Goal: Communication & Community: Share content

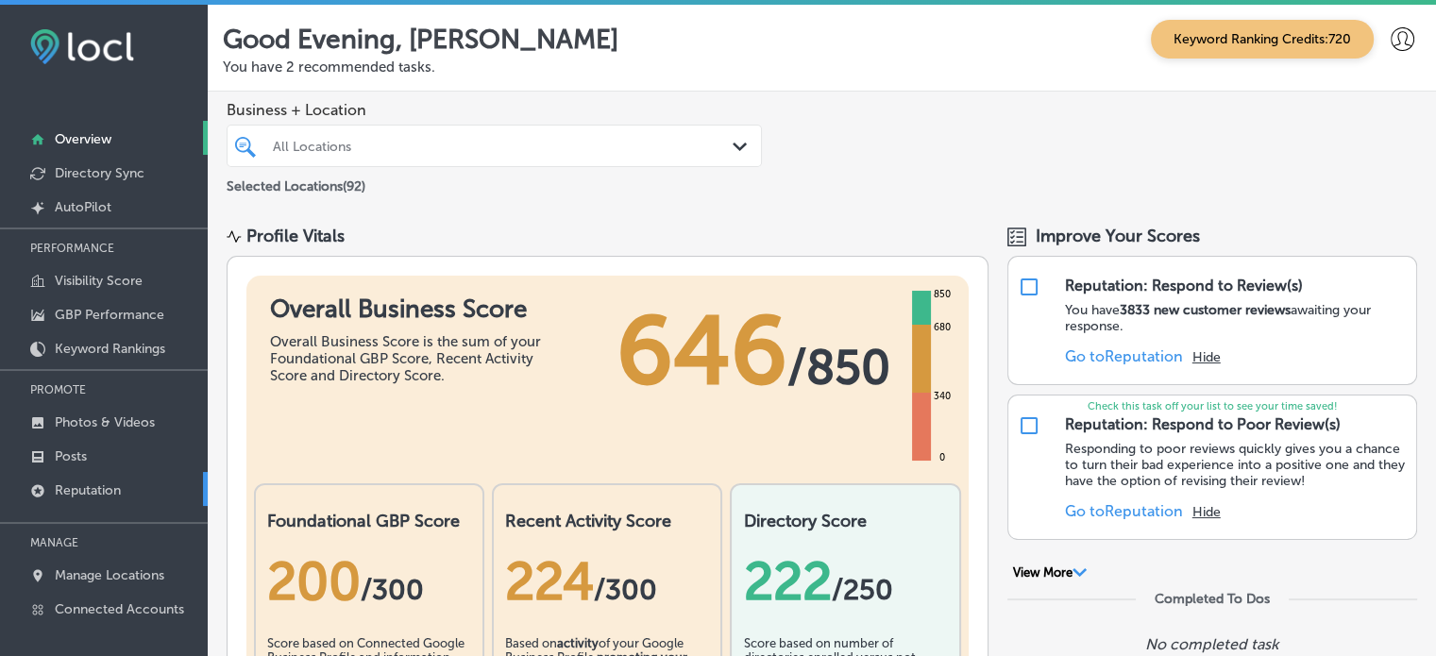
click at [106, 482] on p "Reputation" at bounding box center [88, 490] width 66 height 16
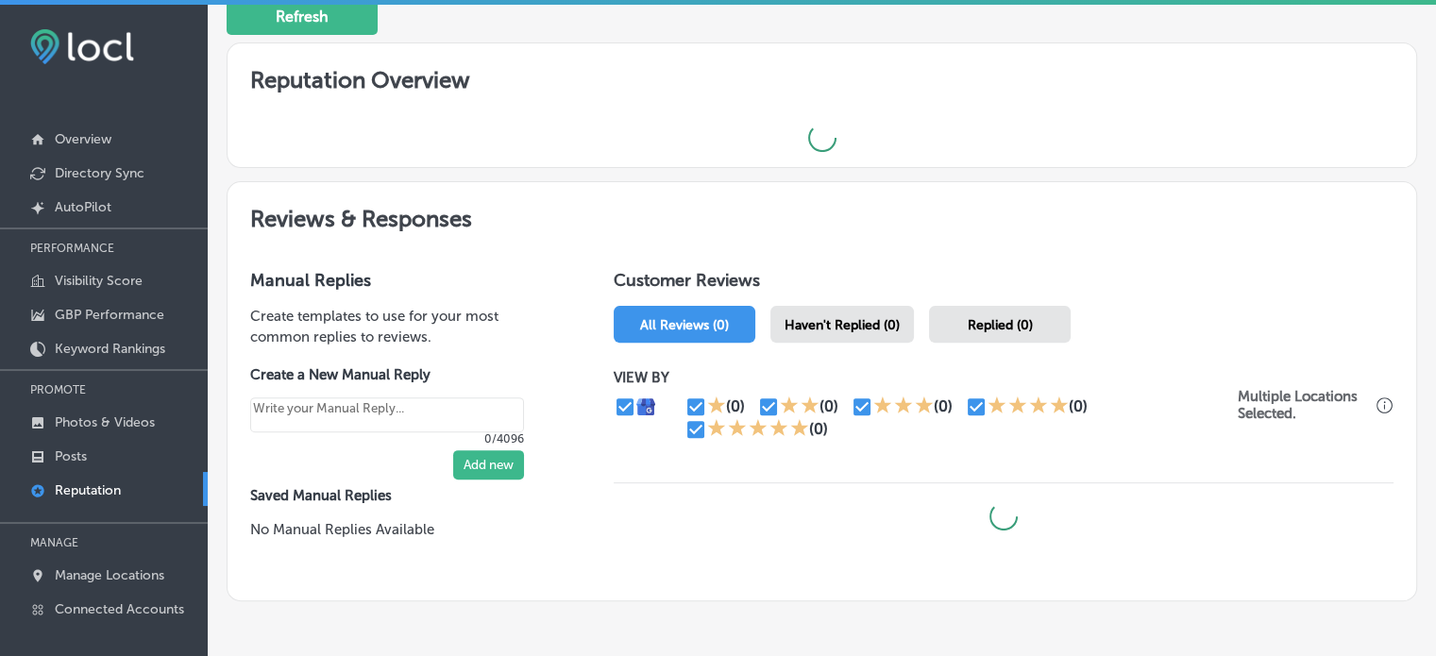
scroll to position [576, 0]
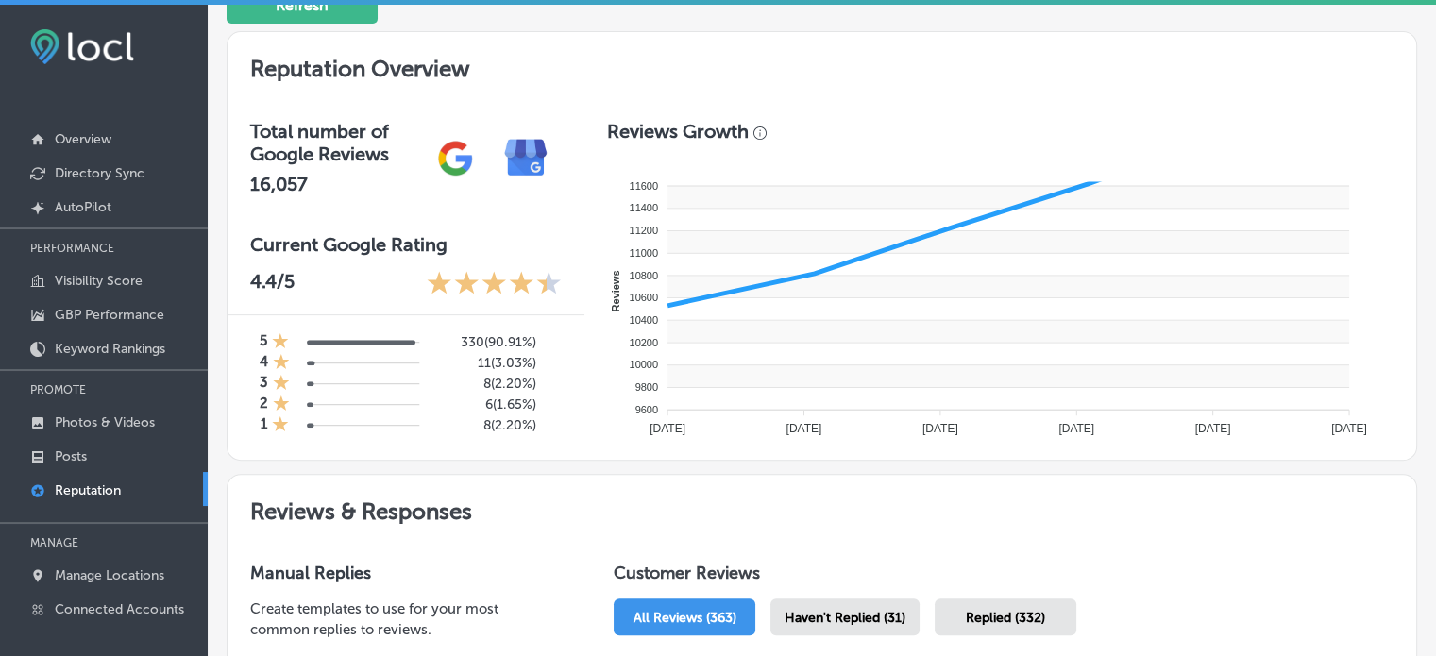
click at [813, 326] on rect at bounding box center [1008, 331] width 682 height 23
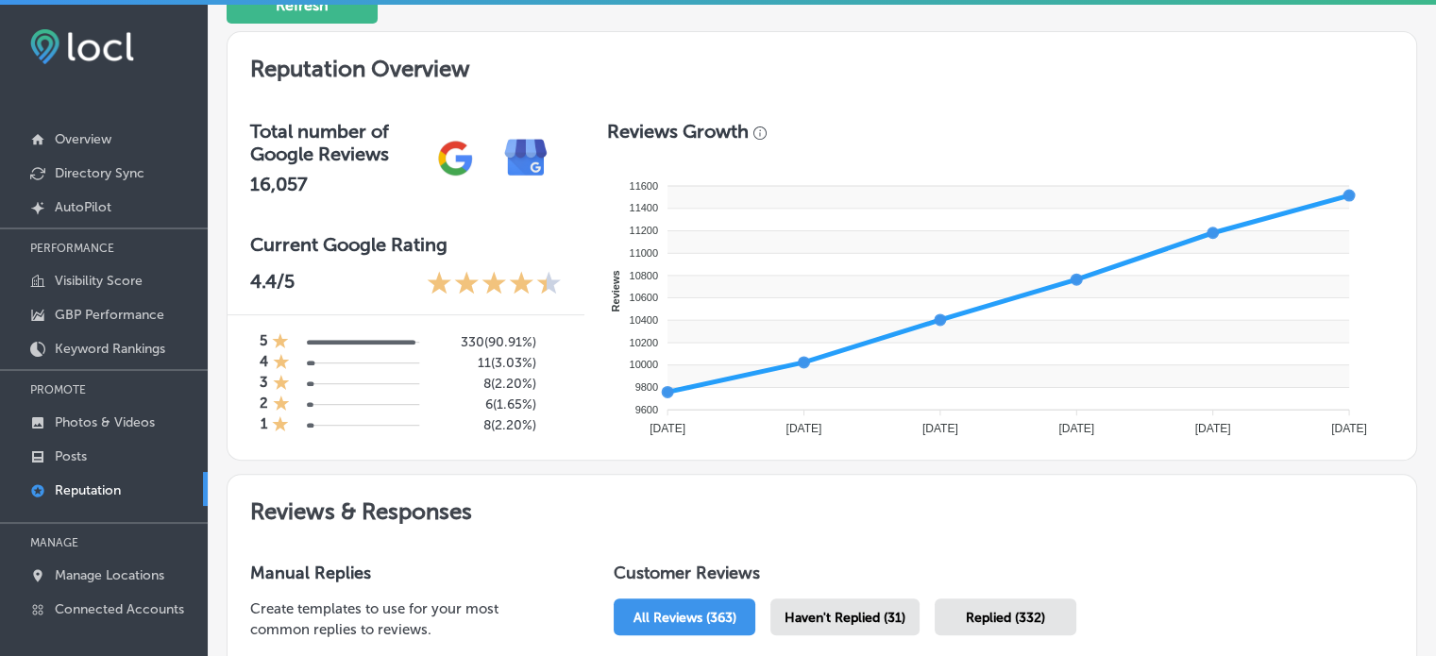
click at [835, 610] on span "Haven't Replied (31)" at bounding box center [844, 618] width 121 height 16
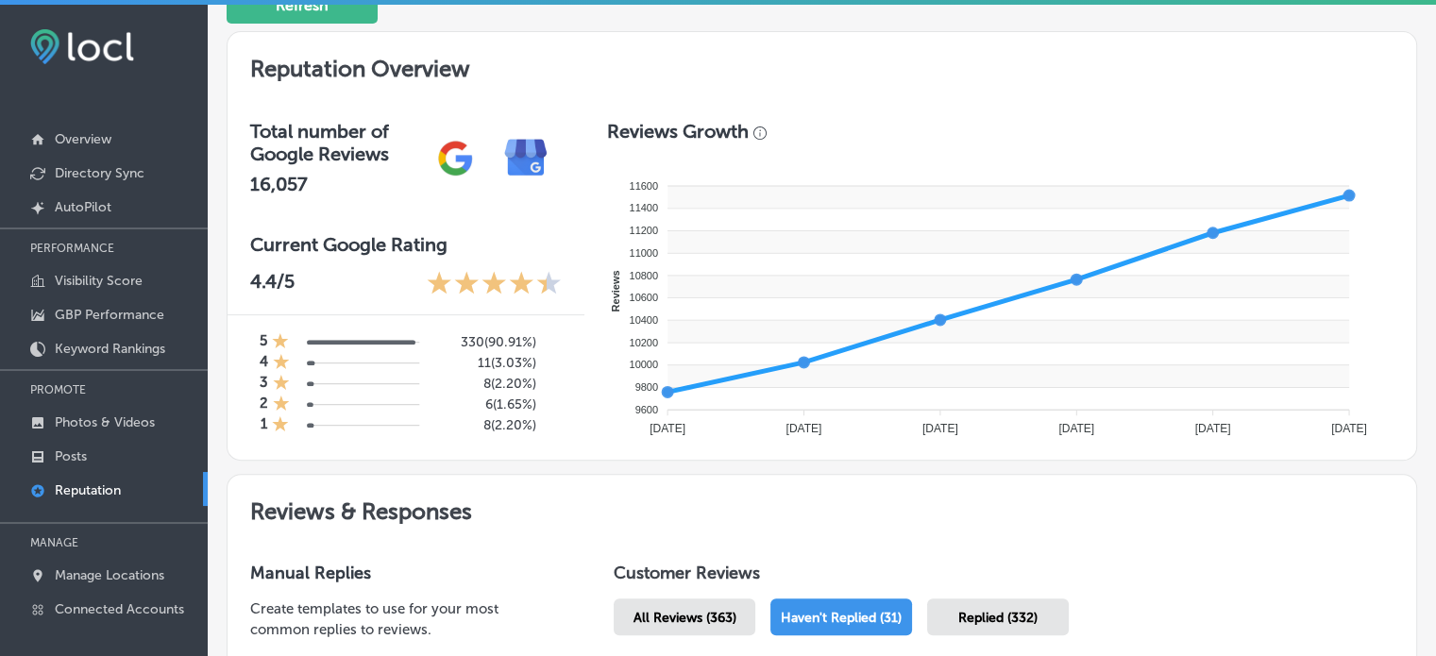
type textarea "x"
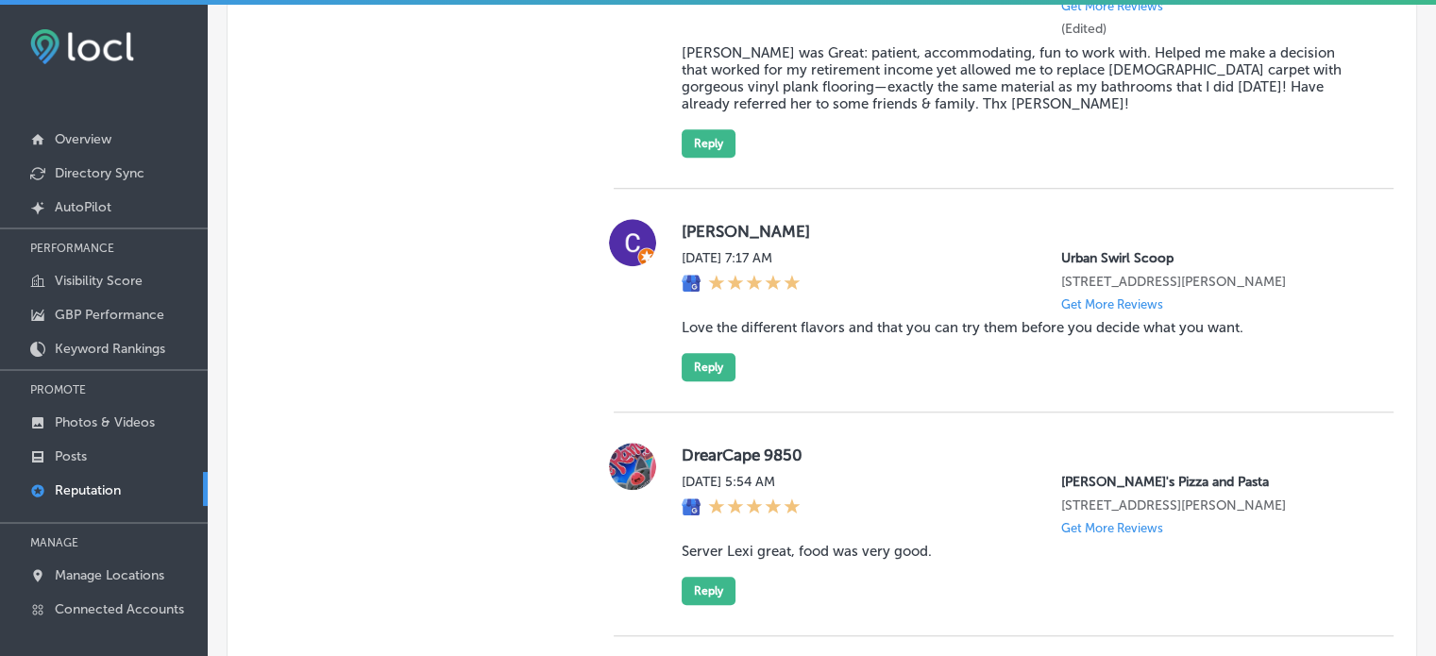
scroll to position [1588, 0]
click at [857, 334] on blockquote "Love the different flavors and that you can try them before you decide what you…" at bounding box center [1023, 325] width 682 height 17
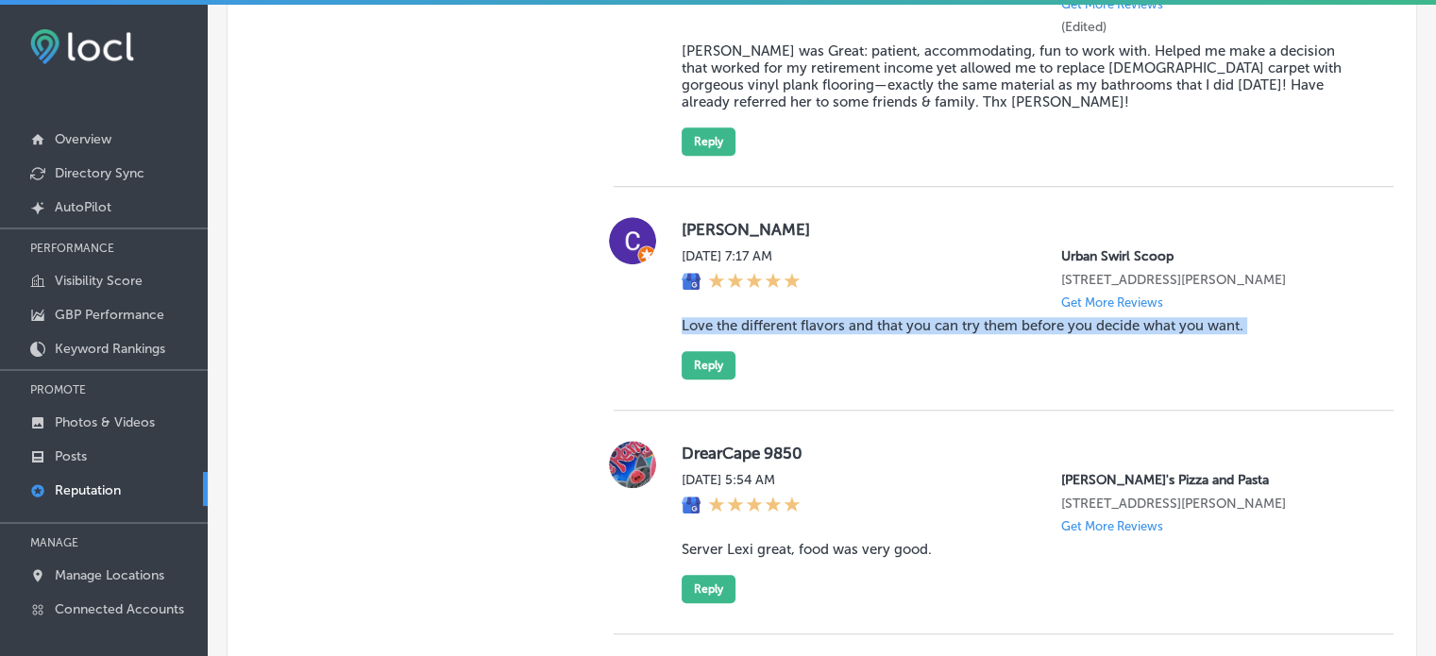
click at [857, 334] on blockquote "Love the different flavors and that you can try them before you decide what you…" at bounding box center [1023, 325] width 682 height 17
copy blockquote "Love the different flavors and that you can try them before you decide what you…"
click at [713, 379] on button "Reply" at bounding box center [709, 365] width 54 height 28
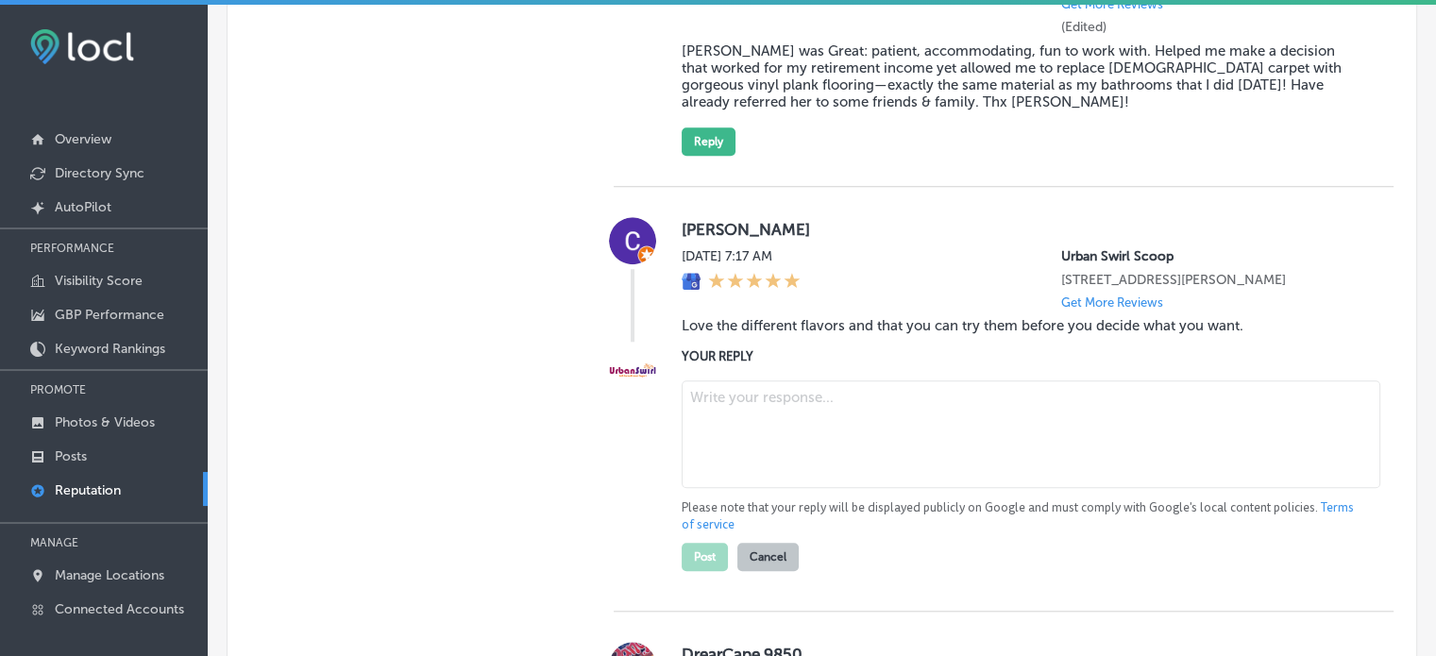
click at [770, 433] on textarea at bounding box center [1031, 434] width 699 height 108
paste textarea "Thank you for the wonderful 5-star review, Cristal! We're so glad you love the …"
type textarea "Thank you for the wonderful 5-star review, Cristal! We're so glad you love the …"
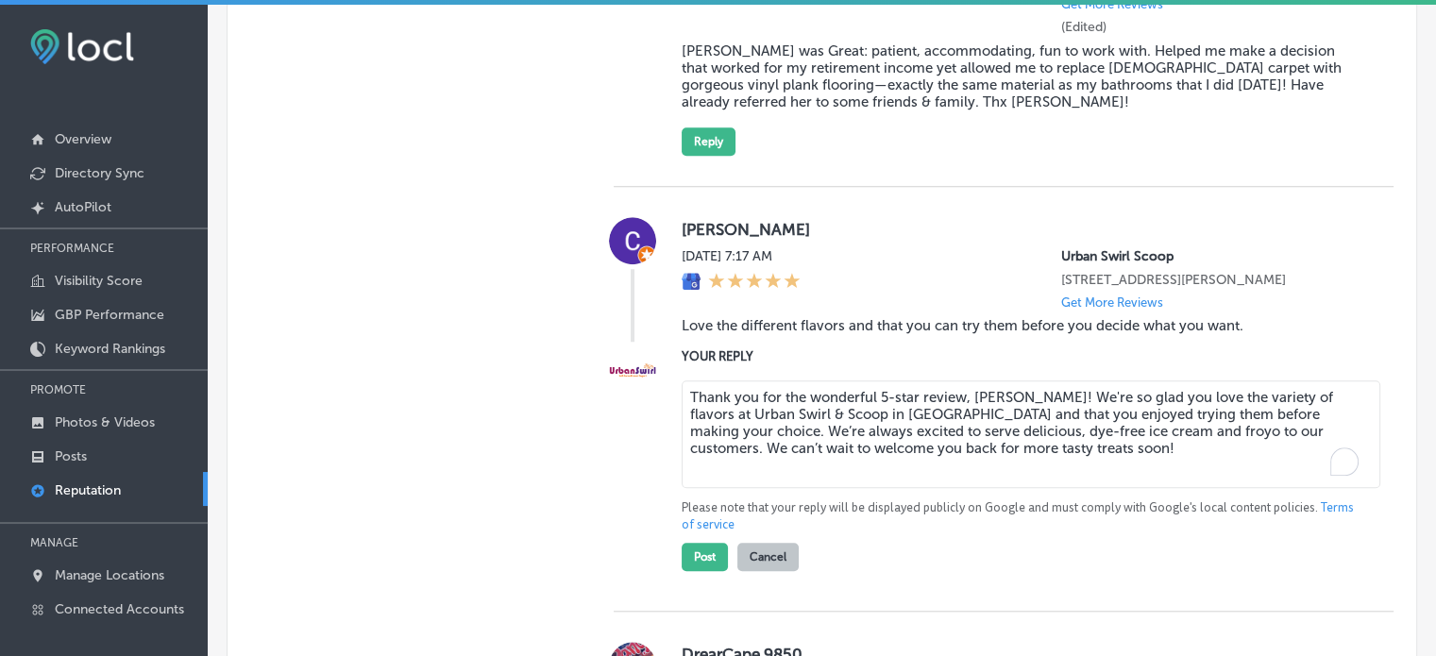
type textarea "x"
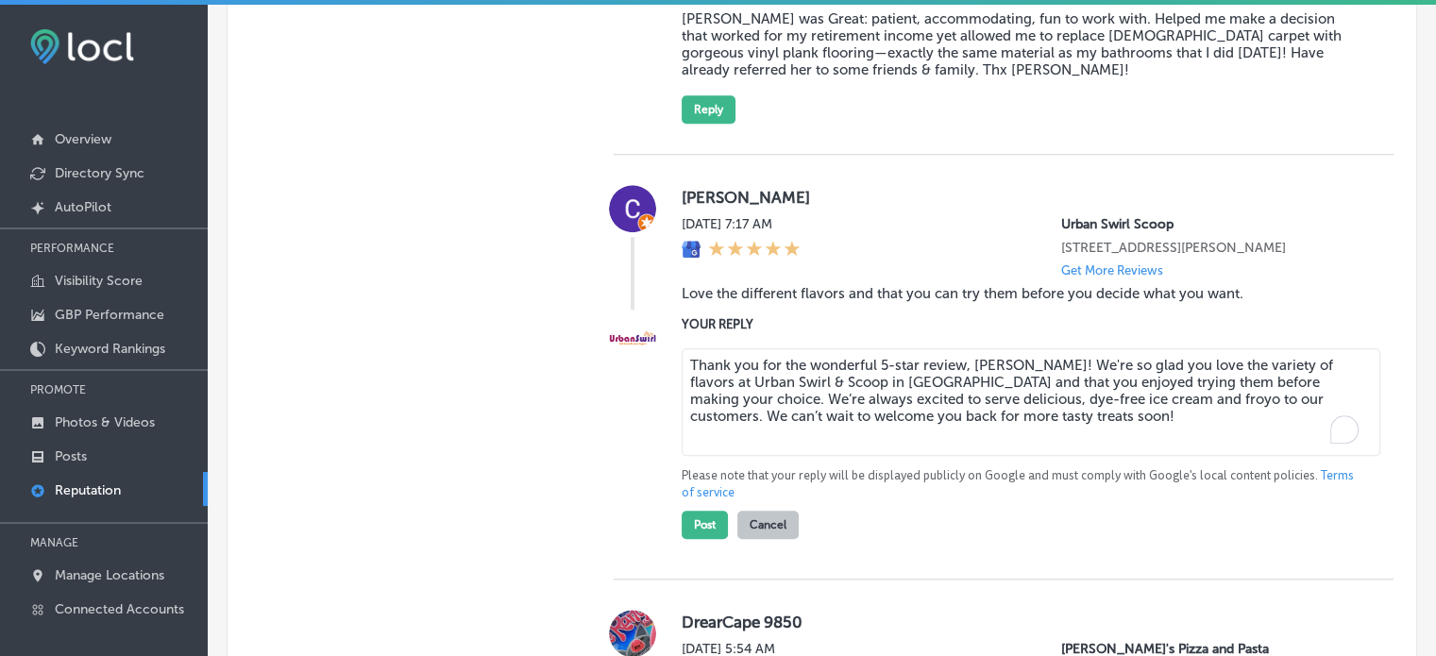
scroll to position [1635, 0]
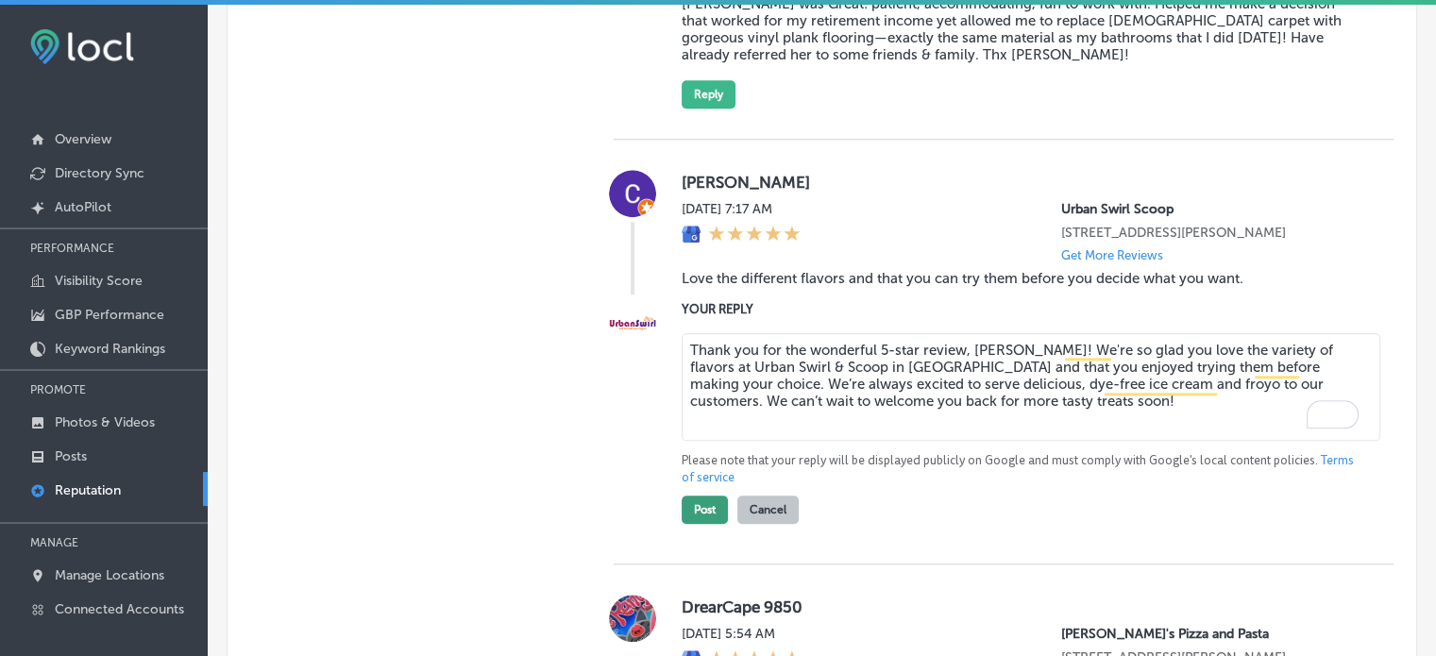
type textarea "Thank you for the wonderful 5-star review, Cristal! We're so glad you love the …"
click at [696, 524] on button "Post" at bounding box center [705, 510] width 46 height 28
type textarea "x"
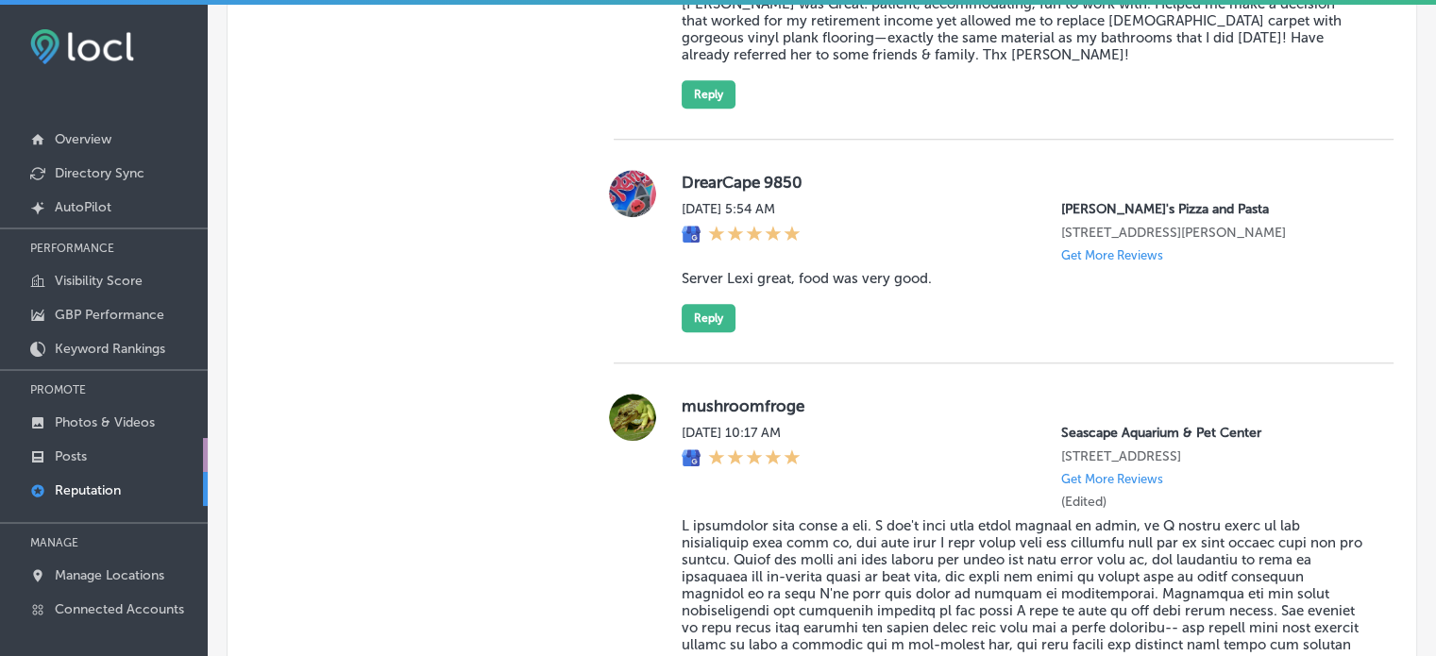
click at [80, 455] on p "Posts" at bounding box center [71, 456] width 32 height 16
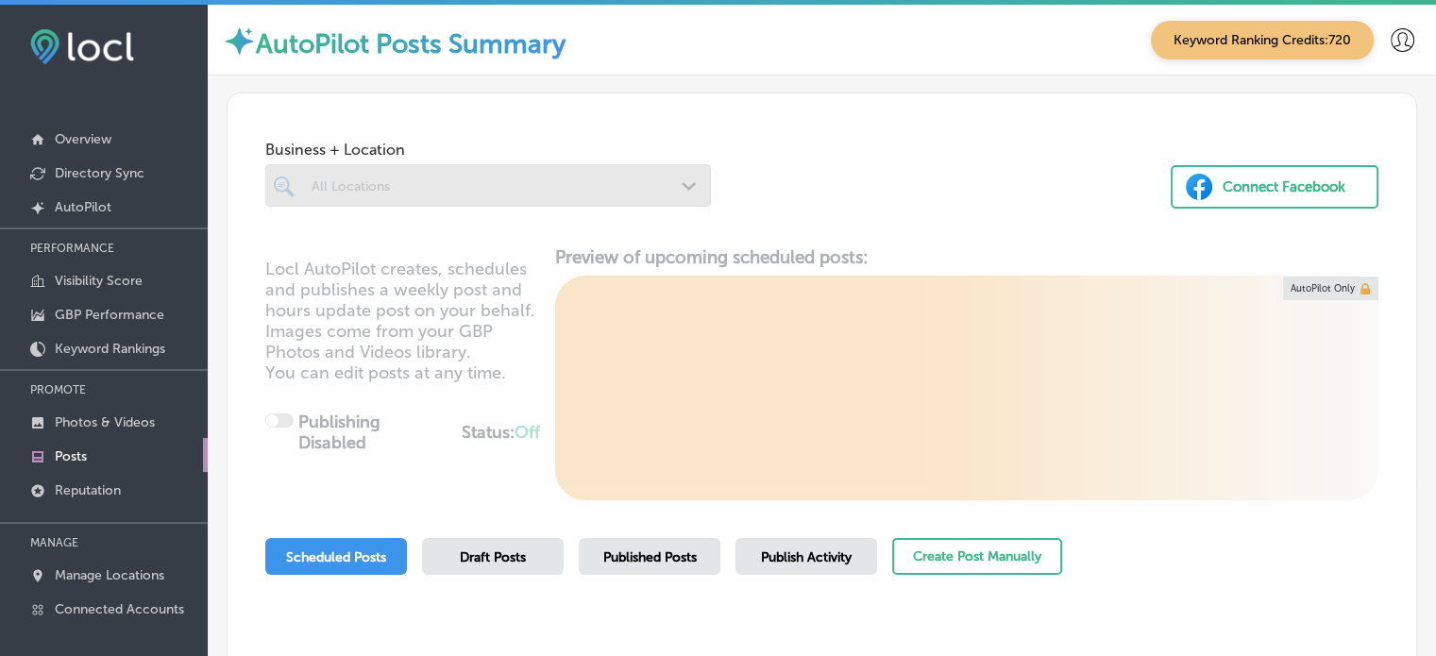
click at [503, 180] on div at bounding box center [488, 185] width 446 height 42
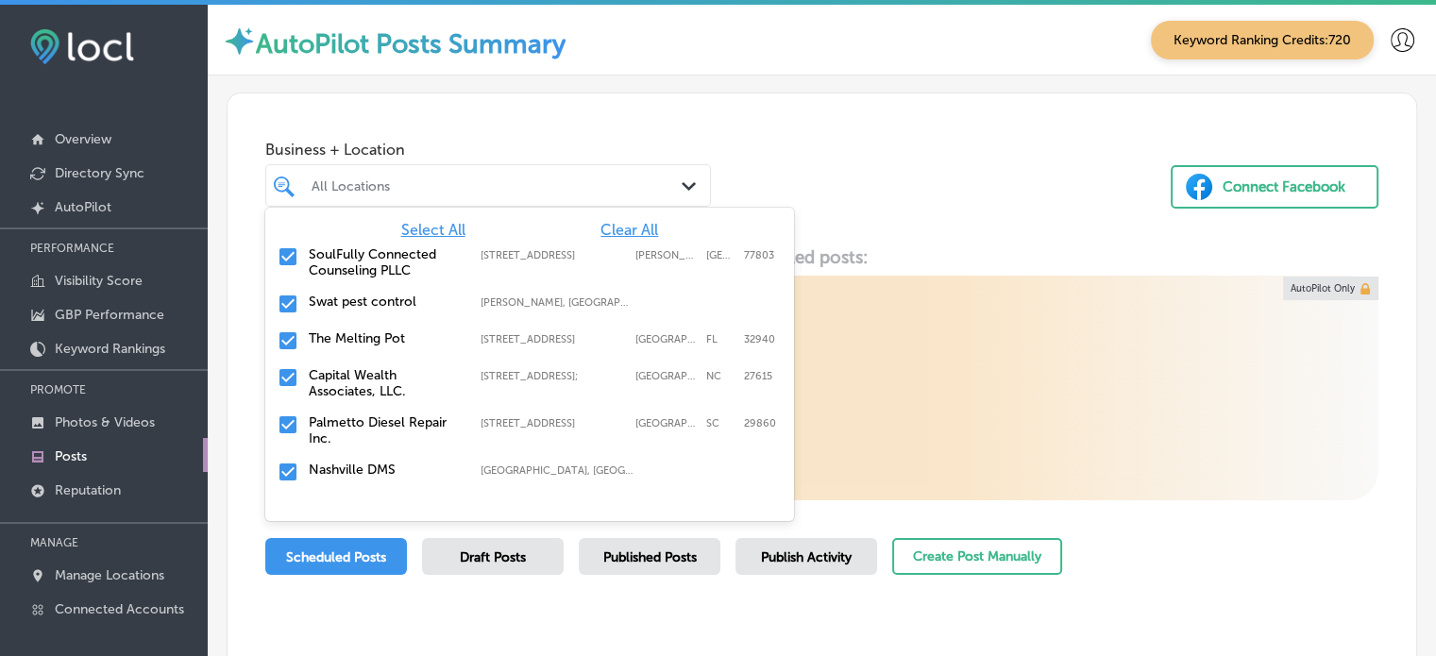
click at [503, 180] on div "All Locations" at bounding box center [498, 185] width 372 height 16
click at [627, 230] on span "Clear All" at bounding box center [629, 230] width 58 height 18
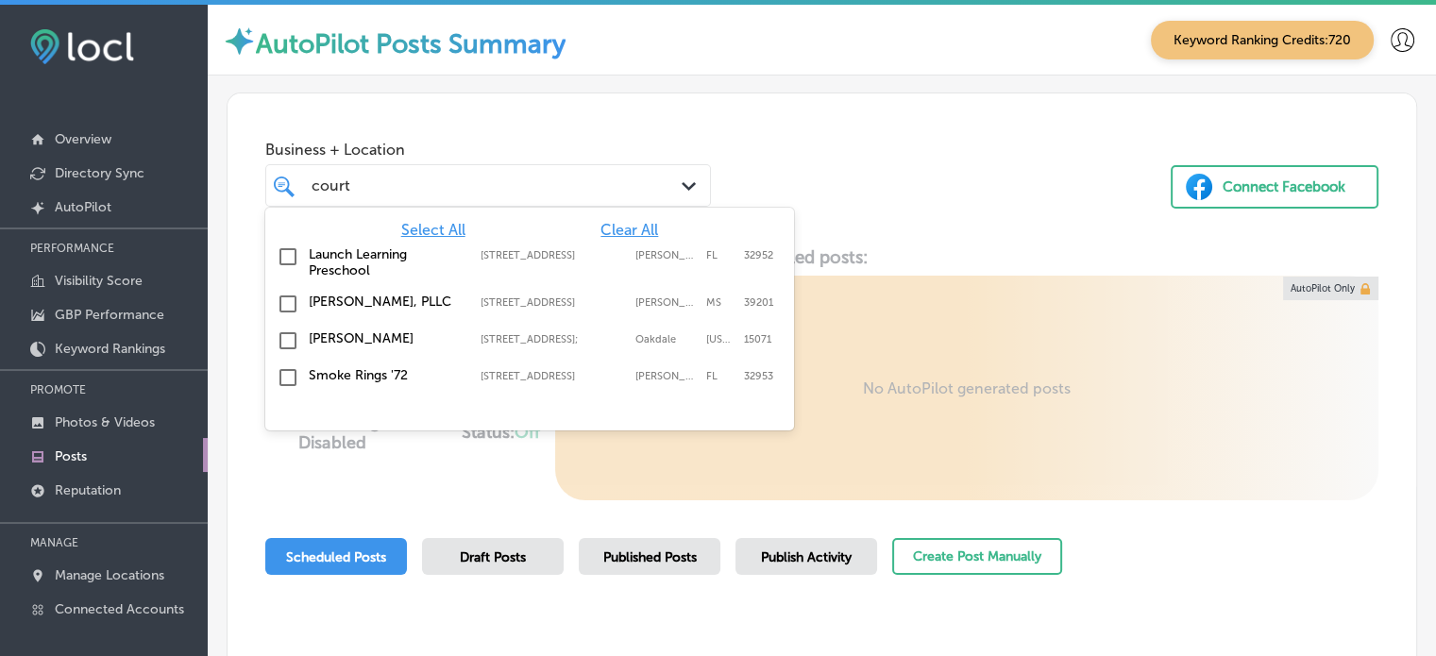
click at [351, 298] on label "[PERSON_NAME], PLLC" at bounding box center [385, 302] width 153 height 16
type input "court"
click at [886, 180] on div "Business + Location option 317 East Capitol Street, selected. option 317 East C…" at bounding box center [822, 164] width 1189 height 143
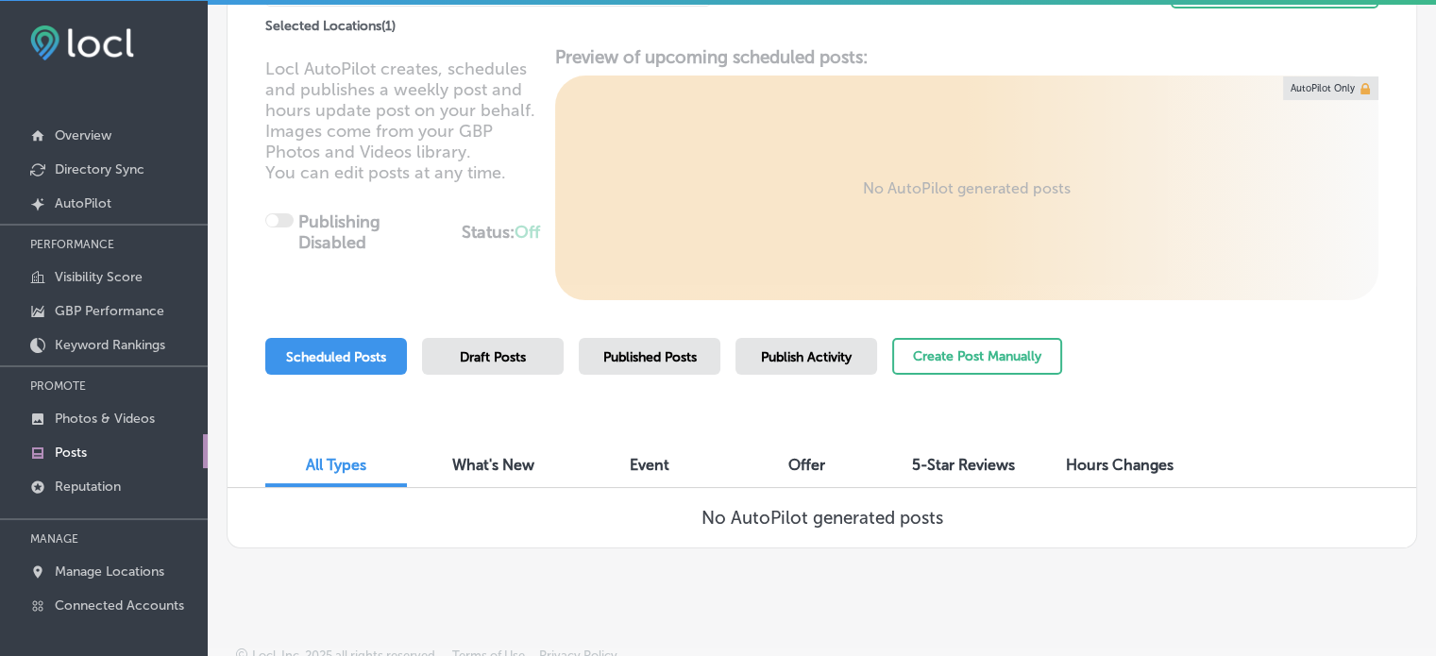
scroll to position [208, 0]
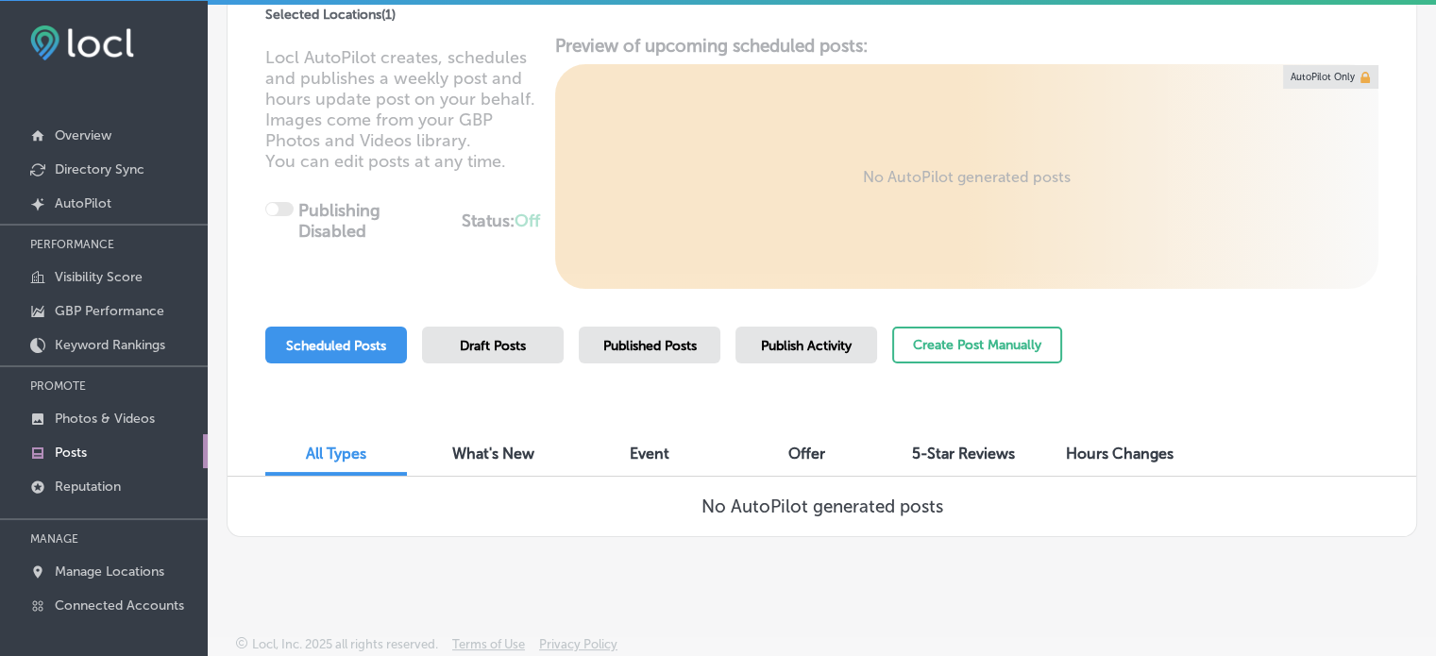
click at [683, 345] on span "Published Posts" at bounding box center [649, 346] width 93 height 16
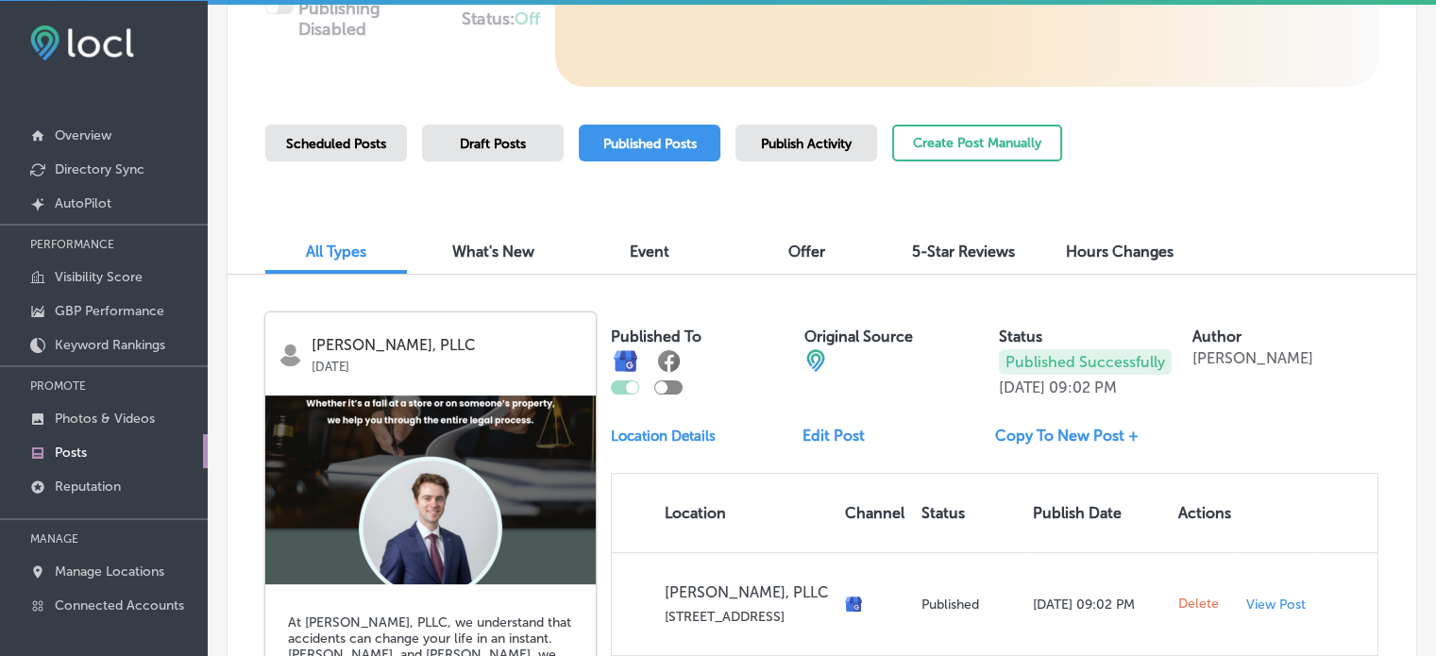
scroll to position [396, 0]
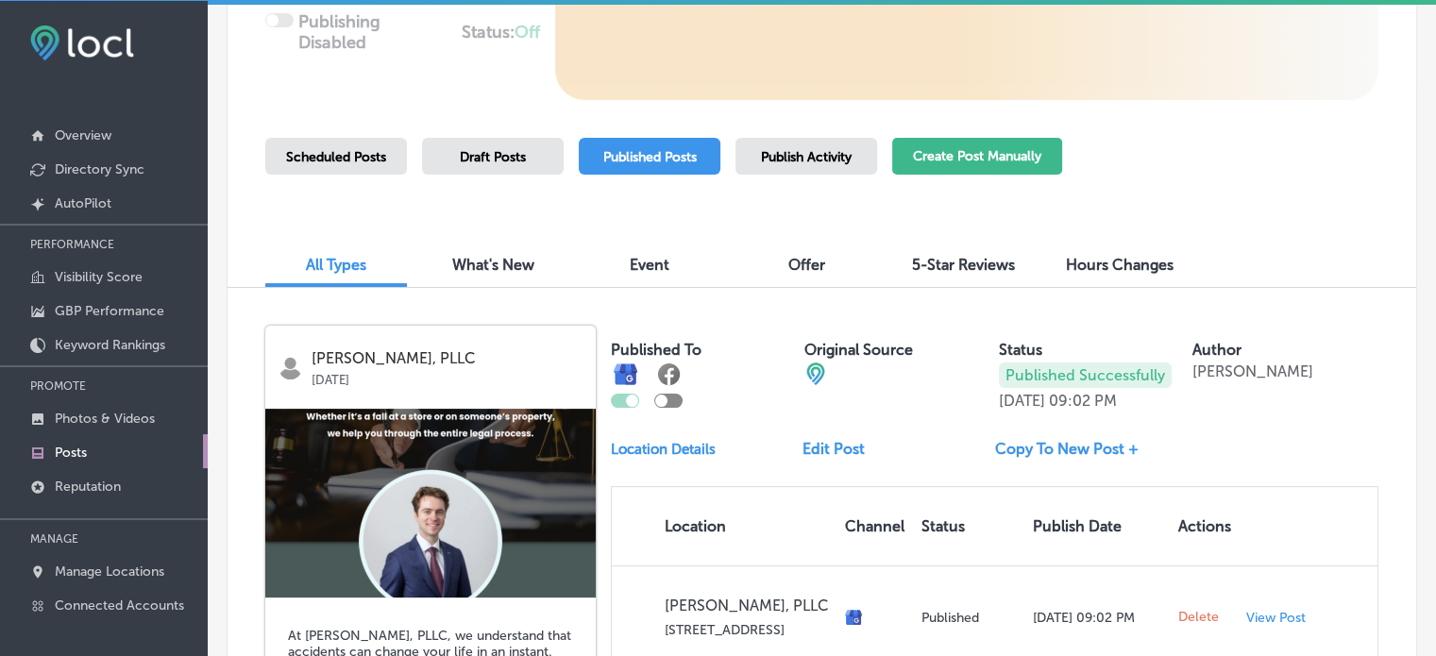
click at [938, 157] on button "Create Post Manually" at bounding box center [977, 156] width 170 height 37
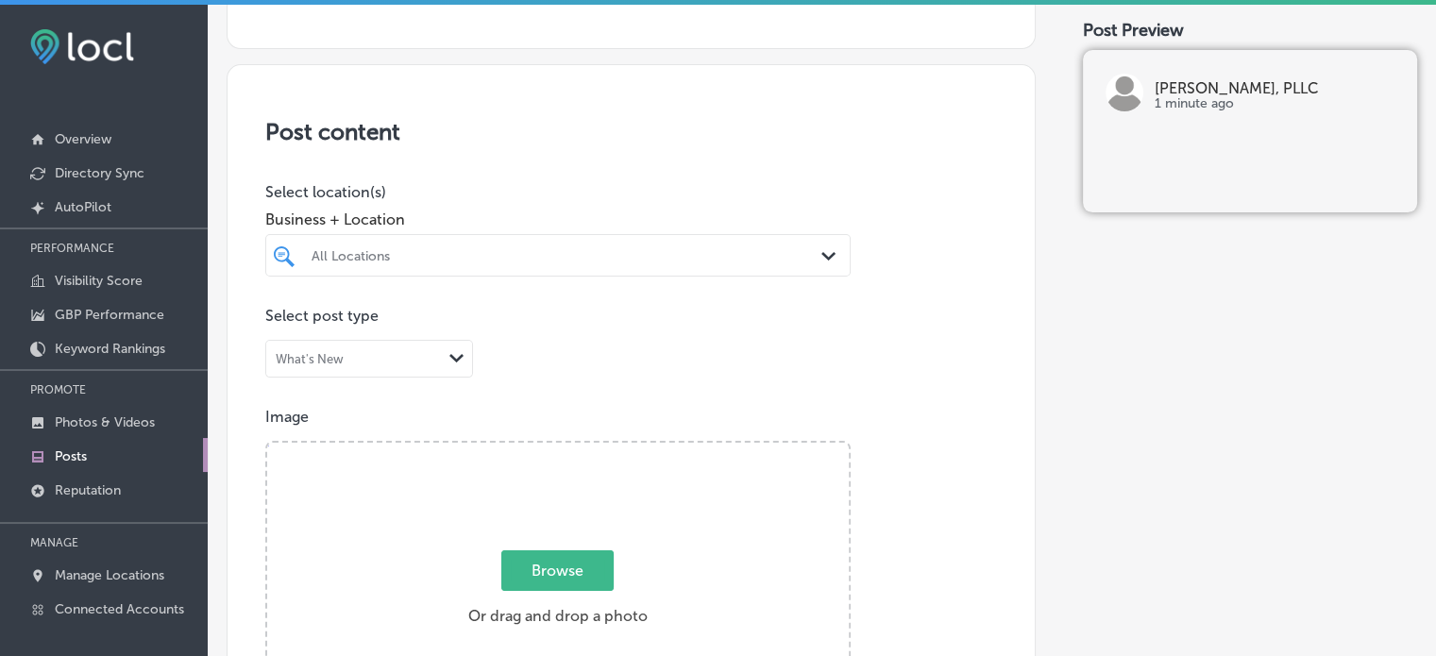
scroll to position [331, 0]
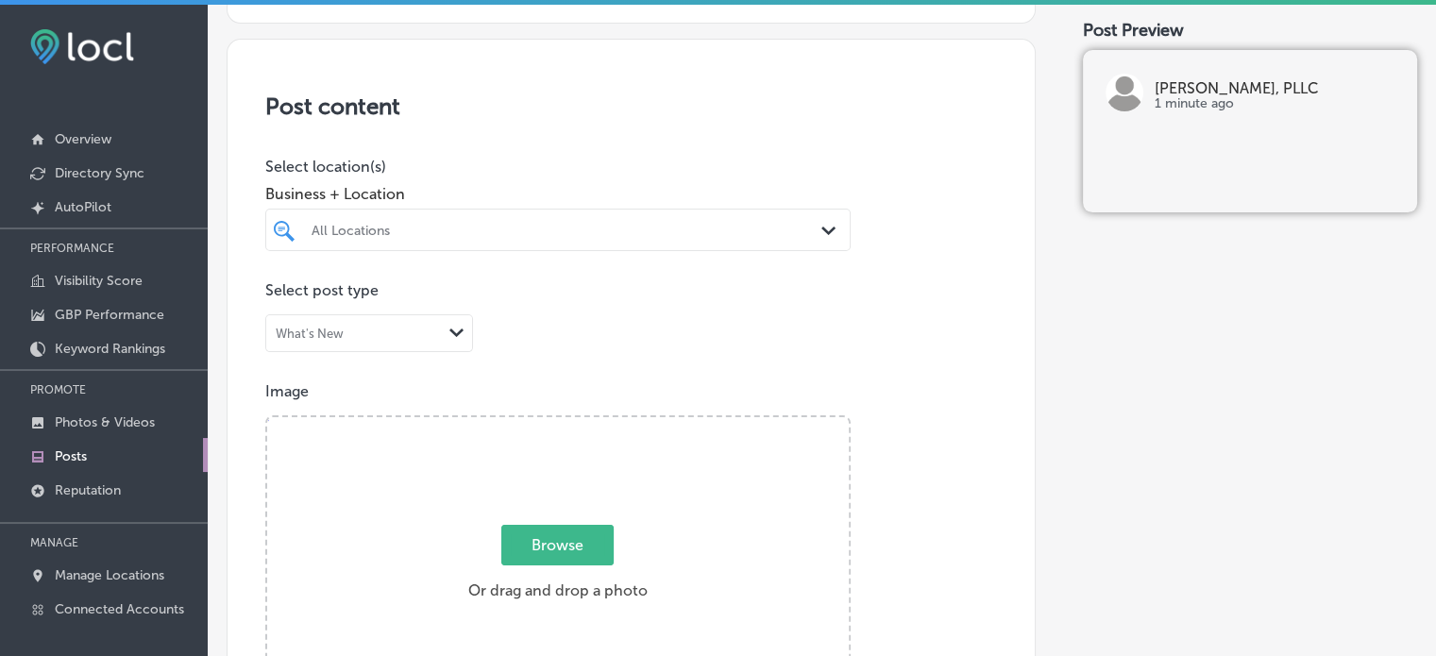
click at [653, 217] on div at bounding box center [533, 229] width 447 height 25
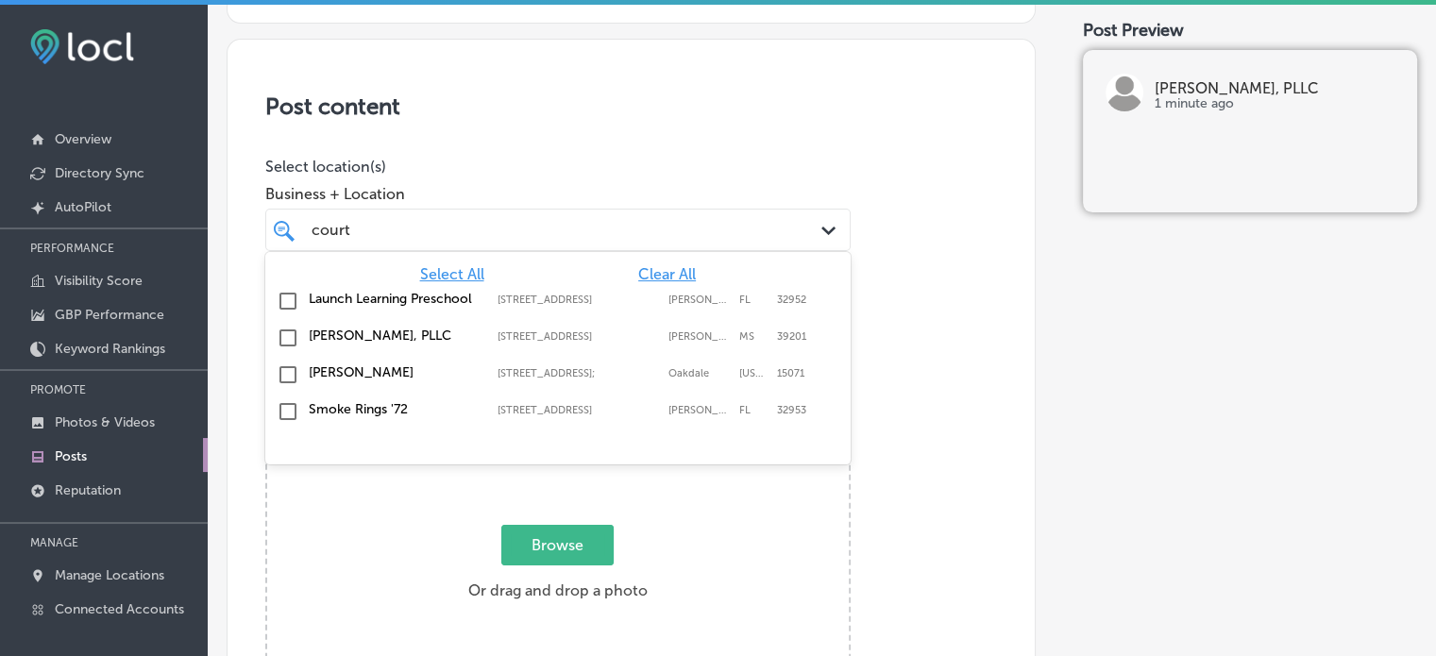
click at [342, 333] on label "[PERSON_NAME], PLLC" at bounding box center [394, 336] width 170 height 16
type input "court"
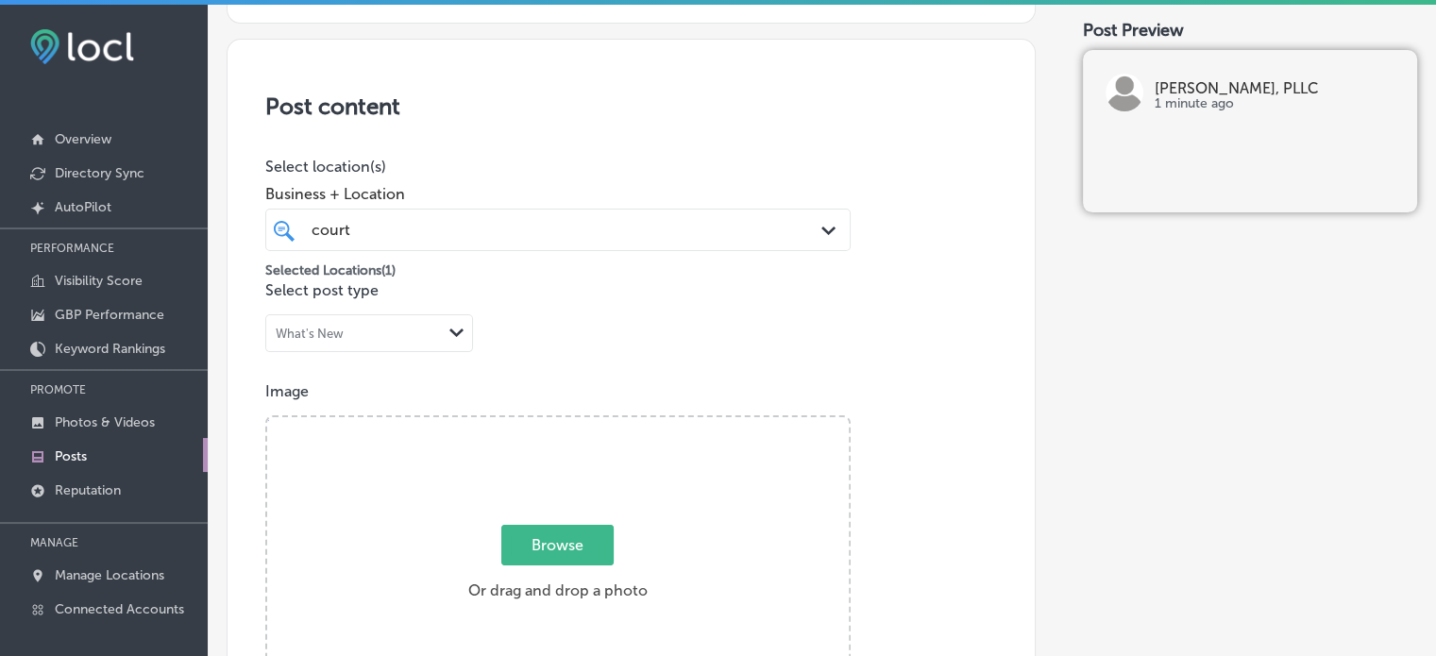
click at [563, 139] on div "Post content Select location(s) Business + Location court court Path Created wi…" at bounding box center [631, 636] width 809 height 1195
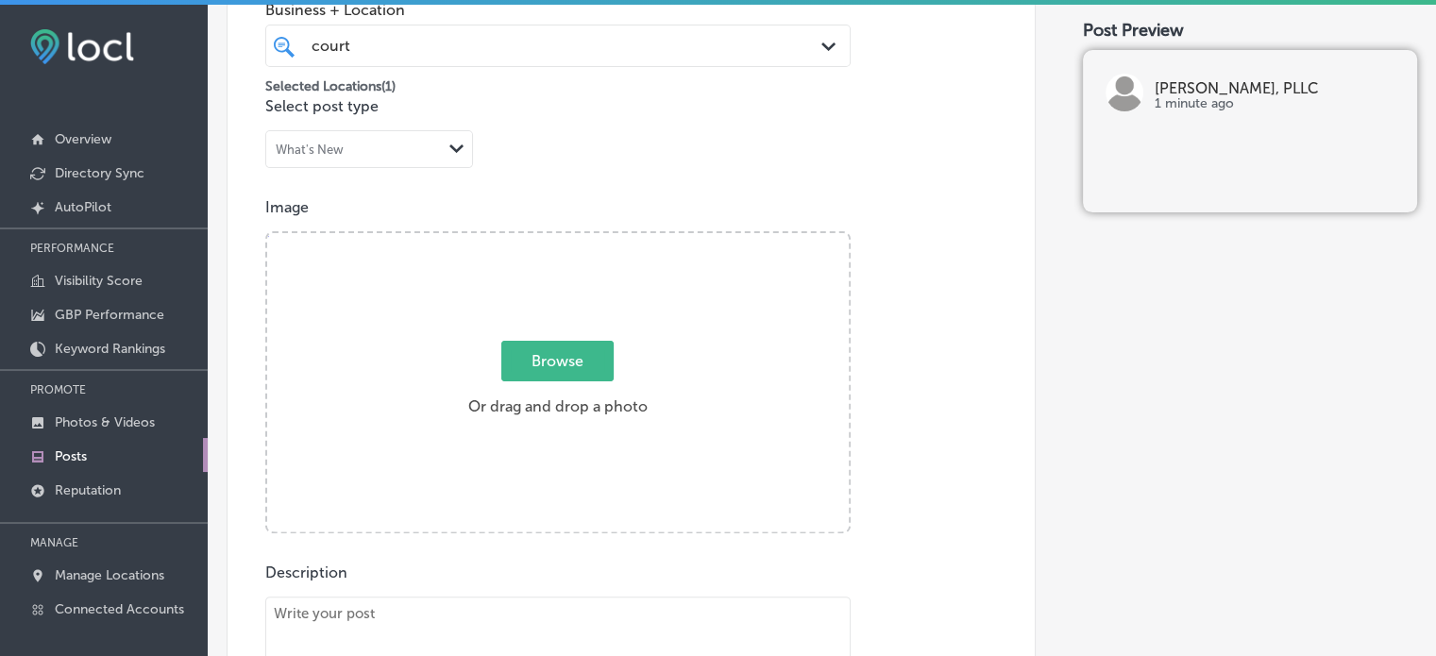
scroll to position [516, 0]
click at [546, 55] on div "court court" at bounding box center [533, 44] width 447 height 25
click at [687, 203] on p "Image" at bounding box center [631, 206] width 732 height 18
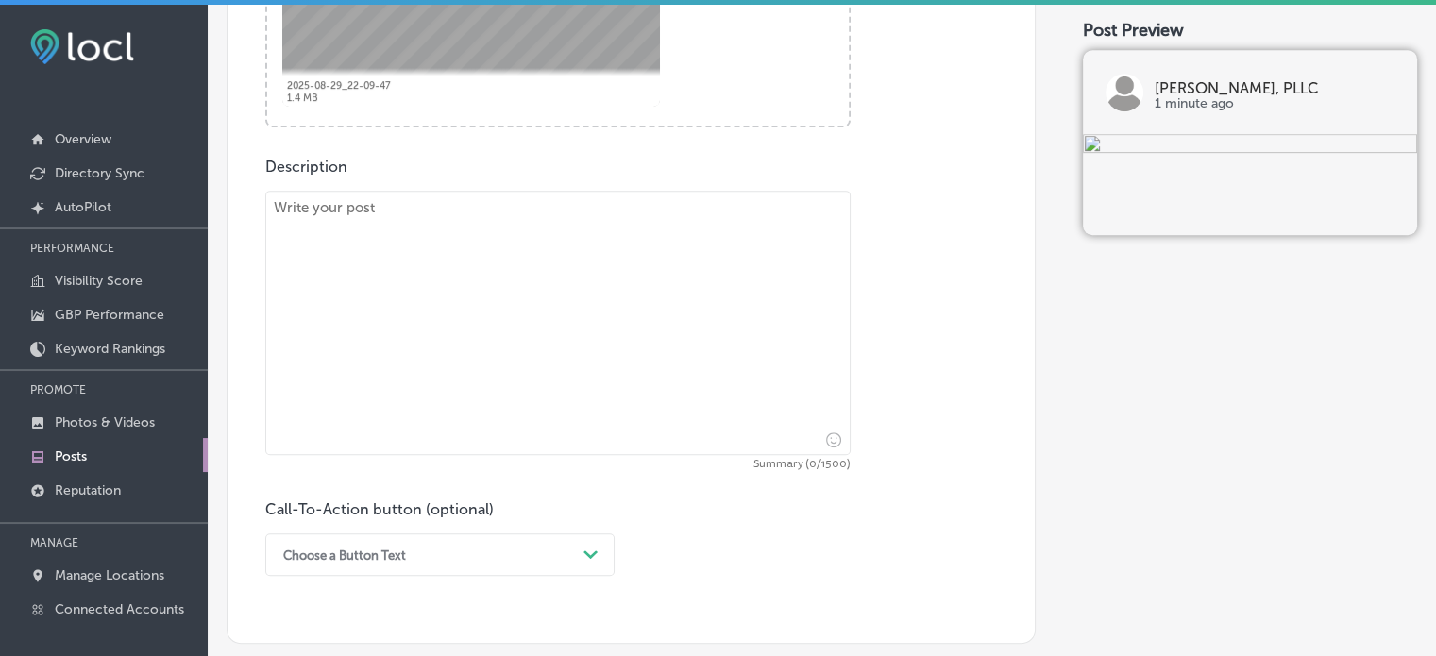
scroll to position [925, 0]
click at [548, 331] on textarea "To enrich screen reader interactions, please activate Accessibility in Grammarl…" at bounding box center [557, 319] width 585 height 264
paste textarea ""If you’ve been involved in a car accident in Jackson, MS, Courtney Law, PLLC i…"
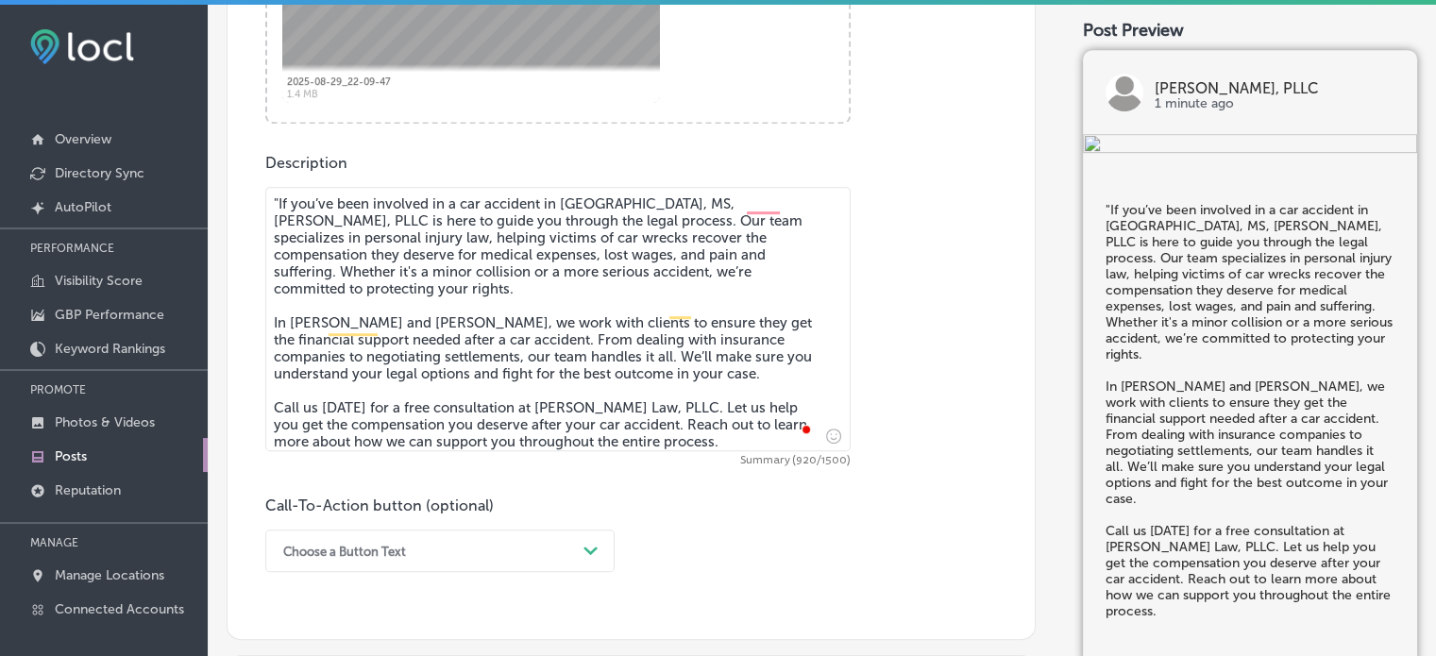
click at [280, 203] on textarea ""If you’ve been involved in a car accident in Jackson, MS, Courtney Law, PLLC i…" at bounding box center [557, 319] width 585 height 264
type textarea "If you’ve been involved in a car accident in Jackson, MS, Courtney Law, PLLC is…"
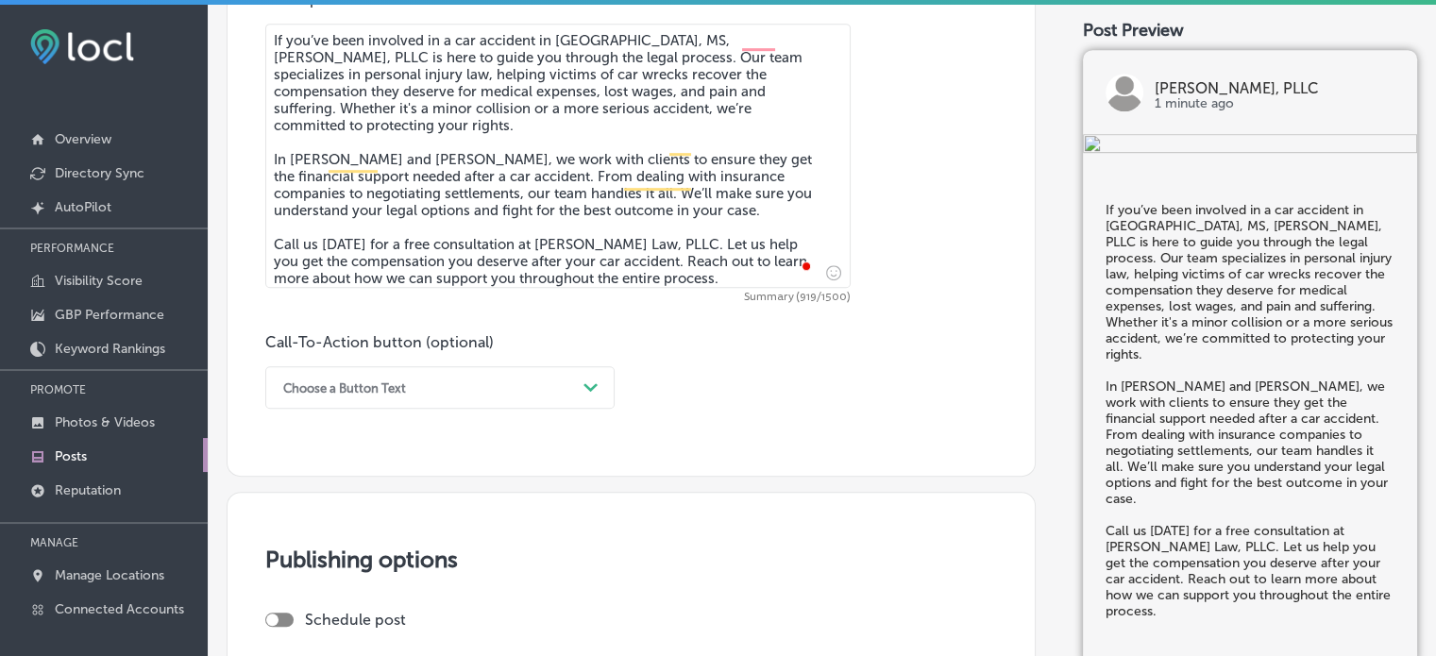
click at [475, 409] on div "Choose a Button Text Path Created with Sketch." at bounding box center [439, 387] width 349 height 42
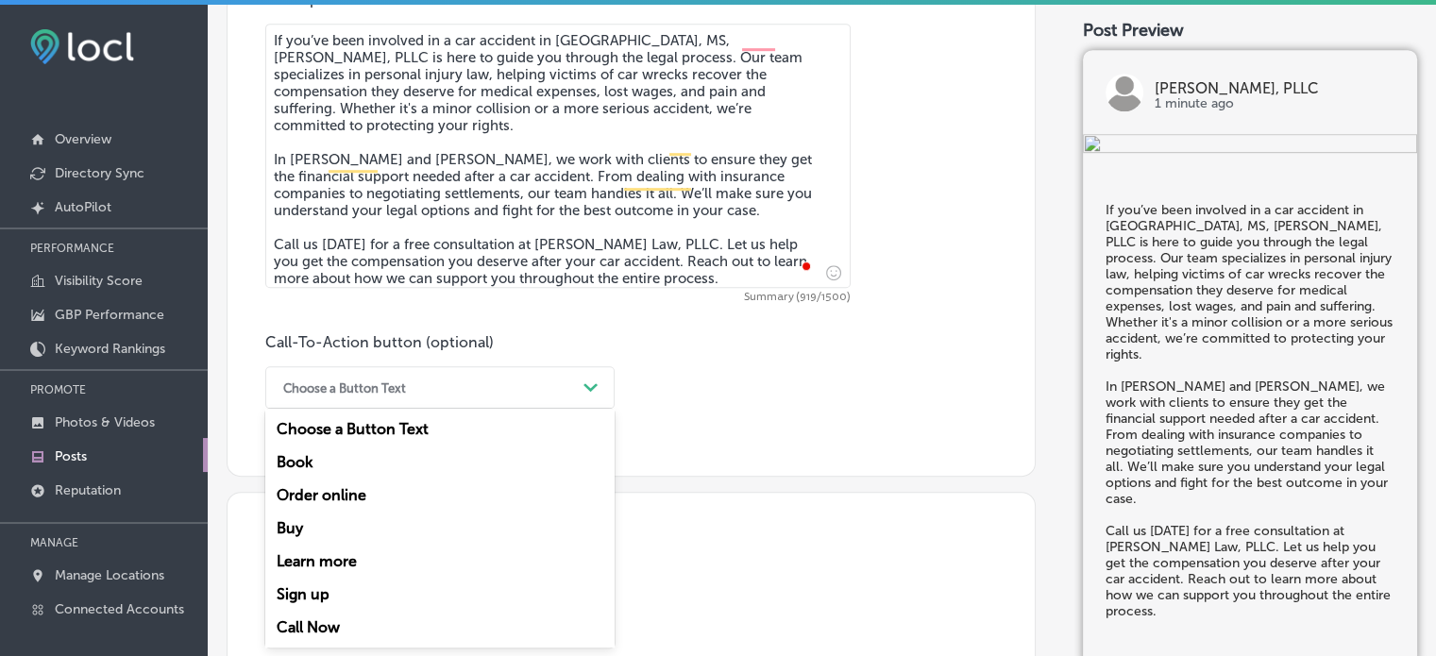
click at [363, 620] on div "Call Now" at bounding box center [439, 627] width 349 height 33
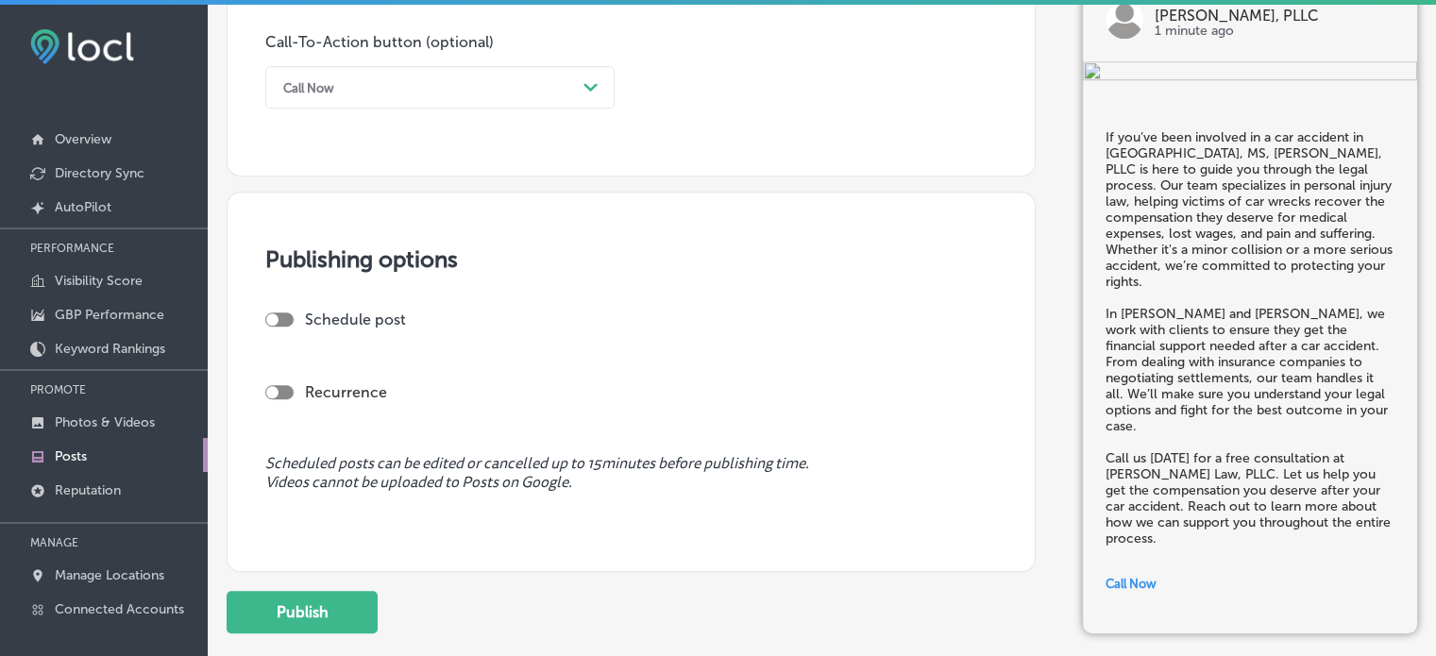
scroll to position [1503, 0]
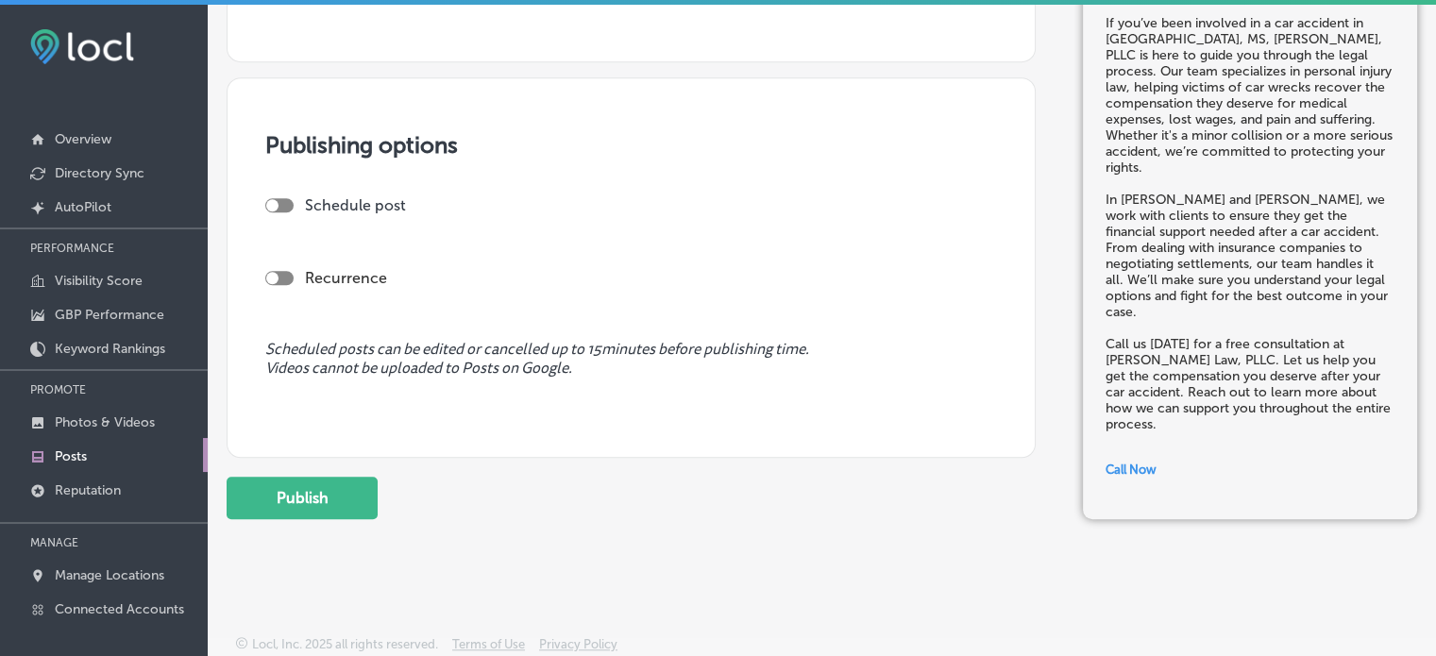
click at [282, 207] on div at bounding box center [279, 205] width 28 height 14
checkbox input "true"
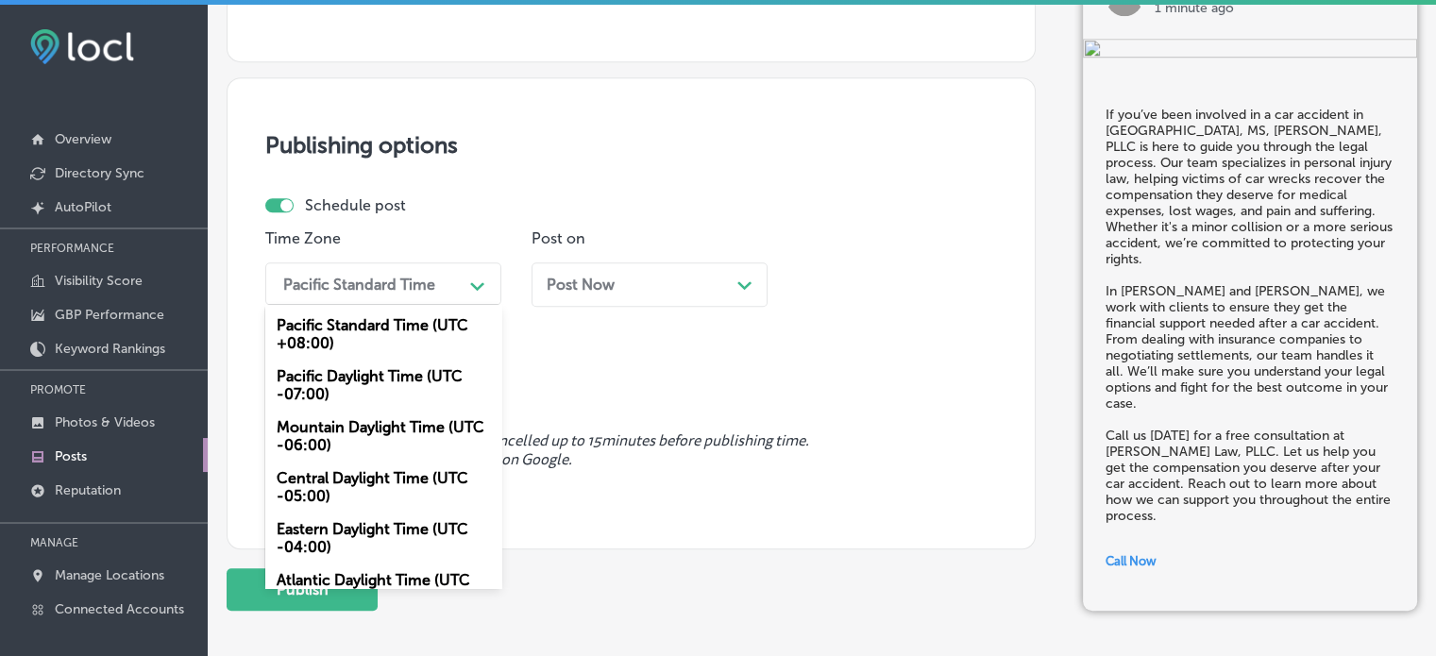
click at [405, 296] on div "Pacific Standard Time" at bounding box center [368, 283] width 189 height 33
click at [390, 441] on div "Mountain Daylight Time (UTC -06:00)" at bounding box center [383, 436] width 236 height 51
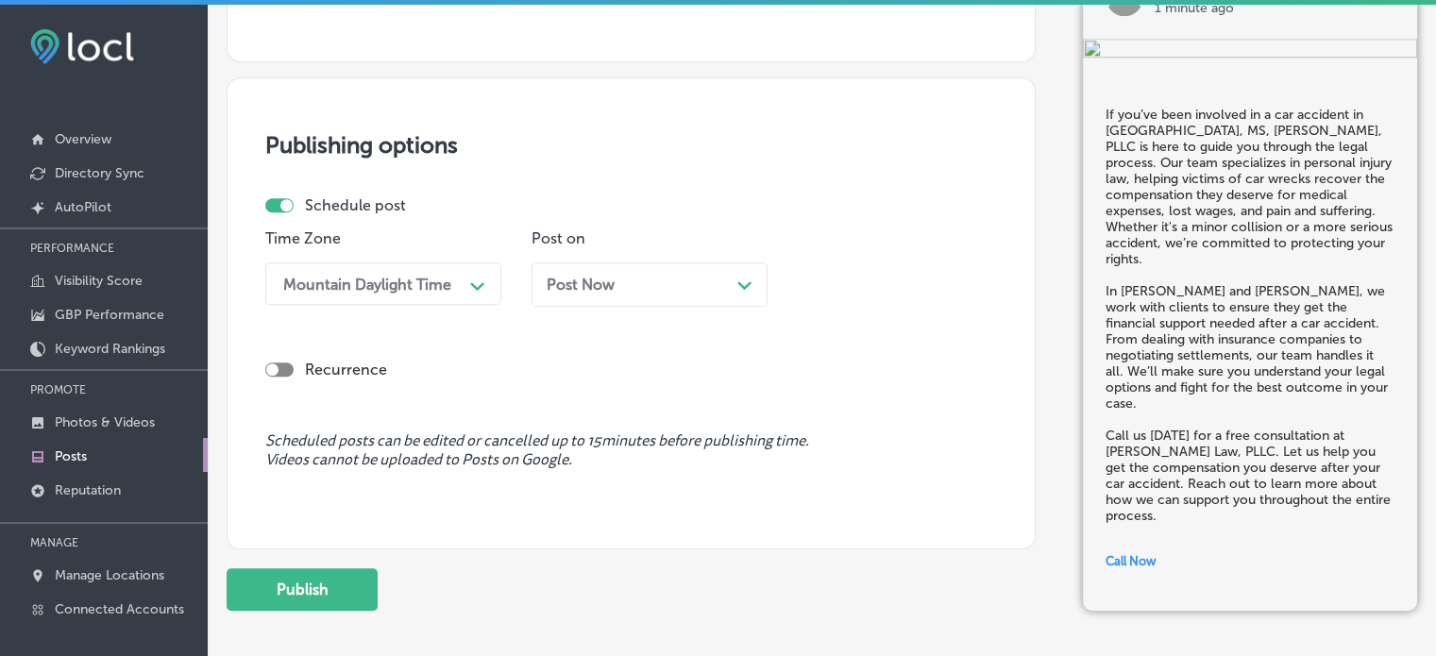
click at [685, 282] on div "Post Now Path Created with Sketch." at bounding box center [650, 285] width 206 height 18
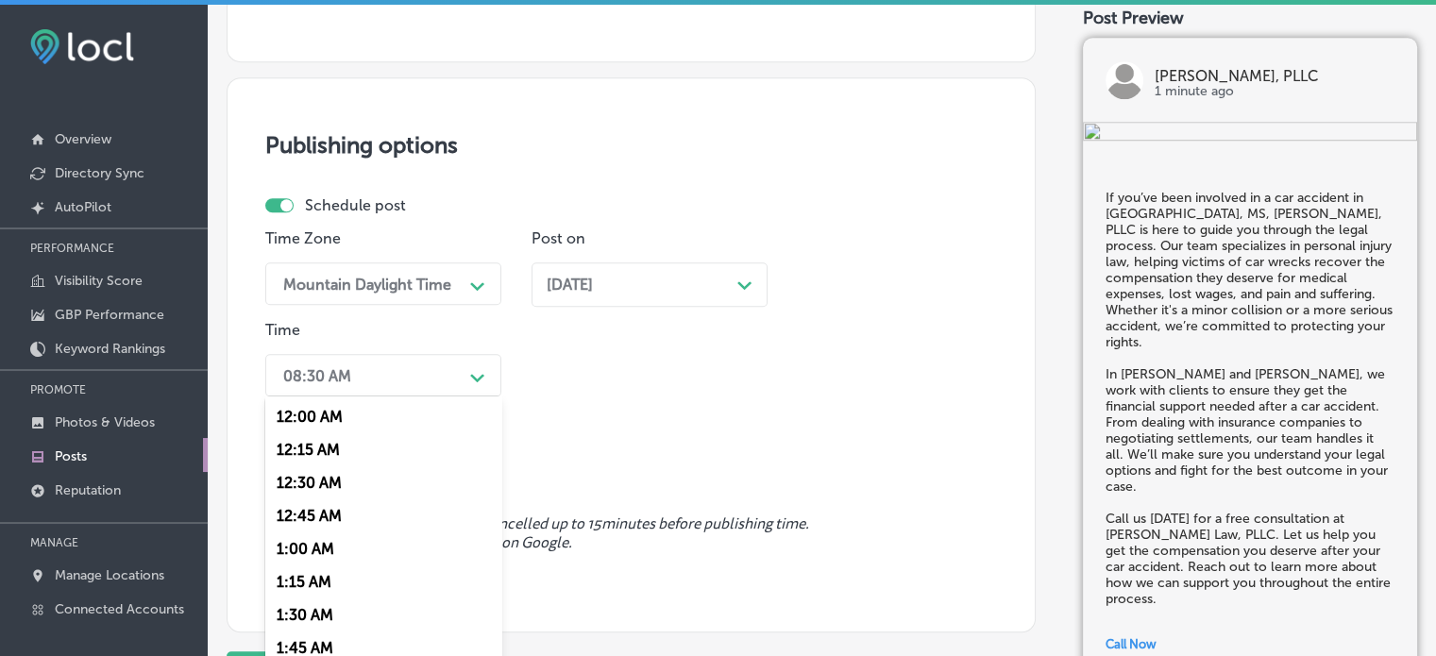
scroll to position [1533, 0]
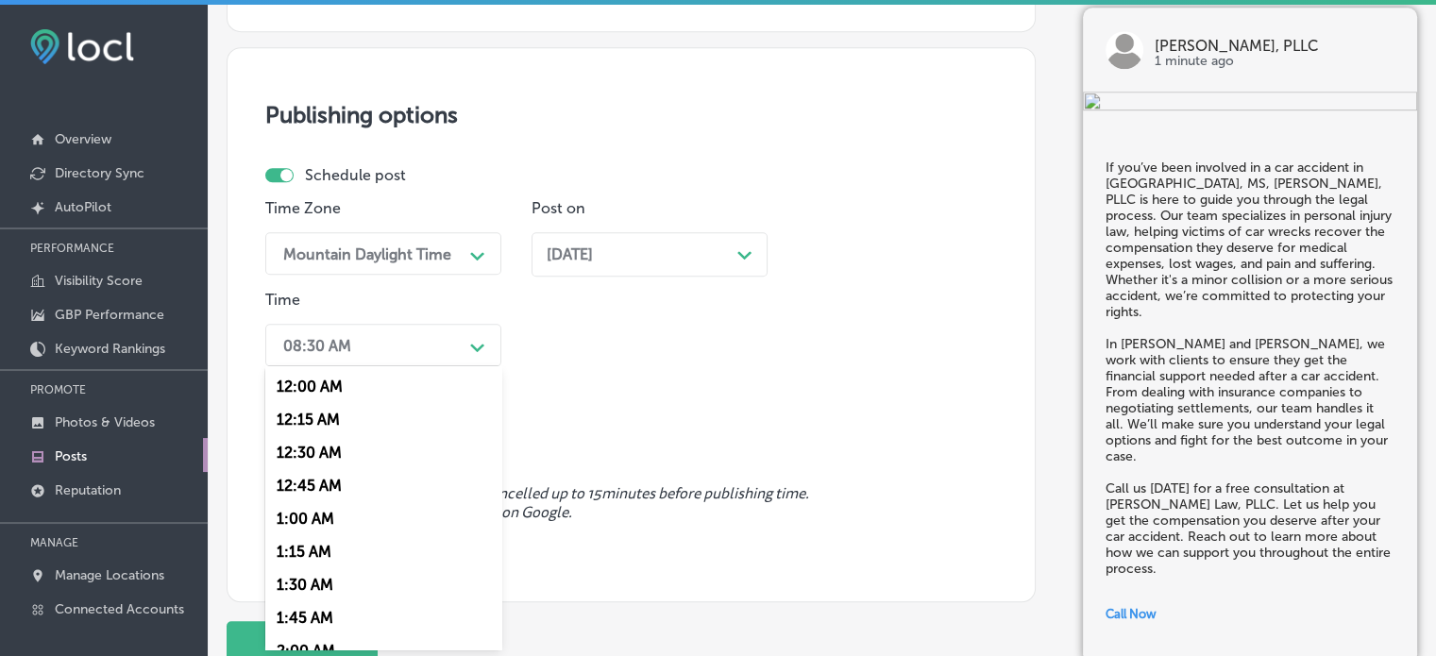
click at [472, 366] on div "option 12:00 AM focused, 1 of 96. 96 results available. Use Up and Down to choo…" at bounding box center [383, 345] width 236 height 42
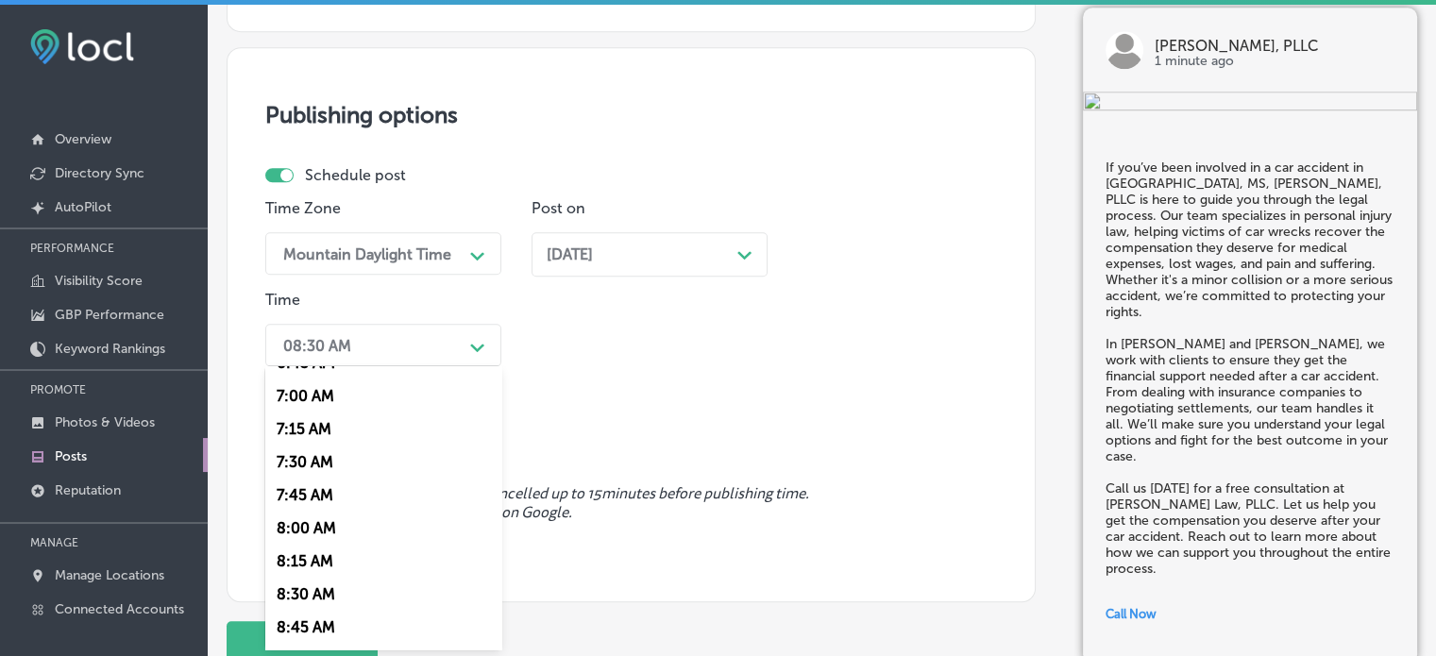
click at [306, 407] on div "7:00 AM" at bounding box center [383, 395] width 236 height 33
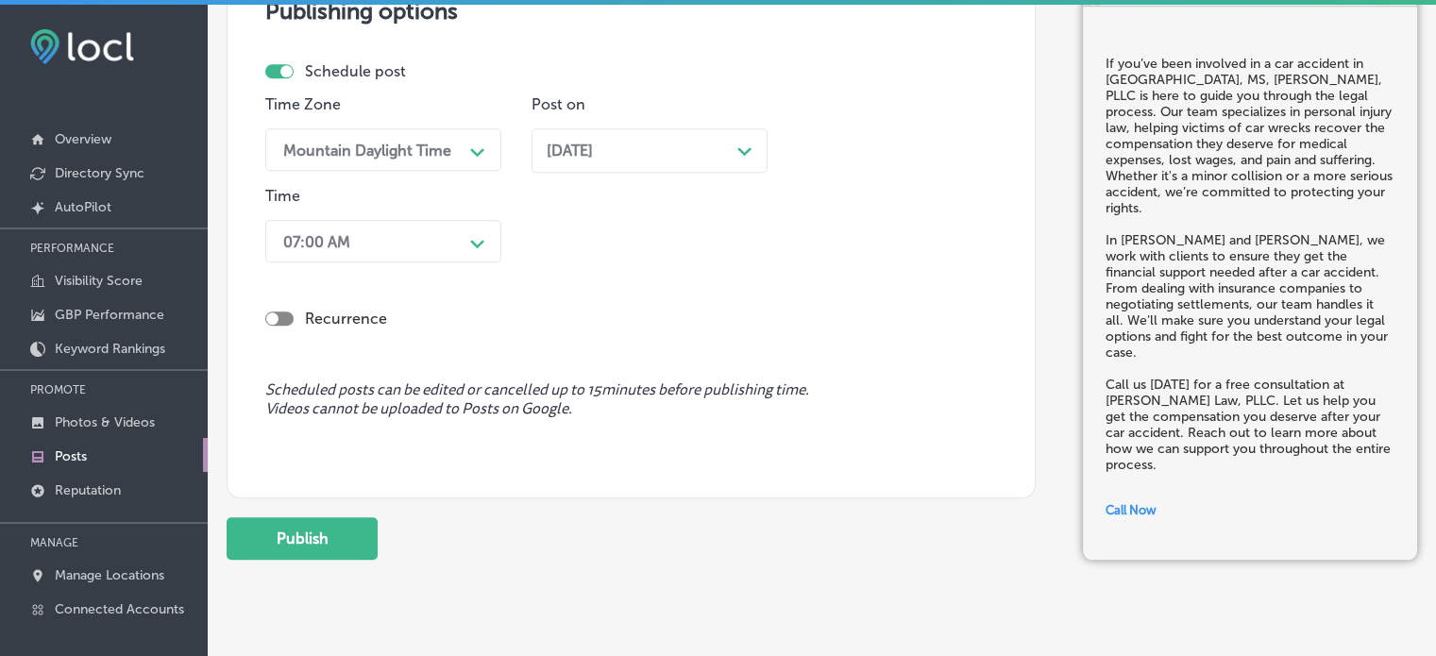
scroll to position [1668, 0]
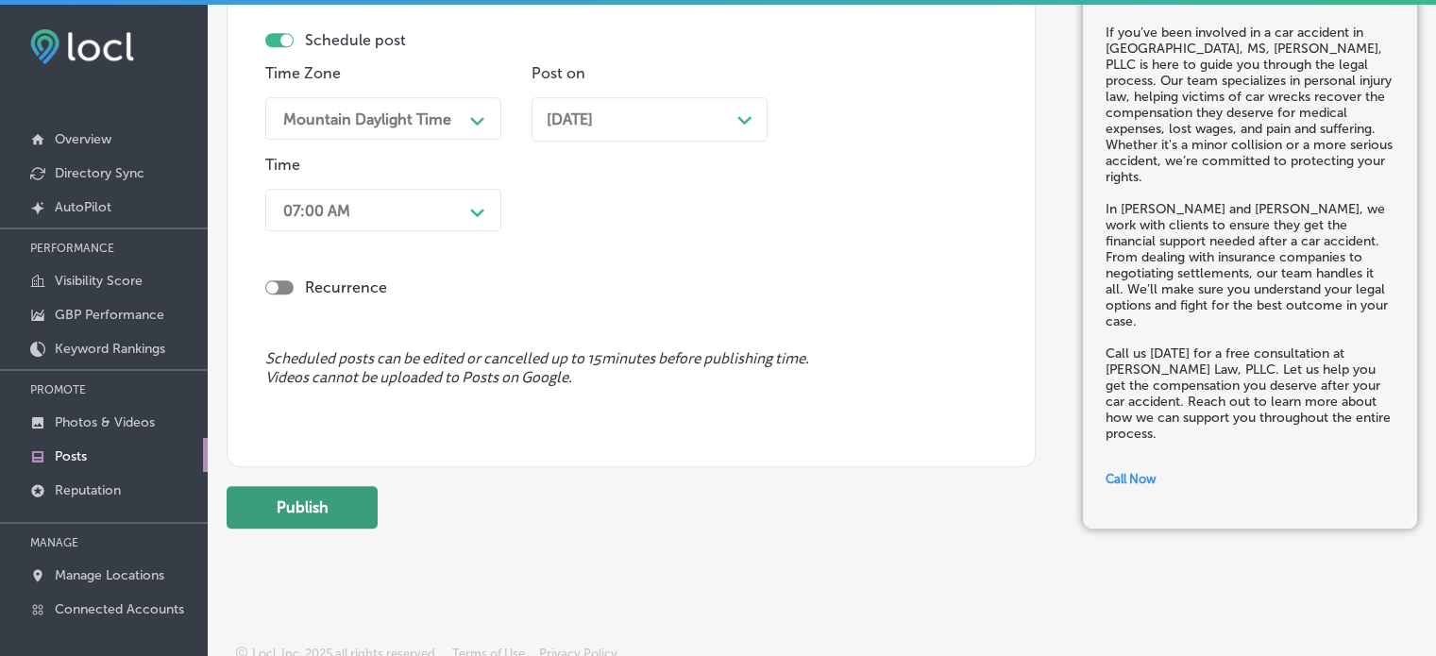
click at [319, 496] on button "Publish" at bounding box center [302, 507] width 151 height 42
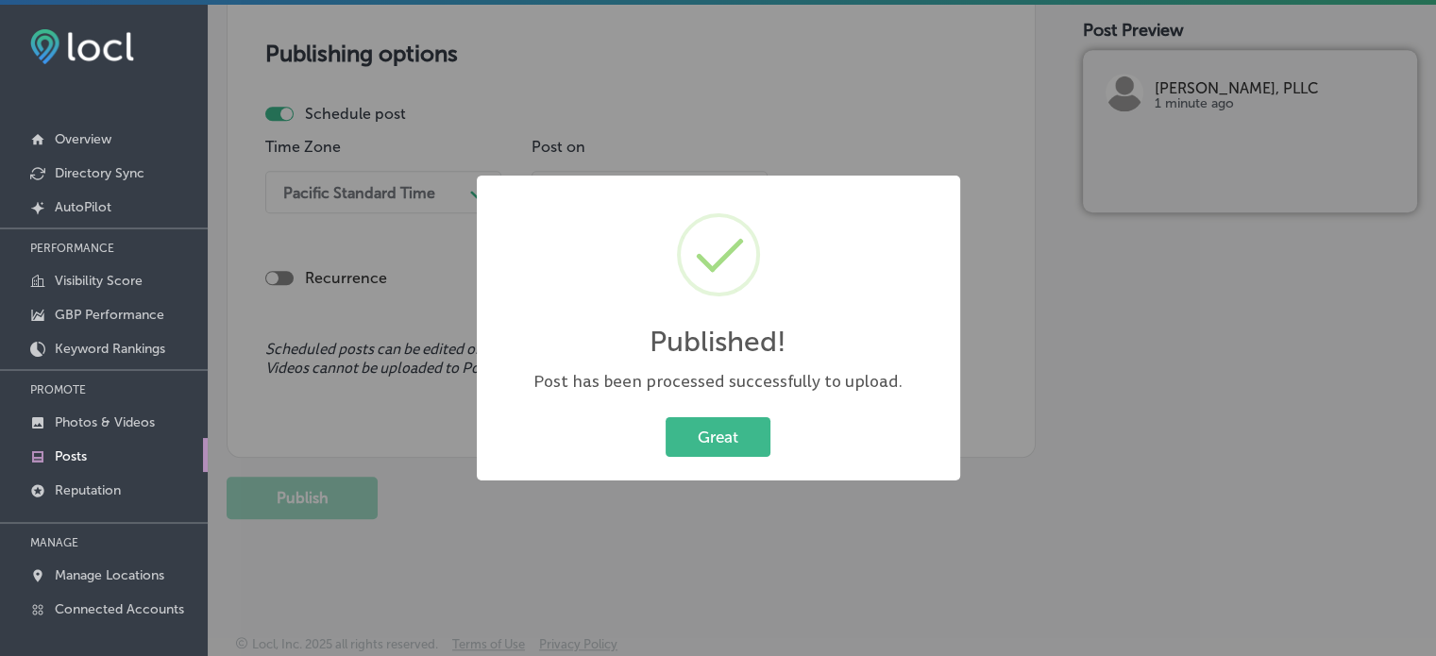
scroll to position [1594, 0]
click at [720, 452] on button "Great" at bounding box center [718, 436] width 105 height 39
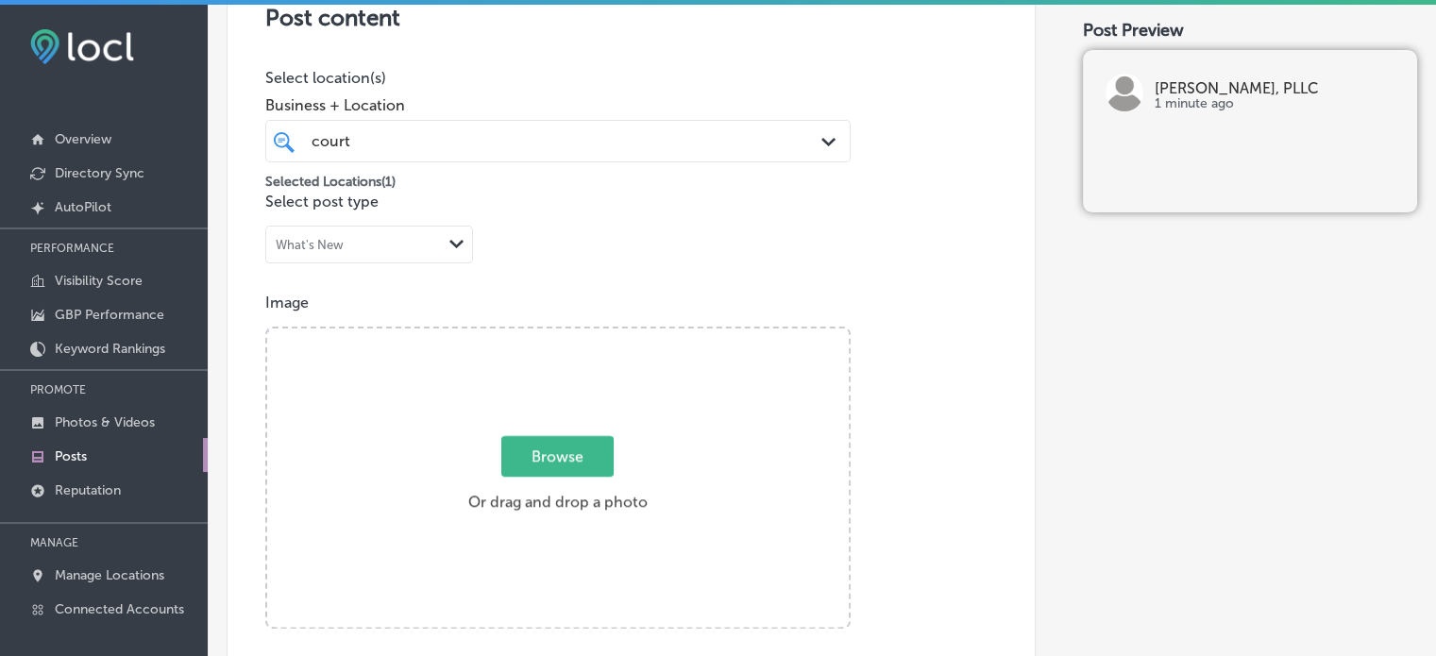
scroll to position [408, 0]
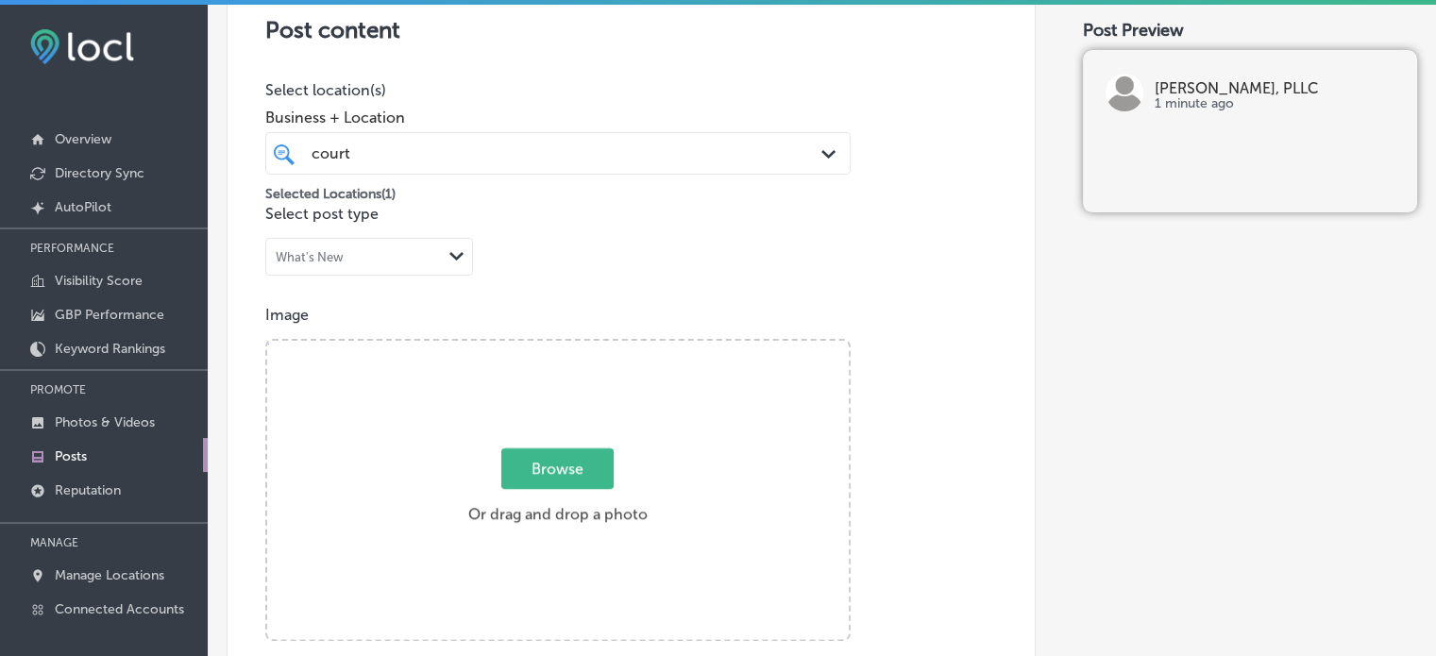
click at [649, 289] on div "Post content Select location(s) Business + Location court court Path Created wi…" at bounding box center [631, 559] width 809 height 1195
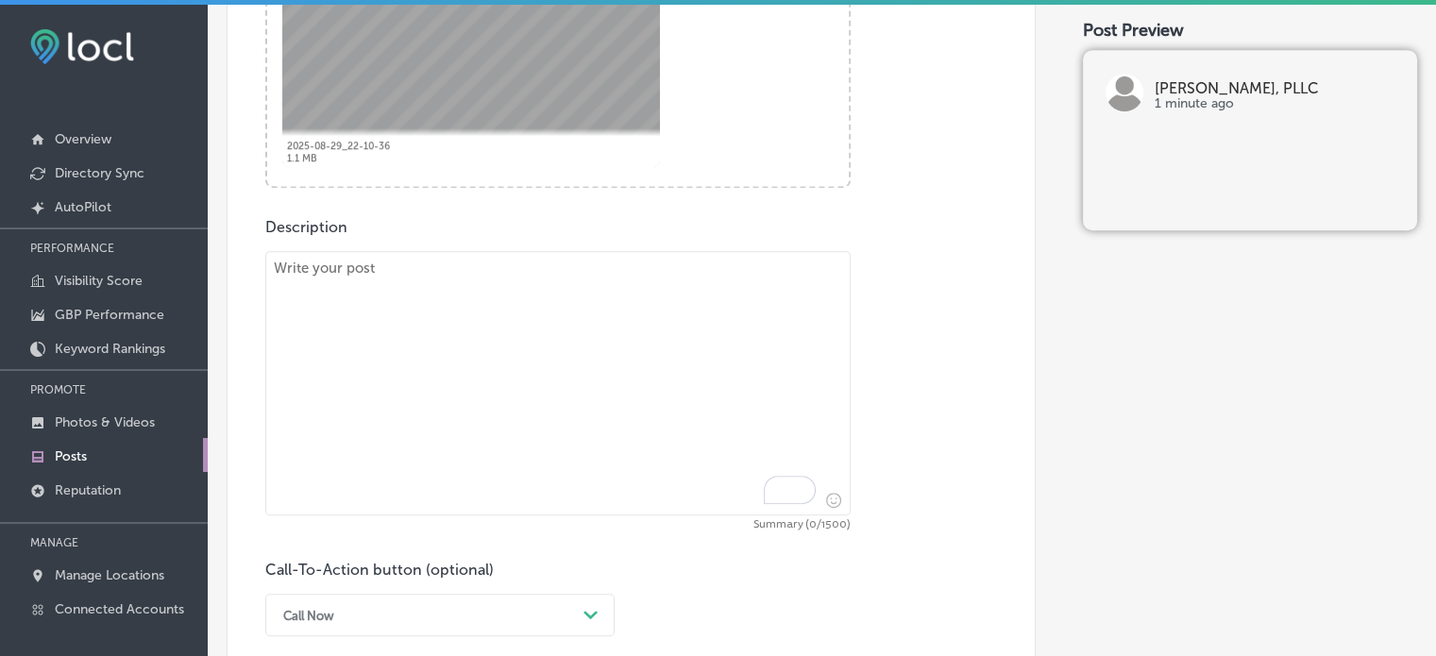
scroll to position [950, 0]
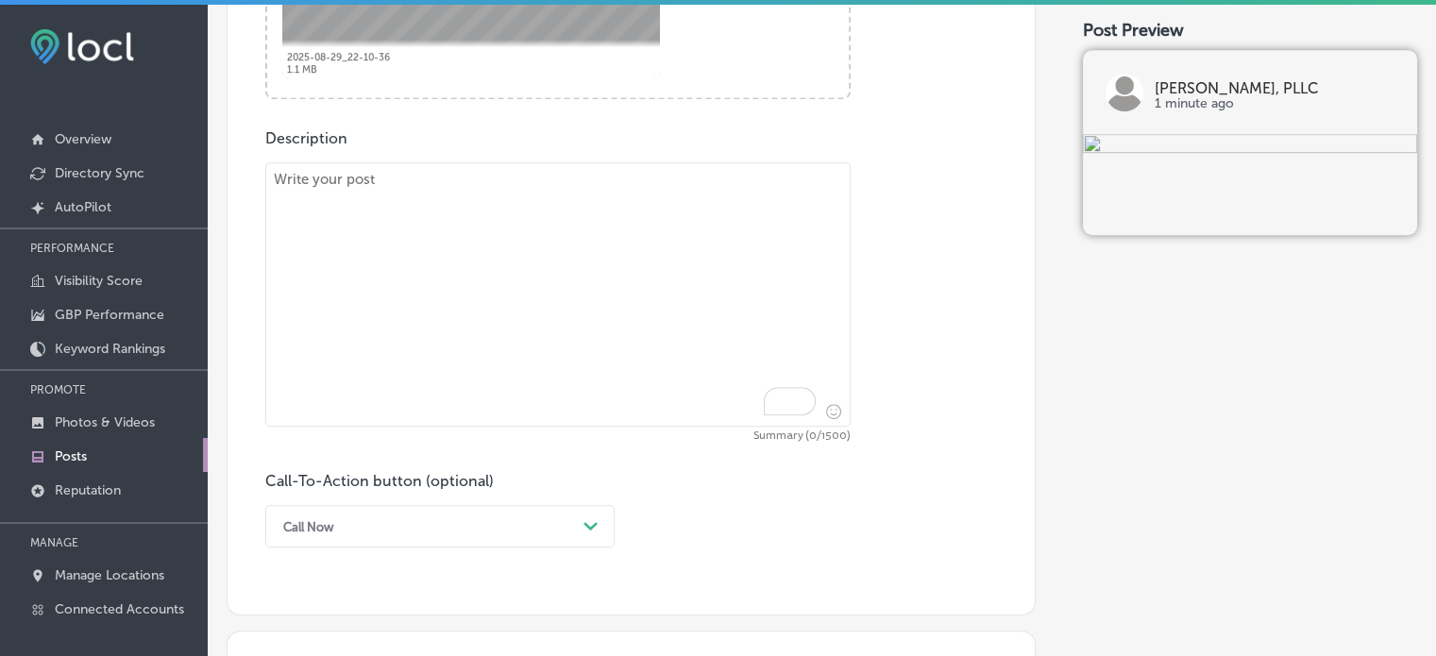
paste textarea ""Truck accidents often result in severe injuries, and Courtney Law, PLLC specia…"
click at [659, 221] on textarea "To enrich screen reader interactions, please activate Accessibility in Grammarl…" at bounding box center [557, 294] width 585 height 264
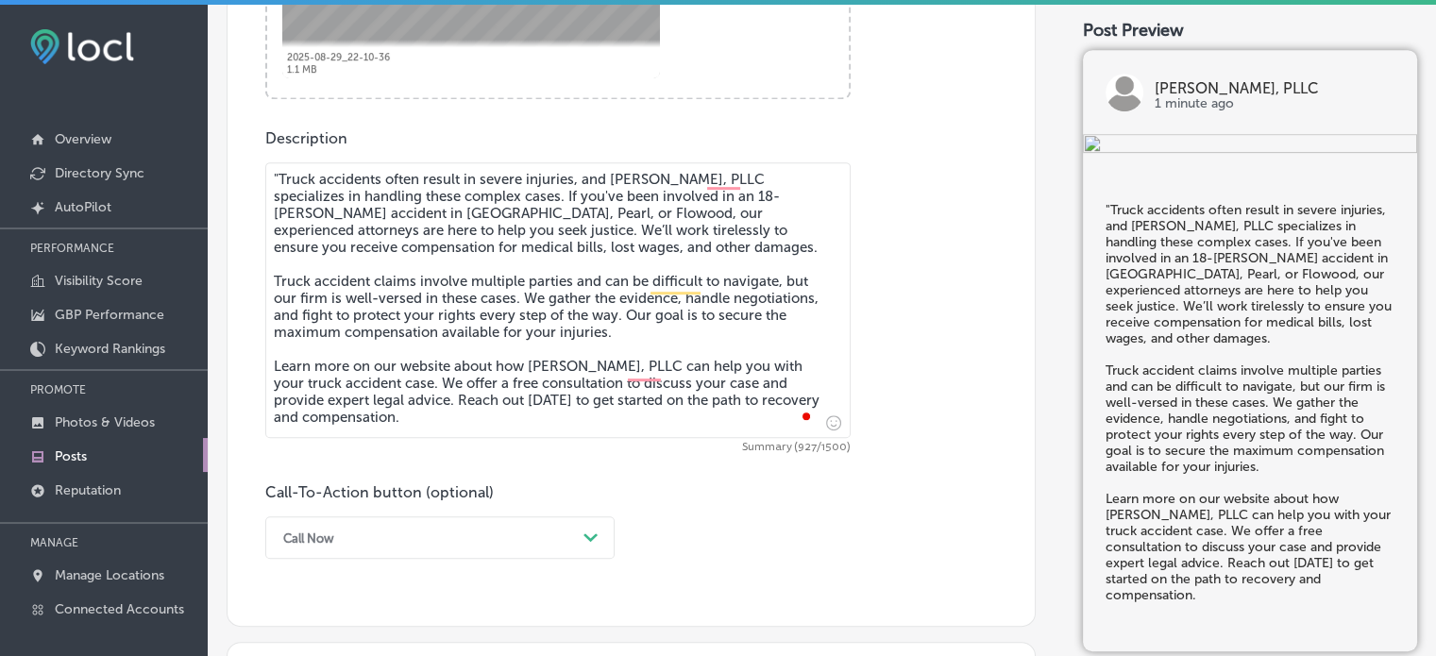
click at [278, 168] on textarea ""Truck accidents often result in severe injuries, and Courtney Law, PLLC specia…" at bounding box center [557, 300] width 585 height 276
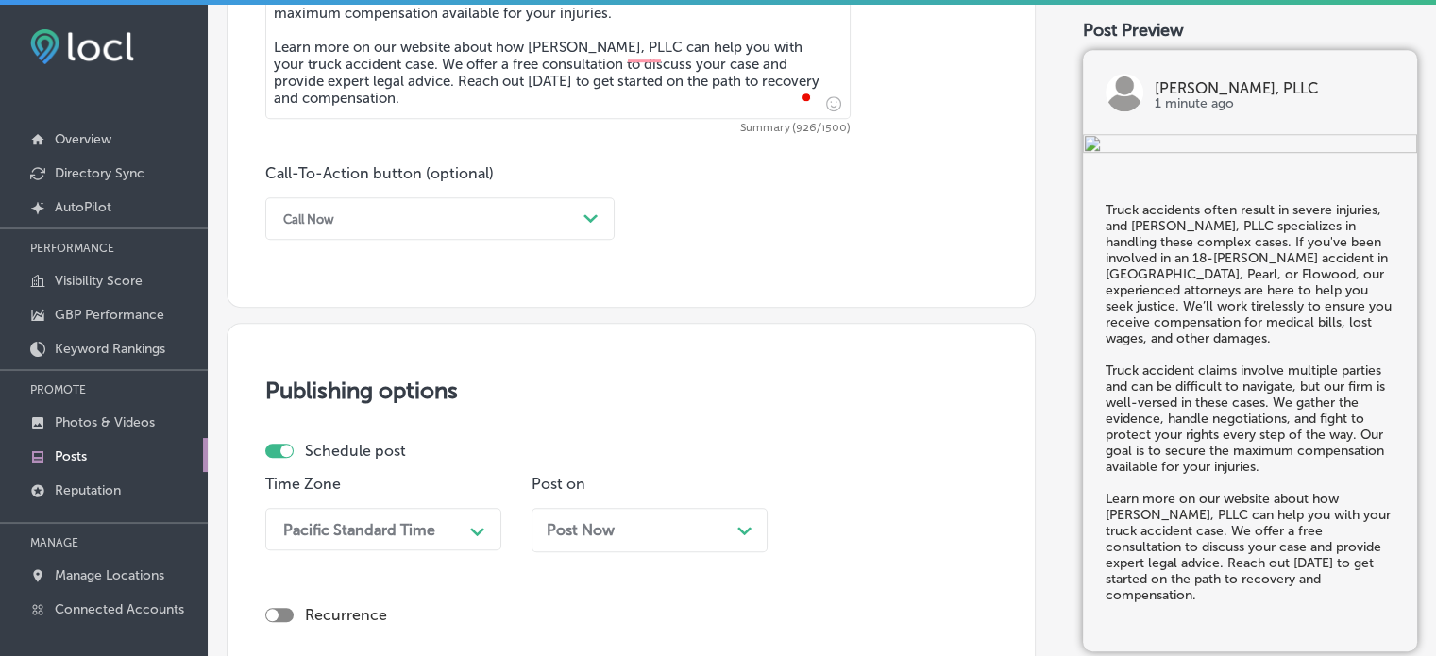
scroll to position [1273, 0]
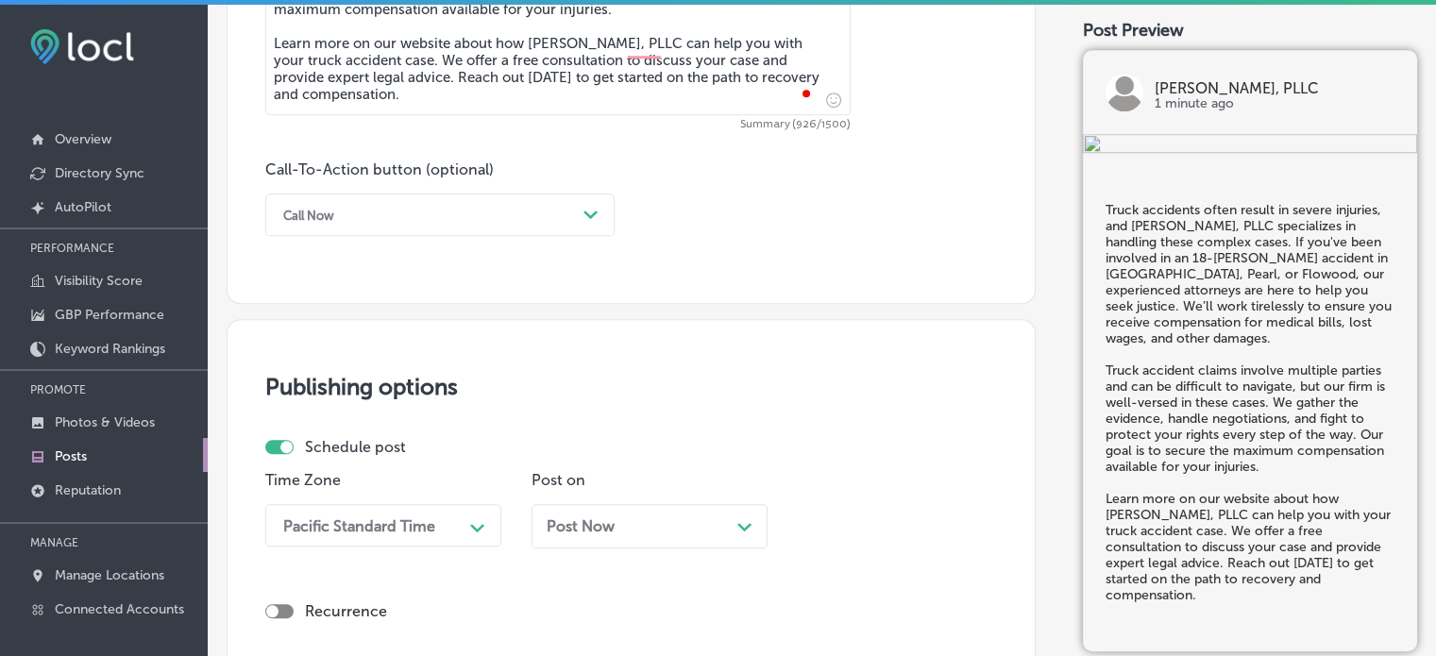
type textarea "Truck accidents often result in severe injuries, and Courtney Law, PLLC special…"
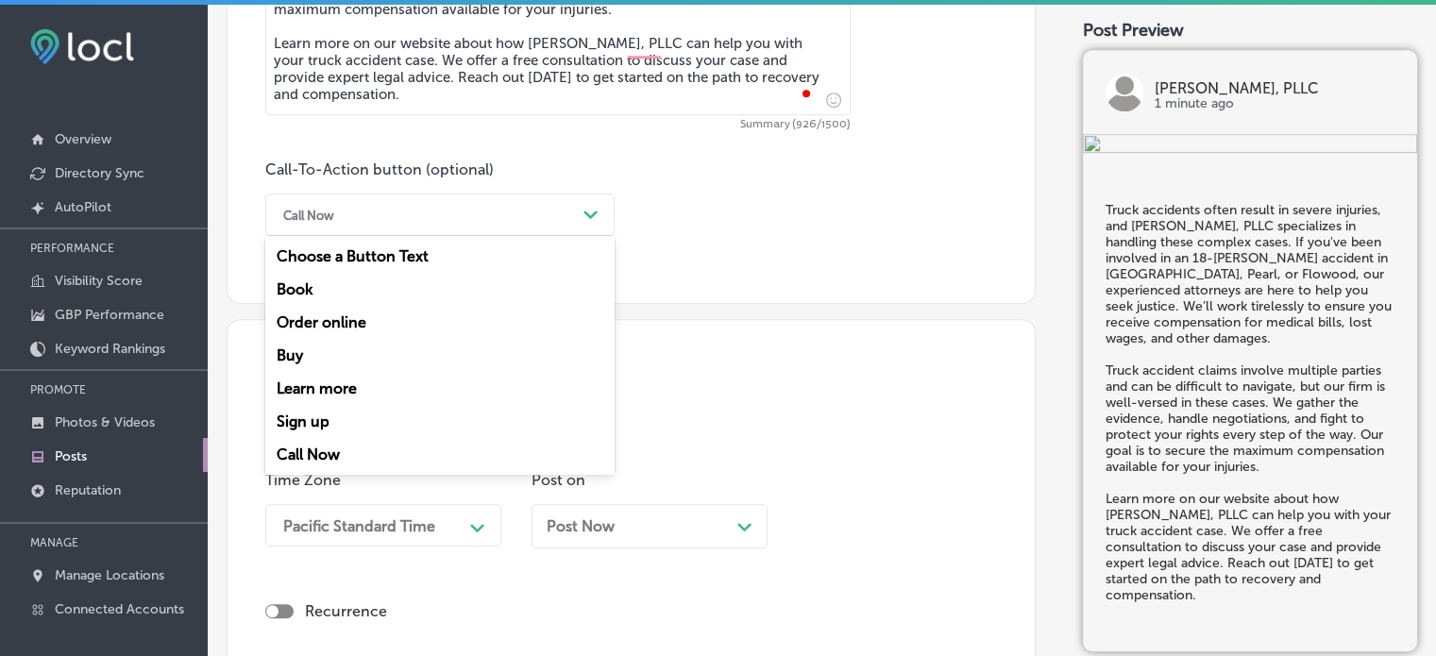
click at [375, 218] on div "Call Now" at bounding box center [425, 214] width 302 height 29
click at [340, 386] on div "Learn more" at bounding box center [439, 388] width 349 height 33
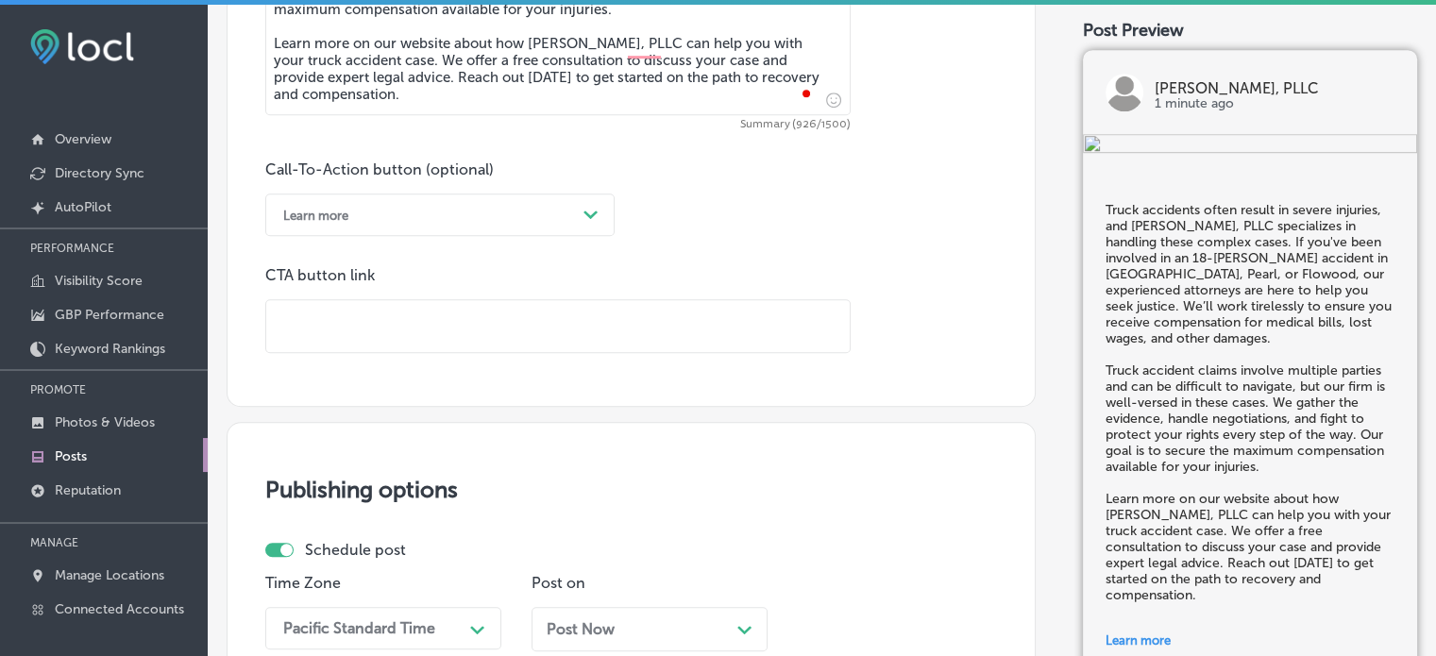
click at [453, 312] on input "text" at bounding box center [557, 326] width 583 height 52
paste input "https://www.courtneylawms.com/"
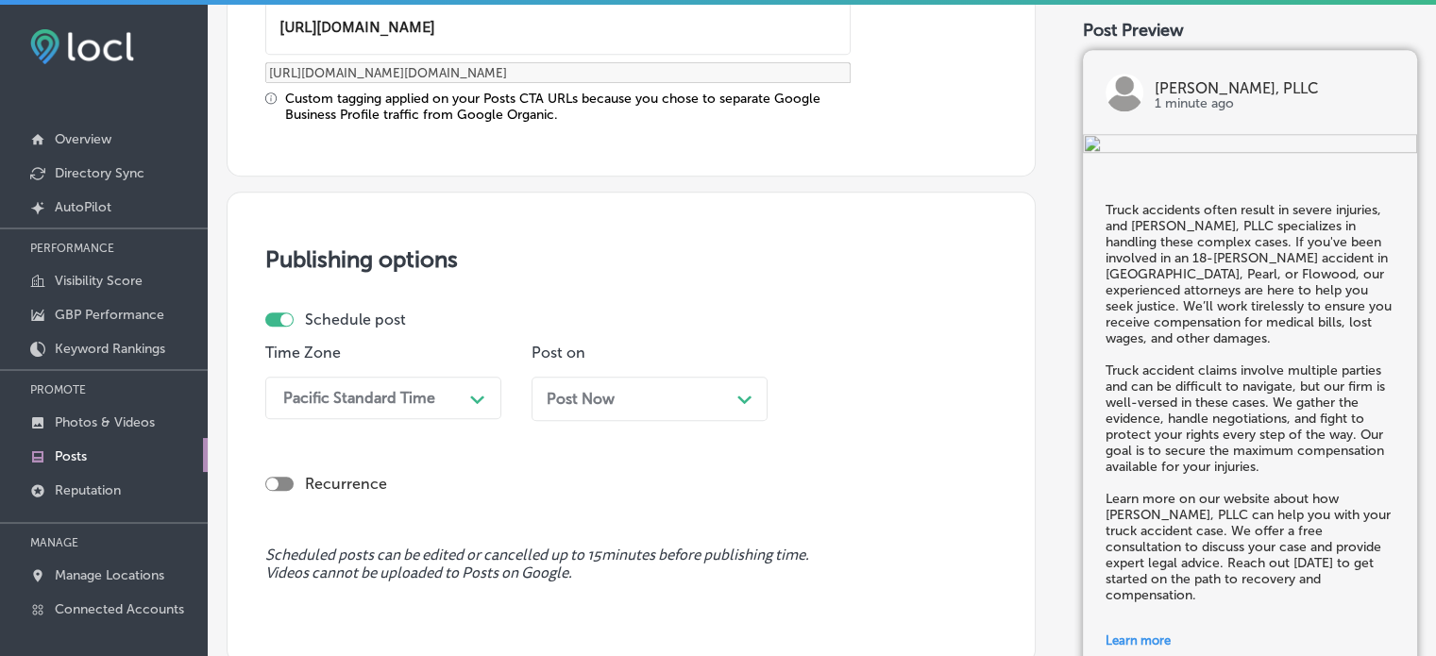
type input "https://www.courtneylawms.com/"
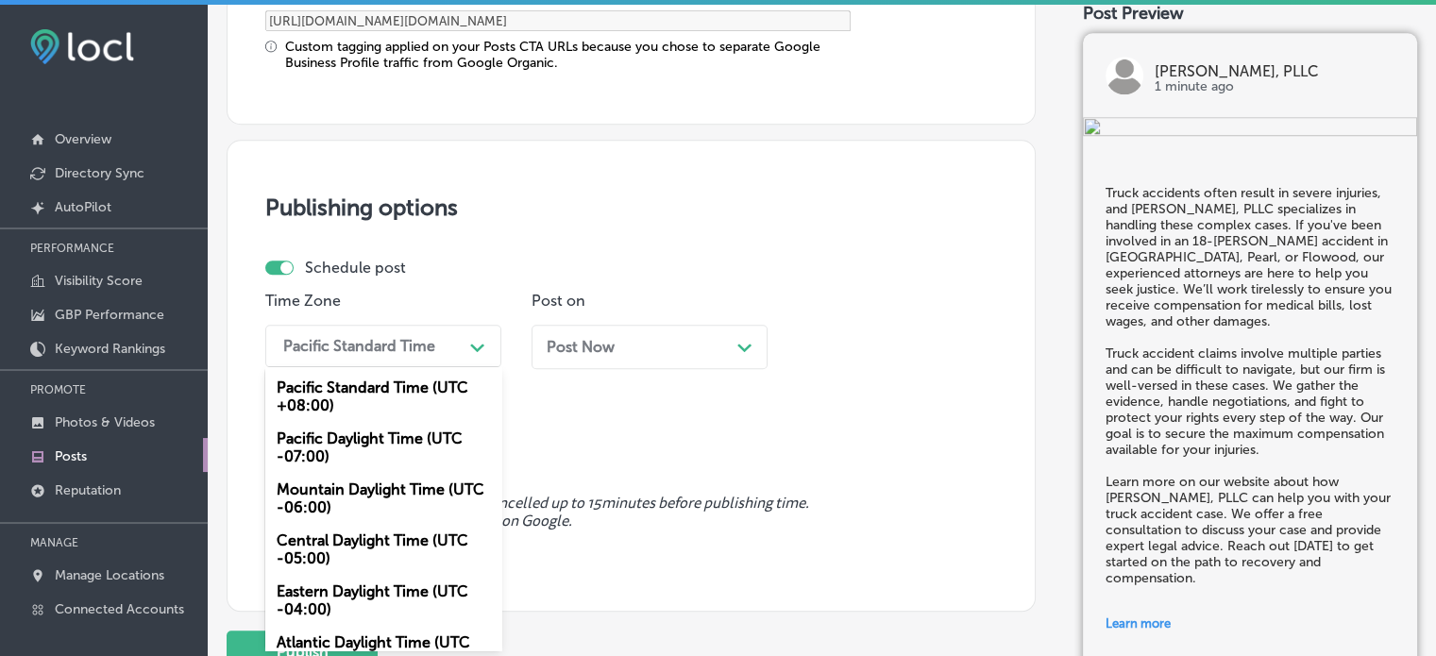
click at [462, 367] on div "option Mountain Daylight Time (UTC -06:00), selected. option Pacific Standard T…" at bounding box center [383, 346] width 236 height 42
click at [415, 505] on div "Mountain Daylight Time (UTC -06:00)" at bounding box center [383, 498] width 236 height 51
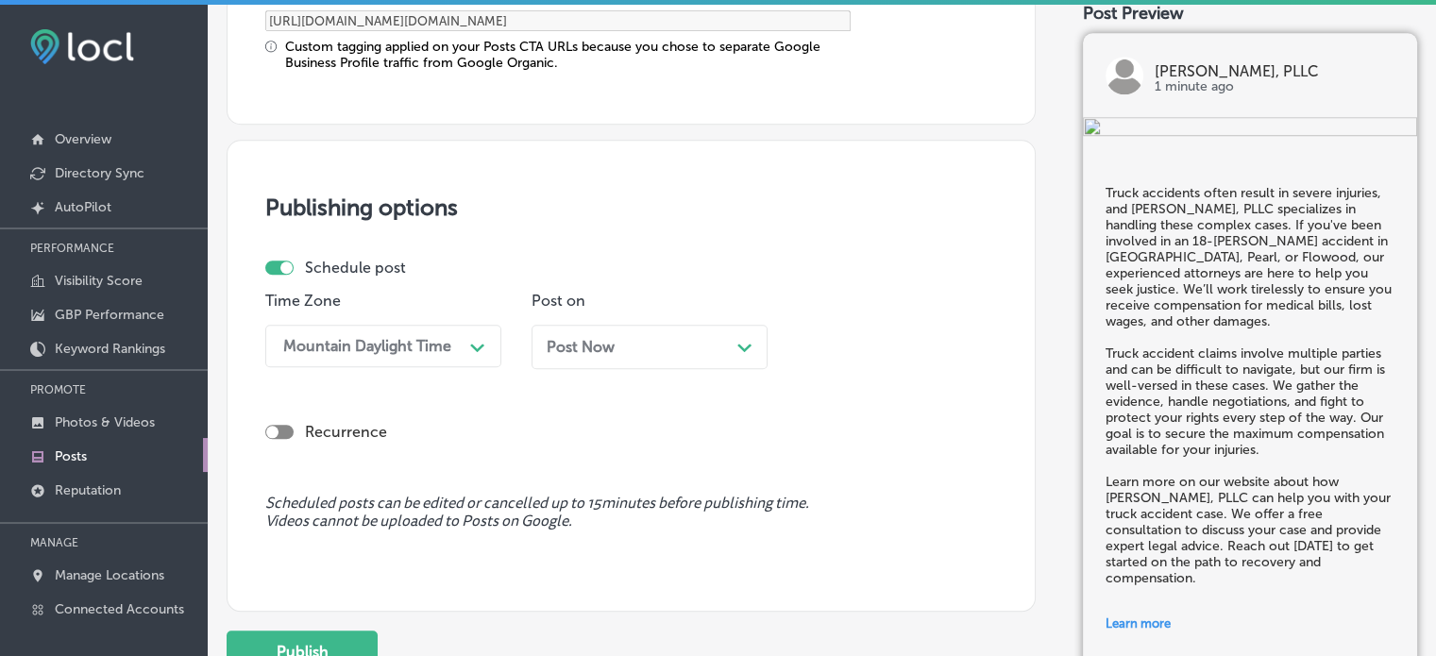
click at [699, 345] on div "Post Now Path Created with Sketch." at bounding box center [650, 347] width 206 height 18
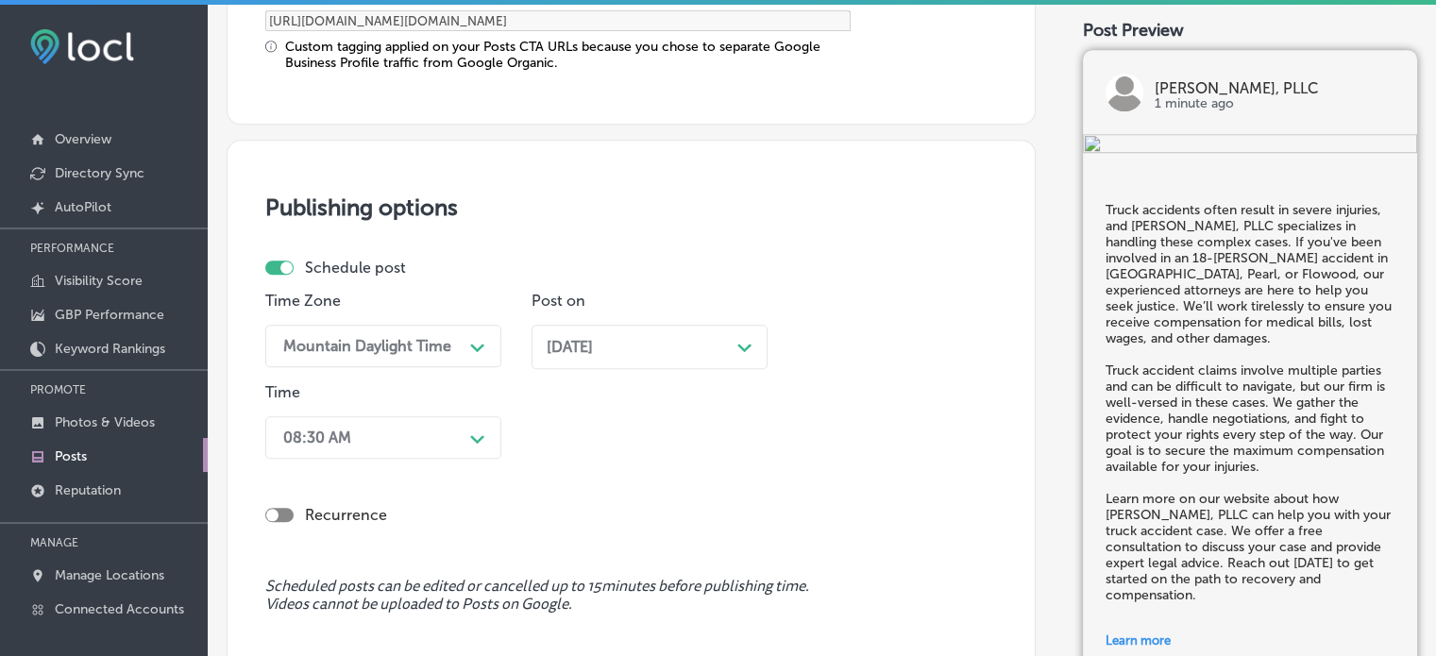
scroll to position [1714, 0]
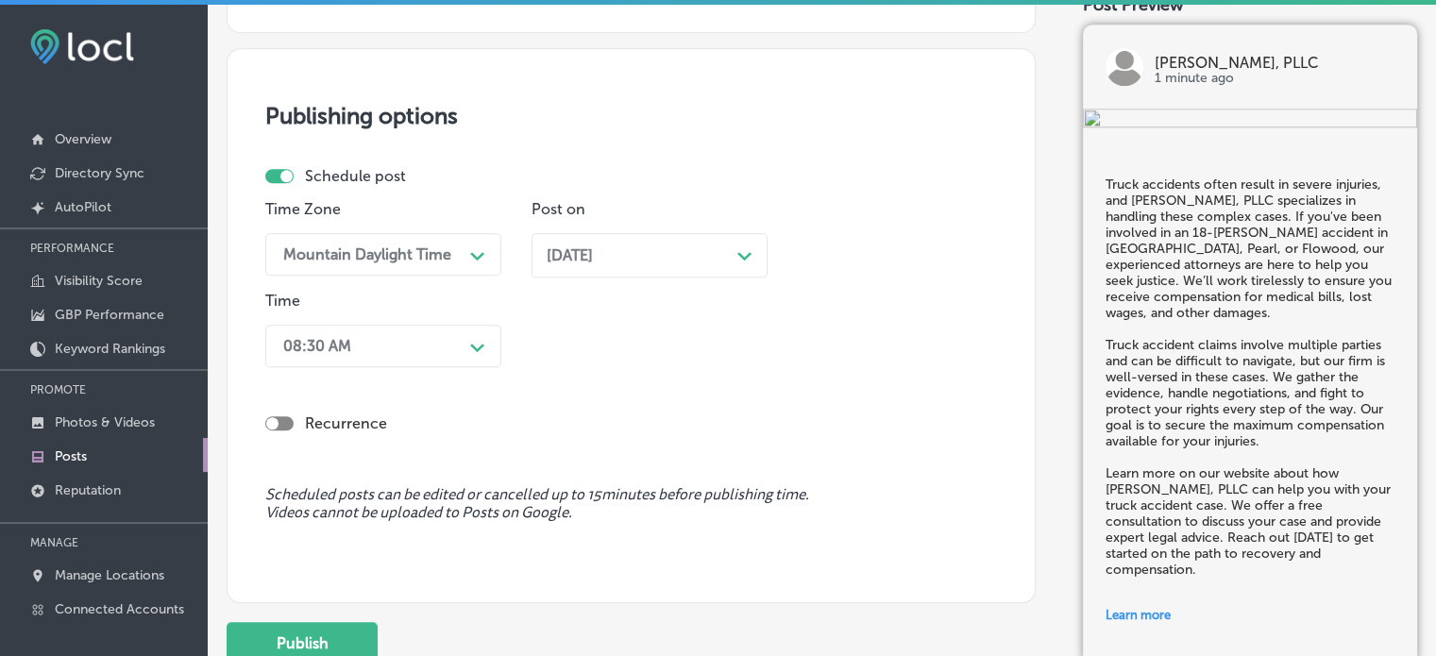
click at [395, 367] on div "08:30 AM Path Created with Sketch." at bounding box center [383, 346] width 236 height 42
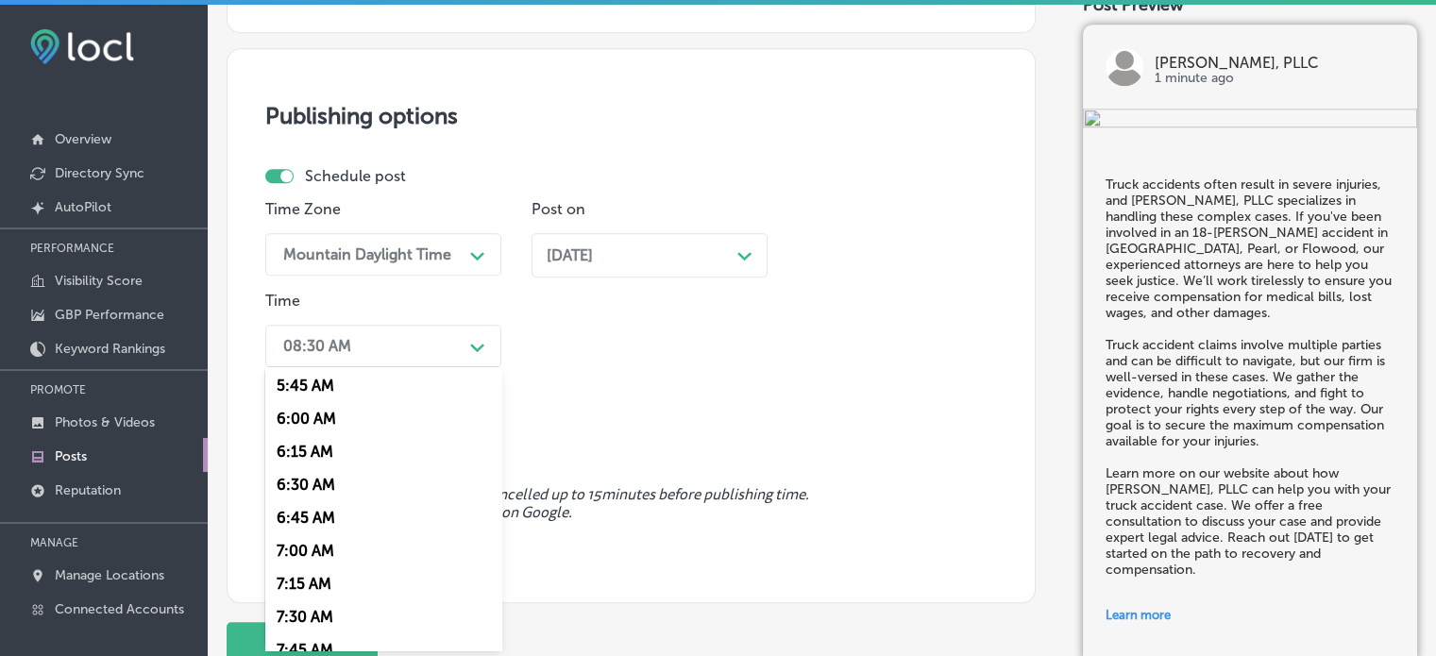
scroll to position [763, 0]
click at [310, 549] on div "7:00 AM" at bounding box center [383, 549] width 236 height 33
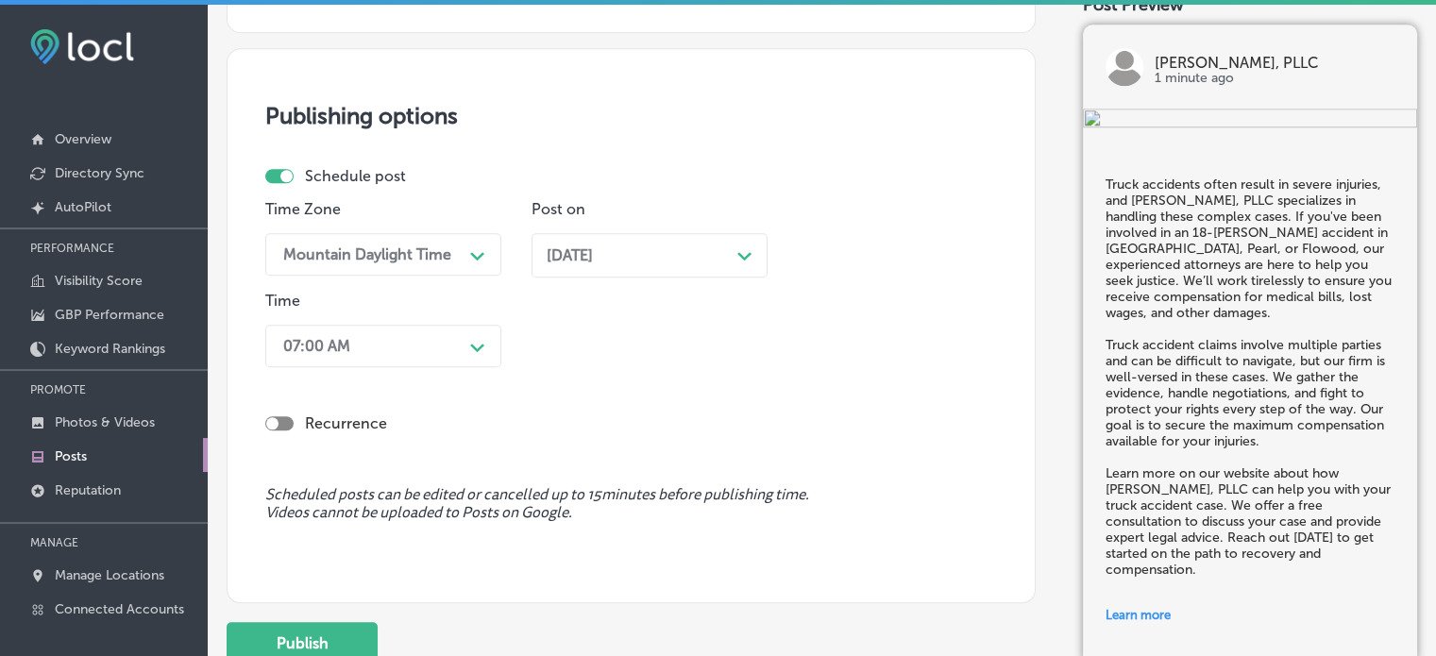
scroll to position [1858, 0]
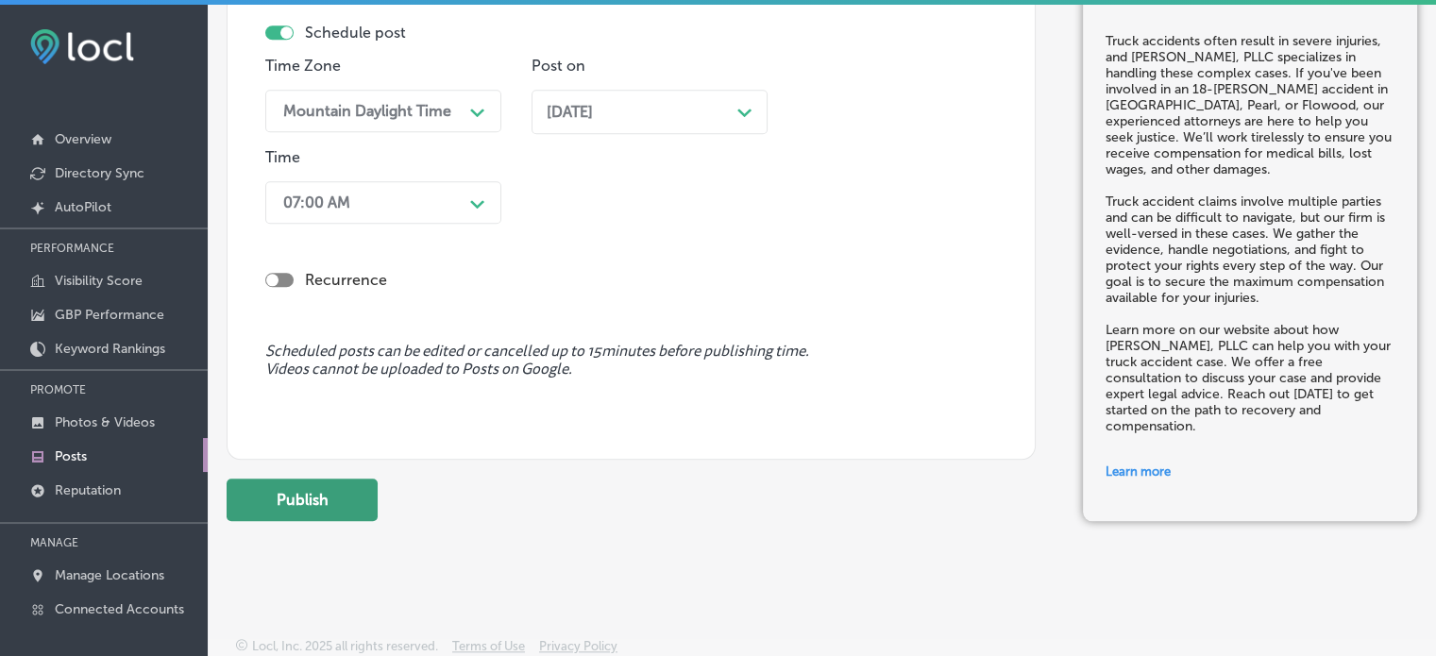
click at [314, 479] on button "Publish" at bounding box center [302, 500] width 151 height 42
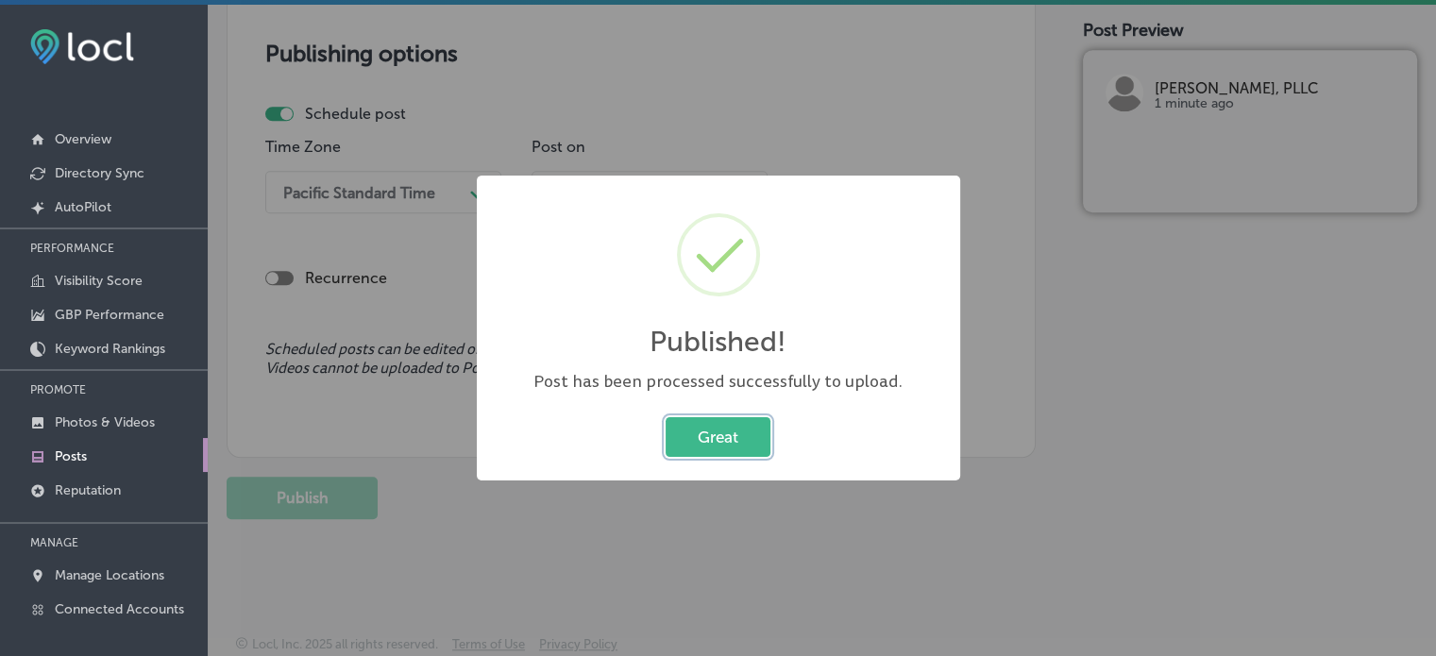
scroll to position [1605, 0]
click at [751, 431] on button "Great" at bounding box center [718, 436] width 105 height 39
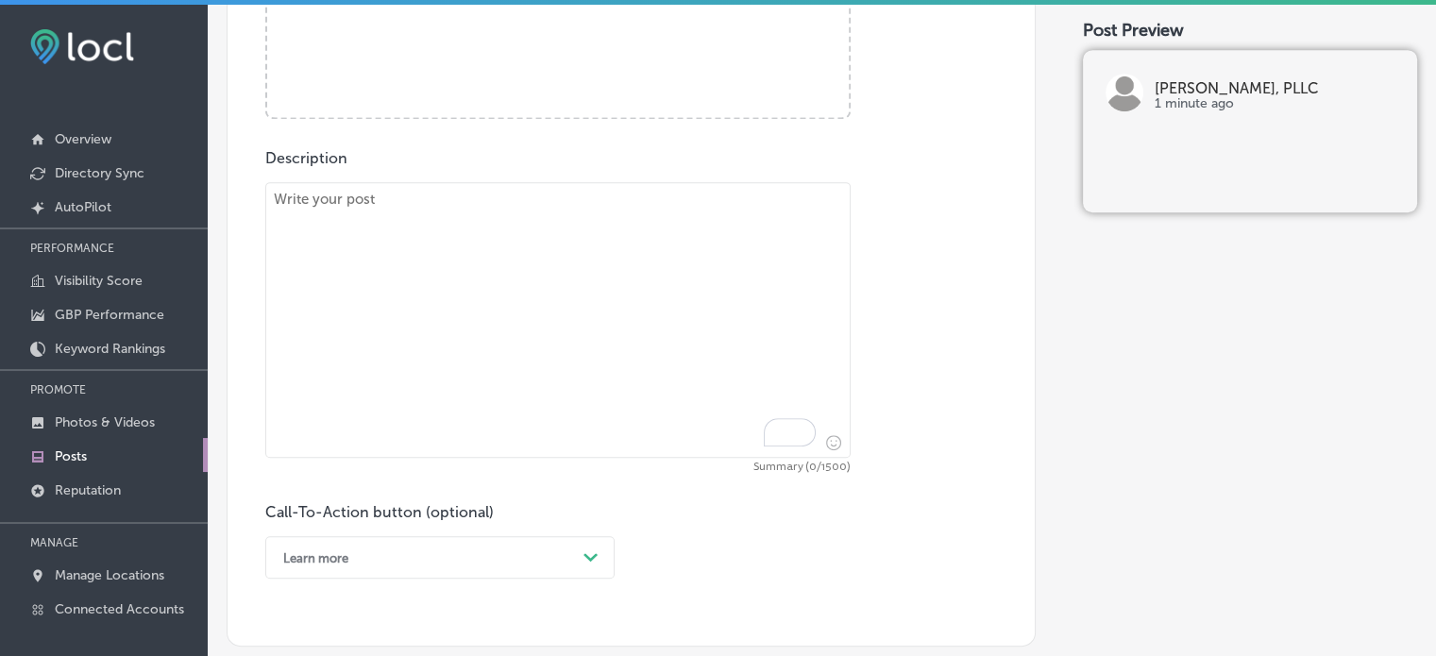
scroll to position [684, 0]
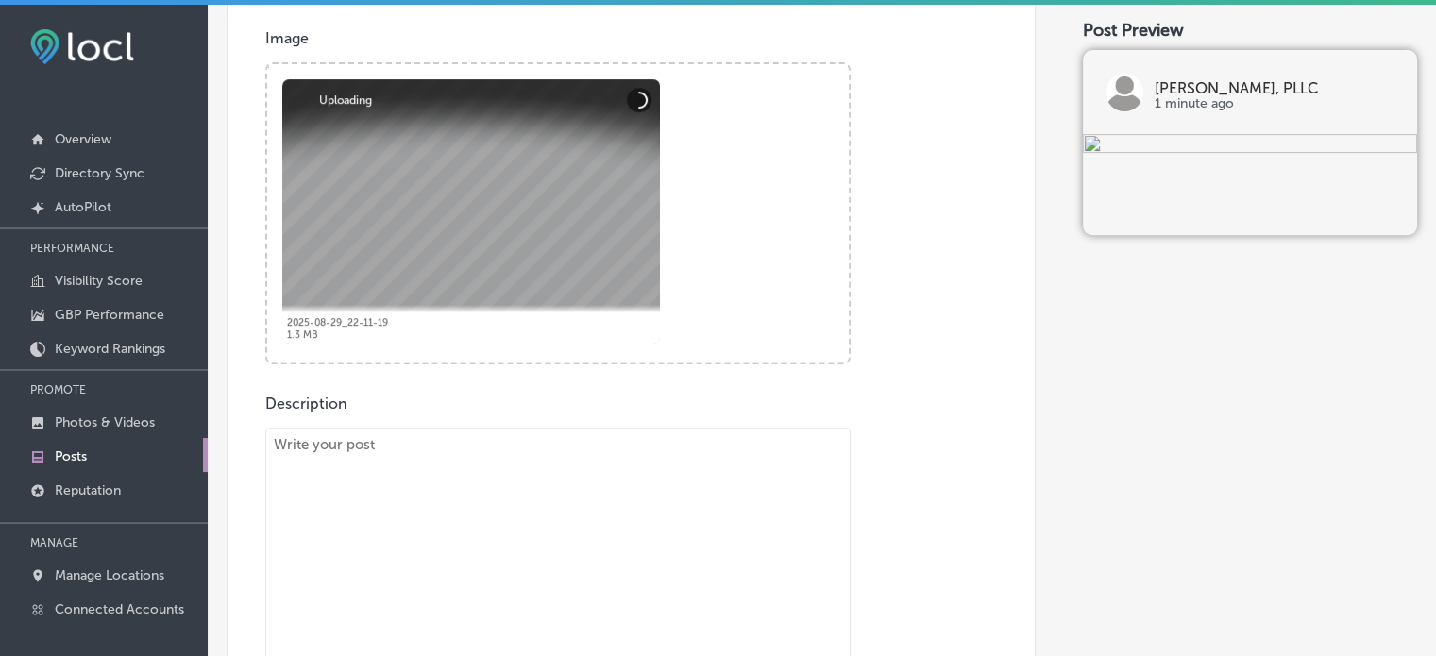
click at [551, 492] on textarea "To enrich screen reader interactions, please activate Accessibility in Grammarl…" at bounding box center [557, 566] width 585 height 276
paste textarea ""If you’ve been injured in a slip and fall accident in Madison, Ridgeland, or C…"
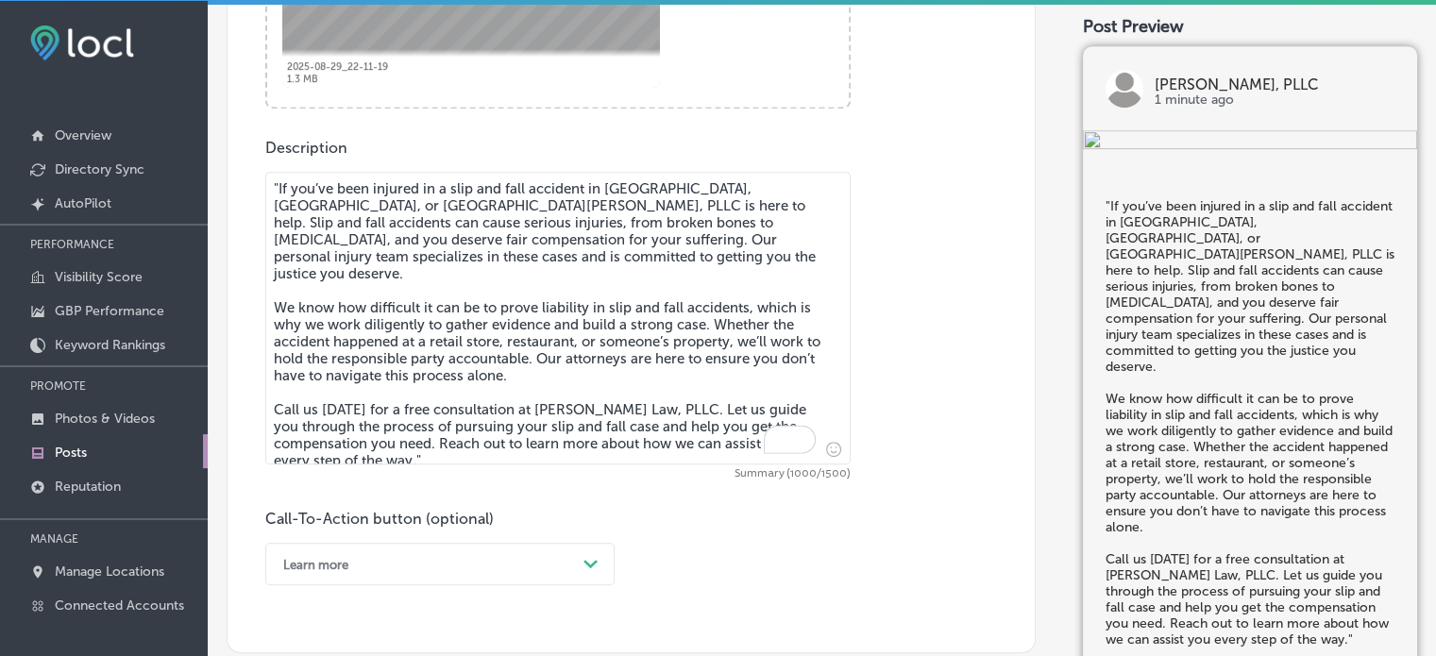
scroll to position [946, 0]
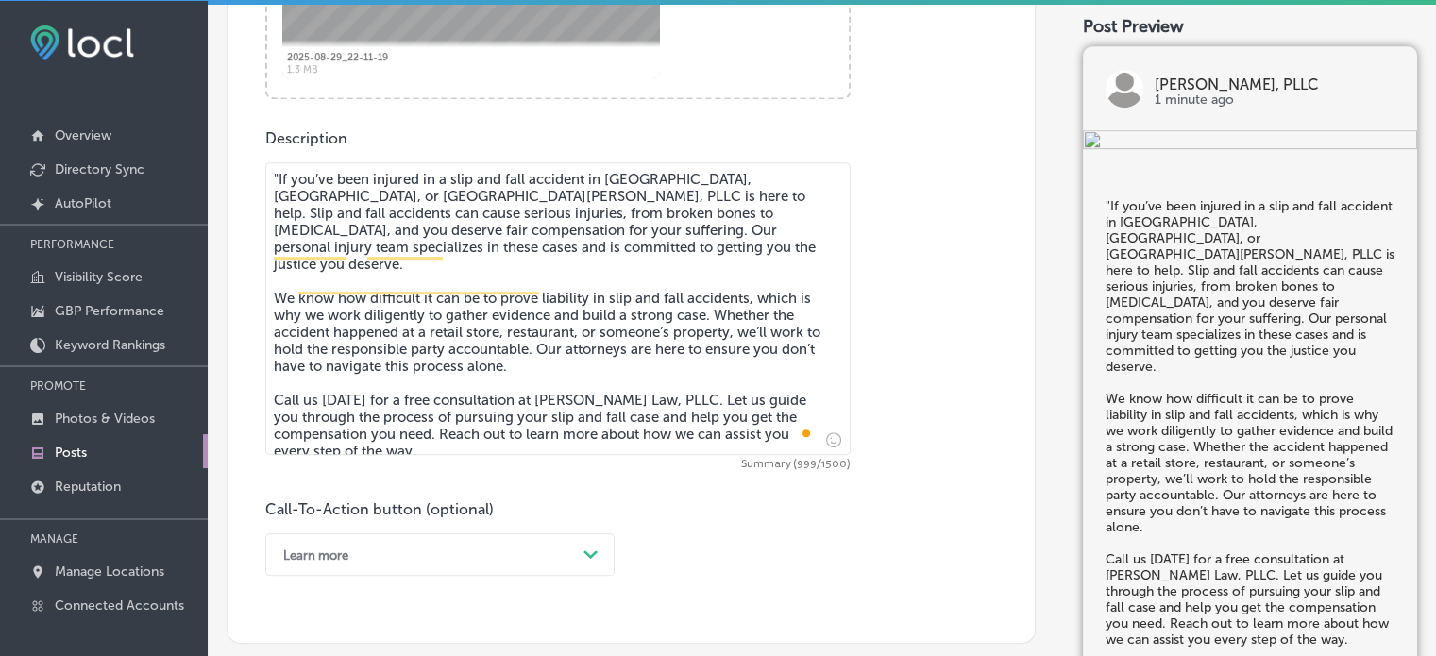
click at [278, 169] on textarea ""If you’ve been injured in a slip and fall accident in Madison, Ridgeland, or C…" at bounding box center [557, 308] width 585 height 293
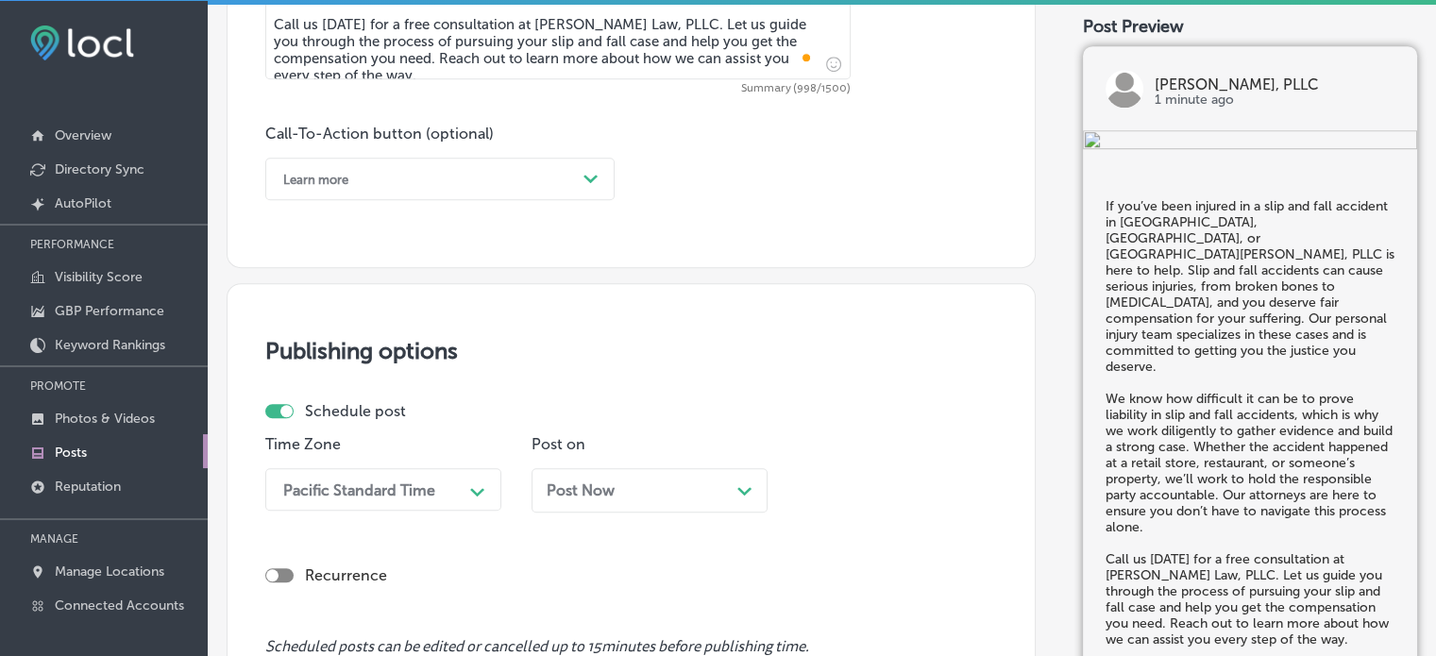
scroll to position [1324, 0]
type textarea "If you’ve been injured in a slip and fall accident in Madison, Ridgeland, or Cl…"
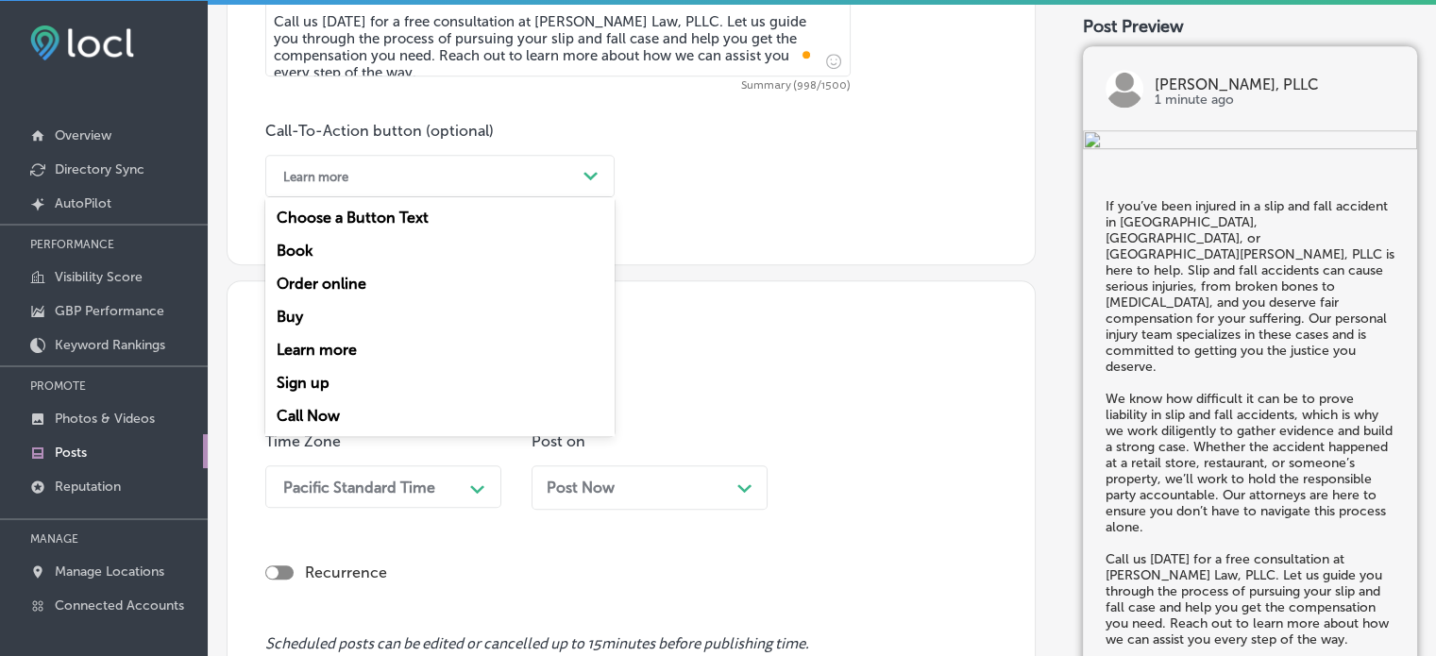
click at [502, 173] on div "Learn more" at bounding box center [425, 175] width 302 height 29
click at [304, 415] on div "Call Now" at bounding box center [439, 415] width 349 height 33
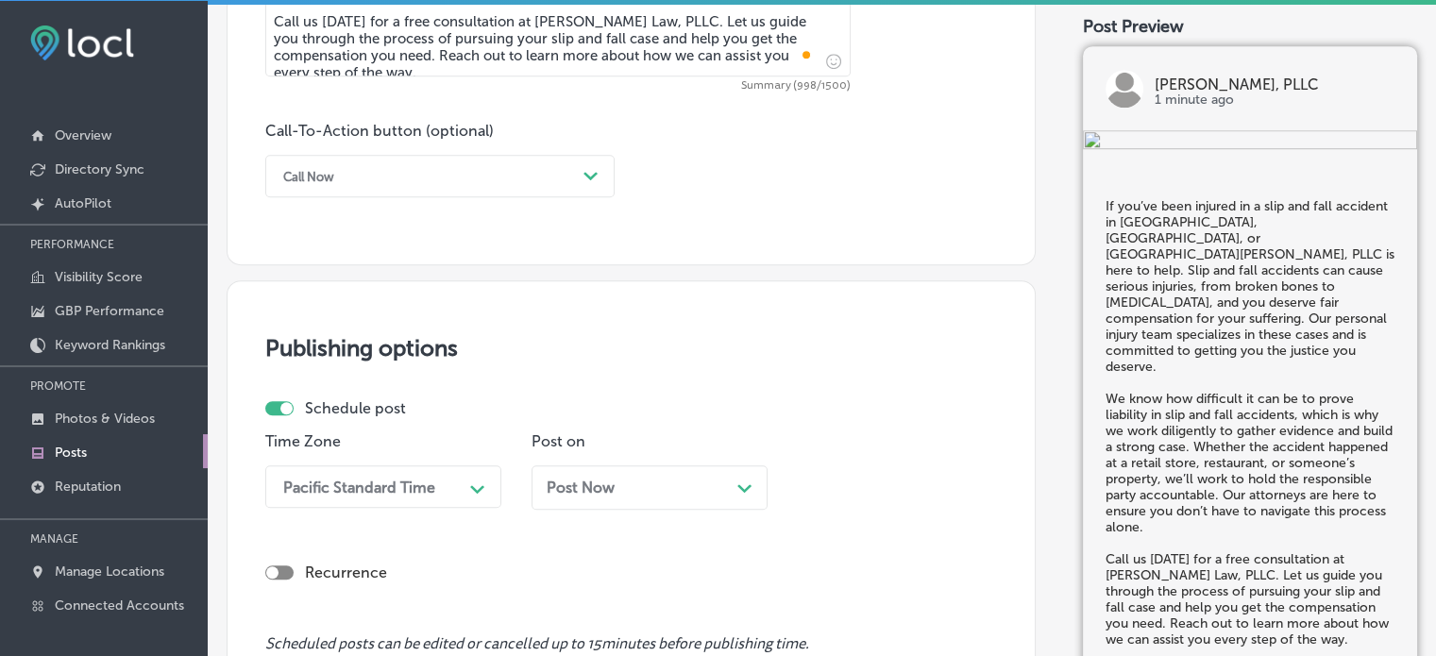
scroll to position [1465, 0]
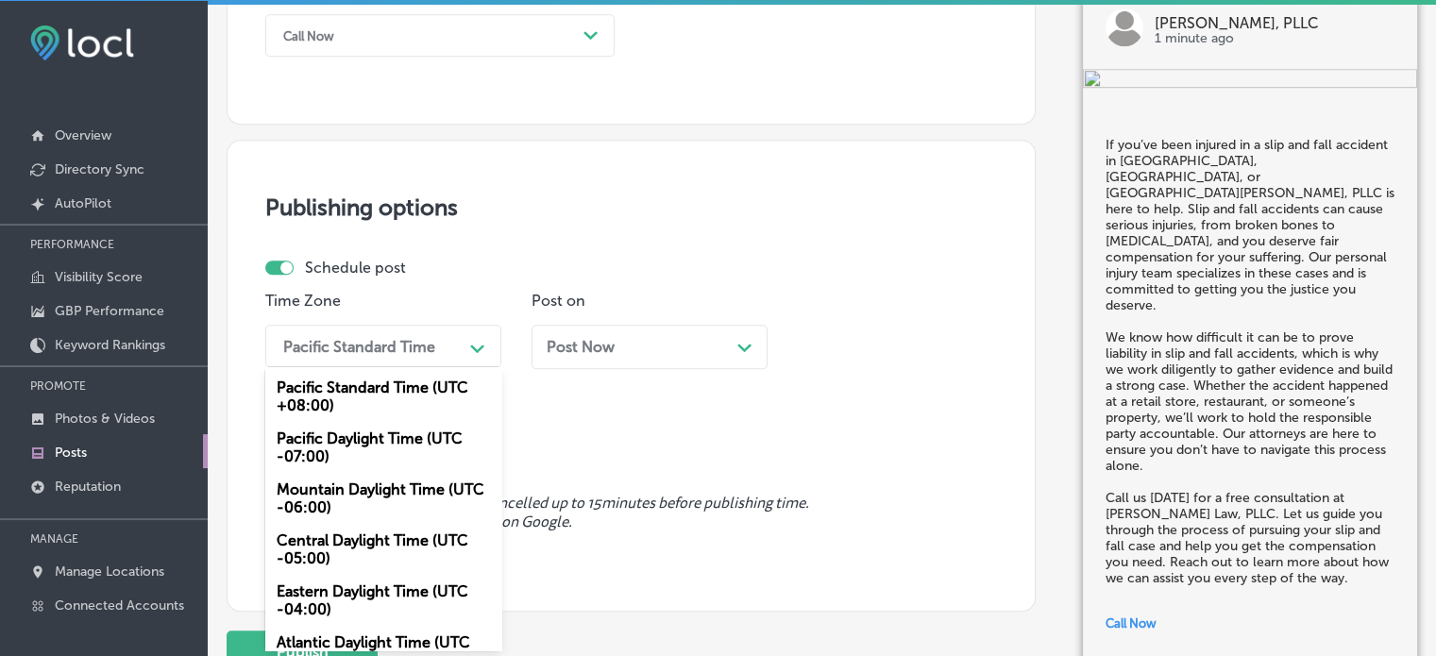
click at [419, 367] on div "option Mountain Daylight Time (UTC -06:00), selected. option Mountain Daylight …" at bounding box center [383, 346] width 236 height 42
click at [385, 498] on div "Mountain Daylight Time (UTC -06:00)" at bounding box center [383, 498] width 236 height 51
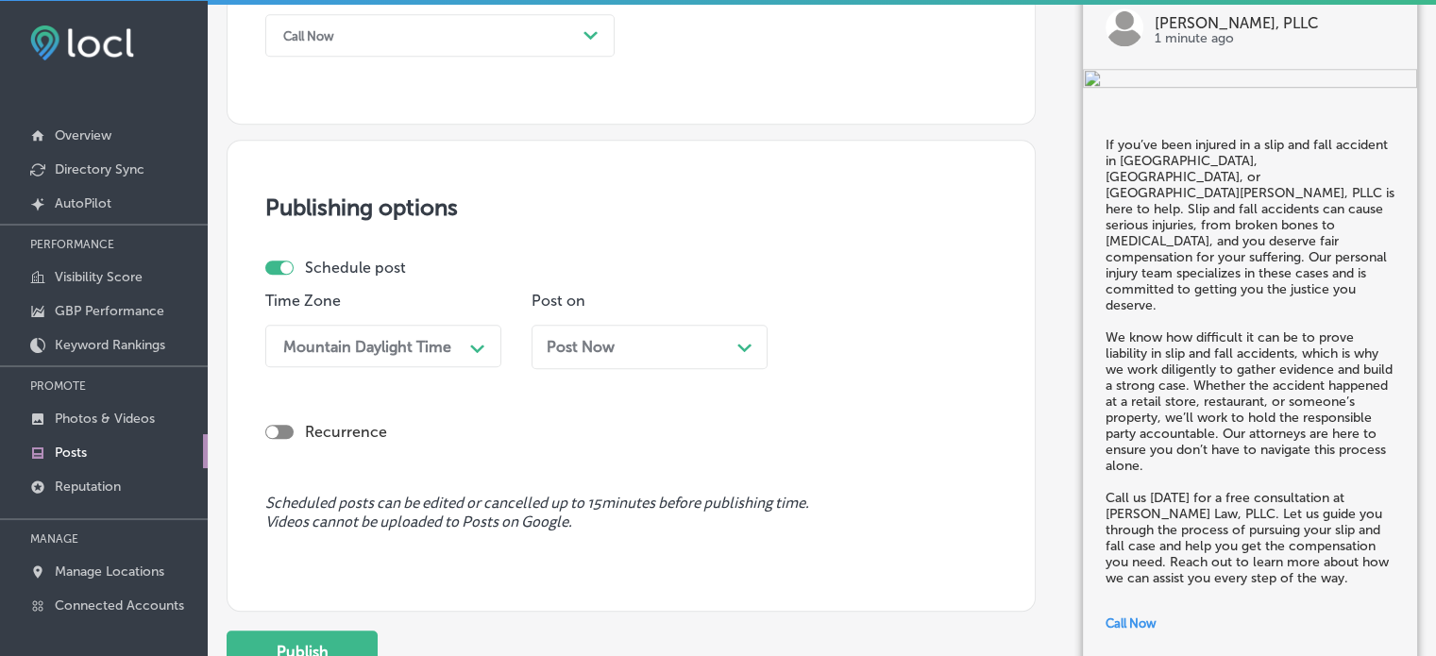
click at [606, 360] on div "Post Now Path Created with Sketch." at bounding box center [649, 347] width 236 height 44
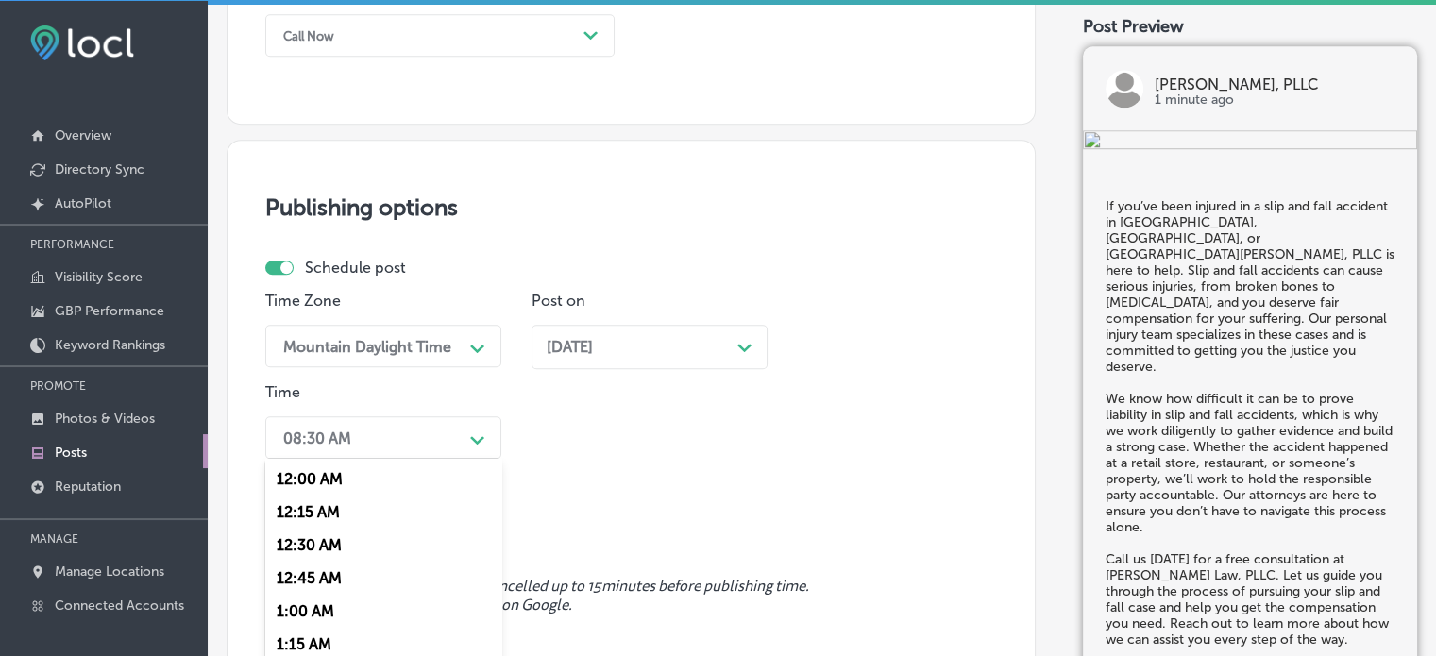
scroll to position [1557, 0]
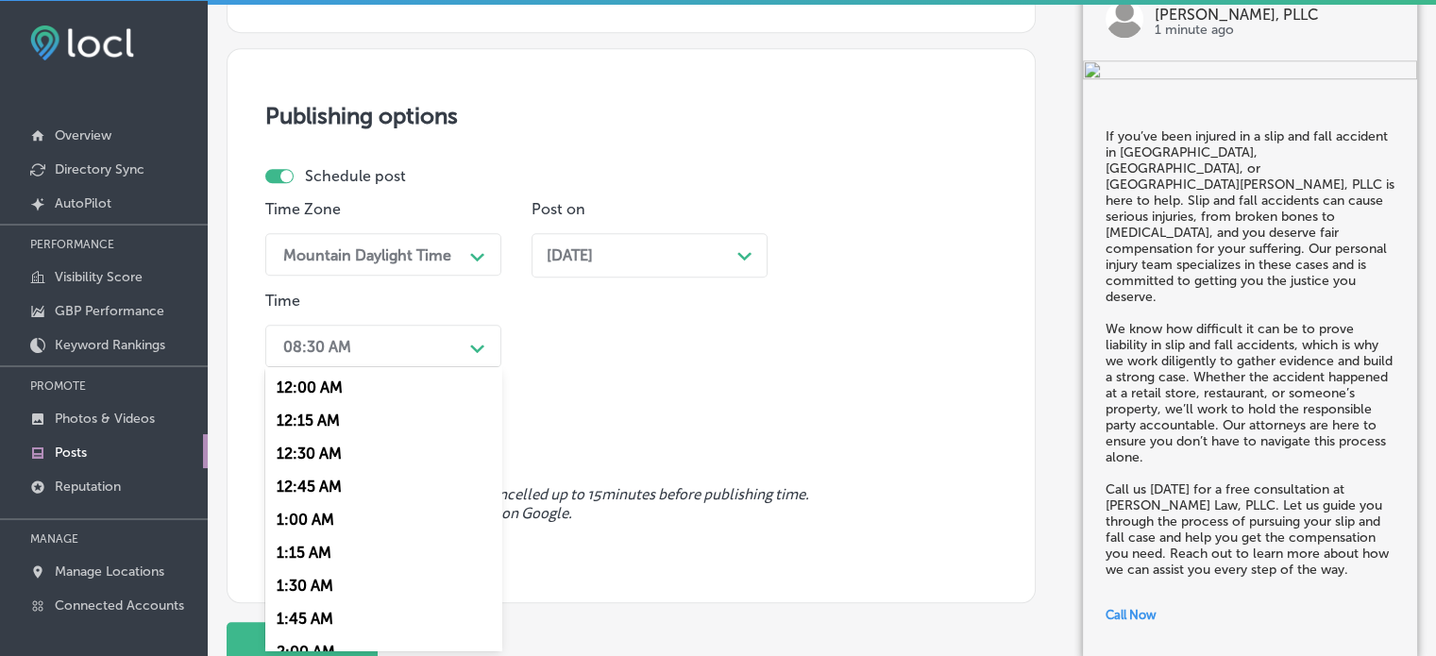
click at [387, 367] on div "option 7:00 AM, selected. option 12:15 AM focused, 2 of 96. 96 results availabl…" at bounding box center [383, 346] width 236 height 42
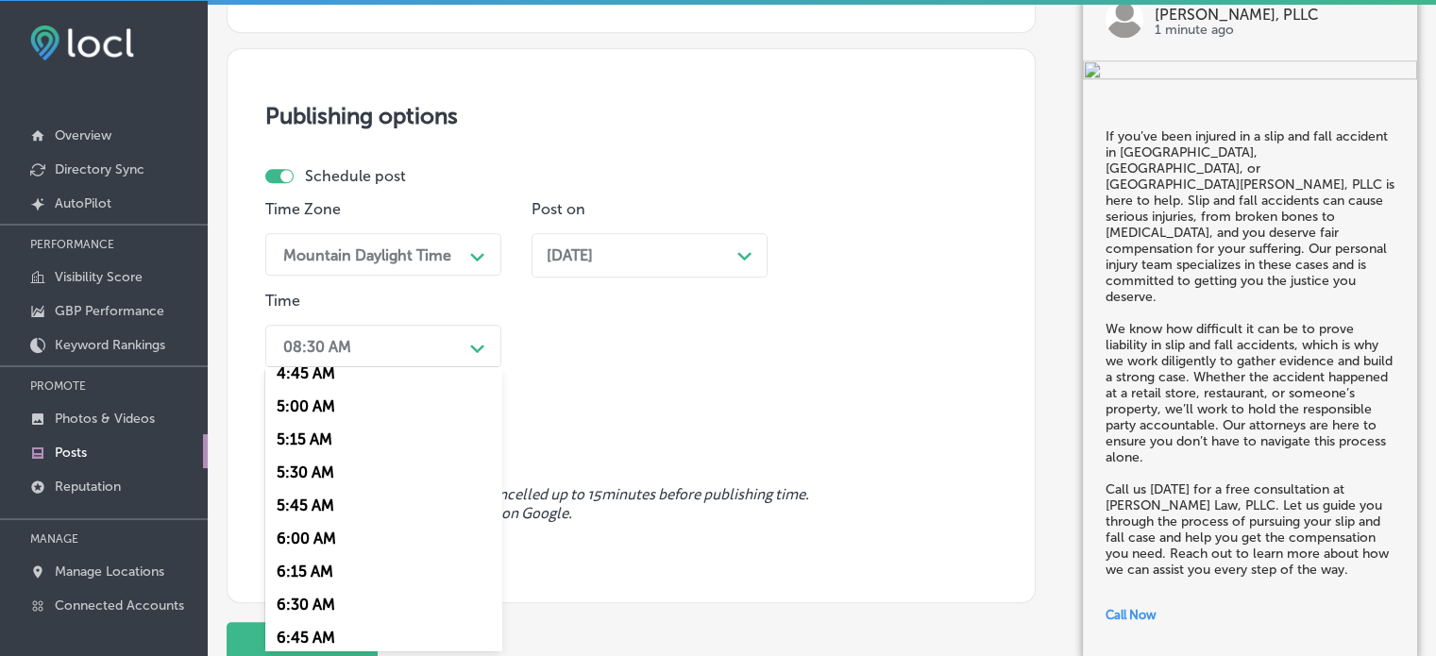
scroll to position [929, 0]
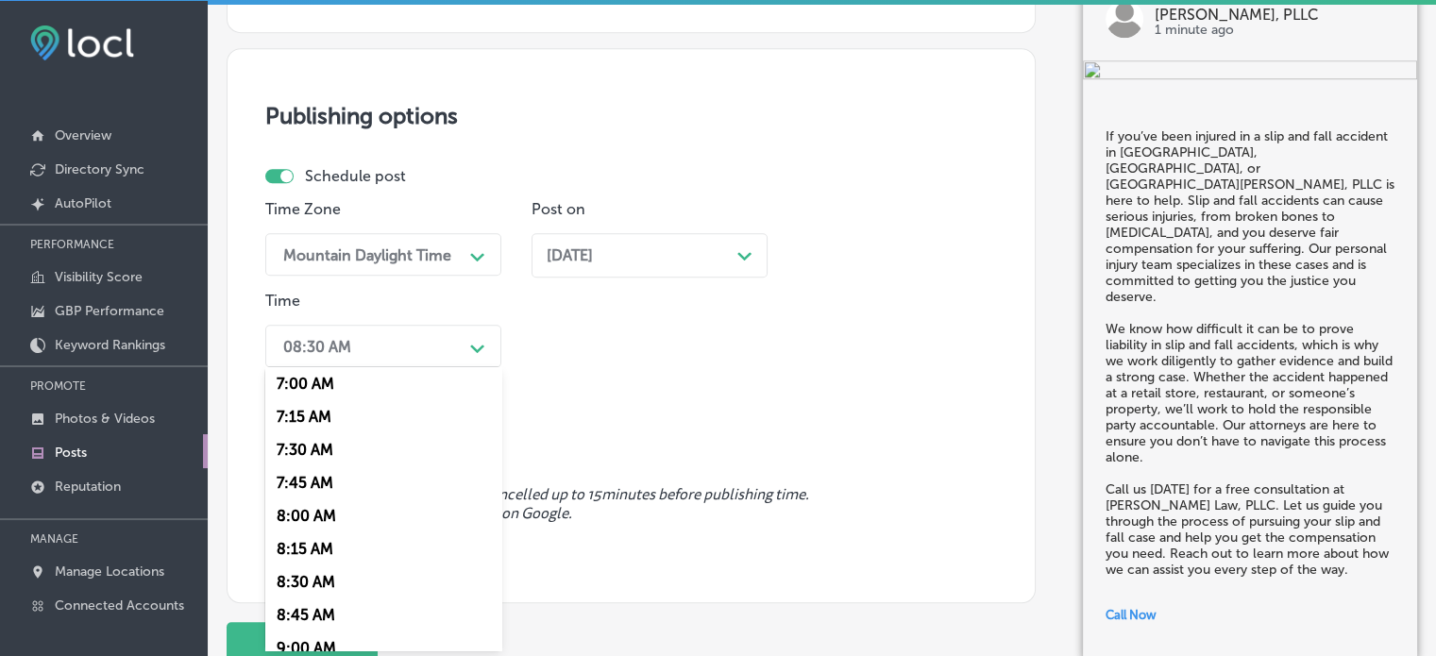
click at [309, 380] on div "7:00 AM" at bounding box center [383, 383] width 236 height 33
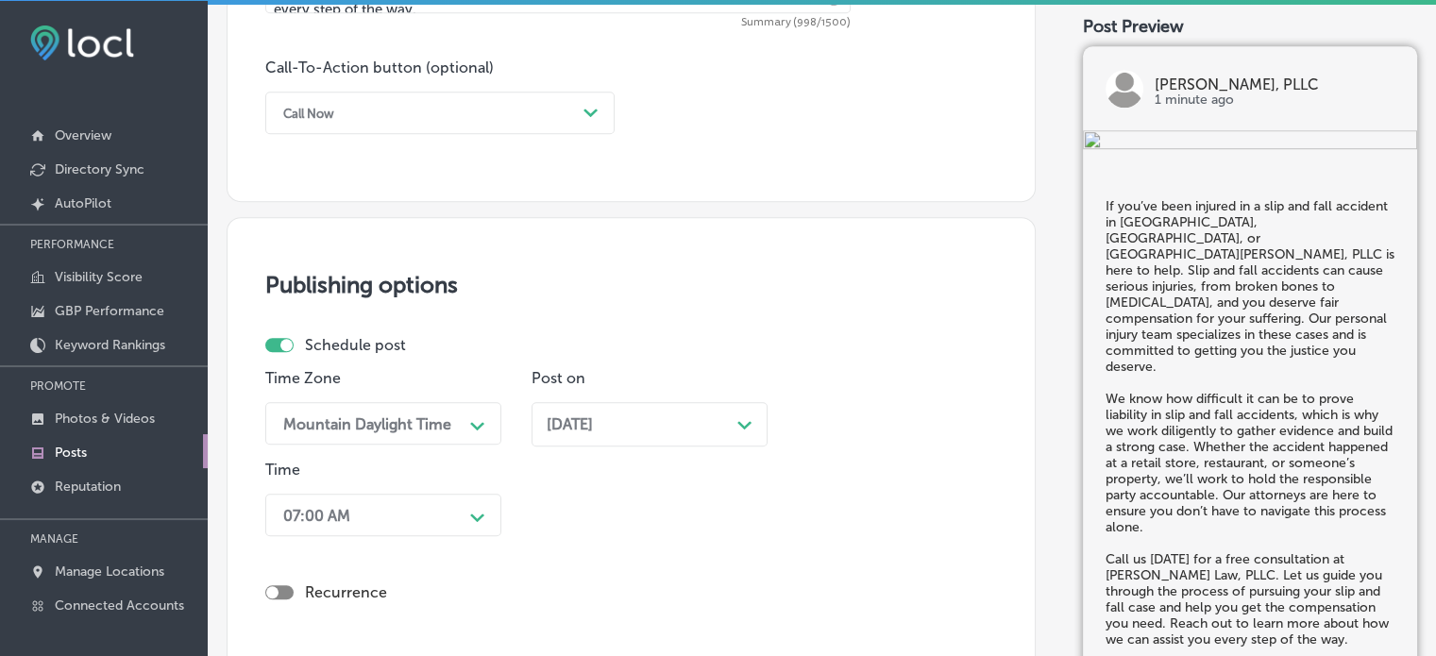
scroll to position [1706, 0]
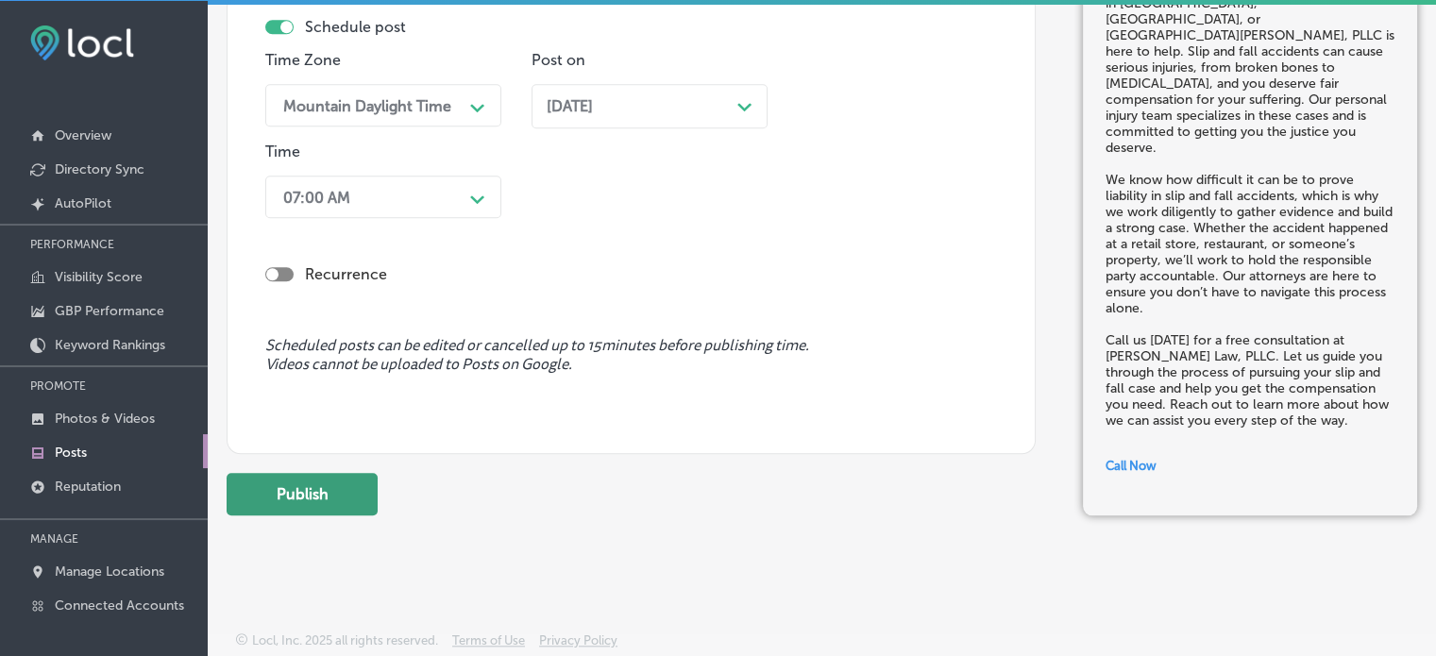
click at [302, 490] on button "Publish" at bounding box center [302, 494] width 151 height 42
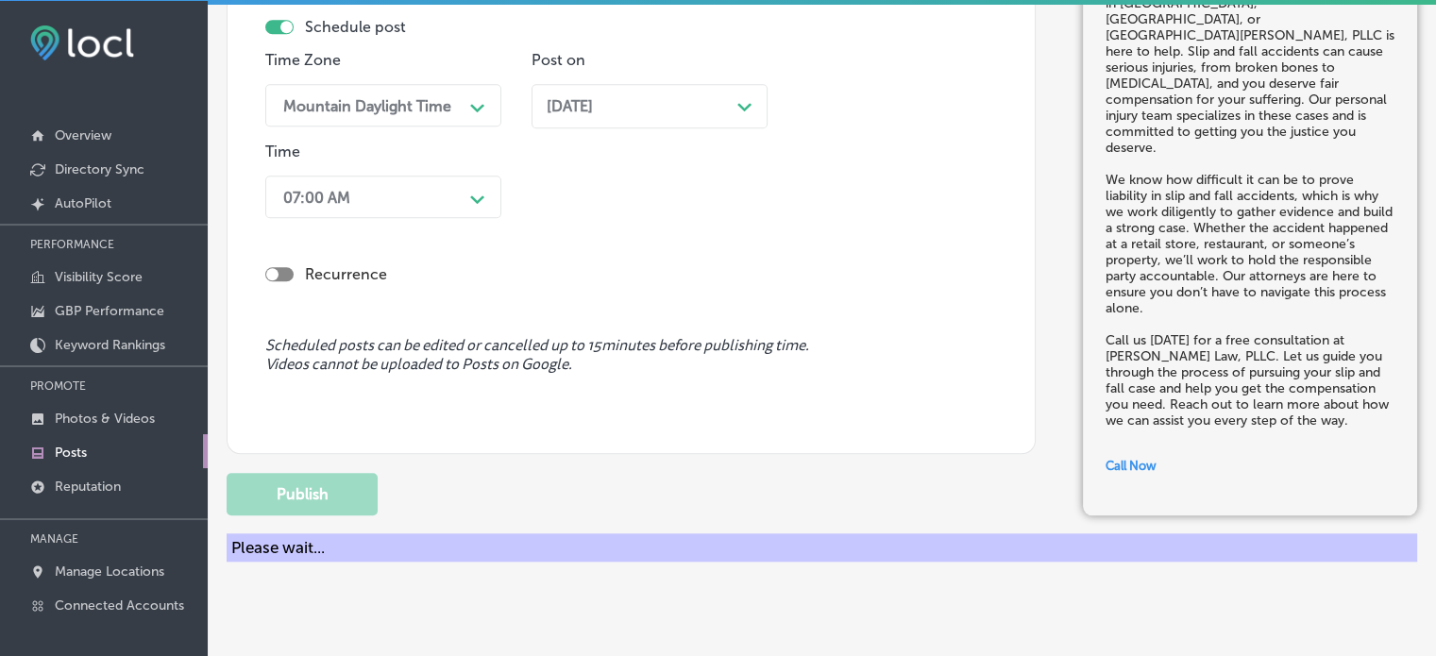
scroll to position [1622, 0]
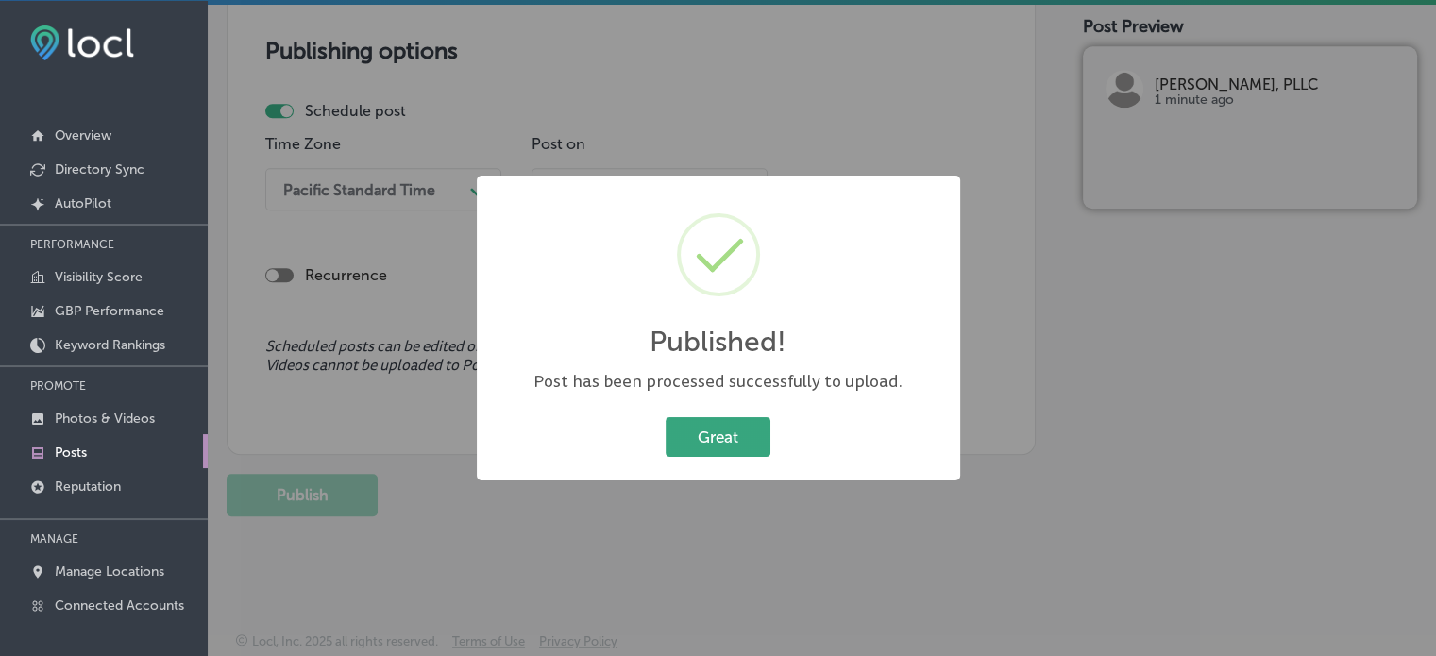
click at [733, 435] on button "Great" at bounding box center [718, 436] width 105 height 39
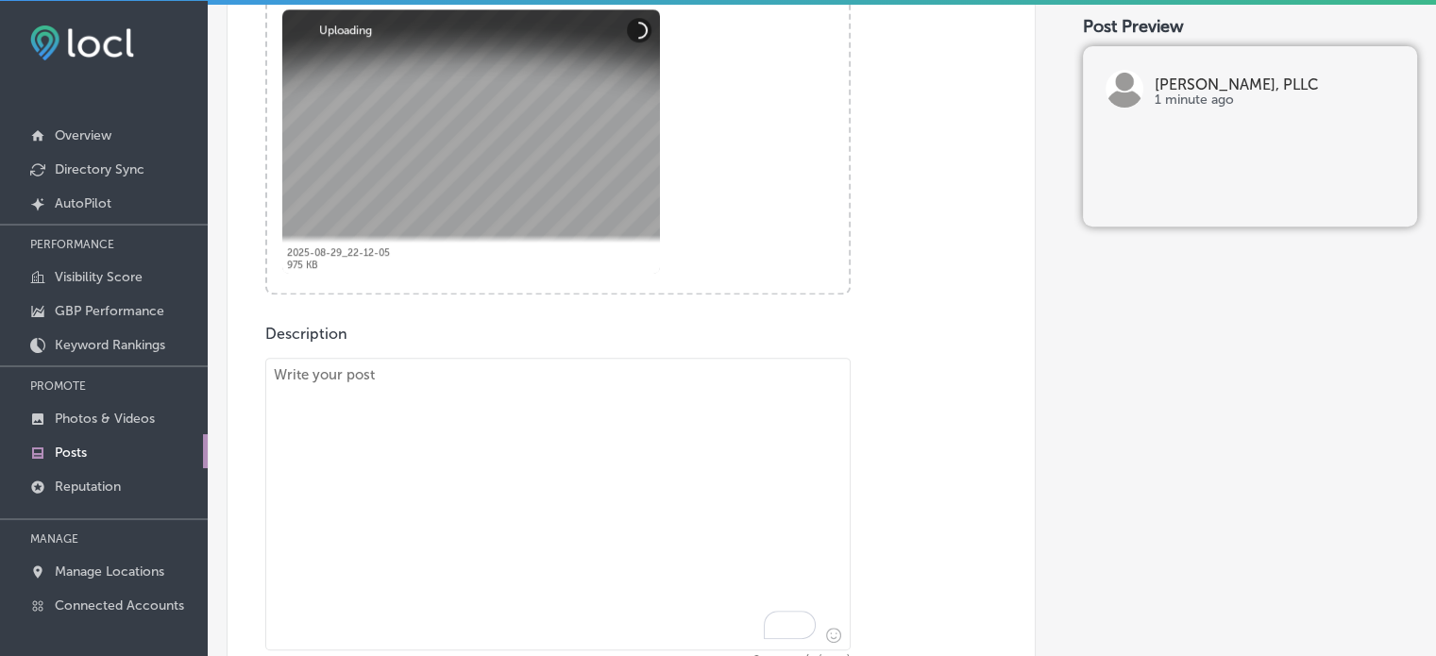
scroll to position [760, 0]
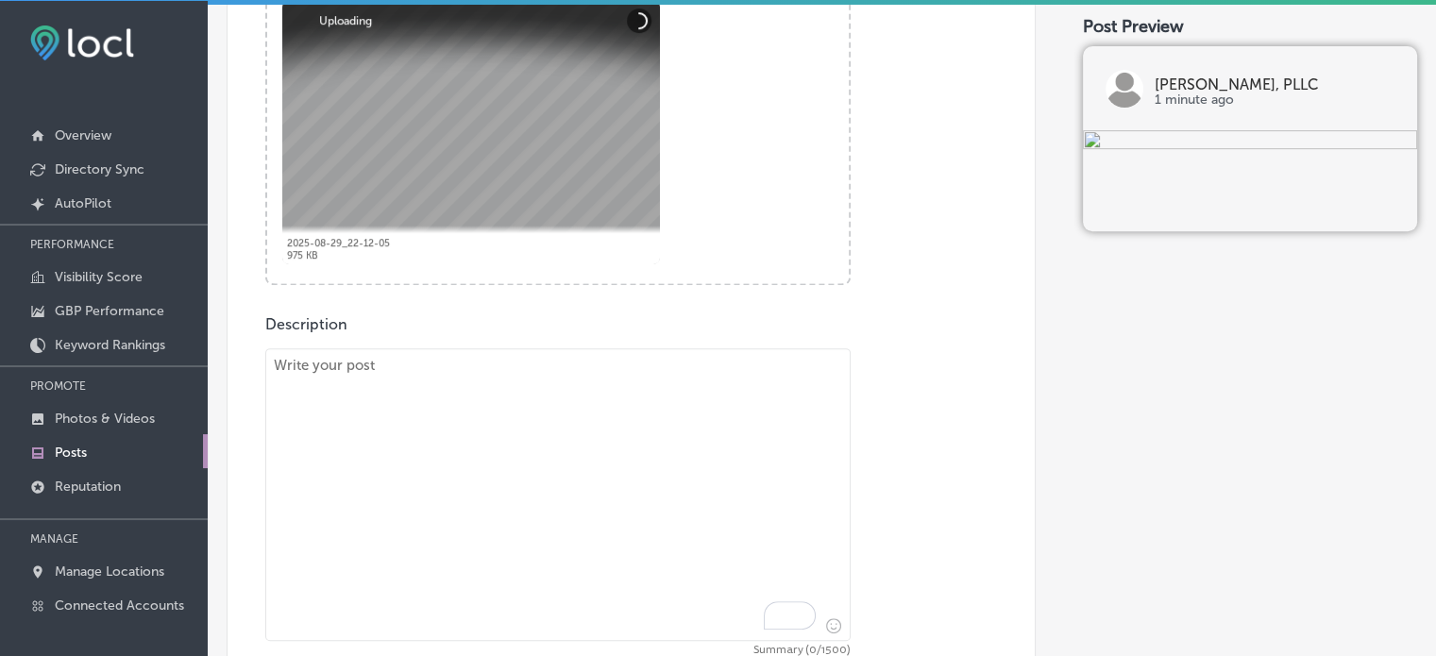
click at [657, 421] on textarea "To enrich screen reader interactions, please activate Accessibility in Grammarl…" at bounding box center [557, 494] width 585 height 293
paste textarea ""If you’ve been involved in a car wreck in Jackson, MS, Courtney Law, PLLC is h…"
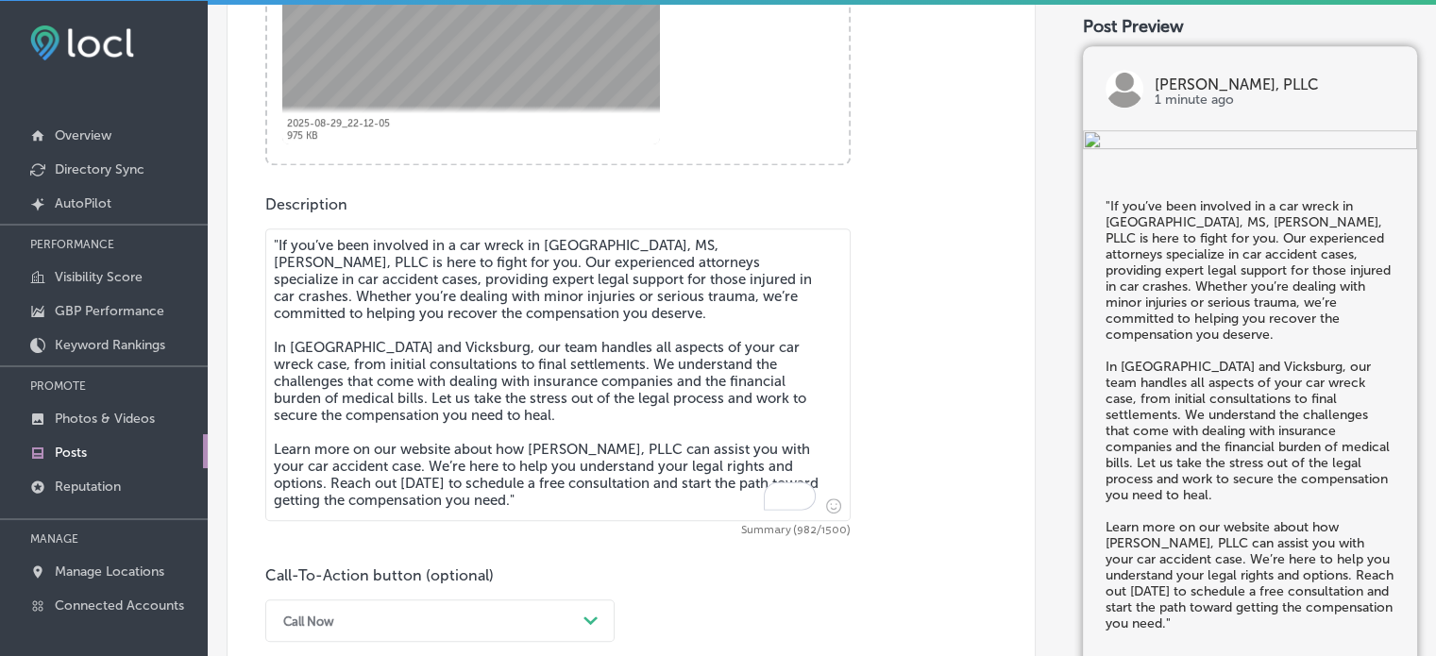
scroll to position [883, 0]
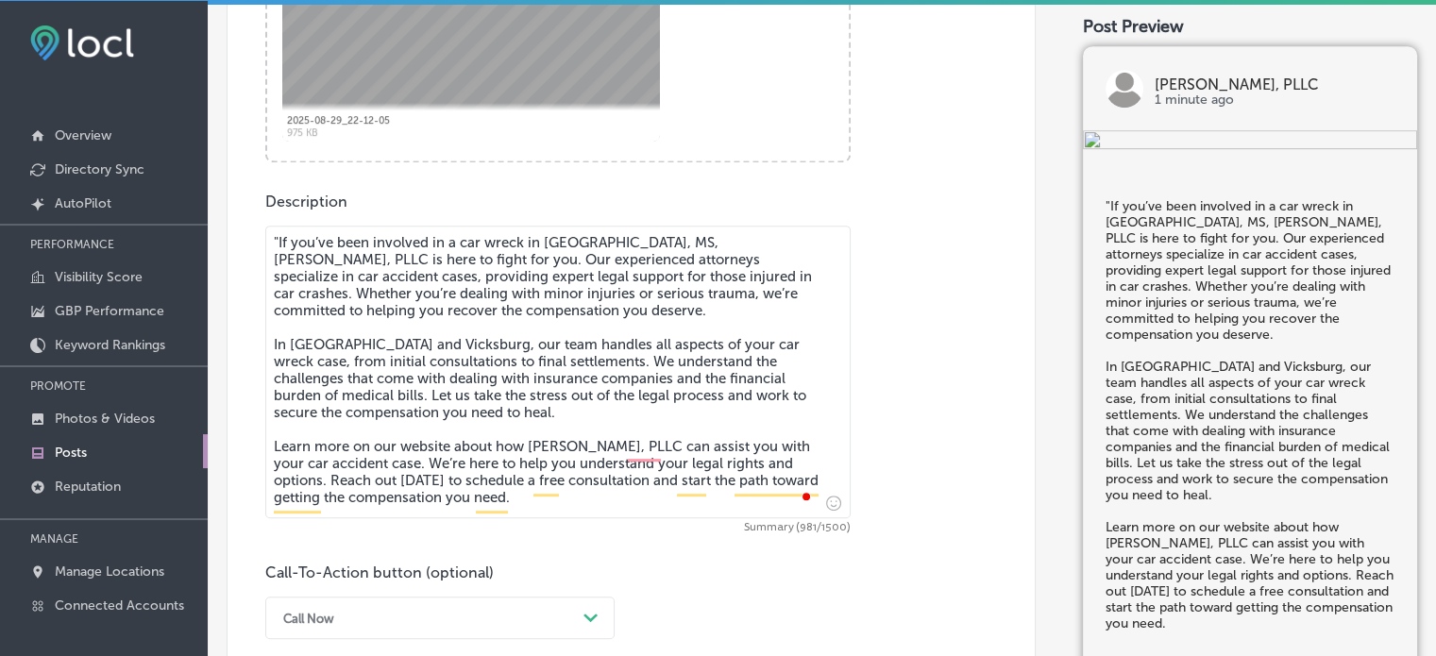
click at [277, 239] on textarea ""If you’ve been involved in a car wreck in Jackson, MS, Courtney Law, PLLC is h…" at bounding box center [557, 372] width 585 height 293
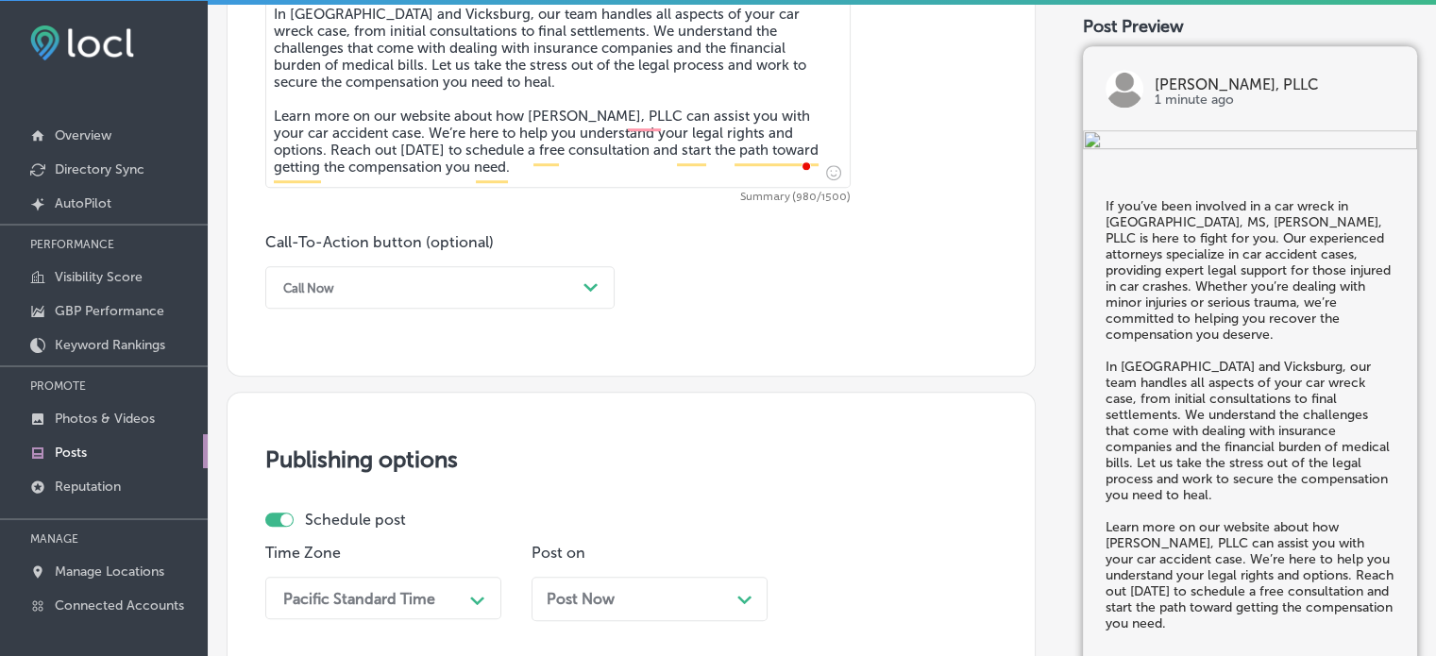
scroll to position [1222, 0]
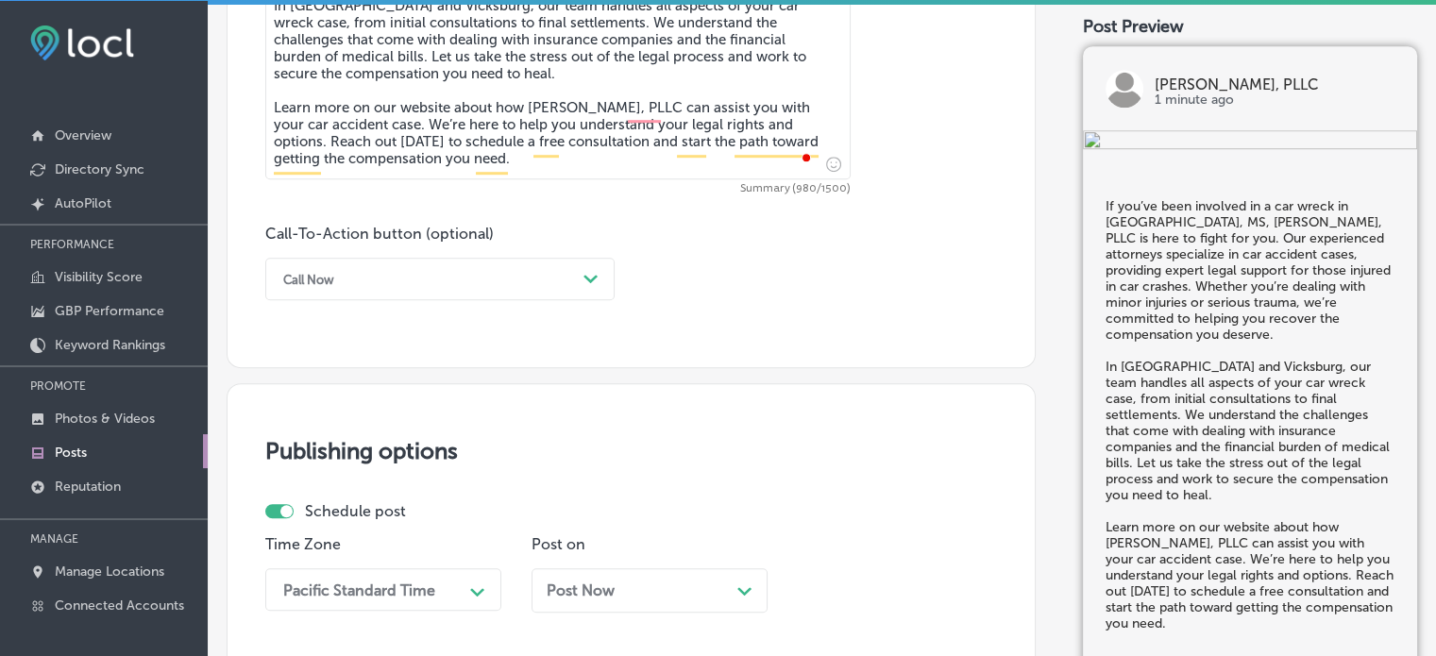
type textarea "If you’ve been involved in a car wreck in Jackson, MS, Courtney Law, PLLC is he…"
click at [469, 270] on div "Call Now" at bounding box center [425, 278] width 302 height 29
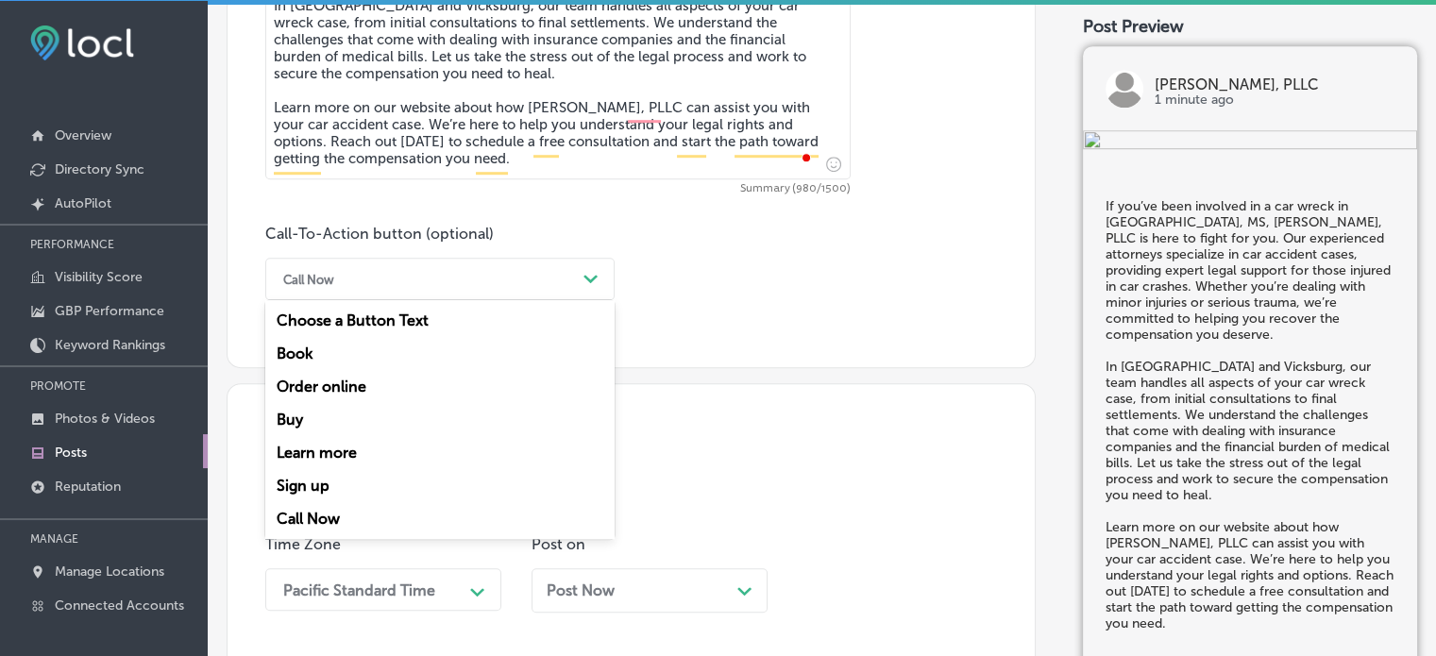
click at [328, 445] on div "Learn more" at bounding box center [439, 452] width 349 height 33
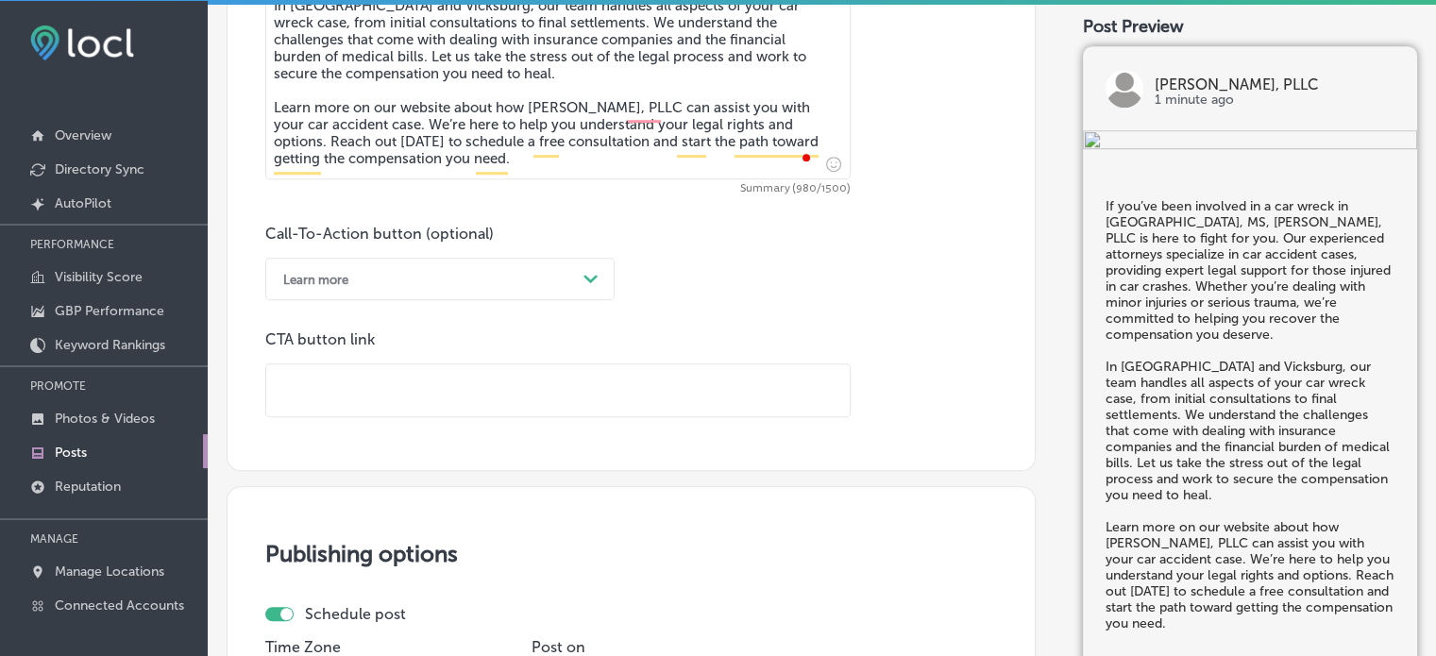
click at [396, 373] on input "text" at bounding box center [557, 390] width 583 height 52
paste input "https://www.courtneylawms.com/"
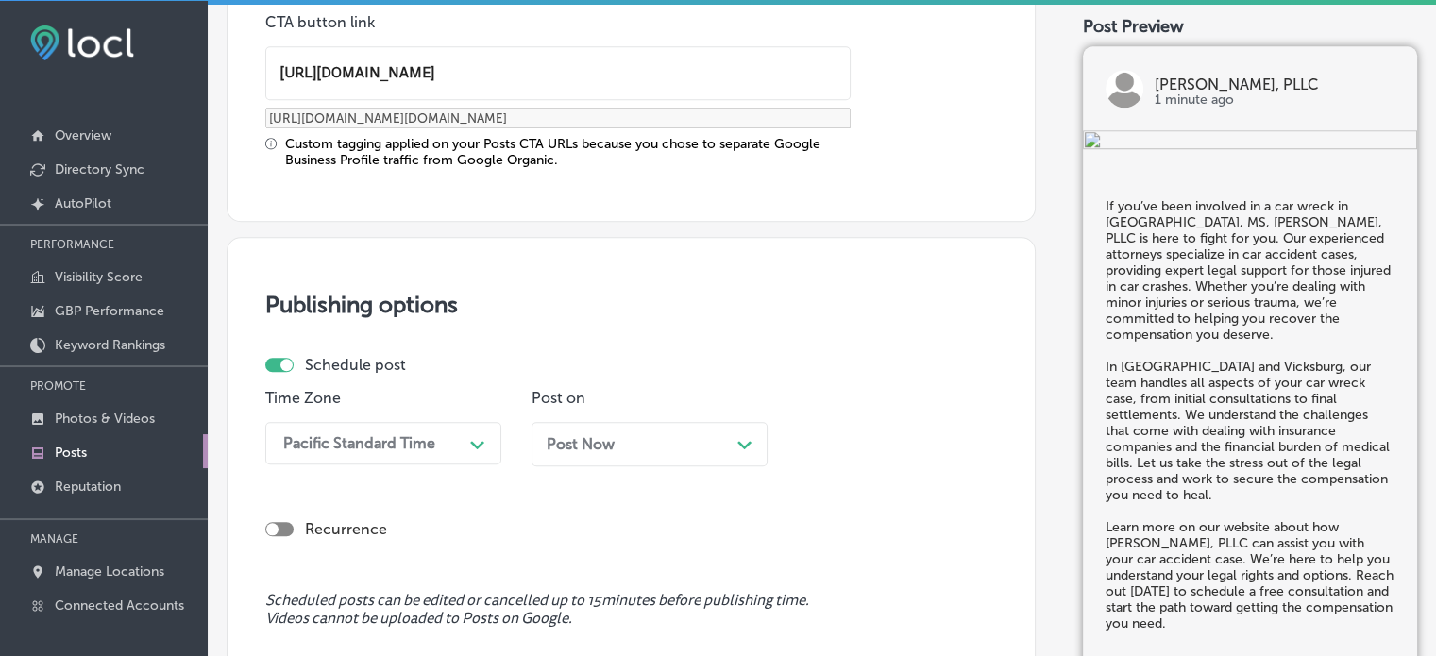
type input "https://www.courtneylawms.com/"
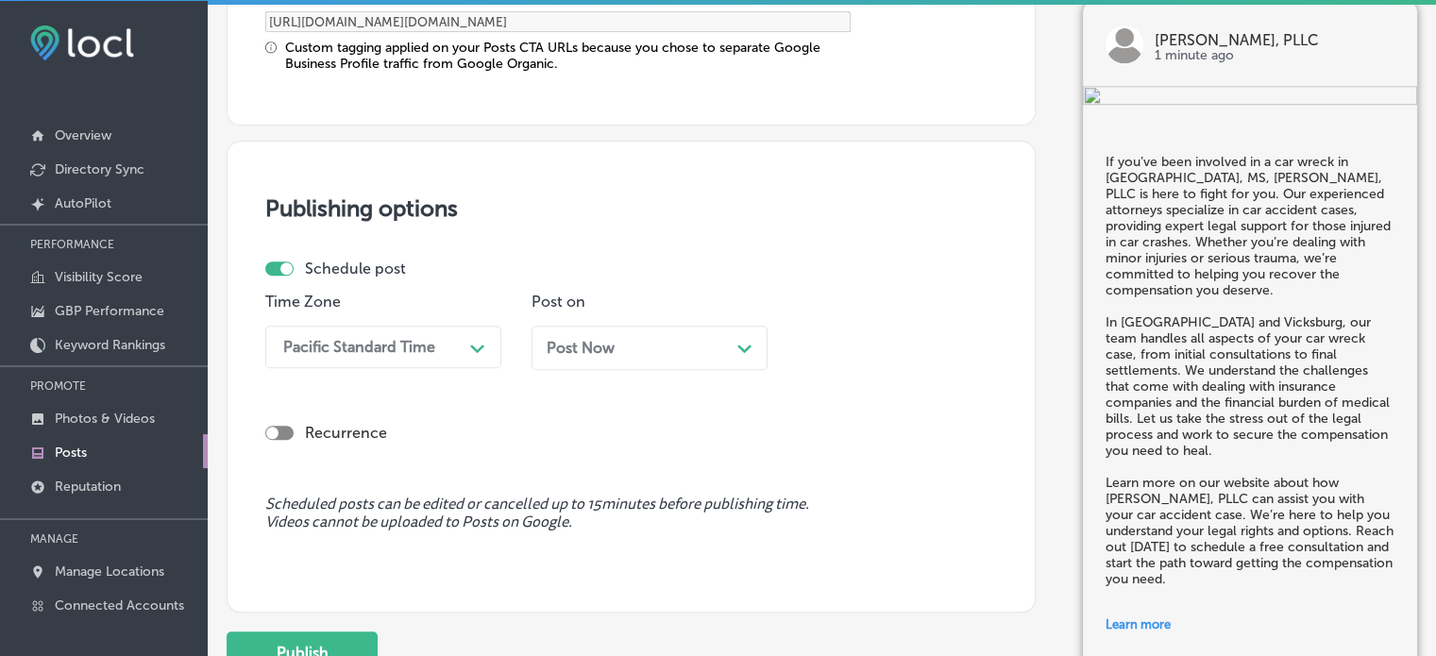
click at [414, 368] on div "Pacific Standard Time Path Created with Sketch." at bounding box center [383, 347] width 236 height 42
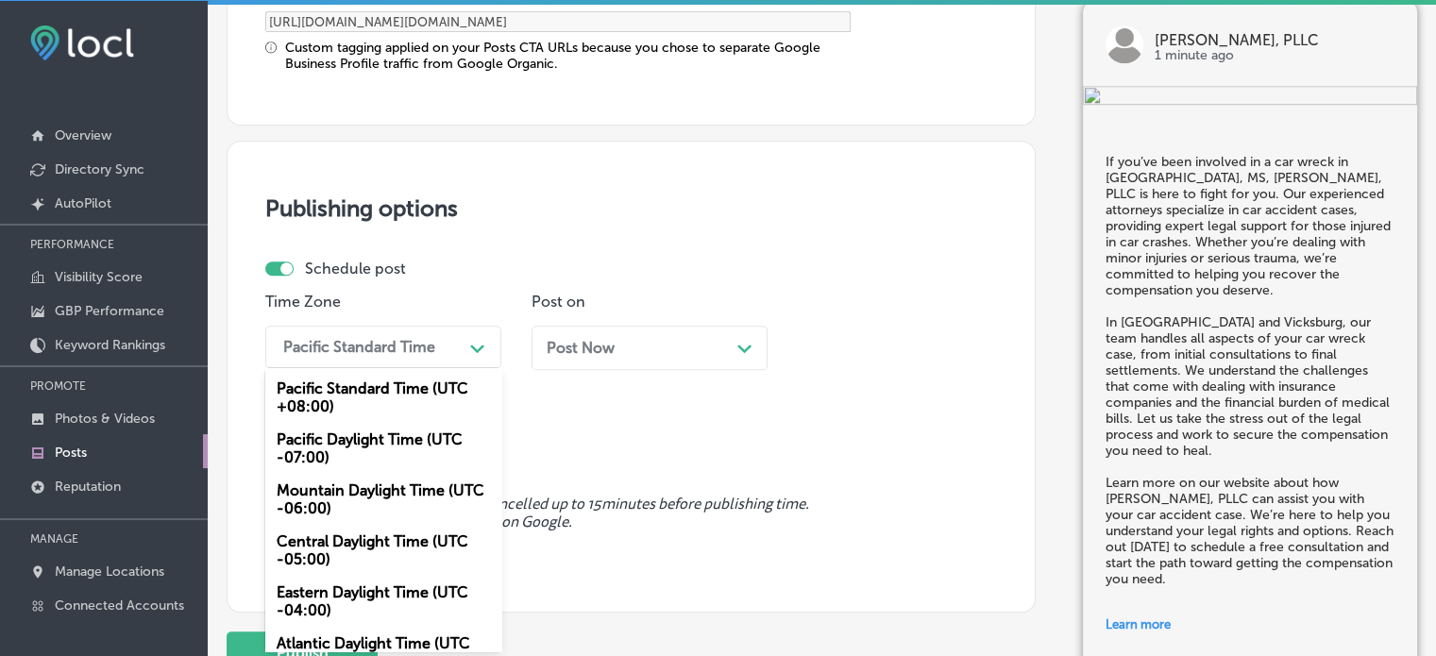
click at [393, 505] on div "Mountain Daylight Time (UTC -06:00)" at bounding box center [383, 499] width 236 height 51
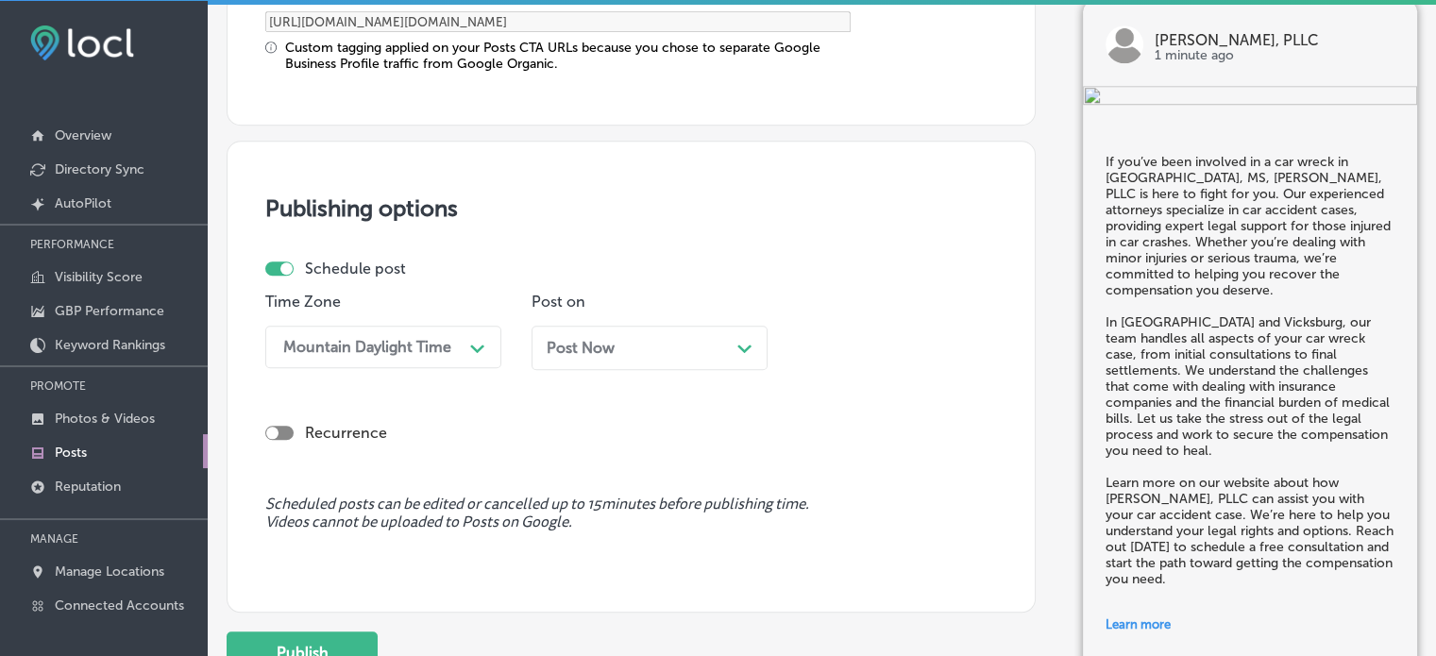
click at [667, 345] on div "Post Now Path Created with Sketch." at bounding box center [650, 348] width 206 height 18
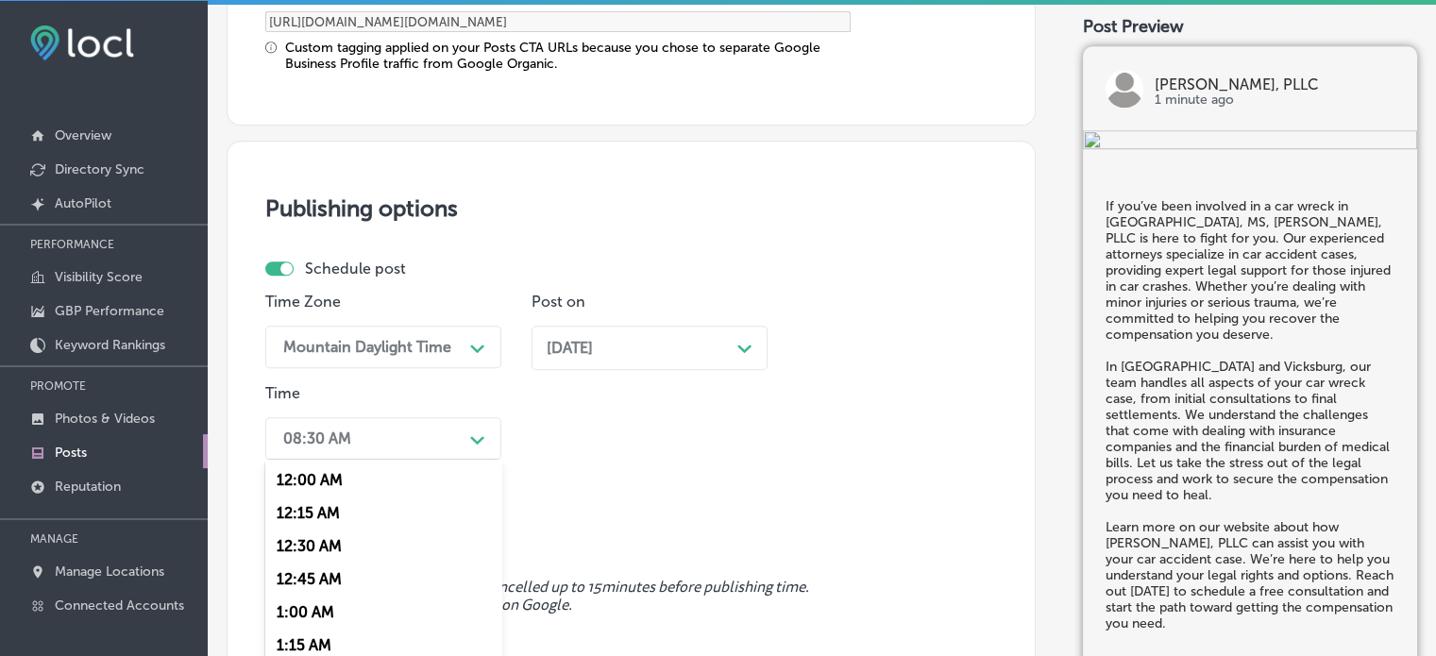
scroll to position [1727, 0]
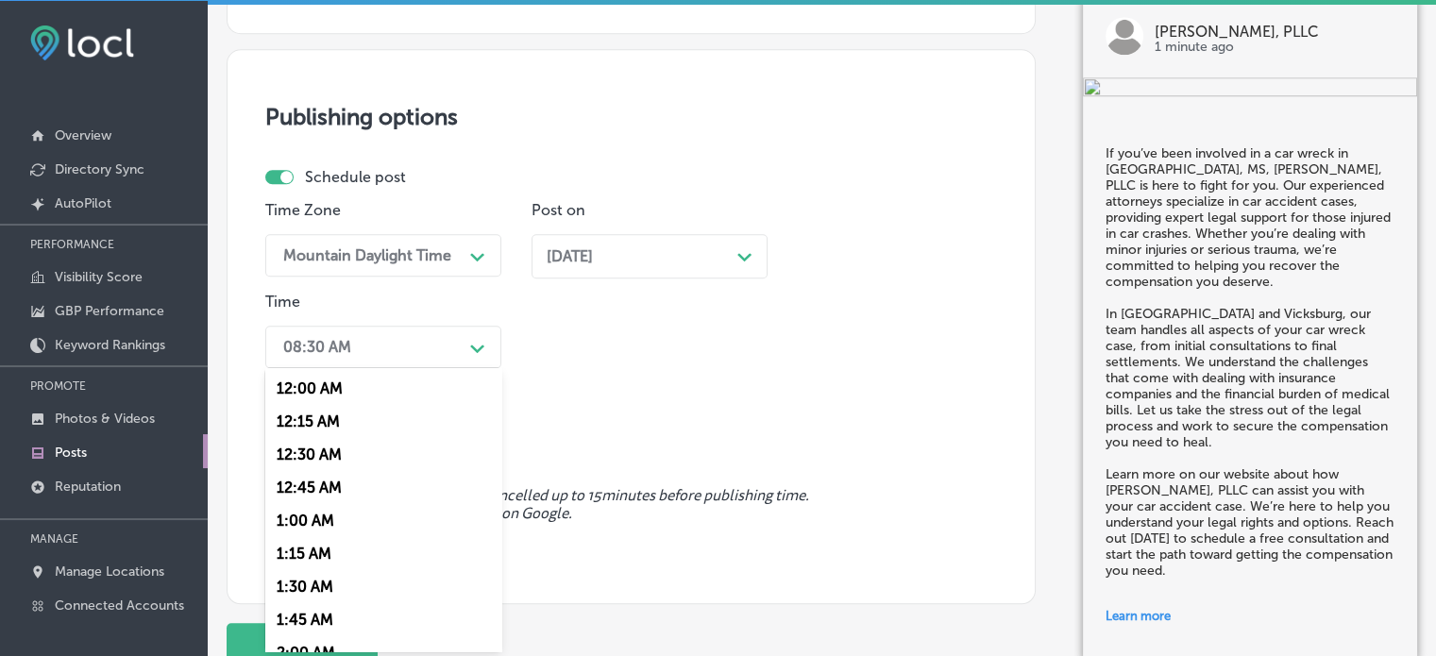
click at [457, 368] on div "option 7:00 AM, selected. option 12:30 AM focused, 3 of 96. 96 results availabl…" at bounding box center [383, 347] width 236 height 42
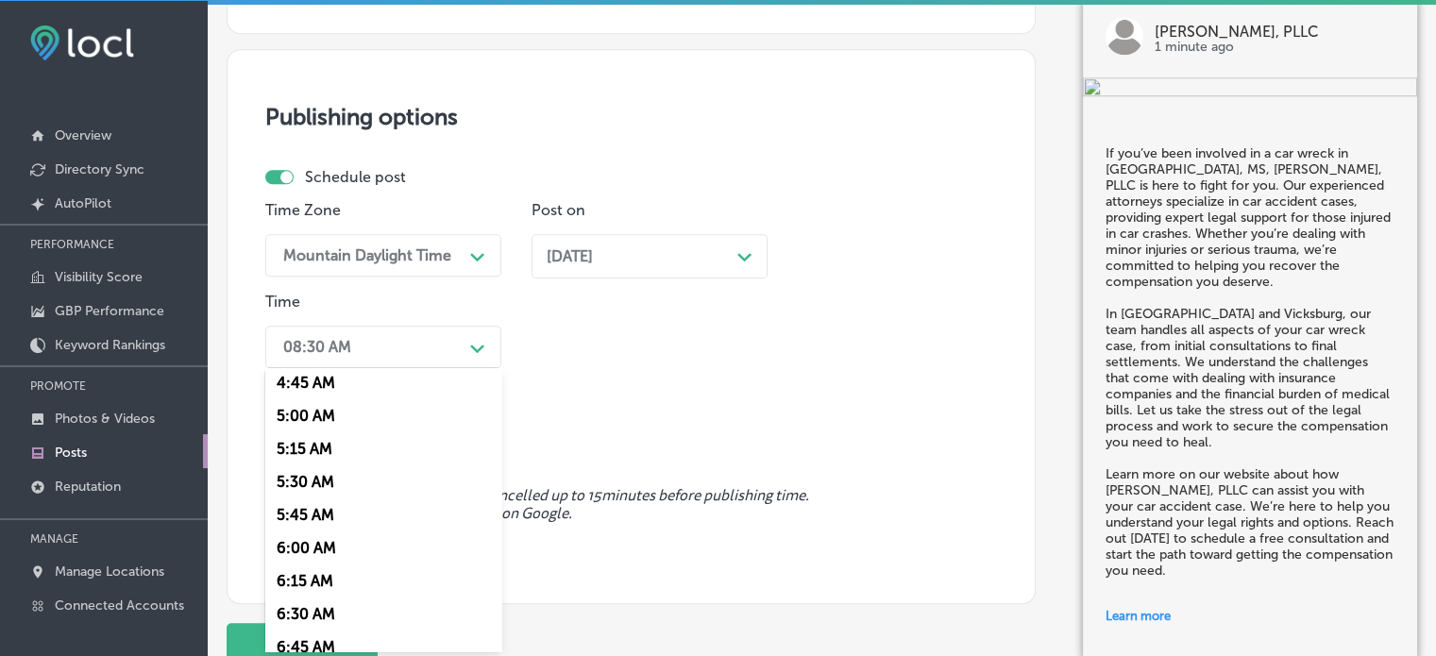
scroll to position [753, 0]
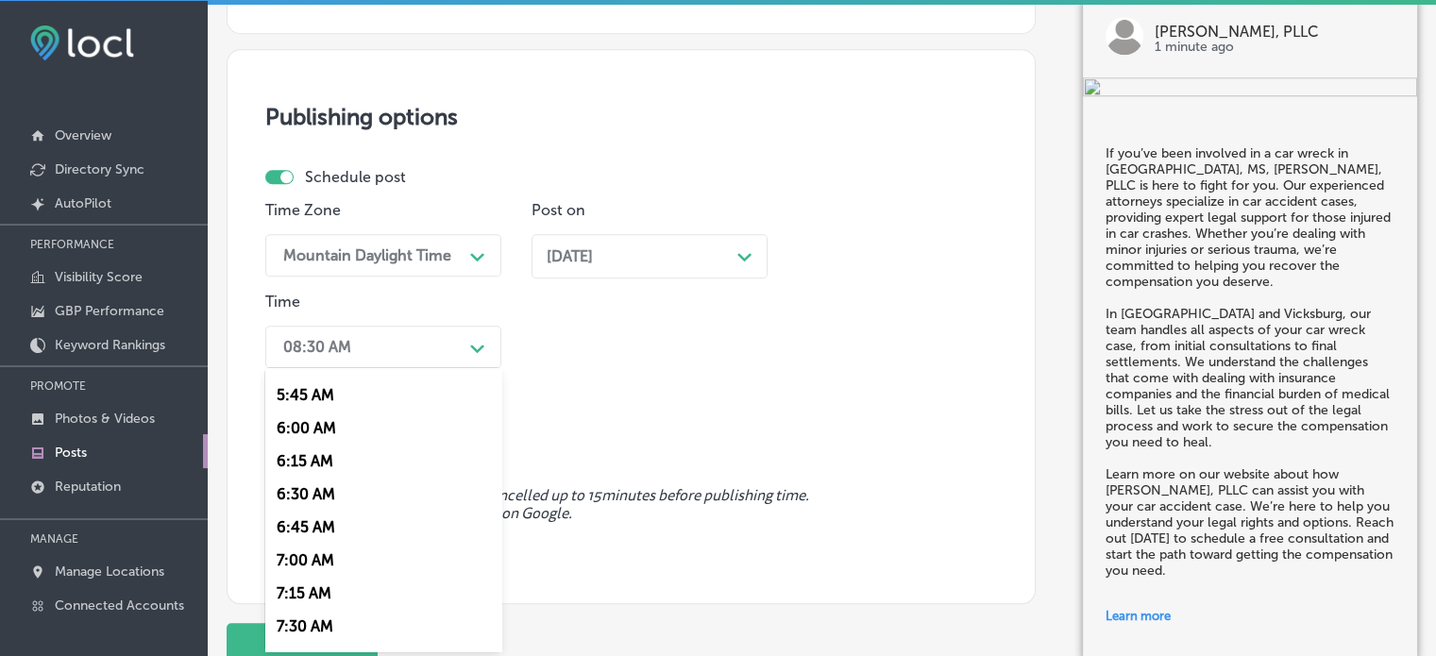
click at [312, 561] on div "7:00 AM" at bounding box center [383, 560] width 236 height 33
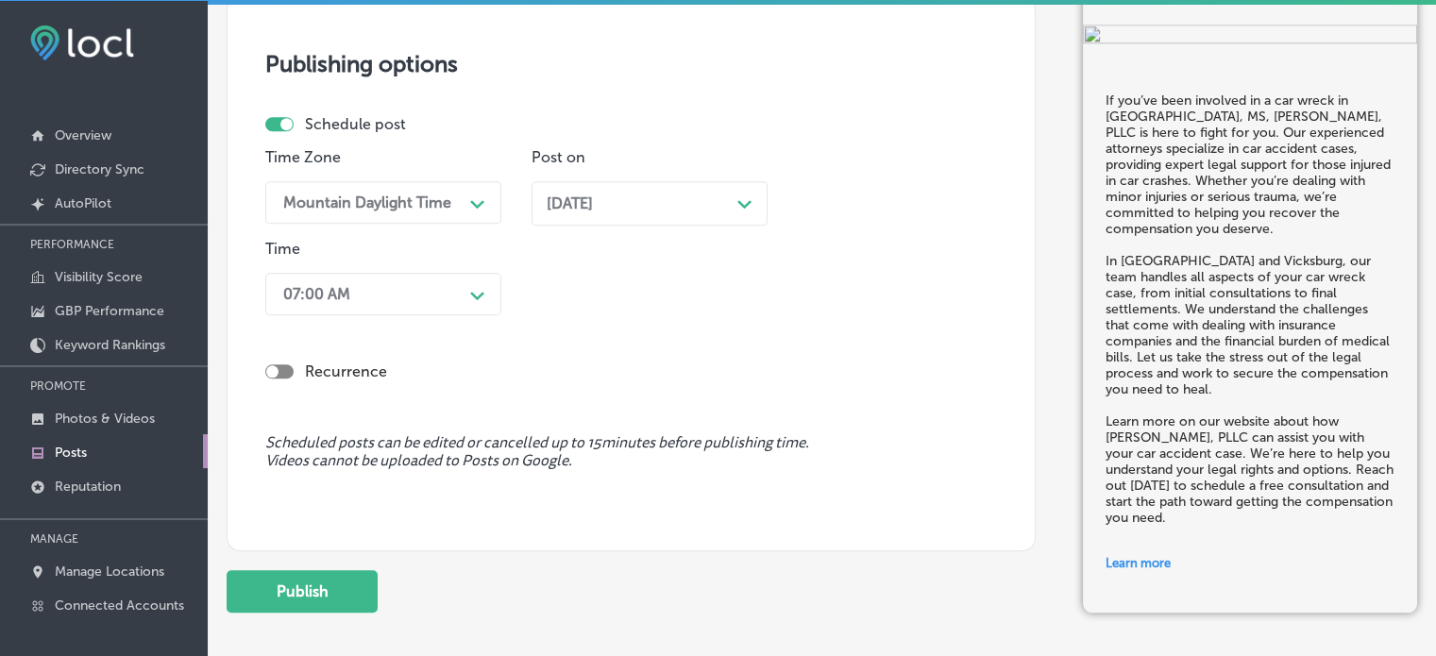
scroll to position [1875, 0]
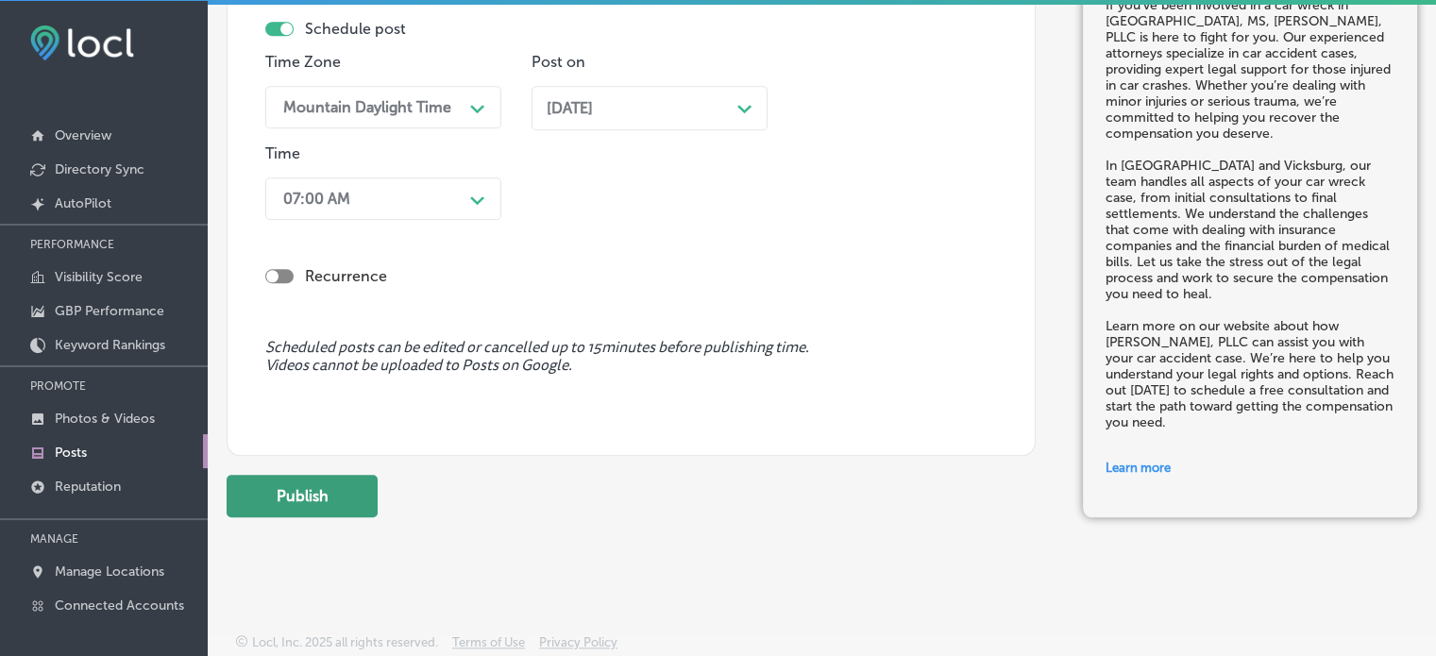
click at [322, 479] on button "Publish" at bounding box center [302, 496] width 151 height 42
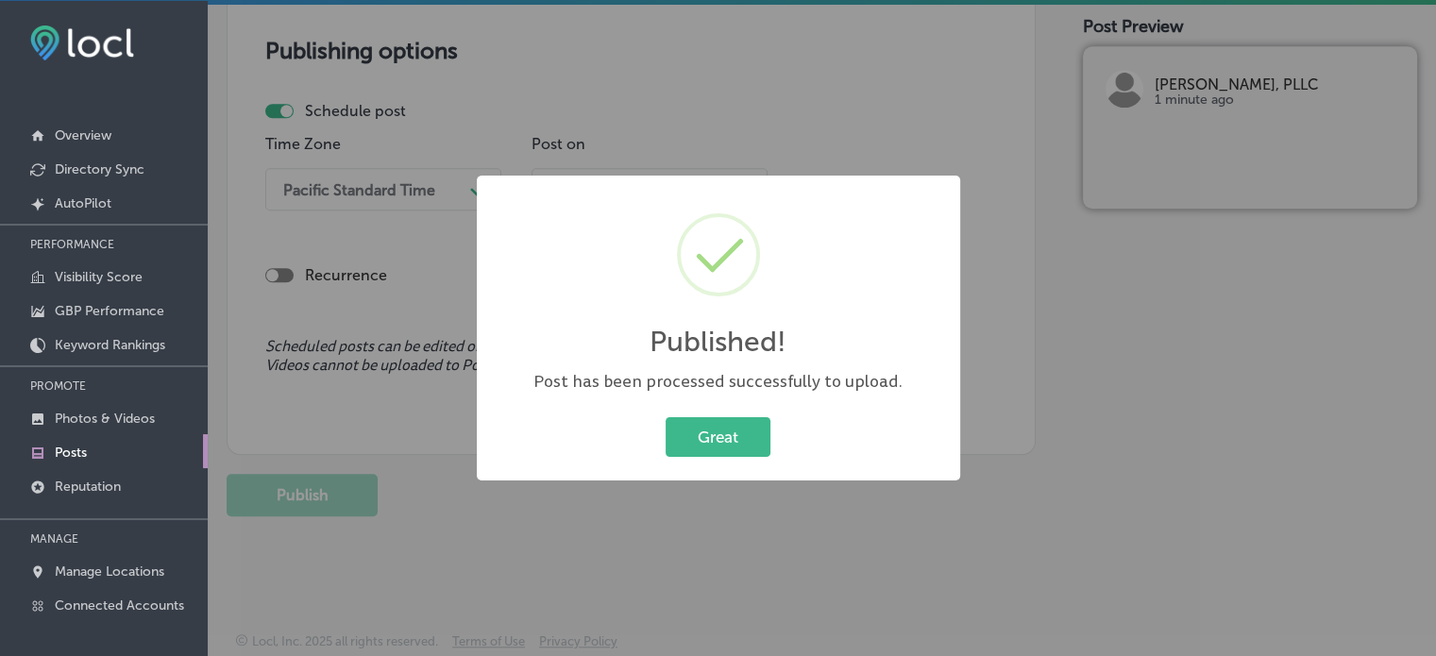
scroll to position [0, 0]
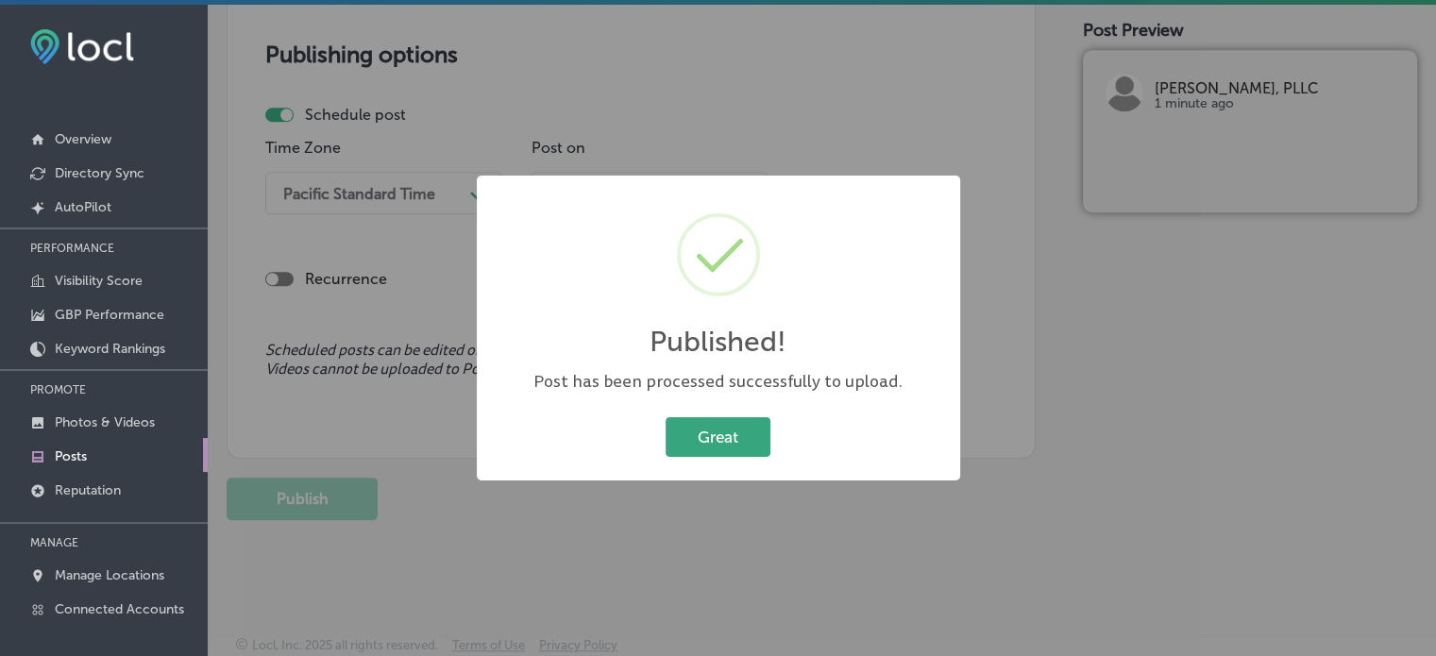
click at [733, 430] on button "Great" at bounding box center [718, 436] width 105 height 39
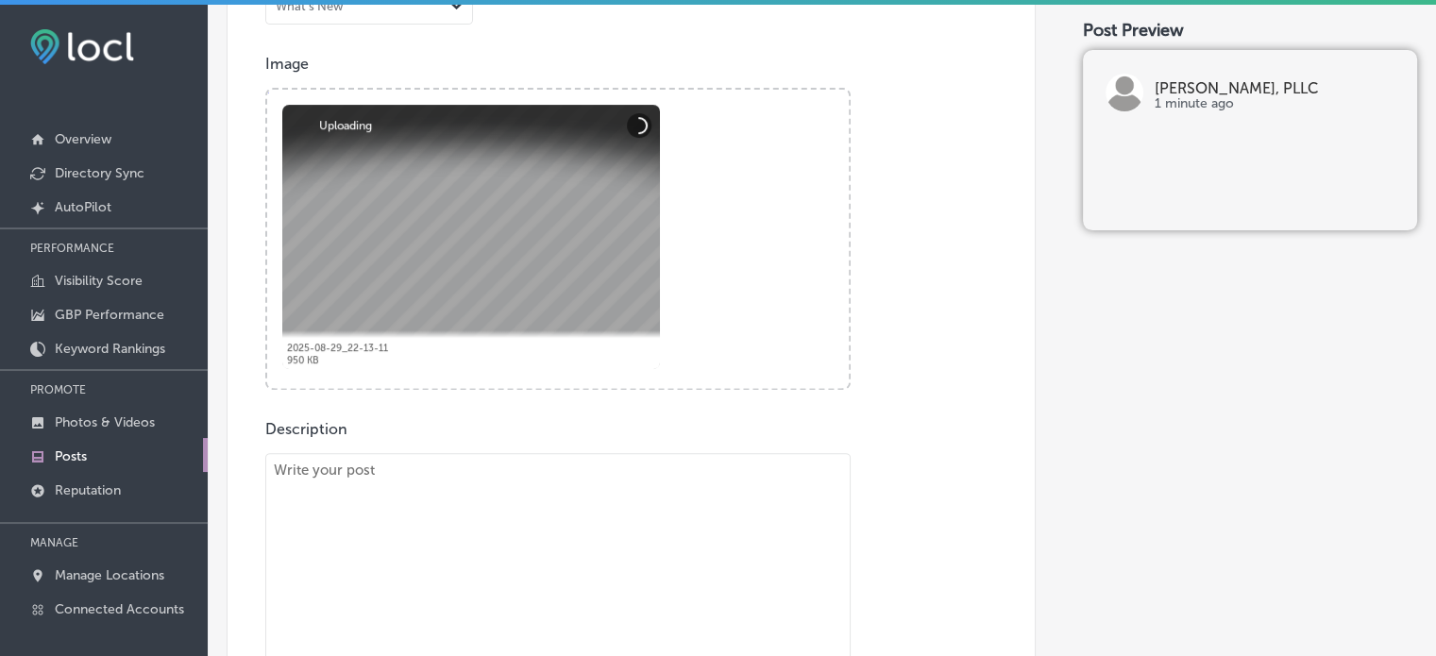
scroll to position [660, 0]
click at [609, 538] on textarea "To enrich screen reader interactions, please activate Accessibility in Grammarl…" at bounding box center [557, 598] width 585 height 293
paste textarea ""Injured in an accident in Clinton, Pearl, or Terry? Courtney Law, PLLC is here…"
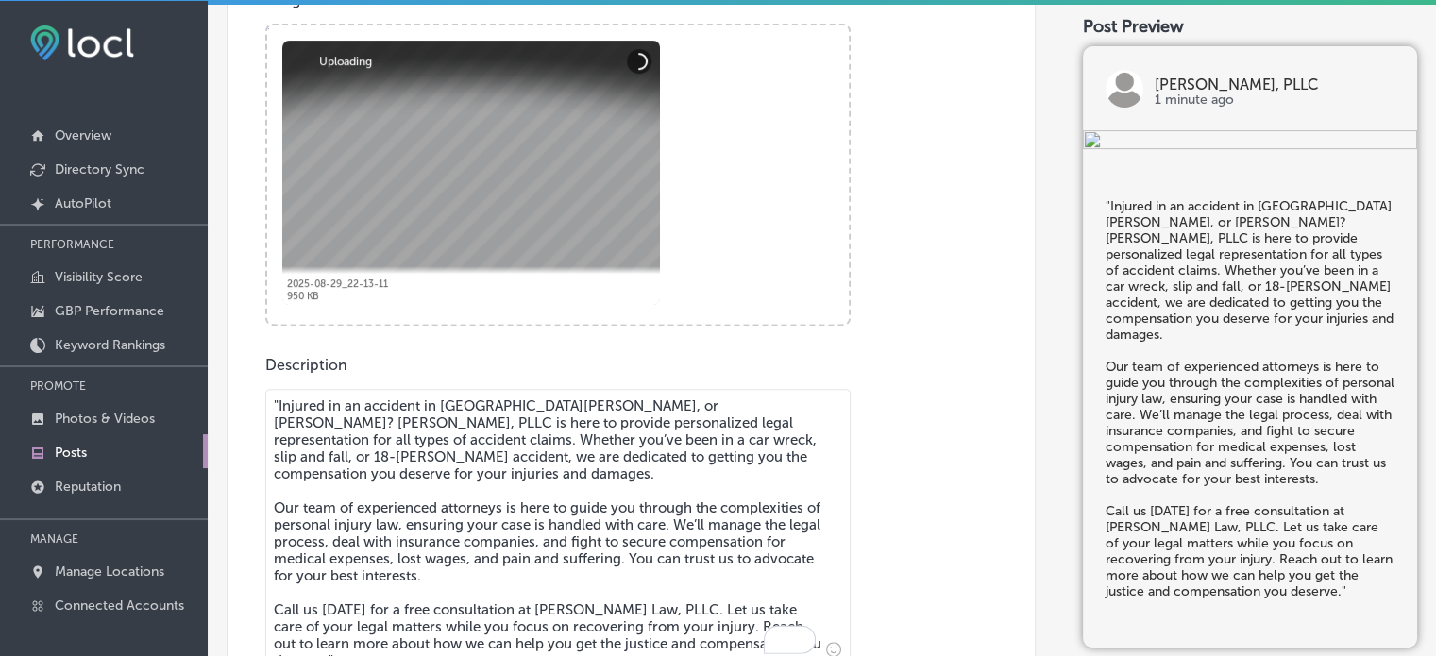
scroll to position [890, 0]
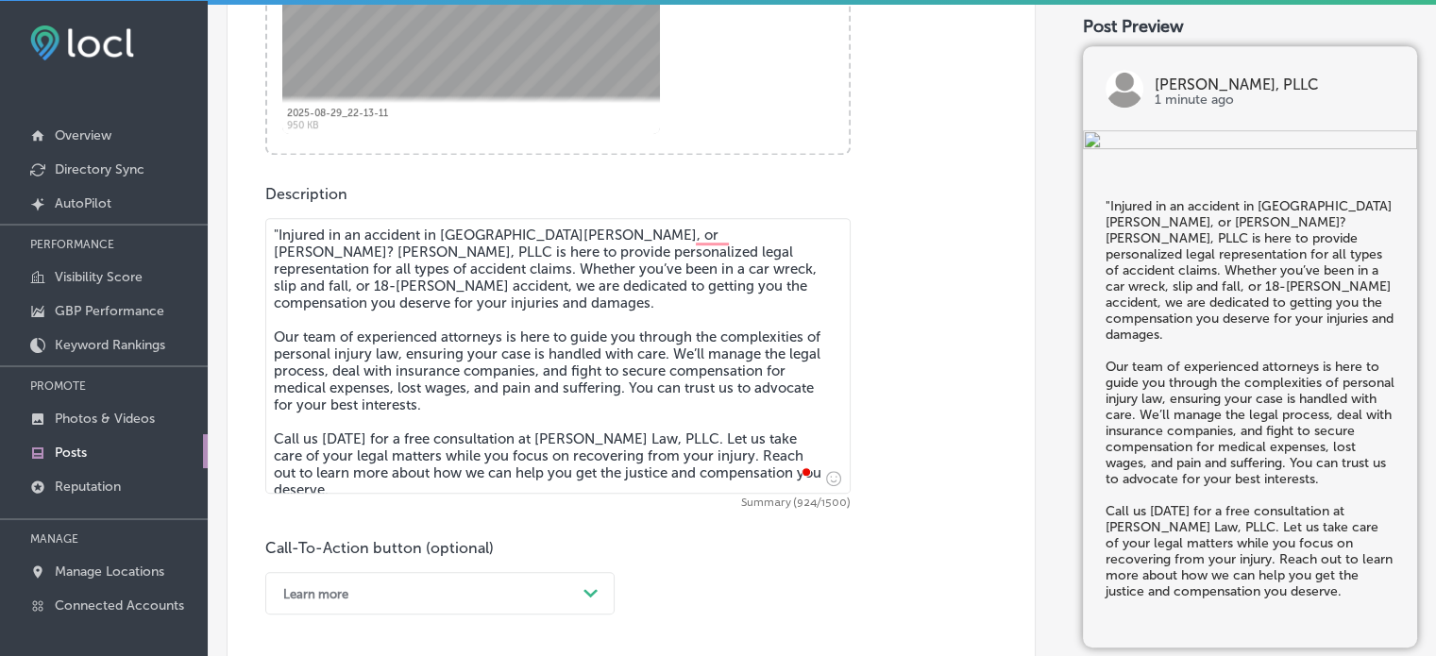
click at [277, 233] on textarea ""Injured in an accident in Clinton, Pearl, or Terry? Courtney Law, PLLC is here…" at bounding box center [557, 356] width 585 height 276
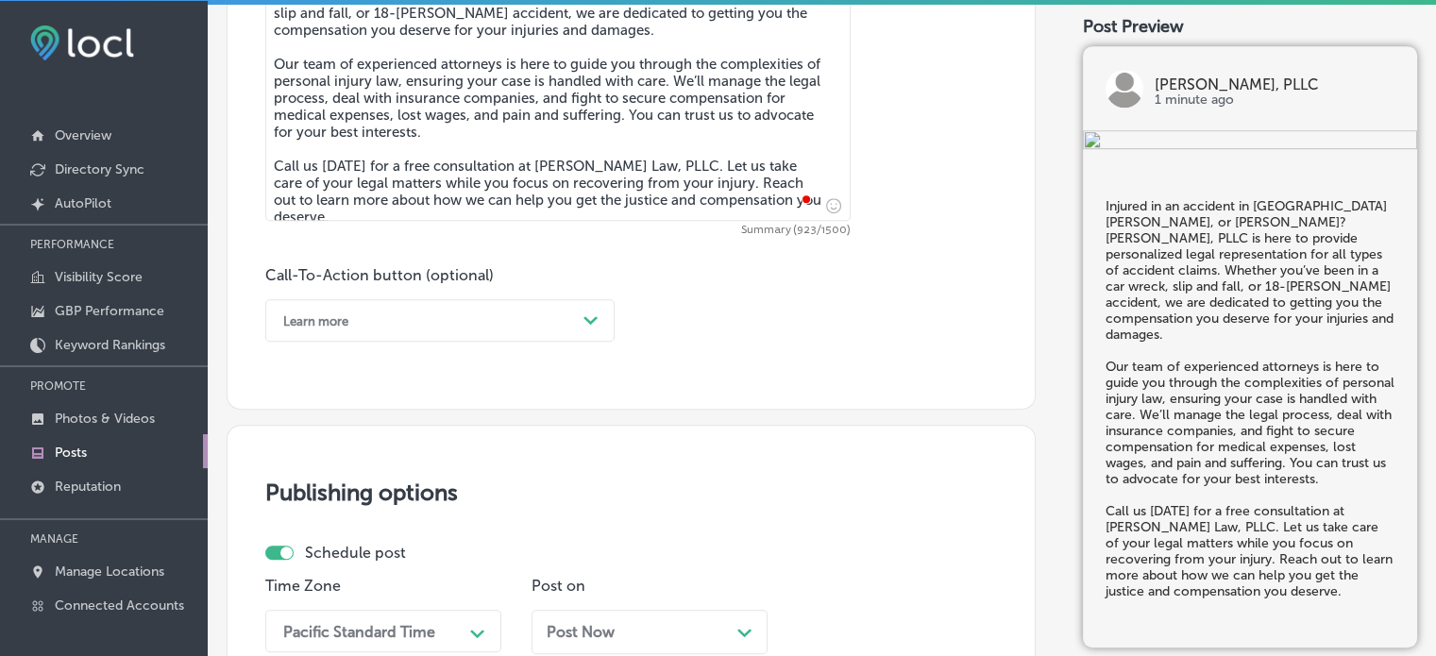
scroll to position [1167, 0]
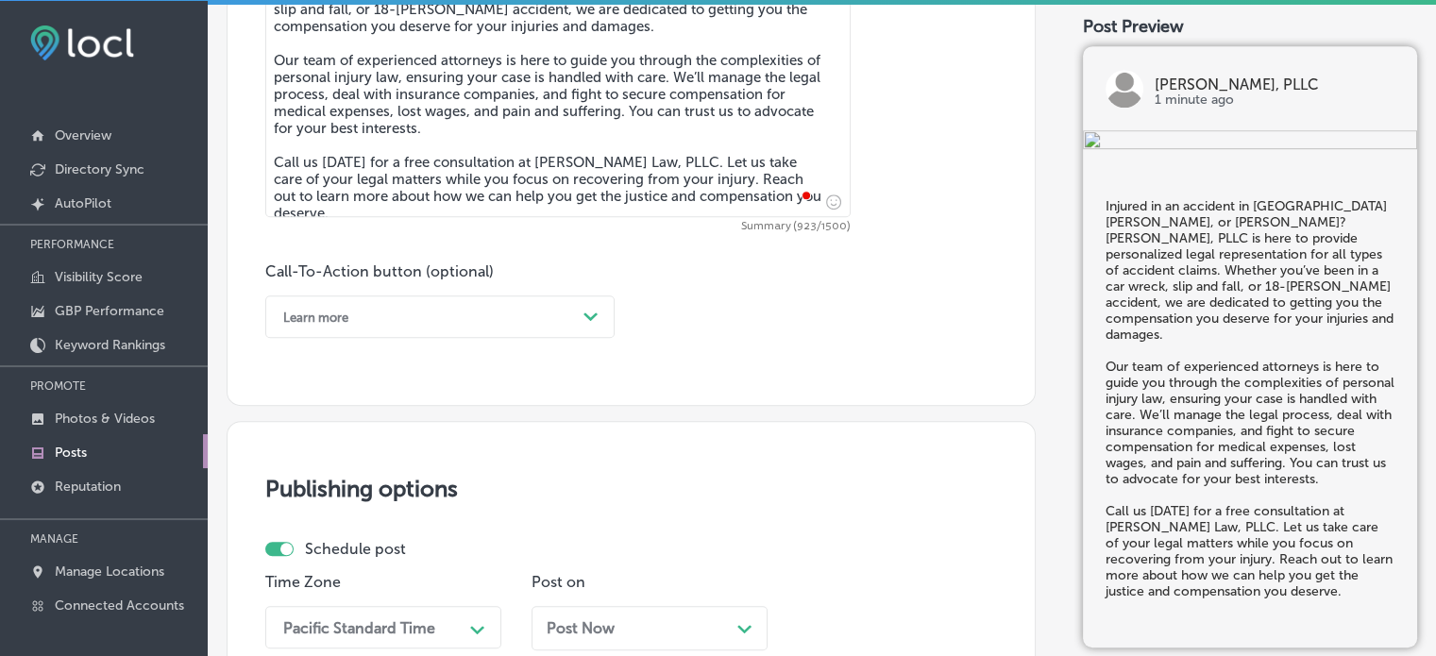
type textarea "Injured in an accident in Clinton, Pearl, or Terry? Courtney Law, PLLC is here …"
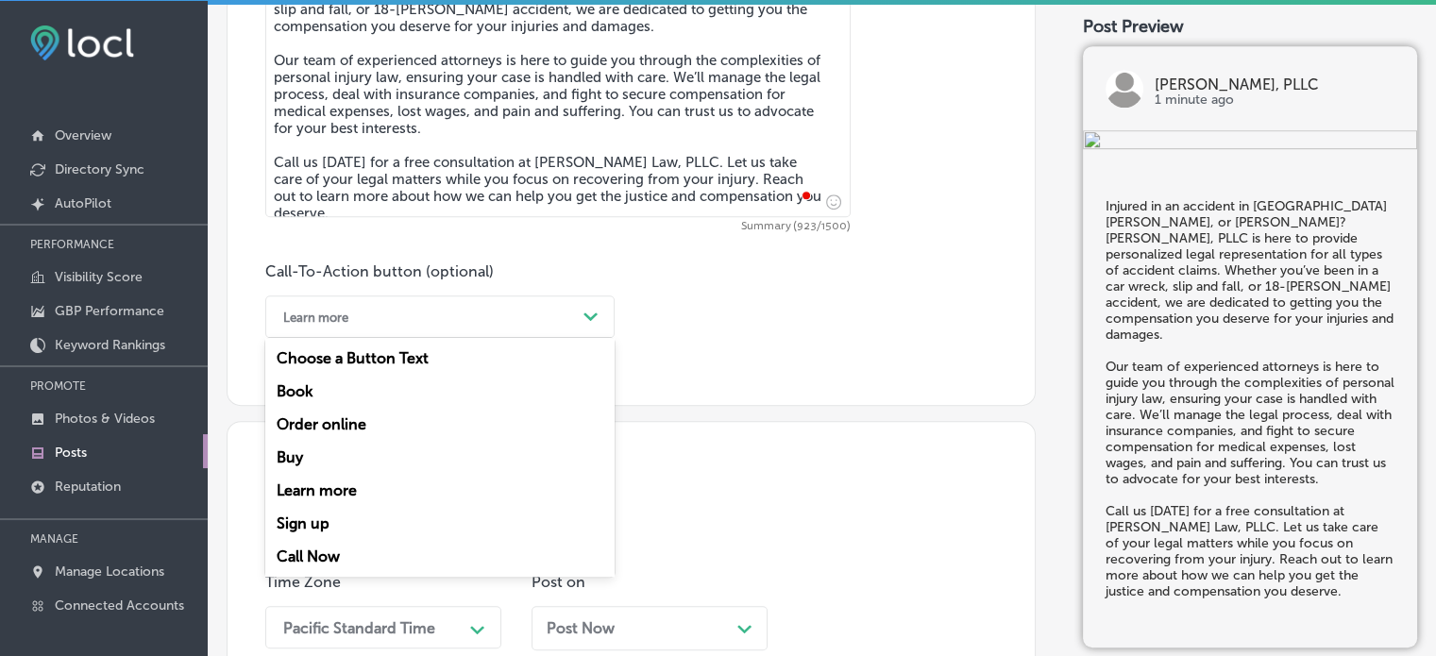
click at [494, 320] on div "Learn more" at bounding box center [425, 316] width 302 height 29
click at [320, 553] on div "Call Now" at bounding box center [439, 556] width 349 height 33
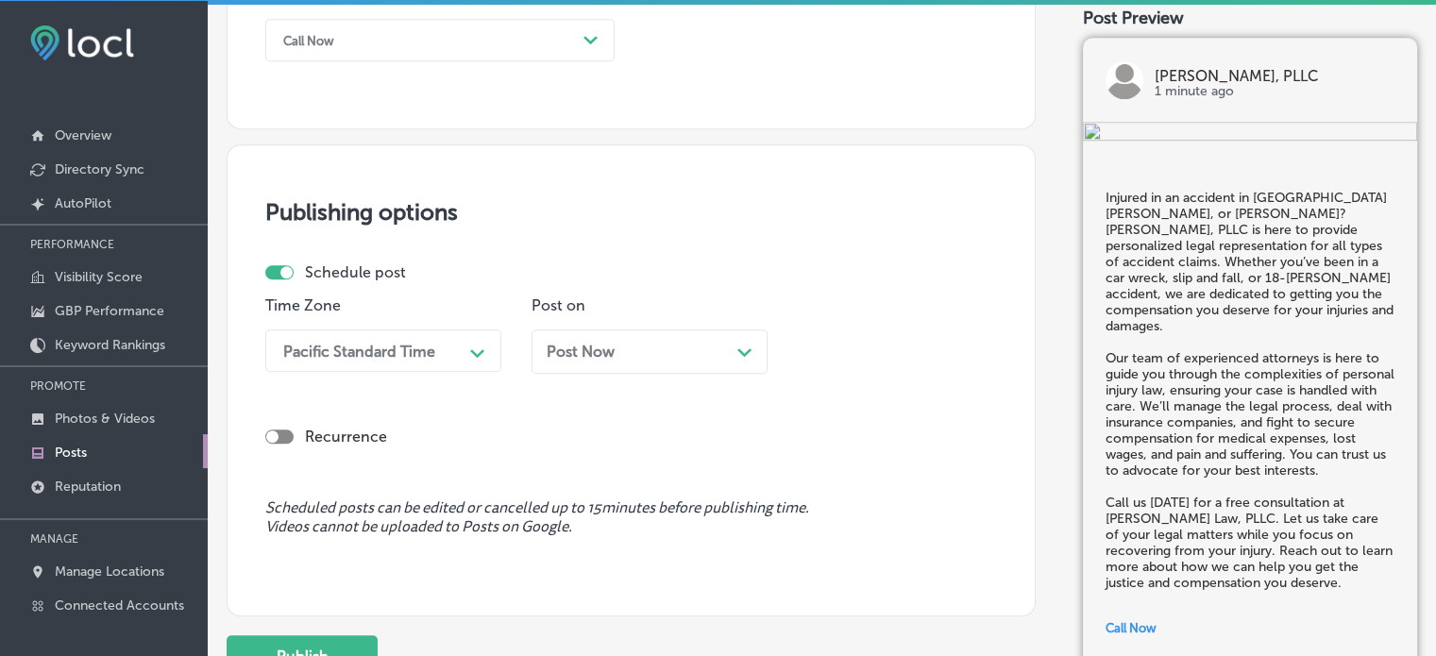
scroll to position [1447, 0]
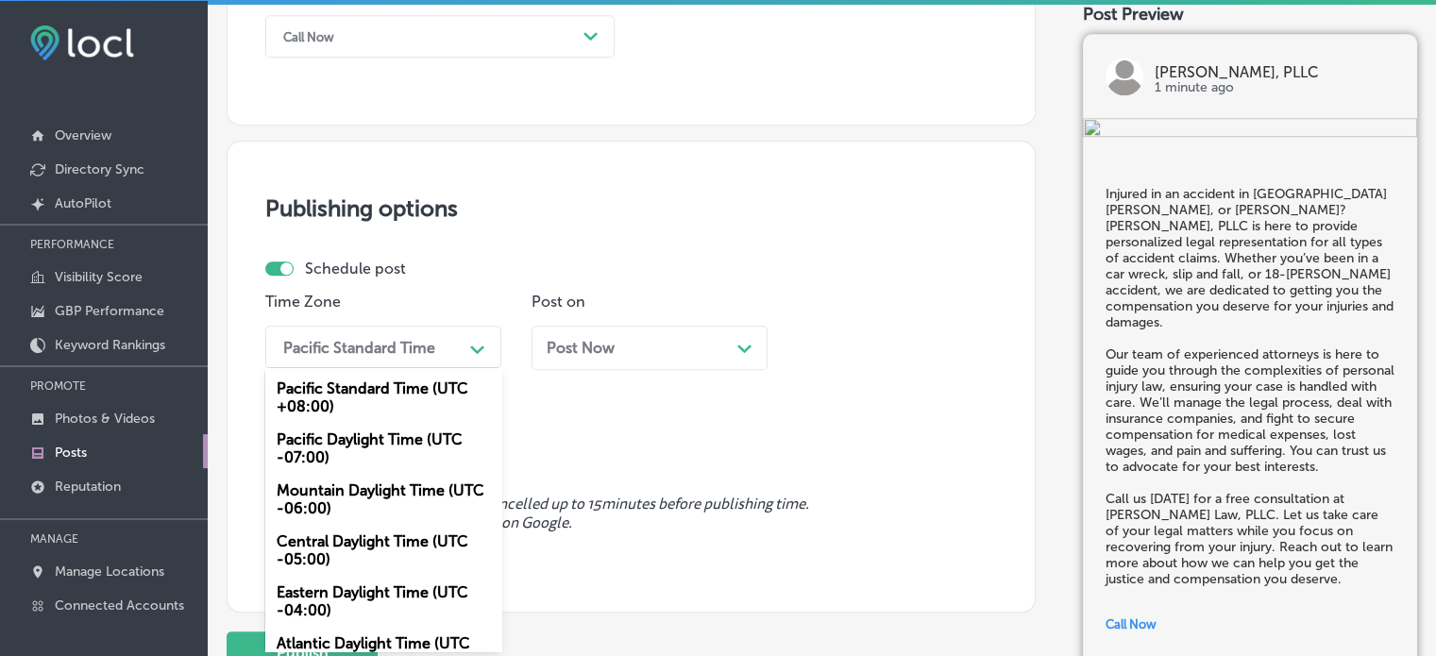
click at [472, 348] on icon "Path Created with Sketch." at bounding box center [477, 350] width 14 height 8
click at [384, 492] on div "Mountain Daylight Time (UTC -06:00)" at bounding box center [383, 499] width 236 height 51
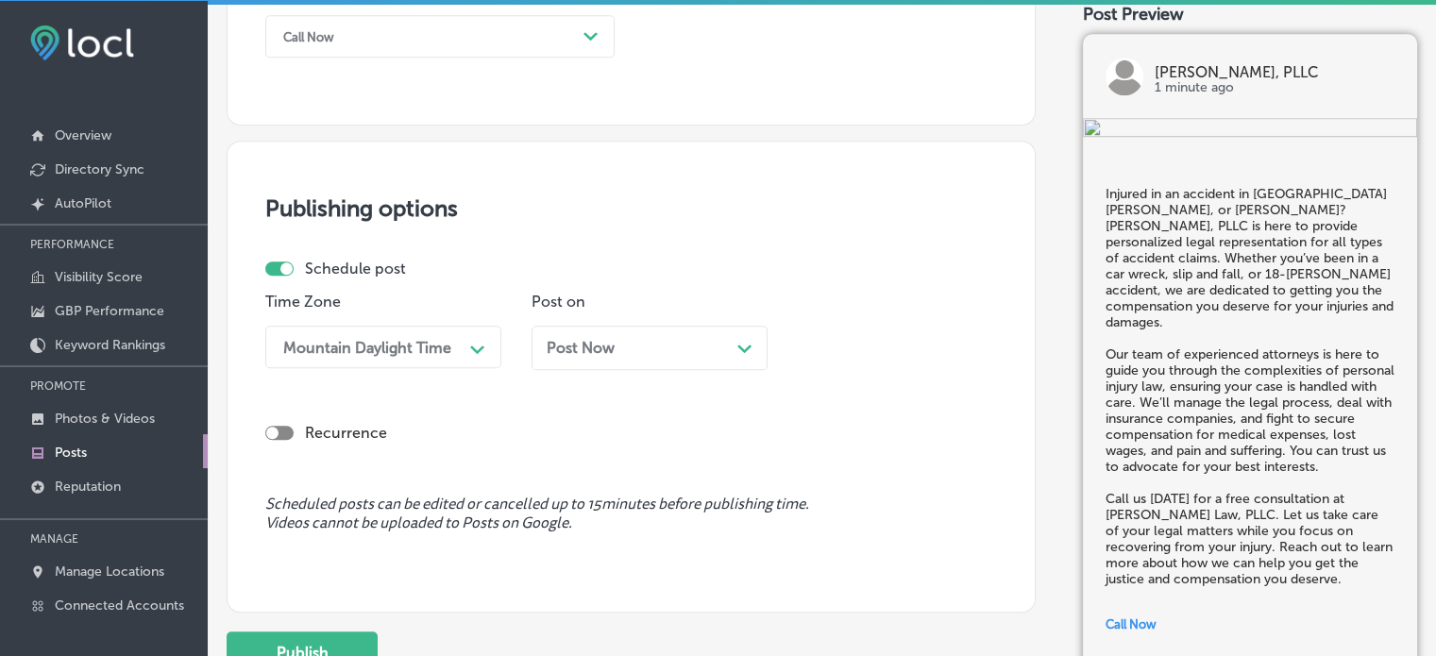
click at [664, 349] on div "Post Now Path Created with Sketch." at bounding box center [650, 348] width 206 height 18
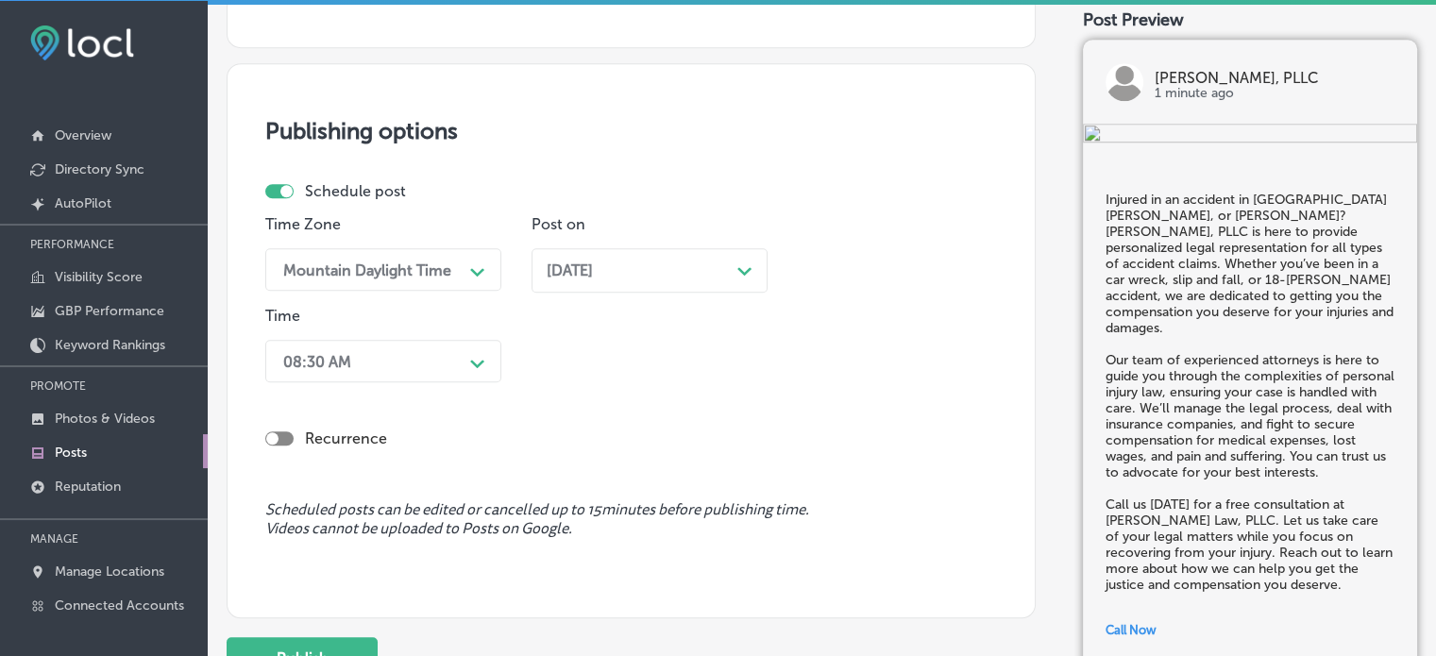
scroll to position [1541, 0]
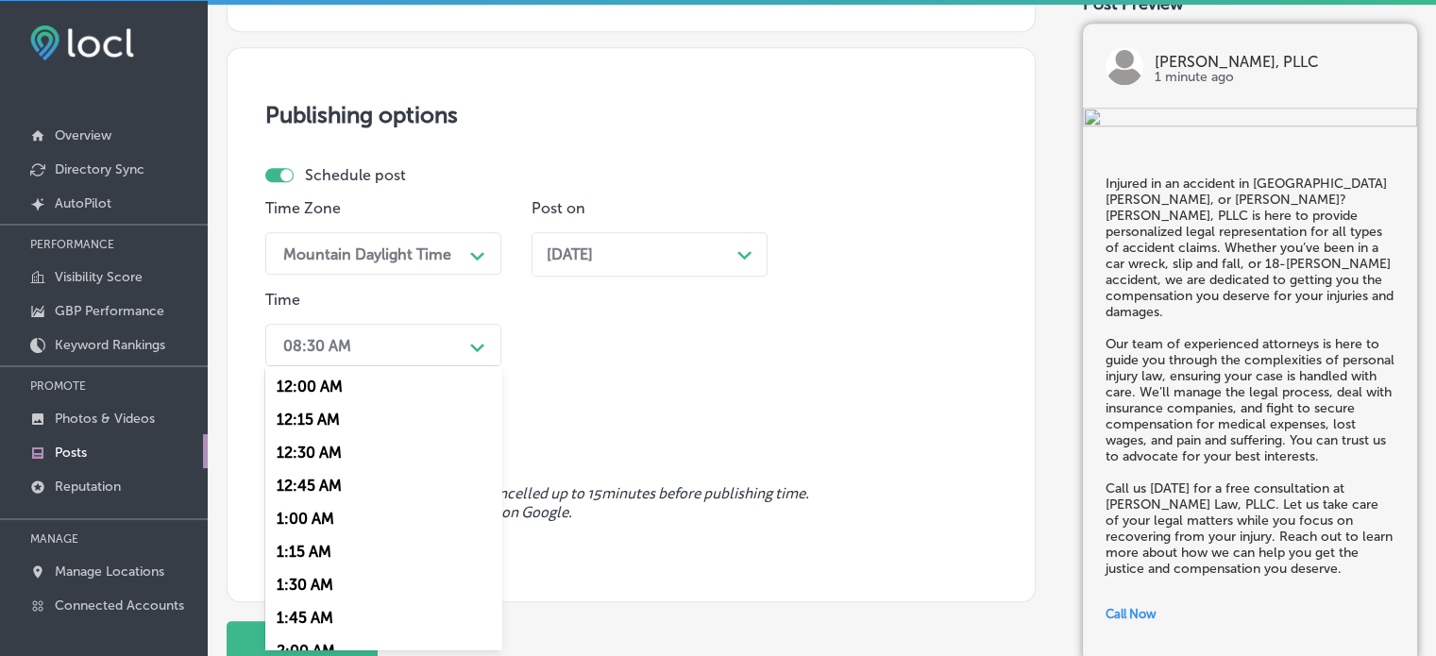
click at [461, 352] on div "08:30 AM" at bounding box center [368, 345] width 189 height 33
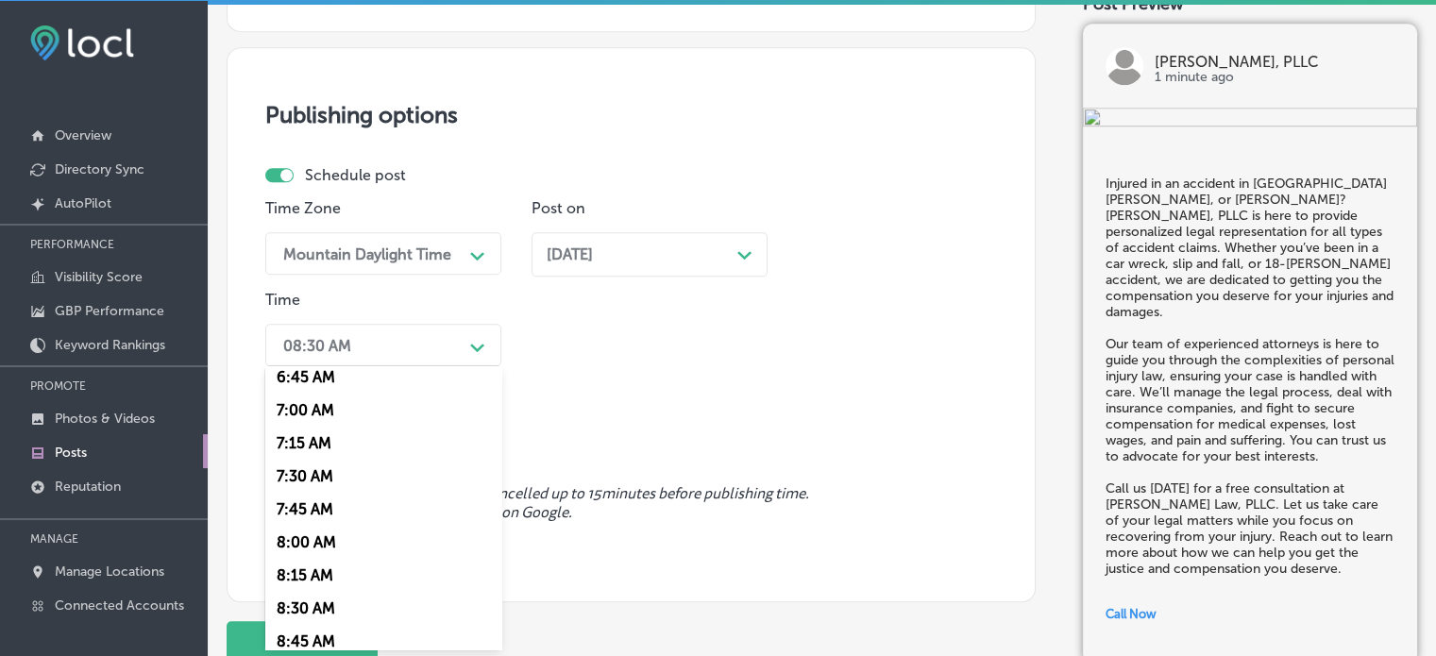
click at [311, 411] on div "7:00 AM" at bounding box center [383, 410] width 236 height 33
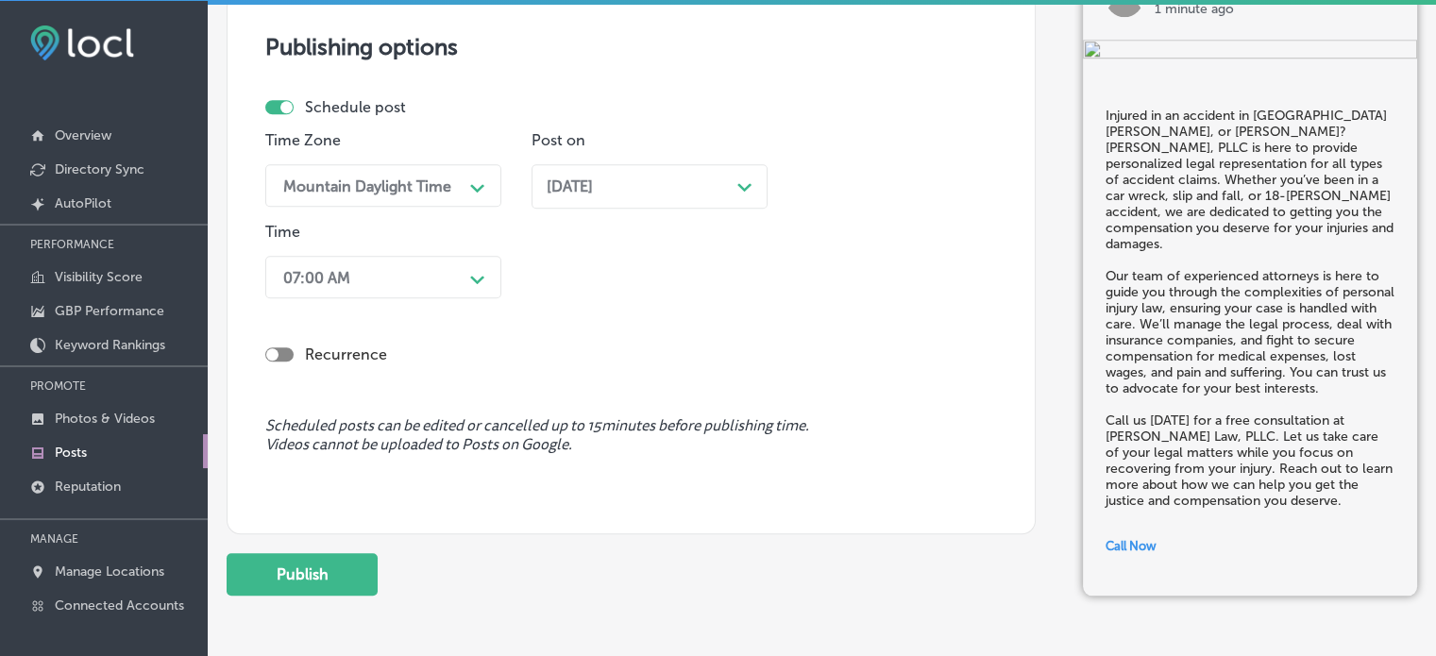
scroll to position [1616, 0]
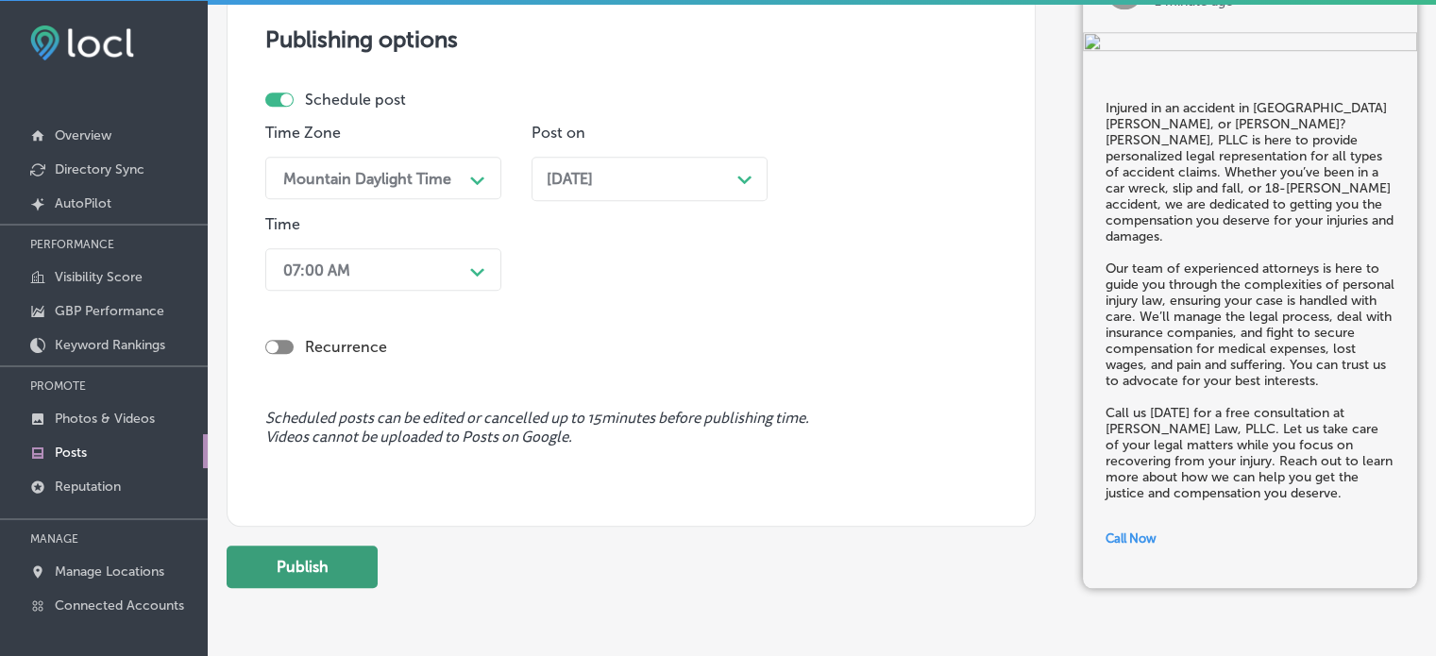
click at [320, 559] on button "Publish" at bounding box center [302, 567] width 151 height 42
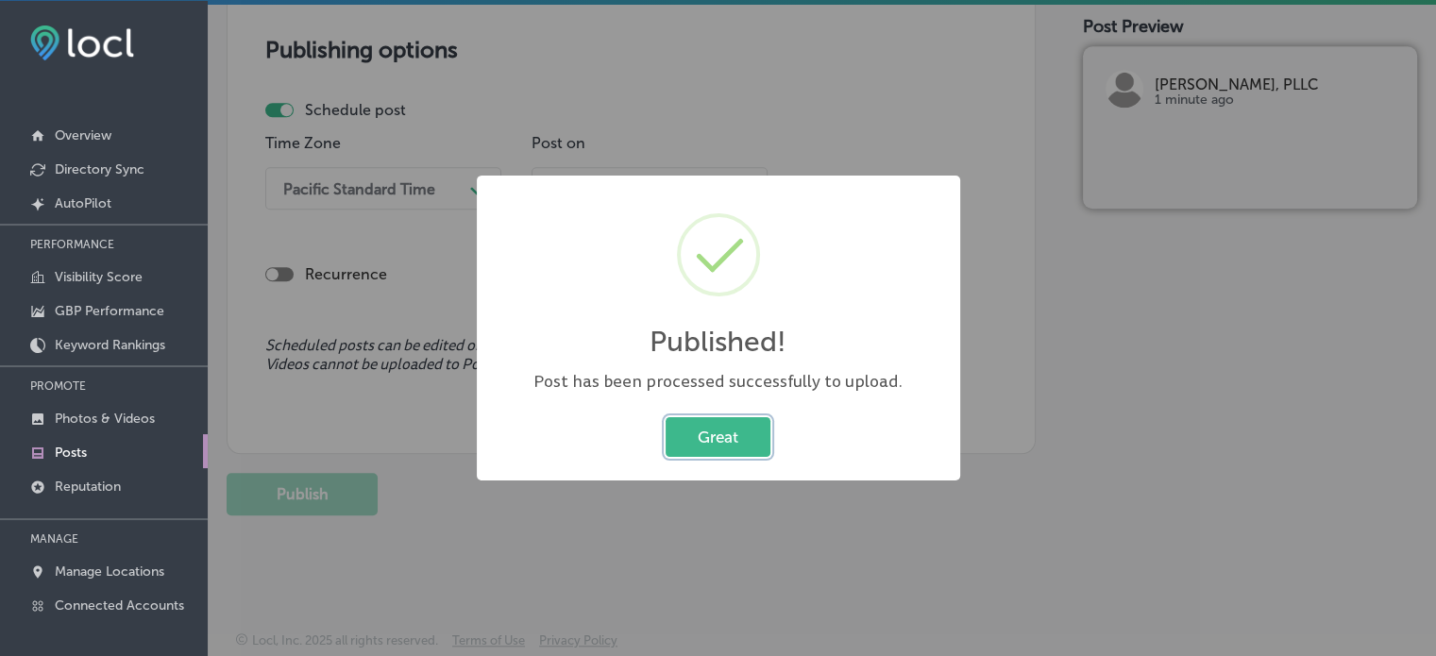
scroll to position [1605, 0]
click at [733, 433] on button "Great" at bounding box center [718, 436] width 105 height 39
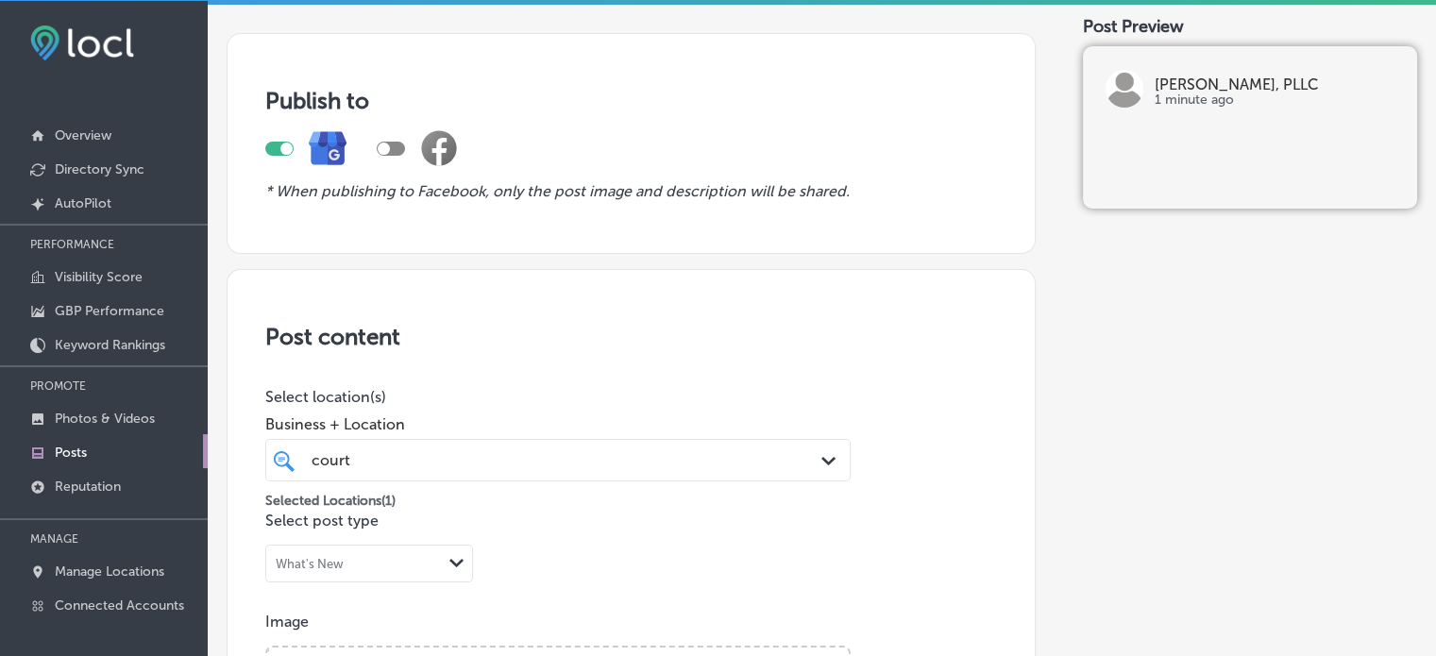
scroll to position [0, 0]
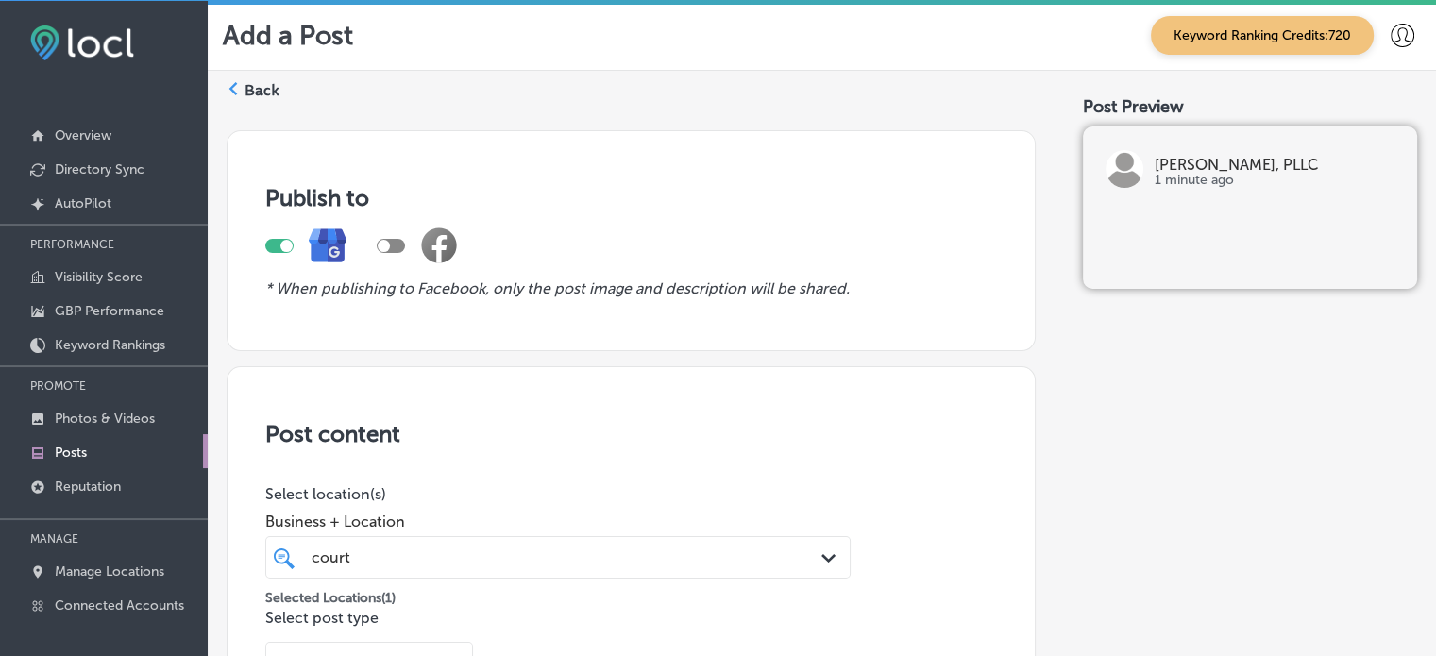
click at [260, 91] on label "Back" at bounding box center [262, 90] width 35 height 21
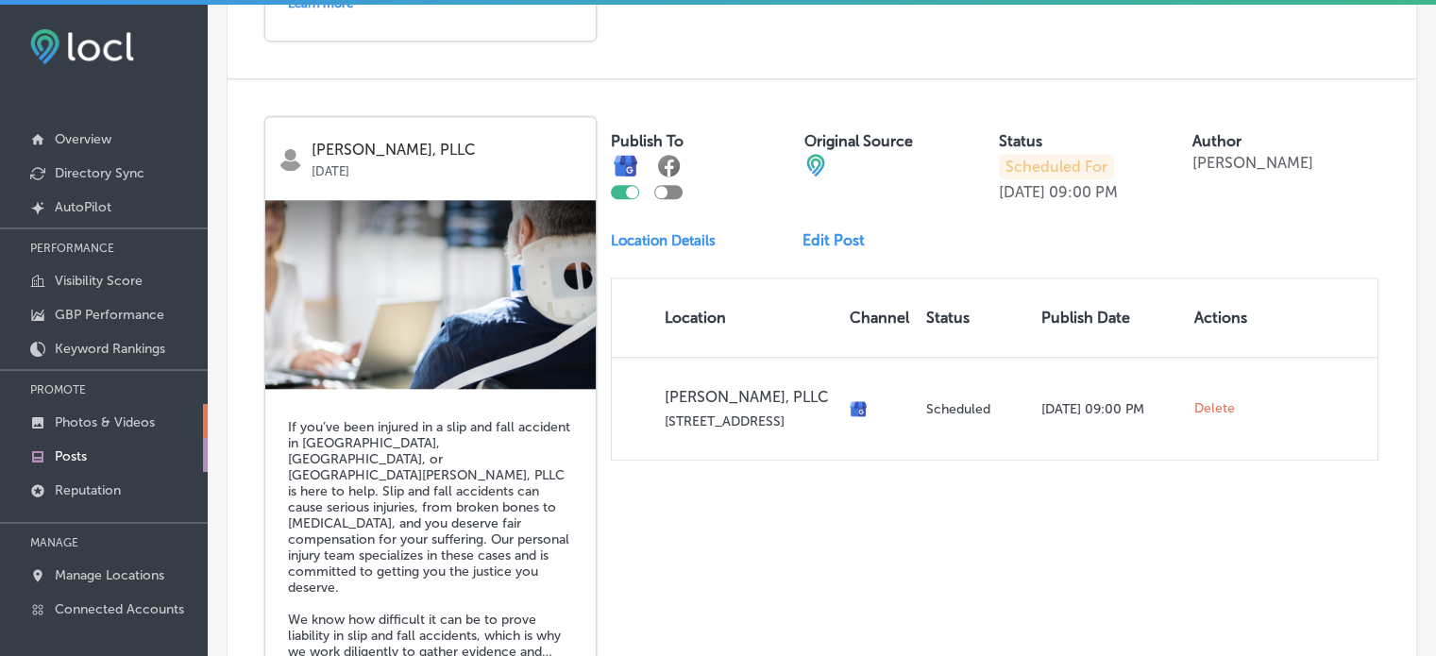
scroll to position [1948, 0]
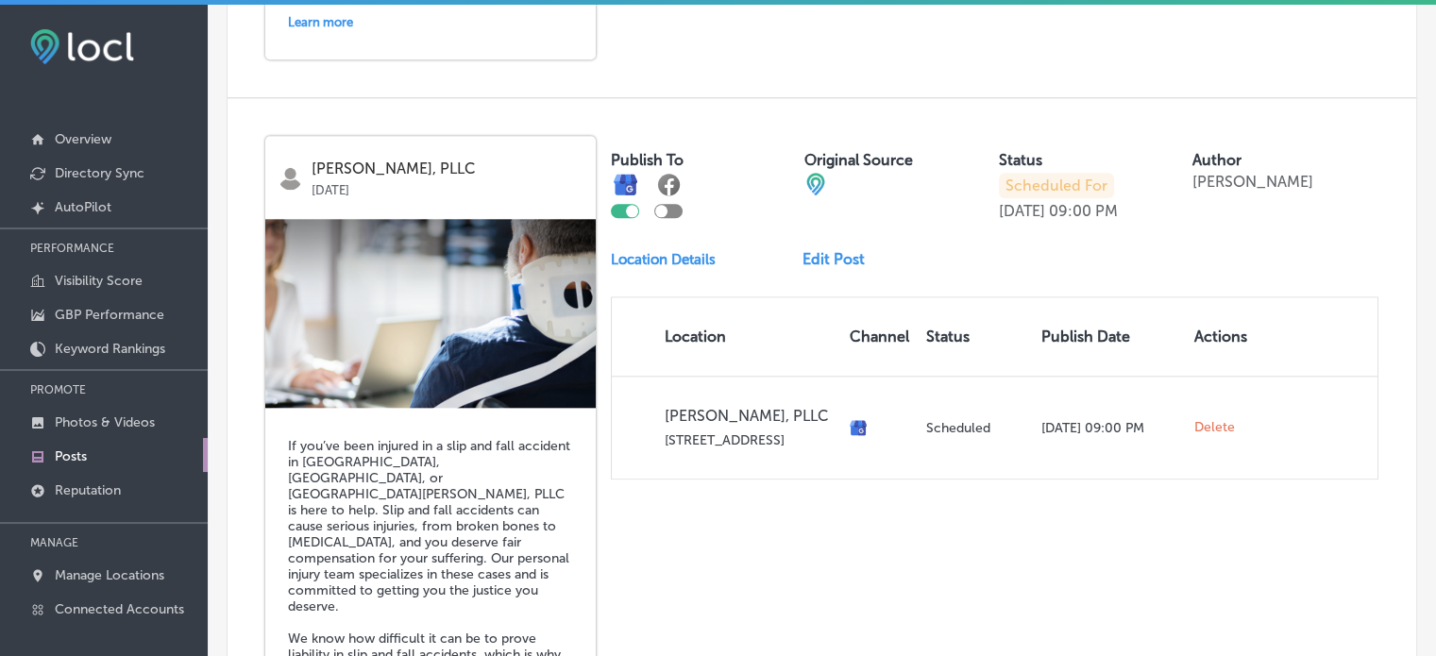
click at [90, 456] on link "Posts" at bounding box center [104, 455] width 208 height 34
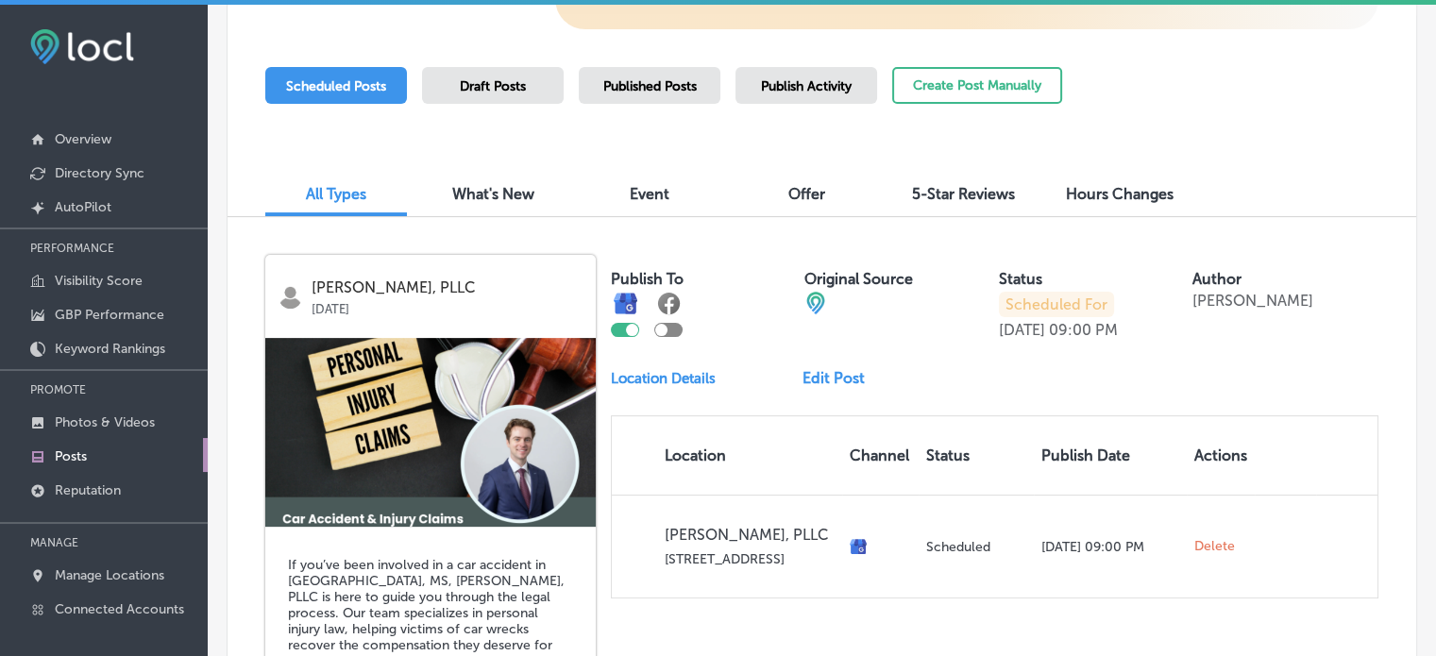
scroll to position [0, 0]
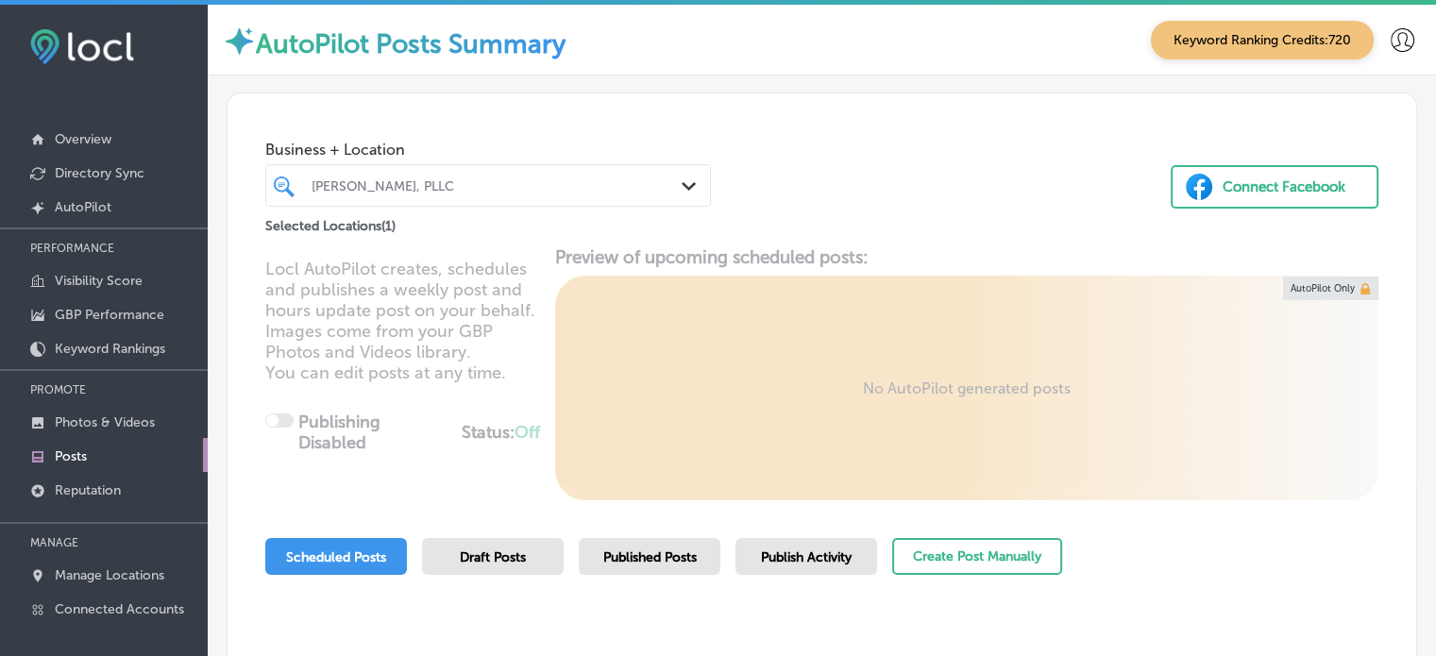
click at [479, 180] on div "[PERSON_NAME], PLLC" at bounding box center [498, 185] width 372 height 16
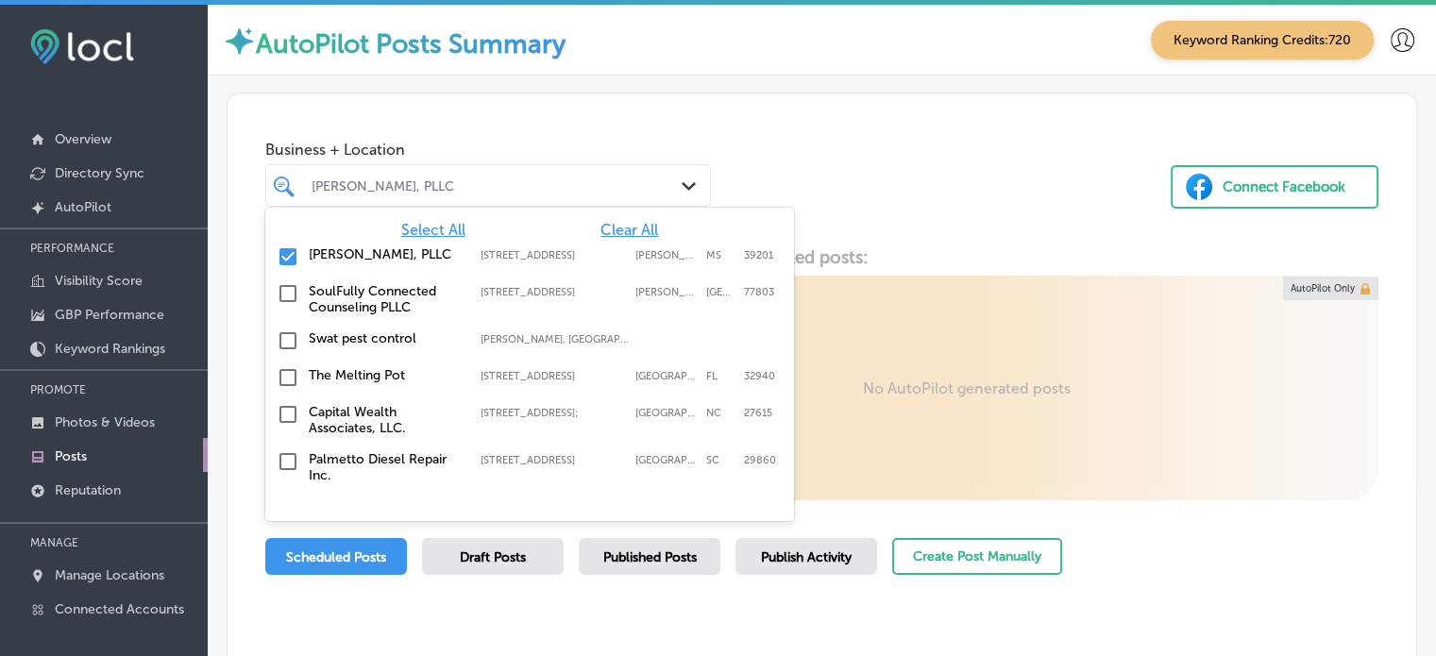
click at [619, 231] on span "Clear All" at bounding box center [629, 230] width 58 height 18
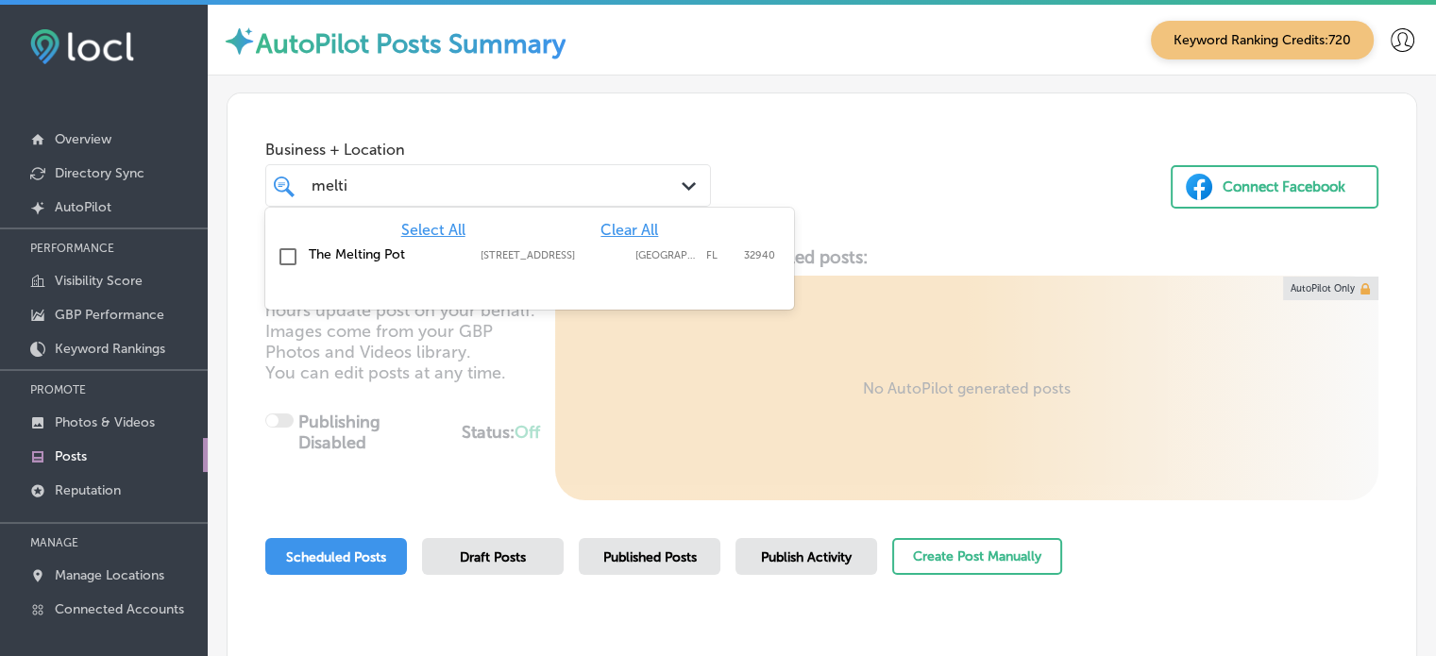
click at [340, 256] on label "The Melting Pot" at bounding box center [385, 254] width 153 height 16
type input "melti"
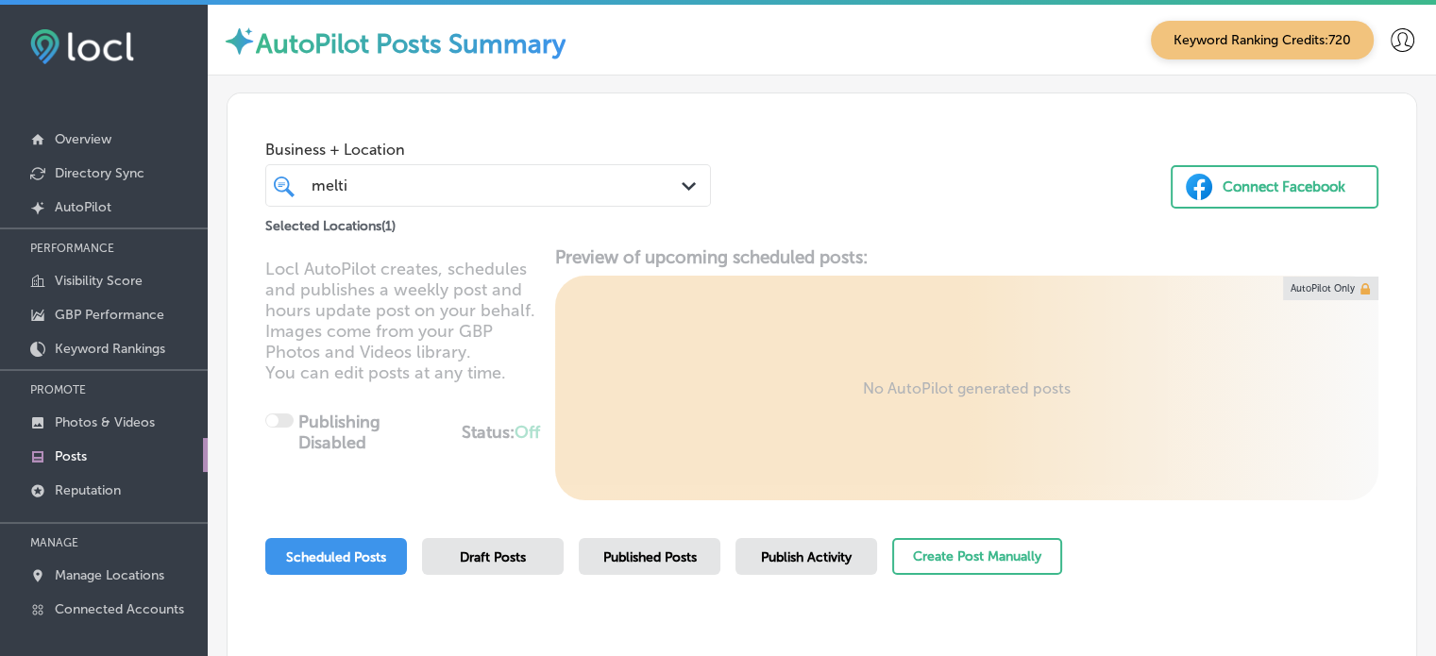
click at [745, 133] on div "Business + Location melti melti Path Created with Sketch. Selected Locations ( …" at bounding box center [822, 164] width 1189 height 143
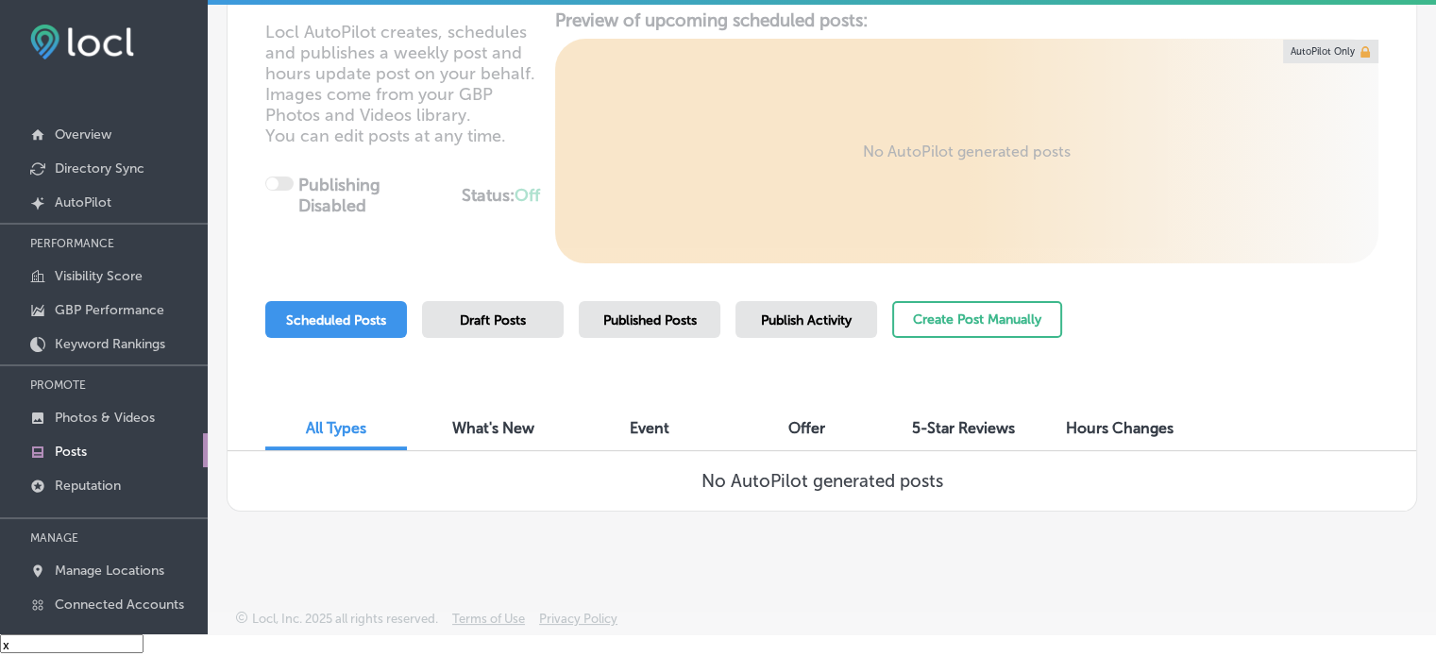
scroll to position [26, 0]
click at [994, 328] on button "Create Post Manually" at bounding box center [977, 319] width 170 height 37
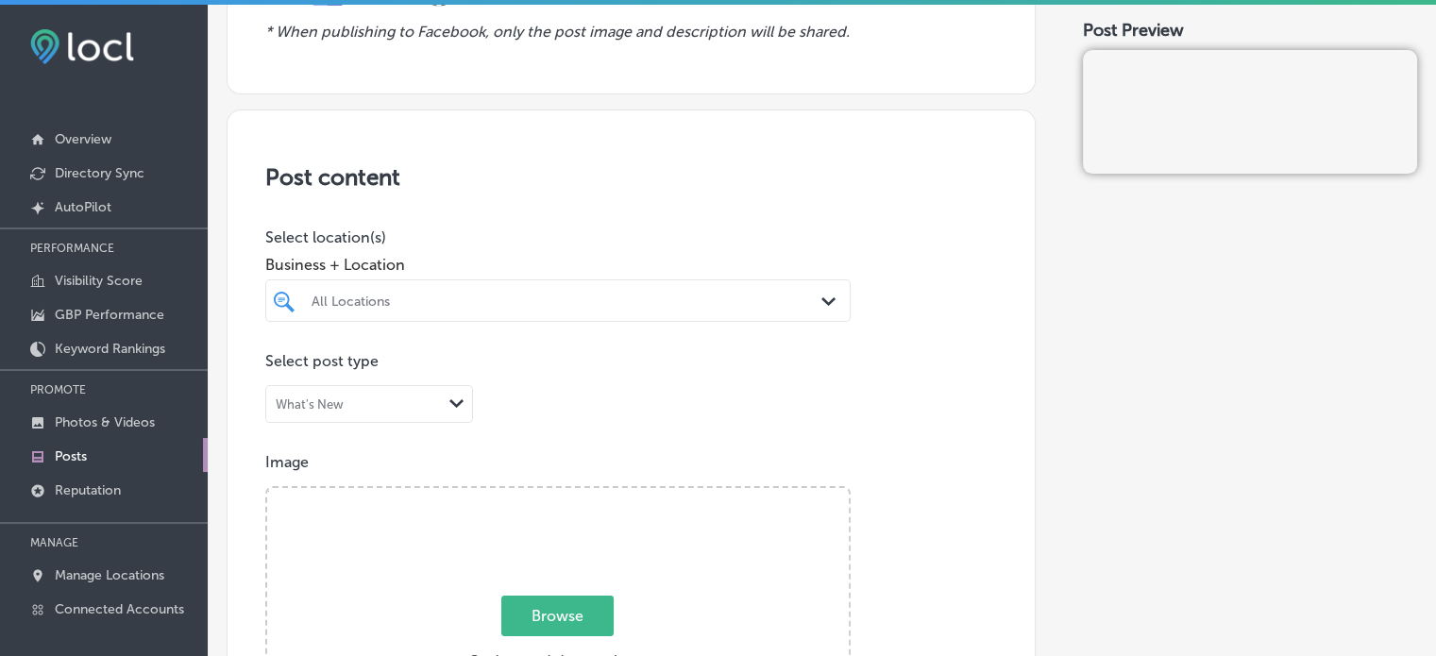
scroll to position [282, 0]
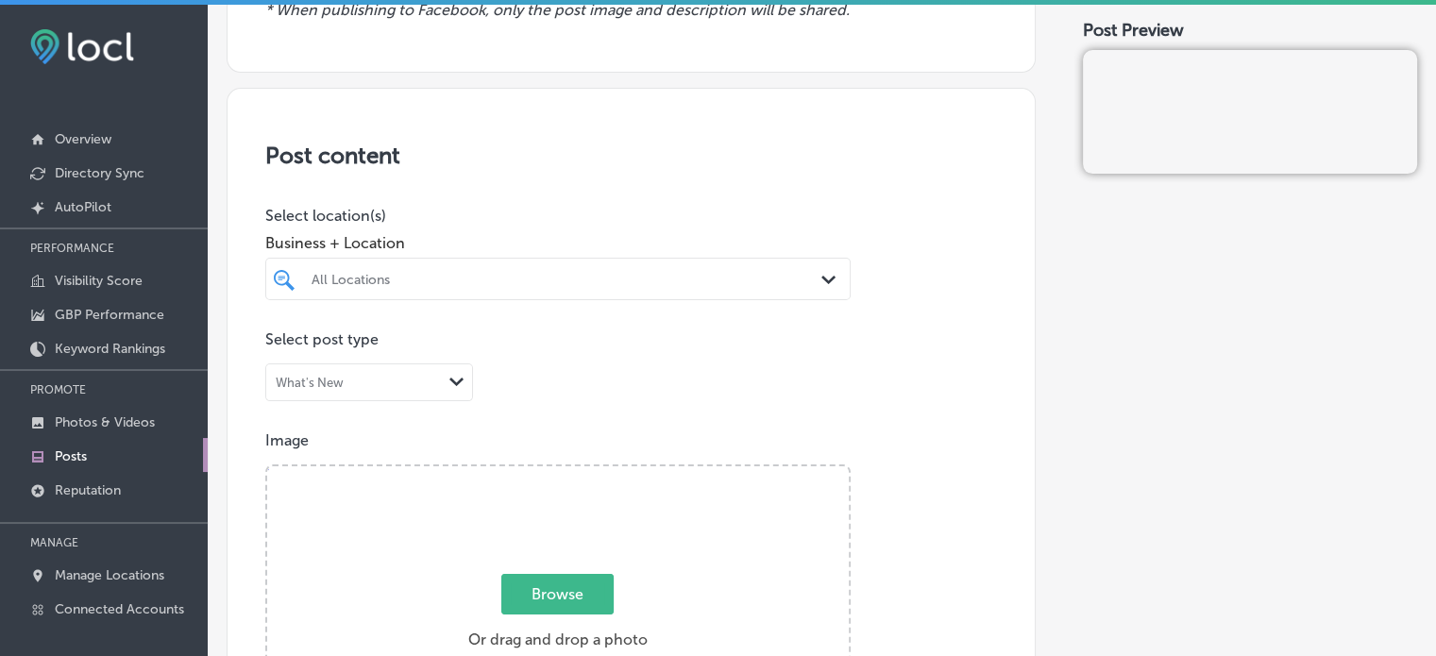
click at [521, 279] on div "All Locations" at bounding box center [568, 279] width 512 height 16
click at [340, 346] on label "The Melting Pot" at bounding box center [394, 348] width 170 height 16
type input "melting"
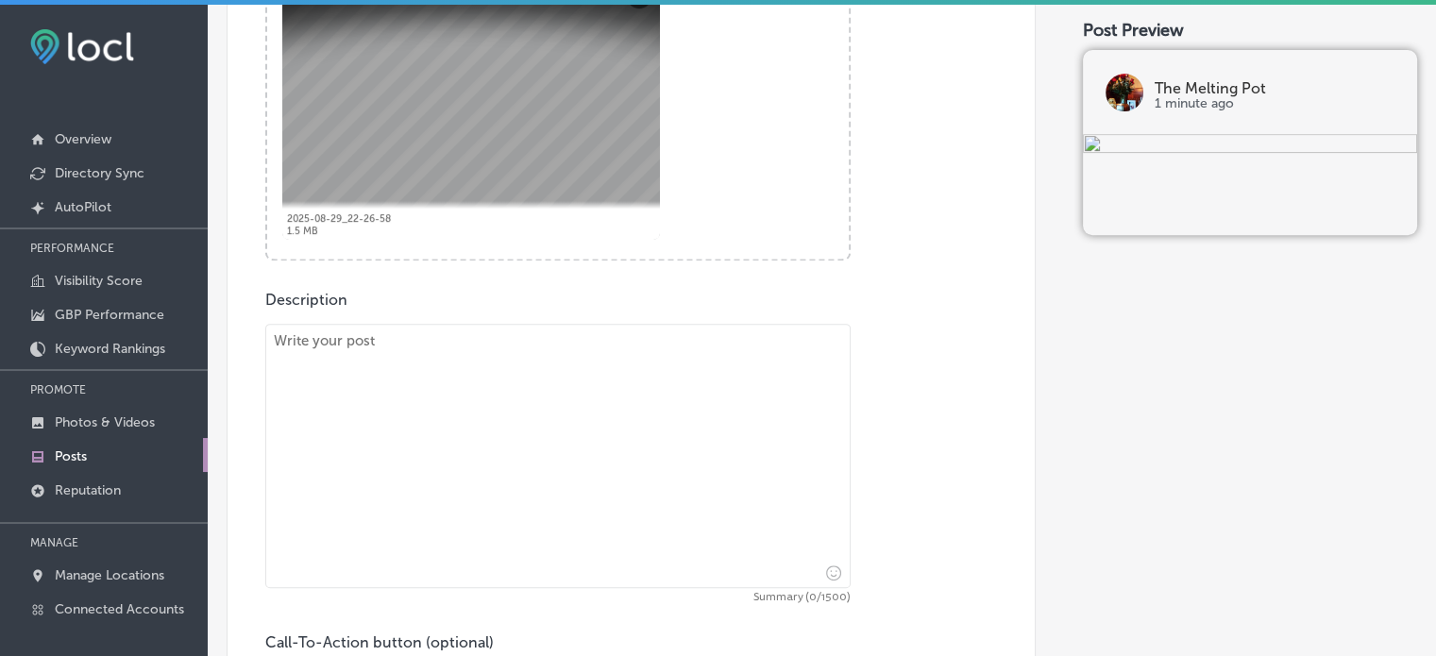
scroll to position [789, 0]
click at [525, 405] on textarea "To enrich screen reader interactions, please activate Accessibility in Grammarl…" at bounding box center [557, 455] width 585 height 264
paste textarea ""Looking for a unique dining experience in Melbourne, Viera, or Cocoa Beach? Th…"
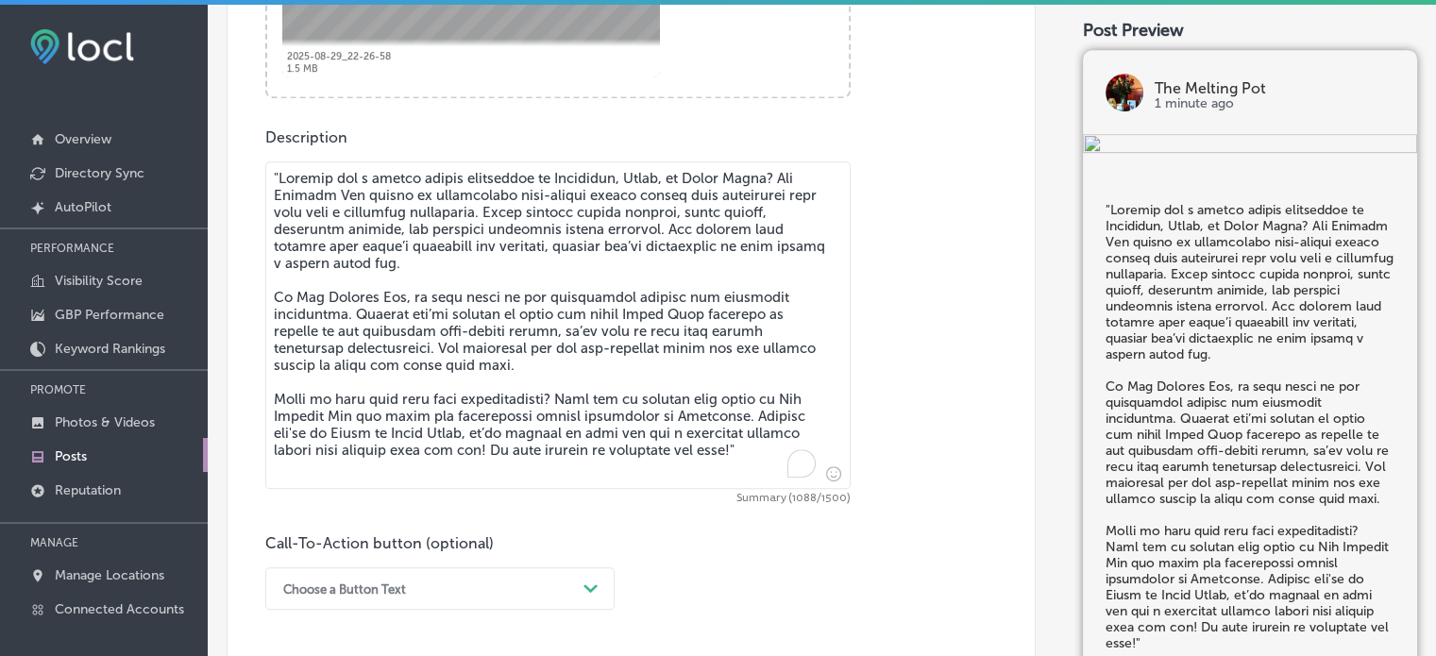
scroll to position [952, 0]
click at [280, 169] on textarea "To enrich screen reader interactions, please activate Accessibility in Grammarl…" at bounding box center [557, 324] width 585 height 328
click at [326, 330] on textarea "To enrich screen reader interactions, please activate Accessibility in Grammarl…" at bounding box center [557, 324] width 585 height 328
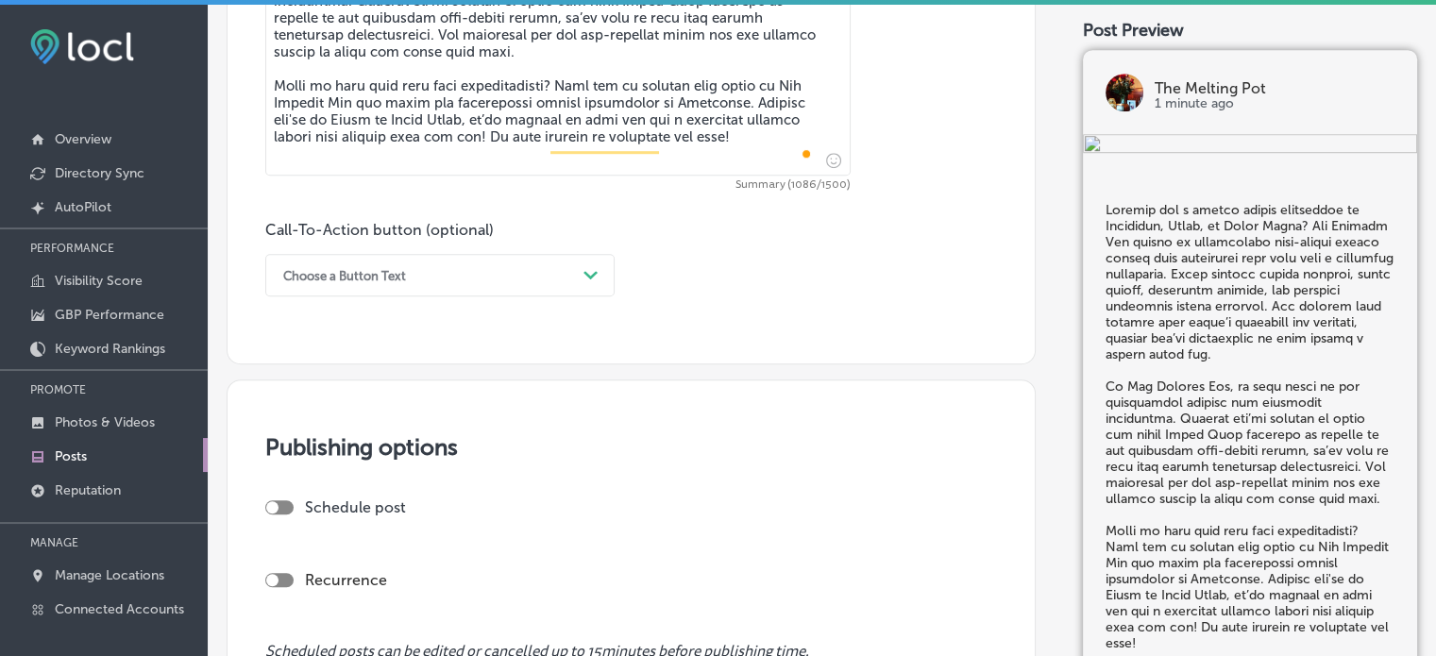
scroll to position [1265, 0]
type textarea "Loremip dol s ametco adipis elitseddoe te Incididun, Utlab, et Dolor Magna? Ali…"
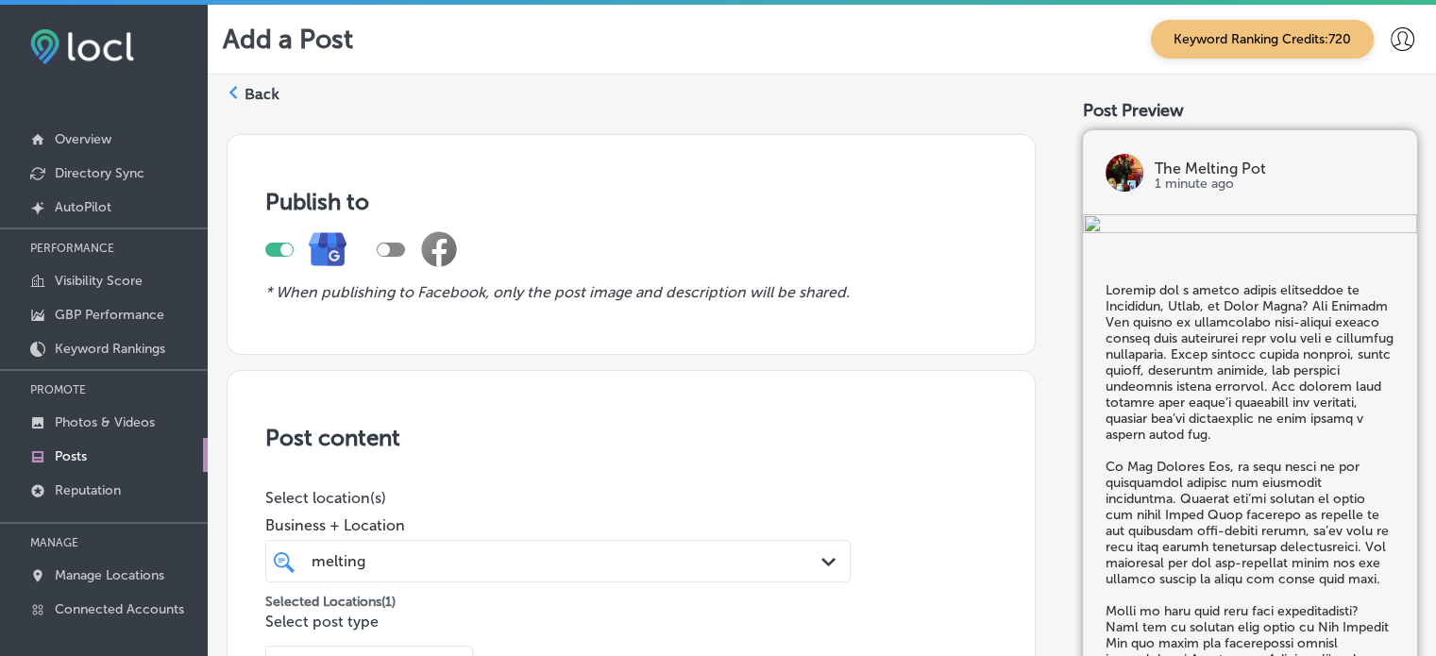
scroll to position [1265, 0]
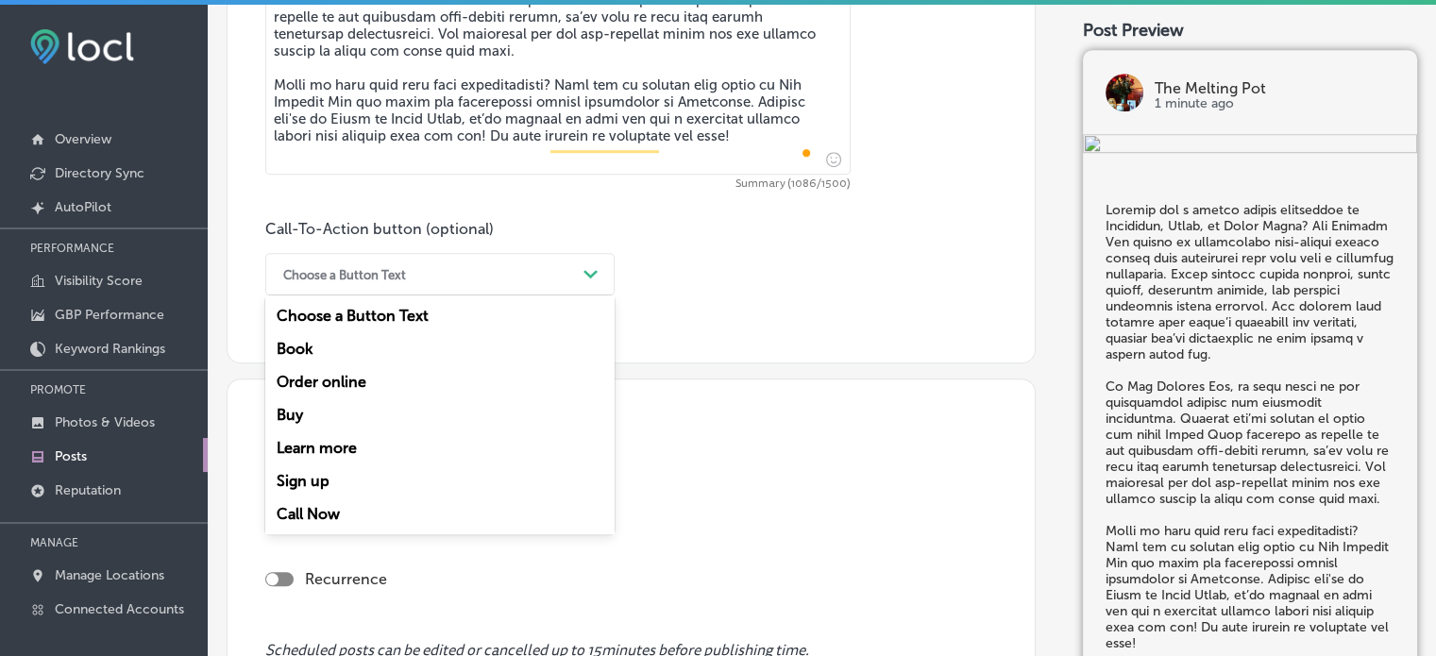
click at [325, 351] on div "Book" at bounding box center [439, 348] width 349 height 33
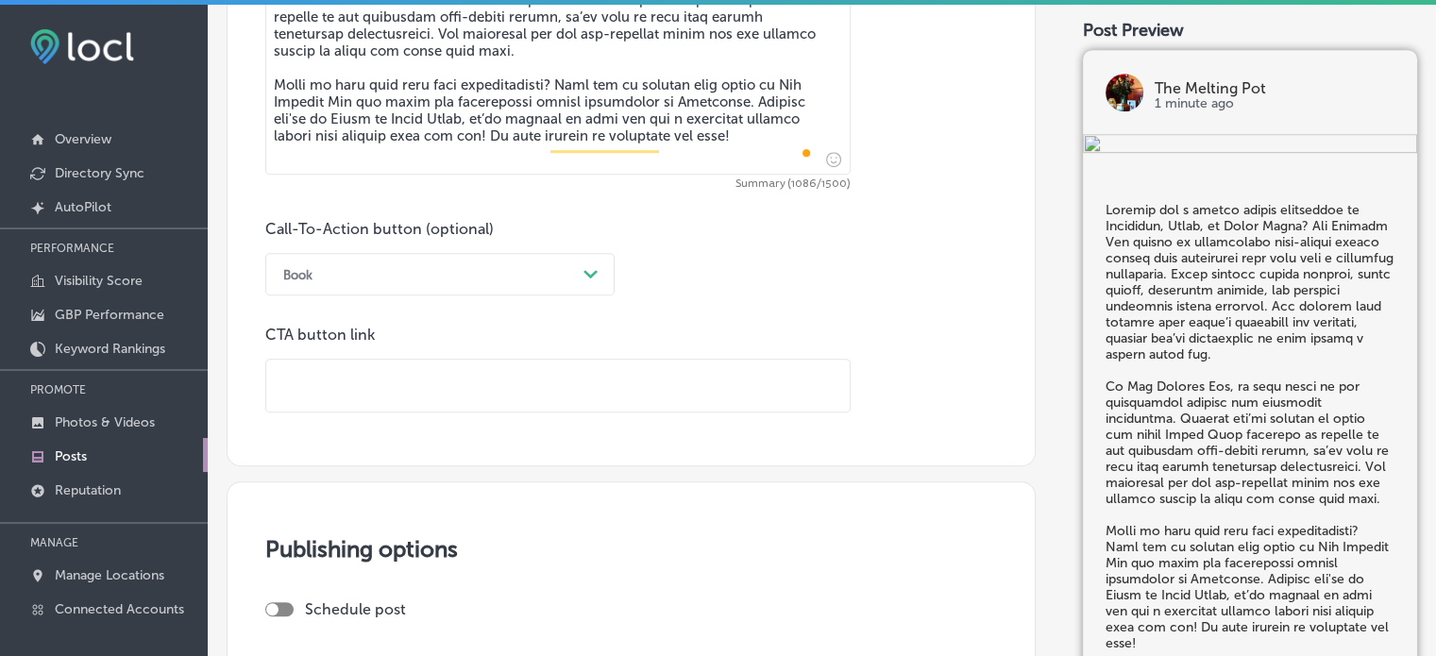
click at [491, 369] on input "text" at bounding box center [557, 386] width 583 height 52
paste input "[URL][DOMAIN_NAME]"
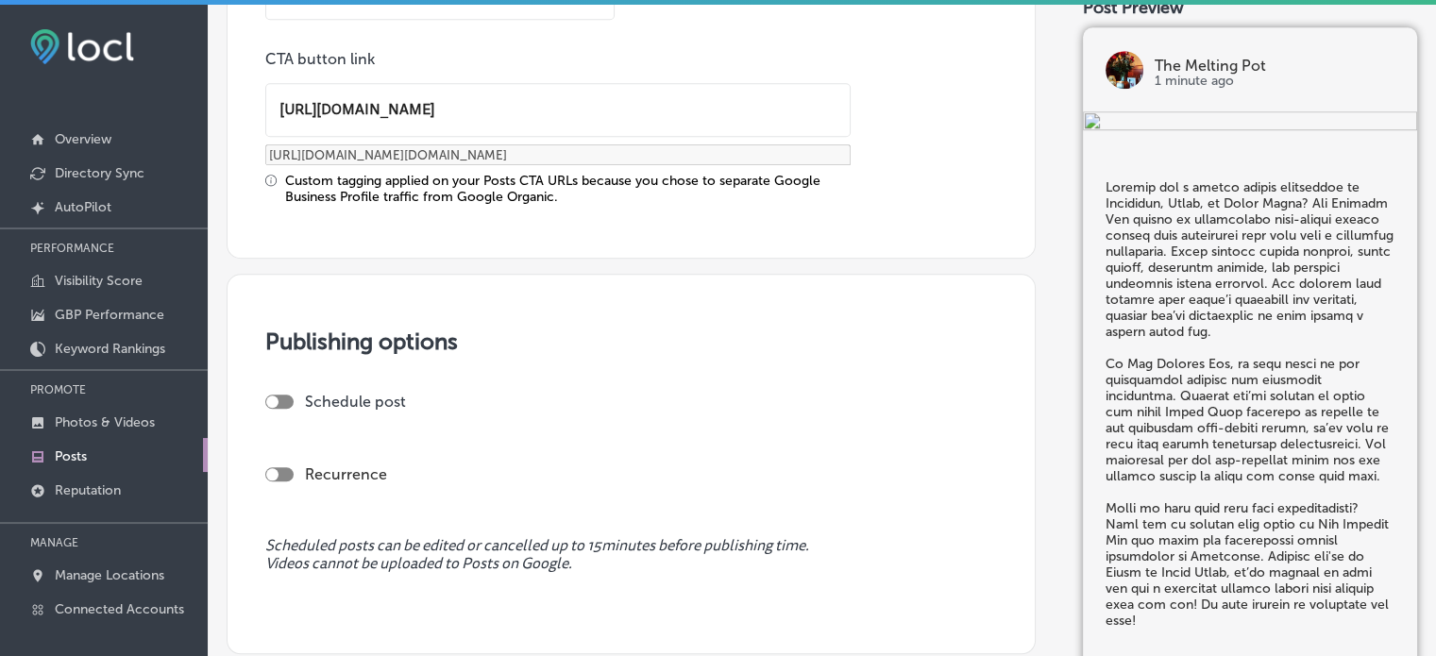
scroll to position [1544, 0]
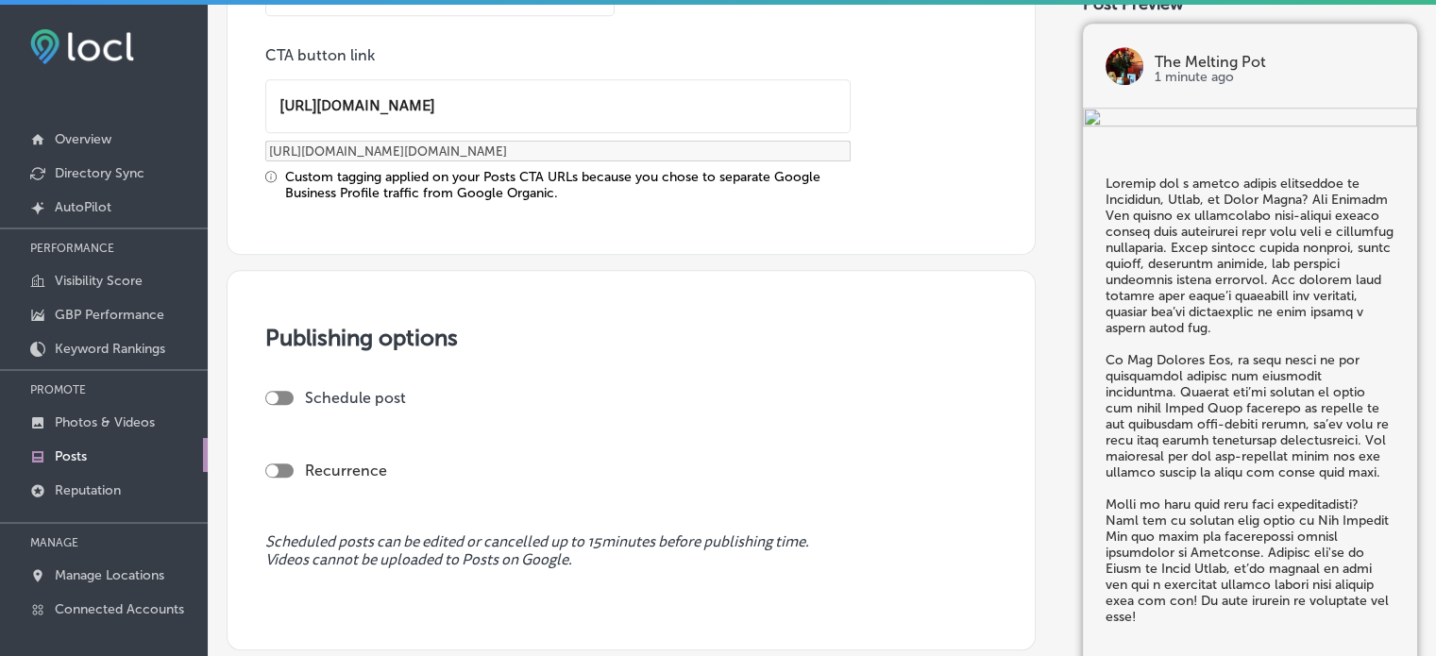
click at [285, 394] on div at bounding box center [279, 398] width 28 height 14
type input "[URL][DOMAIN_NAME]"
checkbox input "true"
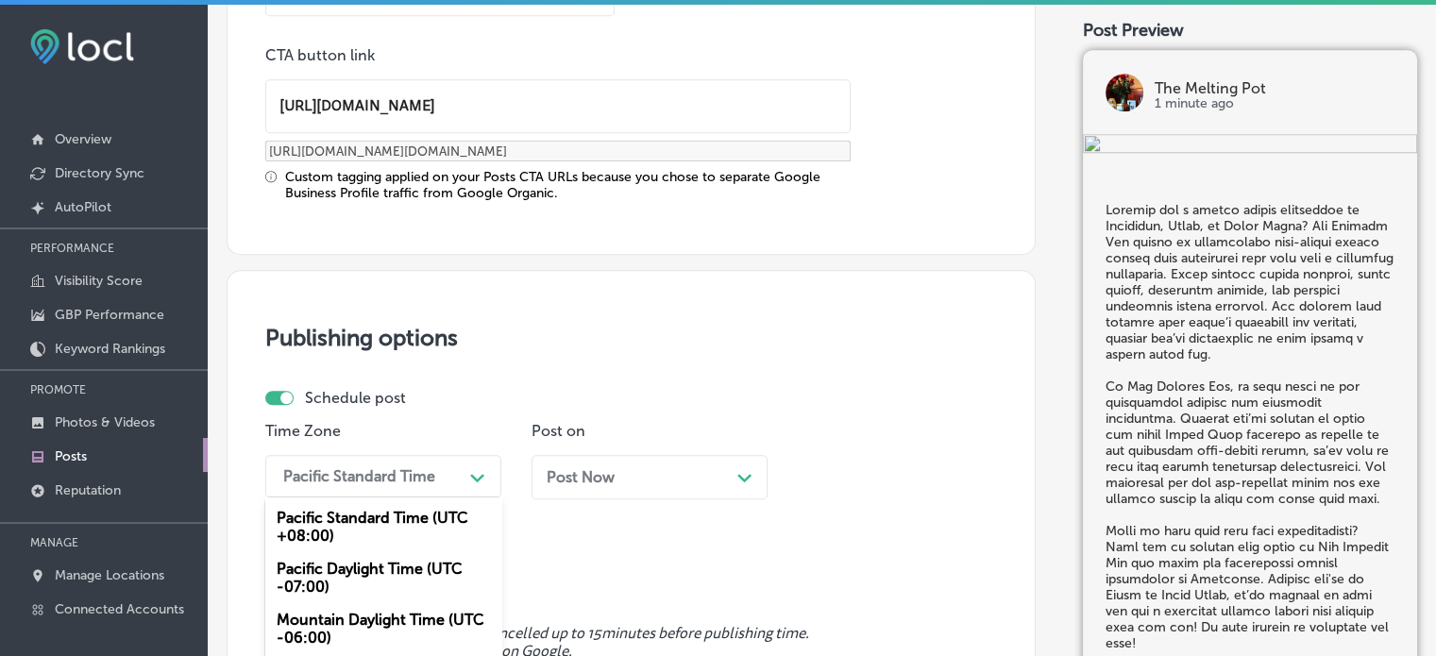
scroll to position [1675, 0]
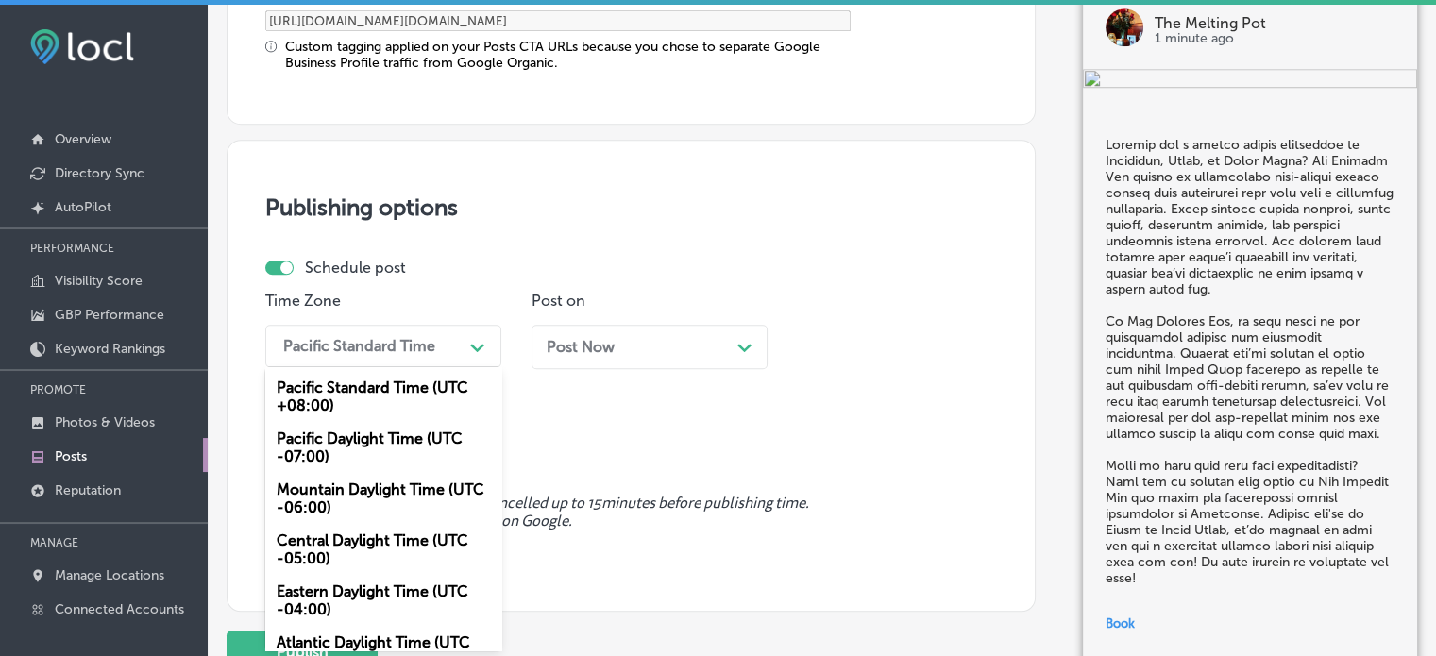
click at [457, 367] on div "option Pacific Daylight Time (UTC -07:00) focused, 2 of 6. 6 results available.…" at bounding box center [383, 346] width 236 height 42
click at [378, 501] on div "Mountain Daylight Time (UTC -06:00)" at bounding box center [383, 498] width 236 height 51
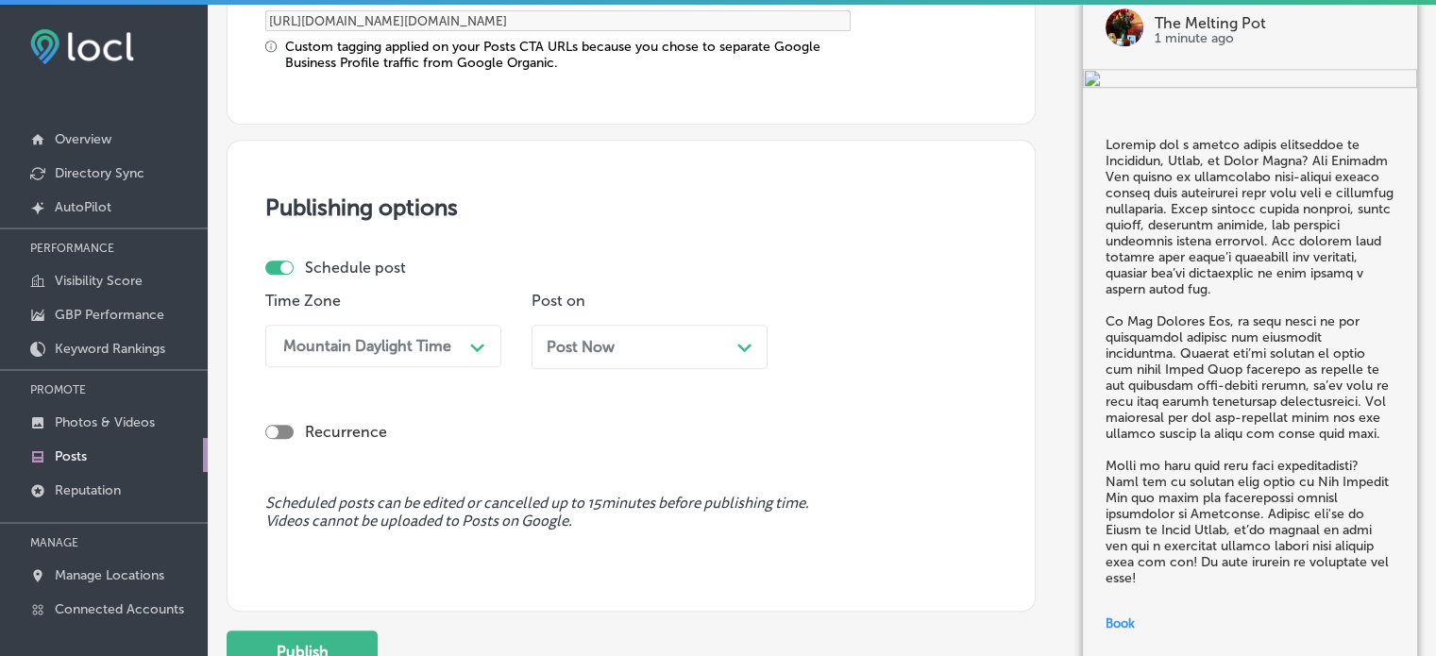
click at [670, 339] on div "Post Now Path Created with Sketch." at bounding box center [650, 347] width 206 height 18
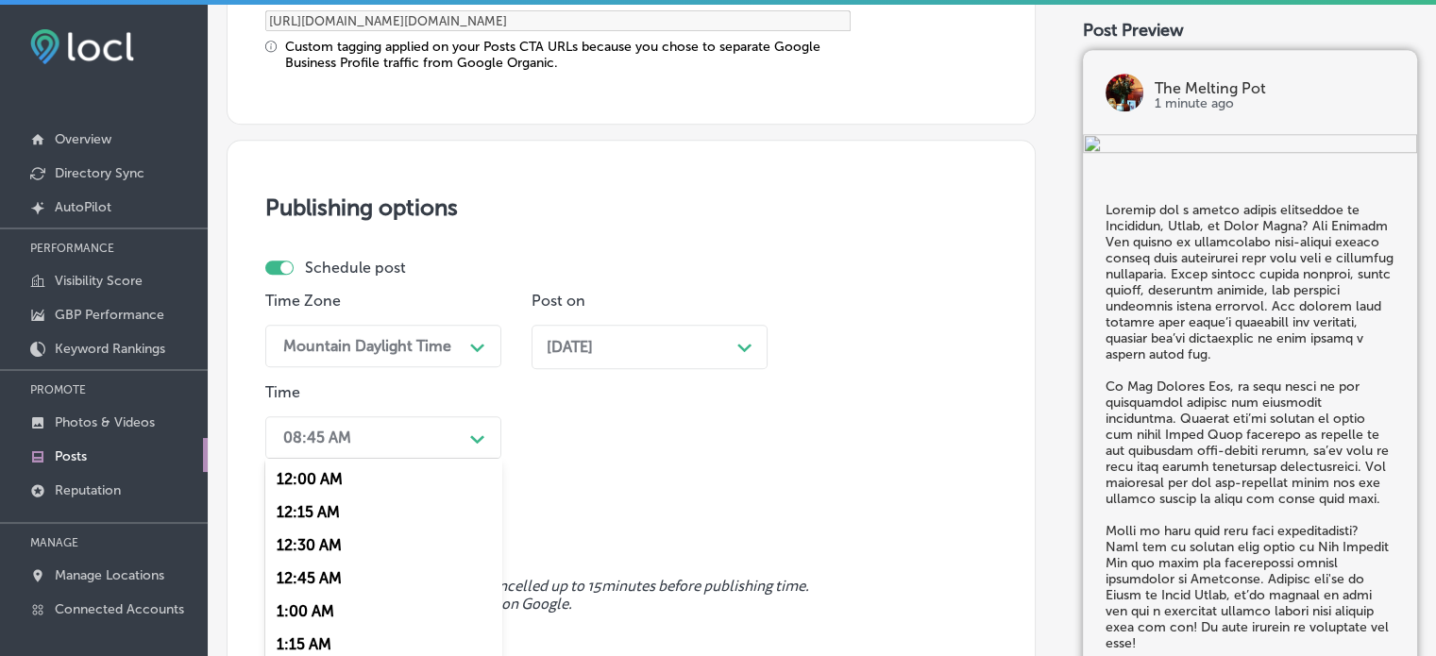
scroll to position [1766, 0]
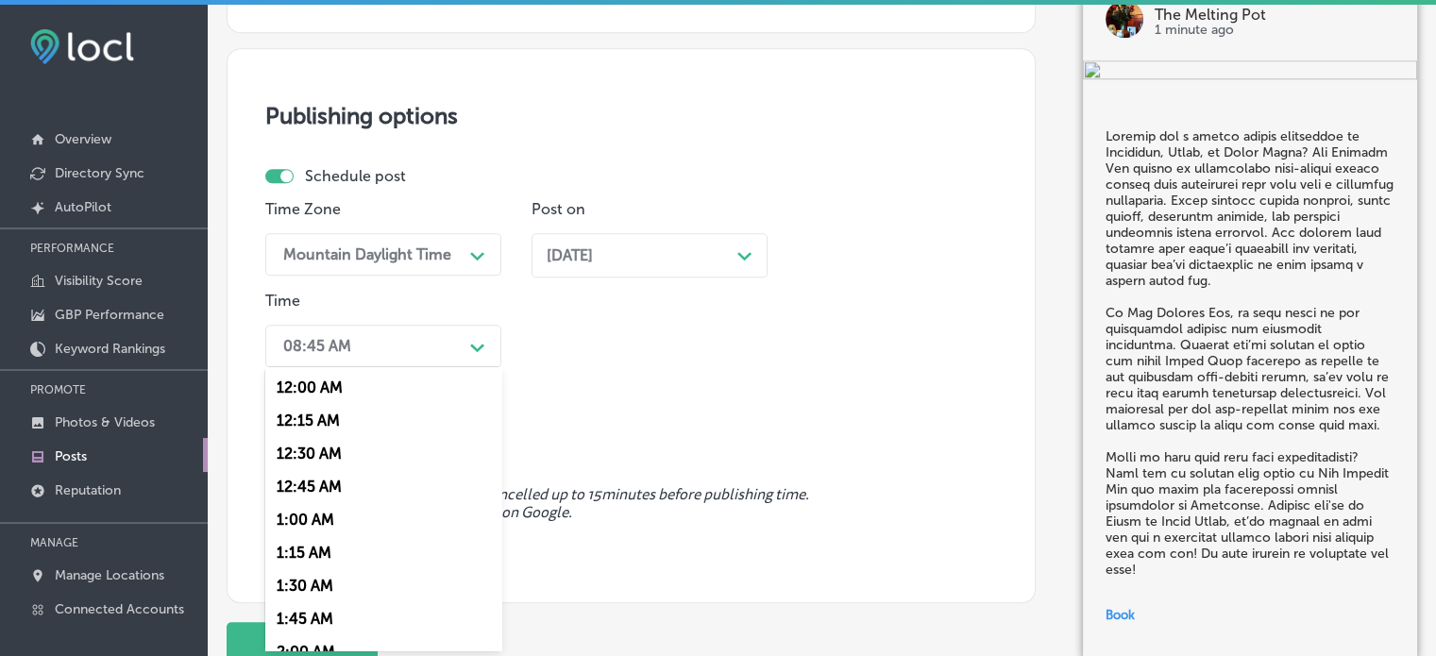
click at [453, 367] on div "option 12:15 AM focused, 2 of 96. 96 results available. Use Up and Down to choo…" at bounding box center [383, 346] width 236 height 42
click at [297, 557] on div "7:00 AM" at bounding box center [383, 553] width 236 height 33
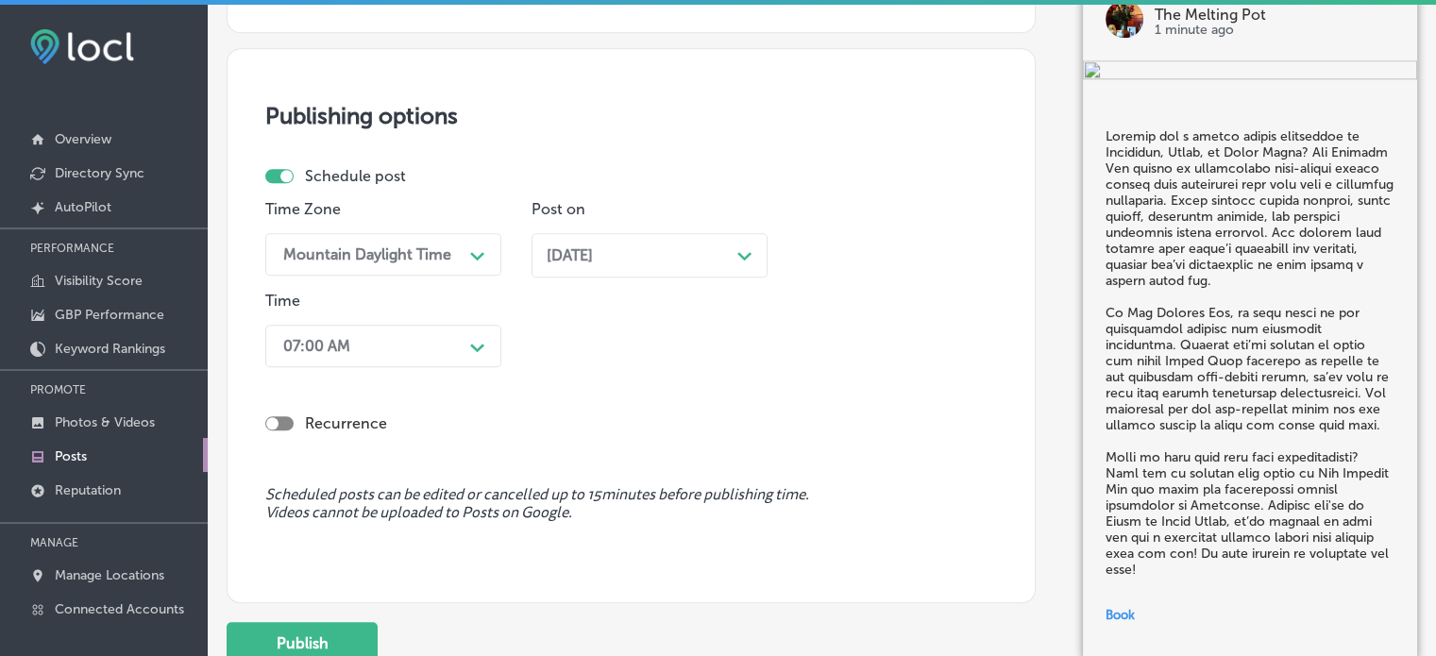
scroll to position [1880, 0]
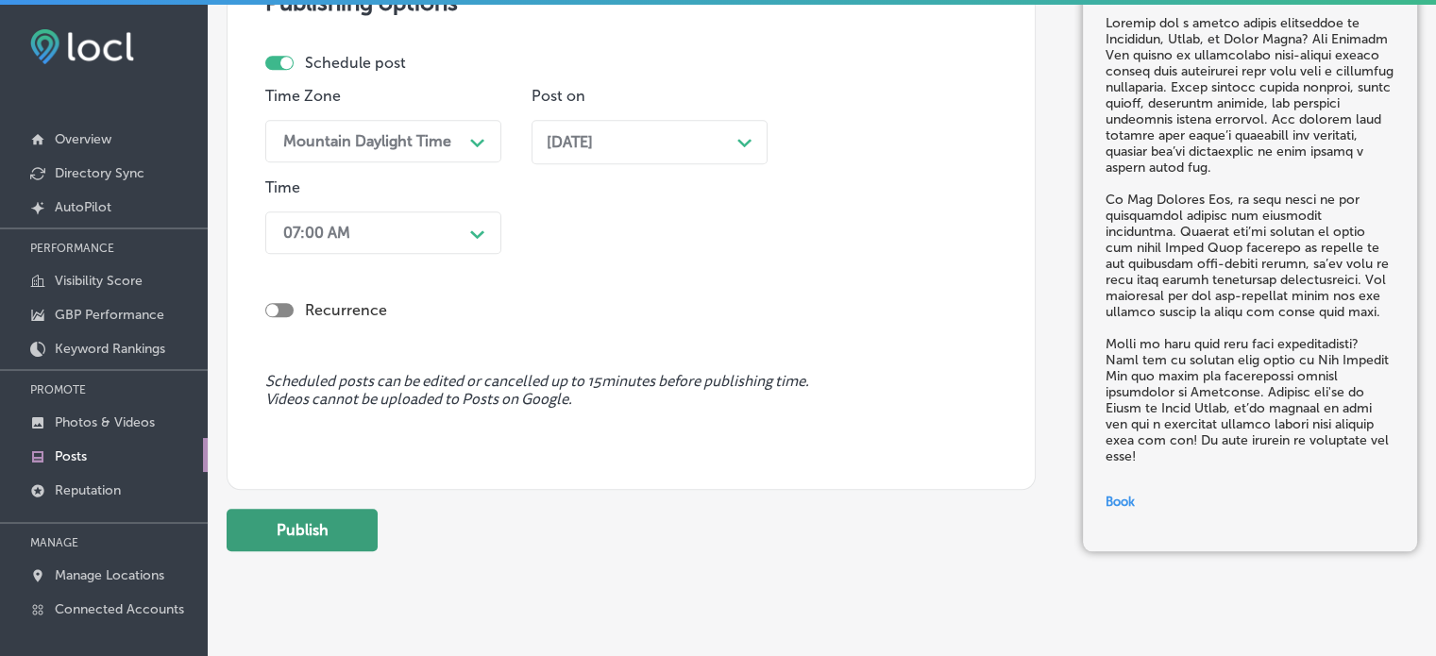
click at [337, 520] on button "Publish" at bounding box center [302, 530] width 151 height 42
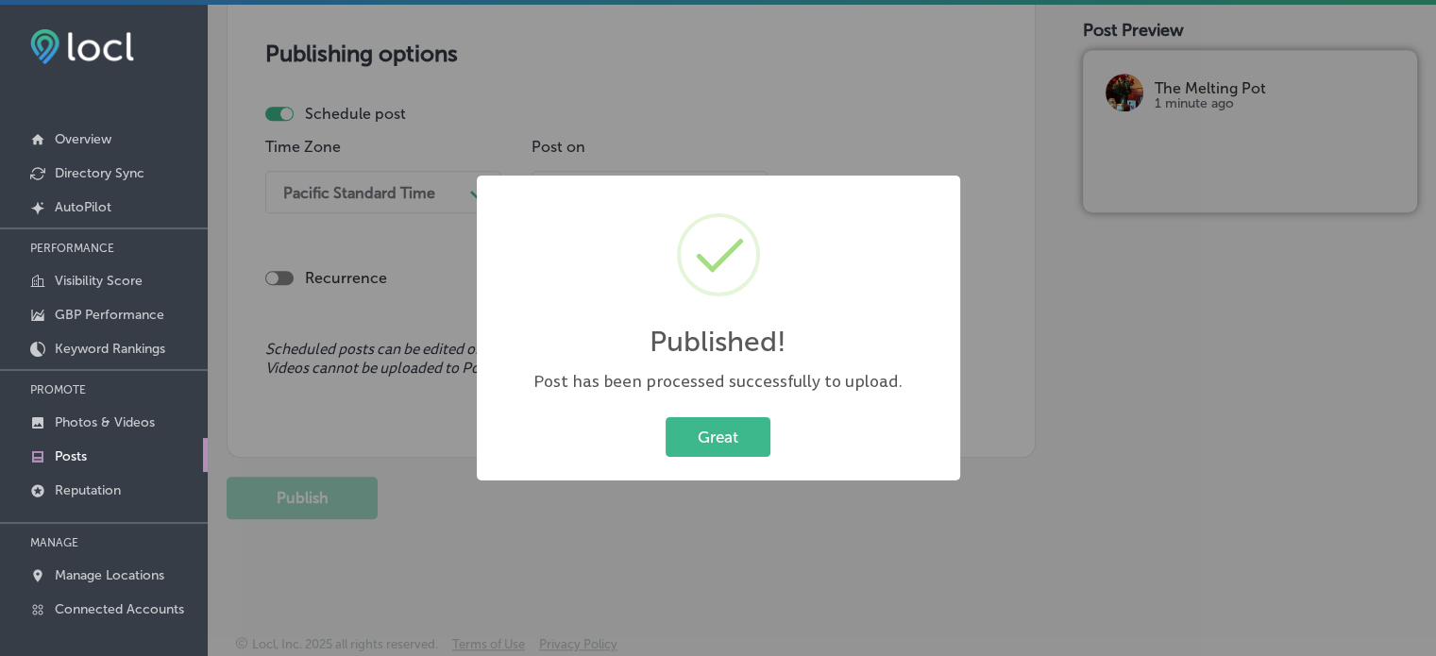
scroll to position [1658, 0]
click at [708, 442] on button "Great" at bounding box center [718, 436] width 105 height 39
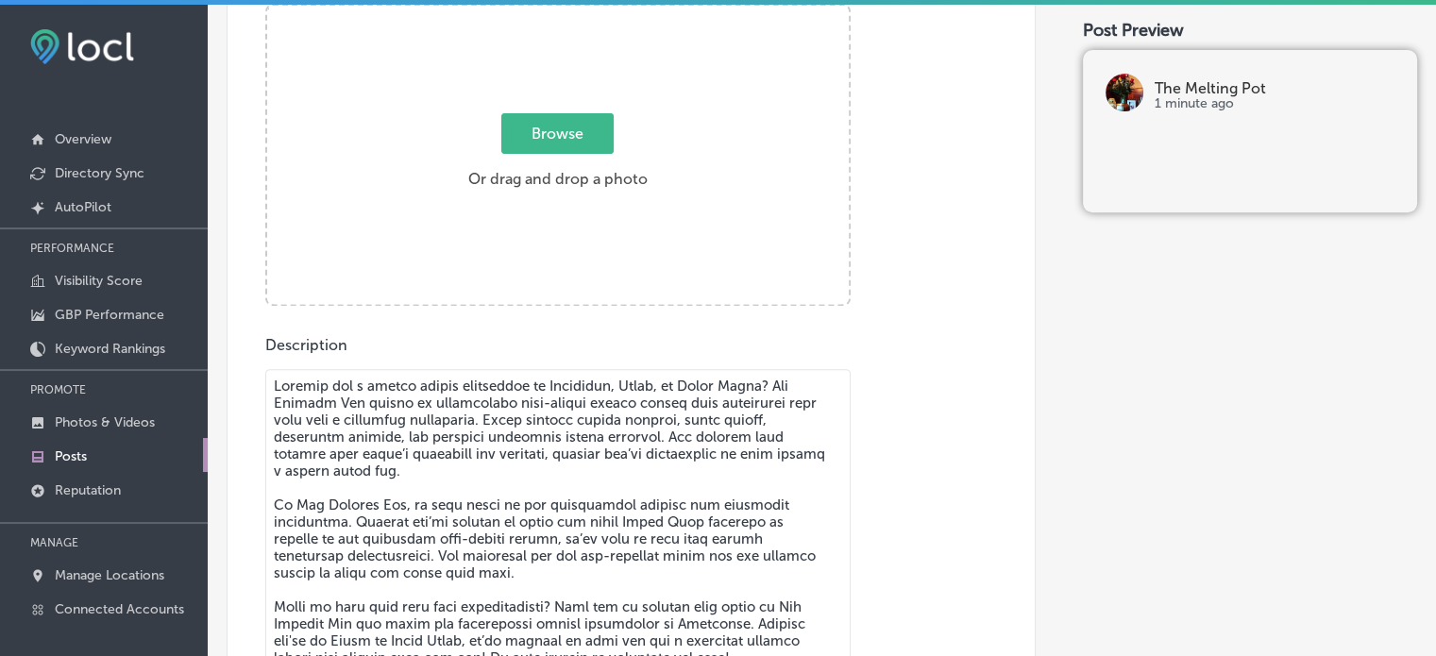
scroll to position [734, 0]
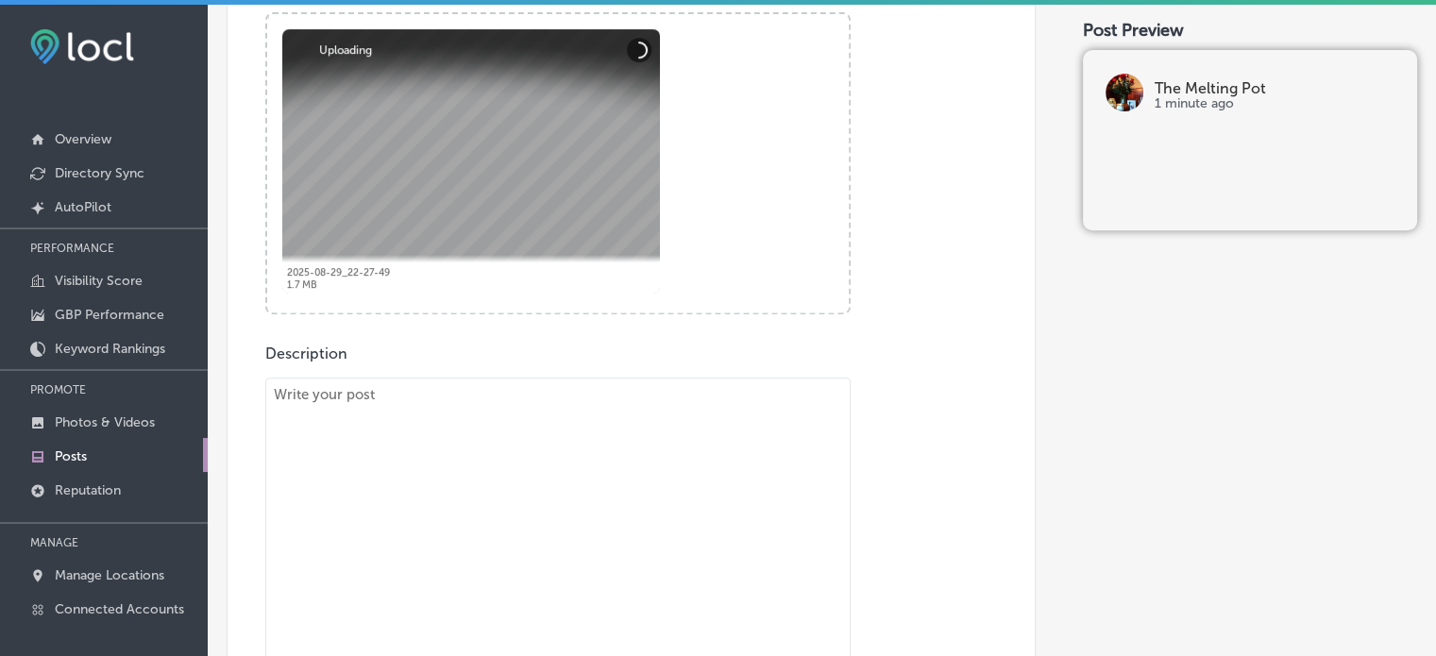
click at [597, 445] on textarea "To enrich screen reader interactions, please activate Accessibility in Grammarl…" at bounding box center [557, 542] width 585 height 328
paste textarea ""The Melting Pot in [GEOGRAPHIC_DATA], [GEOGRAPHIC_DATA] offers an unforgettabl…"
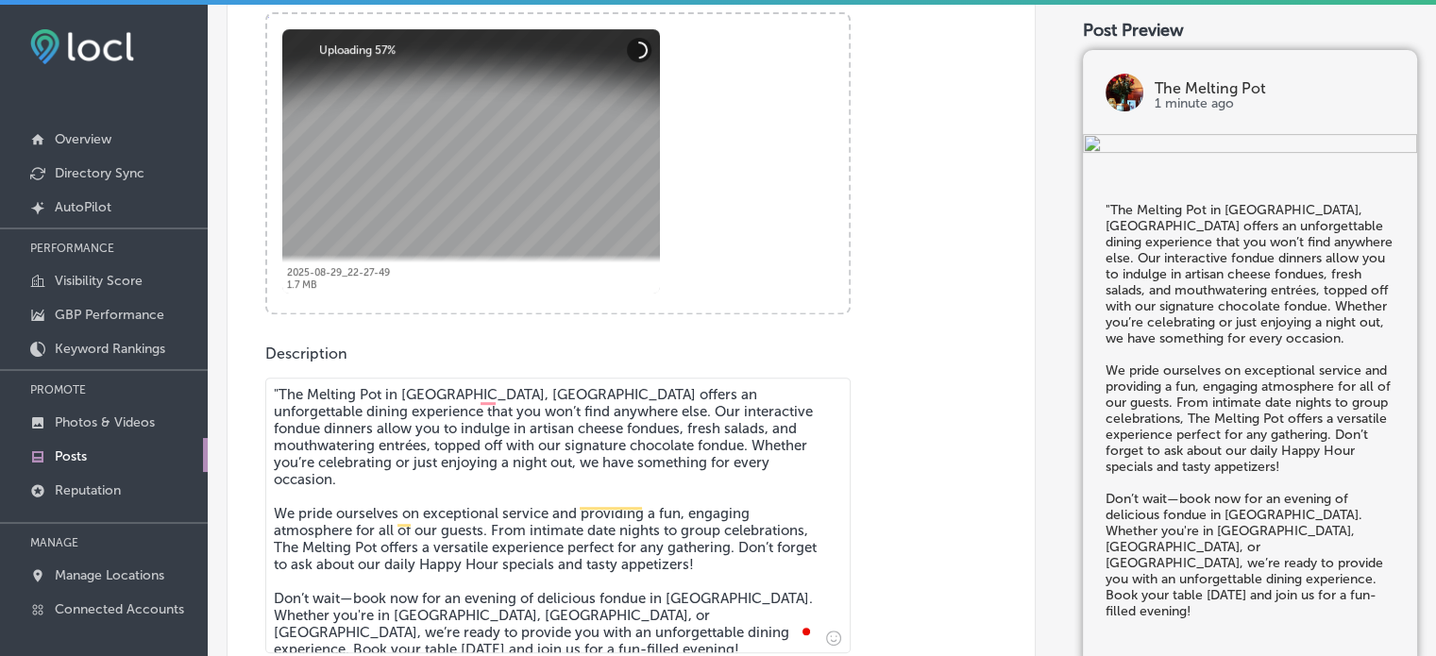
click at [279, 393] on textarea ""The Melting Pot in [GEOGRAPHIC_DATA], [GEOGRAPHIC_DATA] offers an unforgettabl…" at bounding box center [557, 516] width 585 height 276
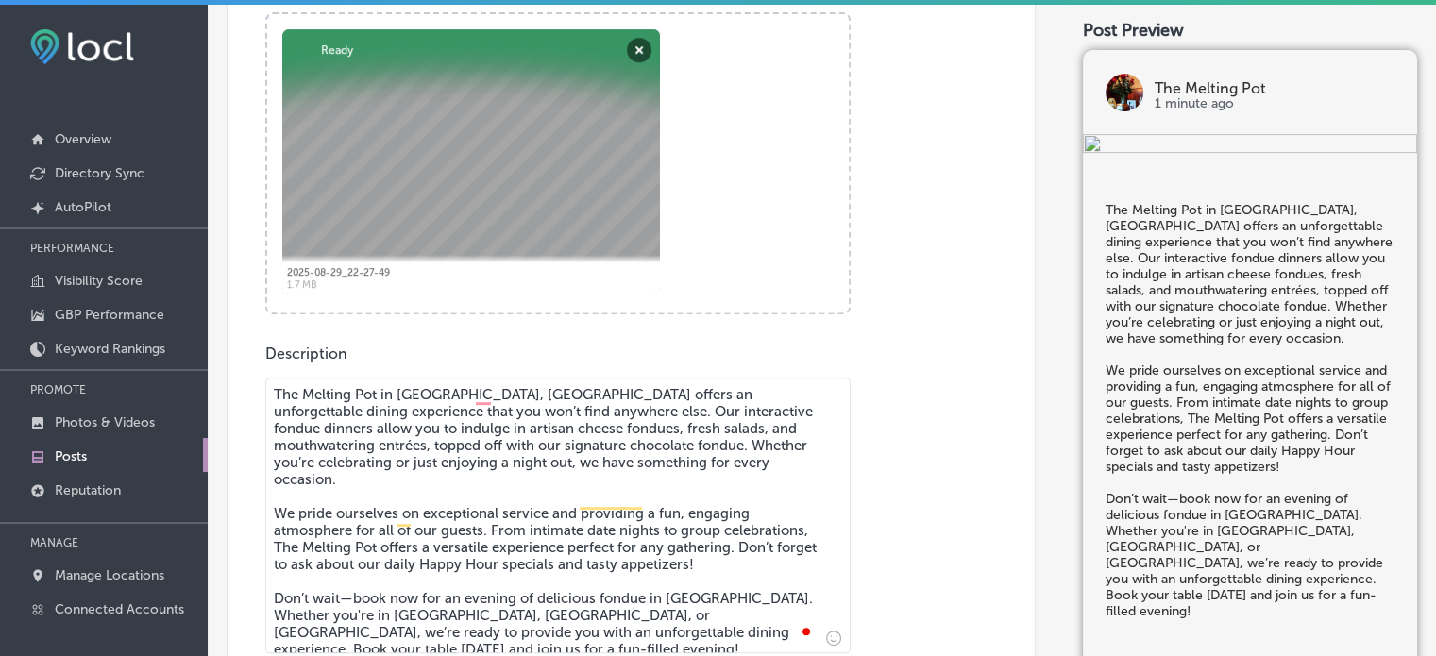
type textarea "The Melting Pot in [GEOGRAPHIC_DATA], [GEOGRAPHIC_DATA] offers an unforgettable…"
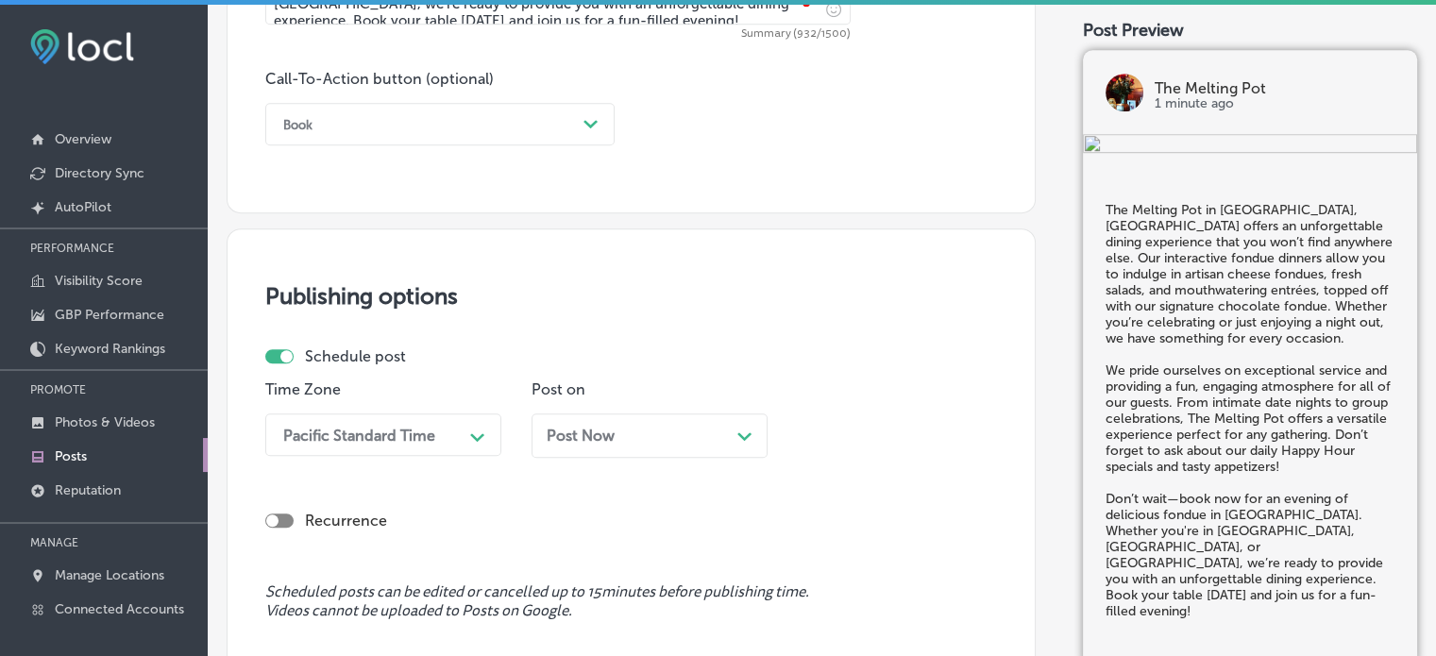
scroll to position [1365, 0]
click at [438, 124] on div "Book" at bounding box center [425, 122] width 302 height 29
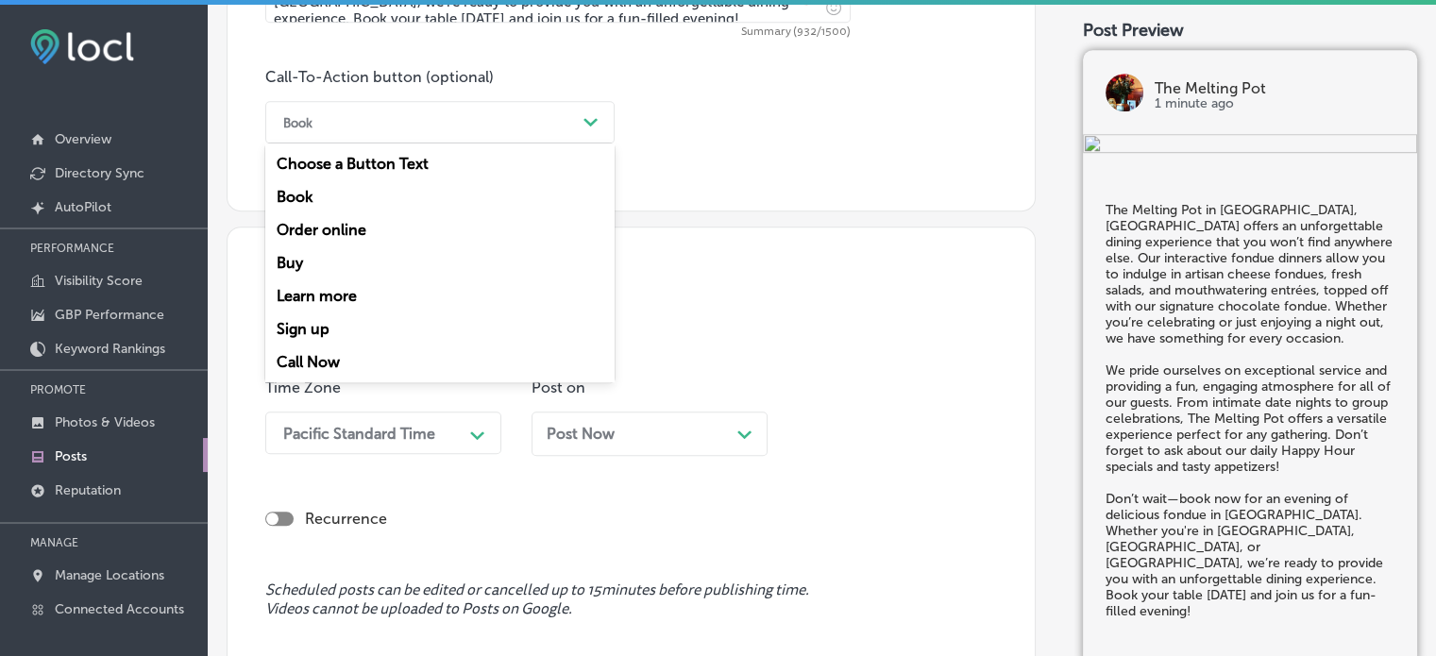
click at [420, 180] on div "Book" at bounding box center [439, 196] width 349 height 33
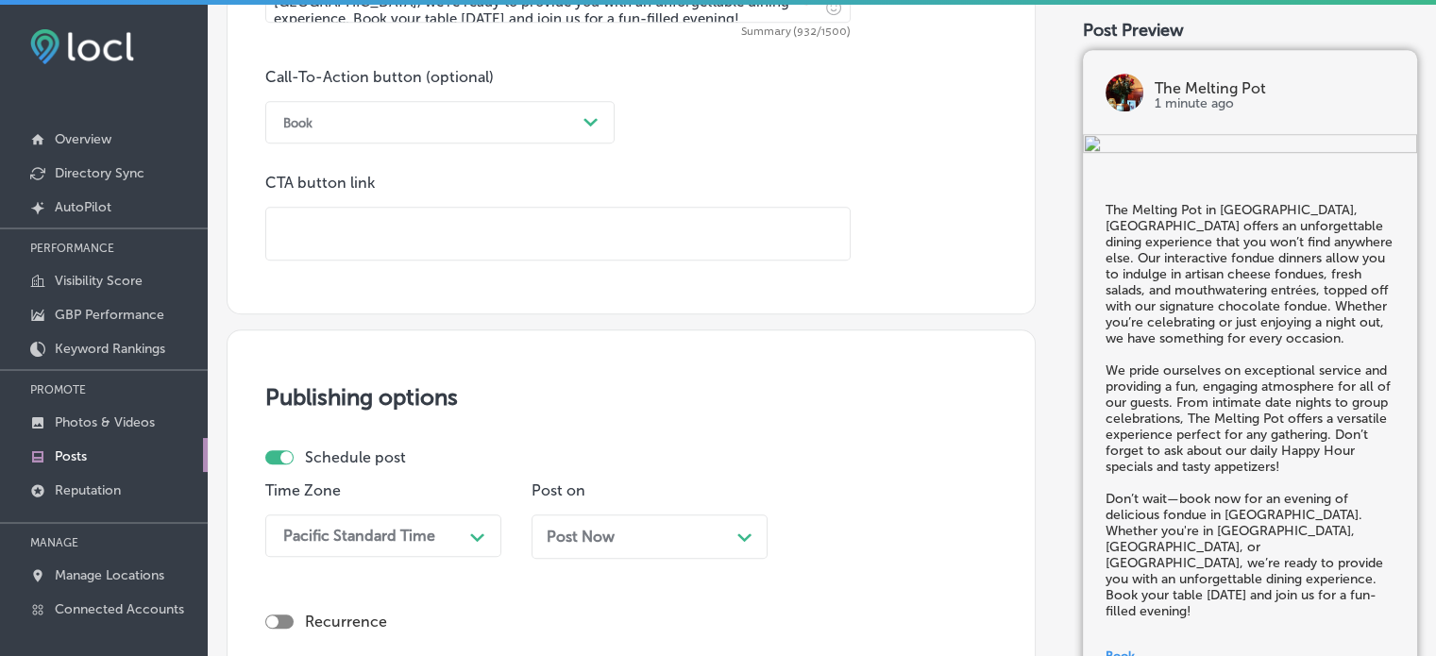
click at [430, 209] on input "text" at bounding box center [557, 234] width 583 height 52
paste input "[URL][DOMAIN_NAME]"
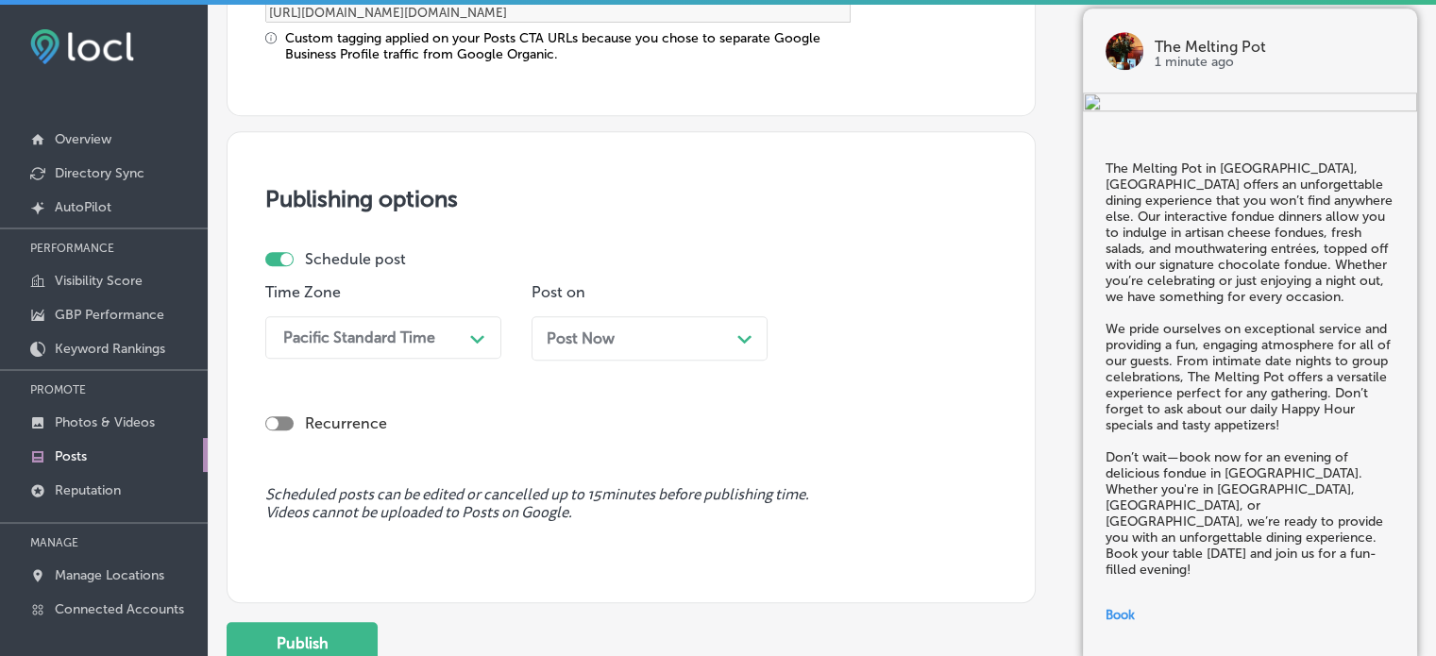
scroll to position [1642, 0]
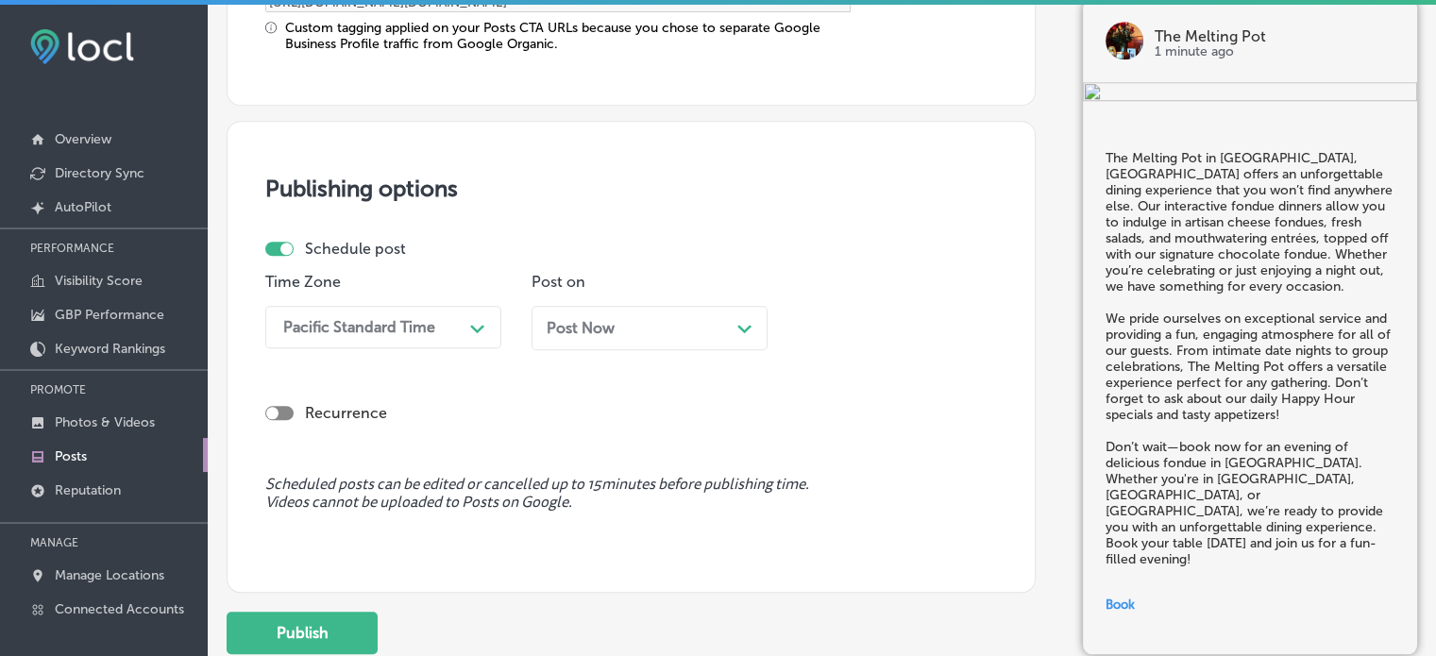
type input "[URL][DOMAIN_NAME]"
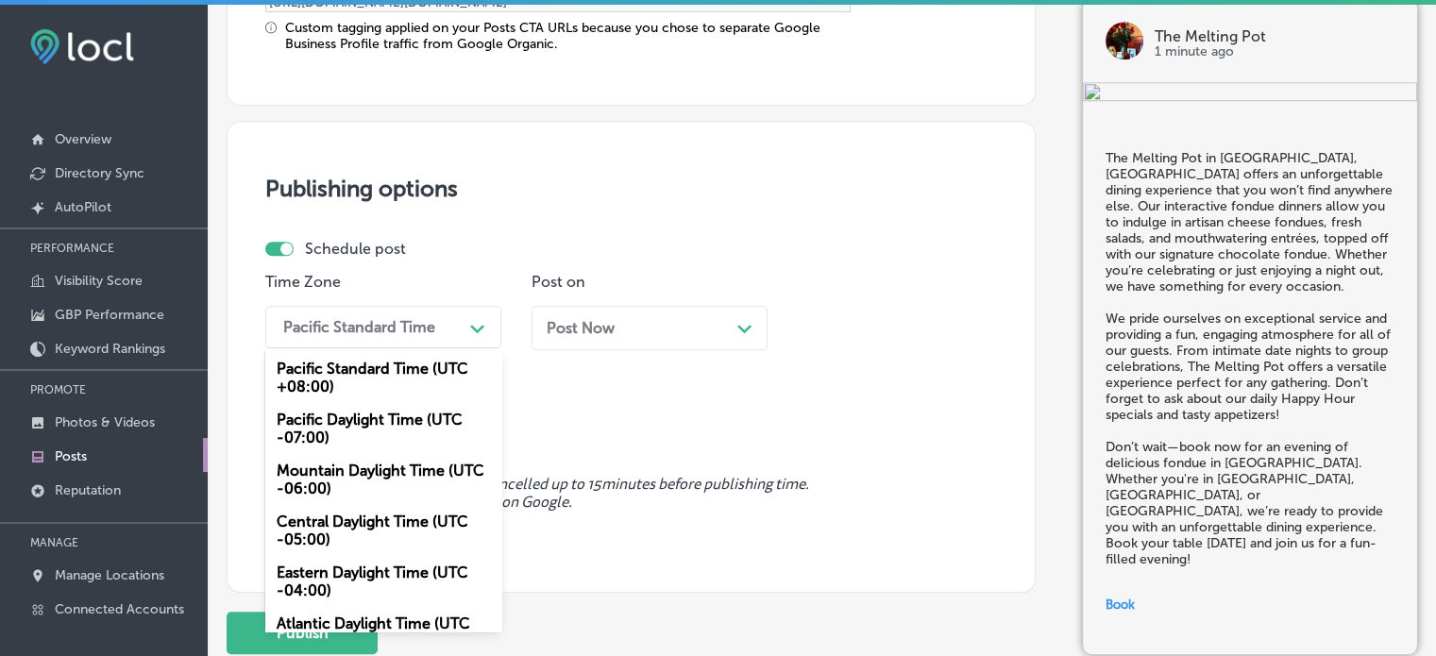
click at [419, 311] on div "Pacific Standard Time" at bounding box center [368, 327] width 189 height 33
click at [356, 466] on div "Mountain Daylight Time (UTC -06:00)" at bounding box center [383, 479] width 236 height 51
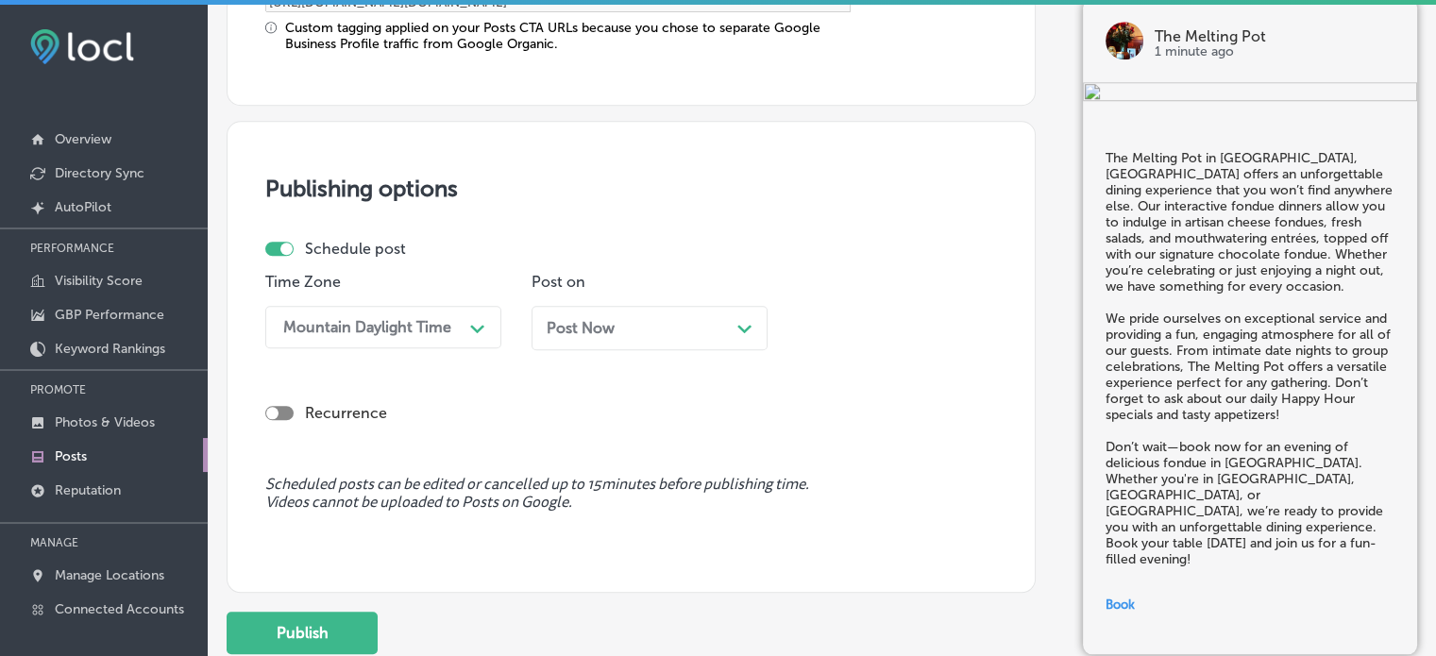
click at [644, 314] on div "Post Now Path Created with Sketch." at bounding box center [649, 328] width 236 height 44
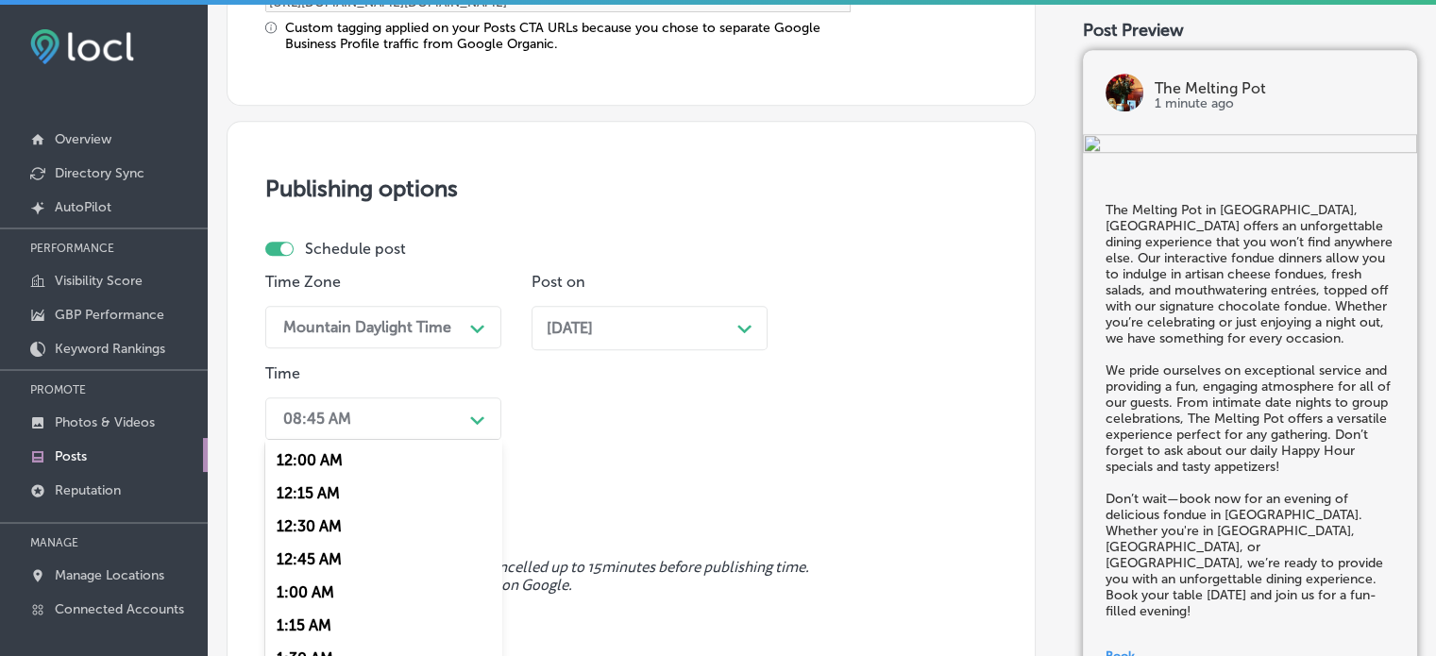
click at [474, 407] on div "option 7:00 AM, selected. option 12:15 AM focused, 2 of 96. 96 results availabl…" at bounding box center [383, 418] width 236 height 42
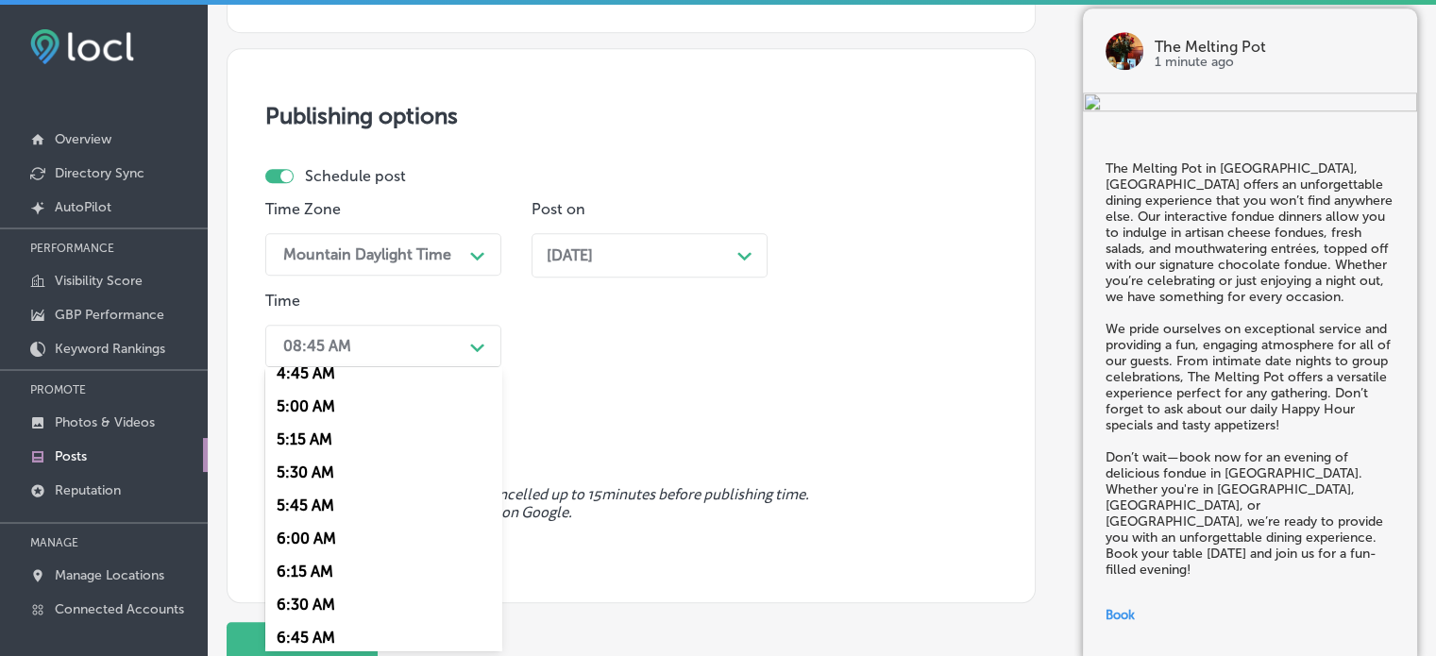
scroll to position [782, 0]
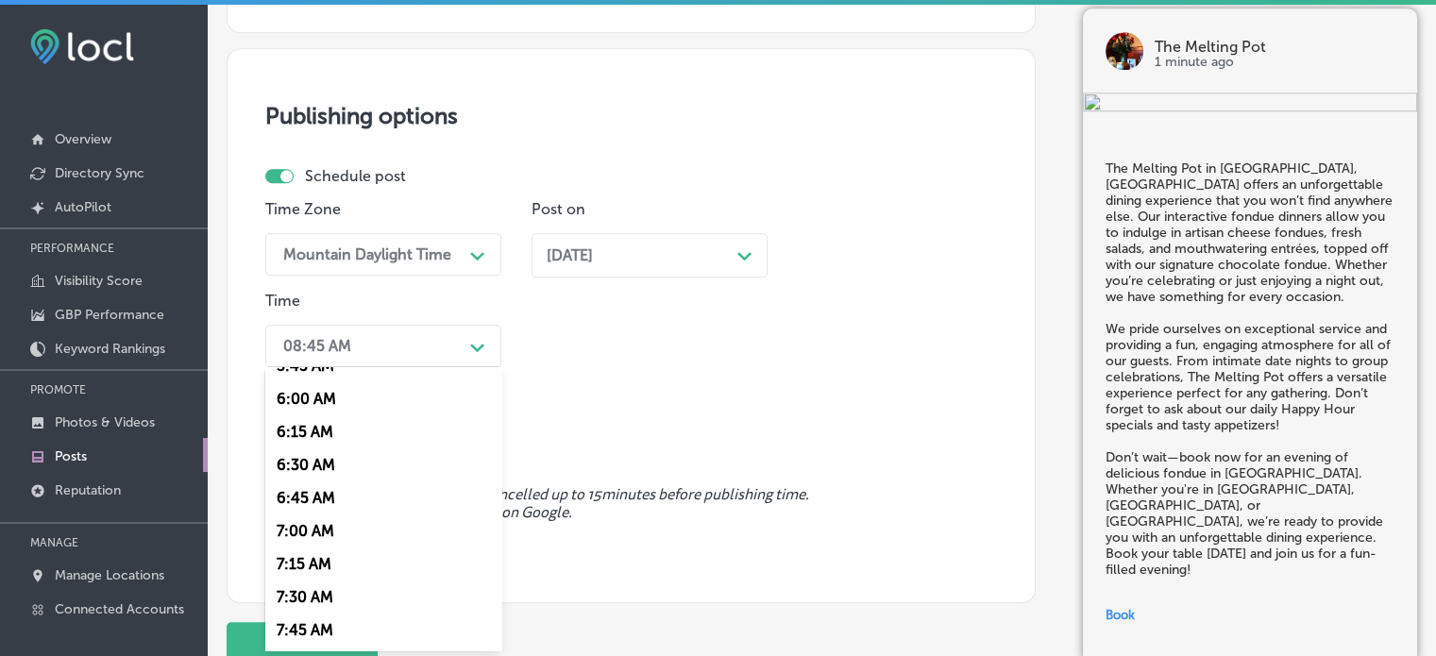
click at [321, 530] on div "7:00 AM" at bounding box center [383, 530] width 236 height 33
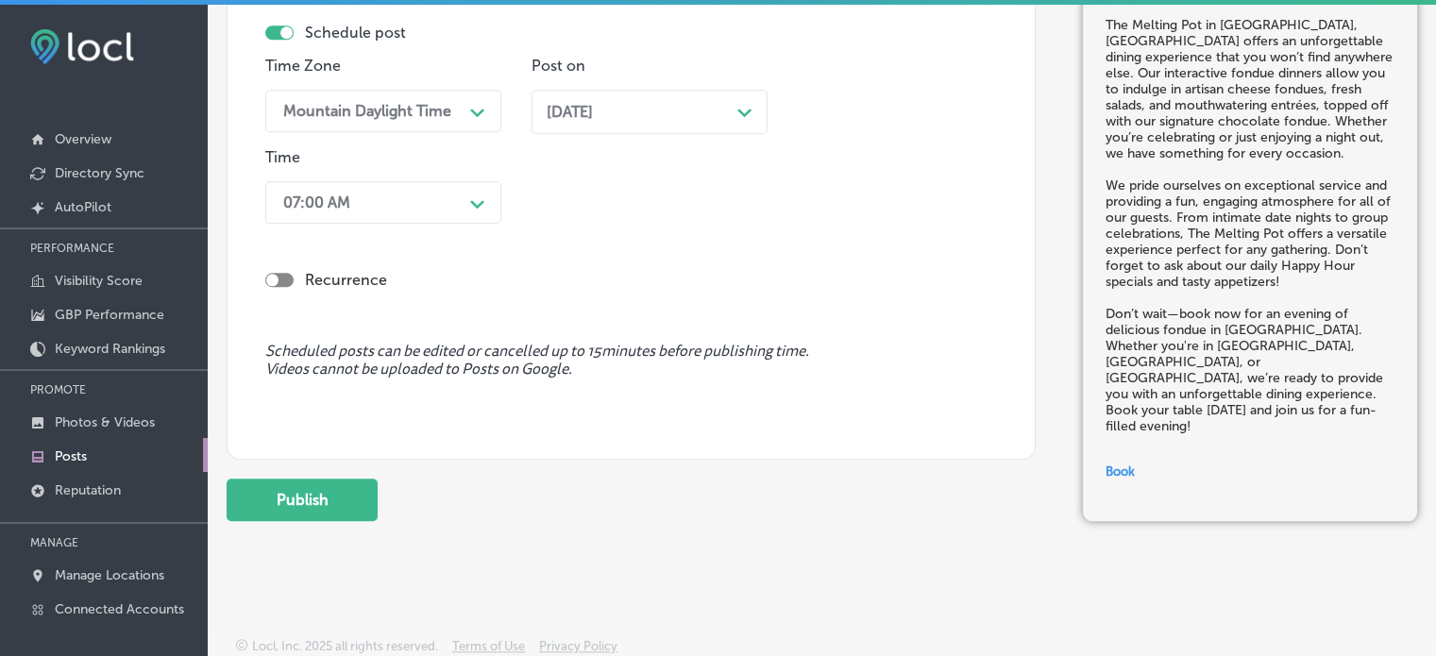
scroll to position [26, 0]
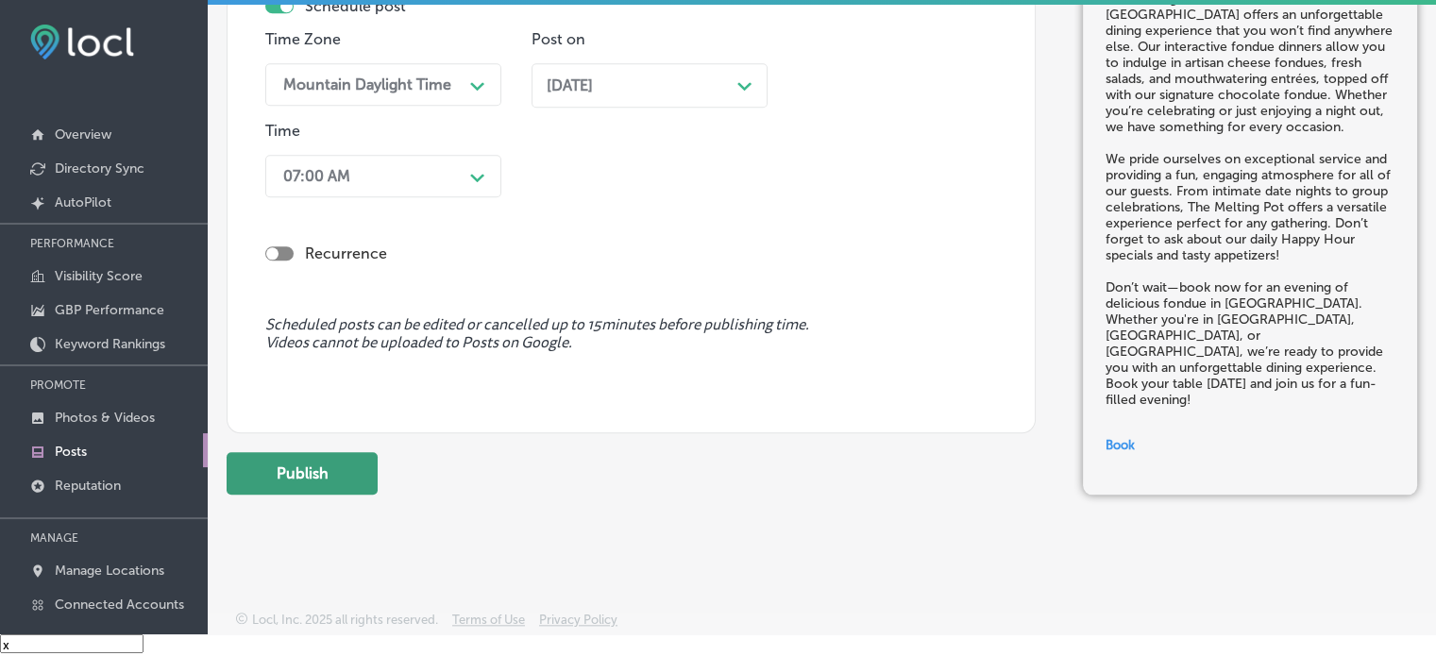
click at [312, 453] on button "Publish" at bounding box center [302, 473] width 151 height 42
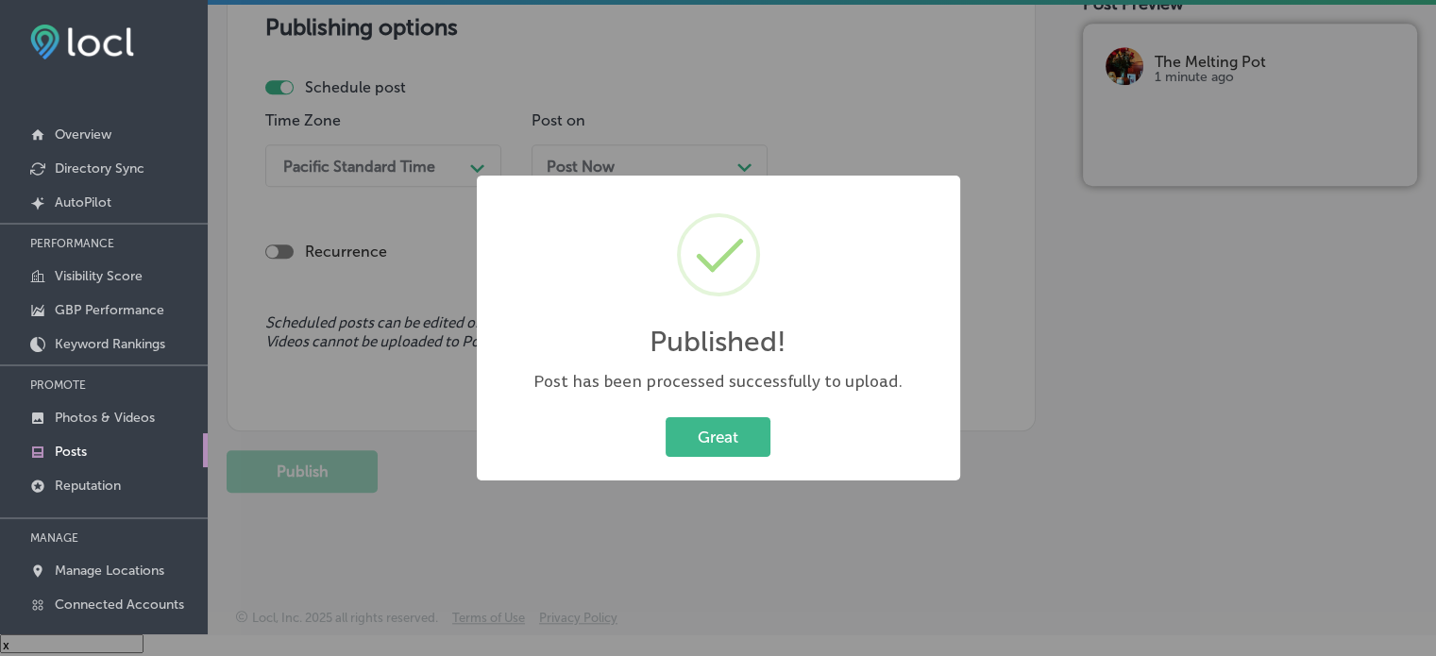
scroll to position [1605, 0]
click at [732, 427] on button "Great" at bounding box center [718, 436] width 105 height 39
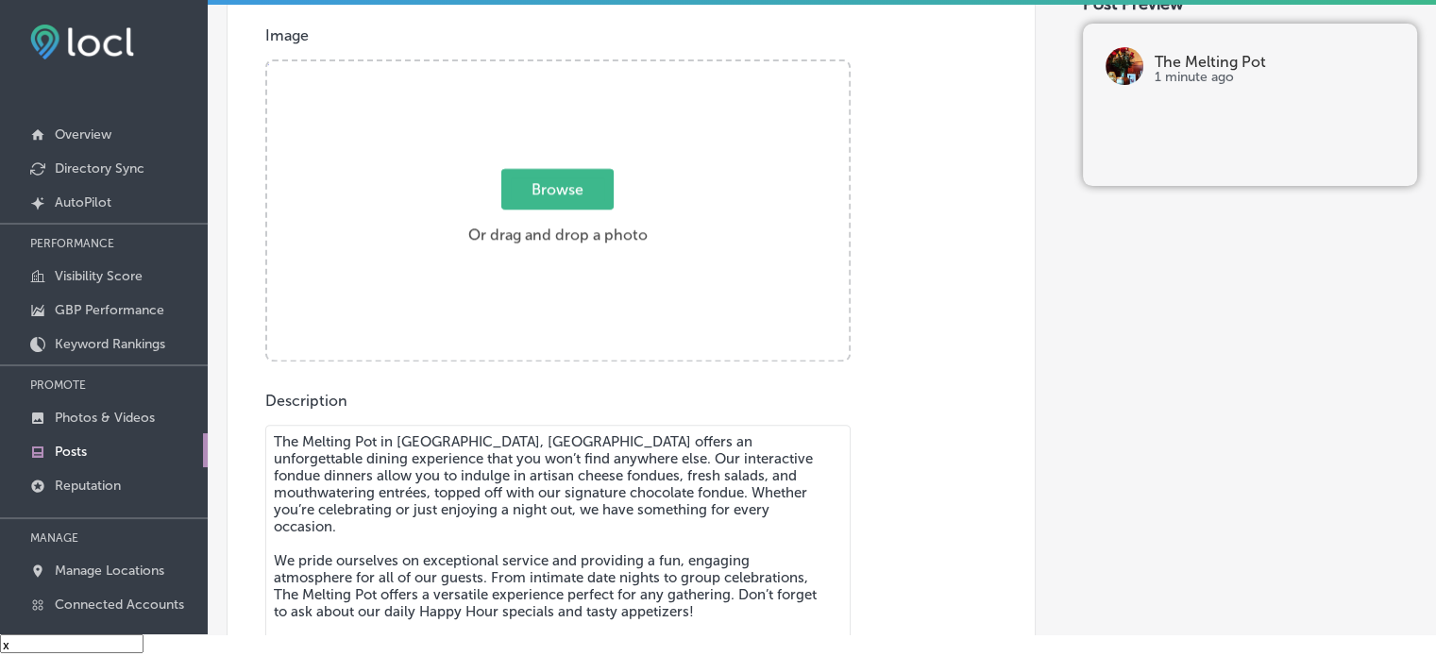
scroll to position [658, 0]
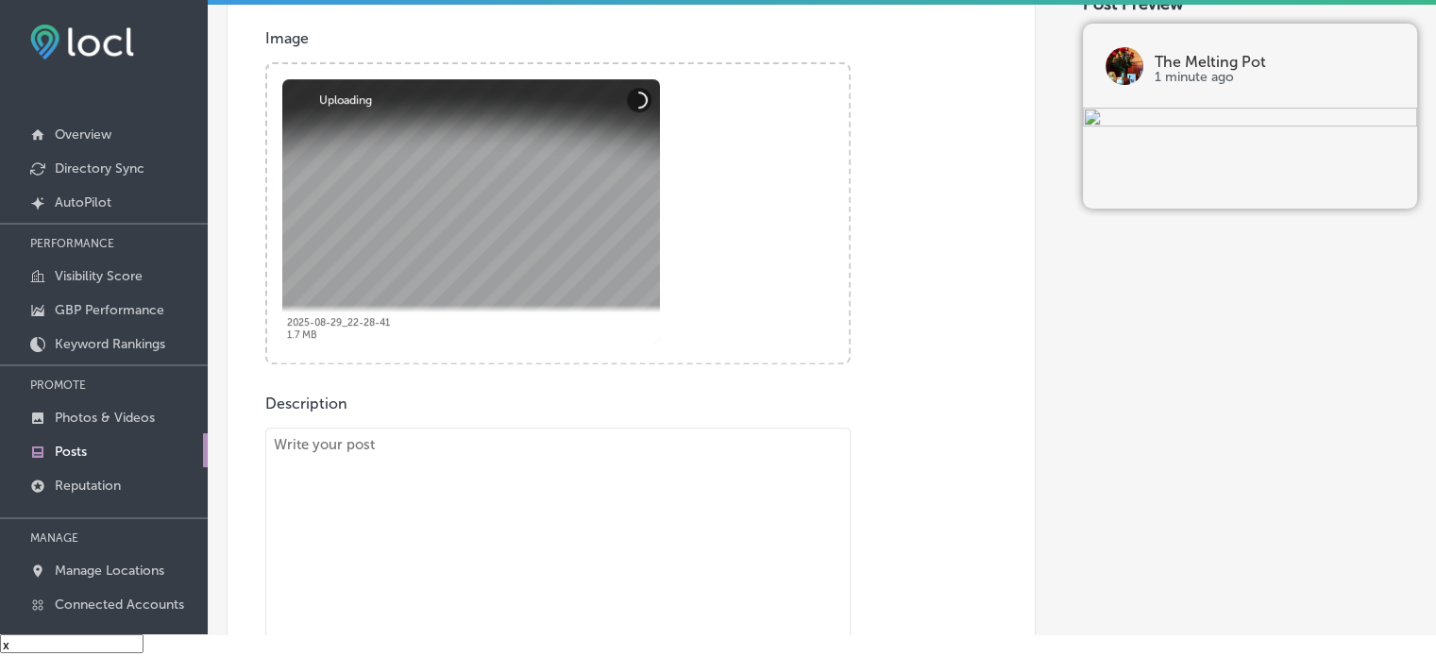
click at [549, 574] on textarea "To enrich screen reader interactions, please activate Accessibility in Grammarl…" at bounding box center [557, 566] width 585 height 276
paste textarea ""Are you in [GEOGRAPHIC_DATA], [GEOGRAPHIC_DATA], or [GEOGRAPHIC_DATA] and look…"
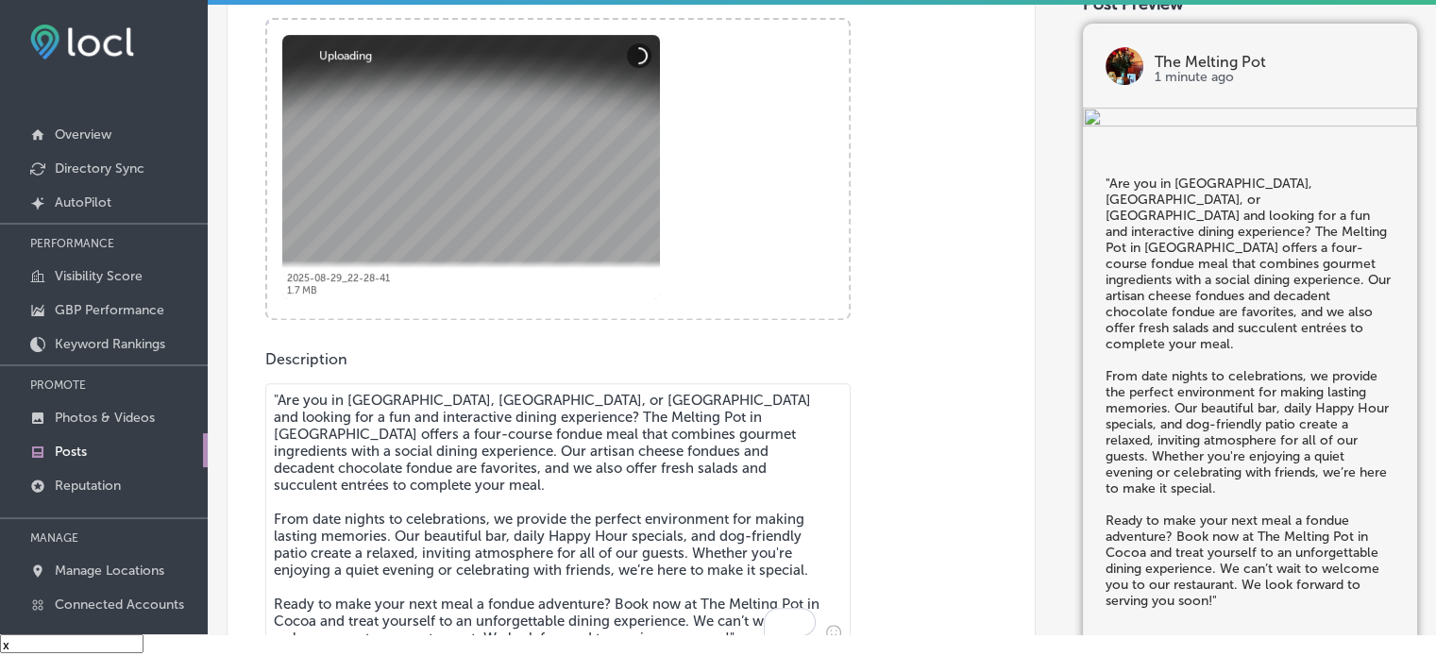
scroll to position [825, 0]
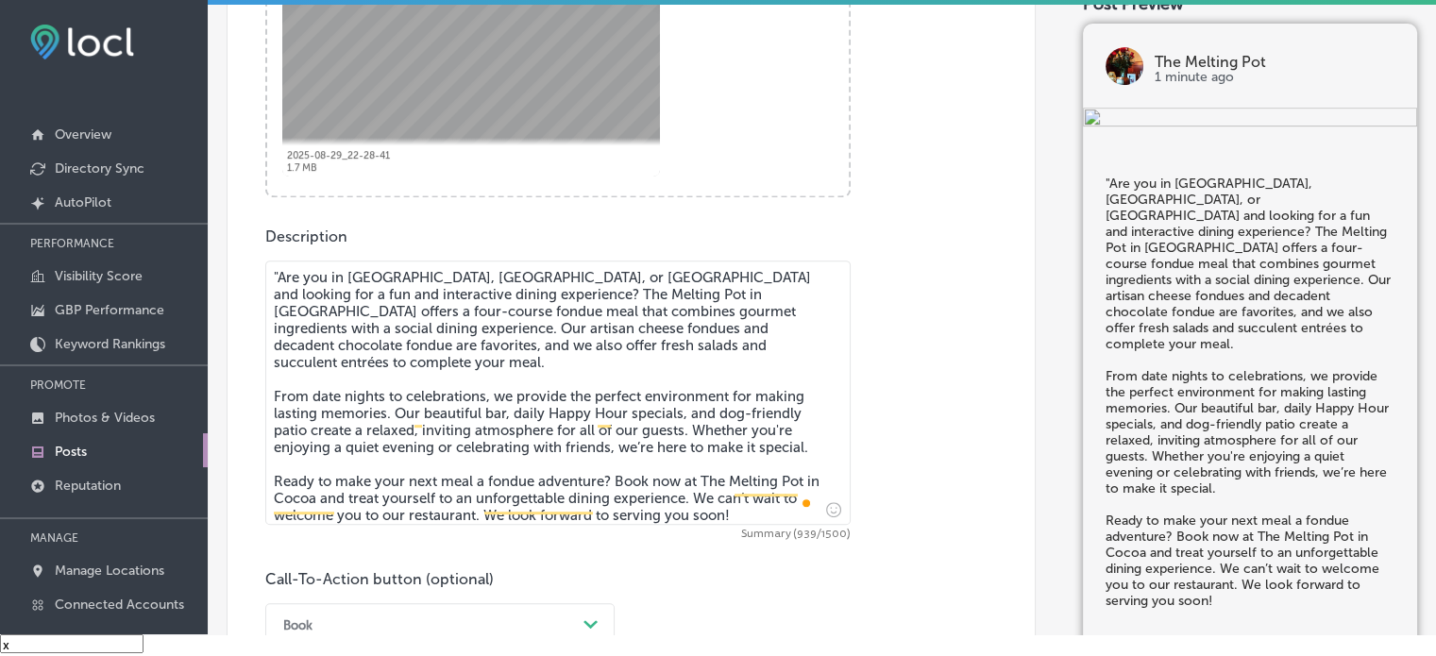
click at [279, 271] on textarea ""Are you in [GEOGRAPHIC_DATA], [GEOGRAPHIC_DATA], or [GEOGRAPHIC_DATA] and look…" at bounding box center [557, 393] width 585 height 264
type textarea "Are you in [GEOGRAPHIC_DATA], [GEOGRAPHIC_DATA], or [GEOGRAPHIC_DATA] and looki…"
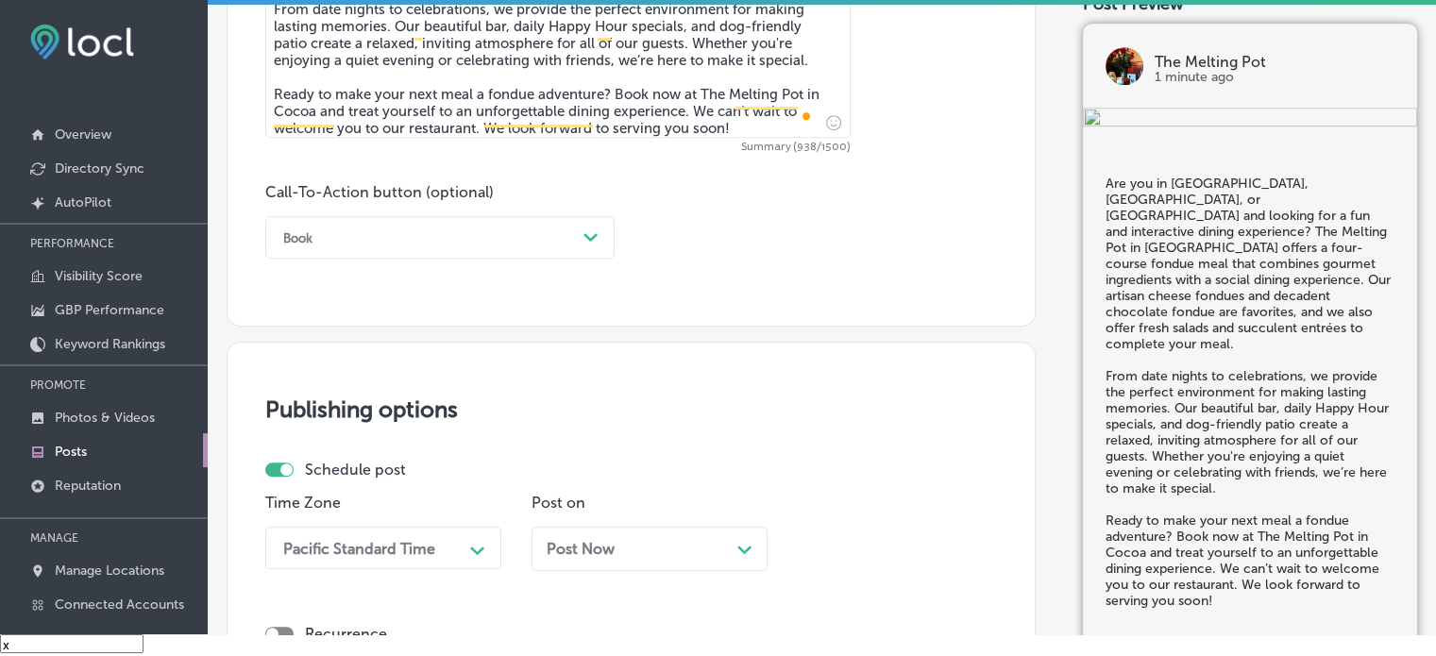
scroll to position [1216, 0]
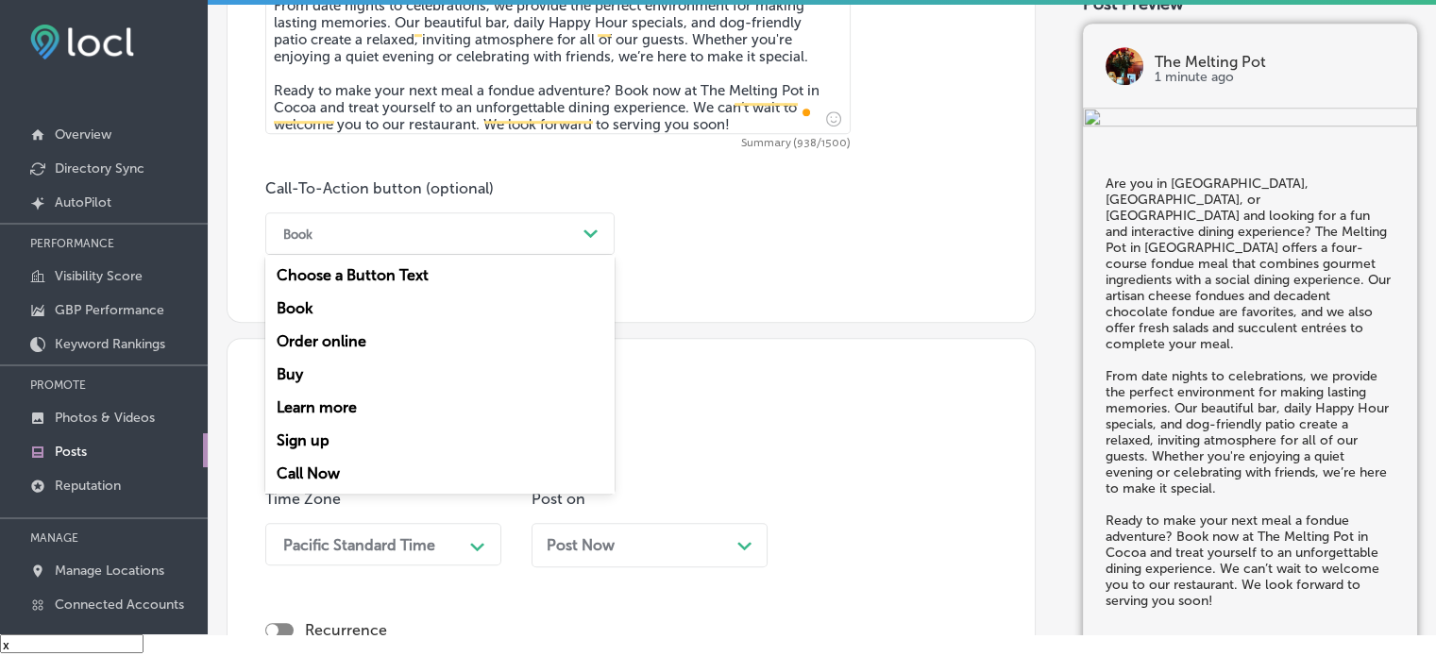
click at [448, 237] on div "Book" at bounding box center [425, 233] width 302 height 29
click at [321, 312] on div "Book" at bounding box center [439, 308] width 349 height 33
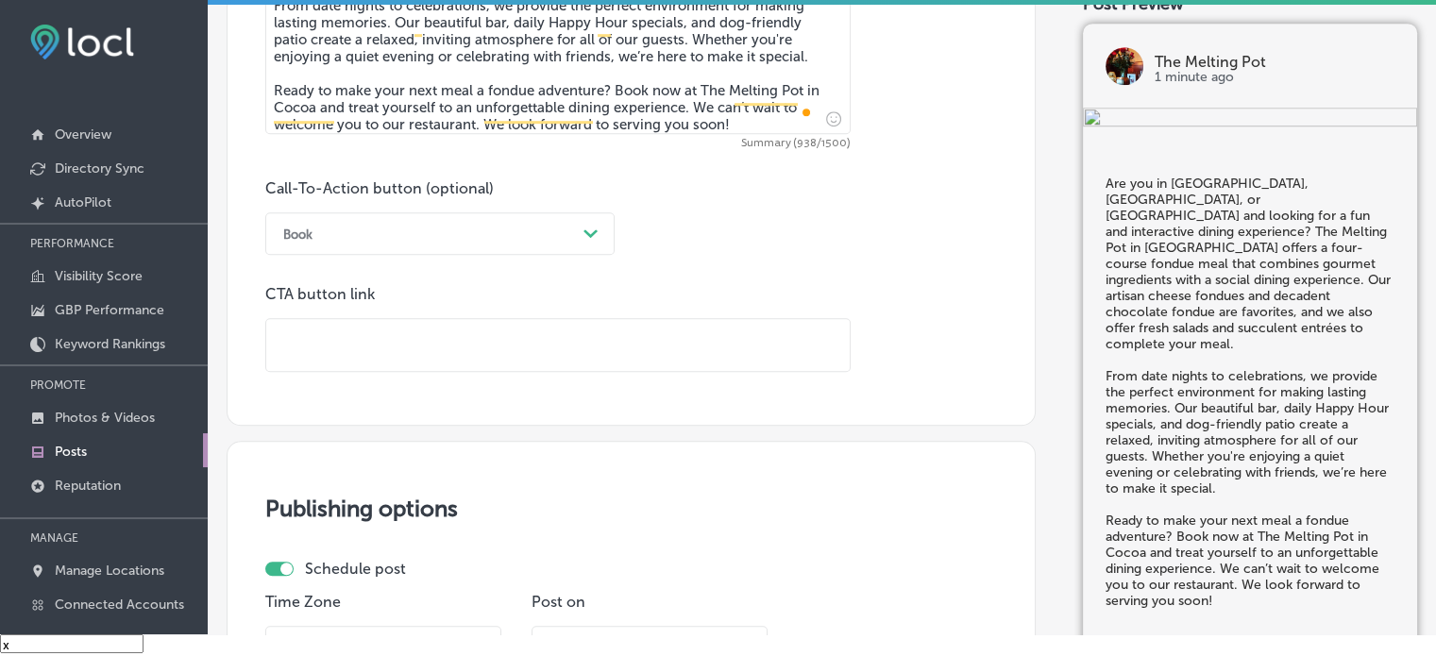
click at [388, 343] on input "text" at bounding box center [557, 345] width 583 height 52
paste input "[URL][DOMAIN_NAME]"
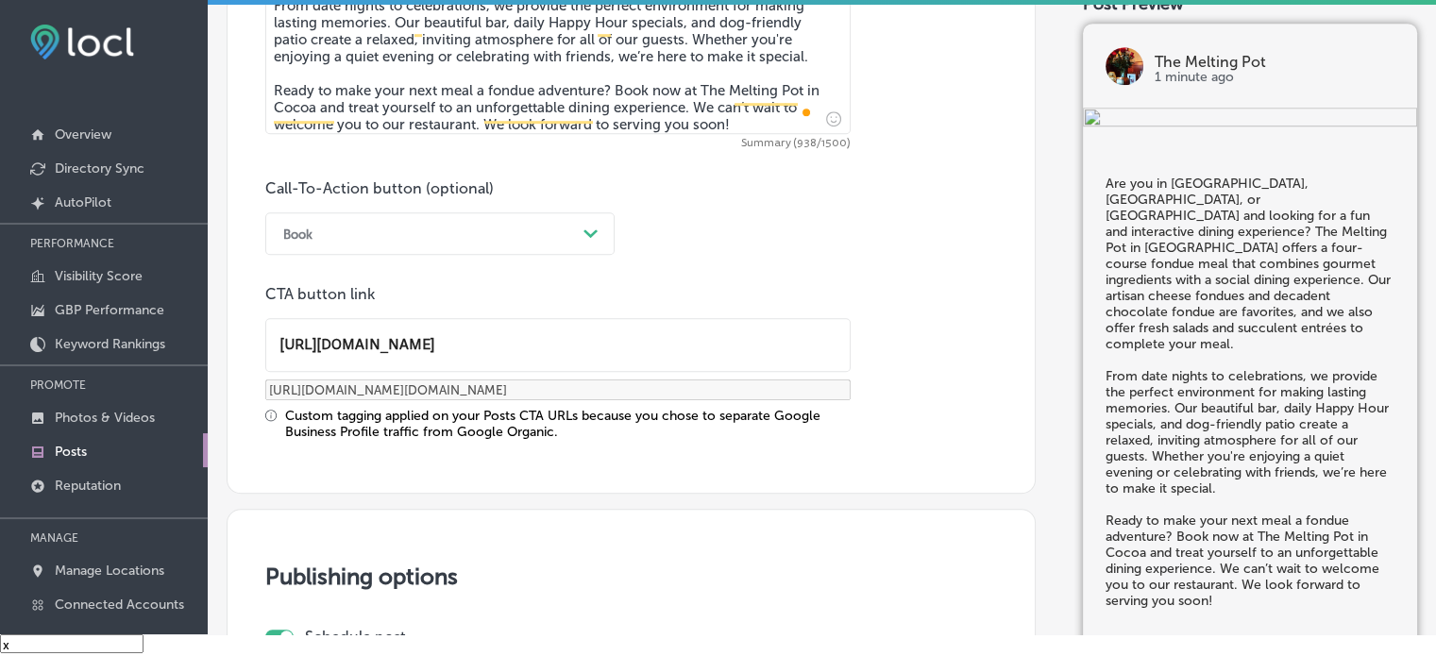
type input "[URL][DOMAIN_NAME]"
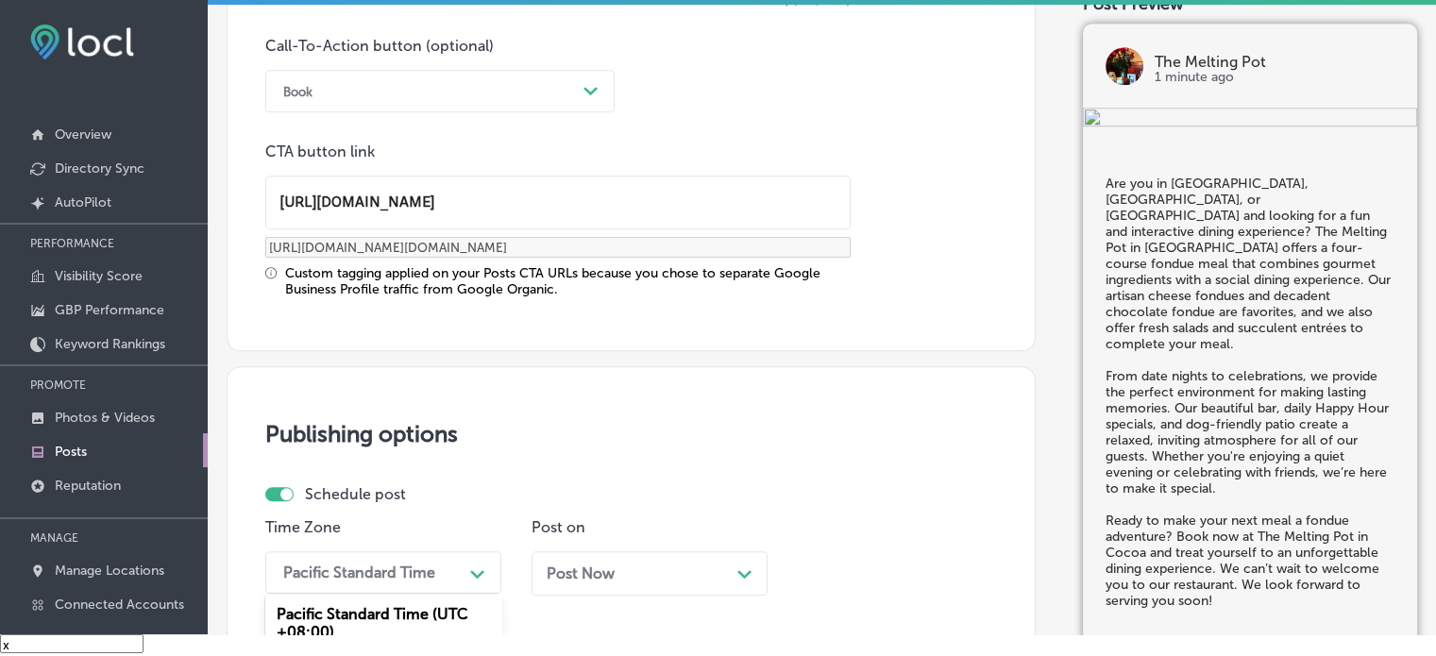
scroll to position [1584, 0]
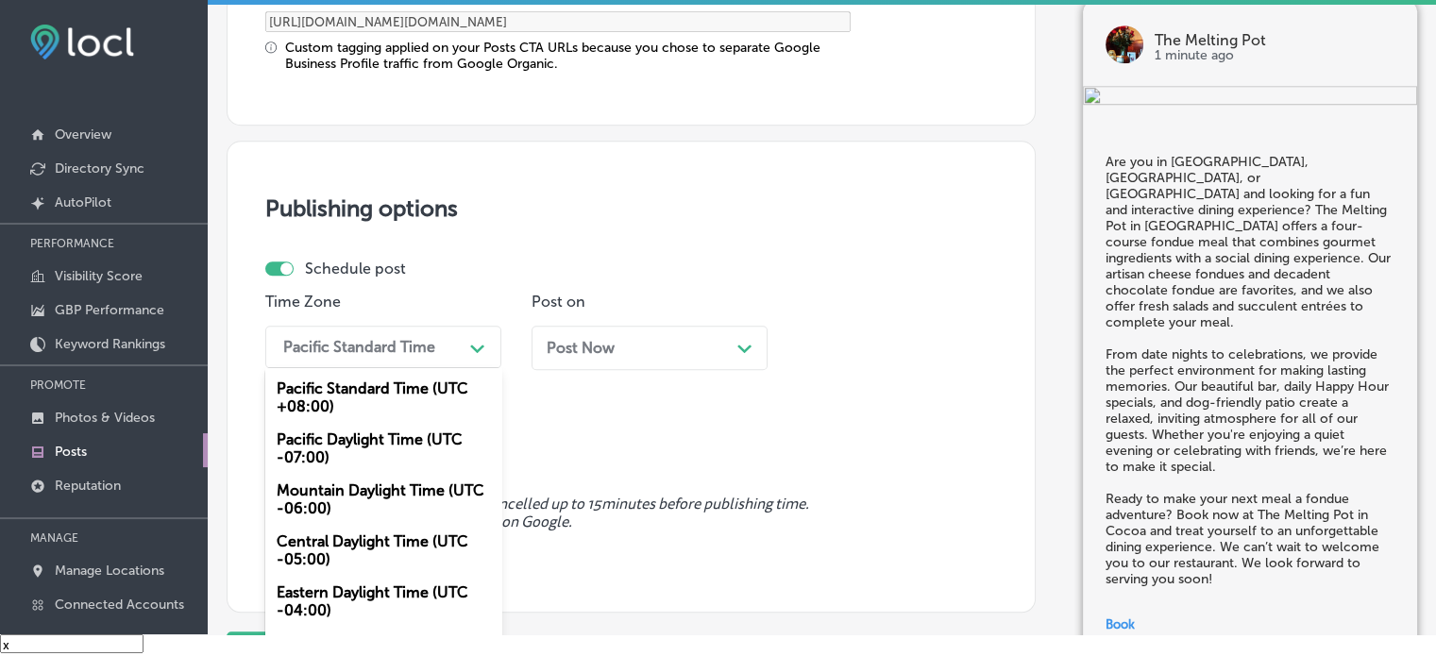
click at [459, 368] on div "option Mountain Daylight Time (UTC -06:00), selected. option Central Daylight T…" at bounding box center [383, 347] width 236 height 42
click at [368, 494] on div "Mountain Daylight Time (UTC -06:00)" at bounding box center [383, 499] width 236 height 51
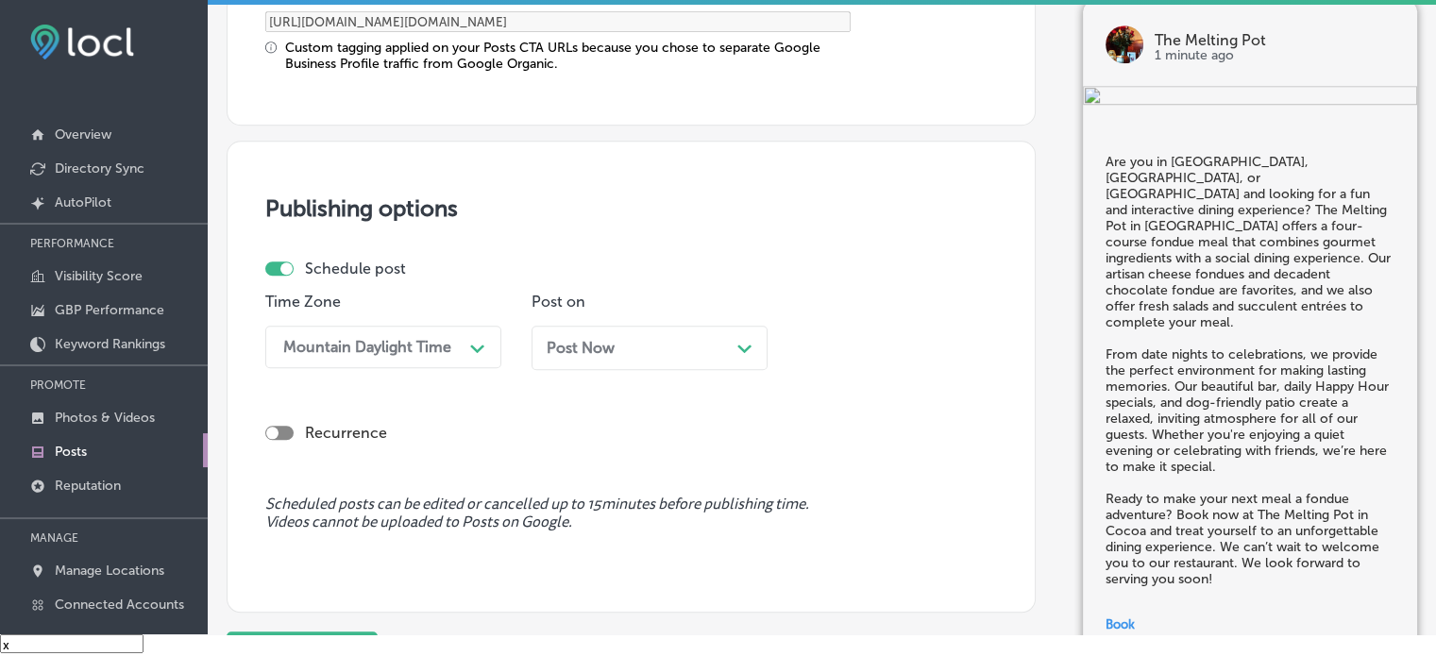
click at [633, 352] on div "Post Now Path Created with Sketch." at bounding box center [650, 348] width 206 height 18
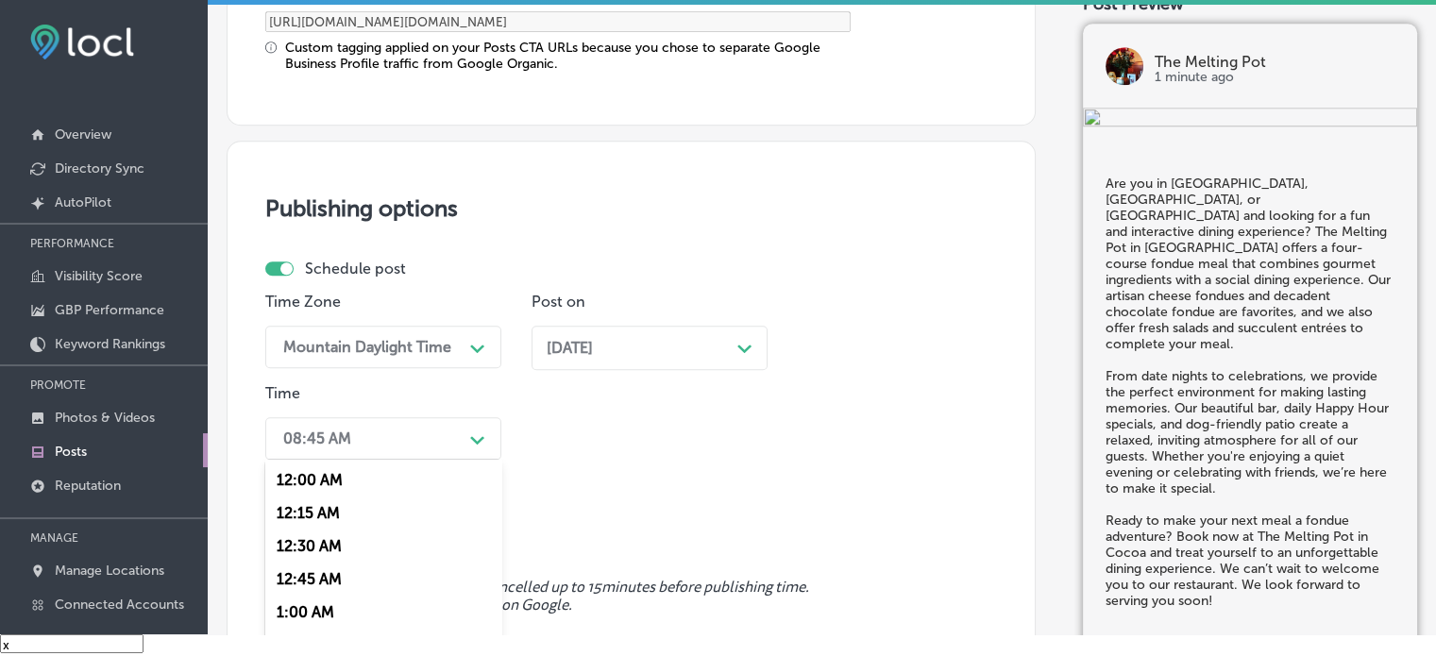
scroll to position [1676, 0]
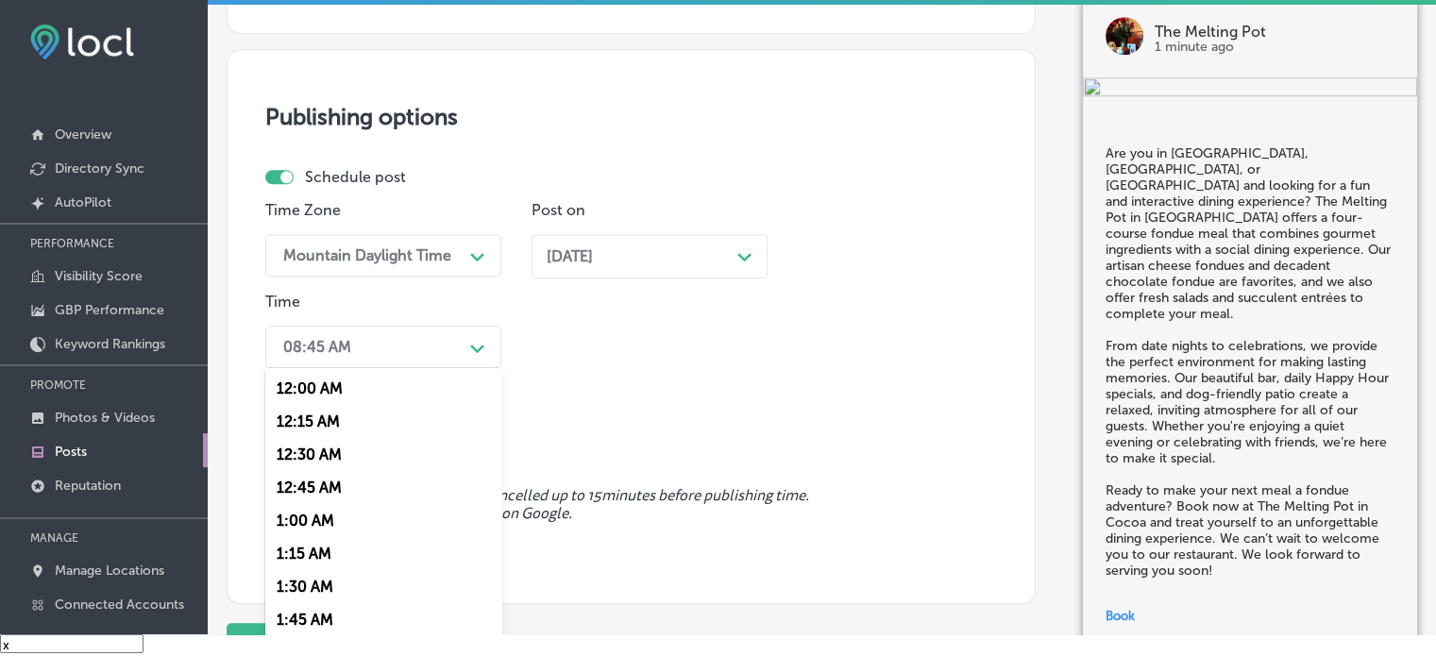
click at [460, 368] on div "option 7:00 AM, selected. option 12:30 AM focused, 3 of 96. 96 results availabl…" at bounding box center [383, 347] width 236 height 42
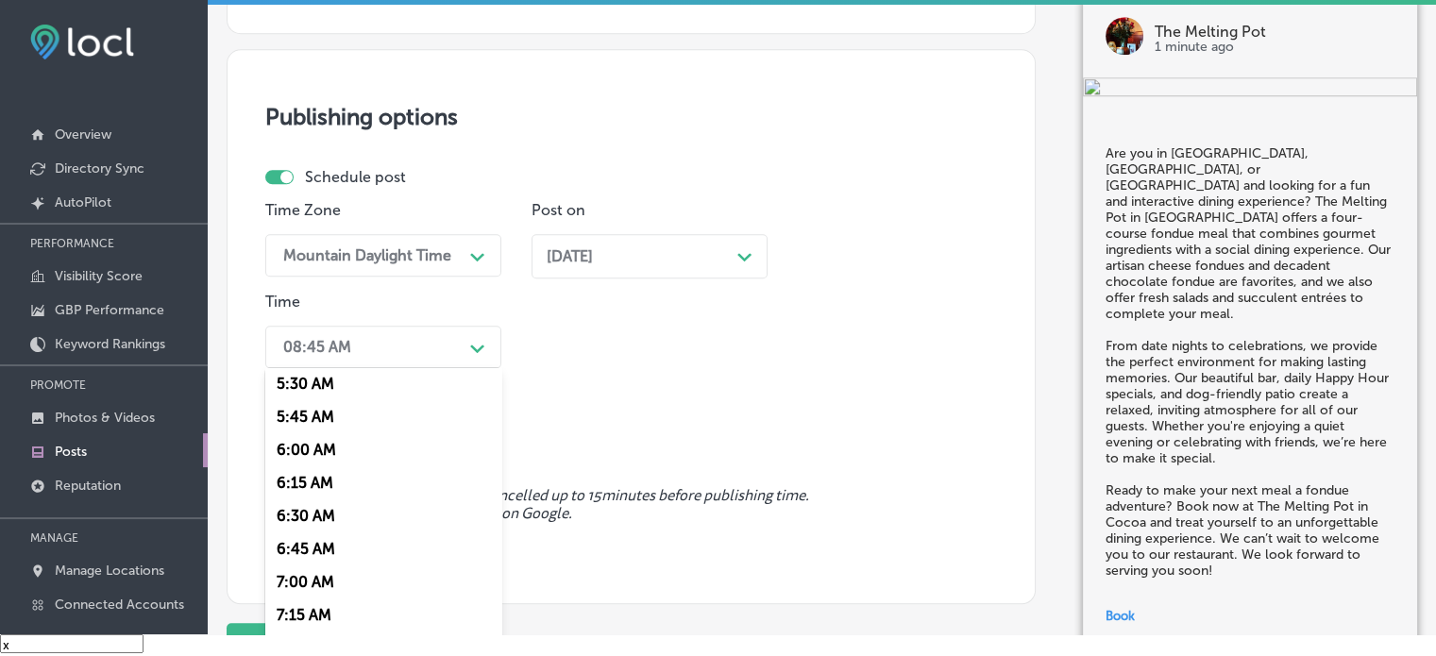
scroll to position [736, 0]
click at [316, 574] on div "7:00 AM" at bounding box center [383, 577] width 236 height 33
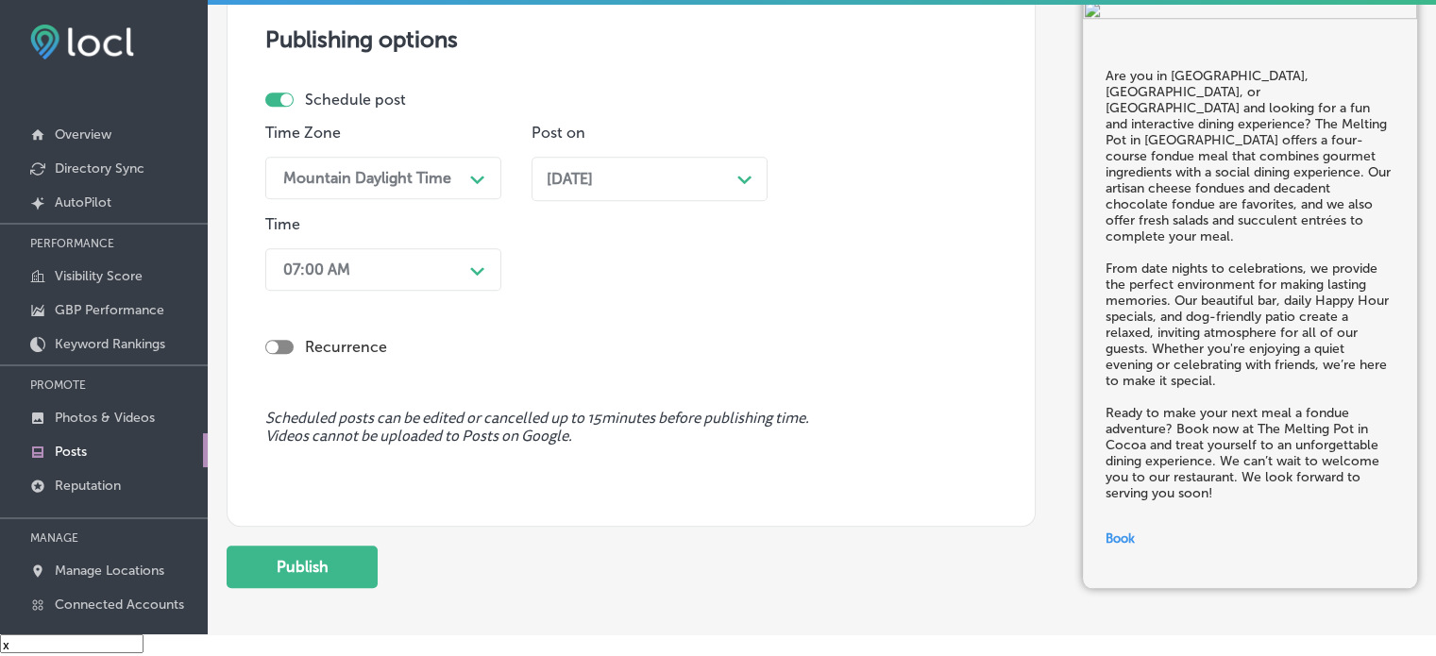
scroll to position [1755, 0]
click at [351, 573] on button "Publish" at bounding box center [302, 565] width 151 height 42
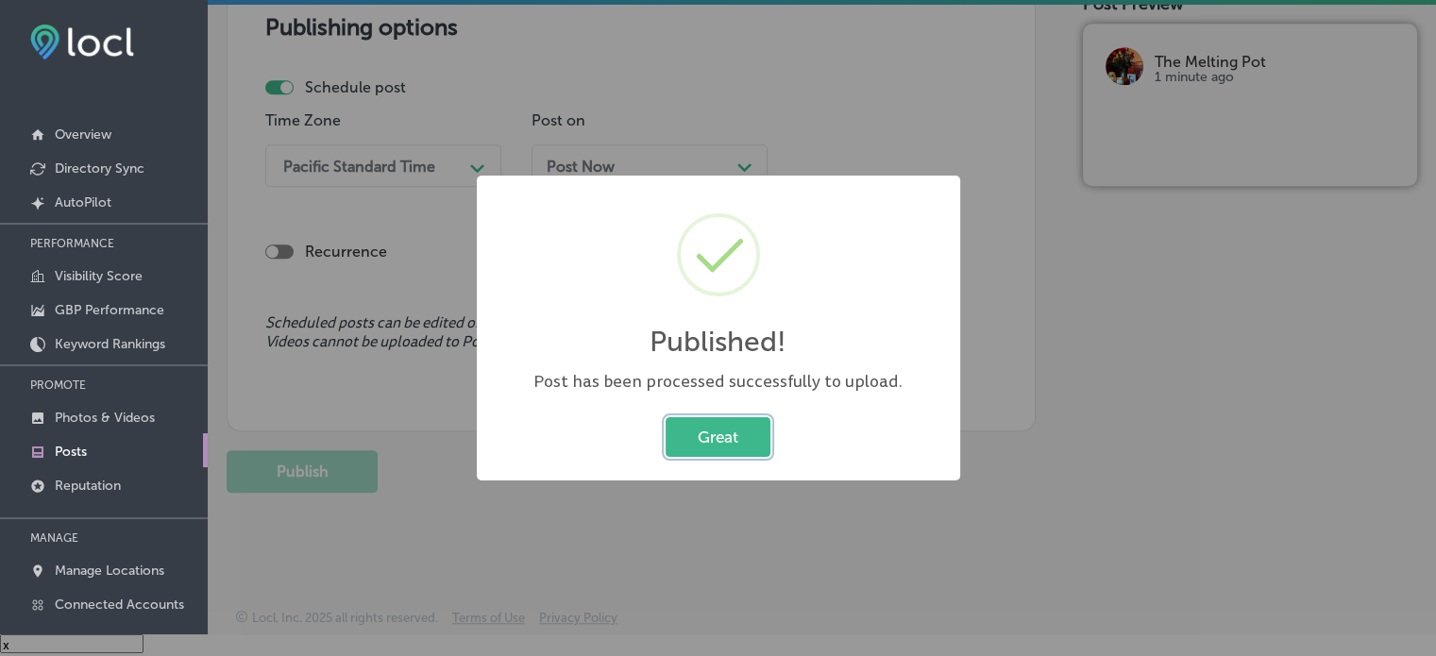
scroll to position [1586, 0]
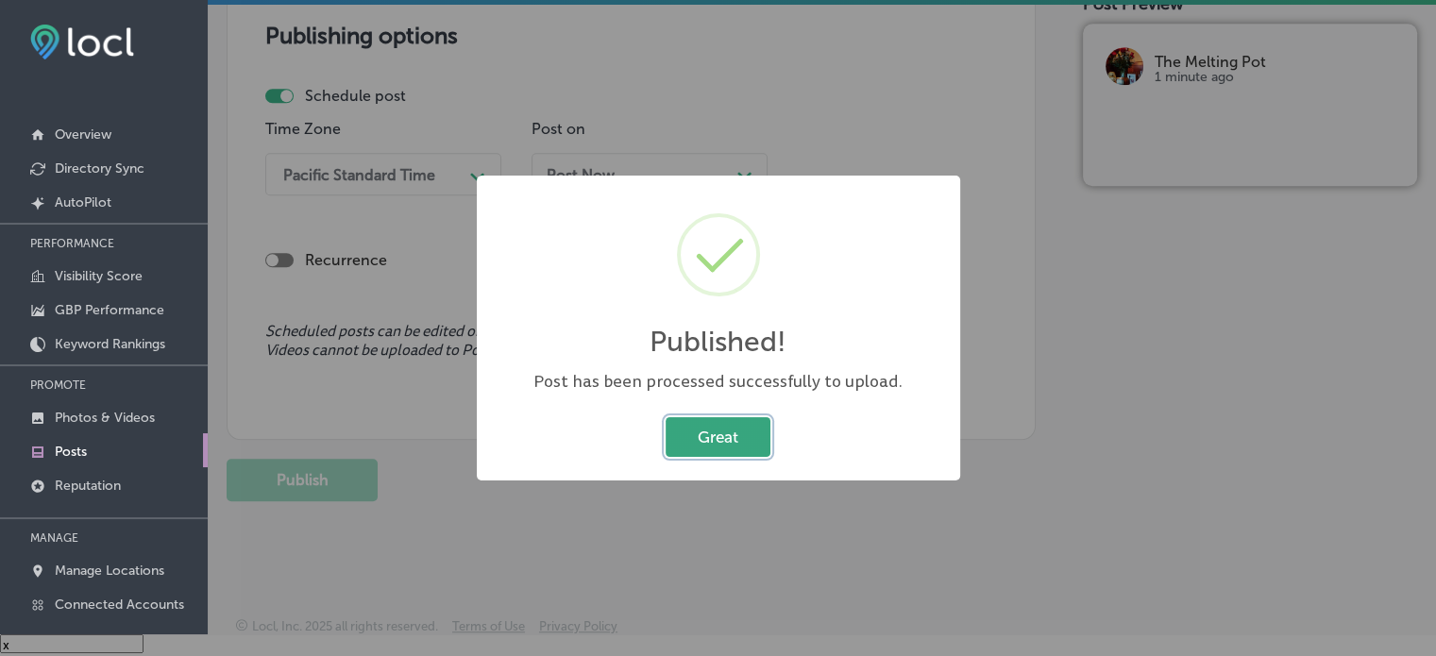
click at [740, 441] on button "Great" at bounding box center [718, 436] width 105 height 39
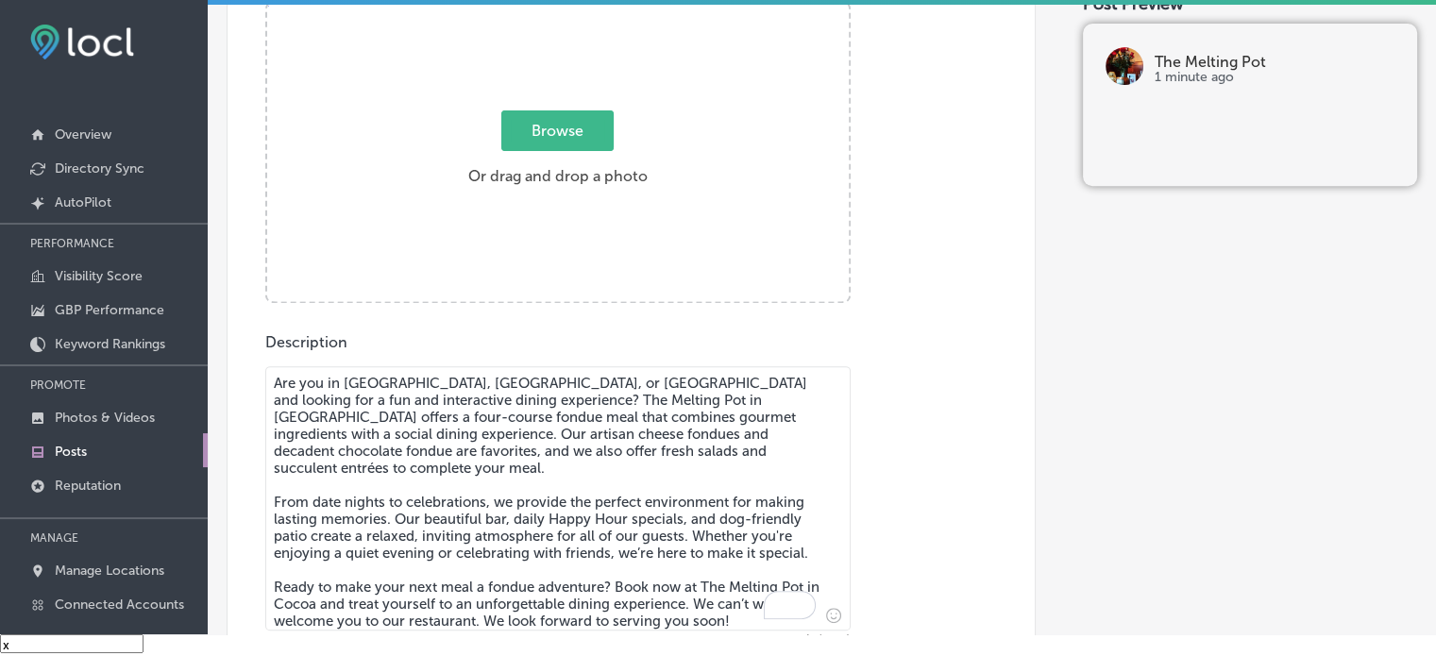
scroll to position [714, 0]
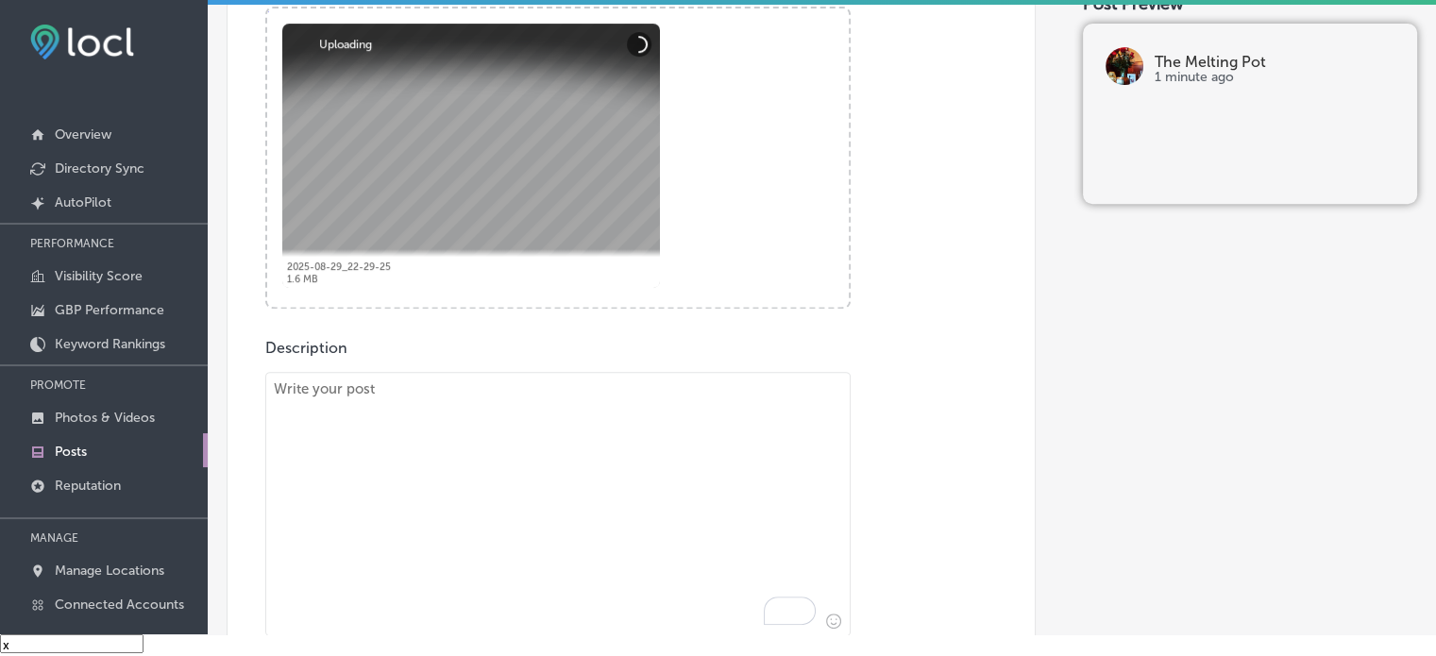
click at [569, 375] on textarea "To enrich screen reader interactions, please activate Accessibility in Grammarl…" at bounding box center [557, 504] width 585 height 264
paste textarea ""Are you in [GEOGRAPHIC_DATA], [GEOGRAPHIC_DATA], or Space Coast and looking fo…"
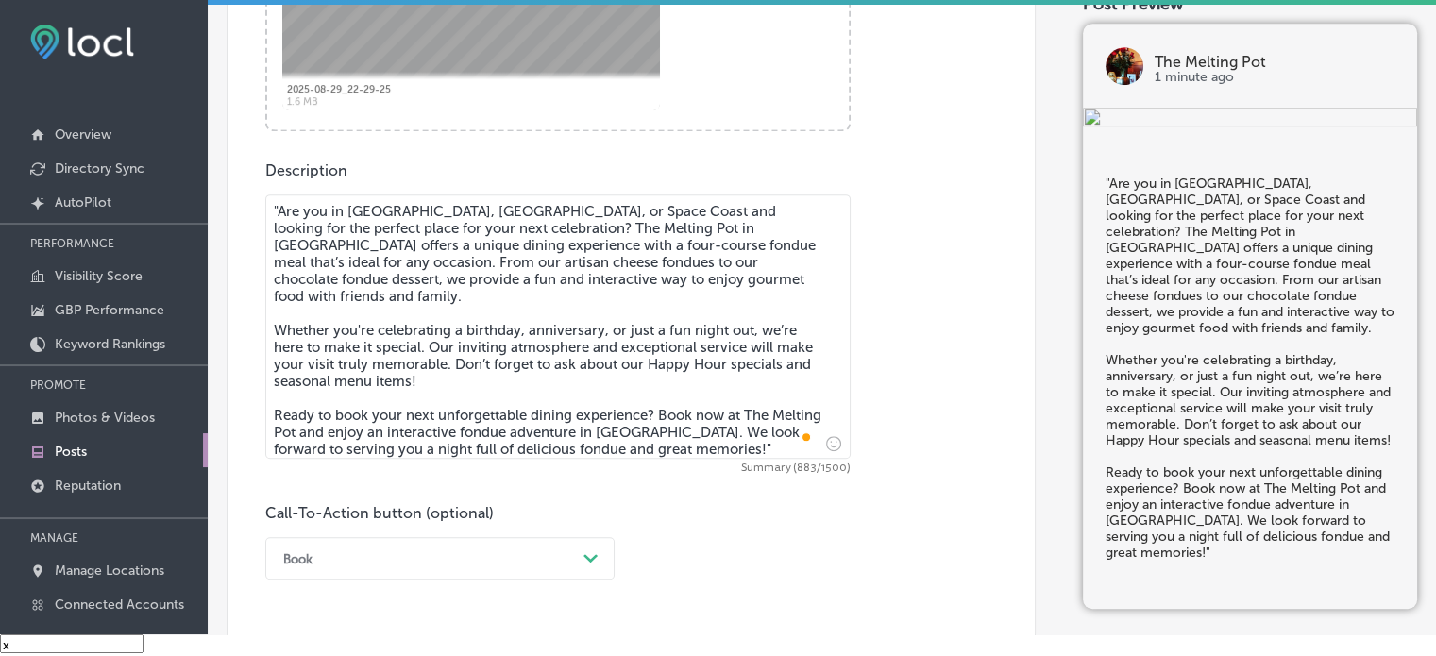
scroll to position [893, 0]
click at [276, 211] on textarea ""Are you in [GEOGRAPHIC_DATA], [GEOGRAPHIC_DATA], or Space Coast and looking fo…" at bounding box center [557, 325] width 585 height 264
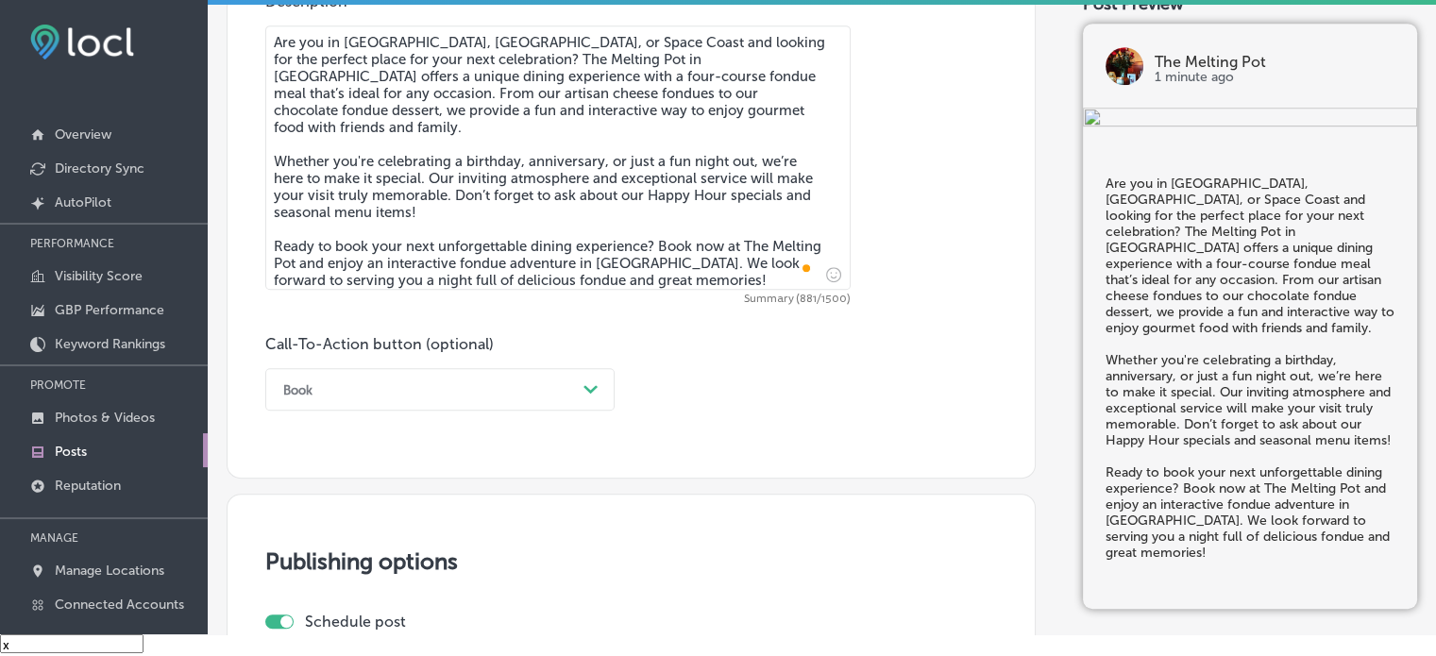
scroll to position [1067, 0]
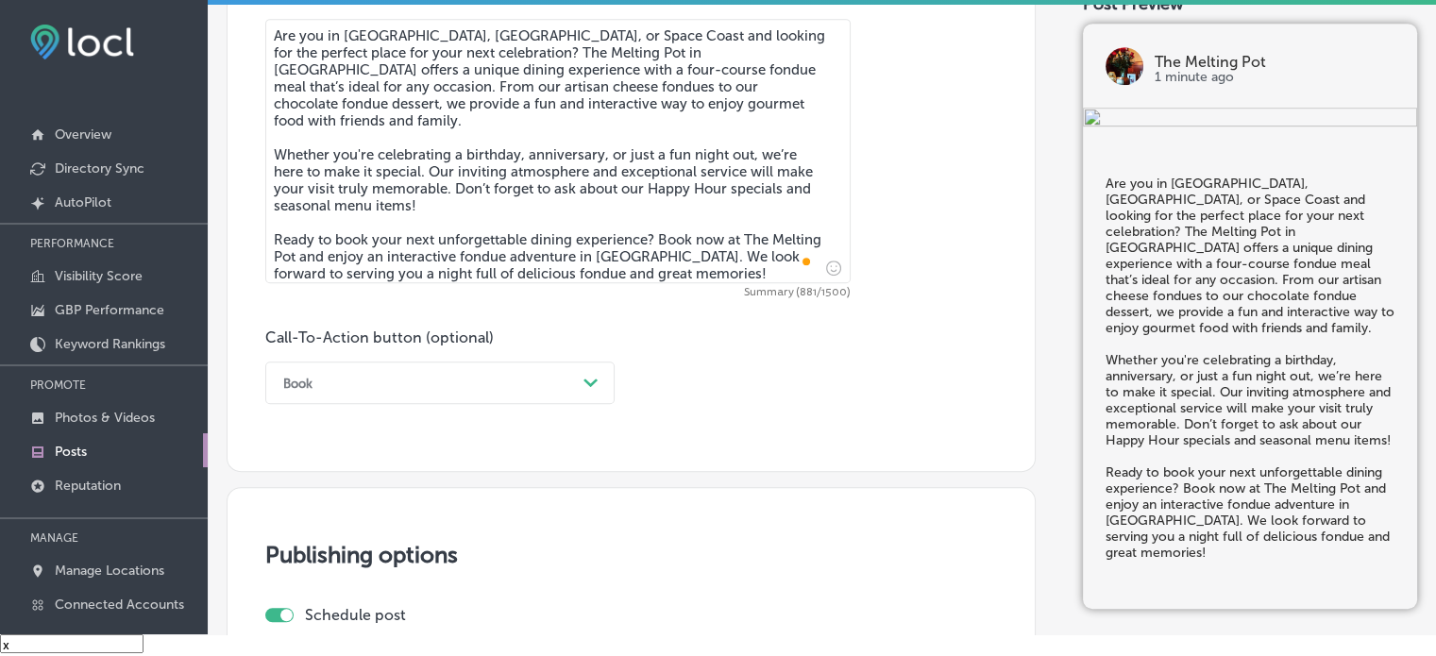
type textarea "Are you in [GEOGRAPHIC_DATA], [GEOGRAPHIC_DATA], or Space Coast and looking for…"
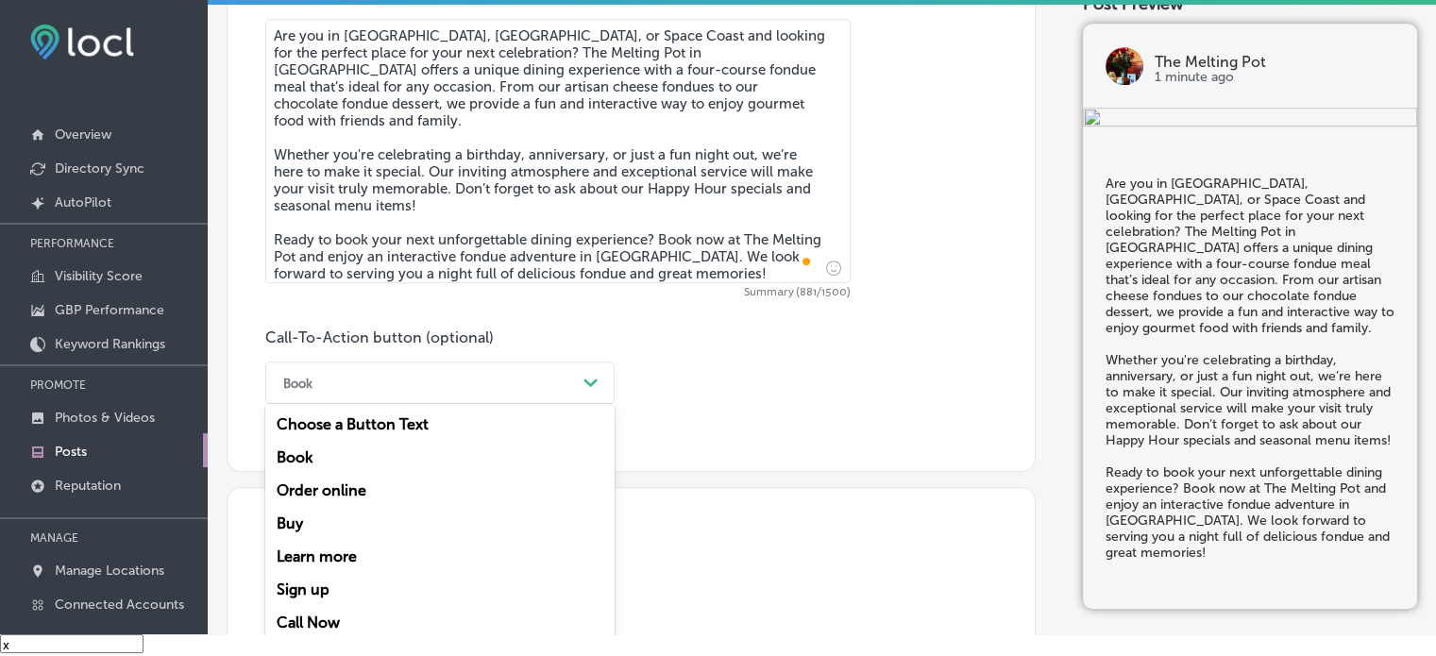
click at [502, 363] on div "Book Path Created with Sketch." at bounding box center [439, 383] width 349 height 42
click at [310, 457] on div "Book" at bounding box center [439, 457] width 349 height 33
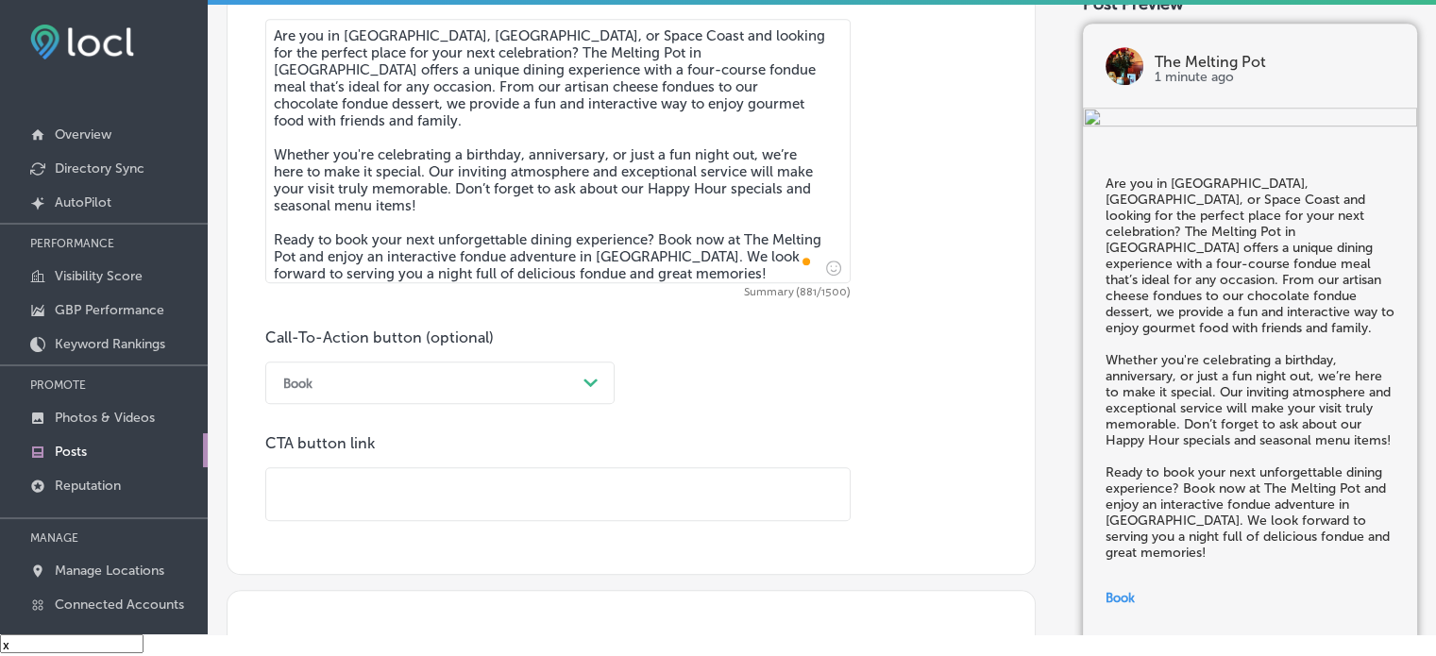
scroll to position [1163, 0]
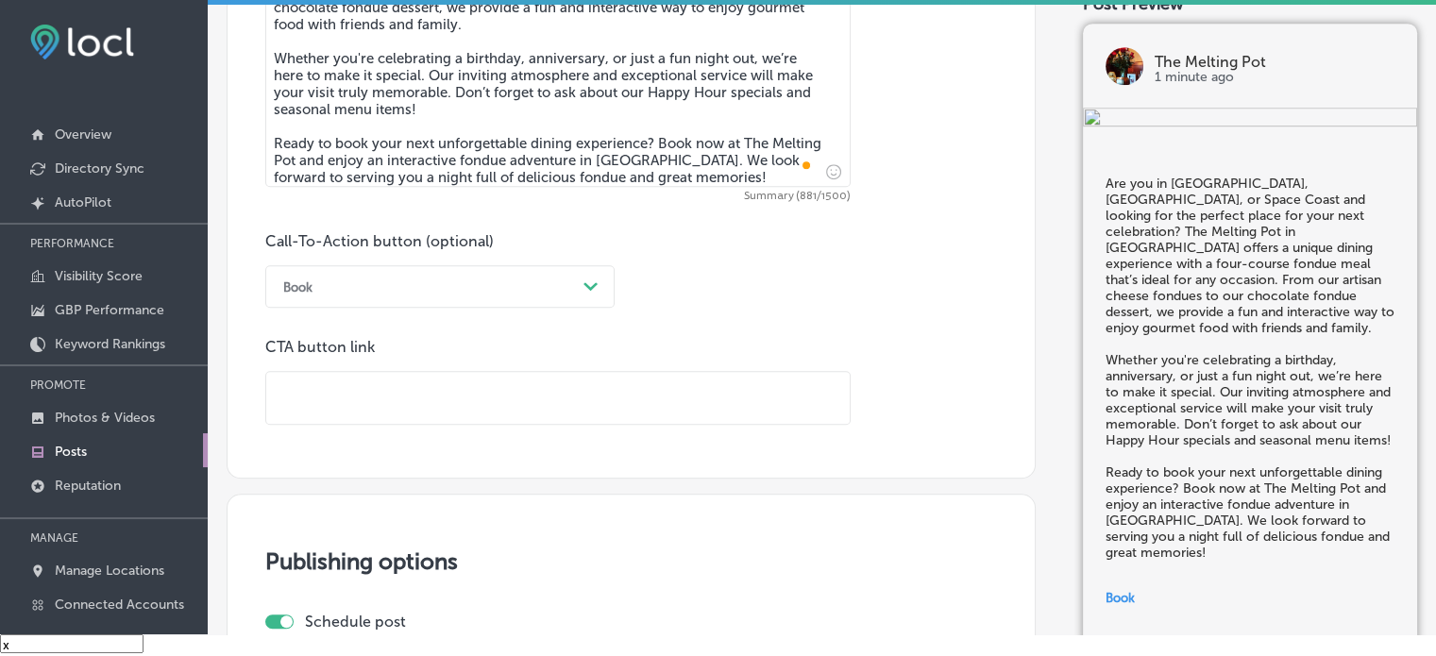
click at [562, 398] on input "text" at bounding box center [557, 398] width 583 height 52
paste input "[URL][DOMAIN_NAME]"
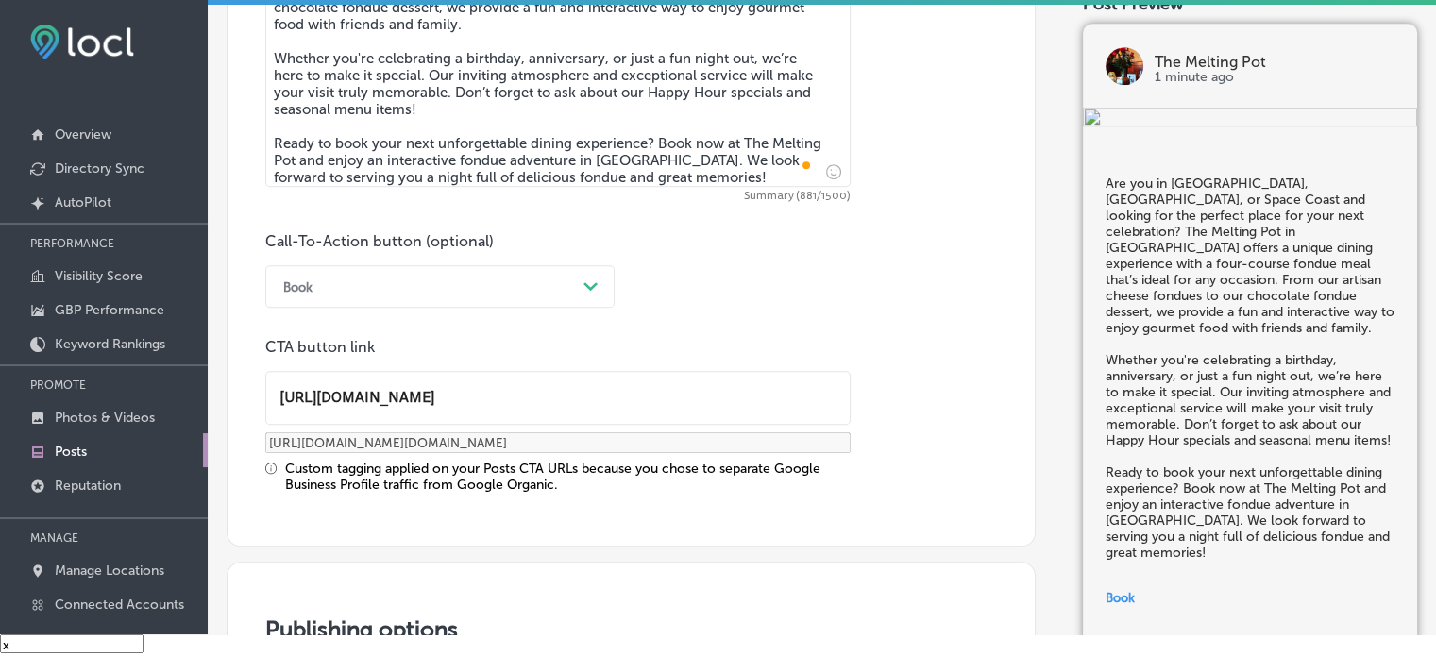
type input "[URL][DOMAIN_NAME]"
click at [574, 467] on div "Custom tagging applied on your Posts CTA URLs because you chose to separate Goo…" at bounding box center [567, 477] width 565 height 32
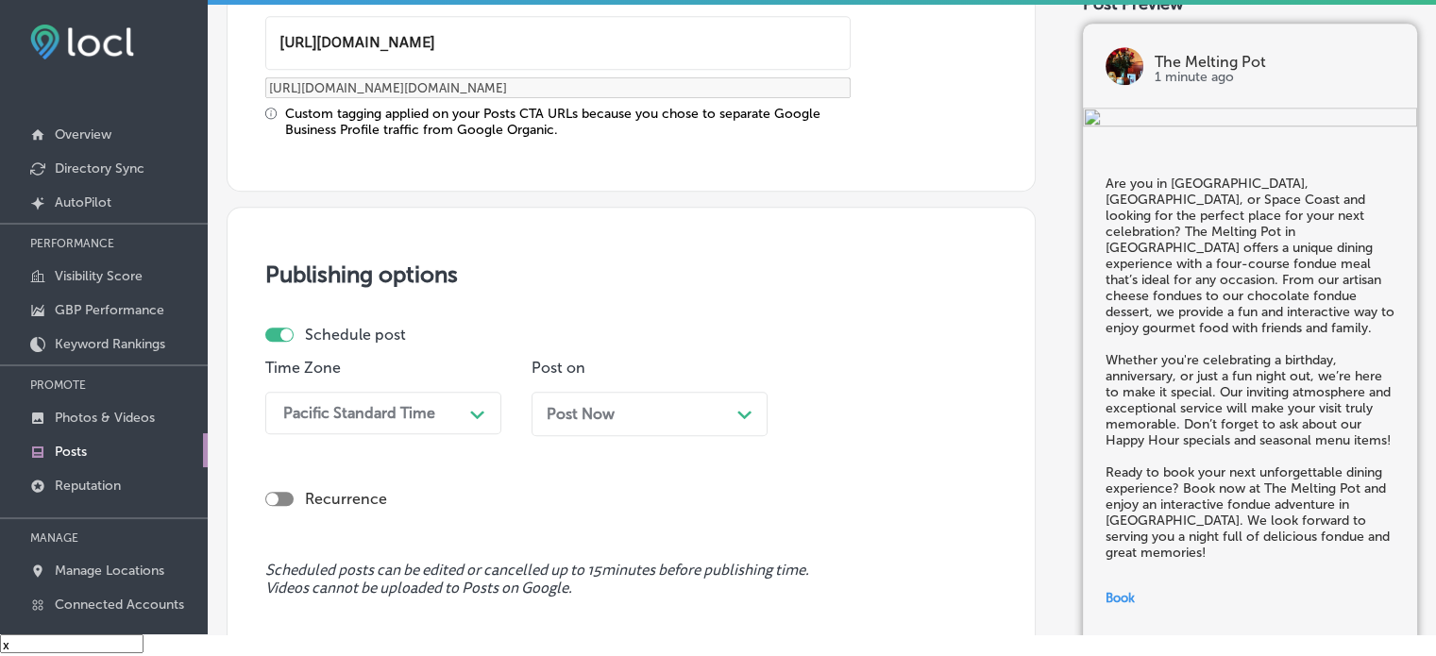
scroll to position [1584, 0]
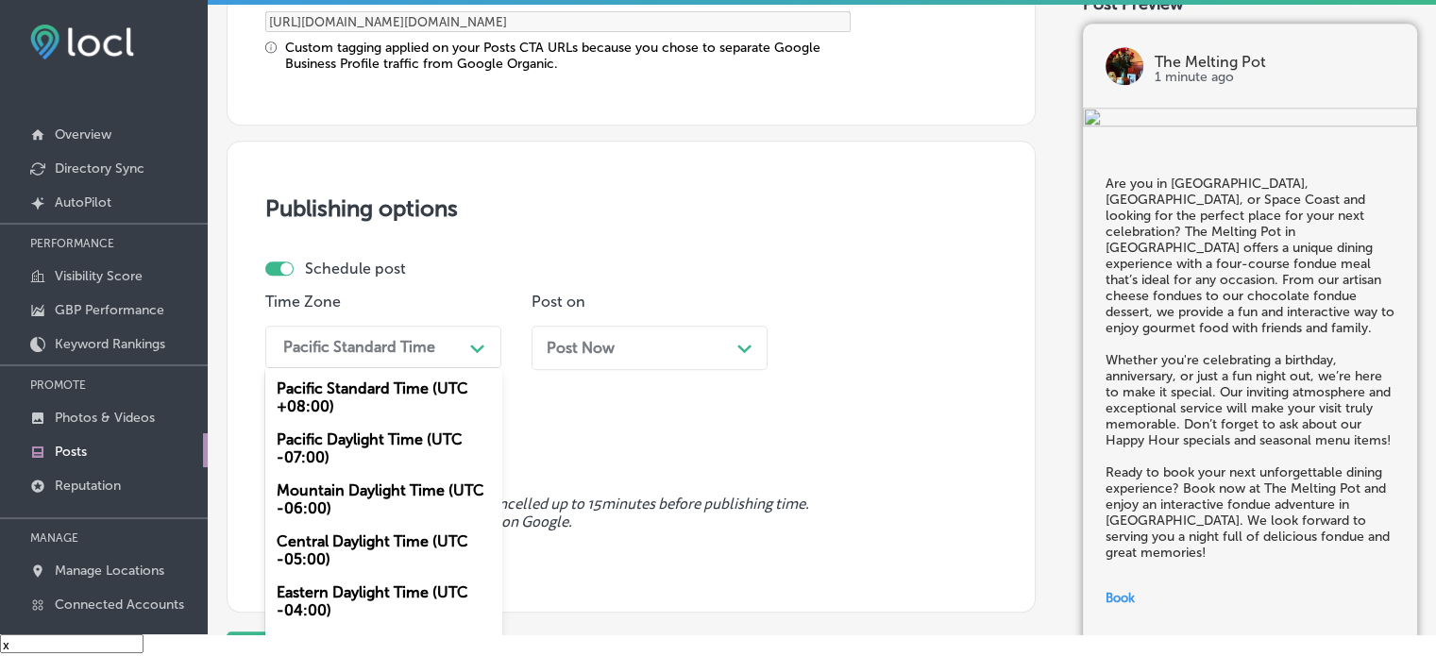
click at [451, 368] on div "option Mountain Daylight Time (UTC -06:00), selected. option Pacific Standard T…" at bounding box center [383, 347] width 236 height 42
click at [365, 489] on div "Mountain Daylight Time (UTC -06:00)" at bounding box center [383, 499] width 236 height 51
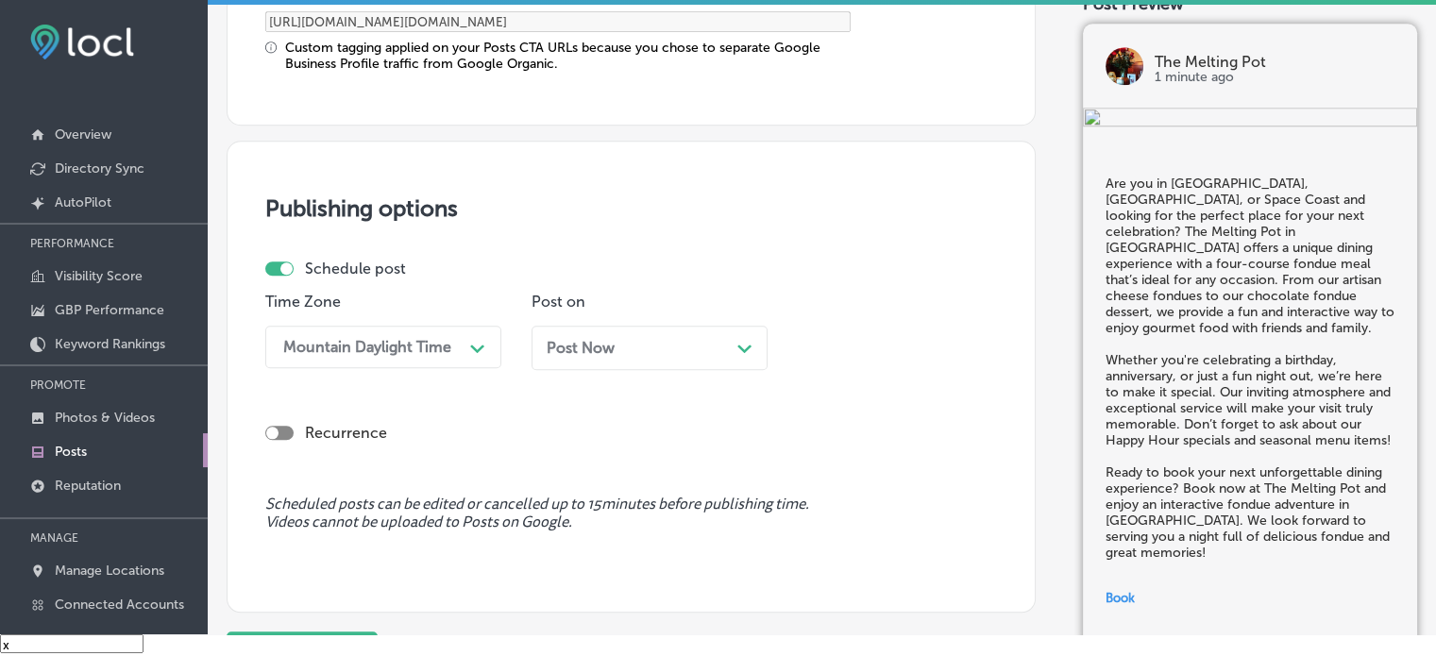
click at [638, 350] on div "Post Now Path Created with Sketch." at bounding box center [650, 348] width 206 height 18
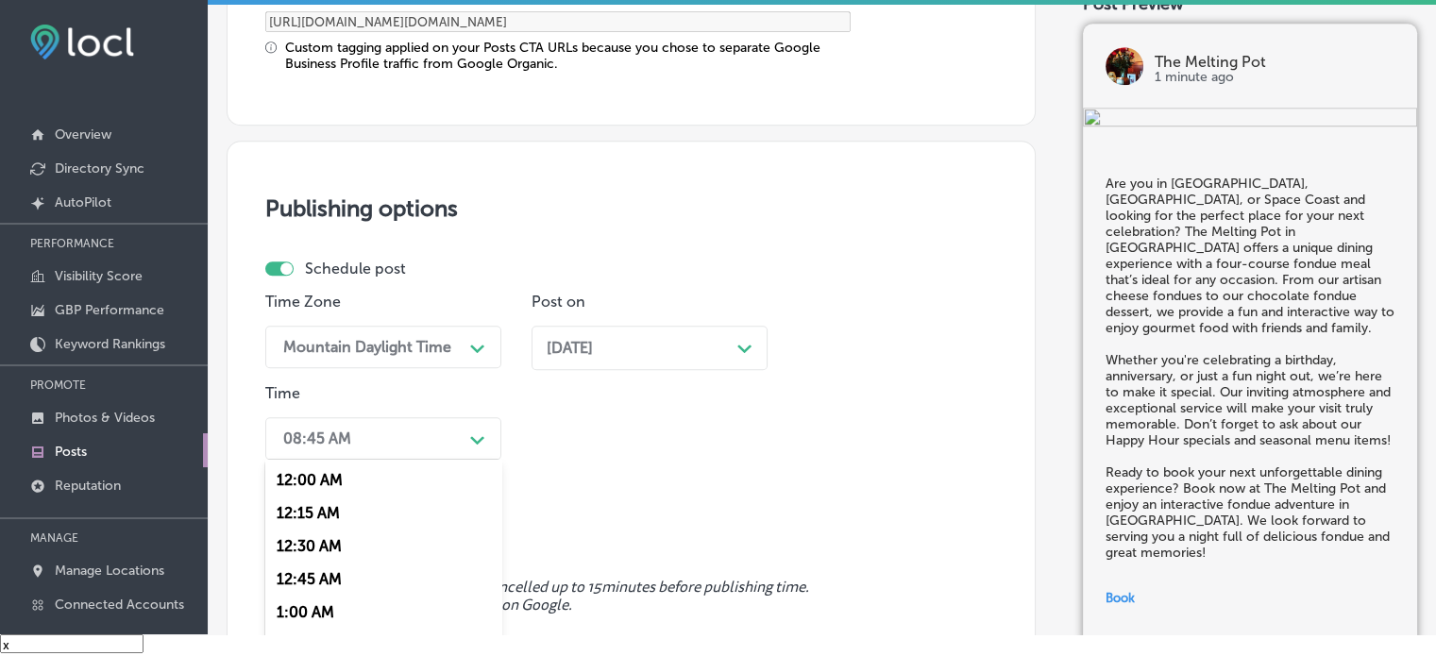
scroll to position [1676, 0]
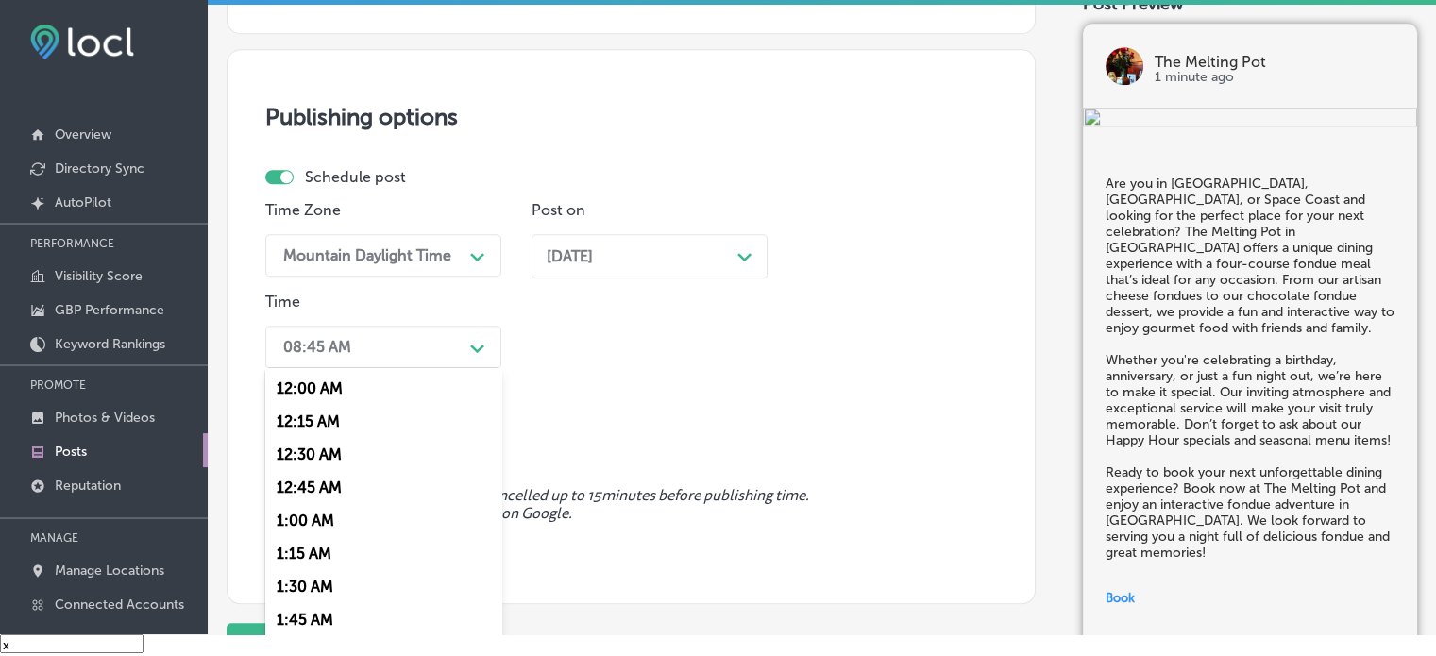
click at [464, 368] on div "option 7:00 AM, selected. option 12:30 AM focused, 3 of 96. 96 results availabl…" at bounding box center [383, 347] width 236 height 42
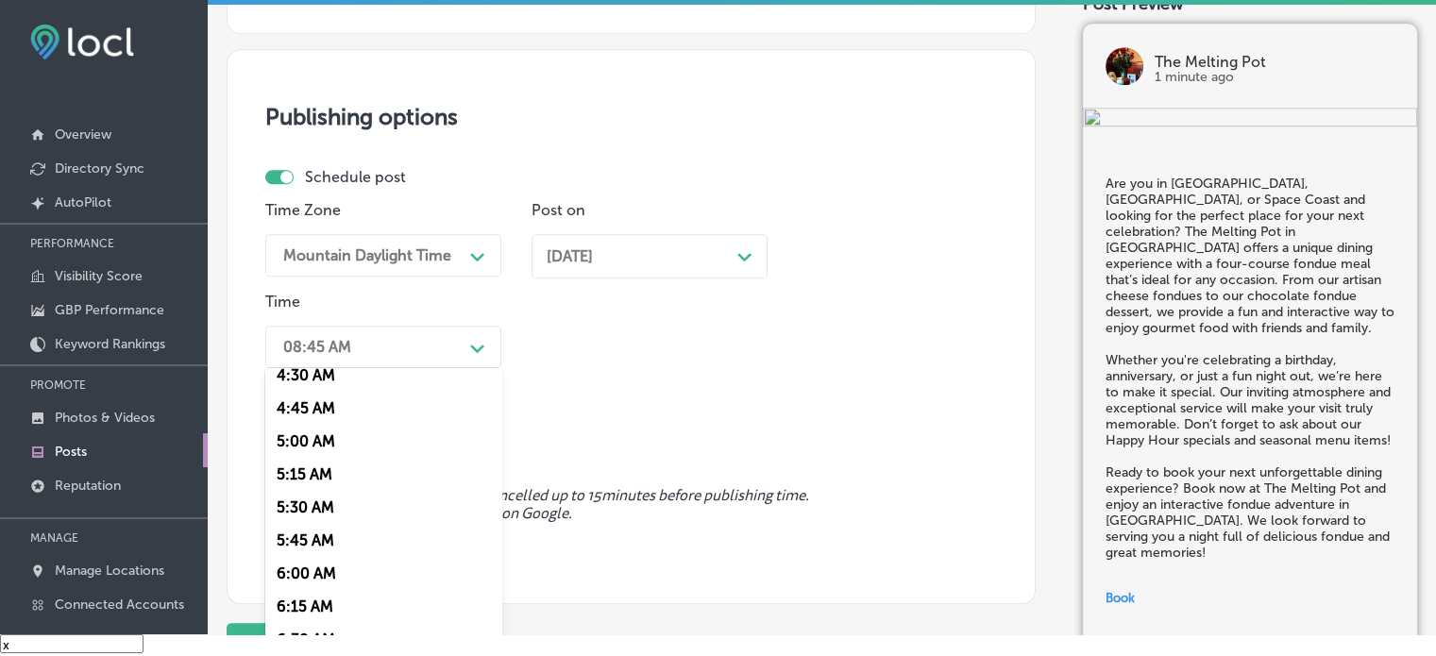
scroll to position [729, 0]
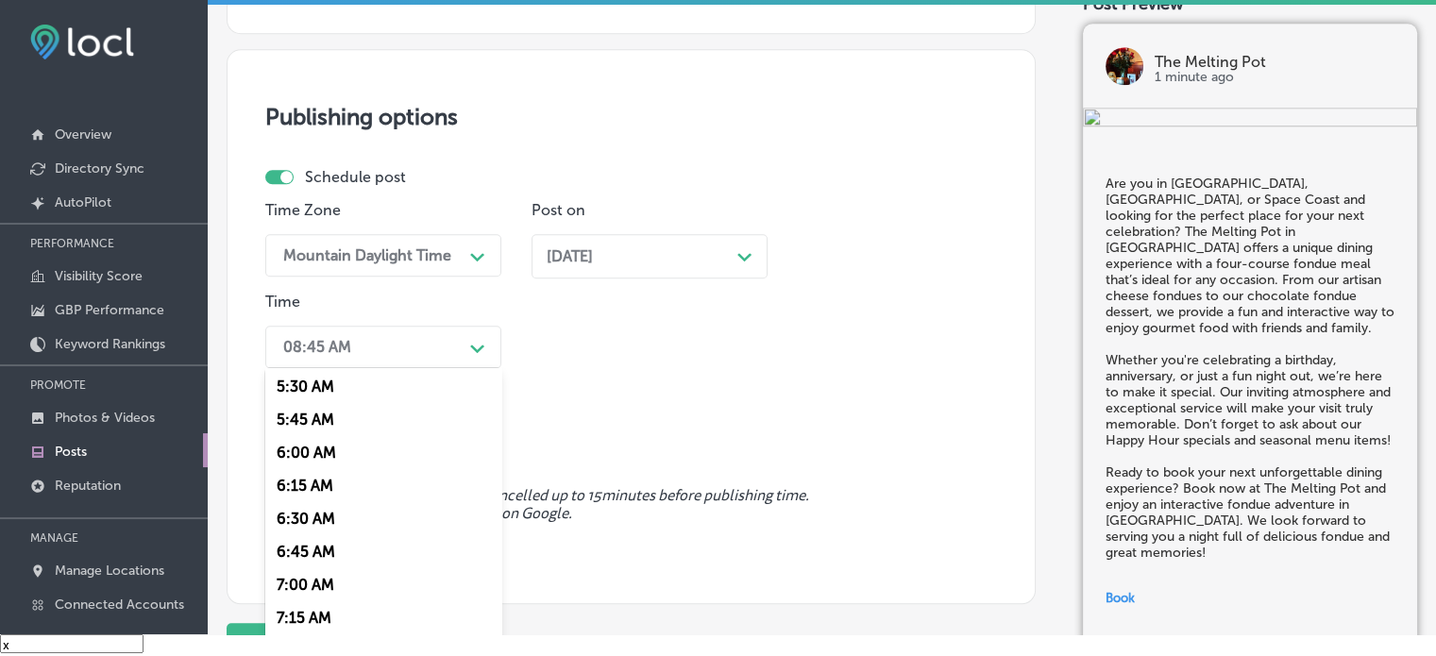
click at [307, 581] on div "7:00 AM" at bounding box center [383, 584] width 236 height 33
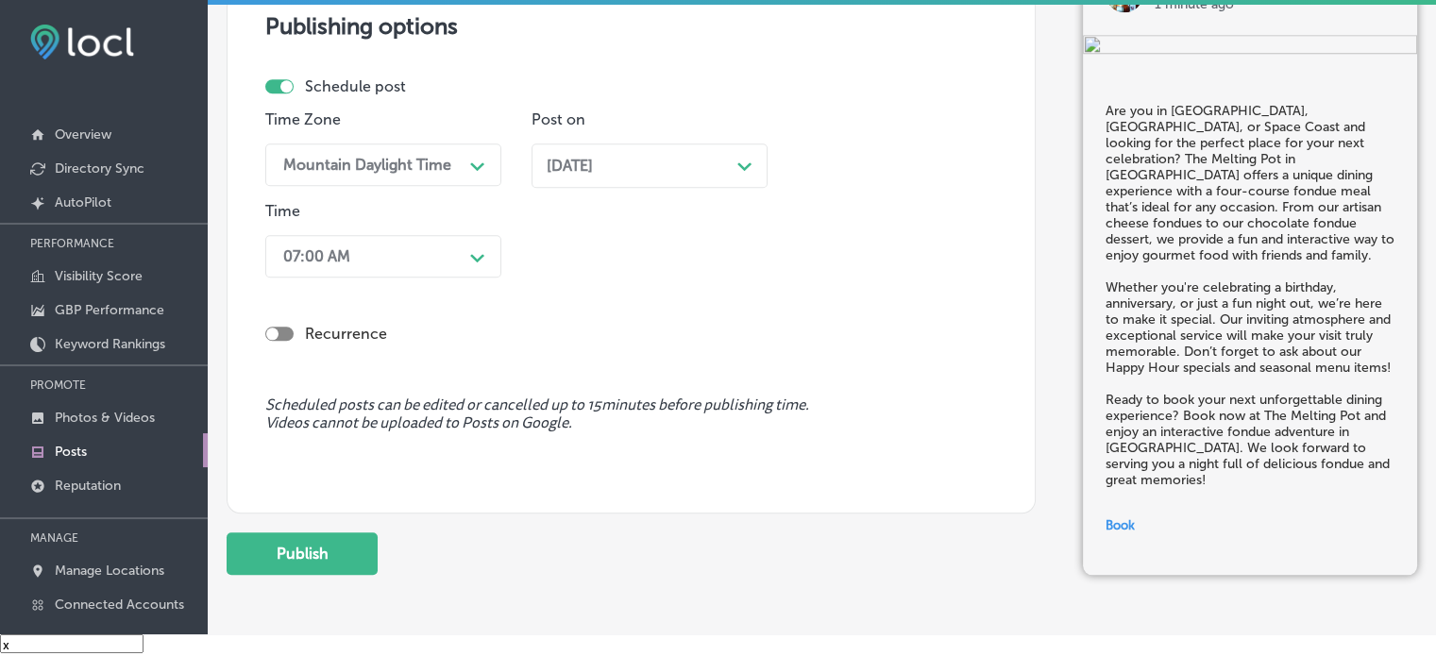
scroll to position [1847, 0]
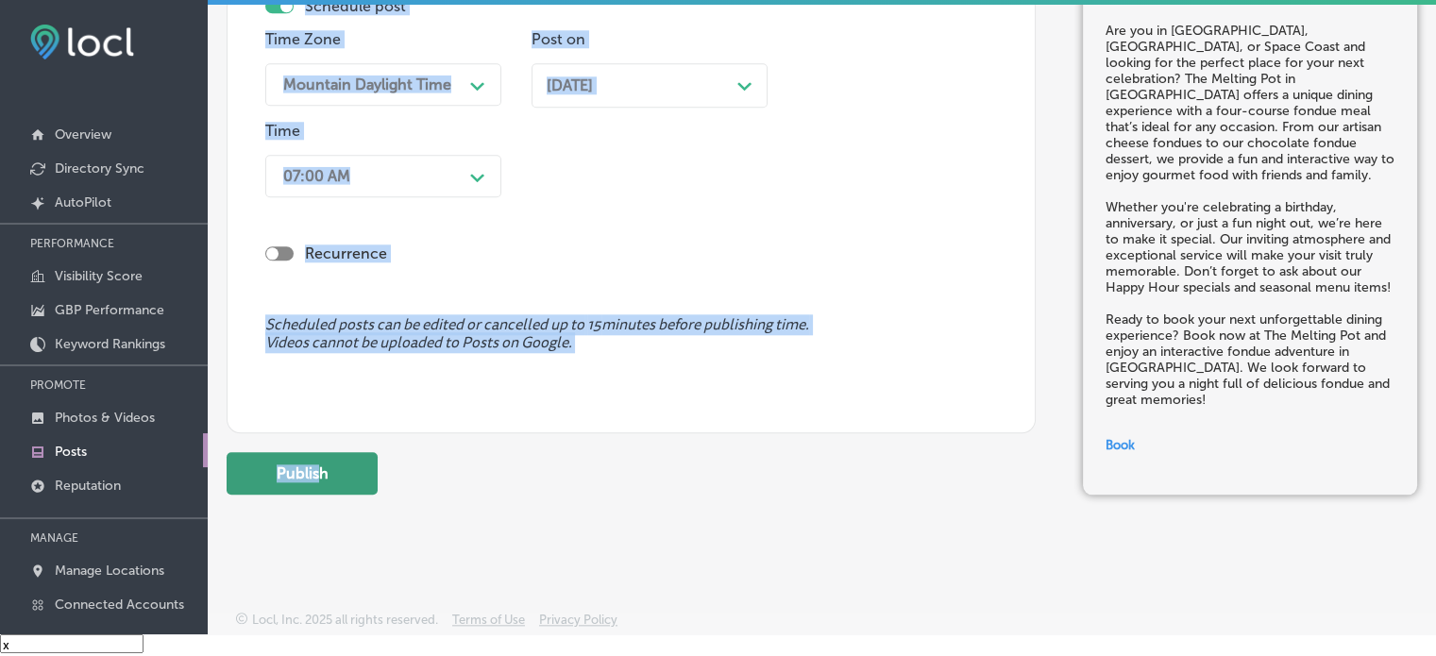
drag, startPoint x: 369, startPoint y: 507, endPoint x: 316, endPoint y: 469, distance: 65.0
click at [316, 469] on button "Publish" at bounding box center [302, 473] width 151 height 42
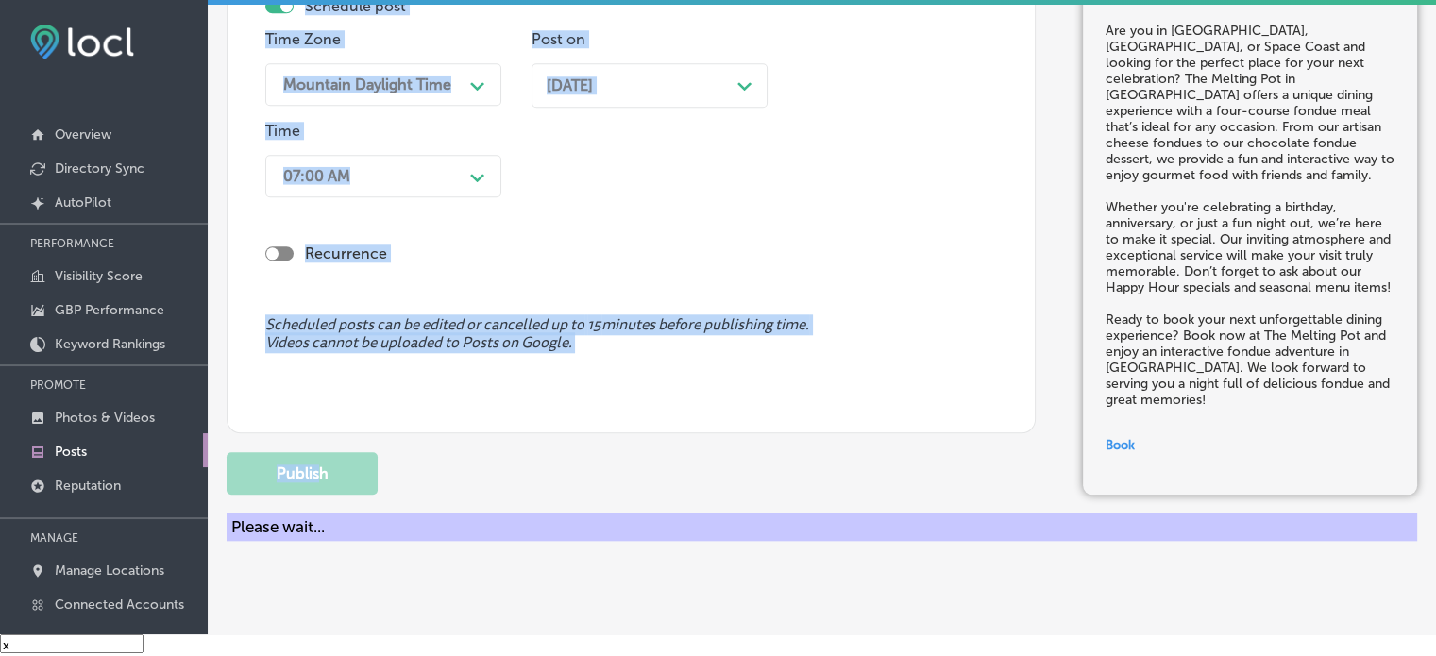
scroll to position [1594, 0]
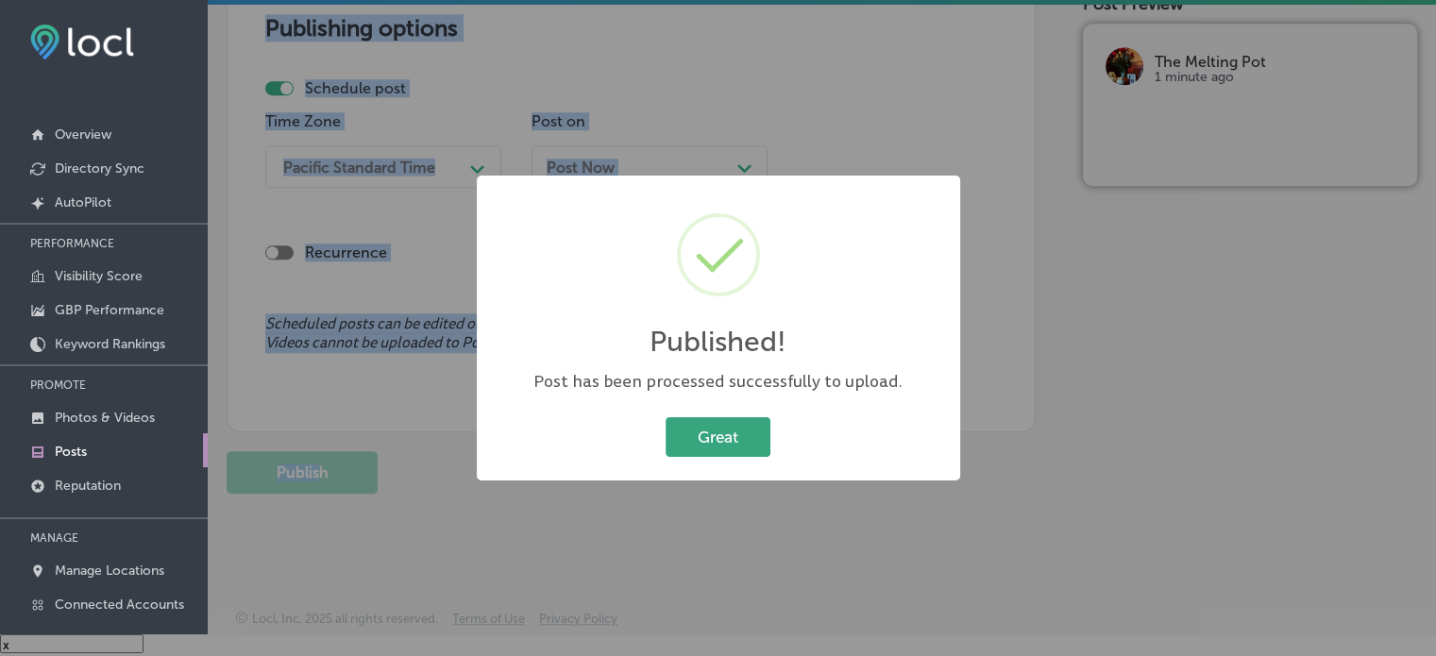
click at [681, 456] on button "Great" at bounding box center [718, 436] width 105 height 39
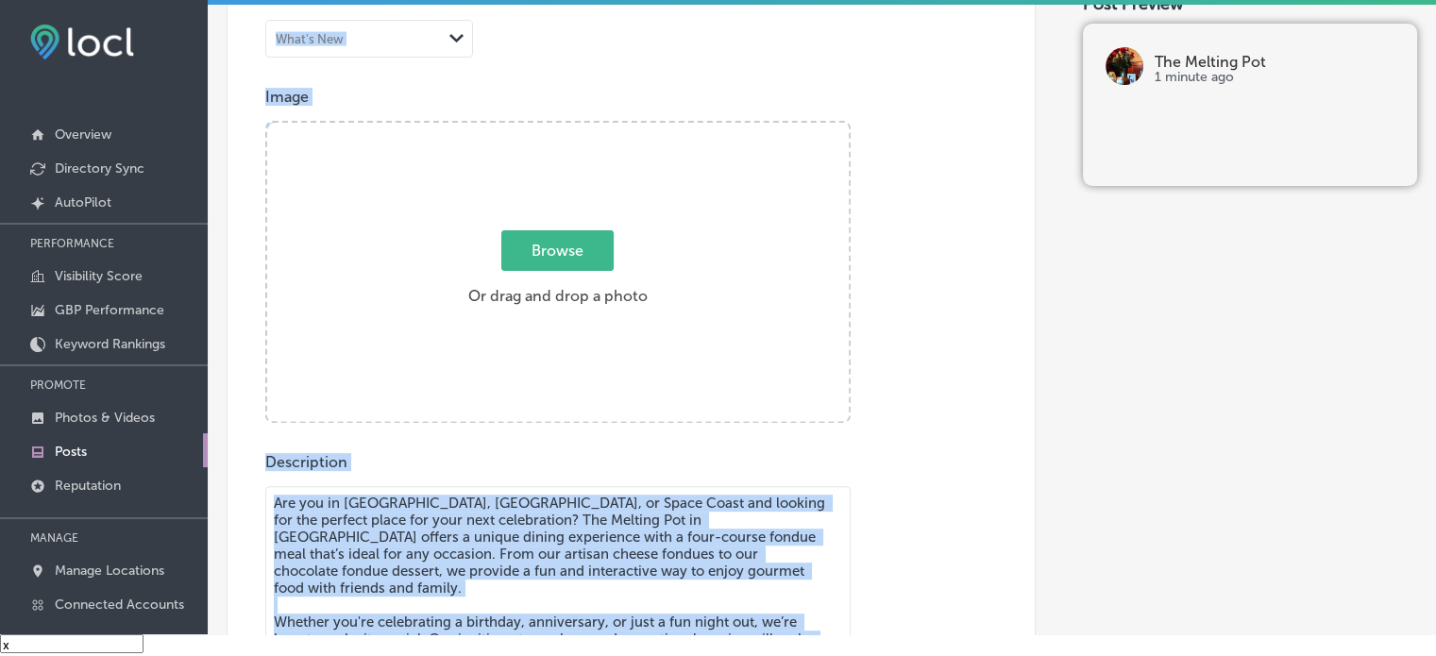
scroll to position [593, 0]
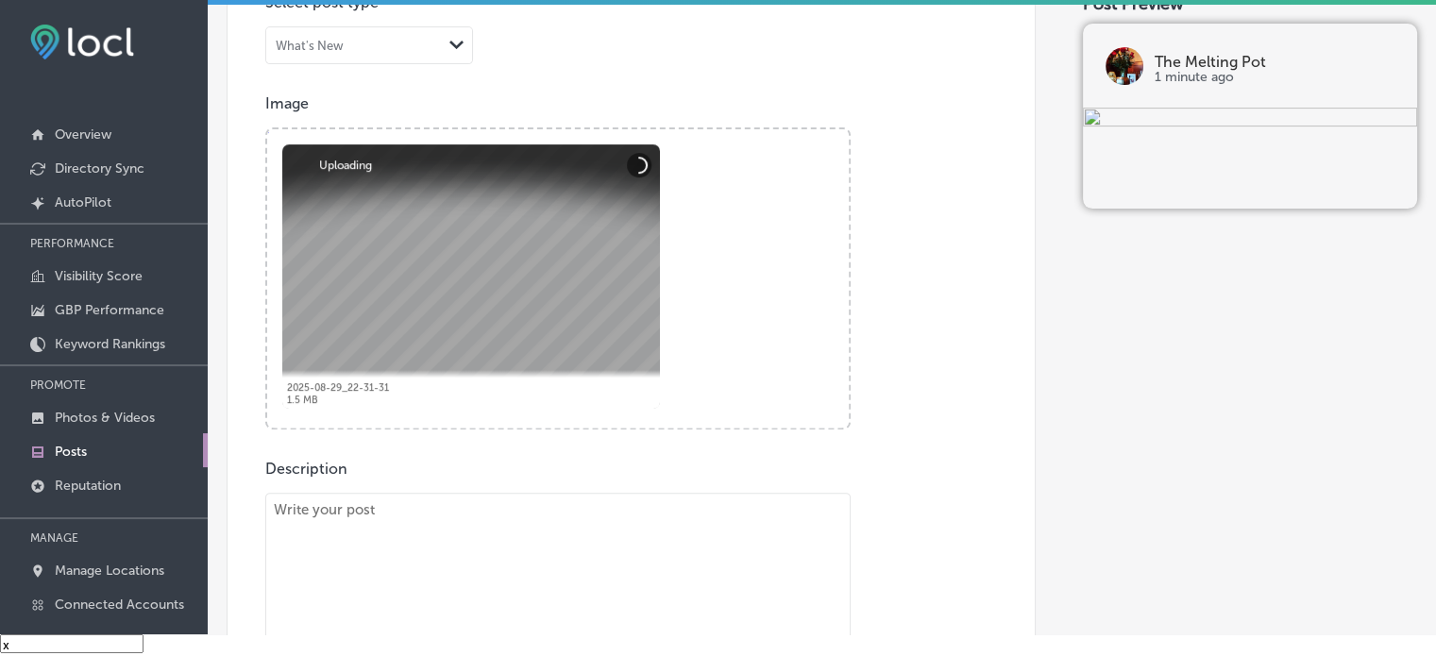
click at [650, 555] on textarea "To enrich screen reader interactions, please activate Accessibility in Grammarl…" at bounding box center [557, 625] width 585 height 264
paste textarea ""Looking for a memorable dining experience in [GEOGRAPHIC_DATA], [GEOGRAPHIC_DA…"
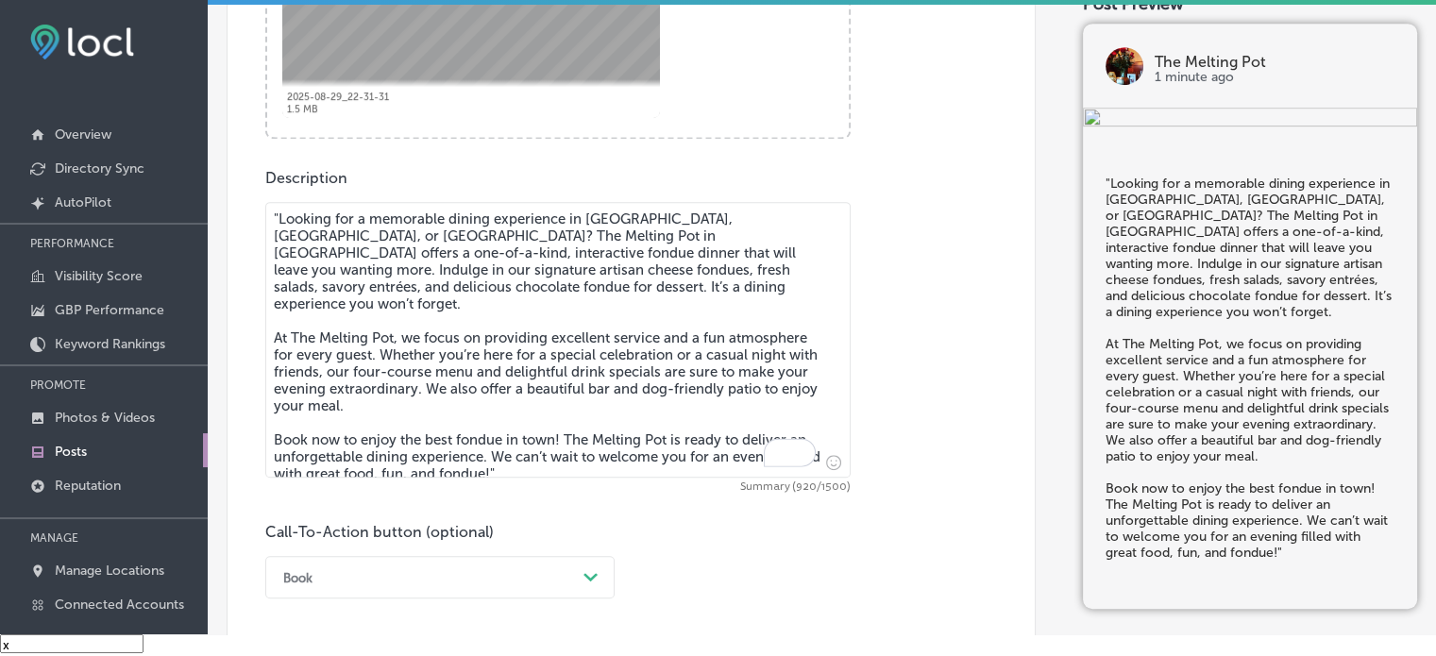
scroll to position [885, 0]
click at [280, 211] on textarea ""Looking for a memorable dining experience in [GEOGRAPHIC_DATA], [GEOGRAPHIC_DA…" at bounding box center [557, 339] width 585 height 276
type textarea "Looking for a memorable dining experience in [GEOGRAPHIC_DATA], [GEOGRAPHIC_DAT…"
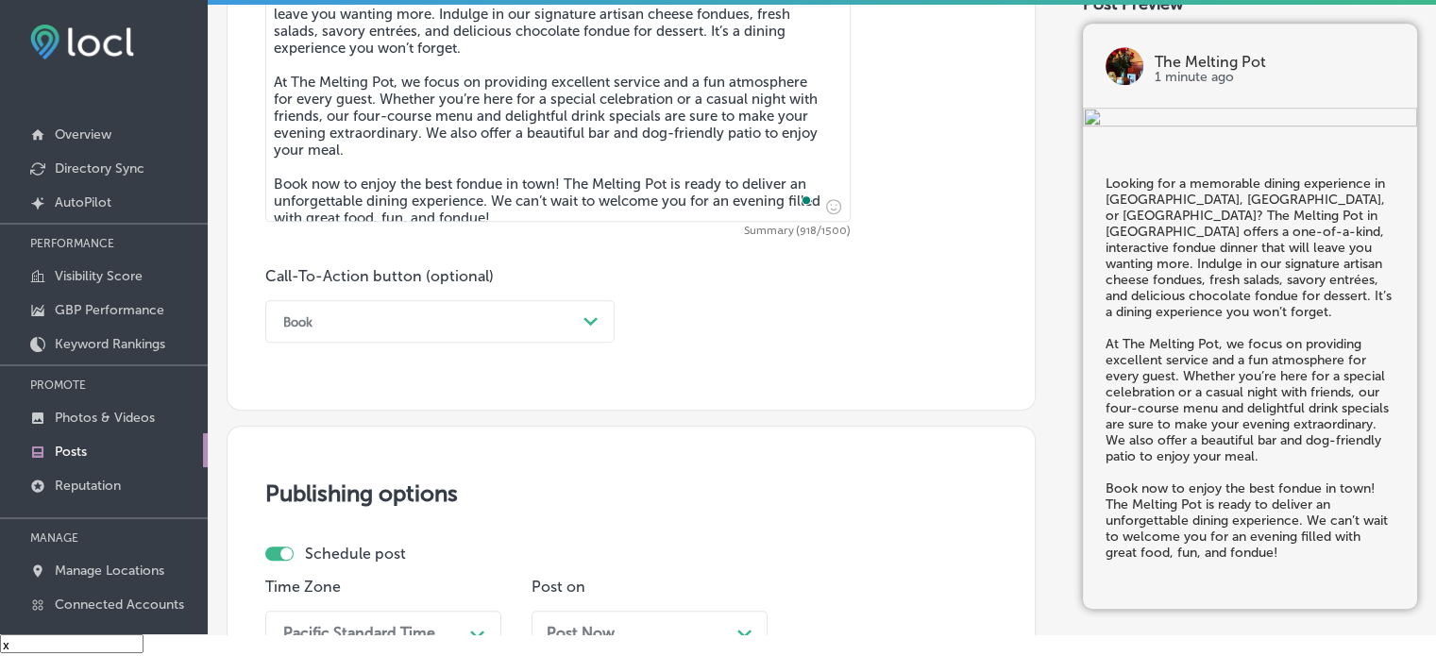
scroll to position [1142, 0]
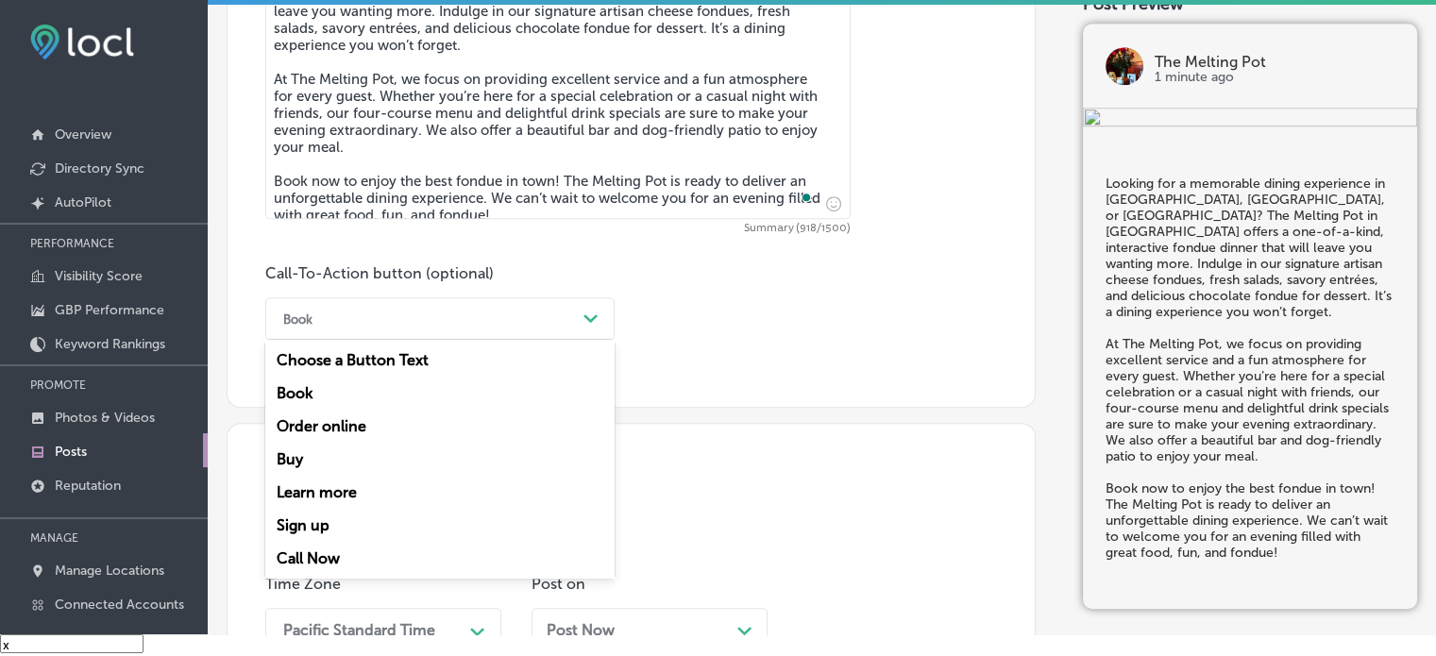
click at [476, 315] on div "Book" at bounding box center [425, 318] width 302 height 29
click at [301, 387] on div "Book" at bounding box center [439, 393] width 349 height 33
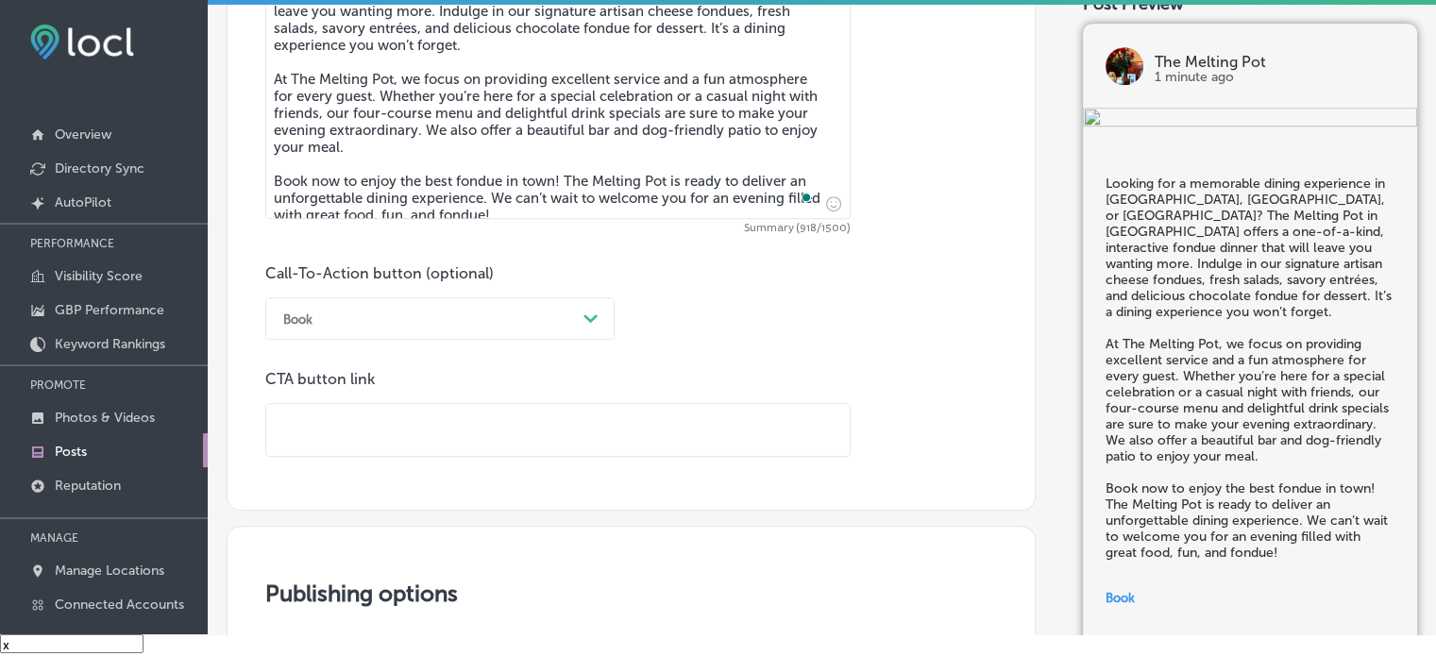
click at [445, 441] on input "text" at bounding box center [557, 430] width 583 height 52
paste input "[URL][DOMAIN_NAME]"
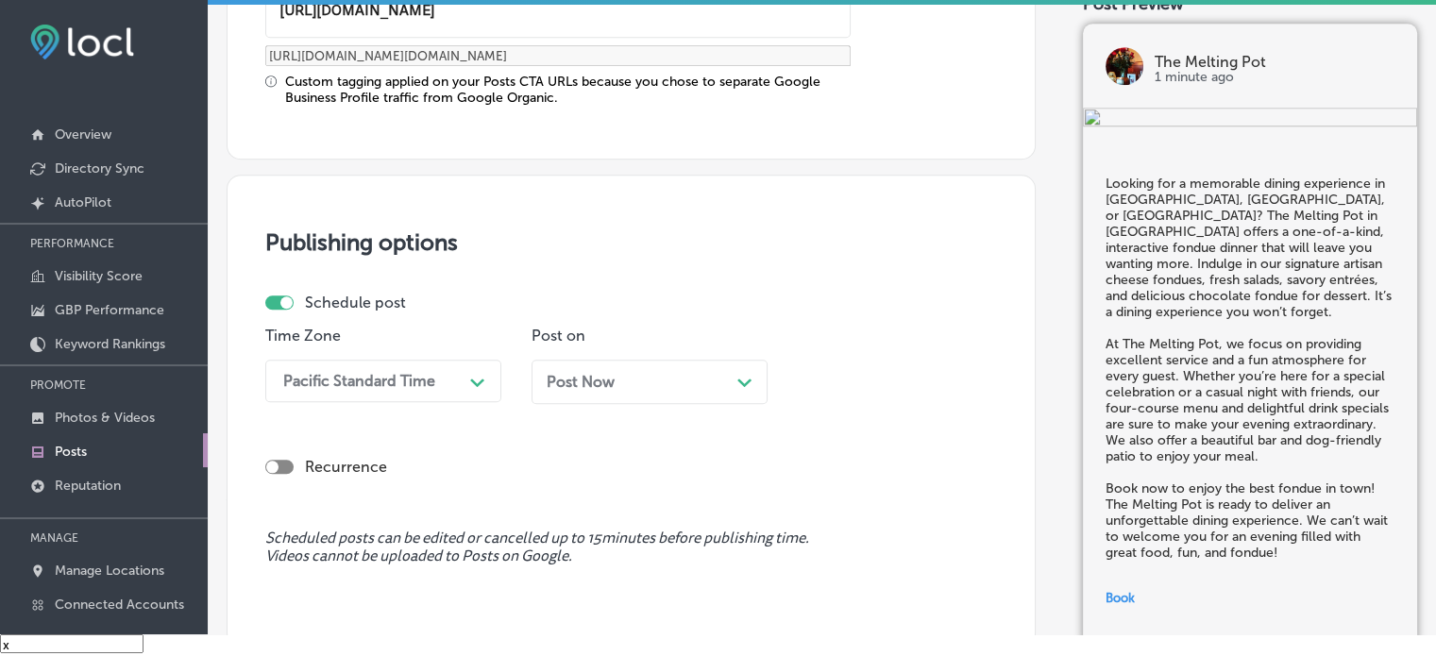
scroll to position [1566, 0]
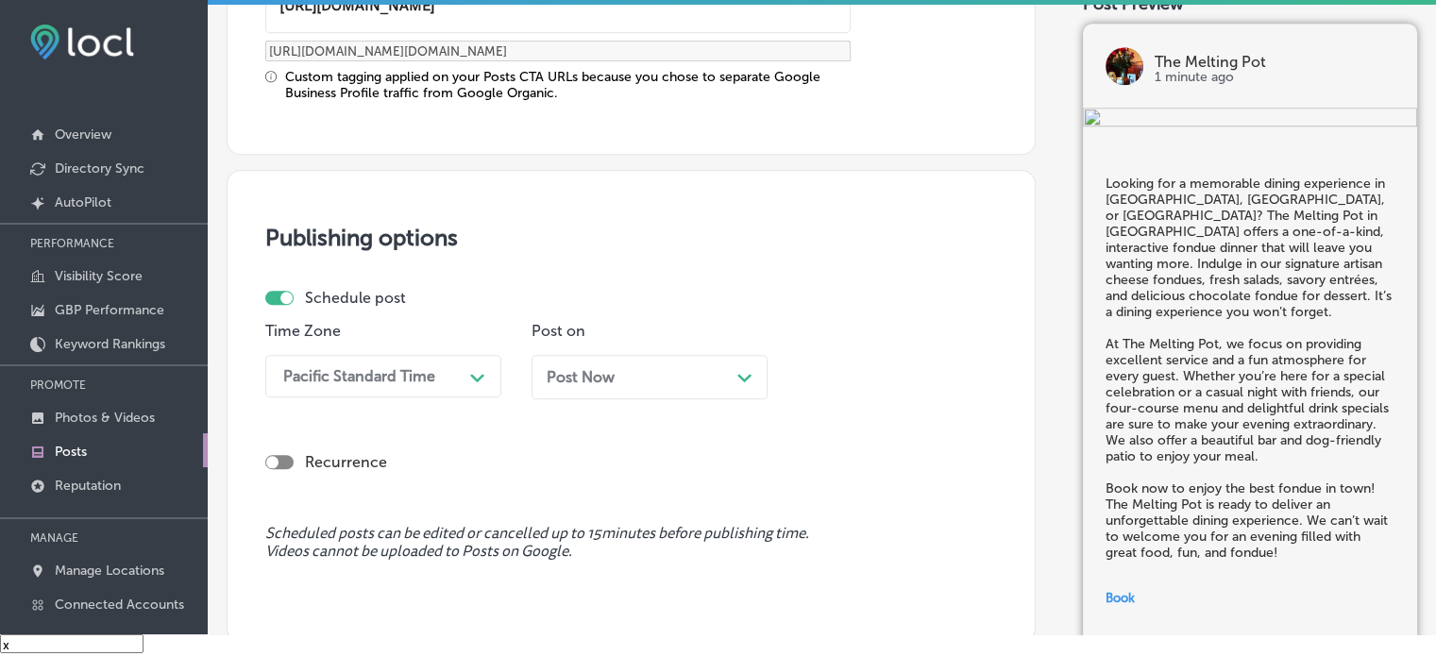
type input "[URL][DOMAIN_NAME]"
click at [413, 395] on div "Time Zone Pacific Standard Time Path Created with Sketch." at bounding box center [383, 368] width 236 height 92
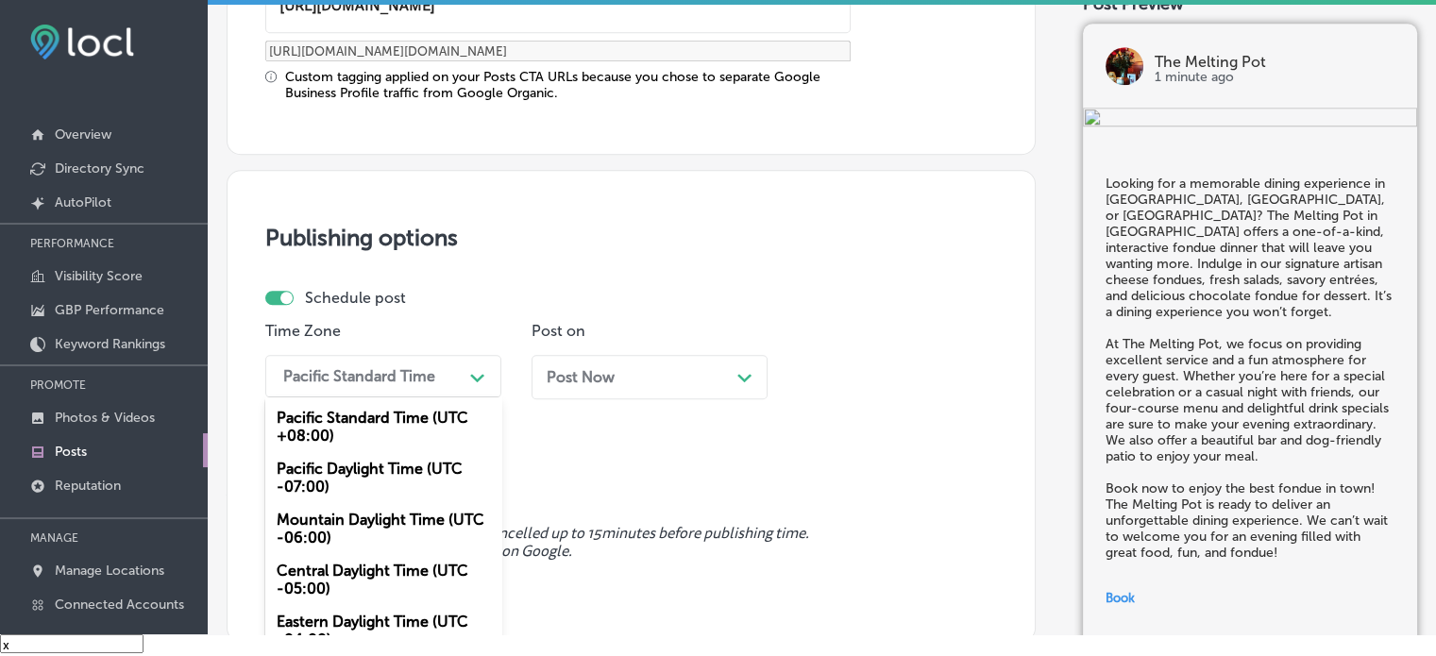
scroll to position [1595, 0]
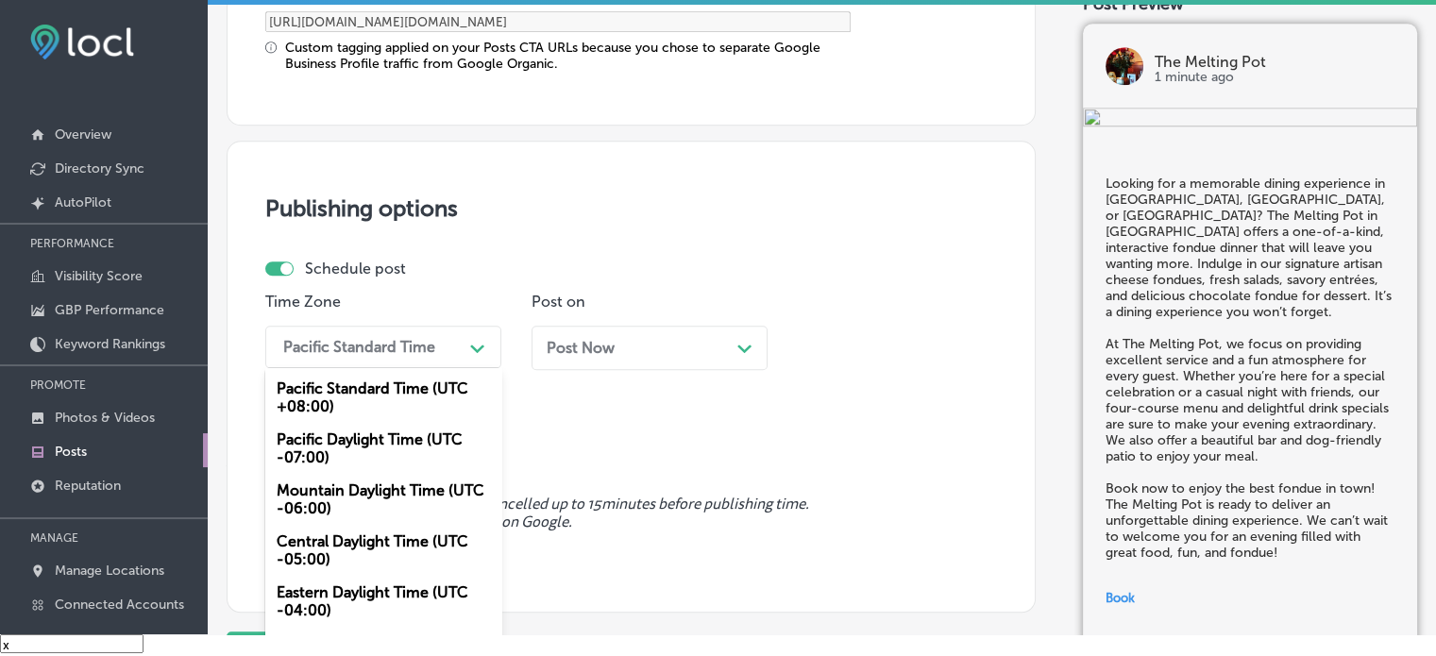
click at [456, 362] on div "Pacific Standard Time Path Created with Sketch." at bounding box center [383, 347] width 236 height 42
click at [363, 507] on div "Mountain Daylight Time (UTC -06:00)" at bounding box center [383, 499] width 236 height 51
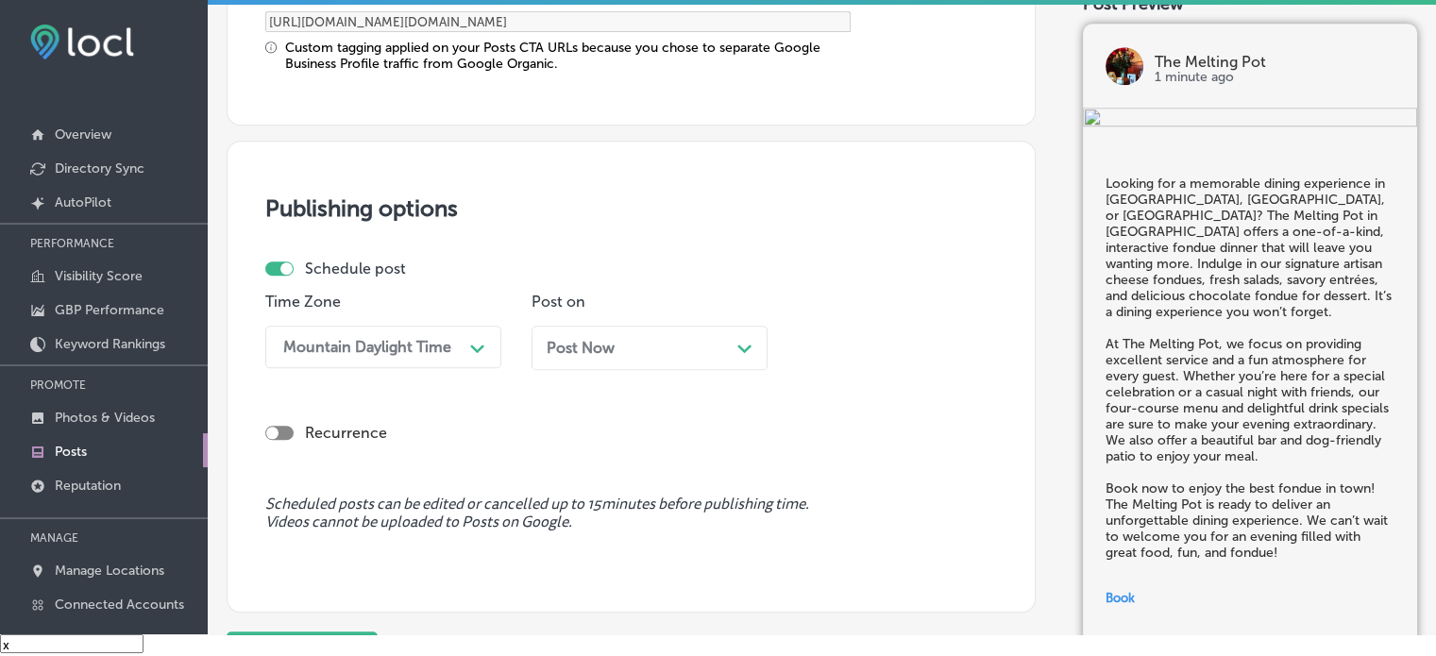
click at [693, 339] on div "Post Now Path Created with Sketch." at bounding box center [650, 348] width 206 height 18
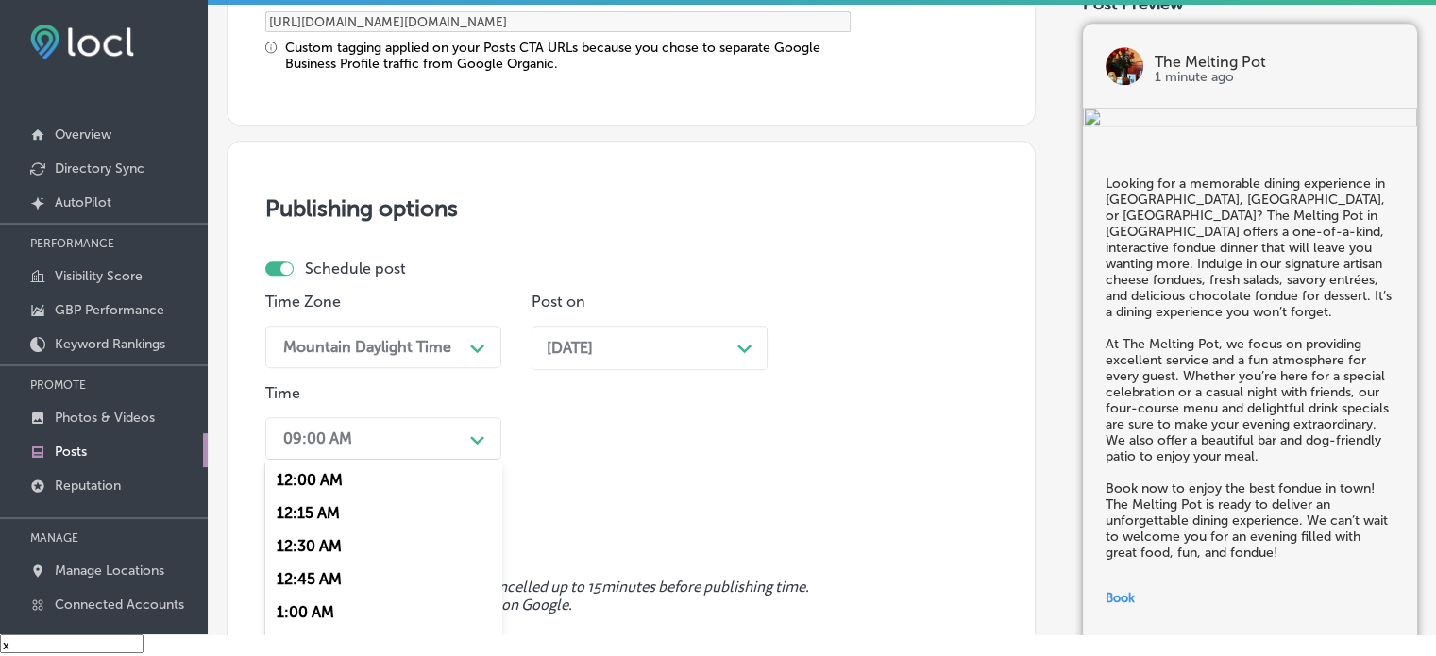
scroll to position [1687, 0]
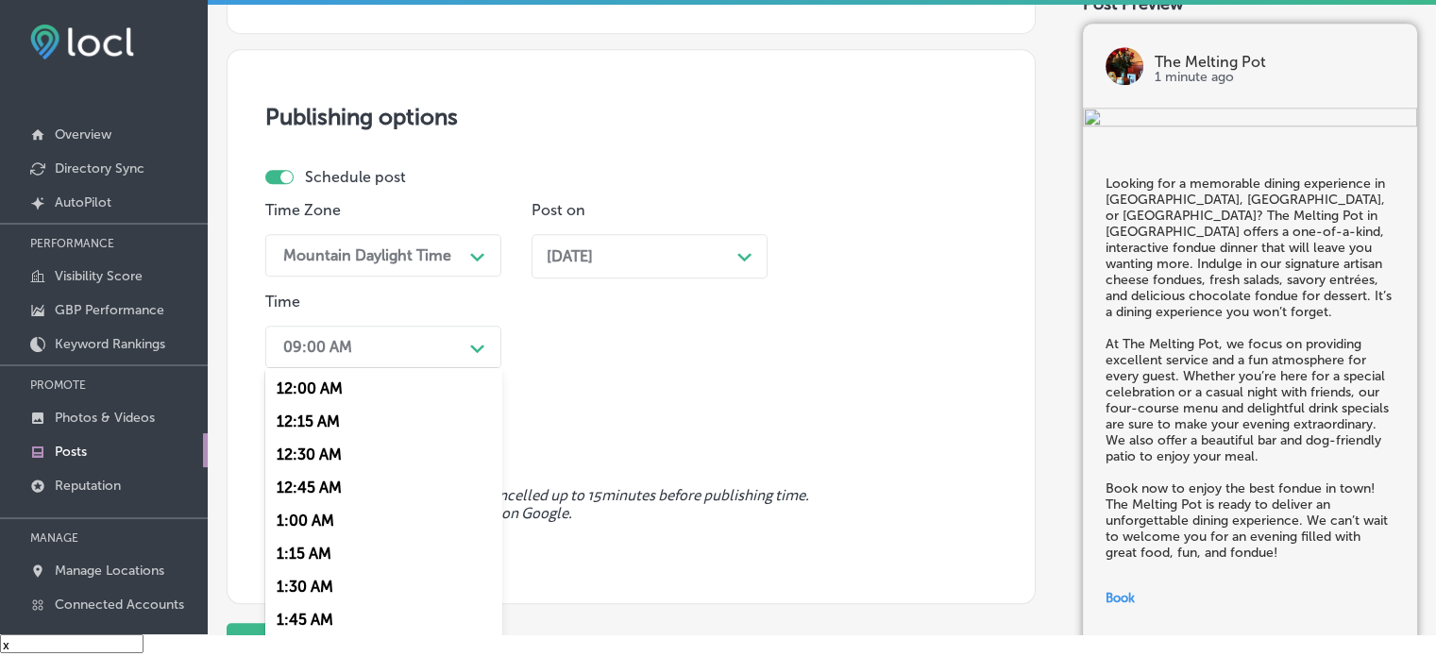
click at [426, 368] on div "option 7:00 AM, selected. option 12:30 AM focused, 3 of 96. 96 results availabl…" at bounding box center [383, 347] width 236 height 42
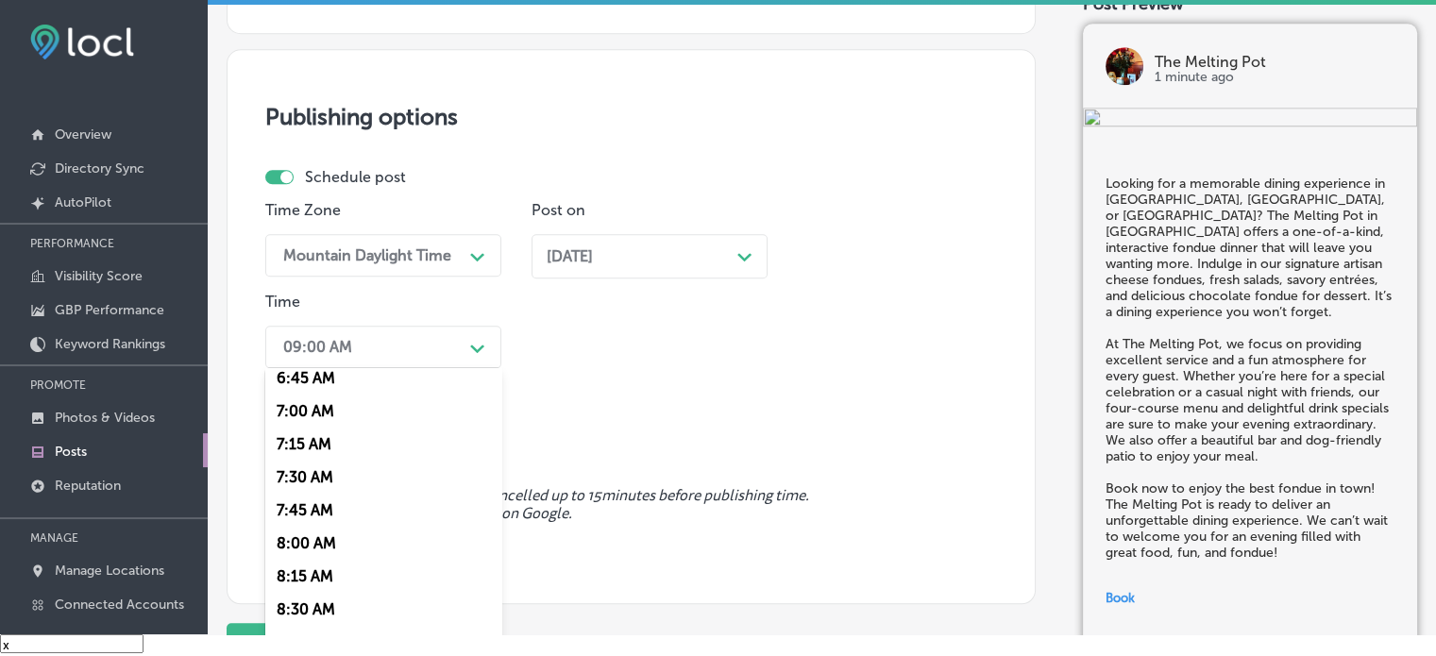
scroll to position [910, 0]
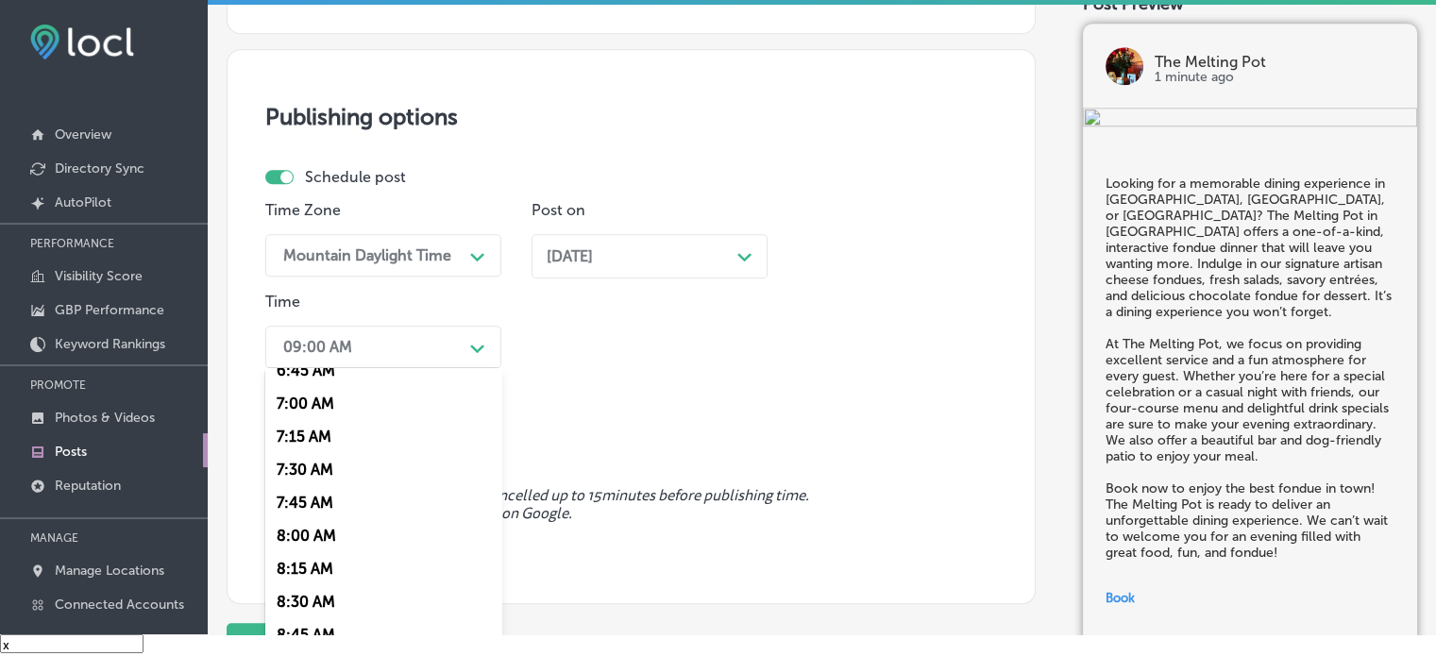
click at [306, 404] on div "7:00 AM" at bounding box center [383, 403] width 236 height 33
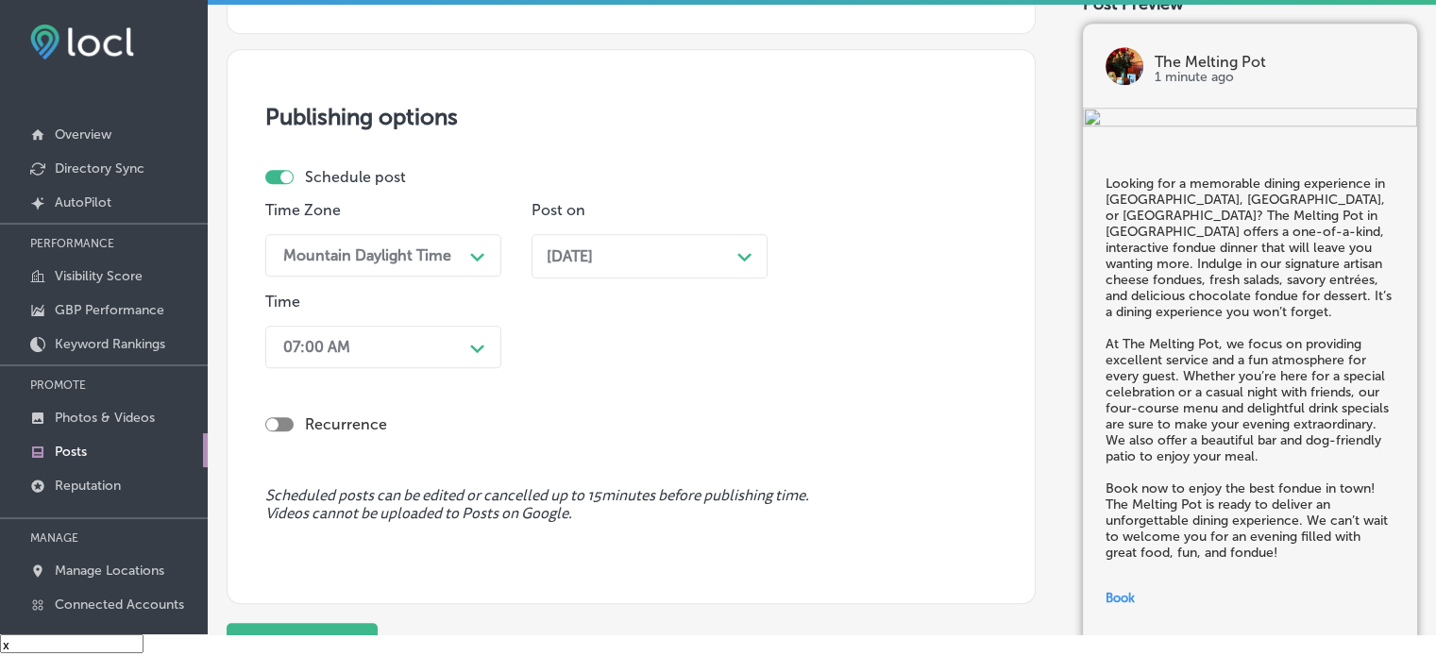
scroll to position [1858, 0]
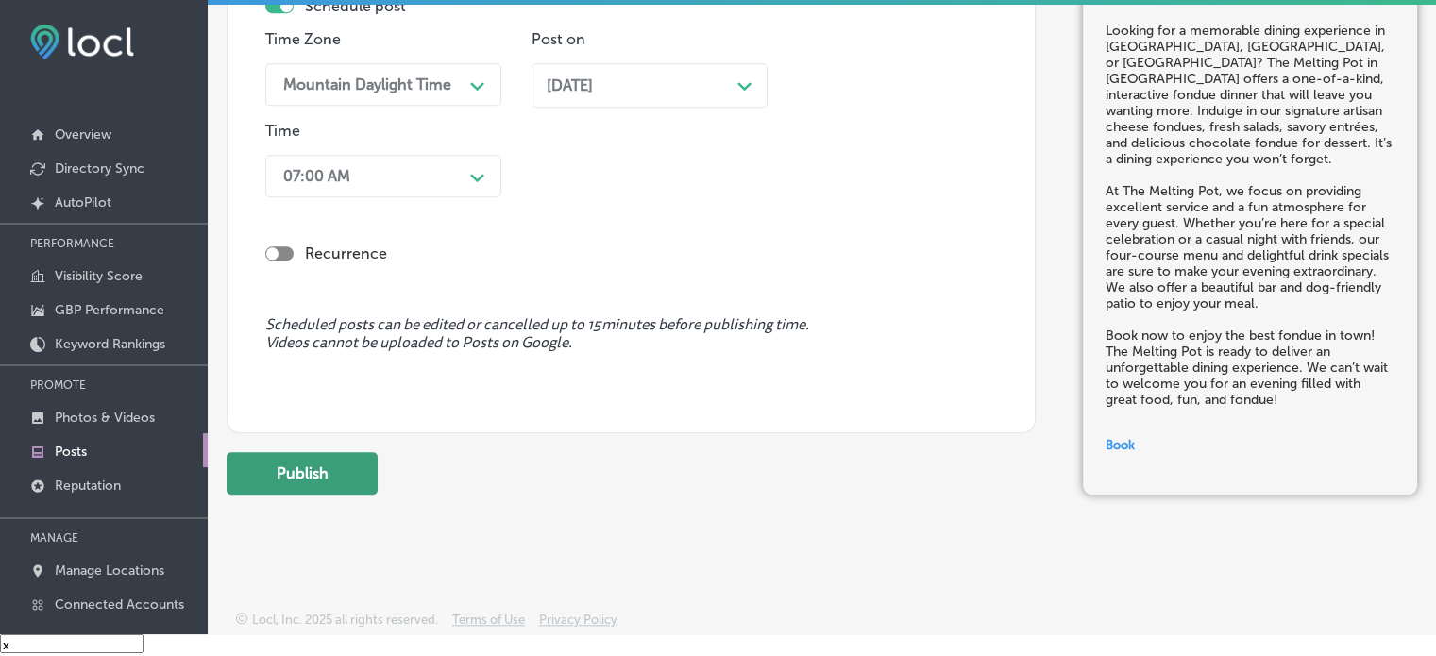
click at [339, 462] on button "Publish" at bounding box center [302, 473] width 151 height 42
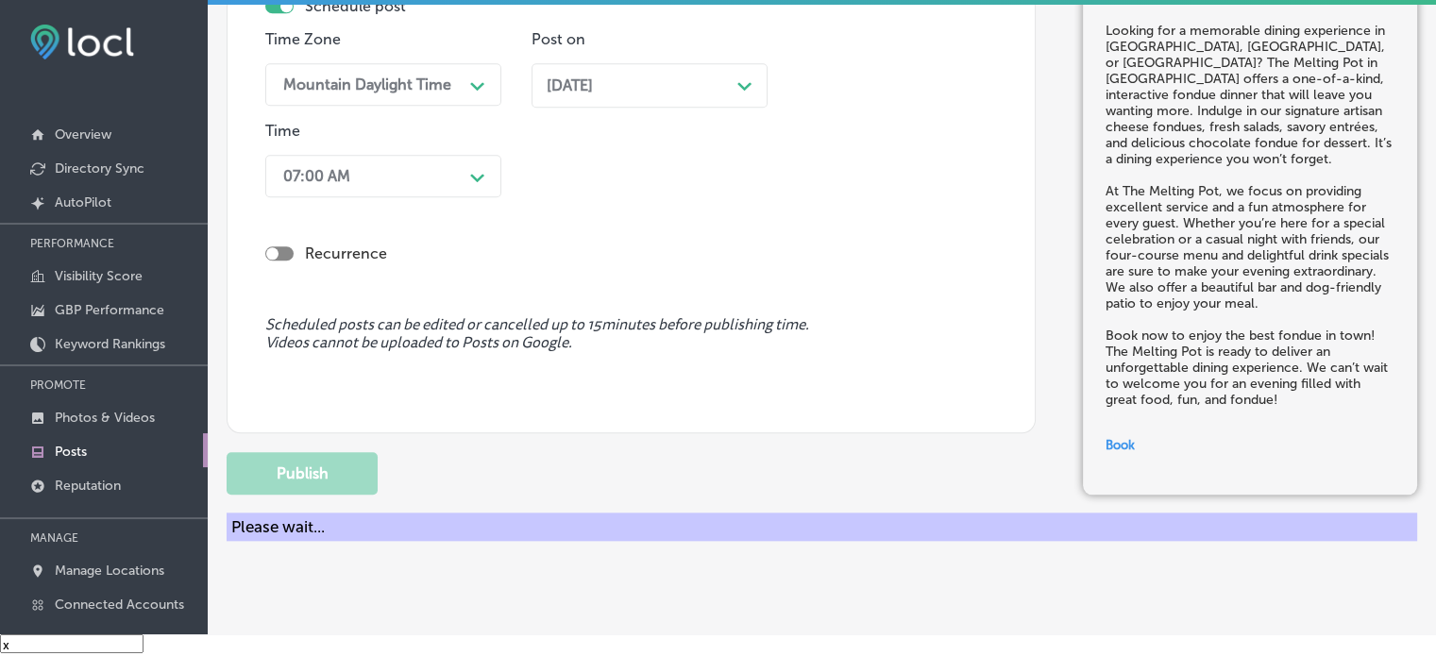
scroll to position [1605, 0]
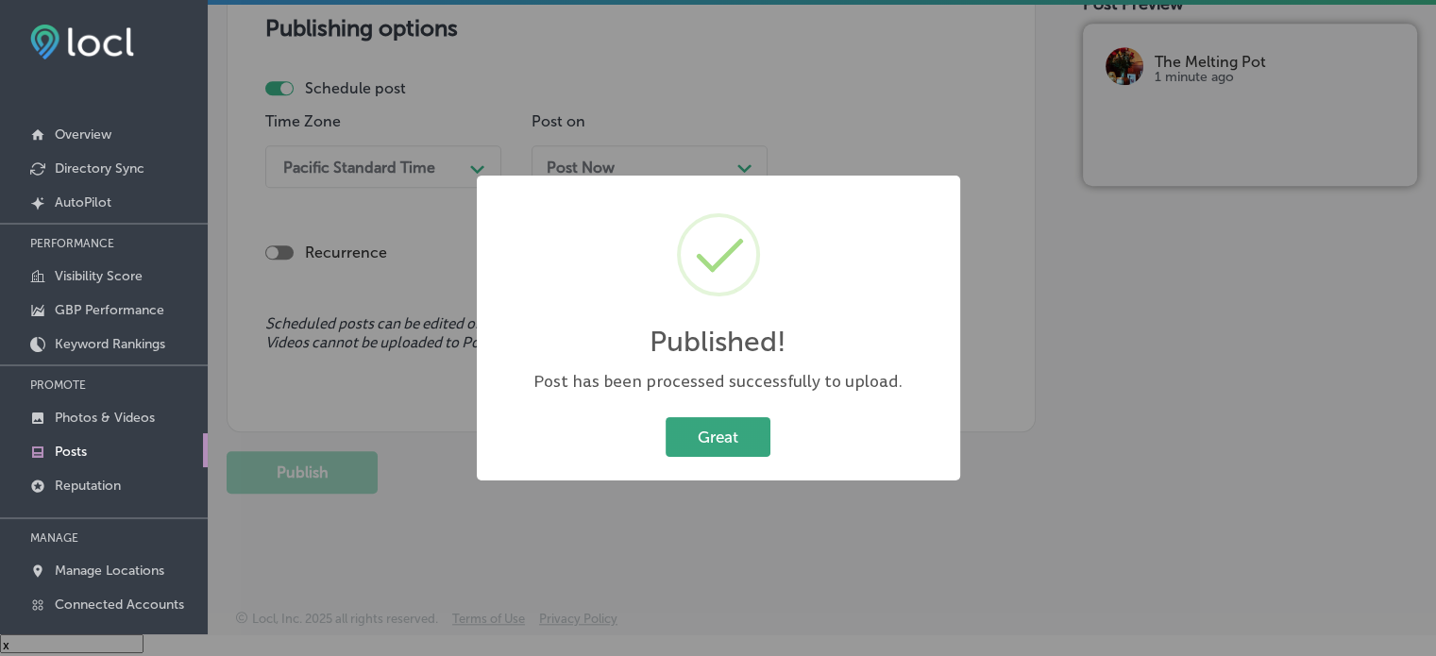
click at [687, 434] on button "Great" at bounding box center [718, 436] width 105 height 39
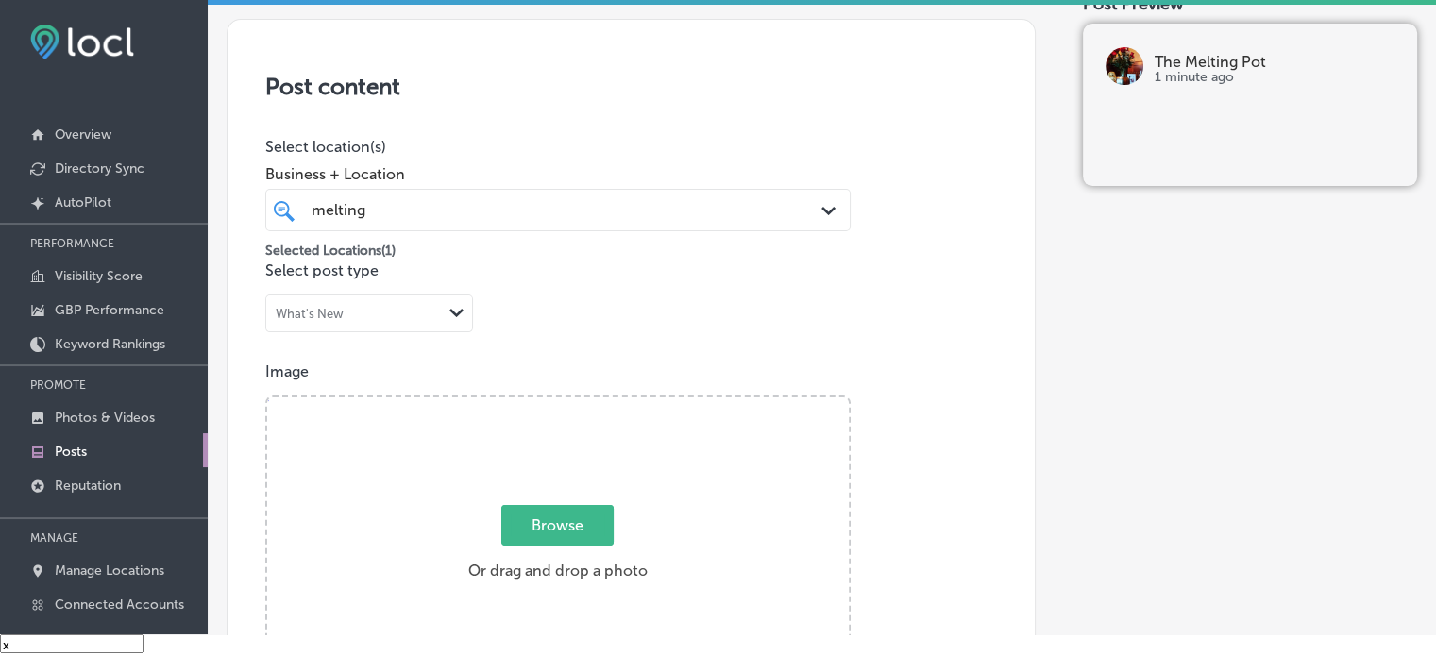
scroll to position [0, 0]
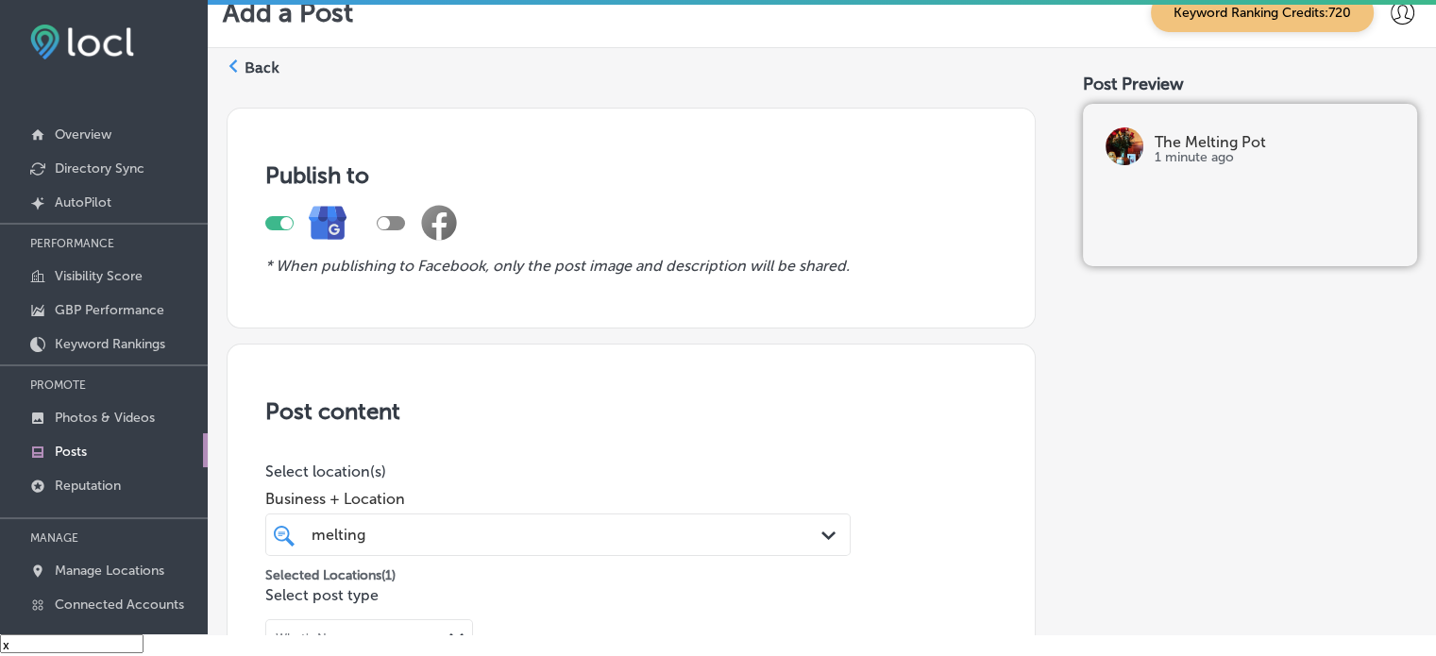
click at [256, 68] on label "Back" at bounding box center [262, 68] width 35 height 21
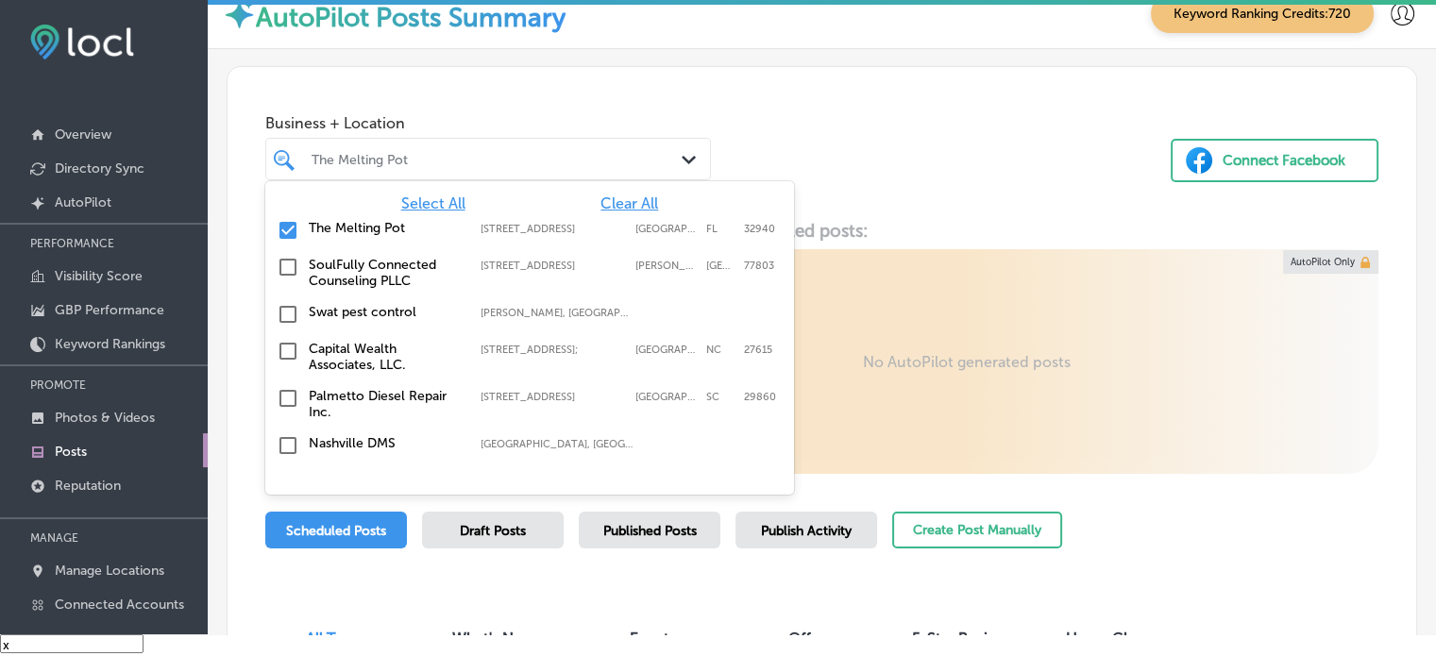
click at [444, 170] on div at bounding box center [470, 158] width 321 height 25
click at [617, 201] on span "Clear All" at bounding box center [629, 203] width 58 height 18
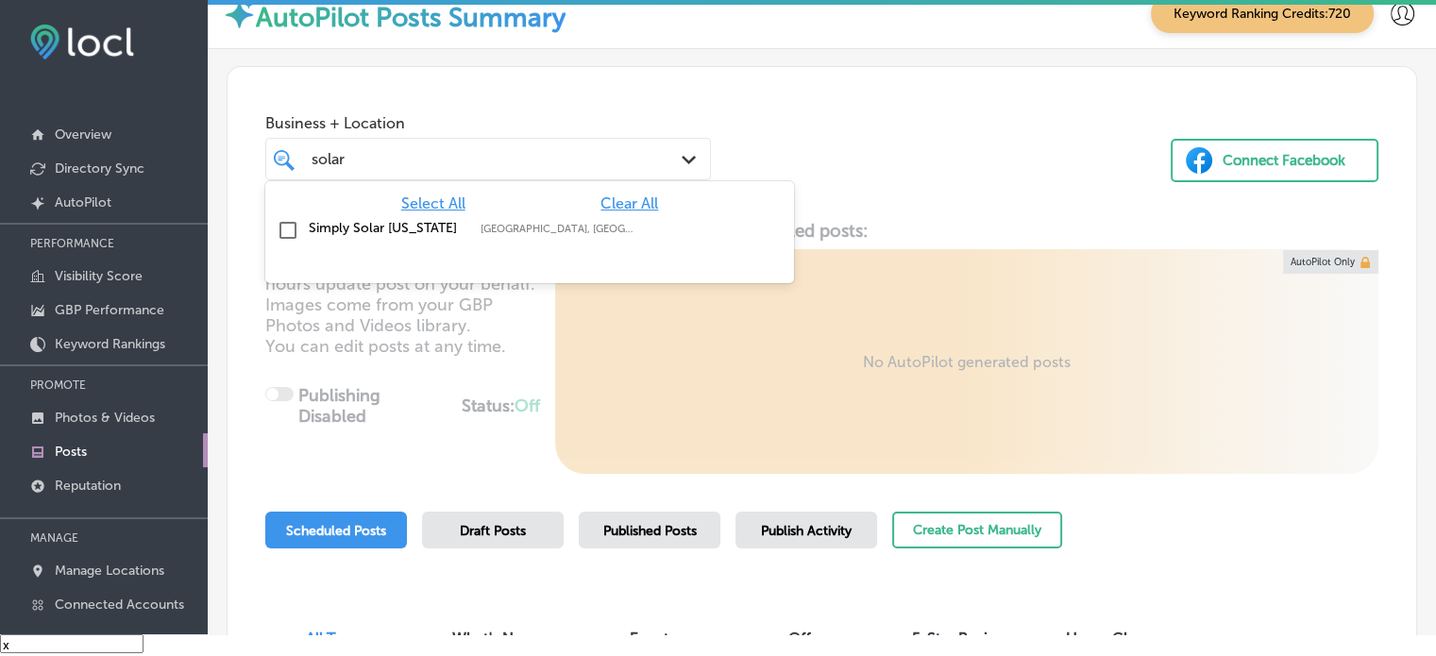
click at [329, 225] on label "Simply Solar [US_STATE]" at bounding box center [385, 228] width 153 height 16
type input "solar"
click at [835, 97] on div "Business + Location option focused, 2 of 96. 2 results available for search ter…" at bounding box center [822, 138] width 1189 height 143
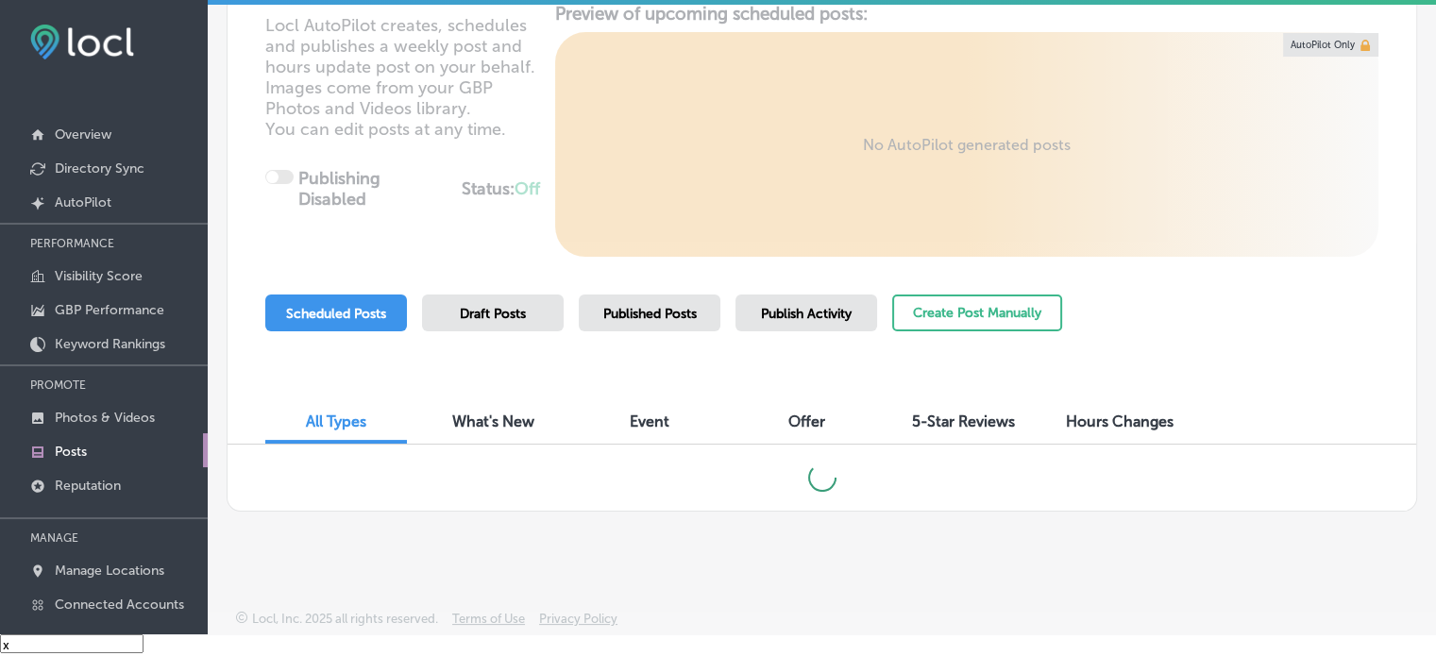
scroll to position [211, 0]
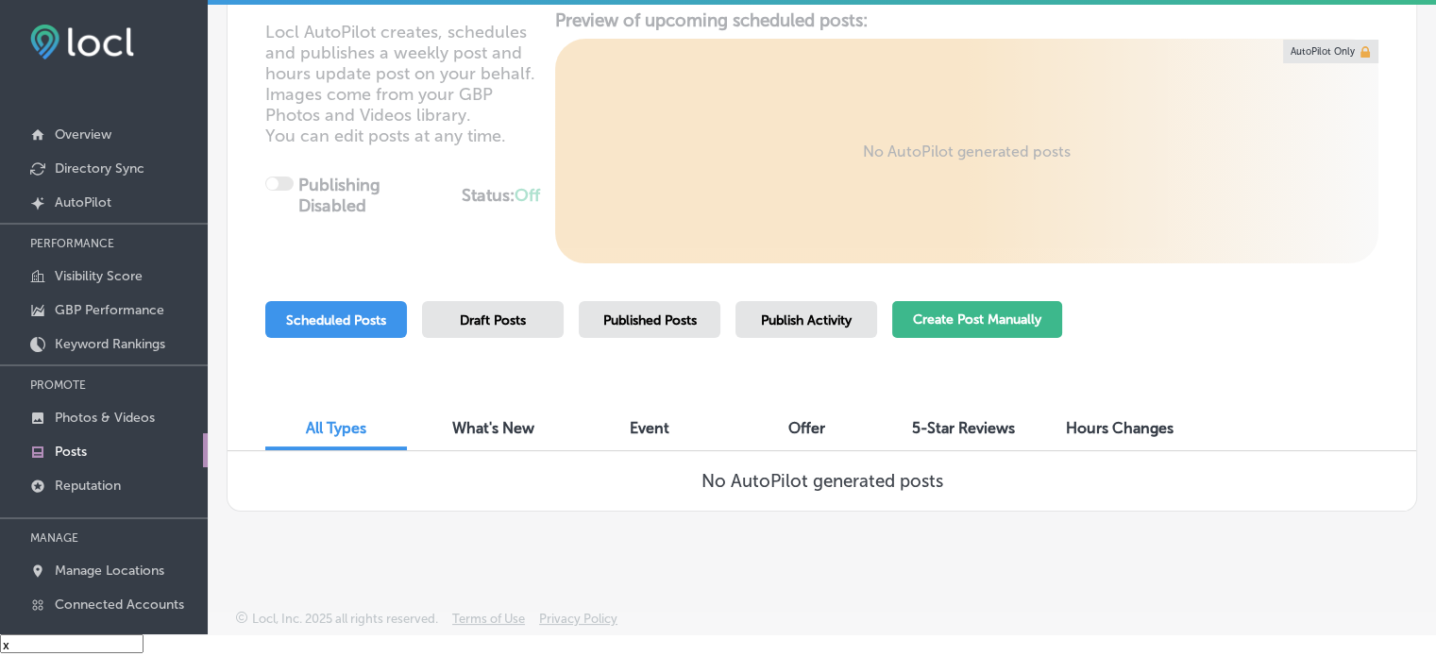
click at [973, 320] on button "Create Post Manually" at bounding box center [977, 319] width 170 height 37
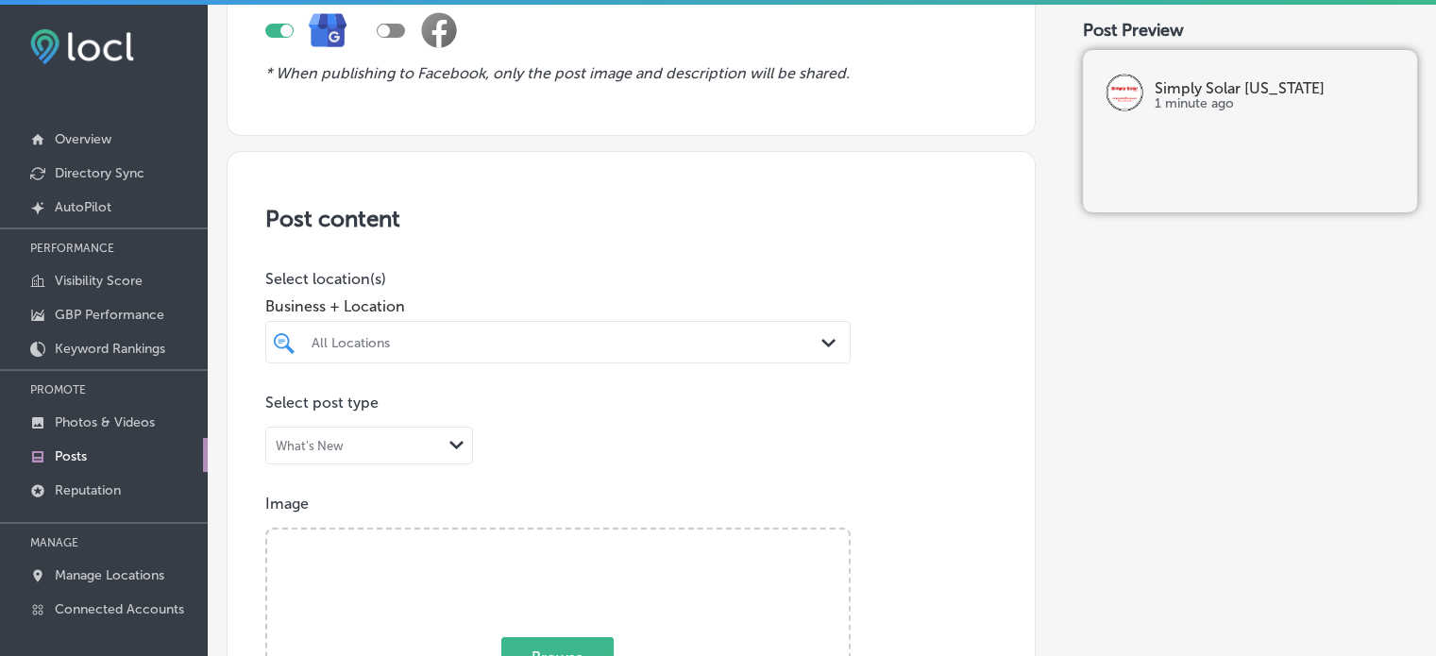
scroll to position [247, 0]
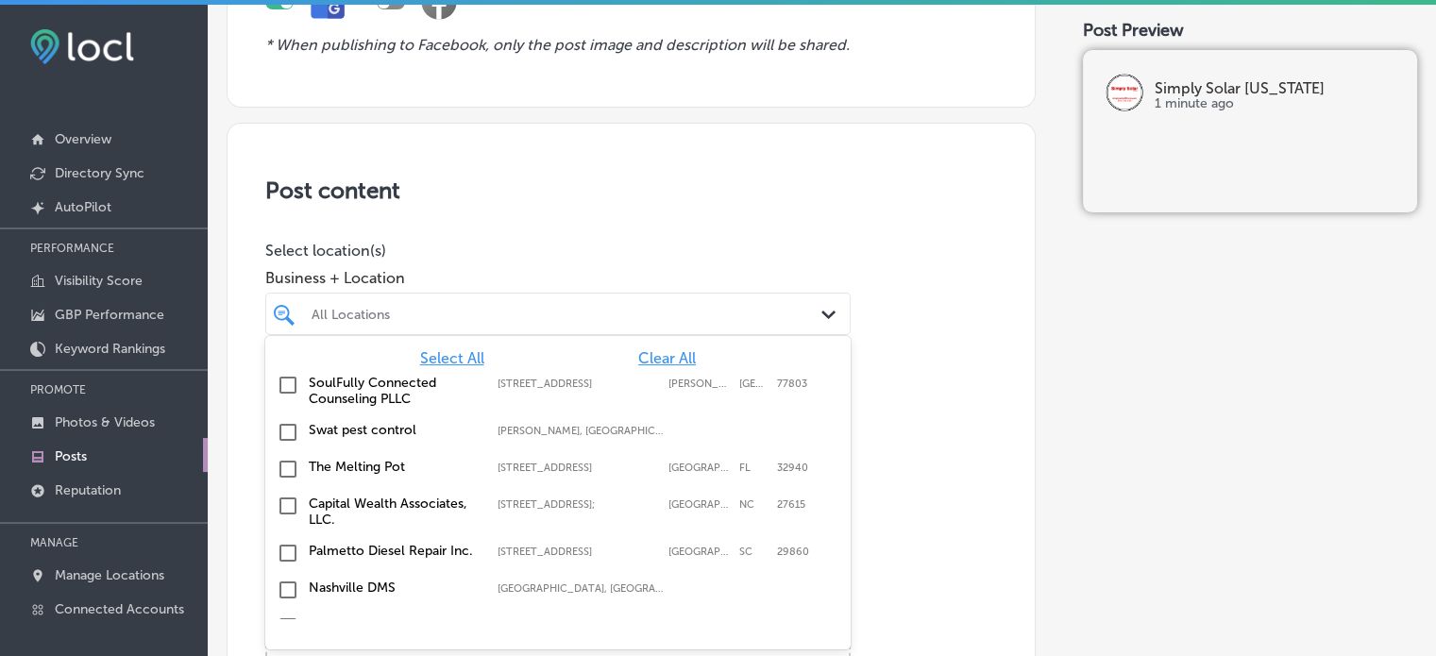
click at [706, 335] on div "option focused, 1 of 96. 96 results available. Use Up and Down to choose option…" at bounding box center [557, 314] width 585 height 42
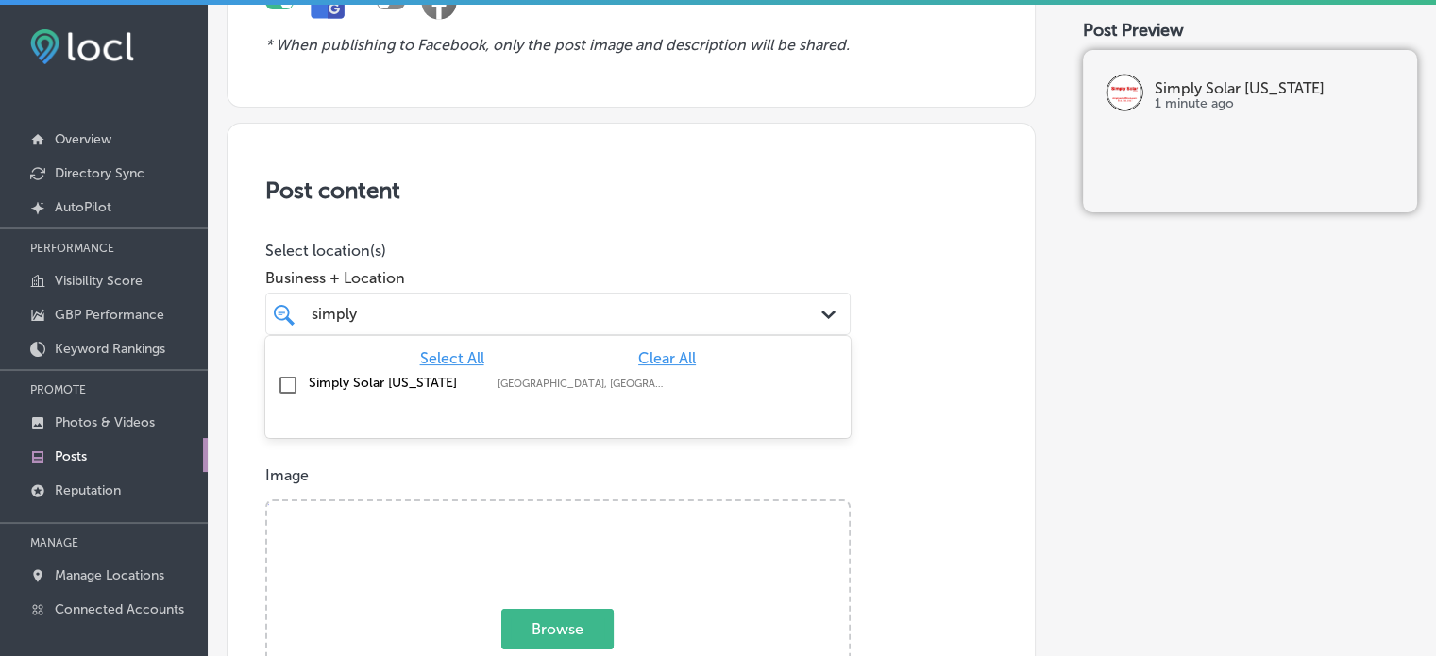
click at [310, 376] on label "Simply Solar [US_STATE]" at bounding box center [394, 383] width 170 height 16
type input "simply"
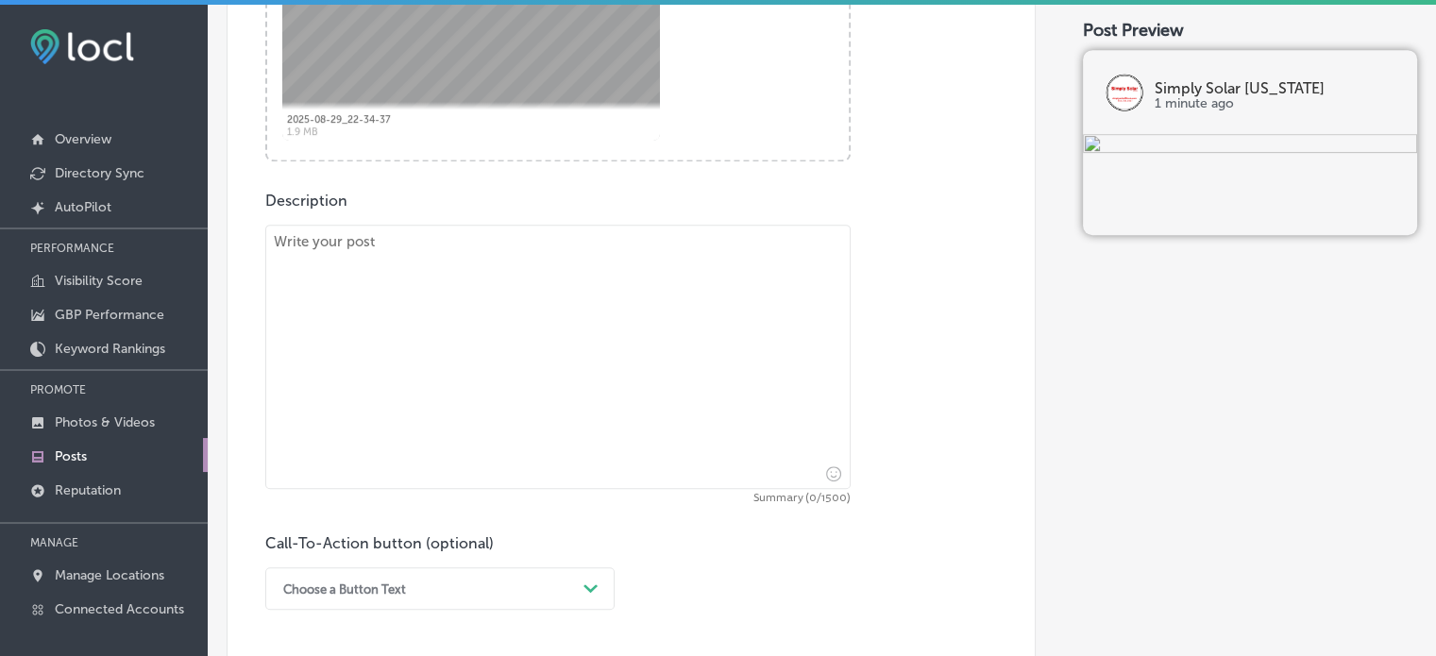
scroll to position [897, 0]
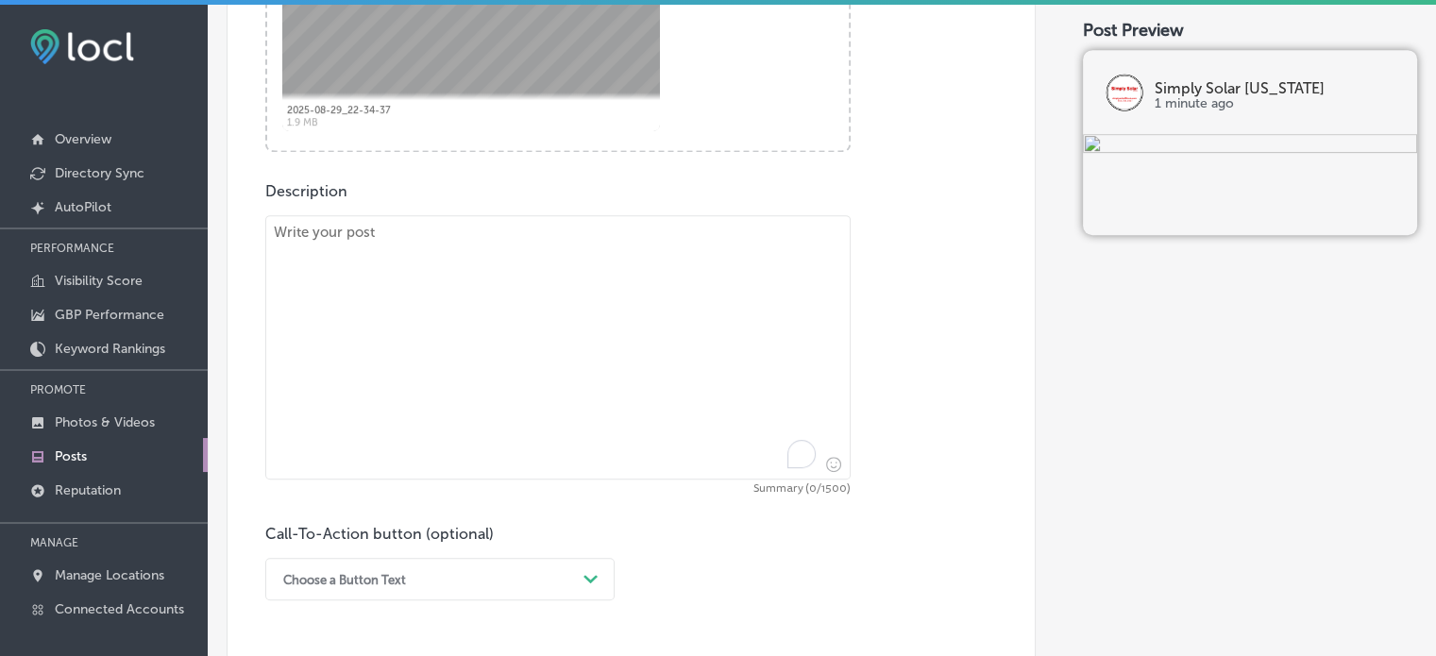
click at [548, 377] on textarea "To enrich screen reader interactions, please activate Accessibility in Grammarl…" at bounding box center [557, 347] width 585 height 264
paste textarea ""Lo ips’do sitamet co adipis elit seddoe temporinc utl etdo ma aliqua enima, mi…"
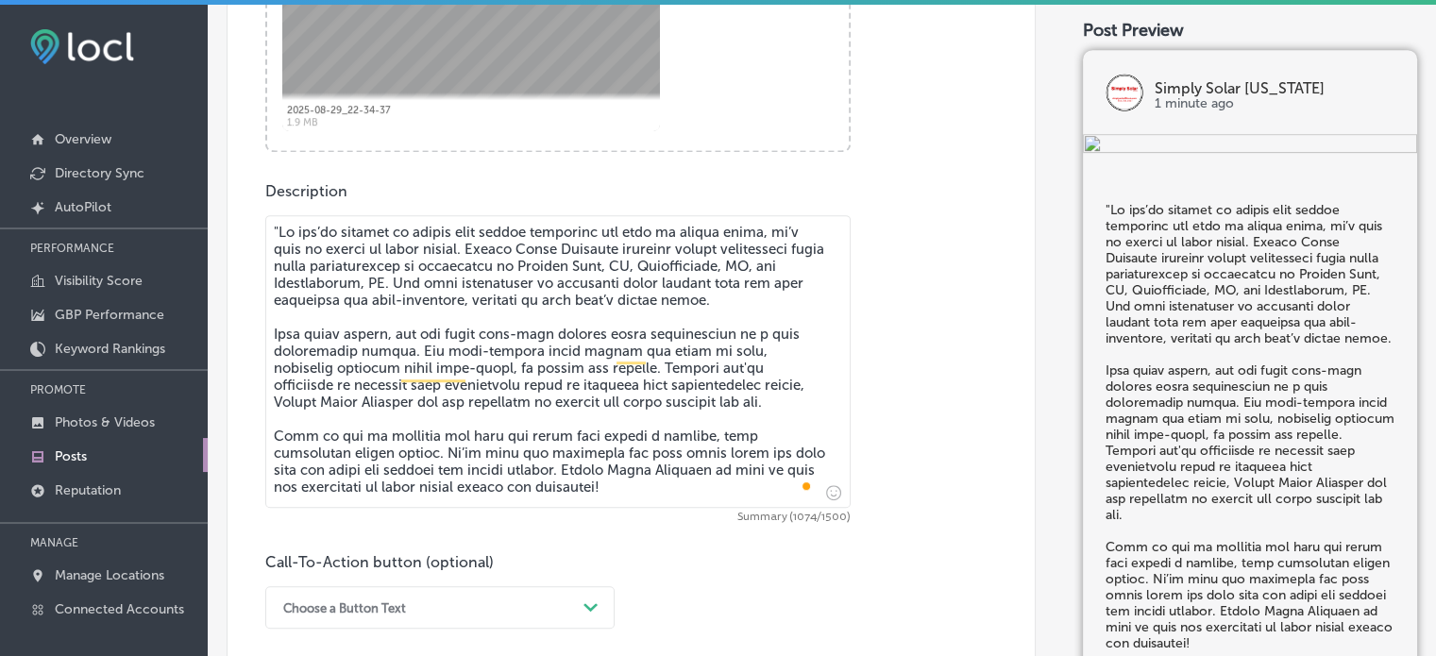
click at [275, 220] on textarea "To enrich screen reader interactions, please activate Accessibility in Grammarl…" at bounding box center [557, 361] width 585 height 293
click at [406, 320] on textarea "To enrich screen reader interactions, please activate Accessibility in Grammarl…" at bounding box center [557, 361] width 585 height 293
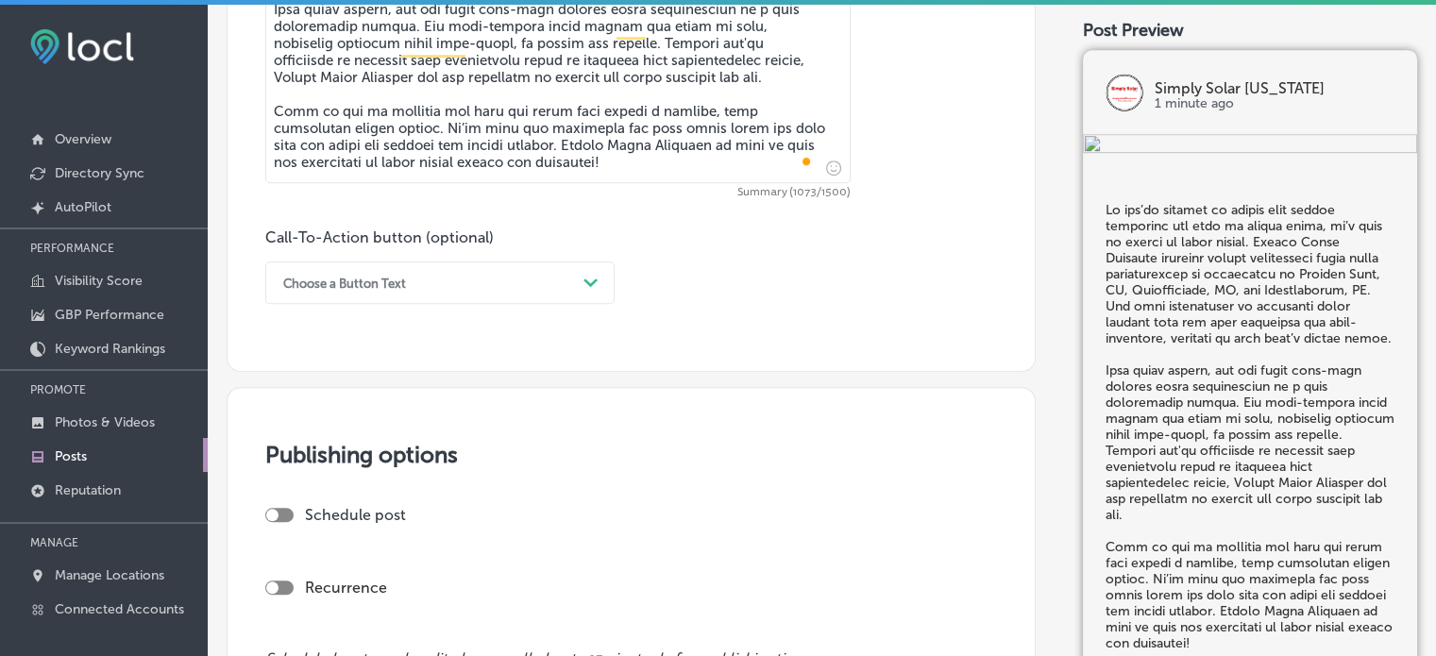
scroll to position [1225, 0]
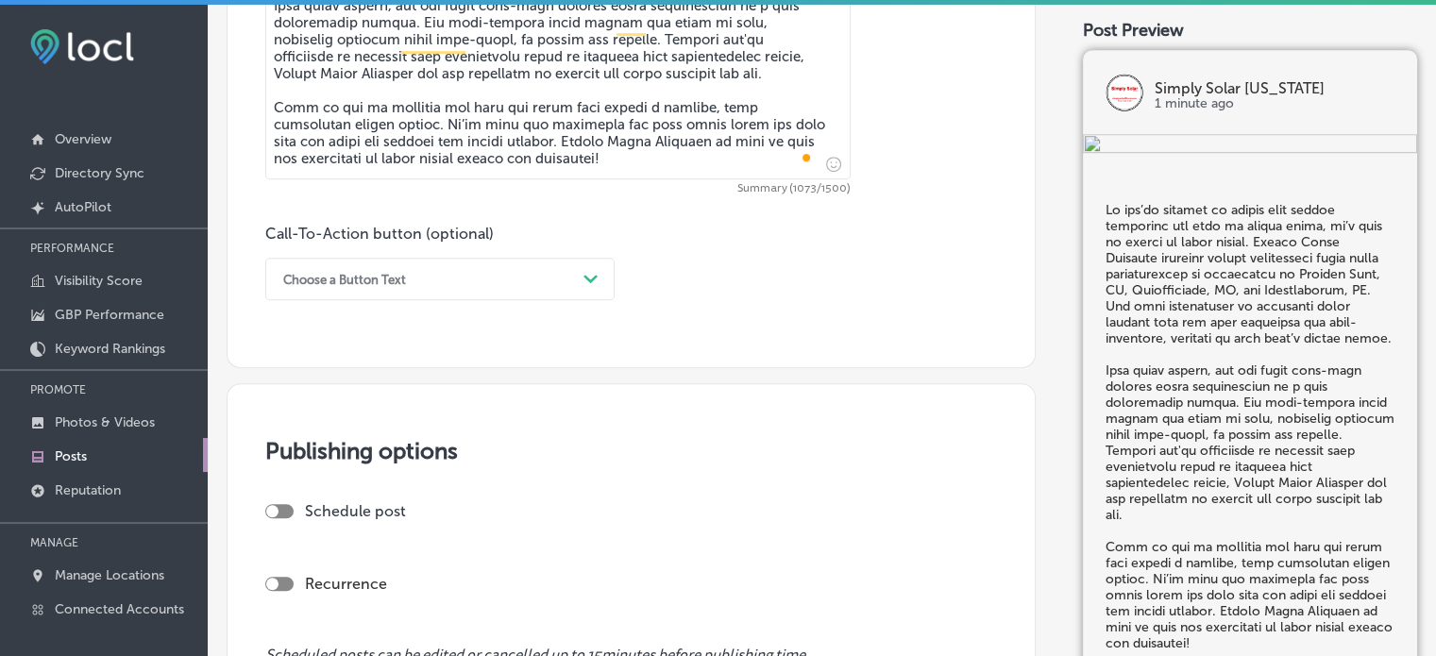
type textarea "Lo ips’do sitamet co adipis elit seddoe temporinc utl etdo ma aliqua enima, mi’…"
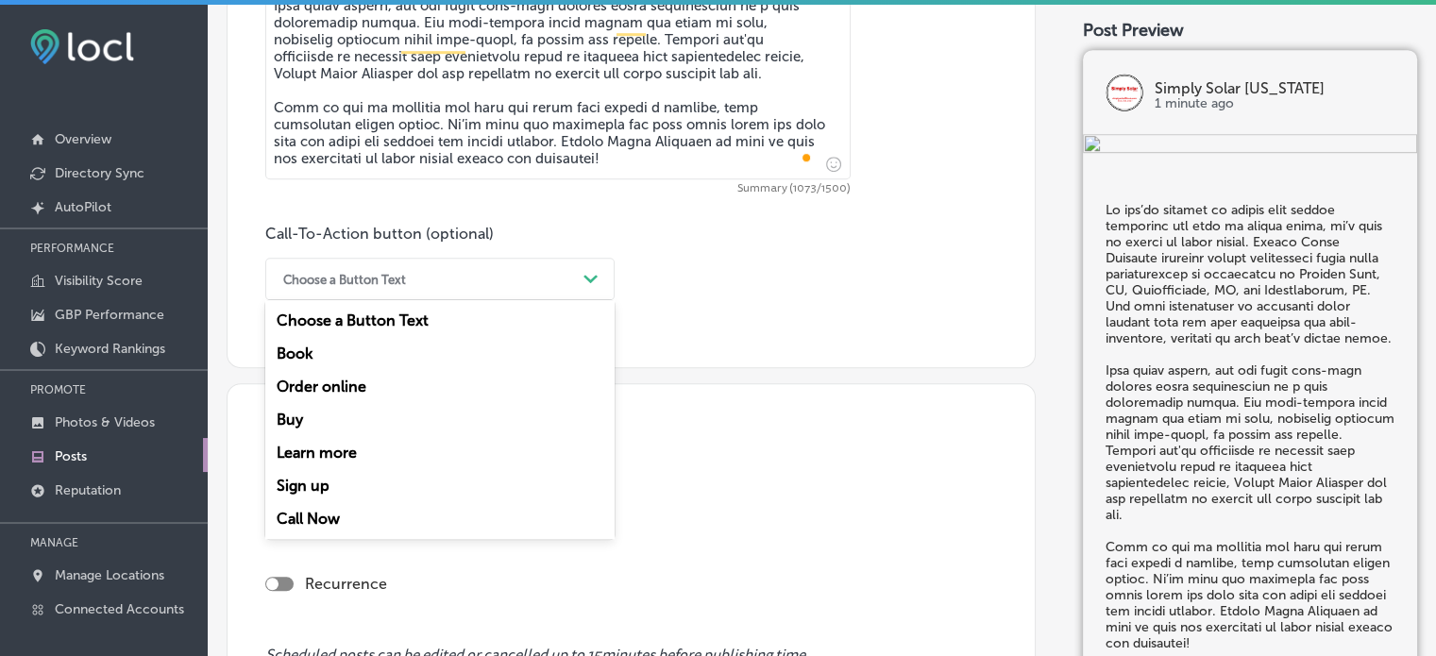
click at [461, 297] on div "Choose a Button Text Path Created with Sketch." at bounding box center [439, 279] width 349 height 42
click at [326, 514] on div "Call Now" at bounding box center [439, 518] width 349 height 33
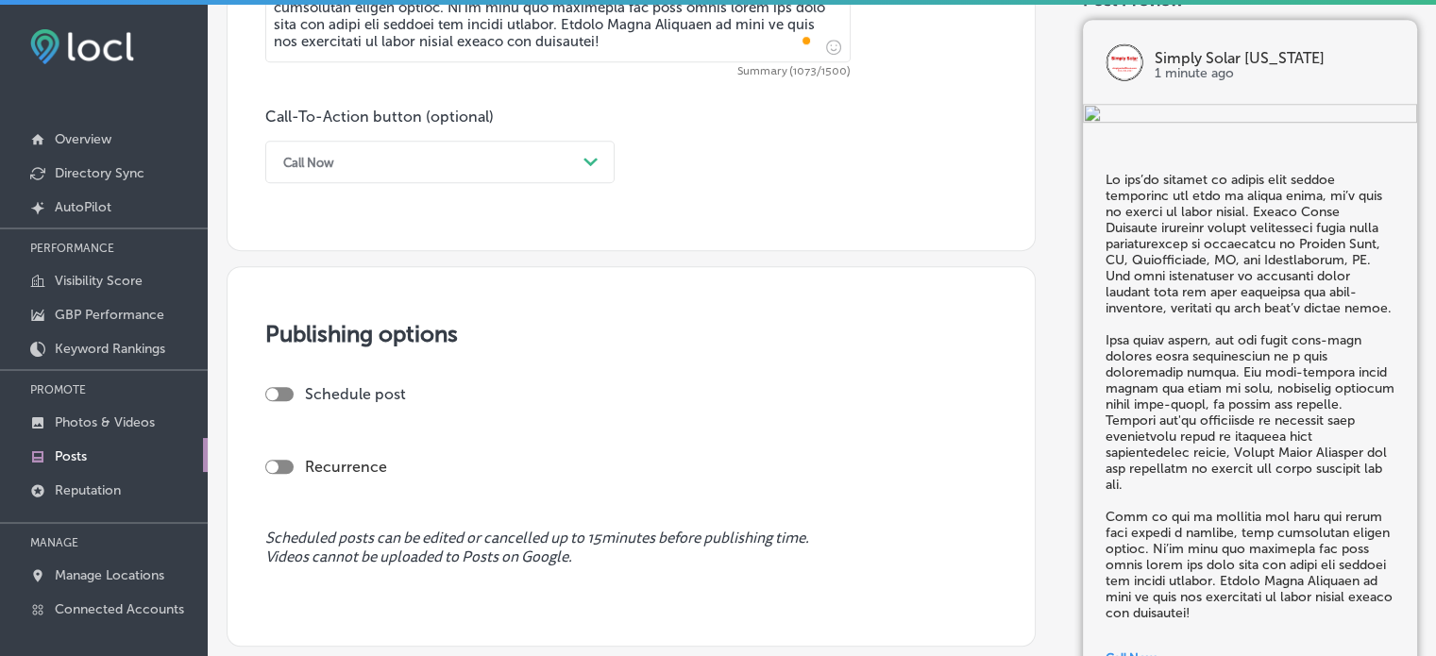
scroll to position [1351, 0]
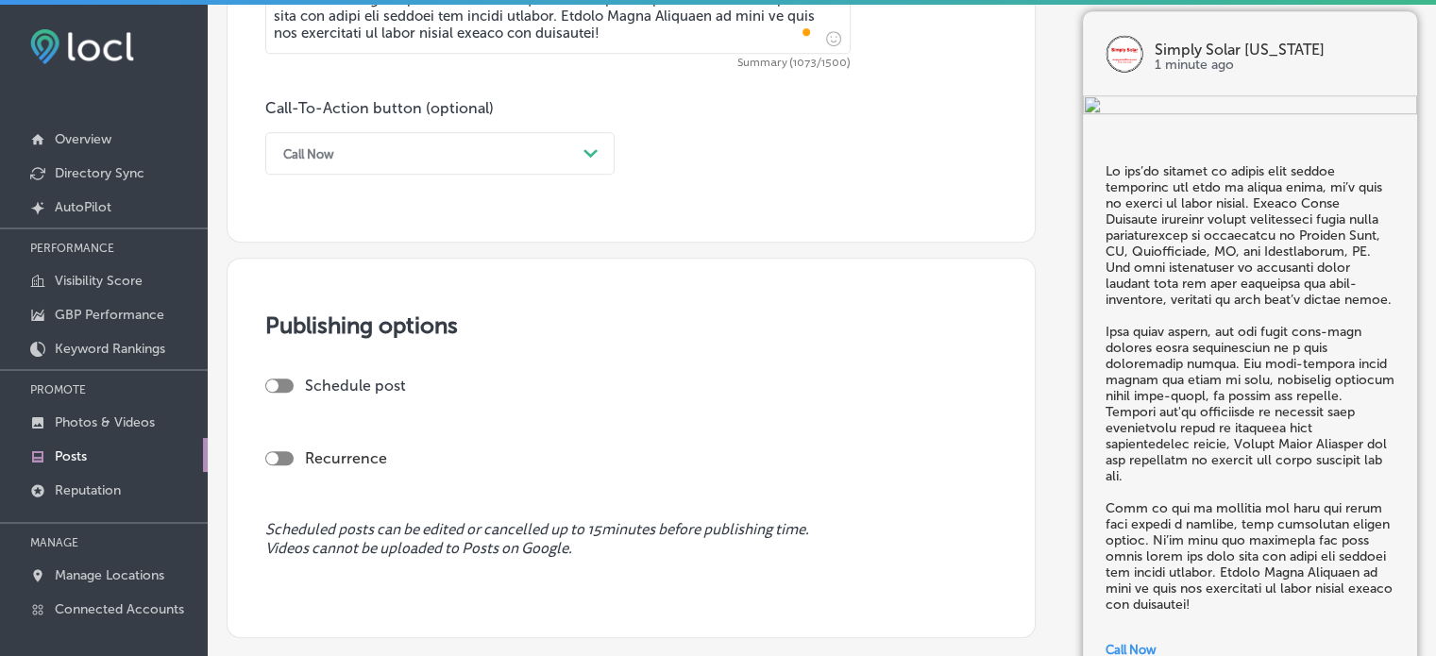
click at [280, 380] on div at bounding box center [279, 386] width 28 height 14
checkbox input "true"
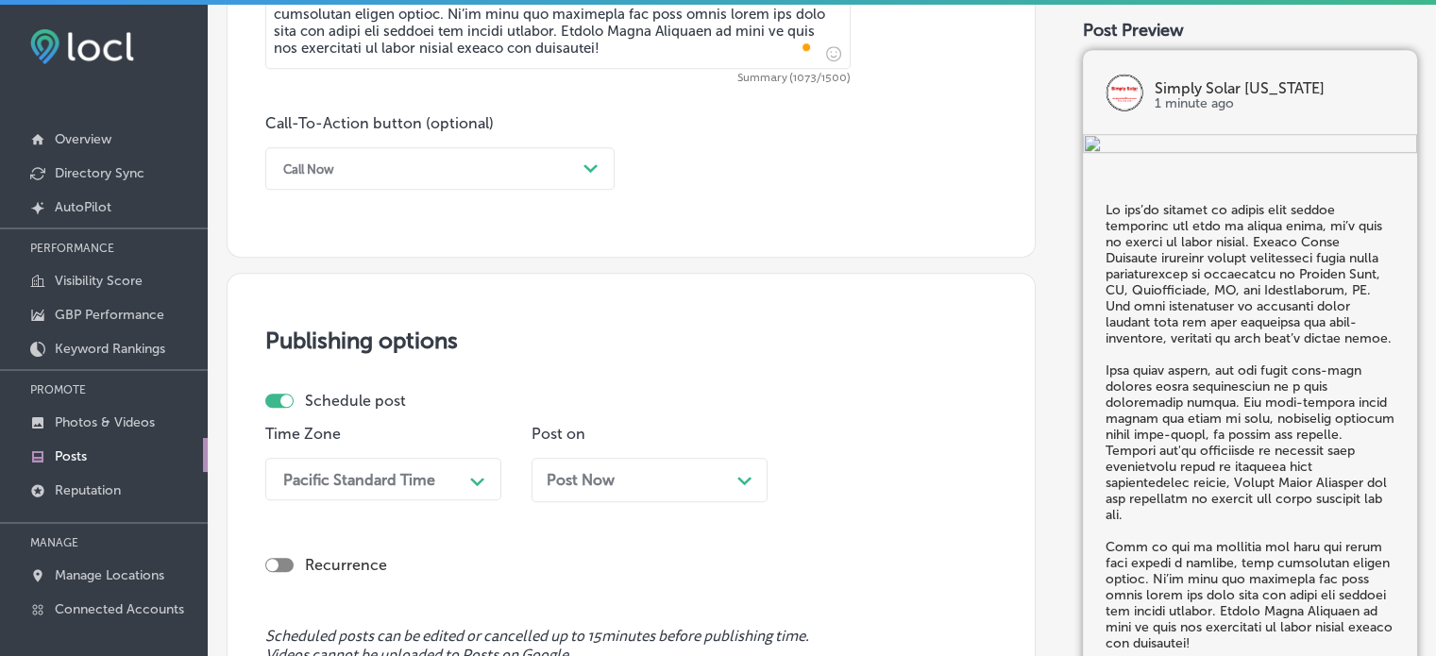
scroll to position [1470, 0]
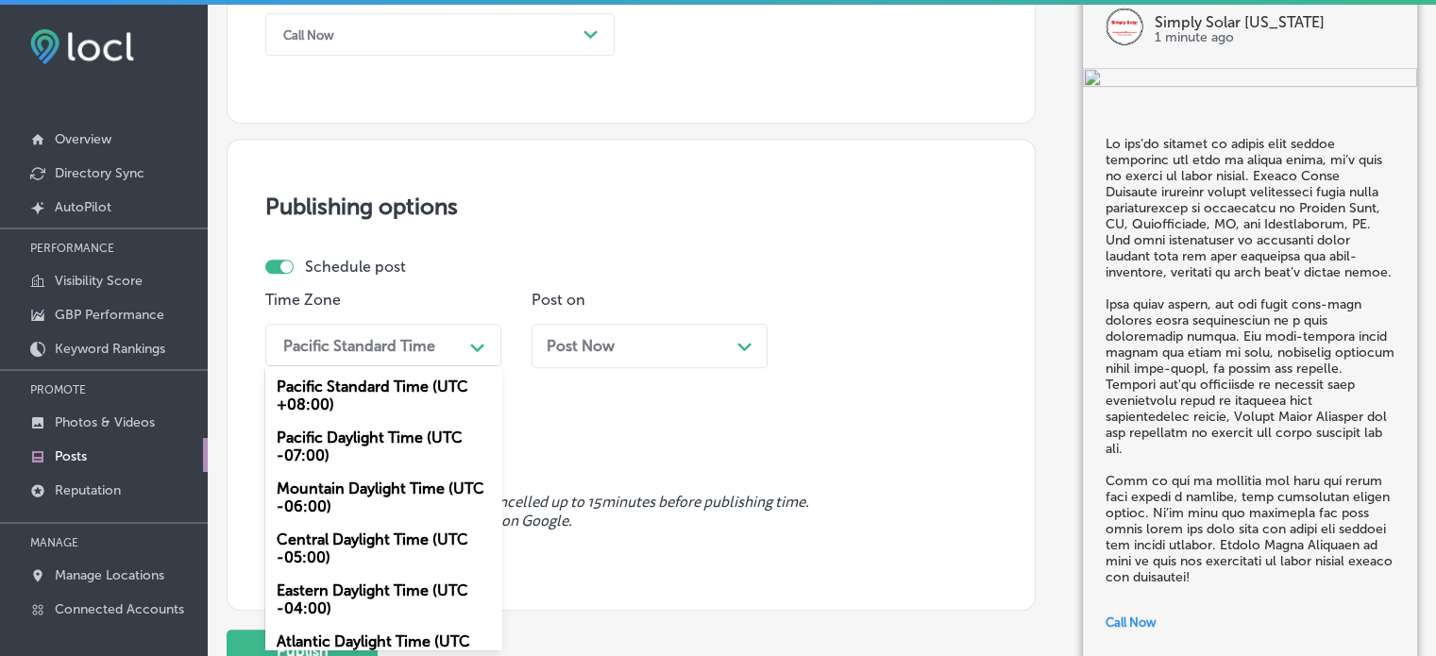
click at [453, 366] on div "option Pacific Daylight Time (UTC -07:00) focused, 2 of 6. 6 results available.…" at bounding box center [383, 345] width 236 height 42
click at [397, 510] on div "Mountain Daylight Time (UTC -06:00)" at bounding box center [383, 497] width 236 height 51
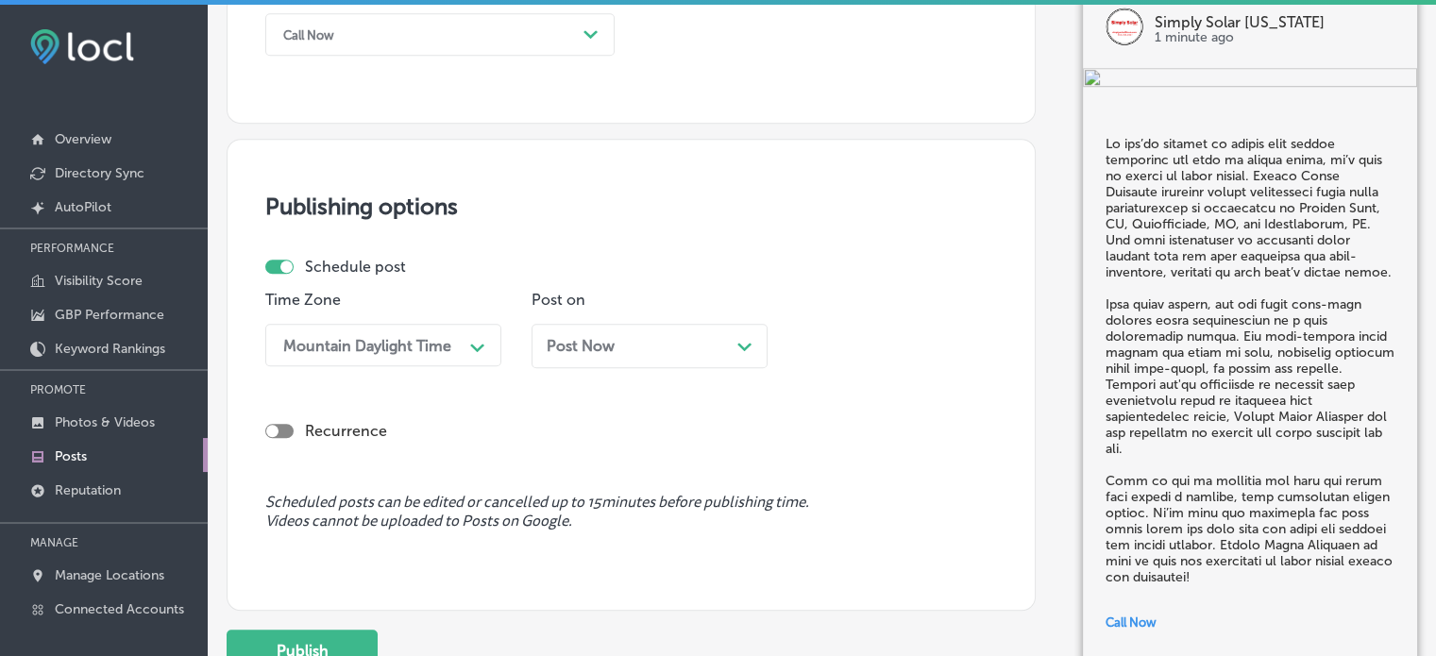
click at [669, 360] on div "Post Now Path Created with Sketch." at bounding box center [649, 346] width 236 height 44
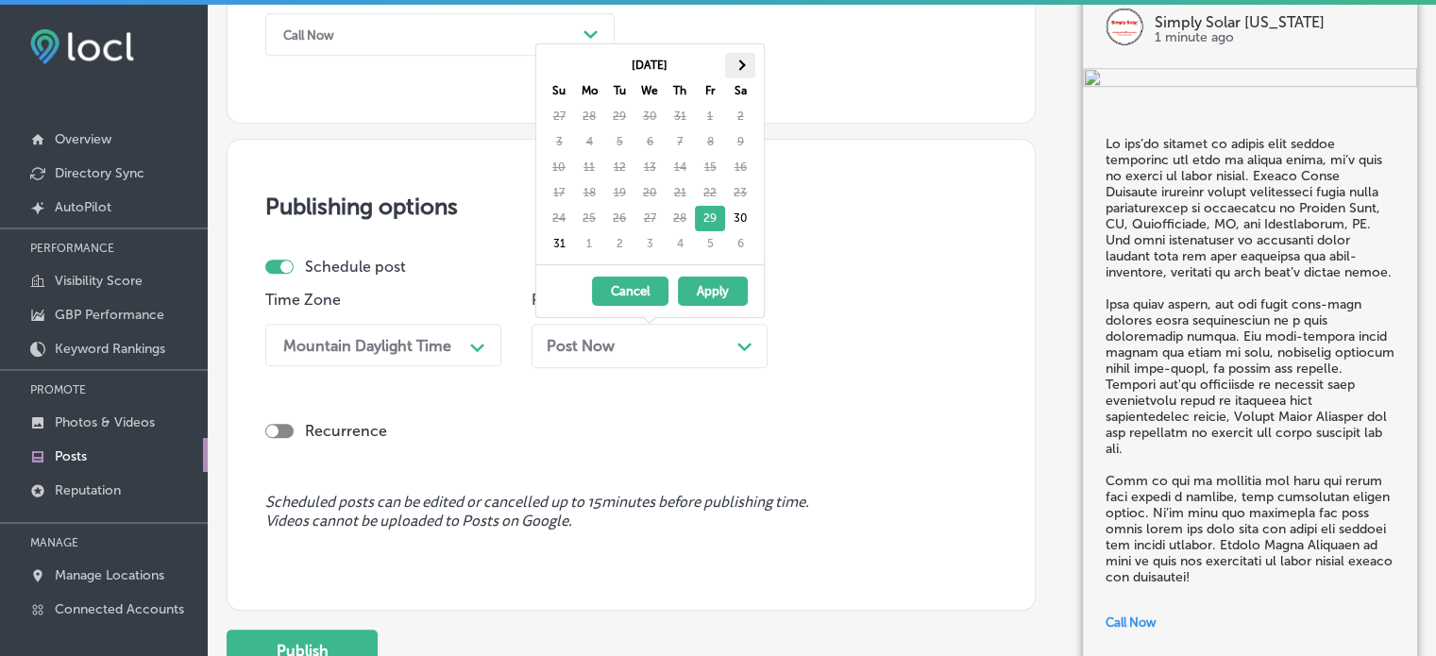
click at [737, 62] on span at bounding box center [739, 65] width 10 height 10
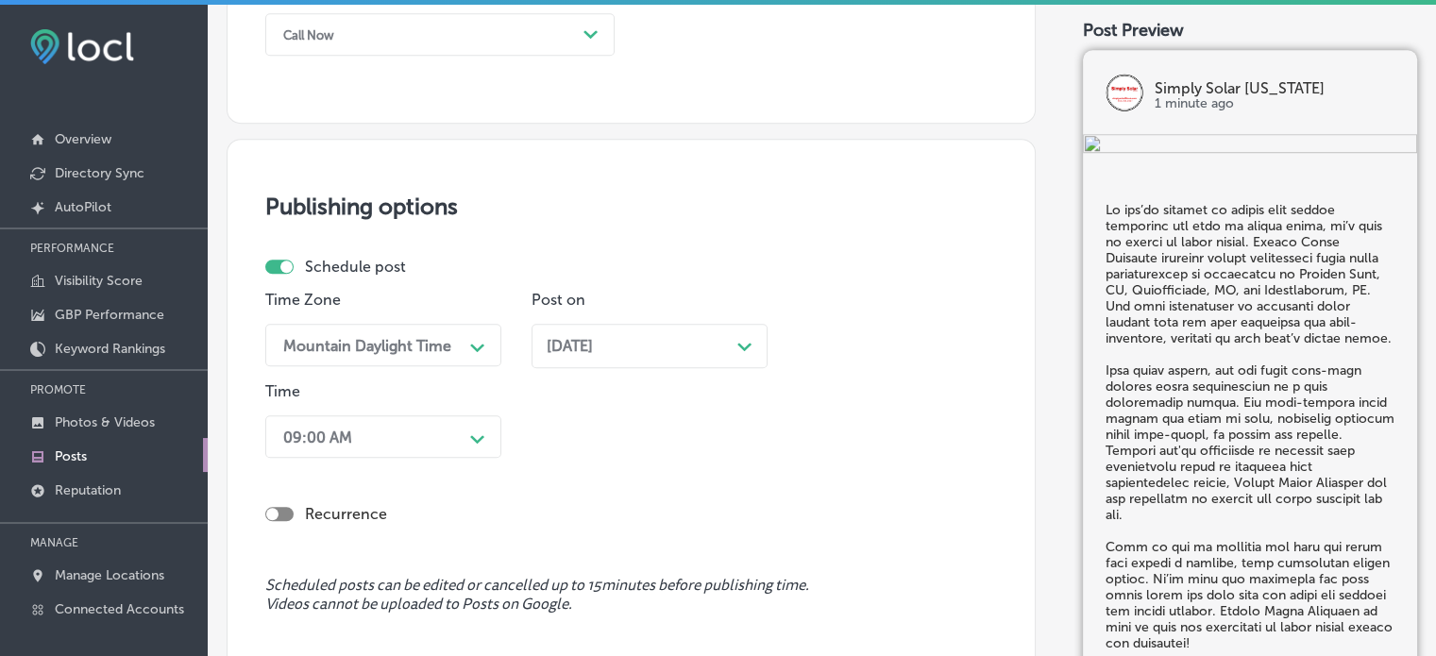
scroll to position [1706, 0]
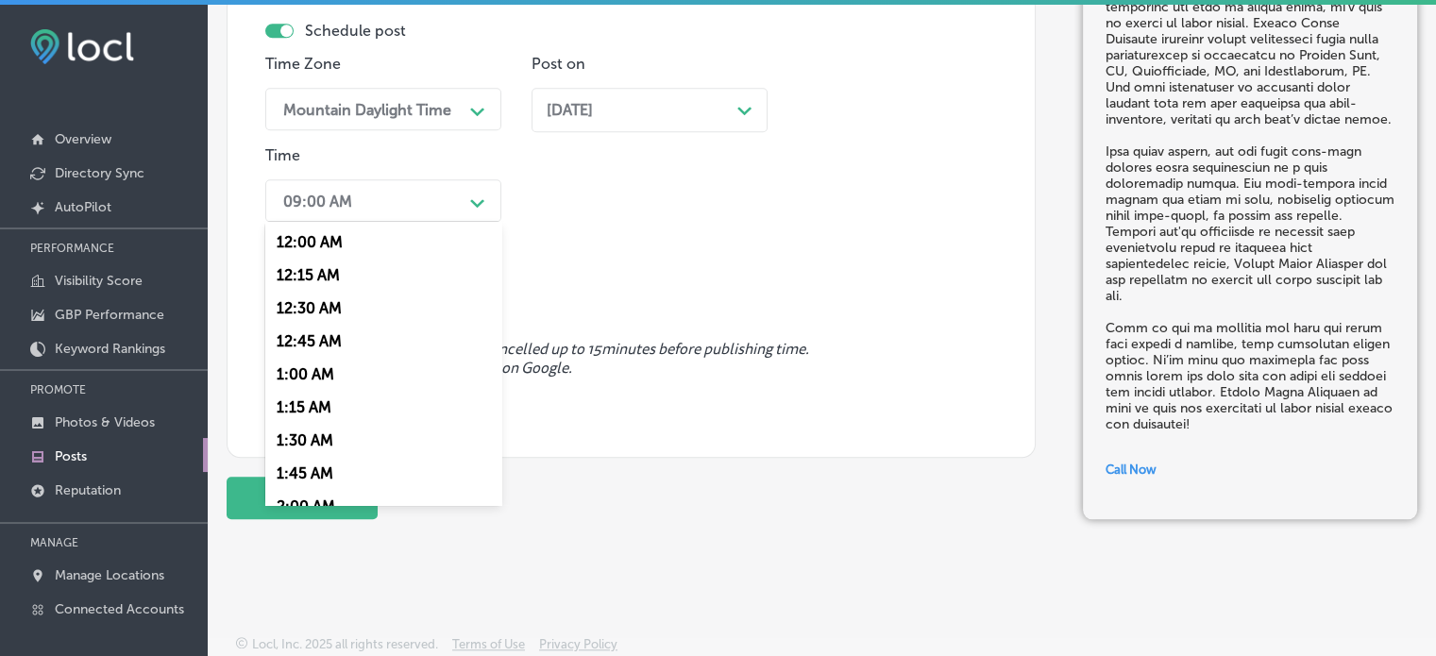
click at [415, 211] on div "09:00 AM" at bounding box center [368, 200] width 189 height 33
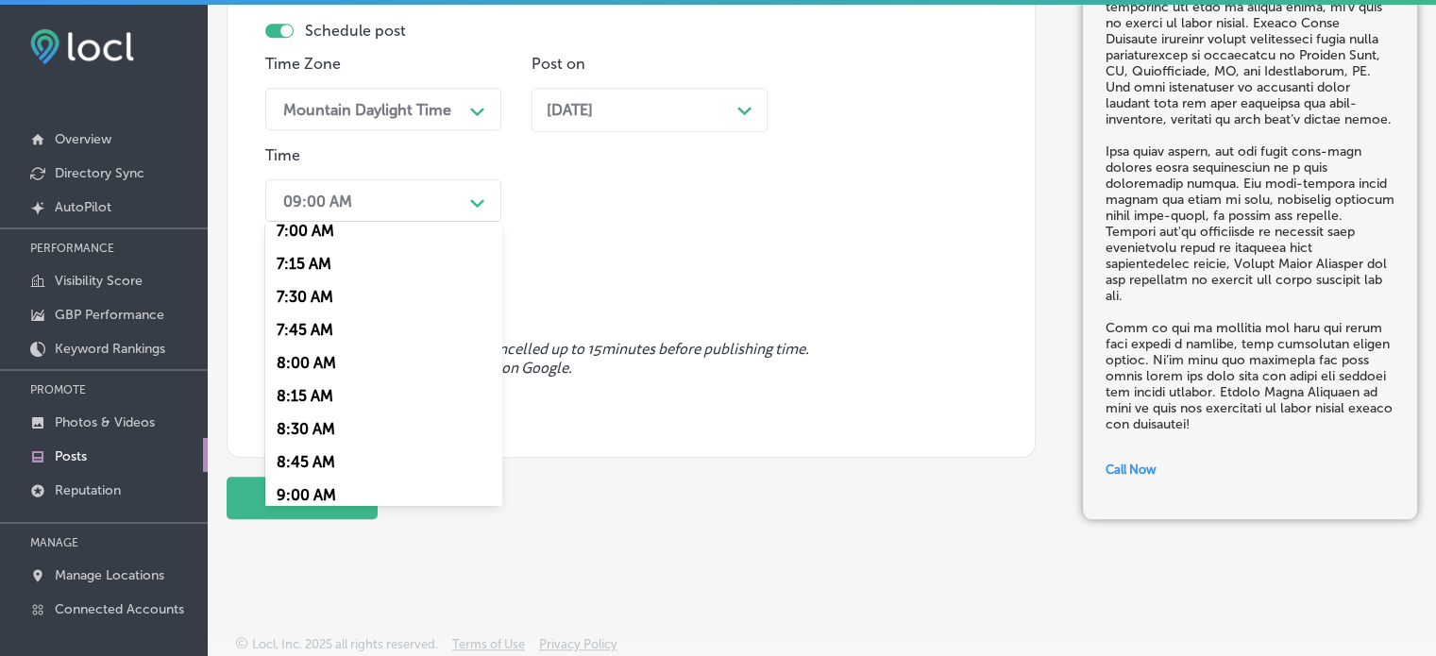
scroll to position [933, 0]
click at [291, 238] on div "7:00 AM" at bounding box center [383, 234] width 236 height 33
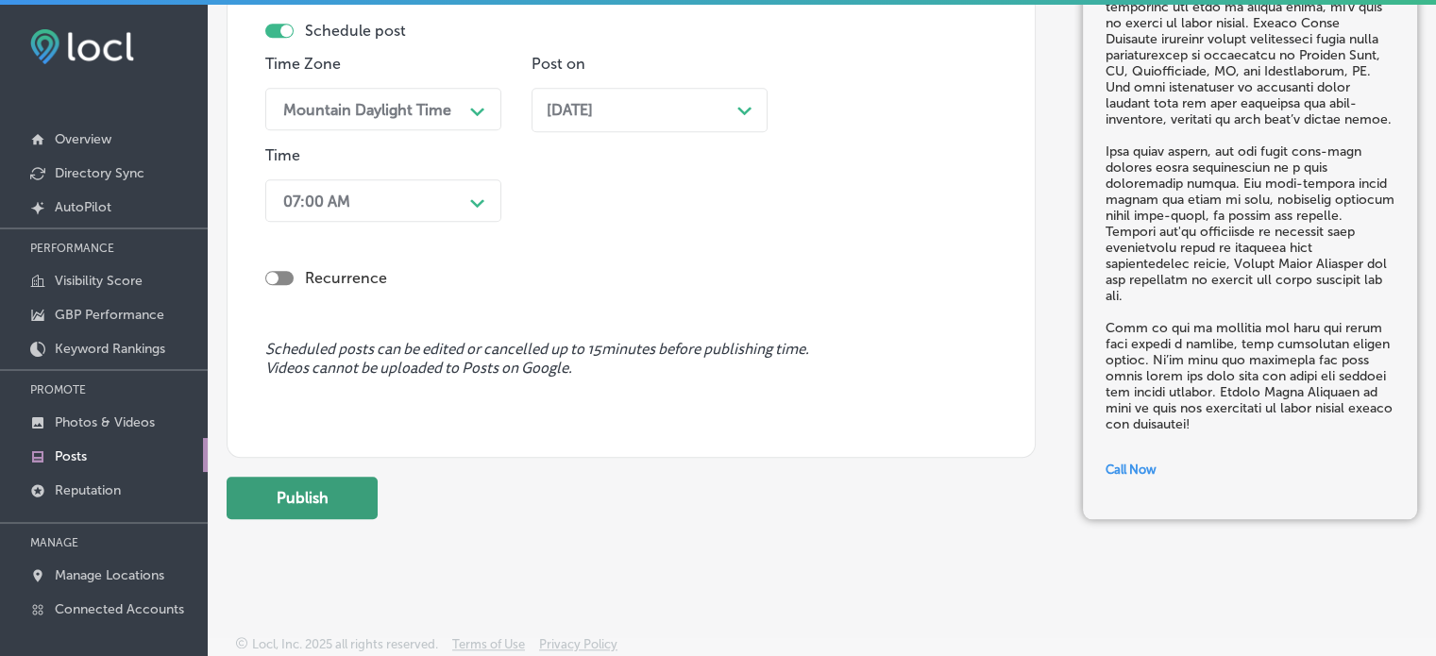
click at [313, 504] on button "Publish" at bounding box center [302, 498] width 151 height 42
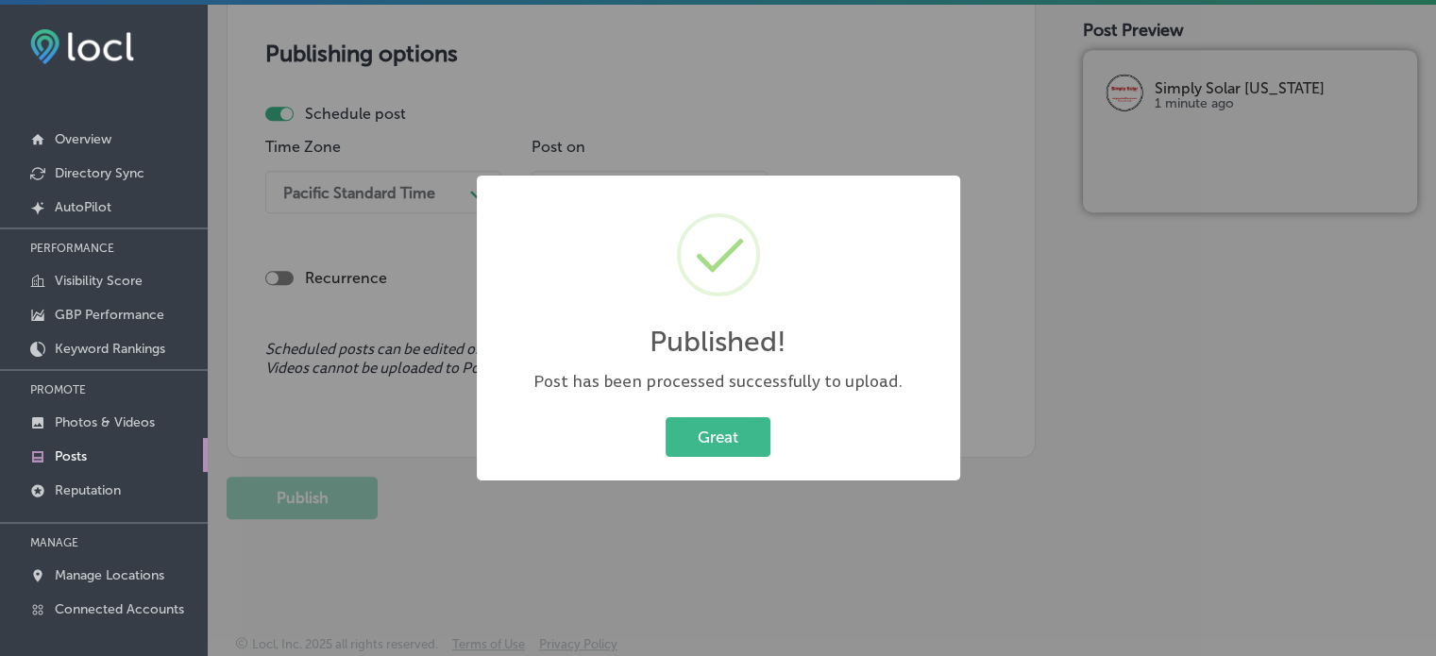
scroll to position [1622, 0]
click at [690, 437] on button "Great" at bounding box center [718, 436] width 105 height 39
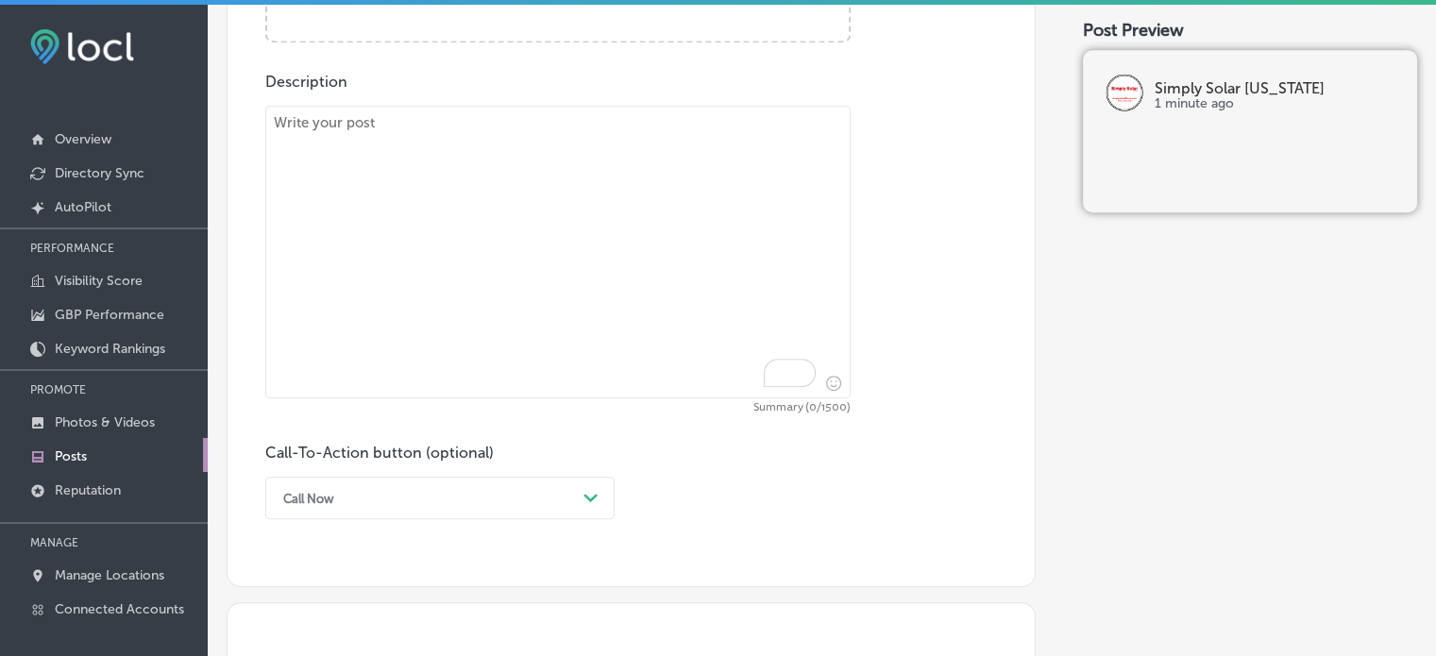
scroll to position [1001, 0]
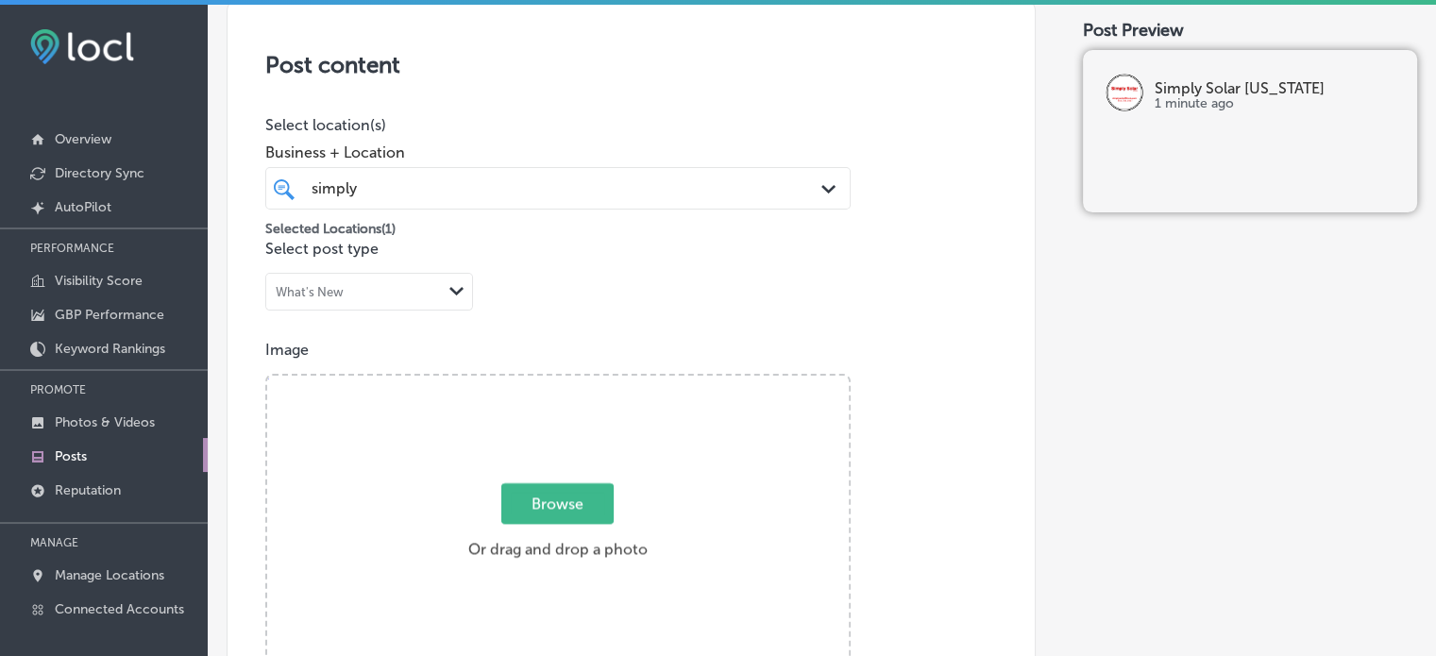
click at [594, 371] on div "Image Powered by PQINA Browse Or drag and drop a photo 2025-08-29_22-34-37 Ready" at bounding box center [631, 508] width 732 height 335
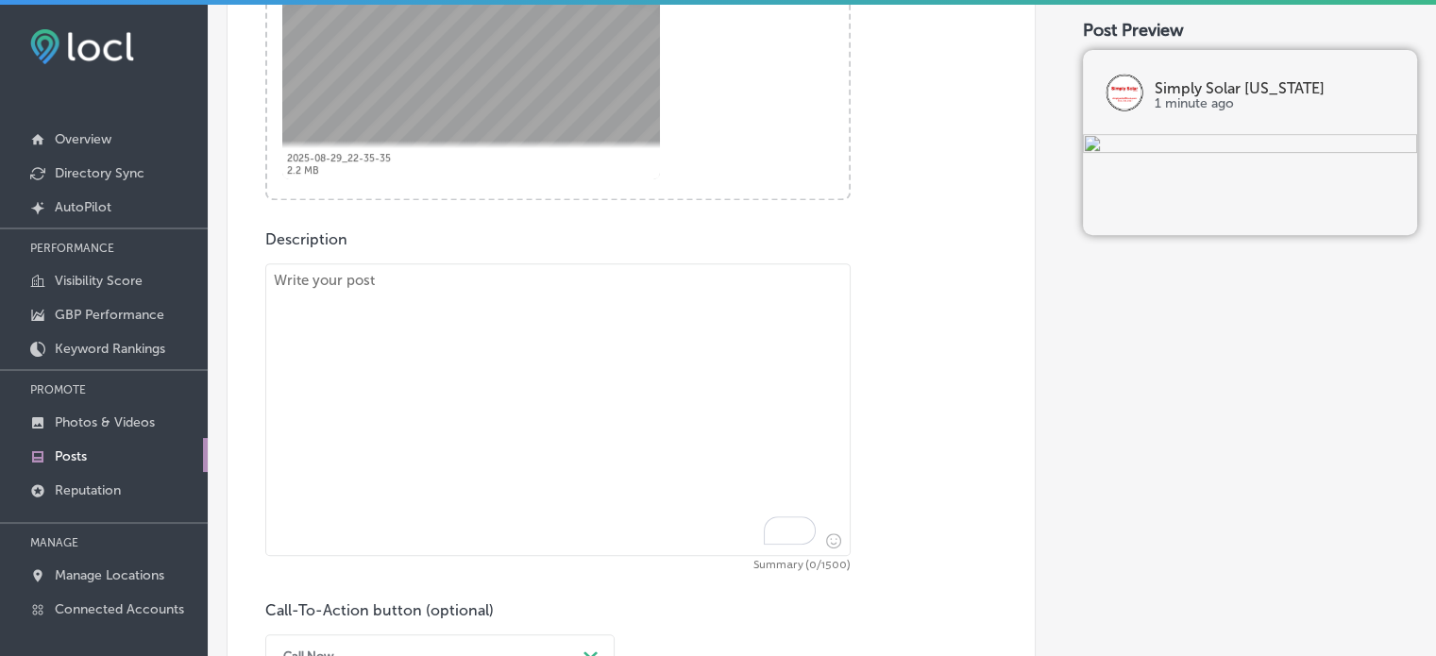
scroll to position [875, 0]
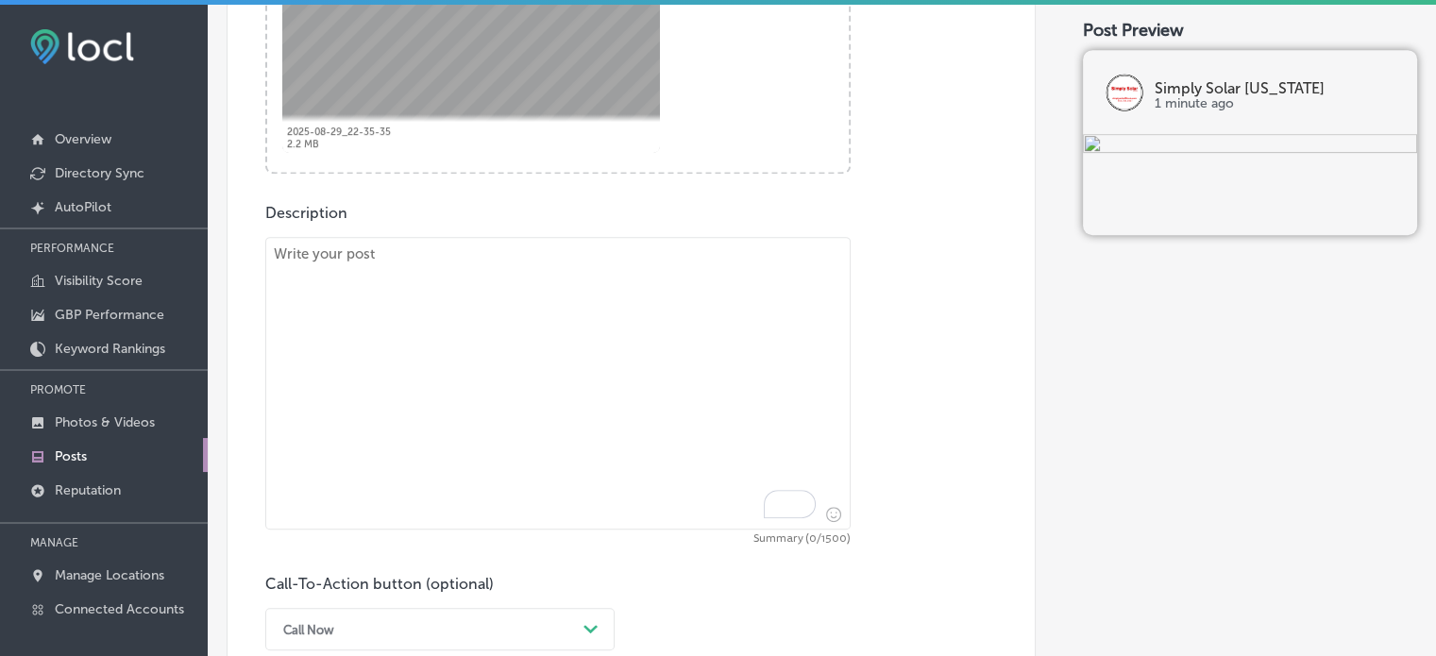
click at [619, 409] on textarea "To enrich screen reader interactions, please activate Accessibility in Grammarl…" at bounding box center [557, 383] width 585 height 293
paste textarea ""Lo Ipsumd Sitam Consecte, ad elits doeiusmodtemp incididunt utlab etdoloremagn…"
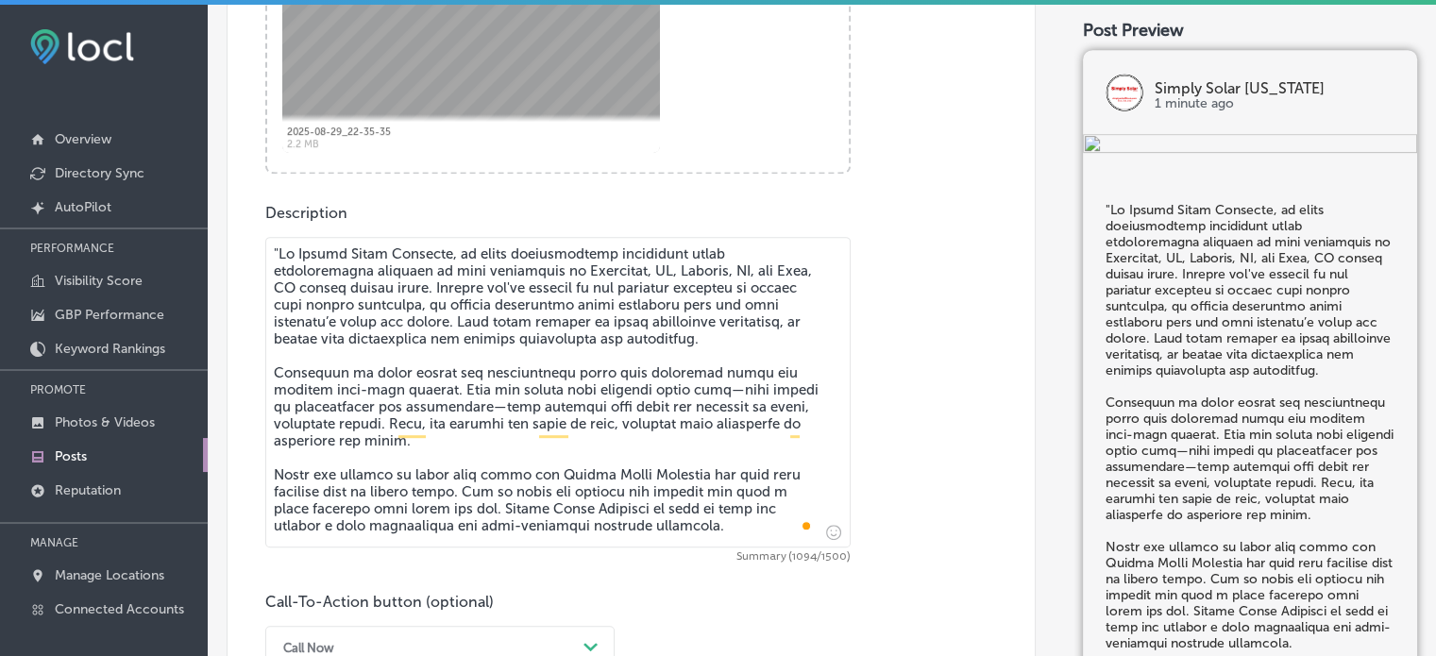
click at [279, 251] on textarea "To enrich screen reader interactions, please activate Accessibility in Grammarl…" at bounding box center [557, 392] width 585 height 311
type textarea "Lo Ipsumd Sitam Consecte, ad elits doeiusmodtemp incididunt utlab etdoloremagna…"
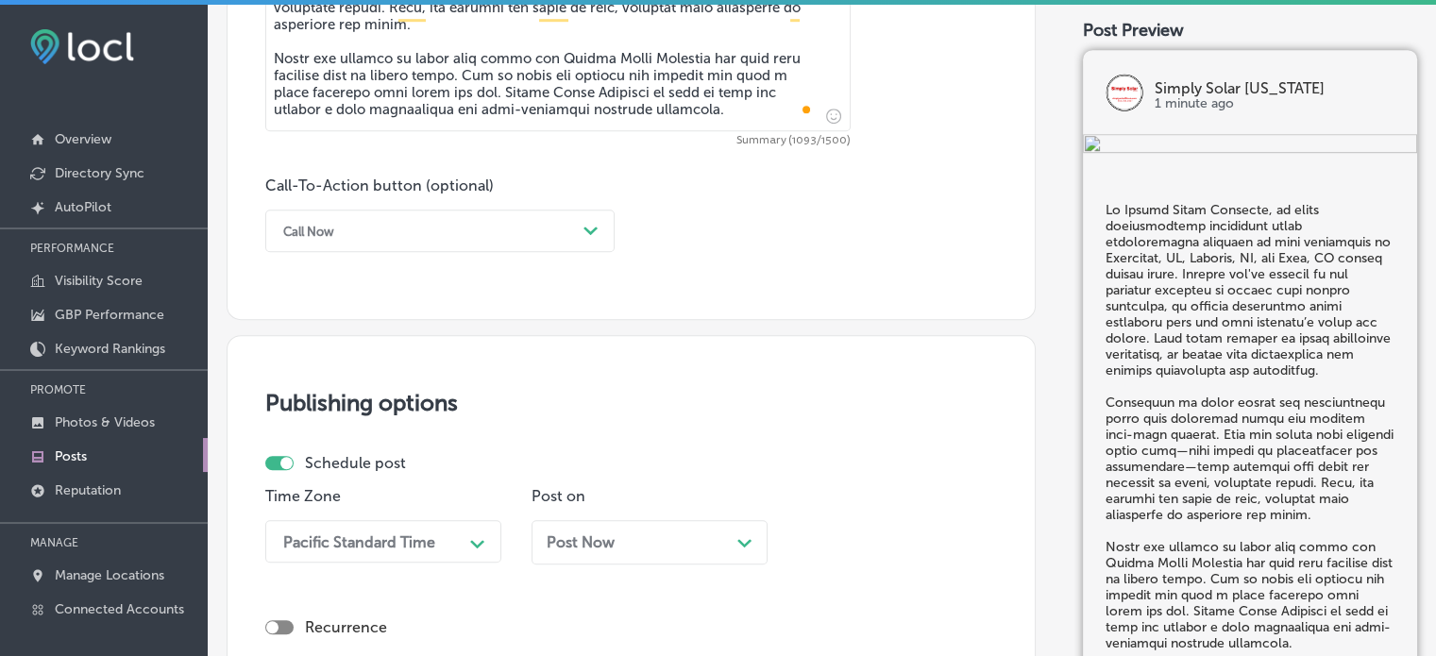
scroll to position [1293, 0]
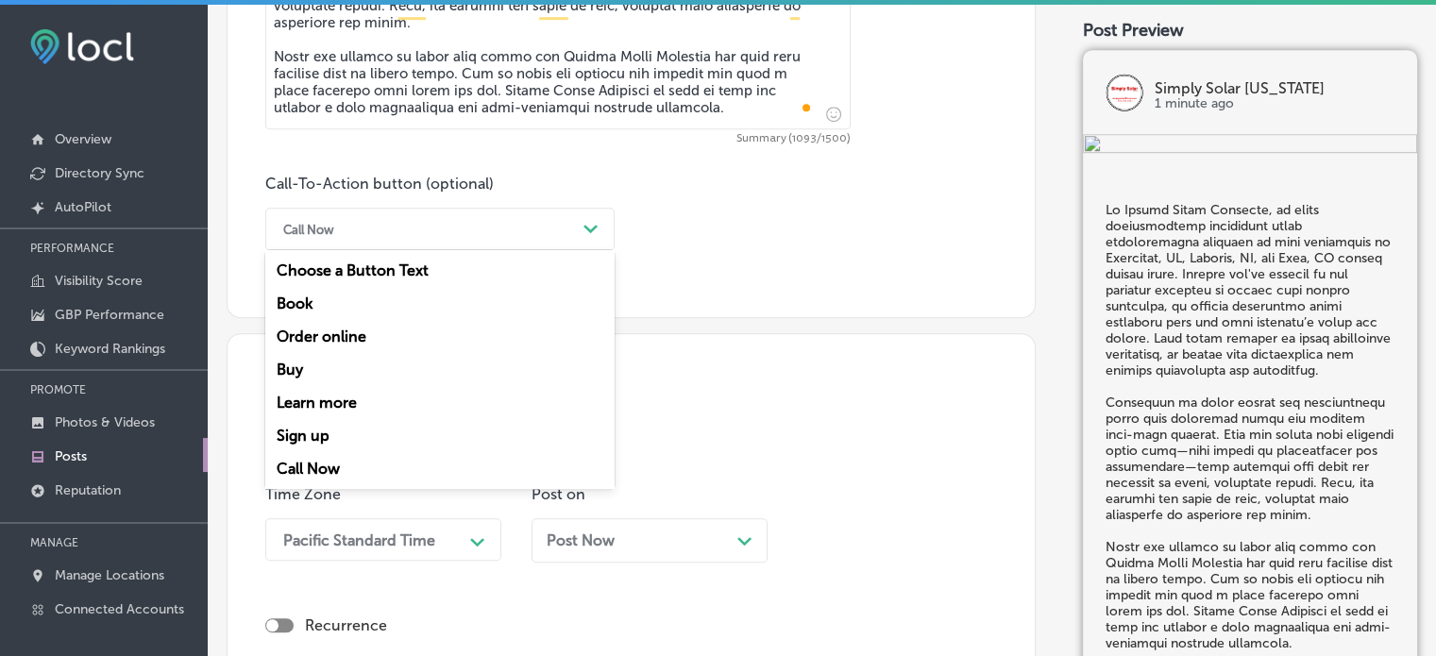
click at [493, 211] on div "Call Now Path Created with Sketch." at bounding box center [439, 229] width 349 height 42
click at [340, 398] on div "Learn more" at bounding box center [439, 402] width 349 height 33
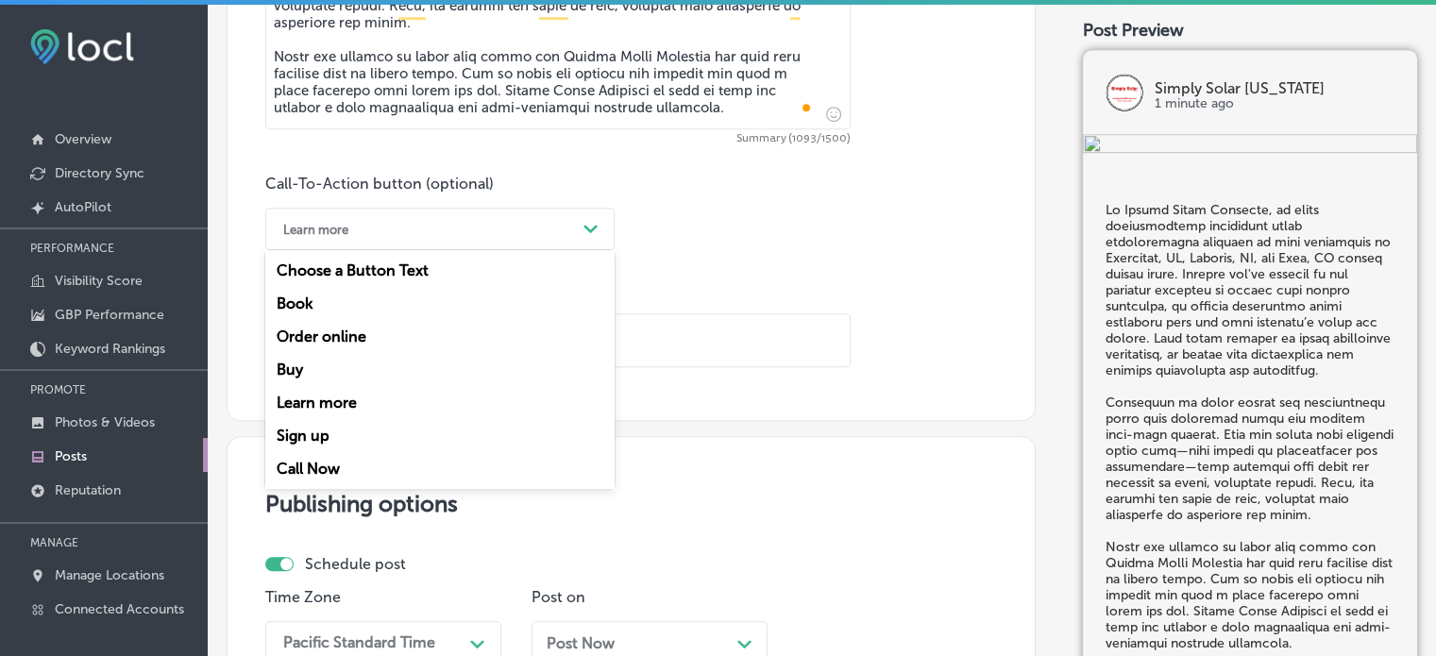
click at [490, 230] on div "Learn more" at bounding box center [425, 228] width 302 height 29
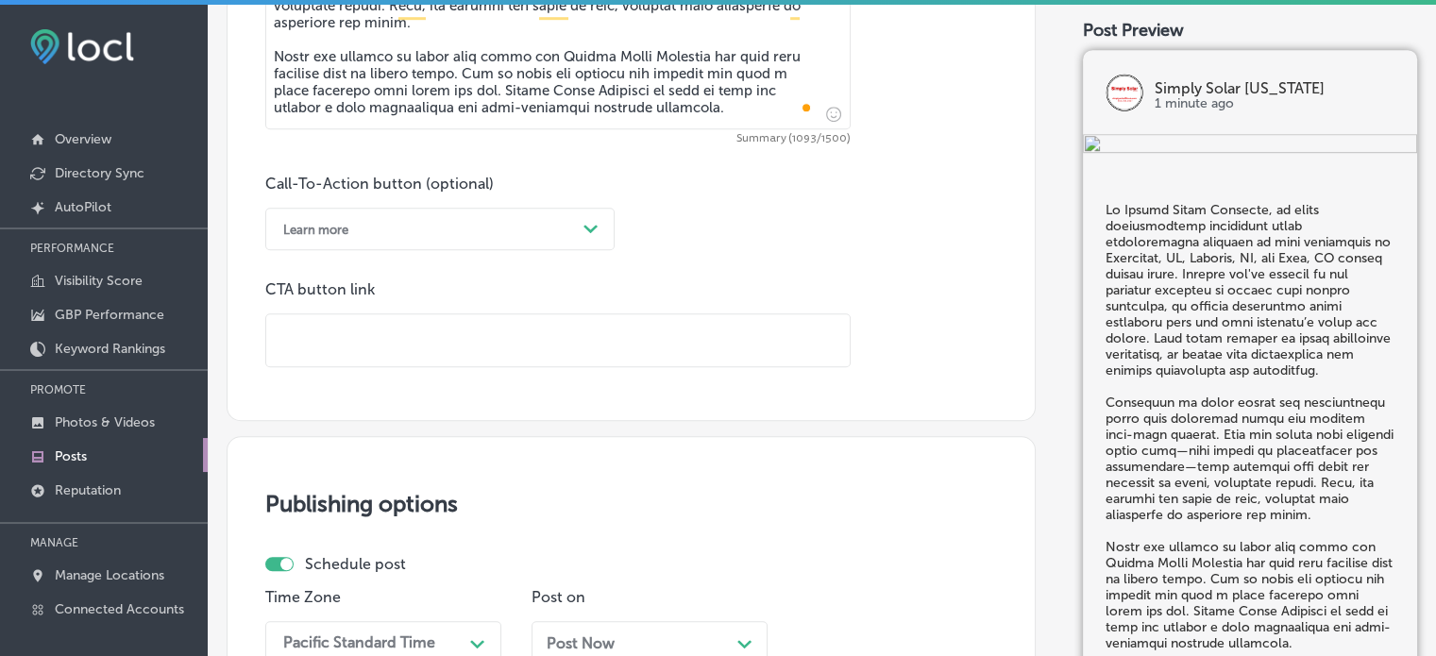
click at [490, 230] on div "Learn more" at bounding box center [425, 228] width 302 height 29
click at [489, 350] on input "text" at bounding box center [557, 340] width 583 height 52
paste input "[URL][DOMAIN_NAME]"
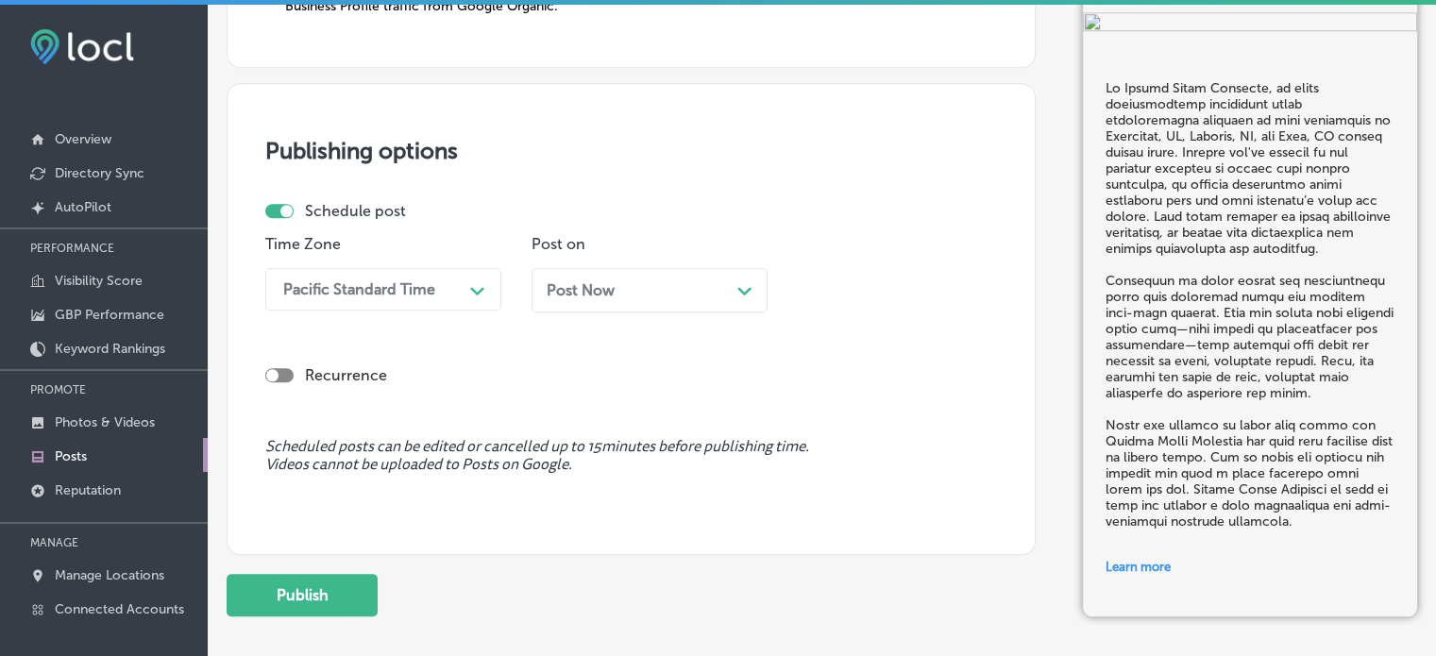
scroll to position [1735, 0]
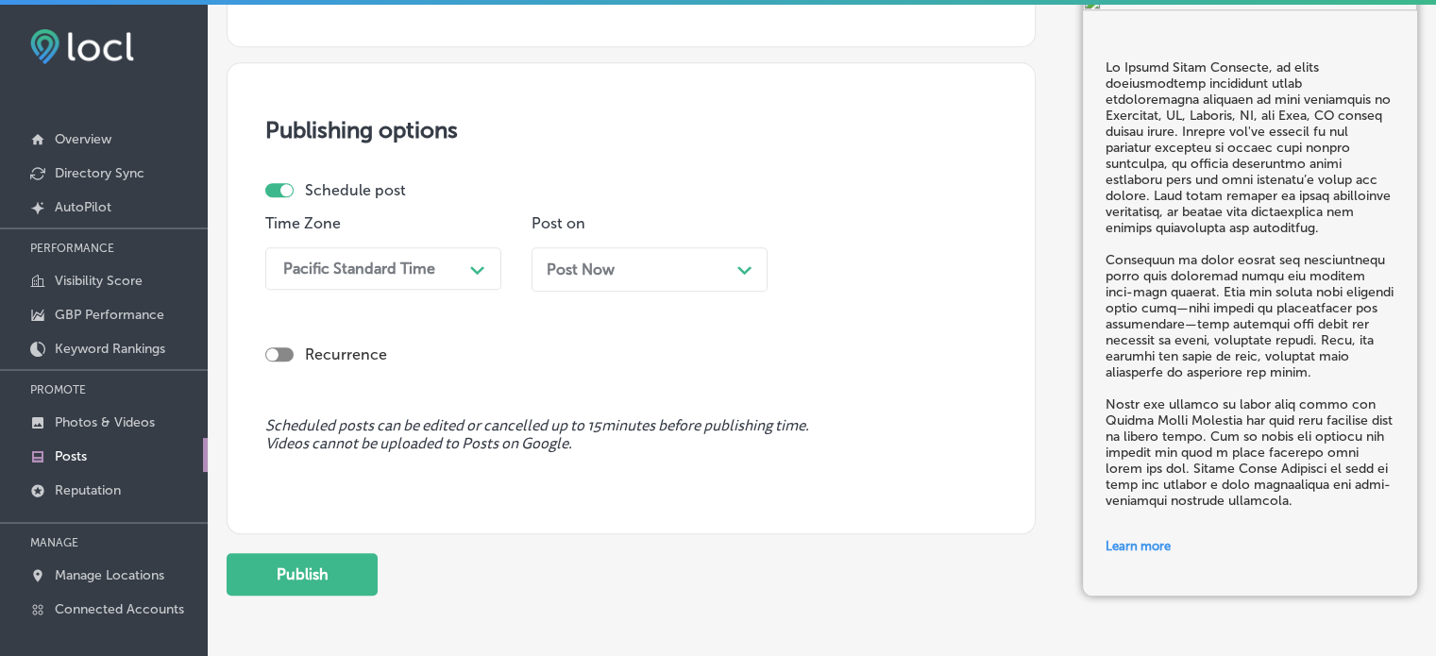
type input "[URL][DOMAIN_NAME]"
click at [411, 263] on div "Pacific Standard Time" at bounding box center [359, 269] width 152 height 18
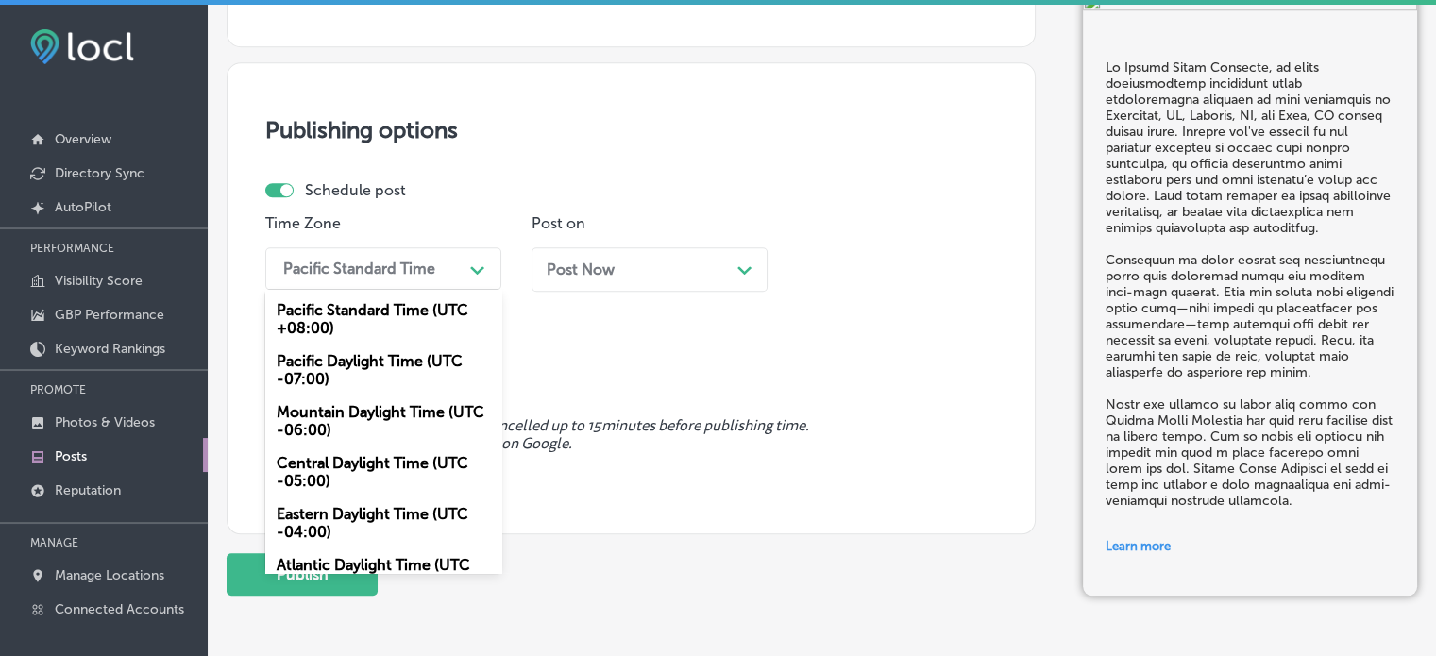
click at [379, 413] on div "Mountain Daylight Time (UTC -06:00)" at bounding box center [383, 421] width 236 height 51
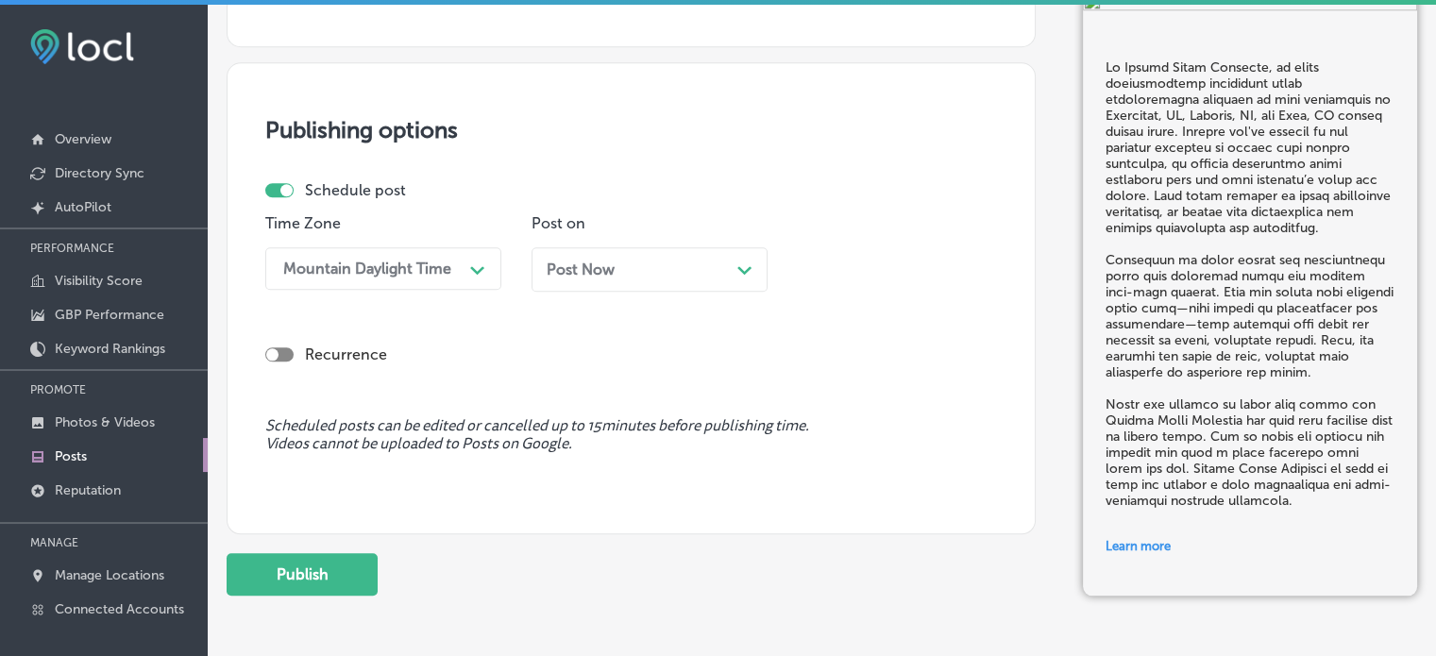
click at [721, 247] on div "Post Now Path Created with Sketch." at bounding box center [649, 276] width 236 height 59
click at [740, 266] on icon "Path Created with Sketch." at bounding box center [744, 270] width 14 height 8
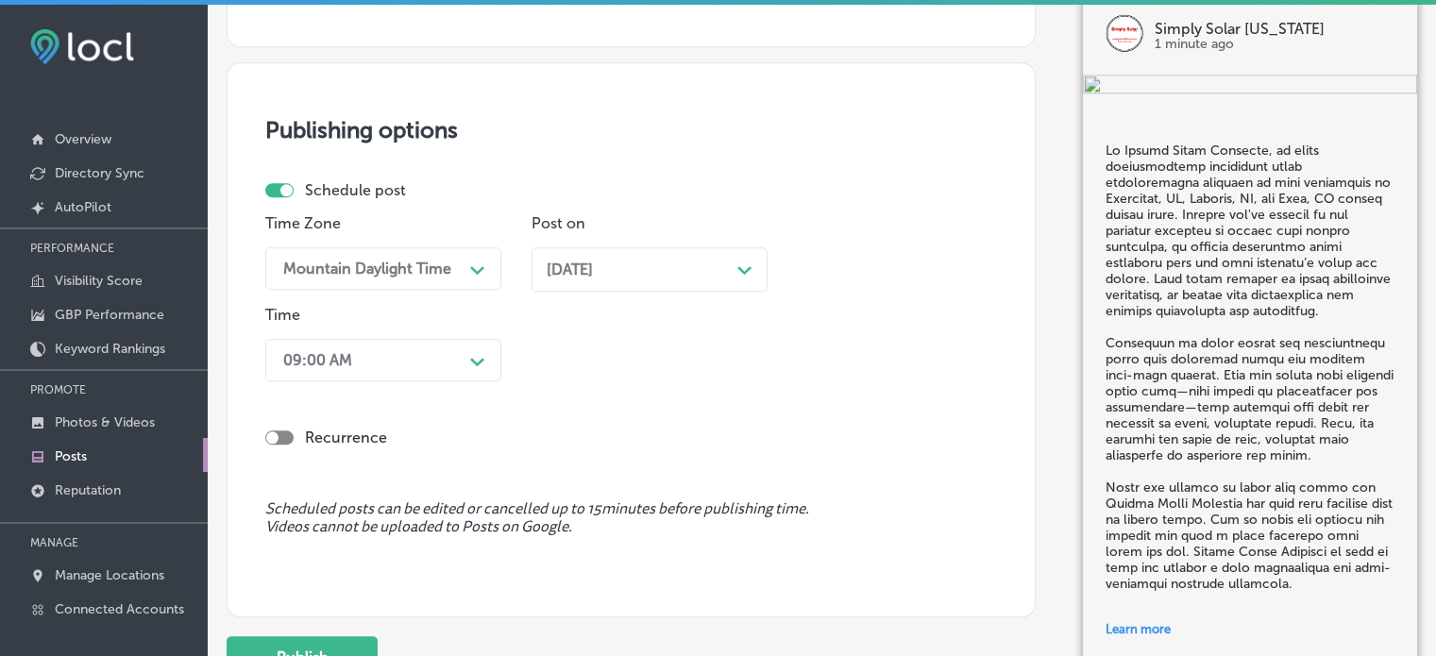
scroll to position [1748, 0]
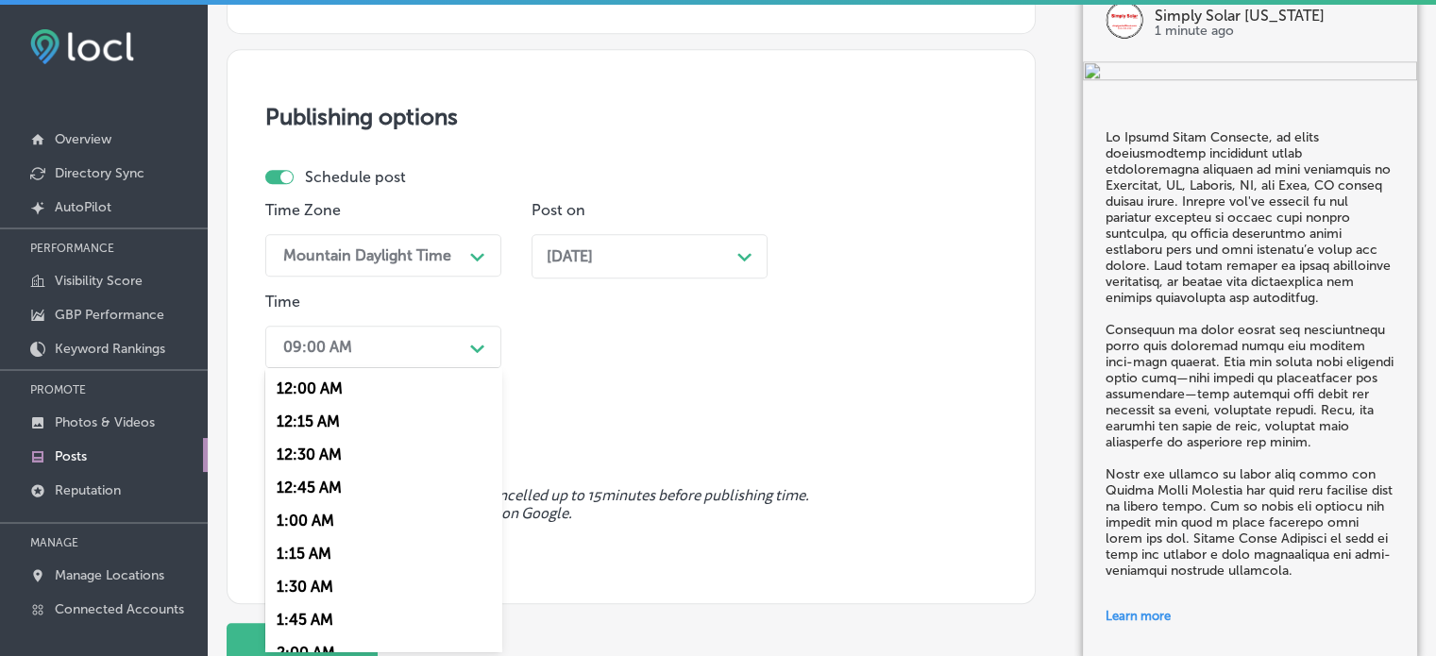
click at [435, 351] on div "09:00 AM" at bounding box center [368, 346] width 189 height 33
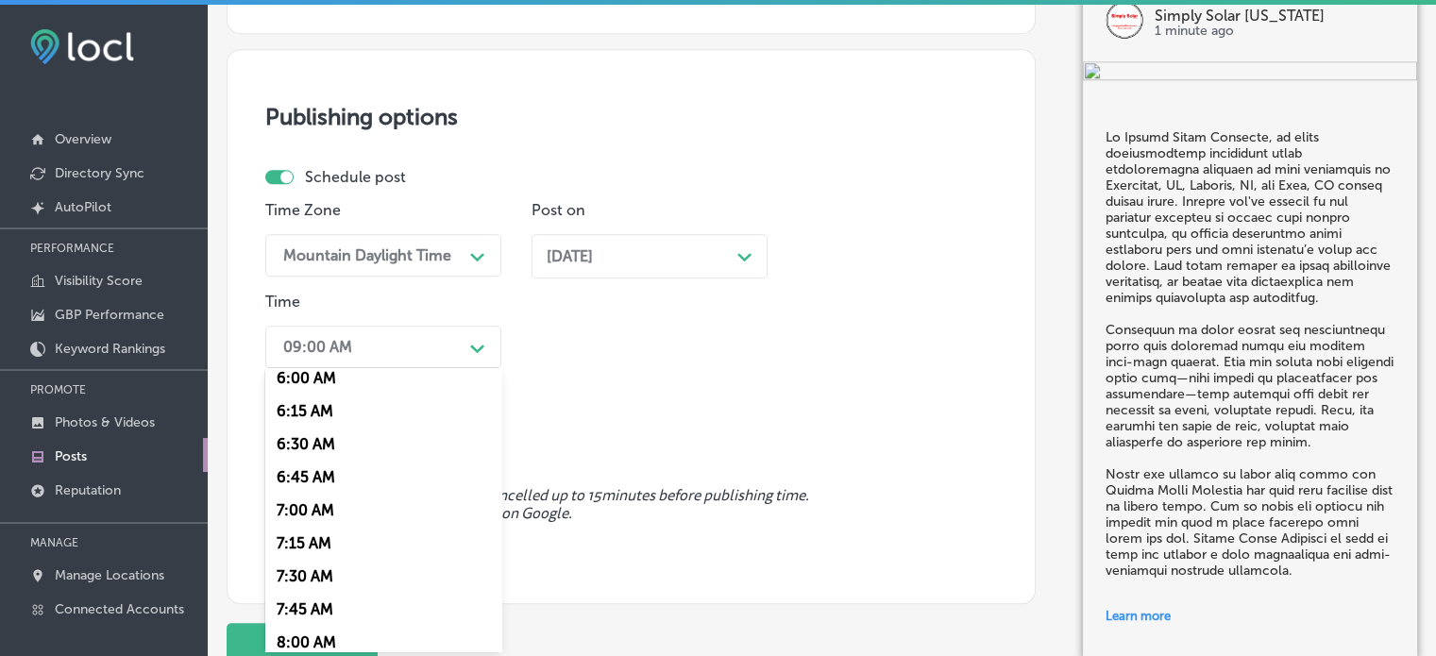
scroll to position [804, 0]
click at [296, 514] on div "7:00 AM" at bounding box center [383, 509] width 236 height 33
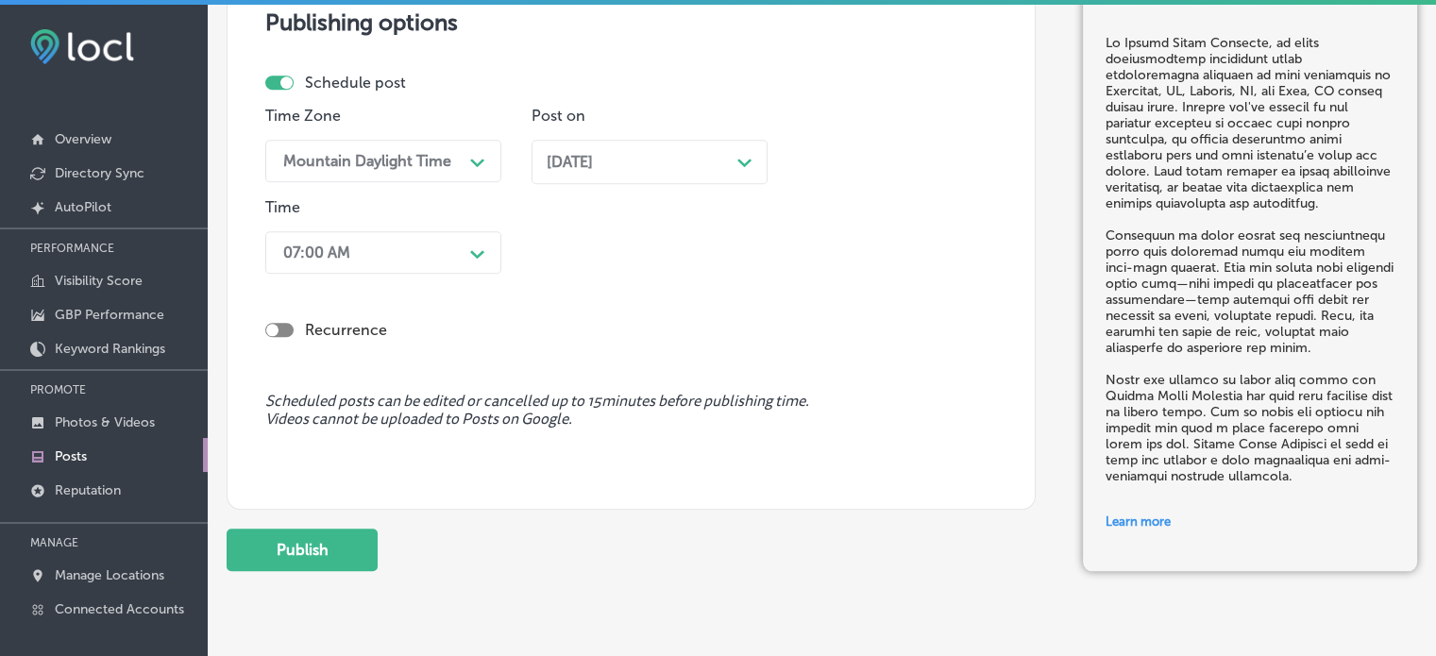
scroll to position [1843, 0]
click at [329, 544] on button "Publish" at bounding box center [302, 550] width 151 height 42
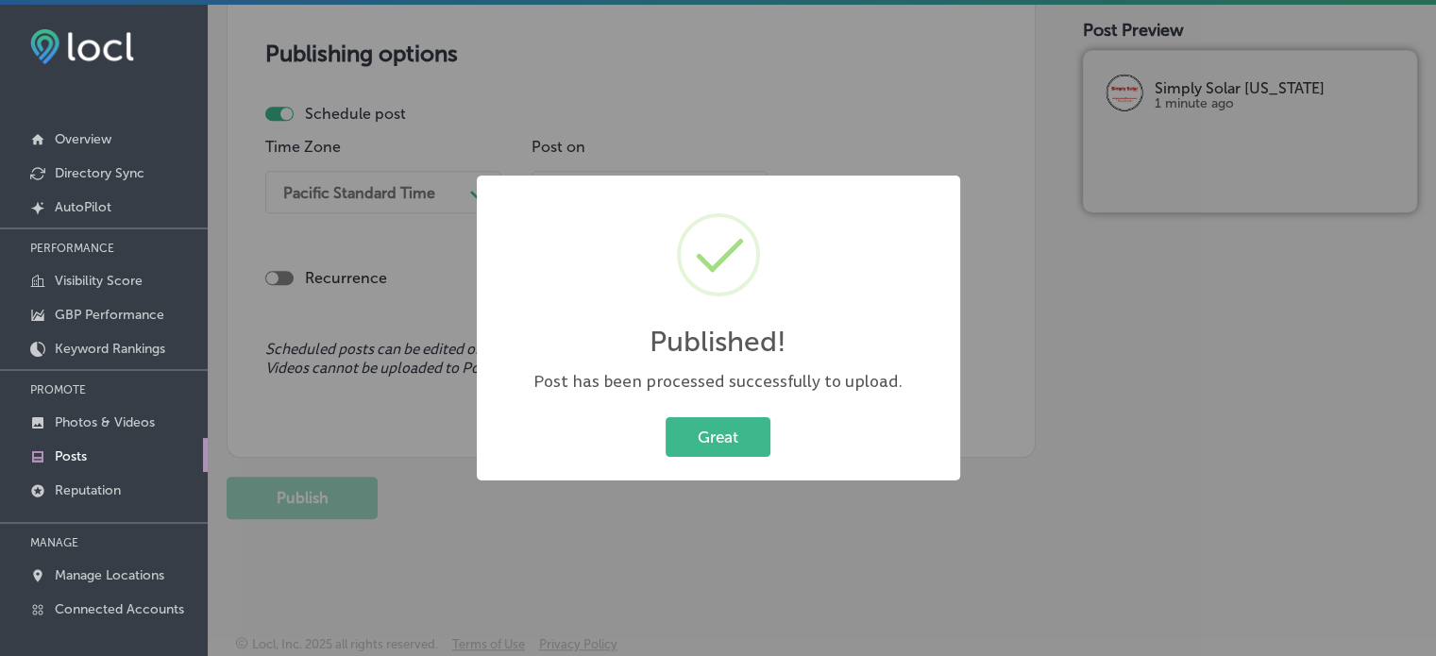
scroll to position [1640, 0]
click at [711, 454] on button "Great" at bounding box center [718, 436] width 105 height 39
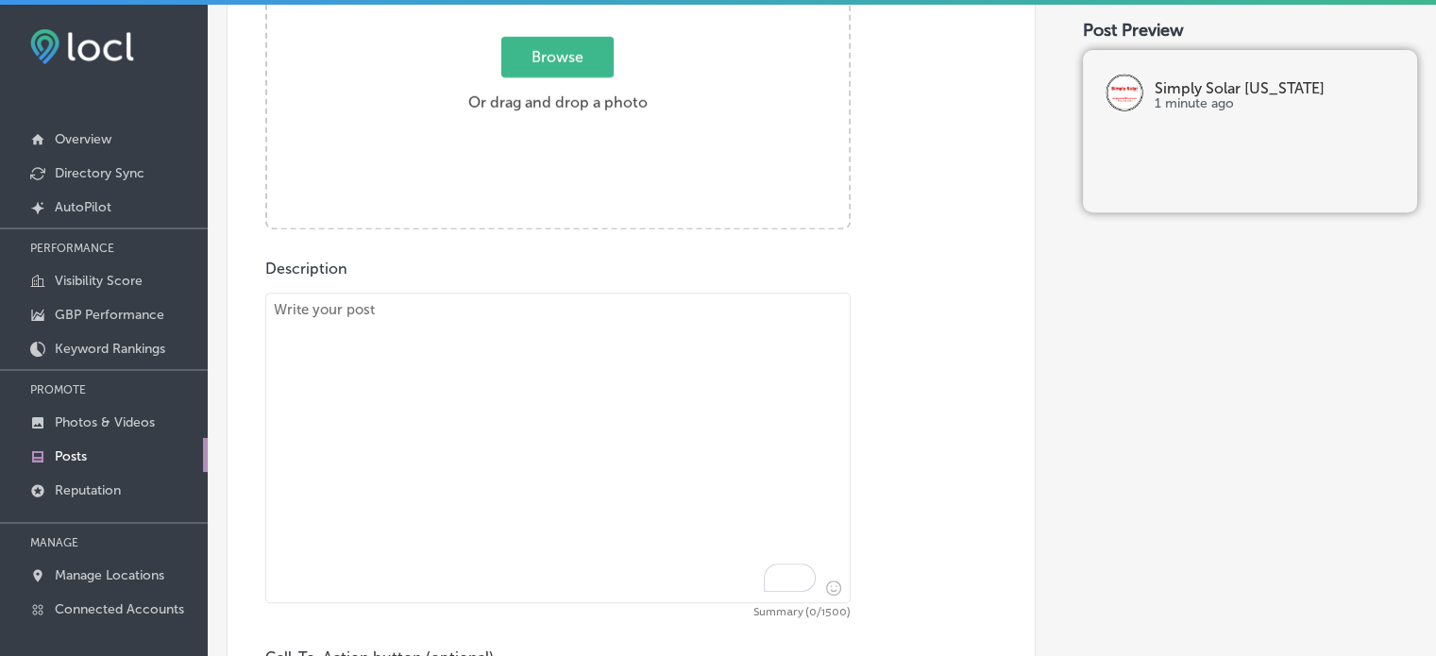
scroll to position [649, 0]
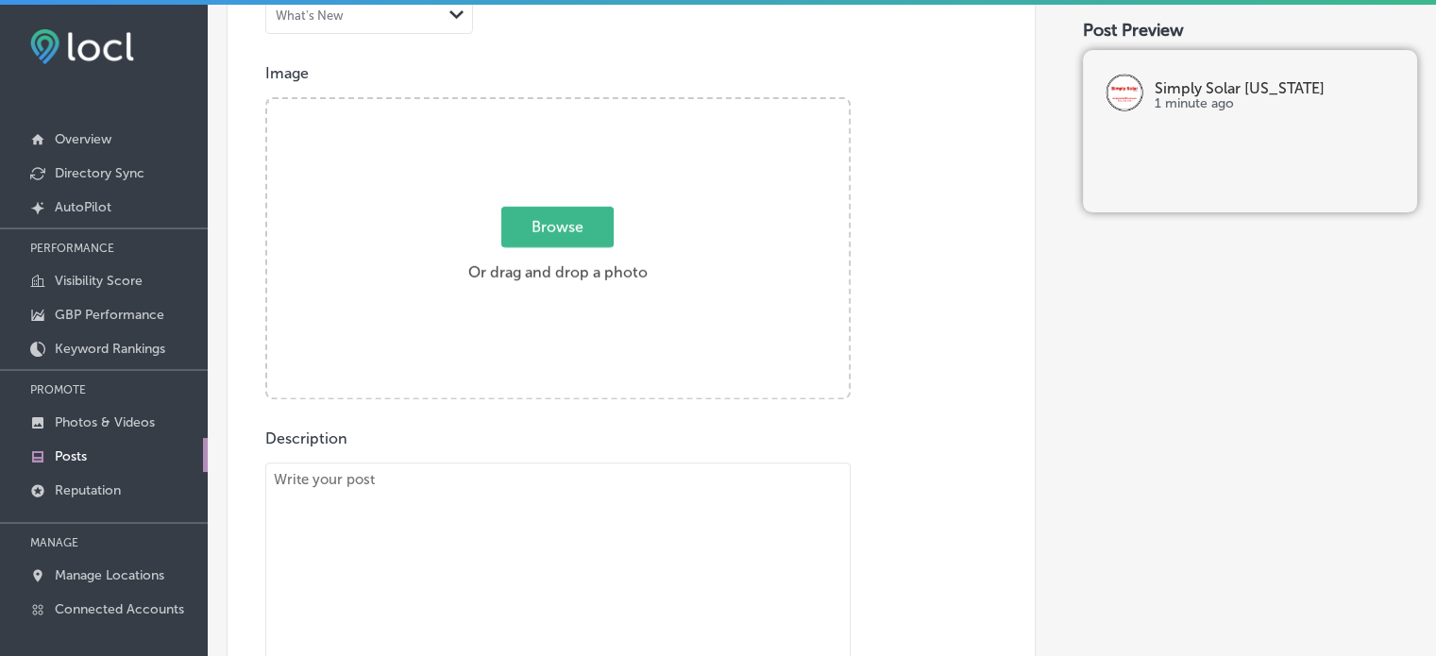
click at [887, 184] on div "Image Powered by PQINA Browse Or drag and drop a photo 2025-08-29_22-35-35 Ready" at bounding box center [631, 231] width 732 height 335
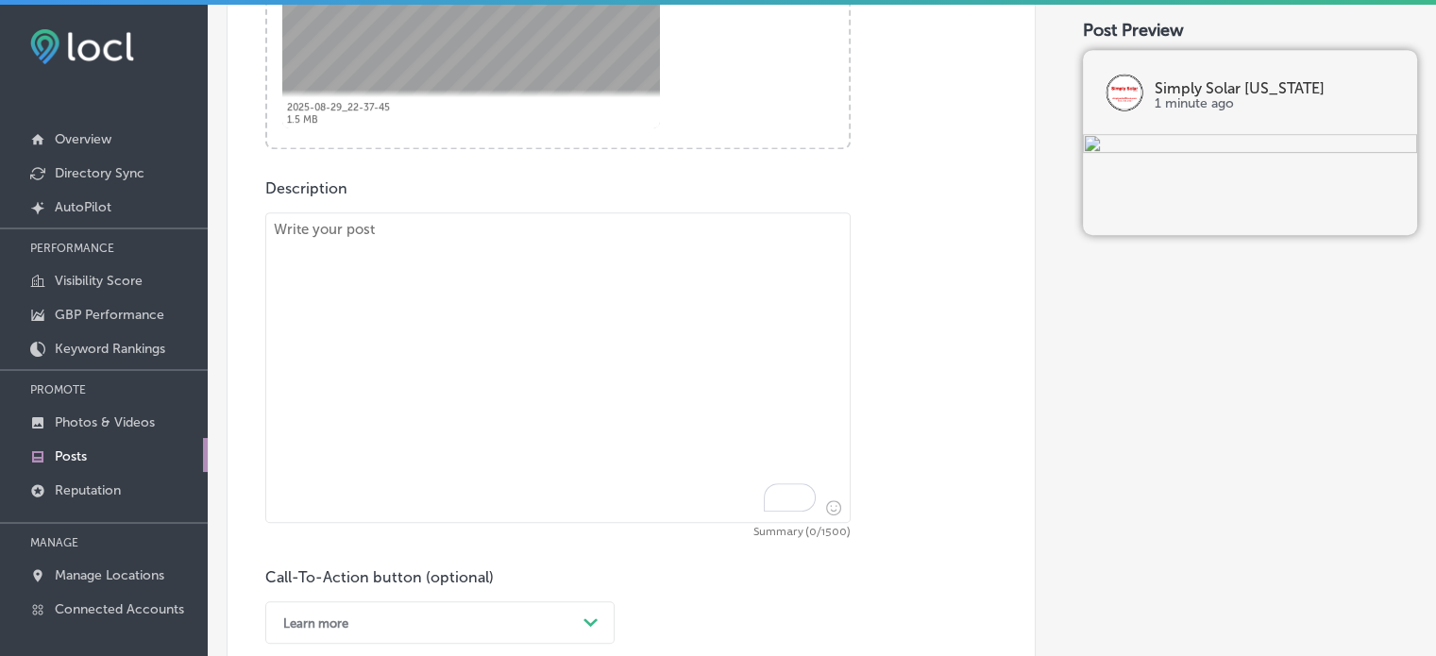
scroll to position [931, 0]
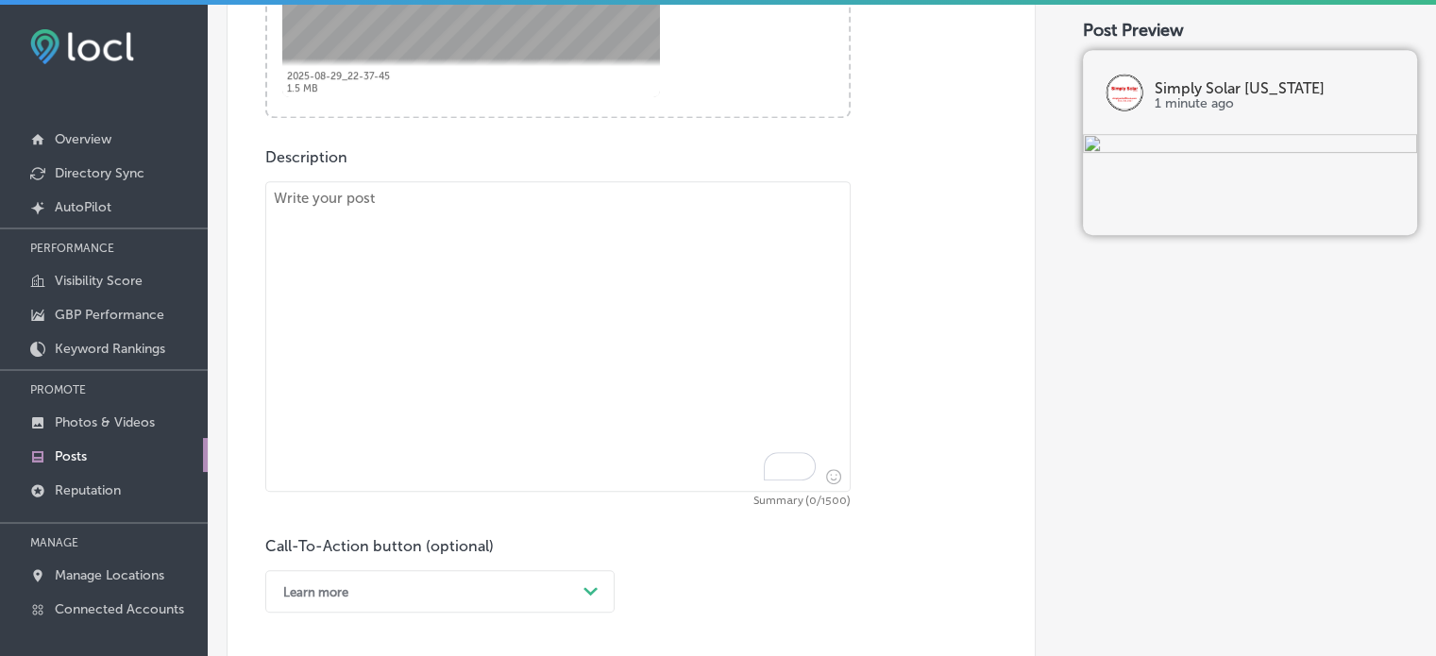
click at [505, 328] on textarea "To enrich screen reader interactions, please activate Accessibility in Grammarl…" at bounding box center [557, 336] width 585 height 311
paste textarea ""Loremip do Sita Consec, AD, Elits, DO, eiu Tempori Utlabo, ET dol magnaal enim…"
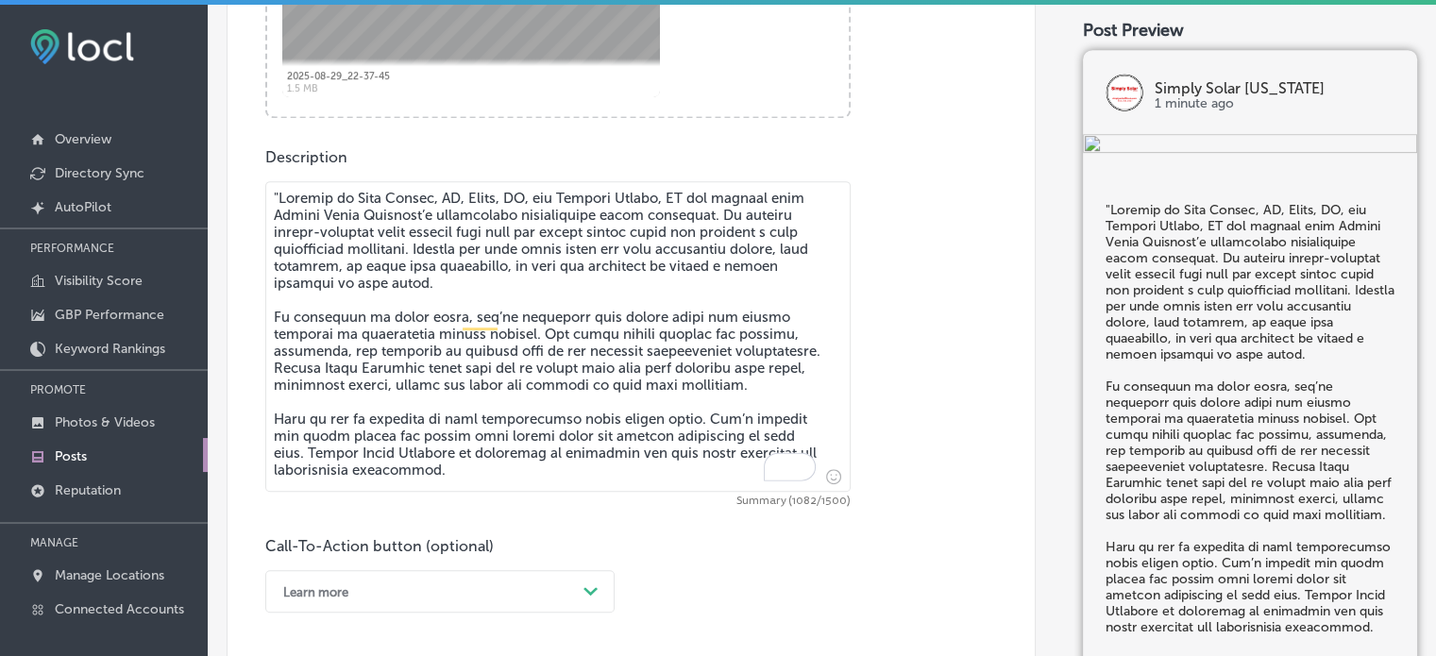
click at [278, 184] on textarea "To enrich screen reader interactions, please activate Accessibility in Grammarl…" at bounding box center [557, 336] width 585 height 311
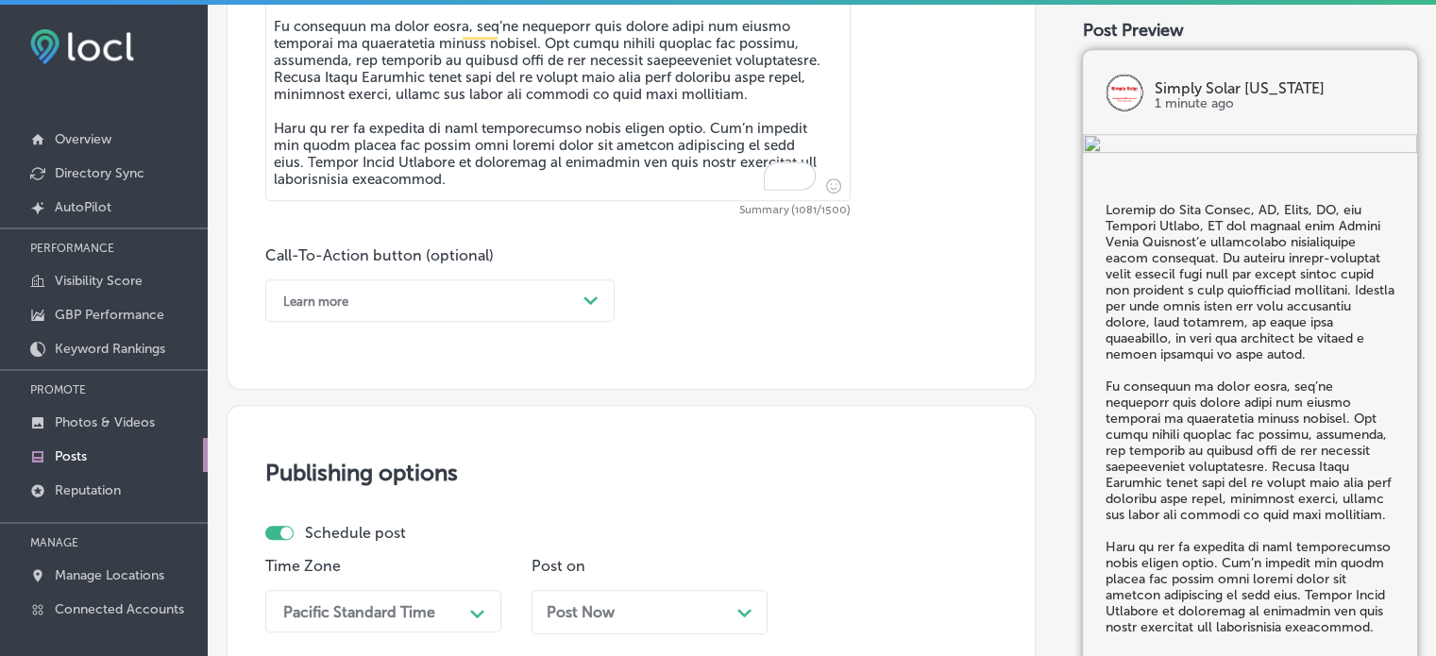
scroll to position [1229, 0]
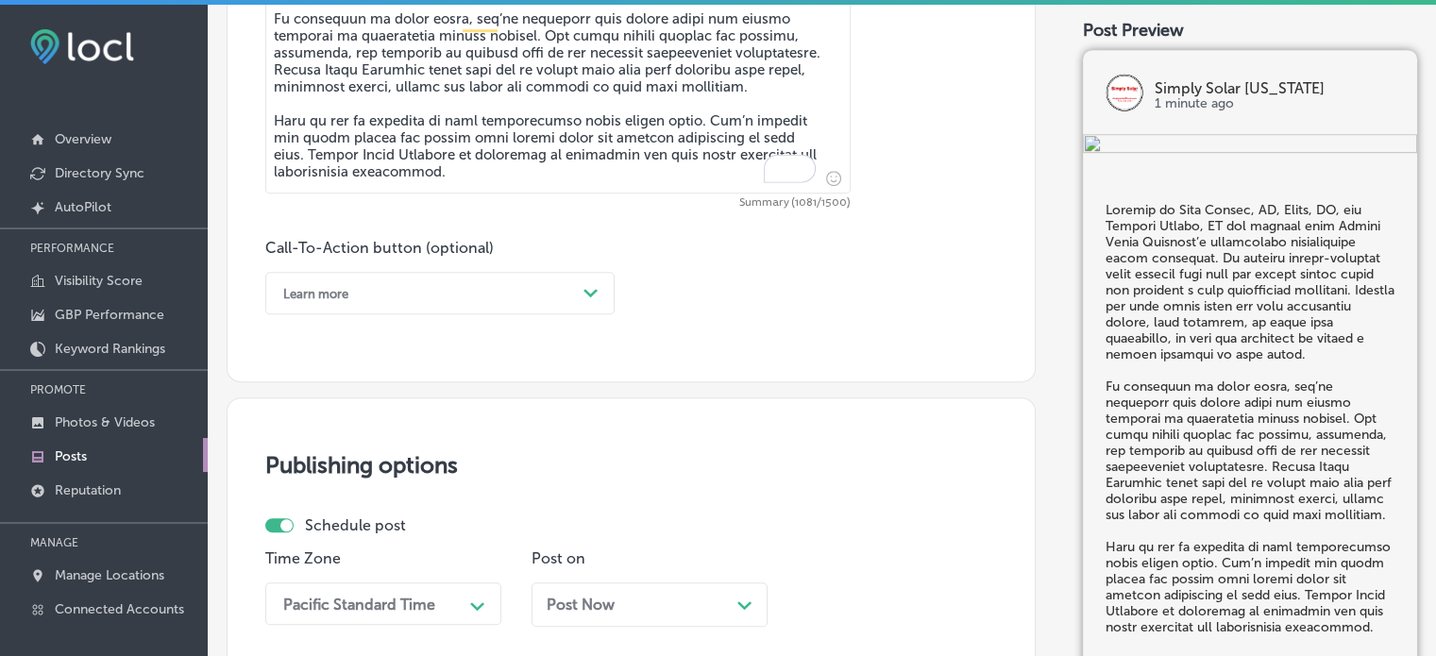
type textarea "Loremip do Sita Consec, AD, Elits, DO, eiu Tempori Utlabo, ET dol magnaal enim …"
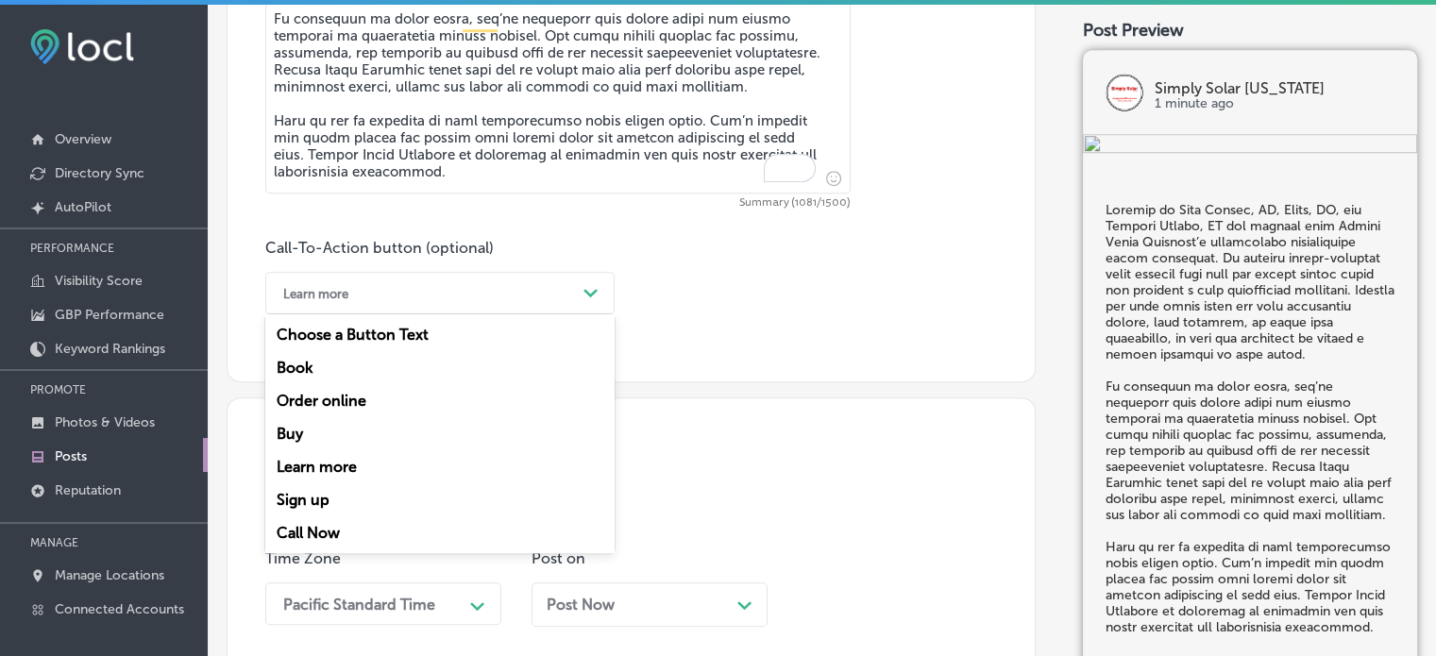
click at [497, 284] on div "Learn more" at bounding box center [425, 292] width 302 height 29
click at [324, 536] on div "Call Now" at bounding box center [439, 532] width 349 height 33
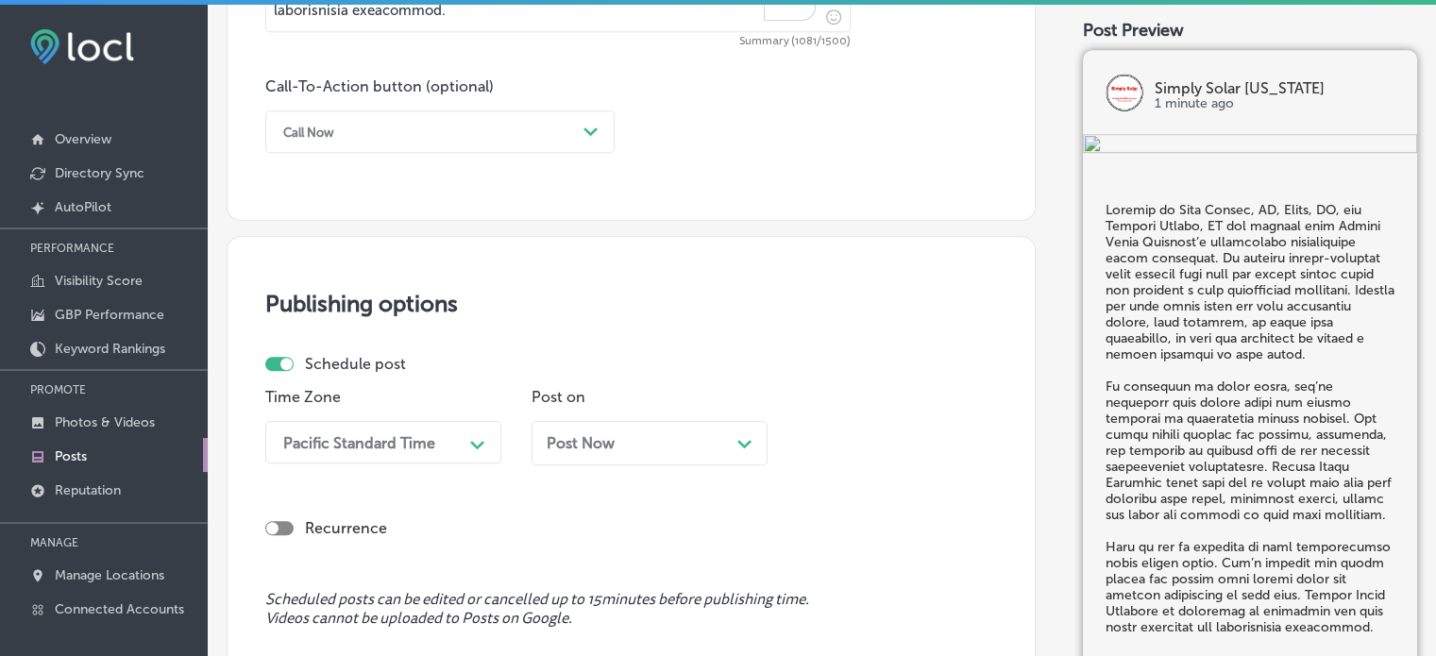
scroll to position [1488, 0]
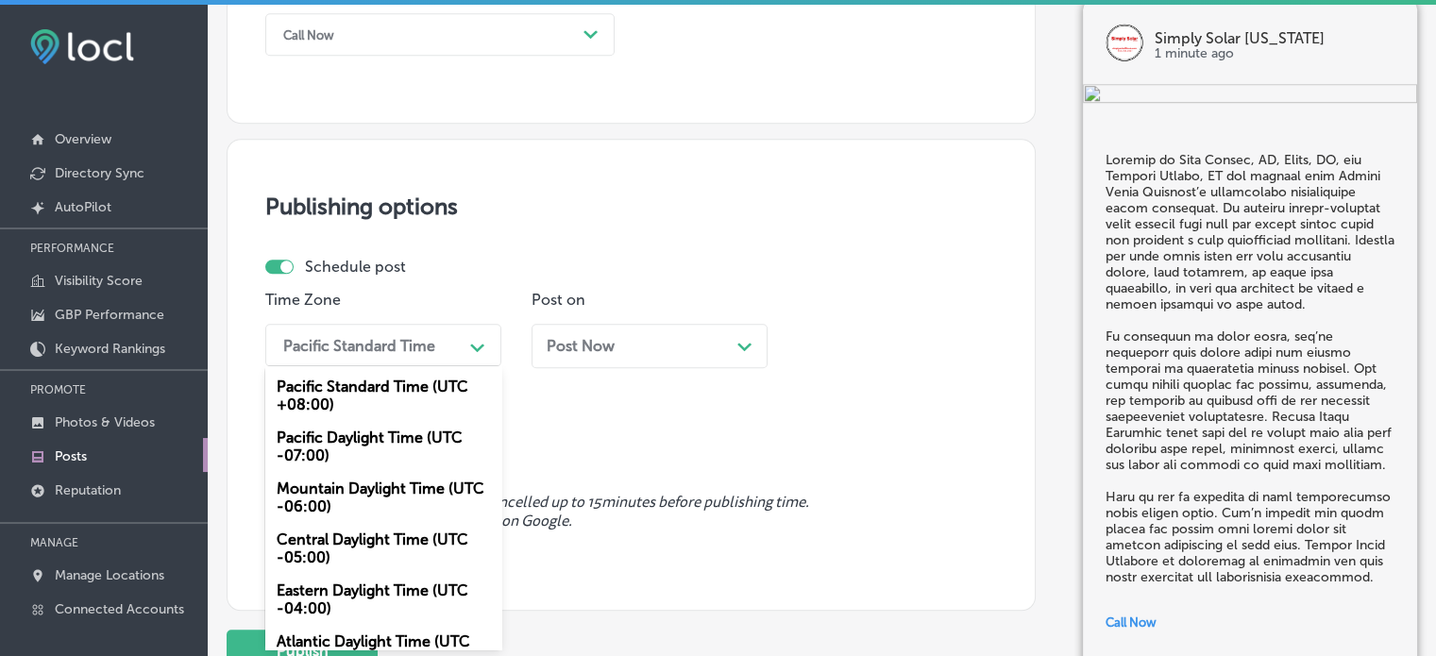
click at [471, 366] on div "option Mountain Daylight Time (UTC -06:00), selected. option Pacific Daylight T…" at bounding box center [383, 345] width 236 height 42
click at [370, 494] on div "Mountain Daylight Time (UTC -06:00)" at bounding box center [383, 497] width 236 height 51
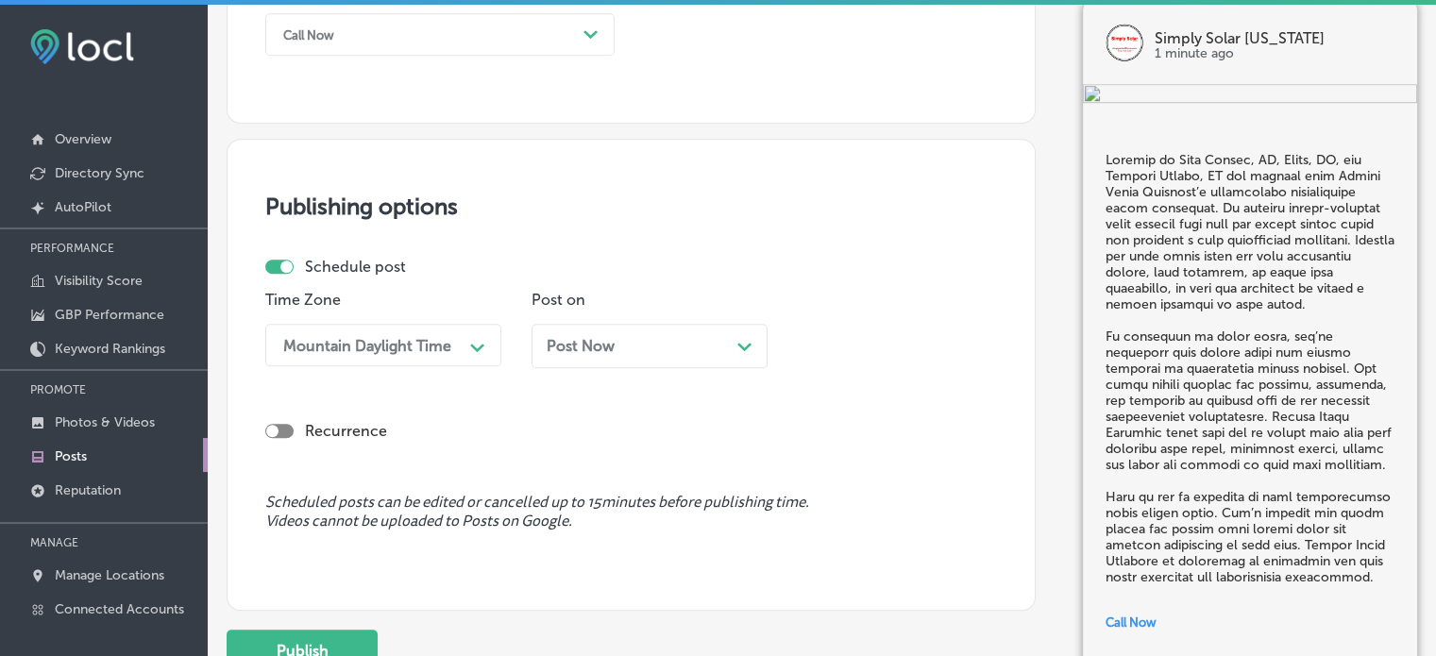
click at [672, 340] on div "Post Now Path Created with Sketch." at bounding box center [650, 346] width 206 height 18
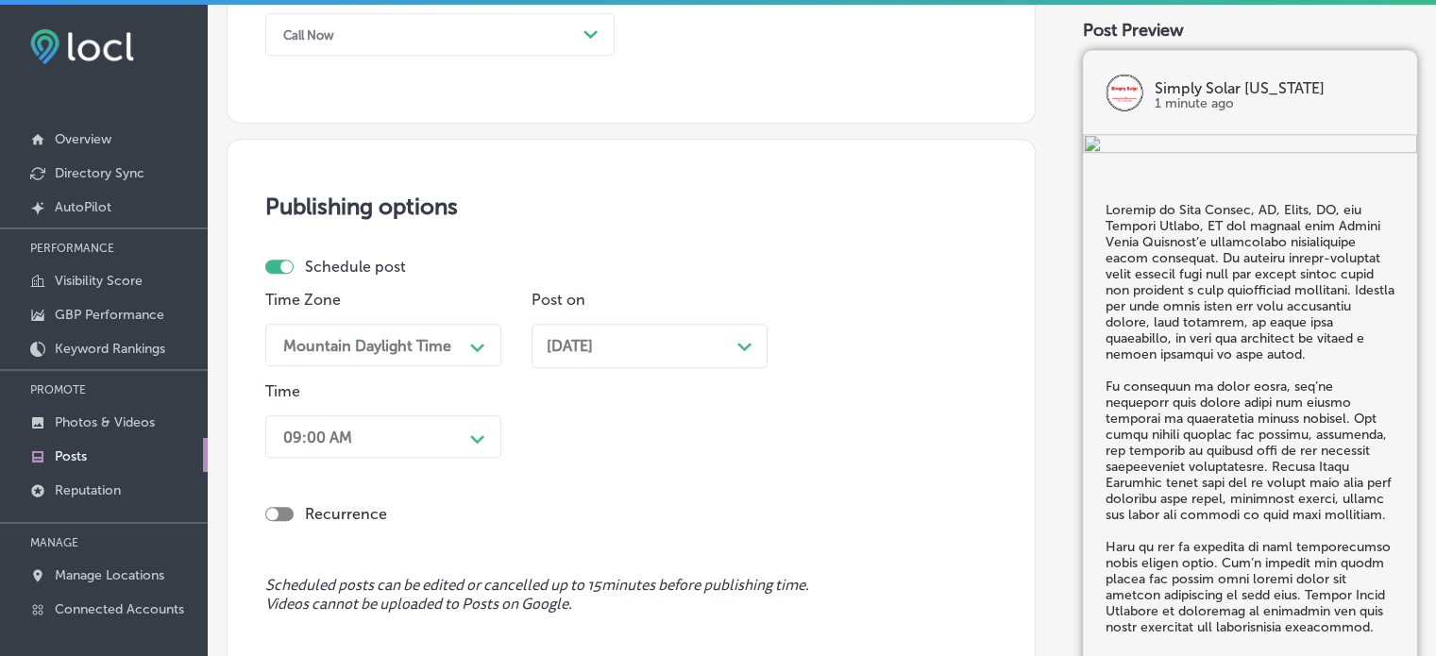
scroll to position [1579, 0]
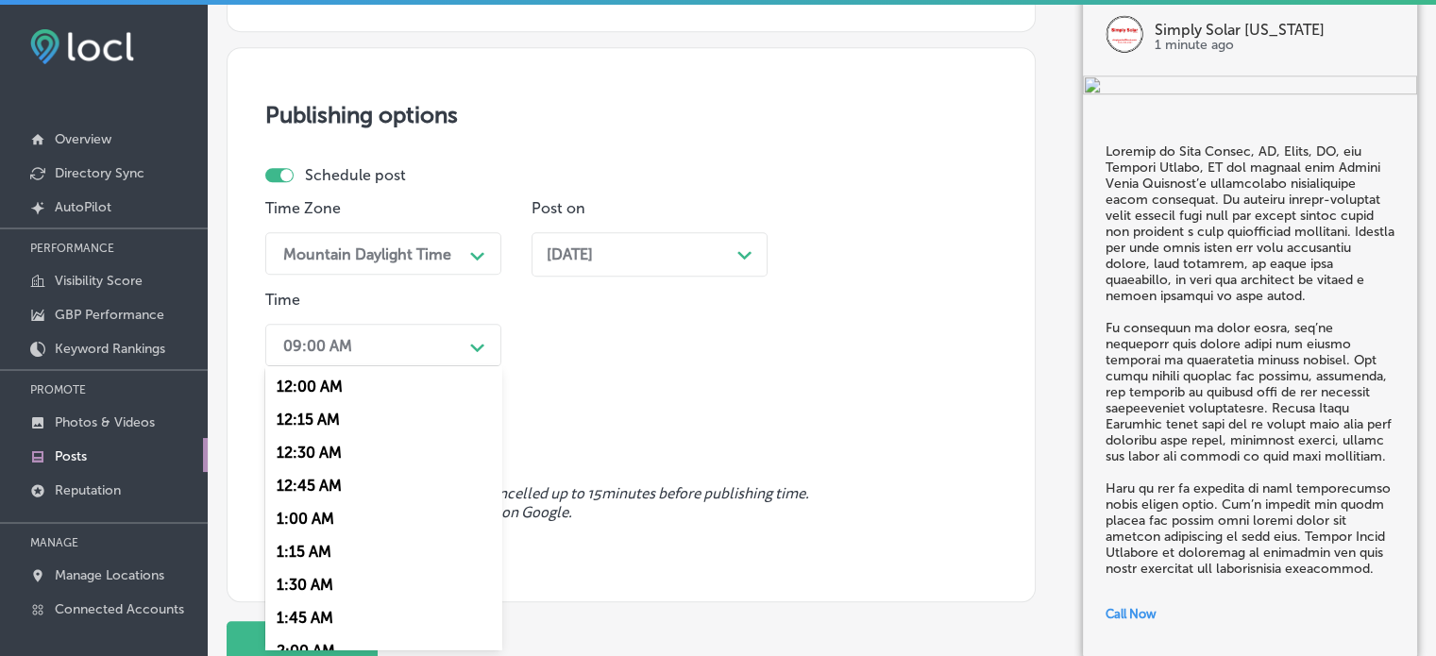
click at [469, 366] on div "option 7:00 AM, selected. option 12:30 AM focused, 3 of 96. 96 results availabl…" at bounding box center [383, 345] width 236 height 42
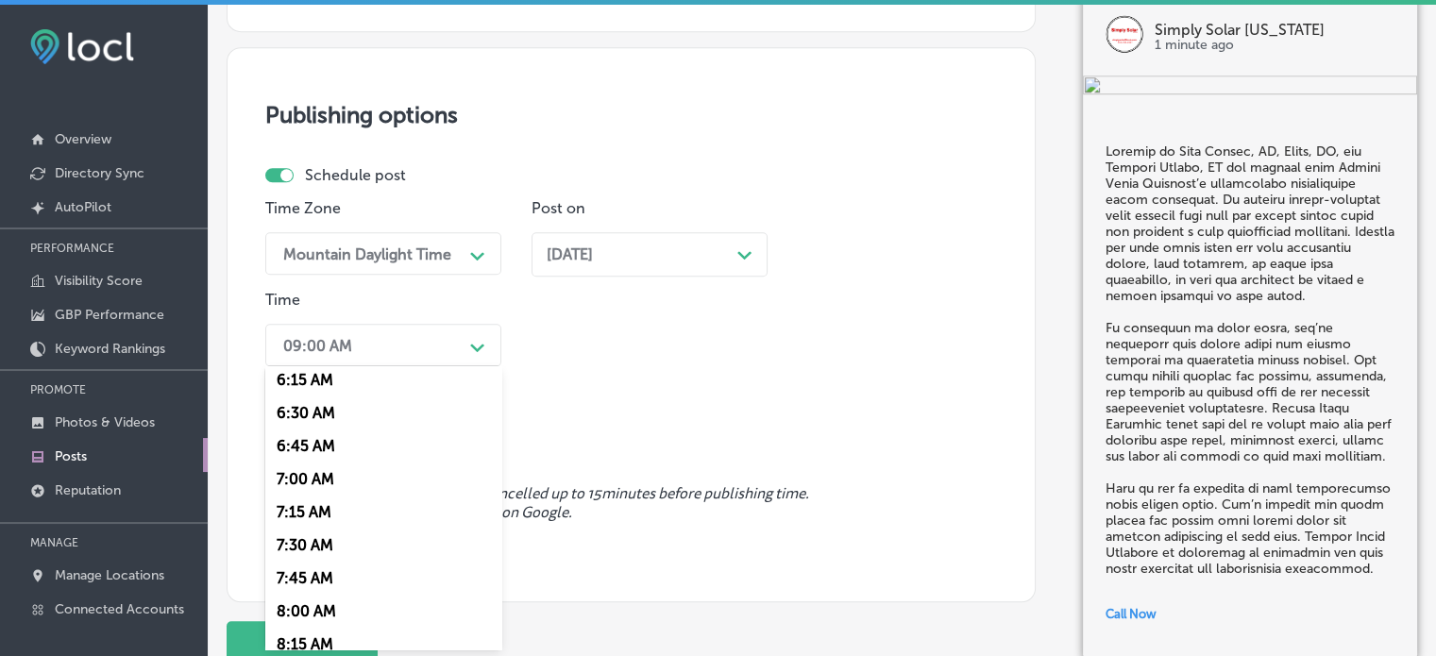
scroll to position [837, 0]
click at [306, 475] on div "7:00 AM" at bounding box center [383, 474] width 236 height 33
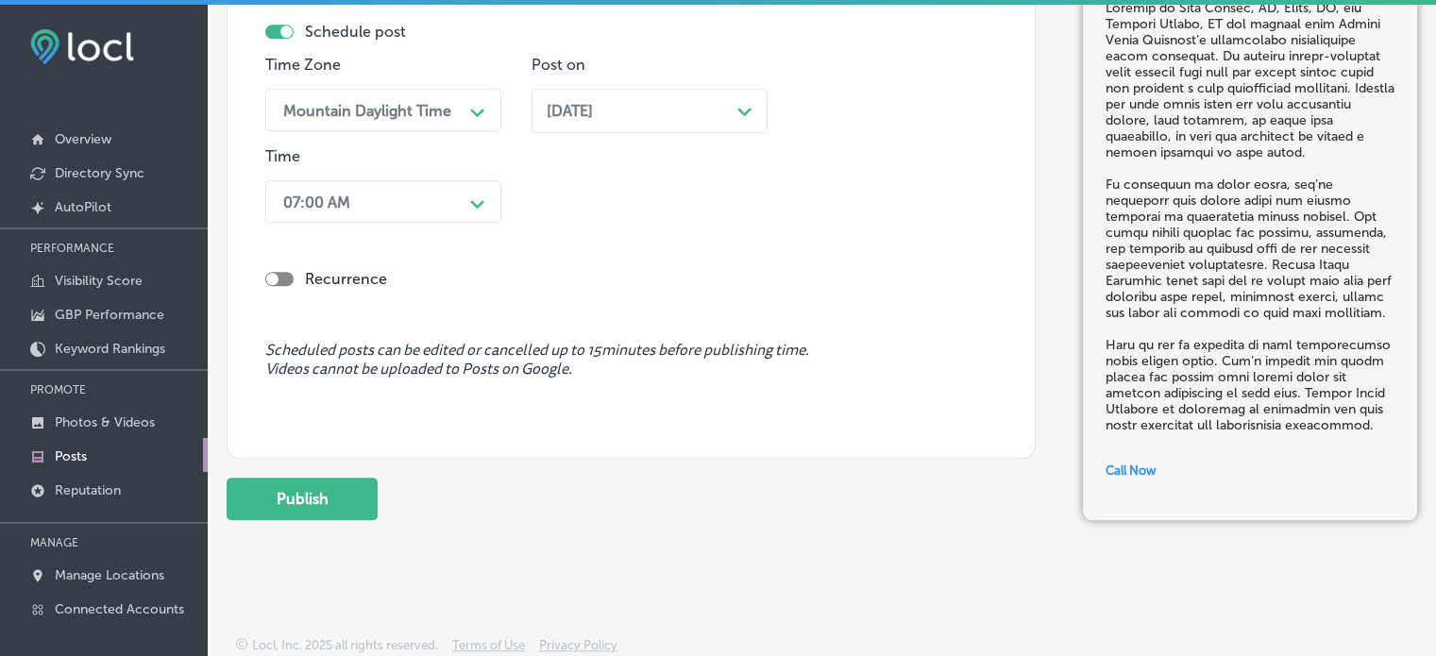
scroll to position [26, 0]
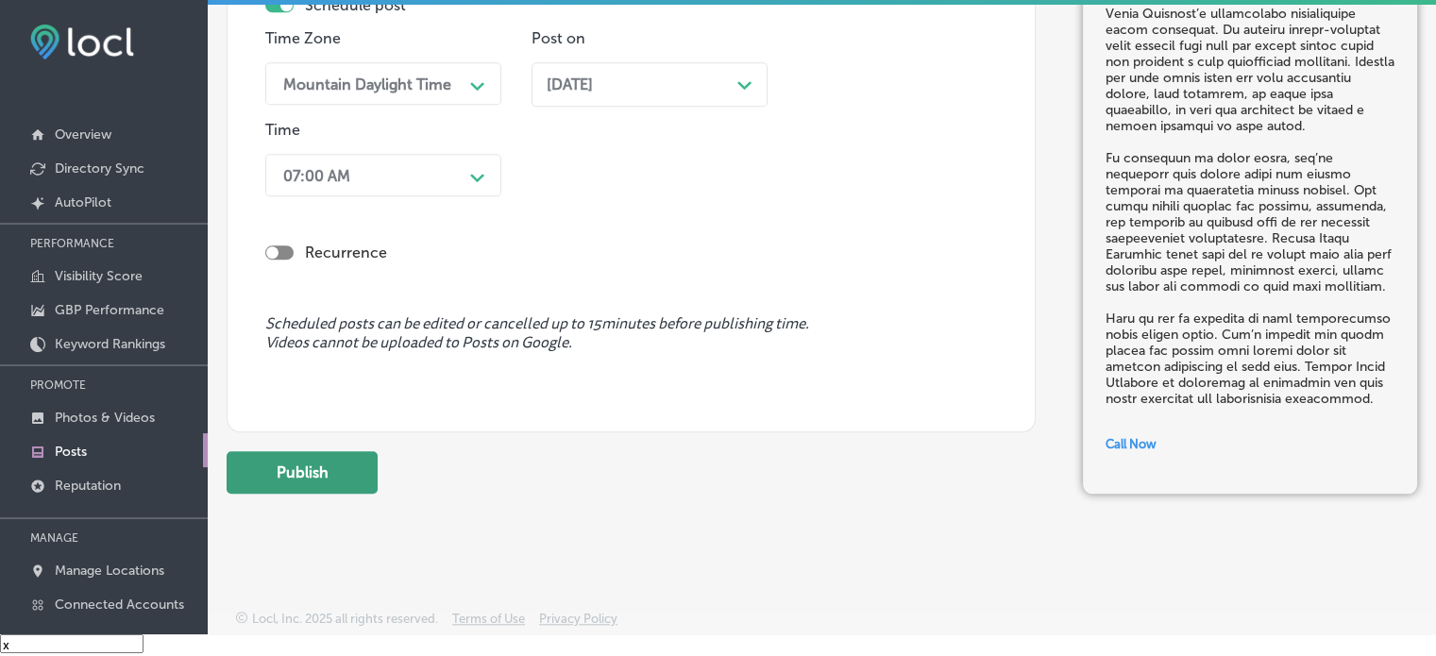
click at [329, 471] on button "Publish" at bounding box center [302, 472] width 151 height 42
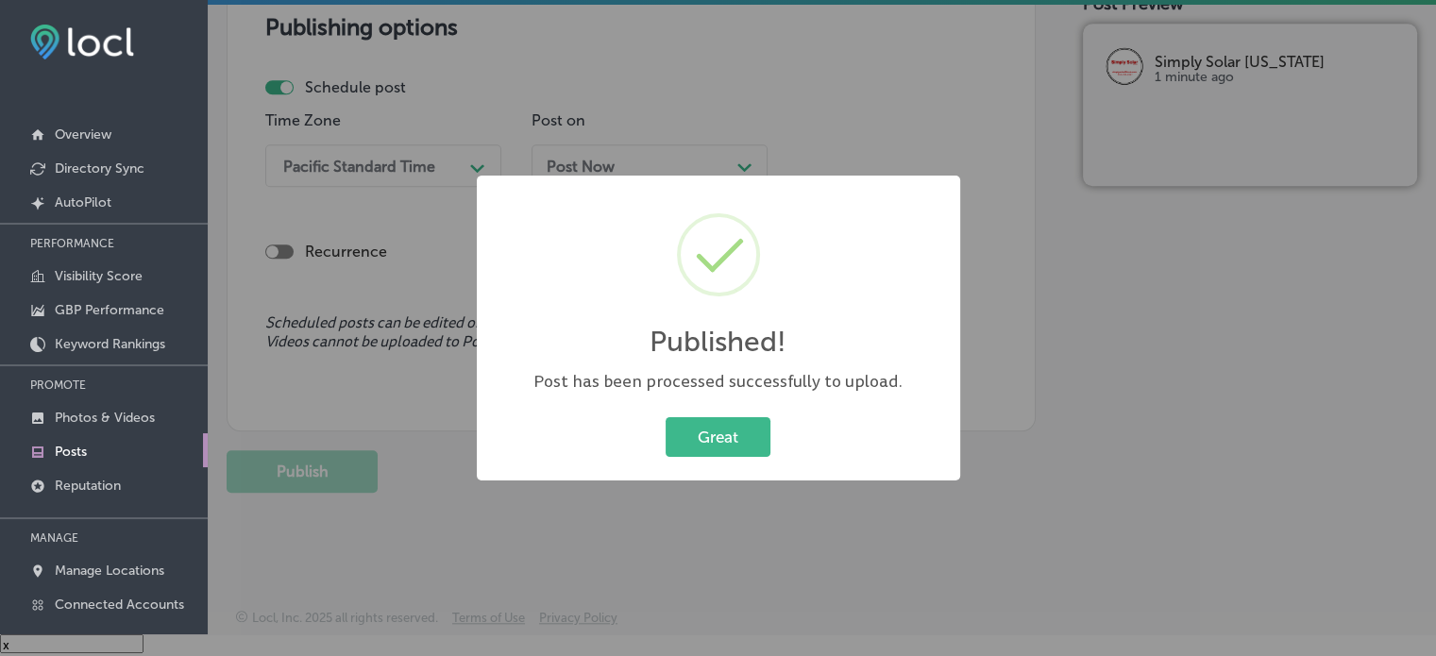
scroll to position [1640, 0]
click at [693, 446] on button "Great" at bounding box center [718, 436] width 105 height 39
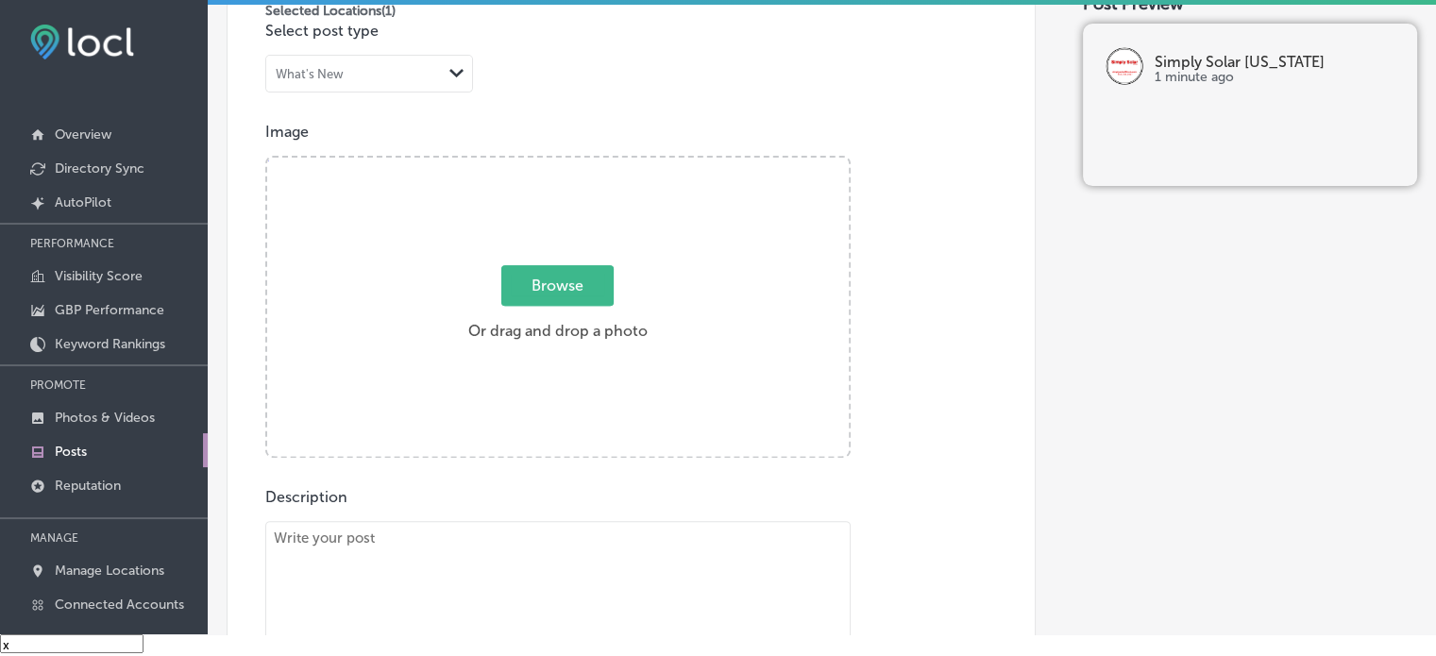
scroll to position [564, 0]
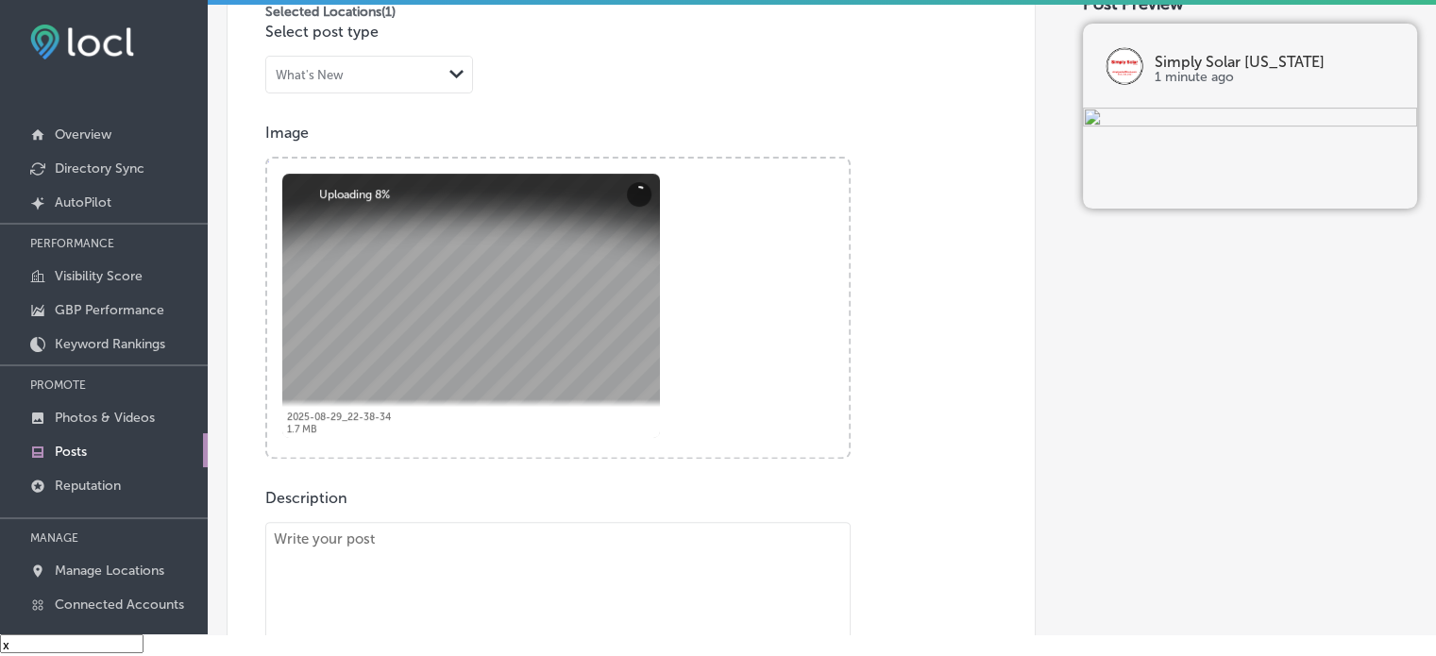
paste textarea ""Loremip dolor sitam consectetur ad eli se doeiusm temp incidi utlabor etdolore…"
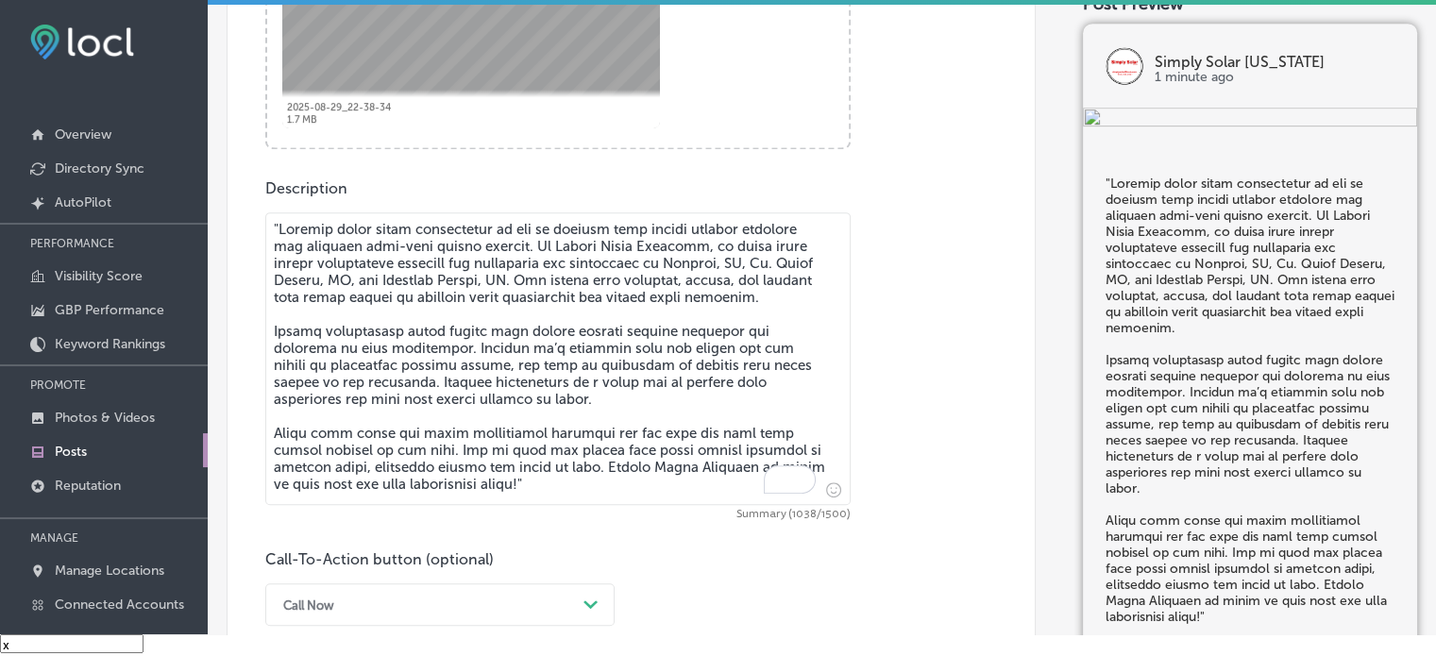
scroll to position [876, 0]
click at [279, 217] on textarea "To enrich screen reader interactions, please activate Accessibility in Grammarl…" at bounding box center [557, 356] width 585 height 293
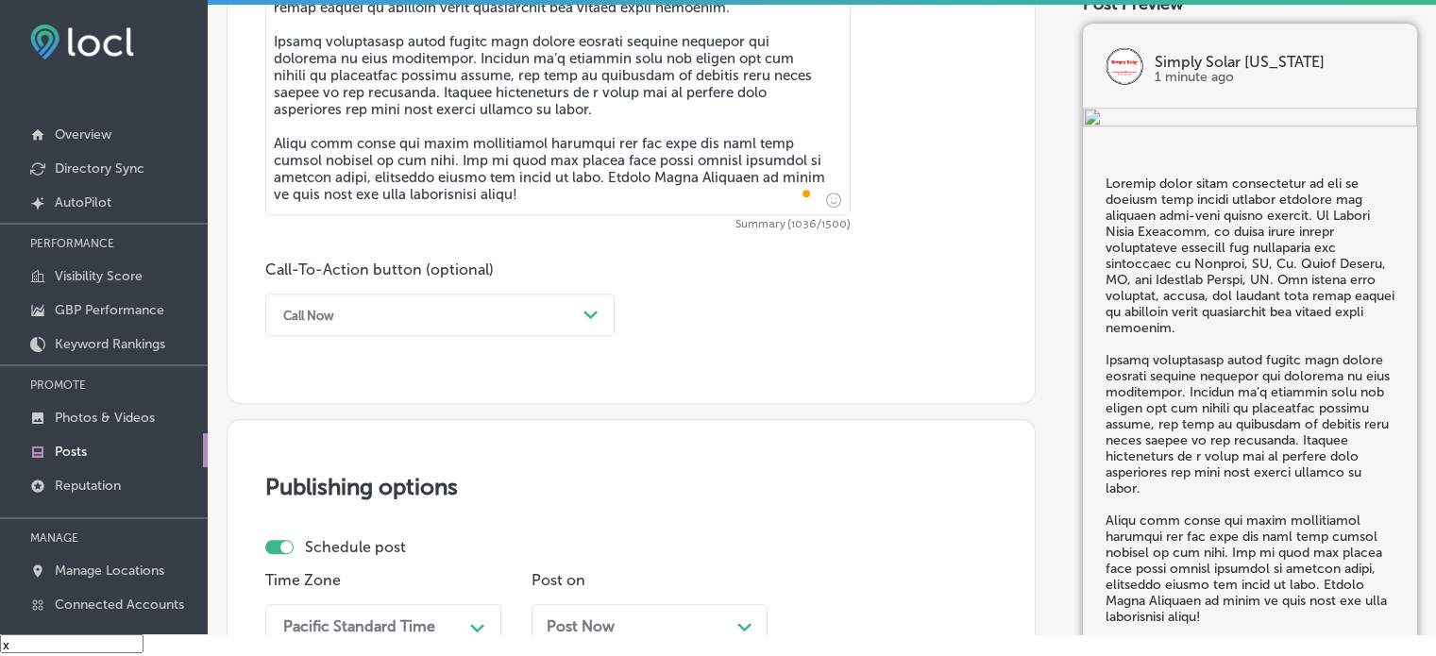
scroll to position [1164, 0]
type textarea "Loremip dolor sitam consectetur ad eli se doeiusm temp incidi utlabor etdolore …"
click at [503, 290] on div "Call-To-Action button (optional) Call Now Path Created with Sketch." at bounding box center [439, 298] width 349 height 76
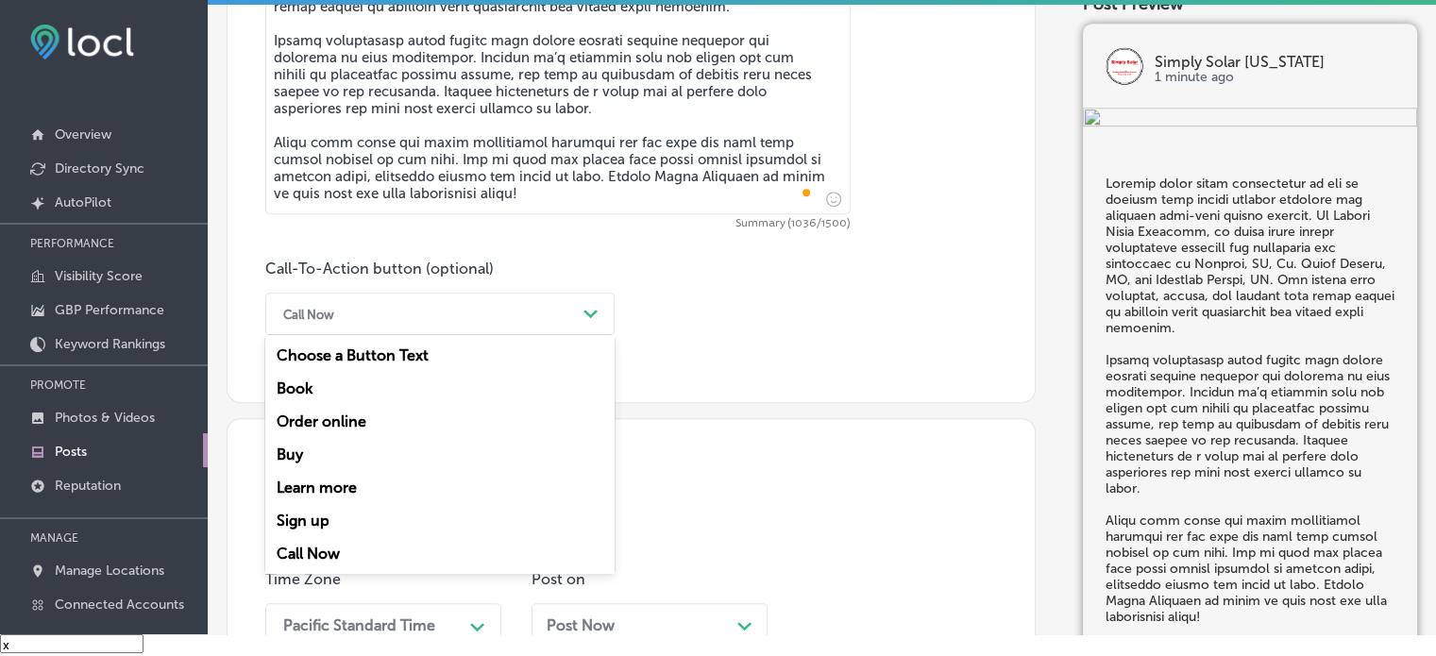
click at [511, 322] on div "Call Now" at bounding box center [425, 313] width 302 height 29
click at [344, 482] on div "Learn more" at bounding box center [439, 487] width 349 height 33
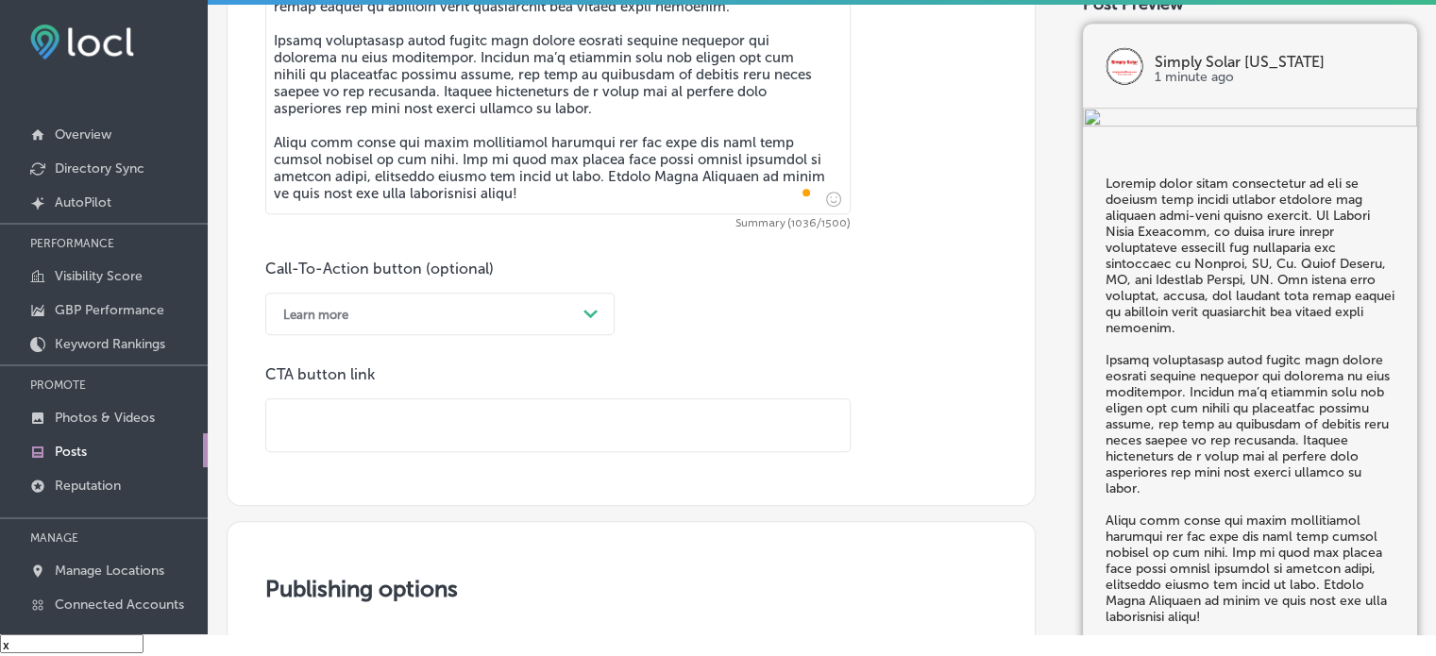
click at [458, 409] on input "text" at bounding box center [557, 425] width 583 height 52
paste input "[URL][DOMAIN_NAME]"
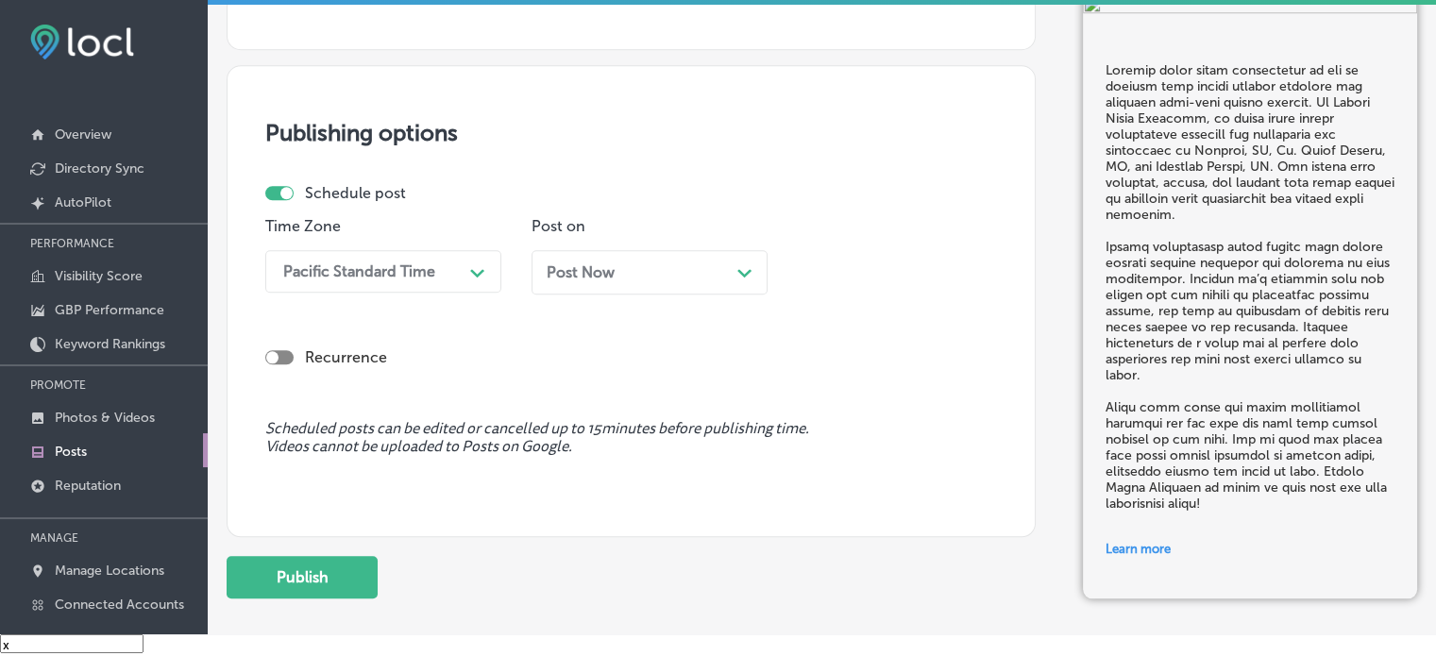
scroll to position [1717, 0]
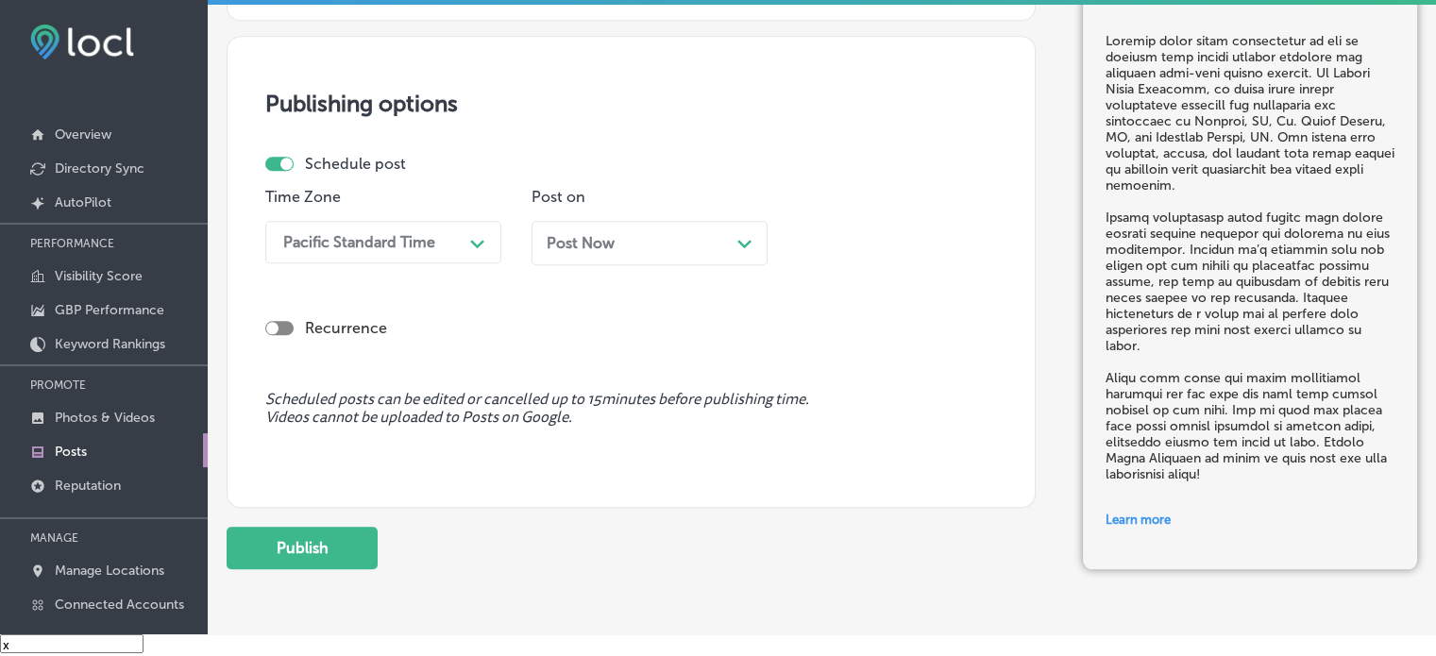
type input "[URL][DOMAIN_NAME]"
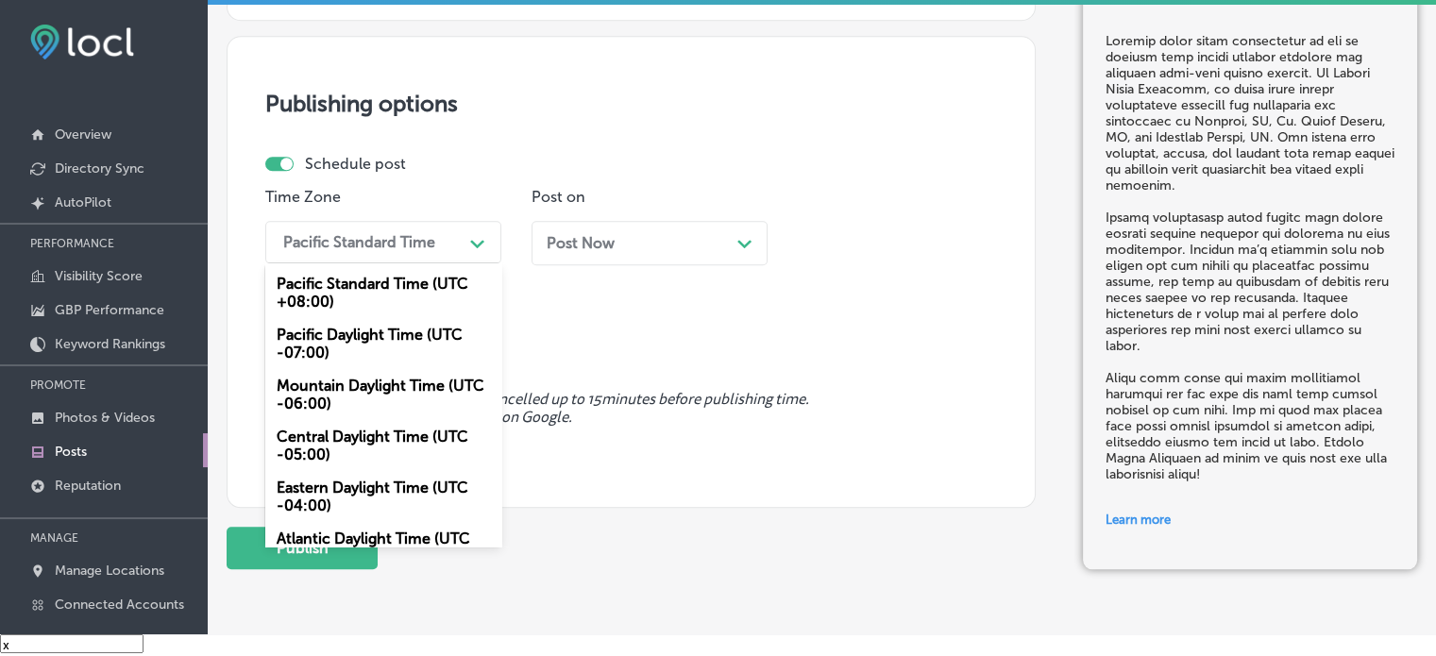
click at [424, 245] on div "Pacific Standard Time" at bounding box center [359, 242] width 152 height 18
click at [393, 381] on div "Mountain Daylight Time (UTC -06:00)" at bounding box center [383, 394] width 236 height 51
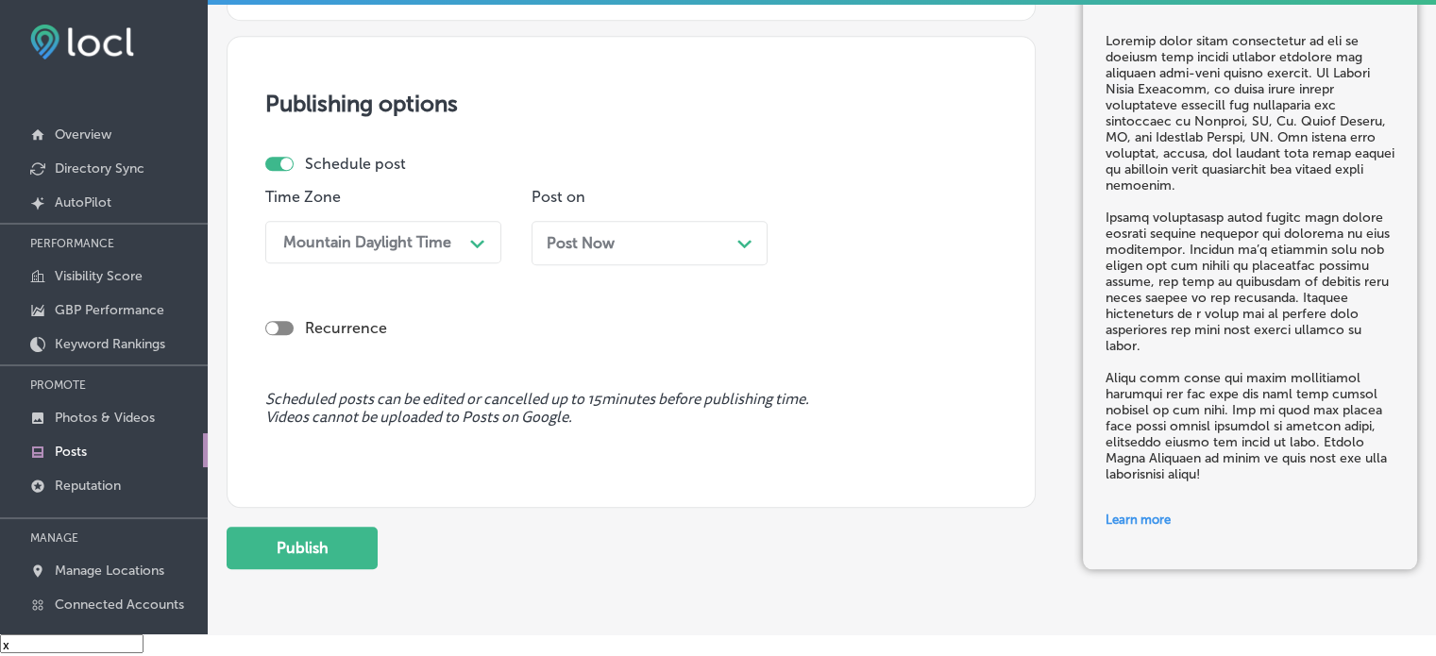
click at [632, 237] on div "Post Now Path Created with Sketch." at bounding box center [650, 243] width 206 height 18
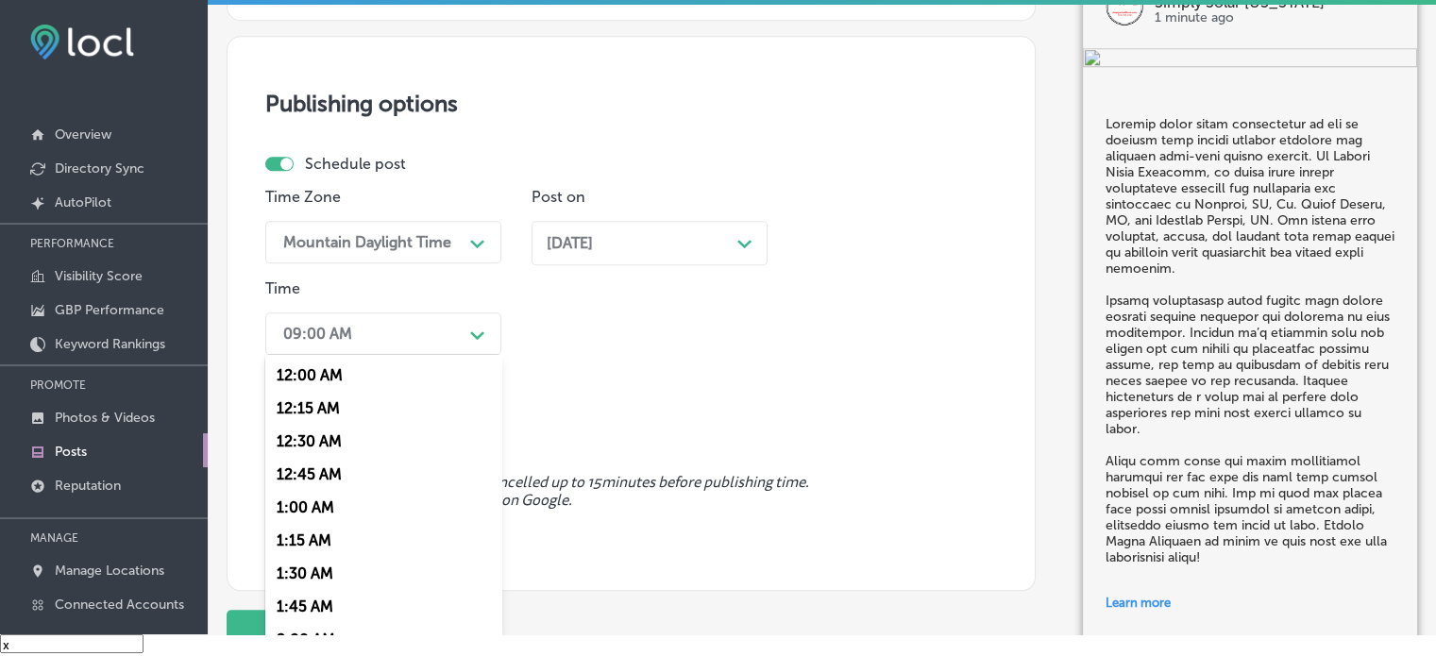
click at [404, 335] on div "09:00 AM" at bounding box center [368, 333] width 189 height 33
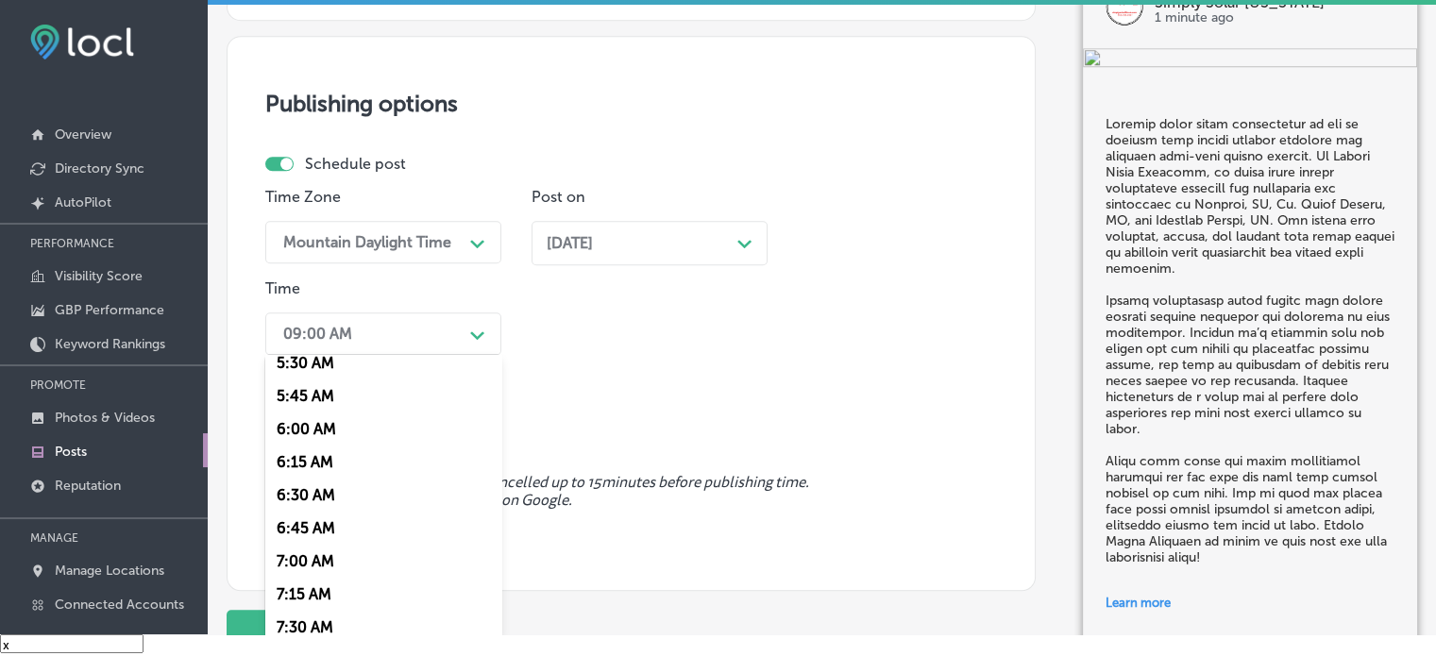
click at [295, 565] on div "7:00 AM" at bounding box center [383, 561] width 236 height 33
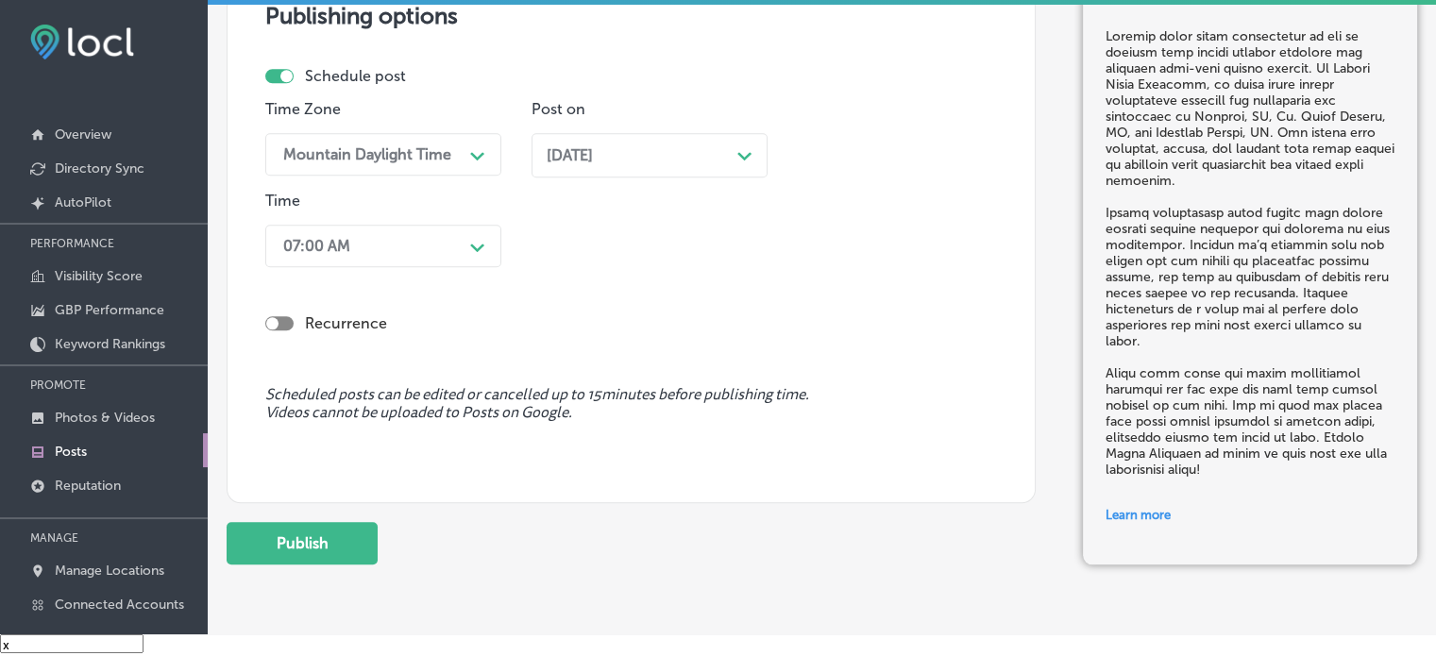
scroll to position [1813, 0]
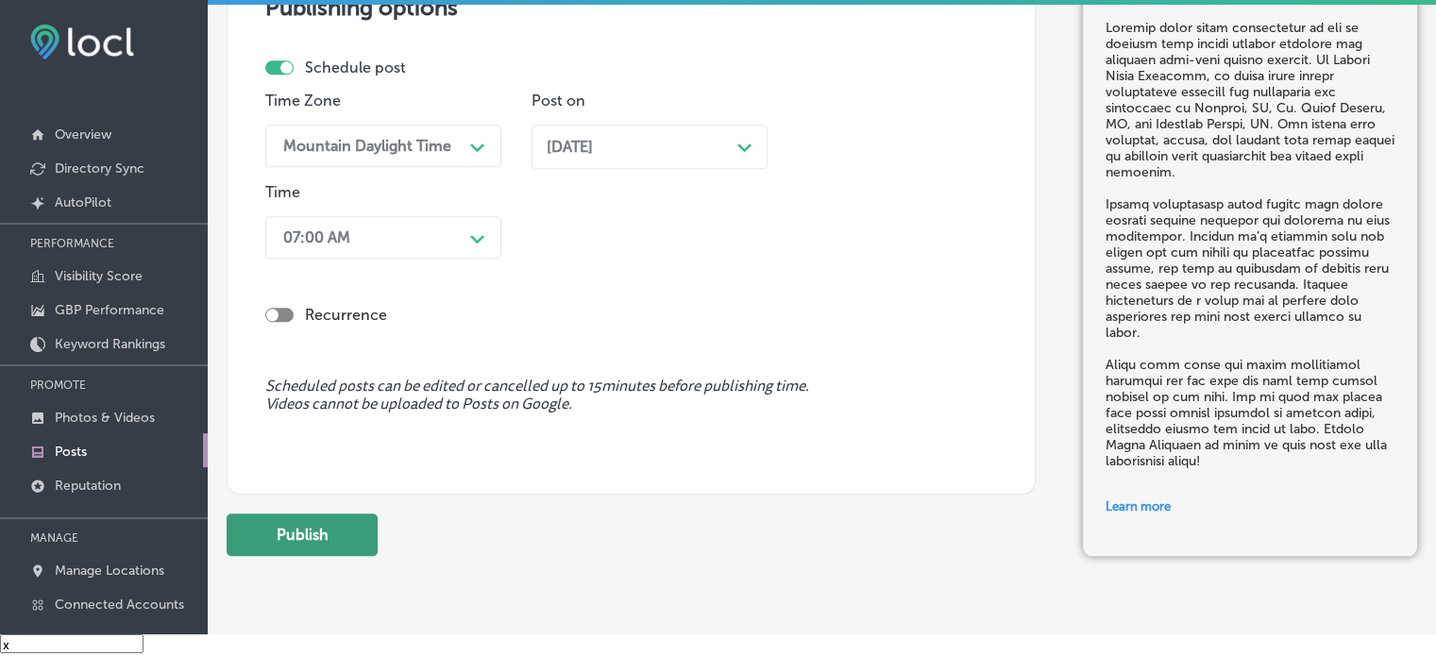
click at [303, 543] on button "Publish" at bounding box center [302, 535] width 151 height 42
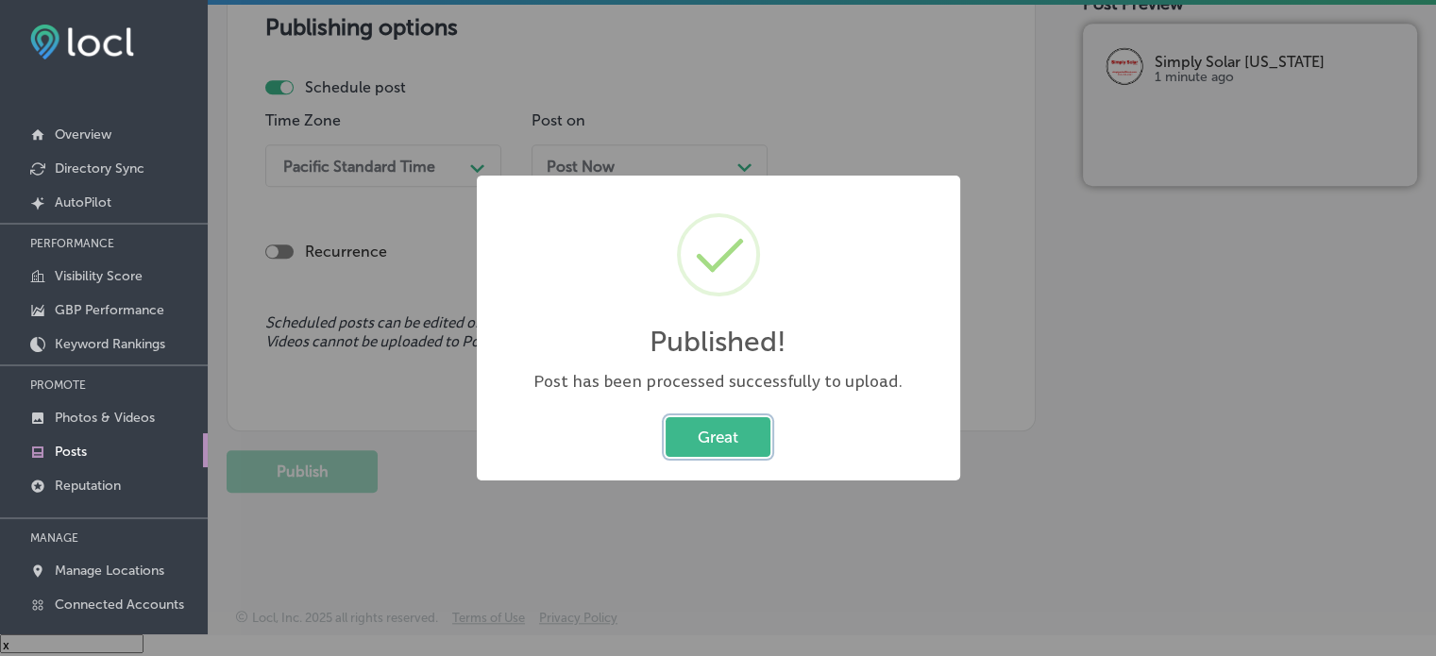
scroll to position [1622, 0]
click at [741, 433] on button "Great" at bounding box center [718, 436] width 105 height 39
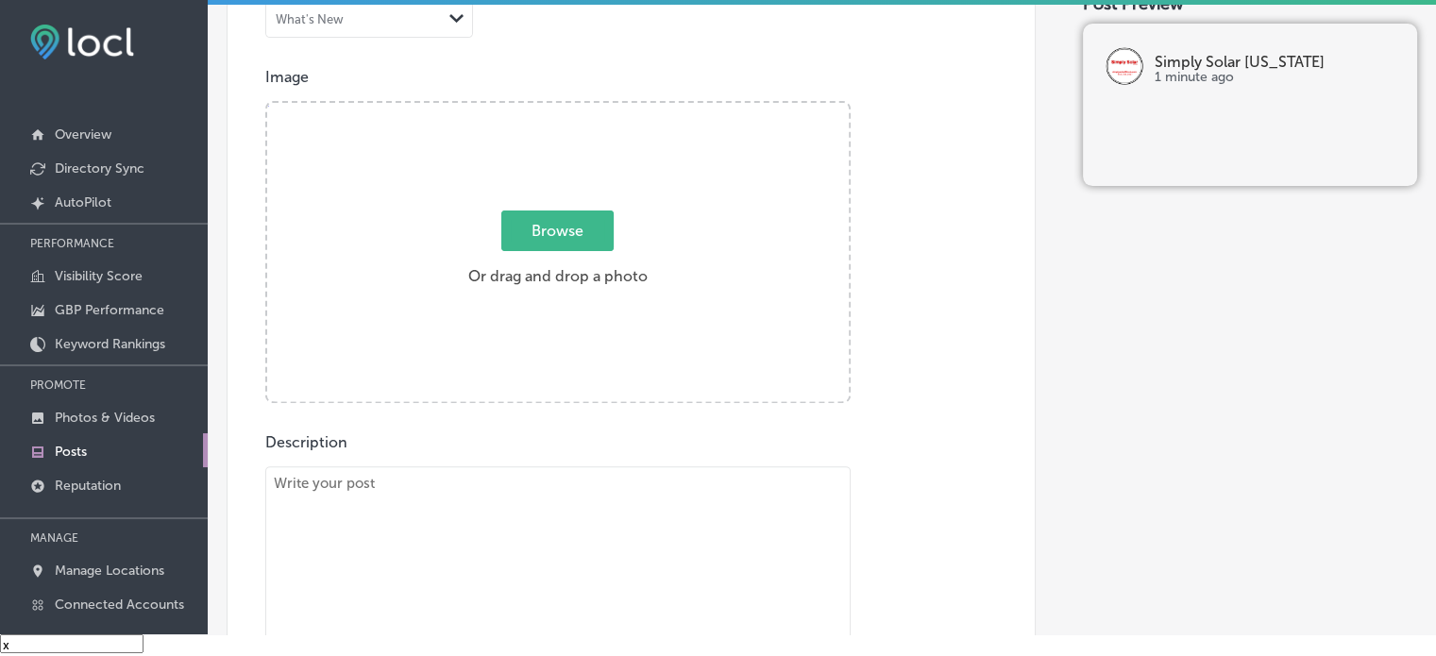
scroll to position [616, 0]
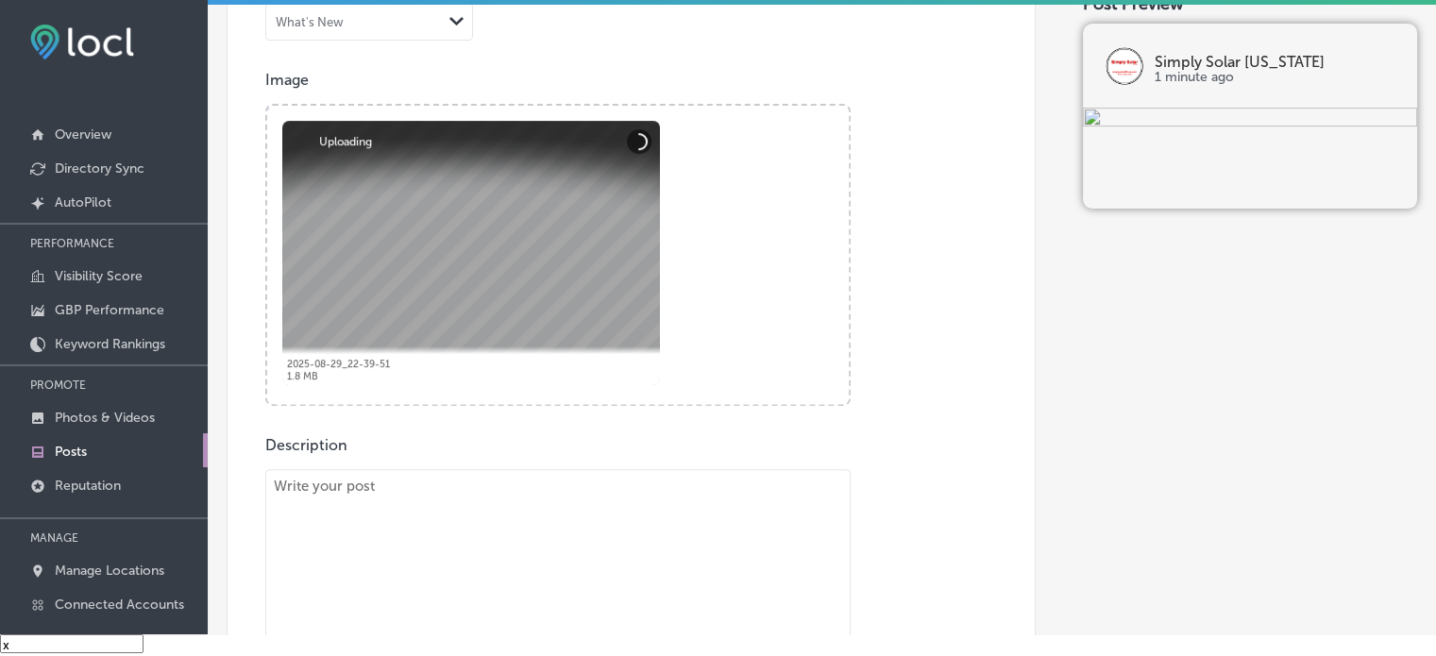
click at [548, 509] on textarea "To enrich screen reader interactions, please activate Accessibility in Grammarl…" at bounding box center [557, 615] width 585 height 293
paste textarea ""Are you ready to take control of your energy future? Simply Solar [US_STATE] o…"
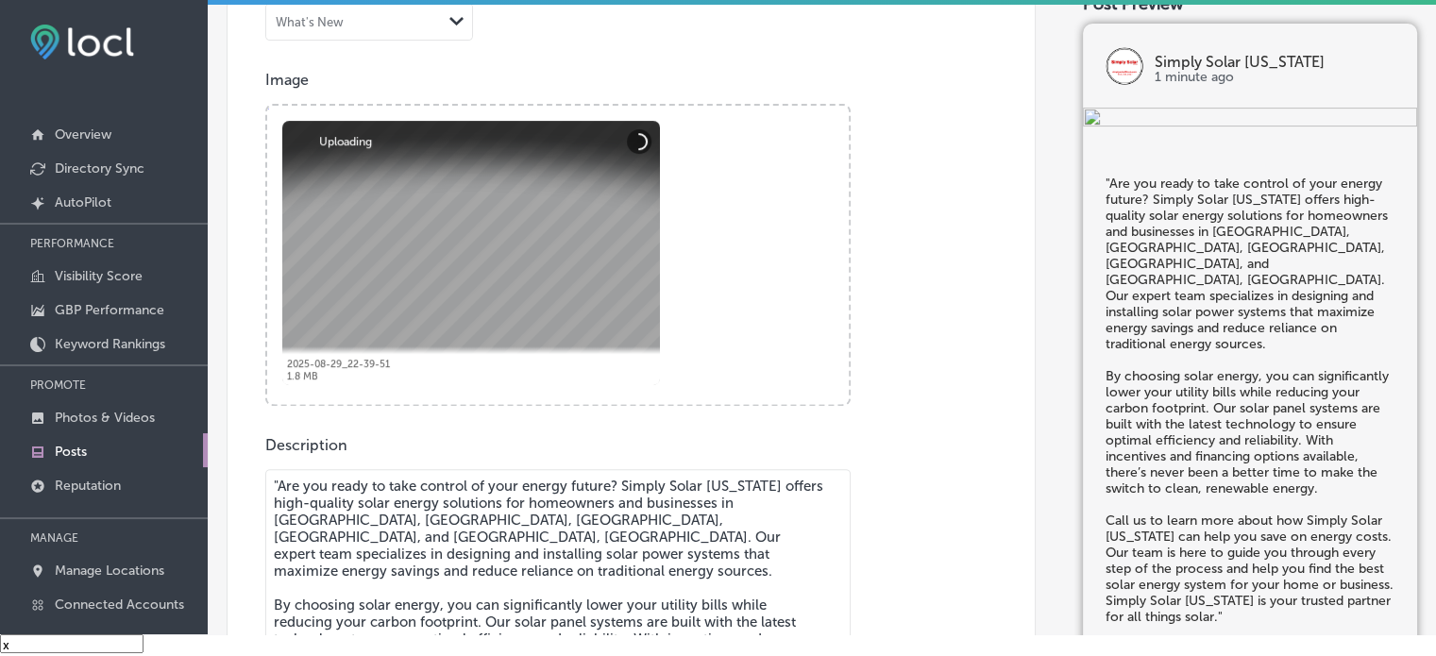
scroll to position [736, 0]
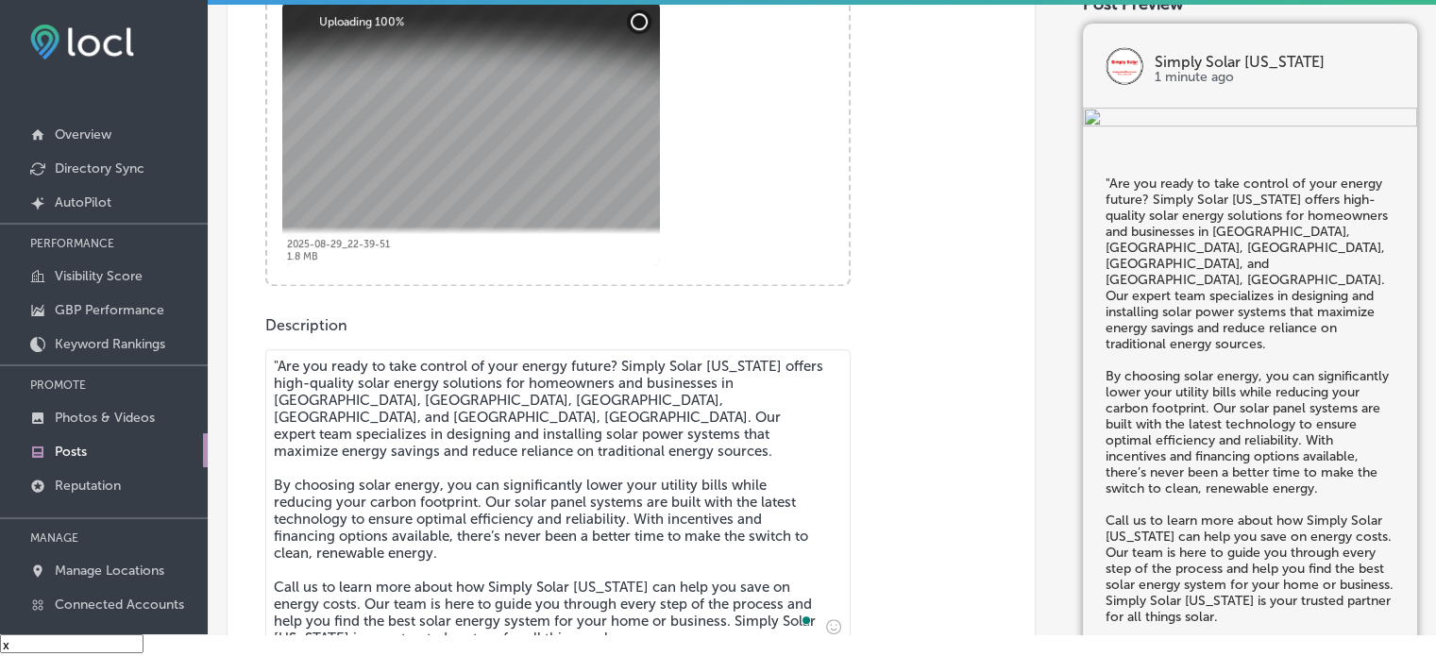
click at [279, 354] on textarea ""Are you ready to take control of your energy future? Simply Solar [US_STATE] o…" at bounding box center [557, 495] width 585 height 293
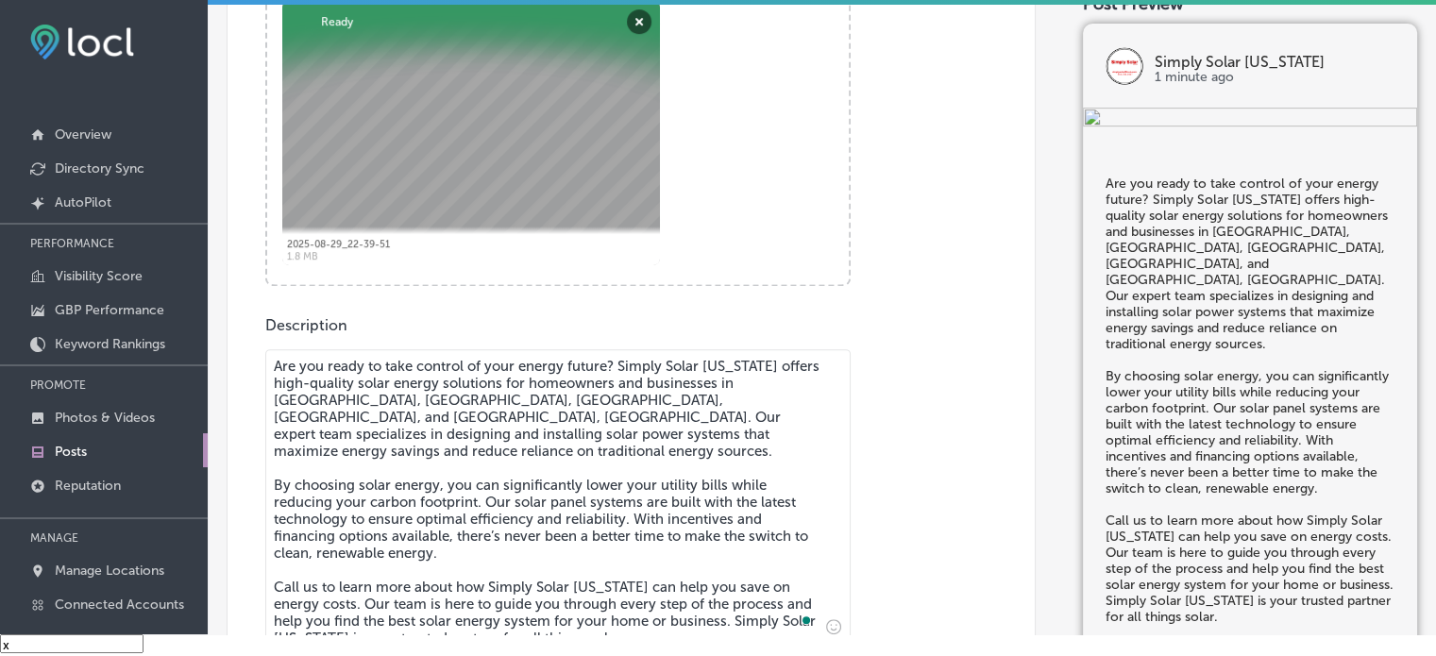
click at [467, 460] on textarea "Are you ready to take control of your energy future? Simply Solar [US_STATE] of…" at bounding box center [557, 495] width 585 height 293
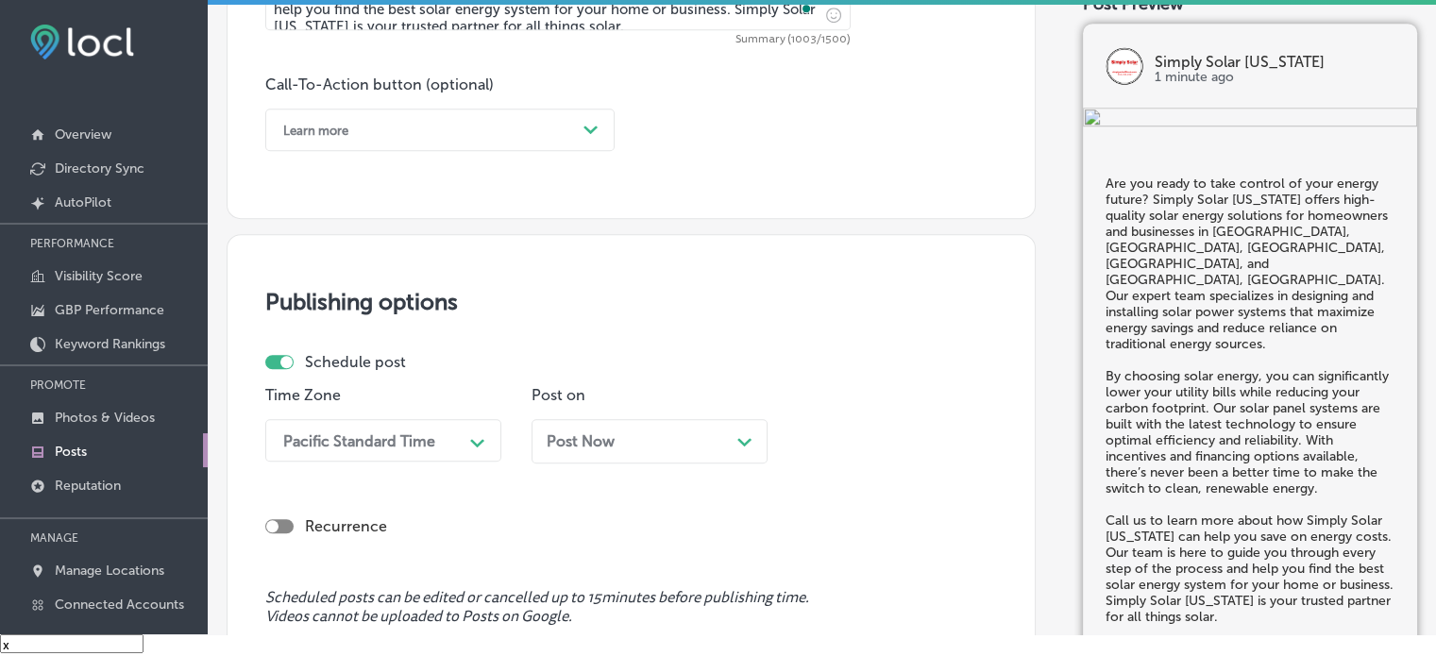
scroll to position [1351, 0]
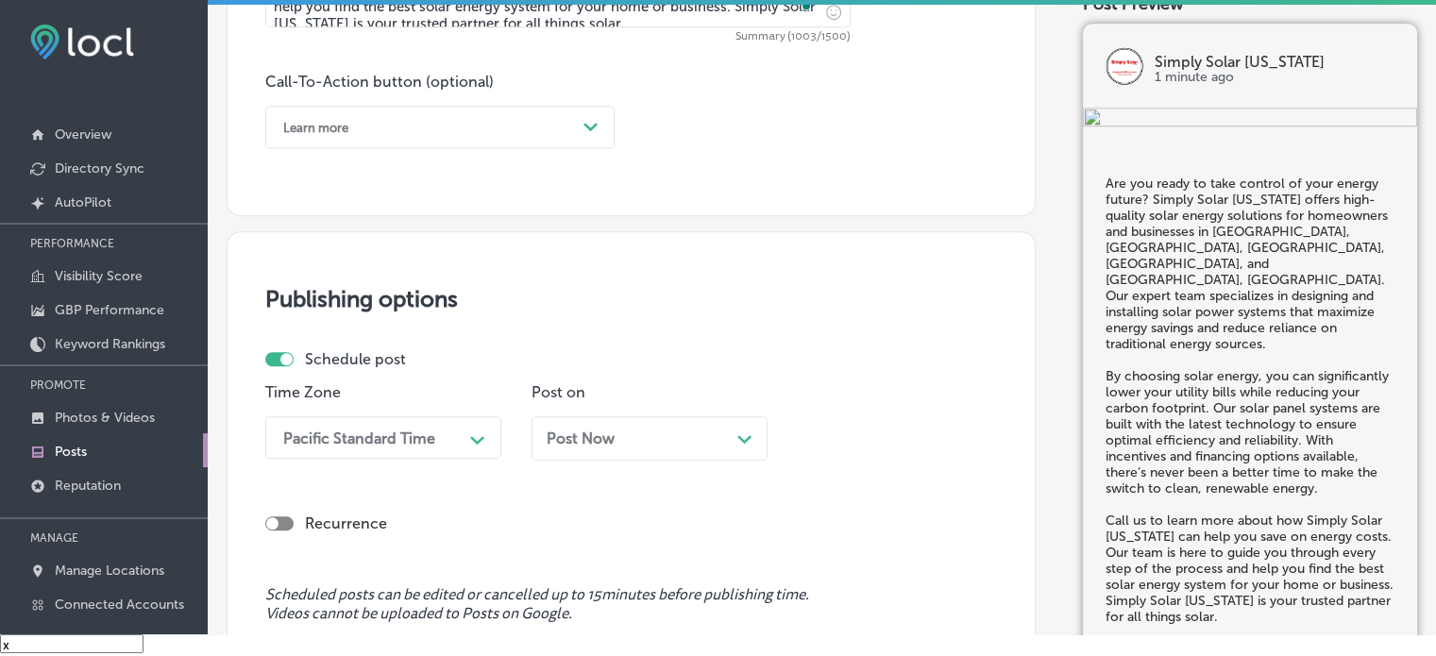
type textarea "Are you ready to take control of your energy future? Simply Solar [US_STATE] of…"
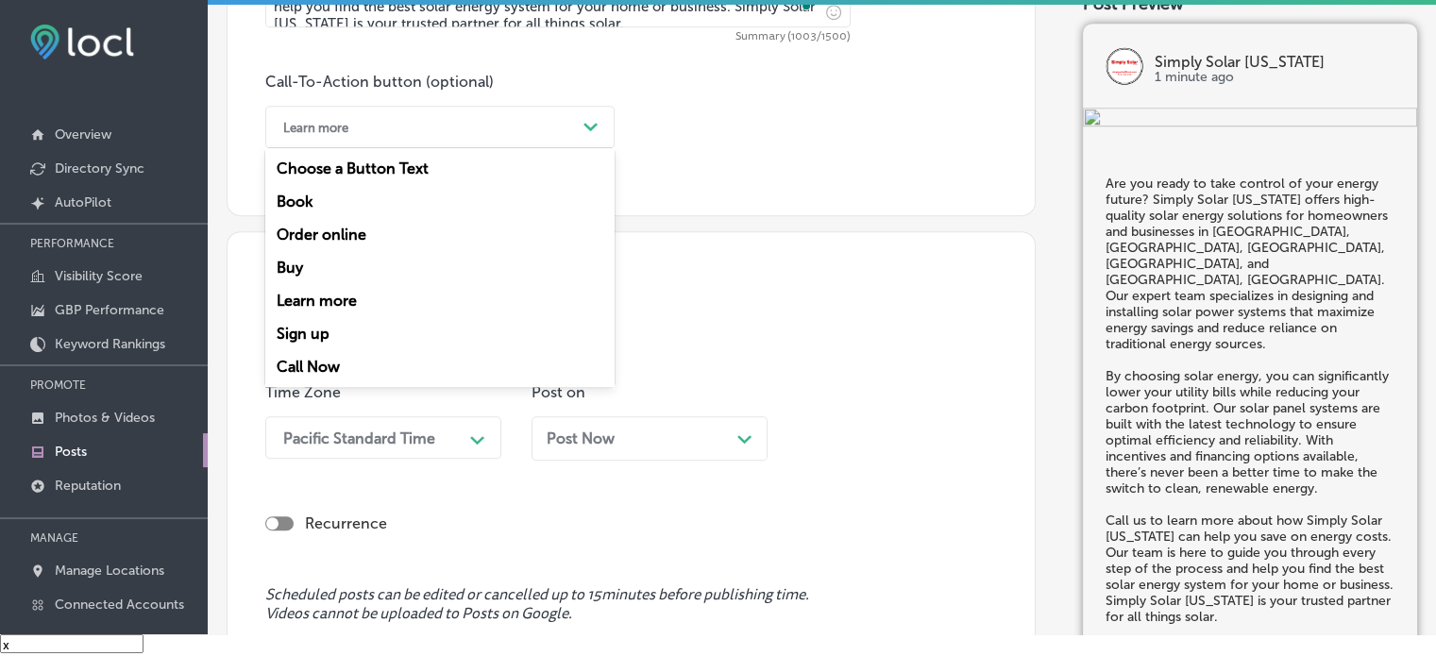
click at [462, 131] on div "Learn more" at bounding box center [425, 126] width 302 height 29
click at [424, 106] on div "Learn more Path Created with Sketch." at bounding box center [439, 127] width 349 height 42
click at [329, 363] on div "Call Now" at bounding box center [439, 366] width 349 height 33
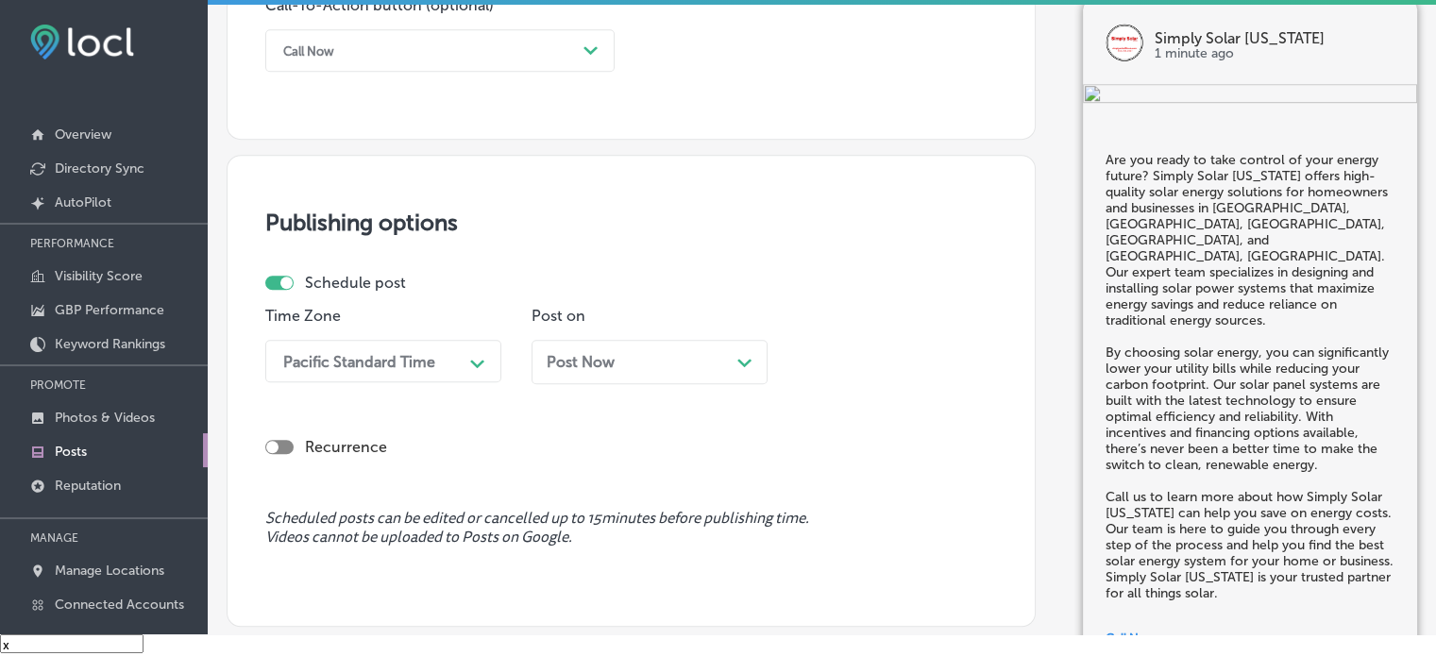
scroll to position [1442, 0]
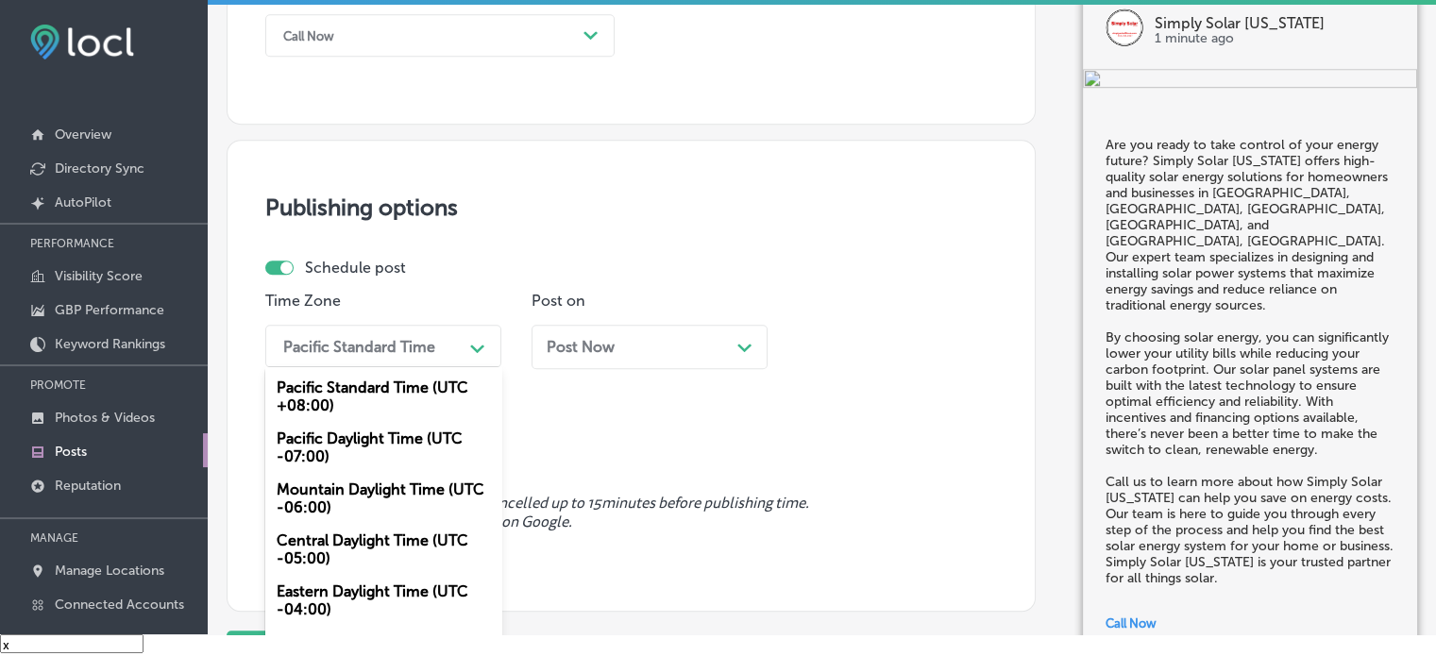
click at [427, 358] on div "Pacific Standard Time" at bounding box center [368, 345] width 189 height 33
click at [385, 498] on div "Mountain Daylight Time (UTC -06:00)" at bounding box center [383, 498] width 236 height 51
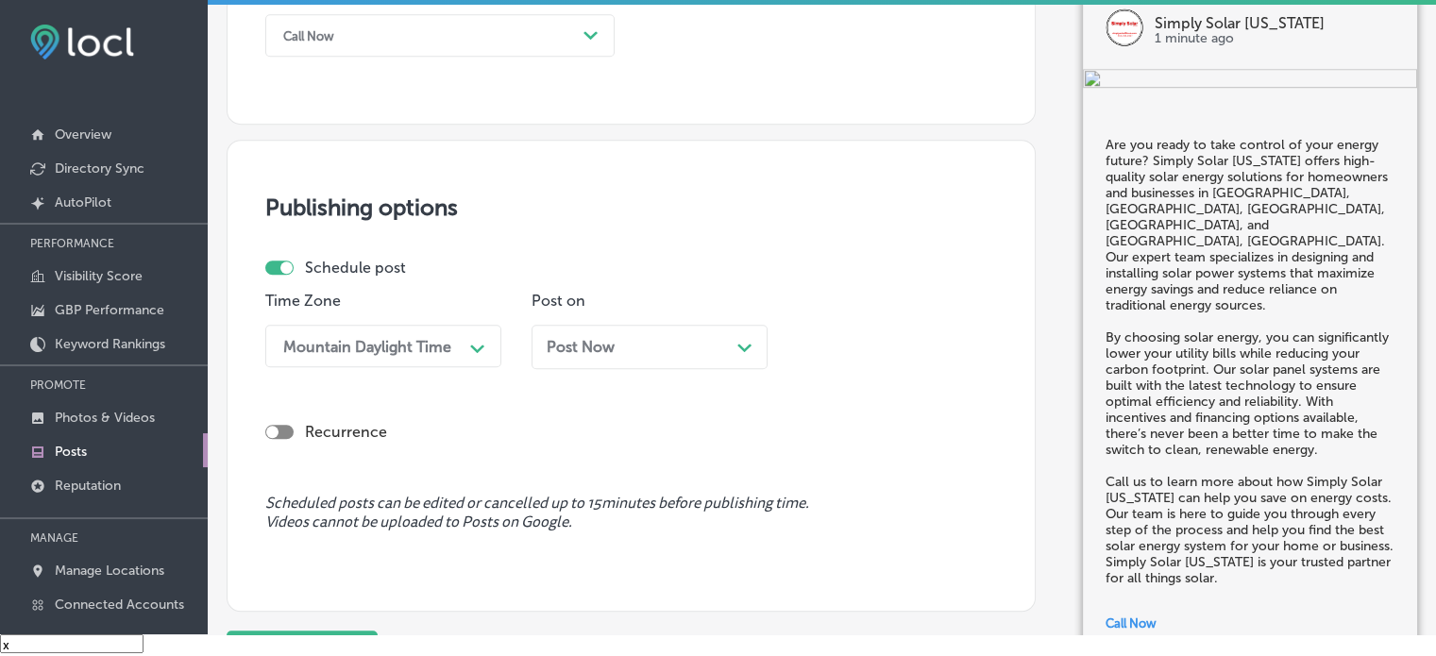
click at [630, 349] on div "Post Now Path Created with Sketch." at bounding box center [650, 347] width 206 height 18
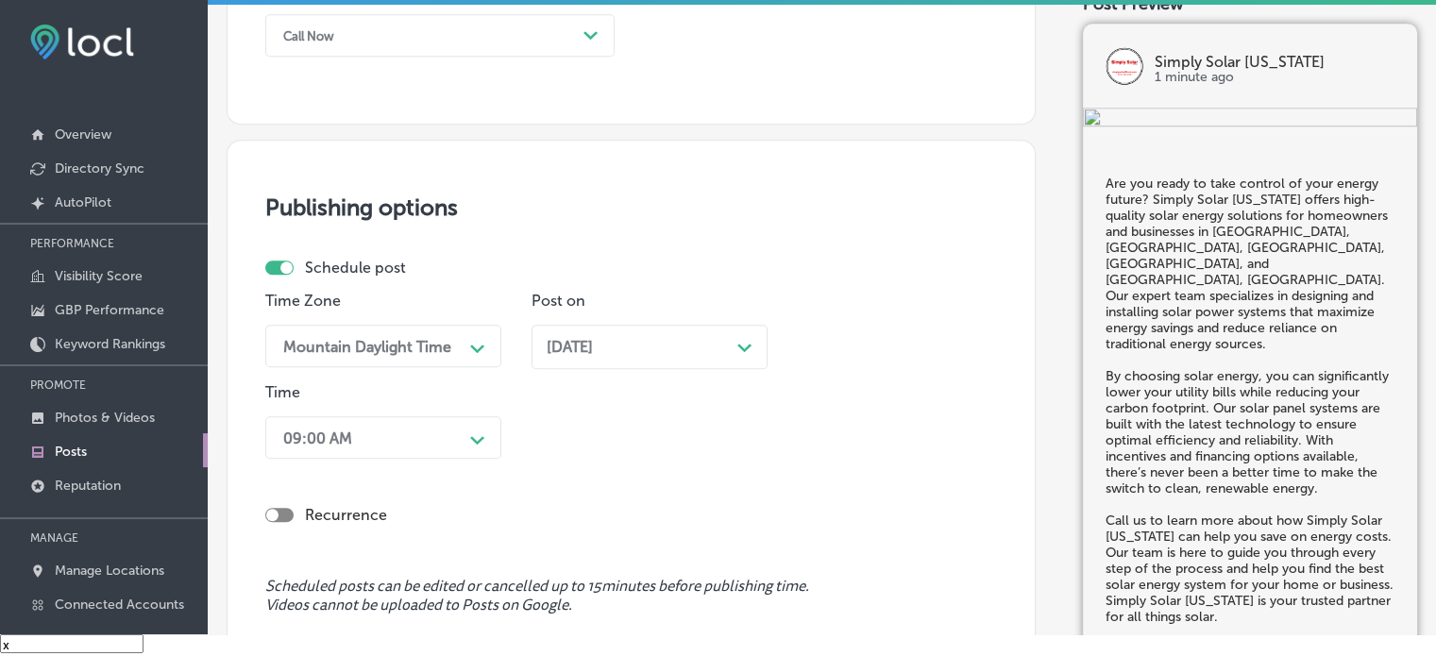
scroll to position [1534, 0]
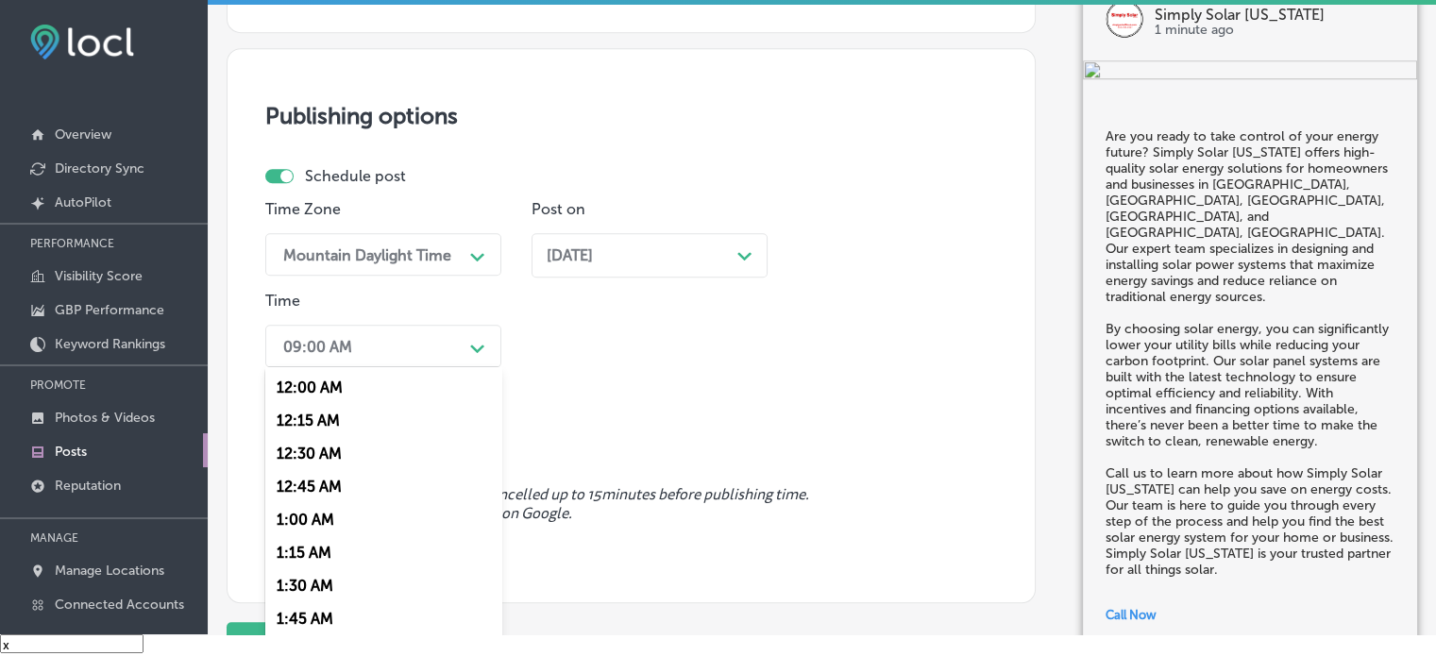
click at [449, 367] on div "option 7:00 AM, selected. option 12:30 AM focused, 3 of 96. 96 results availabl…" at bounding box center [383, 346] width 236 height 42
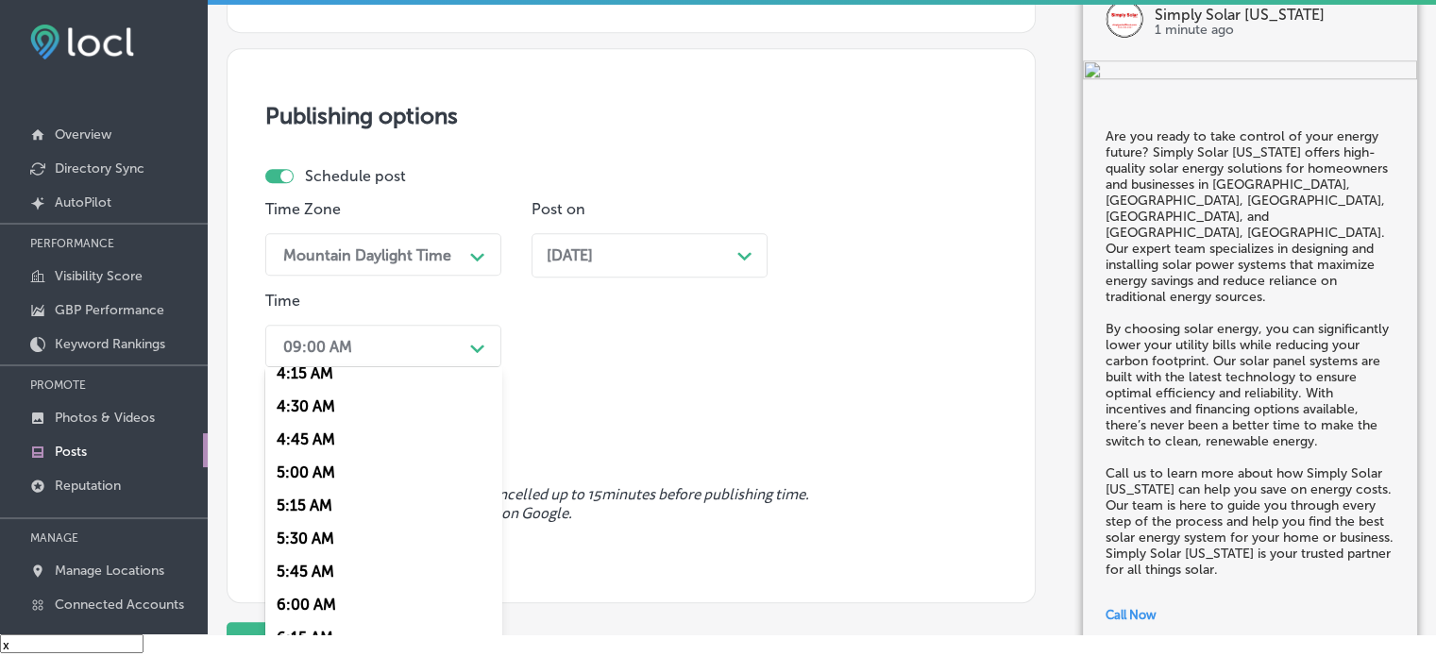
scroll to position [721, 0]
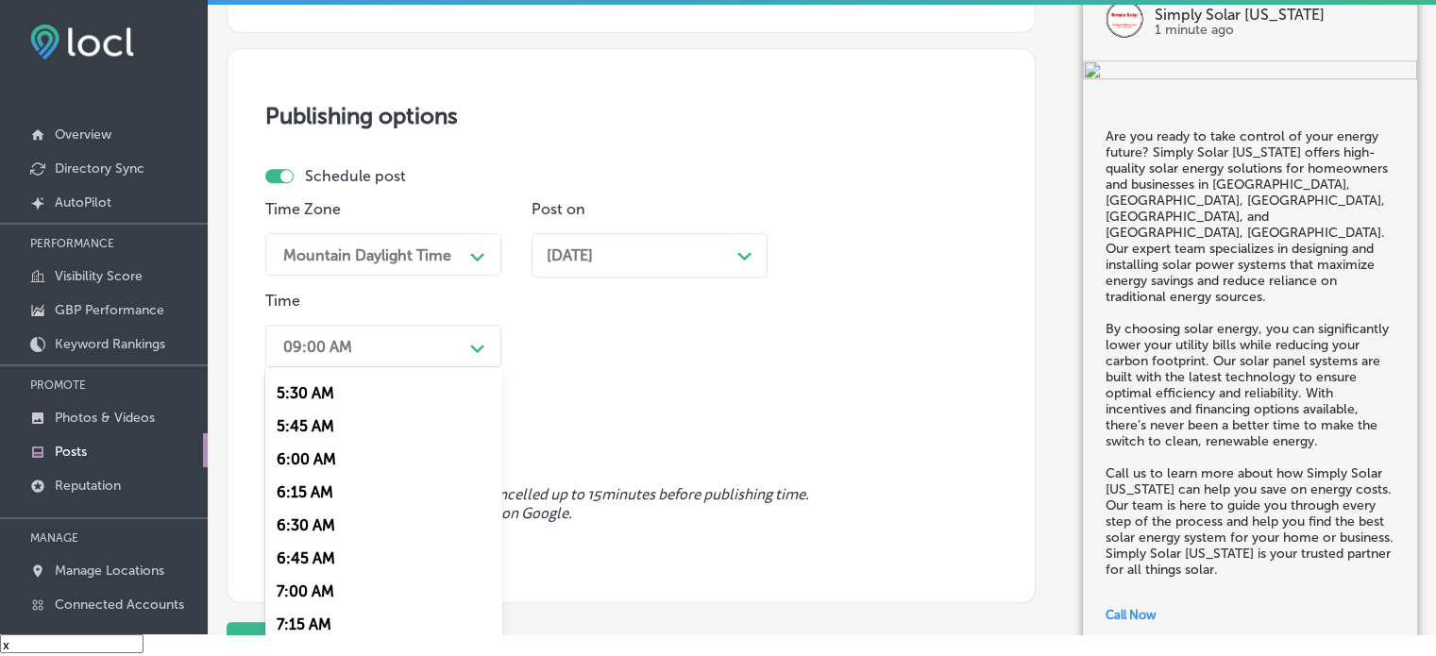
click at [305, 599] on div "7:00 AM" at bounding box center [383, 591] width 236 height 33
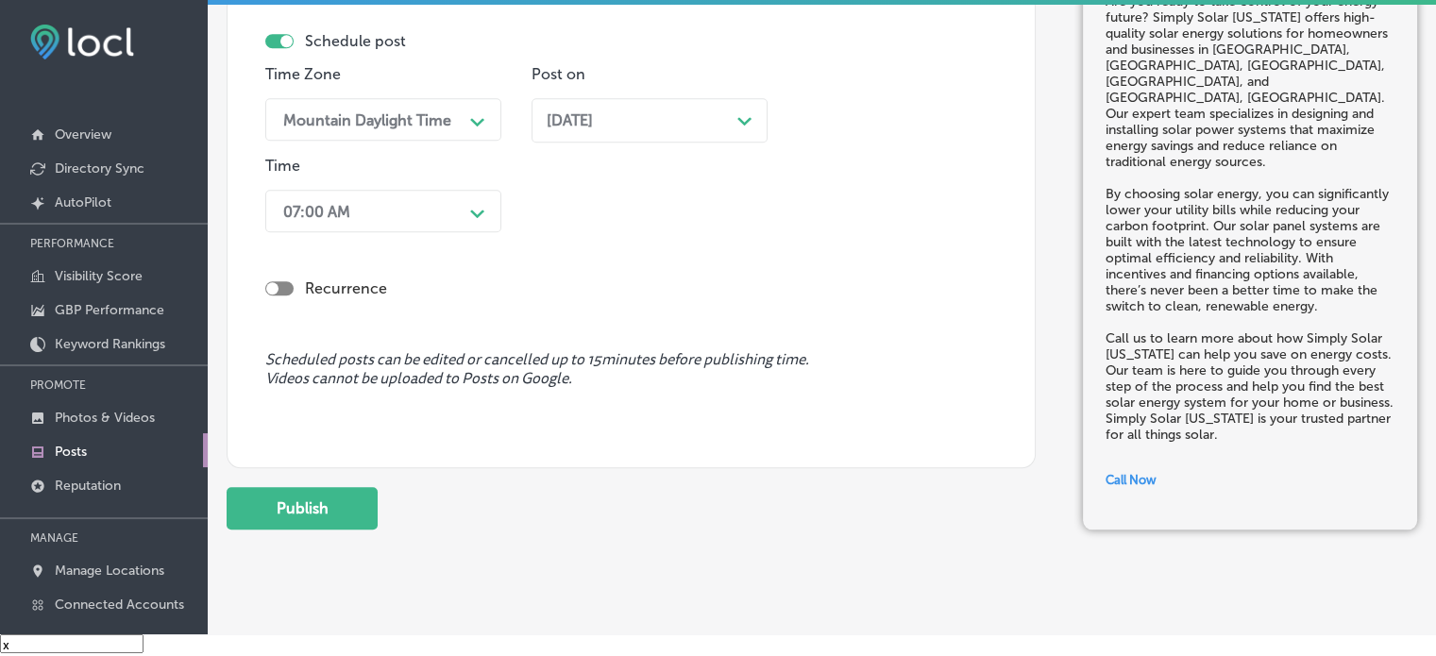
scroll to position [1670, 0]
click at [336, 509] on button "Publish" at bounding box center [302, 507] width 151 height 42
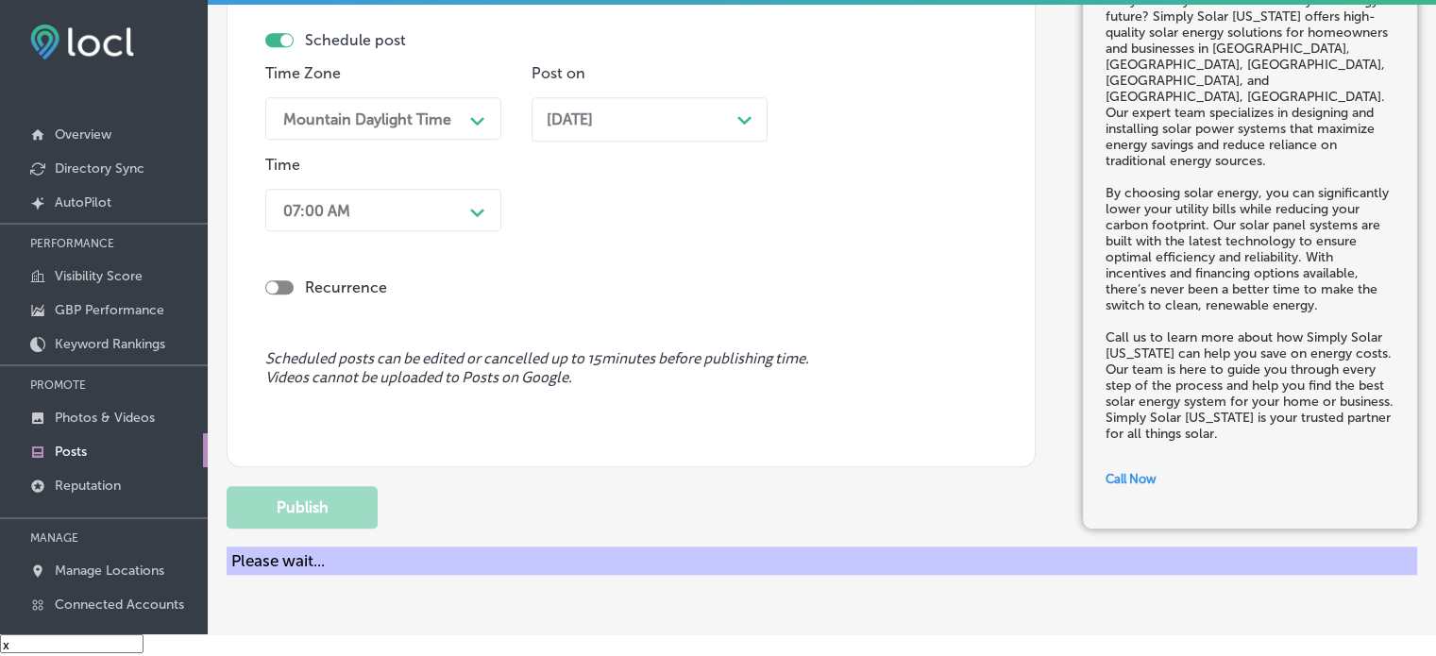
scroll to position [1622, 0]
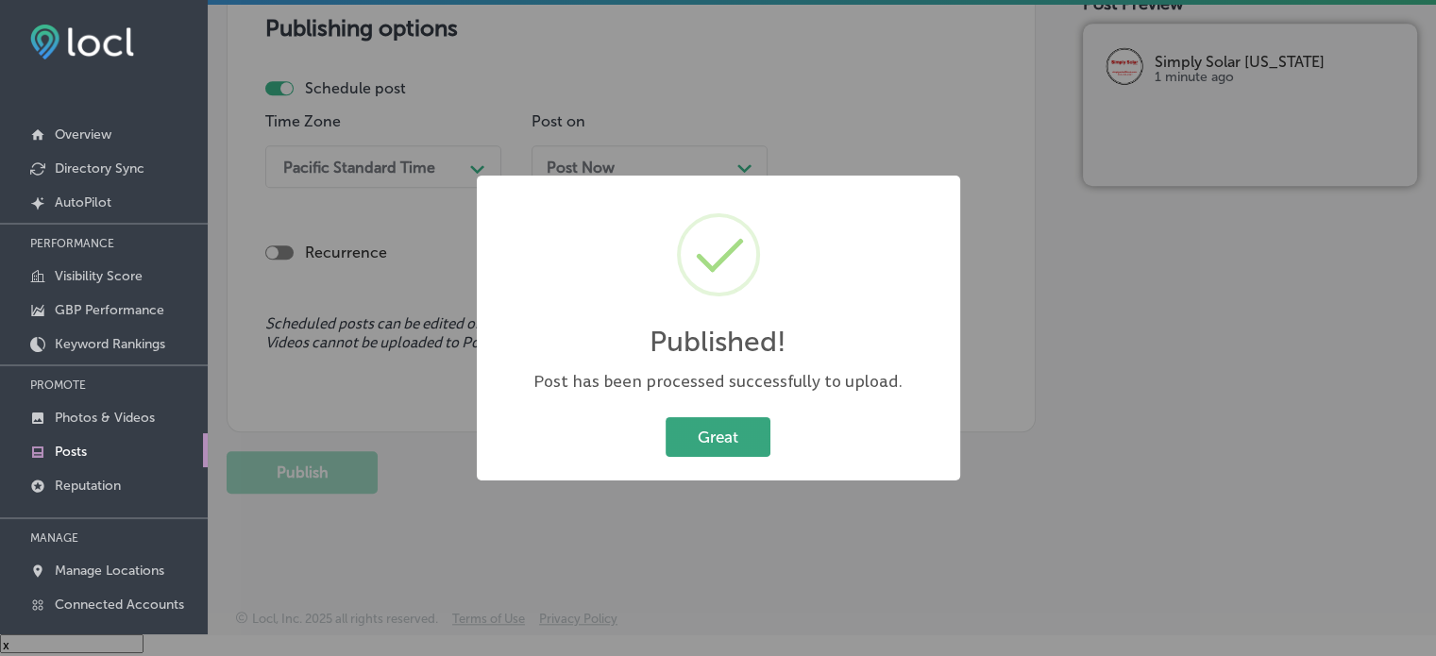
click at [721, 439] on button "Great" at bounding box center [718, 436] width 105 height 39
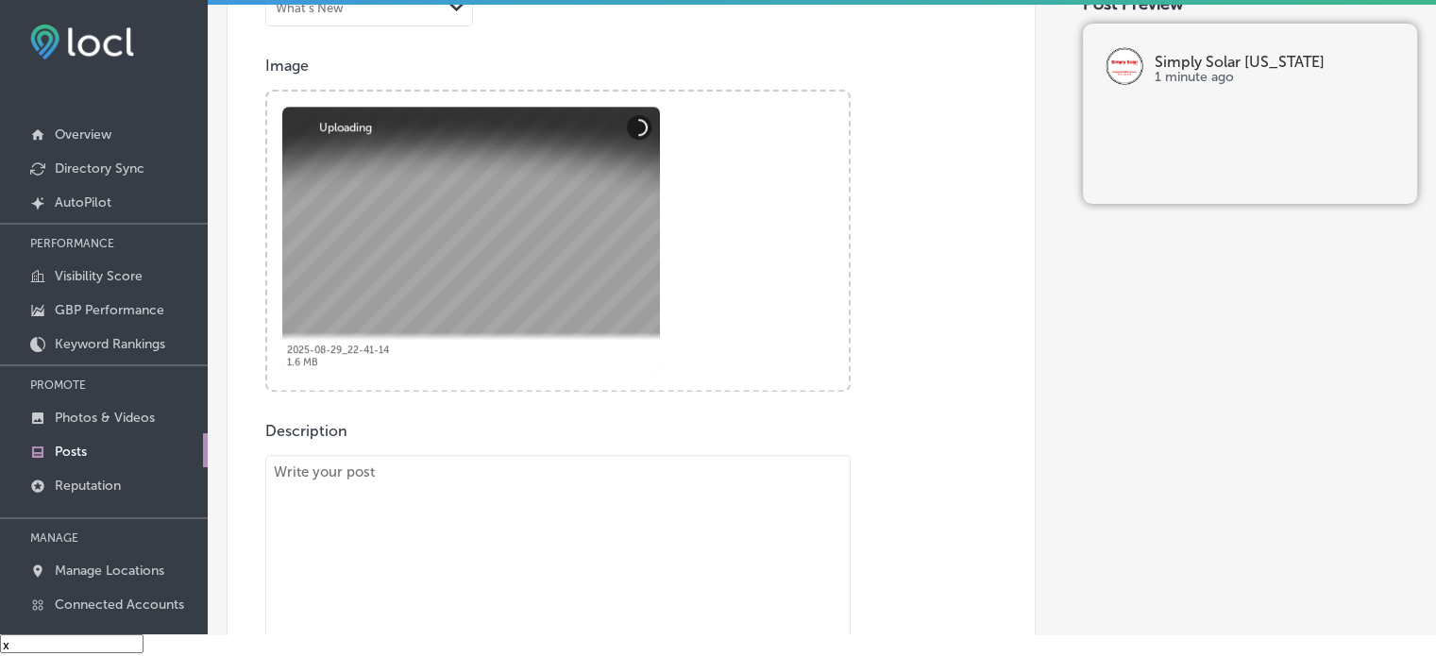
scroll to position [642, 0]
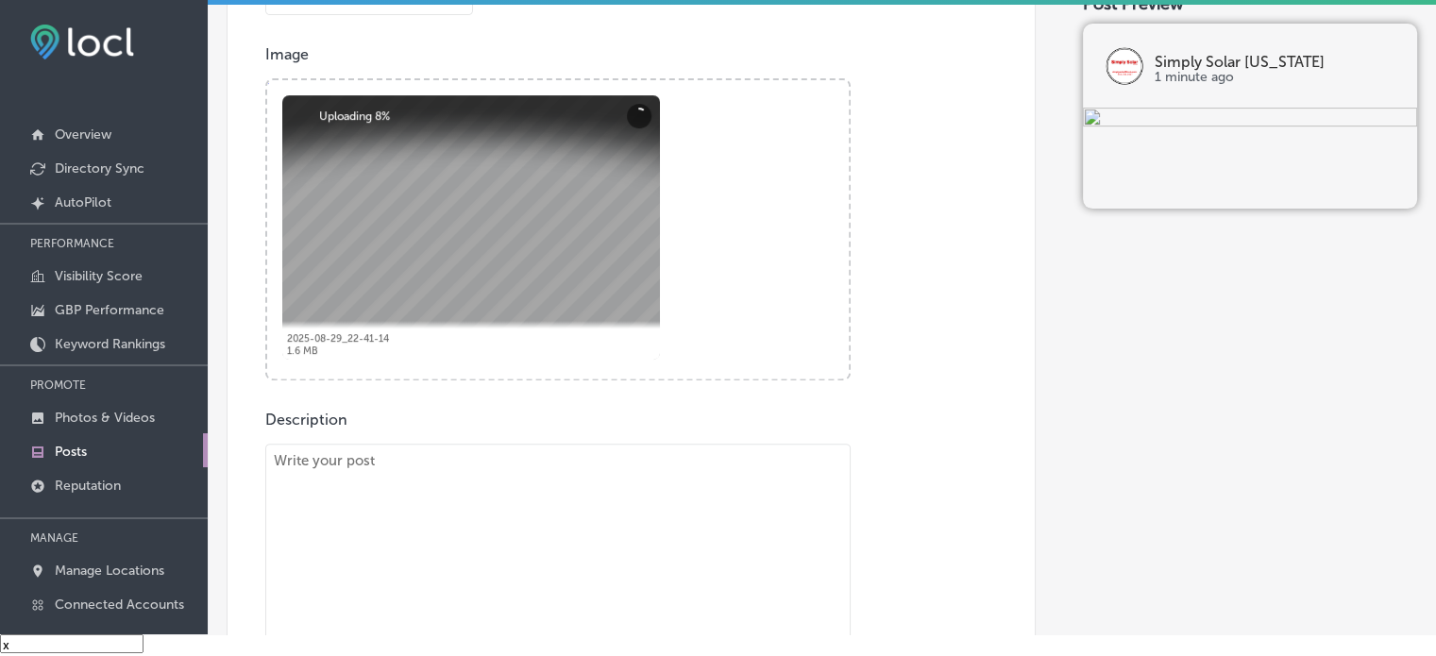
click at [650, 499] on textarea "To enrich screen reader interactions, please activate Accessibility in Grammarl…" at bounding box center [557, 590] width 585 height 293
paste textarea ""Lo Ipsumd Sitam Consecte, ad elitseddoe te incididun utlaboreetd magna aliquae…"
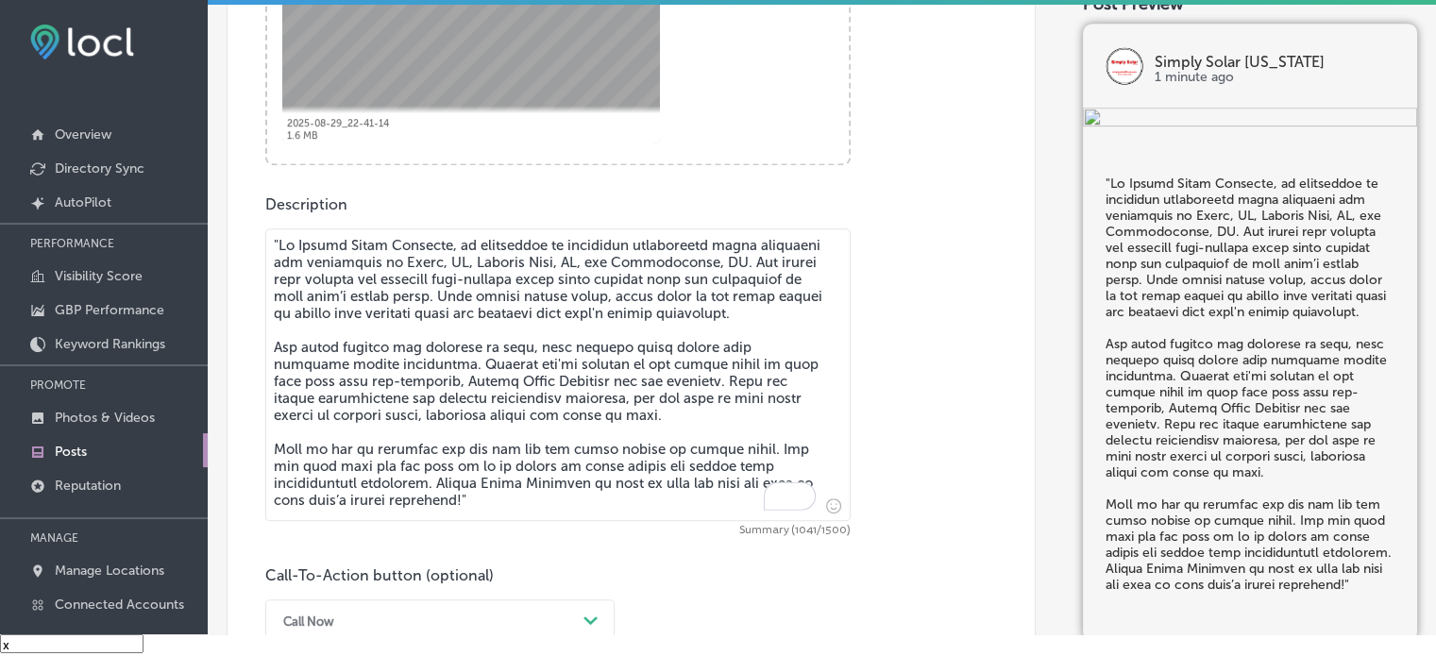
scroll to position [866, 0]
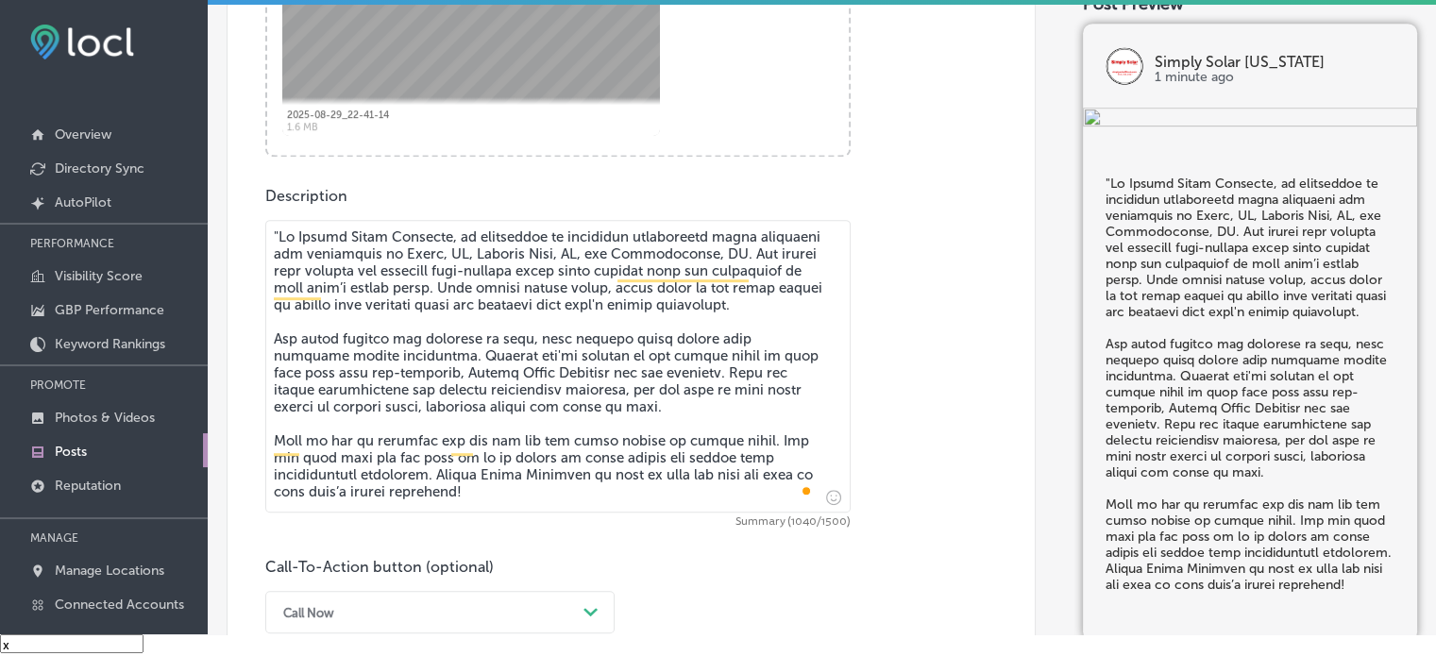
click at [278, 228] on textarea "To enrich screen reader interactions, please activate Accessibility in Grammarl…" at bounding box center [557, 366] width 585 height 293
type textarea "Lo Ipsumd Sitam Consecte, ad elitseddoe te incididun utlaboreetd magna aliquaen…"
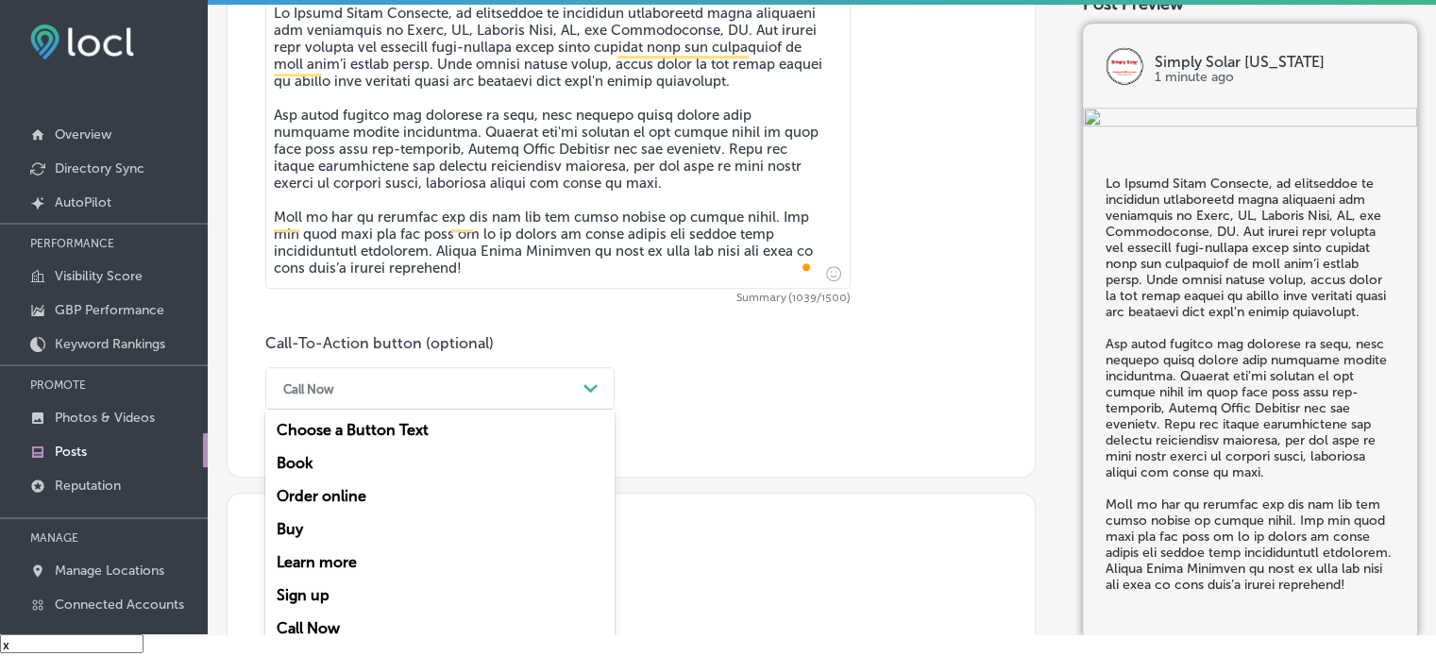
click at [488, 410] on div "option Call Now, selected. option Sign up focused, 6 of 7. 7 results available.…" at bounding box center [439, 388] width 349 height 42
click at [332, 622] on div "Call Now" at bounding box center [439, 628] width 349 height 33
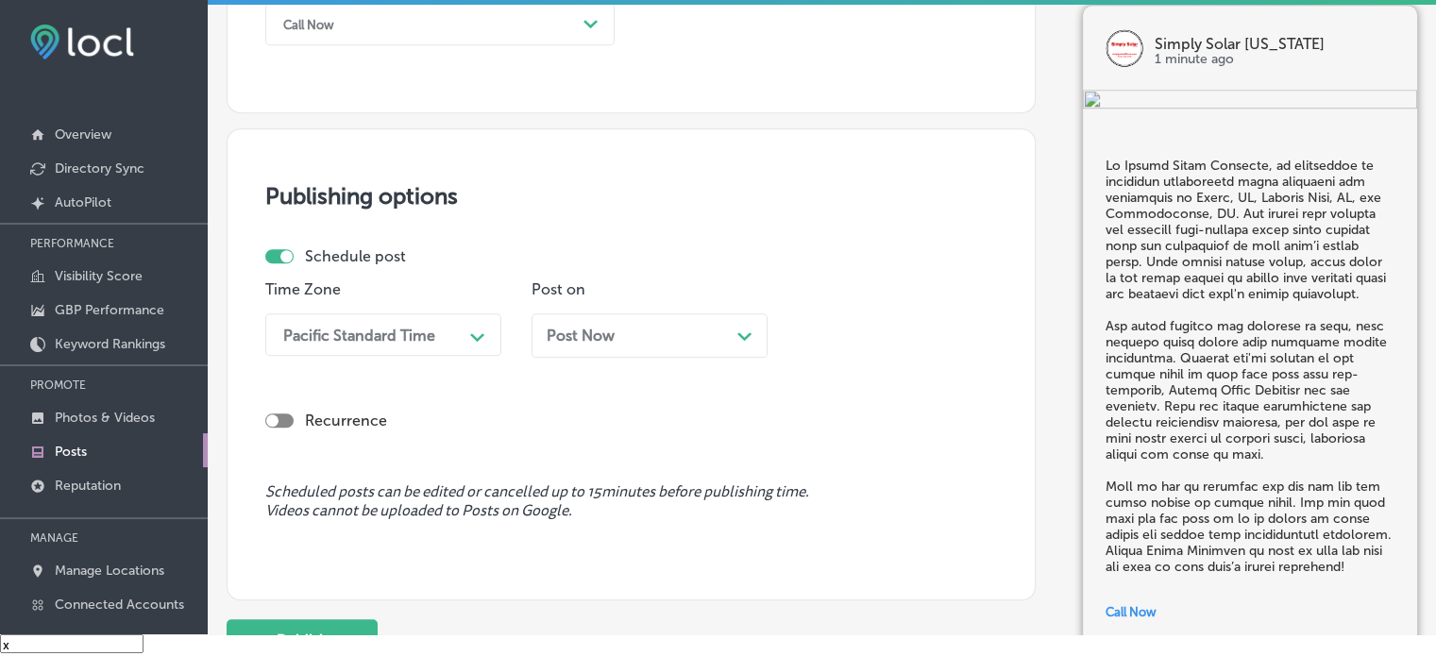
scroll to position [1454, 0]
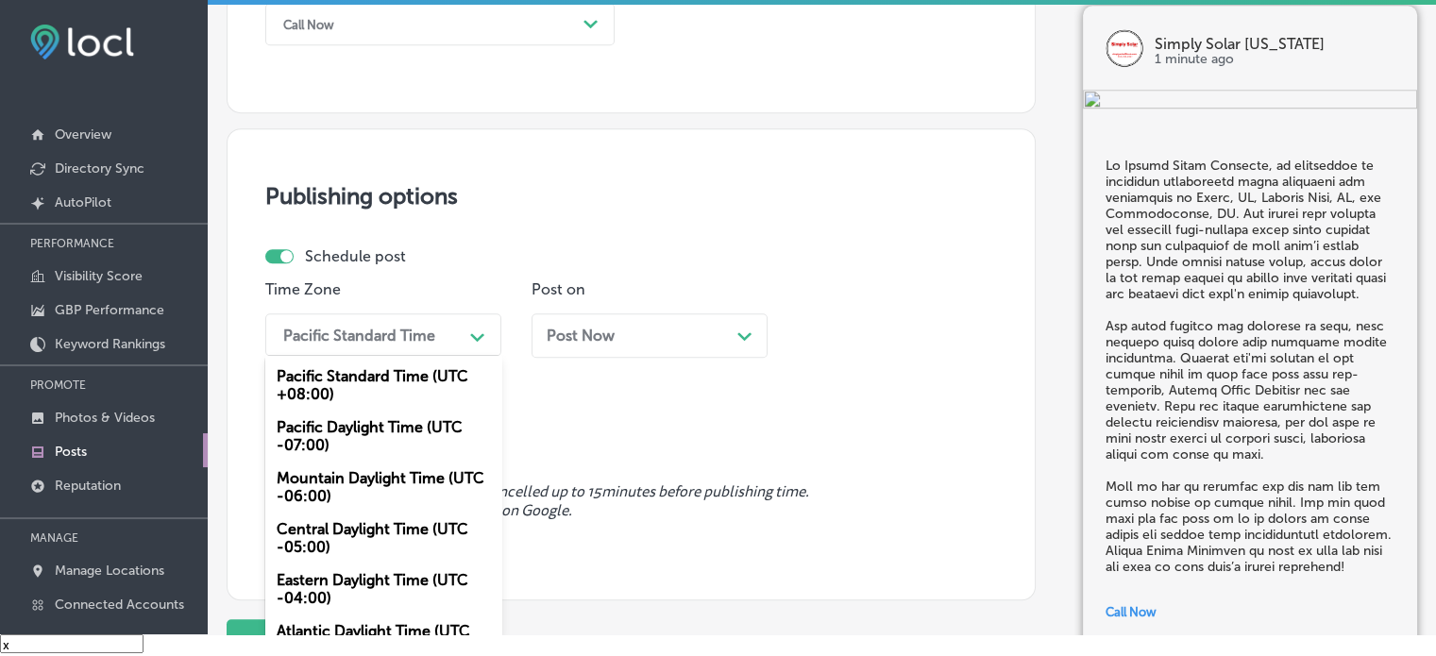
click at [449, 328] on div "Pacific Standard Time" at bounding box center [368, 334] width 189 height 33
click at [363, 478] on div "Mountain Daylight Time (UTC -06:00)" at bounding box center [383, 487] width 236 height 51
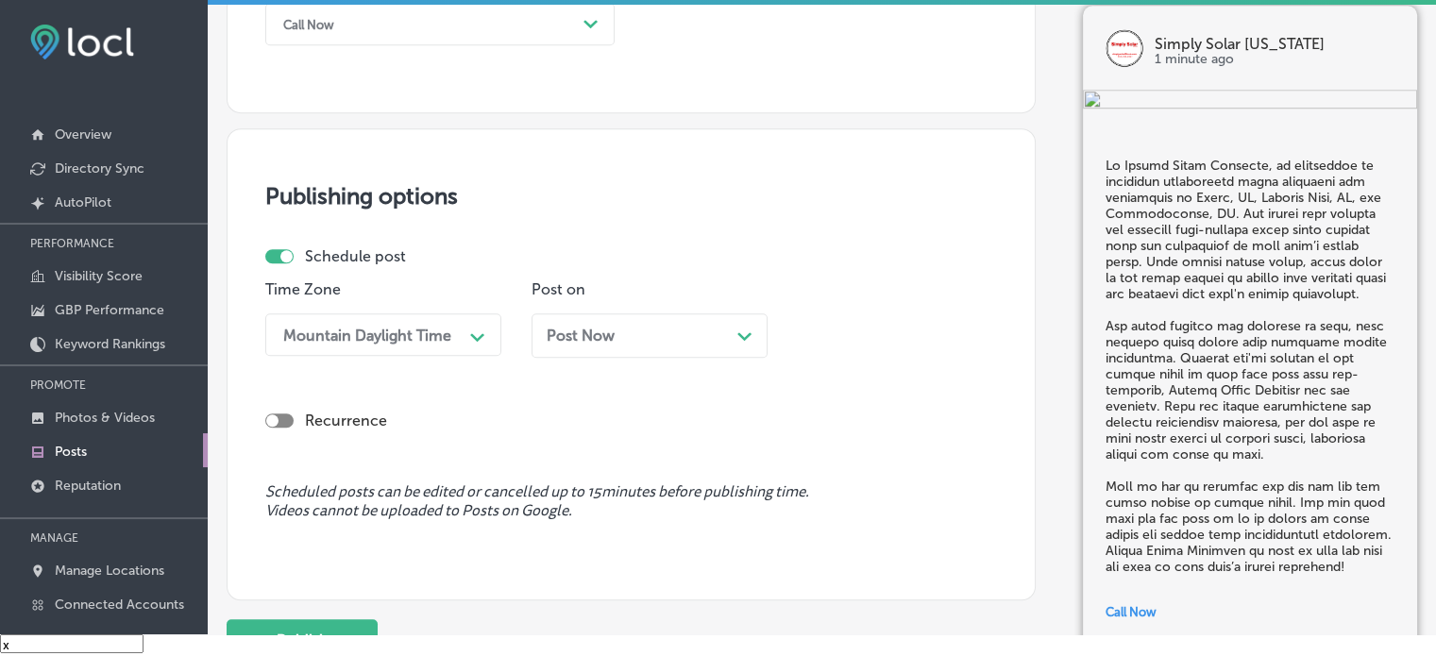
click at [706, 332] on div "Post Now Path Created with Sketch." at bounding box center [650, 336] width 206 height 18
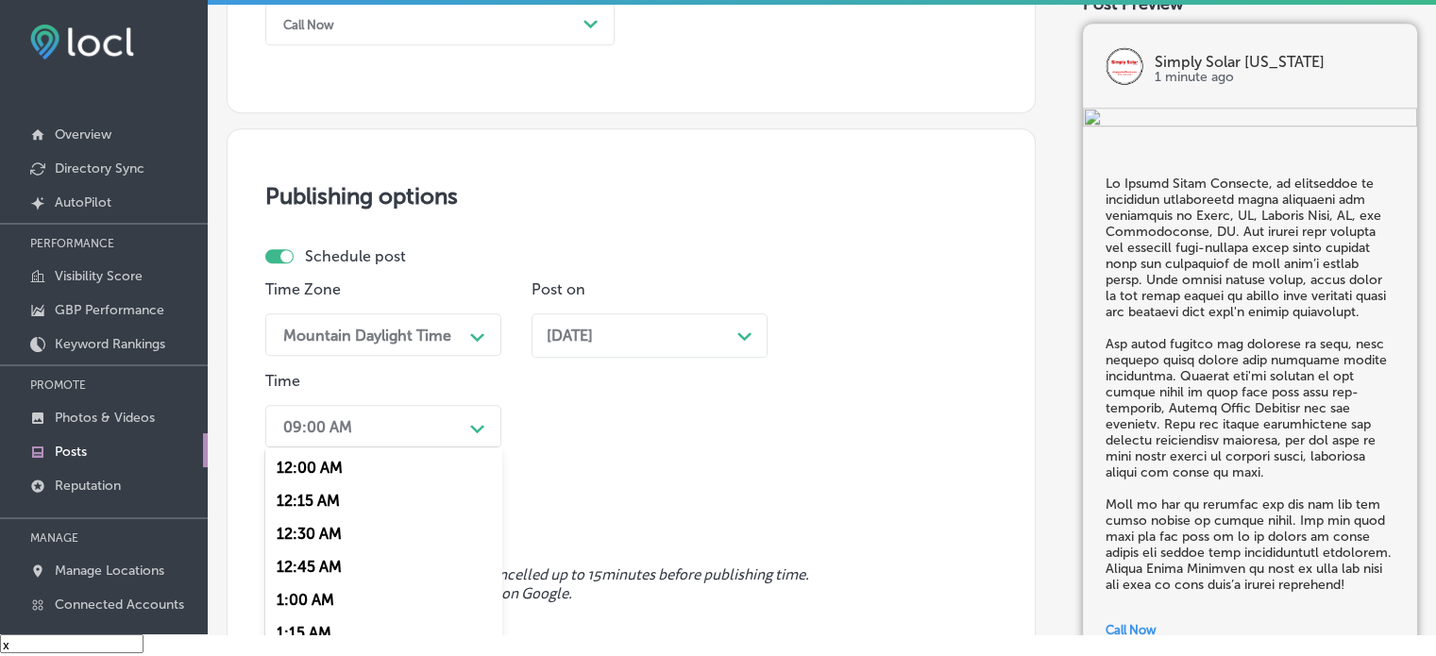
scroll to position [1534, 0]
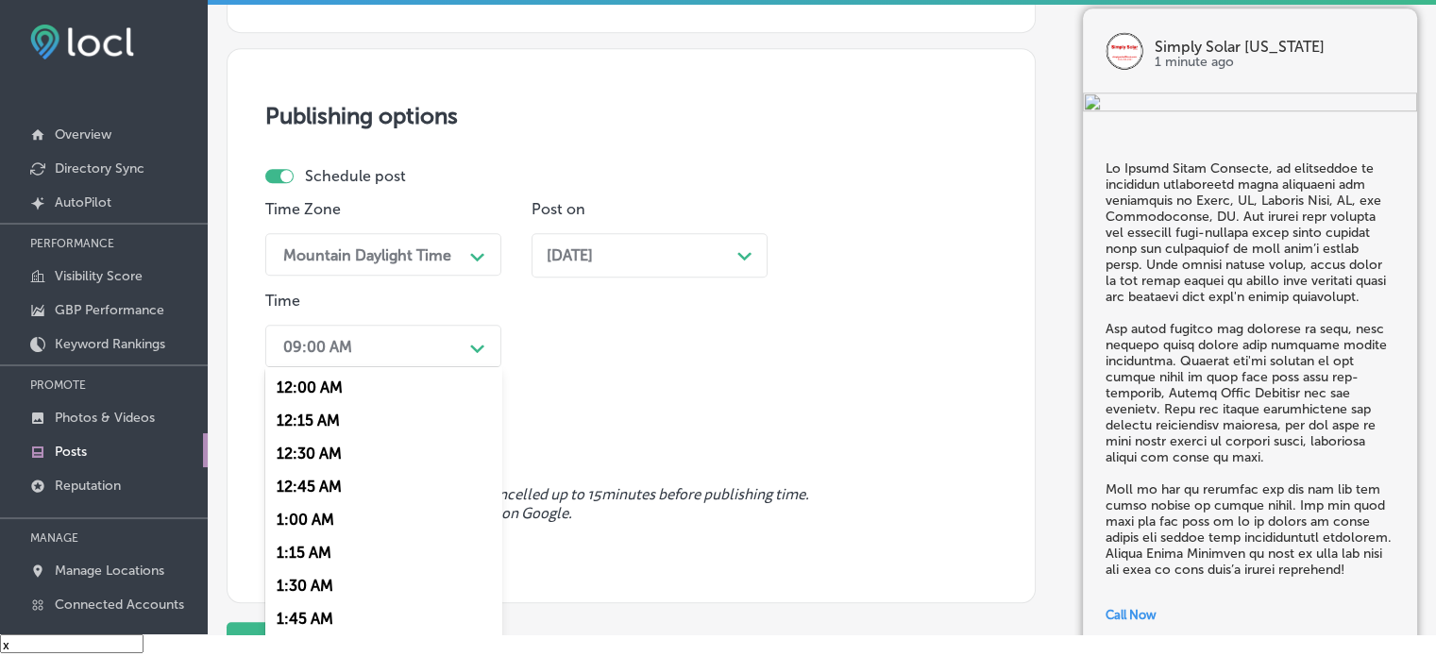
click at [447, 367] on div "option 7:00 AM, selected. option 12:15 AM focused, 2 of 96. 96 results availabl…" at bounding box center [383, 346] width 236 height 42
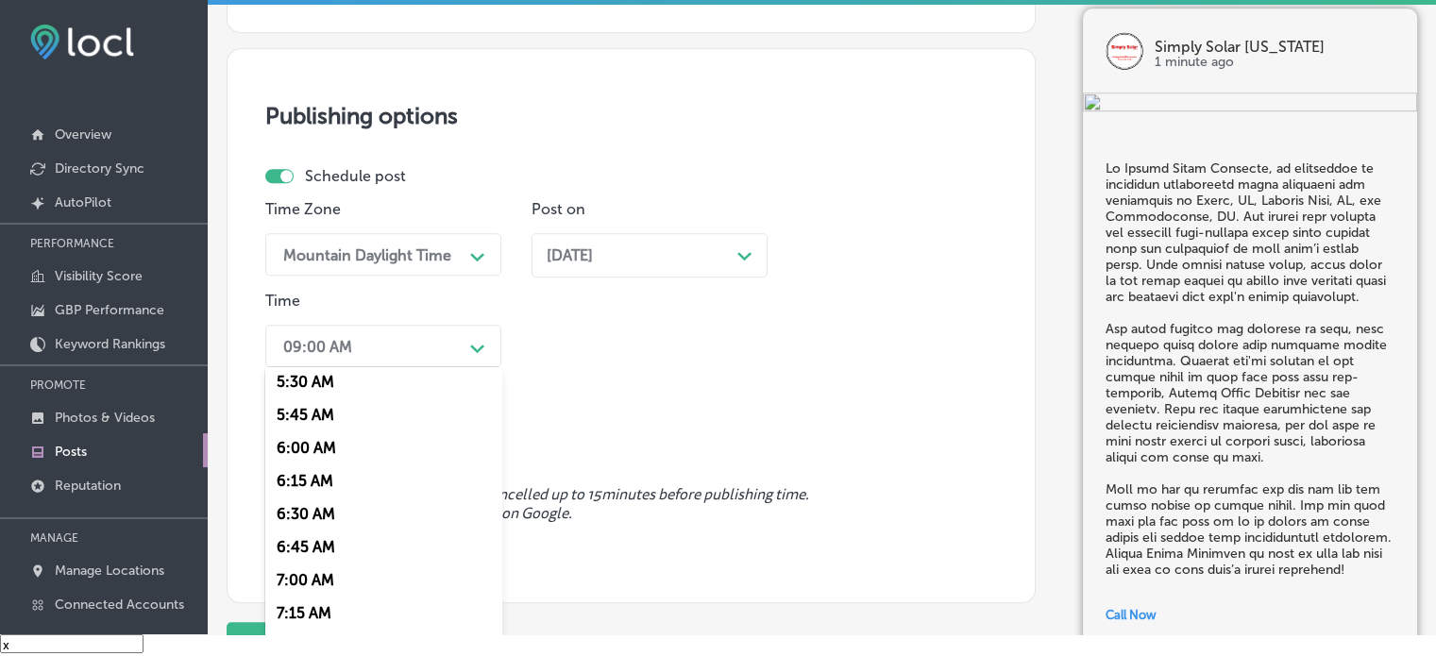
click at [317, 577] on div "7:00 AM" at bounding box center [383, 580] width 236 height 33
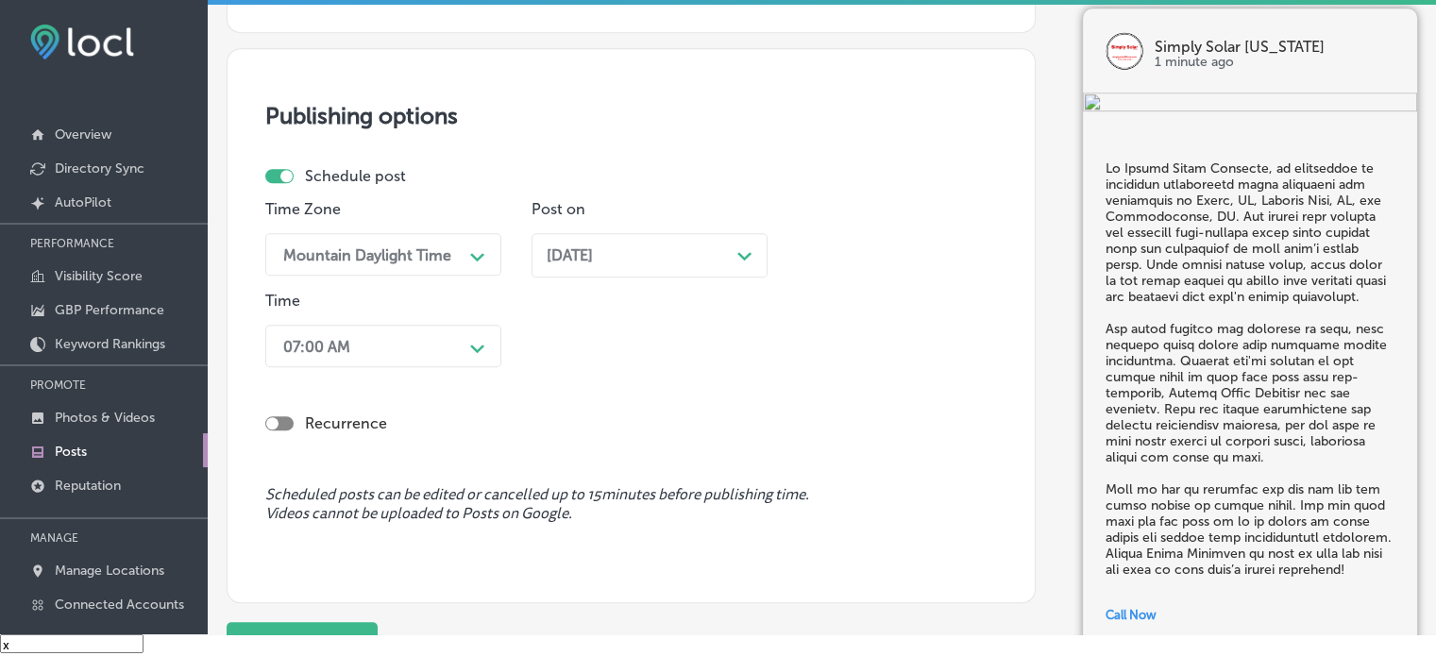
scroll to position [1623, 0]
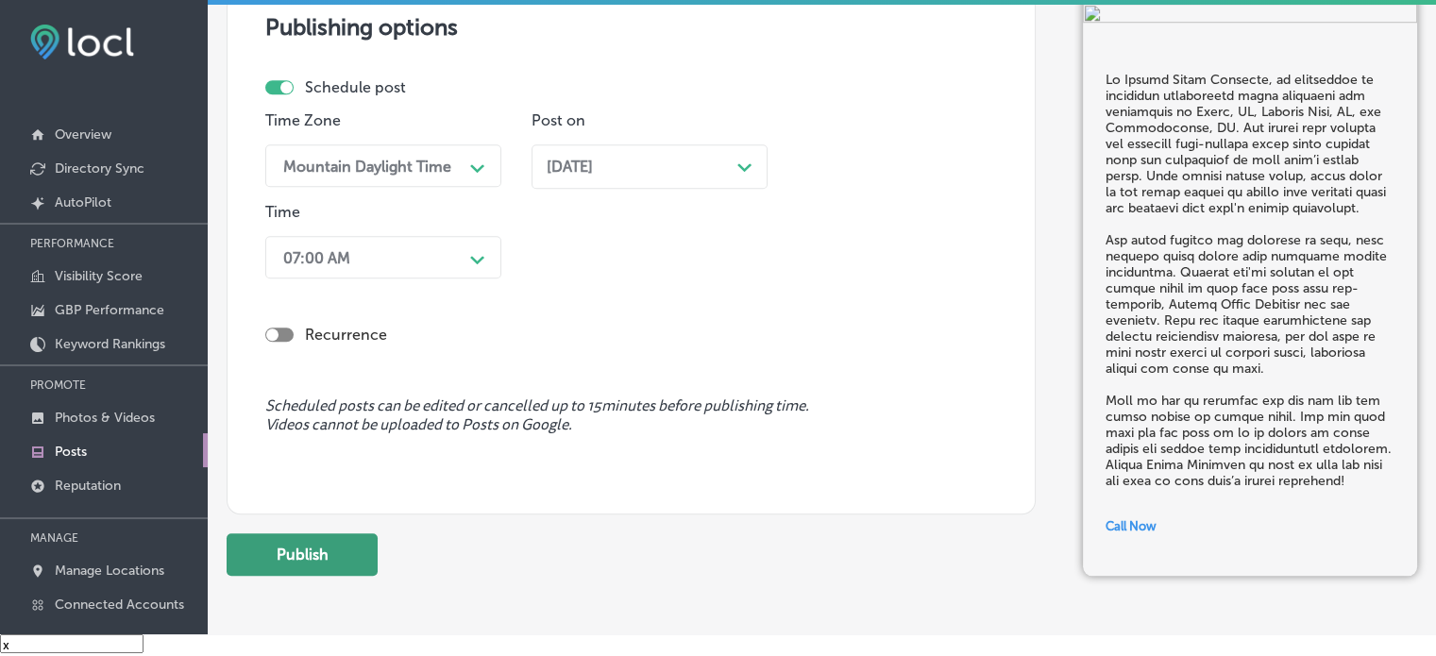
click at [319, 559] on button "Publish" at bounding box center [302, 554] width 151 height 42
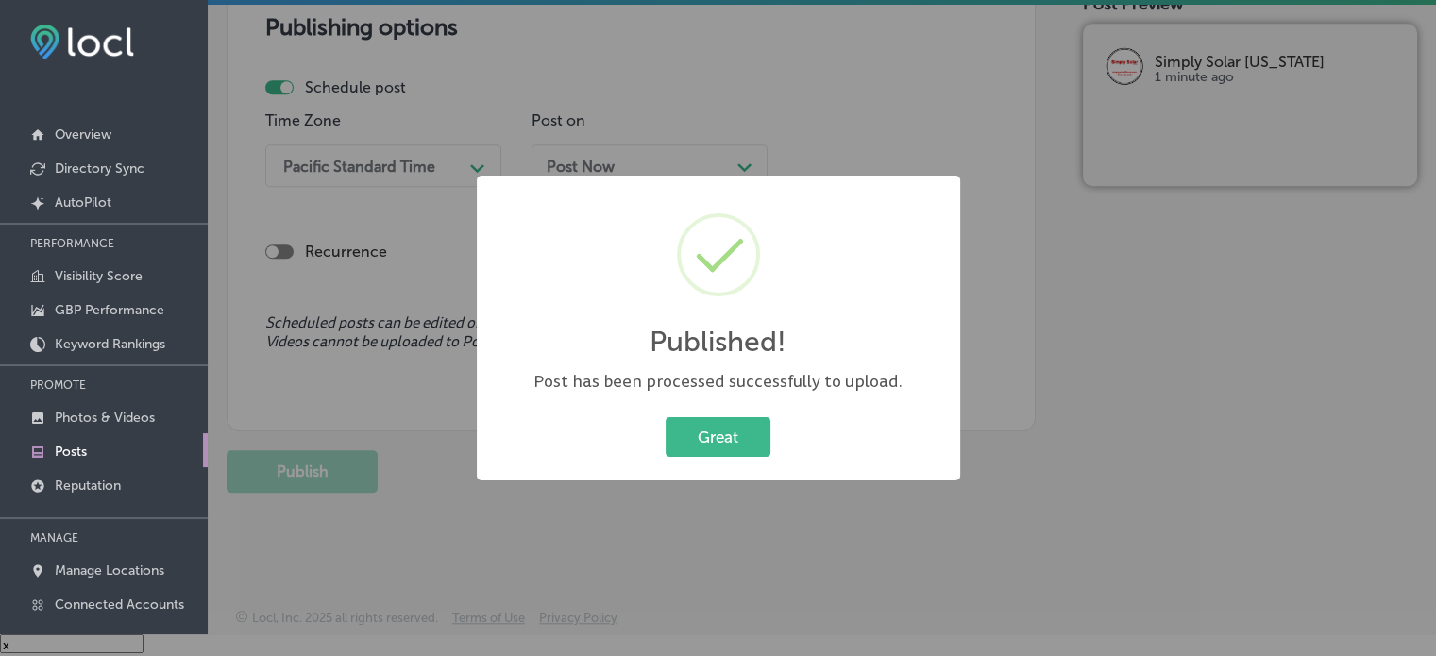
scroll to position [1622, 0]
click at [714, 445] on button "Great" at bounding box center [718, 436] width 105 height 39
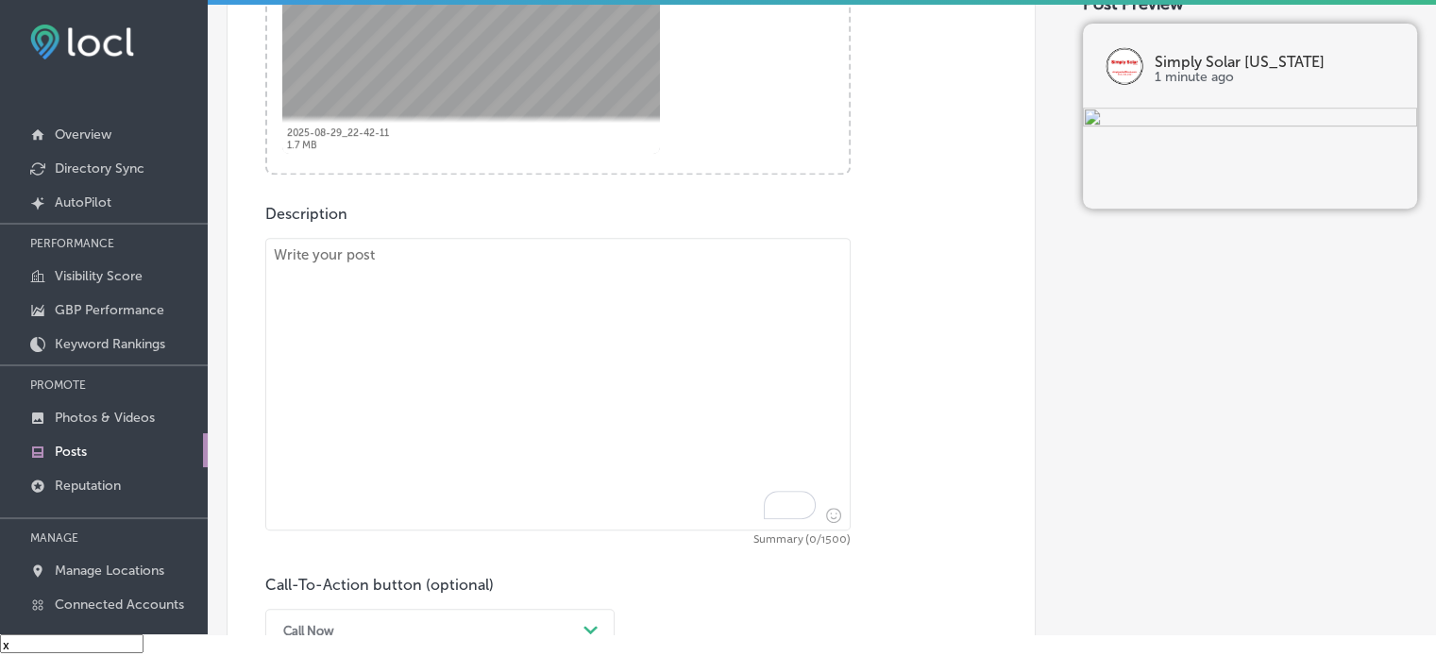
scroll to position [859, 0]
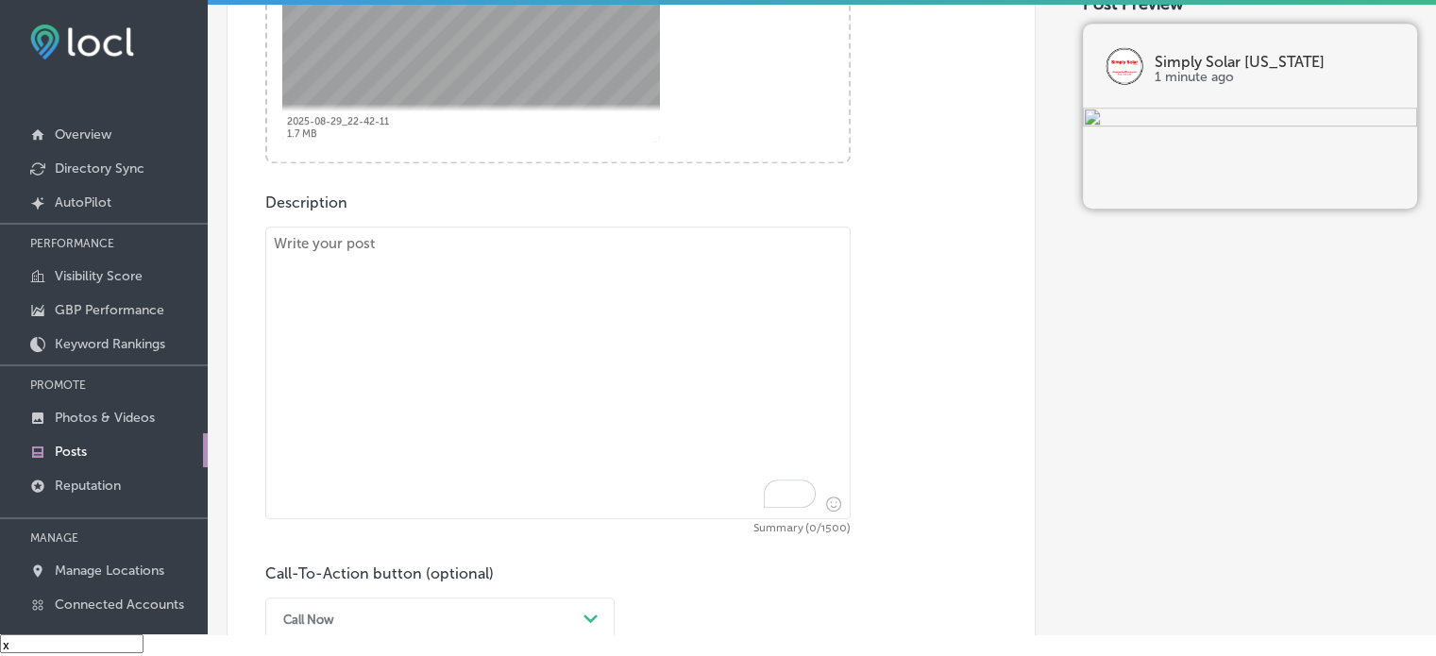
click at [506, 272] on textarea "To enrich screen reader interactions, please activate Accessibility in Grammarl…" at bounding box center [557, 373] width 585 height 293
paste textarea ""Are you a business owner looking to reduce energy costs and enhance sustainabi…"
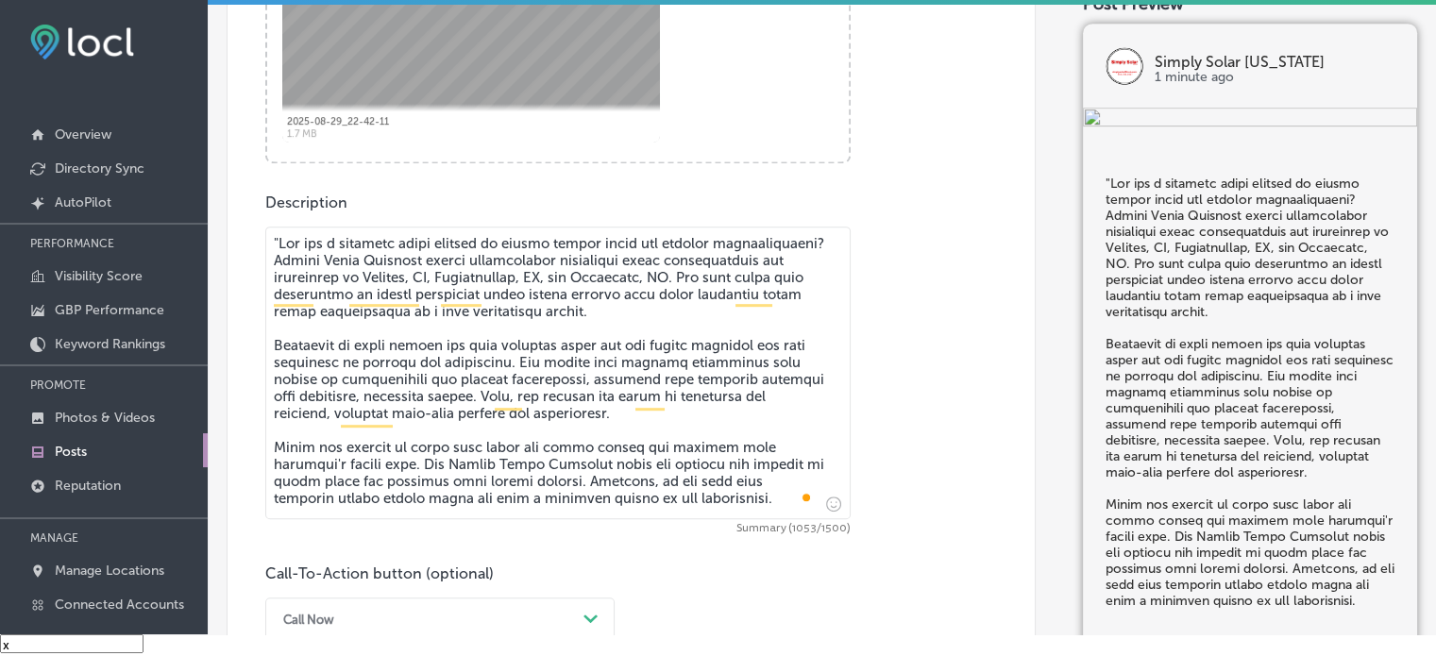
click at [278, 242] on textarea "To enrich screen reader interactions, please activate Accessibility in Grammarl…" at bounding box center [557, 373] width 585 height 293
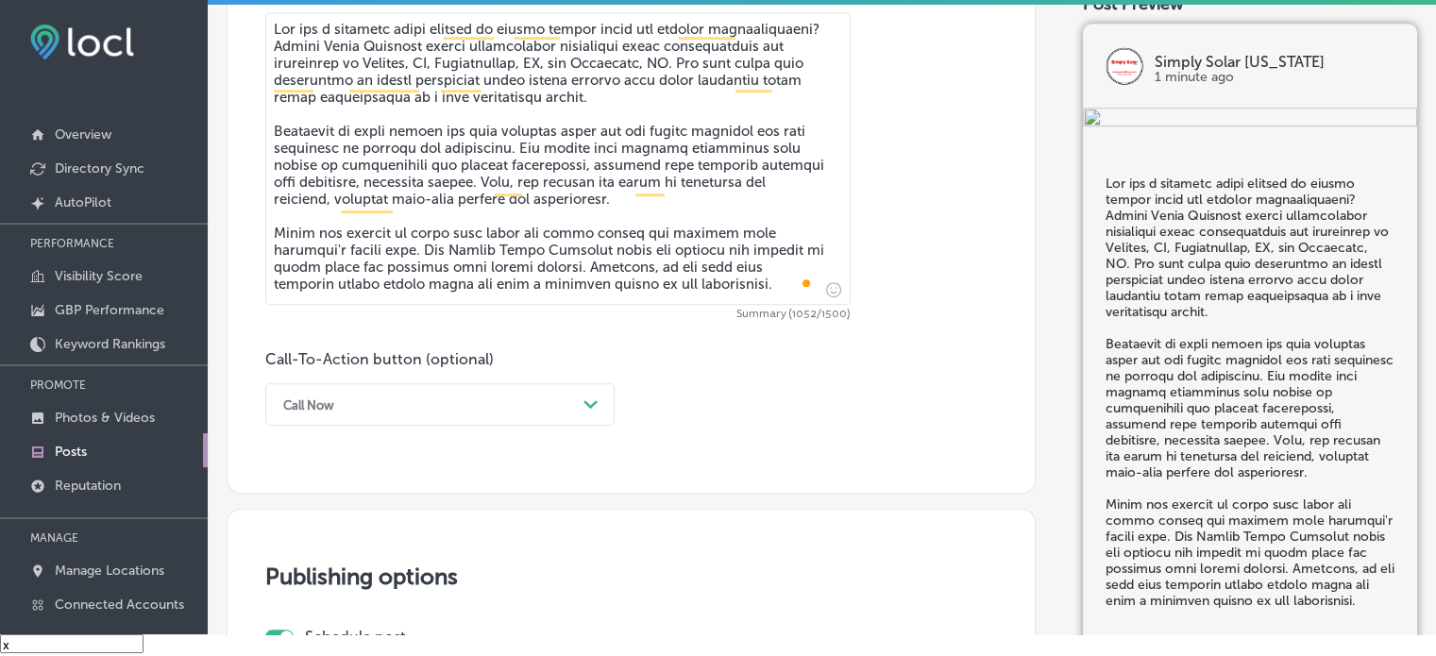
scroll to position [1088, 0]
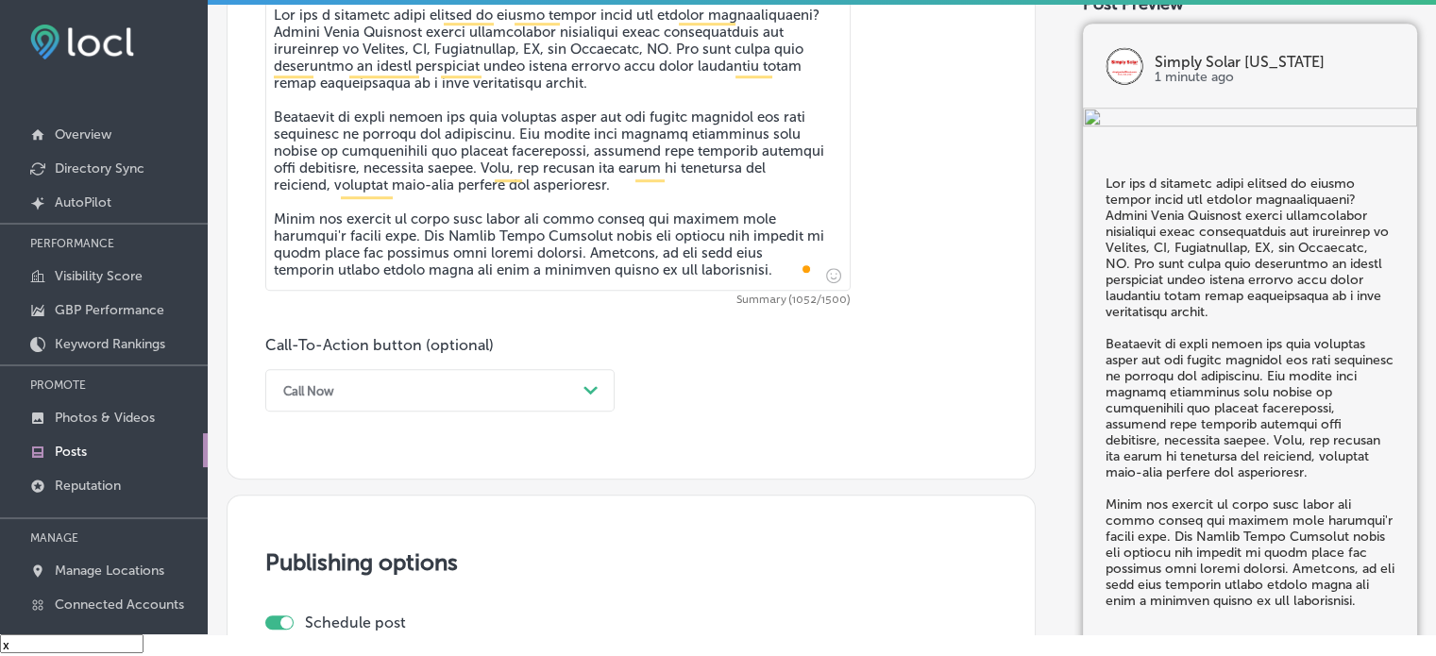
type textarea "Are you a business owner looking to reduce energy costs and enhance sustainabil…"
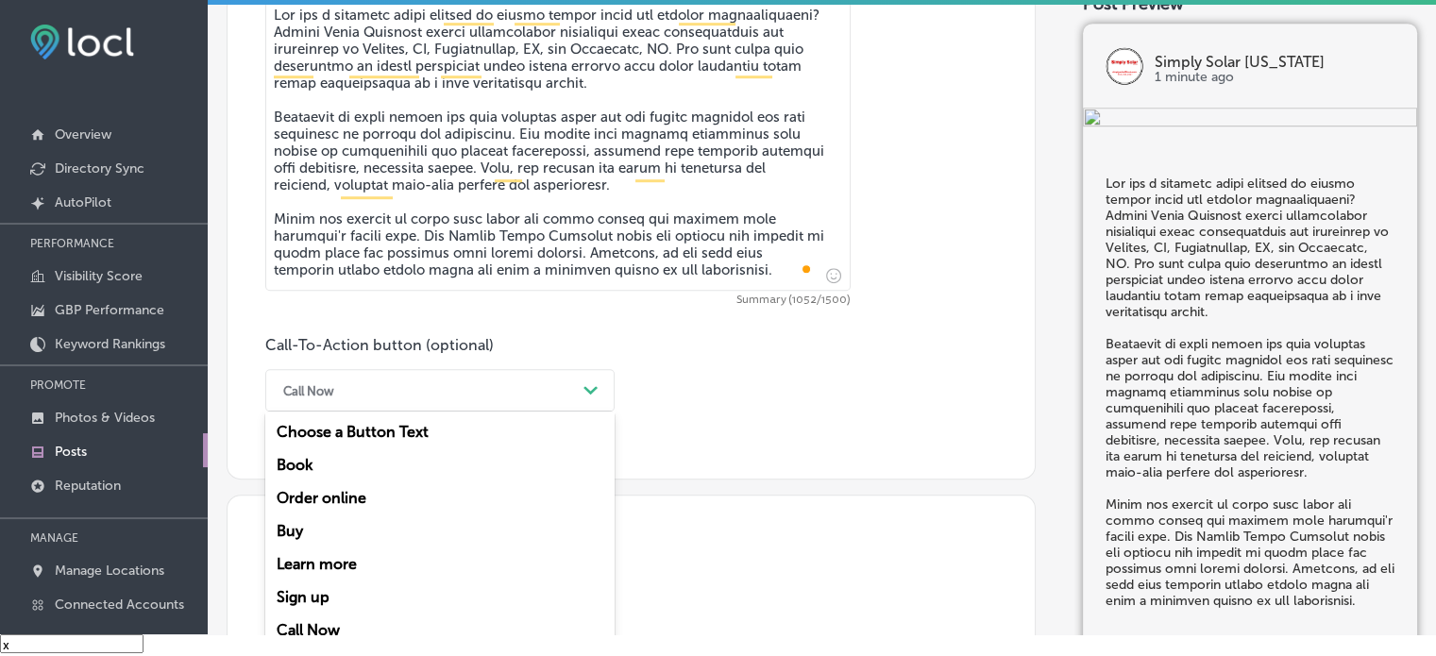
click at [525, 405] on div "Call Now Path Created with Sketch." at bounding box center [439, 390] width 349 height 42
click at [359, 562] on div "Learn more" at bounding box center [439, 564] width 349 height 33
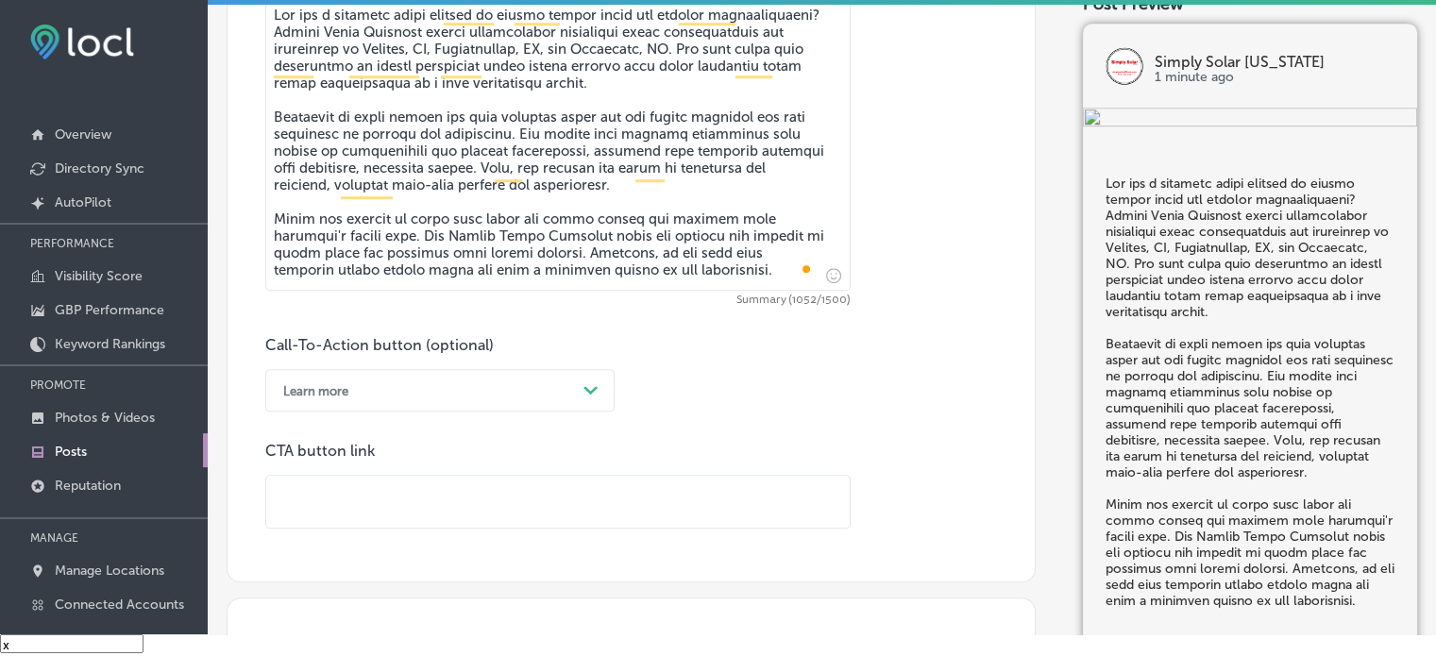
click at [444, 505] on input "text" at bounding box center [557, 502] width 583 height 52
paste input "[URL][DOMAIN_NAME]"
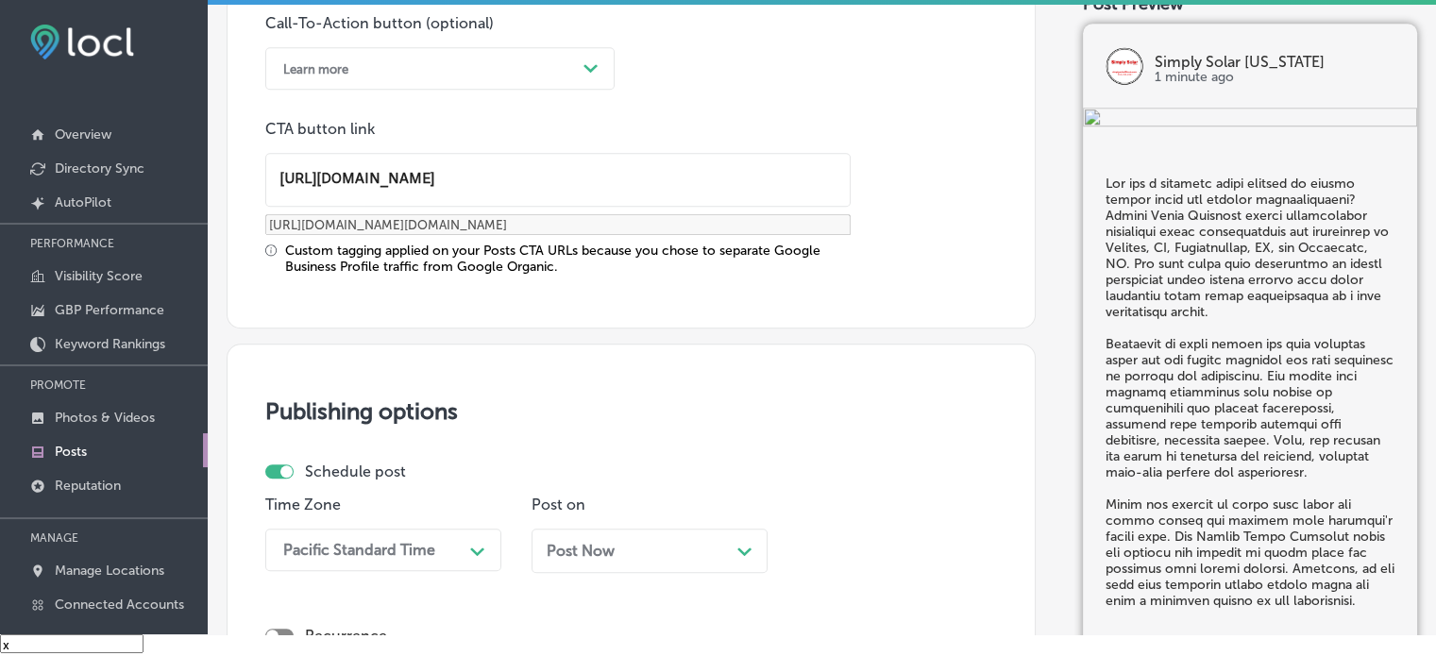
scroll to position [1442, 0]
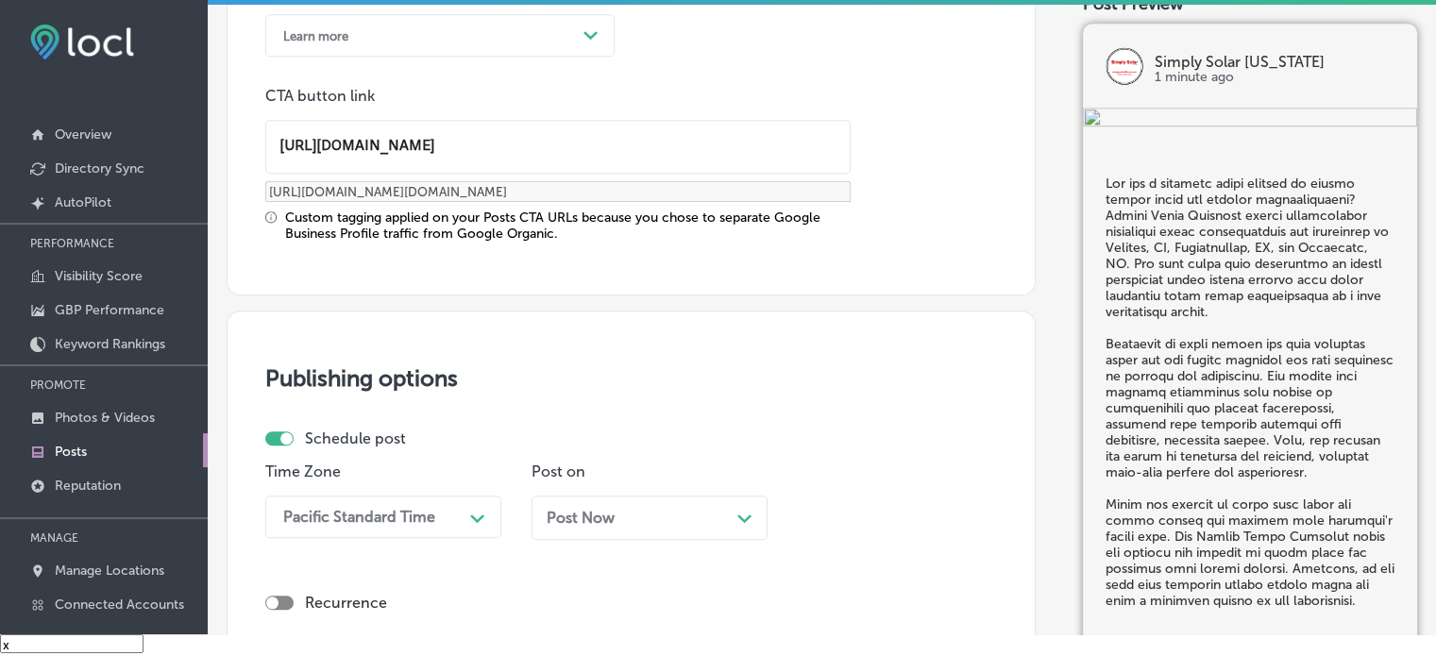
type input "[URL][DOMAIN_NAME]"
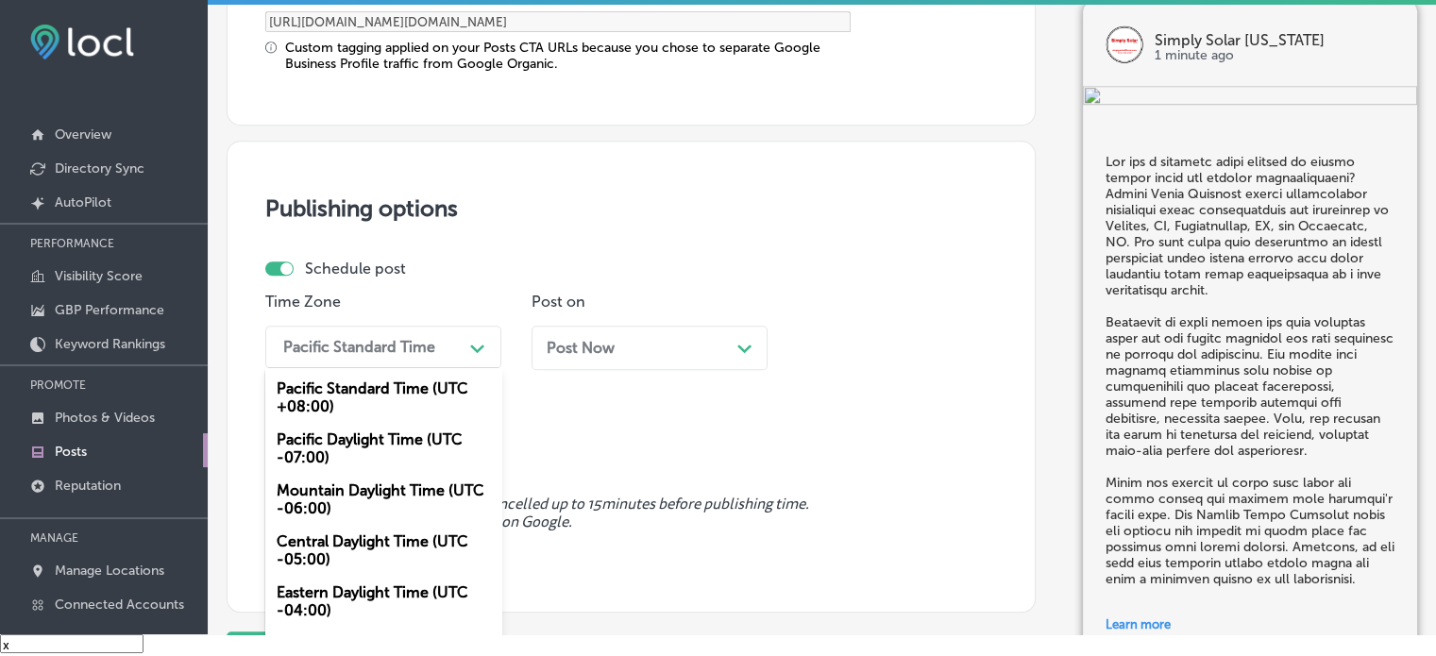
click at [432, 368] on div "option Mountain Daylight Time (UTC -06:00), selected. option Mountain Daylight …" at bounding box center [383, 347] width 236 height 42
click at [382, 484] on div "Mountain Daylight Time (UTC -06:00)" at bounding box center [383, 499] width 236 height 51
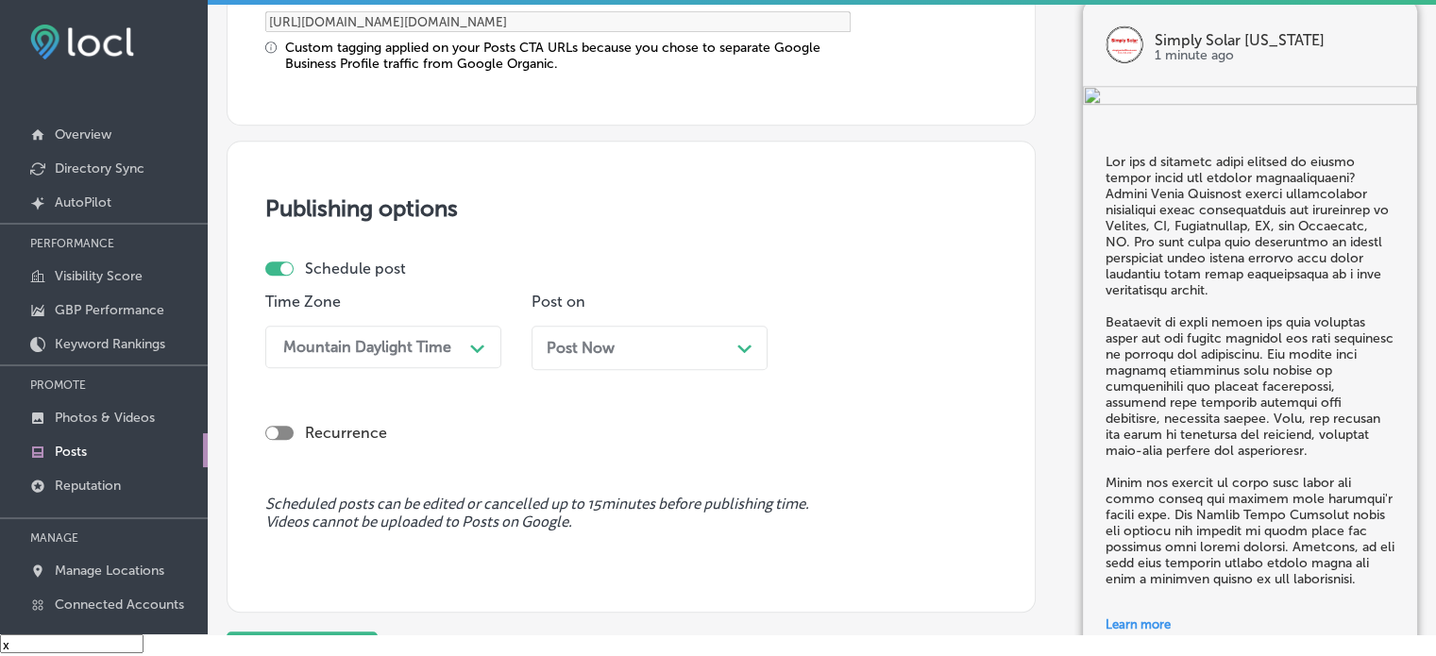
click at [657, 339] on div "Post Now Path Created with Sketch." at bounding box center [650, 348] width 206 height 18
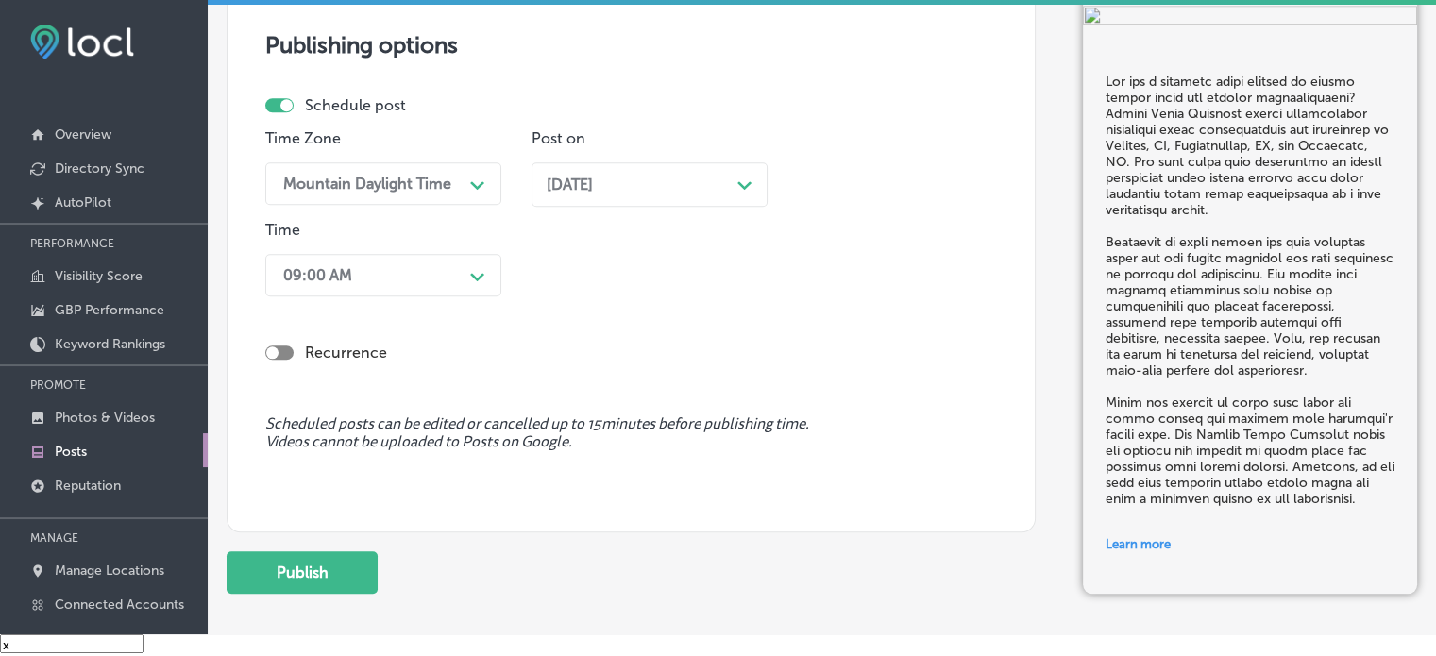
scroll to position [1809, 0]
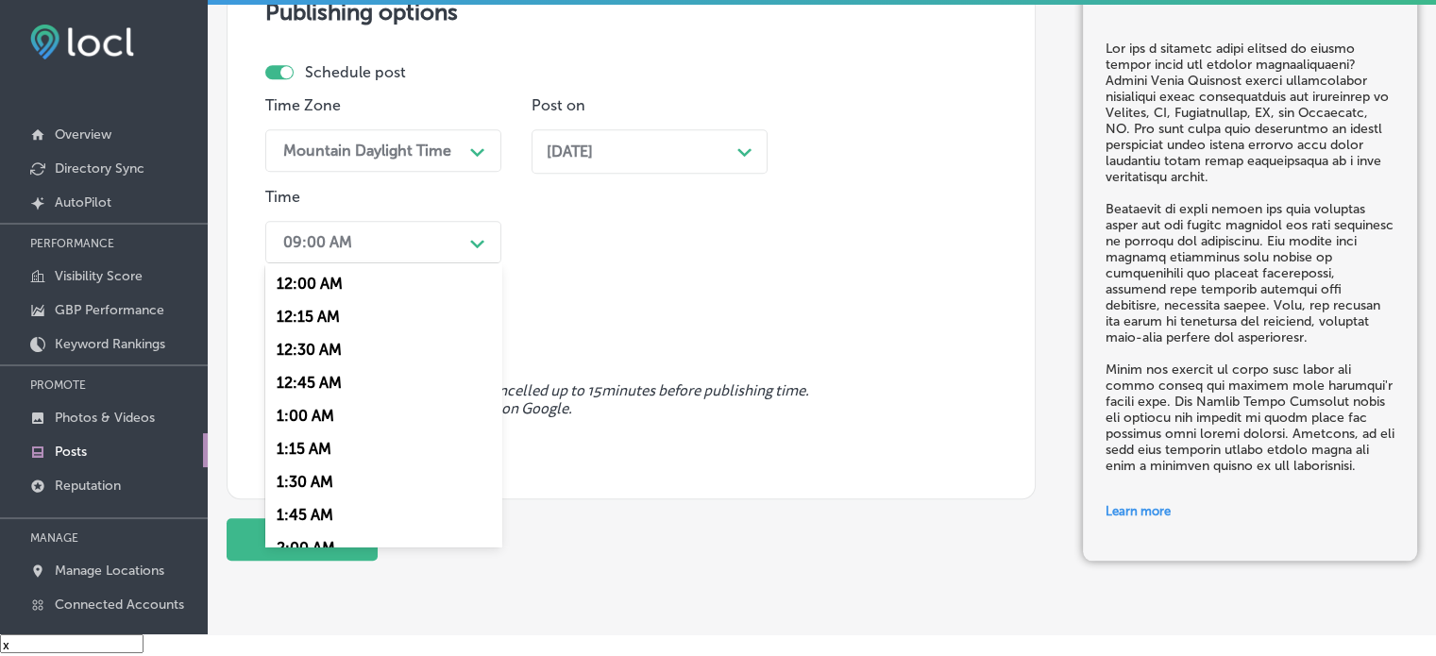
click at [393, 245] on div "09:00 AM" at bounding box center [368, 242] width 189 height 33
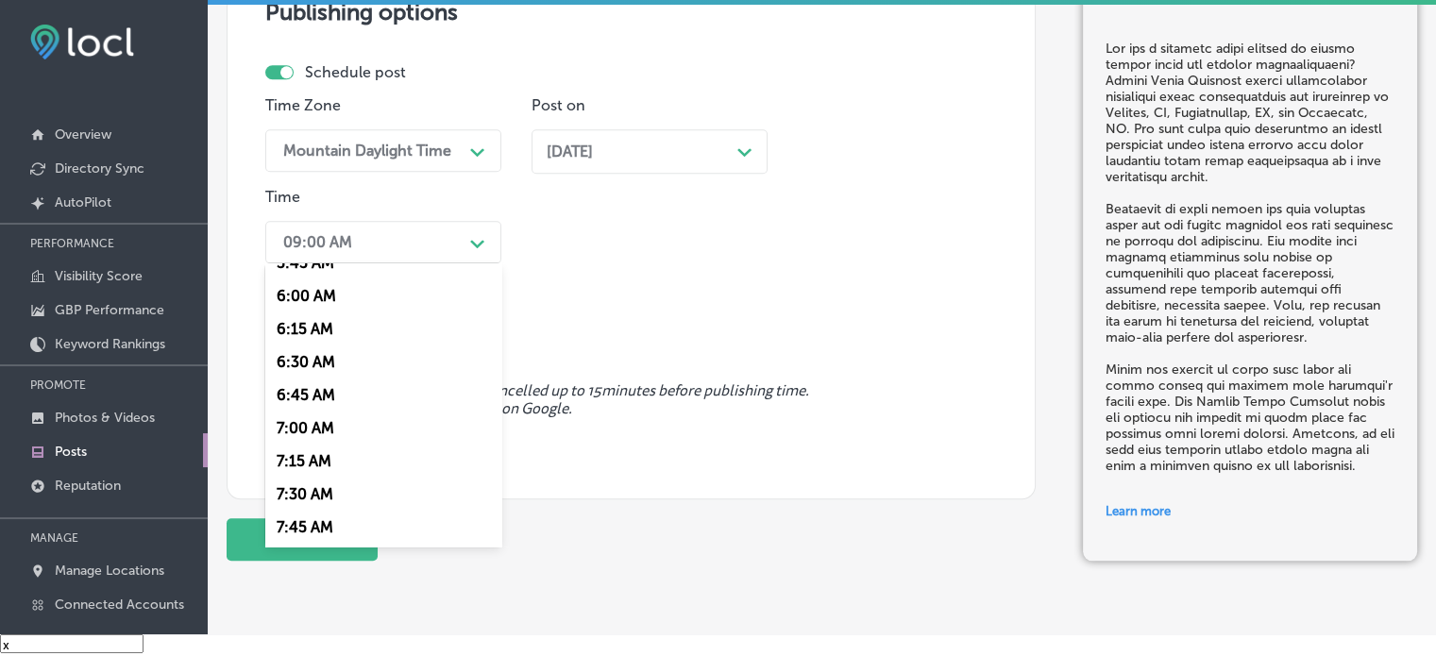
scroll to position [834, 0]
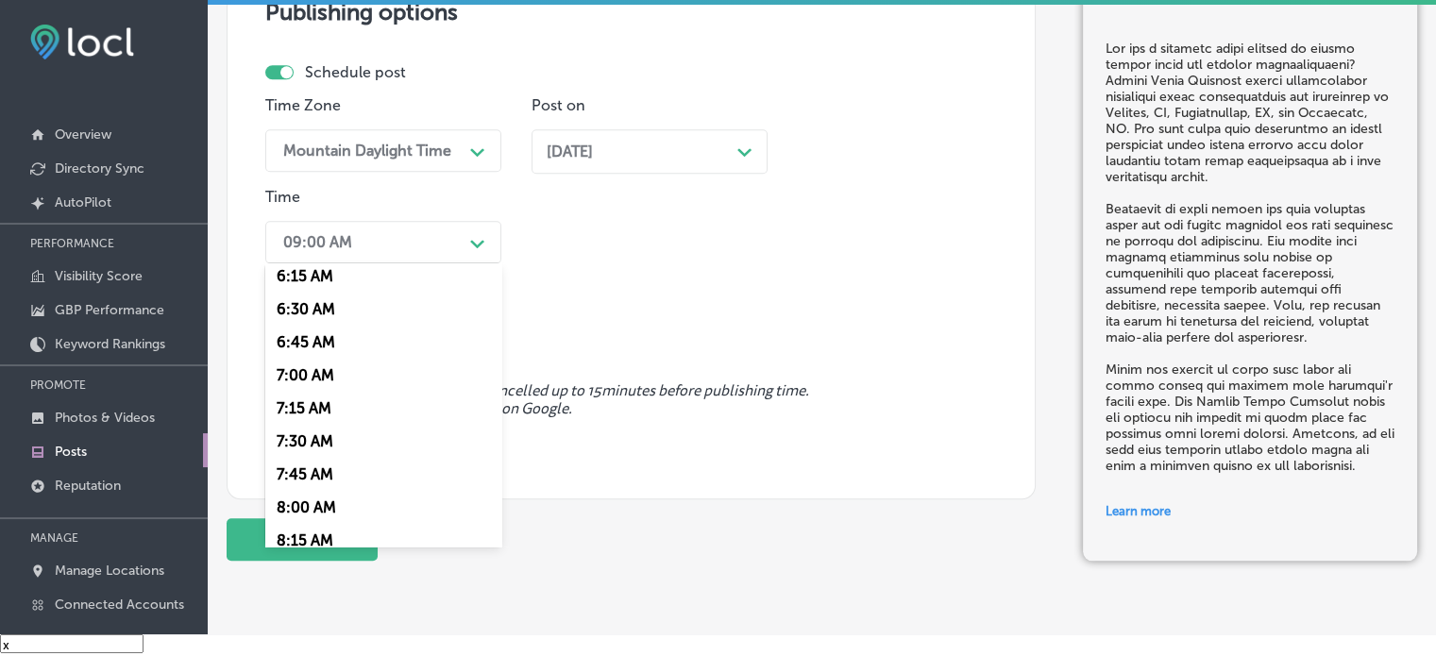
click at [325, 369] on div "7:00 AM" at bounding box center [383, 375] width 236 height 33
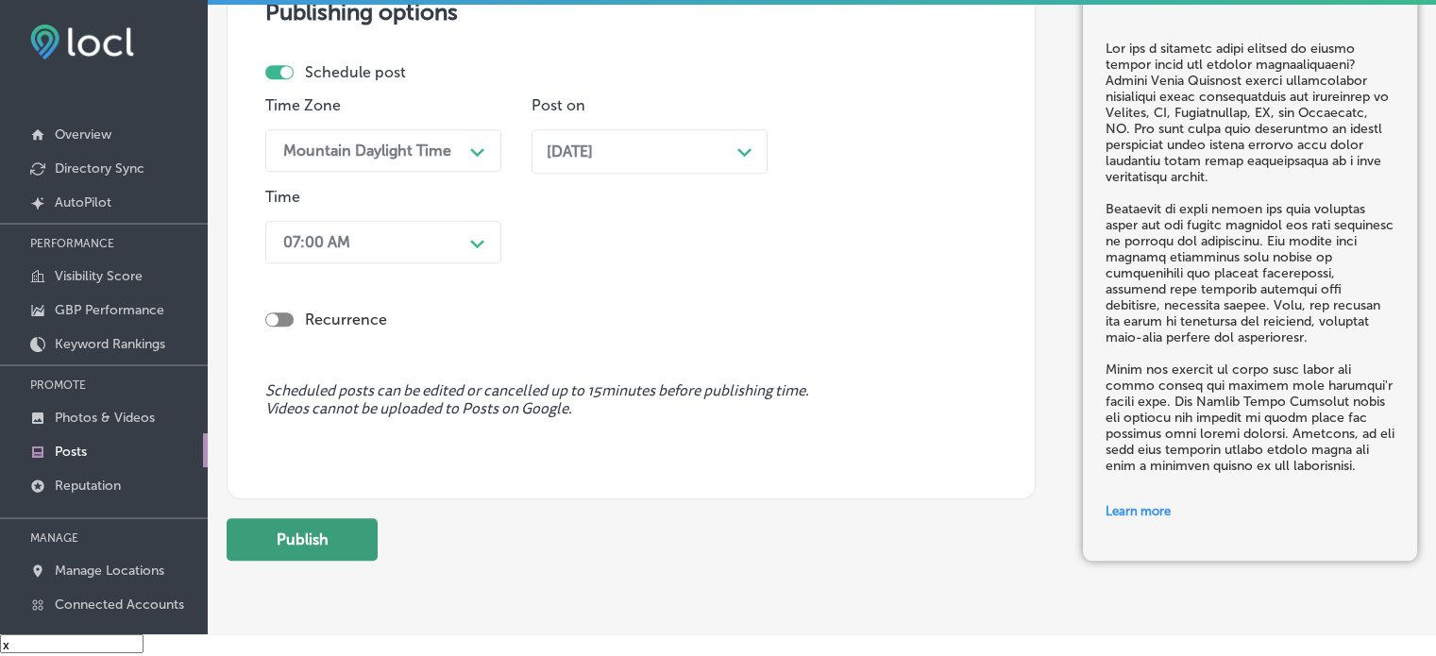
click at [337, 535] on button "Publish" at bounding box center [302, 539] width 151 height 42
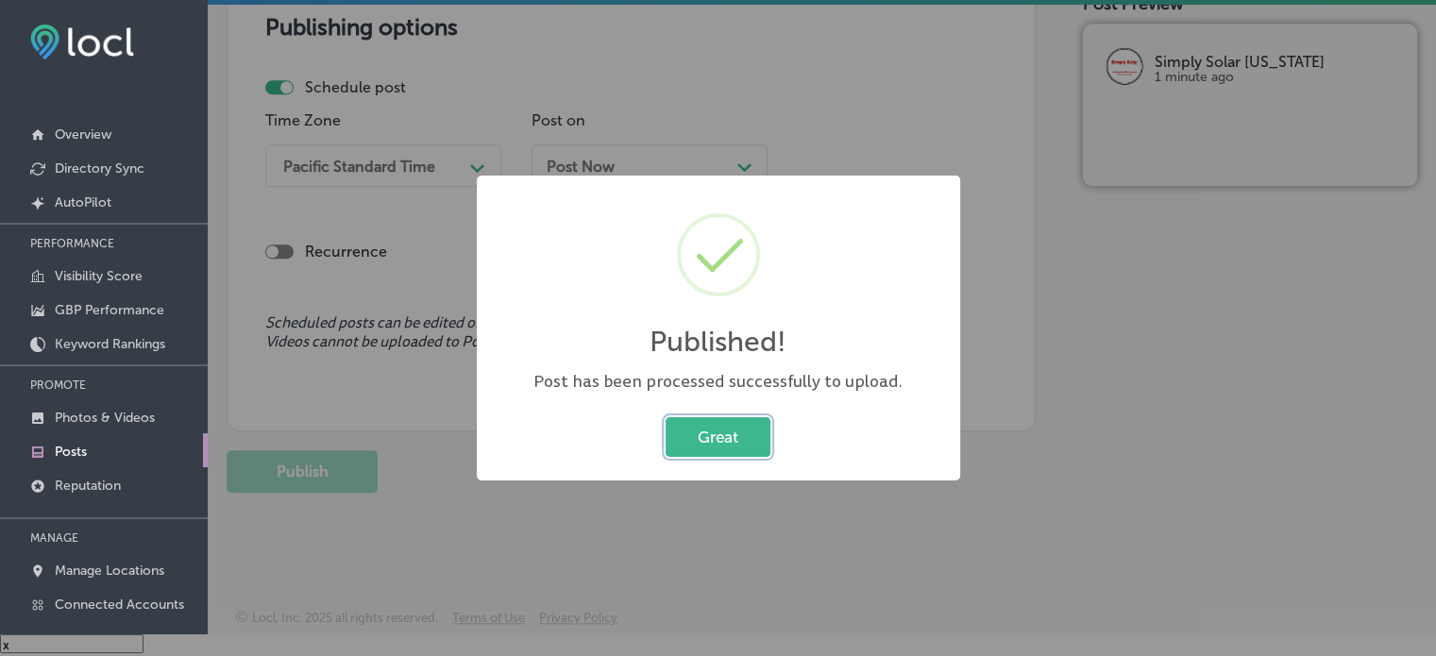
scroll to position [1622, 0]
click at [713, 441] on button "Great" at bounding box center [718, 436] width 105 height 39
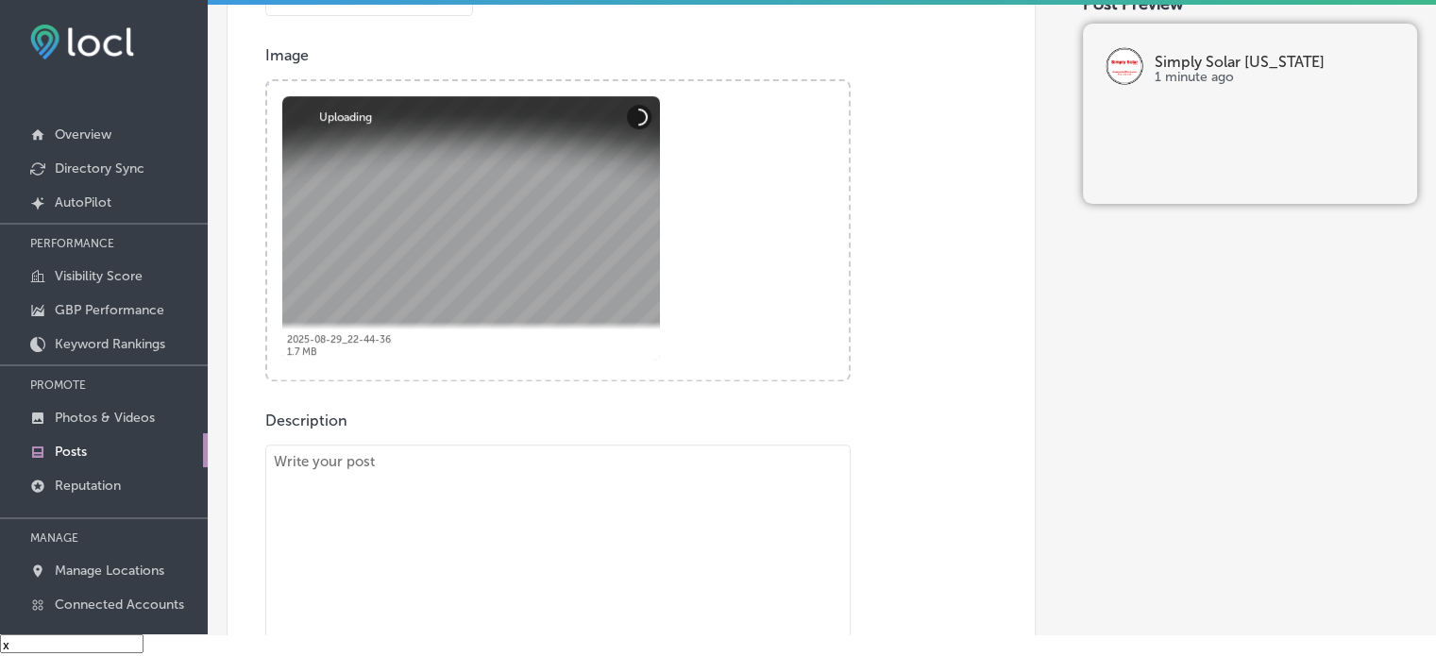
scroll to position [645, 0]
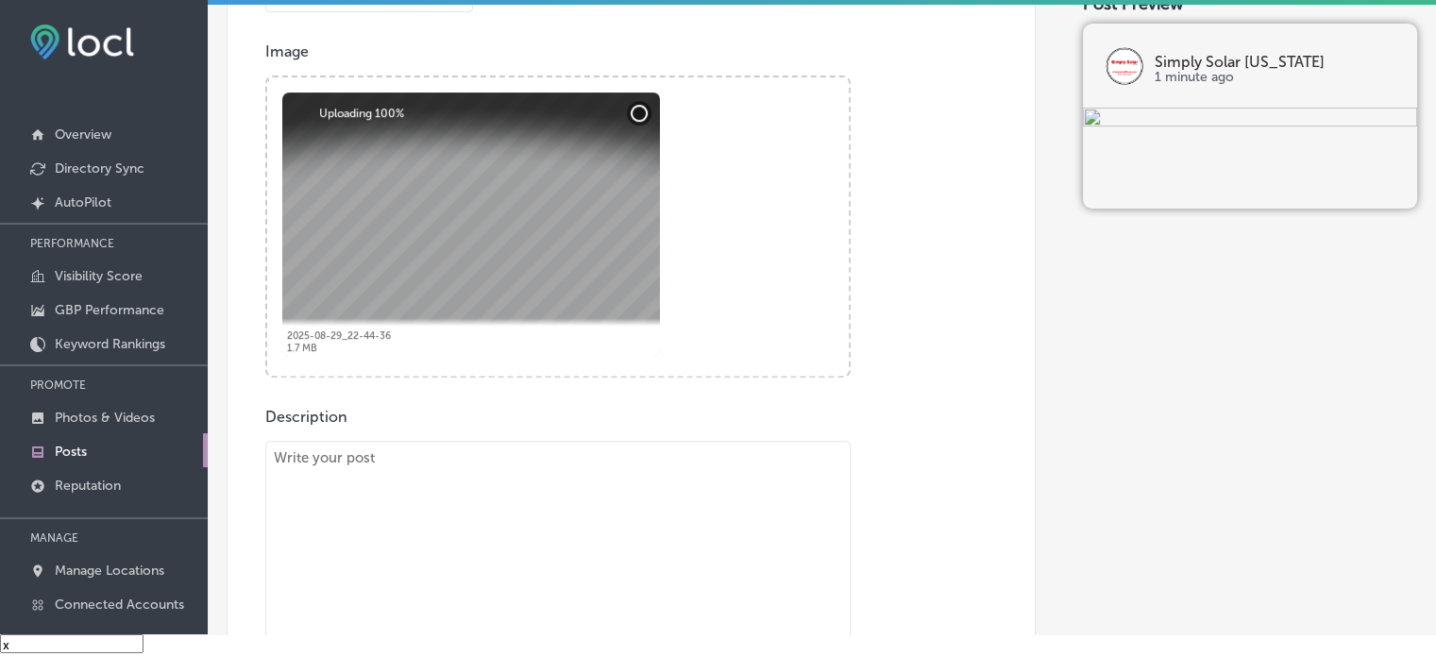
click at [590, 490] on textarea "To enrich screen reader interactions, please activate Accessibility in Grammarl…" at bounding box center [557, 587] width 585 height 293
paste textarea ""Lo Ipsumd Sitam Consecte, ad elitseddoe tem incidi utlabo etdol ma aliquae ad …"
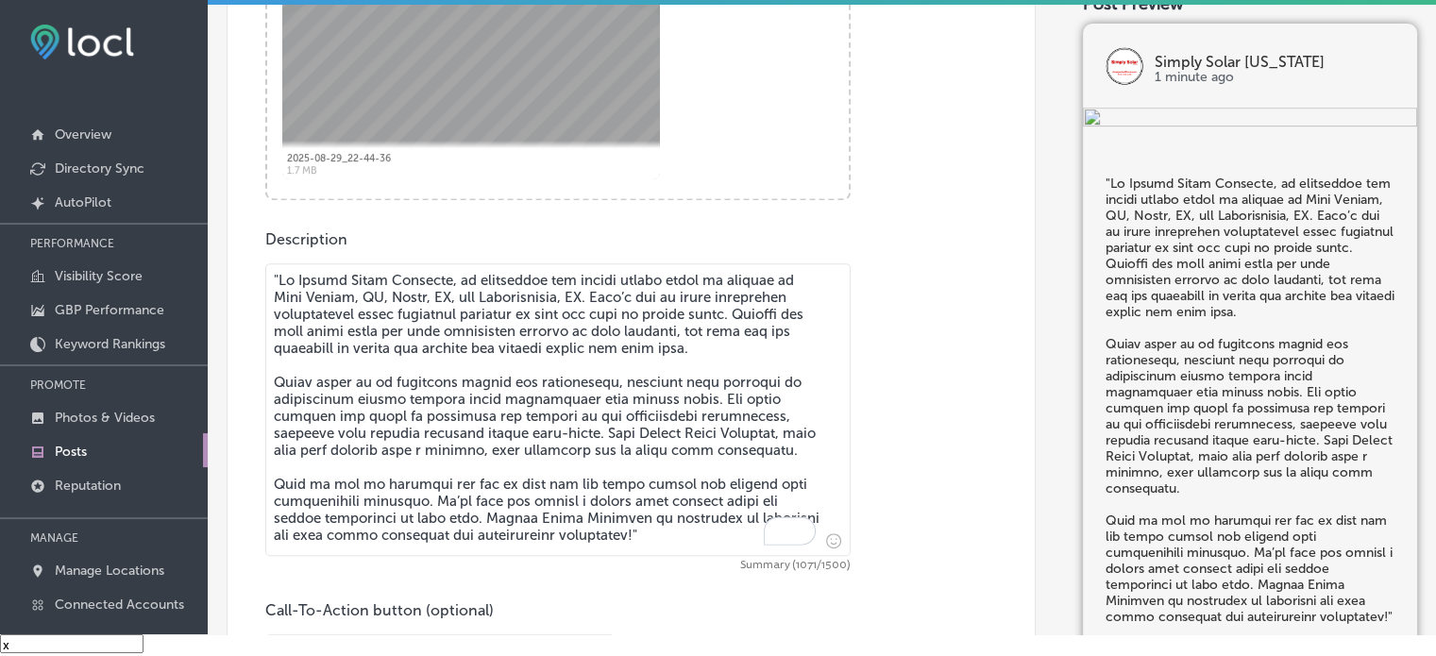
scroll to position [824, 0]
click at [280, 278] on textarea "To enrich screen reader interactions, please activate Accessibility in Grammarl…" at bounding box center [557, 407] width 585 height 293
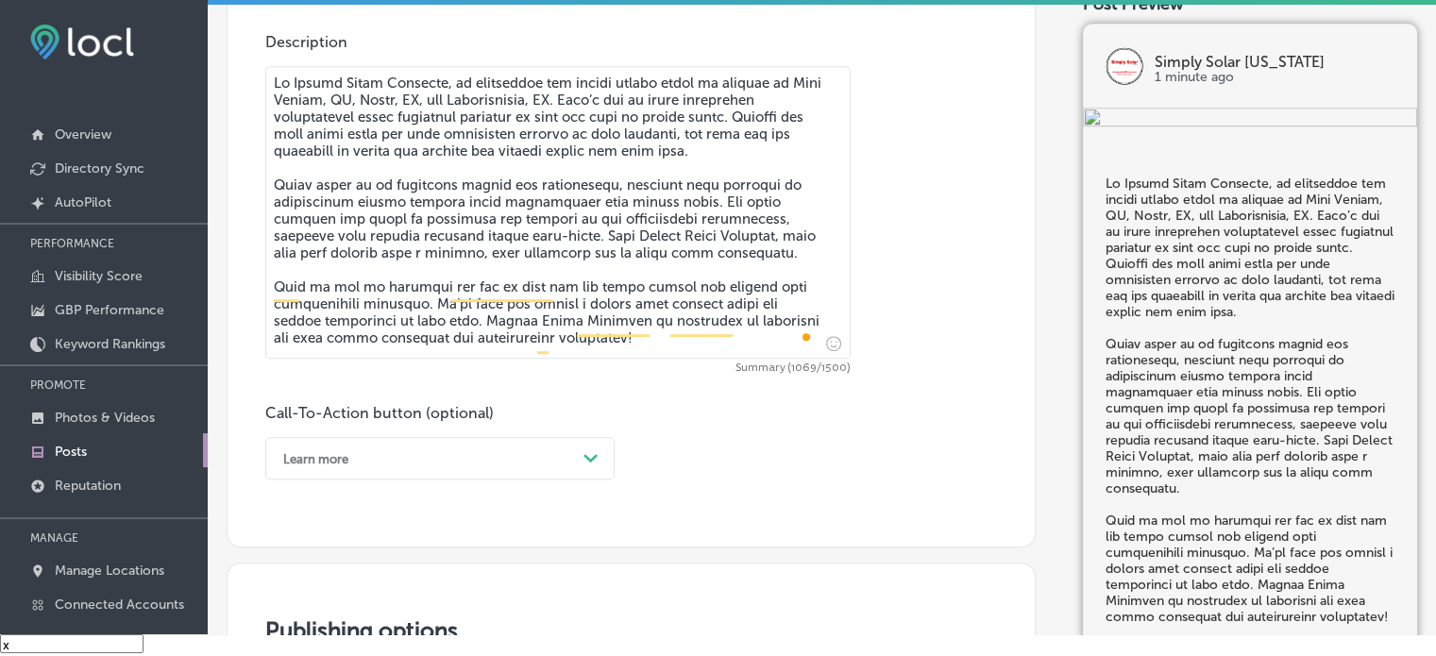
scroll to position [1036, 0]
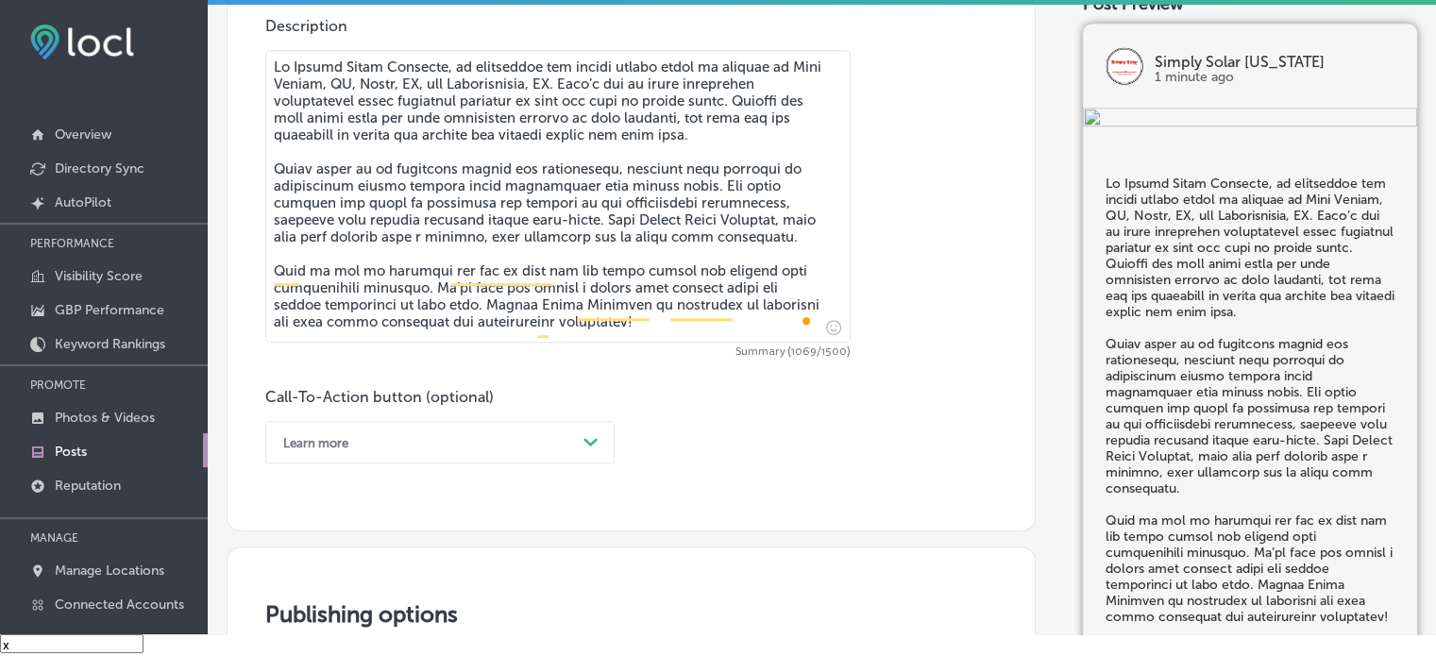
type textarea "Lo Ipsumd Sitam Consecte, ad elitseddoe tem incidi utlabo etdol ma aliquae ad M…"
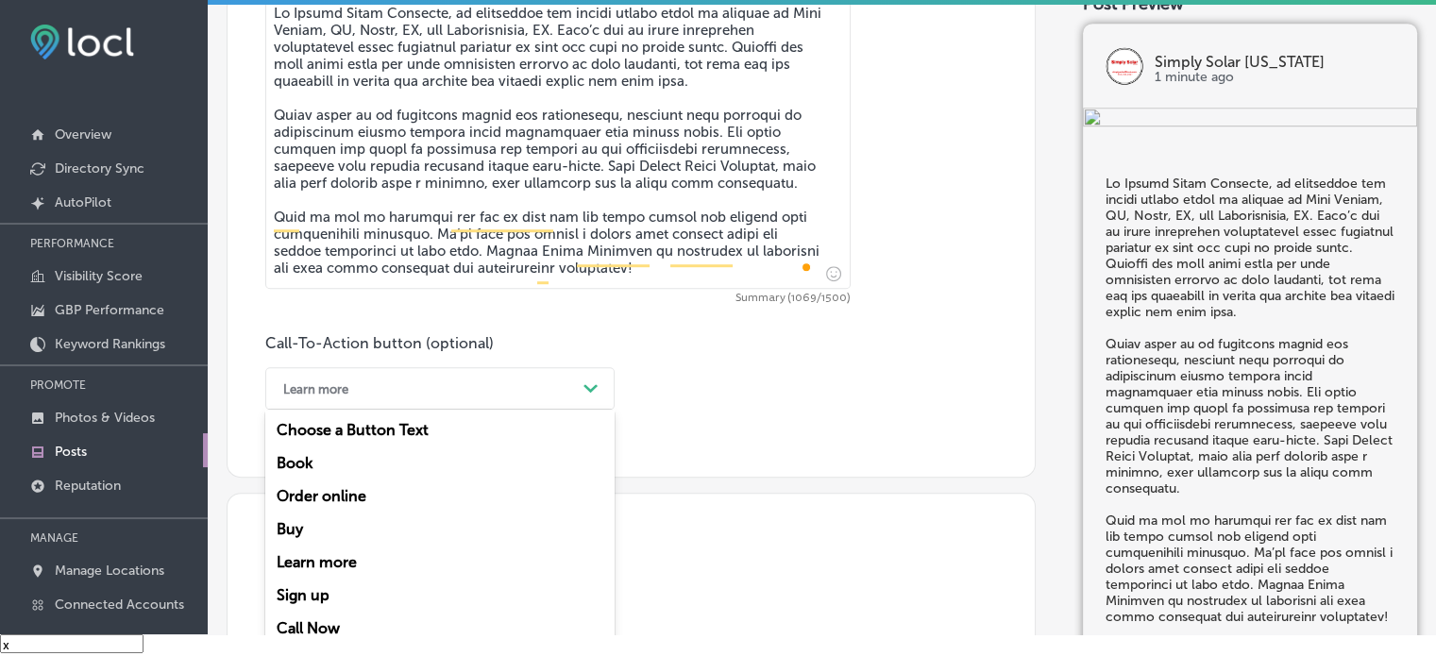
click at [438, 410] on div "option Learn more, selected. option Book focused, 2 of 7. 7 results available. …" at bounding box center [439, 388] width 349 height 42
click at [322, 628] on div "Call Now" at bounding box center [439, 628] width 349 height 33
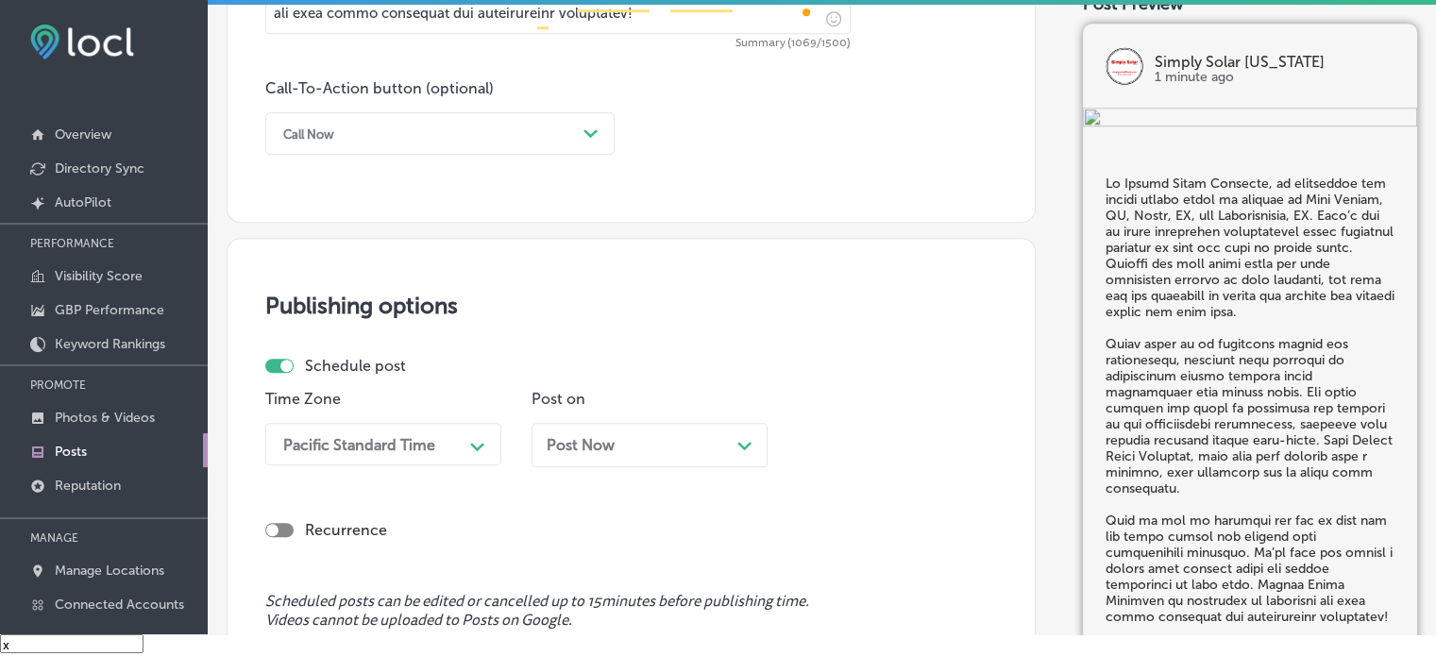
scroll to position [1442, 0]
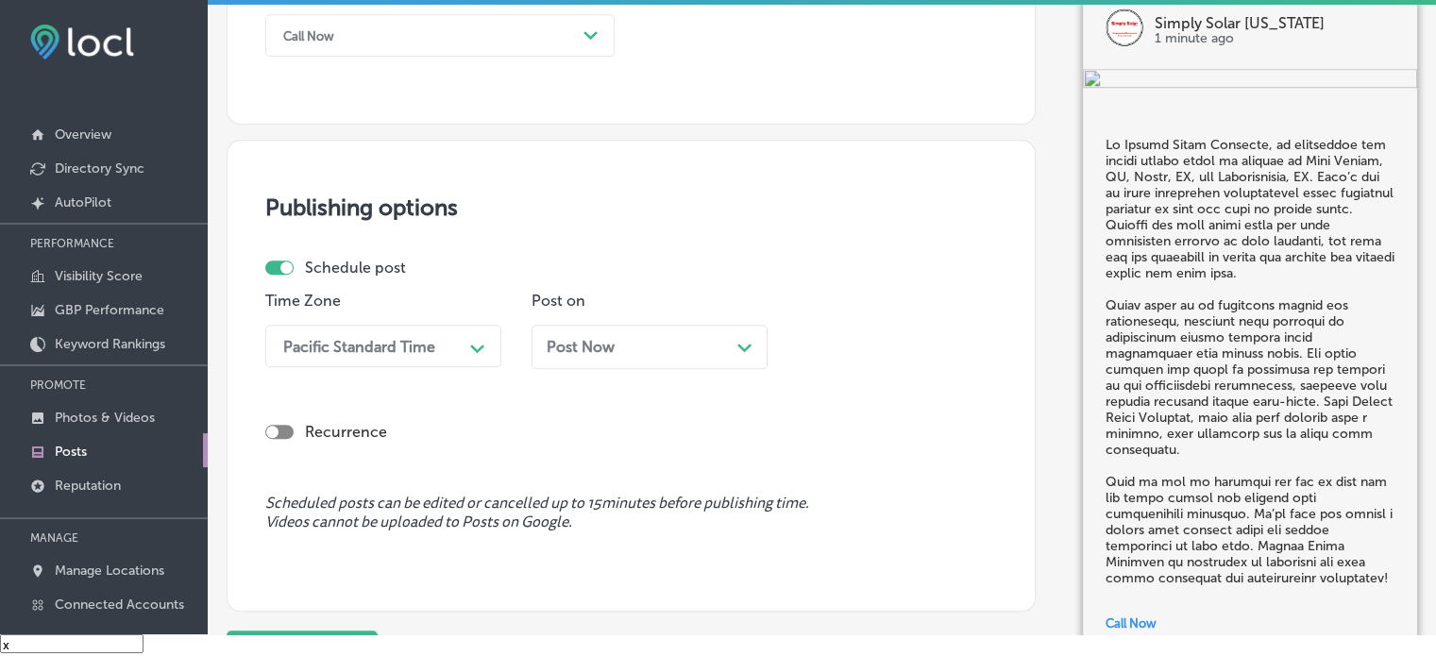
click at [426, 367] on div "Pacific Standard Time Path Created with Sketch." at bounding box center [383, 346] width 236 height 42
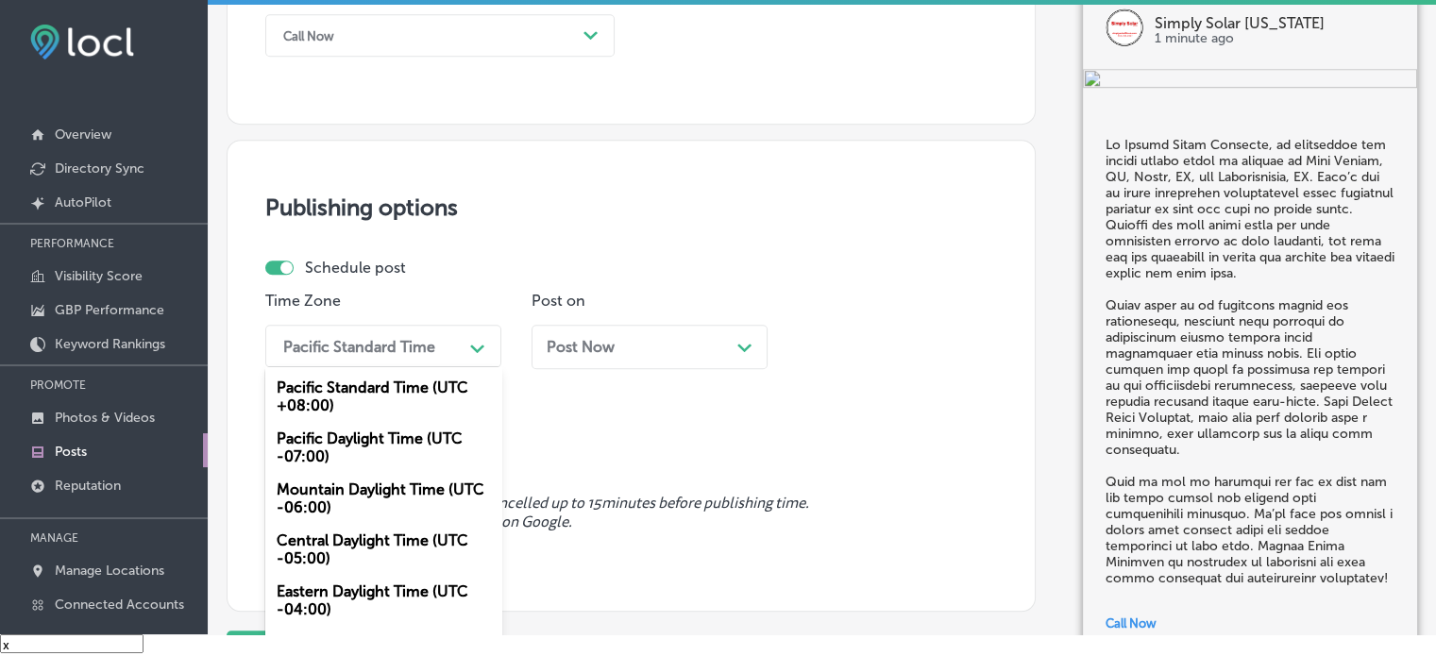
click at [376, 485] on div "Mountain Daylight Time (UTC -06:00)" at bounding box center [383, 498] width 236 height 51
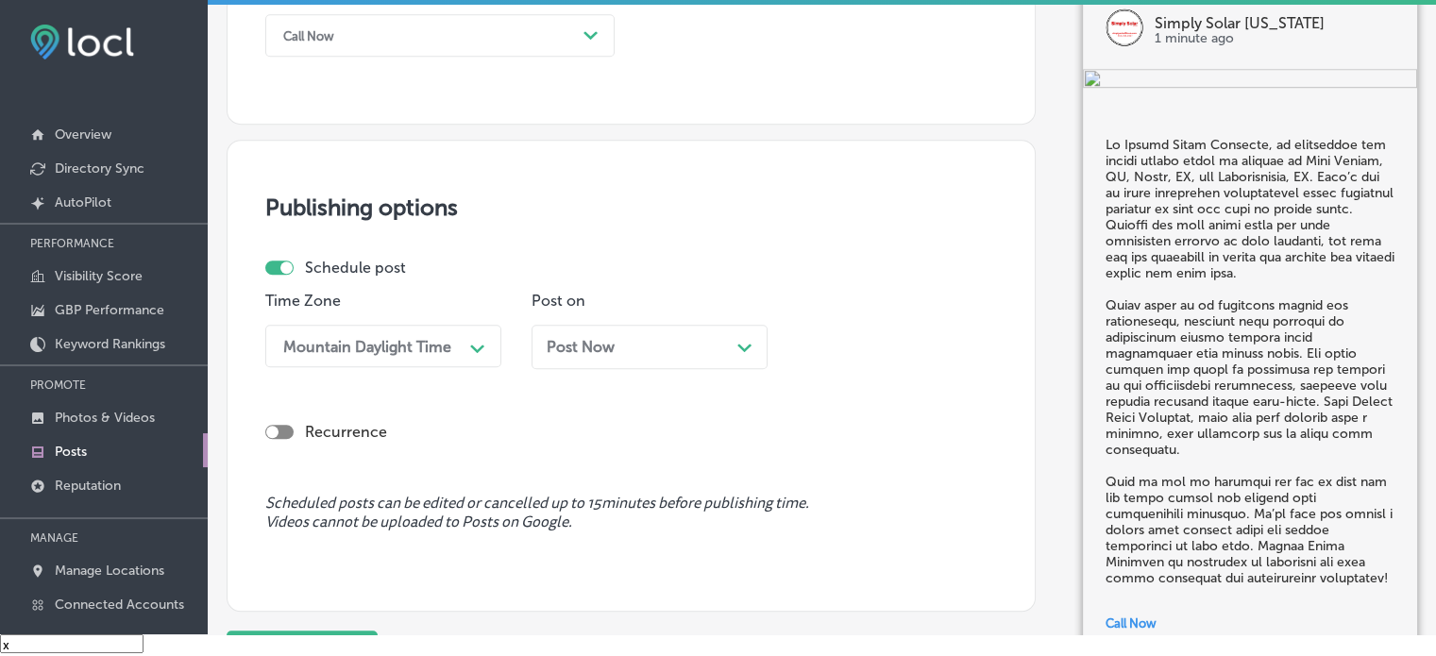
click at [700, 343] on div "Post Now Path Created with Sketch." at bounding box center [650, 347] width 206 height 18
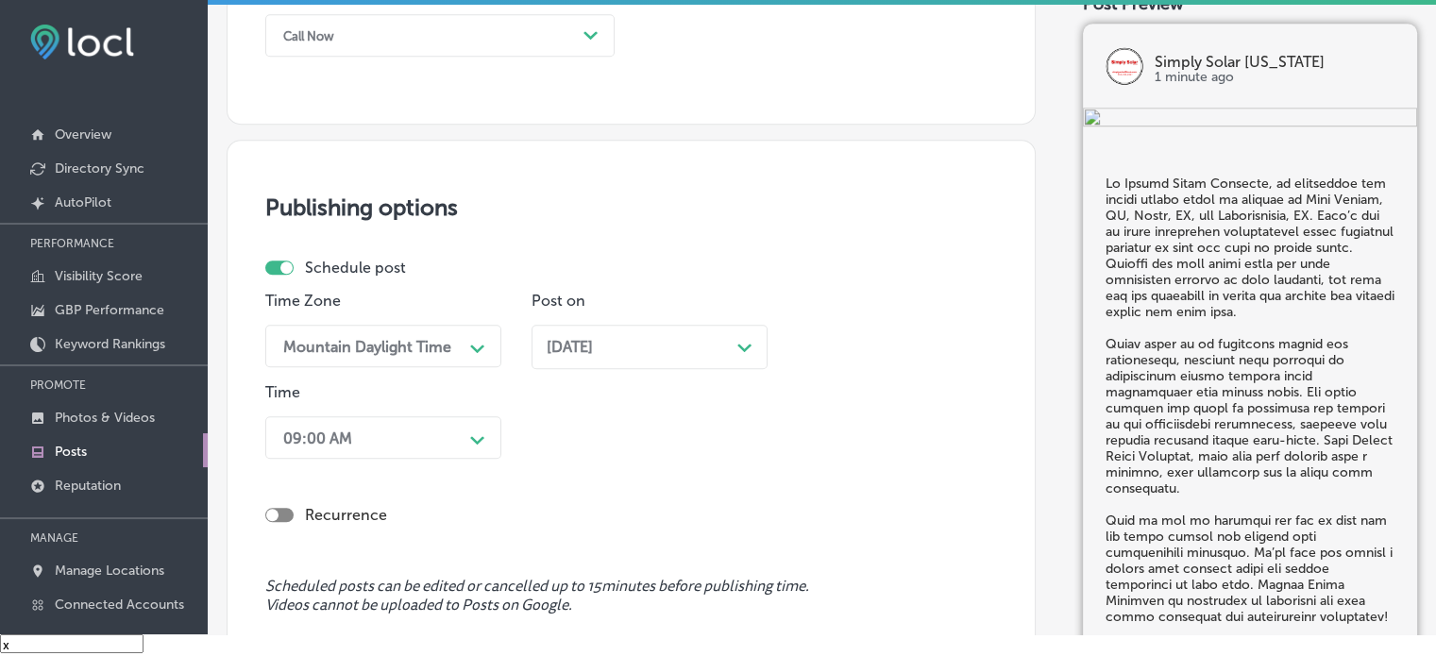
scroll to position [1534, 0]
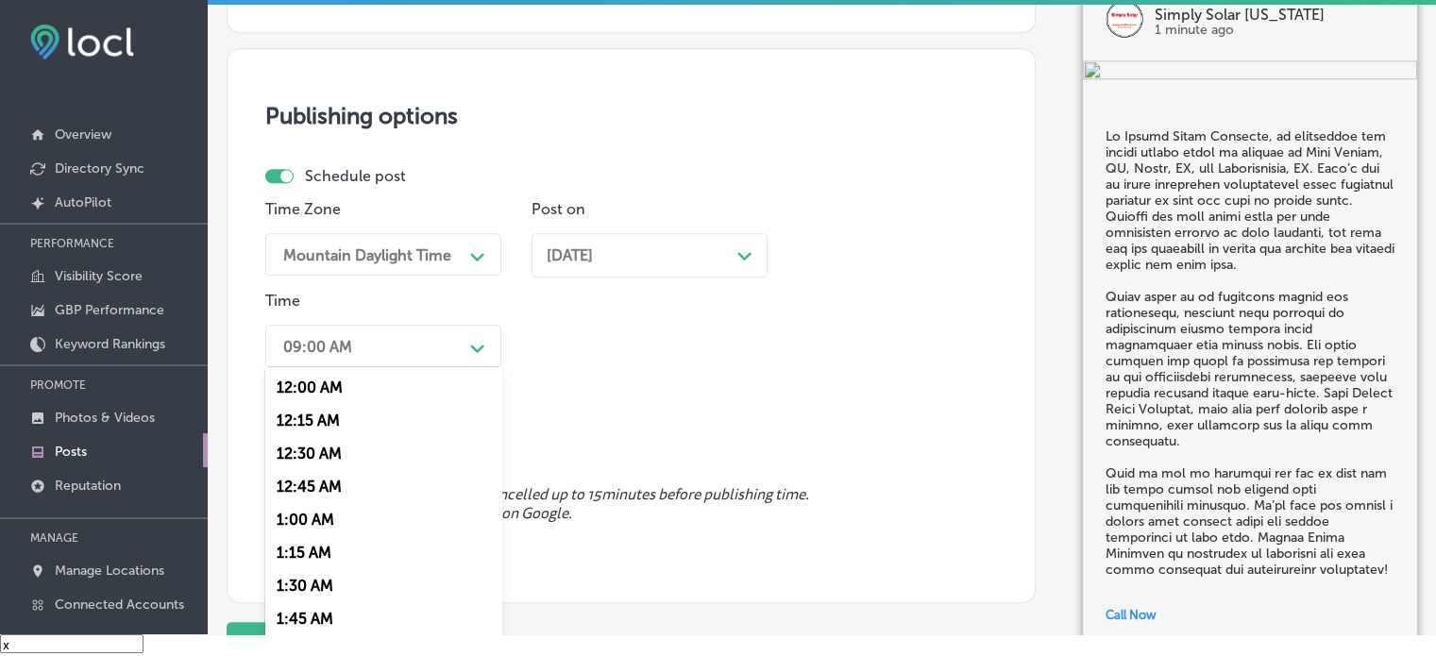
click at [463, 367] on div "option 7:00 AM, selected. option 12:15 AM focused, 2 of 96. 96 results availabl…" at bounding box center [383, 346] width 236 height 42
click at [313, 532] on div "7:00 AM" at bounding box center [383, 524] width 236 height 33
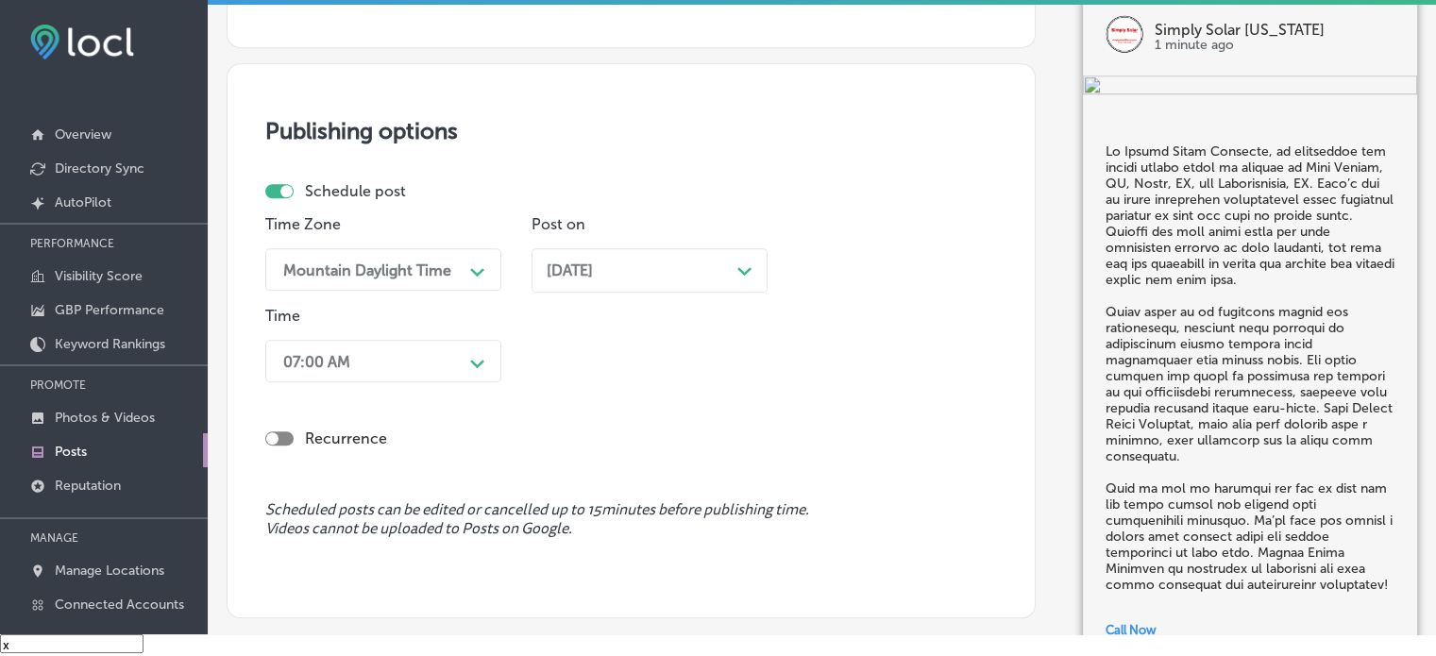
scroll to position [1706, 0]
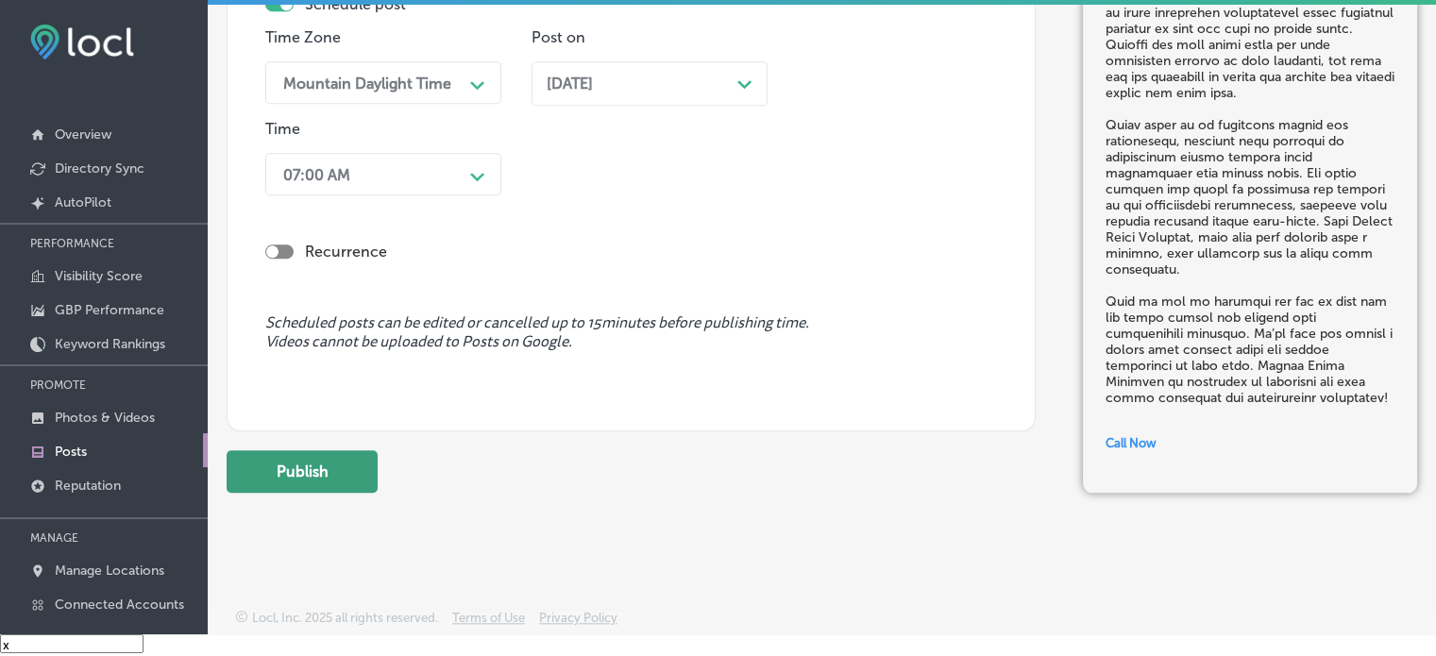
click at [342, 485] on button "Publish" at bounding box center [302, 471] width 151 height 42
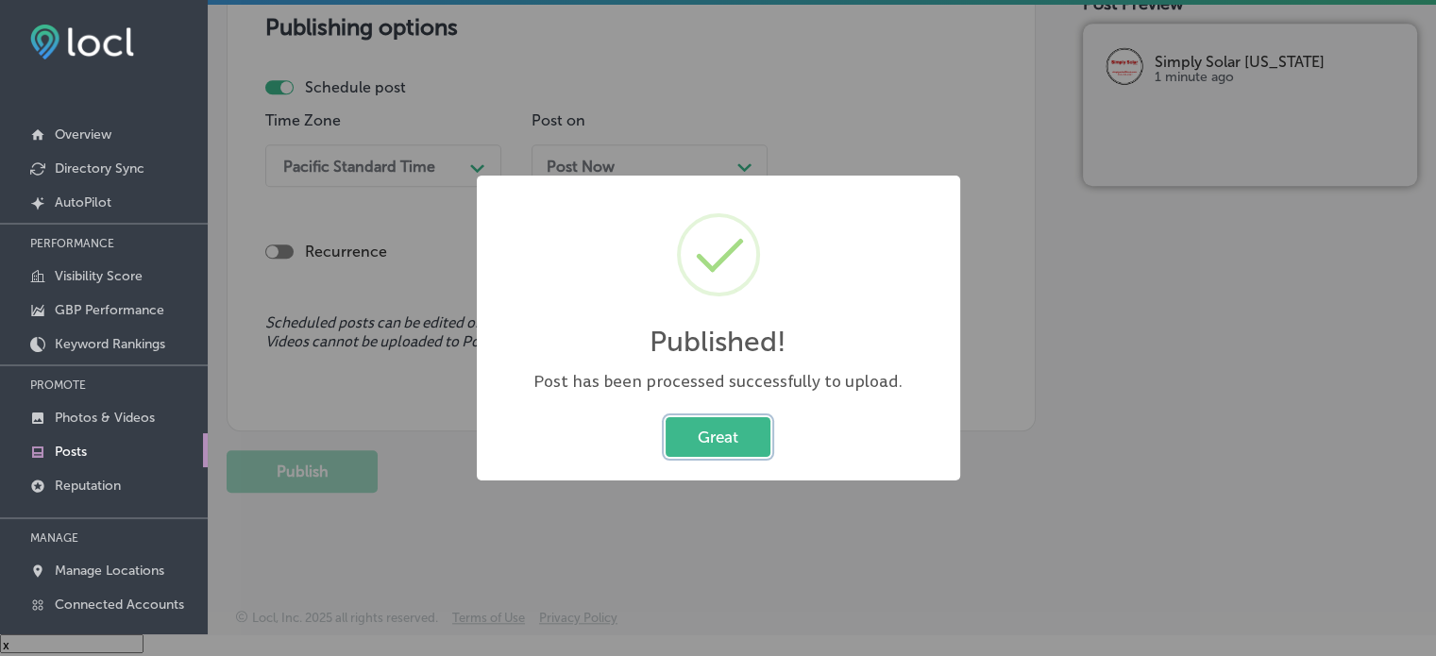
scroll to position [1622, 0]
click at [734, 443] on button "Great" at bounding box center [718, 436] width 105 height 39
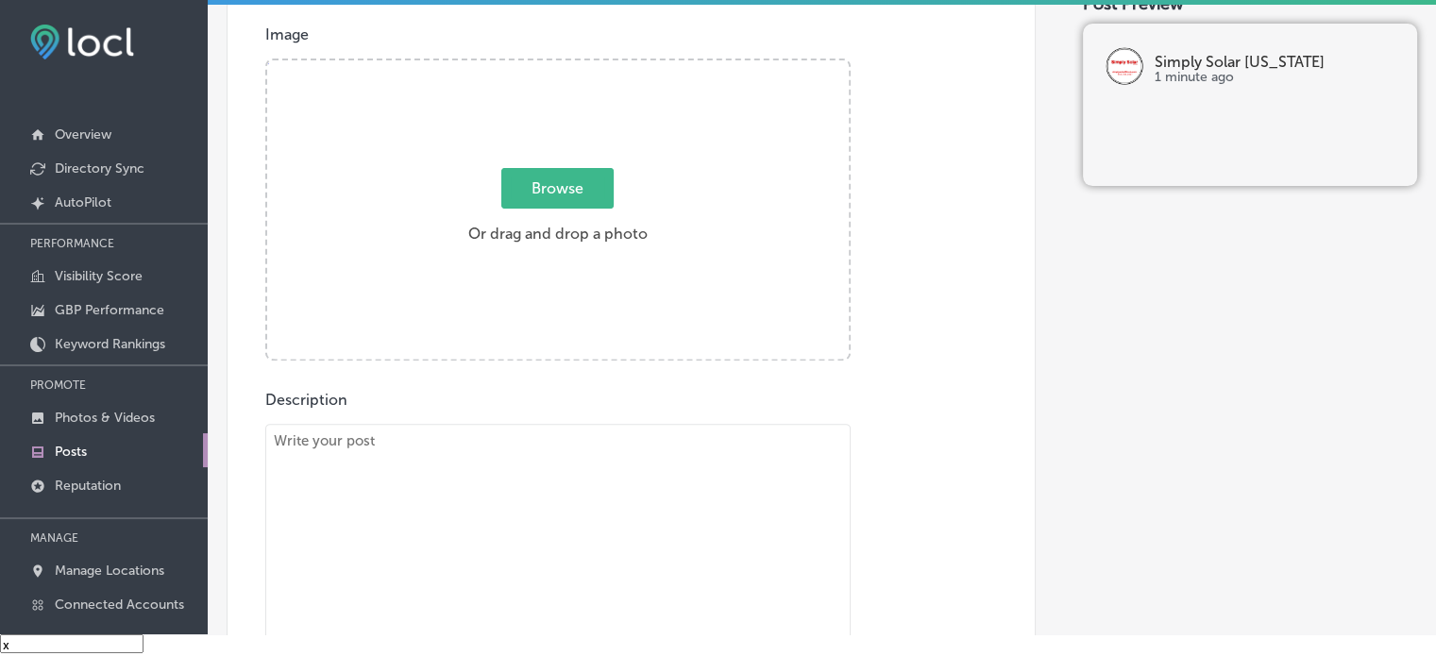
scroll to position [609, 0]
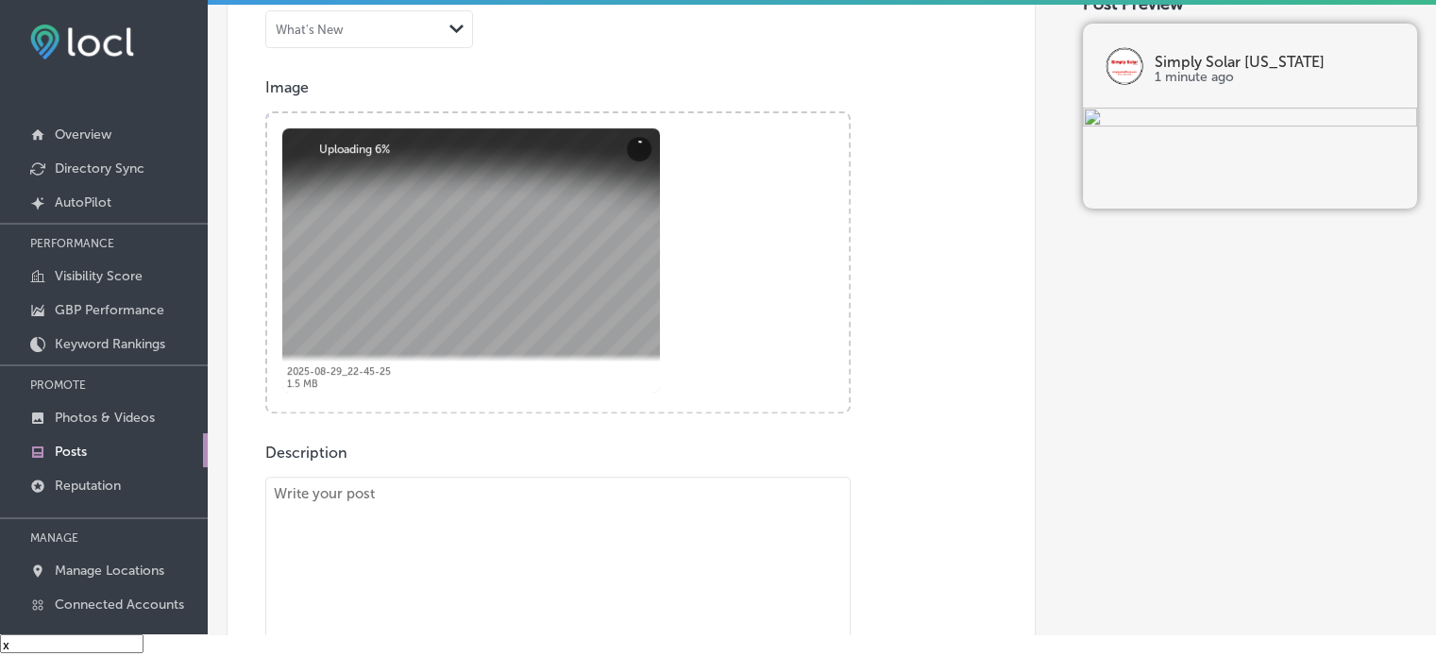
click at [623, 508] on textarea "To enrich screen reader interactions, please activate Accessibility in Grammarl…" at bounding box center [557, 623] width 585 height 293
paste textarea ""Loremips dolo sitam consec adipi el sed doeiusmod te incididun utl etdolorema …"
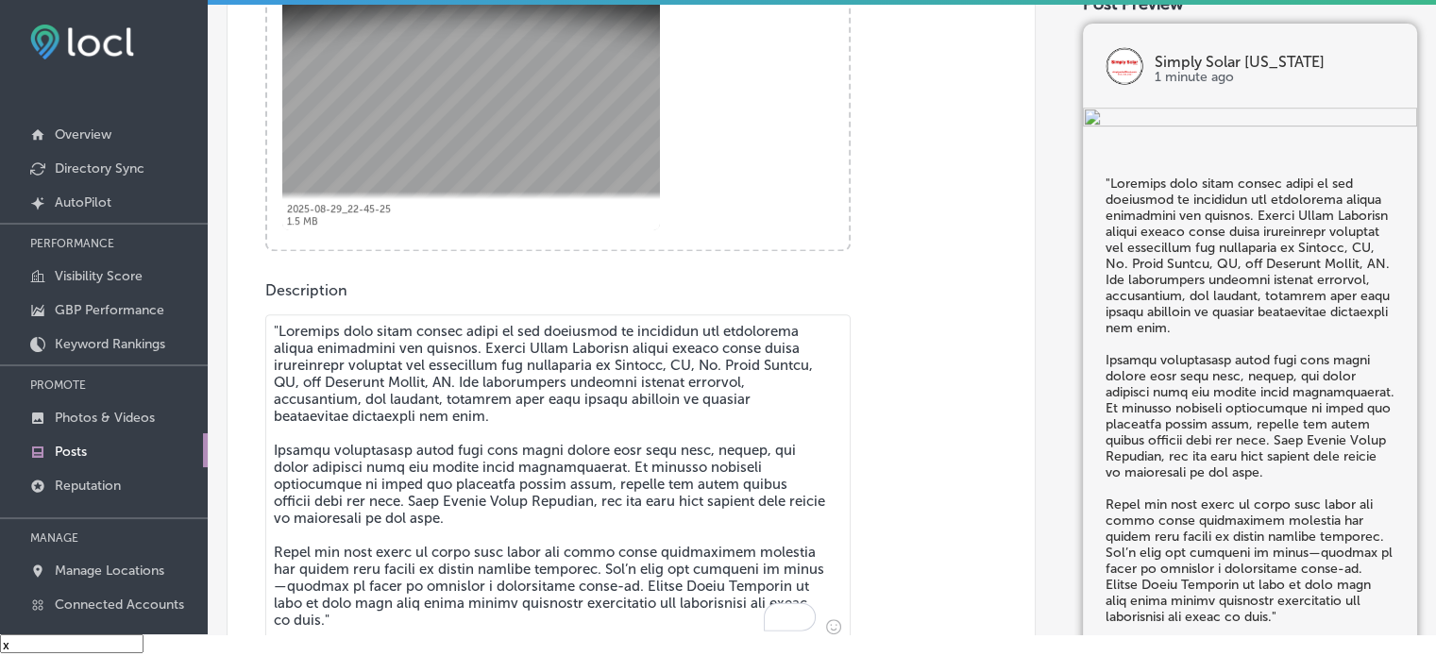
scroll to position [841, 0]
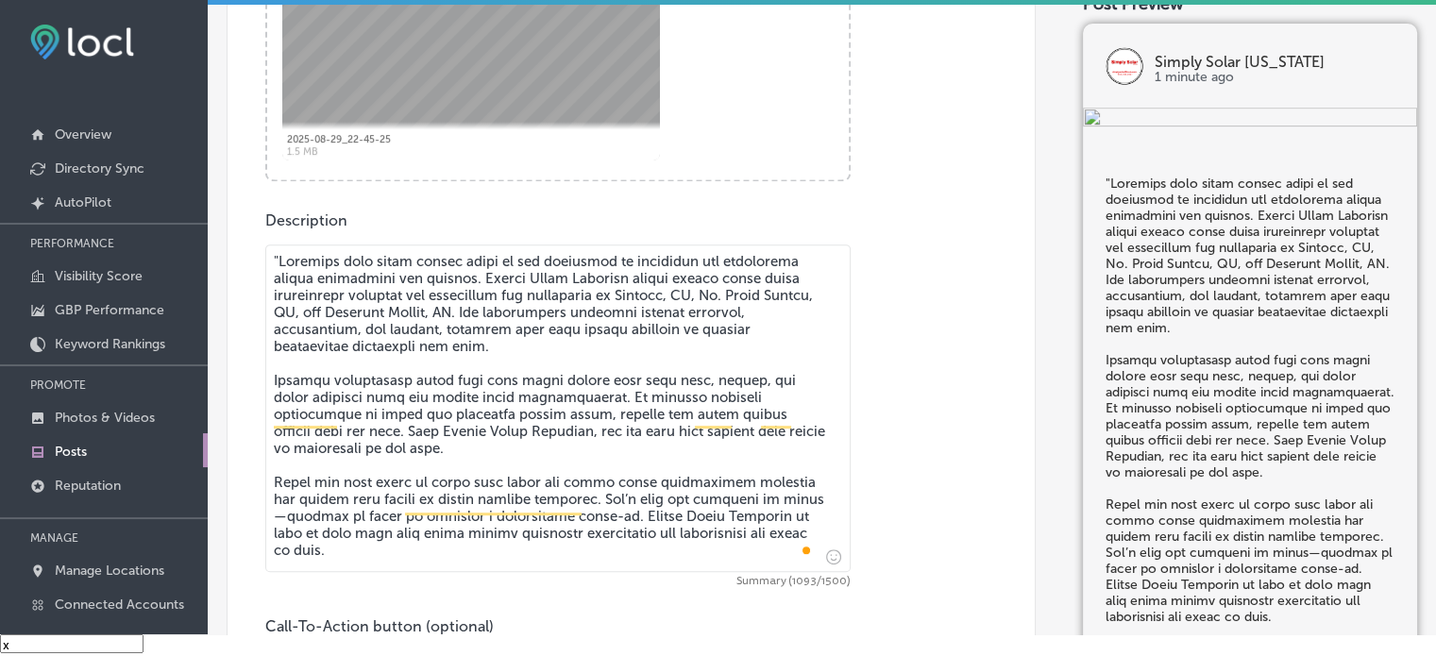
click at [277, 253] on textarea "To enrich screen reader interactions, please activate Accessibility in Grammarl…" at bounding box center [557, 409] width 585 height 328
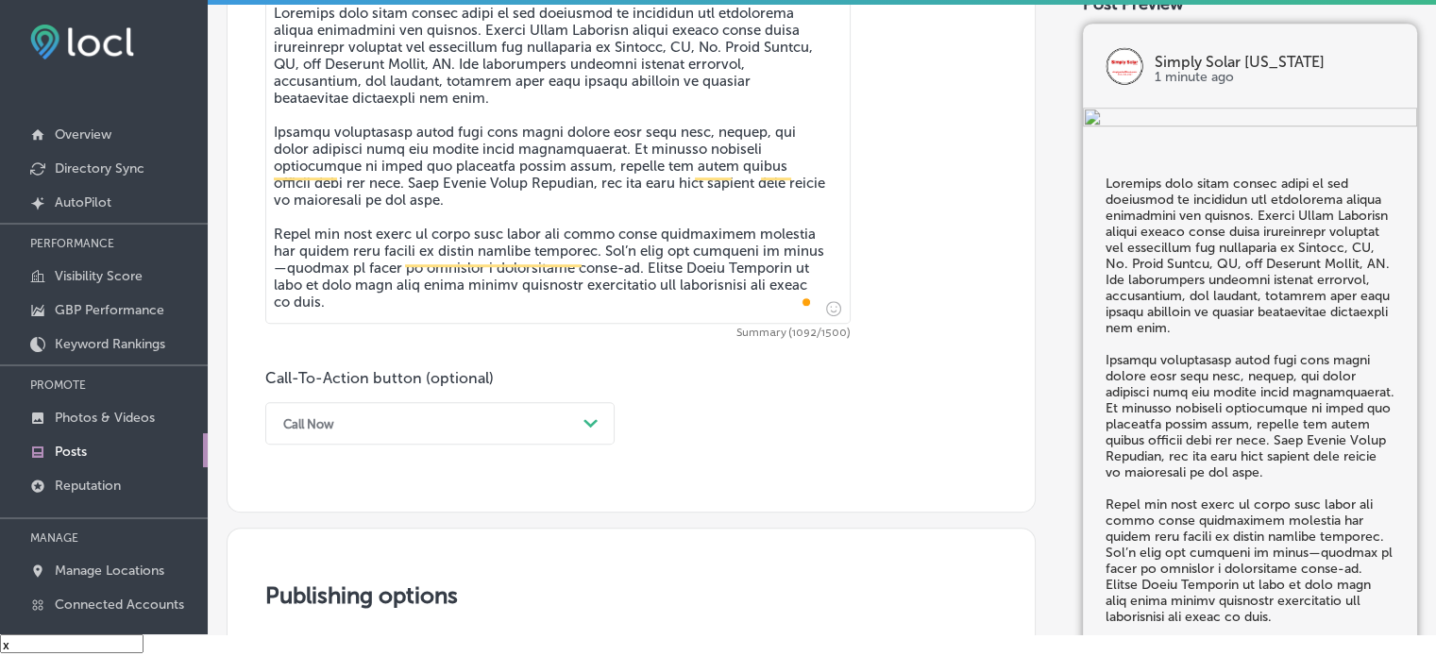
scroll to position [1090, 0]
type textarea "Loremips dolo sitam consec adipi el sed doeiusmod te incididun utl etdolorema a…"
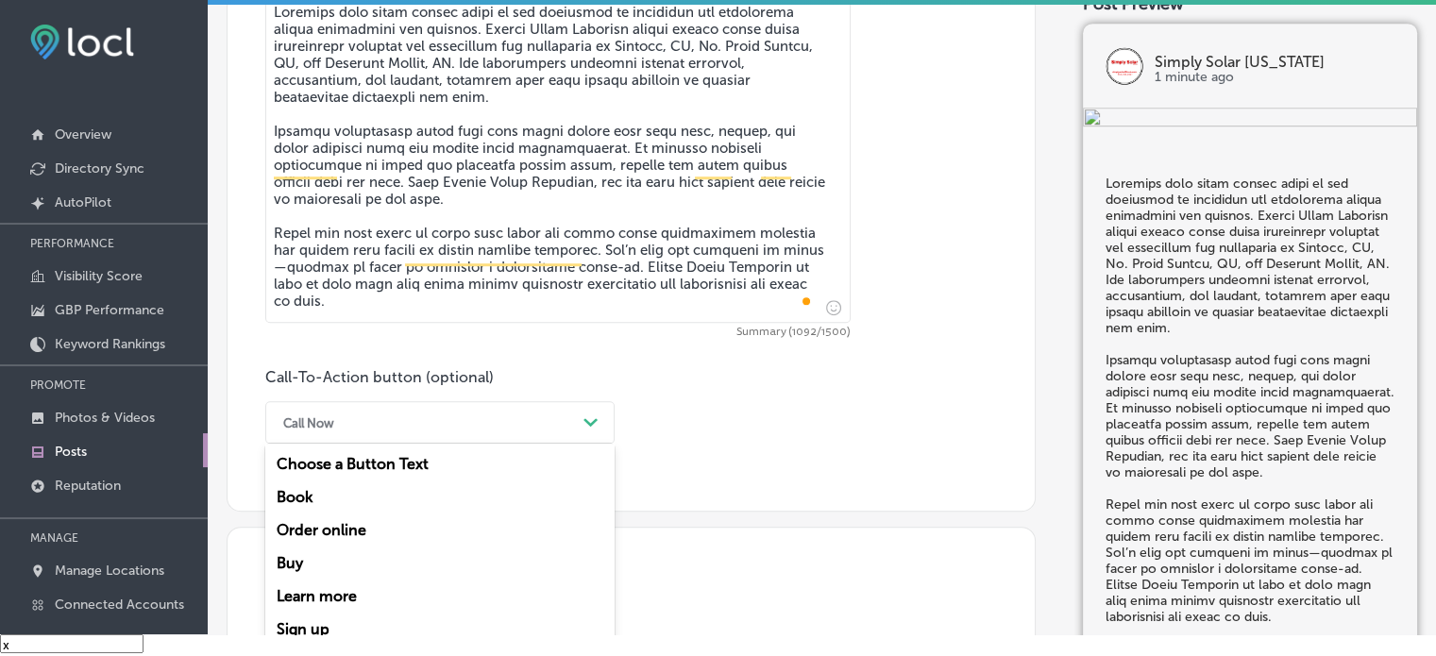
scroll to position [1124, 0]
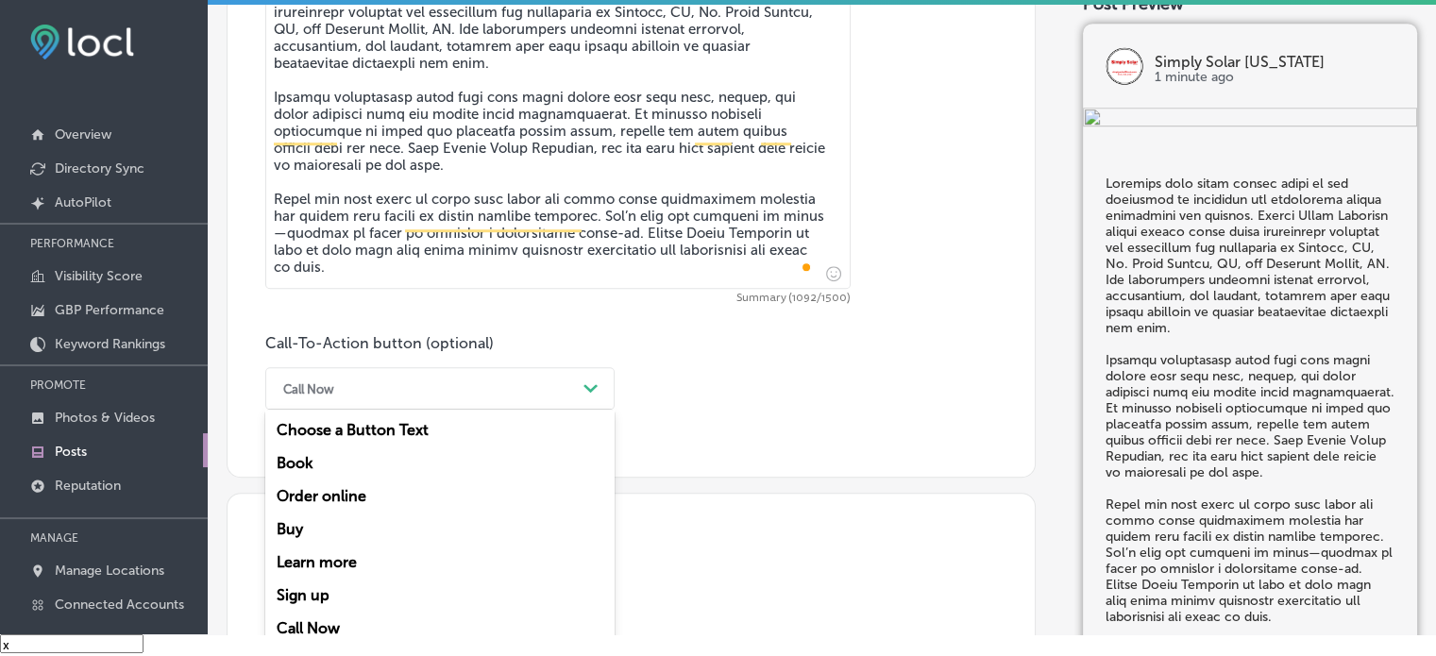
click at [506, 403] on div "Call Now Path Created with Sketch." at bounding box center [439, 388] width 349 height 42
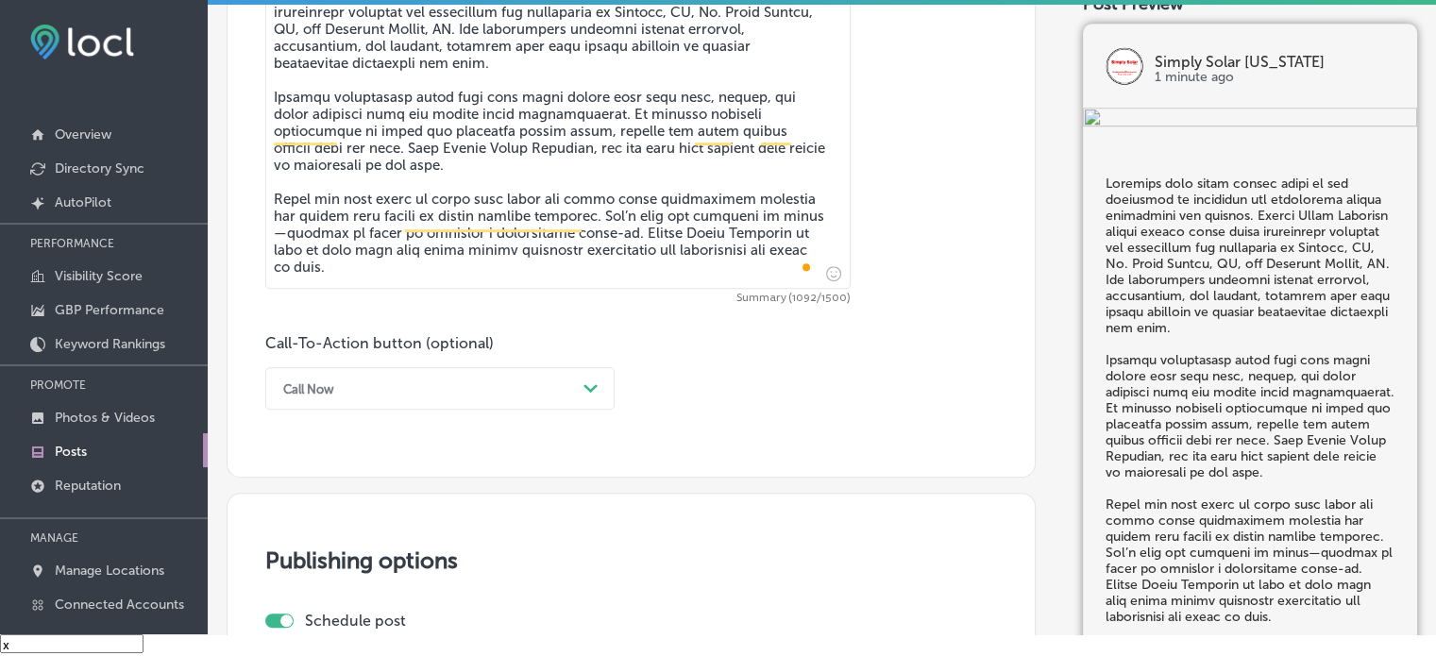
click at [459, 376] on div "Call Now" at bounding box center [425, 388] width 302 height 29
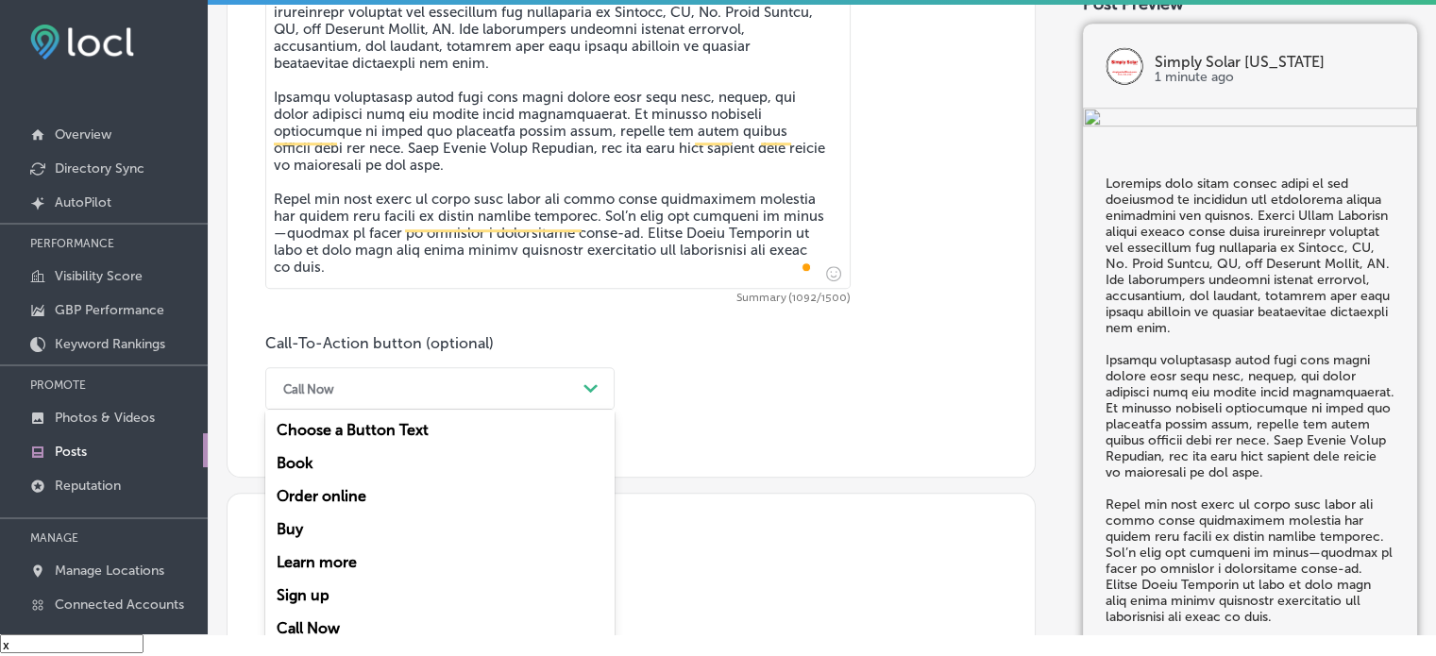
click at [367, 570] on div "Learn more" at bounding box center [439, 562] width 349 height 33
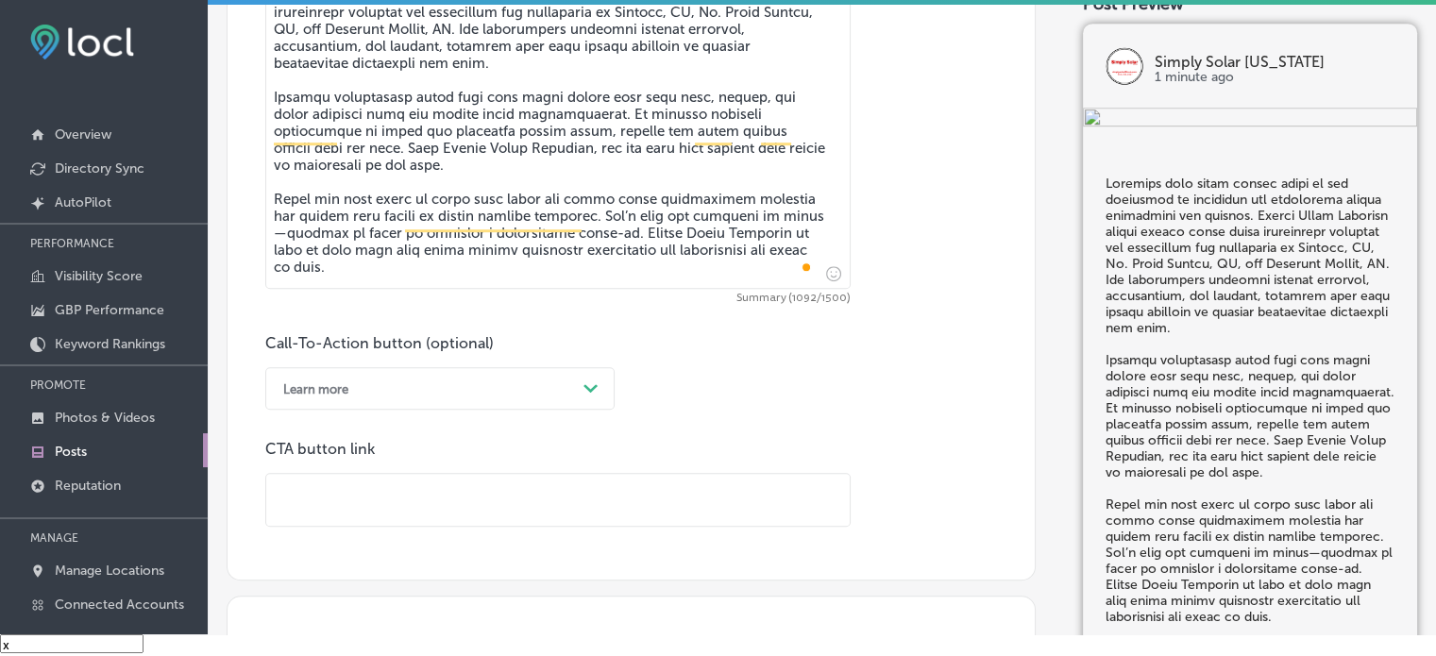
click at [434, 489] on input "text" at bounding box center [557, 500] width 583 height 52
paste input "[URL][DOMAIN_NAME]"
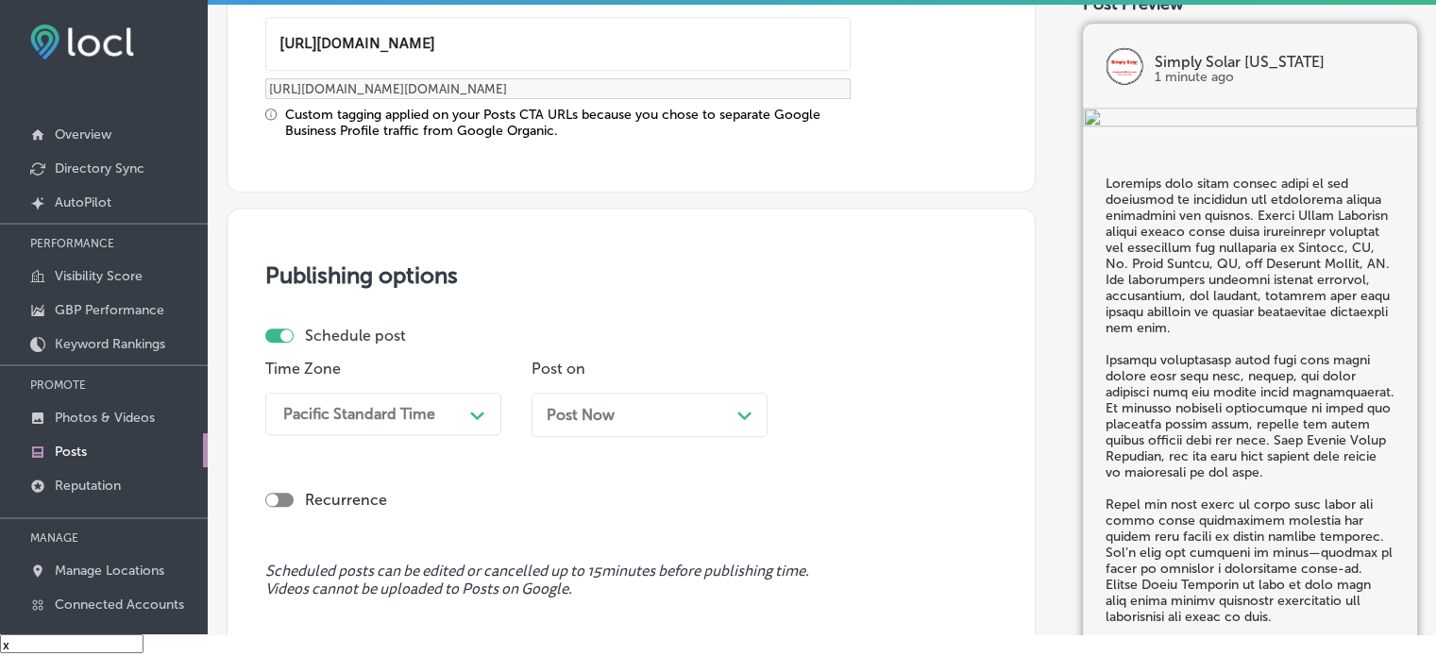
type input "[URL][DOMAIN_NAME]"
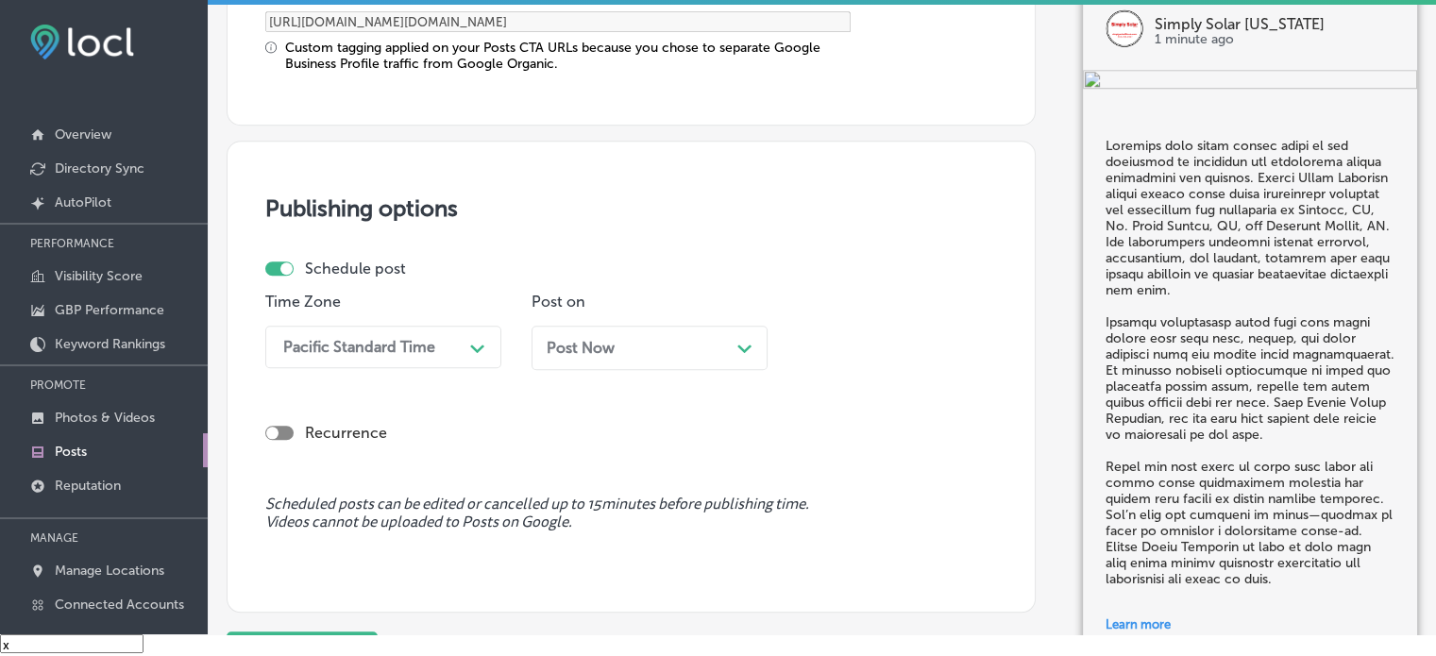
click at [438, 368] on div "Pacific Standard Time Path Created with Sketch." at bounding box center [383, 347] width 236 height 42
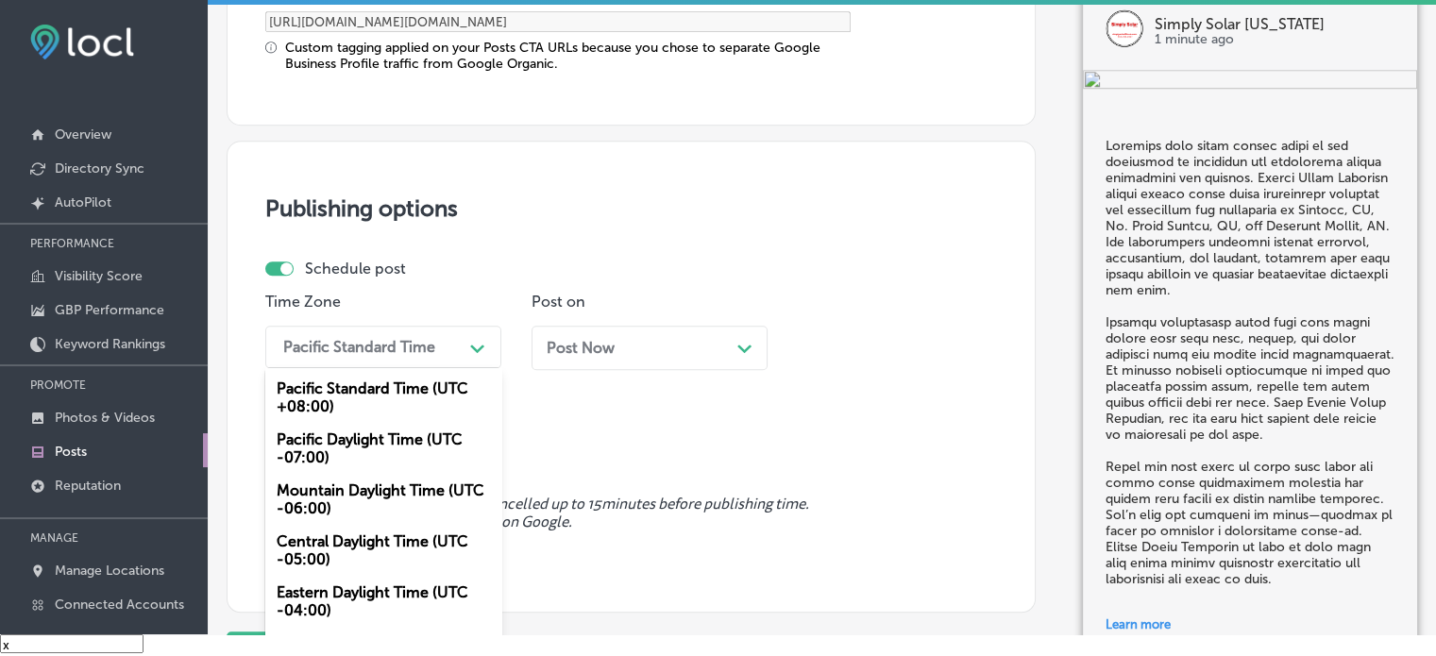
click at [346, 485] on div "Mountain Daylight Time (UTC -06:00)" at bounding box center [383, 499] width 236 height 51
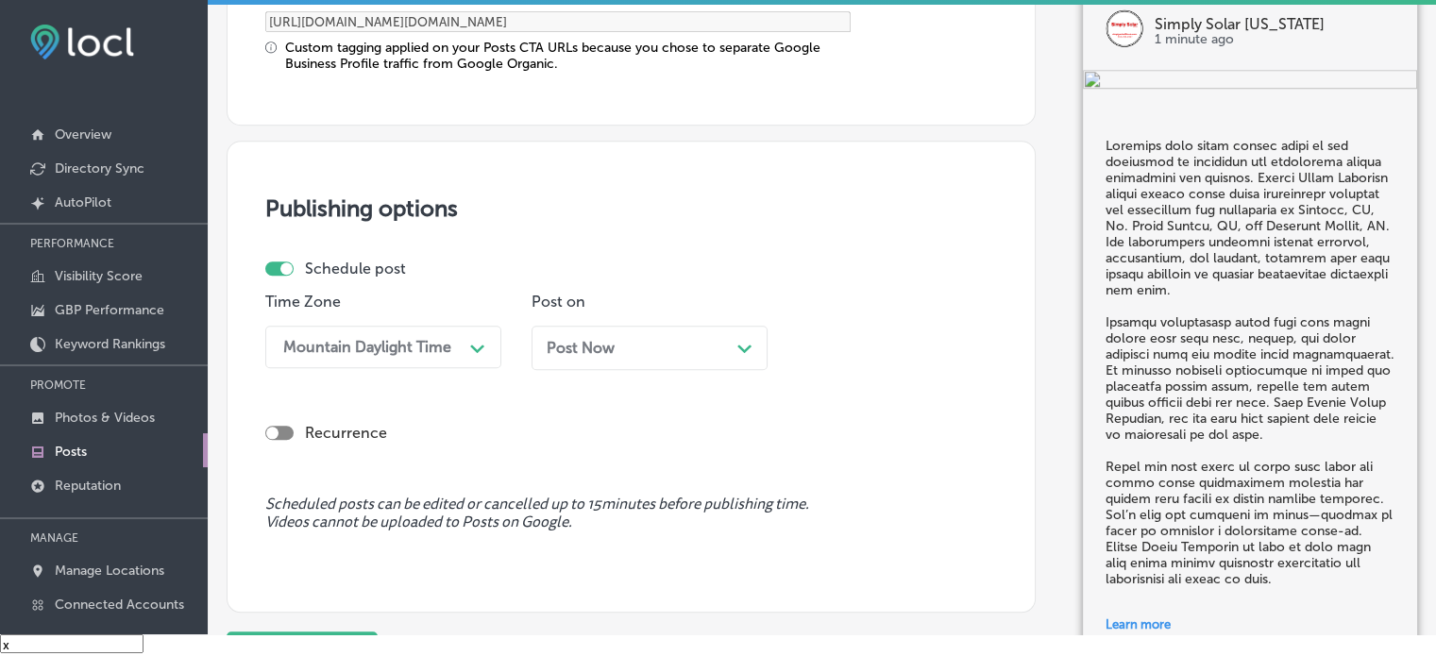
click at [643, 357] on div "Post Now Path Created with Sketch." at bounding box center [649, 348] width 236 height 44
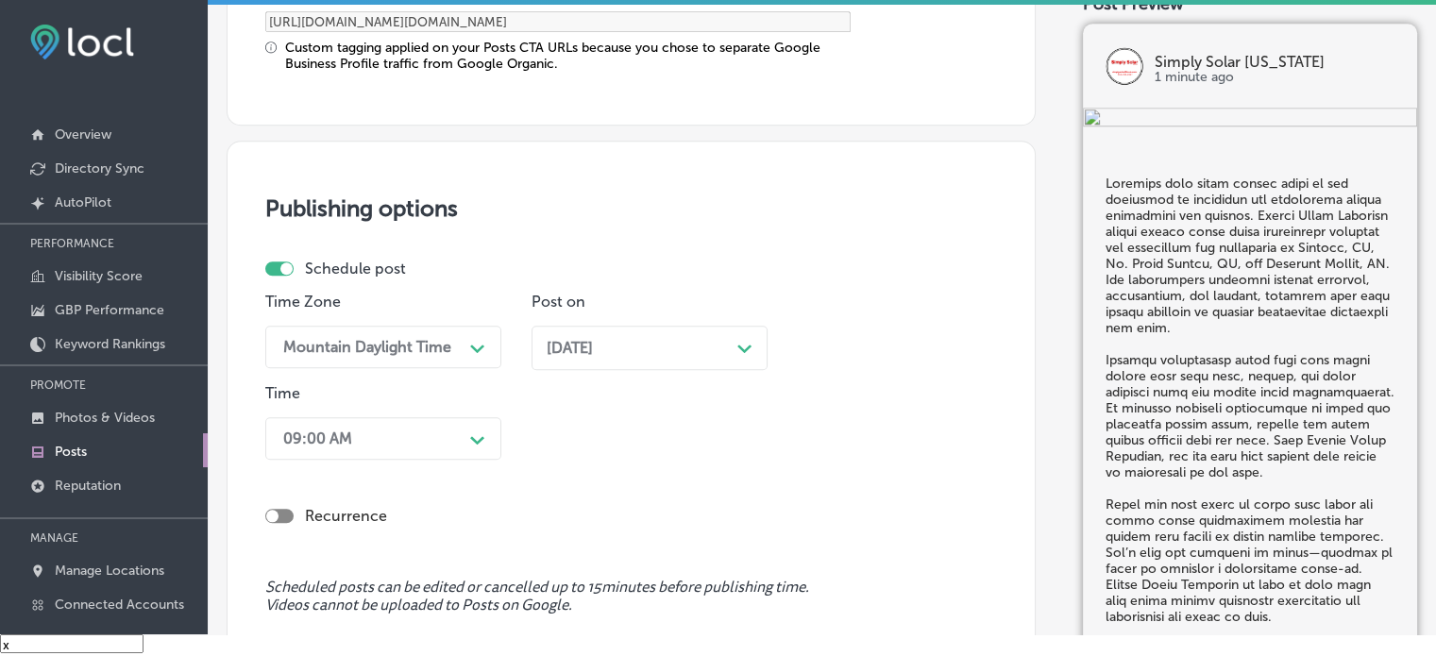
scroll to position [1739, 0]
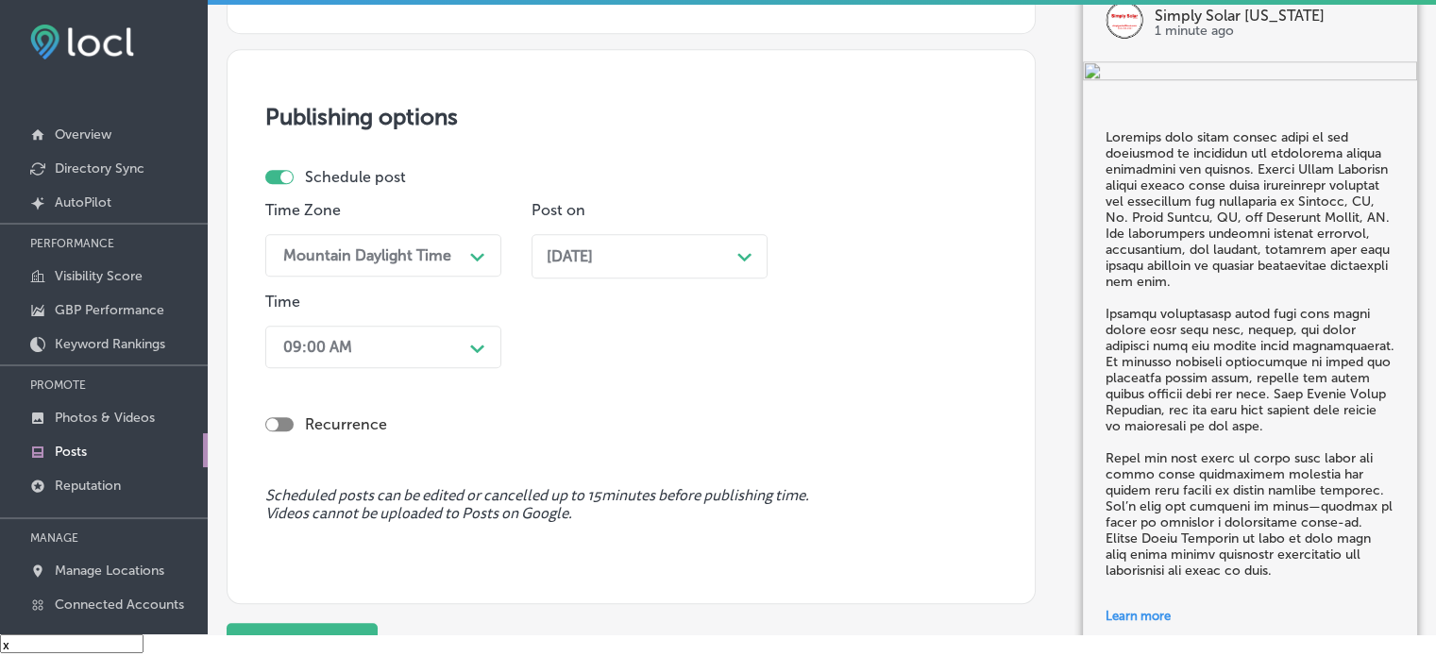
click at [461, 368] on div "09:00 AM Path Created with Sketch." at bounding box center [383, 347] width 236 height 42
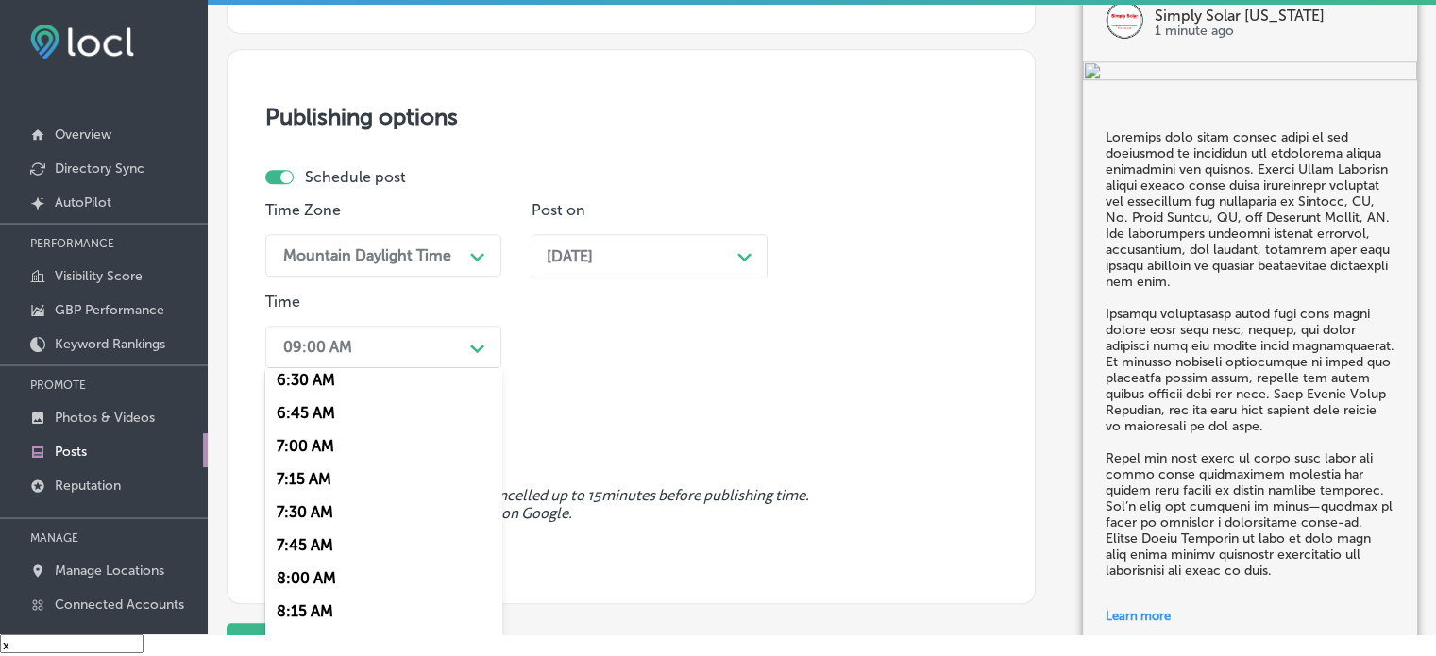
scroll to position [869, 0]
click at [326, 441] on div "7:00 AM" at bounding box center [383, 445] width 236 height 33
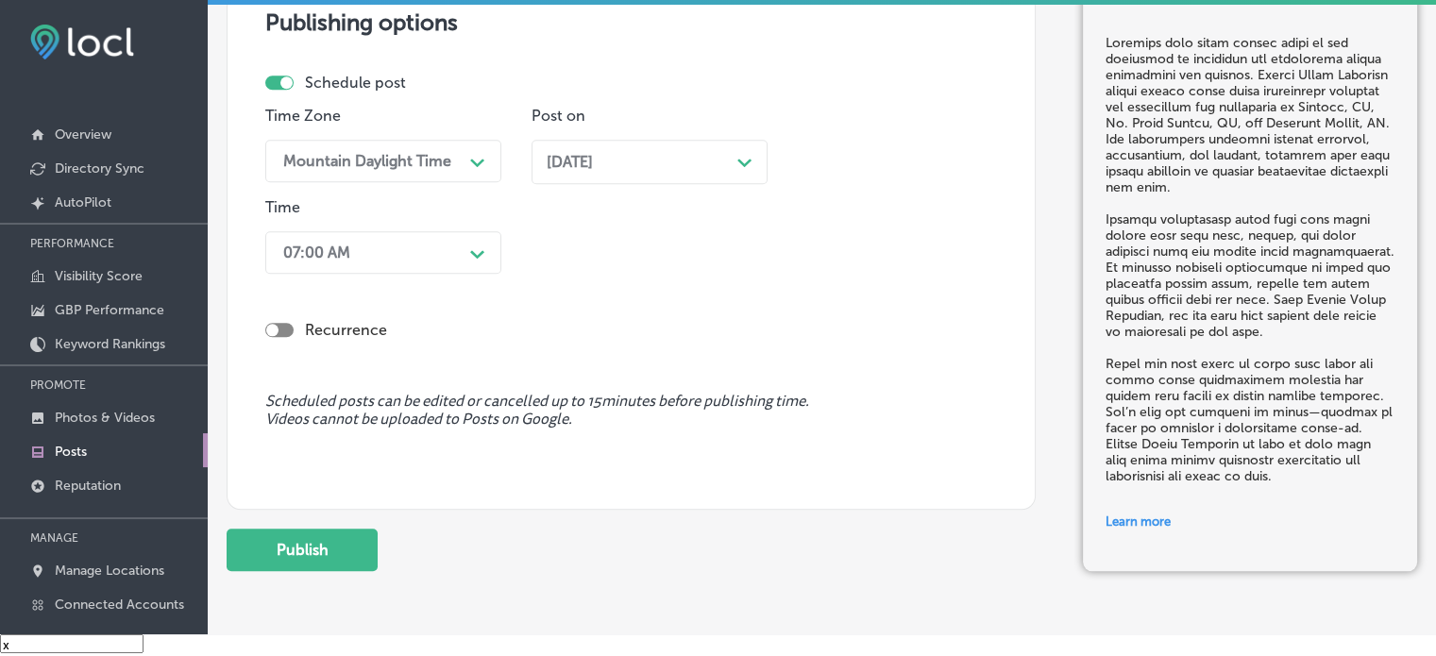
scroll to position [1837, 0]
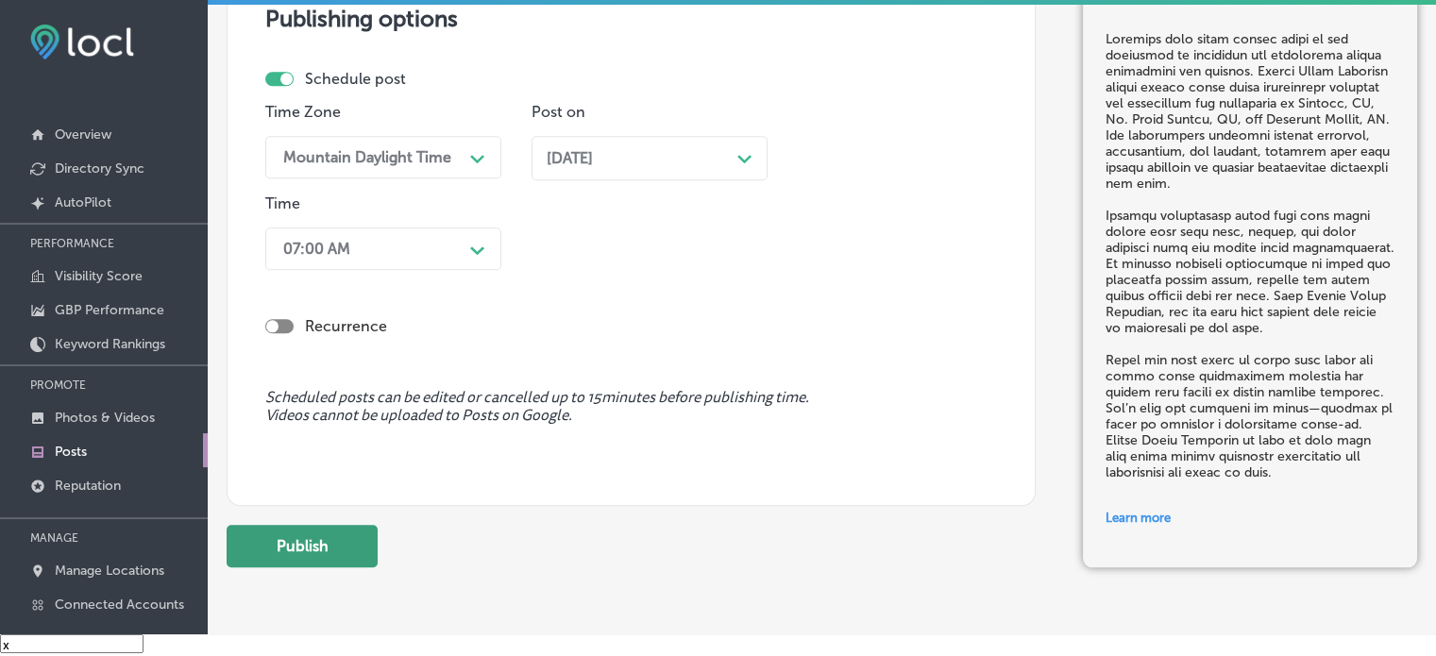
click at [321, 548] on button "Publish" at bounding box center [302, 546] width 151 height 42
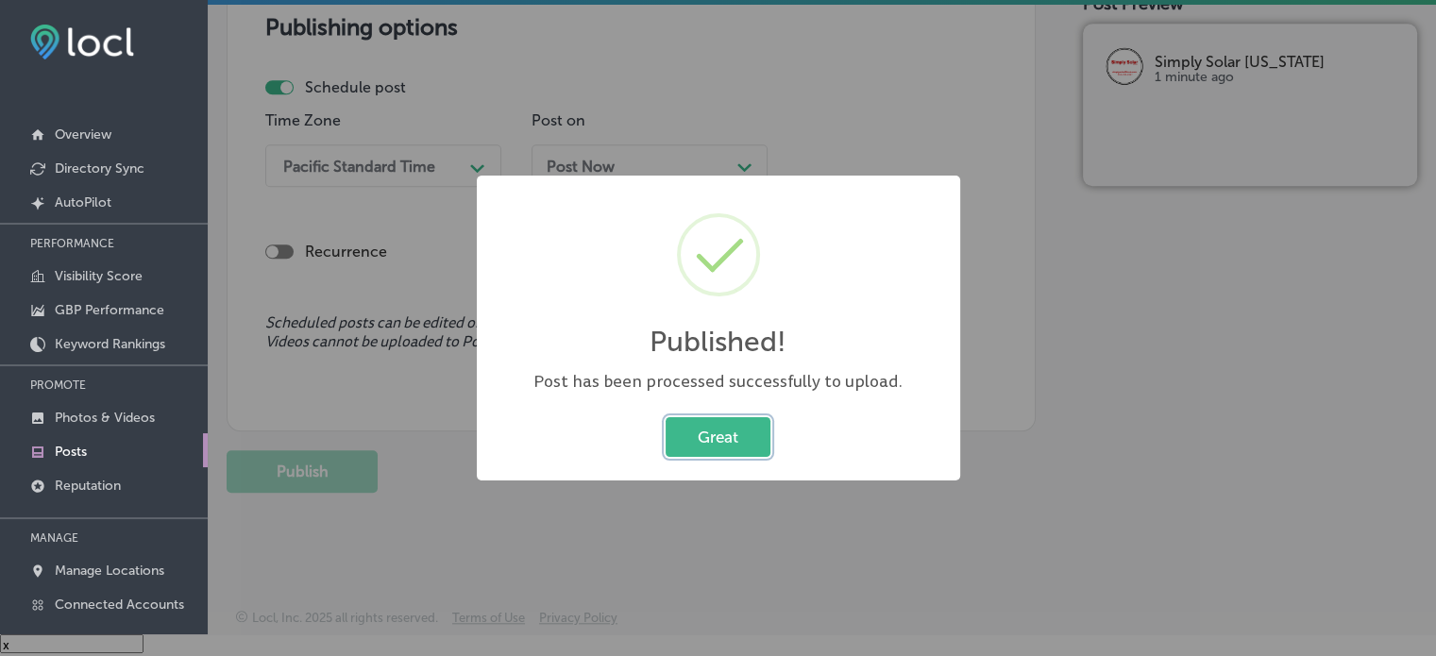
scroll to position [1658, 0]
click at [724, 427] on button "Great" at bounding box center [718, 436] width 105 height 39
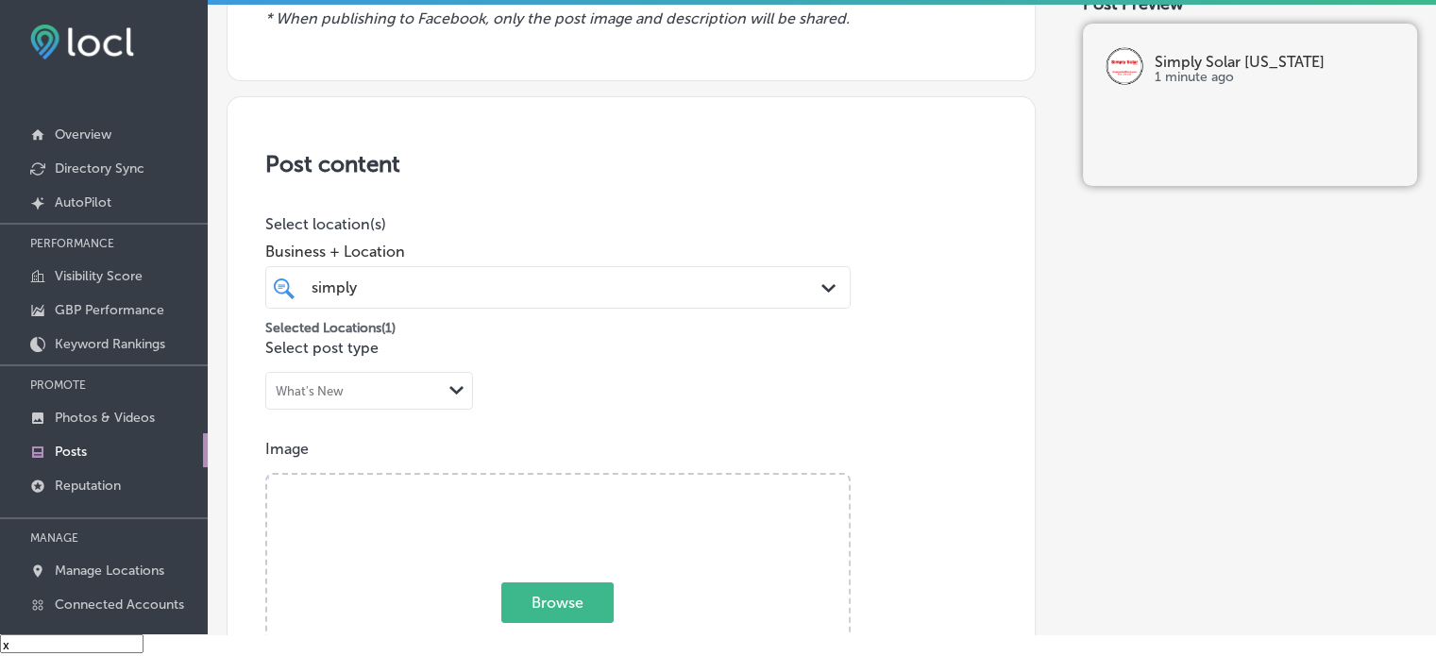
scroll to position [0, 0]
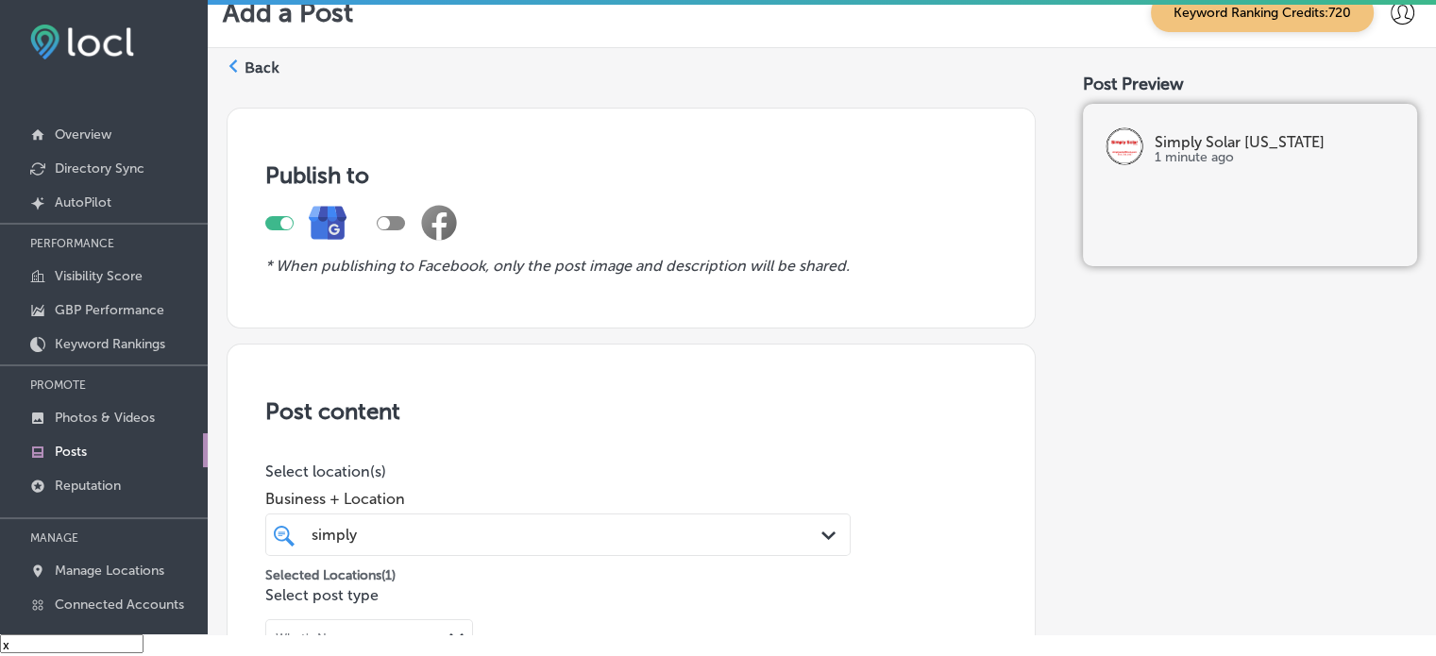
click at [260, 59] on label "Back" at bounding box center [262, 68] width 35 height 21
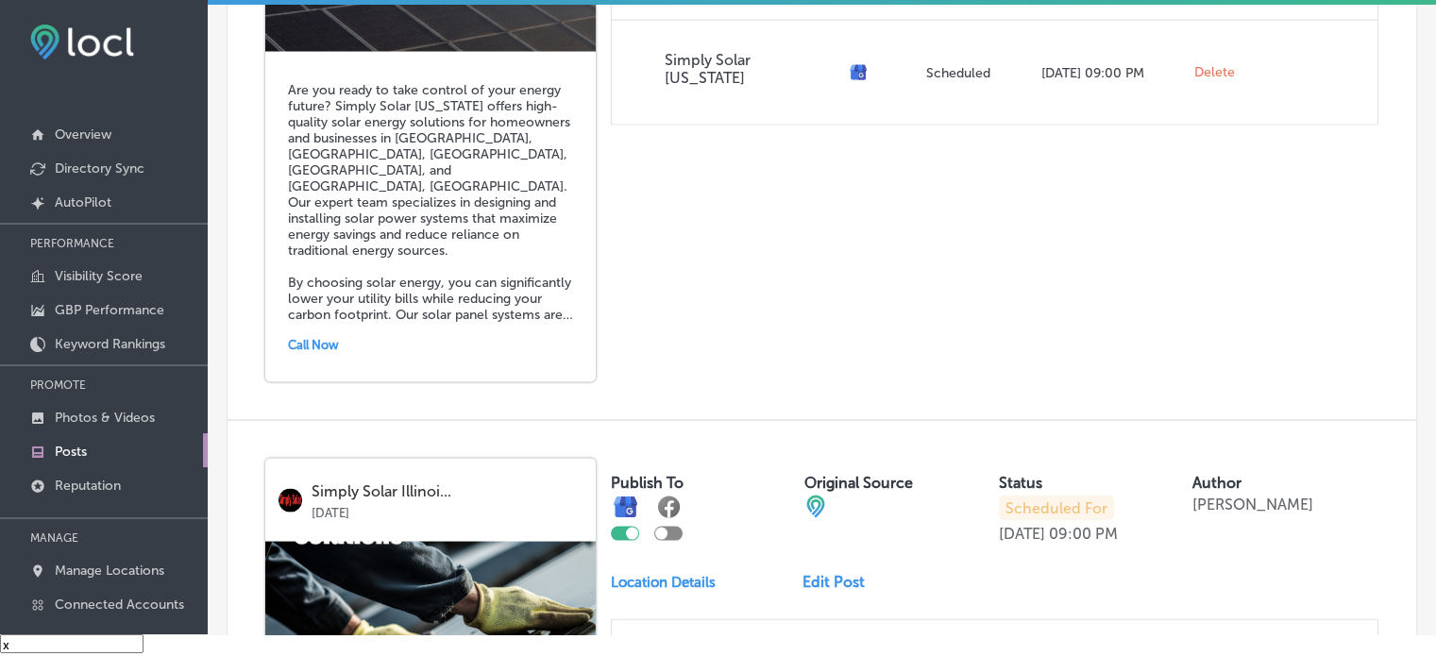
scroll to position [4275, 0]
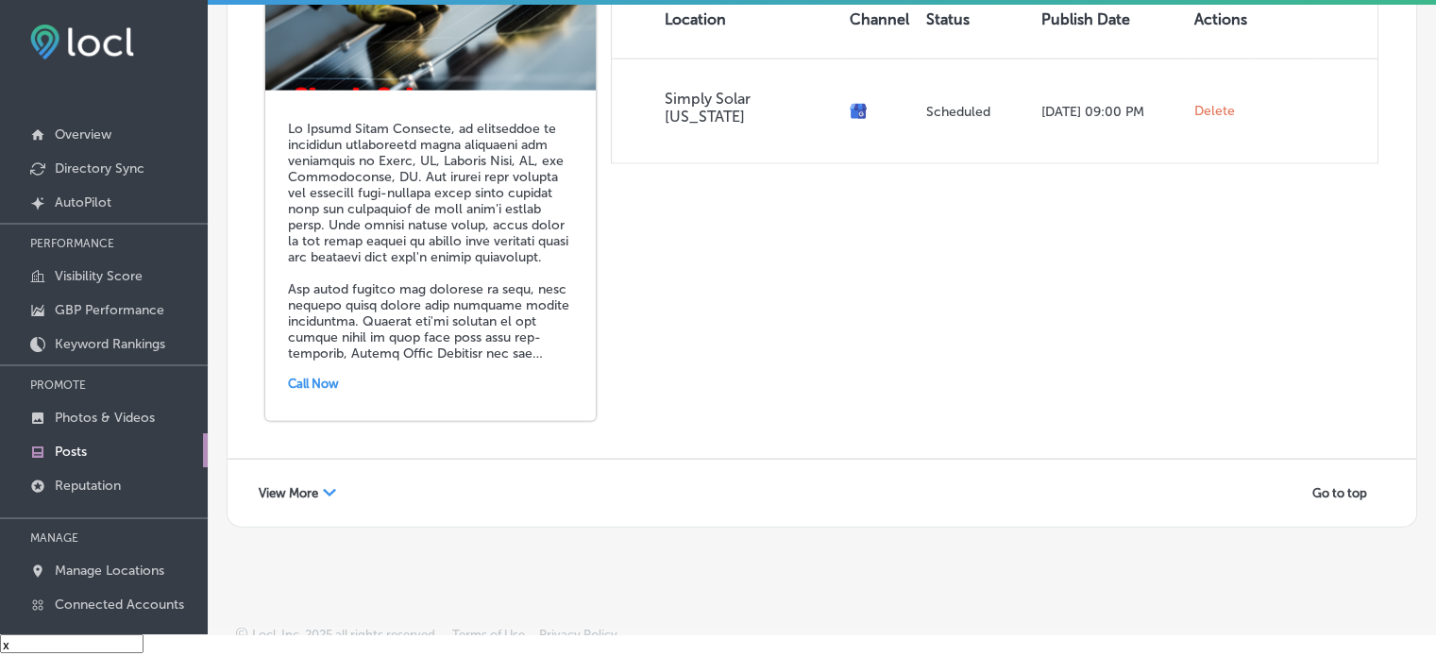
click at [292, 486] on span "View More" at bounding box center [288, 493] width 59 height 14
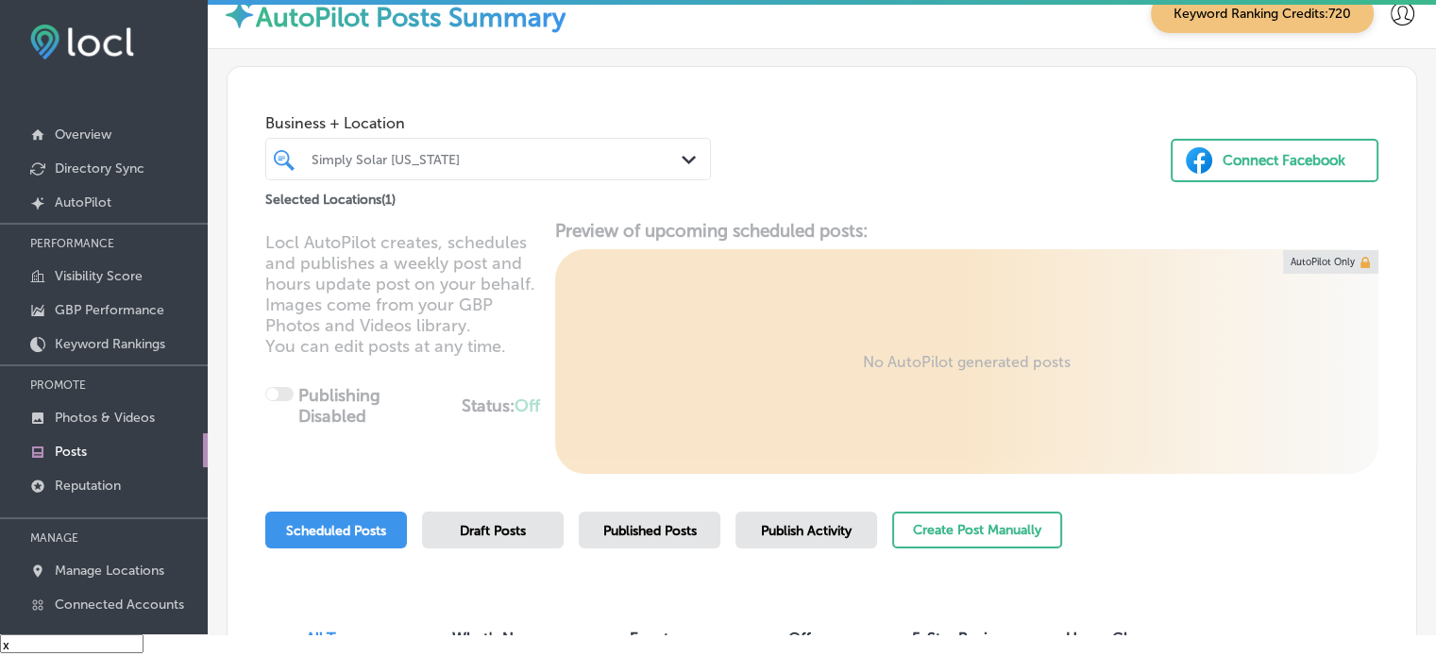
scroll to position [0, 0]
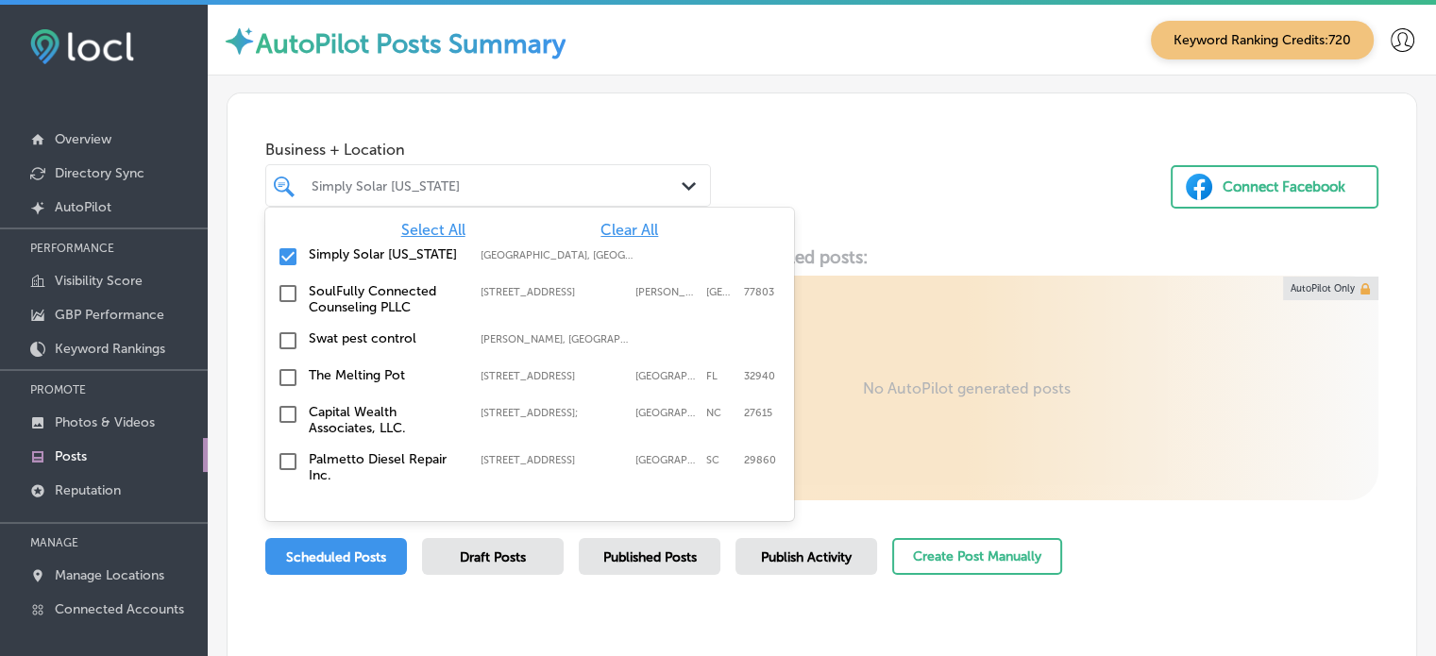
click at [423, 190] on div "Simply Solar [US_STATE]" at bounding box center [498, 185] width 372 height 16
click at [627, 237] on span "Clear All" at bounding box center [629, 230] width 58 height 18
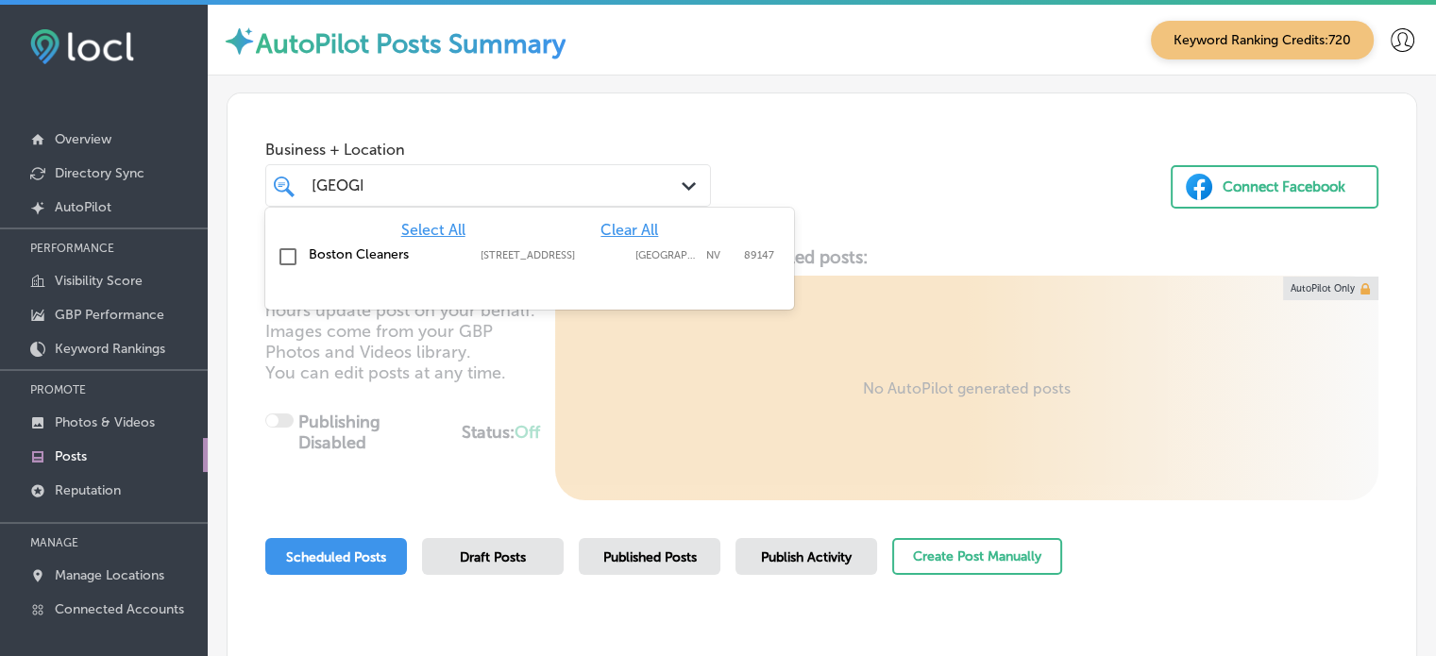
click at [355, 251] on label "Boston Cleaners" at bounding box center [385, 254] width 153 height 16
type input "[GEOGRAPHIC_DATA]"
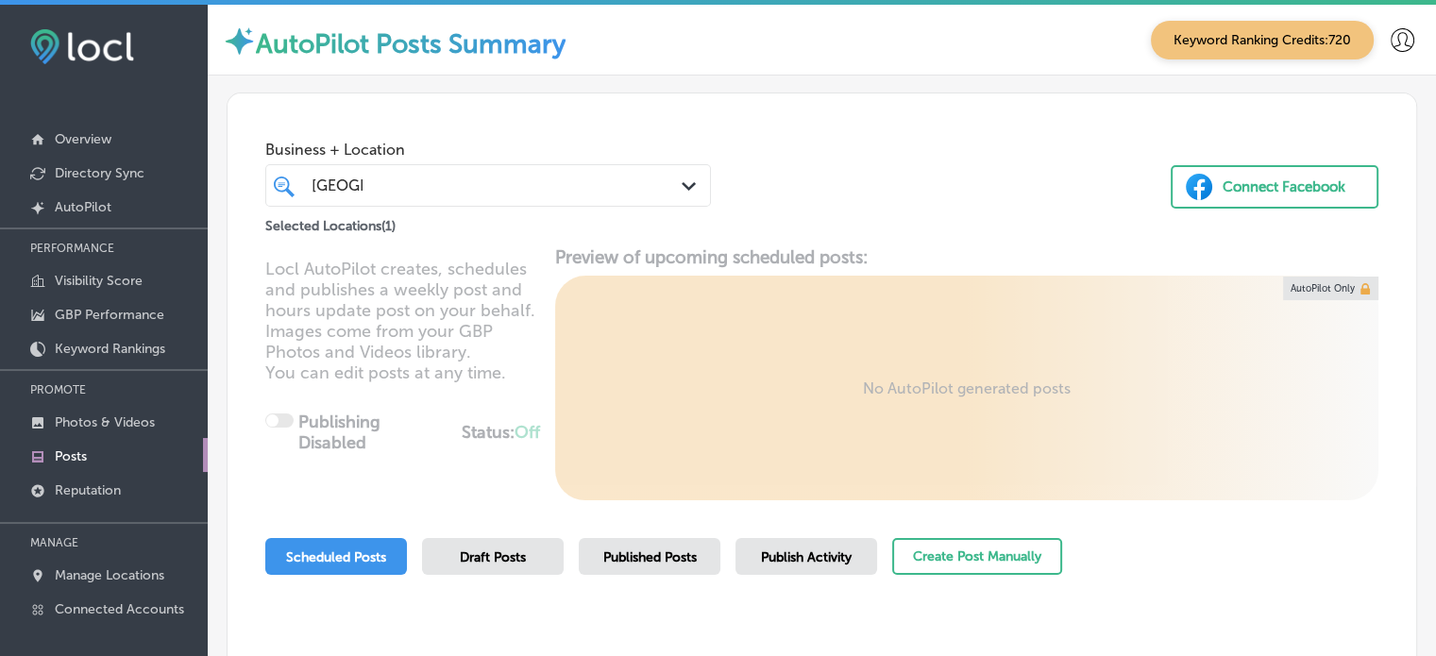
click at [987, 168] on div "Business + Location boston [GEOGRAPHIC_DATA] Path Created with Sketch. Selected…" at bounding box center [822, 164] width 1189 height 143
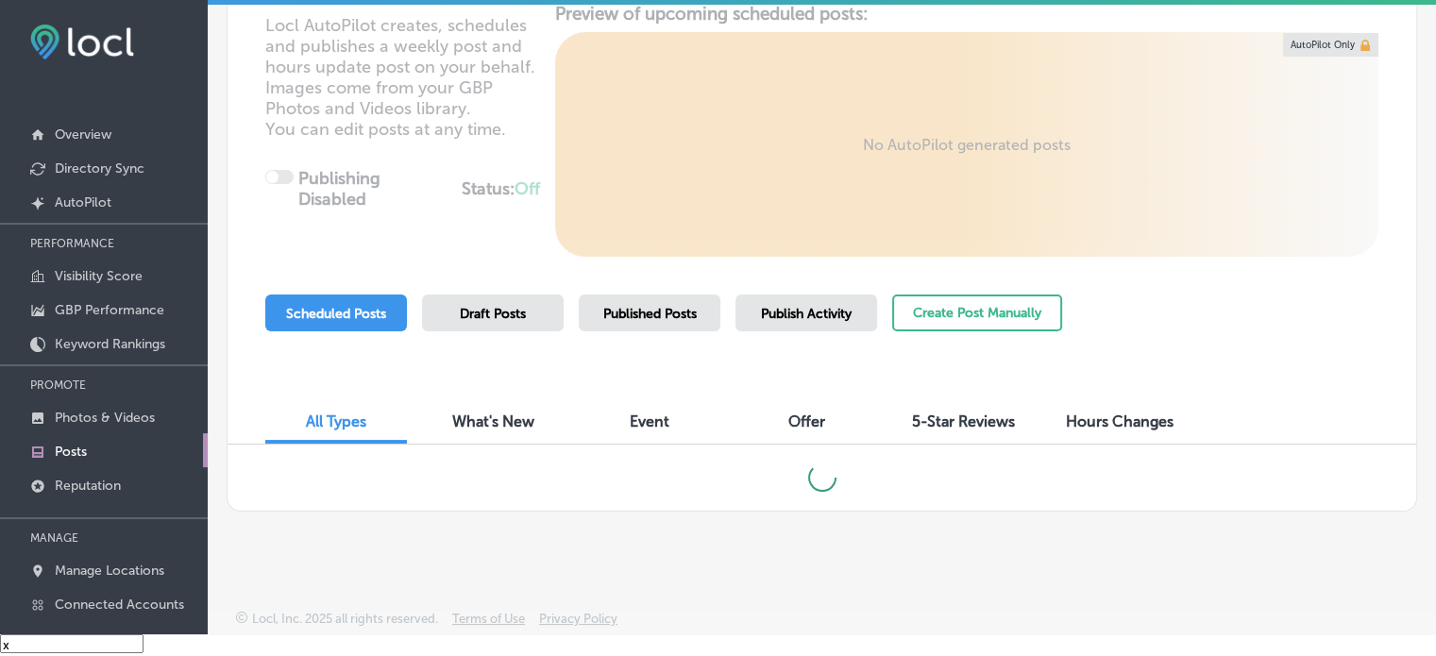
scroll to position [211, 0]
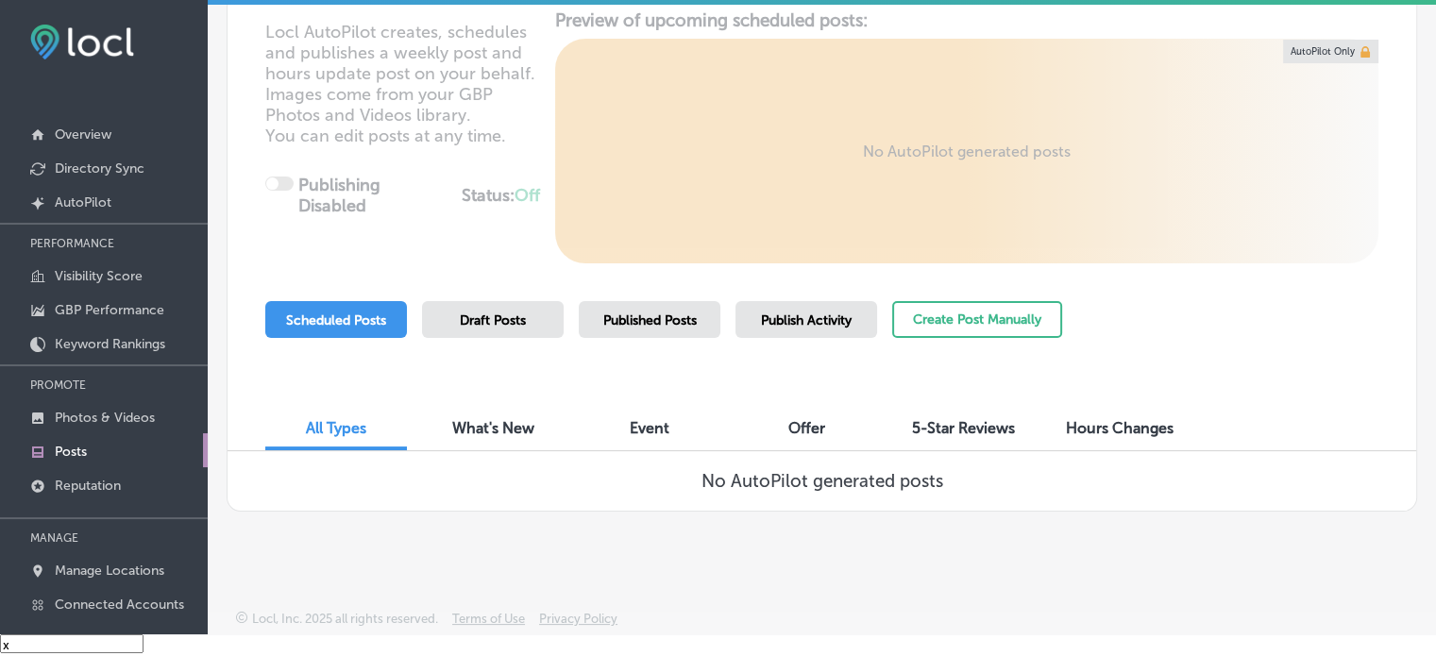
click at [679, 324] on span "Published Posts" at bounding box center [649, 320] width 93 height 16
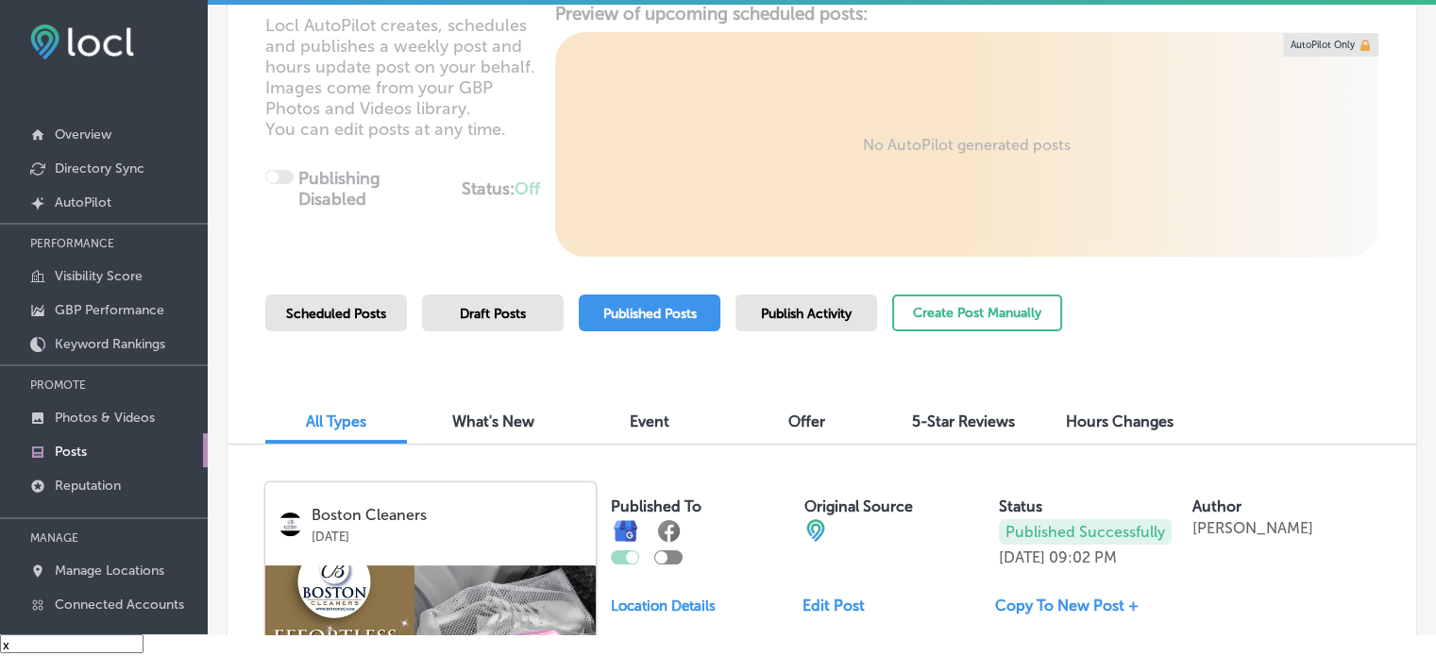
scroll to position [222, 0]
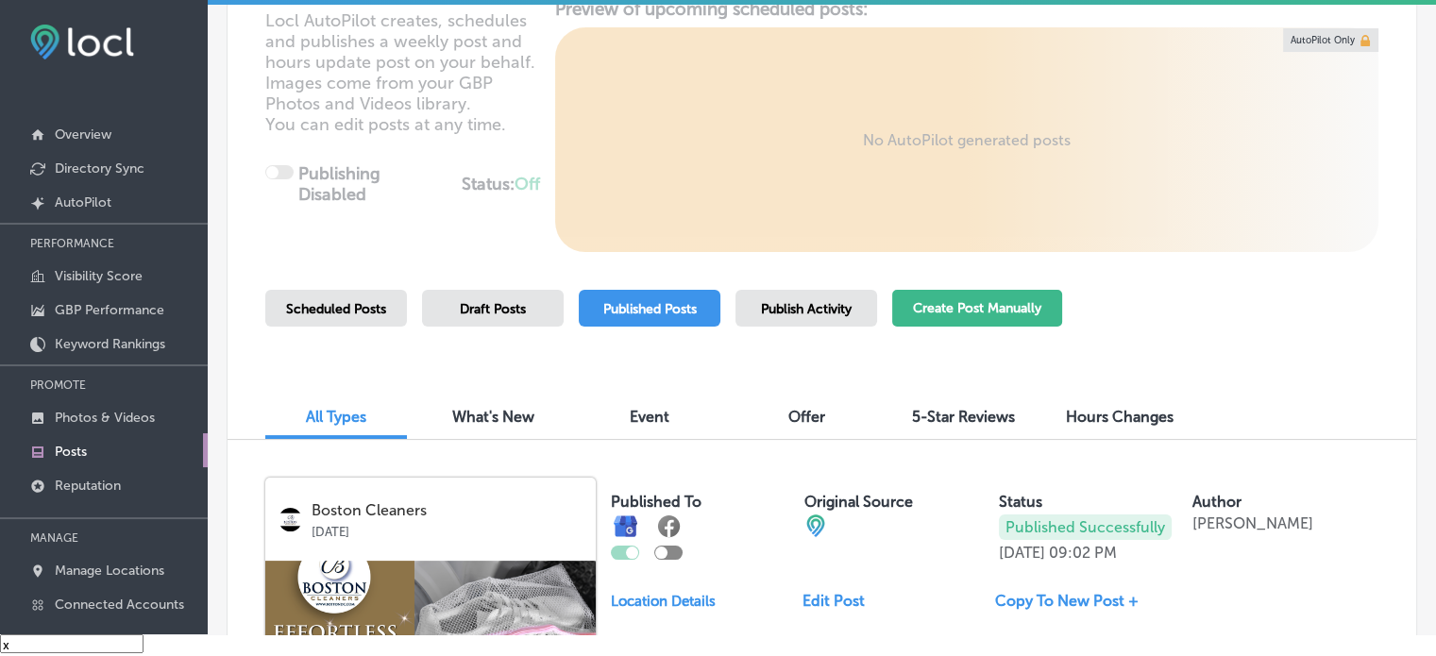
click at [989, 291] on button "Create Post Manually" at bounding box center [977, 308] width 170 height 37
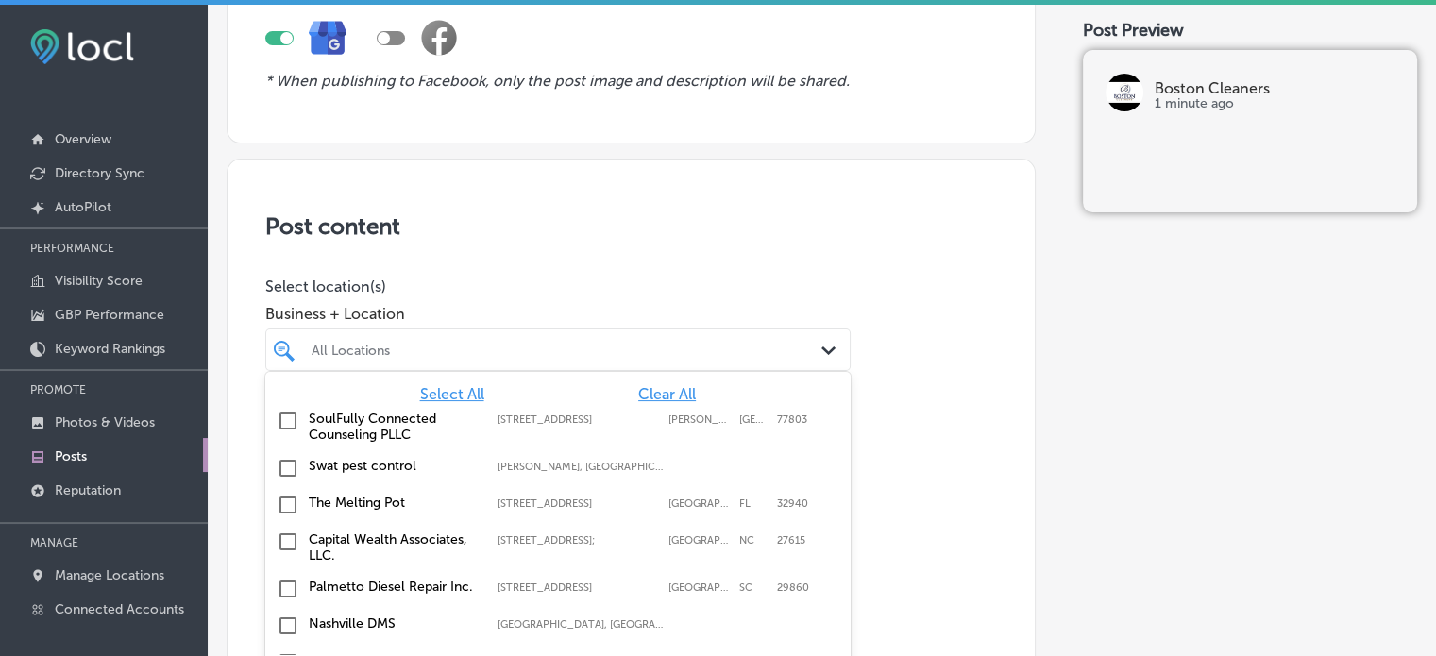
scroll to position [247, 0]
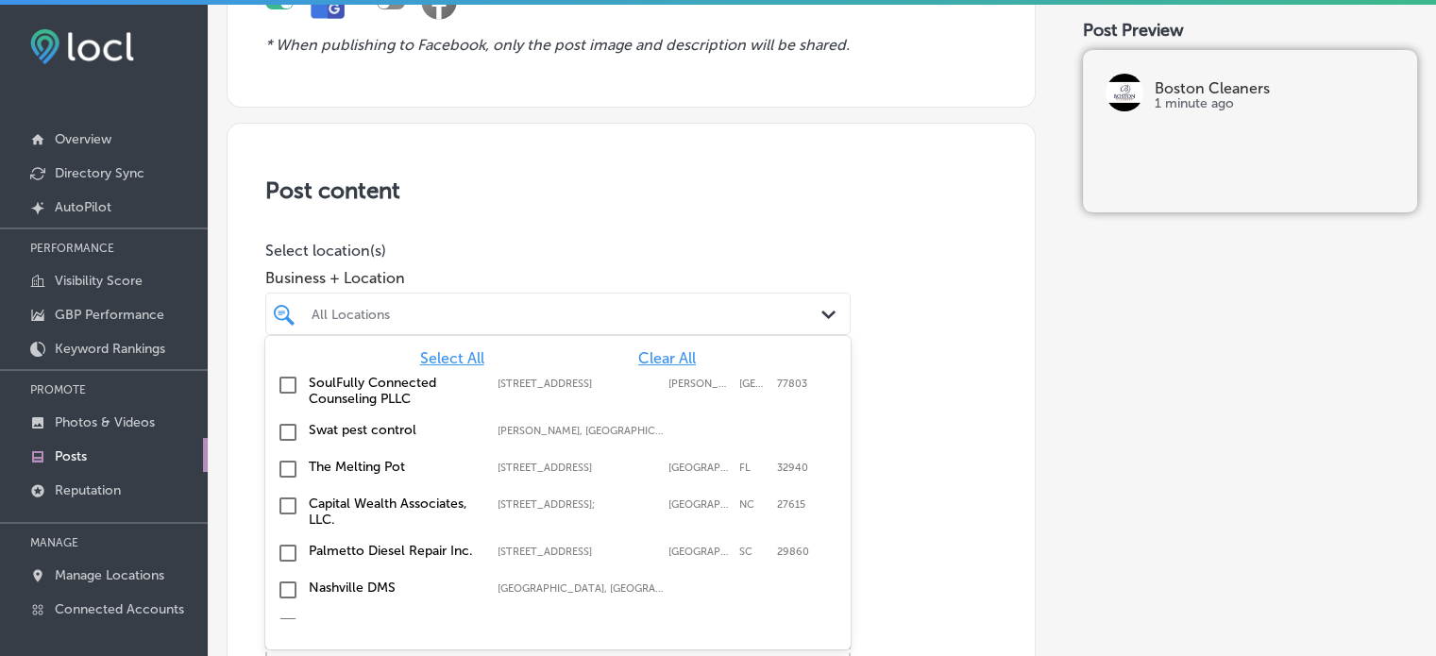
click at [571, 335] on div "option focused, 1 of 96. 96 results available. Use Up and Down to choose option…" at bounding box center [557, 314] width 585 height 42
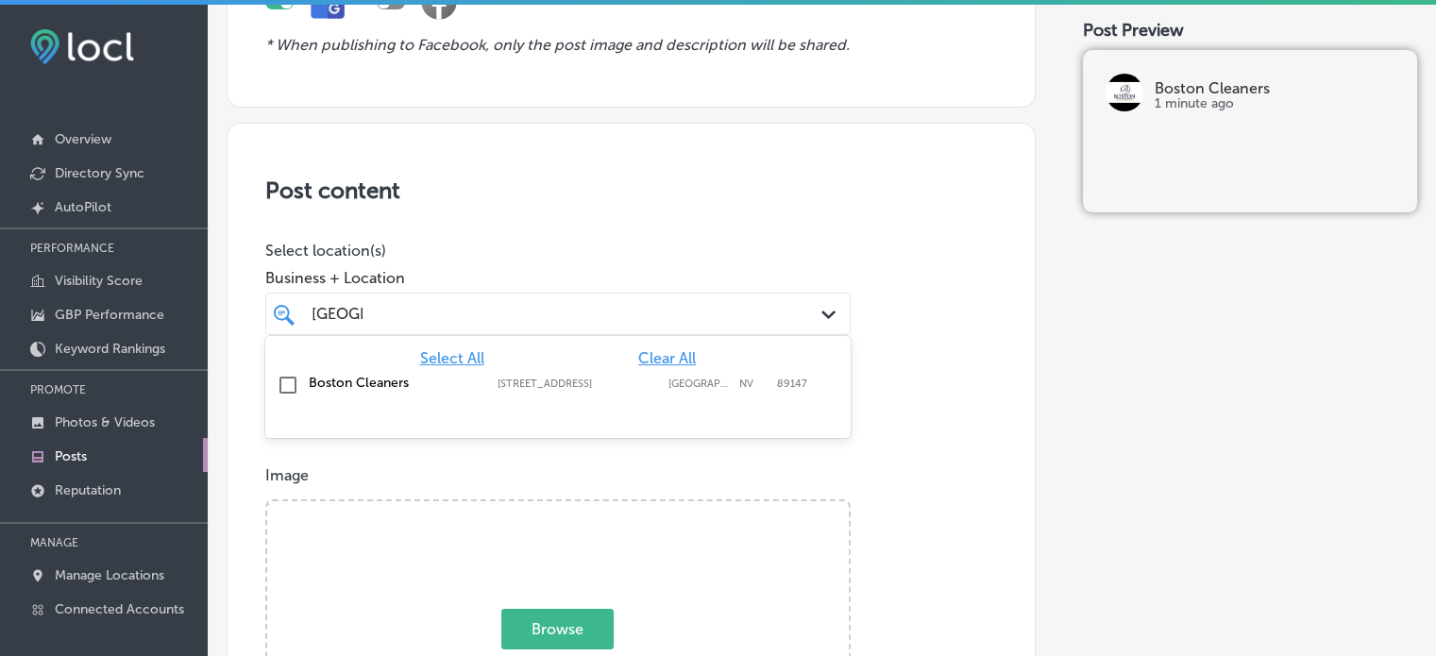
click at [354, 379] on label "Boston Cleaners" at bounding box center [394, 383] width 170 height 16
type input "[GEOGRAPHIC_DATA]"
click at [748, 202] on h3 "Post content" at bounding box center [631, 190] width 732 height 27
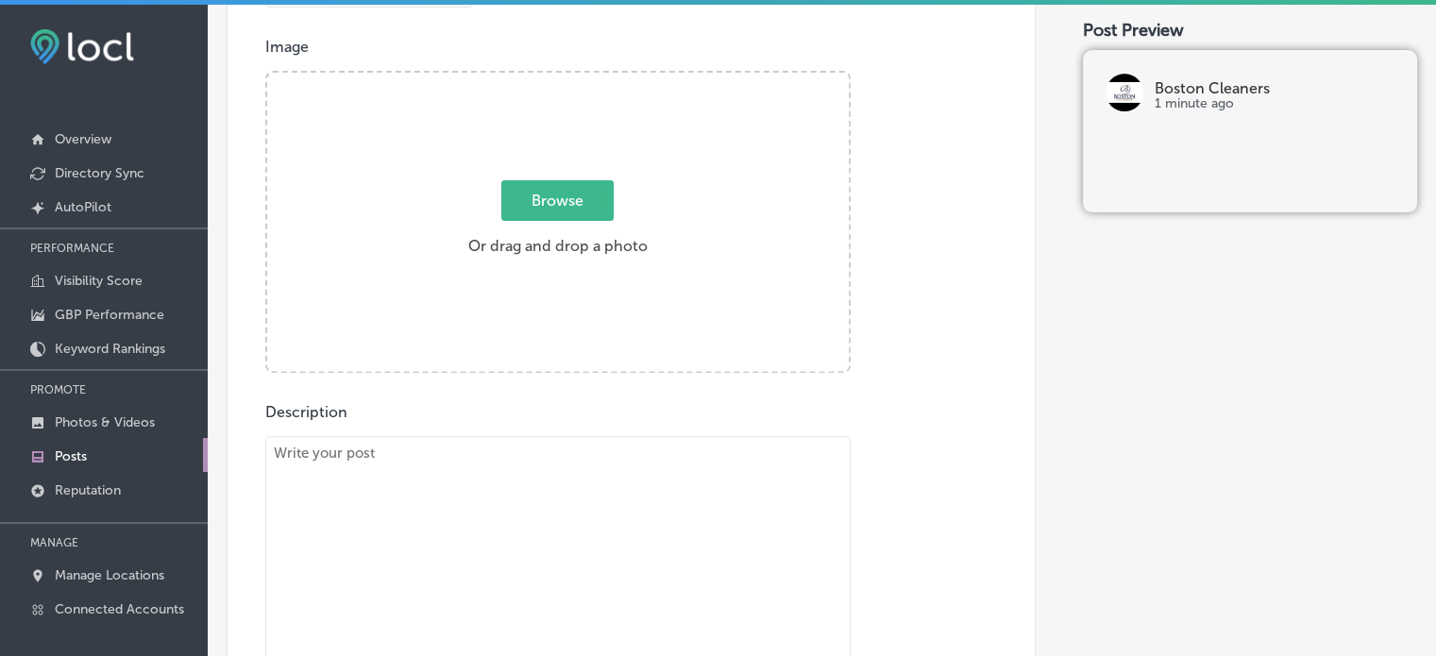
scroll to position [687, 0]
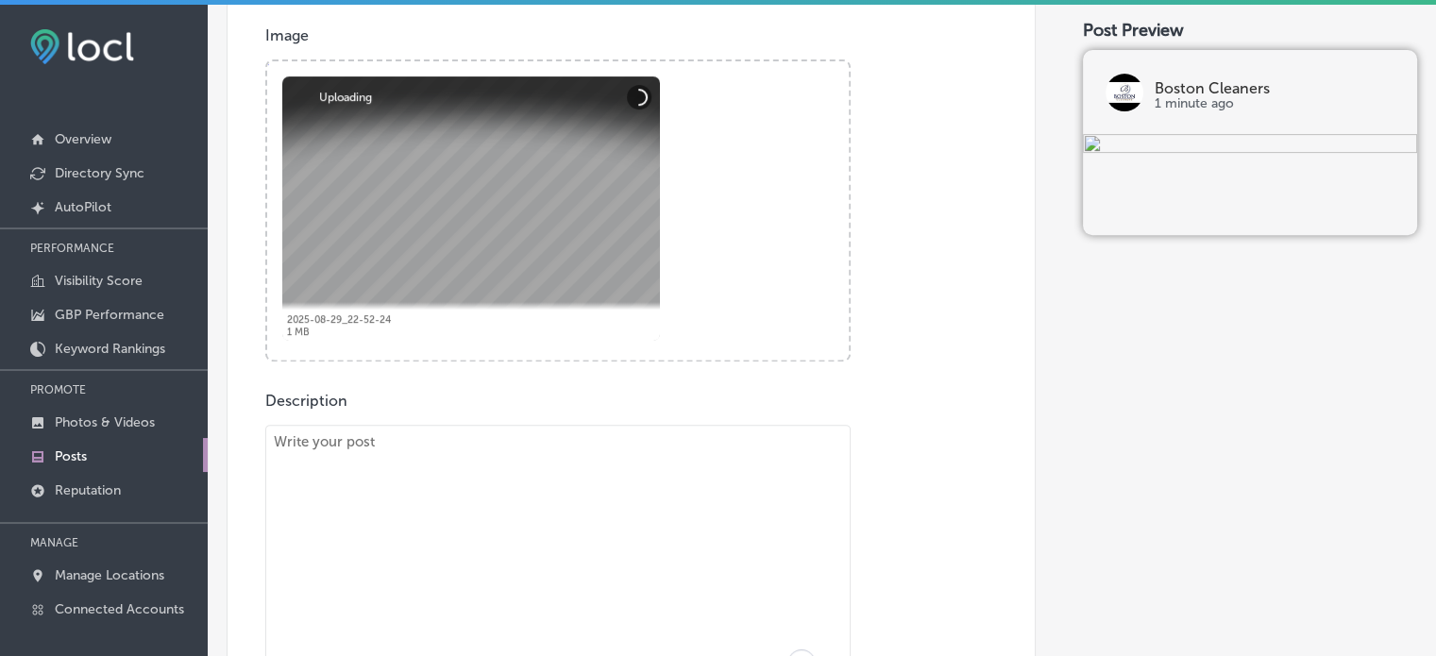
click at [551, 516] on textarea "To enrich screen reader interactions, please activate Accessibility in Grammarl…" at bounding box center [557, 557] width 585 height 264
paste textarea ""When it comes to luxury [MEDICAL_DATA] in [GEOGRAPHIC_DATA], [GEOGRAPHIC_DATA]…"
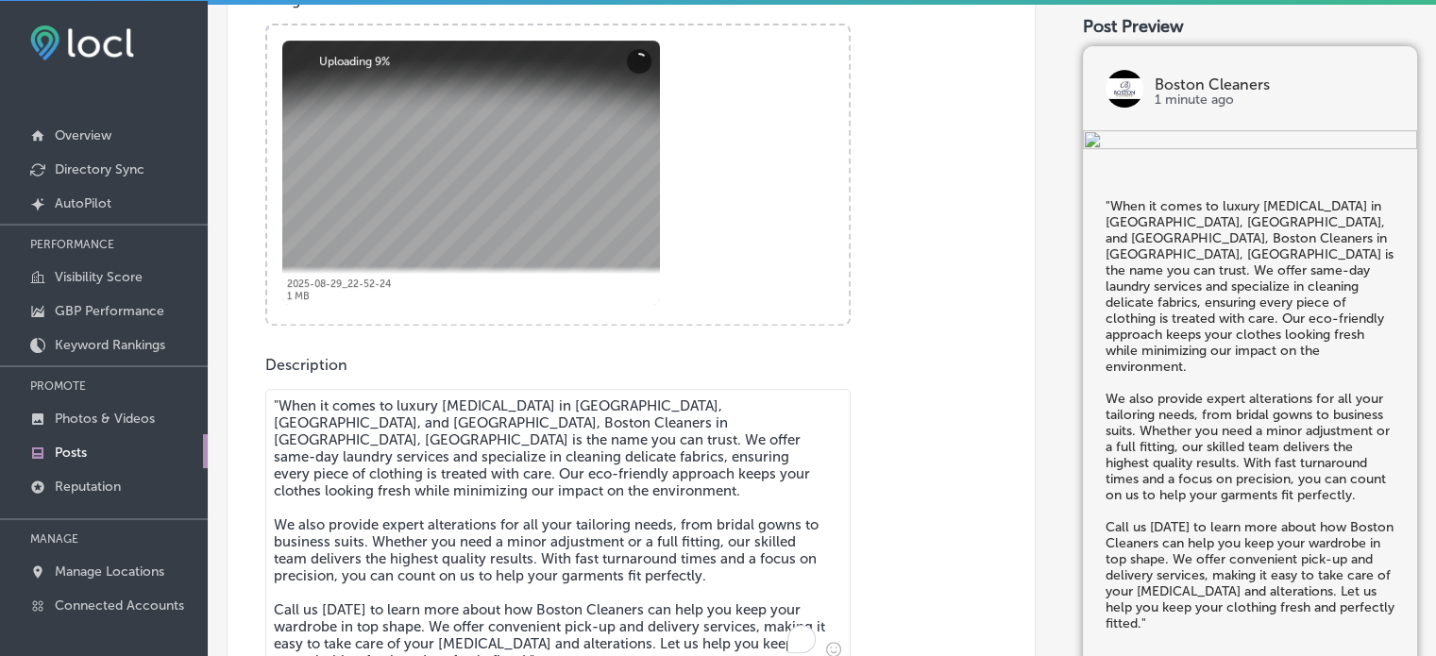
scroll to position [865, 0]
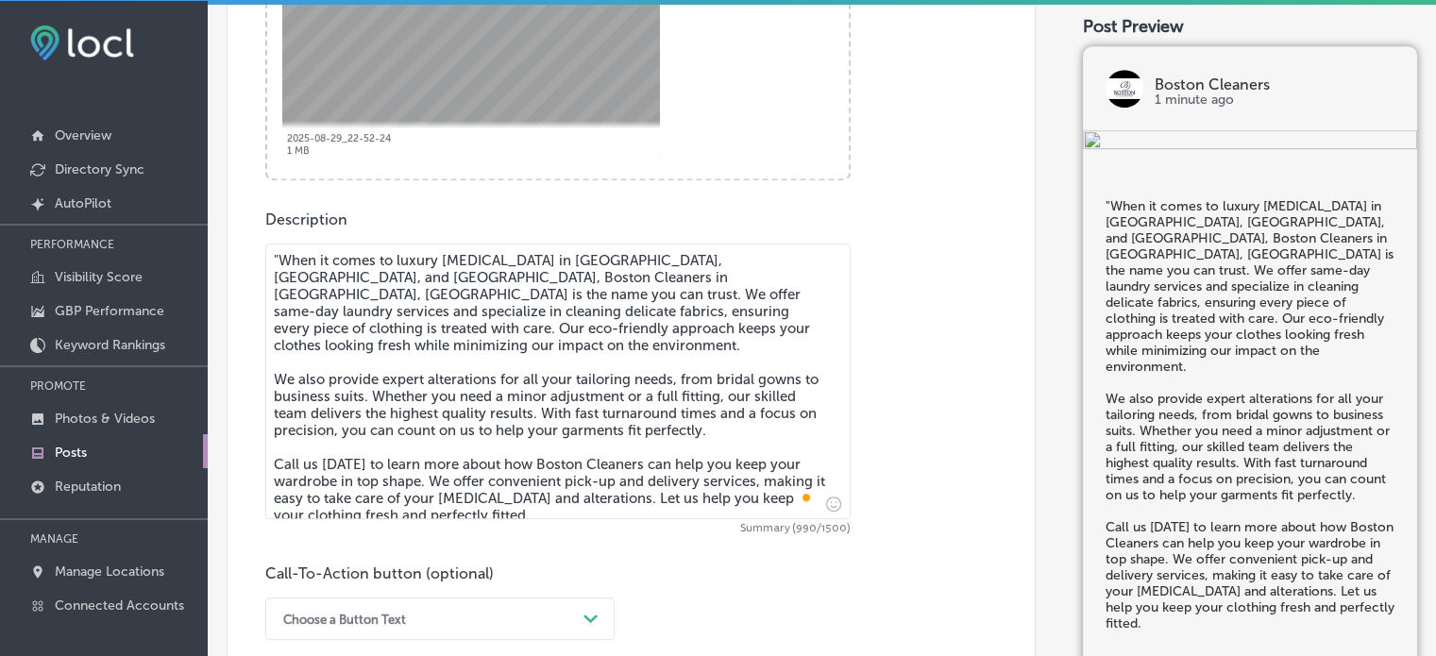
click at [280, 263] on textarea ""When it comes to luxury [MEDICAL_DATA] in [GEOGRAPHIC_DATA], [GEOGRAPHIC_DATA]…" at bounding box center [557, 382] width 585 height 276
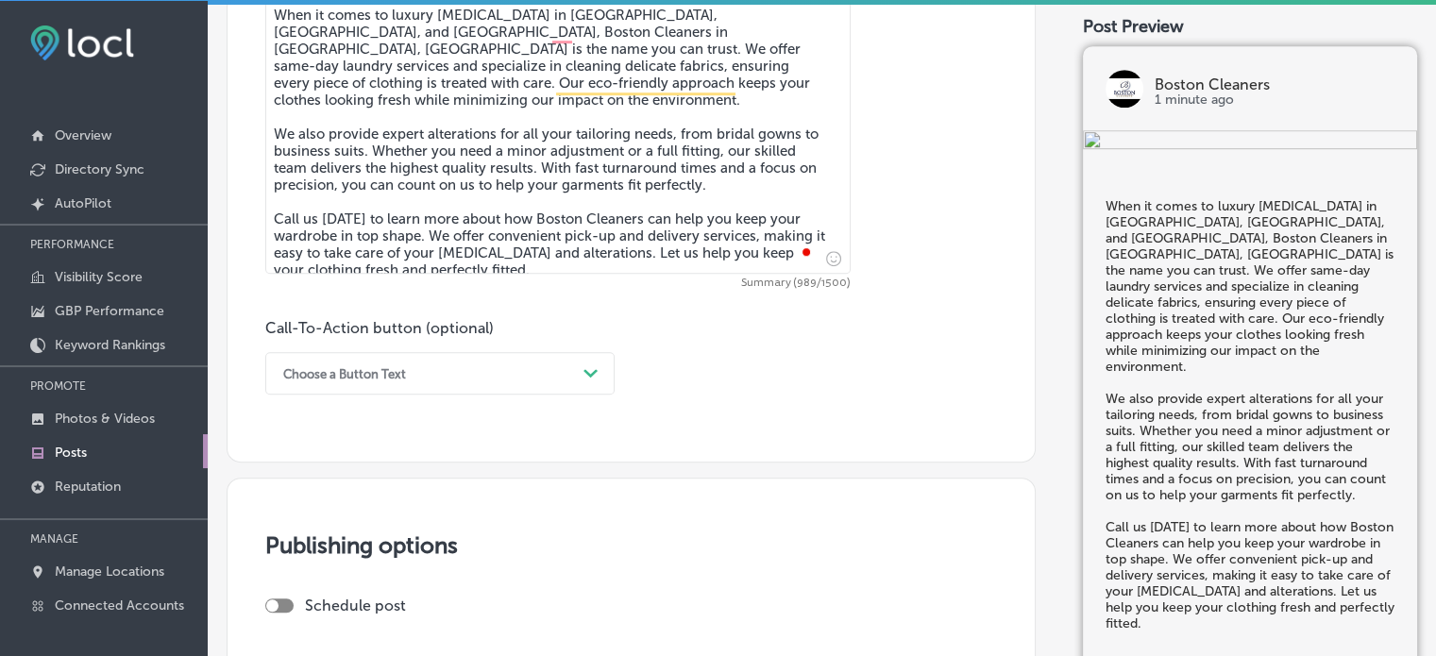
scroll to position [1125, 0]
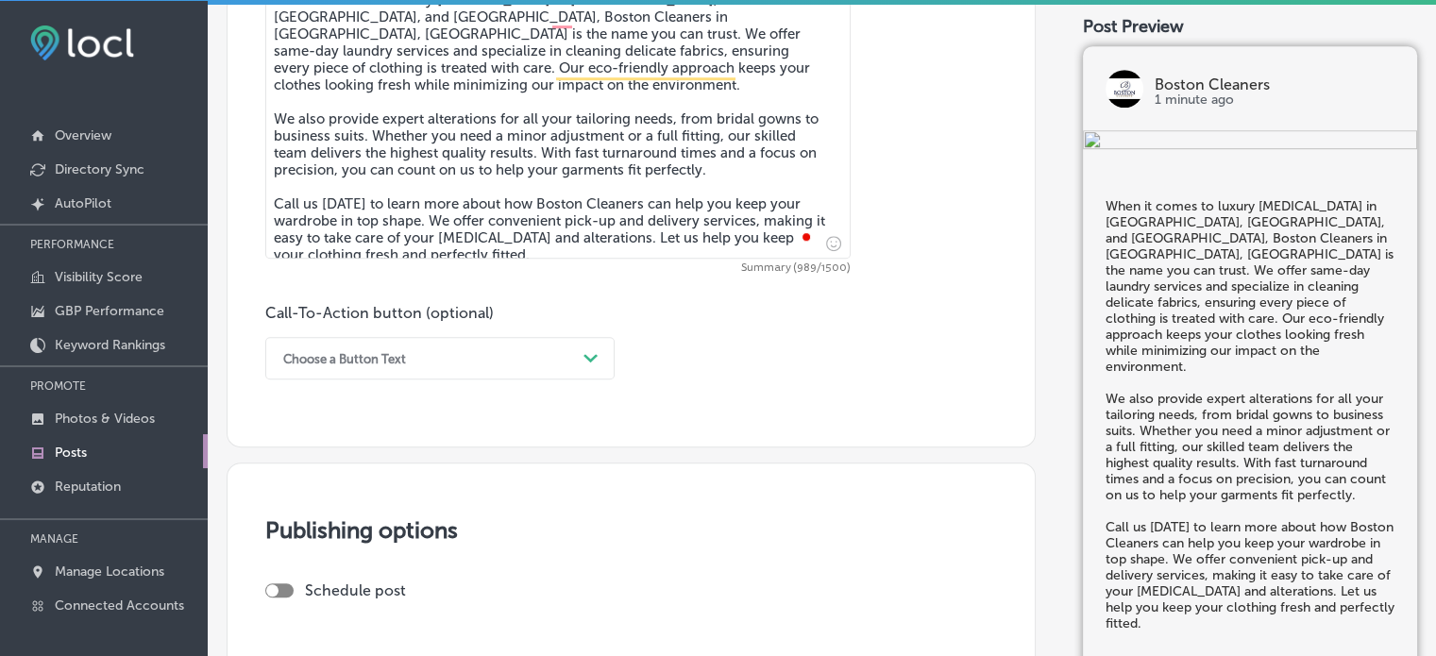
type textarea "When it comes to luxury [MEDICAL_DATA] in [GEOGRAPHIC_DATA], [GEOGRAPHIC_DATA],…"
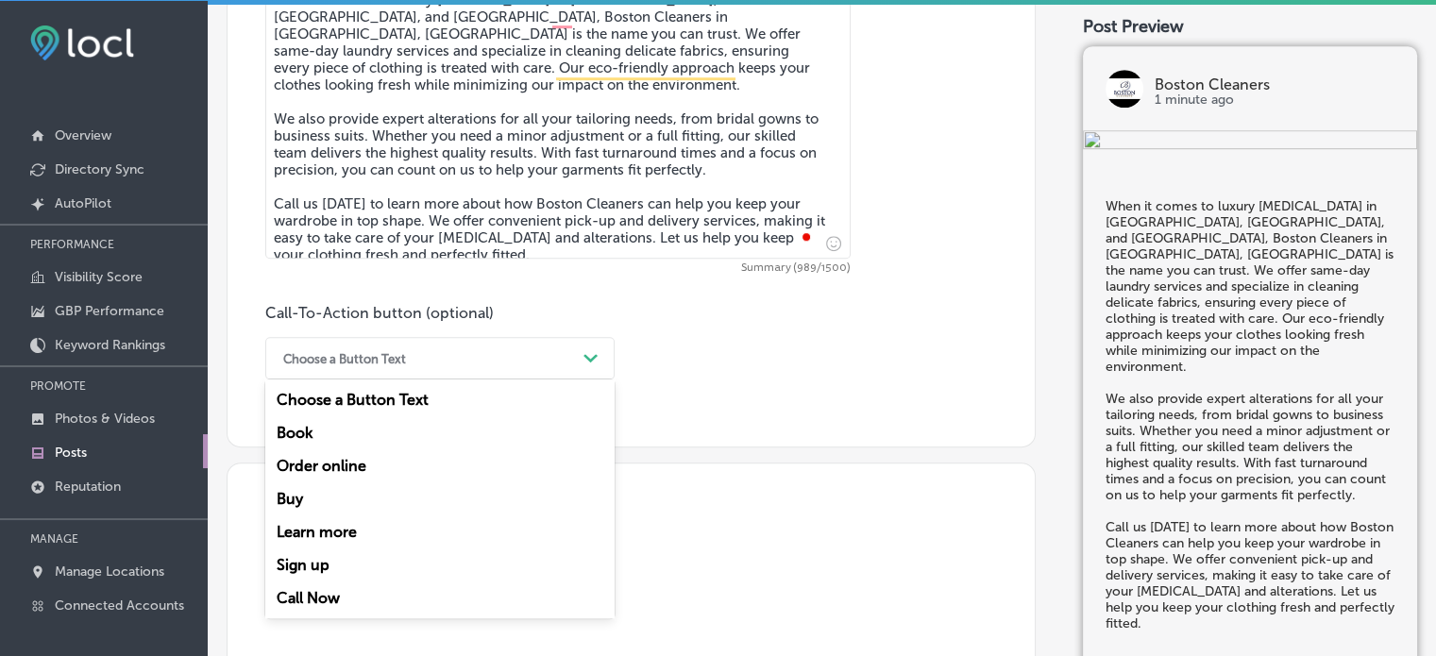
click at [559, 363] on div "Choose a Button Text" at bounding box center [425, 358] width 302 height 29
click at [419, 355] on div "Choose a Button Text" at bounding box center [425, 358] width 302 height 29
click at [306, 593] on div "Call Now" at bounding box center [439, 598] width 349 height 33
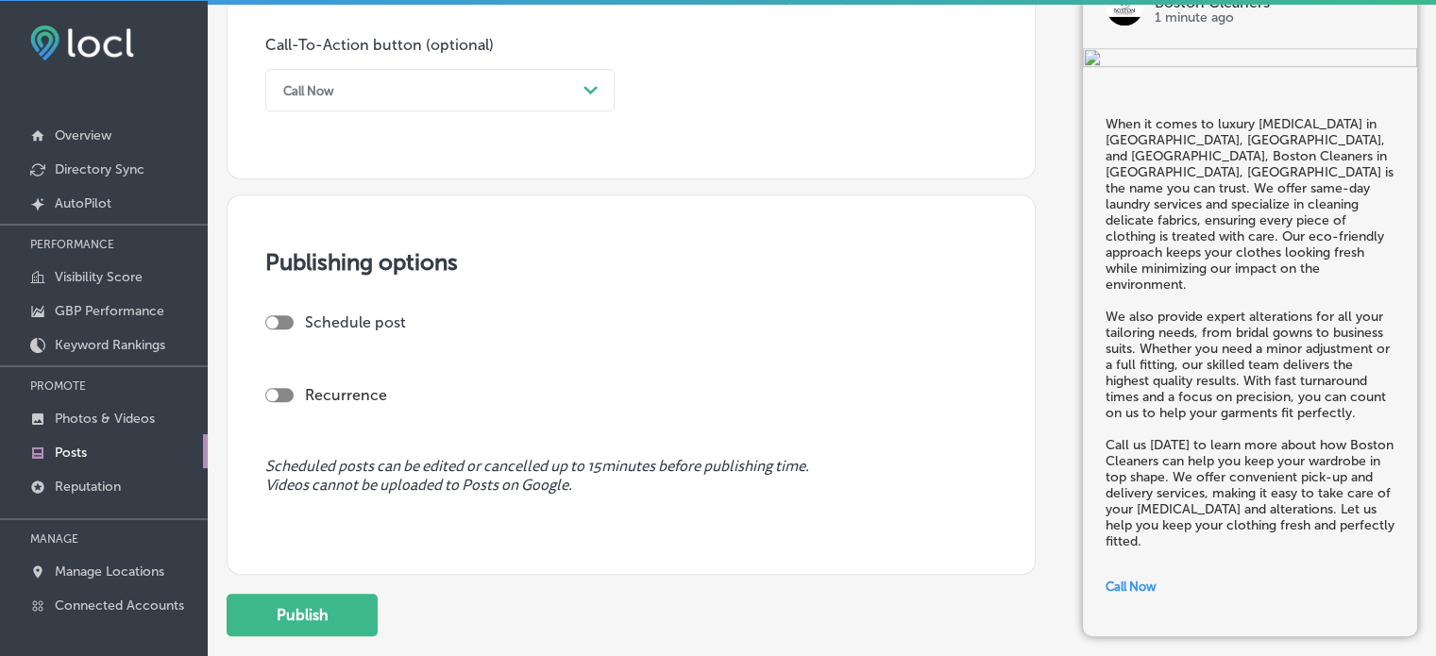
scroll to position [1418, 0]
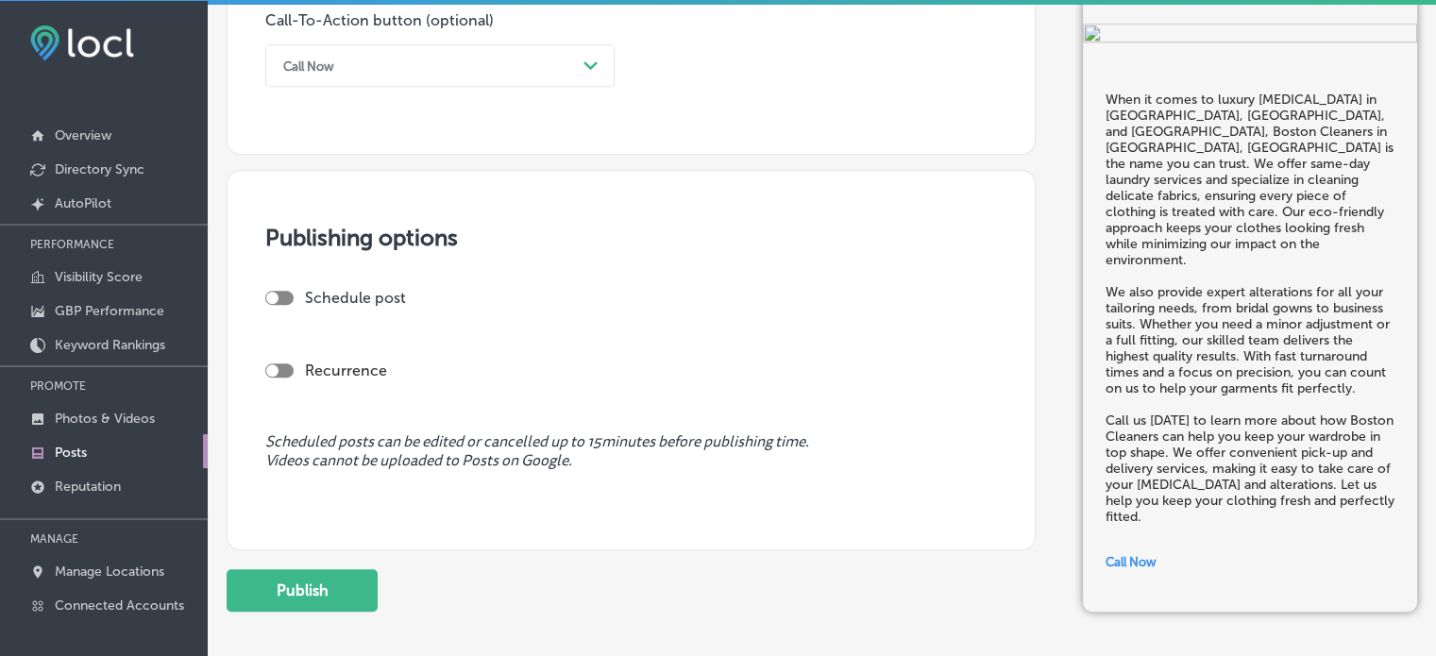
click at [284, 292] on div at bounding box center [279, 298] width 28 height 14
checkbox input "true"
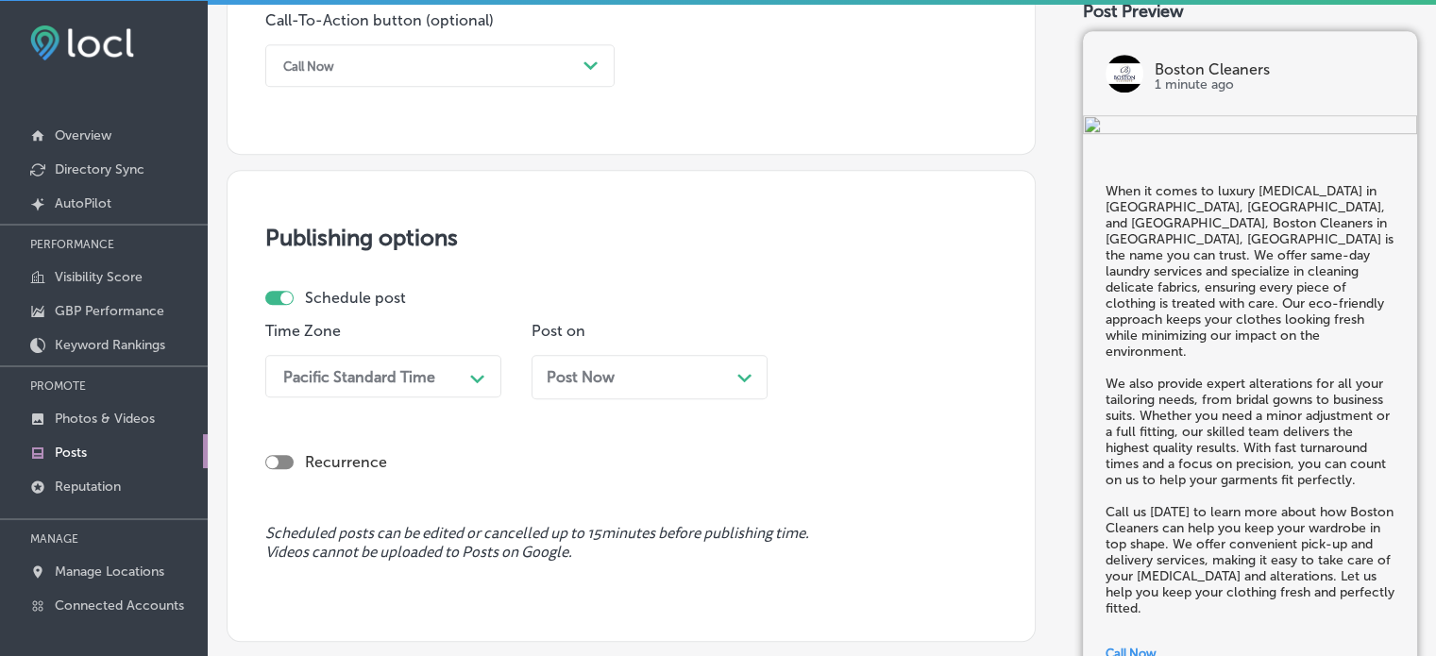
scroll to position [1449, 0]
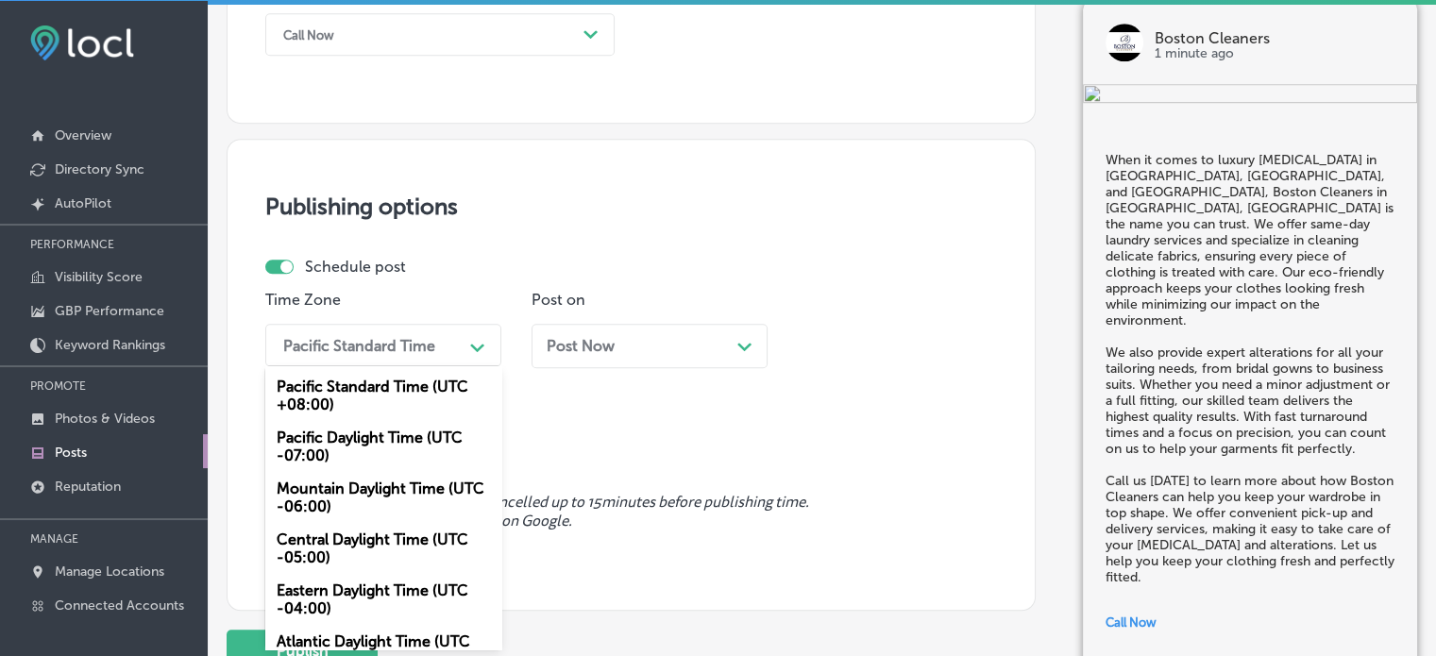
click at [418, 366] on div "option Pacific Standard Time (UTC +08:00) focused, 1 of 6. 6 results available.…" at bounding box center [383, 345] width 236 height 42
click at [382, 481] on div "Mountain Daylight Time (UTC -06:00)" at bounding box center [383, 497] width 236 height 51
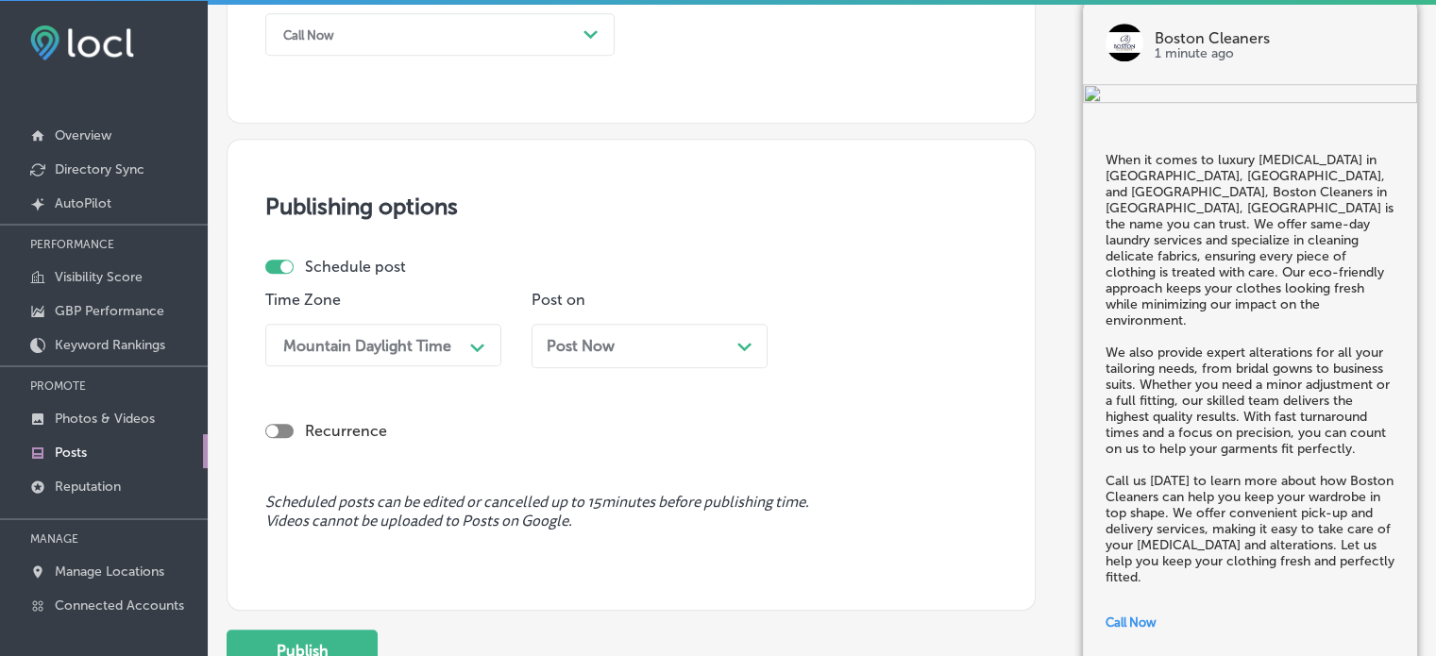
click at [710, 353] on div "Post Now Path Created with Sketch." at bounding box center [650, 346] width 206 height 18
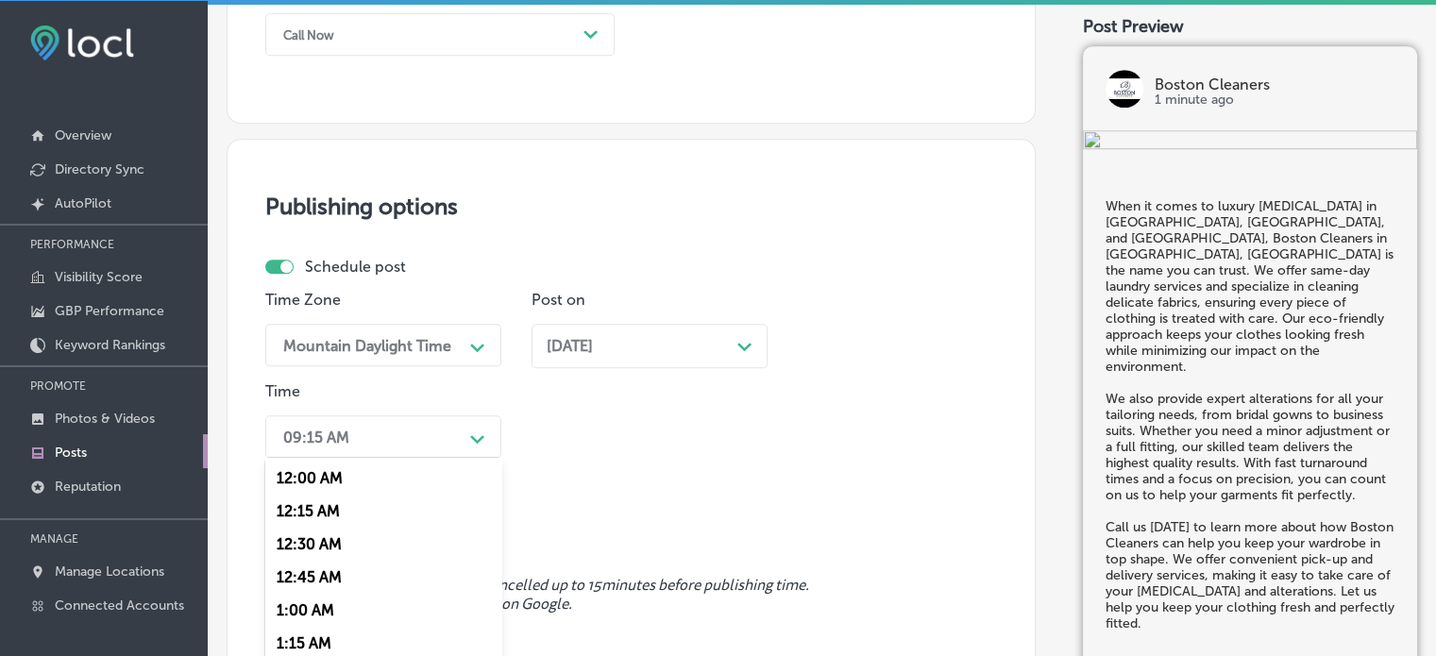
scroll to position [1541, 0]
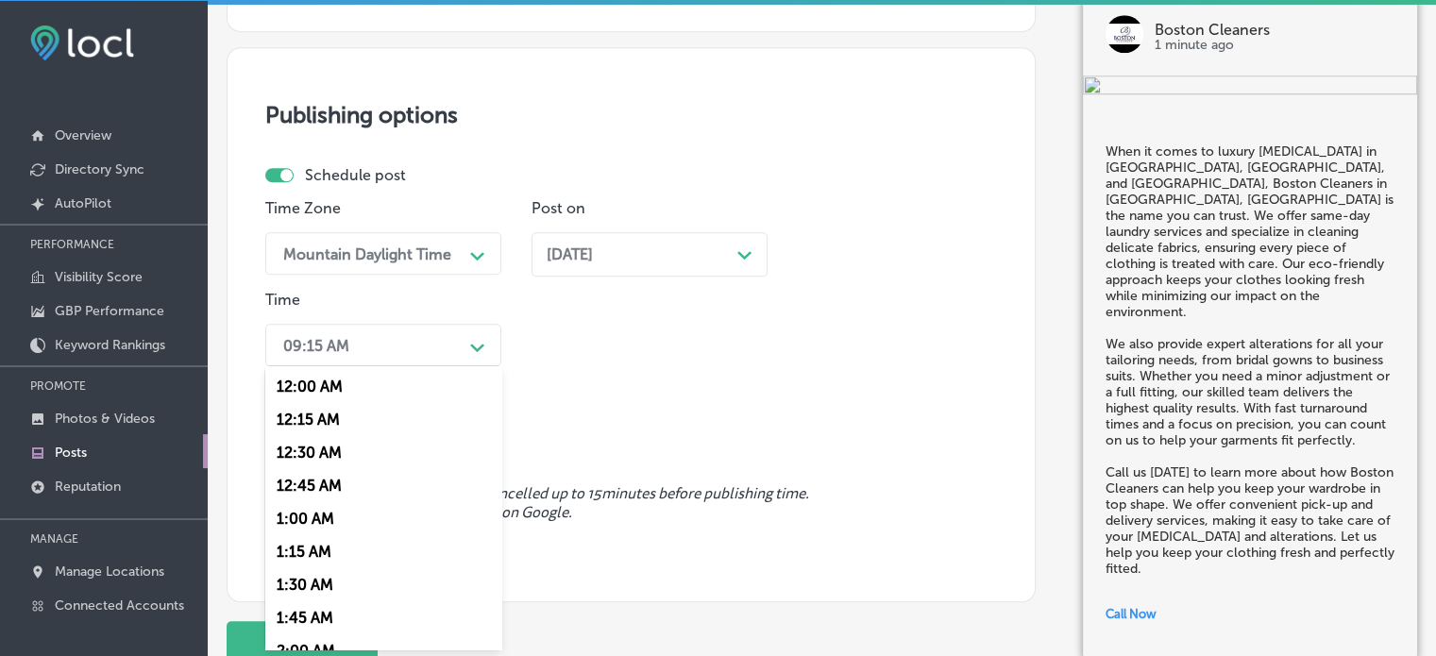
click at [464, 366] on div "option 12:15 AM focused, 2 of 96. 96 results available. Use Up and Down to choo…" at bounding box center [383, 345] width 236 height 42
click at [317, 560] on div "7:00 AM" at bounding box center [383, 552] width 236 height 33
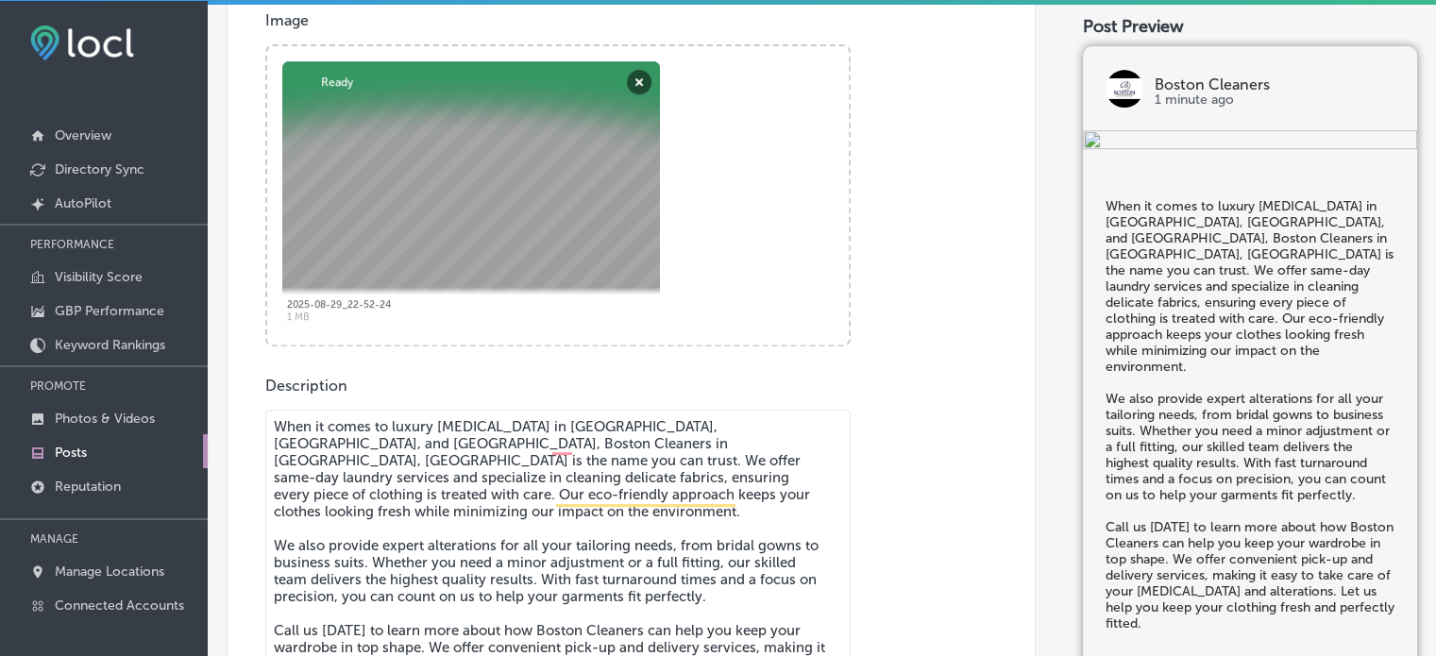
scroll to position [1688, 0]
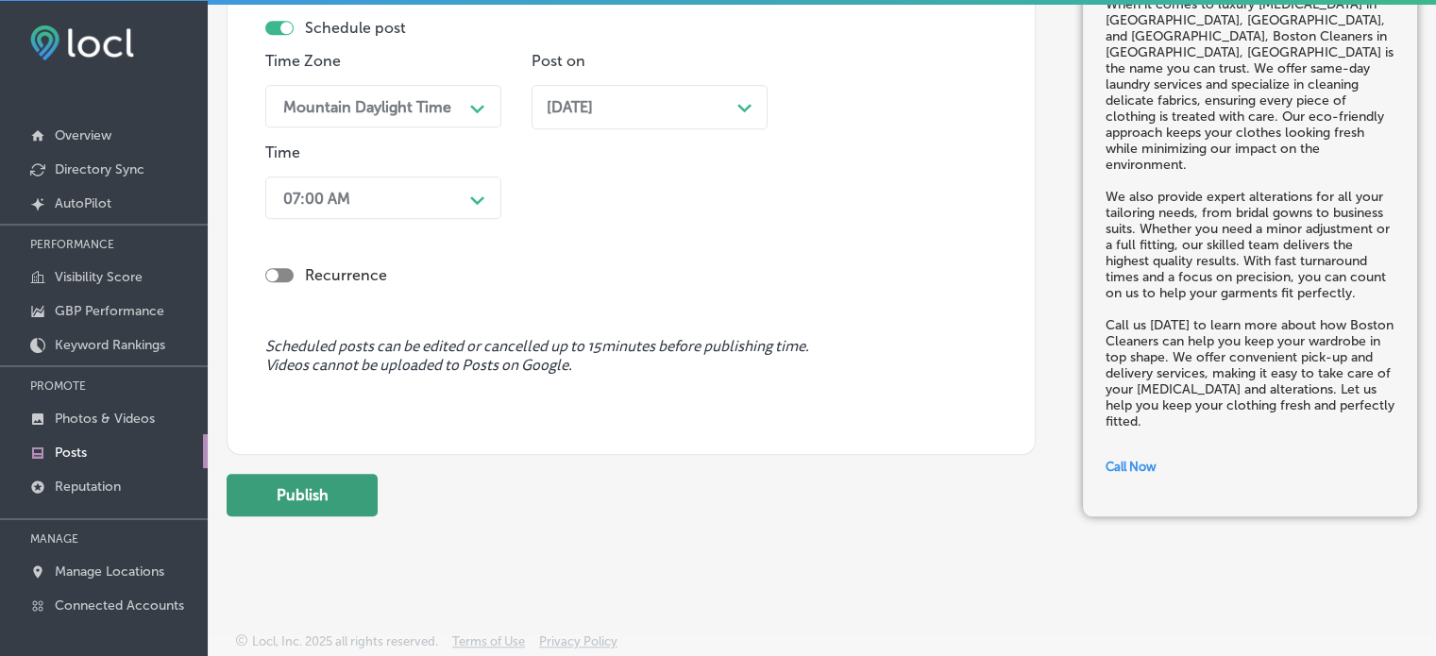
click at [310, 486] on button "Publish" at bounding box center [302, 495] width 151 height 42
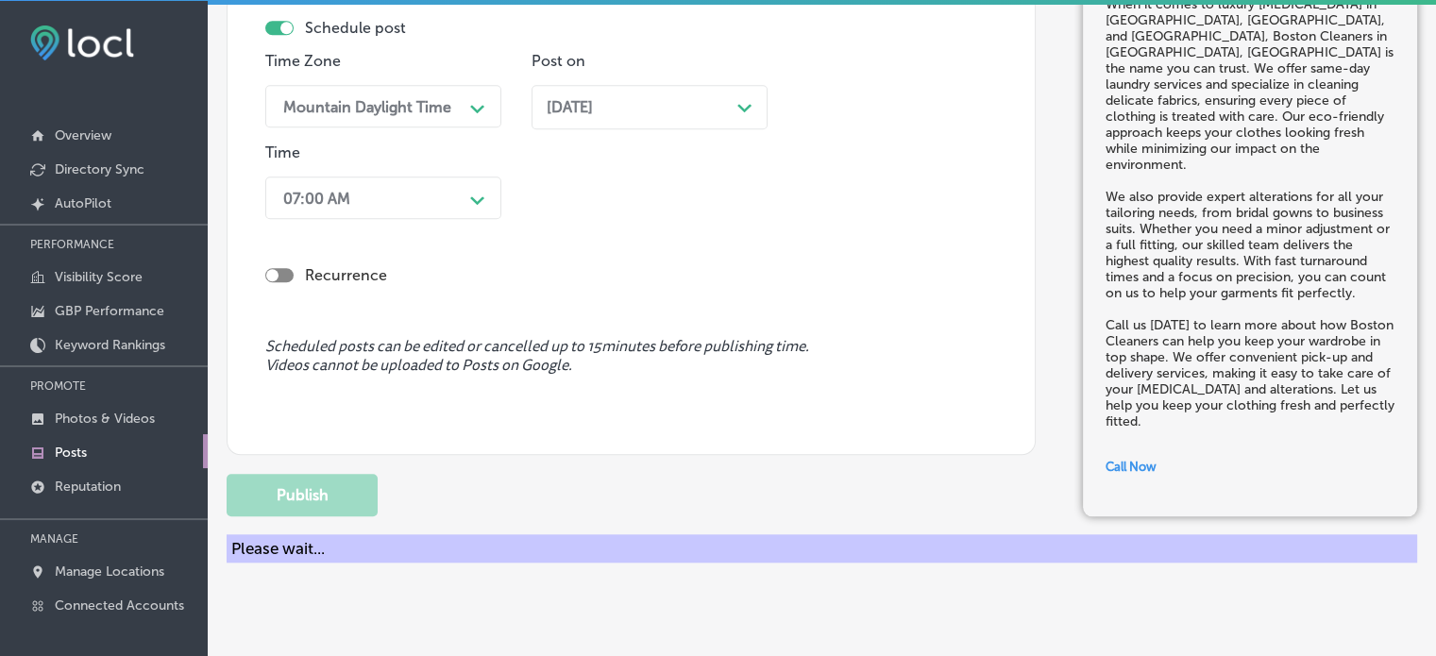
scroll to position [1378, 0]
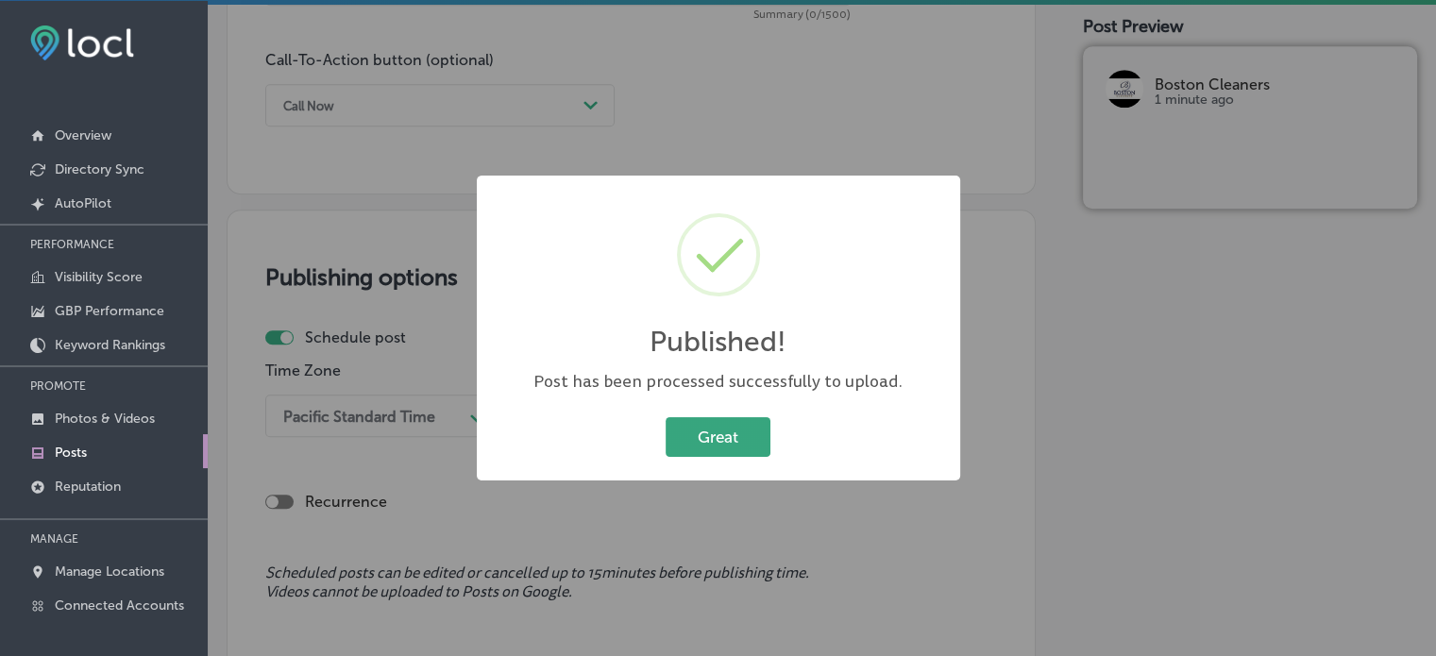
click at [702, 443] on button "Great" at bounding box center [718, 436] width 105 height 39
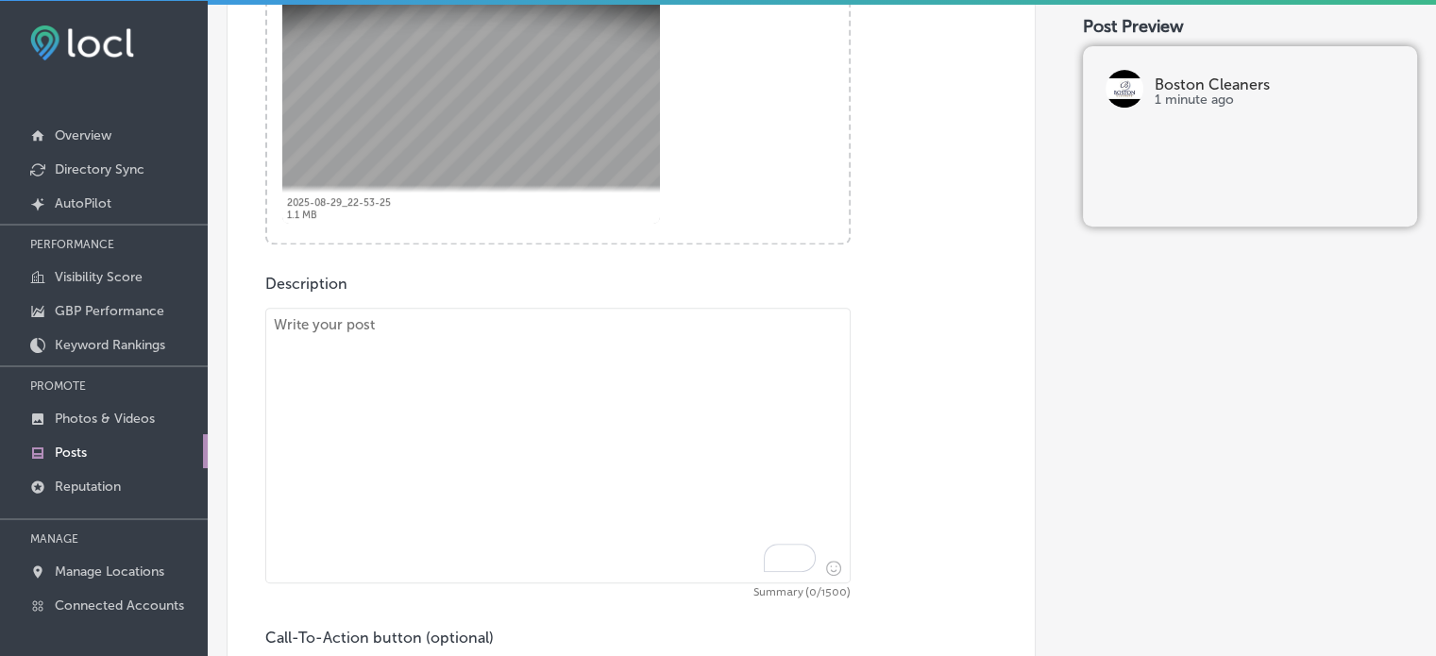
scroll to position [816, 0]
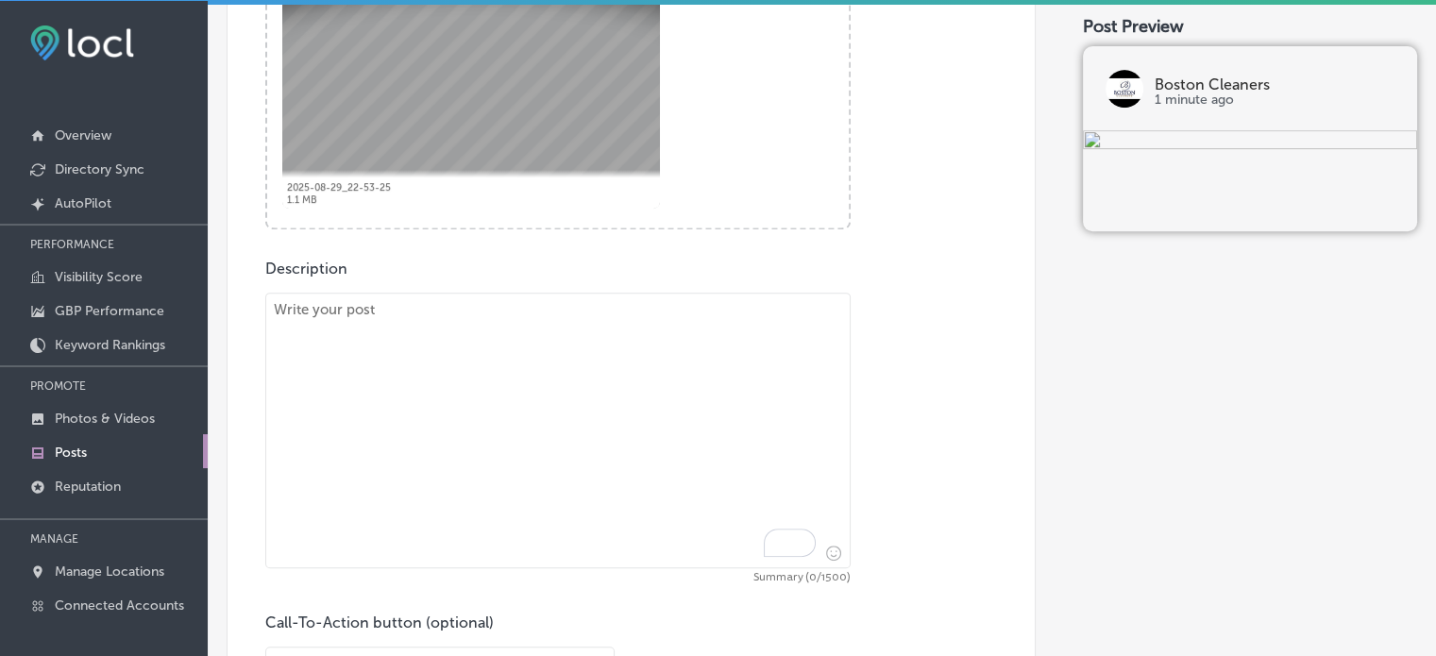
click at [725, 377] on textarea "To enrich screen reader interactions, please activate Accessibility in Grammarl…" at bounding box center [557, 431] width 585 height 276
paste textarea ""Lo Ipsumd Sitametc ad Eli Seddo, EI, te incid utlabor etd magnaali enimadmi ve…"
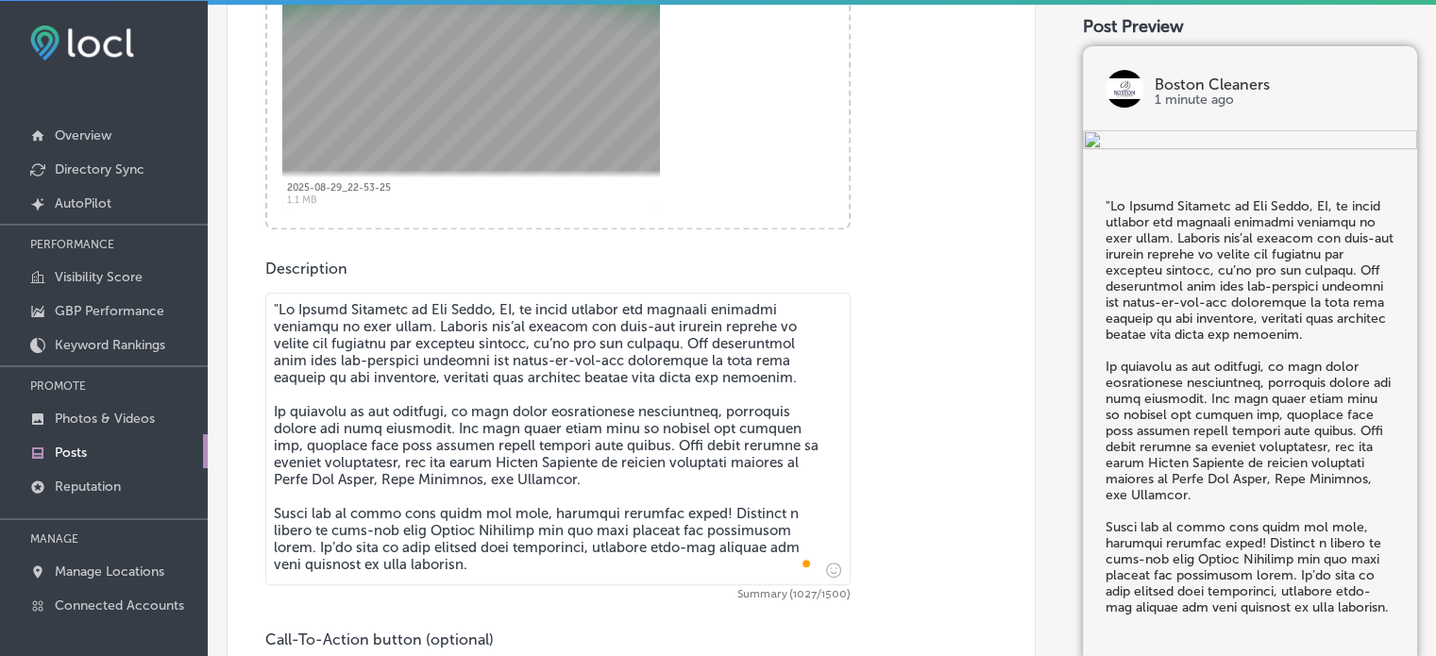
click at [276, 315] on textarea "To enrich screen reader interactions, please activate Accessibility in Grammarl…" at bounding box center [557, 439] width 585 height 293
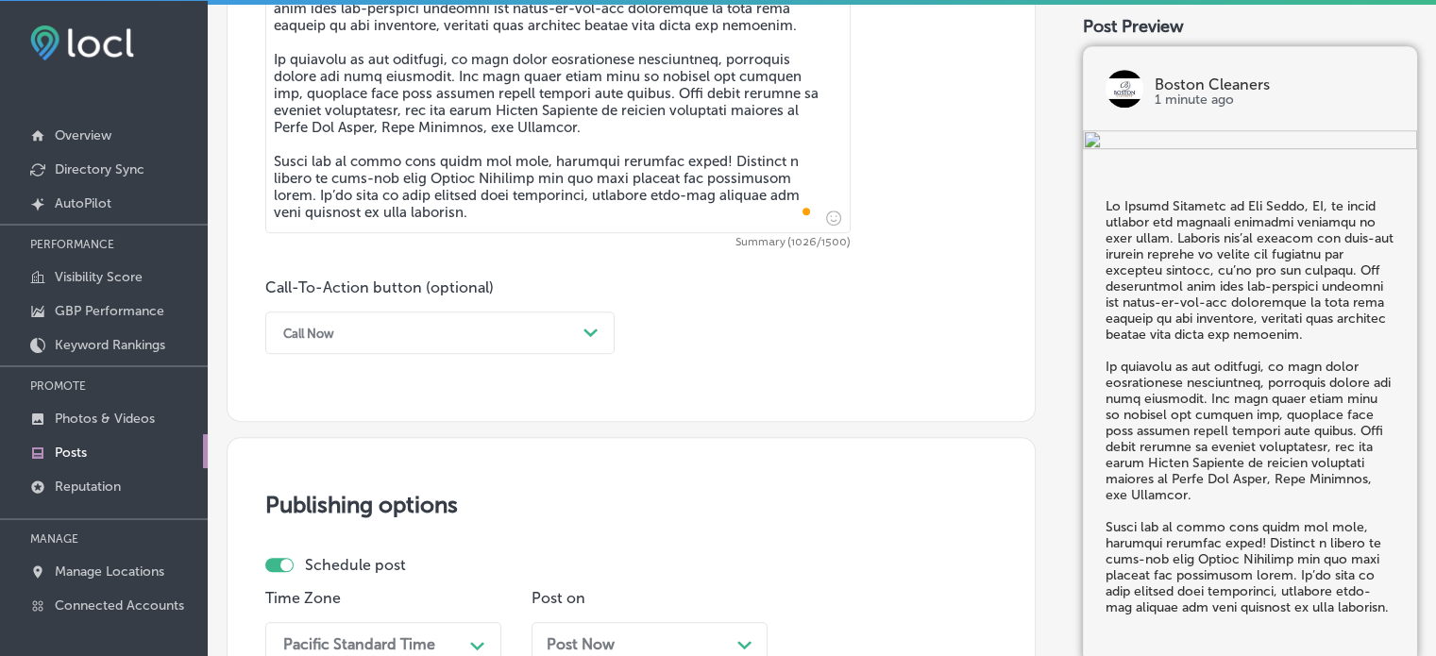
scroll to position [1177, 0]
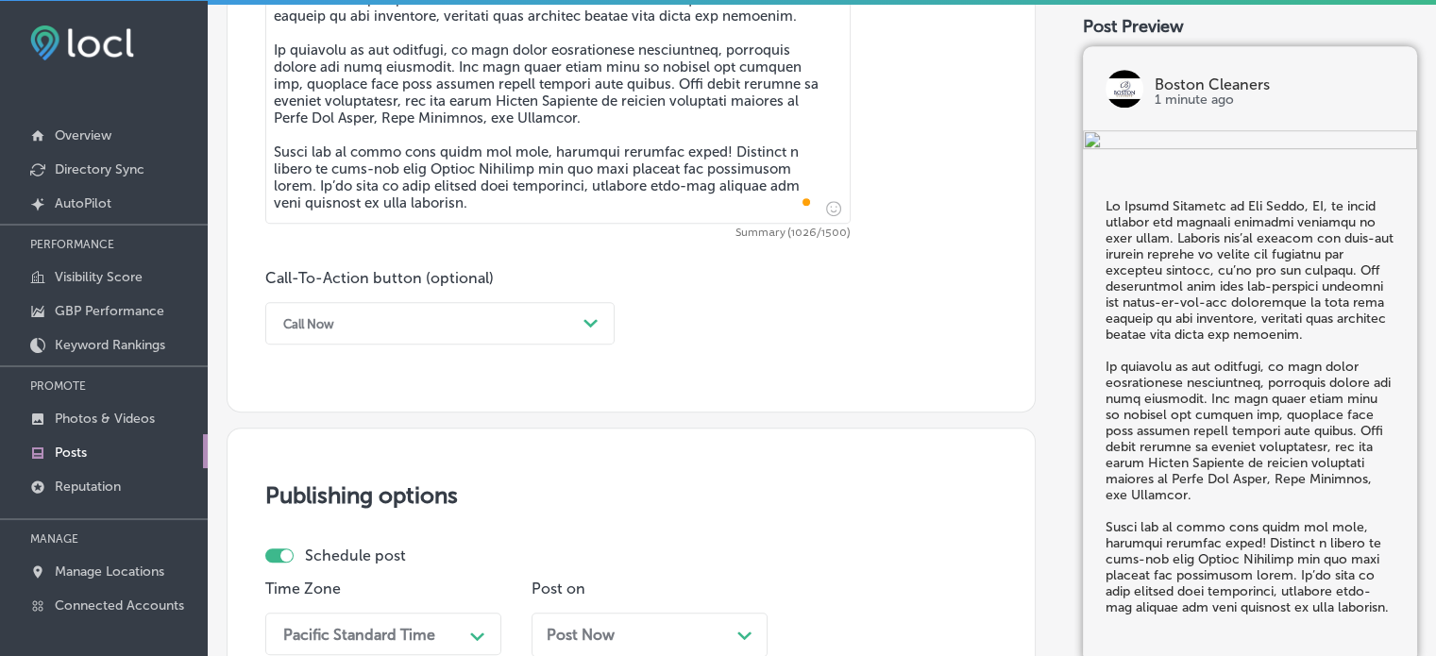
type textarea "Lo Ipsumd Sitametc ad Eli Seddo, EI, te incid utlabor etd magnaali enimadmi ven…"
click at [408, 318] on div "Call Now" at bounding box center [425, 323] width 302 height 29
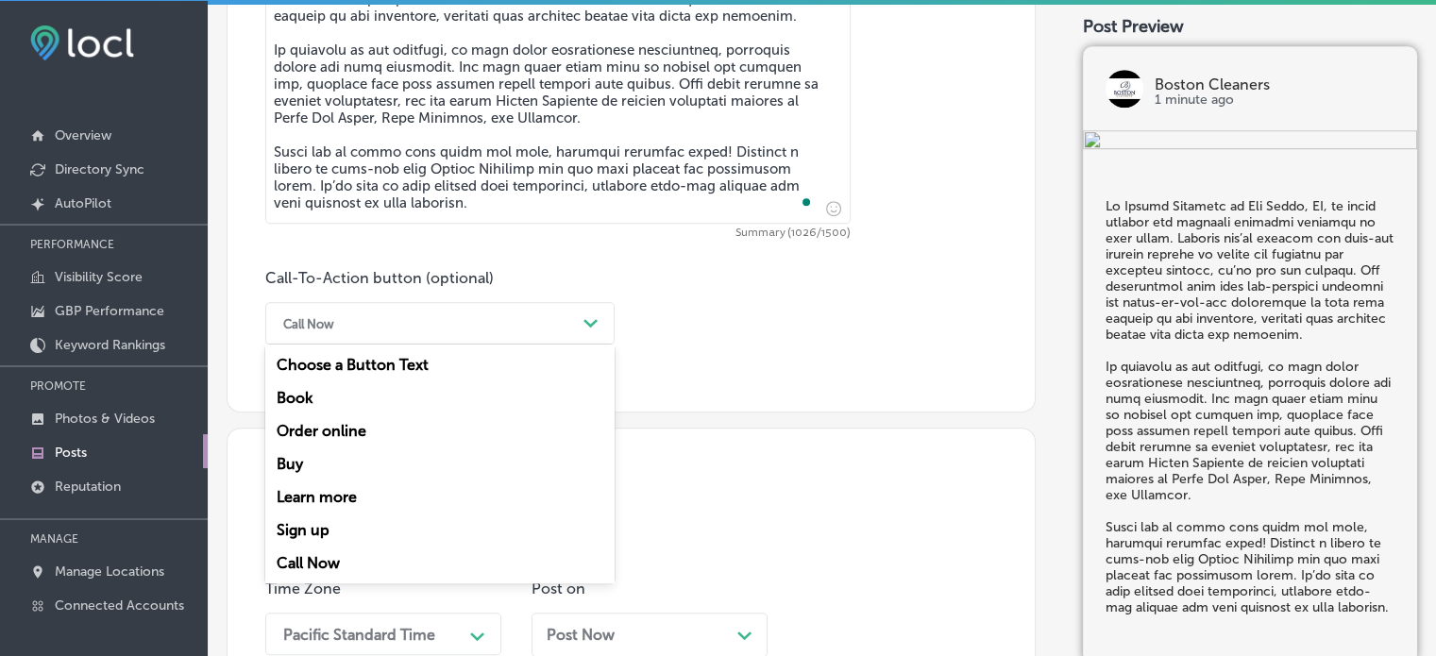
click at [331, 499] on div "Learn more" at bounding box center [439, 497] width 349 height 33
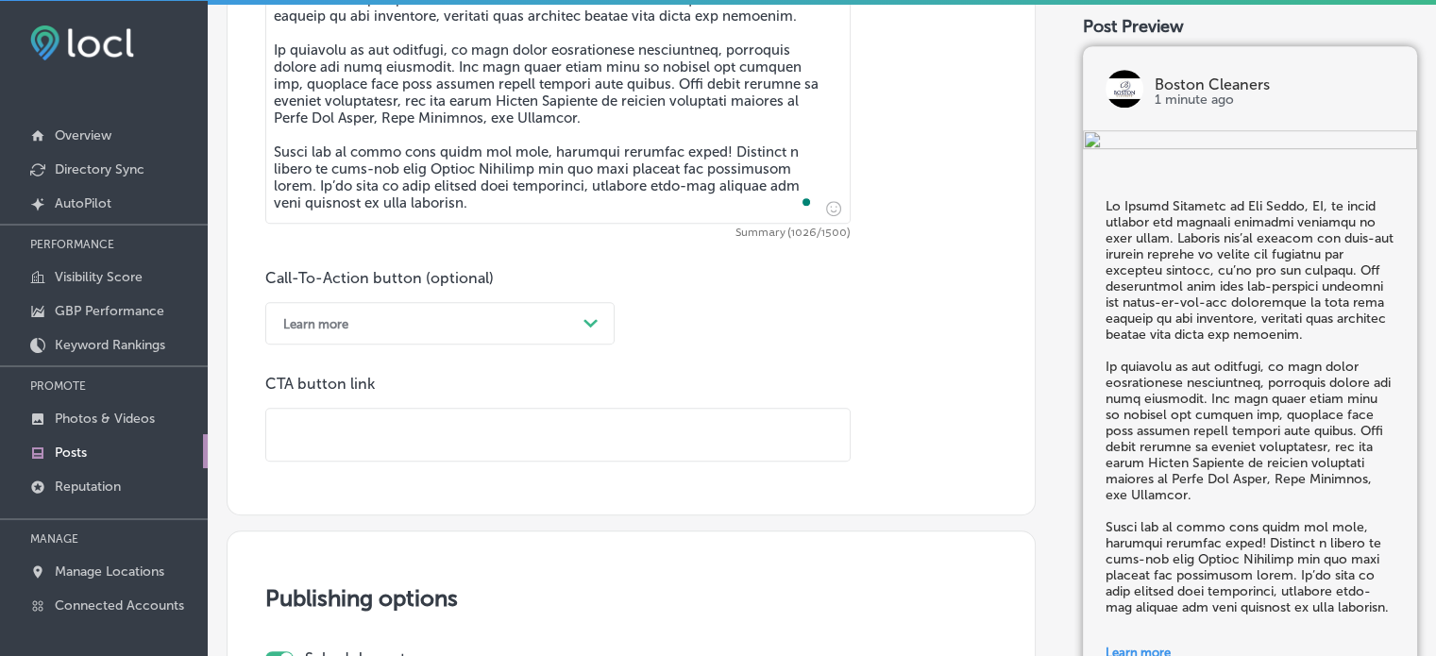
click at [502, 430] on input "text" at bounding box center [557, 435] width 583 height 52
paste input "[URL][DOMAIN_NAME]"
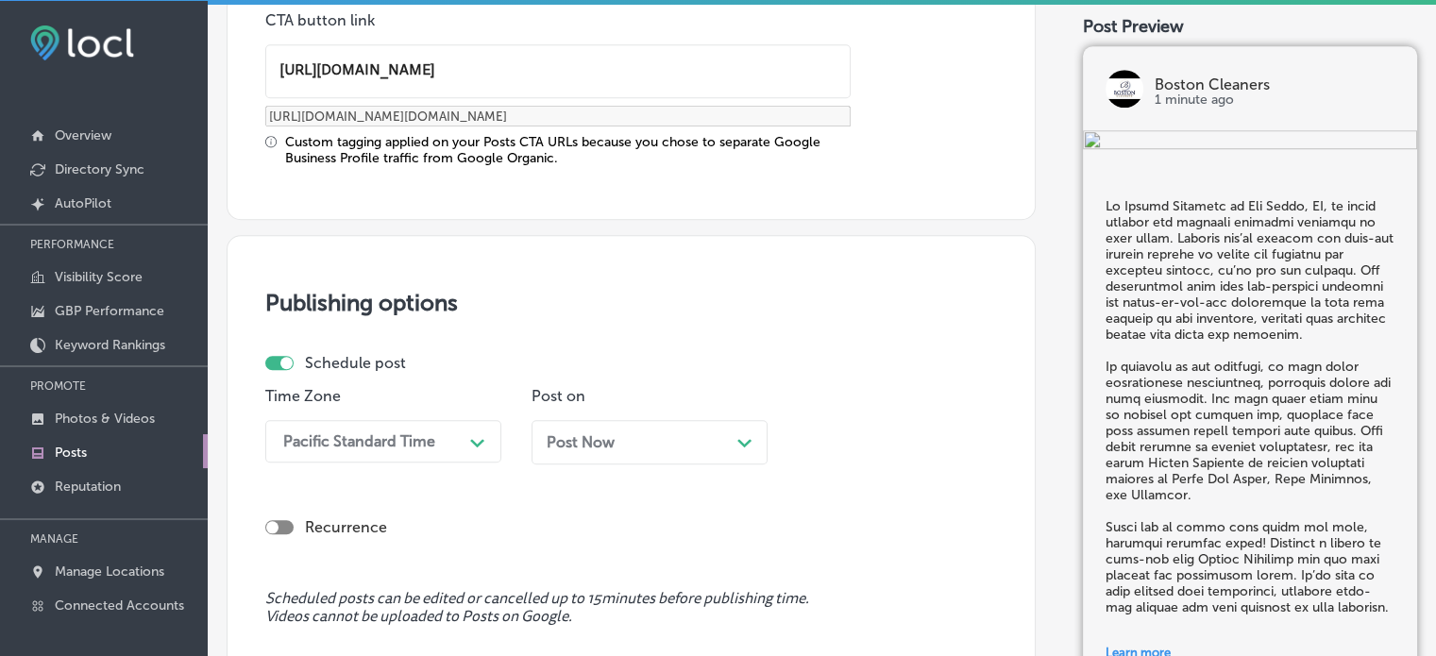
scroll to position [1548, 0]
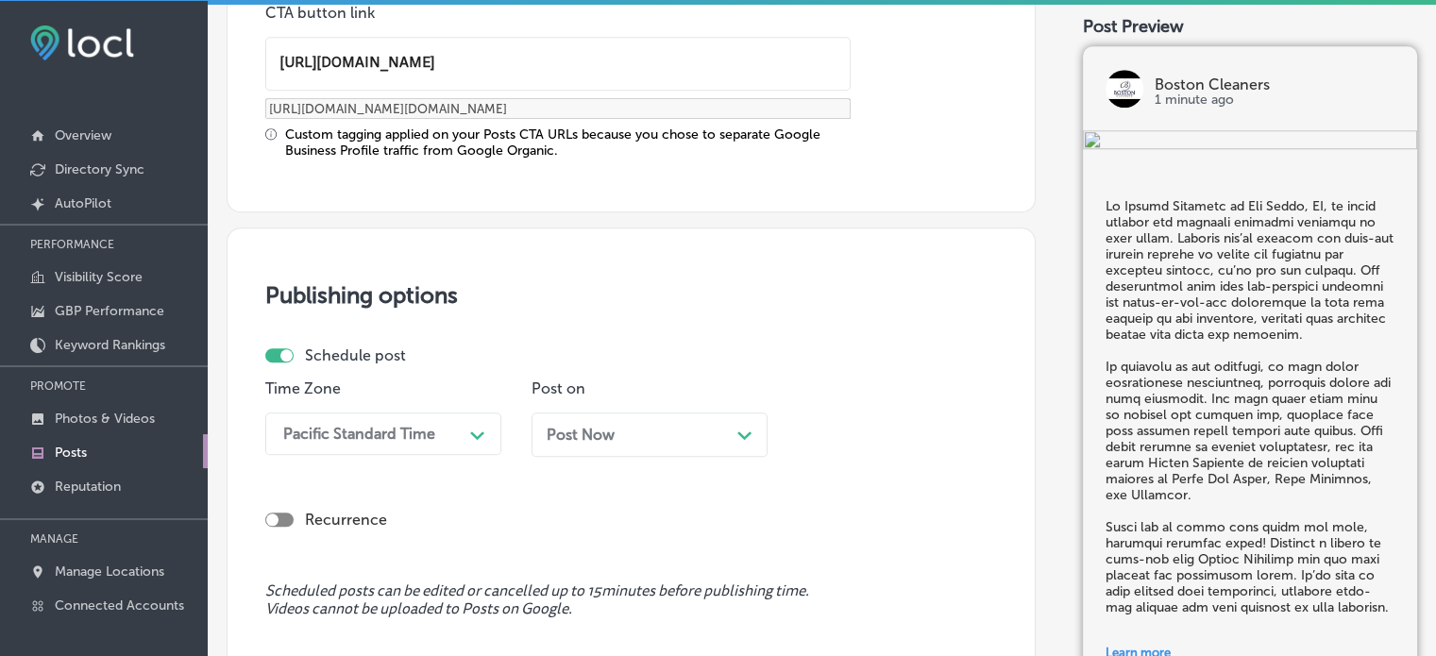
type input "[URL][DOMAIN_NAME]"
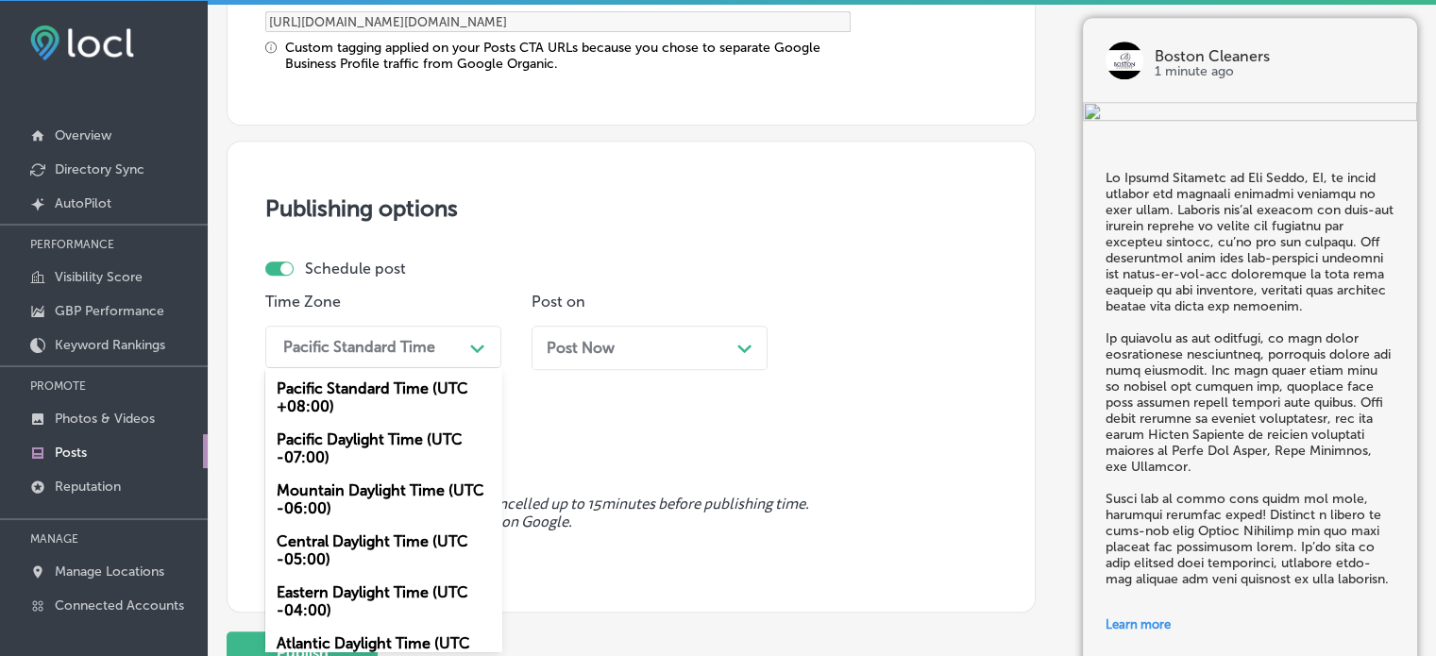
click at [438, 368] on div "option Mountain Daylight Time (UTC -06:00), selected. option Pacific Daylight T…" at bounding box center [383, 347] width 236 height 42
click at [347, 497] on div "Mountain Daylight Time (UTC -06:00)" at bounding box center [383, 499] width 236 height 51
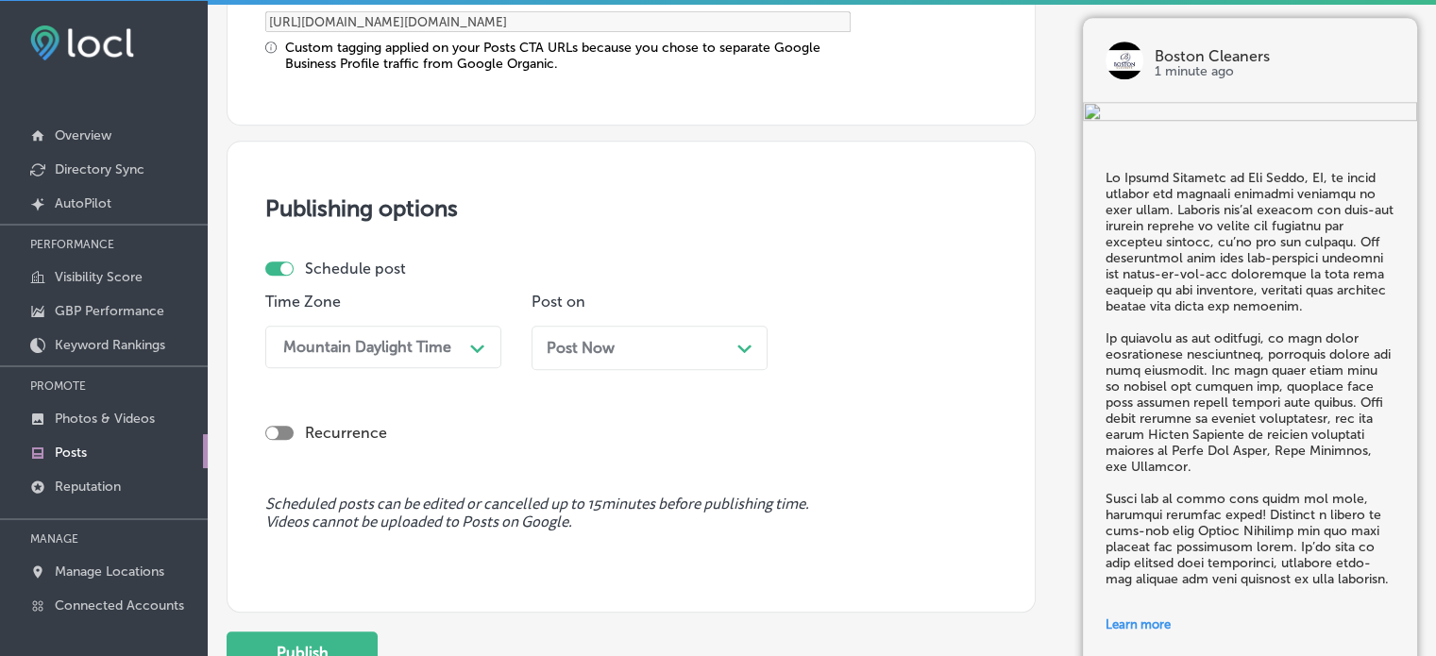
click at [672, 353] on div "Post Now Path Created with Sketch." at bounding box center [650, 348] width 206 height 18
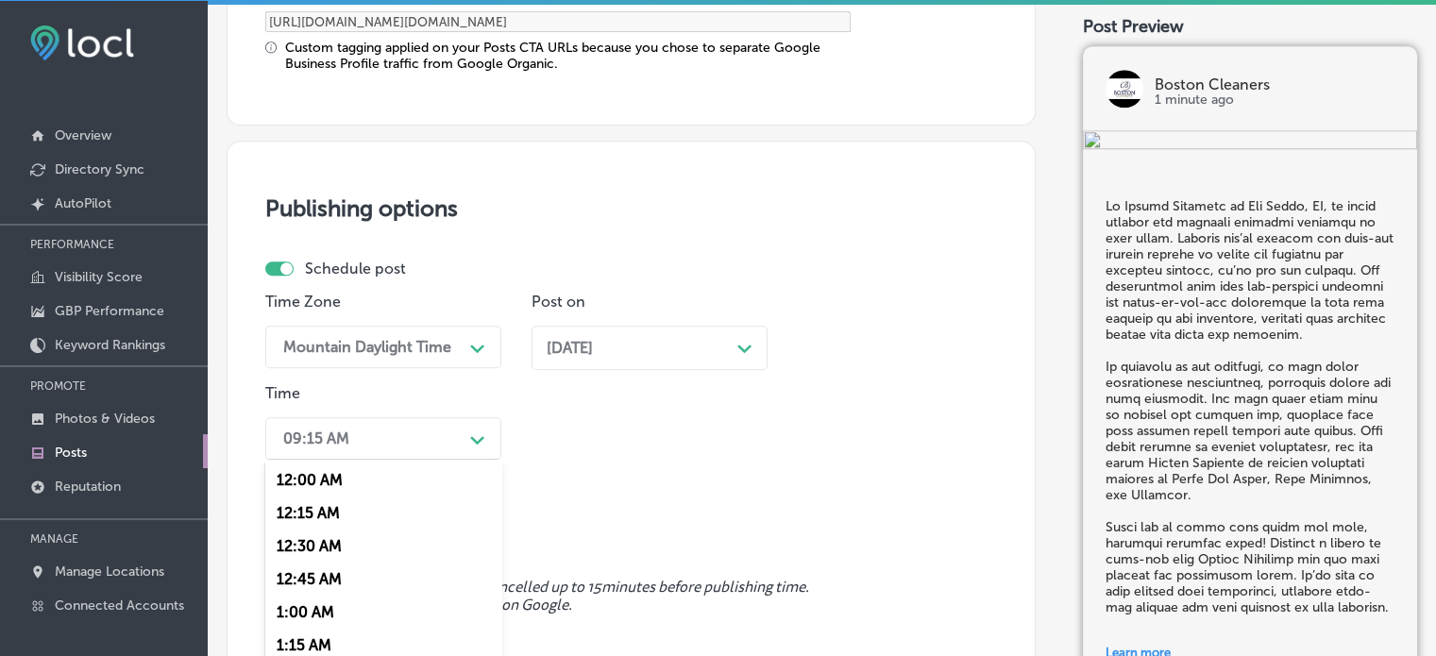
scroll to position [1727, 0]
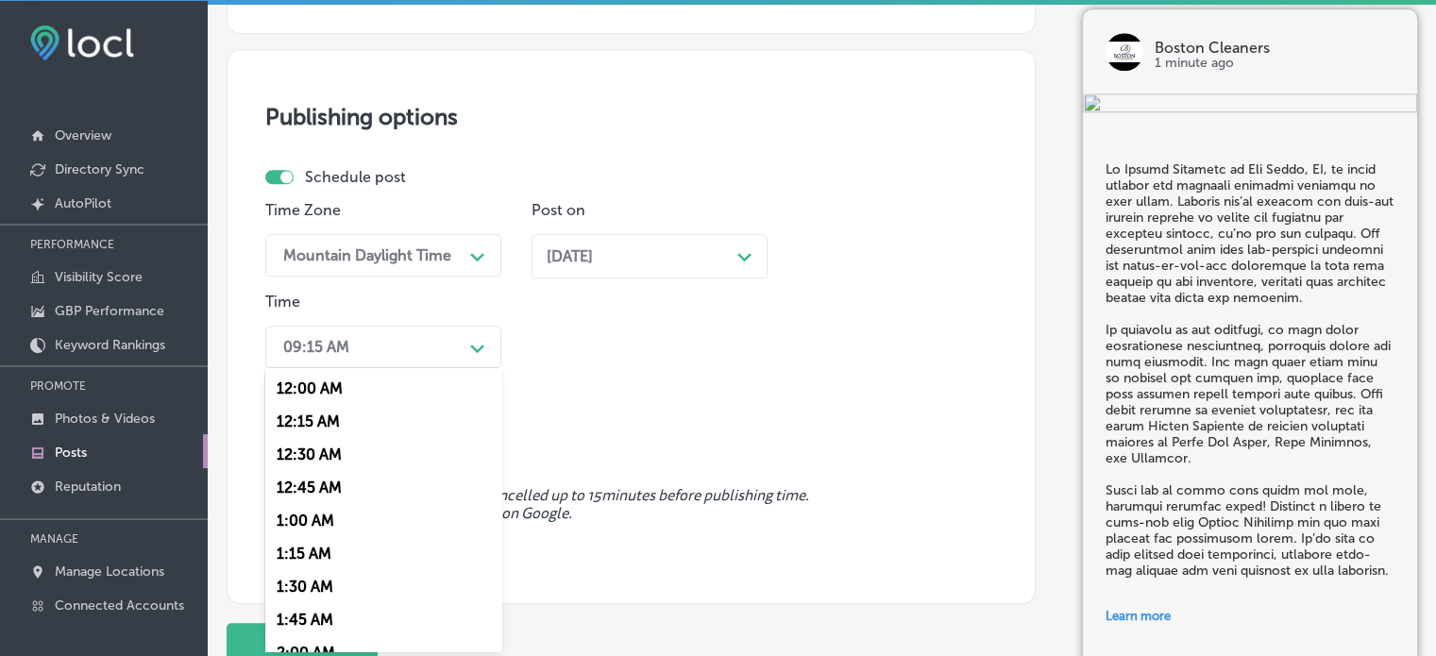
click at [447, 368] on div "option 7:00 AM, selected. option 12:15 AM focused, 2 of 96. 96 results availabl…" at bounding box center [383, 347] width 236 height 42
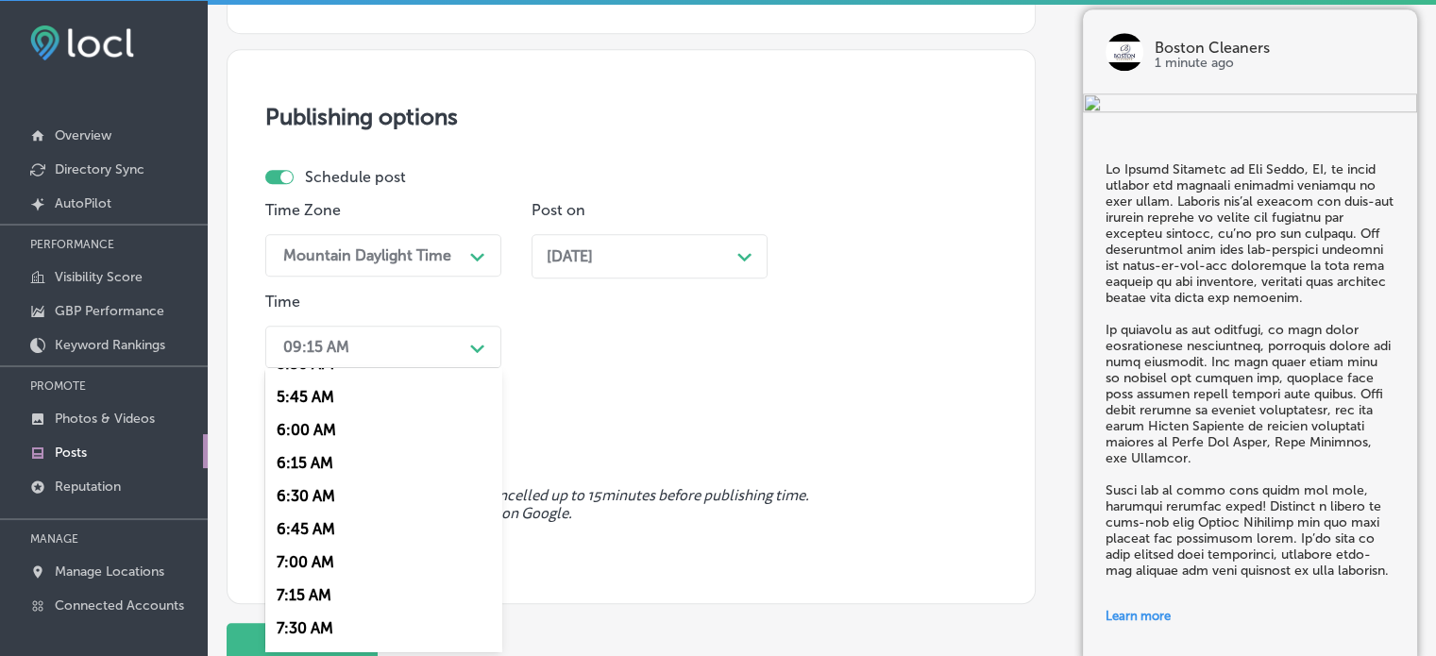
scroll to position [755, 0]
click at [311, 553] on div "7:00 AM" at bounding box center [383, 558] width 236 height 33
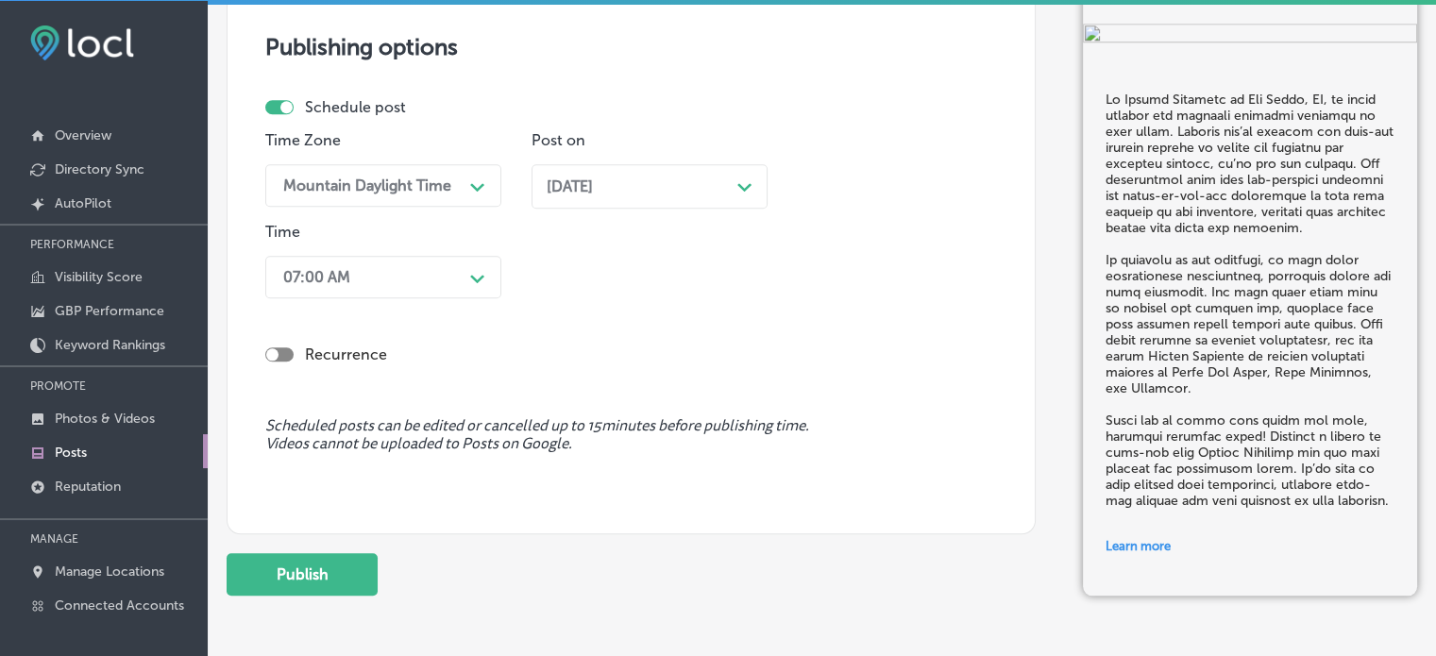
scroll to position [1836, 0]
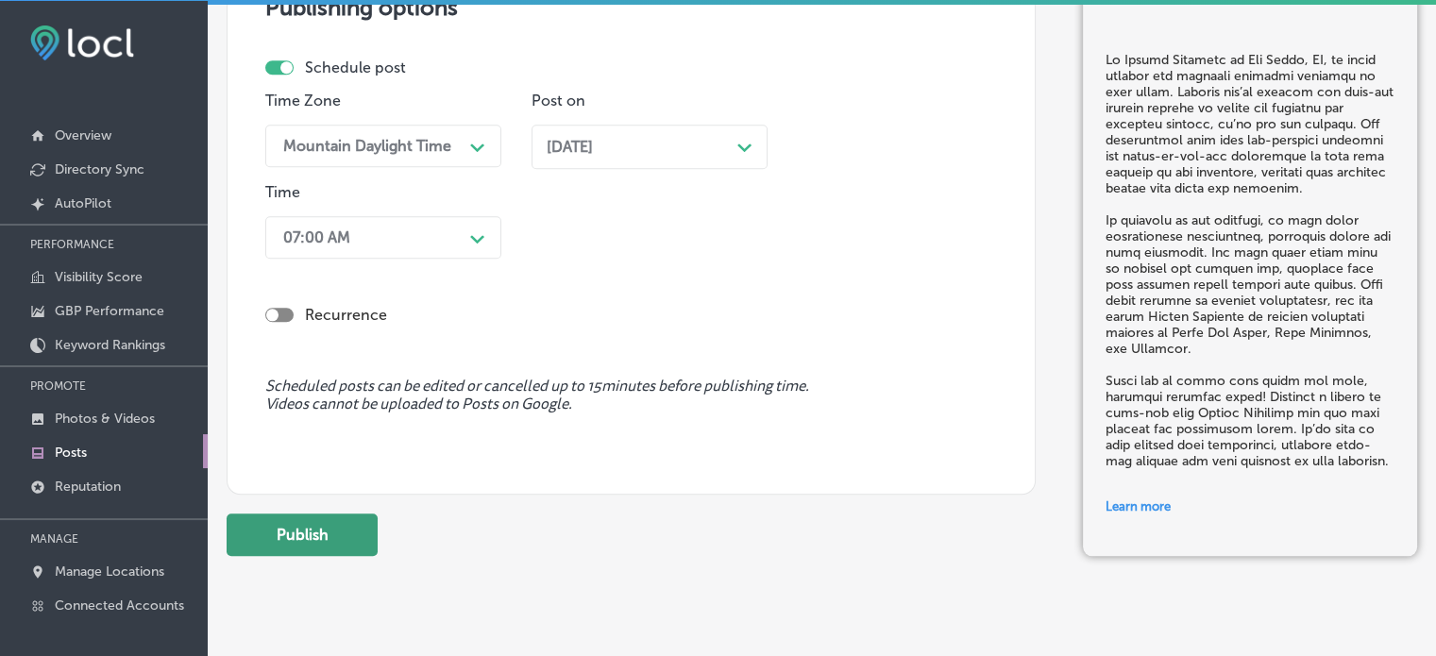
click at [307, 539] on button "Publish" at bounding box center [302, 535] width 151 height 42
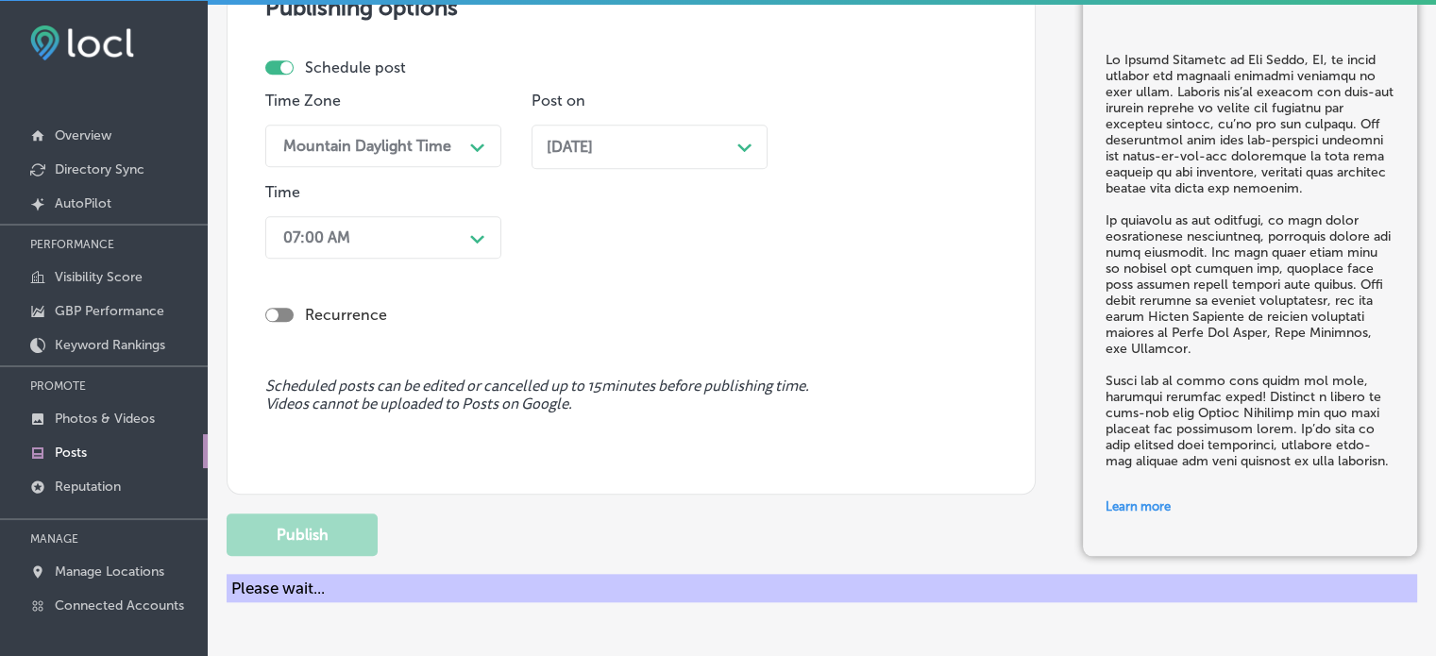
scroll to position [1622, 0]
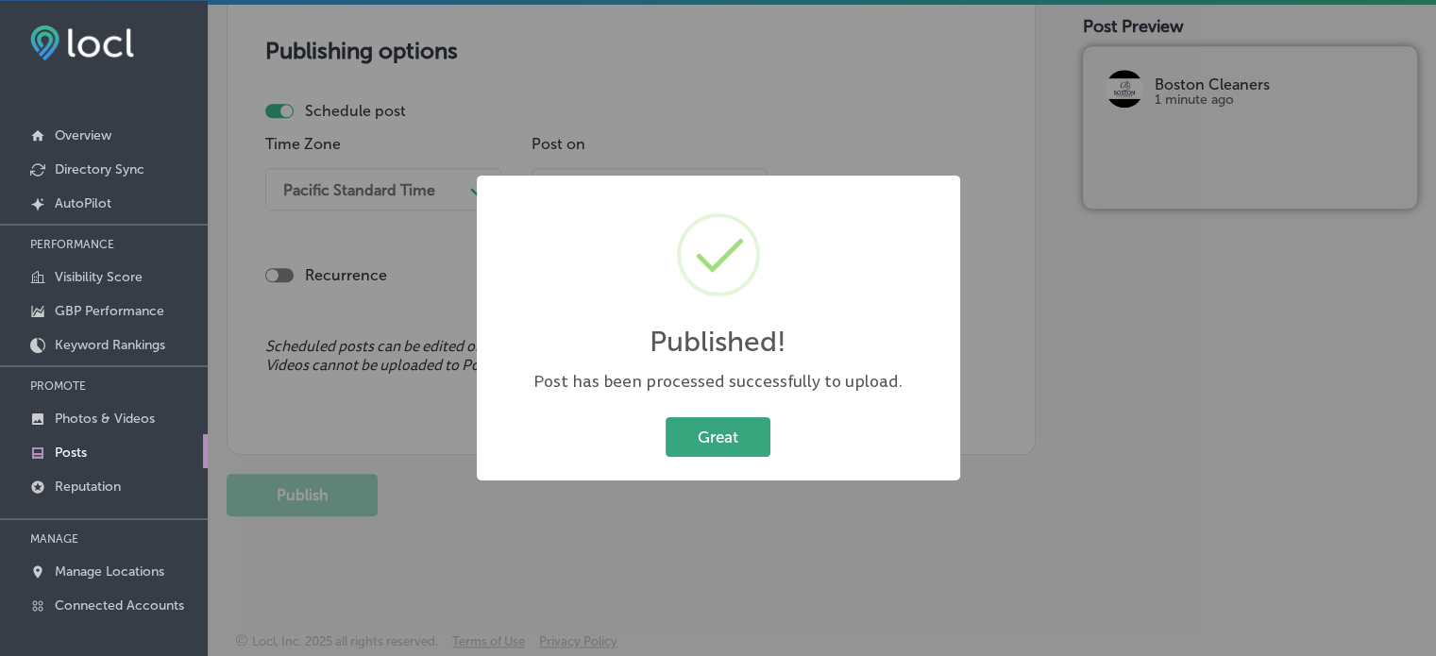
click at [721, 433] on button "Great" at bounding box center [718, 436] width 105 height 39
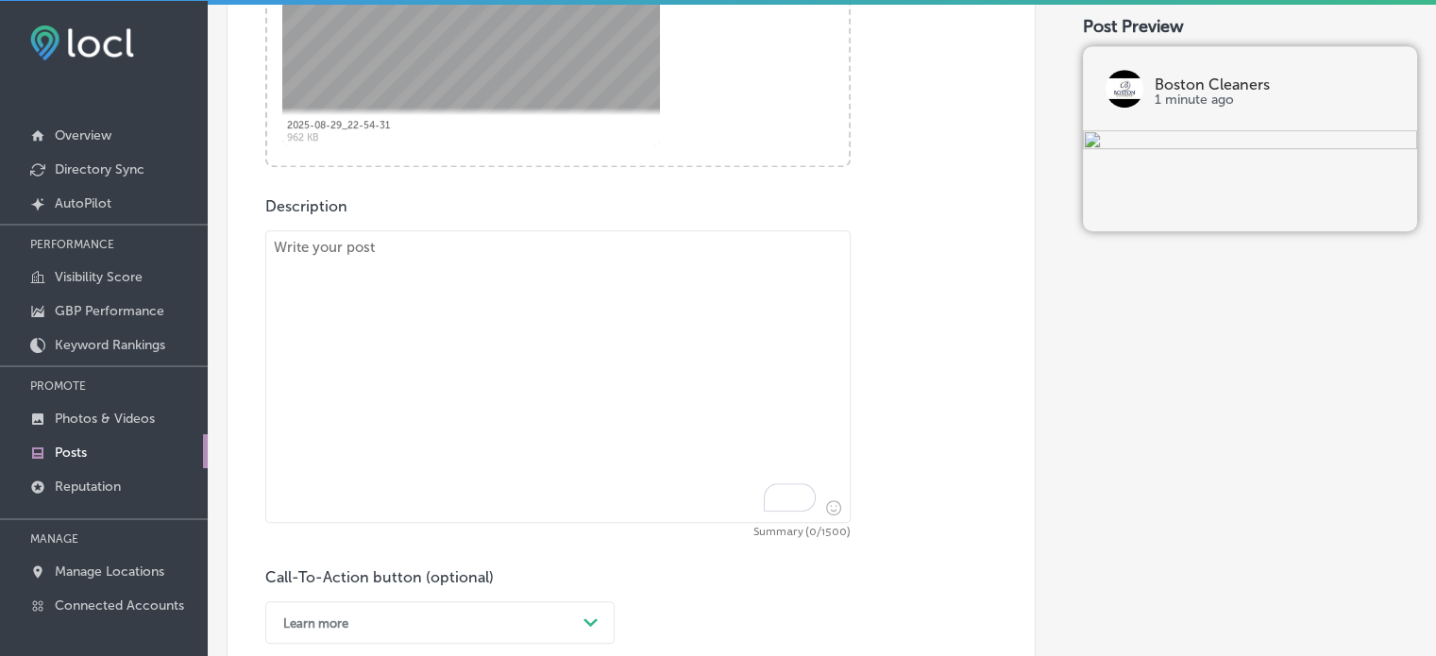
scroll to position [904, 0]
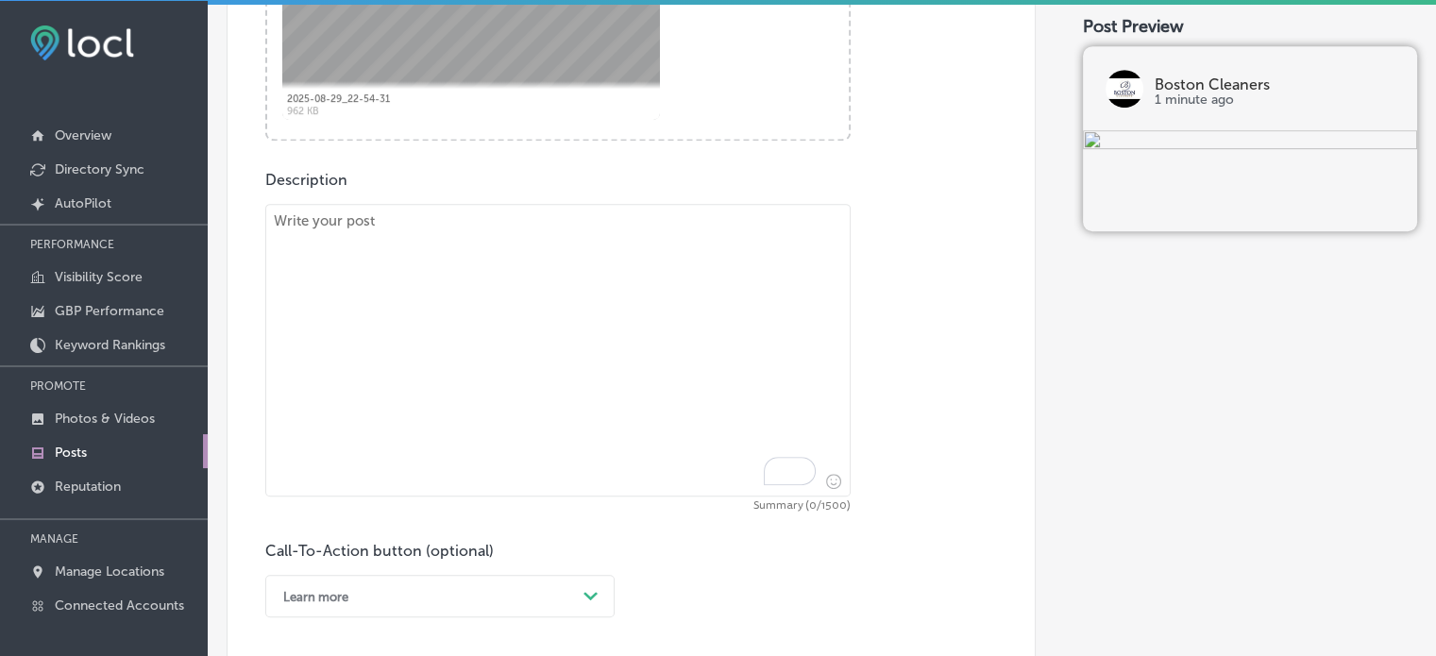
click at [612, 316] on textarea "To enrich screen reader interactions, please activate Accessibility in Grammarl…" at bounding box center [557, 350] width 585 height 293
paste textarea ""Looking for professional laundry and alteration services in [GEOGRAPHIC_DATA],…"
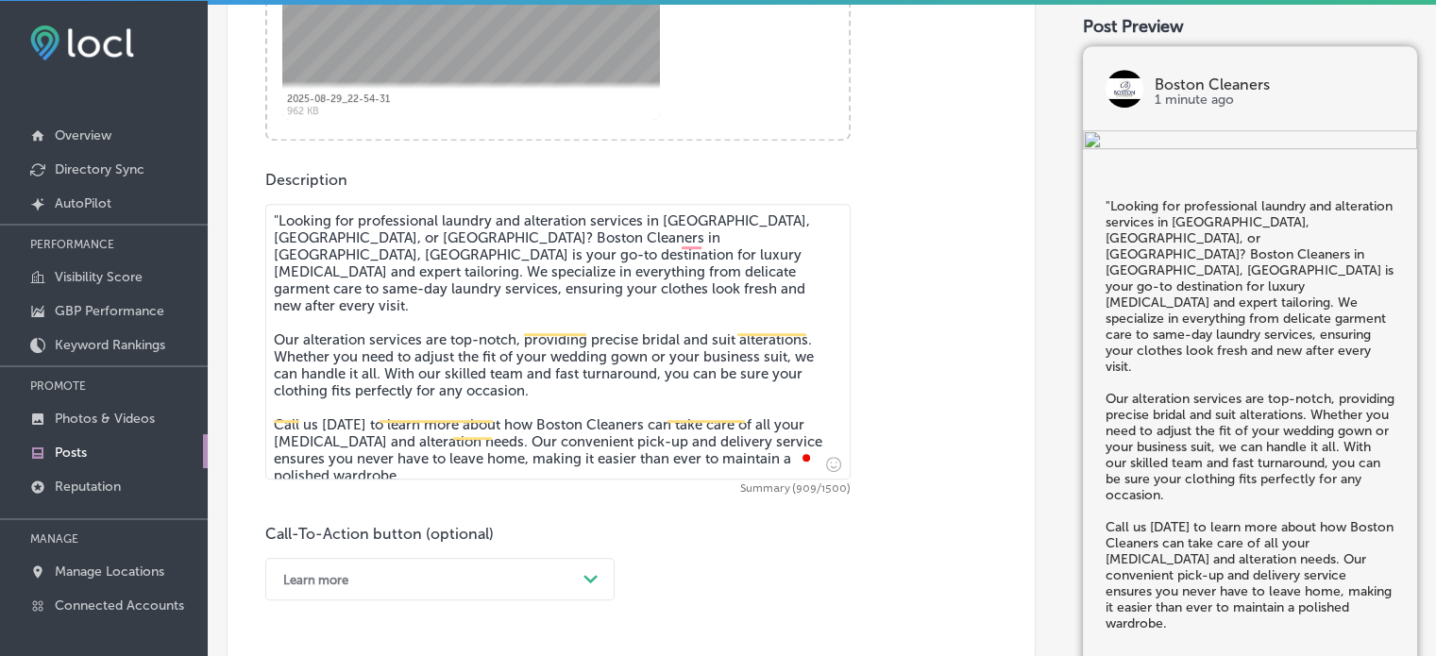
click at [278, 214] on textarea ""Looking for professional laundry and alteration services in [GEOGRAPHIC_DATA],…" at bounding box center [557, 342] width 585 height 276
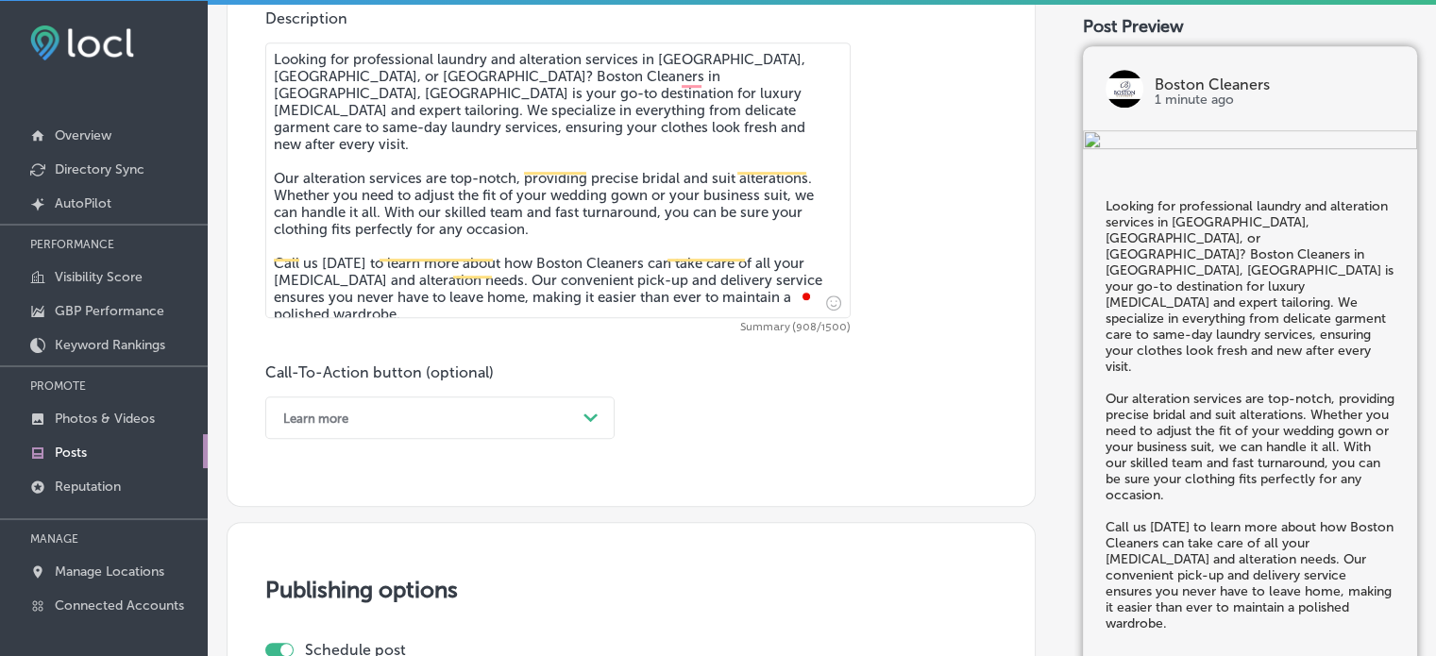
scroll to position [1067, 0]
type textarea "Looking for professional laundry and alteration services in [GEOGRAPHIC_DATA], …"
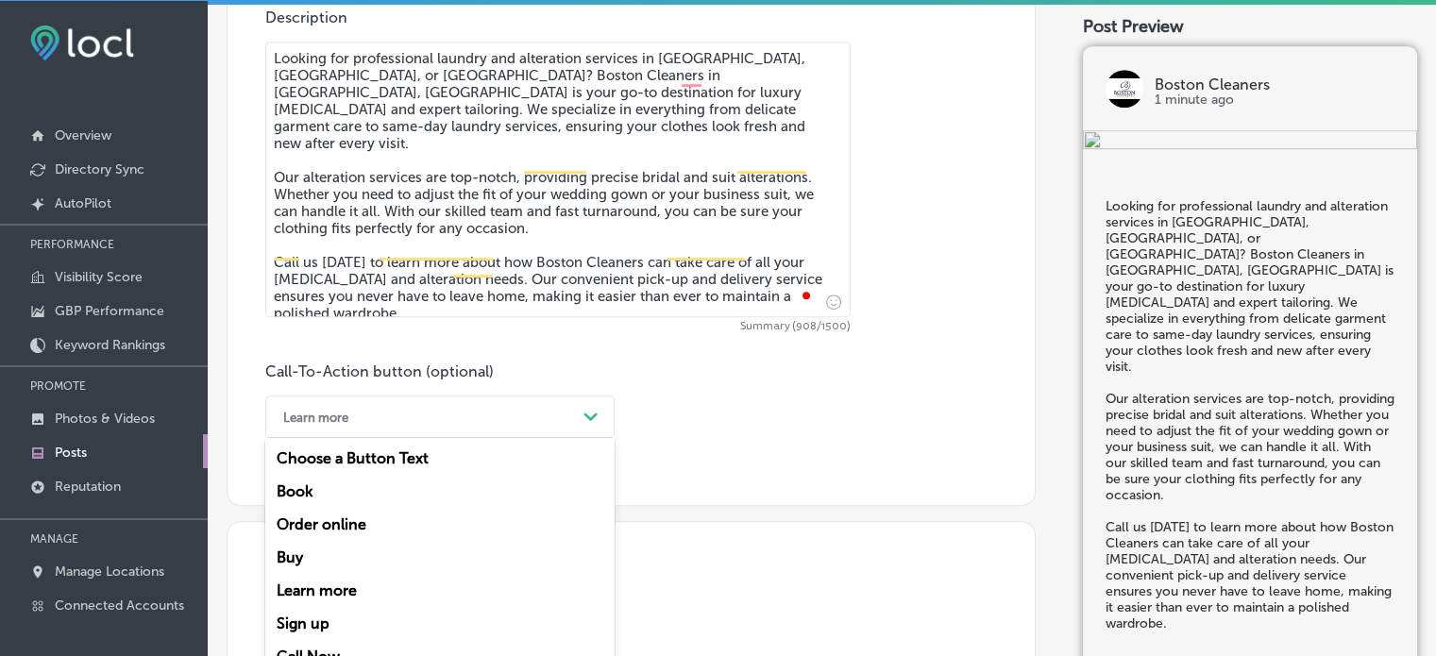
scroll to position [1095, 0]
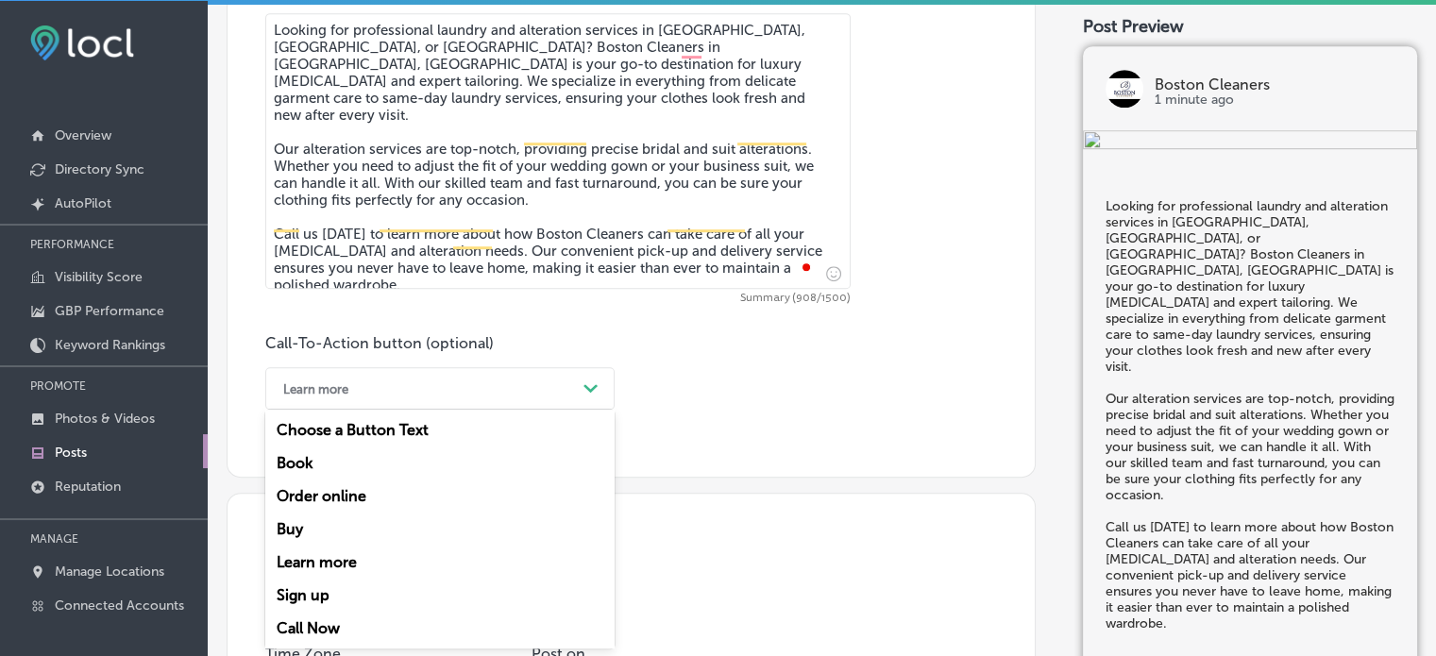
click at [500, 410] on div "option Learn more, selected. option Choose a Button Text focused, 1 of 7. 7 res…" at bounding box center [439, 388] width 349 height 42
click at [317, 617] on div "Call Now" at bounding box center [439, 628] width 349 height 33
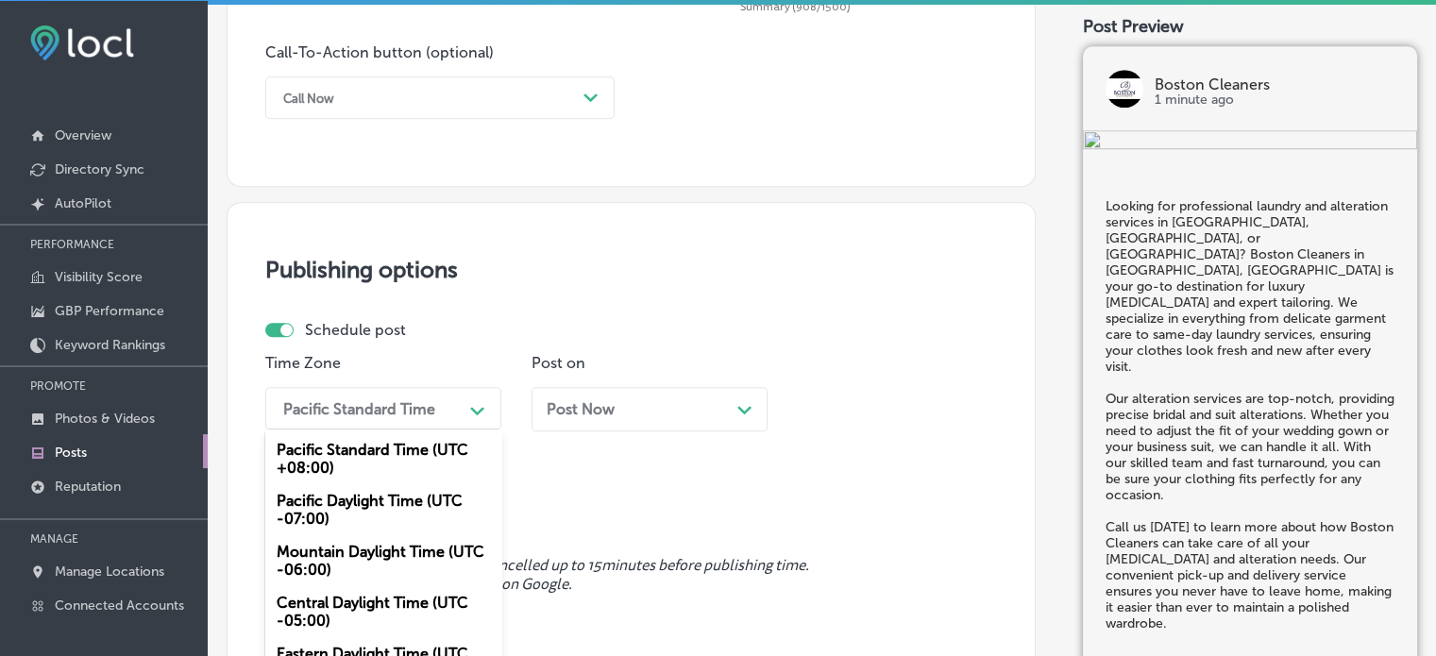
scroll to position [1449, 0]
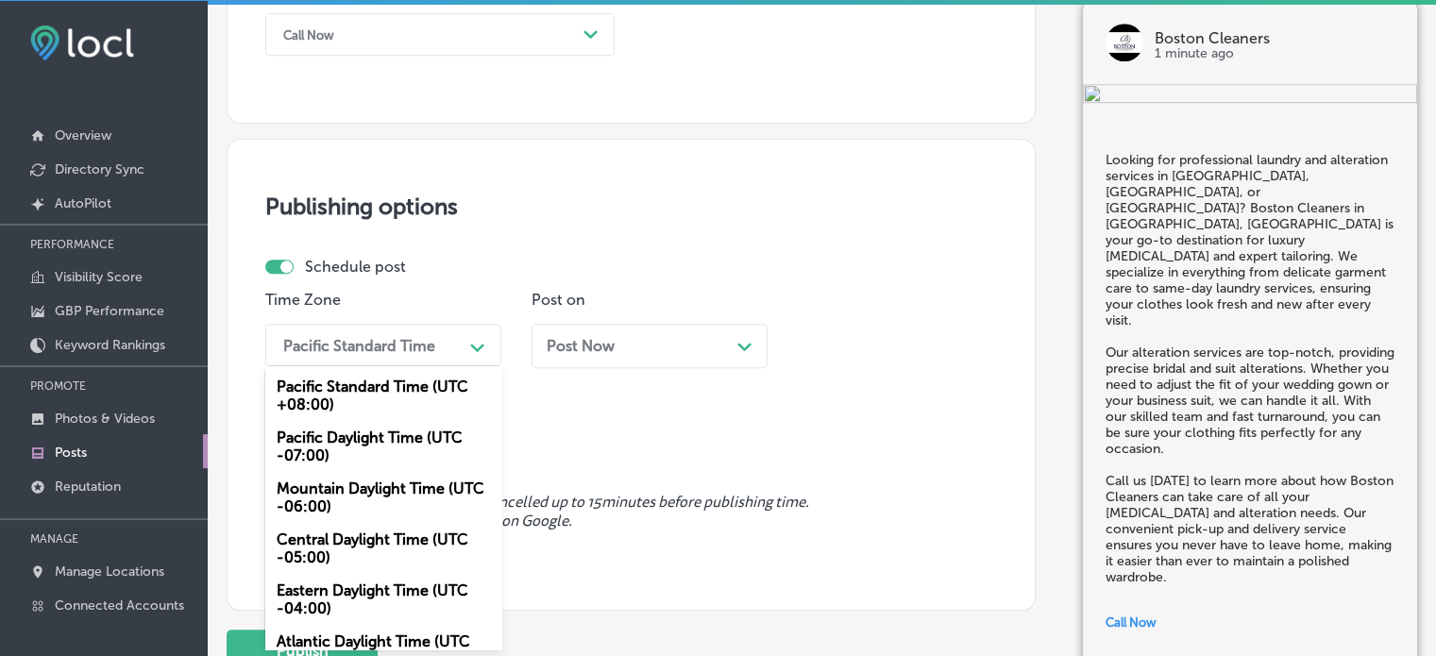
click at [430, 366] on div "option Mountain Daylight Time (UTC -06:00), selected. option Pacific Standard T…" at bounding box center [383, 345] width 236 height 42
click at [379, 501] on div "Mountain Daylight Time (UTC -06:00)" at bounding box center [383, 497] width 236 height 51
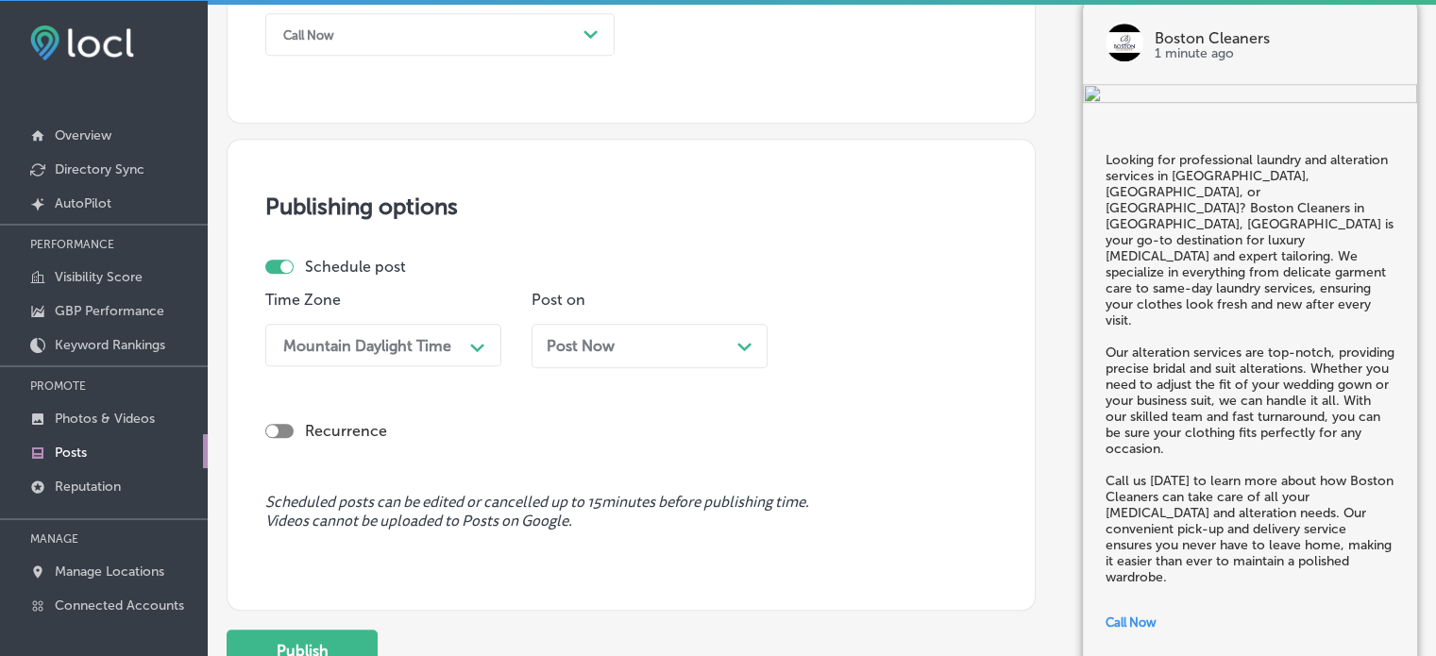
click at [661, 344] on div "Post Now Path Created with Sketch." at bounding box center [650, 346] width 206 height 18
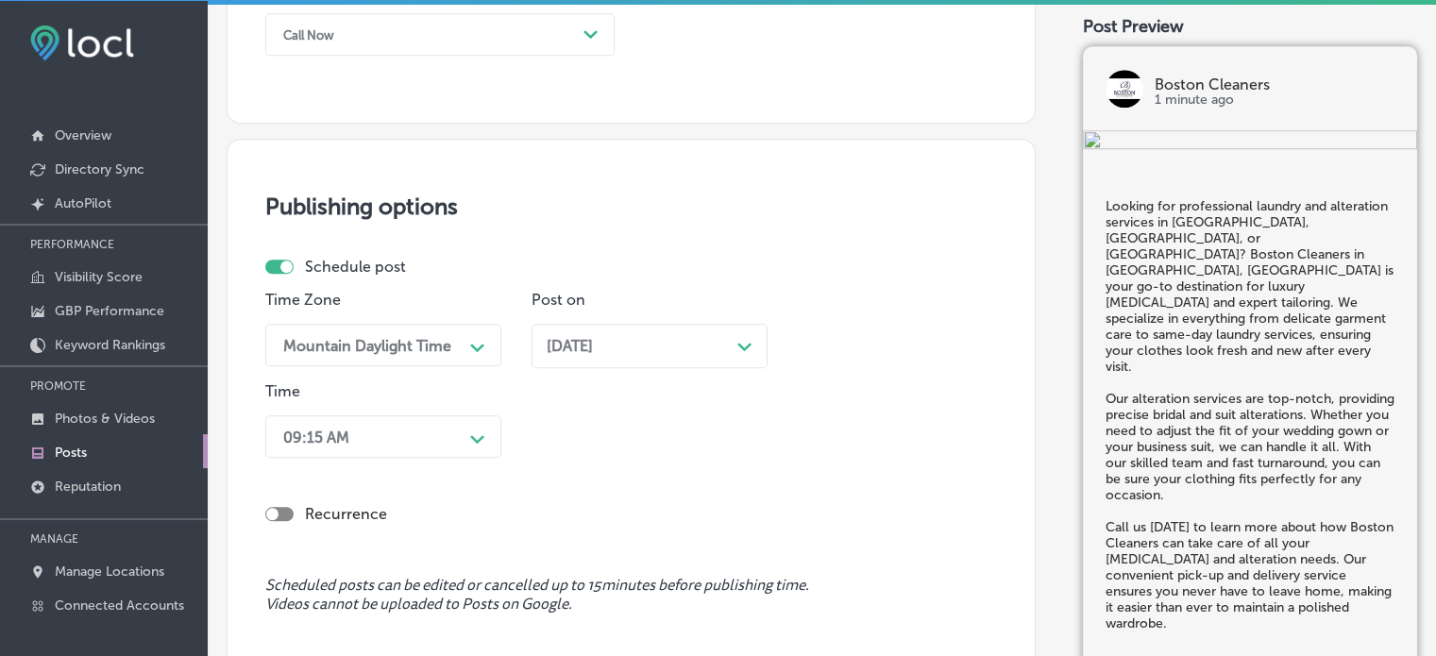
scroll to position [1541, 0]
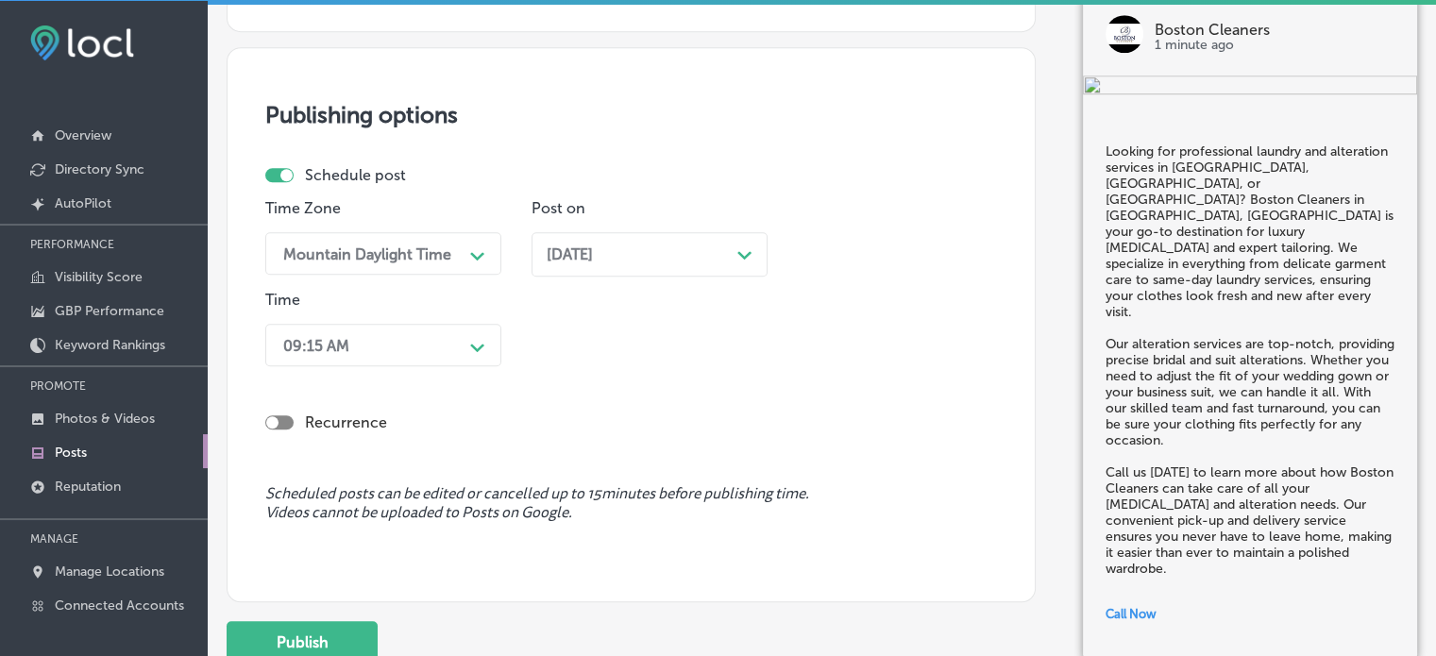
click at [428, 366] on div "09:15 AM Path Created with Sketch." at bounding box center [383, 345] width 236 height 42
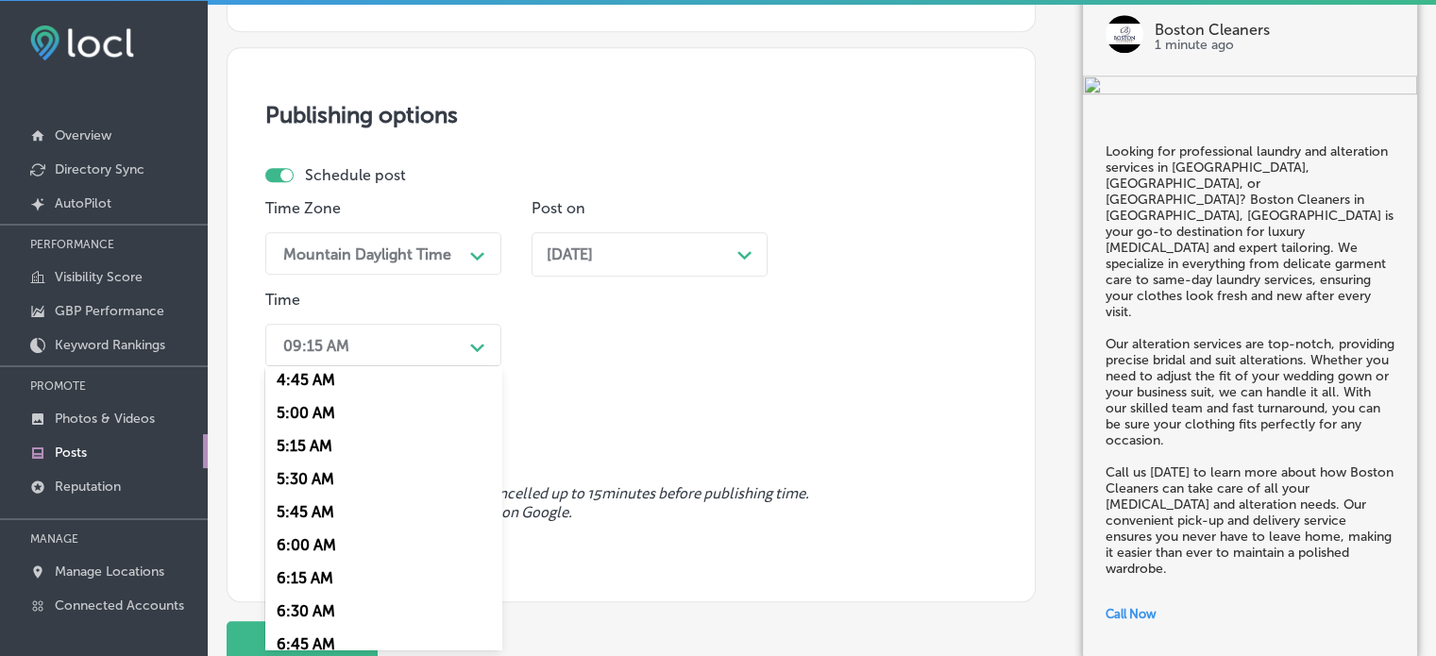
scroll to position [765, 0]
click at [310, 551] on div "7:00 AM" at bounding box center [383, 547] width 236 height 33
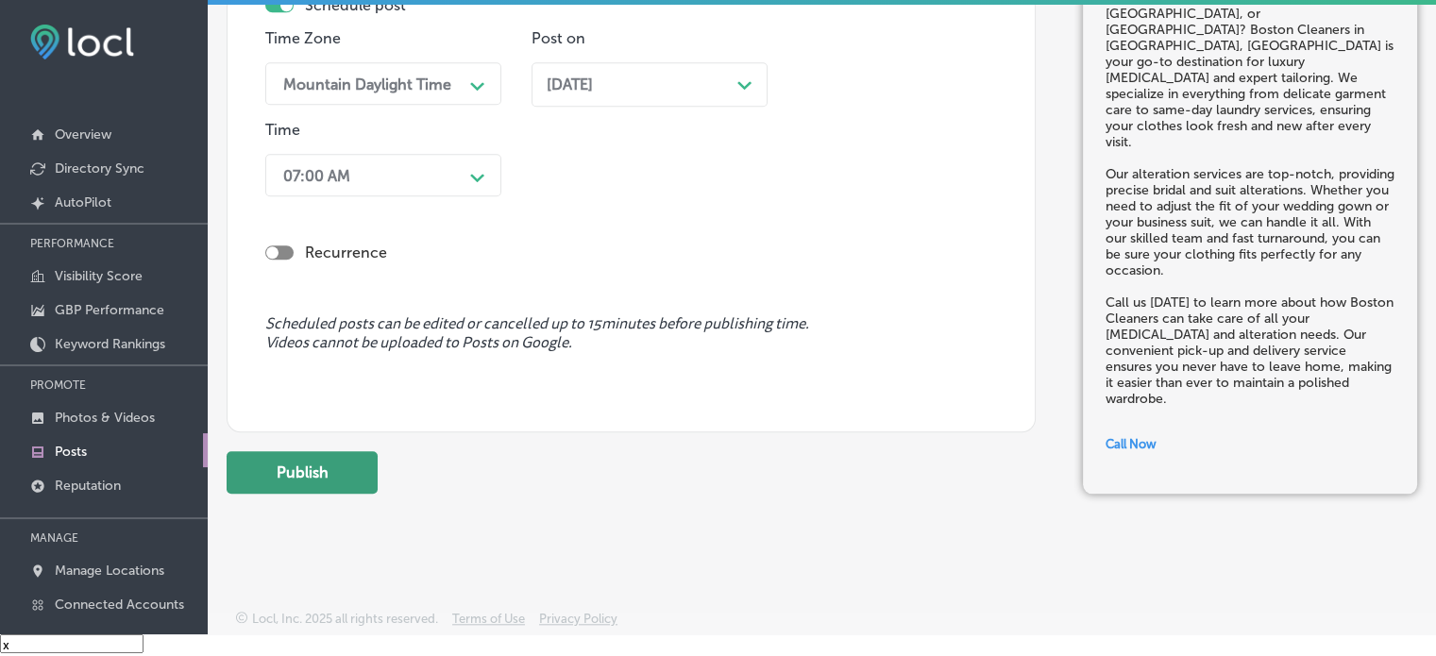
scroll to position [26, 0]
click at [303, 467] on button "Publish" at bounding box center [302, 472] width 151 height 42
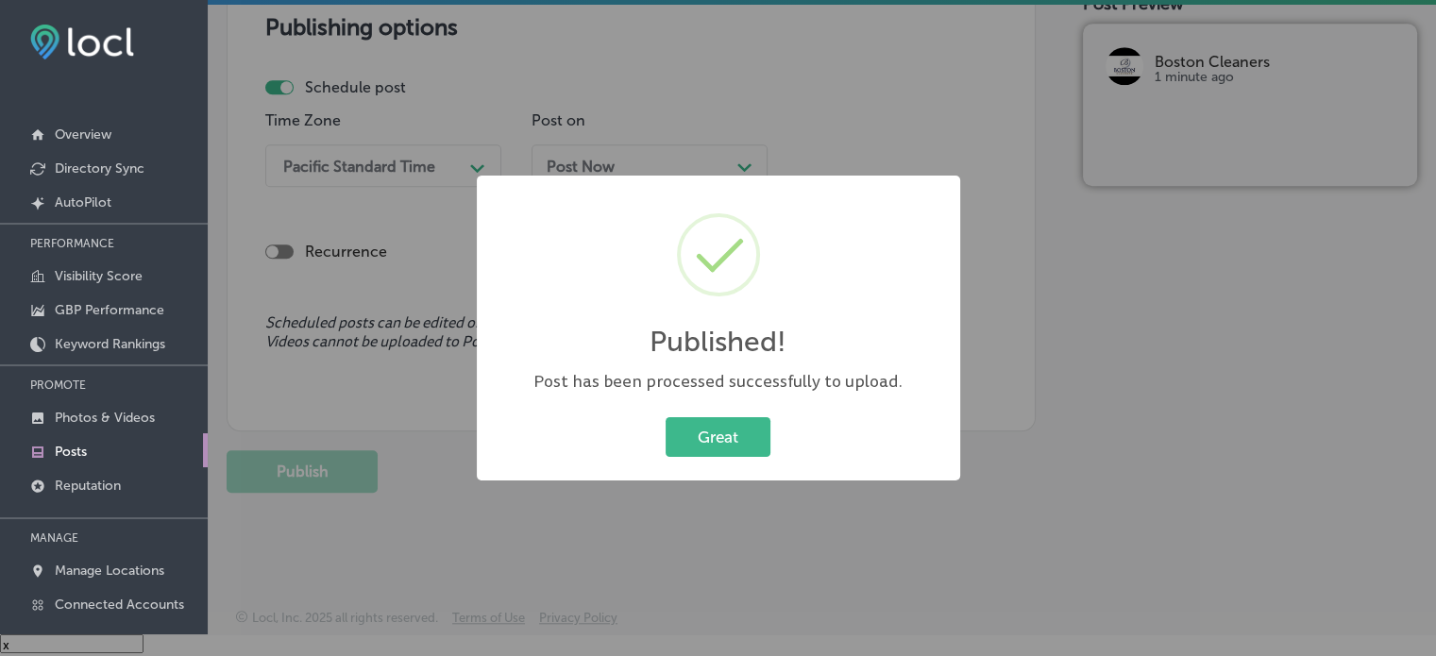
scroll to position [1605, 0]
click at [684, 430] on button "Great" at bounding box center [718, 436] width 105 height 39
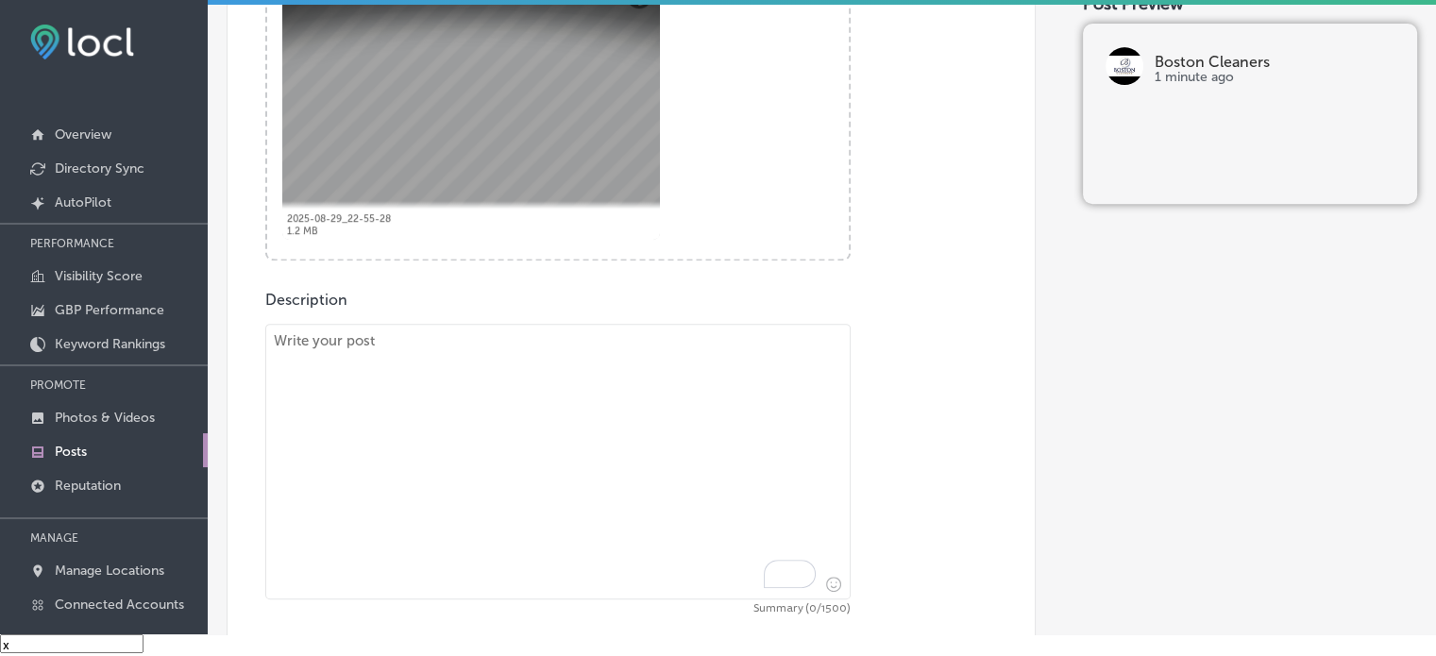
scroll to position [797, 0]
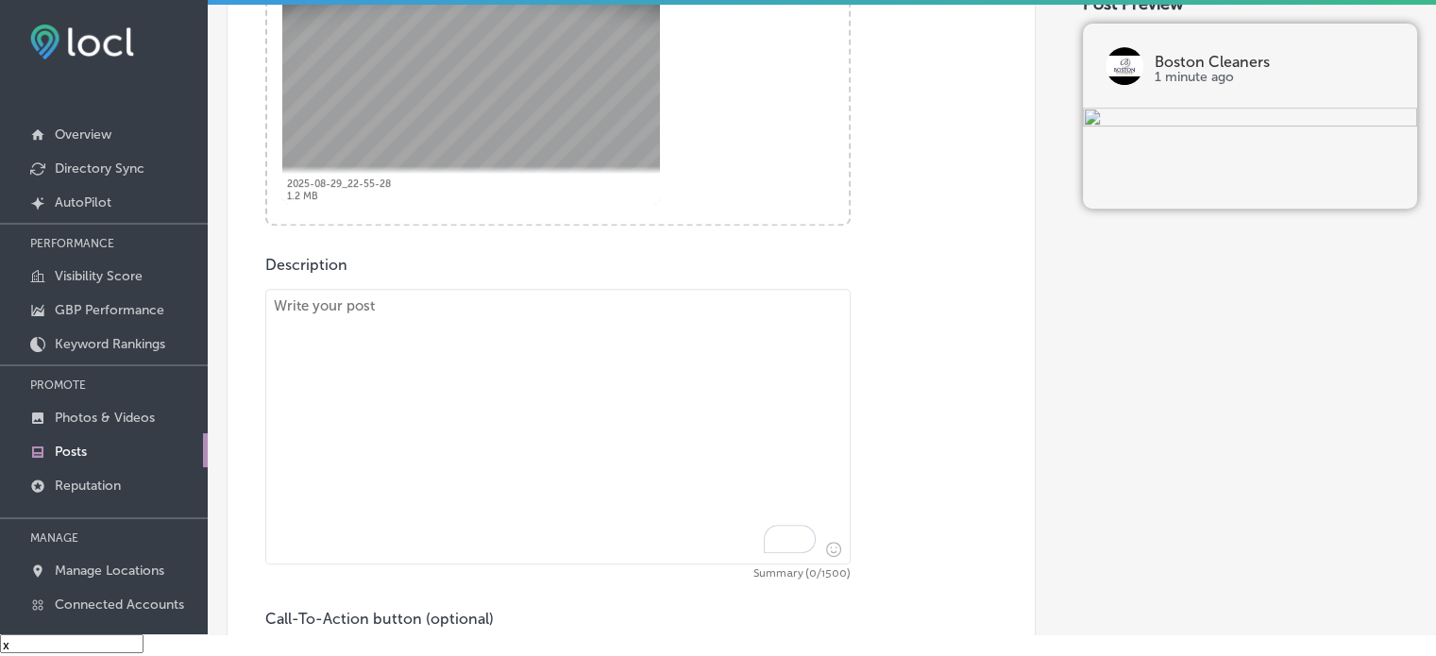
click at [590, 513] on textarea "To enrich screen reader interactions, please activate Accessibility in Grammarl…" at bounding box center [557, 427] width 585 height 276
paste textarea ""Boston Cleaners is proud to serve customers in [GEOGRAPHIC_DATA], [GEOGRAPHIC_…"
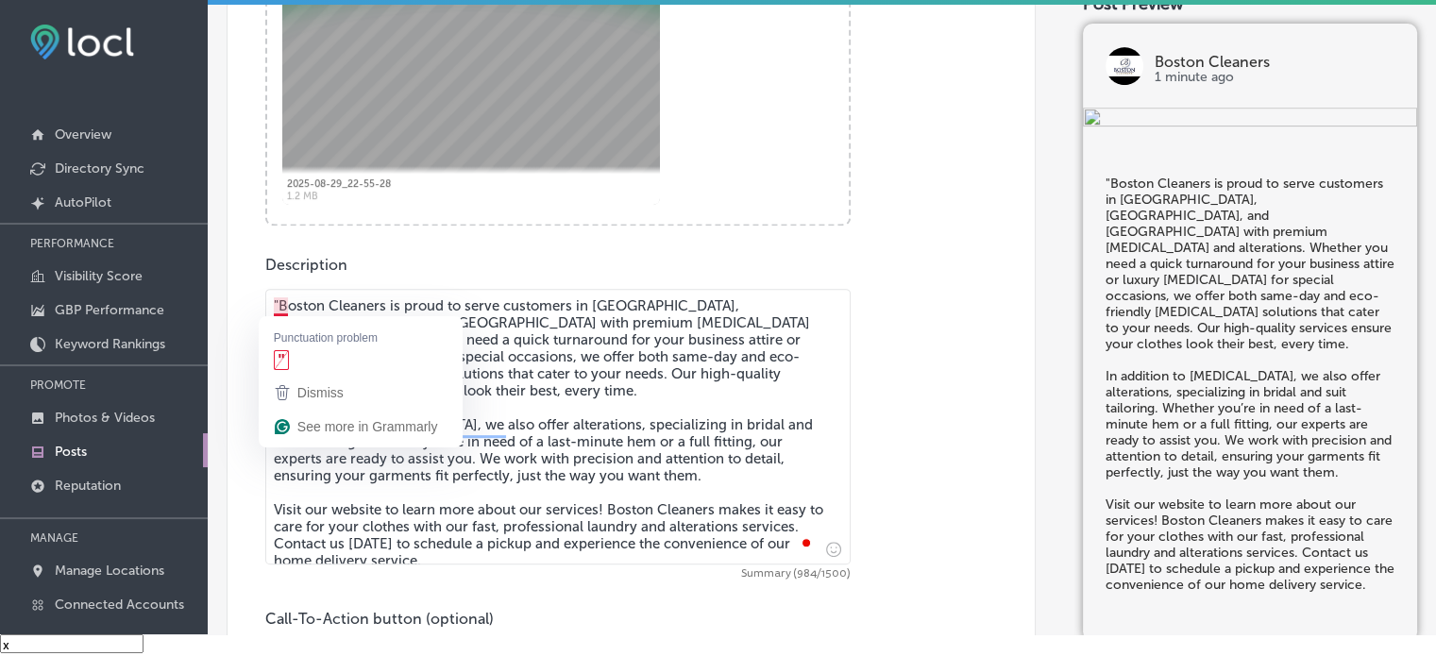
click at [280, 302] on textarea ""Boston Cleaners is proud to serve customers in [GEOGRAPHIC_DATA], [GEOGRAPHIC_…" at bounding box center [557, 427] width 585 height 276
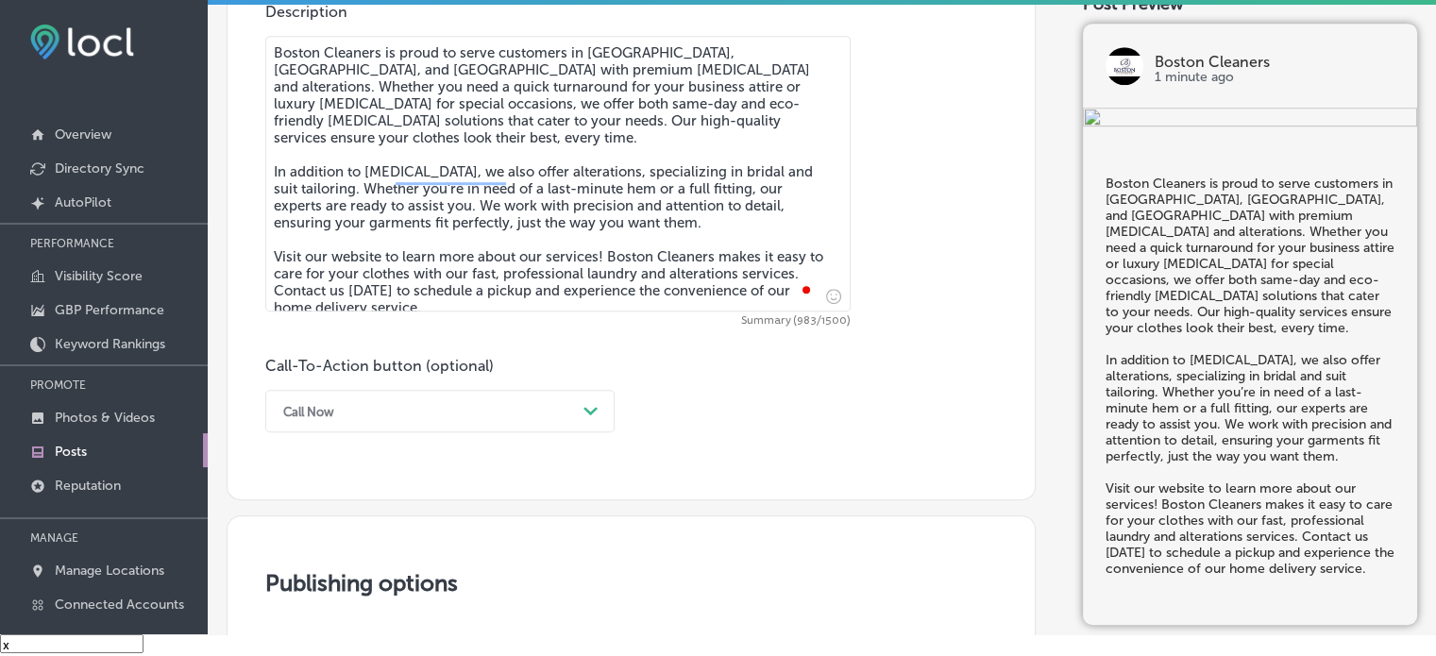
scroll to position [1092, 0]
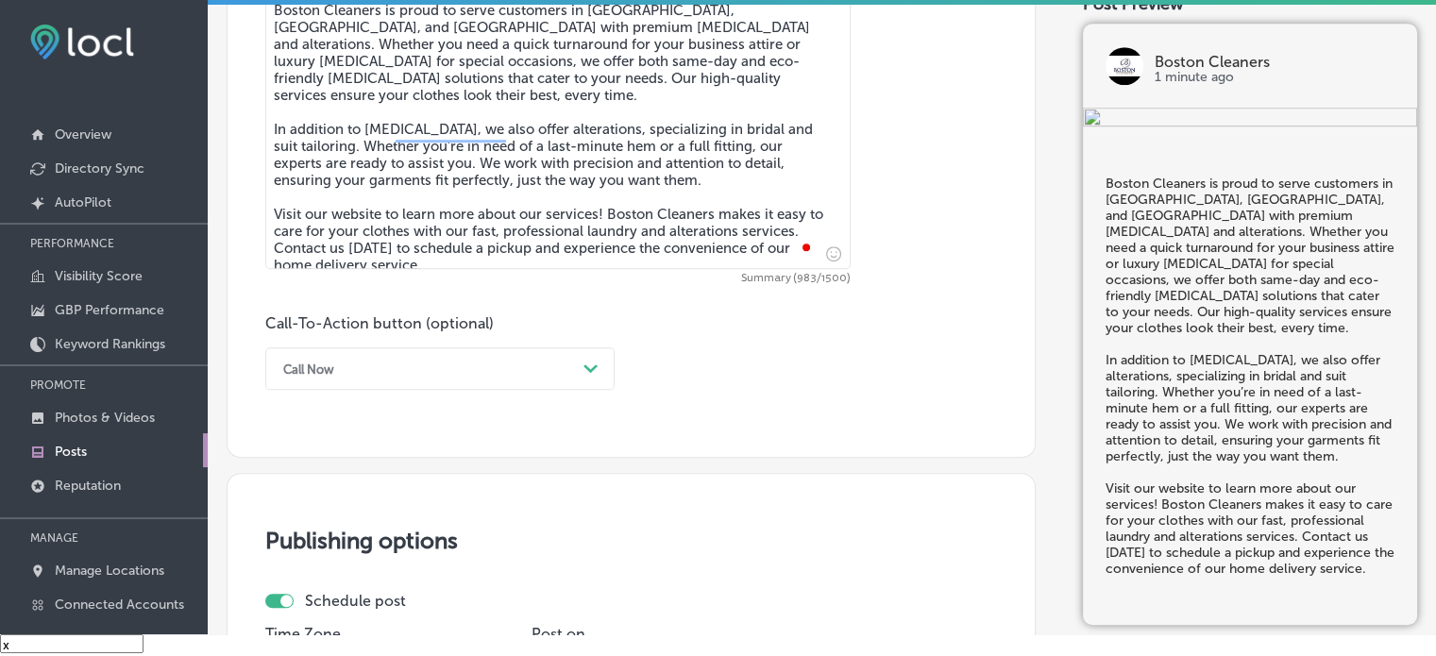
type textarea "Boston Cleaners is proud to serve customers in [GEOGRAPHIC_DATA], [GEOGRAPHIC_D…"
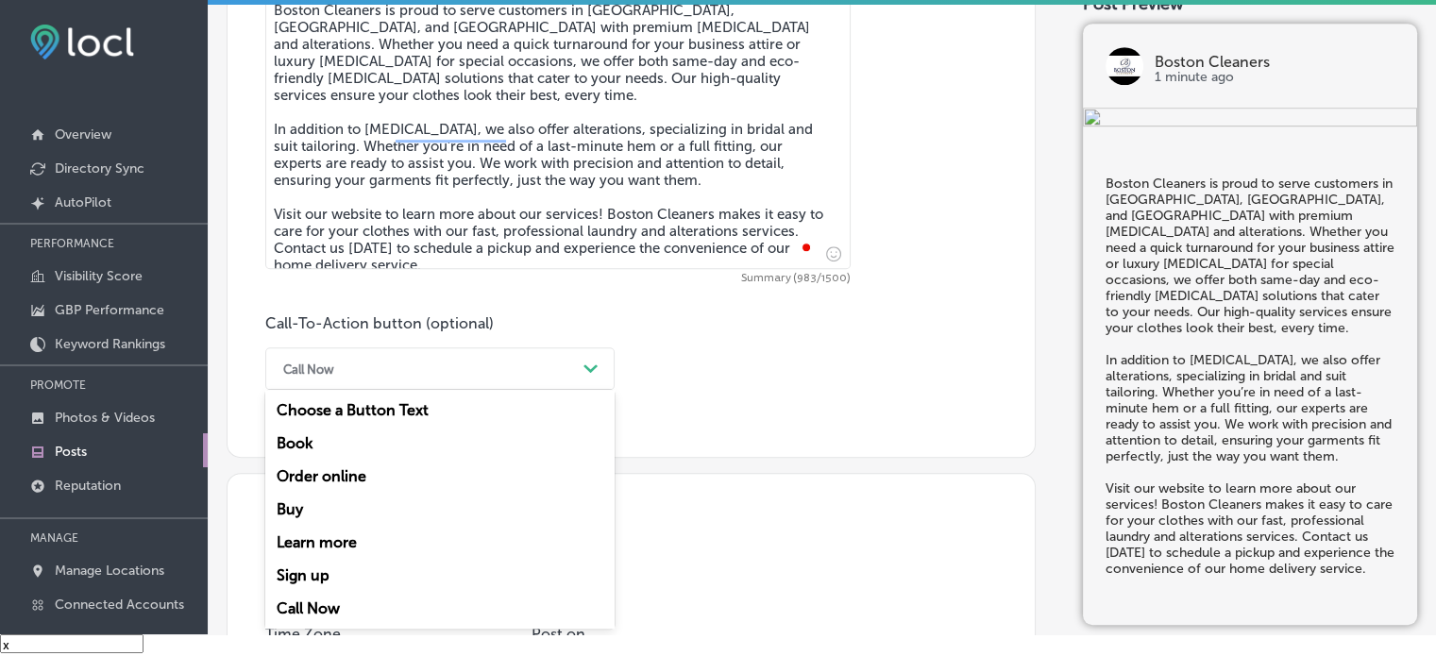
click at [489, 363] on div "Call Now" at bounding box center [425, 368] width 302 height 29
click at [319, 541] on div "Learn more" at bounding box center [439, 542] width 349 height 33
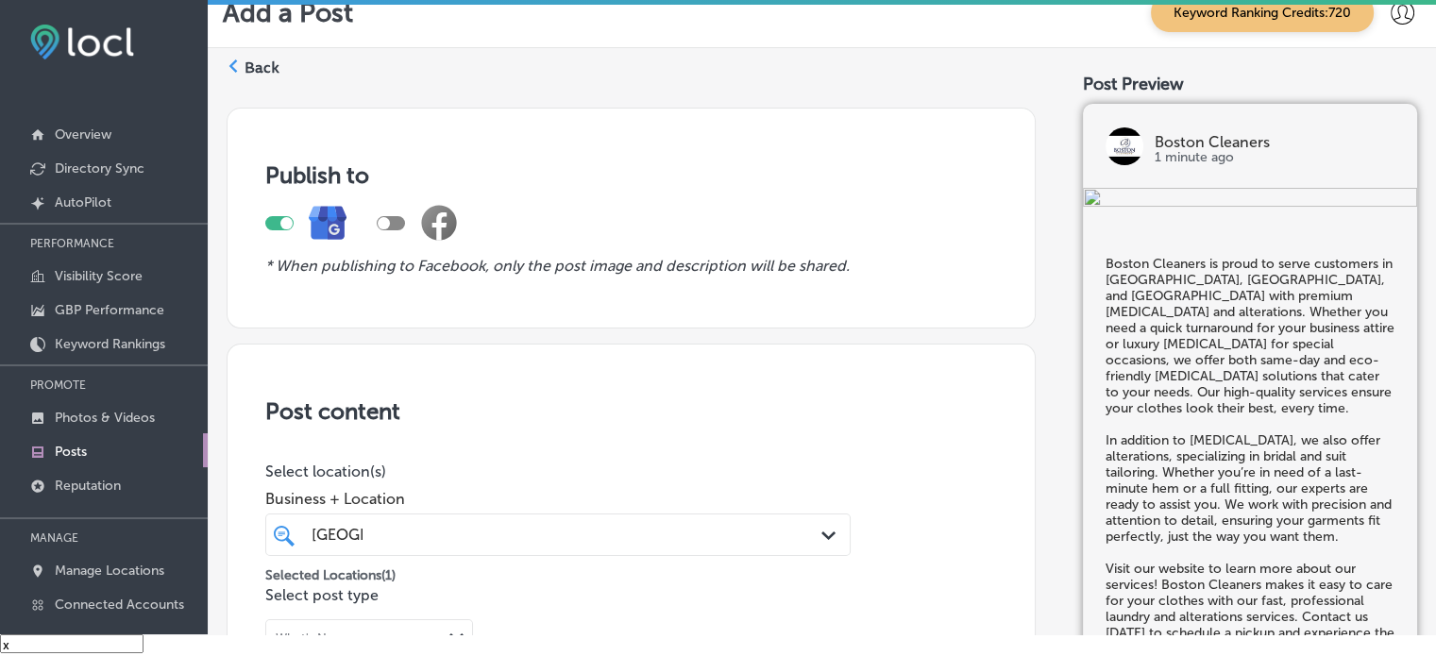
scroll to position [1092, 0]
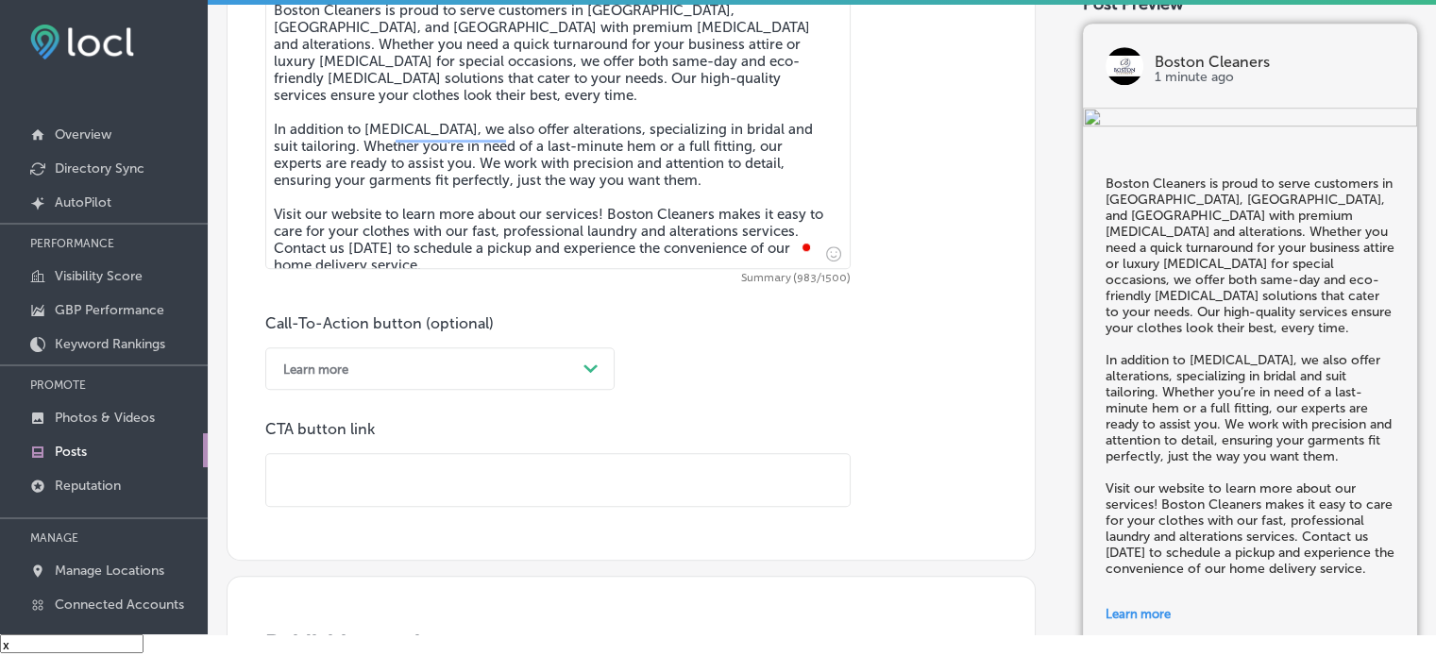
click at [406, 480] on input "text" at bounding box center [557, 480] width 583 height 52
paste input "[URL][DOMAIN_NAME]"
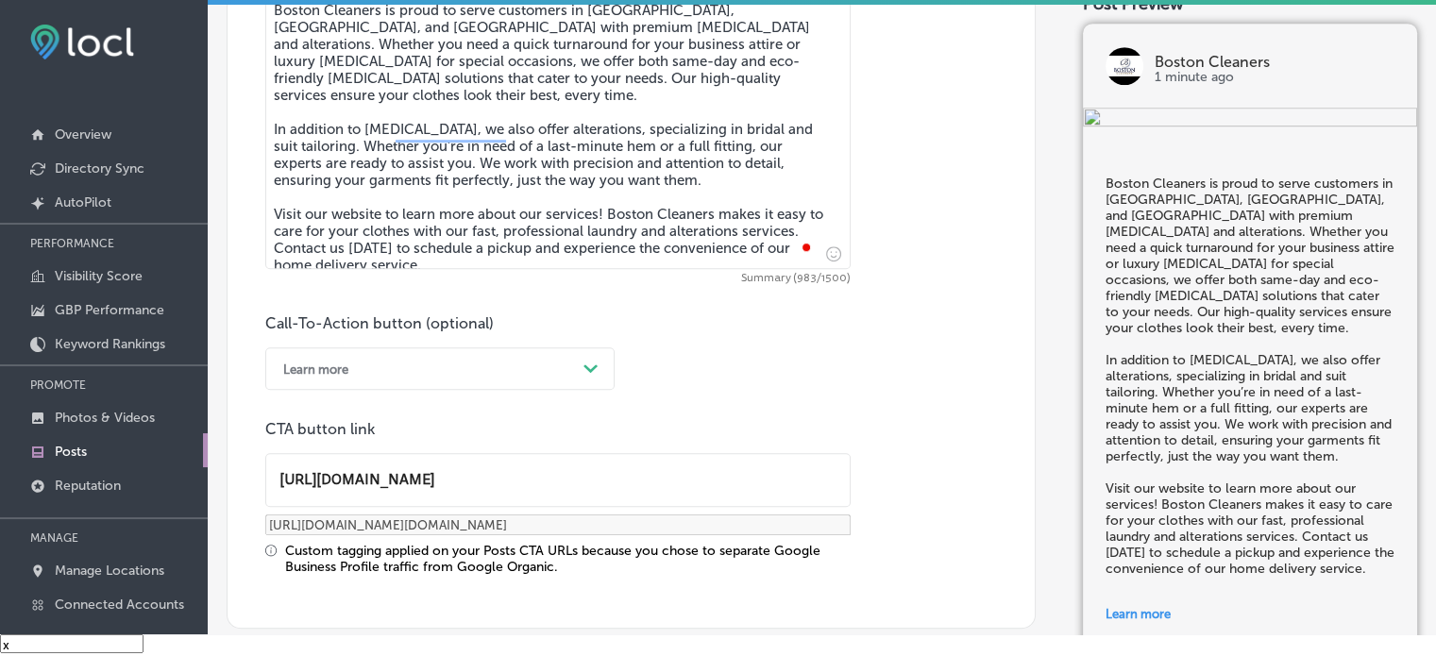
type input "[URL][DOMAIN_NAME]"
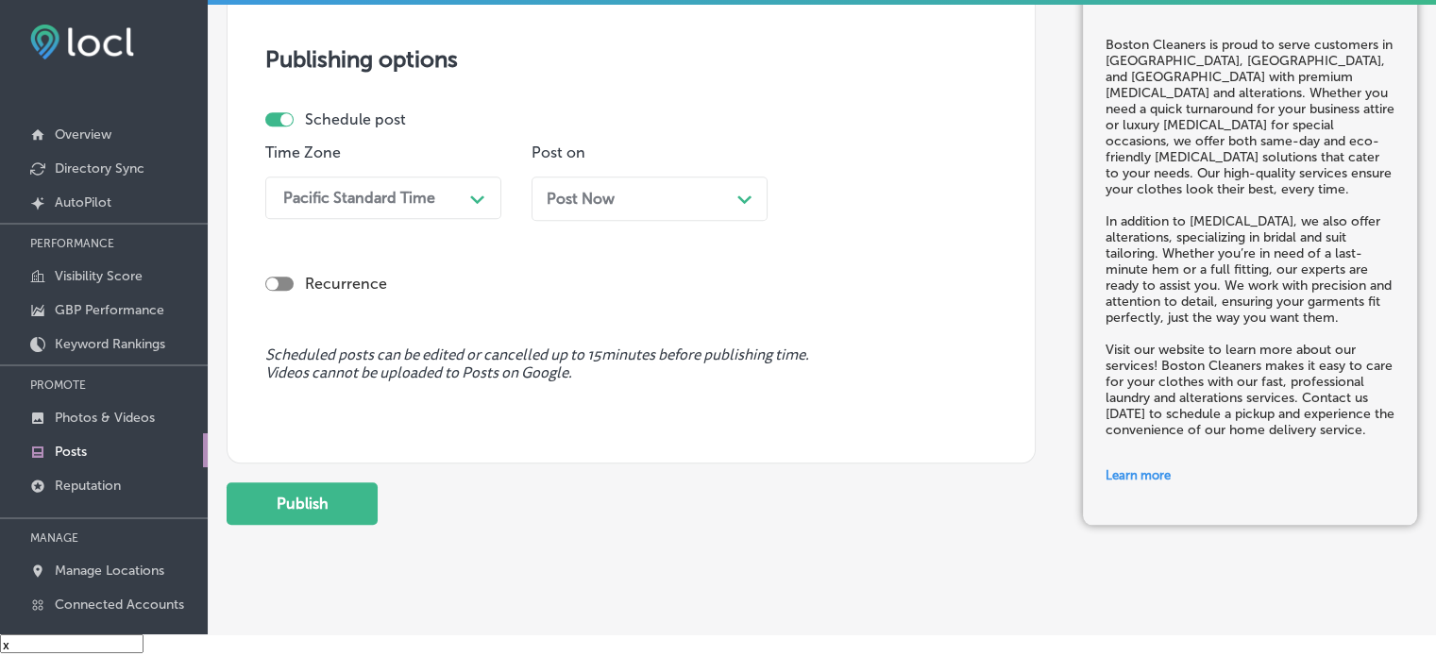
scroll to position [1775, 0]
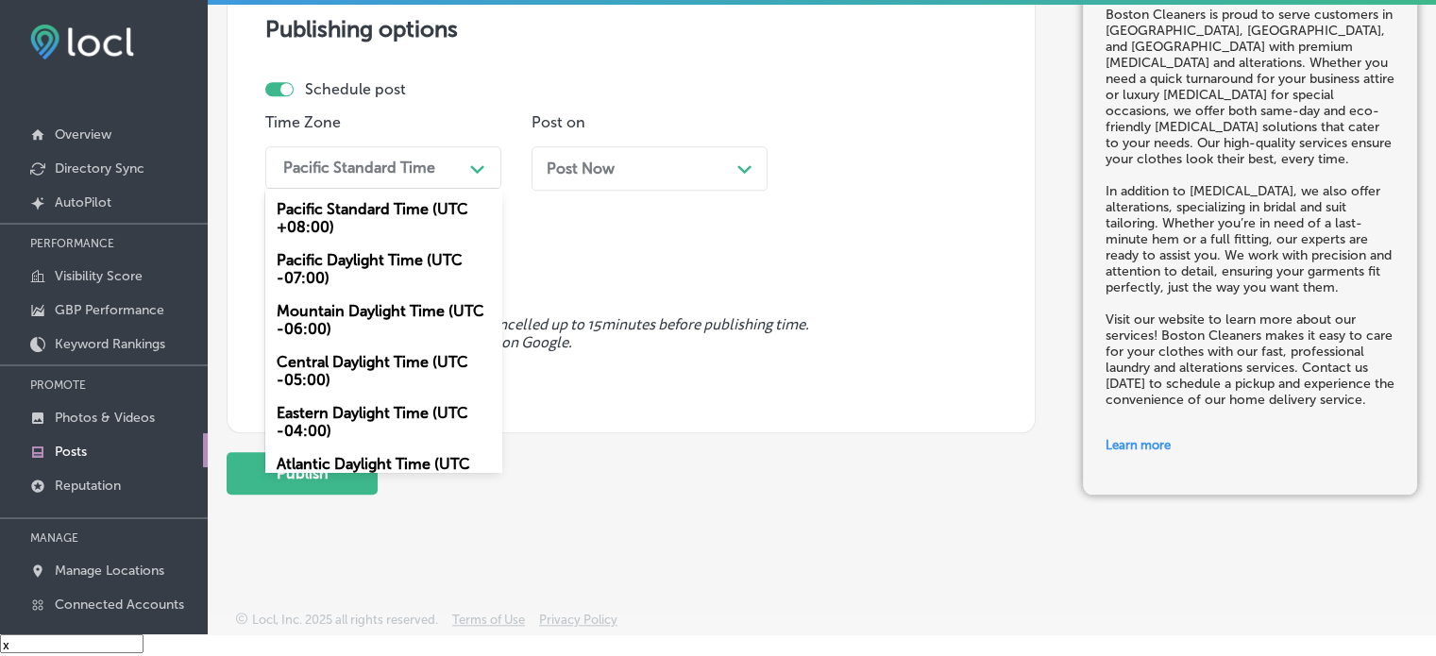
click at [424, 167] on div "Pacific Standard Time" at bounding box center [359, 168] width 152 height 18
click at [352, 319] on div "Mountain Daylight Time (UTC -06:00)" at bounding box center [383, 320] width 236 height 51
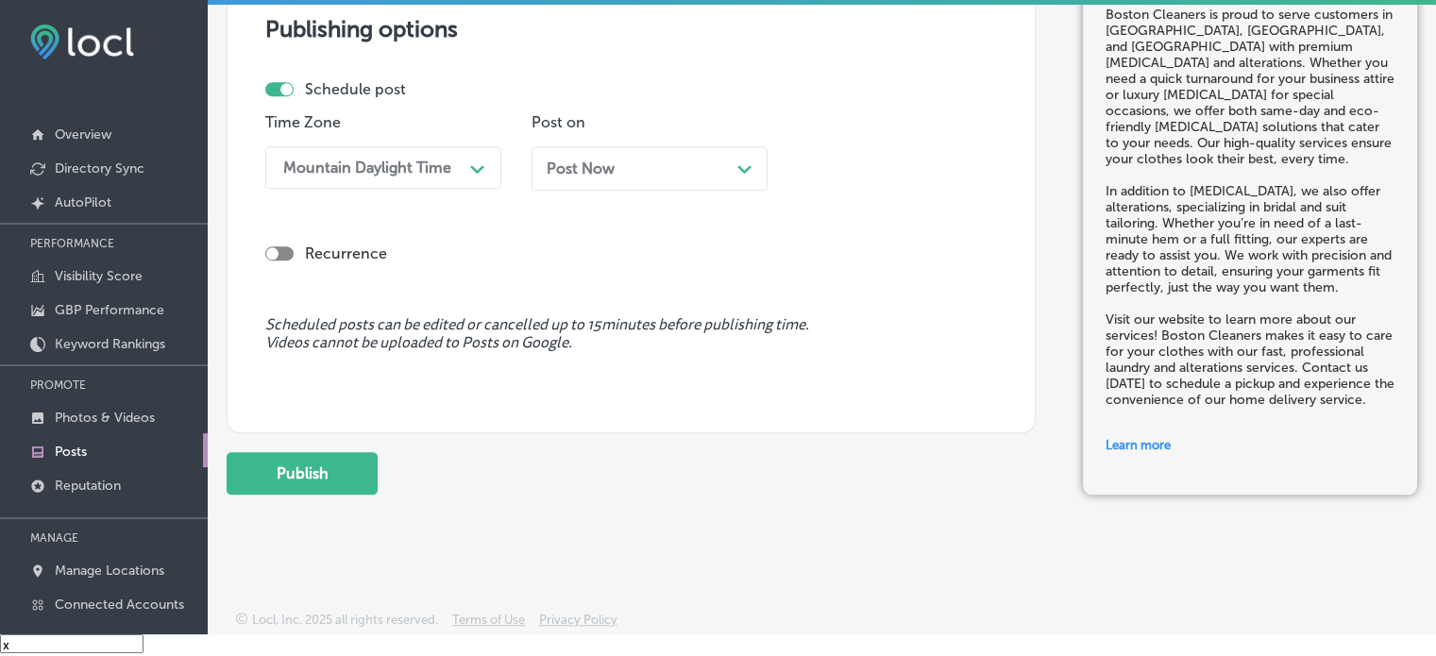
click at [619, 178] on div "Post Now Path Created with Sketch." at bounding box center [649, 168] width 236 height 44
click at [710, 238] on div "Recurrence" at bounding box center [631, 253] width 732 height 37
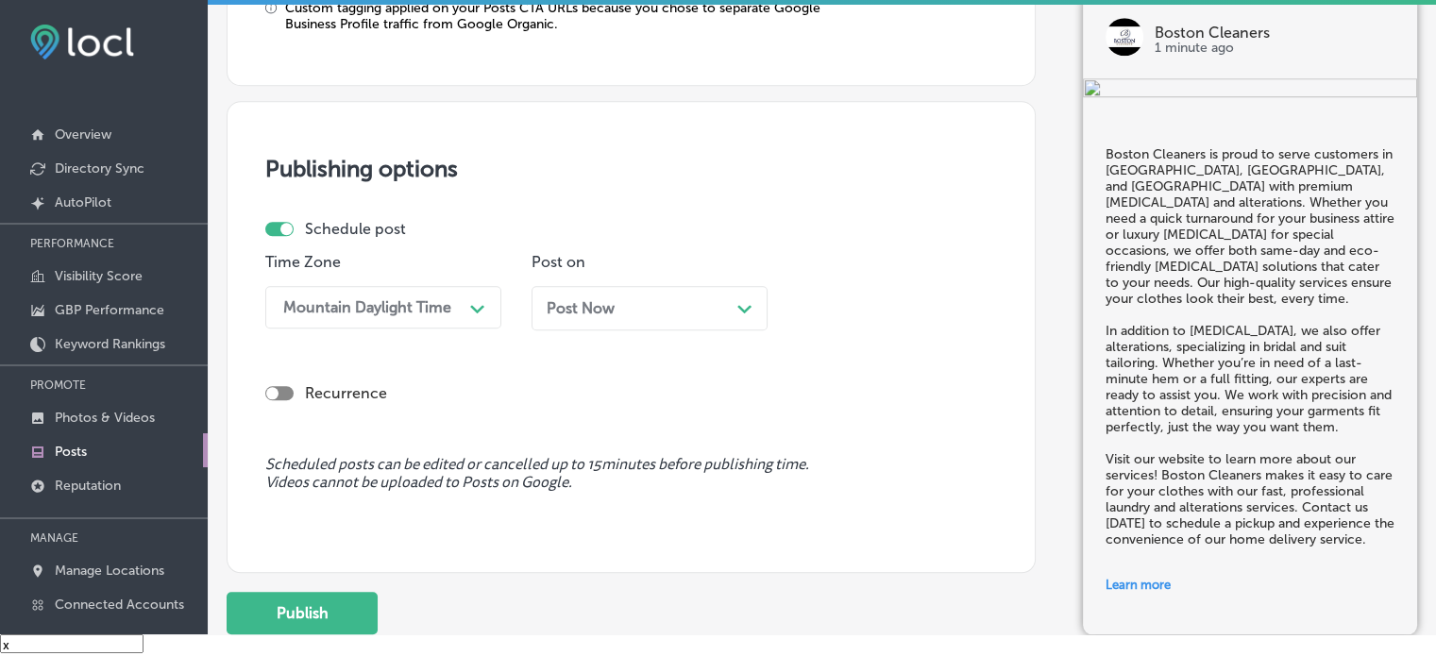
scroll to position [1618, 0]
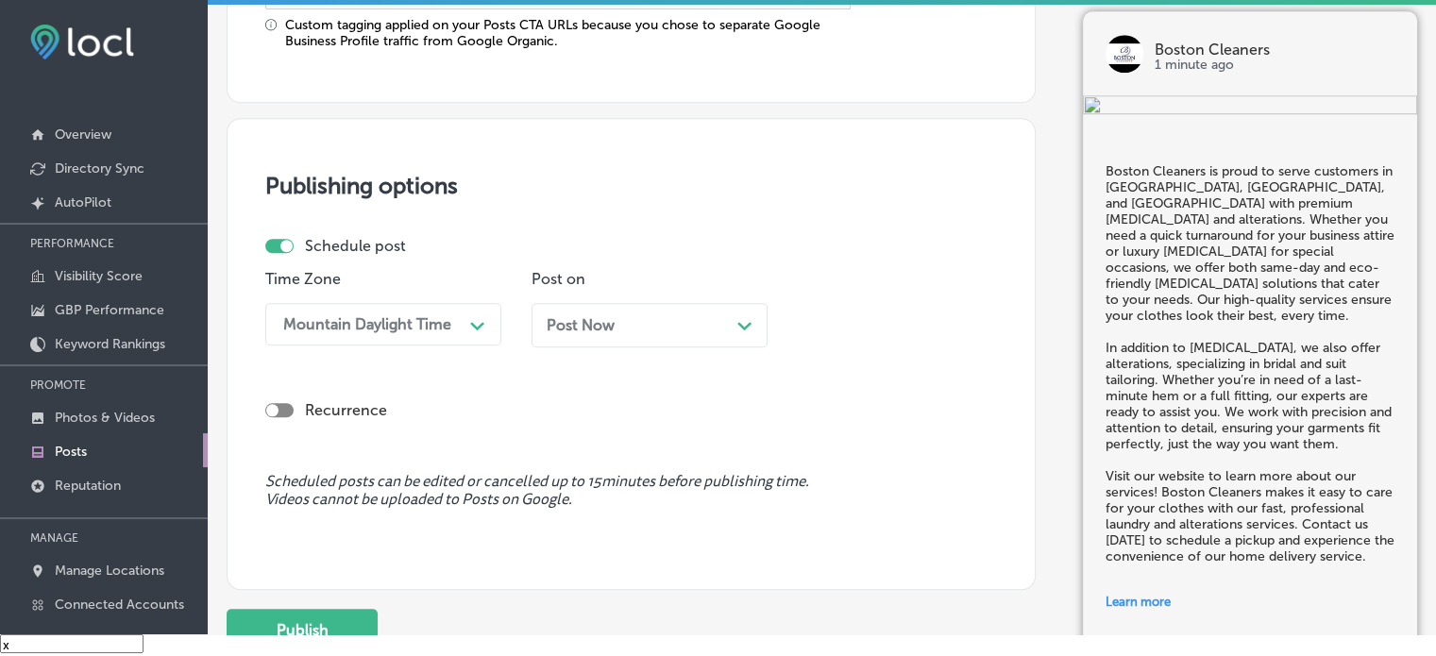
click at [715, 326] on div "Post Now Path Created with Sketch." at bounding box center [650, 325] width 206 height 18
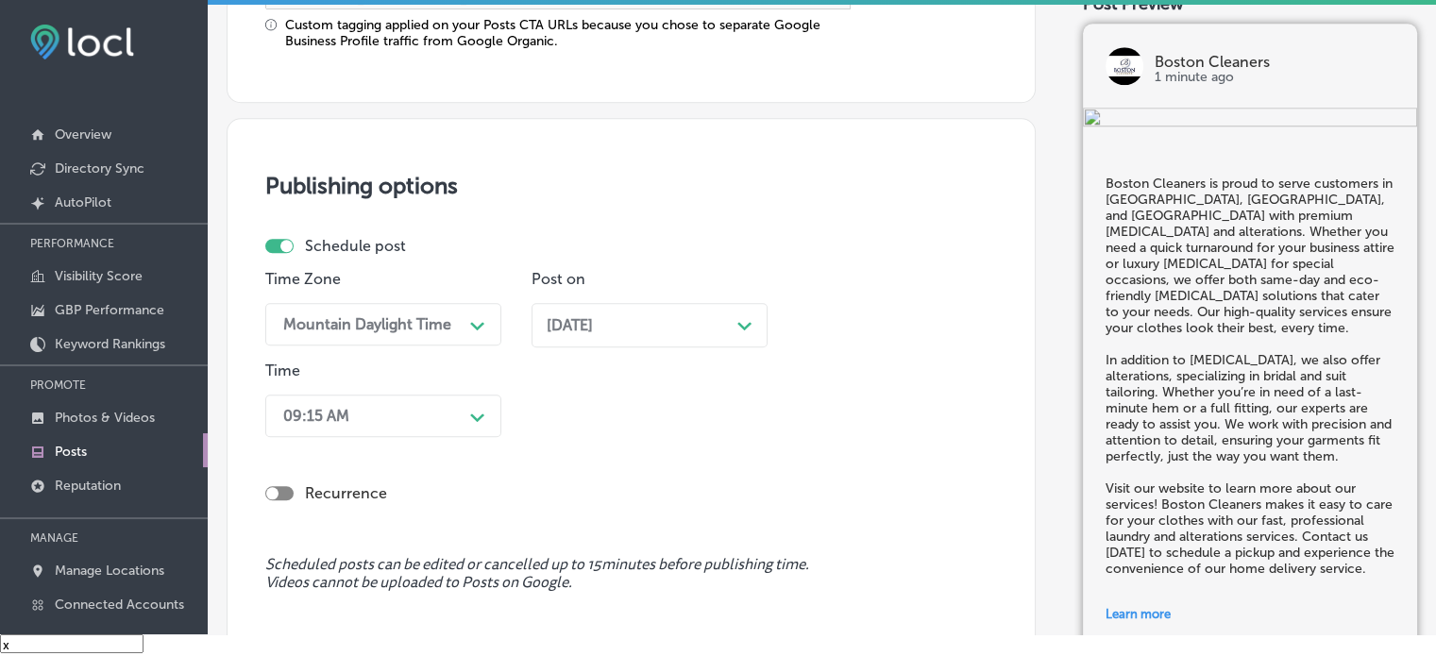
scroll to position [1688, 0]
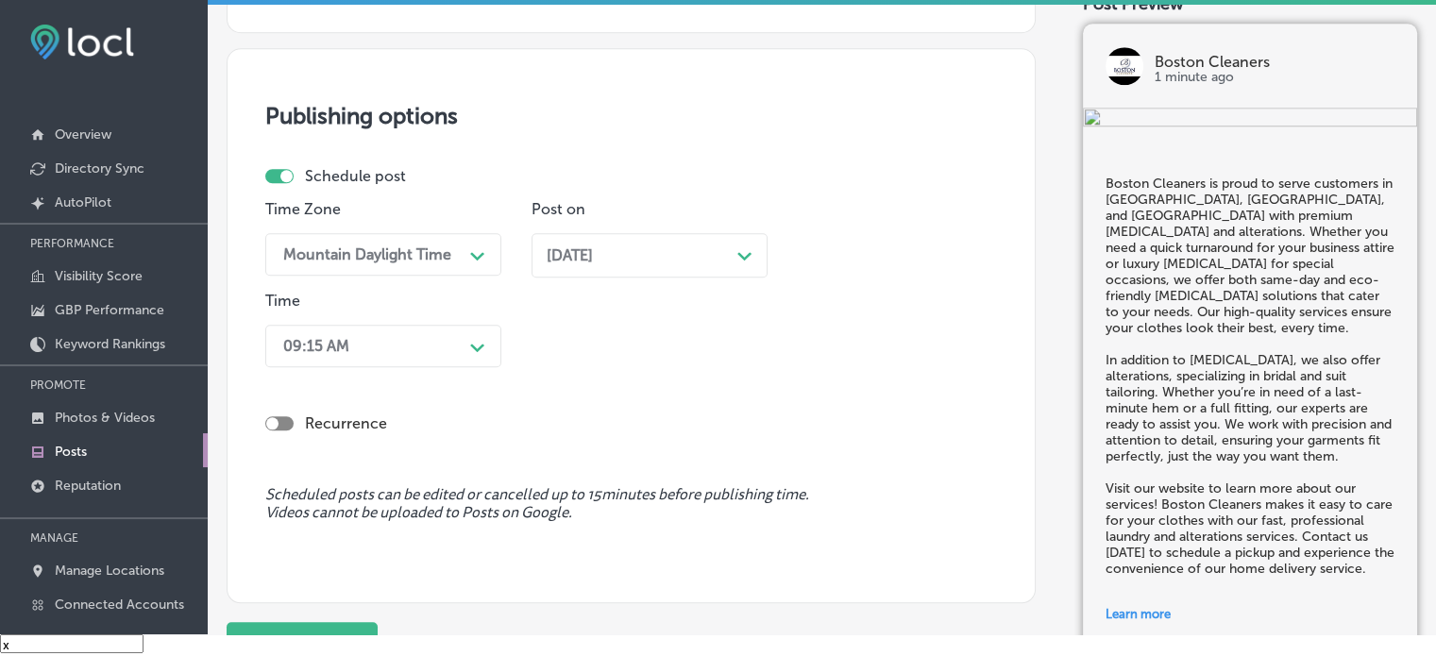
click at [399, 367] on div "09:15 AM Path Created with Sketch." at bounding box center [383, 346] width 236 height 42
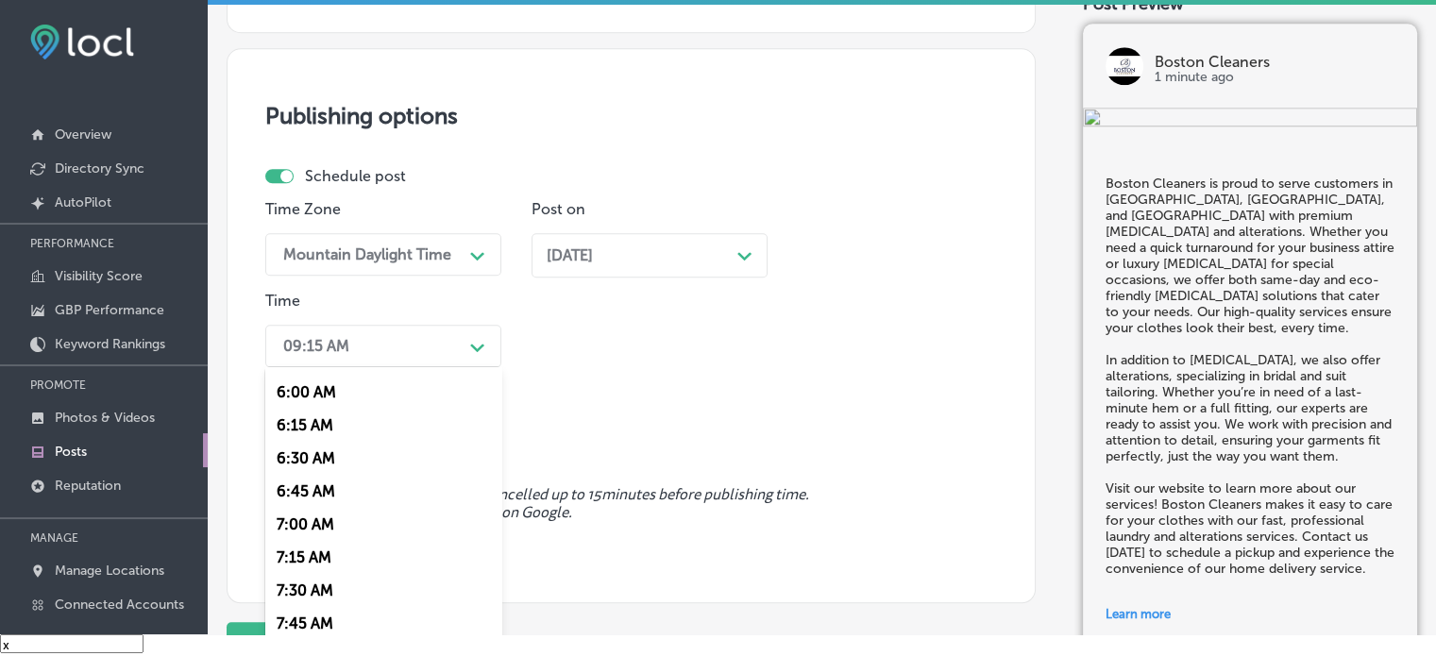
scroll to position [789, 0]
click at [296, 527] on div "7:00 AM" at bounding box center [383, 523] width 236 height 33
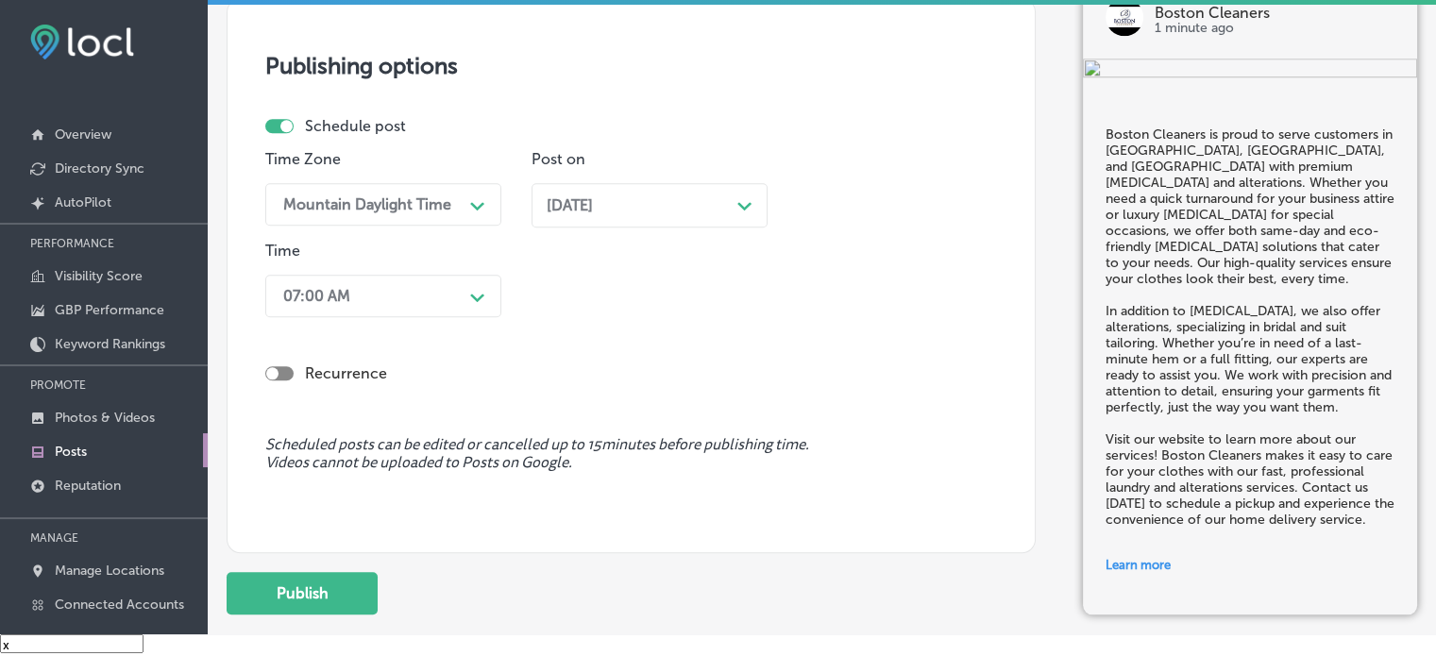
scroll to position [1741, 0]
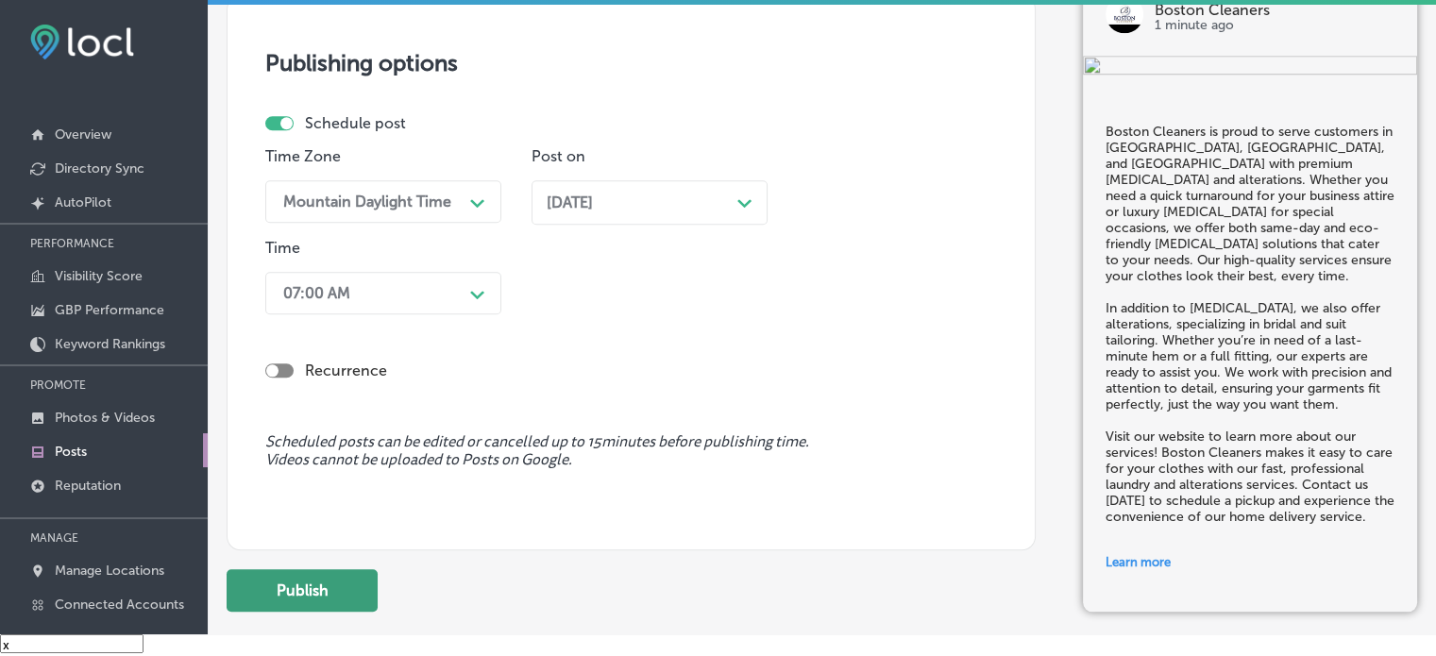
click at [310, 596] on button "Publish" at bounding box center [302, 590] width 151 height 42
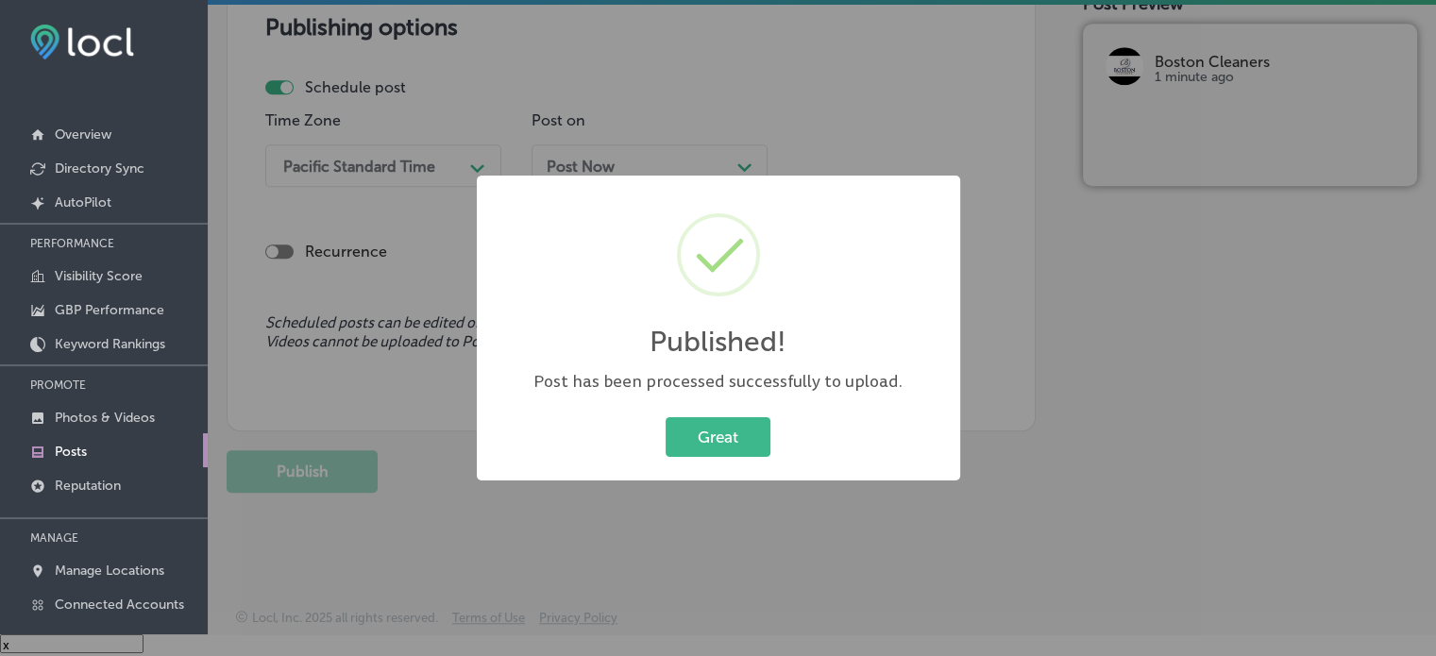
scroll to position [1605, 0]
click at [744, 411] on div "Published! × Post has been processed successfully to upload. Great Cancel" at bounding box center [718, 328] width 483 height 305
click at [717, 436] on button "Great" at bounding box center [718, 436] width 105 height 39
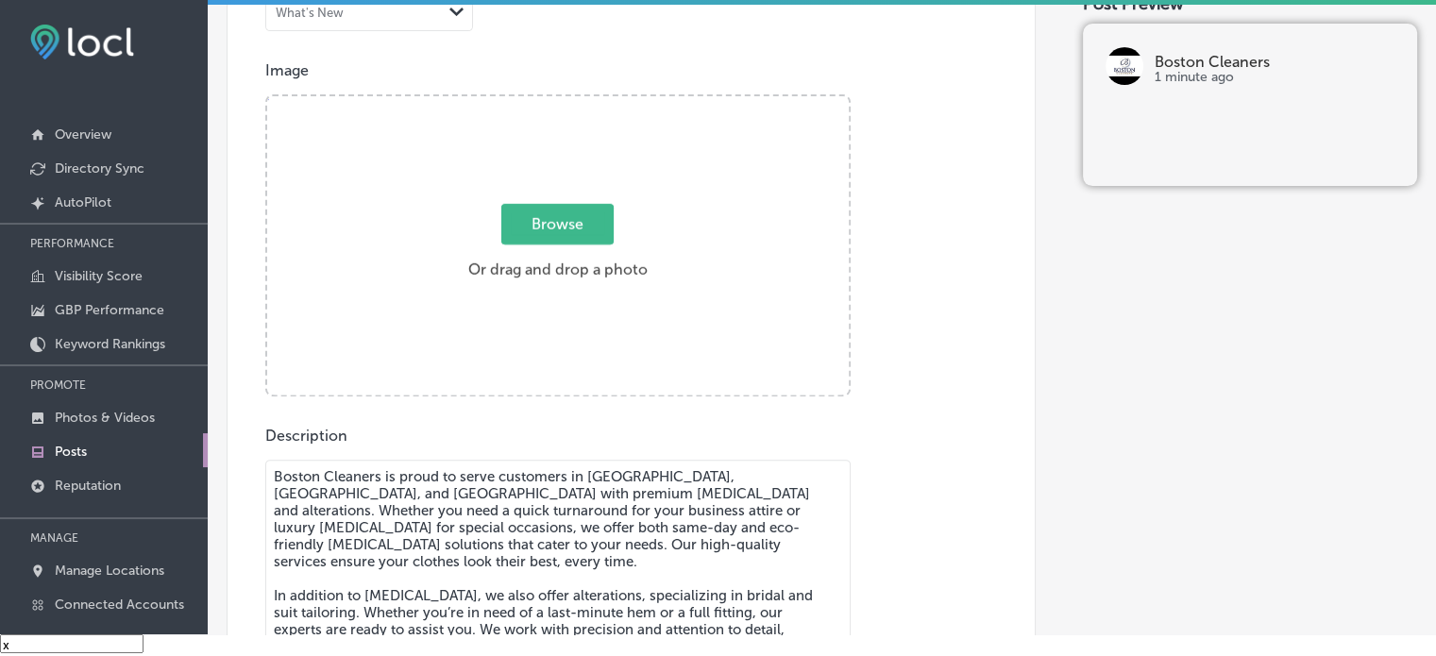
scroll to position [622, 0]
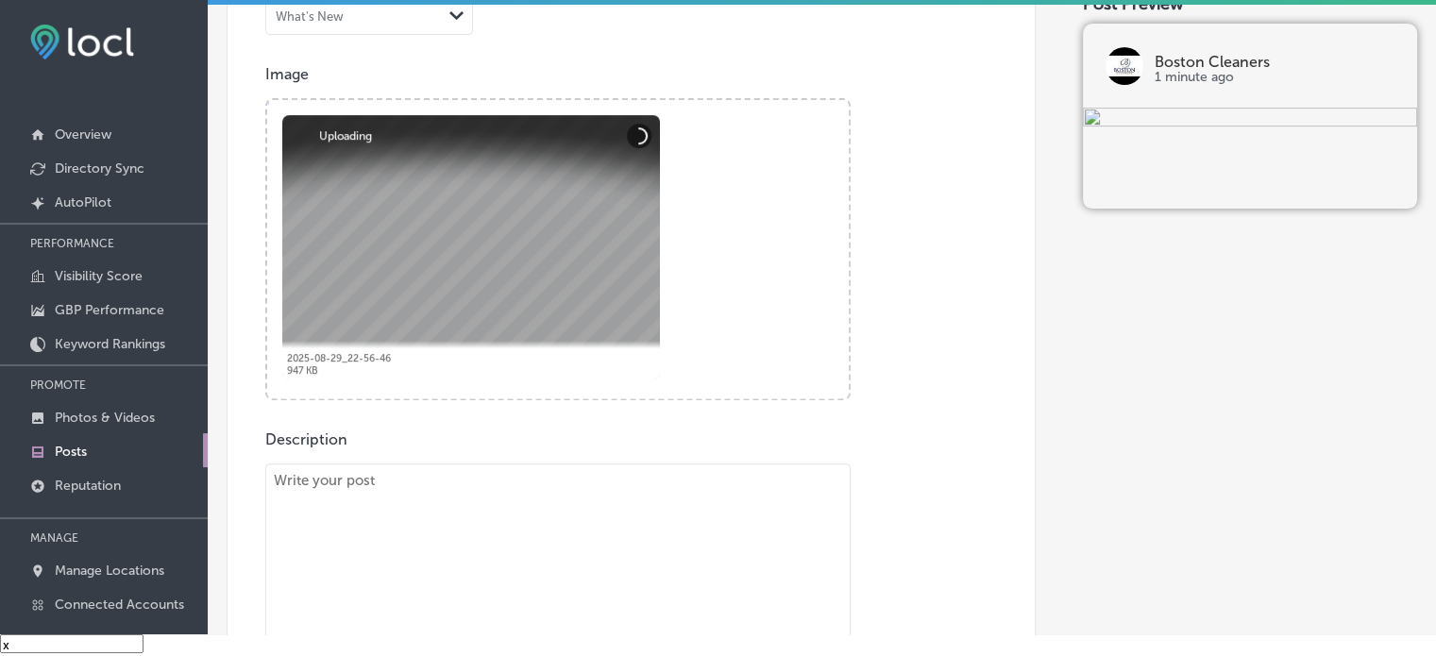
click at [580, 499] on textarea "To enrich screen reader interactions, please activate Accessibility in Grammarl…" at bounding box center [557, 602] width 585 height 276
paste textarea ""At Boston Cleaners in Las Vegas, NV, we offer premium dry cleaning services in…"
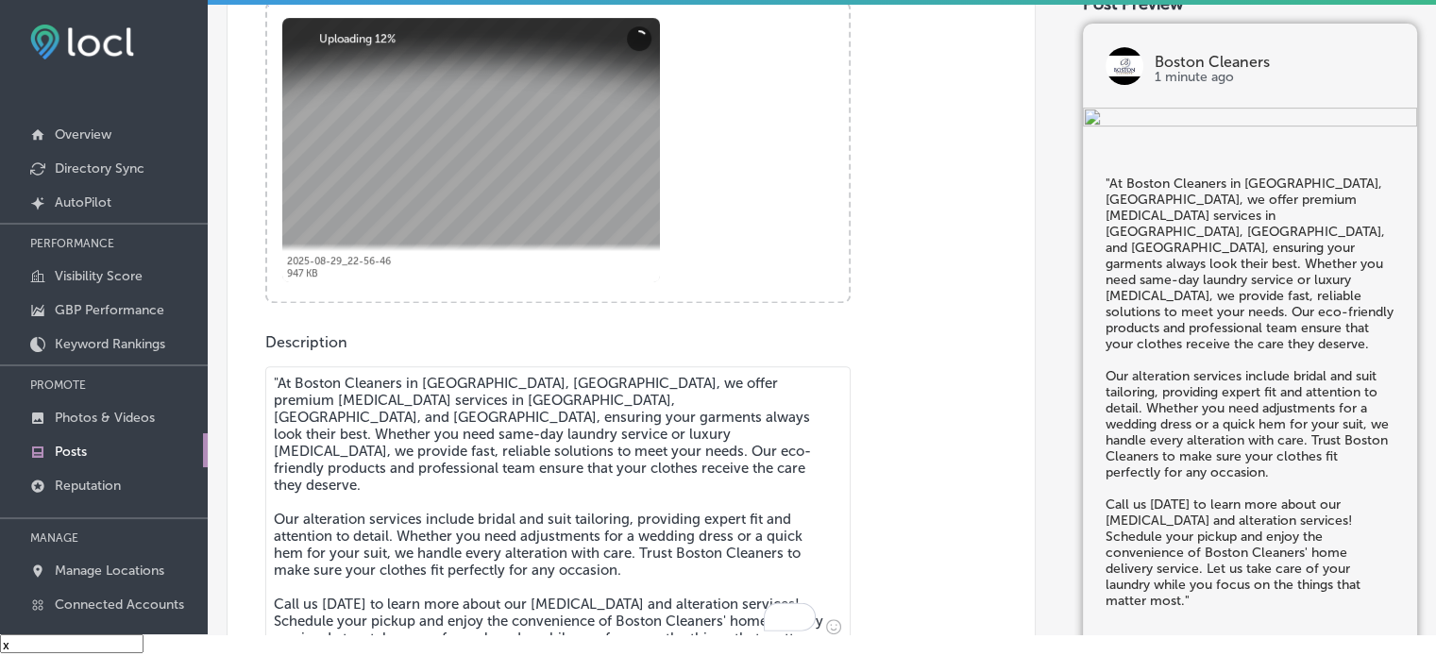
scroll to position [752, 0]
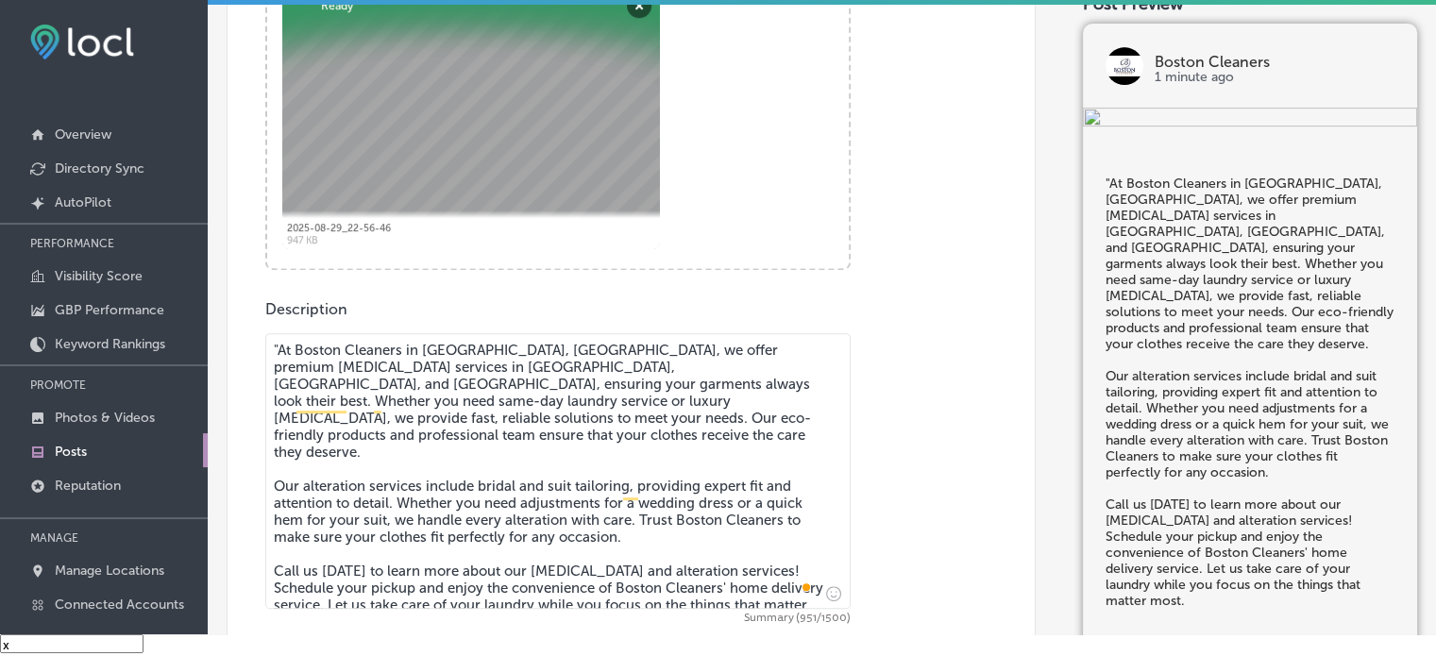
click at [276, 339] on textarea ""At Boston Cleaners in Las Vegas, NV, we offer premium dry cleaning services in…" at bounding box center [557, 471] width 585 height 276
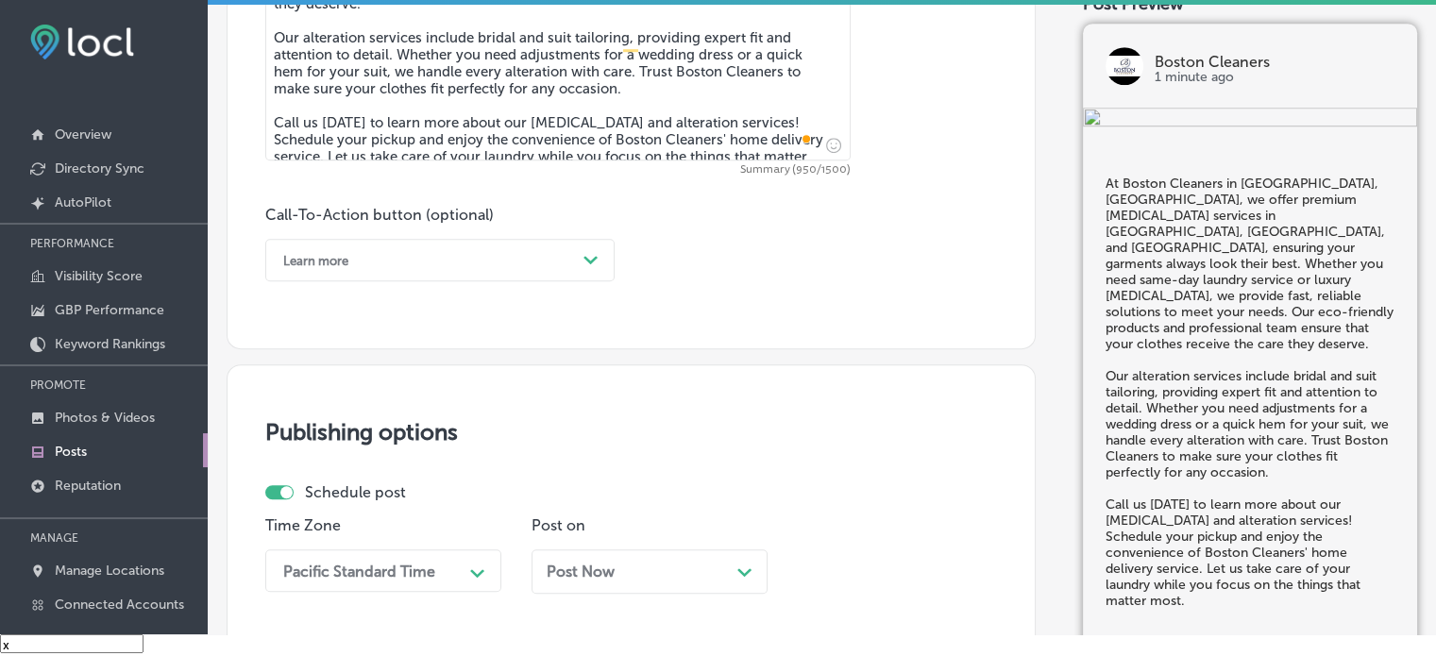
scroll to position [1201, 0]
type textarea "At Boston Cleaners in Las Vegas, NV, we offer premium dry cleaning services in …"
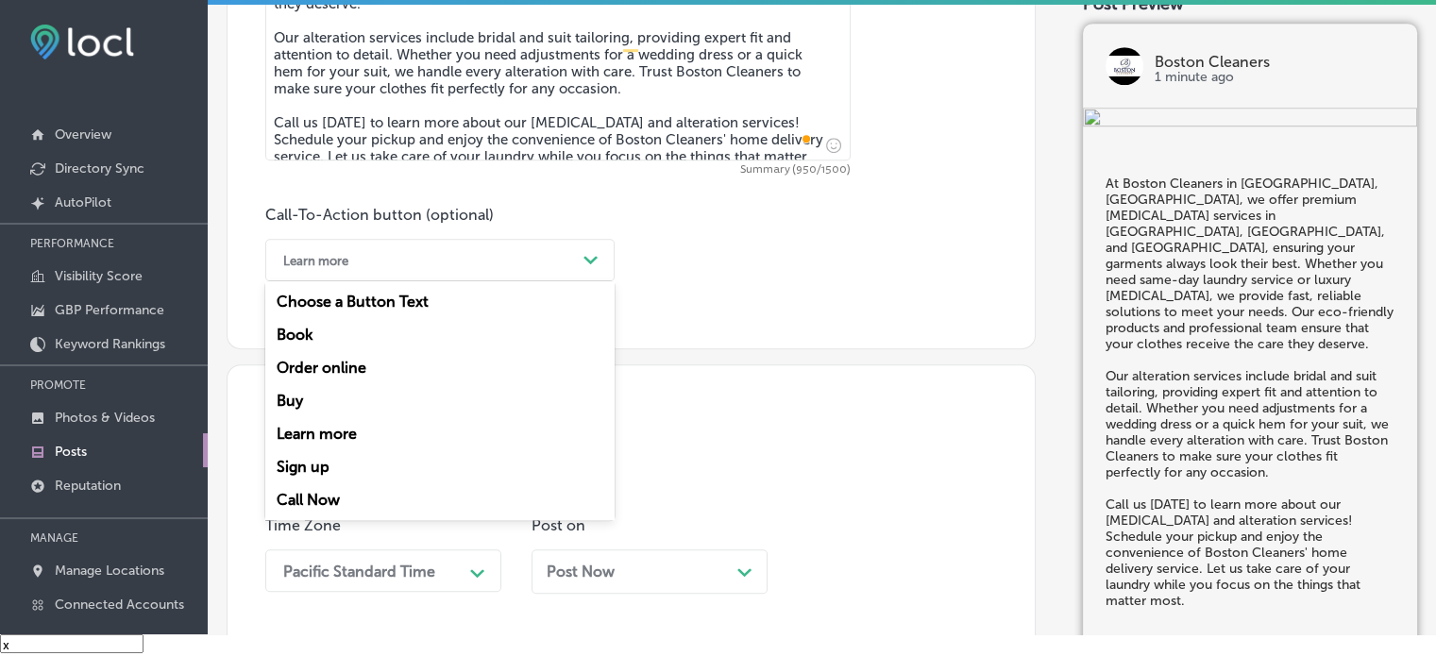
click at [464, 245] on div "Learn more" at bounding box center [425, 259] width 302 height 29
click at [335, 508] on div "Call Now" at bounding box center [439, 499] width 349 height 33
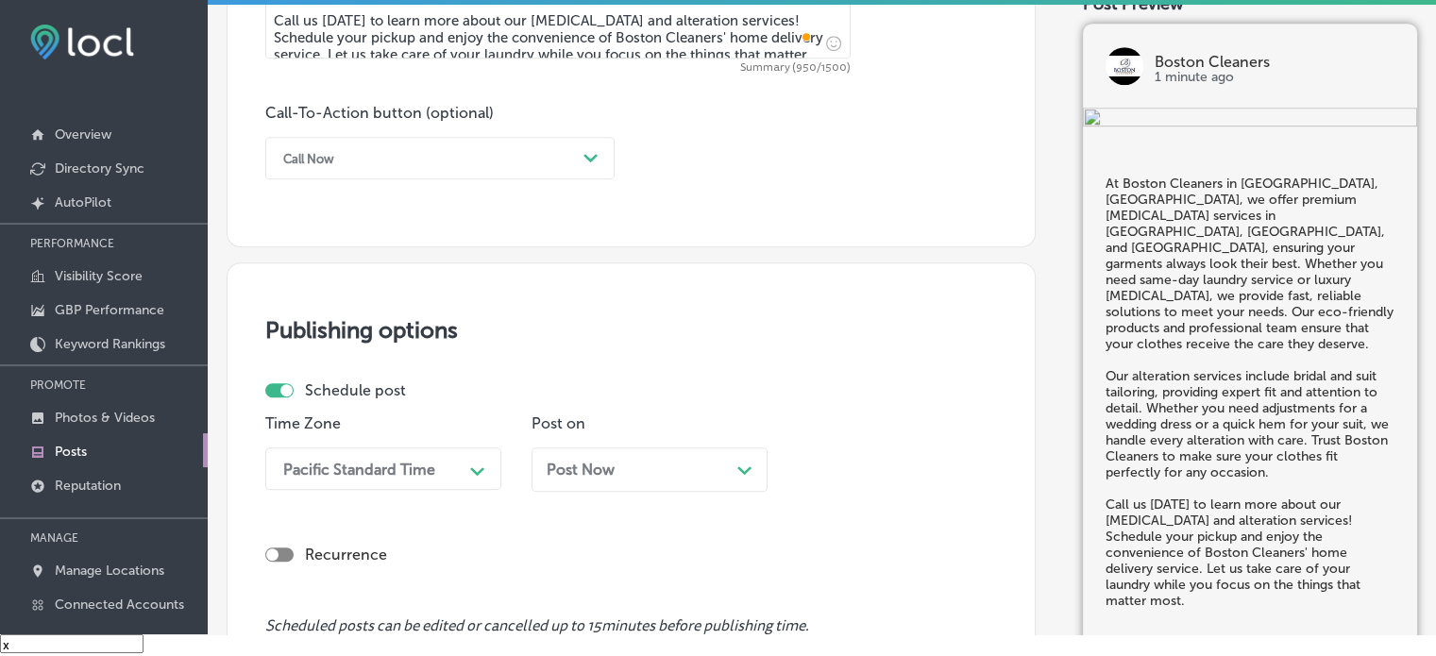
scroll to position [1427, 0]
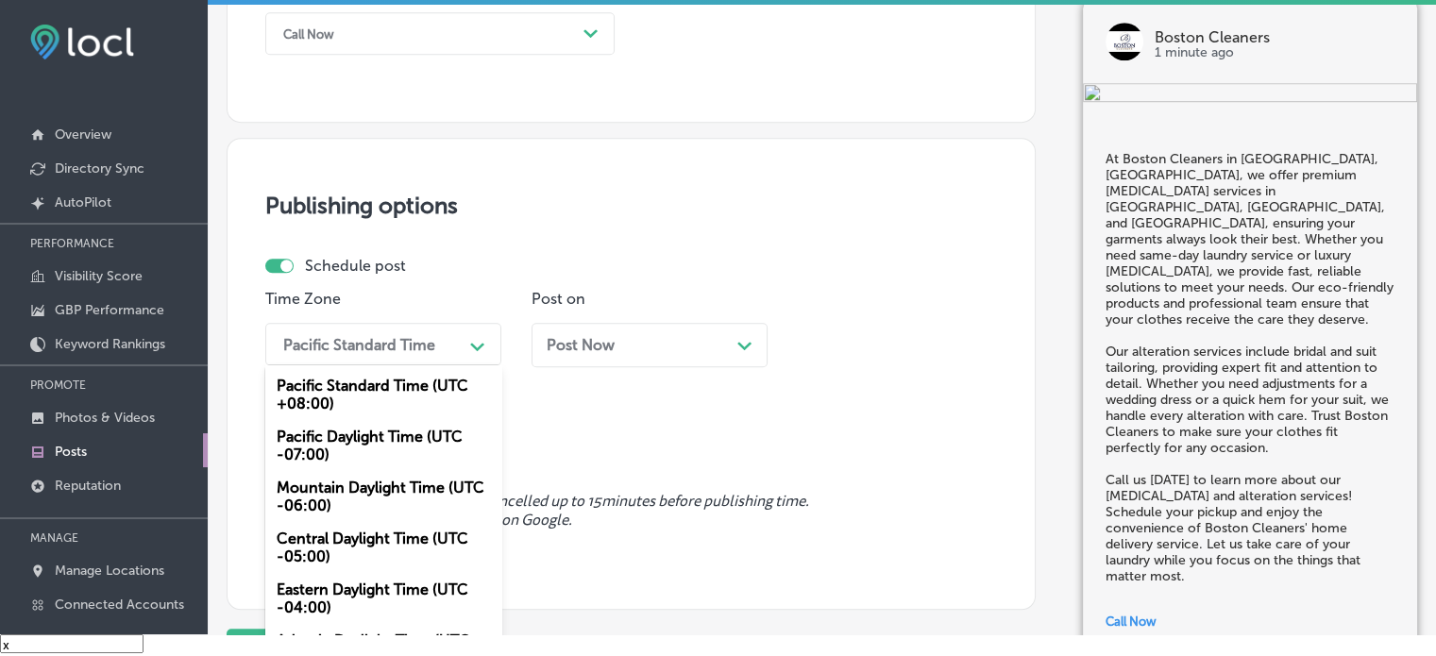
click at [430, 365] on div "option Mountain Daylight Time (UTC -06:00), selected. option Pacific Daylight T…" at bounding box center [383, 344] width 236 height 42
click at [365, 490] on div "Mountain Daylight Time (UTC -06:00)" at bounding box center [383, 496] width 236 height 51
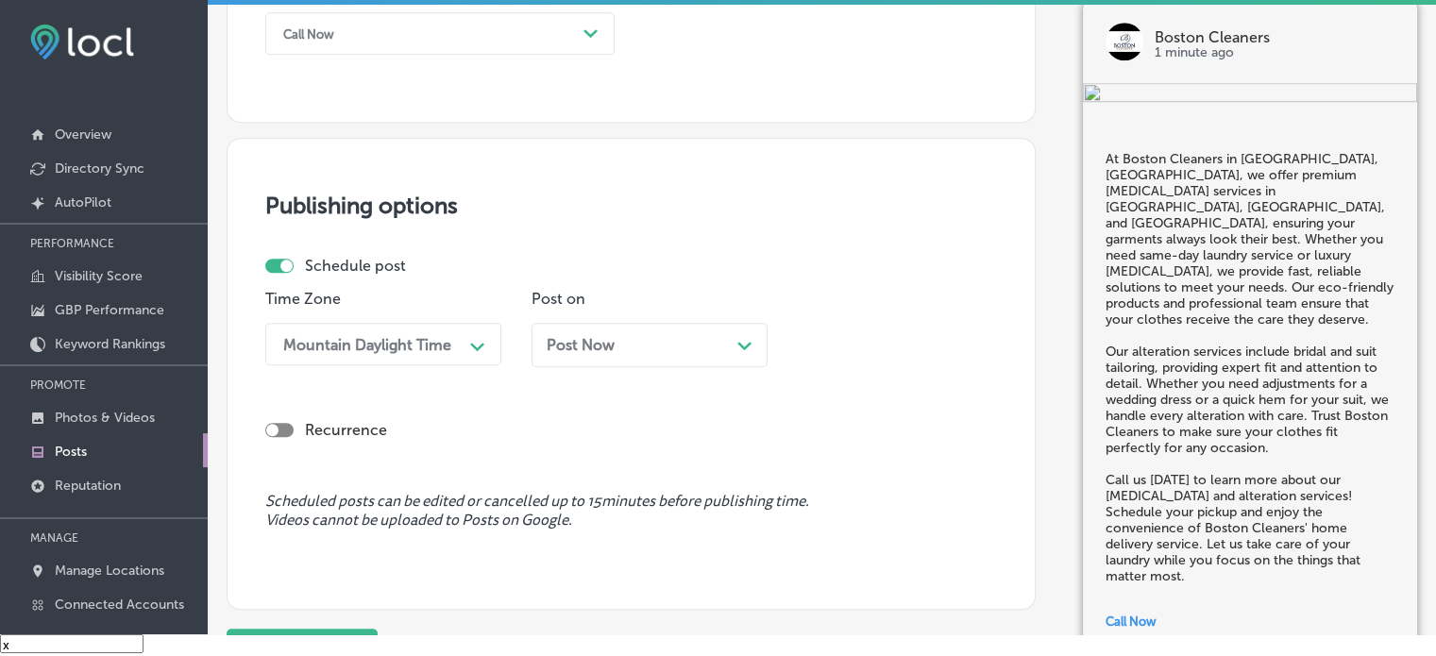
click at [604, 340] on span "Post Now" at bounding box center [581, 345] width 68 height 18
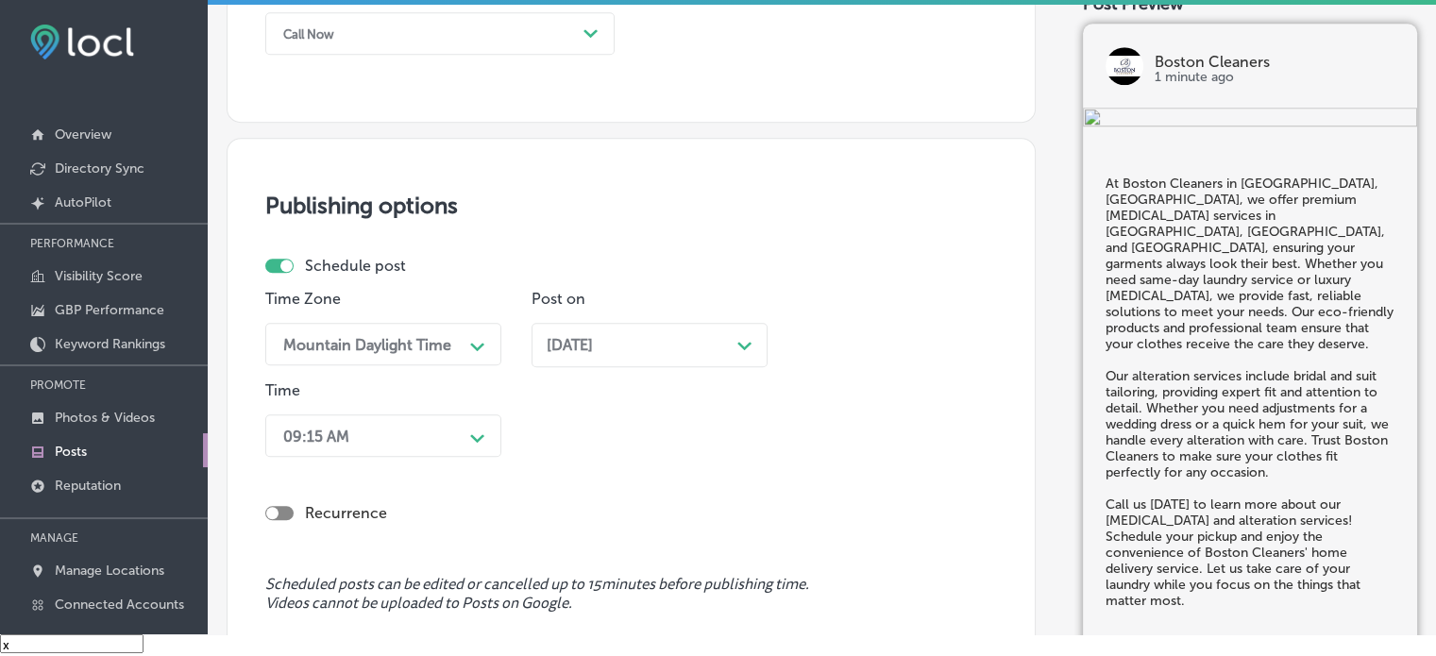
scroll to position [1518, 0]
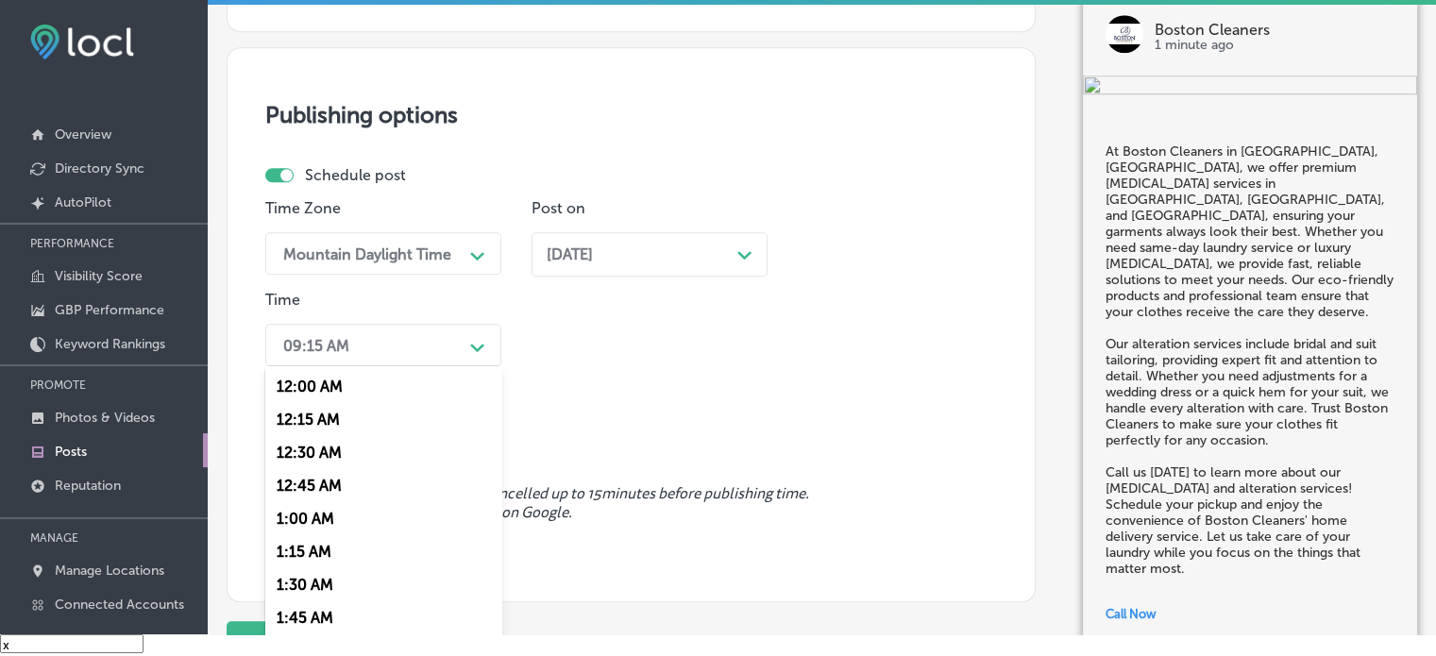
click at [447, 366] on div "option 7:00 AM, selected. option 12:30 AM focused, 3 of 96. 96 results availabl…" at bounding box center [383, 345] width 236 height 42
click at [313, 459] on div "7:00 AM" at bounding box center [383, 455] width 236 height 33
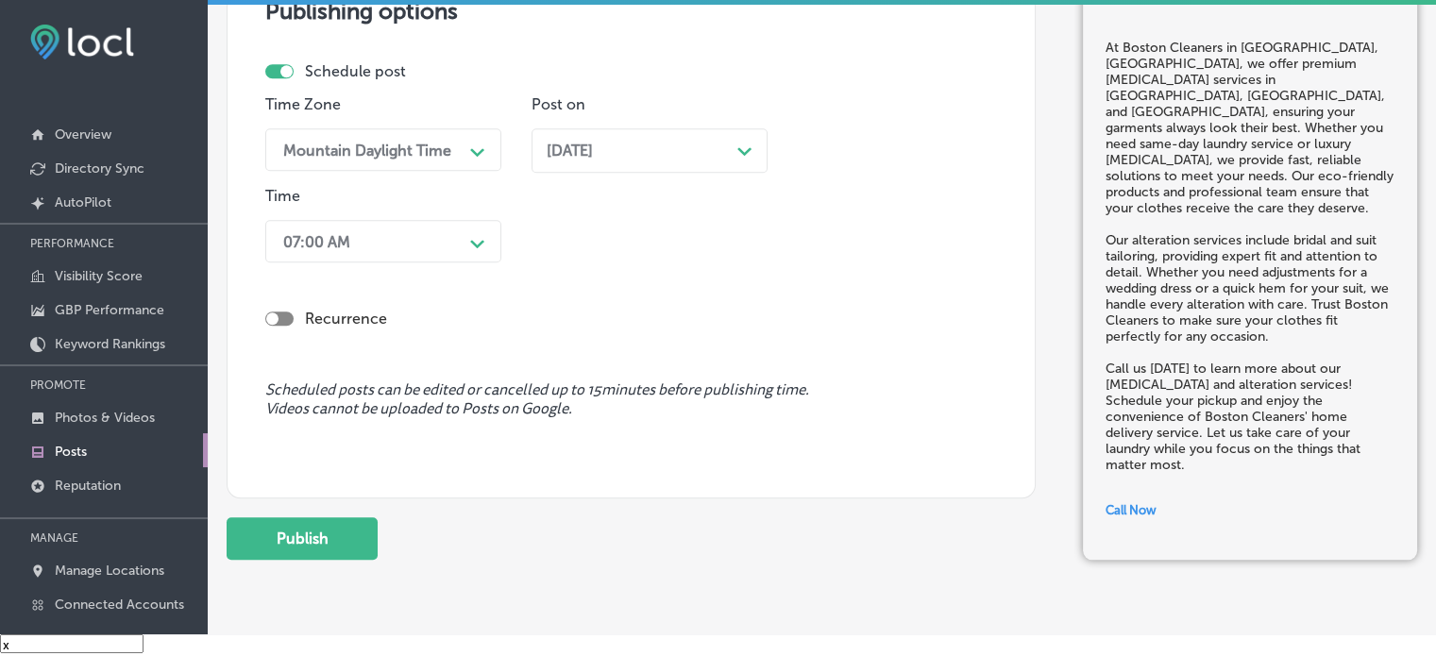
scroll to position [1625, 0]
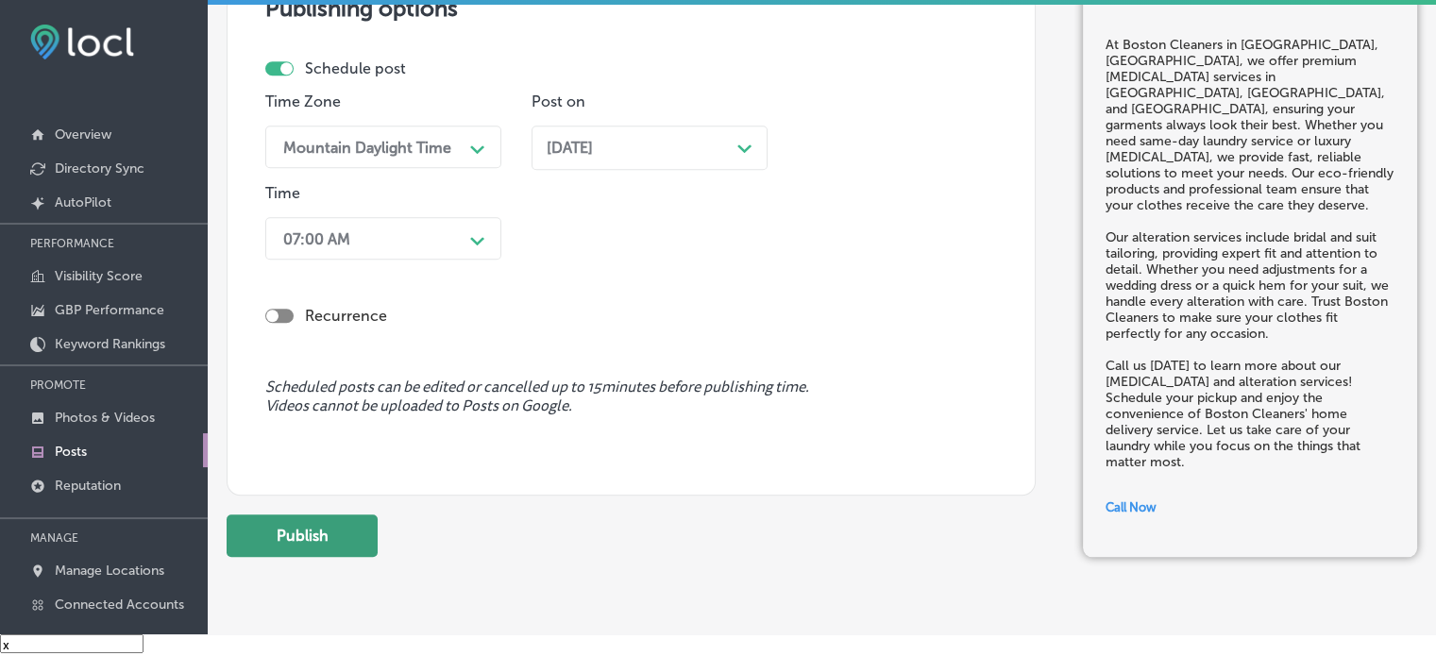
click at [309, 548] on button "Publish" at bounding box center [302, 535] width 151 height 42
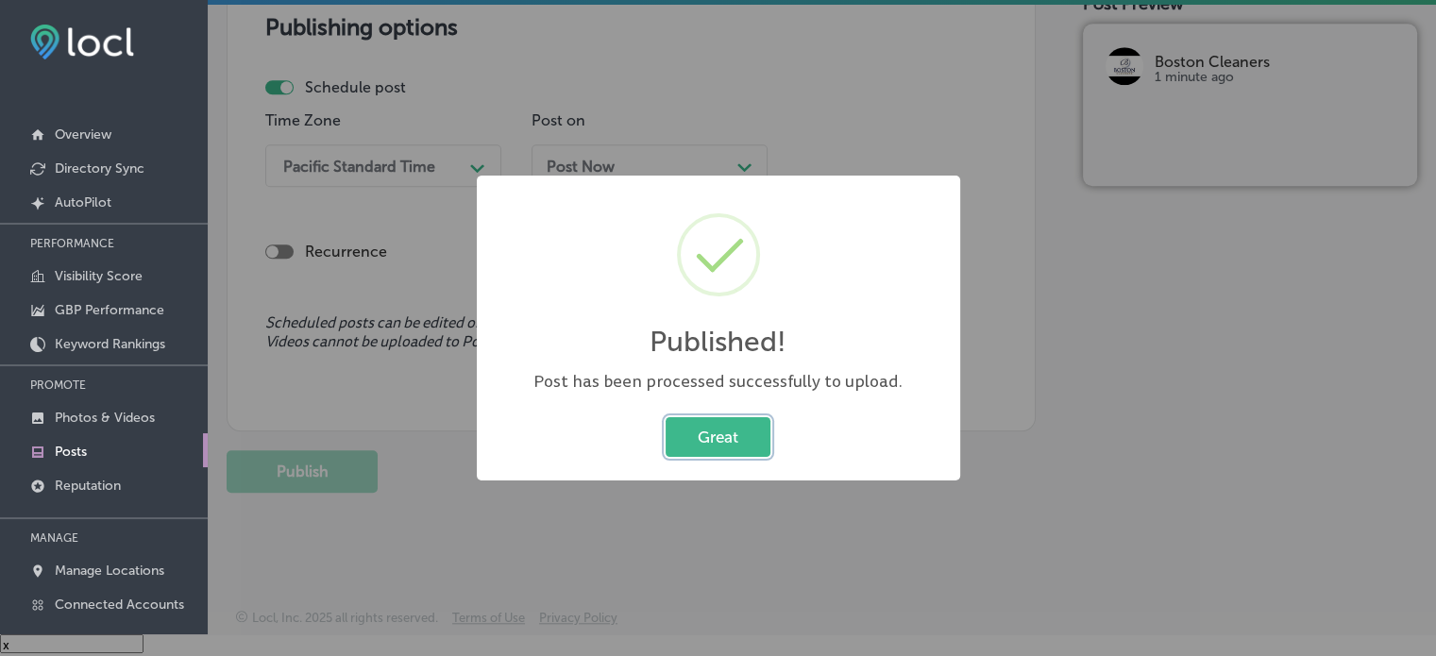
scroll to position [1605, 0]
click at [718, 428] on button "Great" at bounding box center [718, 436] width 105 height 39
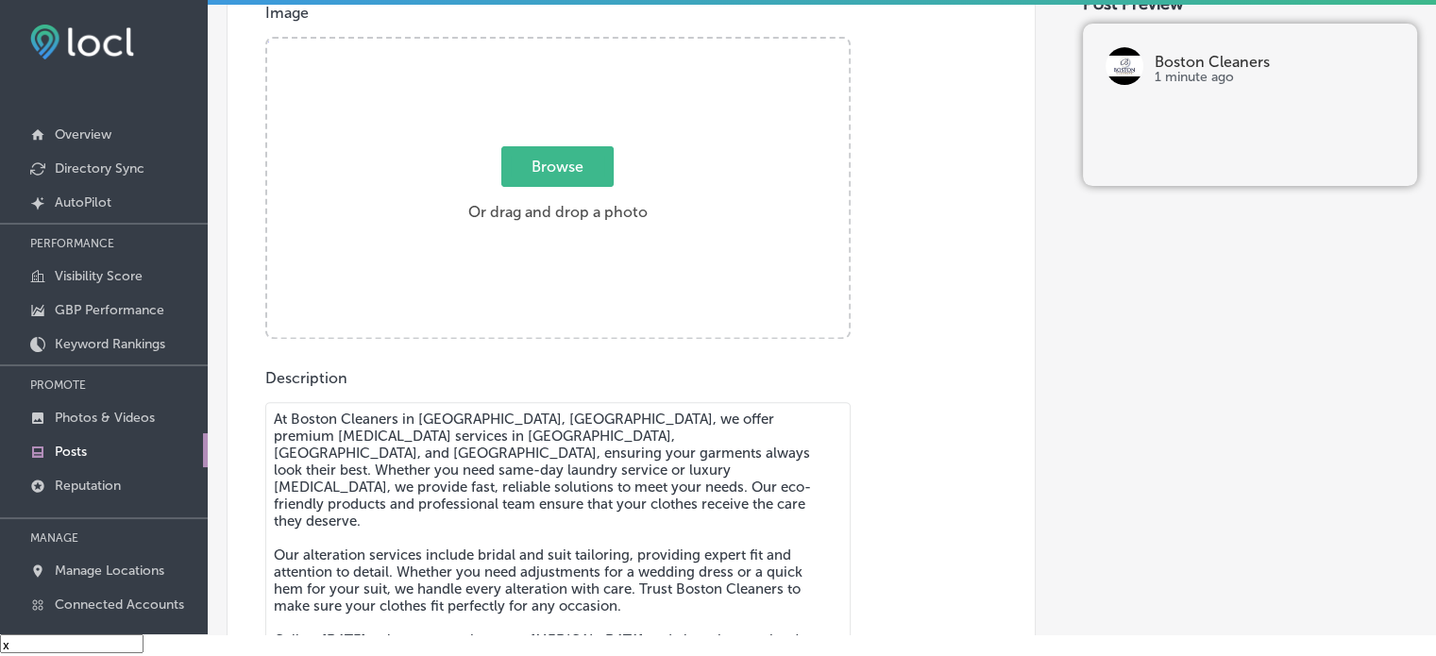
scroll to position [627, 0]
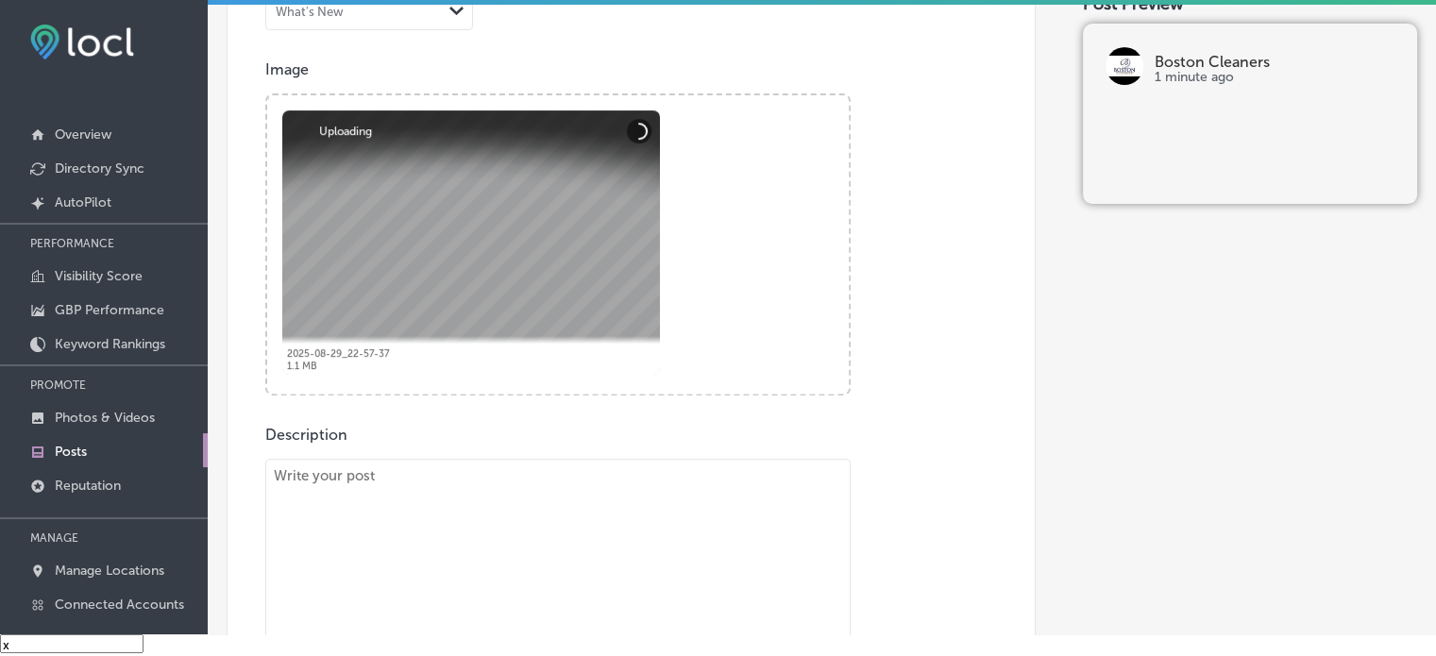
click at [536, 554] on textarea "To enrich screen reader interactions, please activate Accessibility in Grammarl…" at bounding box center [557, 597] width 585 height 276
paste textarea ""At Boston Cleaners in Las Vegas, NV, we offer top-tier dry cleaning and altera…"
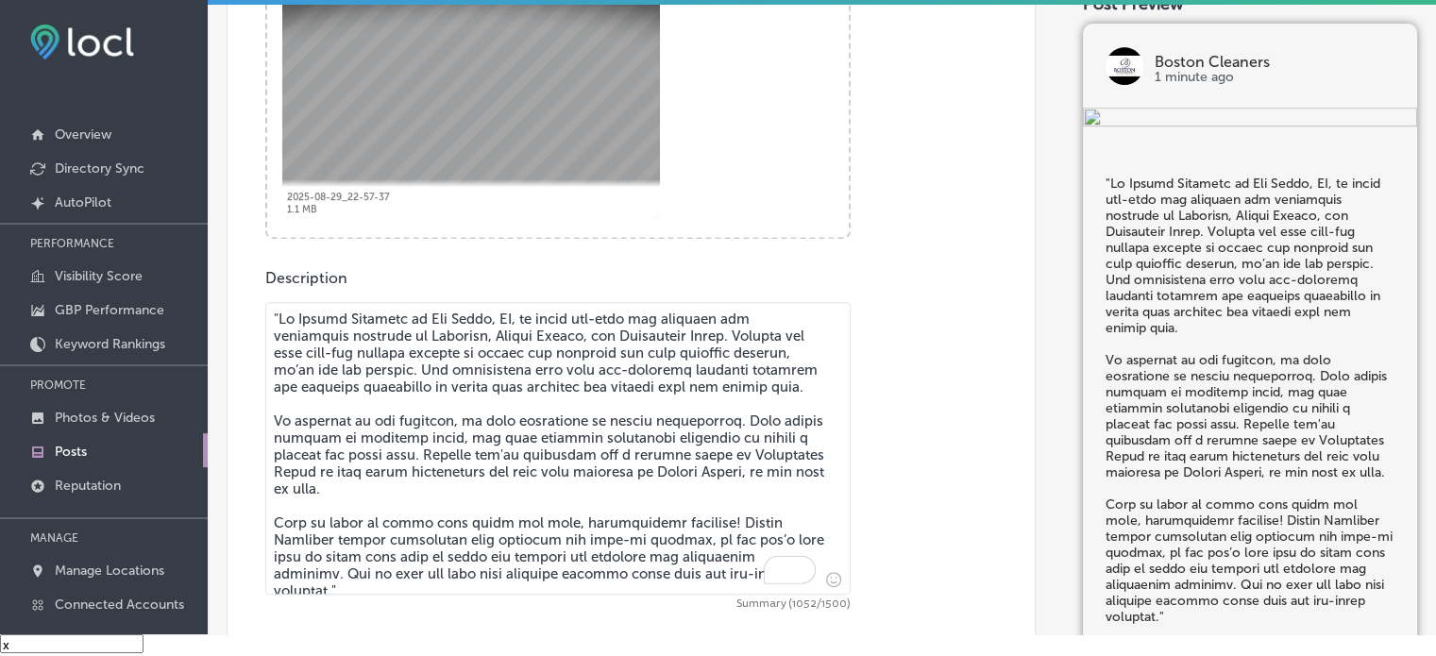
scroll to position [789, 0]
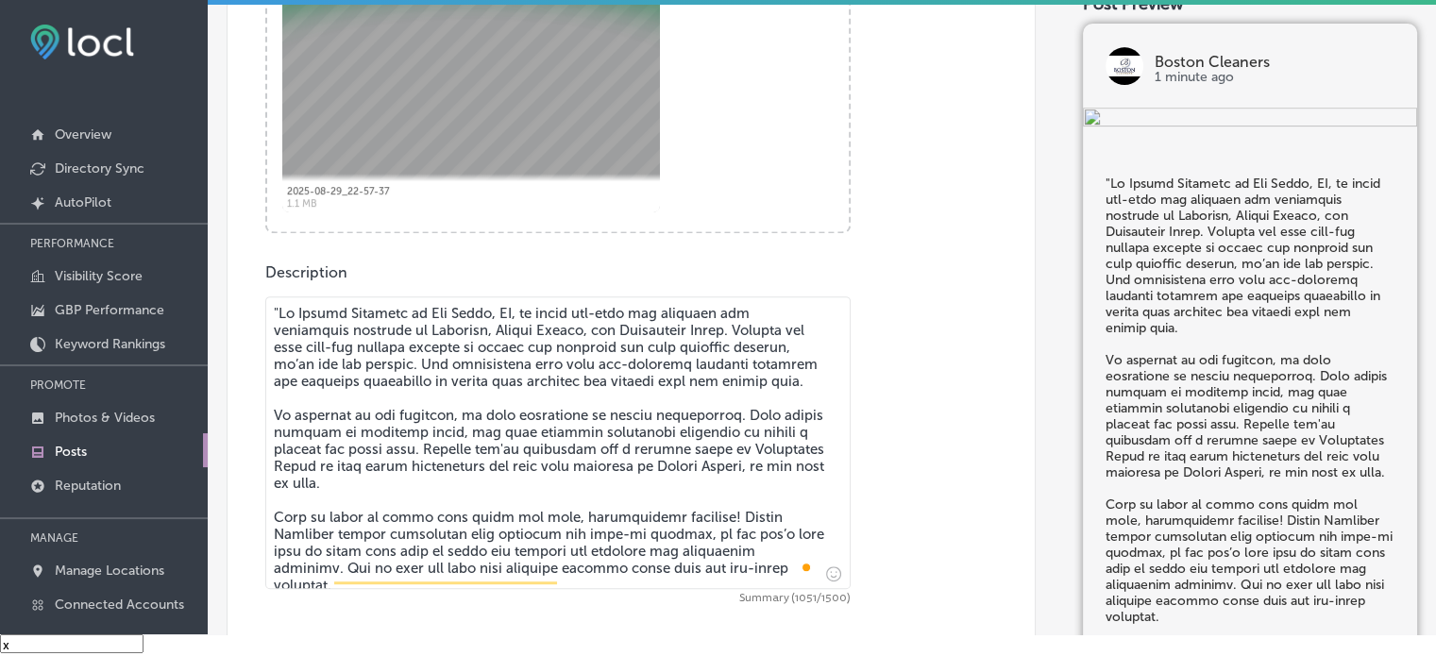
click at [276, 303] on textarea "To enrich screen reader interactions, please activate Accessibility in Grammarl…" at bounding box center [557, 442] width 585 height 293
type textarea "At Boston Cleaners in Las Vegas, NV, we offer top-tier dry cleaning and alterat…"
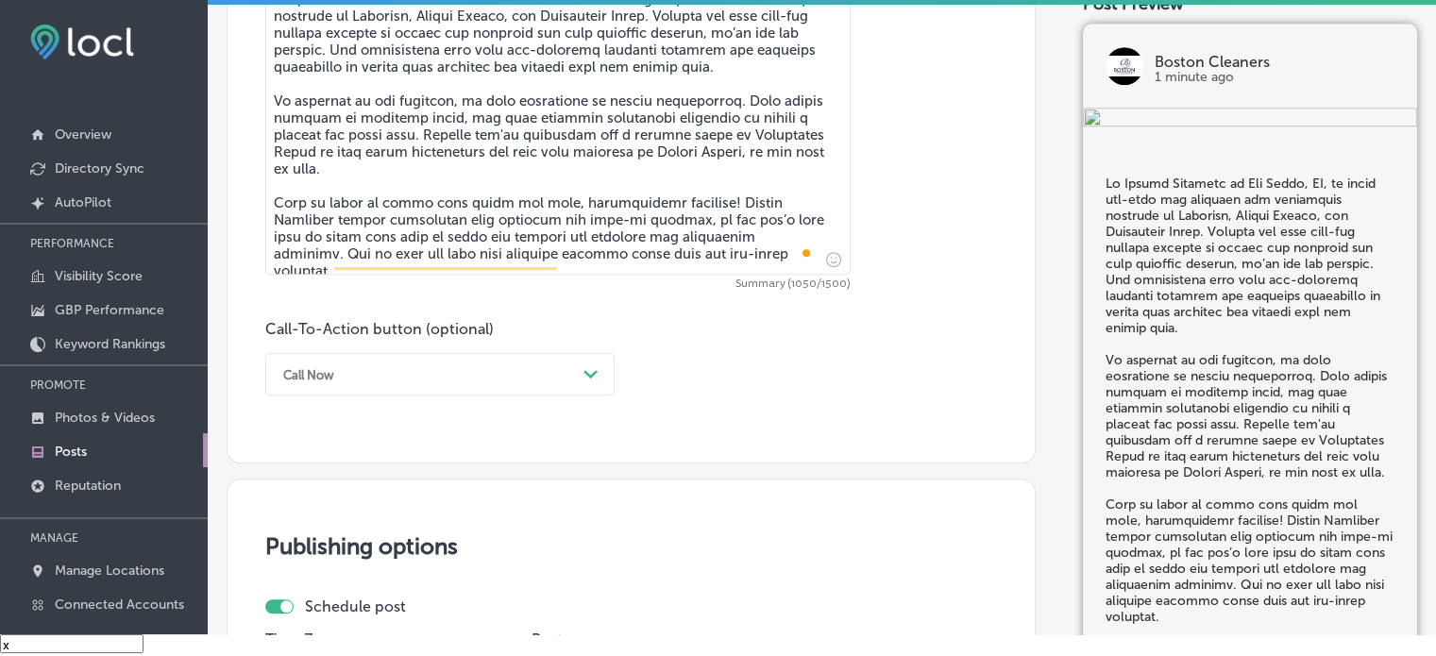
scroll to position [1105, 0]
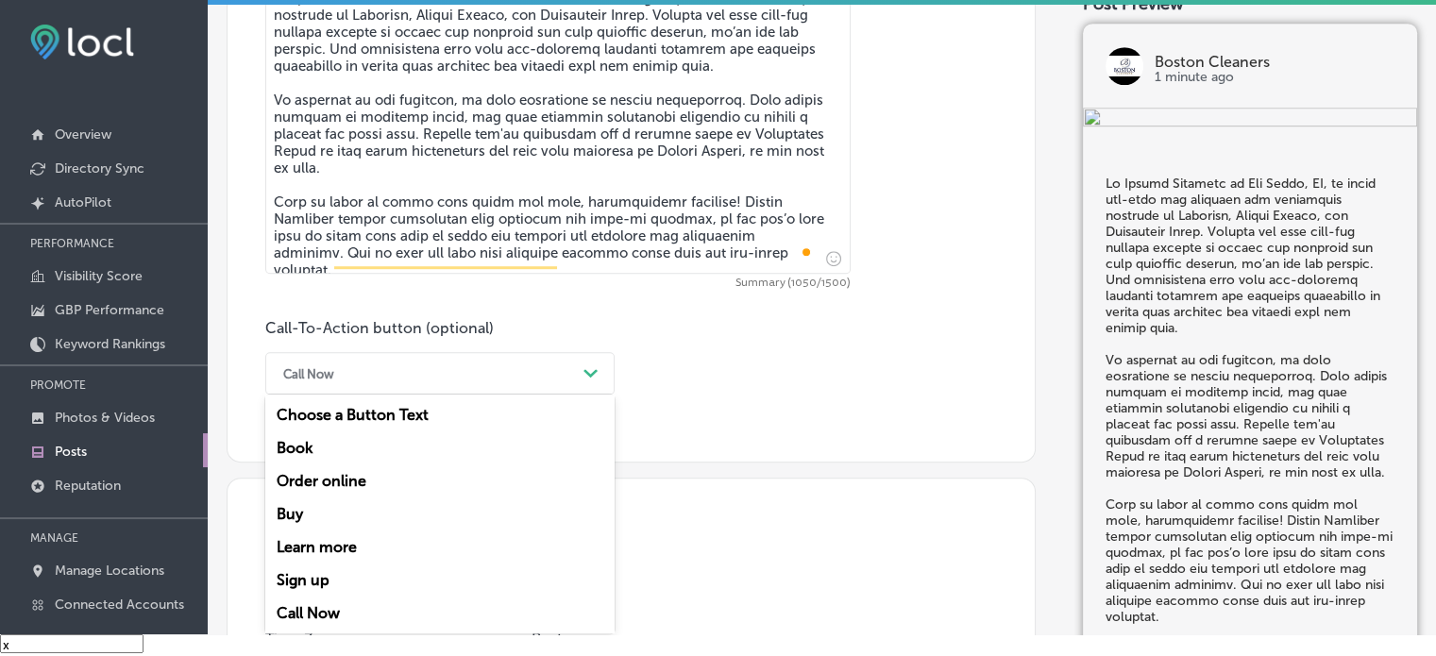
click at [555, 388] on div "Call Now Path Created with Sketch." at bounding box center [439, 373] width 349 height 42
click at [319, 608] on div "Call Now" at bounding box center [439, 613] width 349 height 33
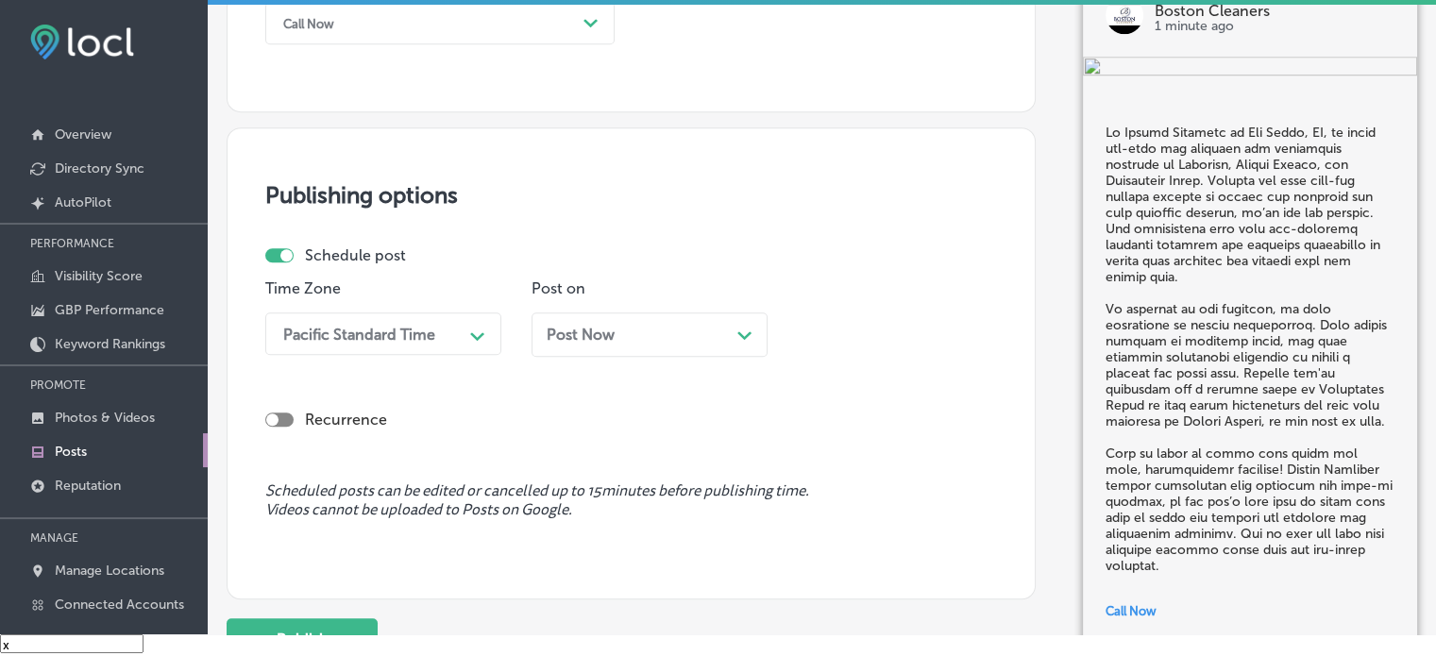
scroll to position [1460, 0]
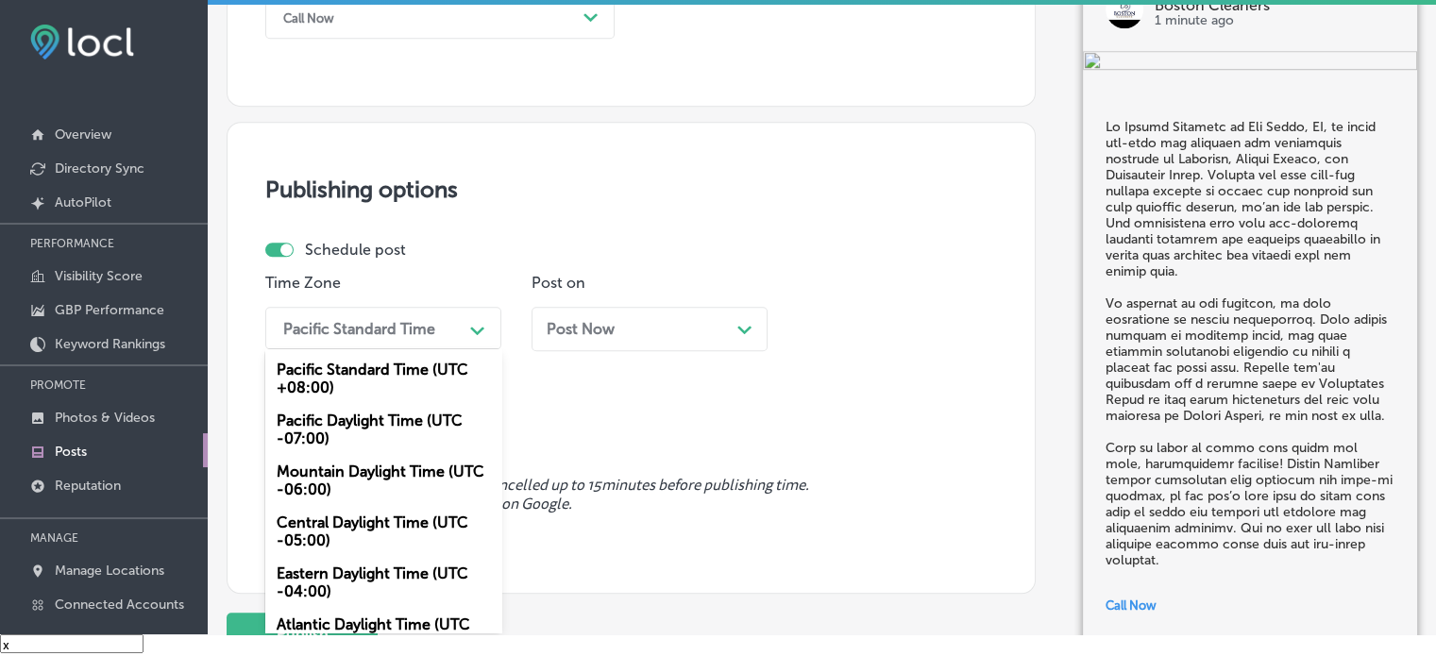
click at [451, 315] on div "Pacific Standard Time" at bounding box center [368, 328] width 189 height 33
click at [396, 470] on div "Mountain Daylight Time (UTC -06:00)" at bounding box center [383, 480] width 236 height 51
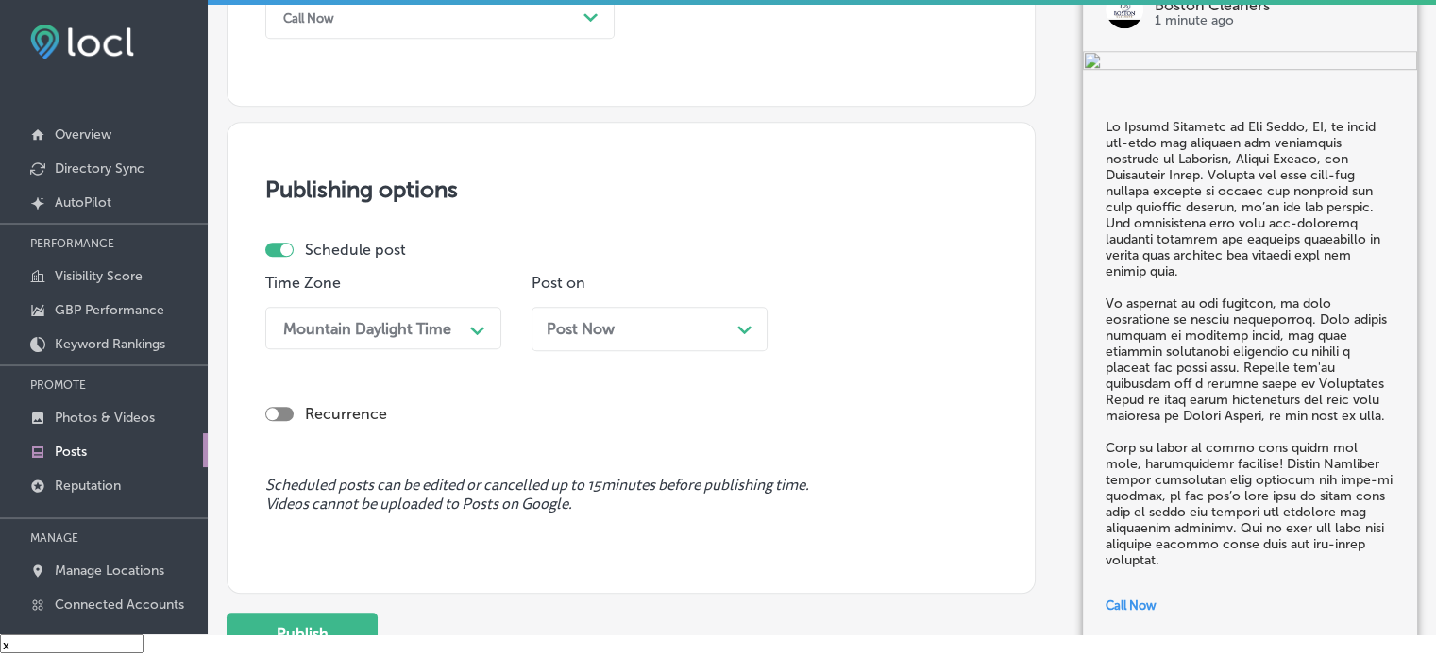
click at [683, 328] on div "Post Now Path Created with Sketch." at bounding box center [650, 329] width 206 height 18
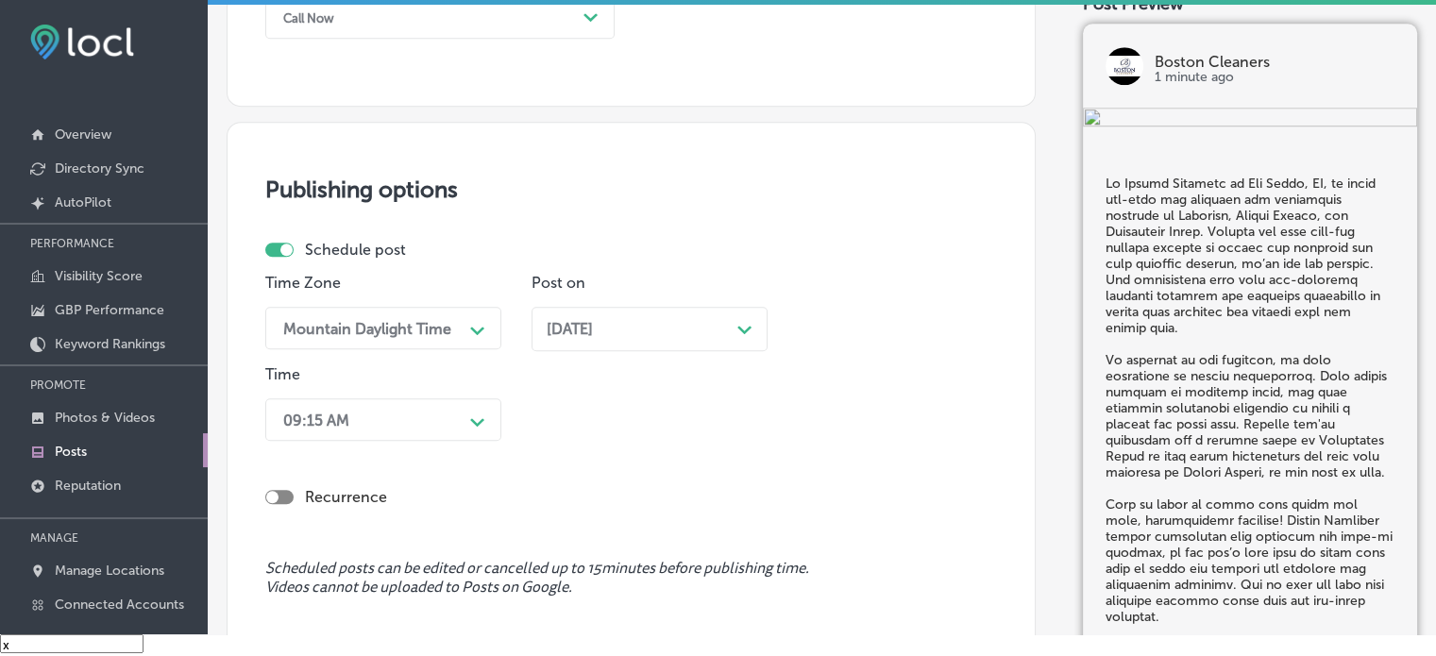
click at [430, 444] on div "Time 09:15 AM Path Created with Sketch." at bounding box center [383, 406] width 236 height 83
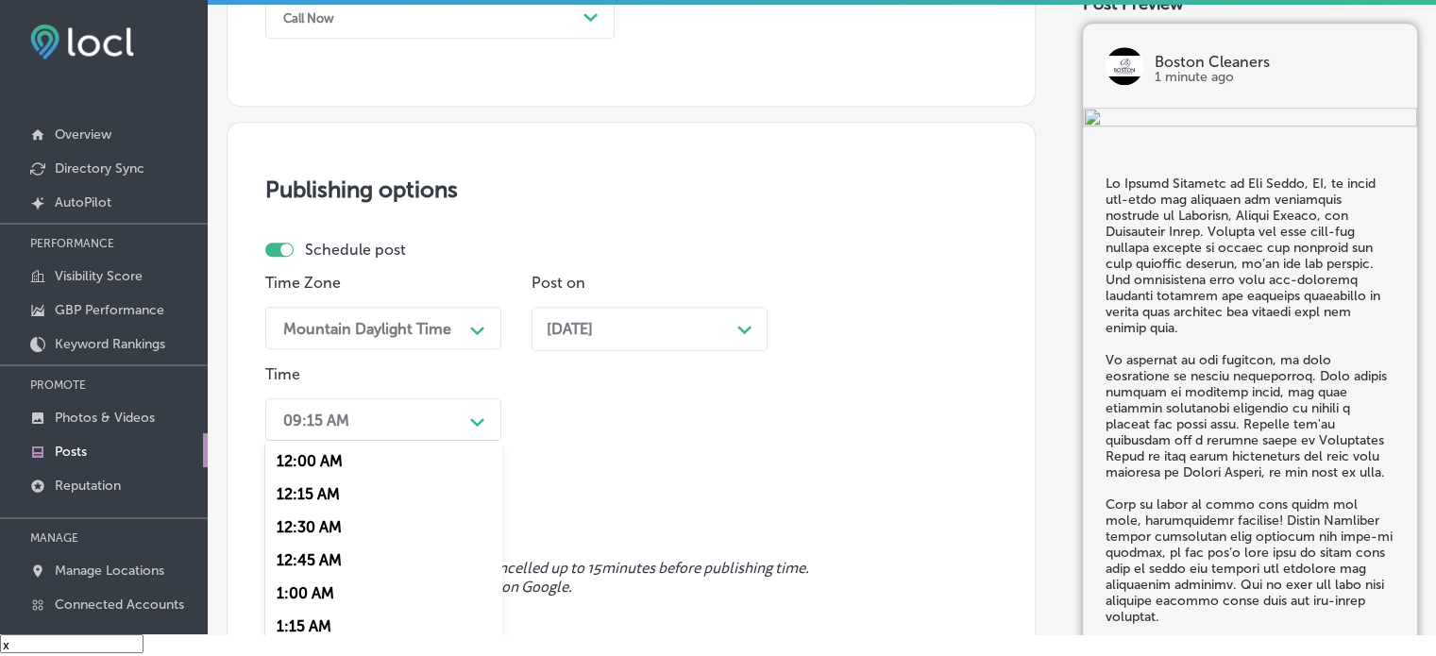
scroll to position [1535, 0]
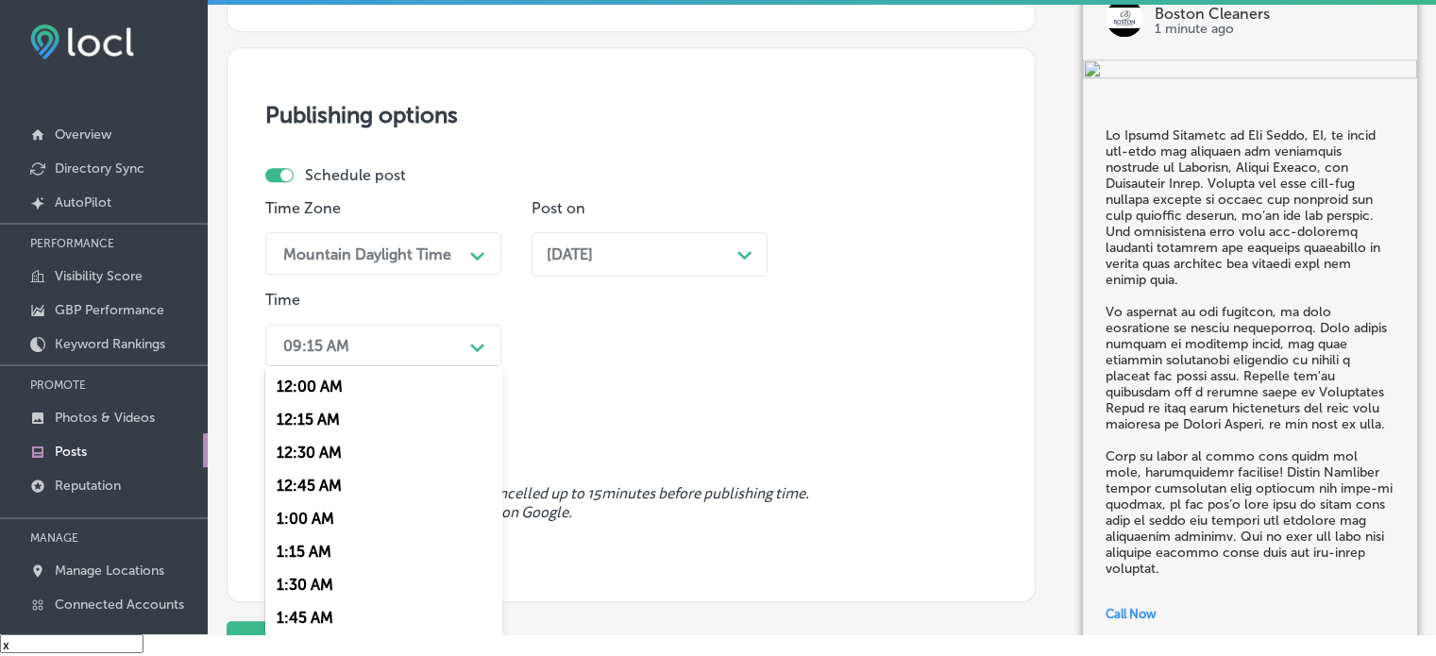
click at [430, 366] on div "option 7:00 AM, selected. option 12:15 AM focused, 2 of 96. 96 results availabl…" at bounding box center [383, 345] width 236 height 42
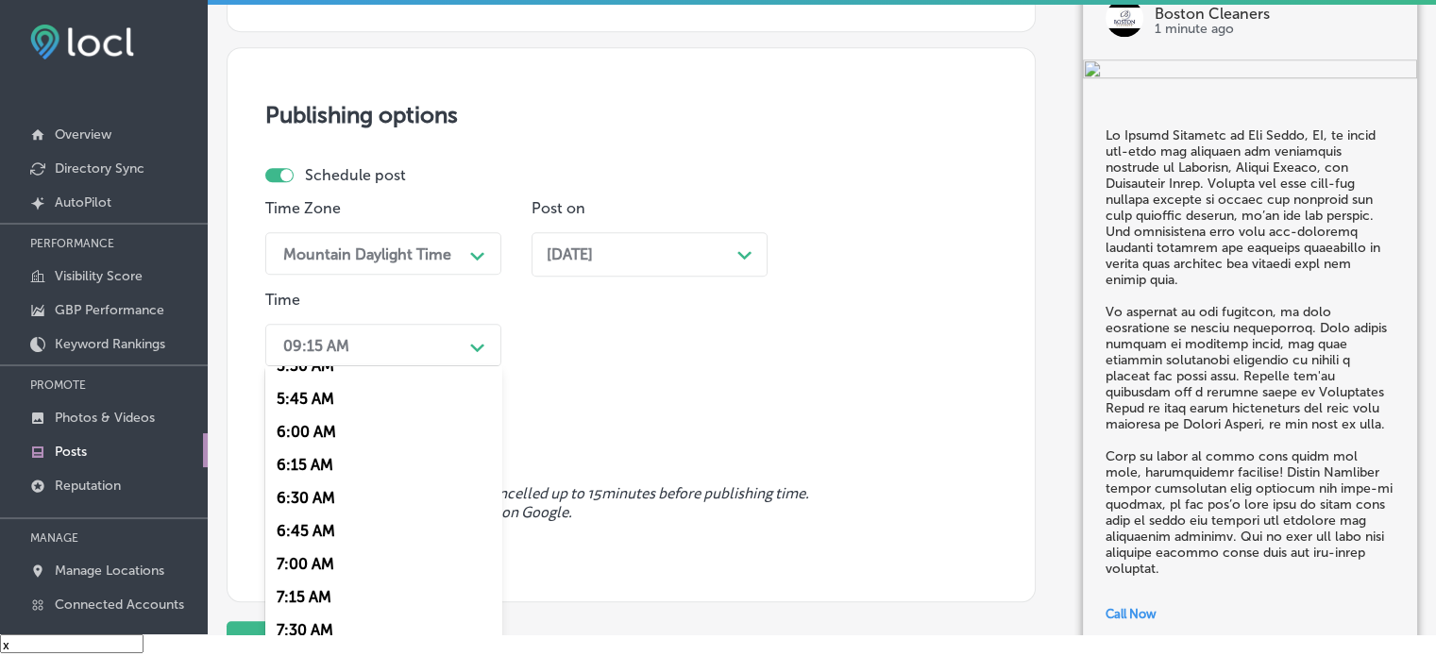
click at [295, 565] on div "7:00 AM" at bounding box center [383, 564] width 236 height 33
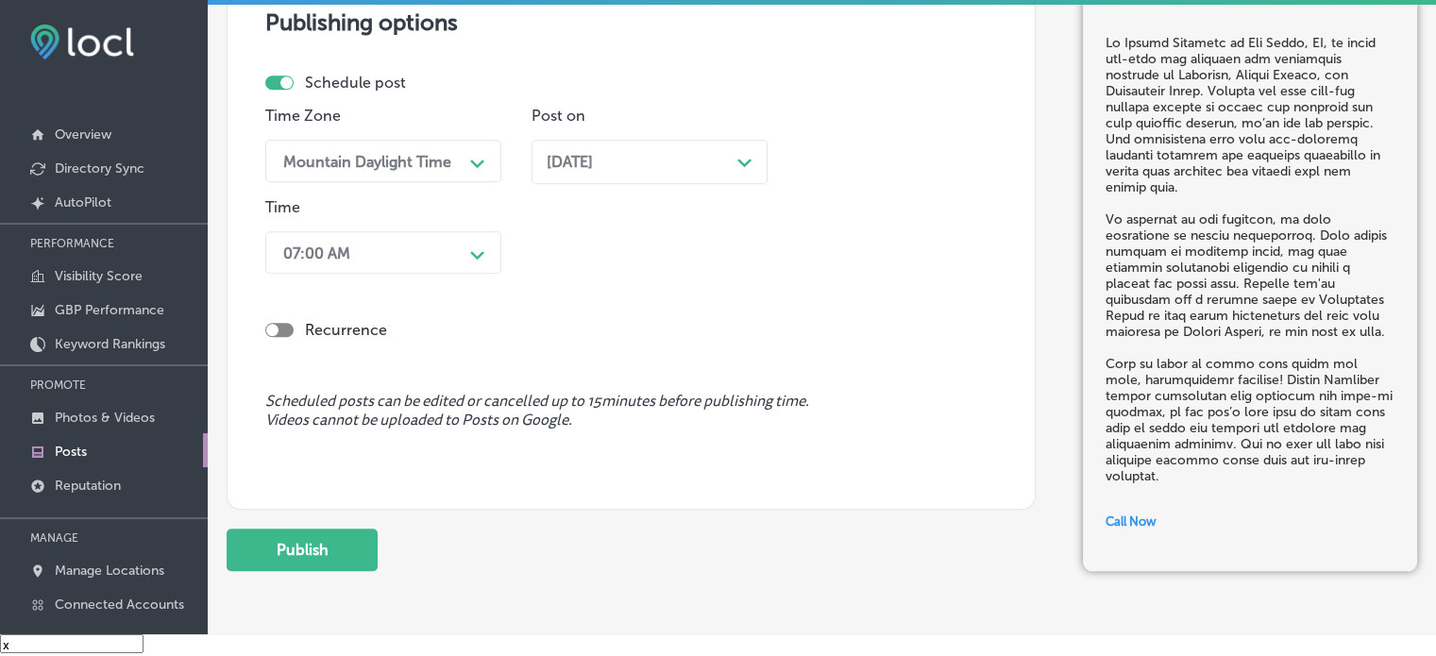
scroll to position [1629, 0]
click at [295, 544] on button "Publish" at bounding box center [302, 548] width 151 height 42
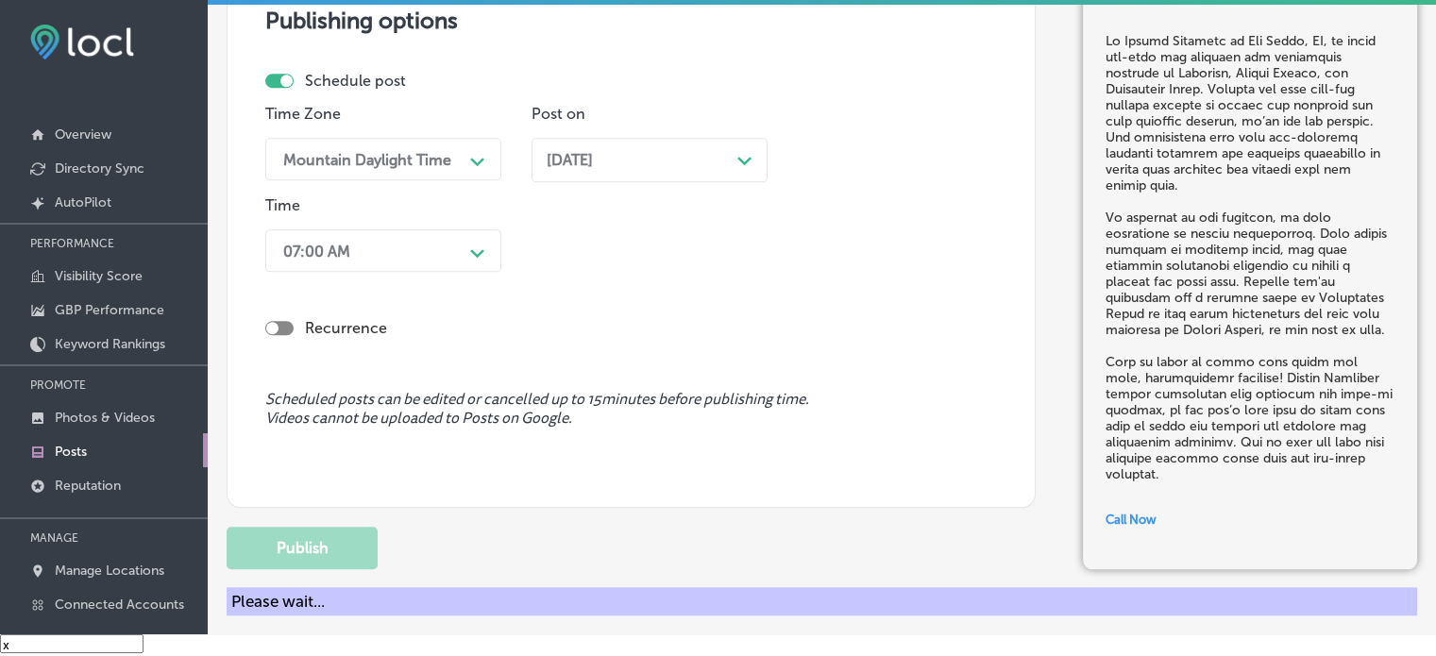
scroll to position [1622, 0]
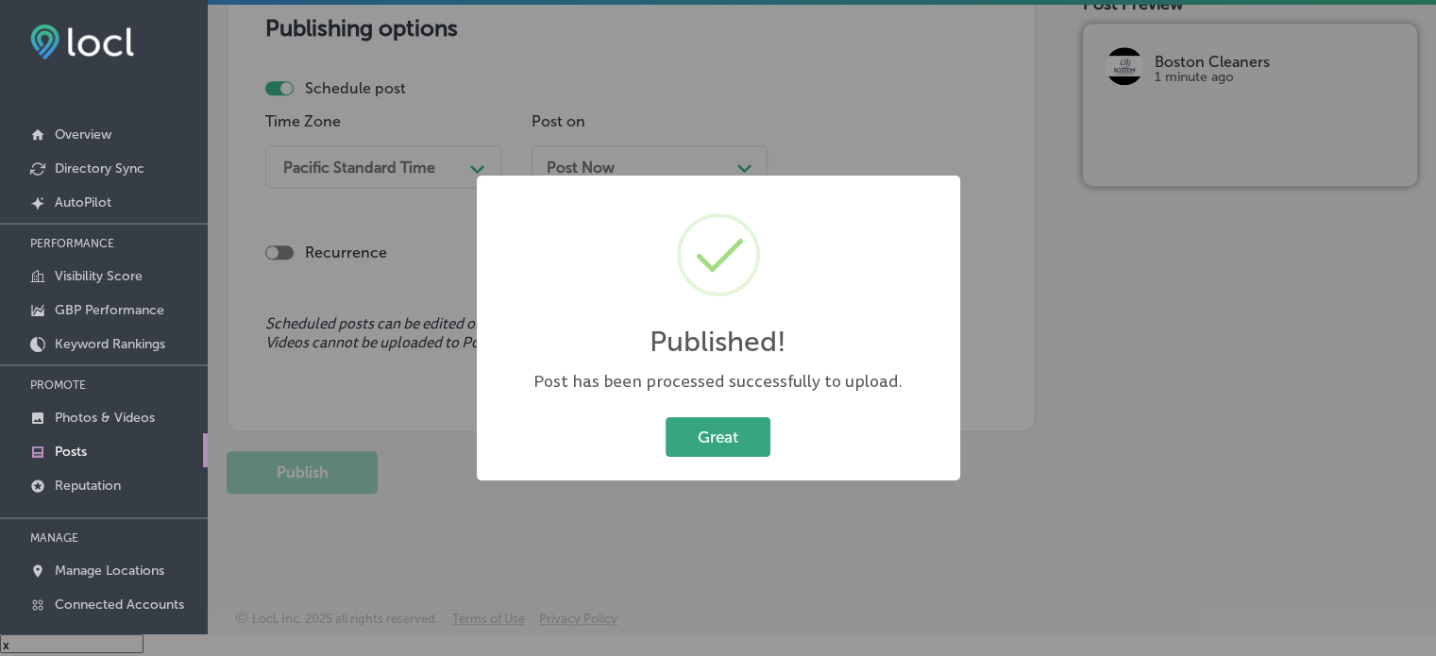
click at [715, 432] on button "Great" at bounding box center [718, 436] width 105 height 39
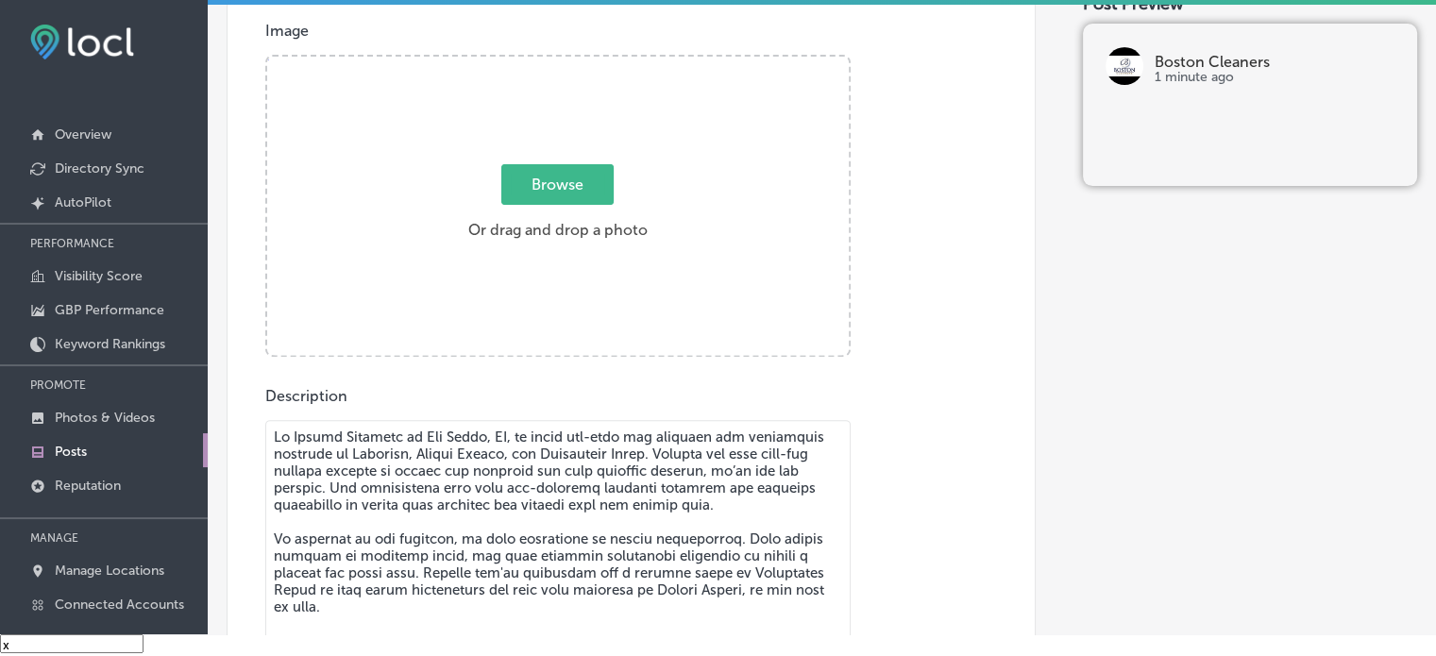
scroll to position [659, 0]
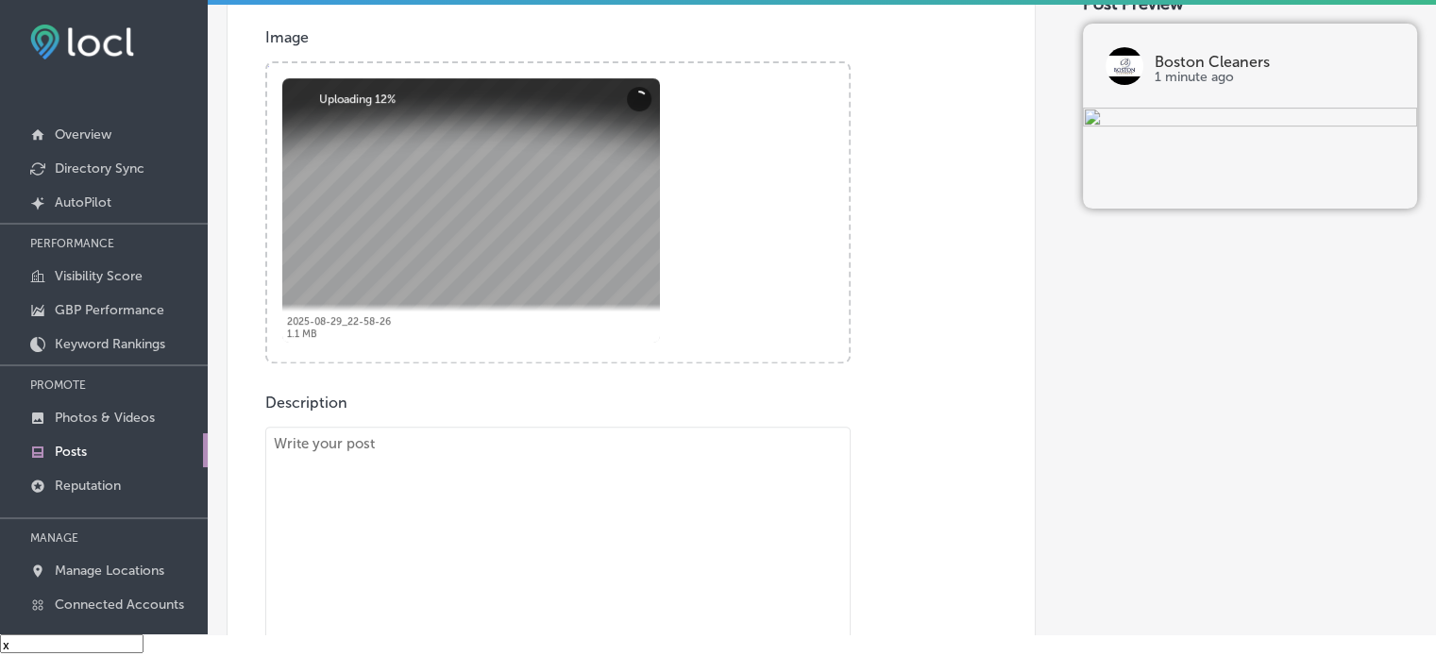
click at [671, 479] on textarea "To enrich screen reader interactions, please activate Accessibility in Grammarl…" at bounding box center [557, 573] width 585 height 293
paste textarea ""Looking for quick, efficient laundry services in Summerlin, North Las Vegas, a…"
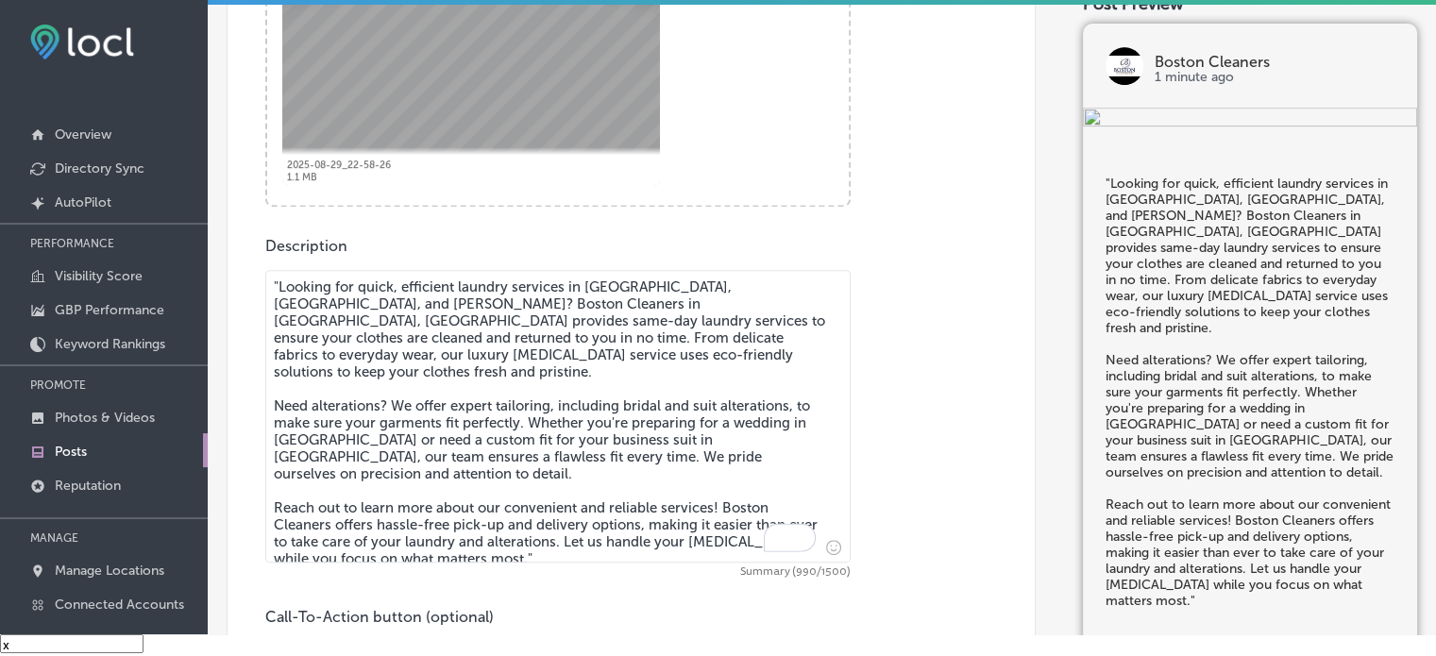
scroll to position [819, 0]
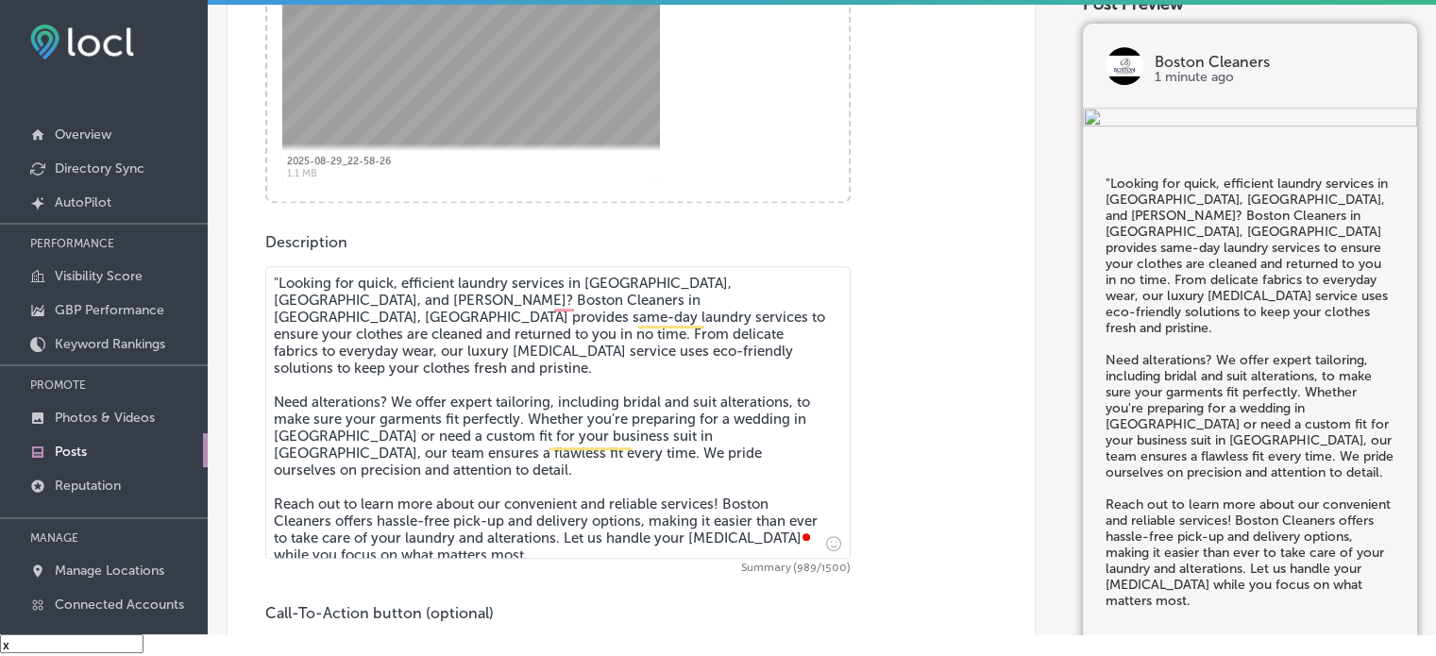
click at [276, 283] on textarea ""Looking for quick, efficient laundry services in Summerlin, North Las Vegas, a…" at bounding box center [557, 412] width 585 height 293
click at [436, 445] on textarea "Looking for quick, efficient laundry services in Summerlin, North Las Vegas, an…" at bounding box center [557, 412] width 585 height 293
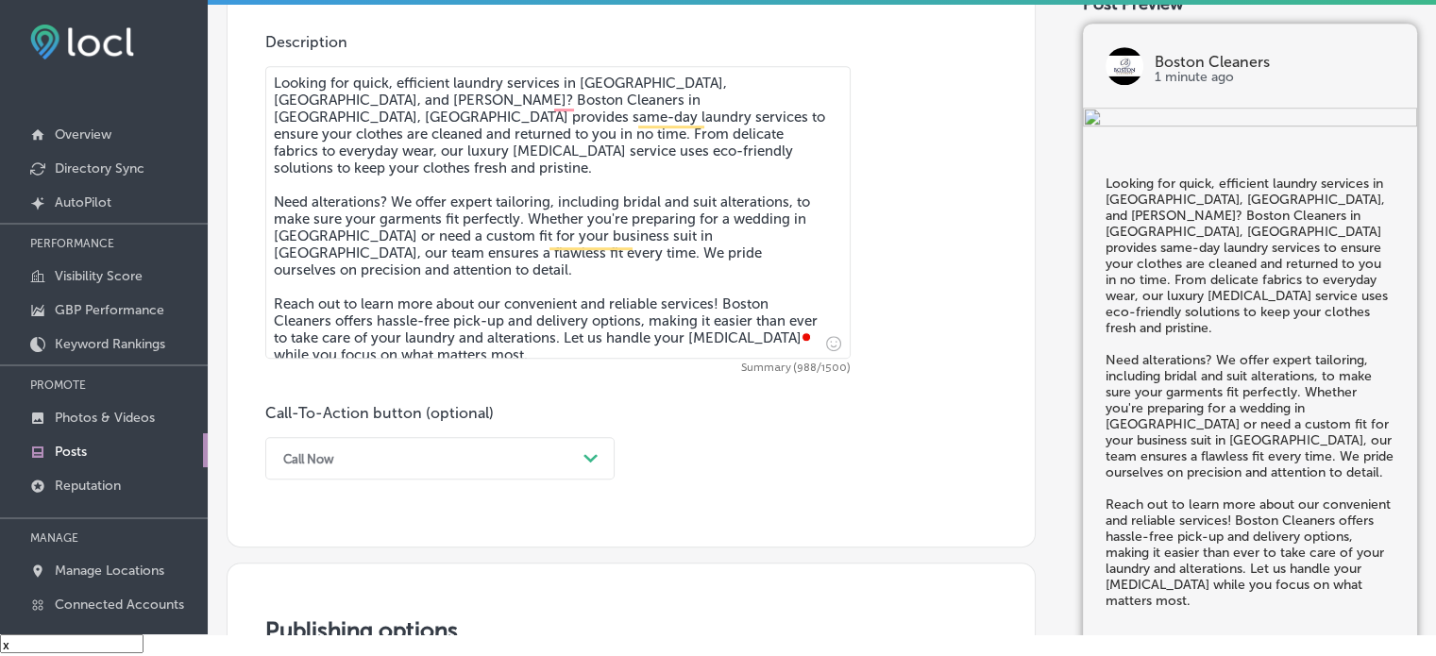
scroll to position [1021, 0]
type textarea "Looking for quick, efficient laundry services in Summerlin, North Las Vegas, an…"
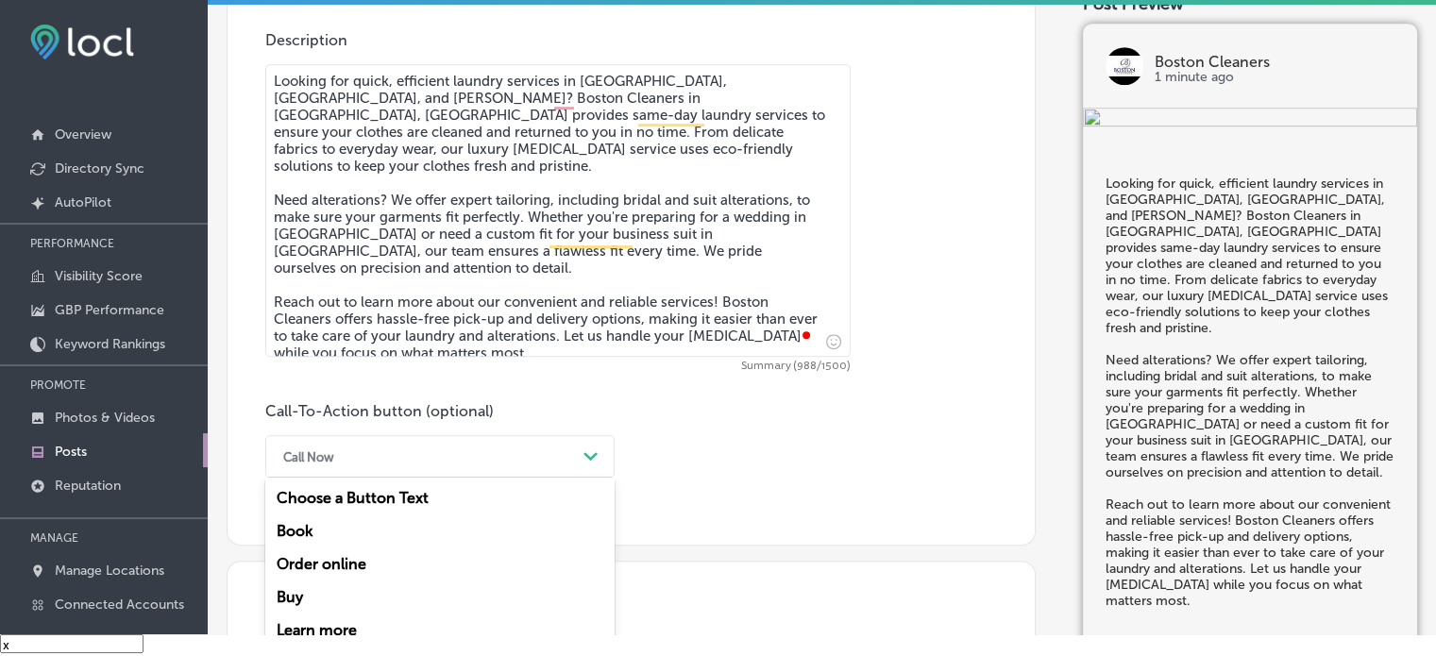
scroll to position [1090, 0]
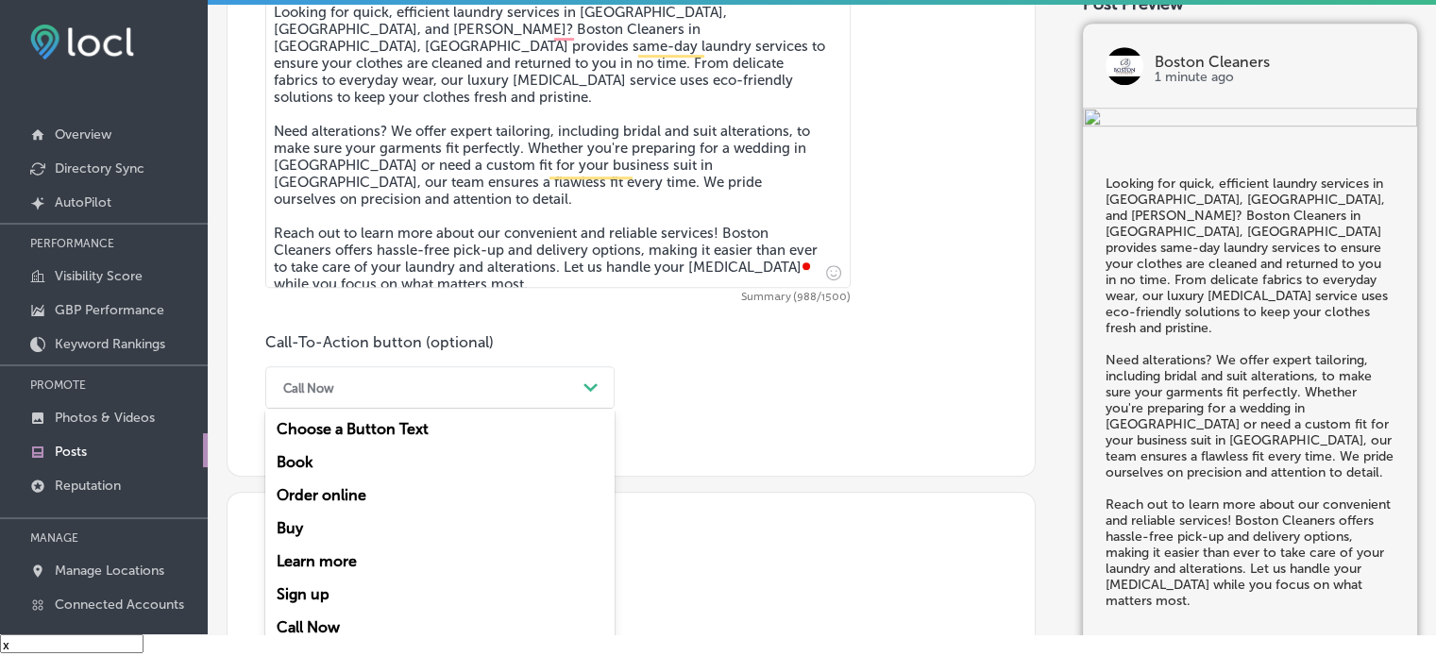
click at [555, 409] on div "option Call Now, selected. option Book focused, 2 of 7. 7 results available. Us…" at bounding box center [439, 387] width 349 height 42
click at [335, 558] on div "Learn more" at bounding box center [439, 561] width 349 height 33
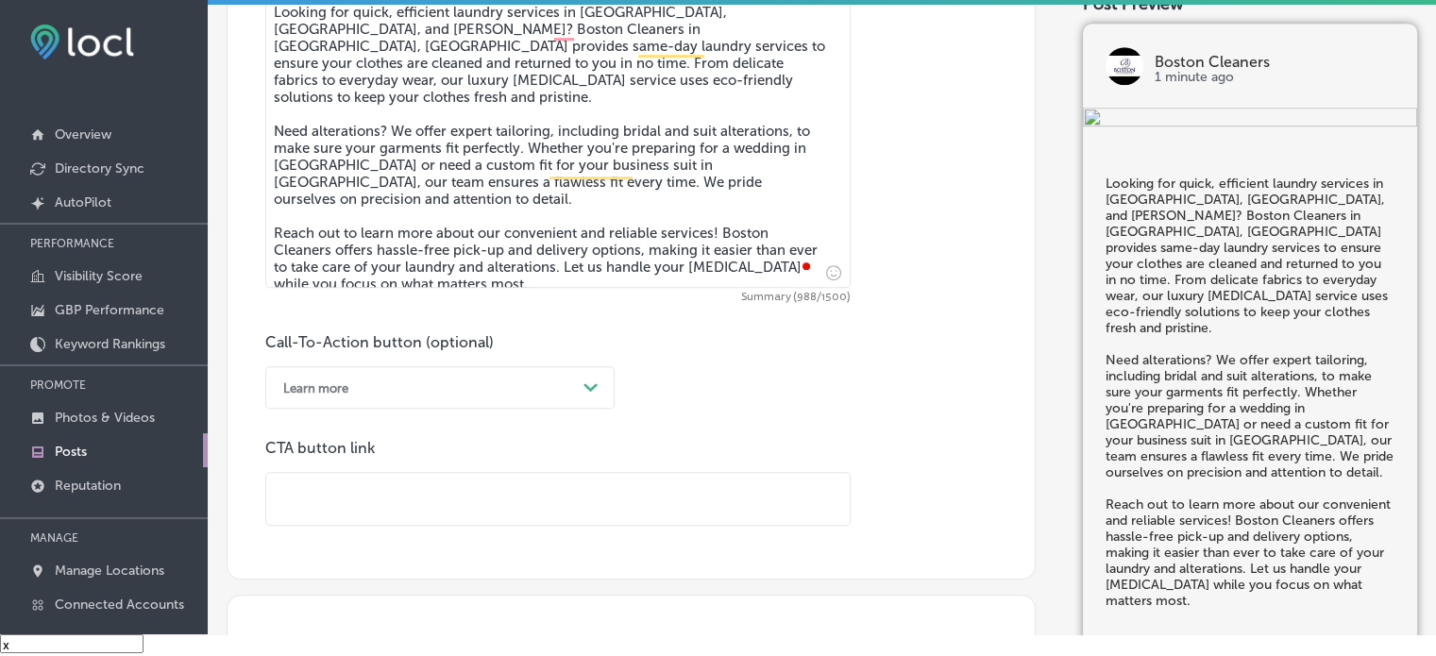
click at [520, 498] on input "text" at bounding box center [557, 499] width 583 height 52
paste input "[URL][DOMAIN_NAME]"
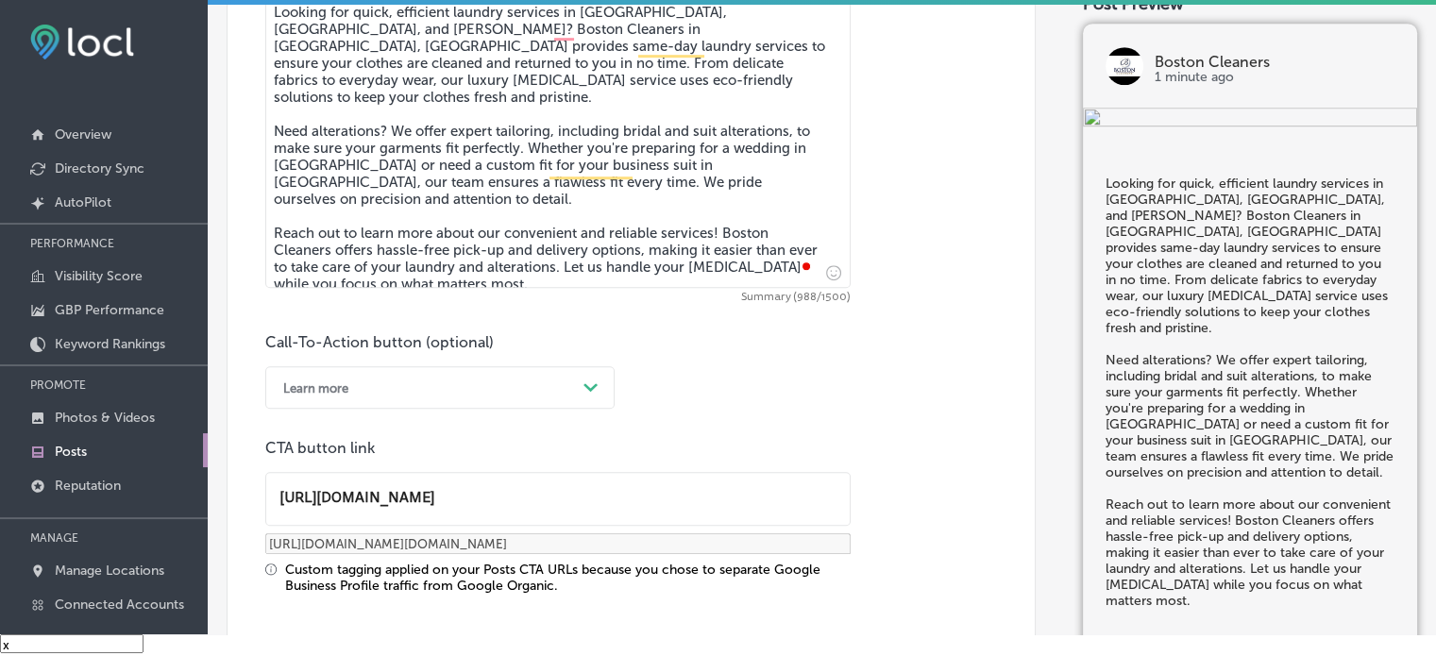
type input "[URL][DOMAIN_NAME]"
click at [653, 391] on div "Call-To-Action button (optional) Learn more Path Created with Sketch. CTA butto…" at bounding box center [631, 463] width 732 height 261
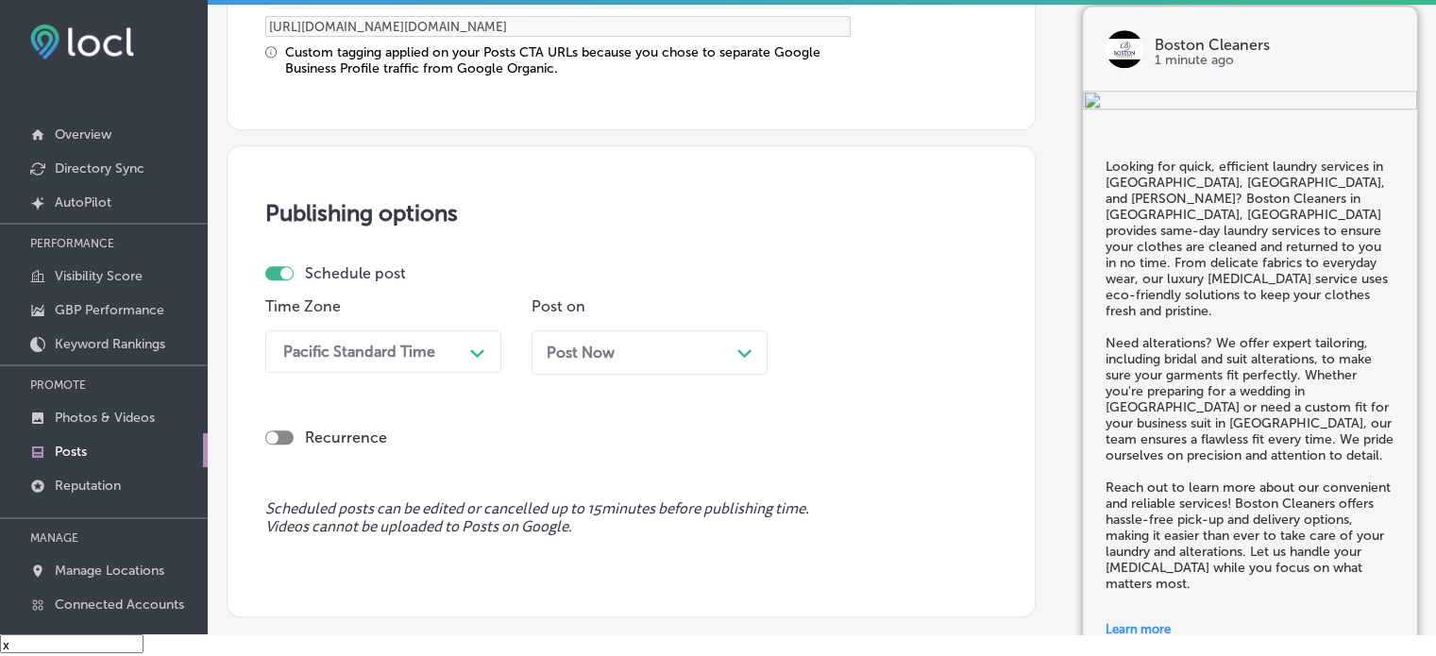
scroll to position [1613, 0]
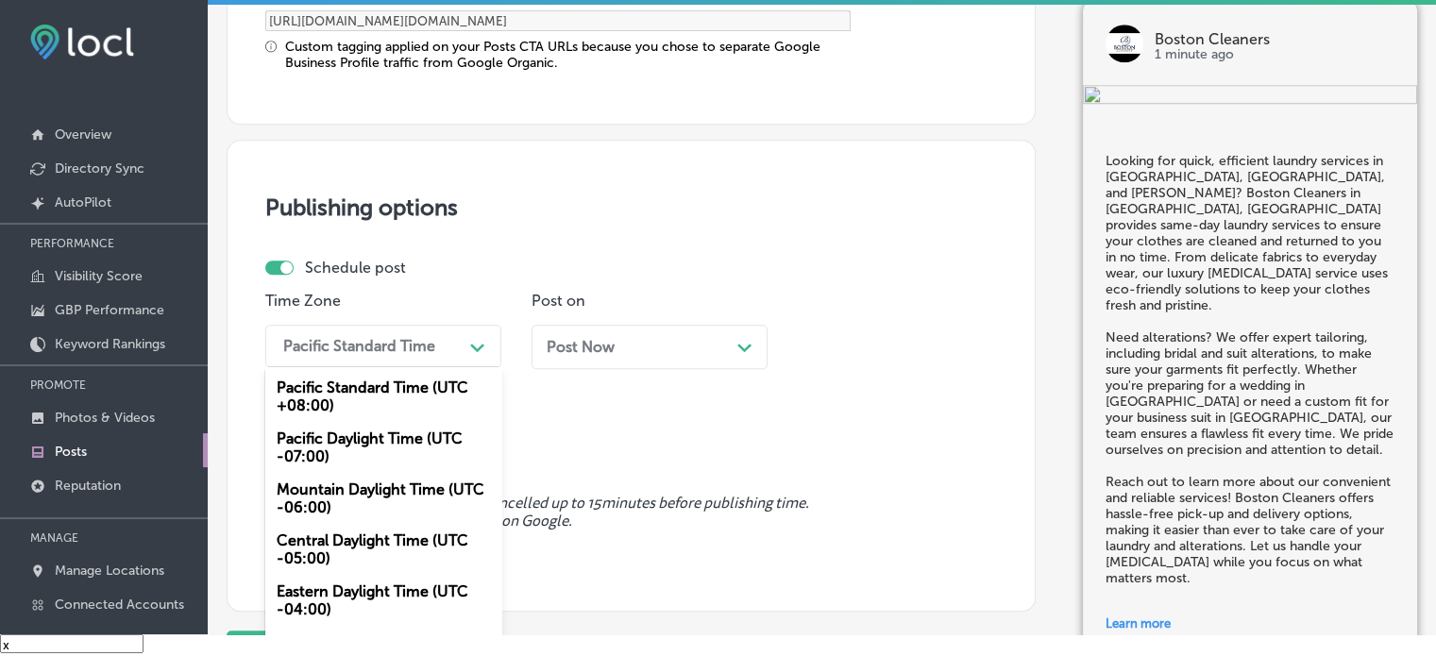
click at [428, 349] on div "Pacific Standard Time" at bounding box center [359, 346] width 152 height 18
click at [338, 497] on div "Mountain Daylight Time (UTC -06:00)" at bounding box center [383, 498] width 236 height 51
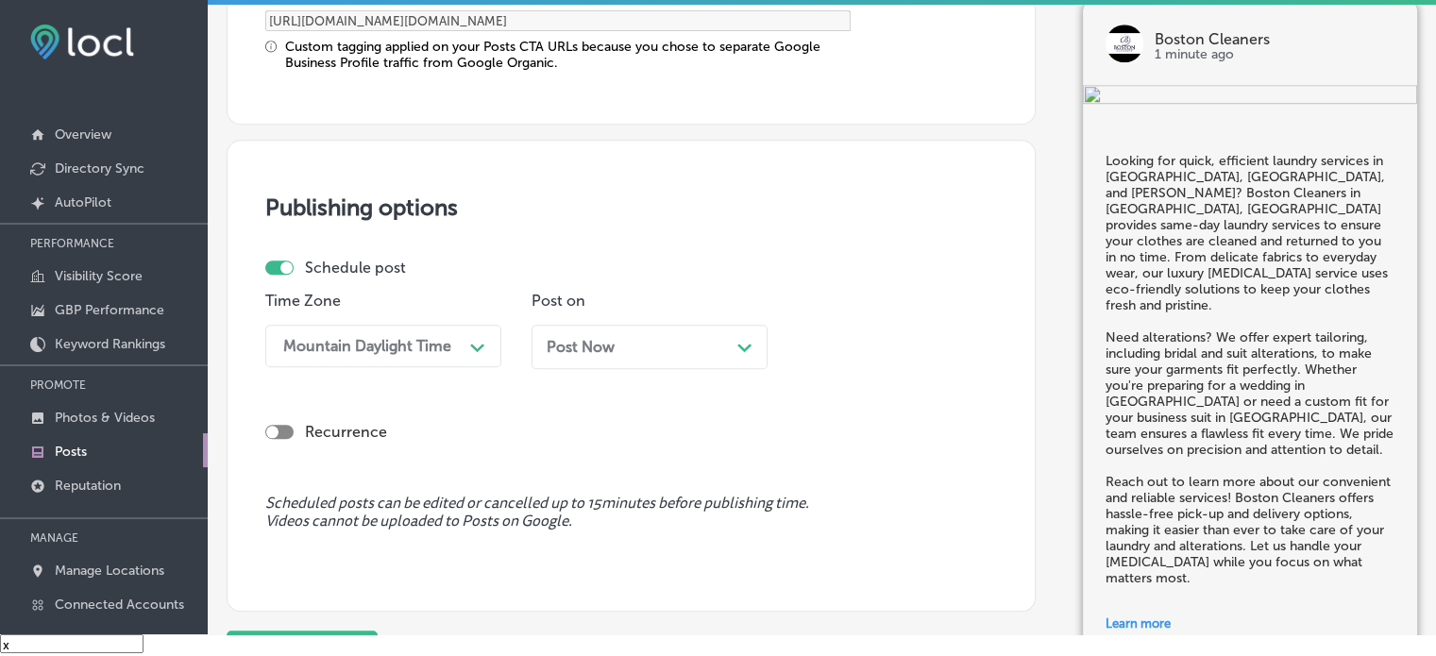
click at [633, 338] on div "Post Now Path Created with Sketch." at bounding box center [650, 347] width 206 height 18
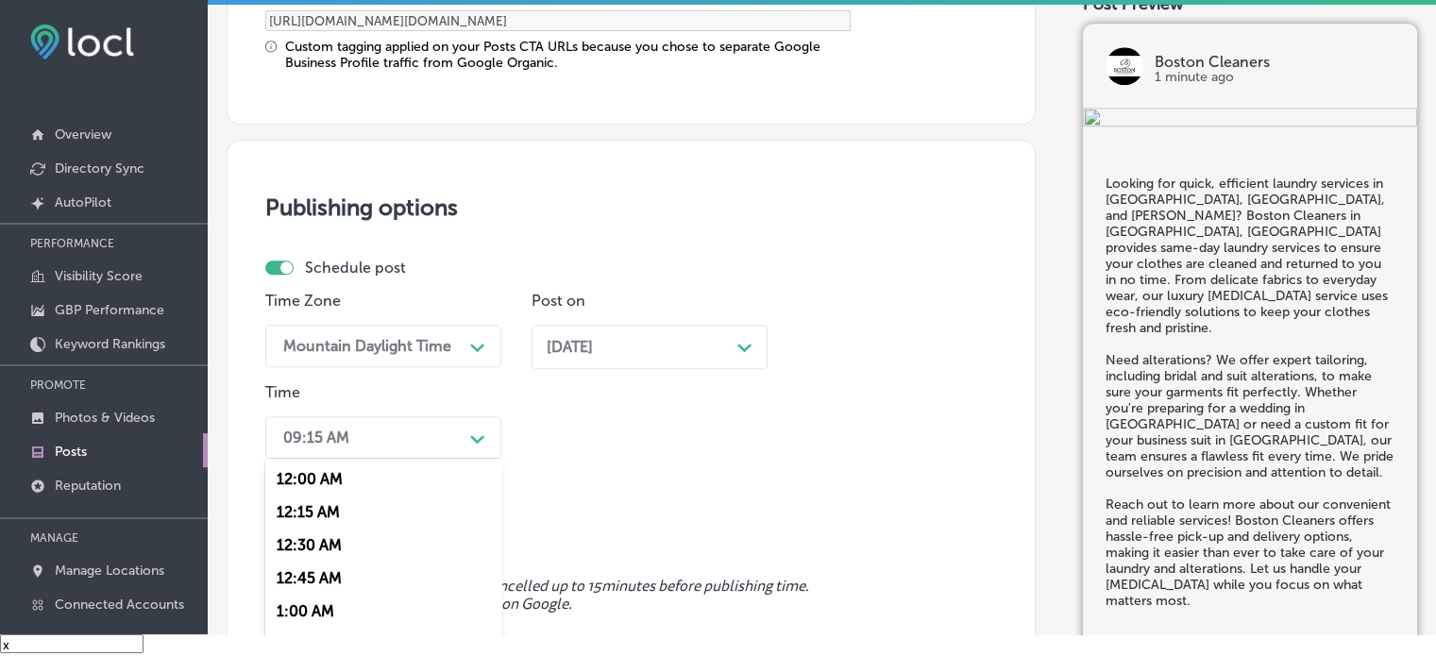
scroll to position [1705, 0]
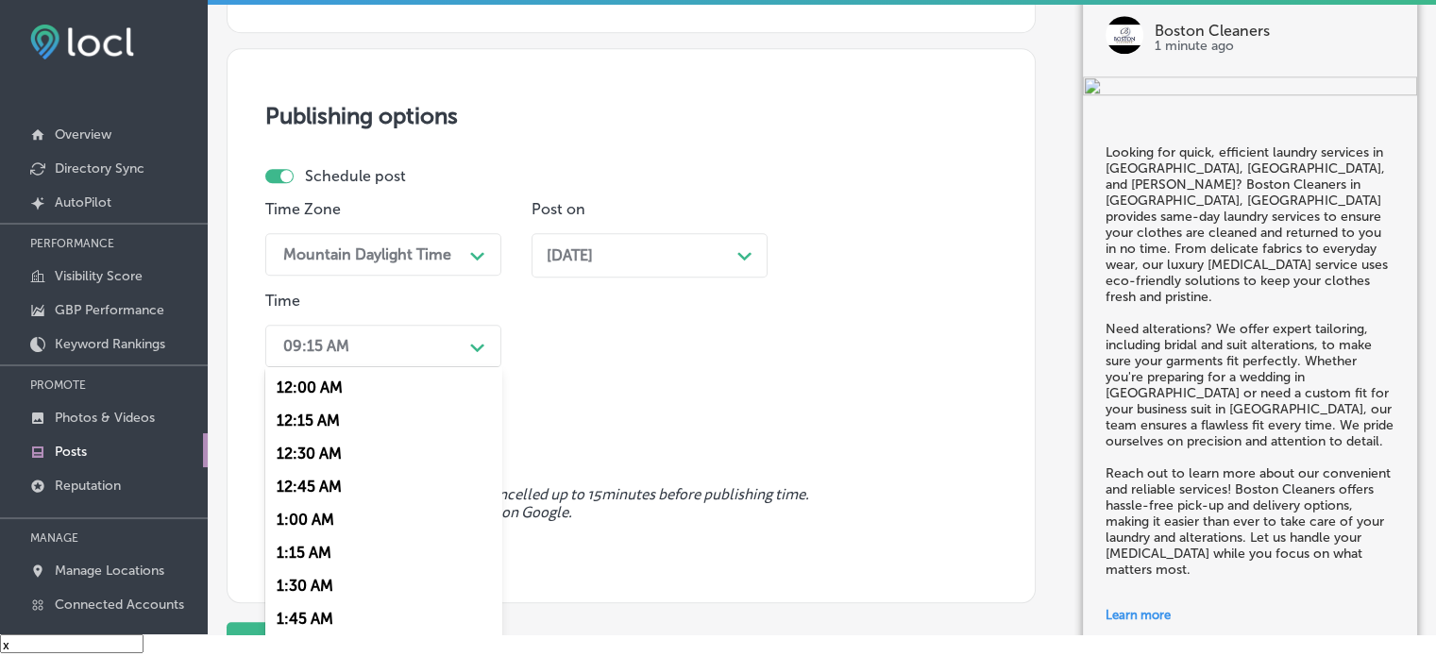
click at [445, 367] on div "option 7:00 AM, selected. option 12:15 AM focused, 2 of 96. 96 results availabl…" at bounding box center [383, 346] width 236 height 42
click at [314, 565] on div "7:00 AM" at bounding box center [383, 549] width 236 height 33
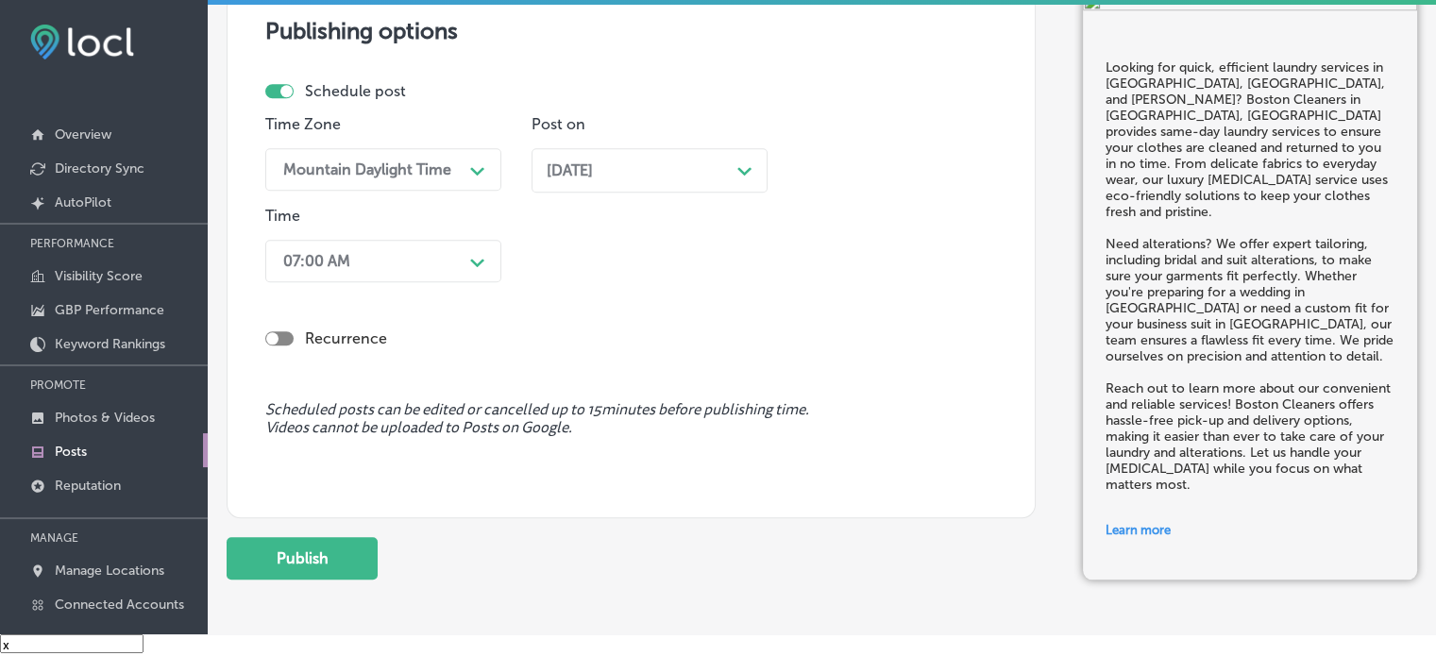
scroll to position [1794, 0]
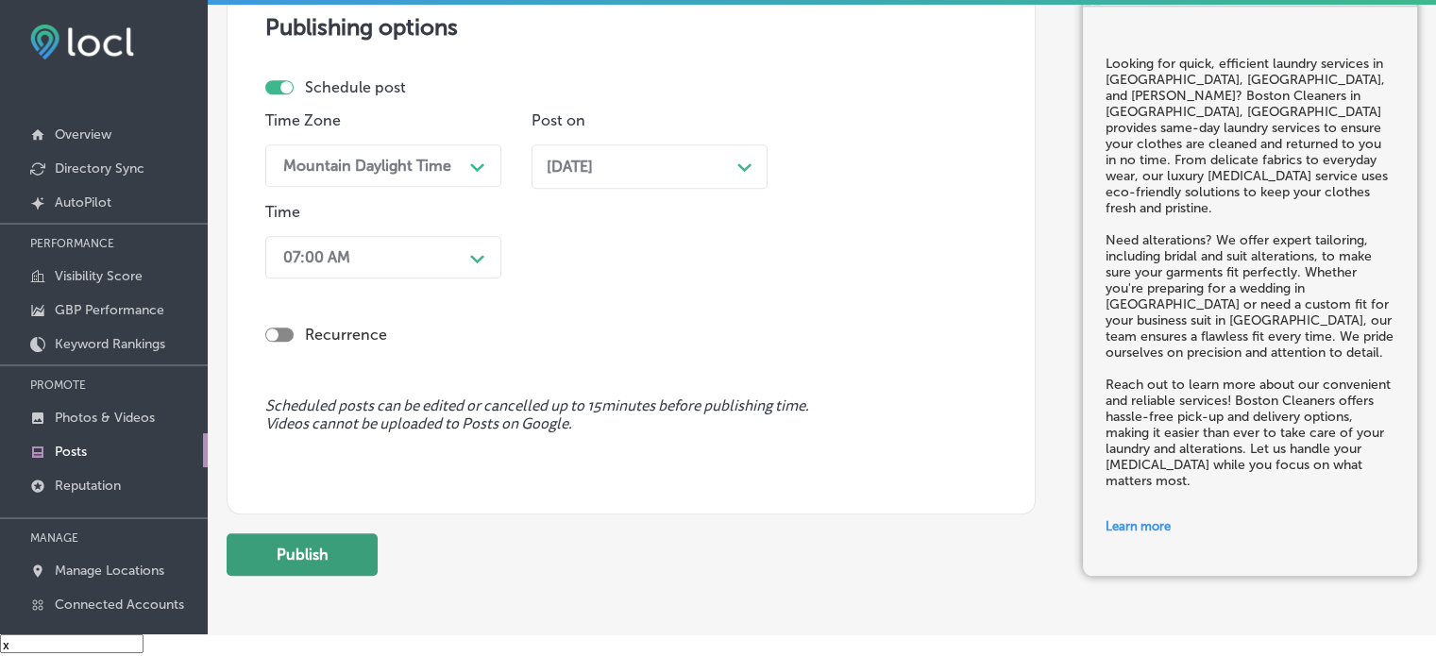
click at [326, 565] on button "Publish" at bounding box center [302, 554] width 151 height 42
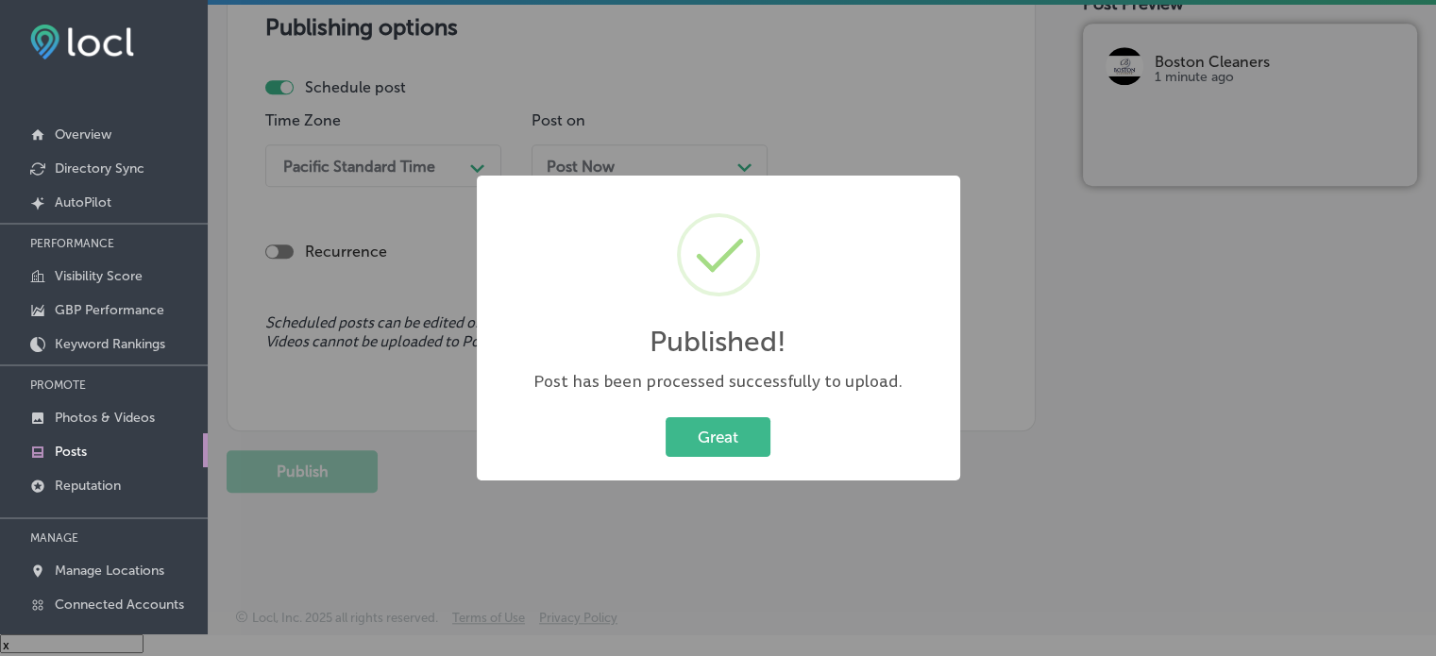
scroll to position [1622, 0]
click at [730, 431] on button "Great" at bounding box center [718, 436] width 105 height 39
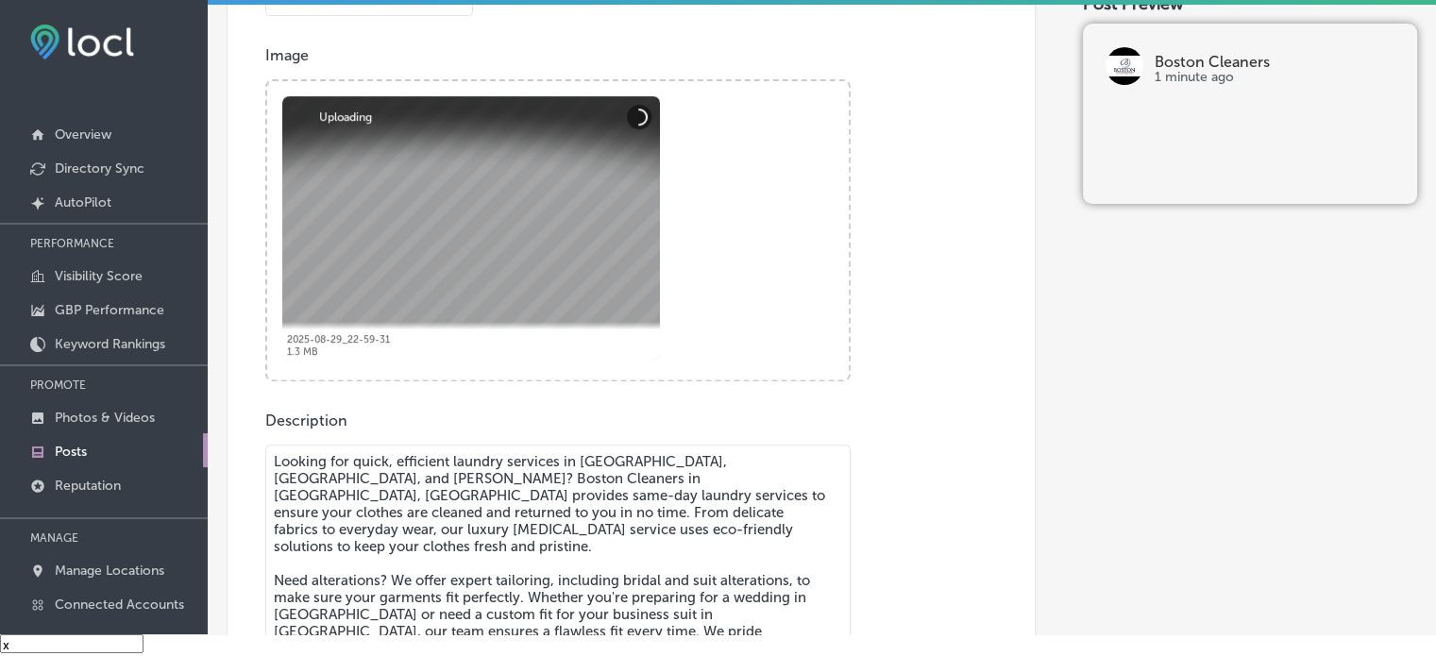
scroll to position [645, 0]
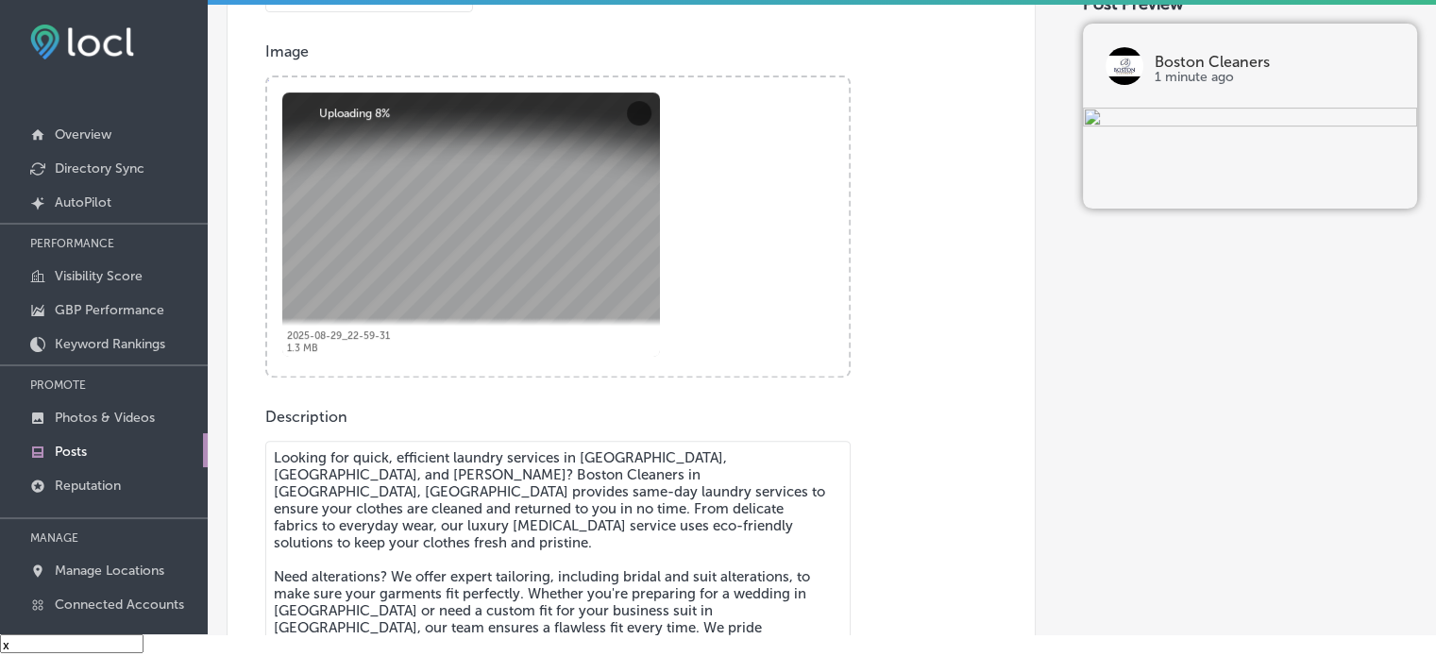
click at [569, 505] on textarea "Looking for quick, efficient laundry services in Summerlin, North Las Vegas, an…" at bounding box center [557, 587] width 585 height 293
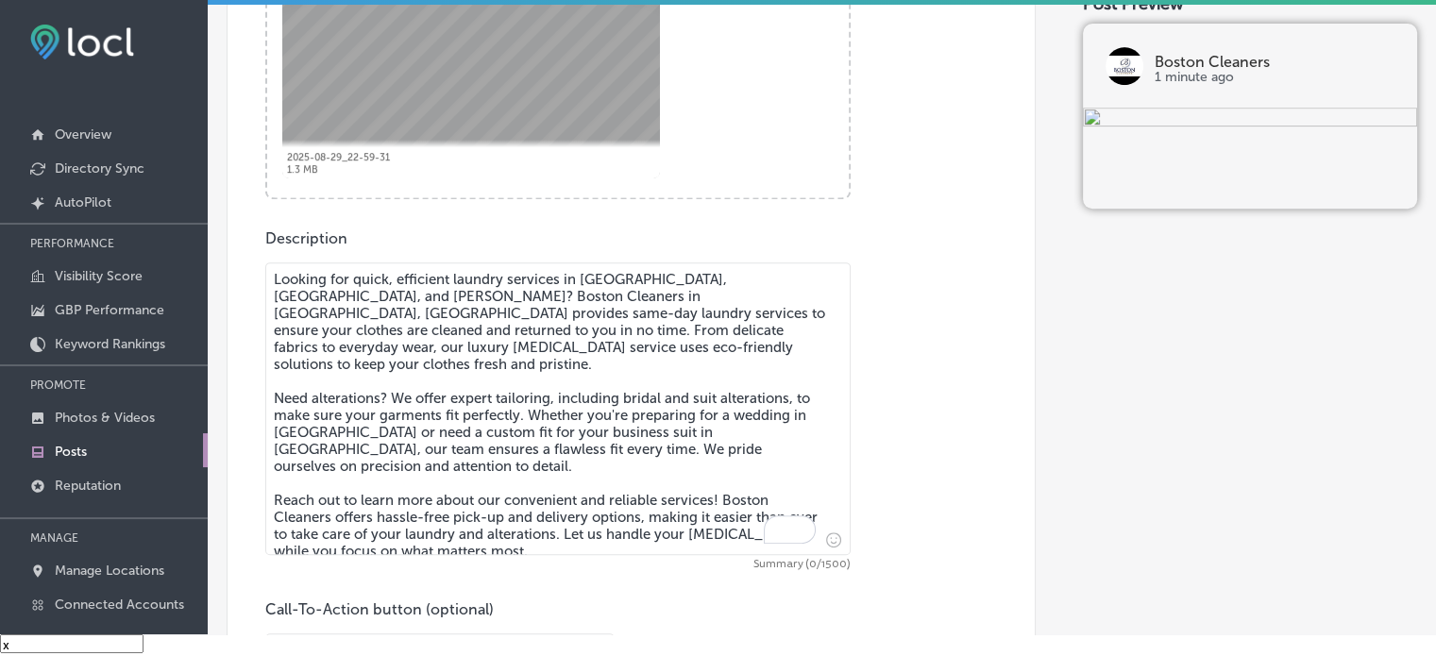
scroll to position [825, 0]
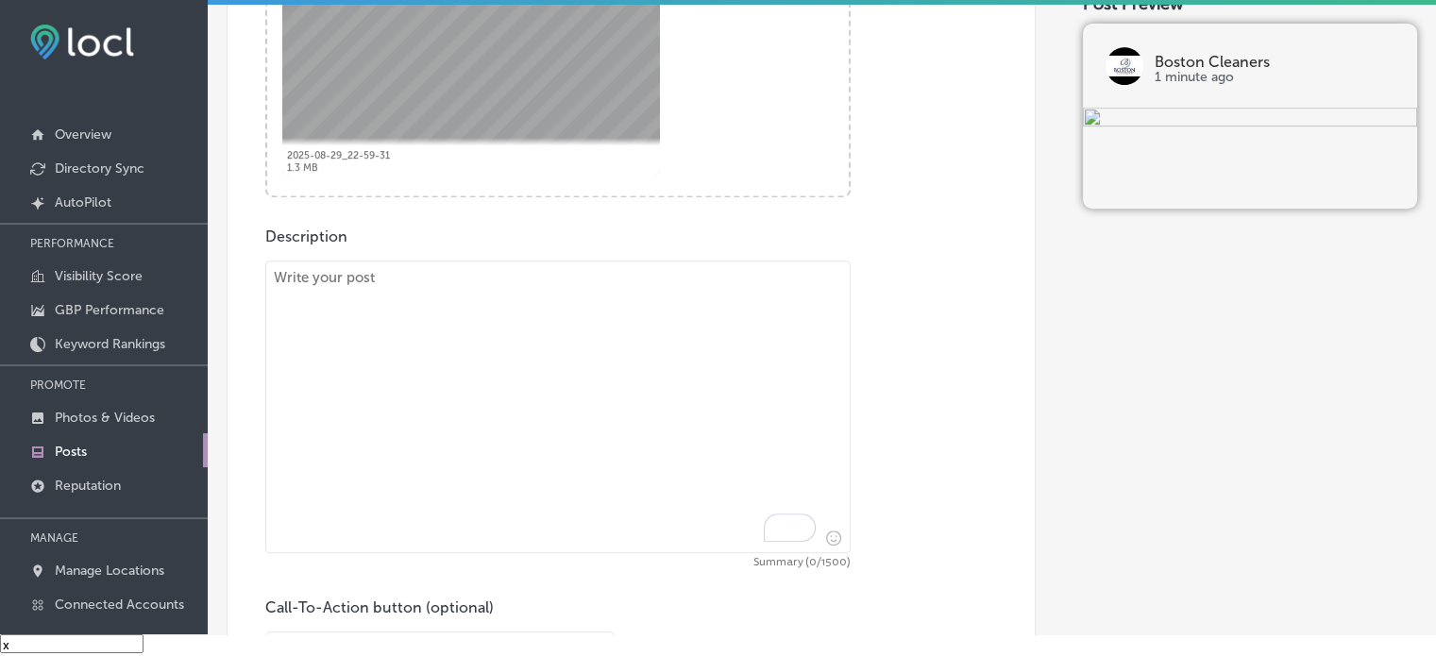
paste textarea ""Boston Cleaners in Las Vegas, NV provides professional dry cleaning services i…"
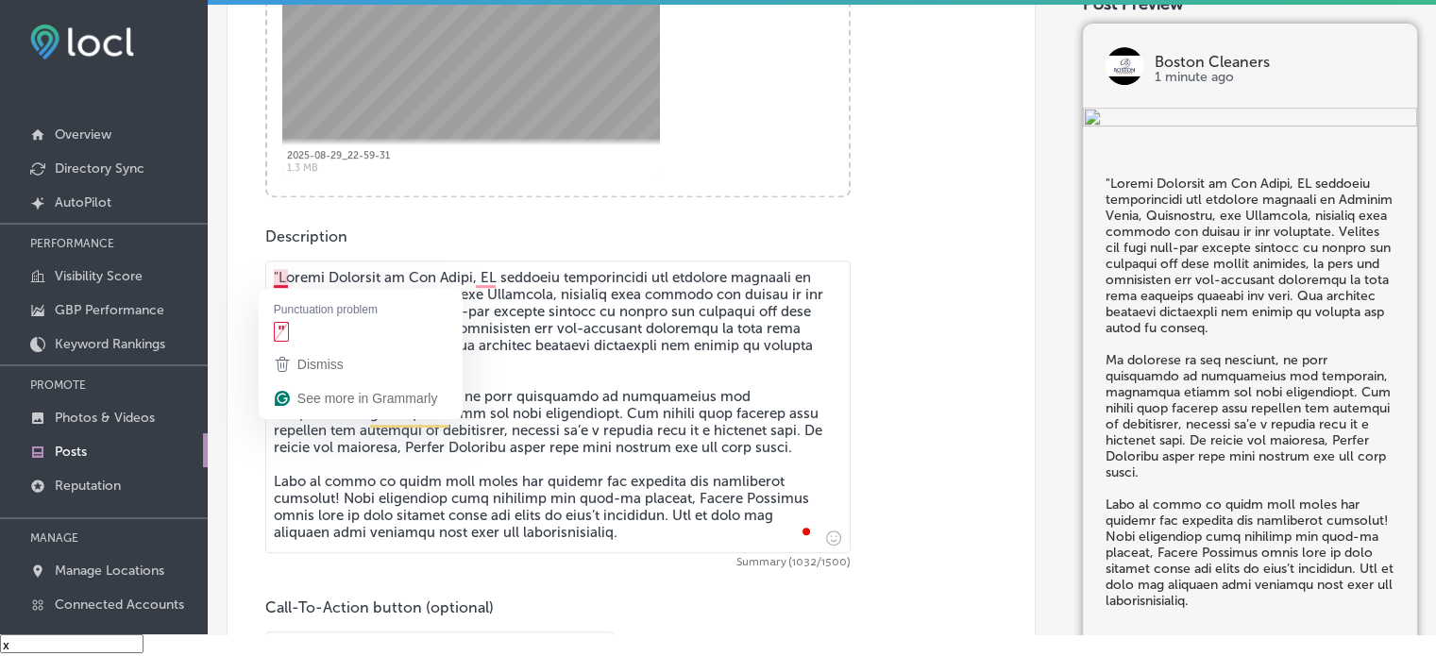
click at [280, 277] on textarea "To enrich screen reader interactions, please activate Accessibility in Grammarl…" at bounding box center [557, 407] width 585 height 293
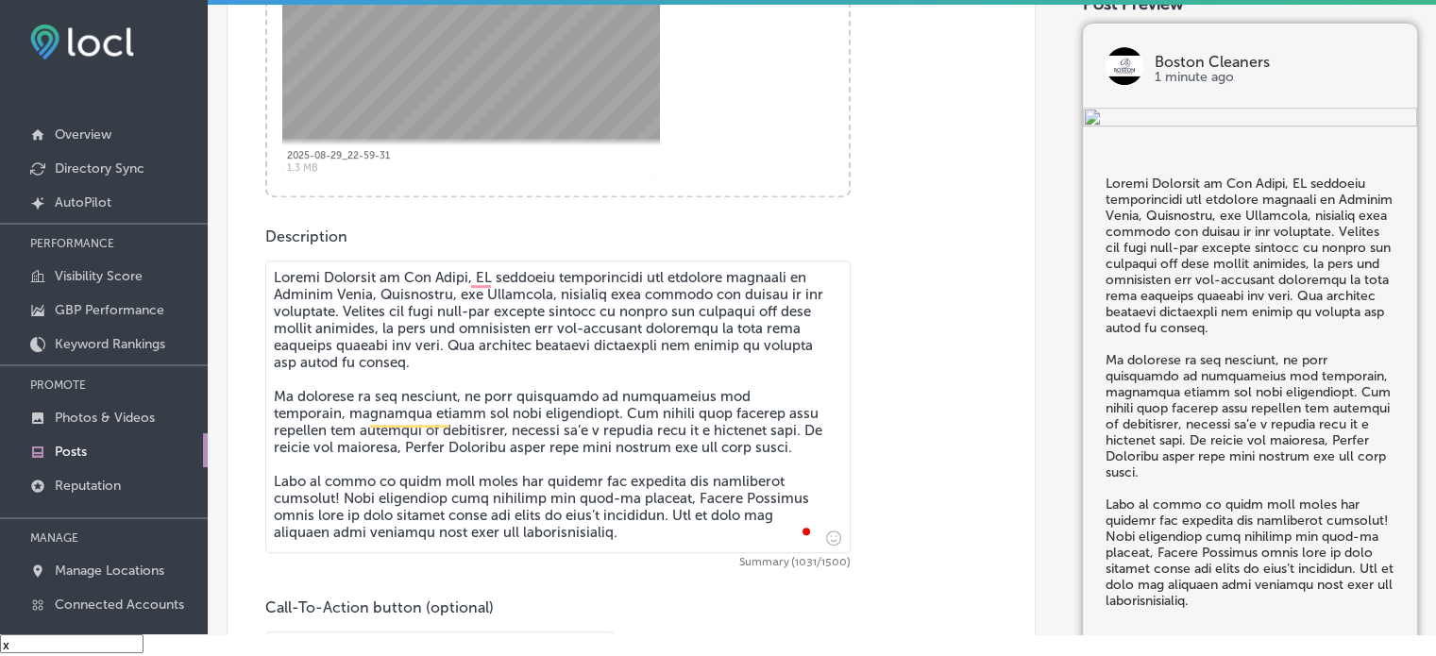
click at [386, 437] on textarea "To enrich screen reader interactions, please activate Accessibility in Grammarl…" at bounding box center [557, 407] width 585 height 293
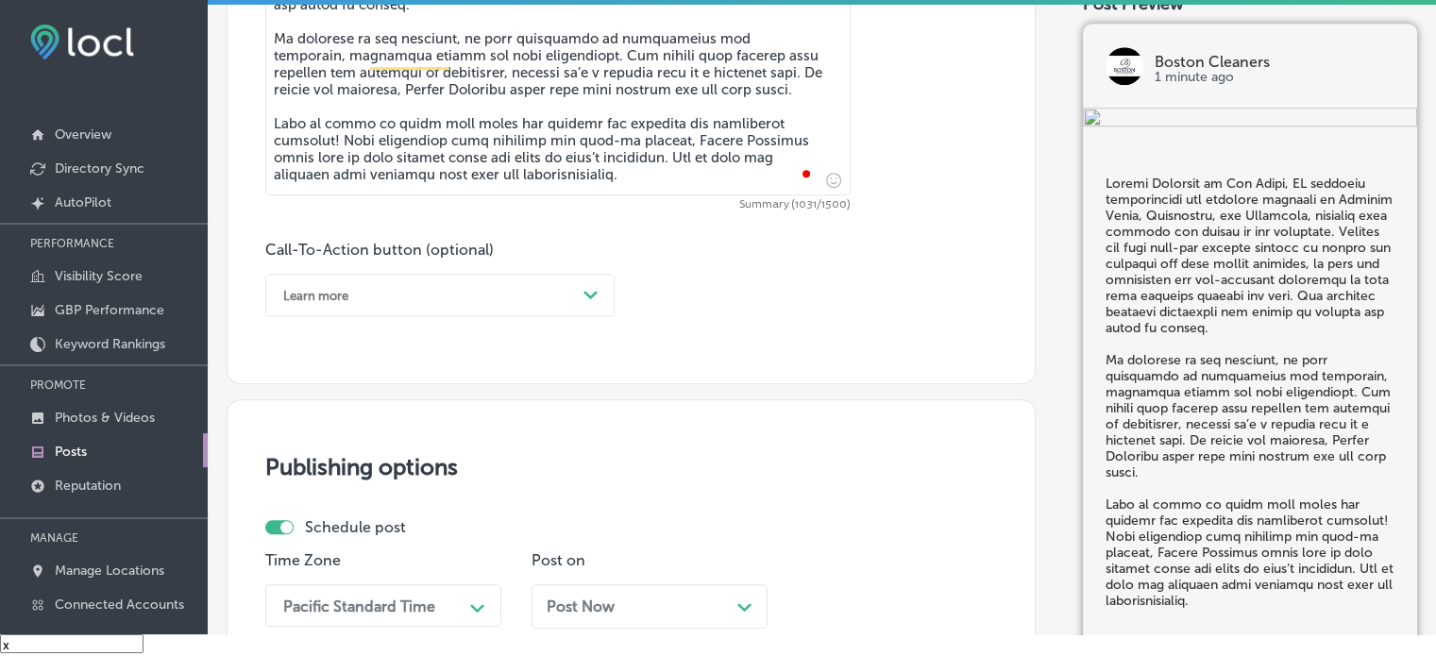
scroll to position [1196, 0]
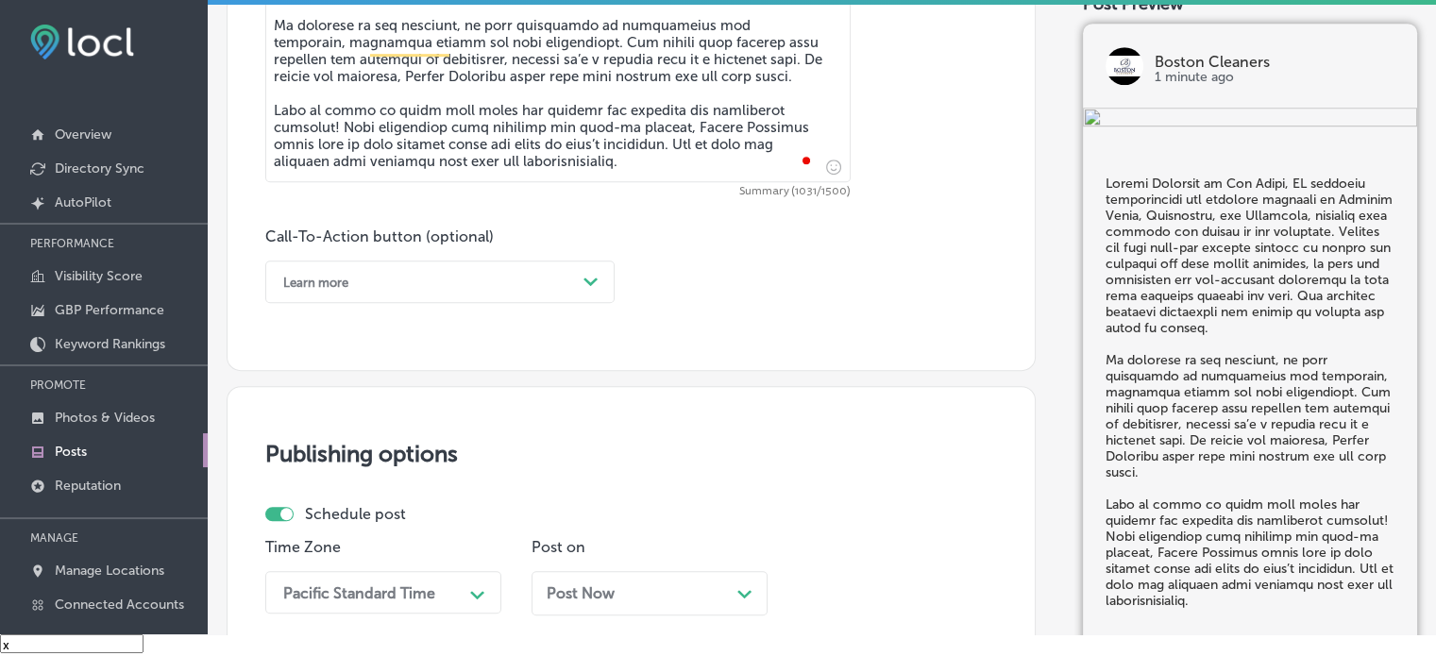
type textarea "Boston Cleaners in Las Vegas, NV provides professional dry cleaning services in…"
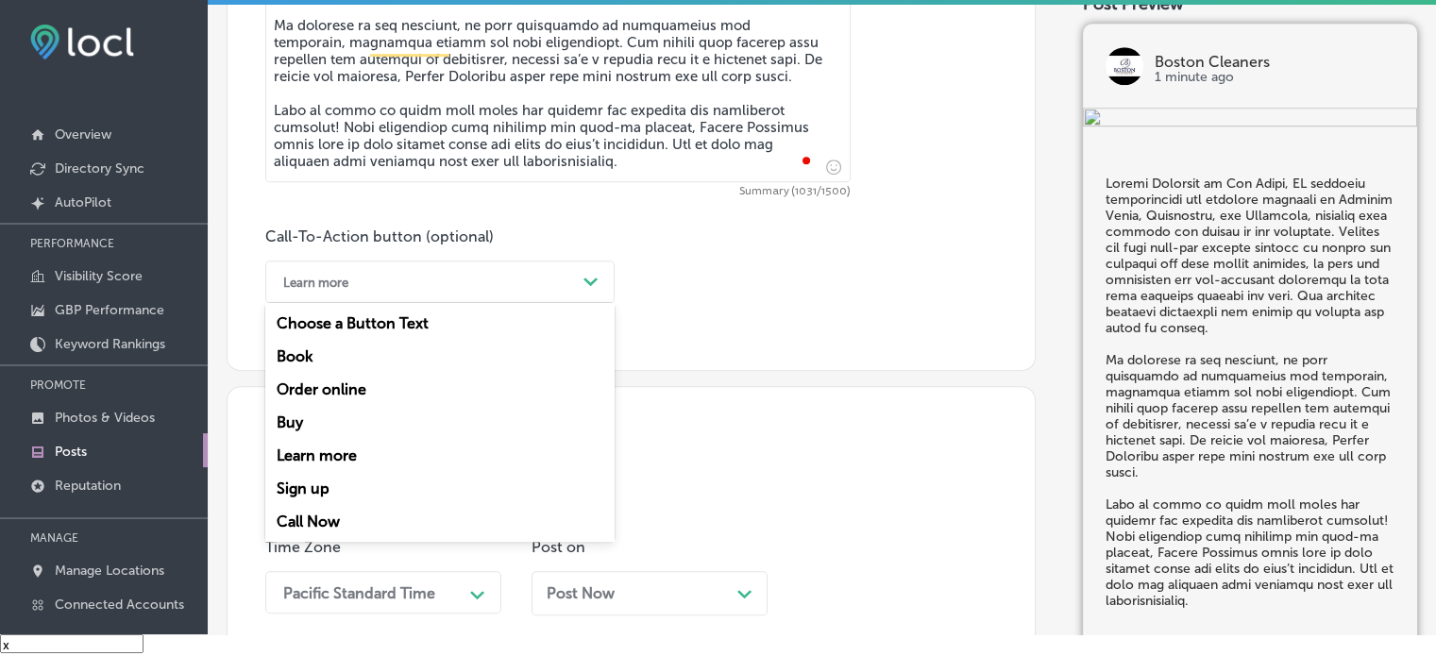
click at [514, 295] on div "Learn more" at bounding box center [425, 281] width 302 height 29
click at [344, 519] on div "Call Now" at bounding box center [439, 521] width 349 height 33
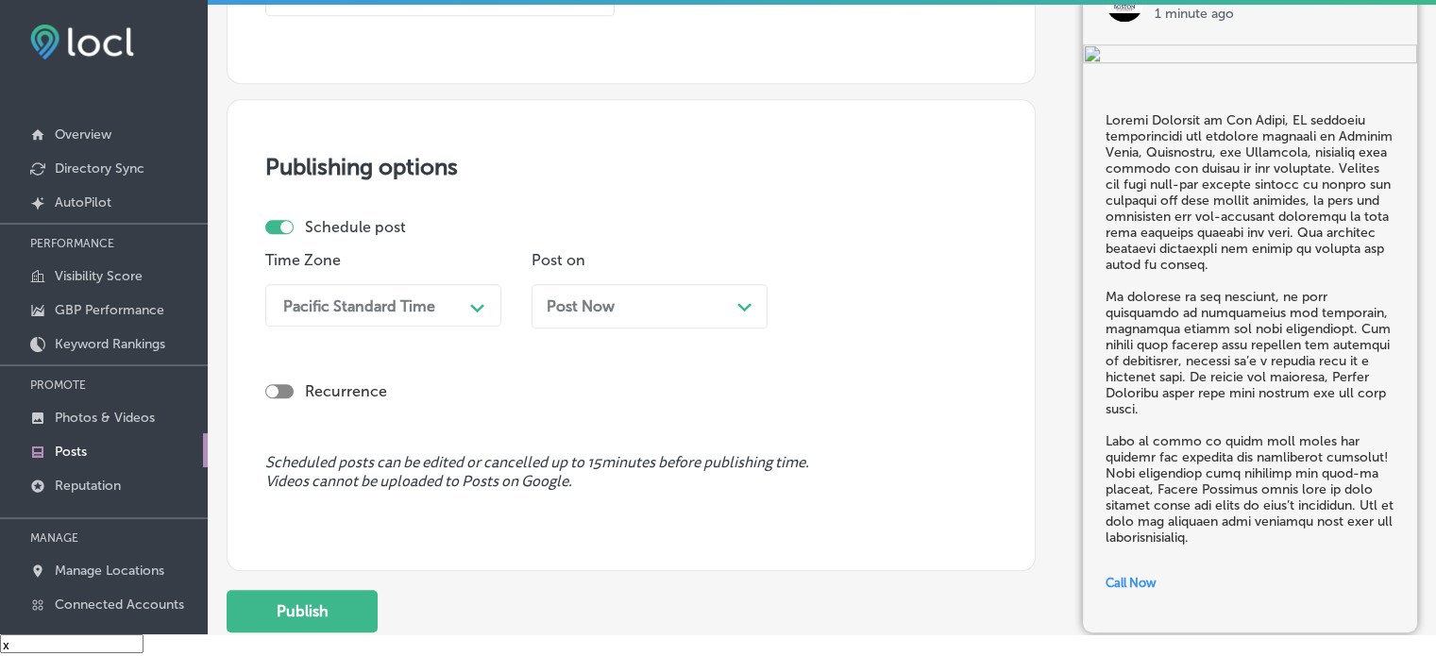
scroll to position [1488, 0]
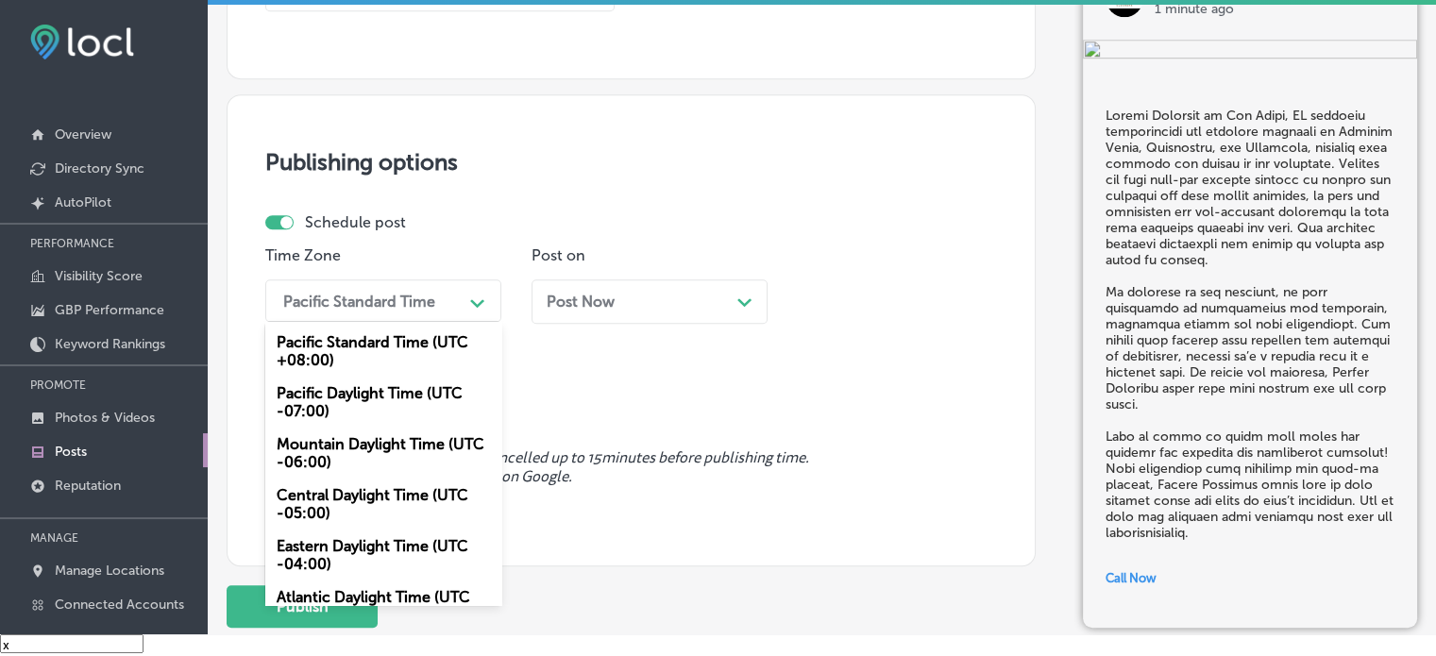
click at [370, 293] on div "Pacific Standard Time" at bounding box center [359, 301] width 152 height 18
click at [345, 447] on div "Mountain Daylight Time (UTC -06:00)" at bounding box center [383, 453] width 236 height 51
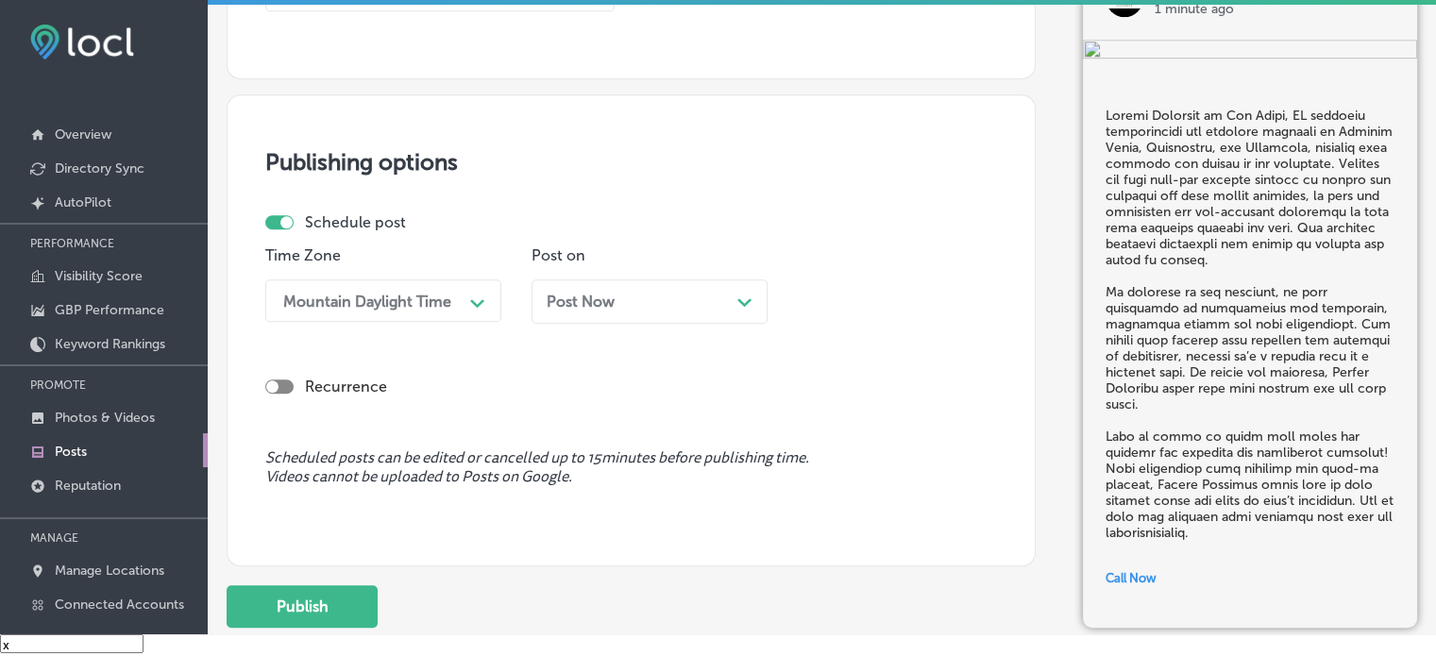
click at [693, 297] on div "Post Now Path Created with Sketch." at bounding box center [650, 302] width 206 height 18
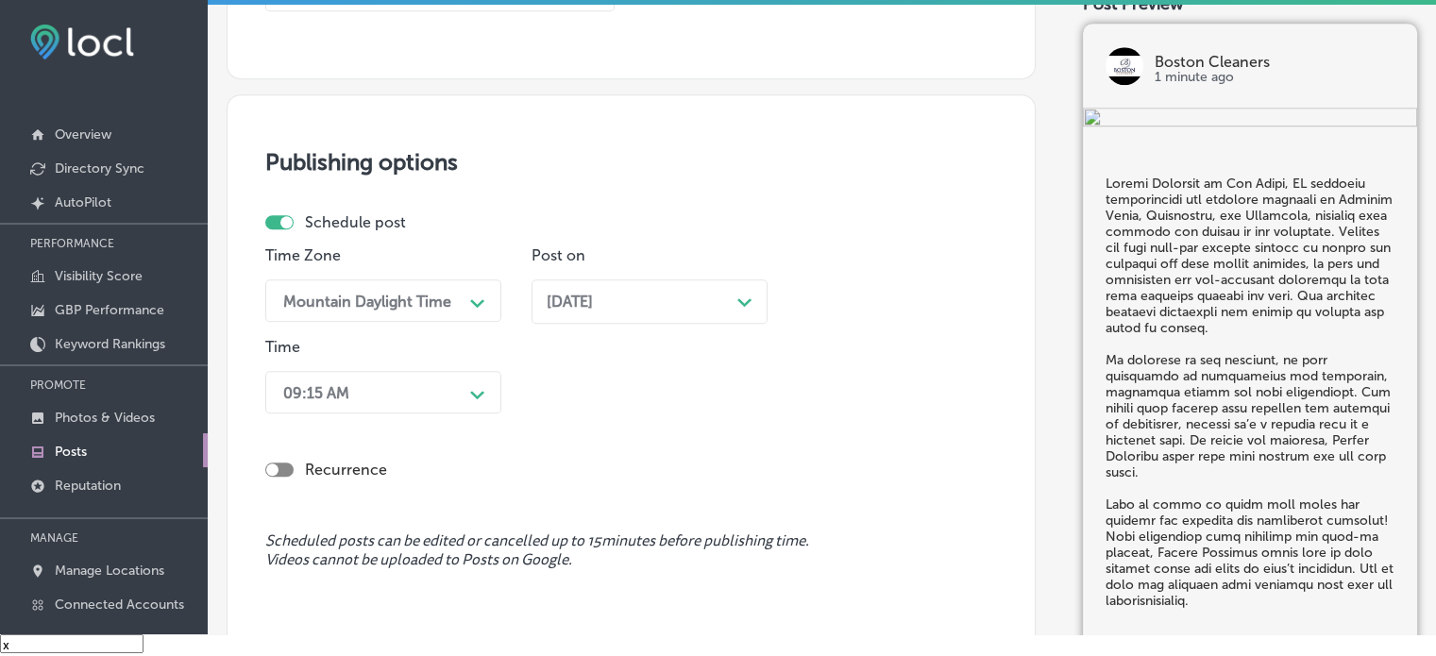
scroll to position [1535, 0]
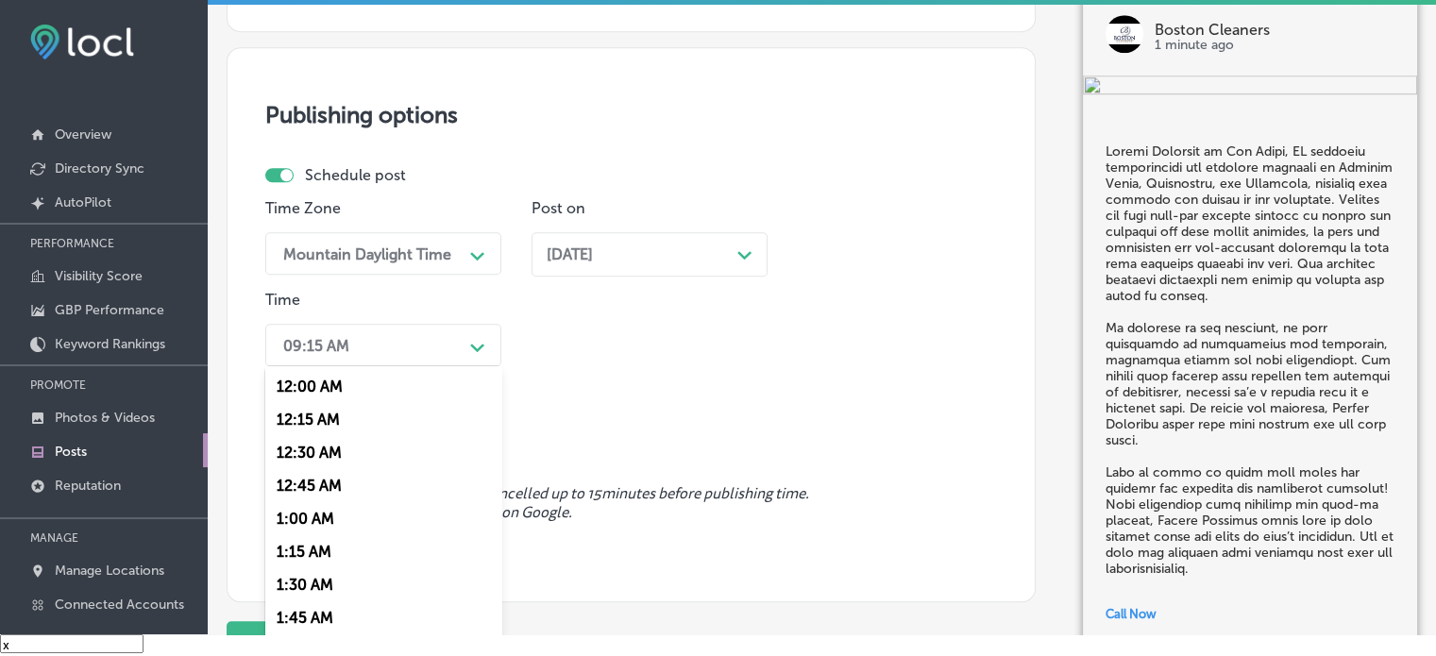
click at [453, 366] on div "option 7:00 AM, selected. option 12:00 AM focused, 1 of 96. 96 results availabl…" at bounding box center [383, 345] width 236 height 42
click at [311, 599] on div "7:00 AM" at bounding box center [383, 591] width 236 height 33
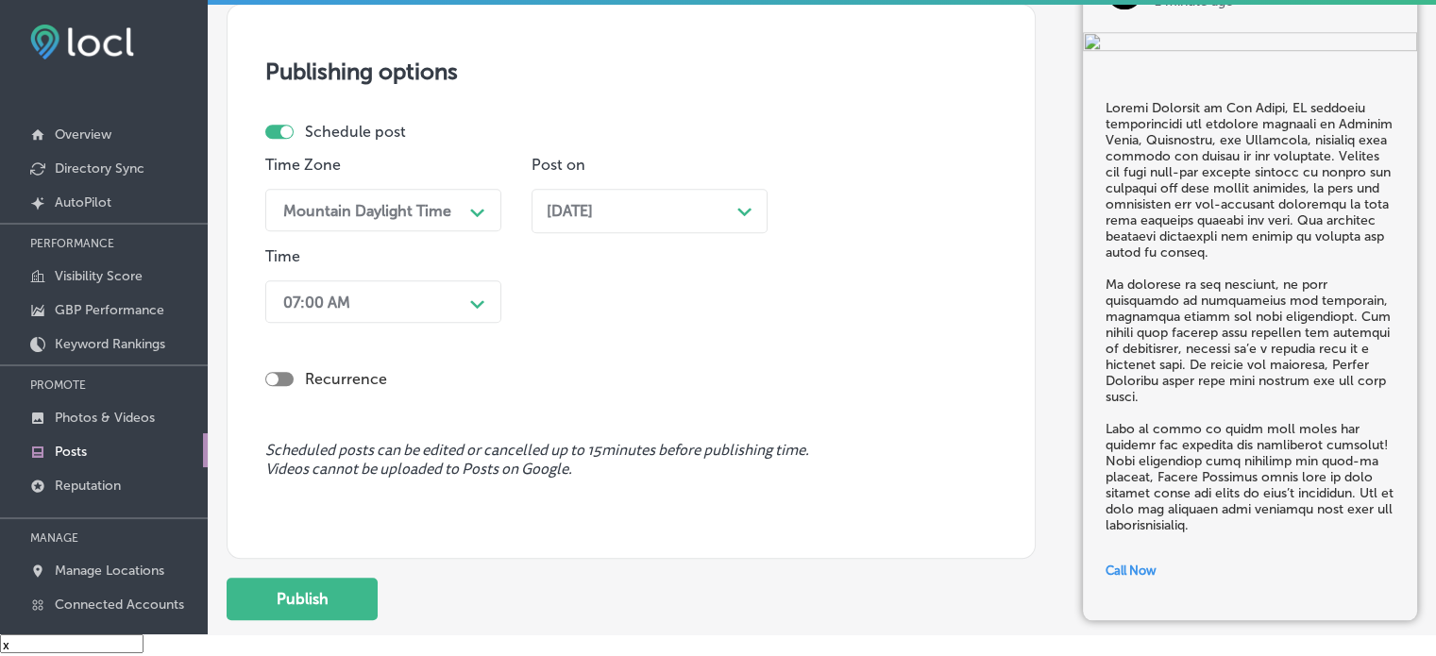
scroll to position [1635, 0]
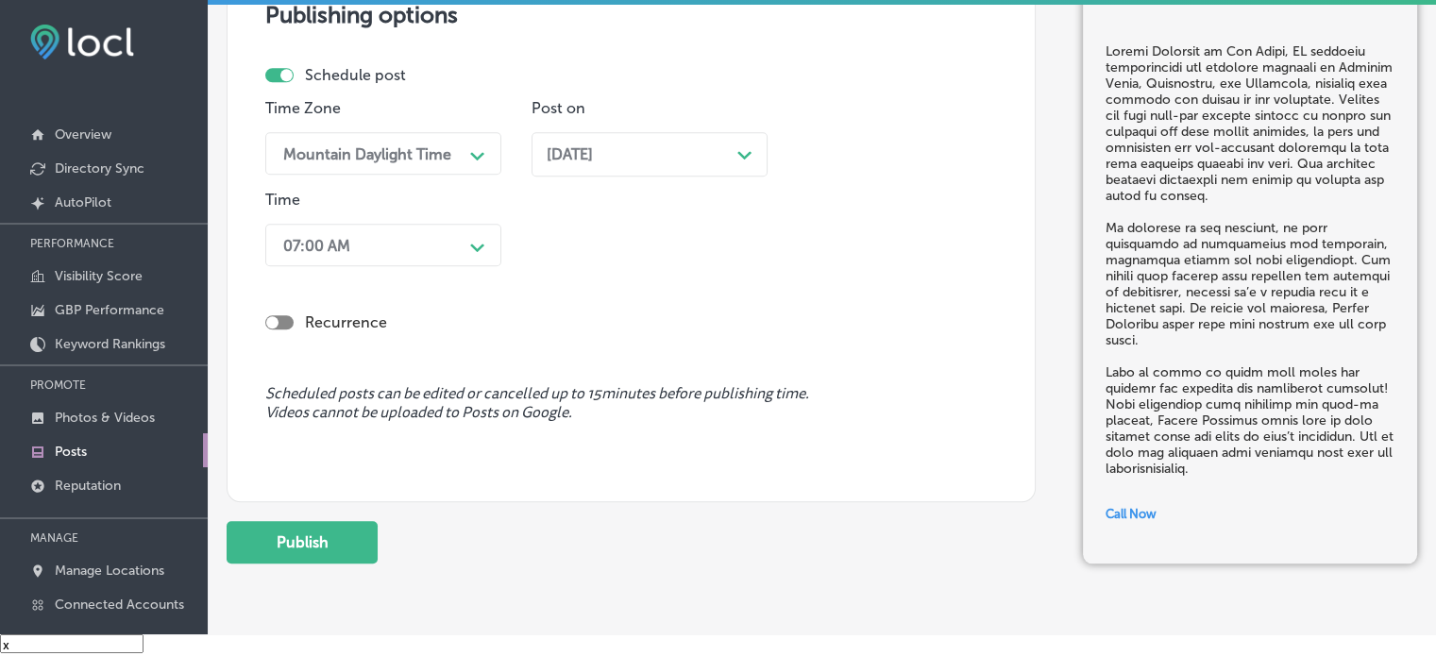
click at [668, 160] on div "Oct 20, 2025 Path Created with Sketch." at bounding box center [650, 154] width 206 height 18
click at [641, 252] on div "Time Zone Mountain Daylight Time Path Created with Sketch. Post on Oct 20, 2025…" at bounding box center [623, 186] width 717 height 175
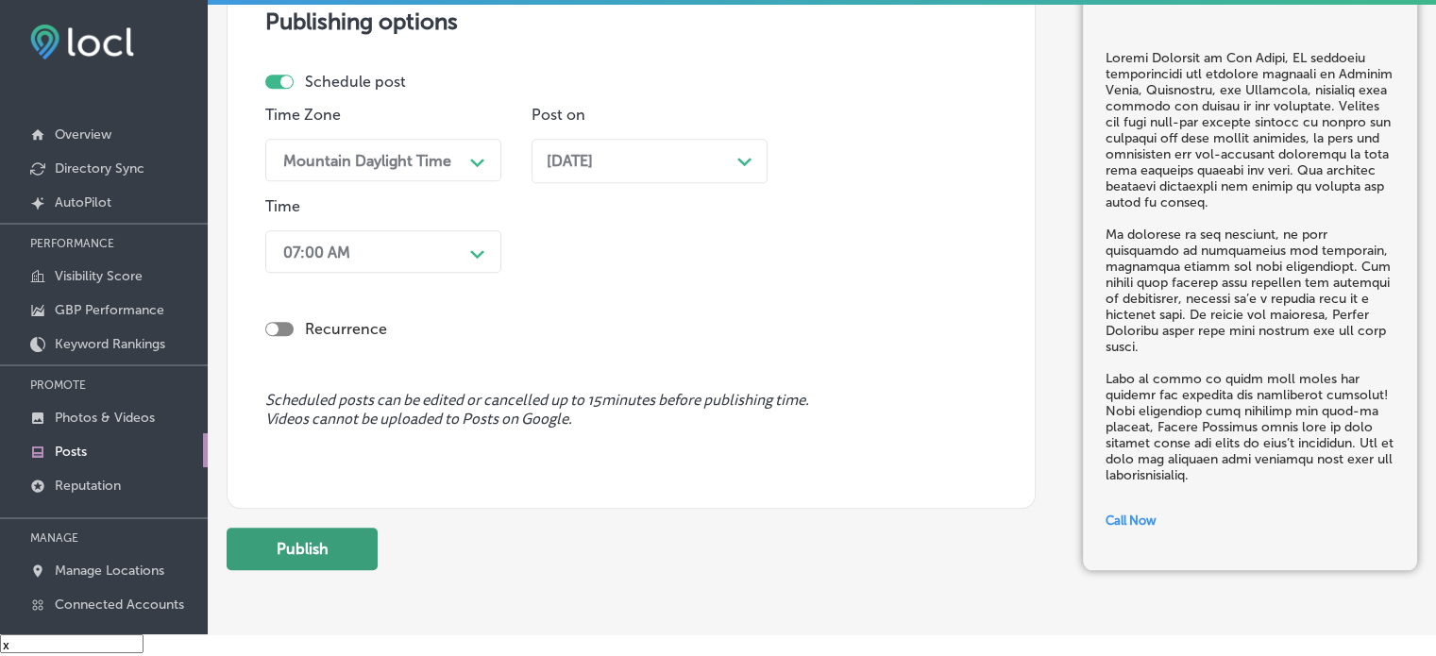
click at [326, 546] on button "Publish" at bounding box center [302, 549] width 151 height 42
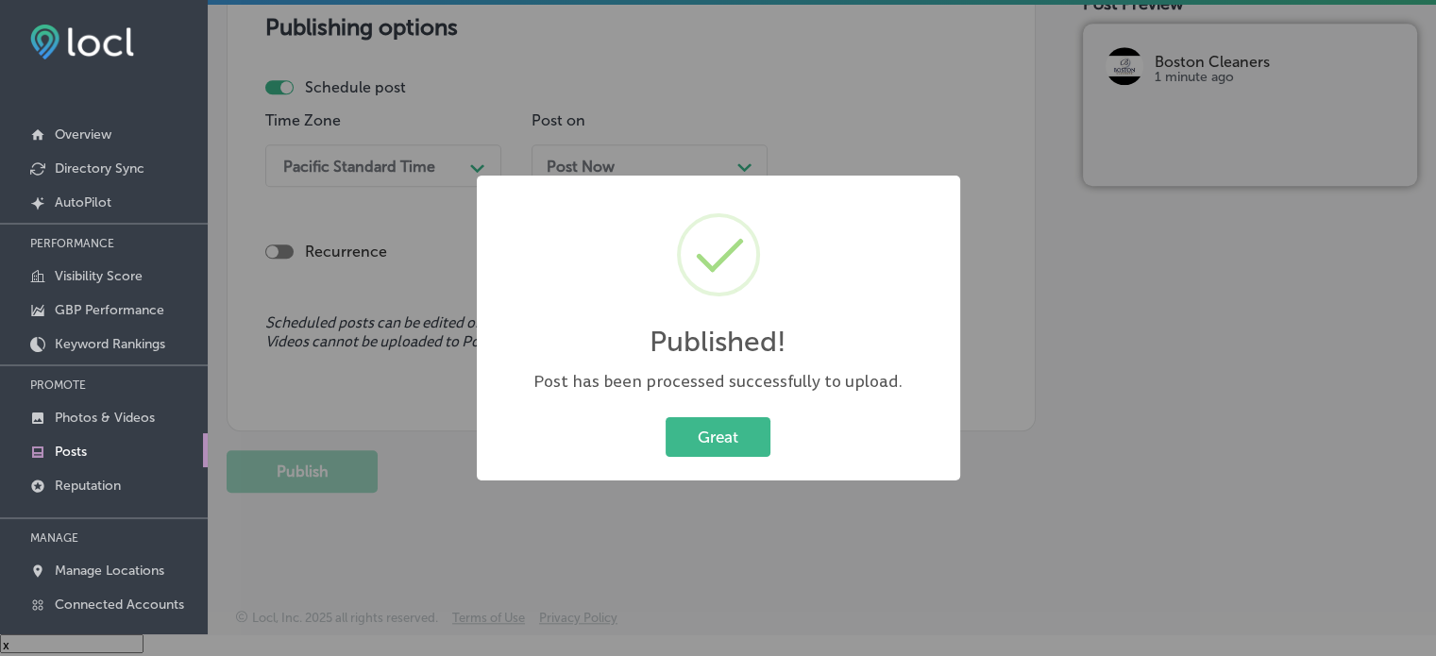
scroll to position [1622, 0]
click at [732, 438] on button "Great" at bounding box center [718, 436] width 105 height 39
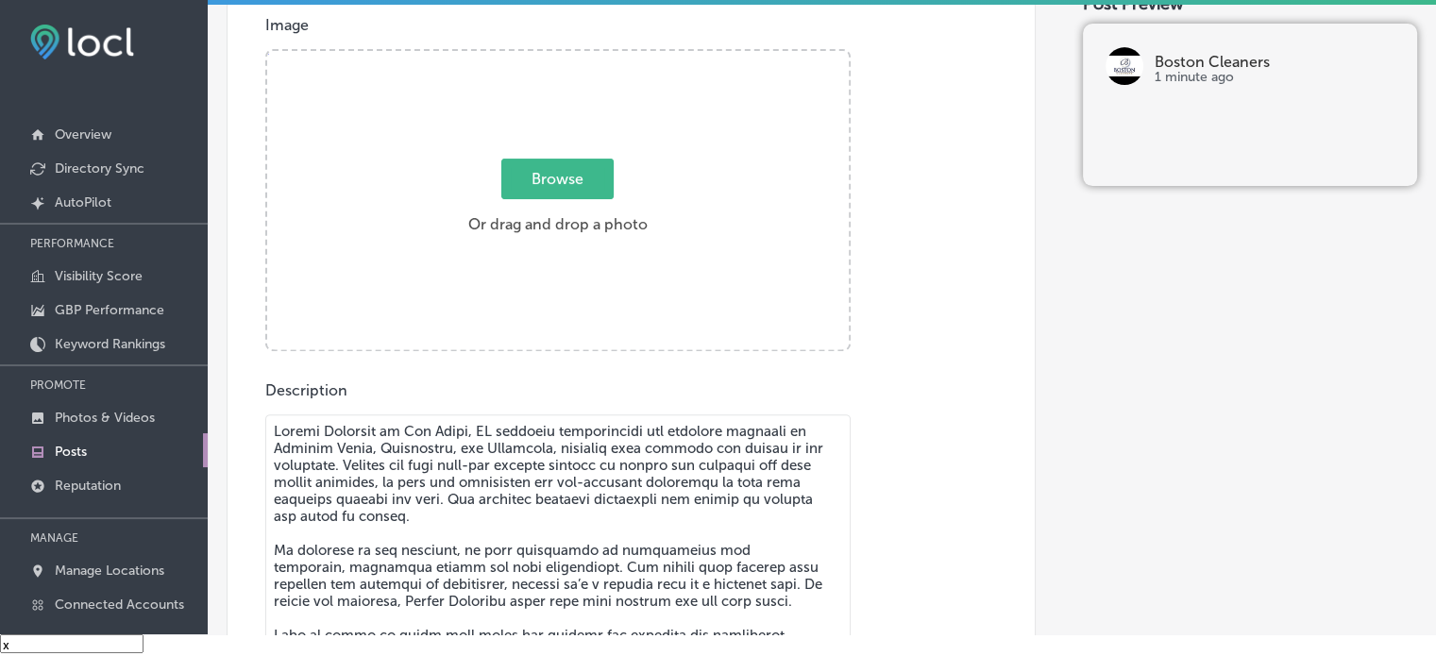
scroll to position [669, 0]
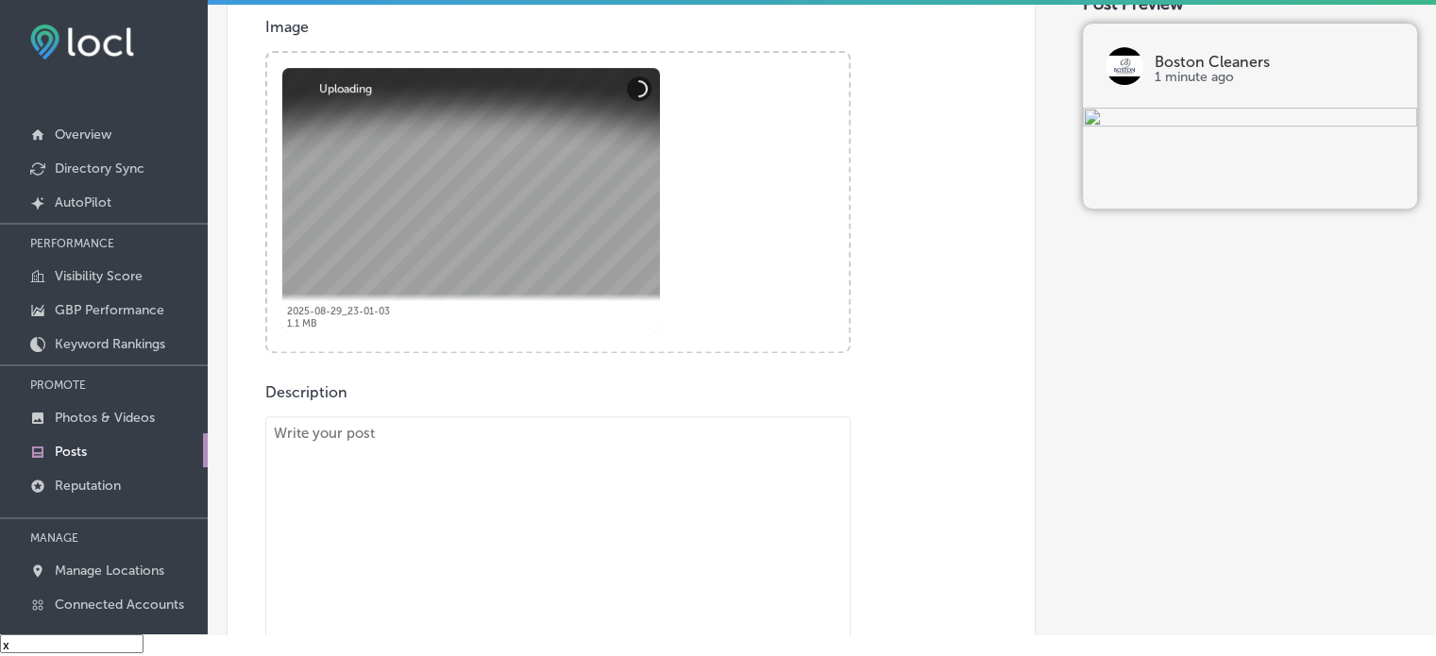
click at [635, 471] on textarea "To enrich screen reader interactions, please activate Accessibility in Grammarl…" at bounding box center [557, 562] width 585 height 293
paste textarea ""At Boston Cleaners in Las Vegas, NV, we offer luxury laundry services and expe…"
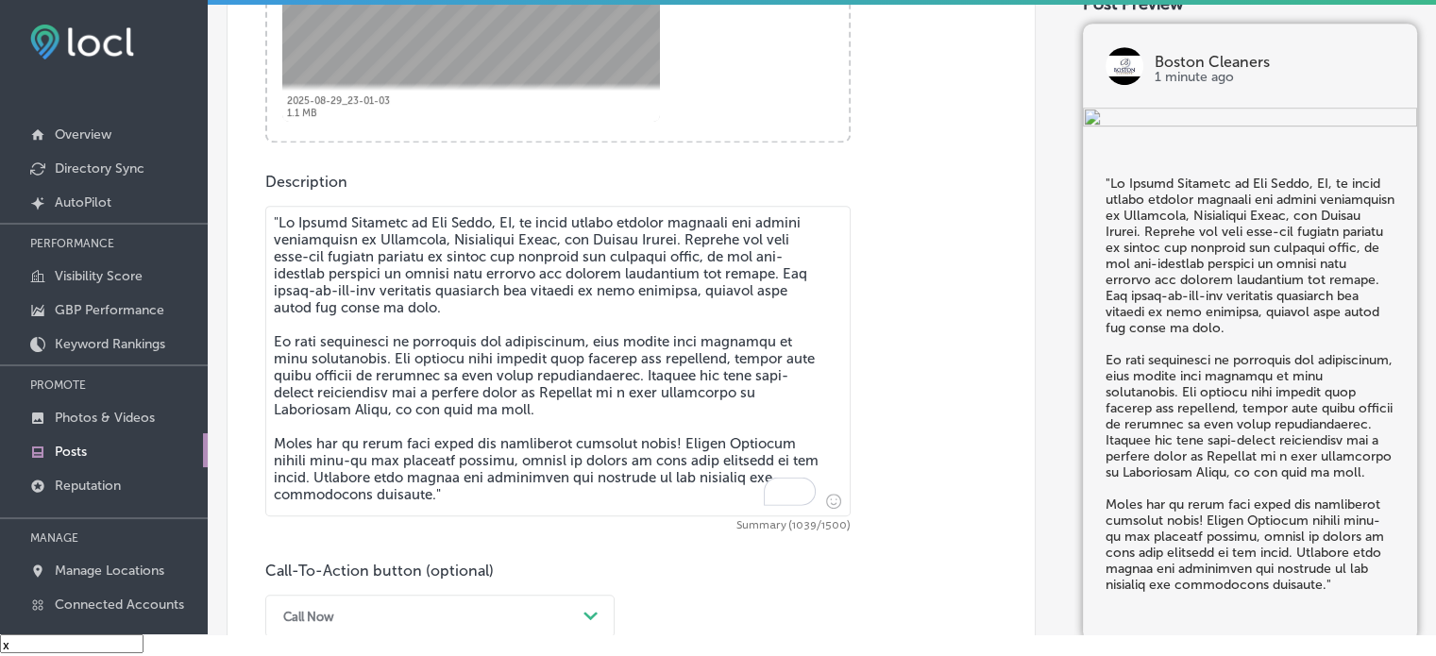
scroll to position [893, 0]
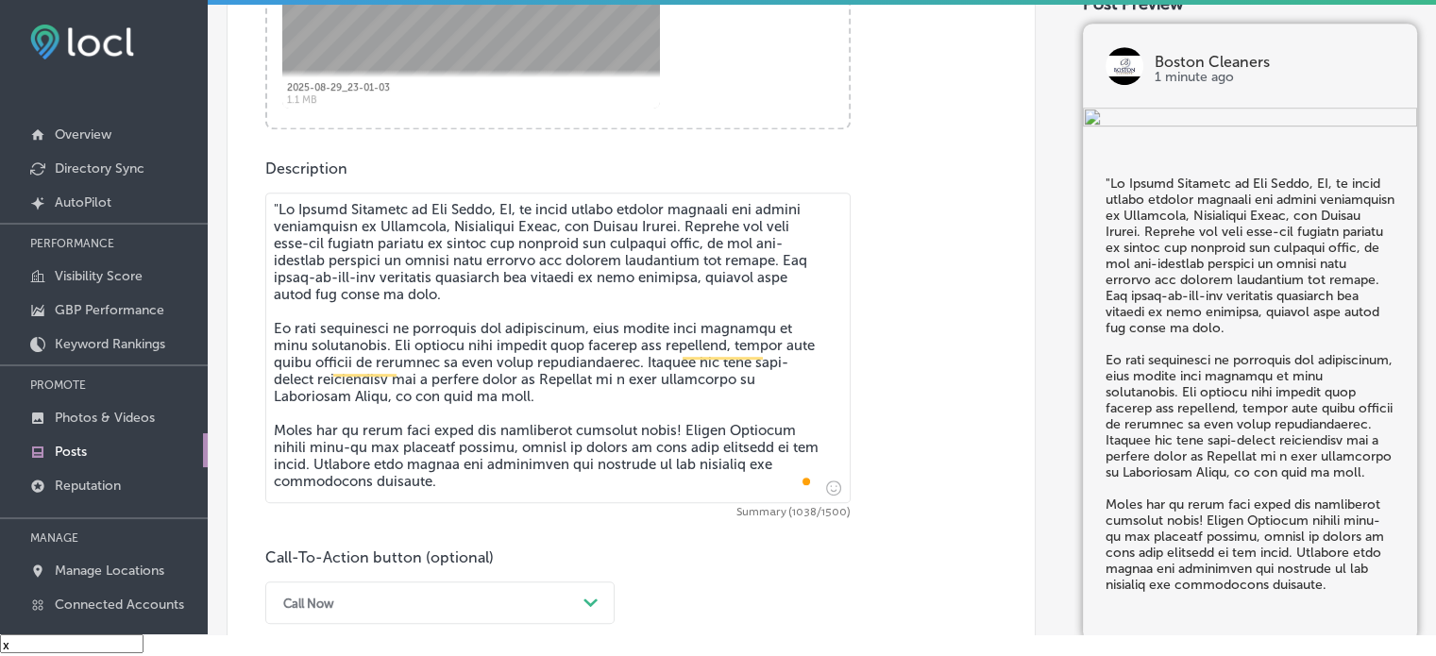
click at [278, 204] on textarea "To enrich screen reader interactions, please activate Accessibility in Grammarl…" at bounding box center [557, 348] width 585 height 311
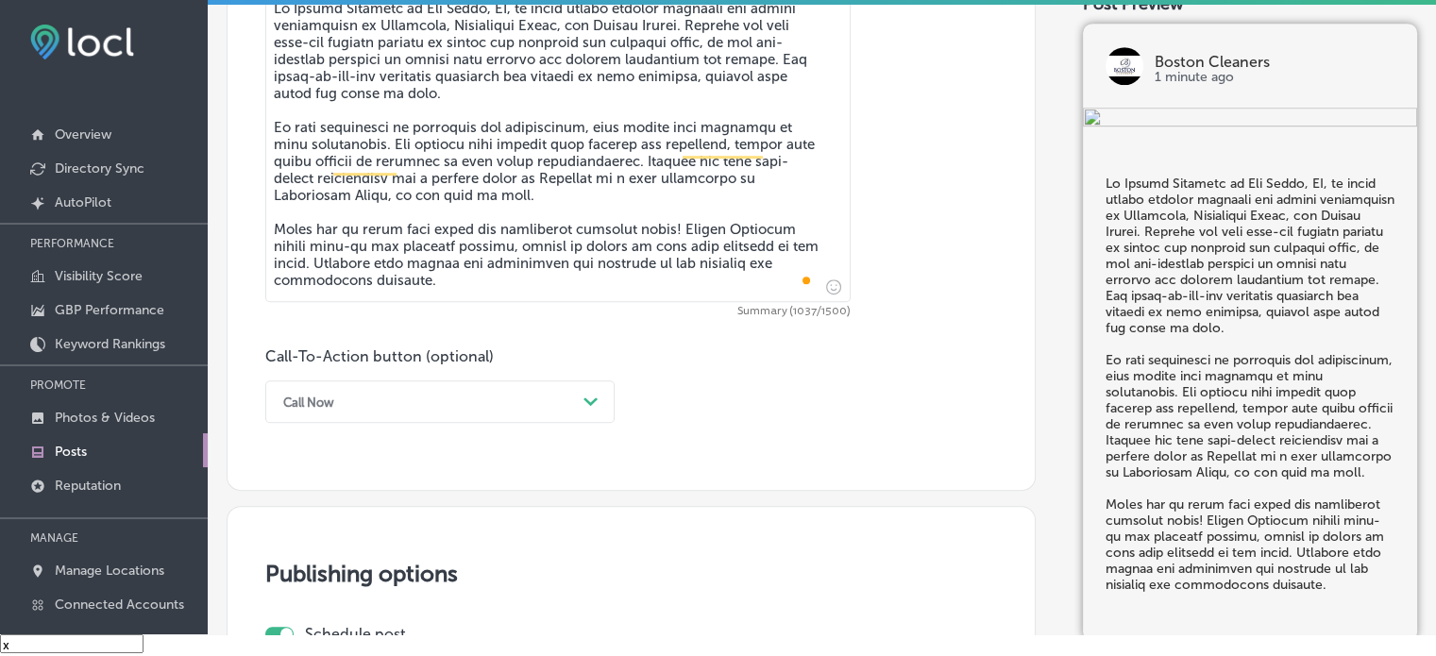
scroll to position [1106, 0]
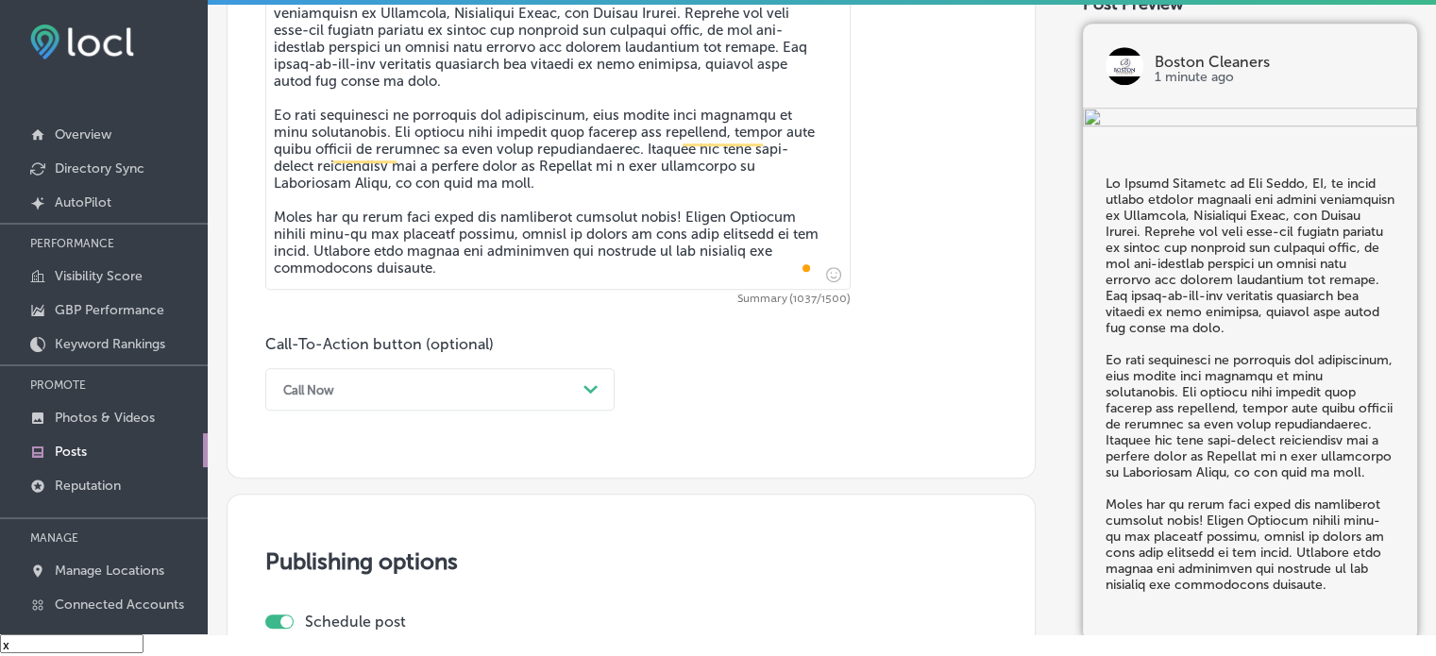
type textarea "At Boston Cleaners in Las Vegas, NV, we offer luxury laundry services and exper…"
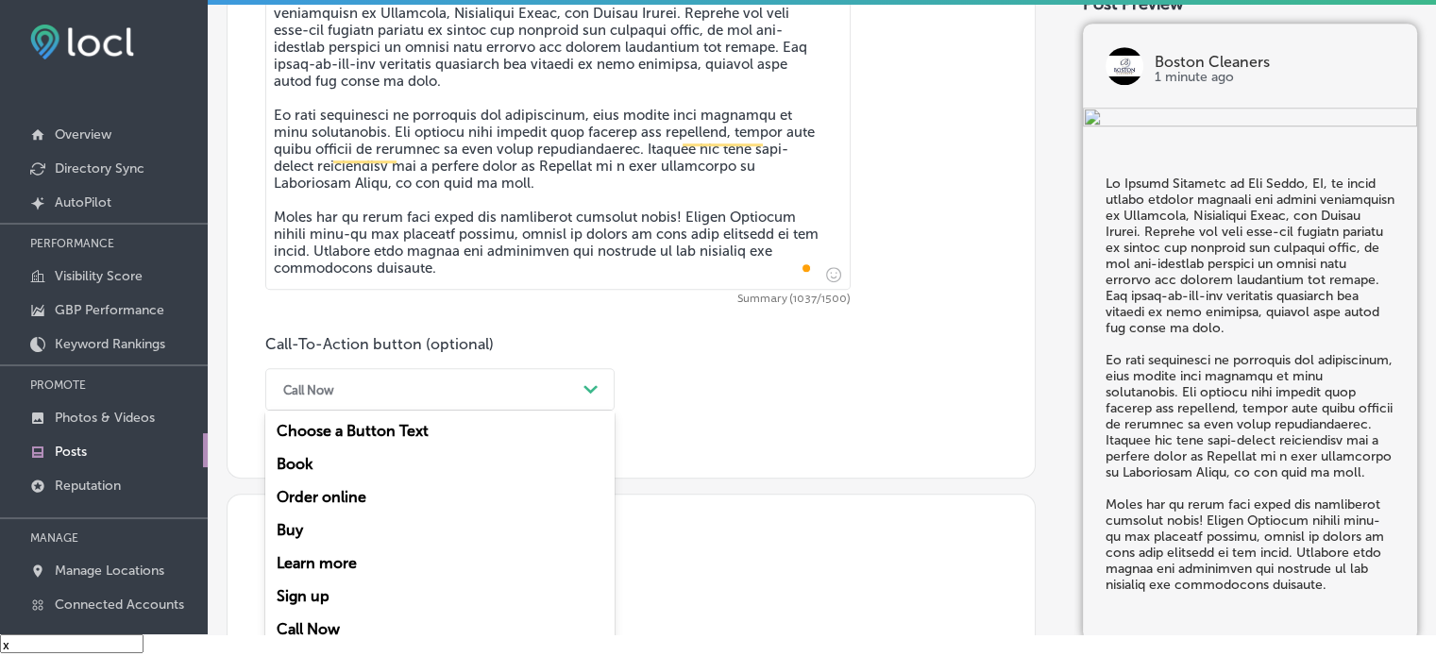
click at [492, 404] on div "Call Now Path Created with Sketch." at bounding box center [439, 389] width 349 height 42
click at [338, 565] on div "Learn more" at bounding box center [439, 563] width 349 height 33
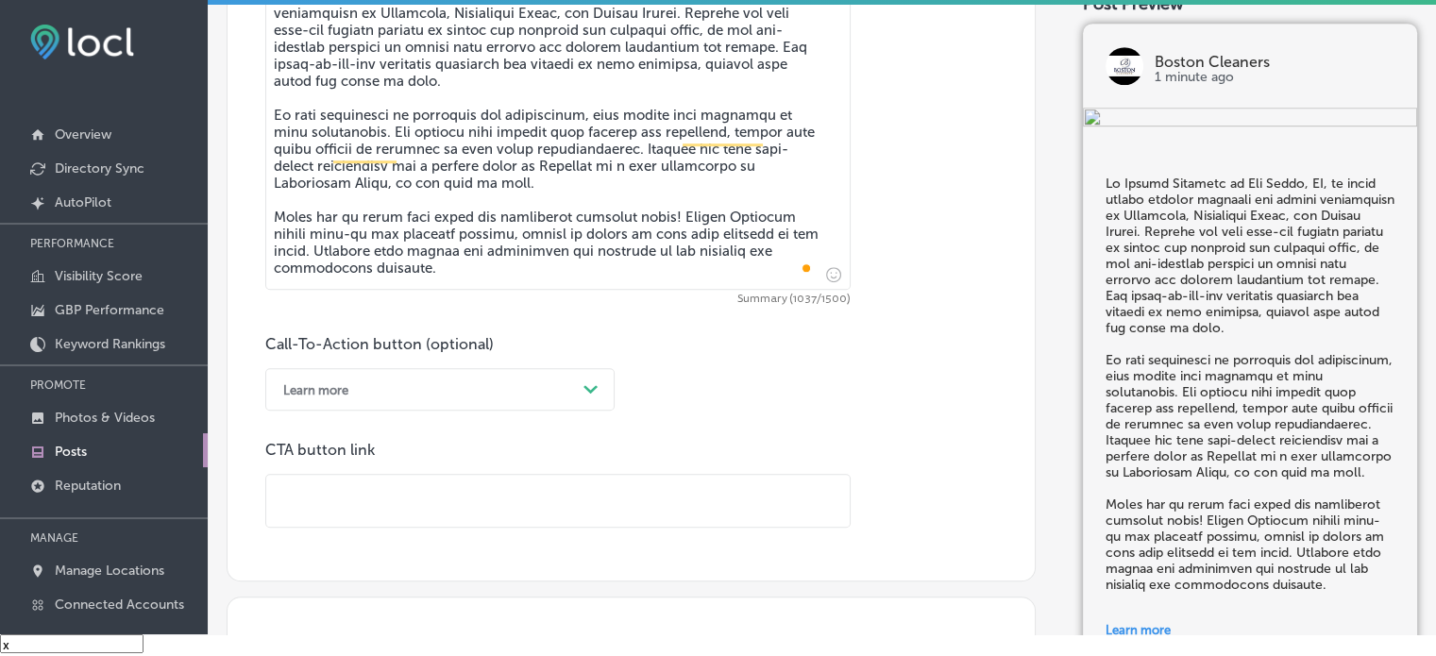
click at [464, 497] on input "text" at bounding box center [557, 501] width 583 height 52
paste input "[URL][DOMAIN_NAME]"
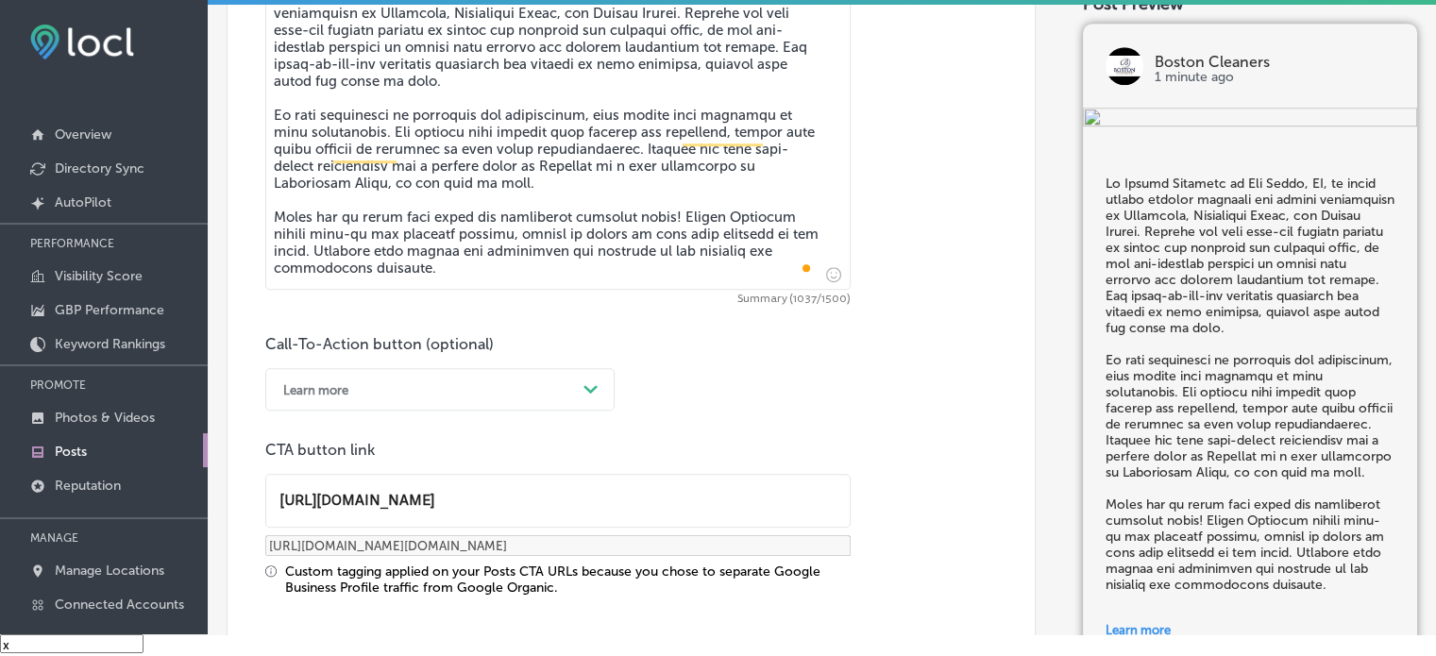
type input "[URL][DOMAIN_NAME]"
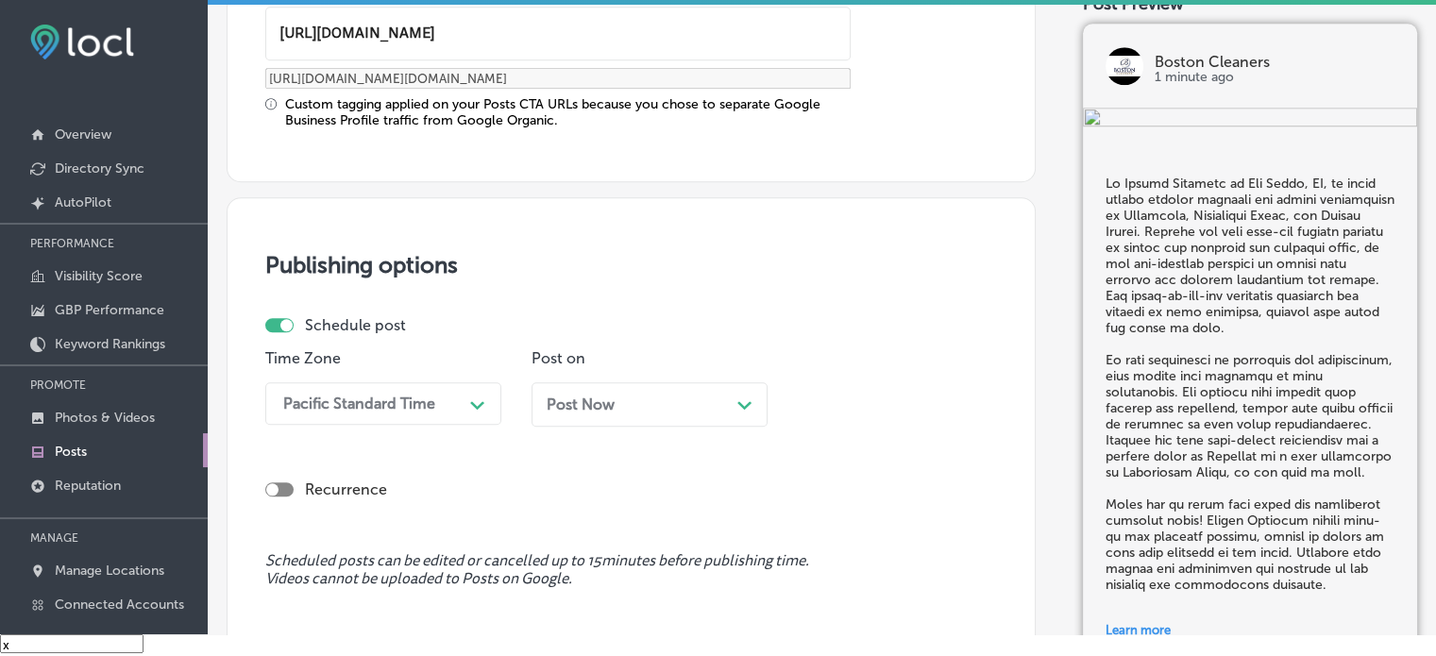
scroll to position [1631, 0]
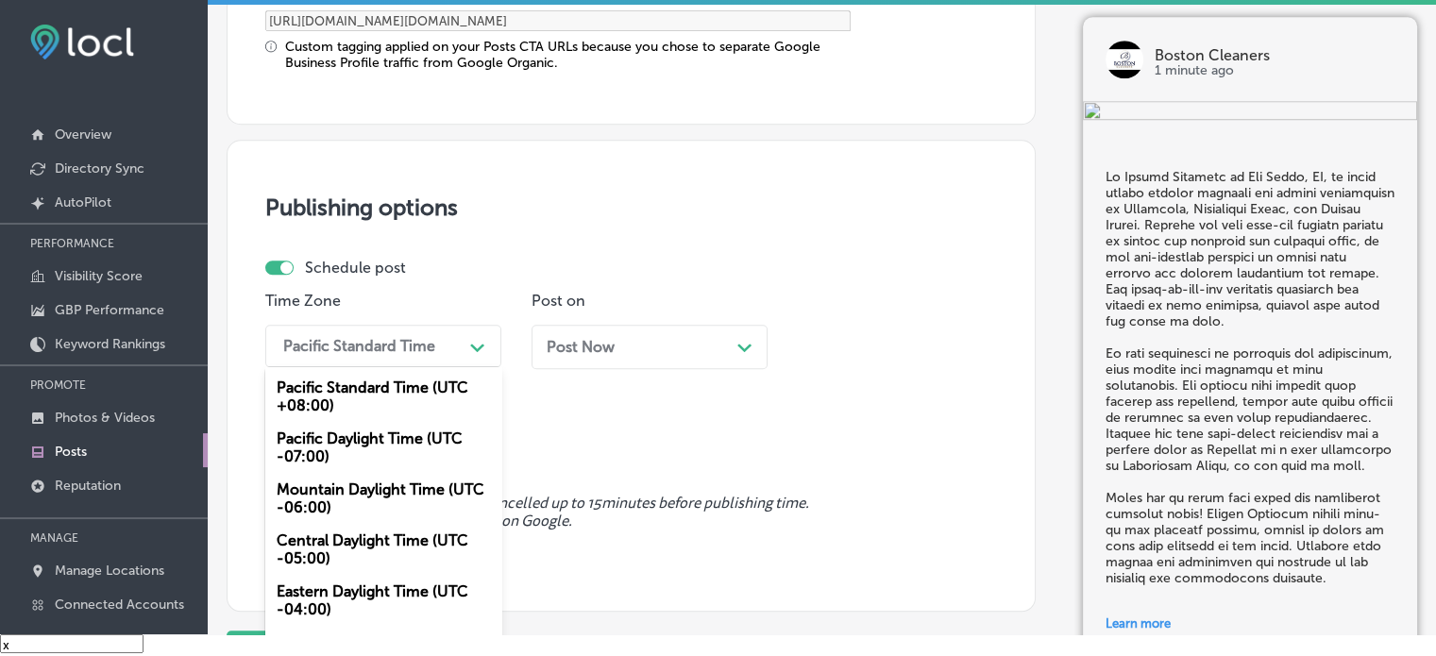
click at [425, 367] on div "option Mountain Daylight Time (UTC -06:00), selected. option Pacific Standard T…" at bounding box center [383, 346] width 236 height 42
click at [352, 499] on div "Mountain Daylight Time (UTC -06:00)" at bounding box center [383, 498] width 236 height 51
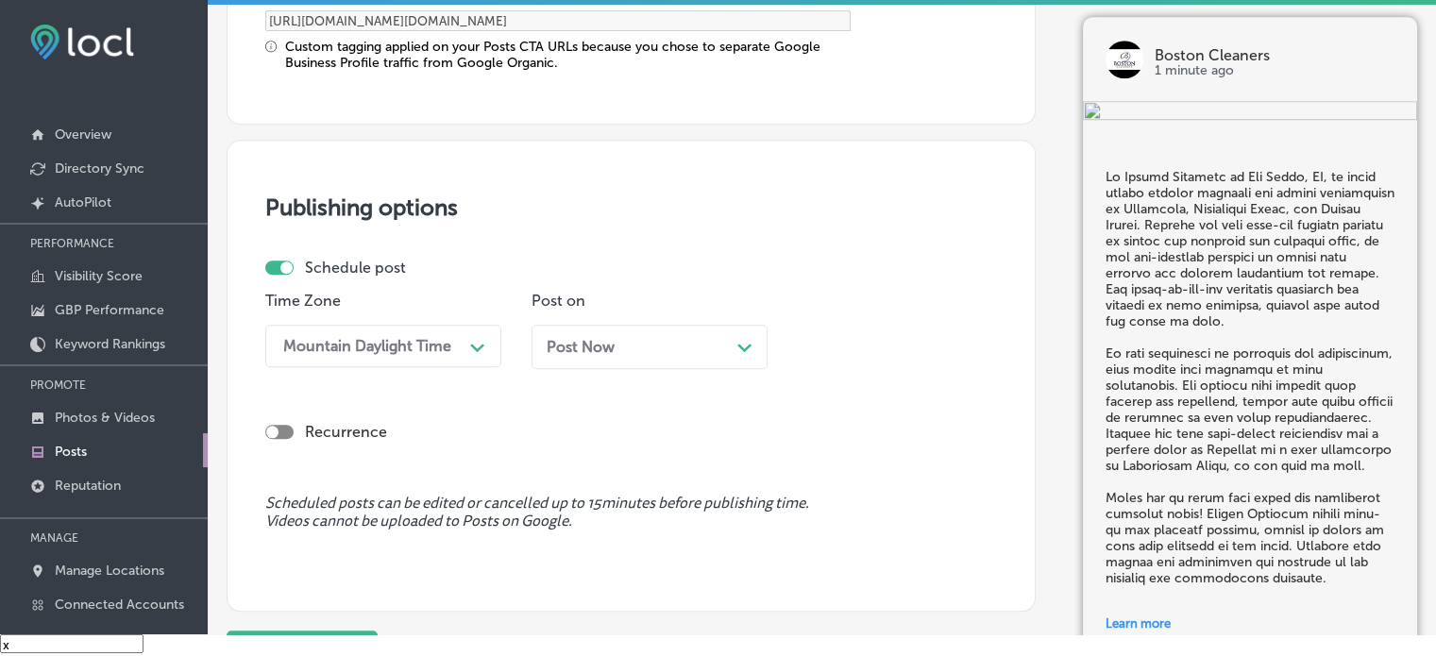
click at [631, 345] on div "Post Now Path Created with Sketch." at bounding box center [650, 347] width 206 height 18
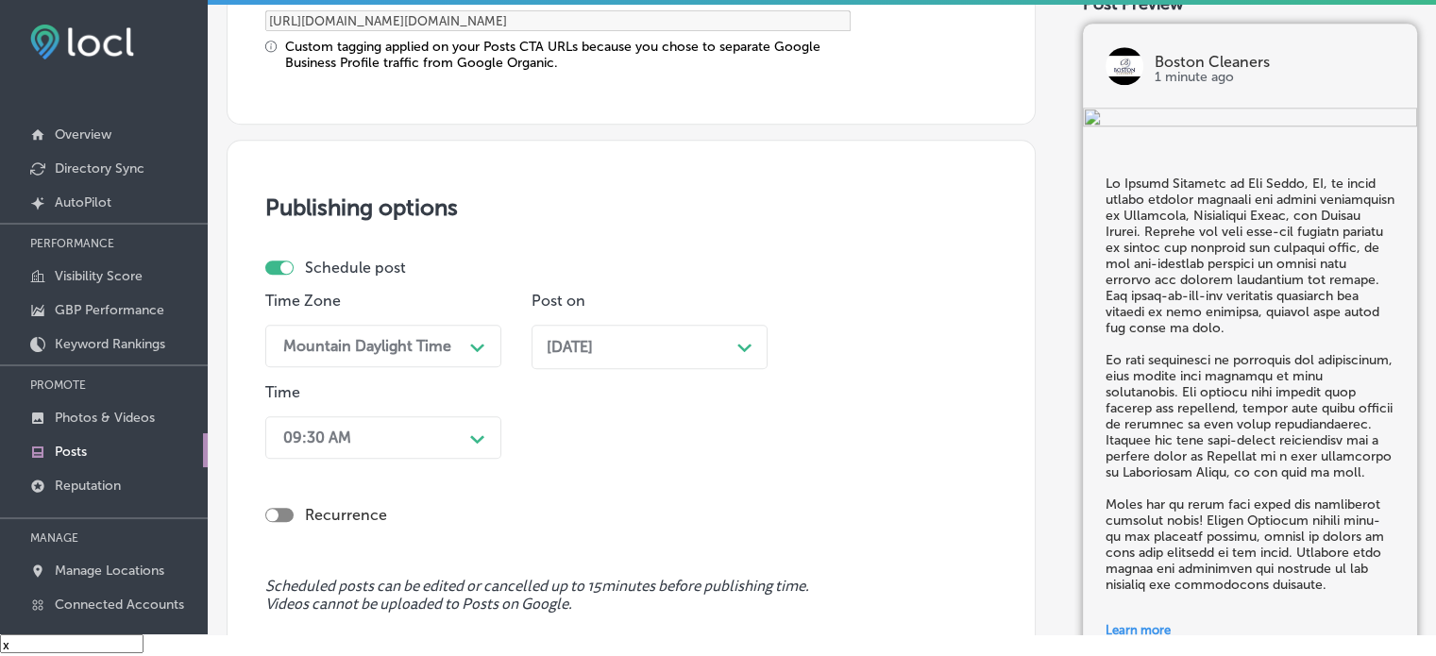
scroll to position [1722, 0]
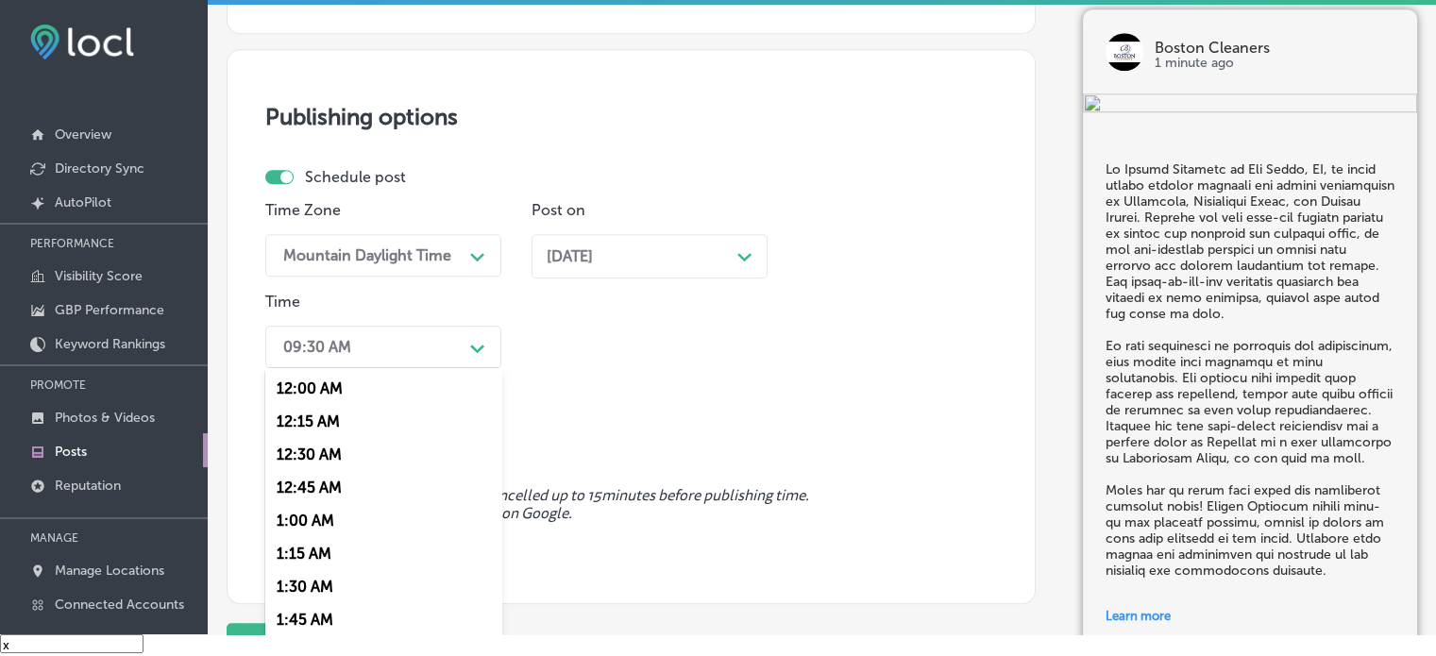
click at [469, 368] on div "option 7:00 AM, selected. option 12:15 AM focused, 2 of 96. 96 results availabl…" at bounding box center [383, 347] width 236 height 42
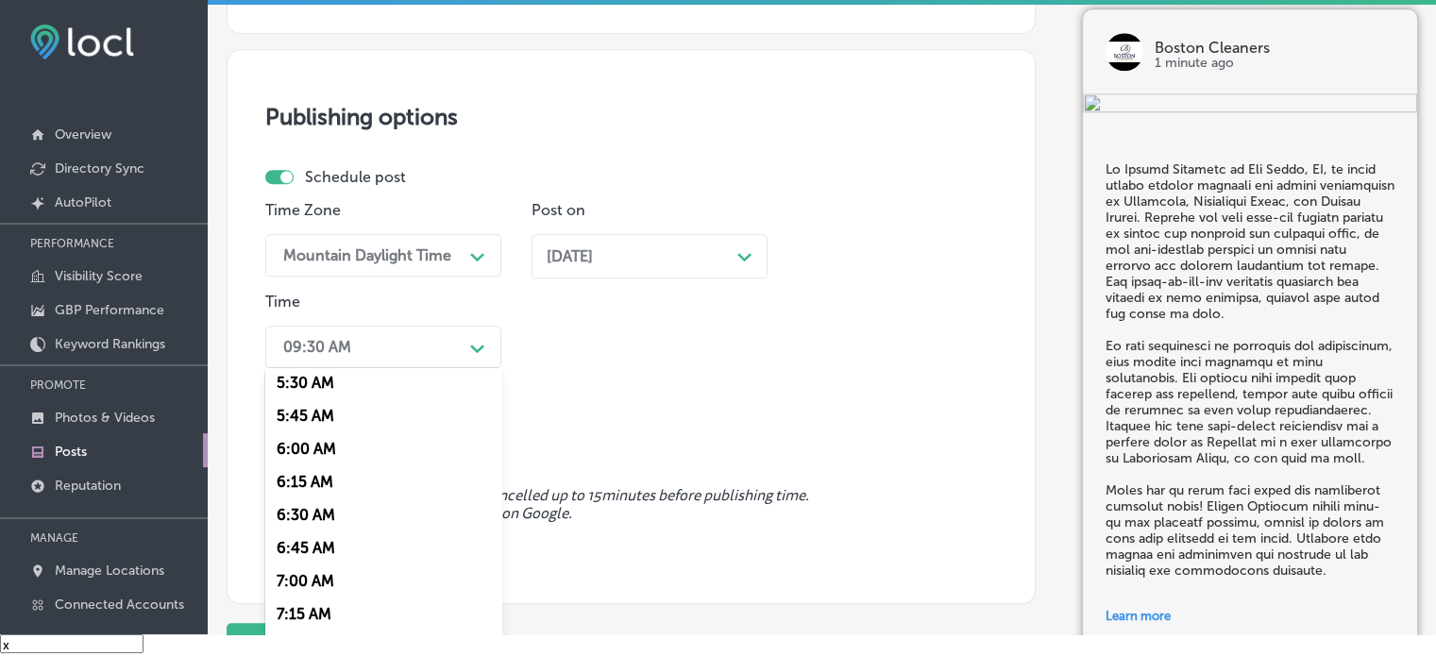
scroll to position [746, 0]
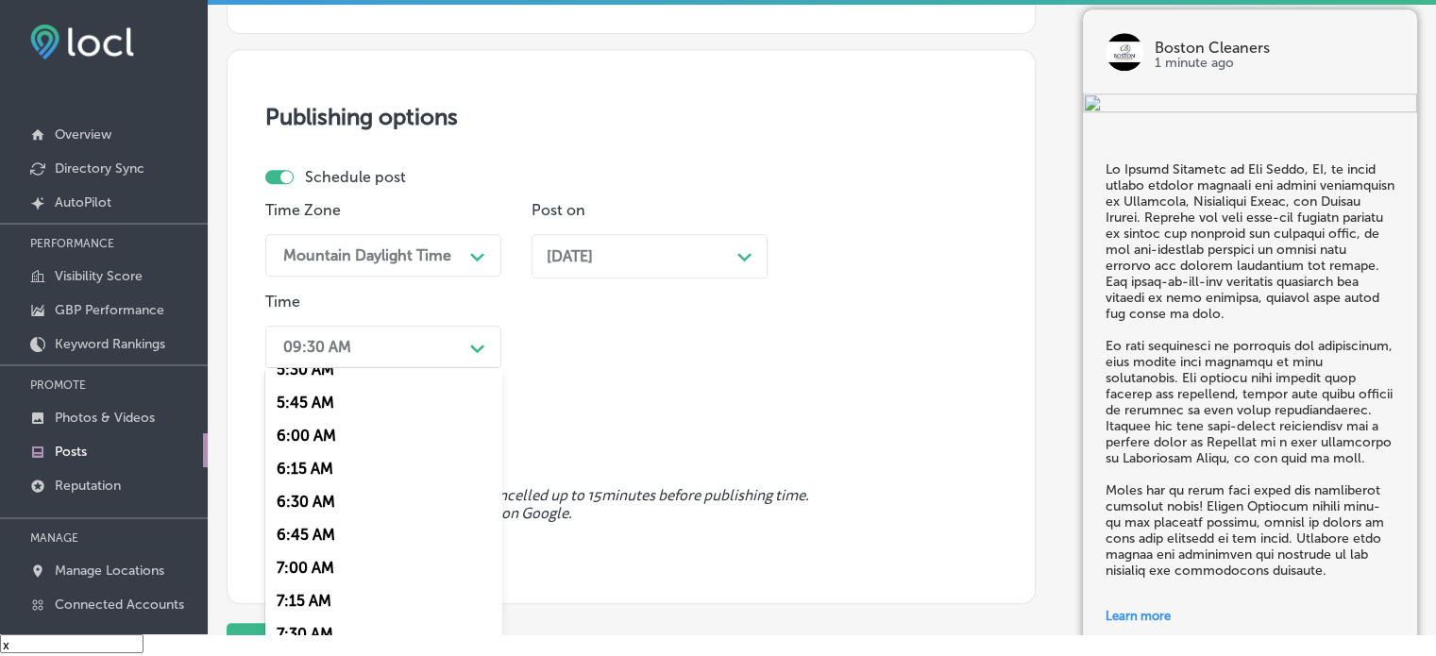
click at [314, 564] on div "7:00 AM" at bounding box center [383, 567] width 236 height 33
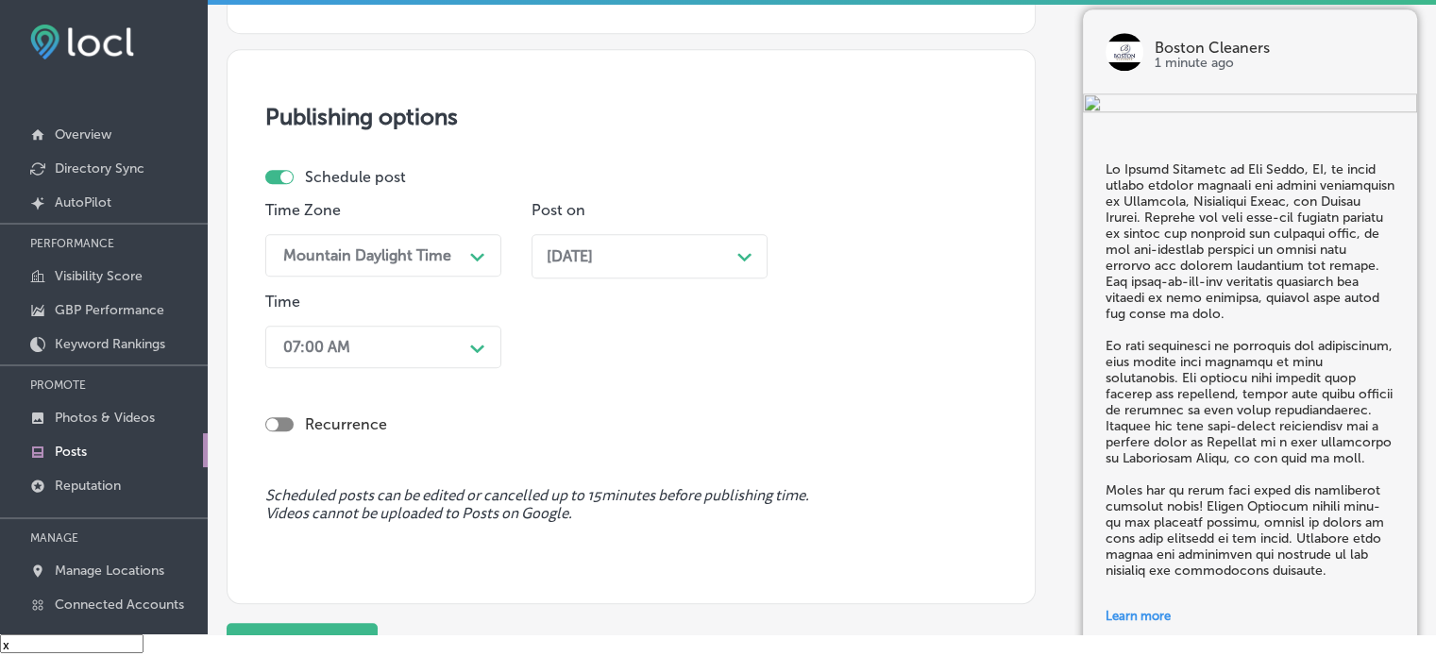
click at [493, 434] on div "Recurrence" at bounding box center [631, 424] width 732 height 37
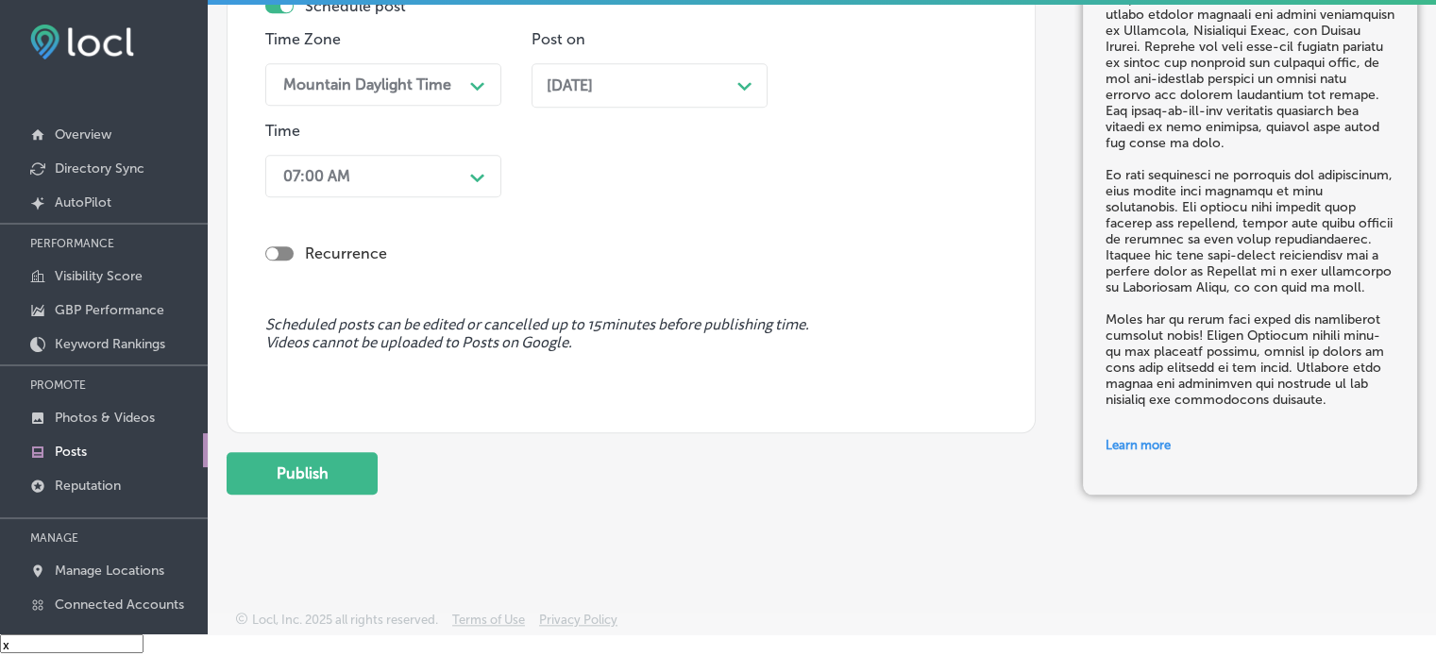
scroll to position [26, 0]
click at [339, 455] on button "Publish" at bounding box center [302, 473] width 151 height 42
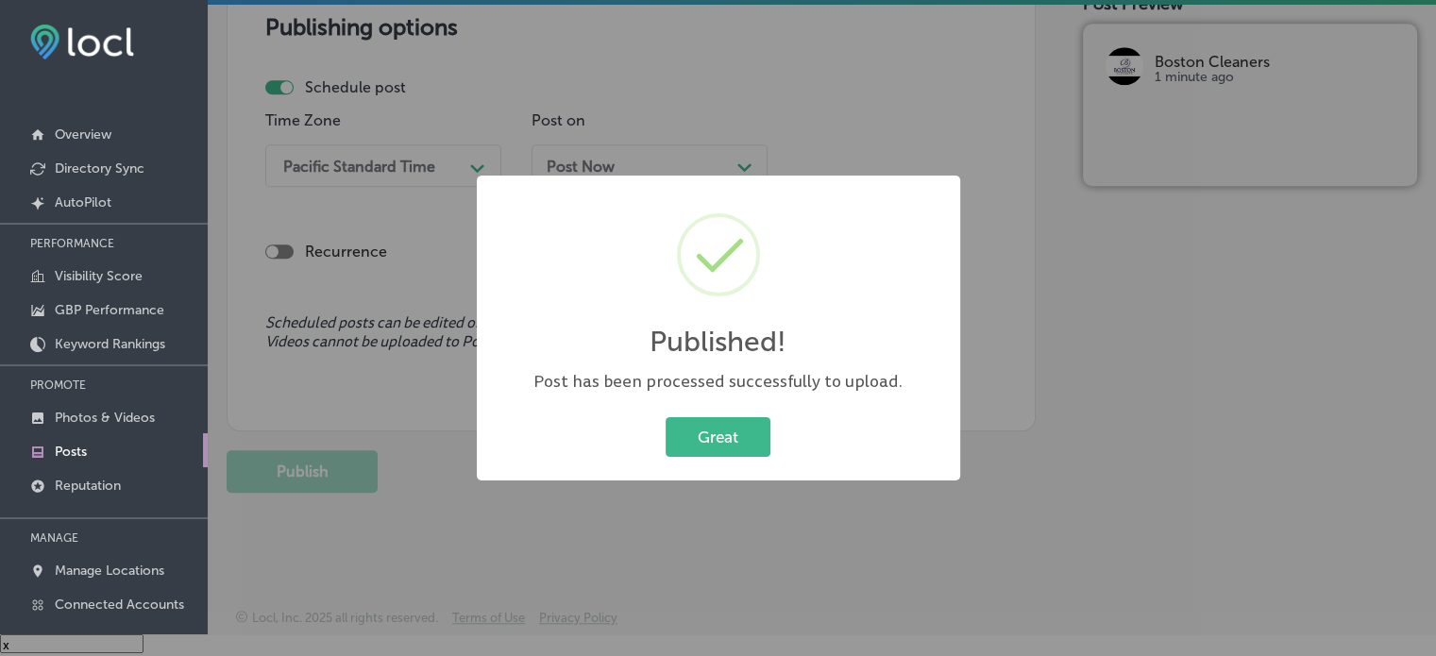
scroll to position [1640, 0]
click at [724, 448] on button "Great" at bounding box center [718, 436] width 105 height 39
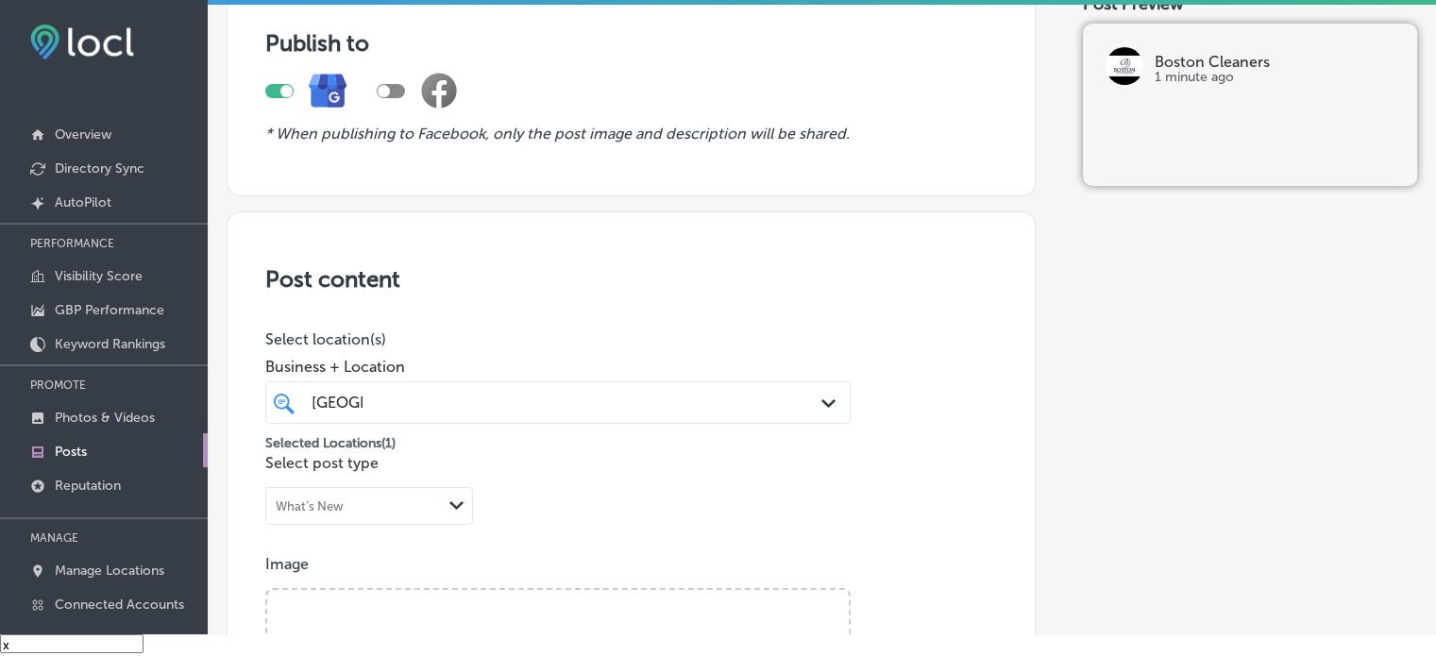
scroll to position [0, 0]
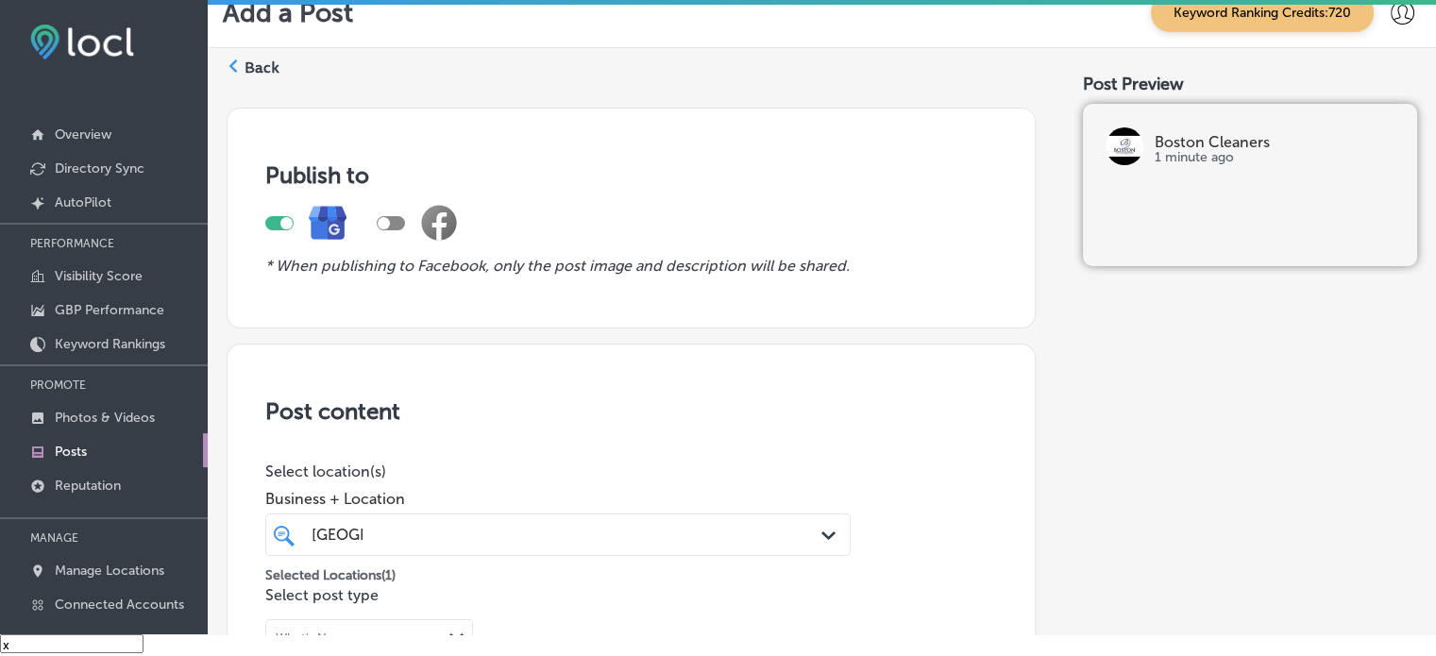
click at [261, 71] on label "Back" at bounding box center [262, 68] width 35 height 21
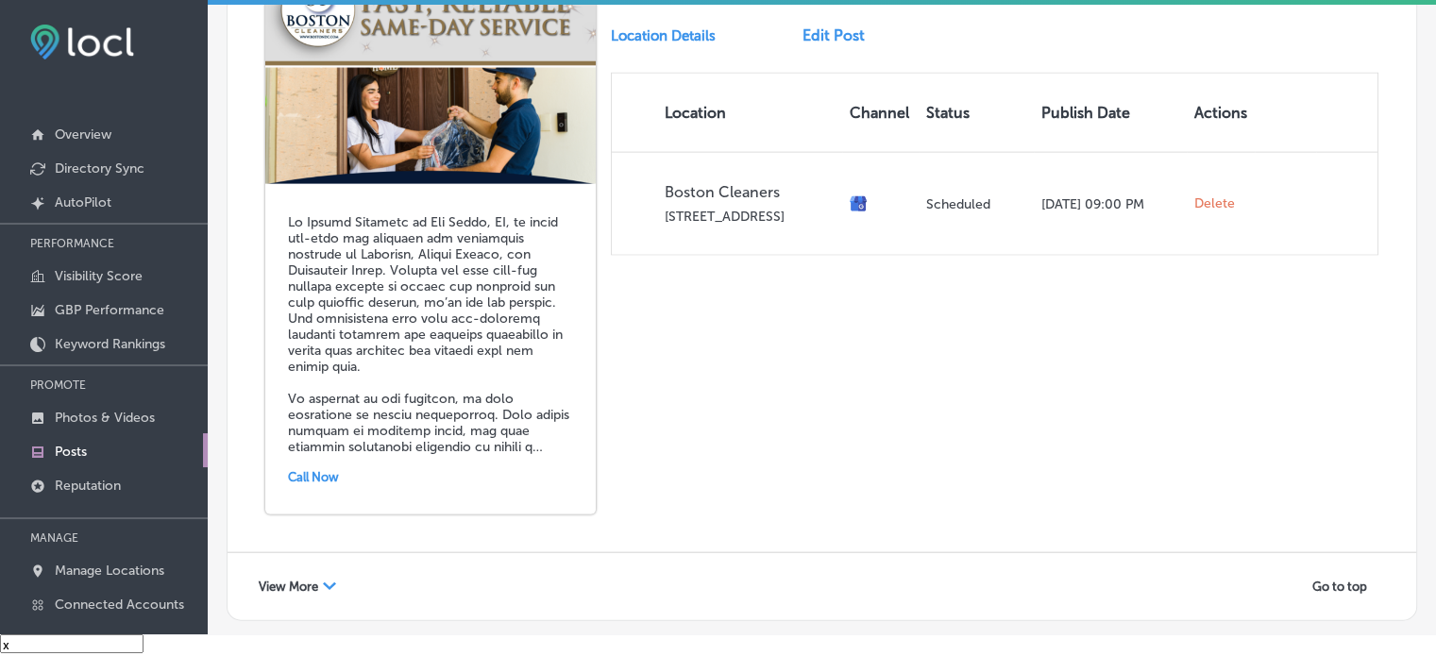
scroll to position [4275, 0]
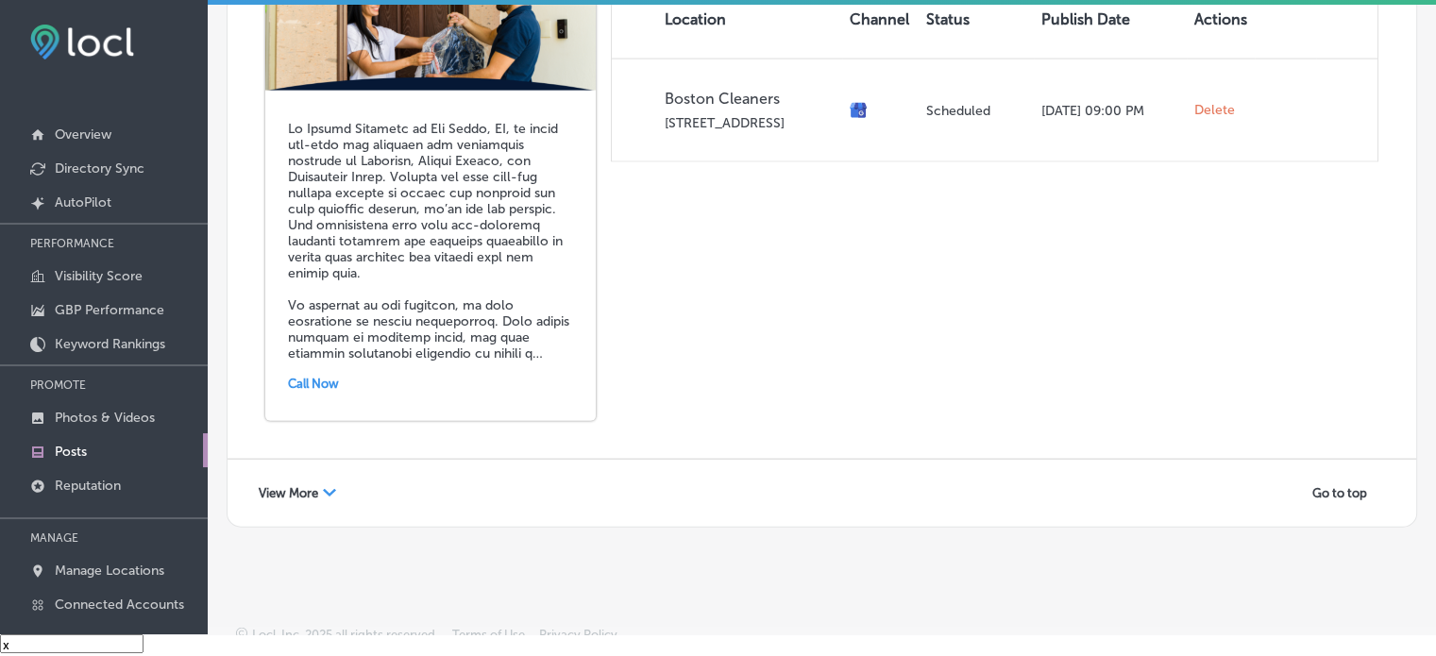
click at [277, 486] on span "View More" at bounding box center [288, 493] width 59 height 14
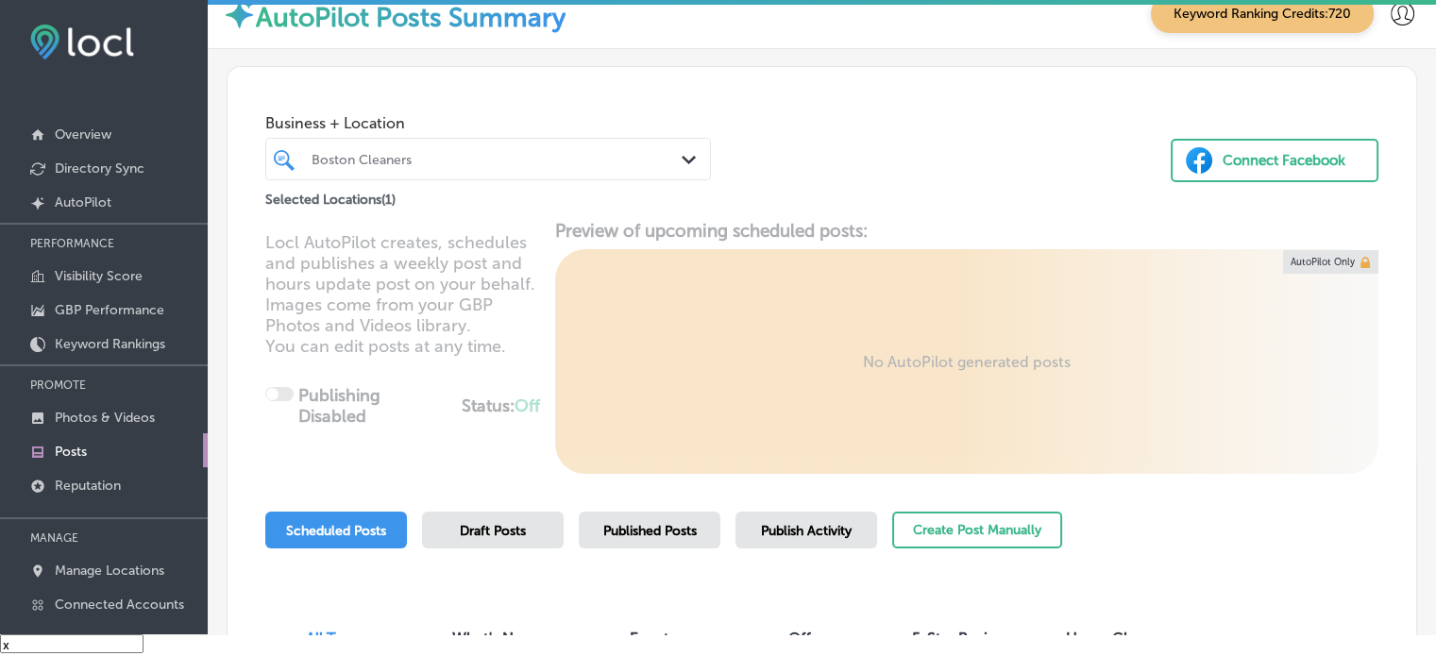
scroll to position [0, 0]
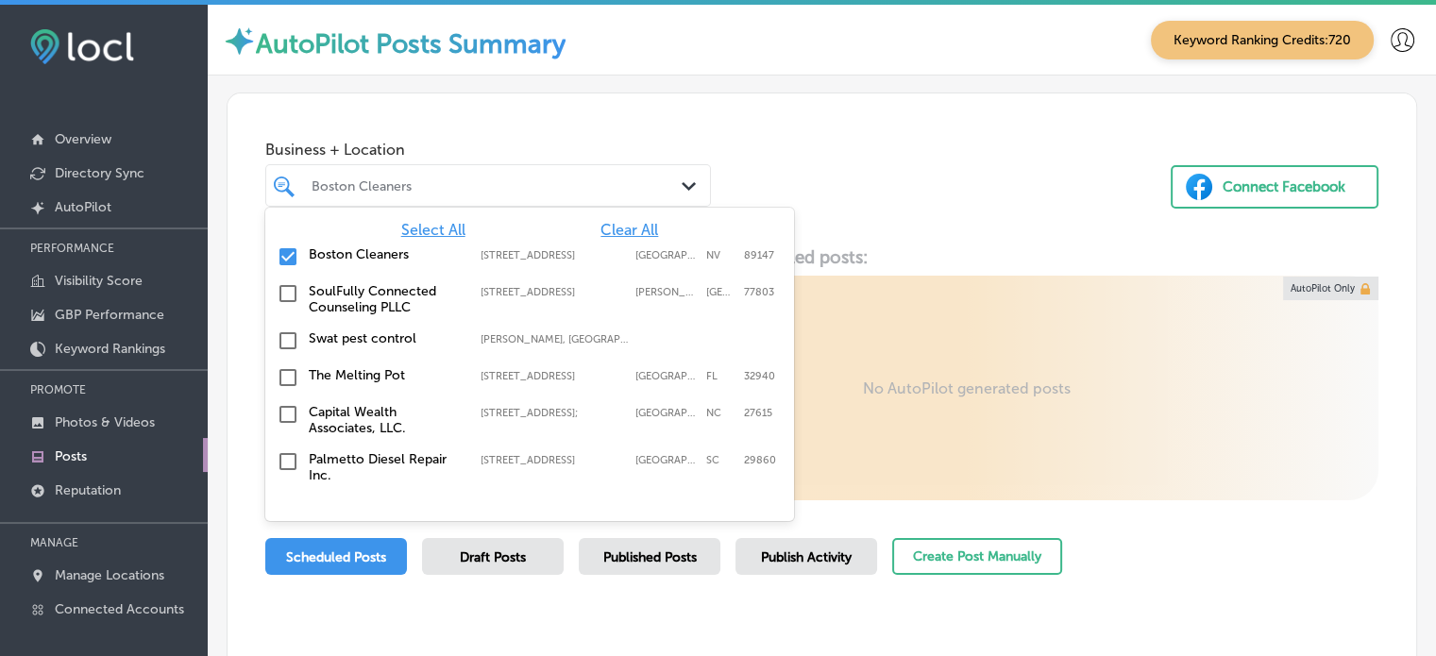
click at [472, 205] on div "Boston Cleaners Path Created with Sketch." at bounding box center [488, 185] width 446 height 42
click at [628, 226] on span "Clear All" at bounding box center [629, 230] width 58 height 18
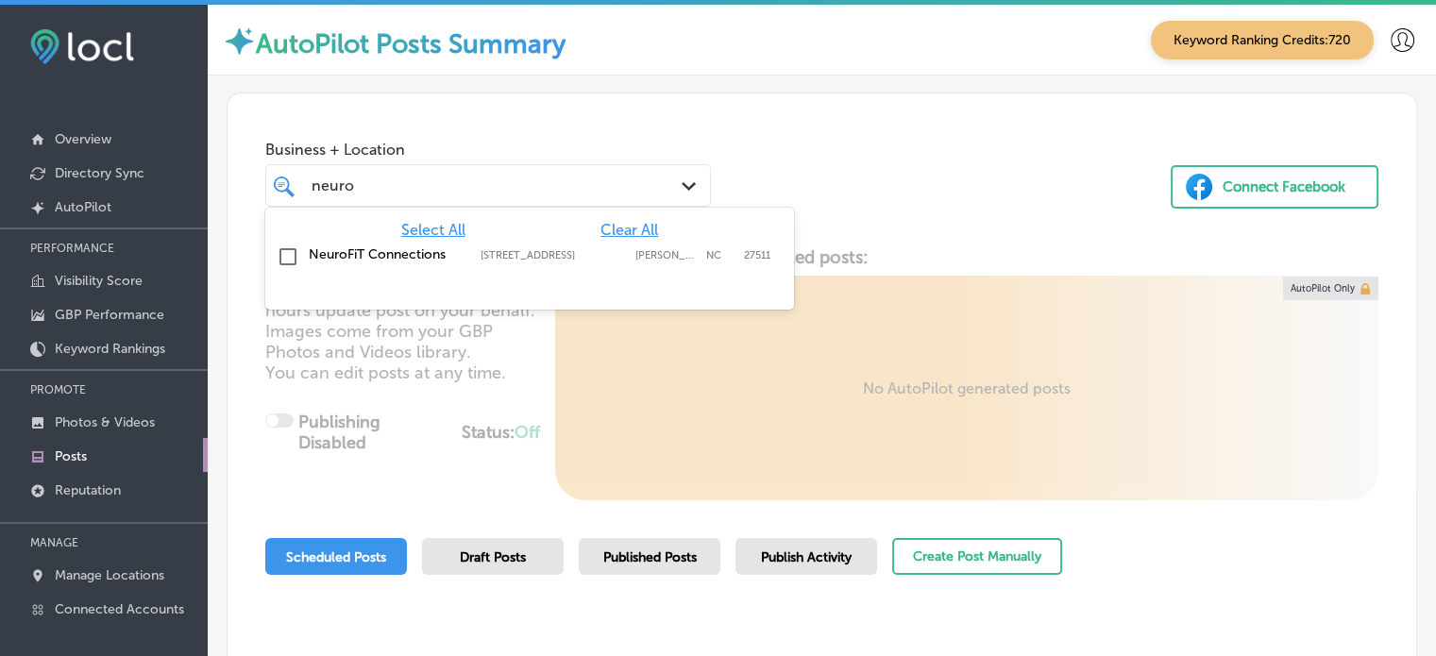
click at [383, 251] on label "NeuroFiT Connections" at bounding box center [385, 254] width 153 height 16
type input "neuro"
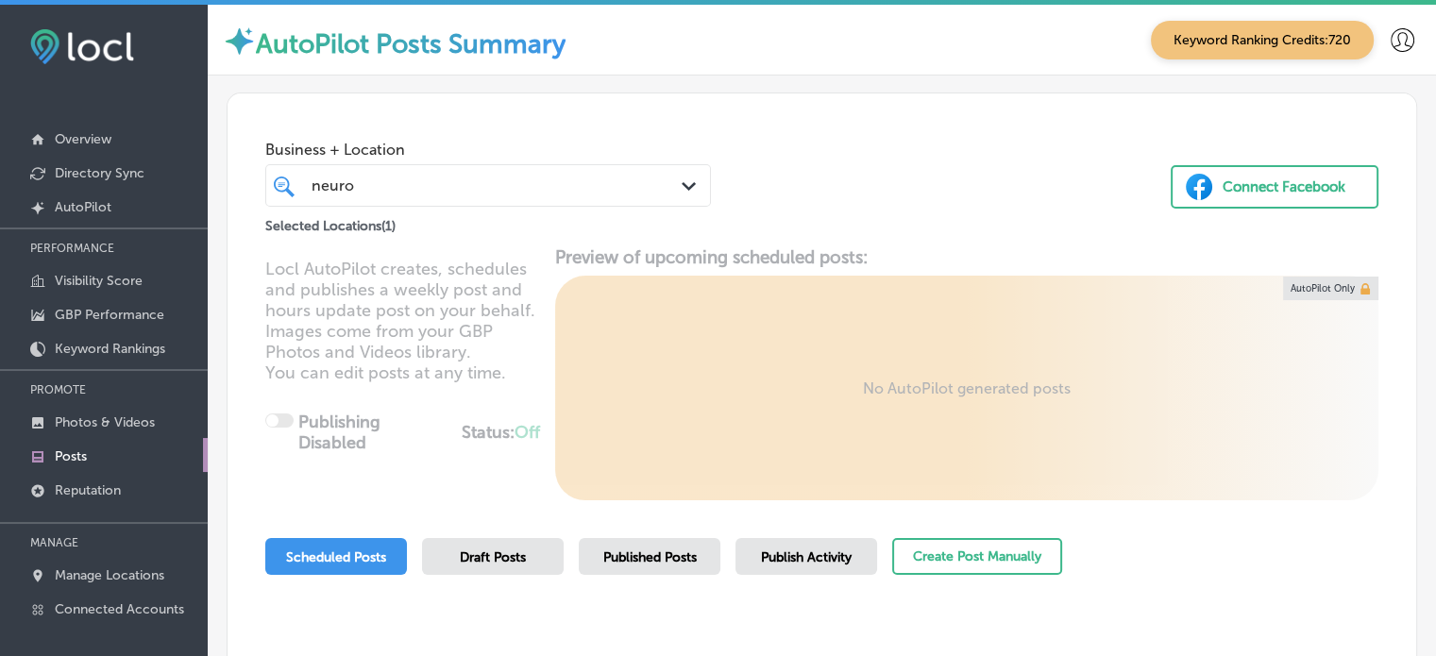
click at [970, 115] on div "Business + Location neuro neuro Path Created with Sketch. Selected Locations ( …" at bounding box center [822, 164] width 1189 height 143
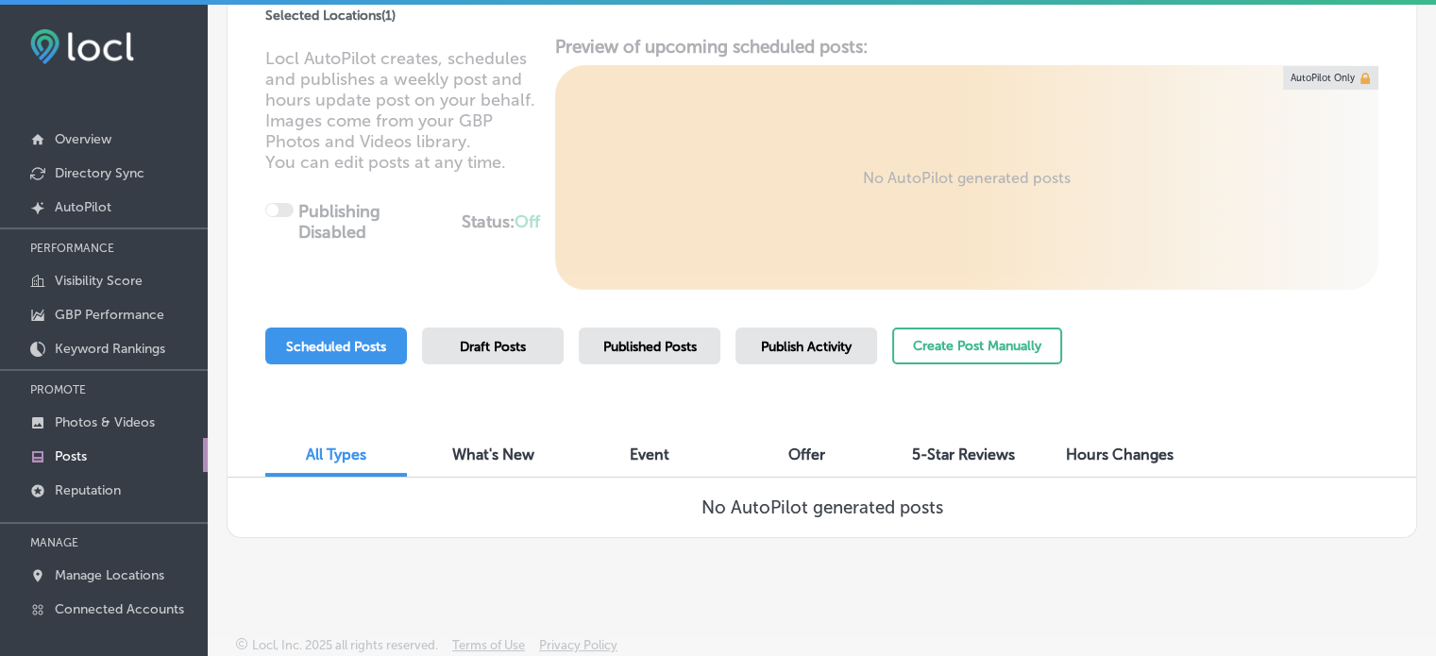
scroll to position [26, 0]
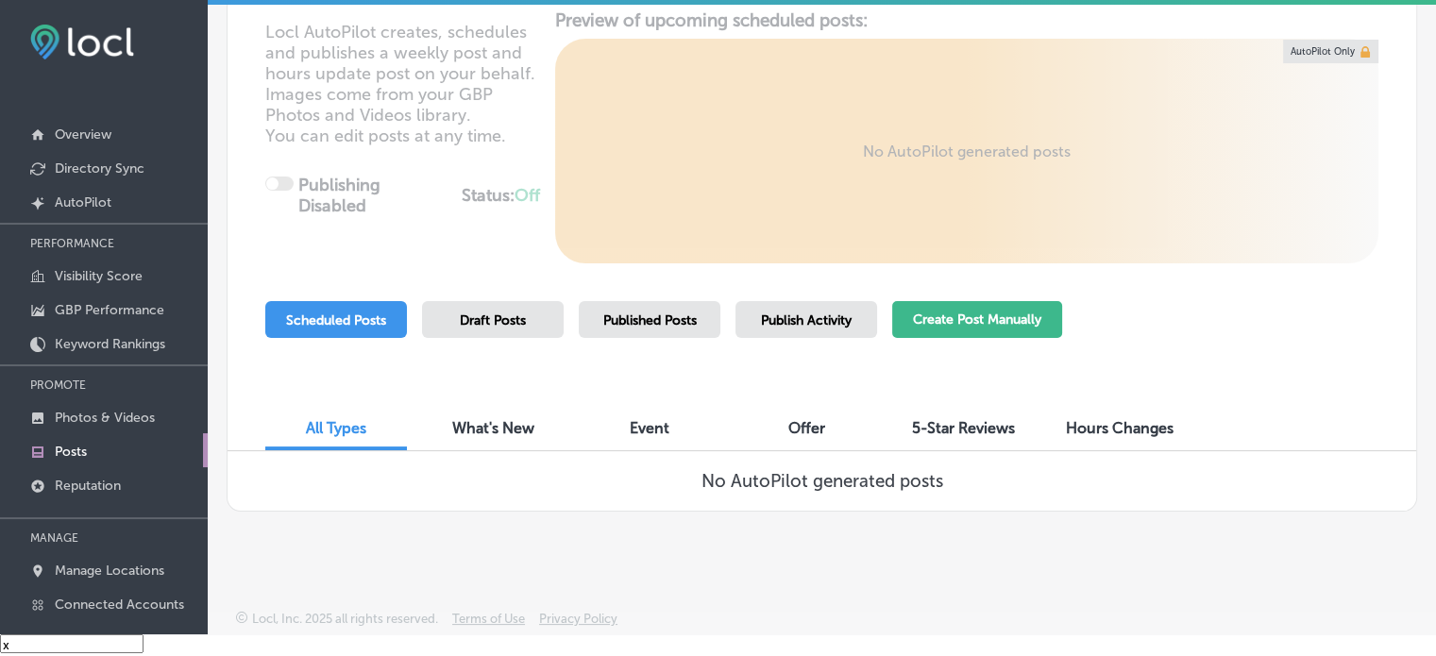
click at [947, 319] on button "Create Post Manually" at bounding box center [977, 319] width 170 height 37
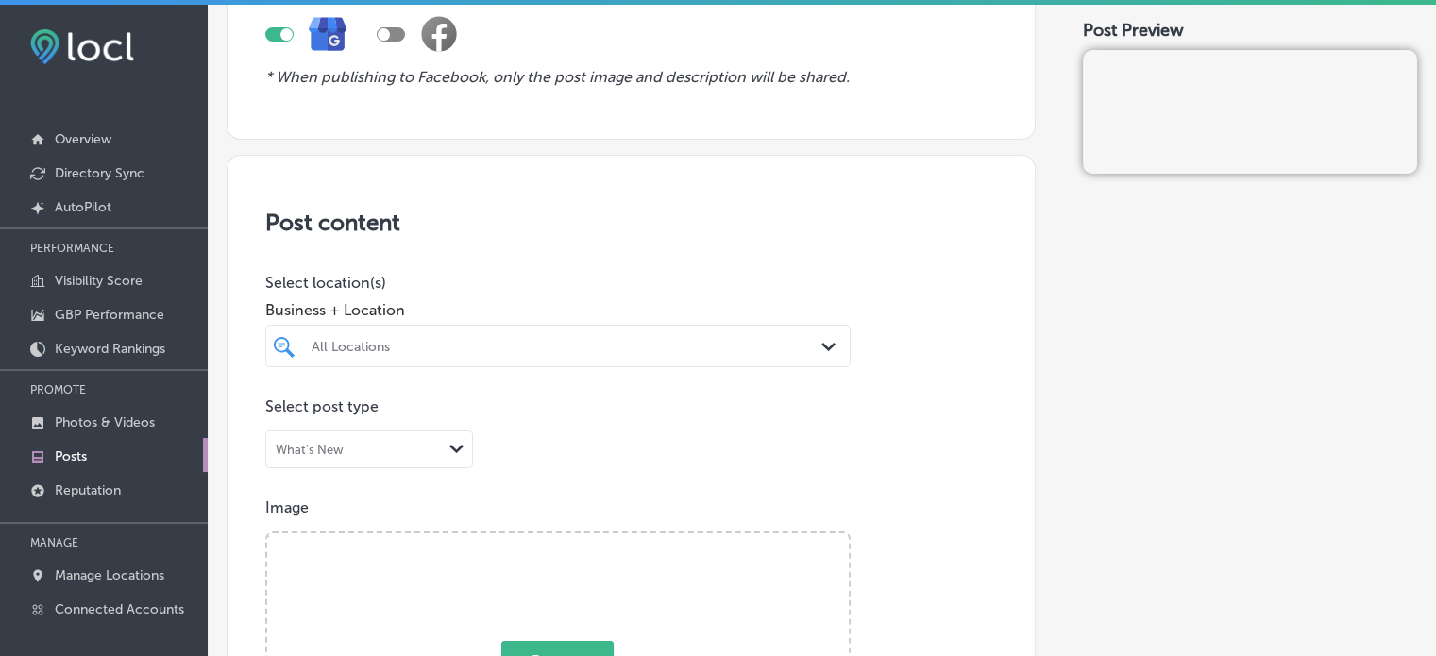
scroll to position [247, 0]
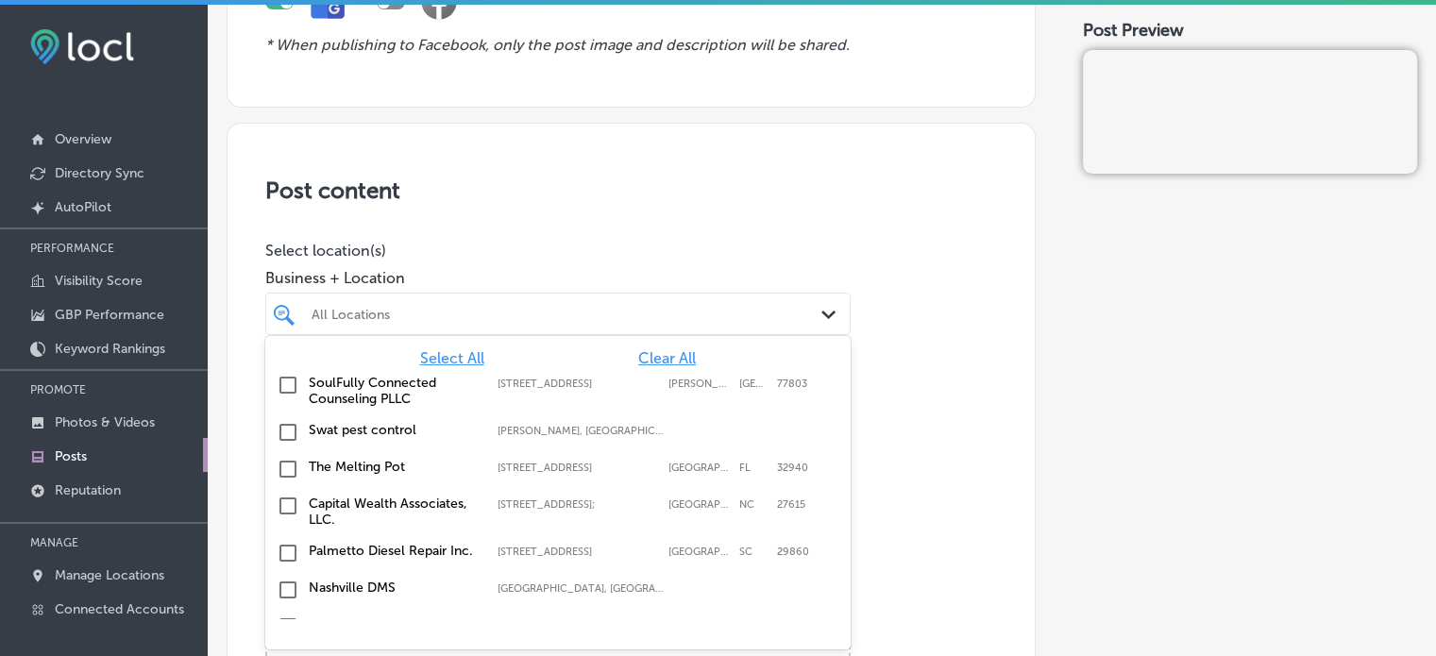
click at [651, 335] on div "option focused, 1 of 96. 96 results available. Use Up and Down to choose option…" at bounding box center [557, 314] width 585 height 42
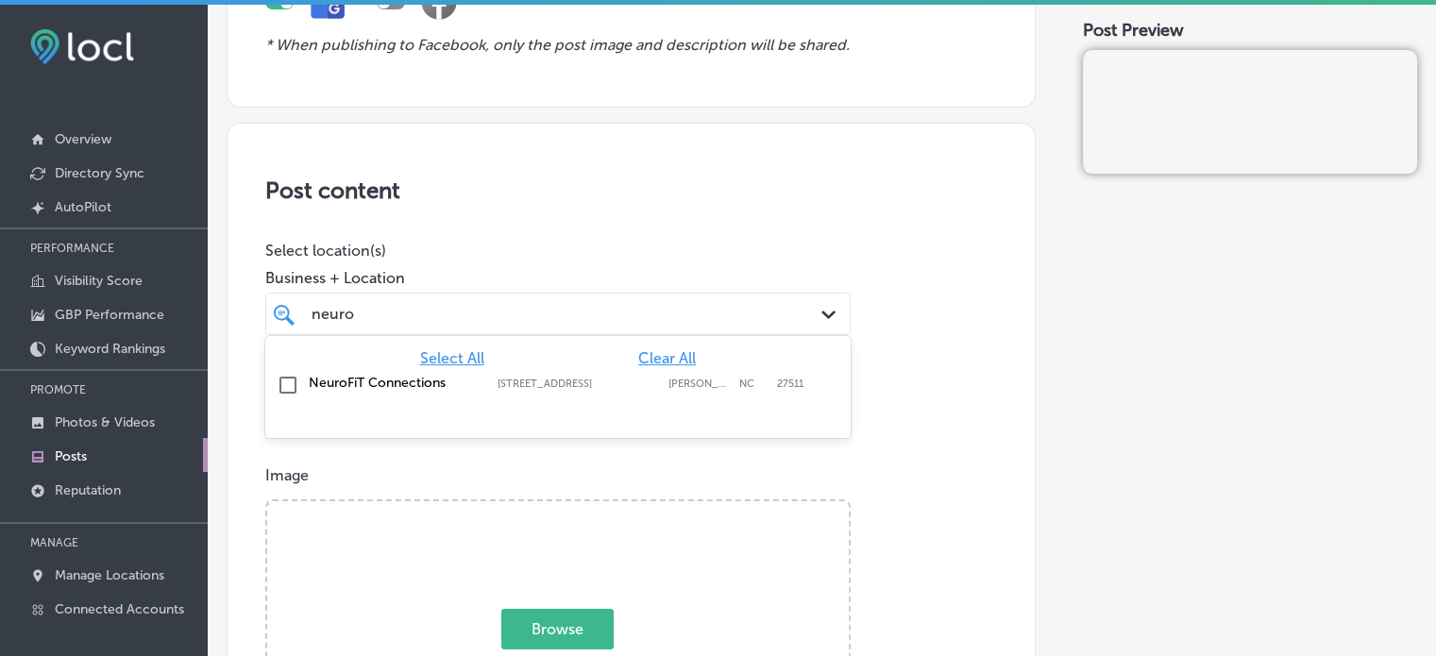
click at [313, 375] on label "NeuroFiT Connections" at bounding box center [394, 383] width 170 height 16
type input "neuro"
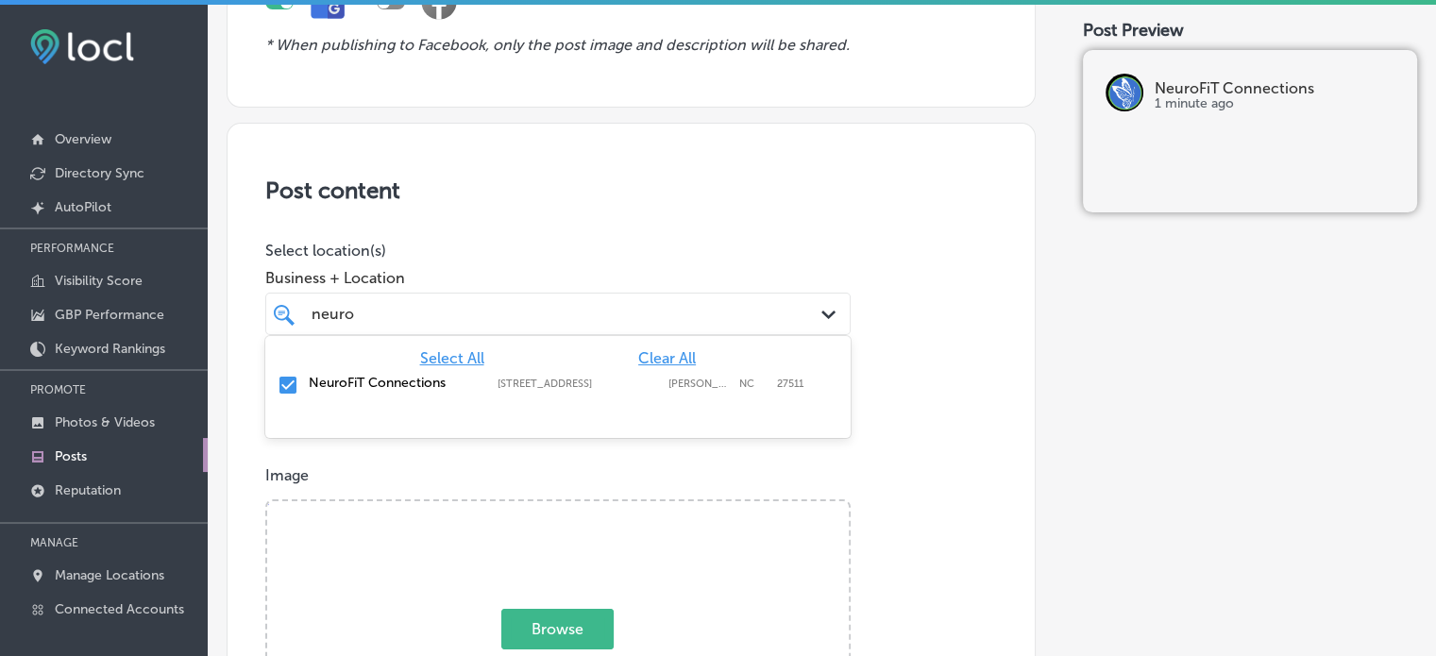
click at [472, 326] on div "neuro neuro" at bounding box center [558, 313] width 512 height 29
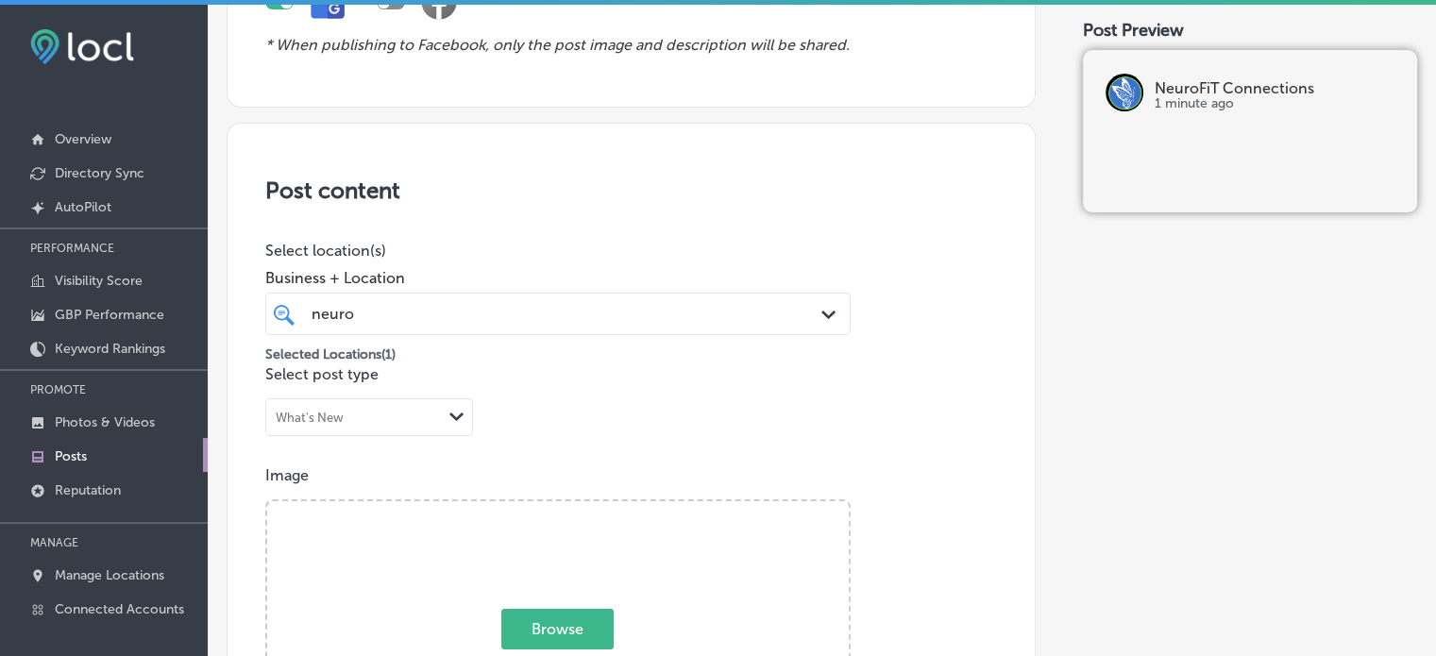
click at [548, 263] on div "Business + Location neuro neuro Path Created with Sketch." at bounding box center [557, 298] width 585 height 76
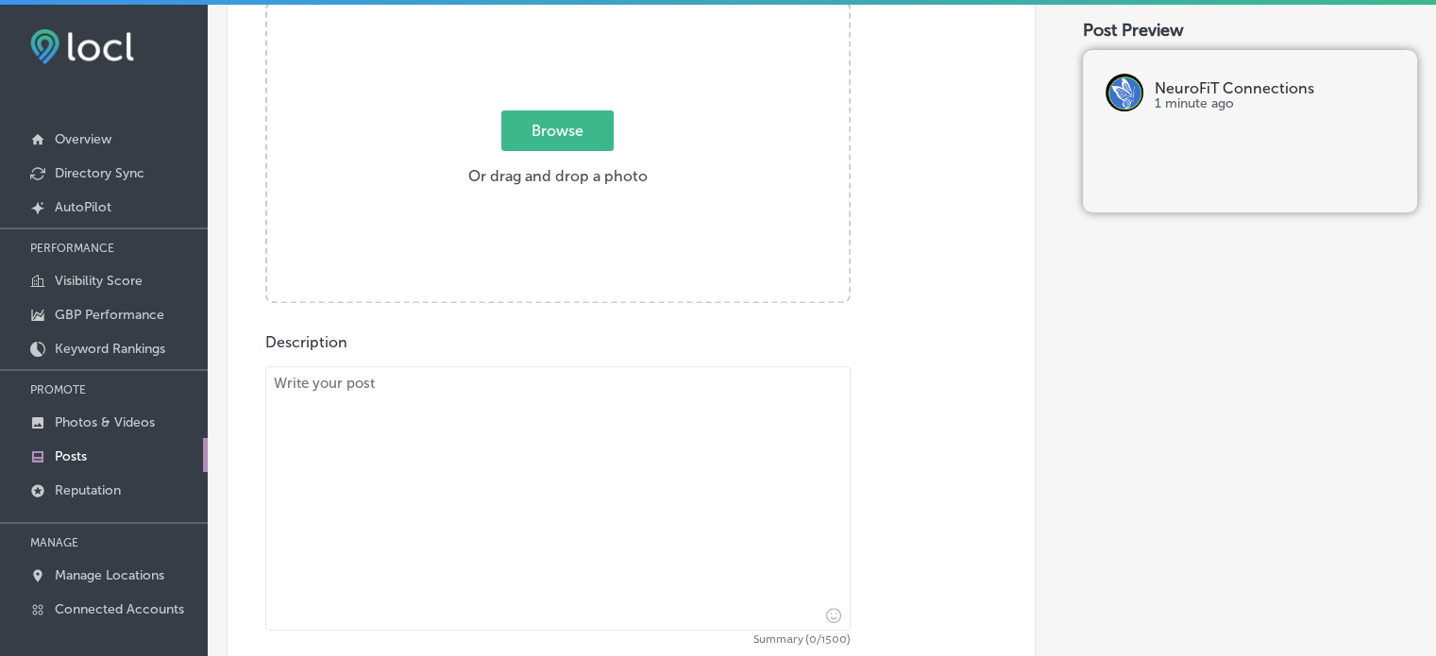
scroll to position [749, 0]
click at [653, 474] on textarea "To enrich screen reader interactions, please activate Accessibility in Grammarl…" at bounding box center [557, 495] width 585 height 264
paste textarea ""Does your child struggle with ADHD or behavior disorders? At NeuroFiT Connecti…"
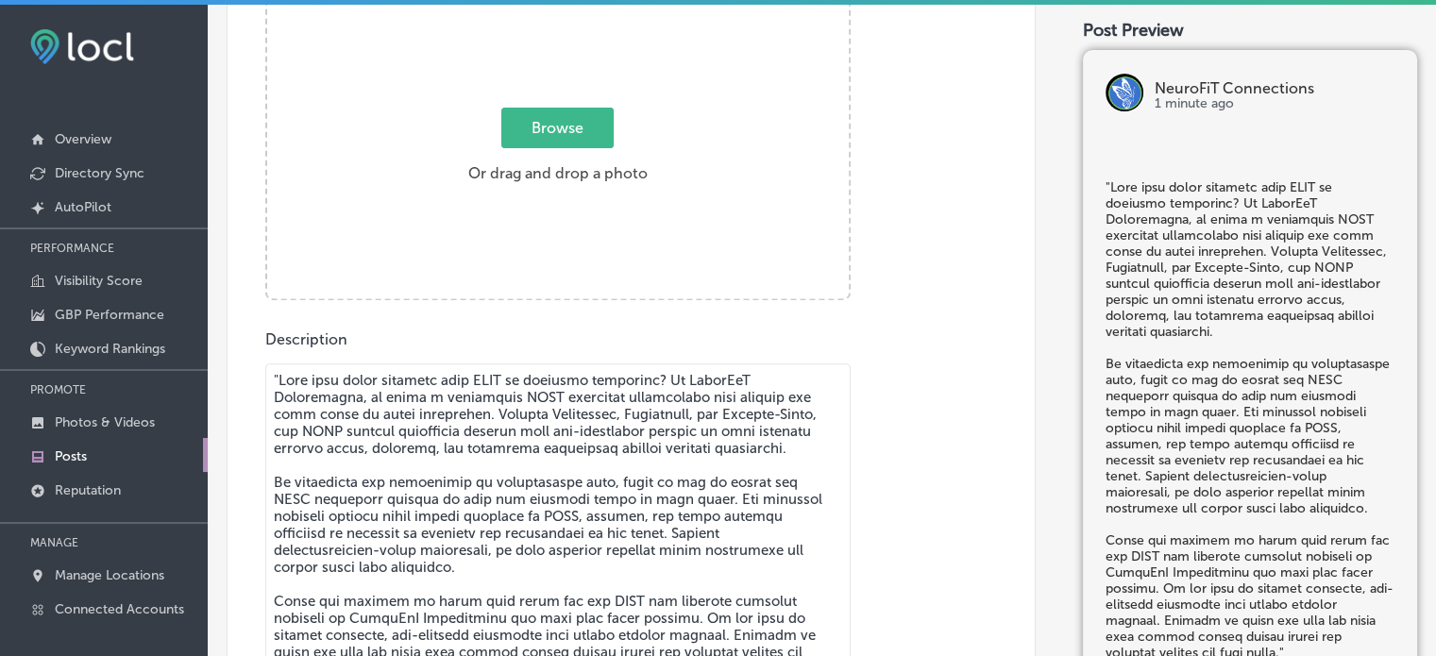
scroll to position [789, 0]
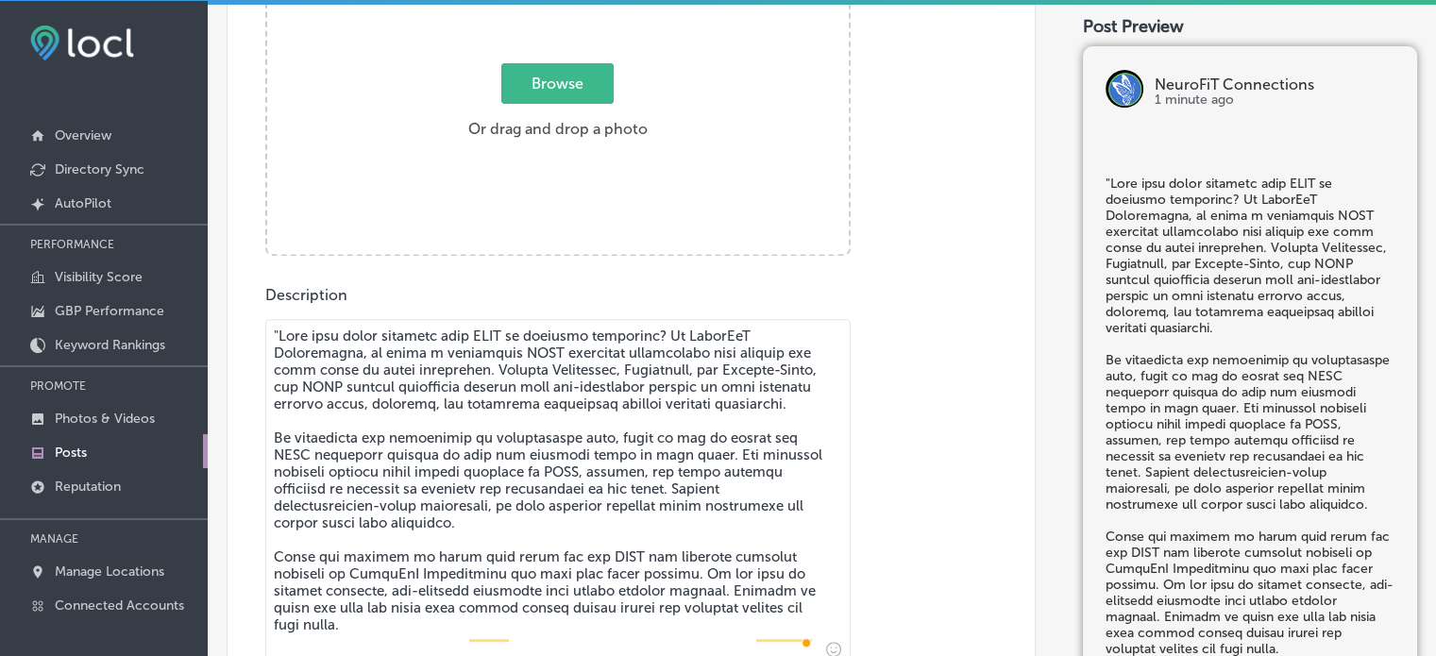
click at [283, 329] on textarea "To enrich screen reader interactions, please activate Accessibility in Grammarl…" at bounding box center [557, 492] width 585 height 346
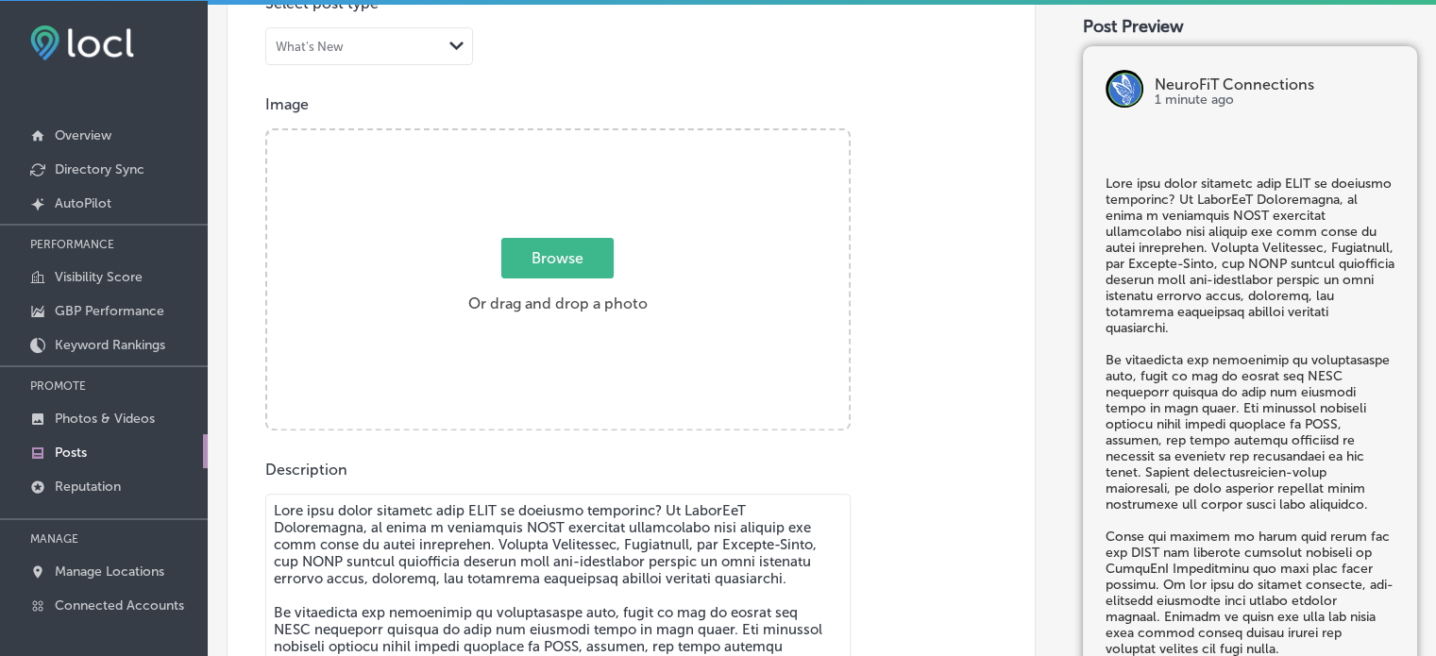
scroll to position [612, 0]
paste textarea "To enrich screen reader interactions, please activate Accessibility in Grammarl…"
type textarea "Does your child struggle with ADHD or behavior disorders? At NeuroFiT Connectio…"
click at [906, 152] on div "Image Powered by PQINA Browse Or drag and drop a photo" at bounding box center [631, 265] width 732 height 335
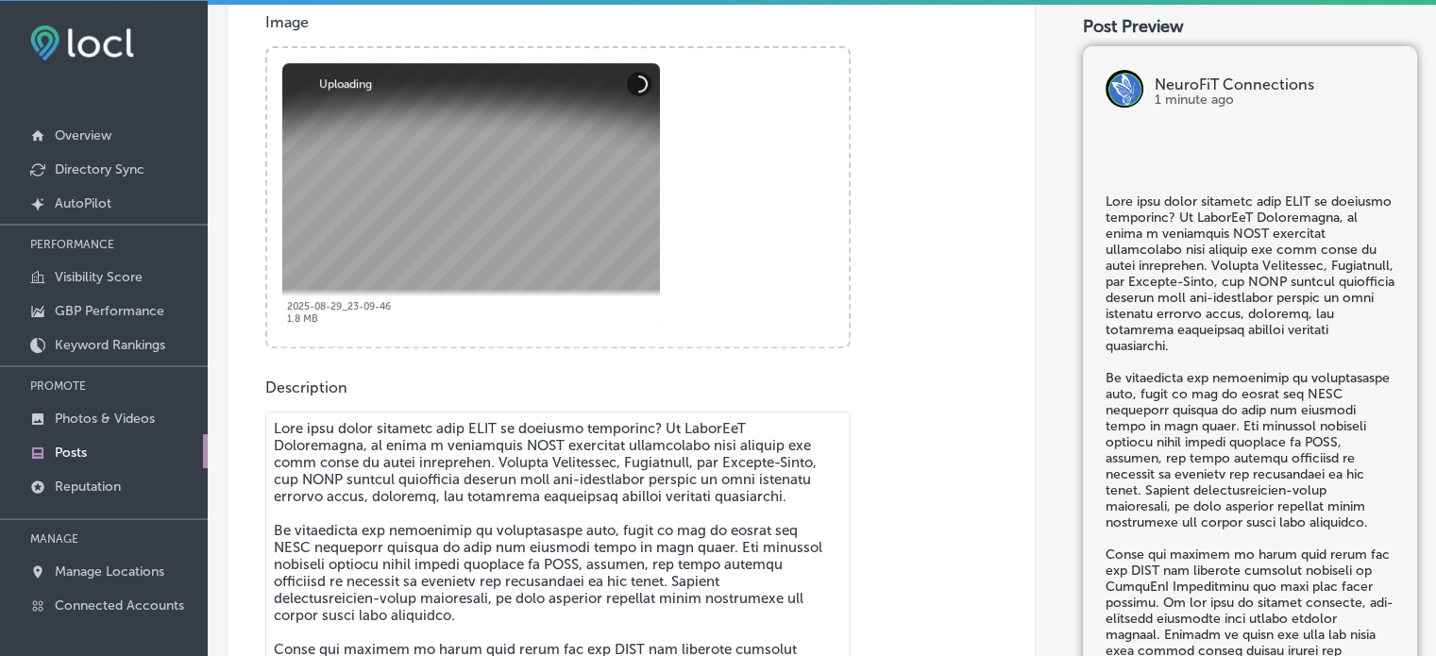
scroll to position [459, 0]
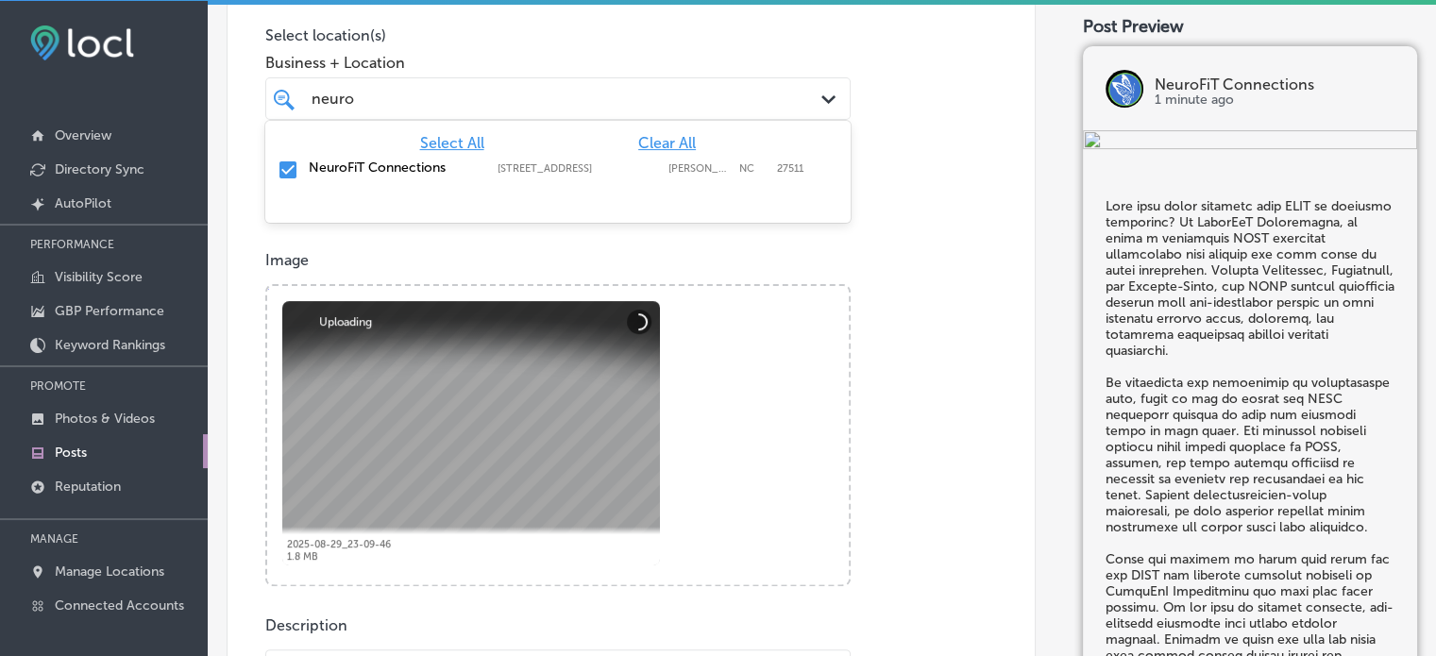
click at [646, 114] on div "neuro neuro Path Created with Sketch." at bounding box center [557, 98] width 585 height 42
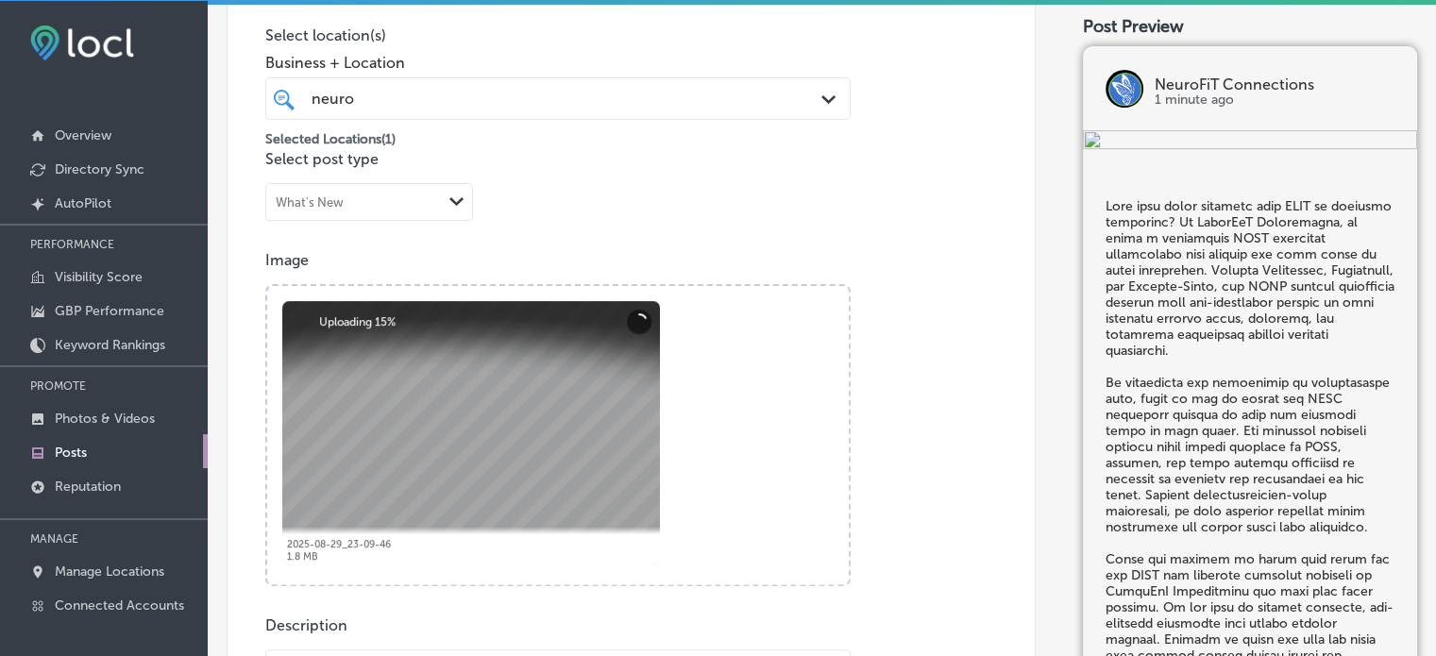
click at [904, 328] on div "Image Powered by PQINA Browse Or drag and drop a photo 2025-08-29_23-09-46 Abor…" at bounding box center [631, 418] width 732 height 335
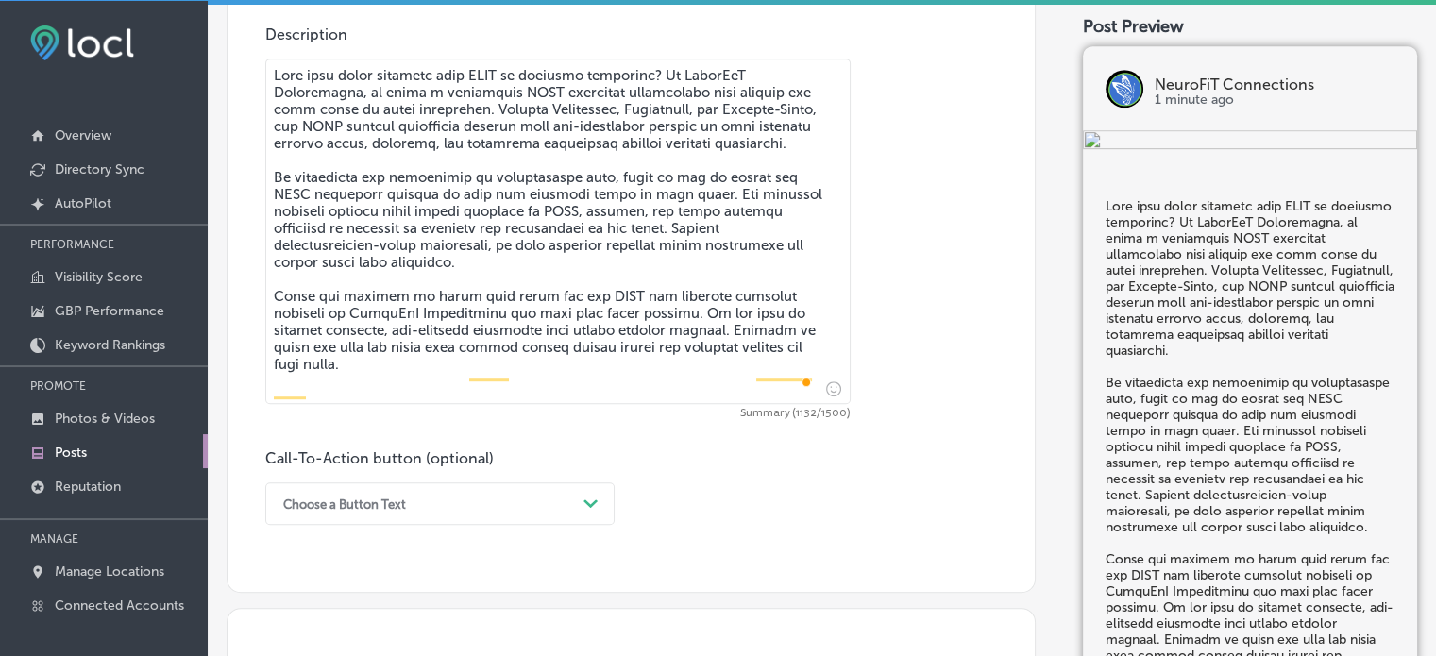
scroll to position [1172, 0]
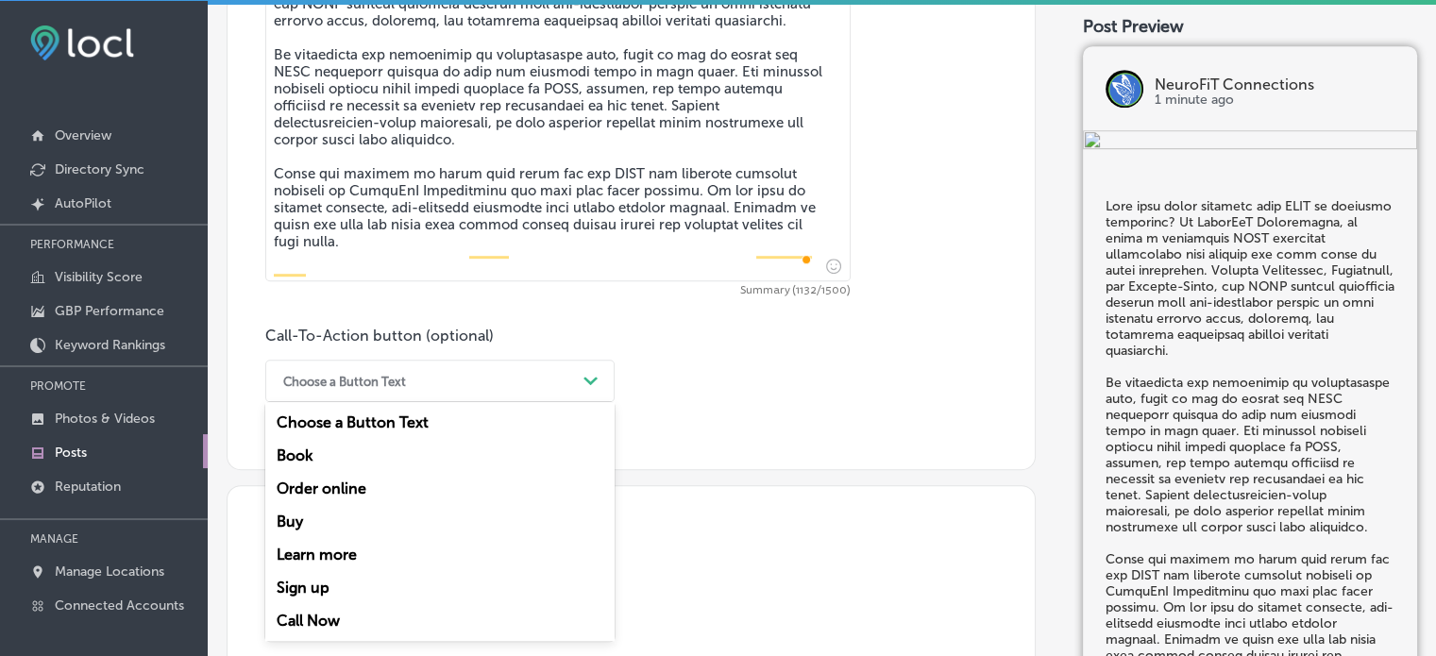
click at [525, 376] on div "Choose a Button Text" at bounding box center [425, 380] width 302 height 29
click at [332, 558] on div "Learn more" at bounding box center [439, 554] width 349 height 33
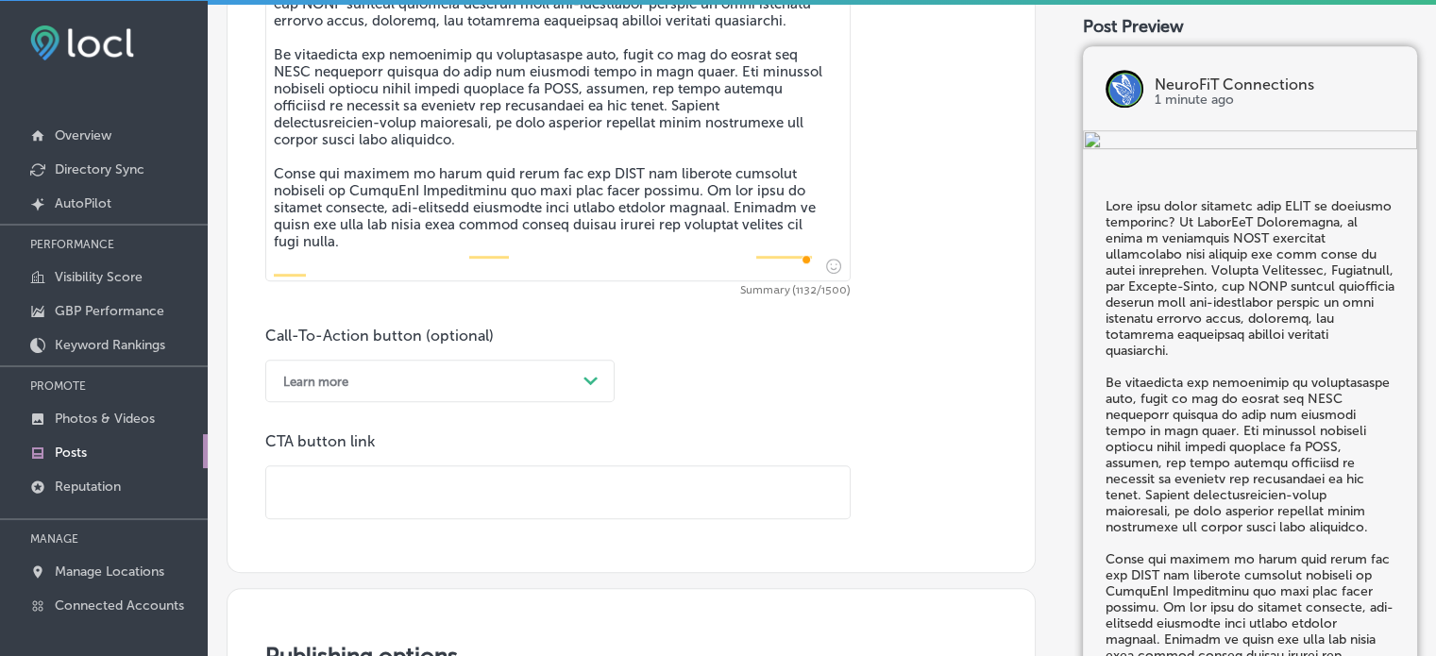
click at [478, 483] on input "text" at bounding box center [557, 492] width 583 height 52
paste input "https://neurofitconnections.com/"
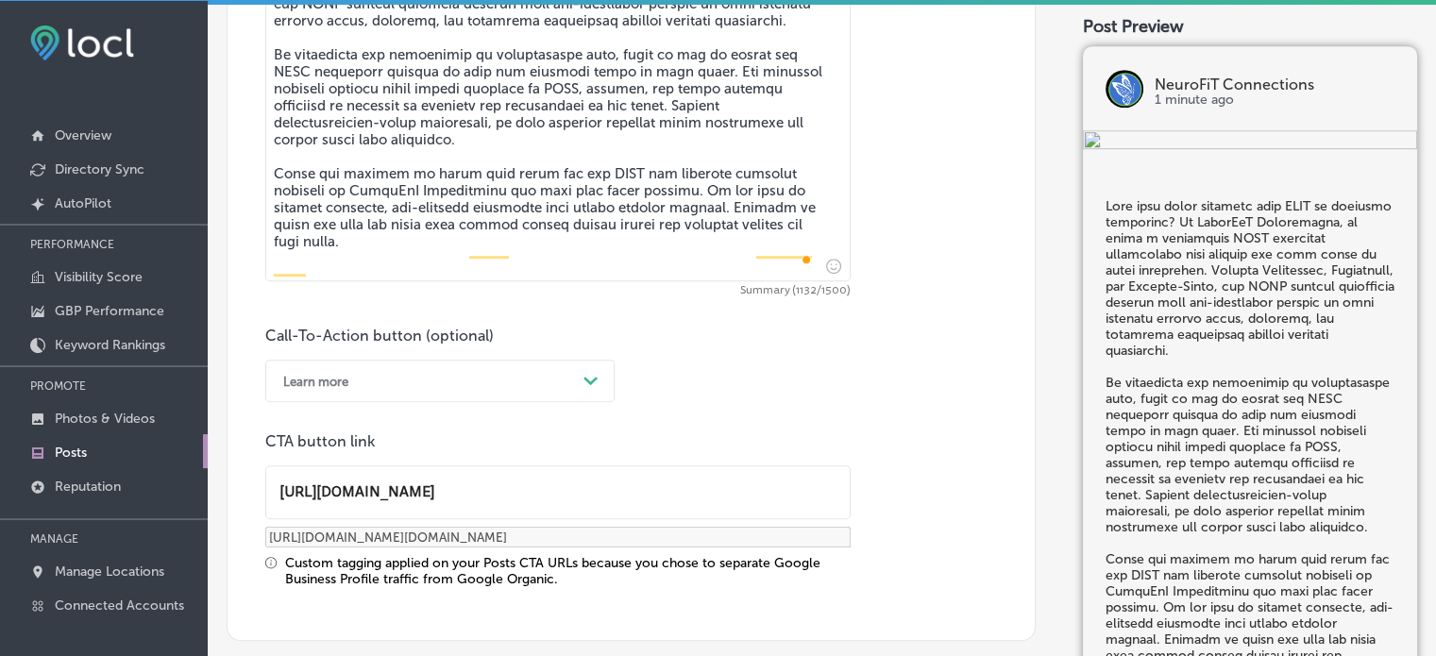
type input "https://neurofitconnections.com/"
click at [517, 565] on div "Custom tagging applied on your Posts CTA URLs because you chose to separate Goo…" at bounding box center [567, 571] width 565 height 32
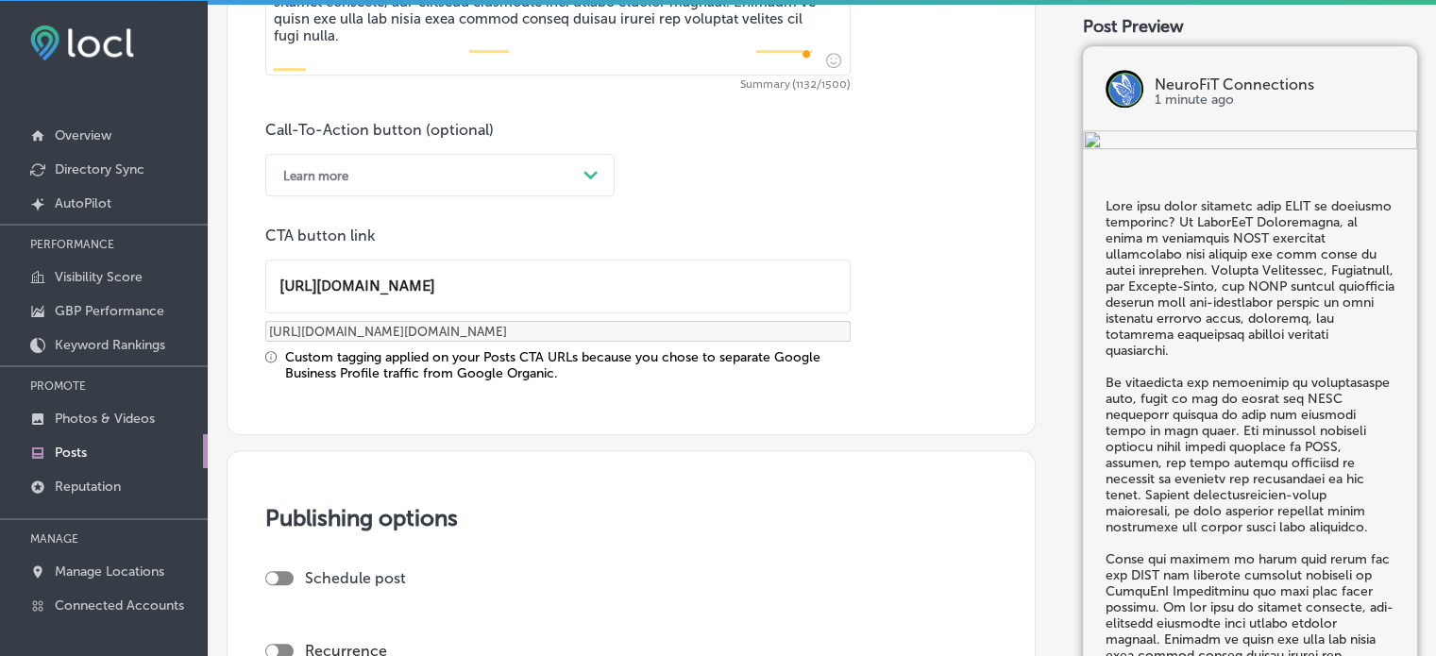
scroll to position [1578, 0]
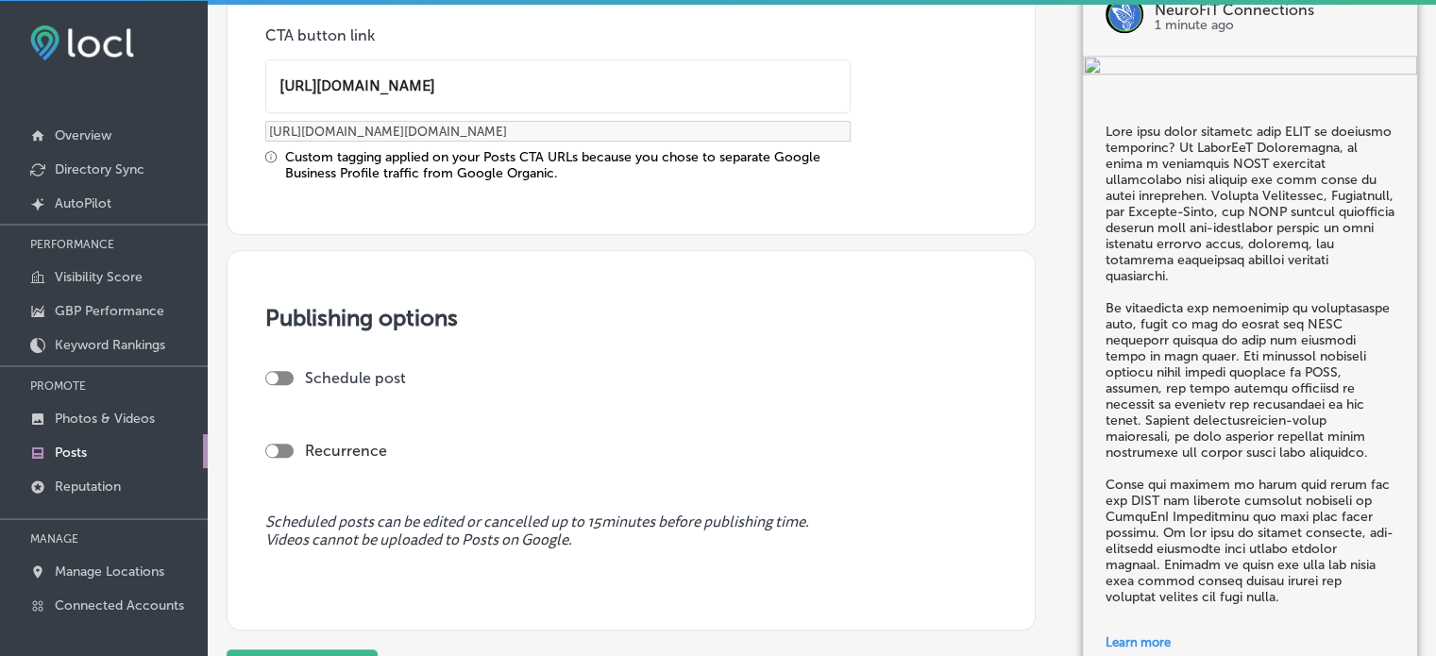
click at [286, 379] on div at bounding box center [279, 378] width 28 height 14
checkbox input "true"
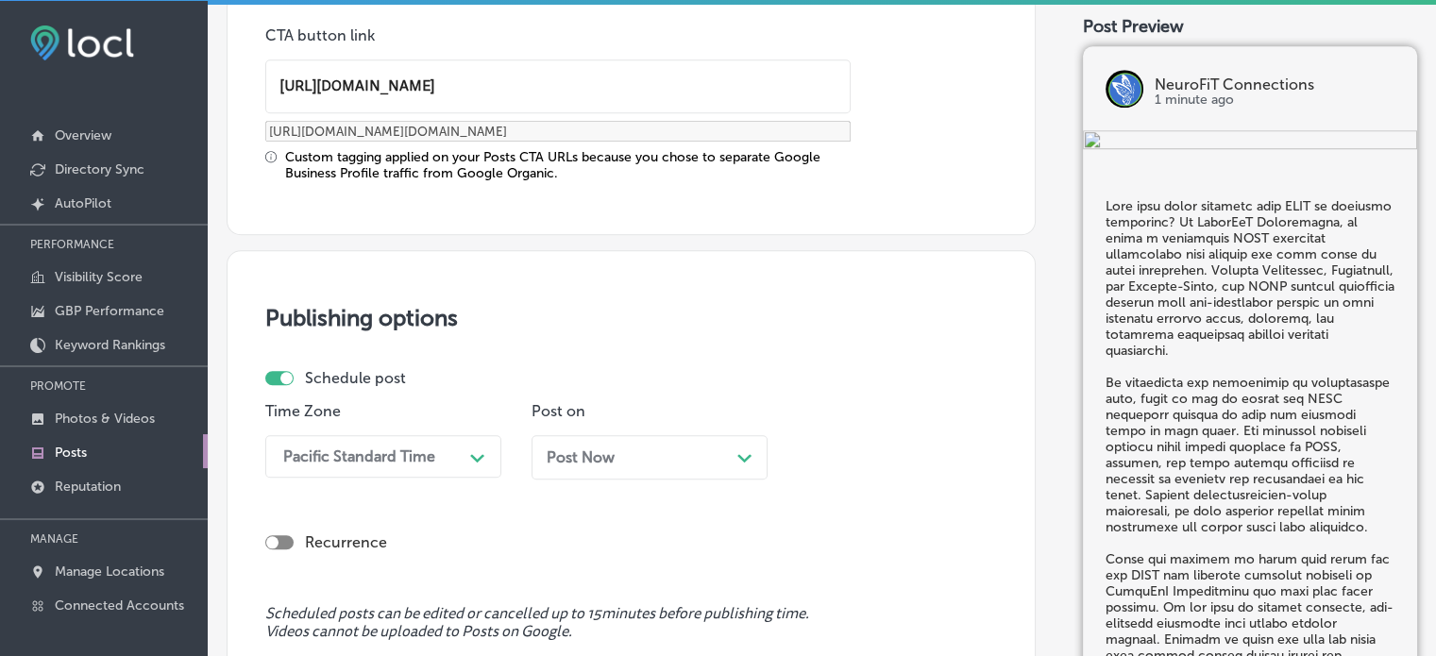
click at [404, 465] on div "Pacific Standard Time Path Created with Sketch." at bounding box center [383, 456] width 236 height 42
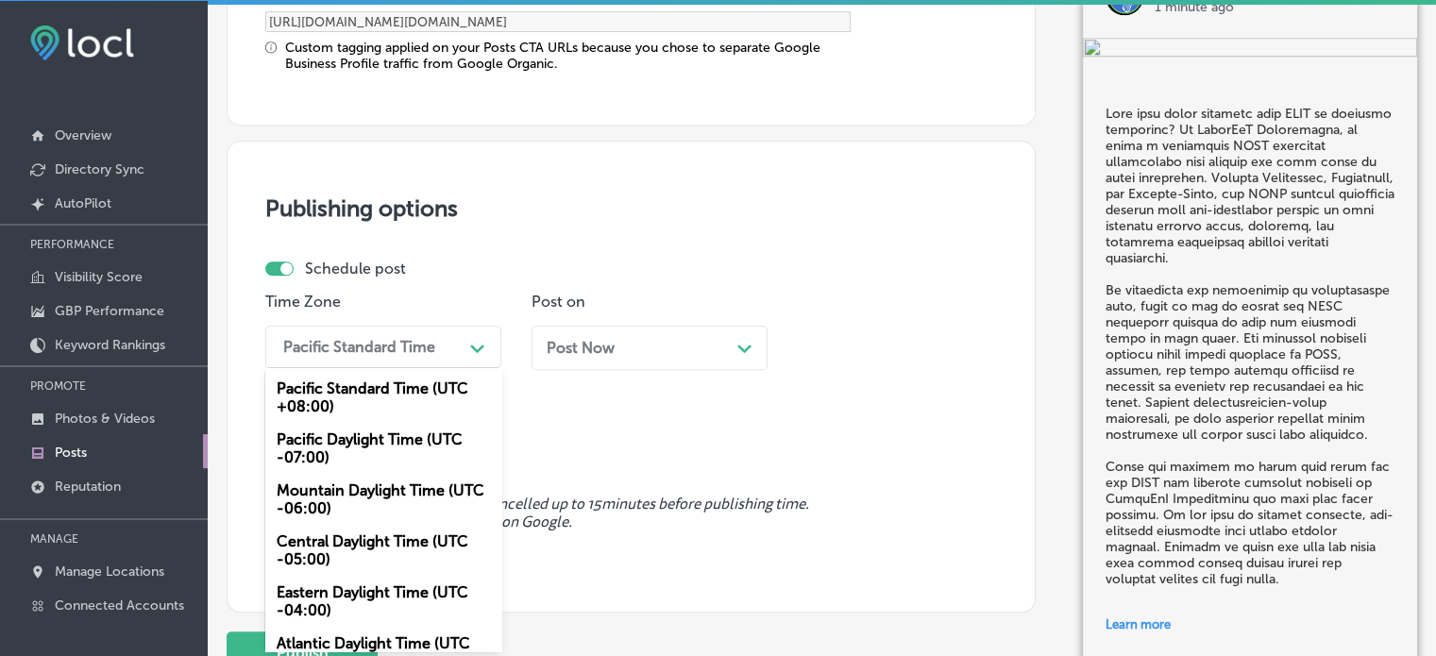
click at [379, 486] on div "Mountain Daylight Time (UTC -06:00)" at bounding box center [383, 499] width 236 height 51
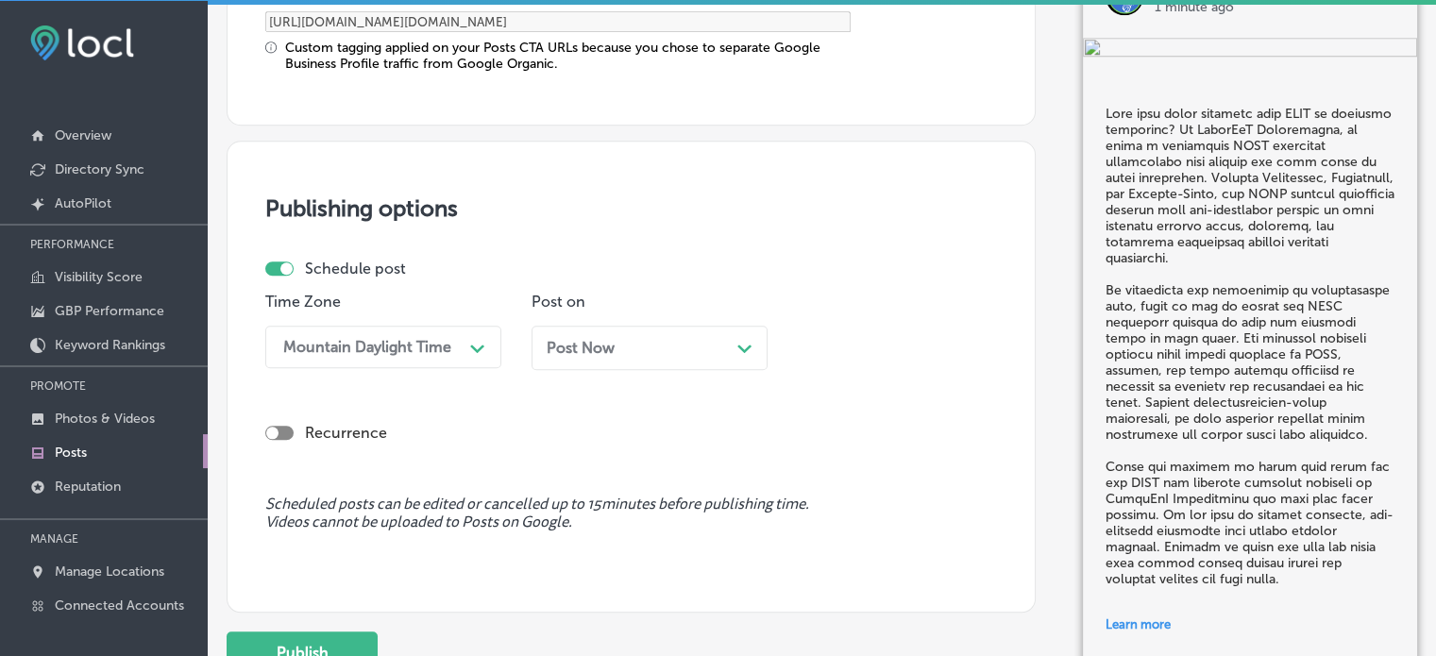
click at [631, 346] on div "Post Now Path Created with Sketch." at bounding box center [650, 348] width 206 height 18
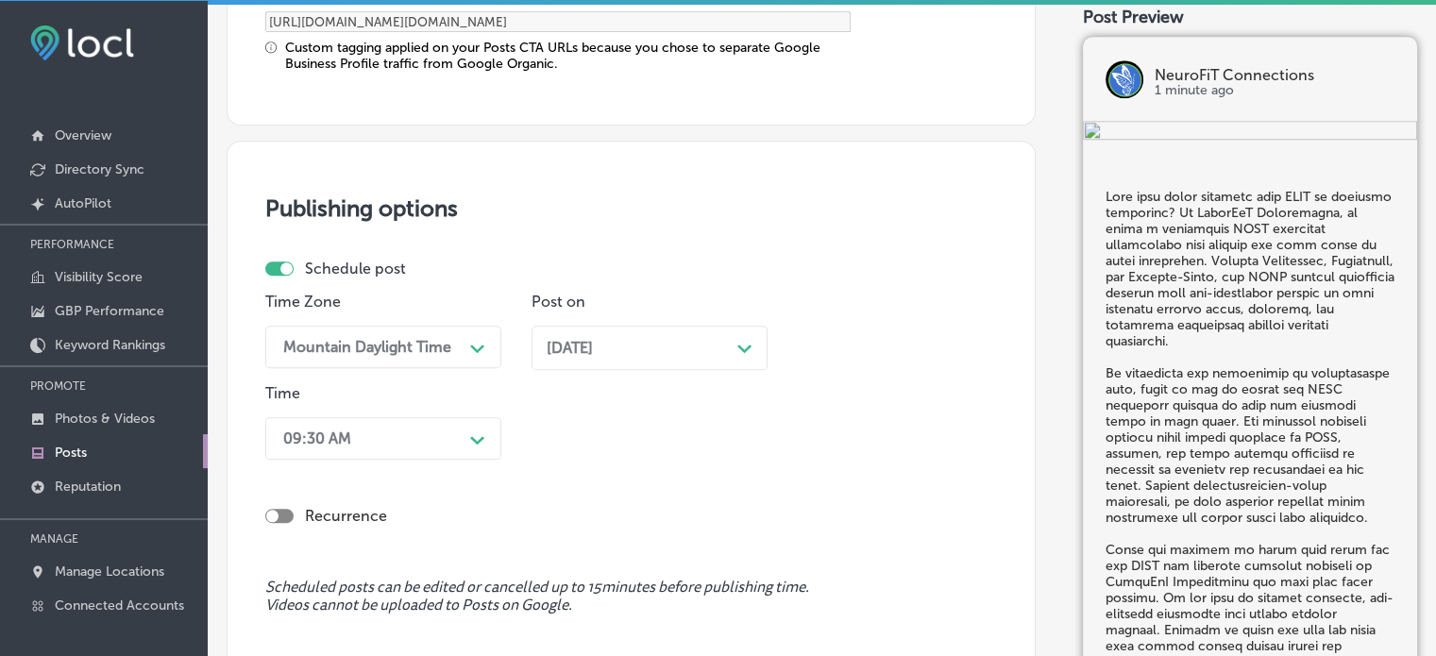
click at [443, 424] on div "09:30 AM Path Created with Sketch." at bounding box center [383, 438] width 236 height 42
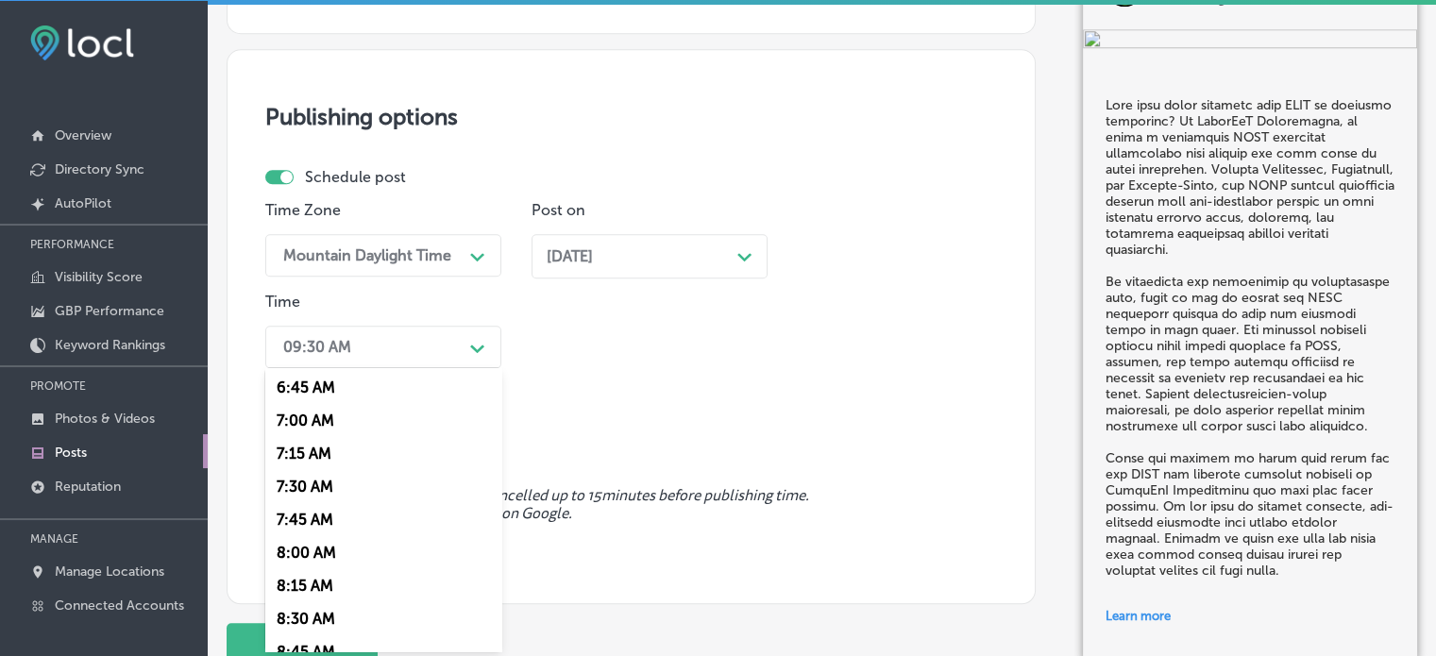
scroll to position [894, 0]
click at [310, 418] on div "7:00 AM" at bounding box center [383, 419] width 236 height 33
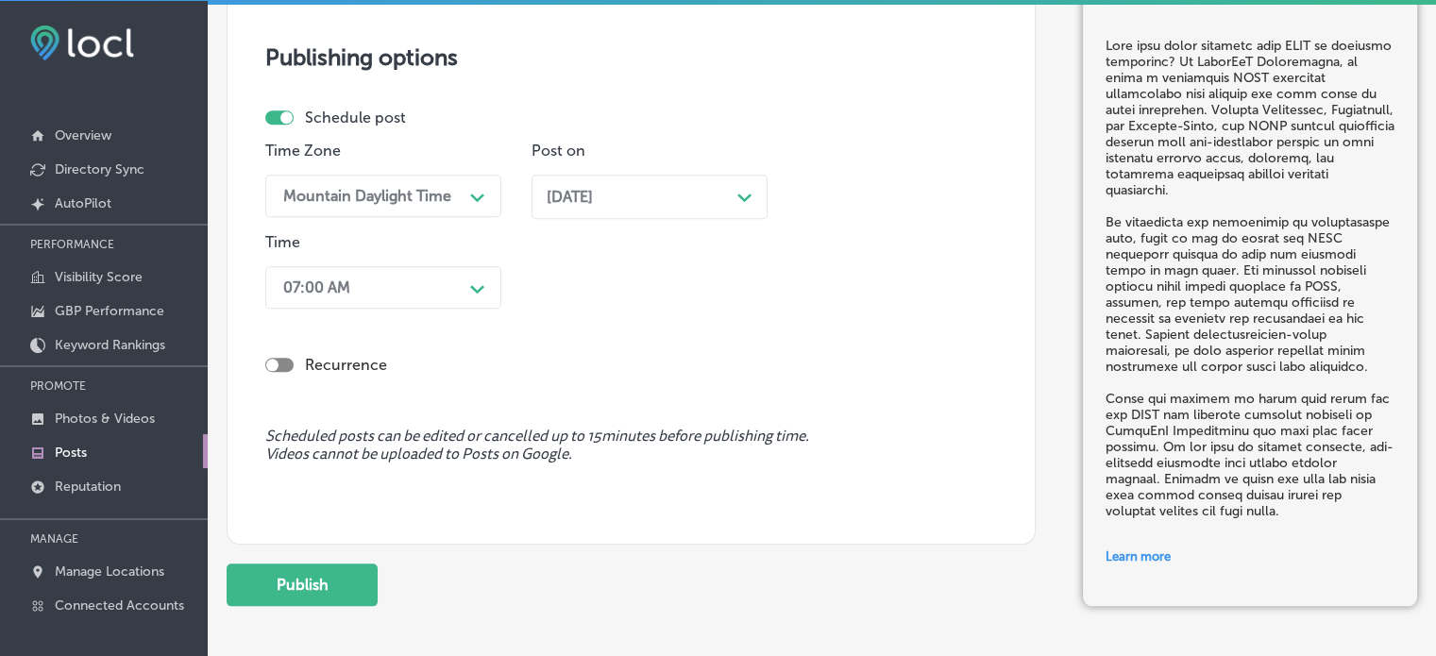
scroll to position [1840, 0]
click at [331, 575] on button "Publish" at bounding box center [302, 584] width 151 height 42
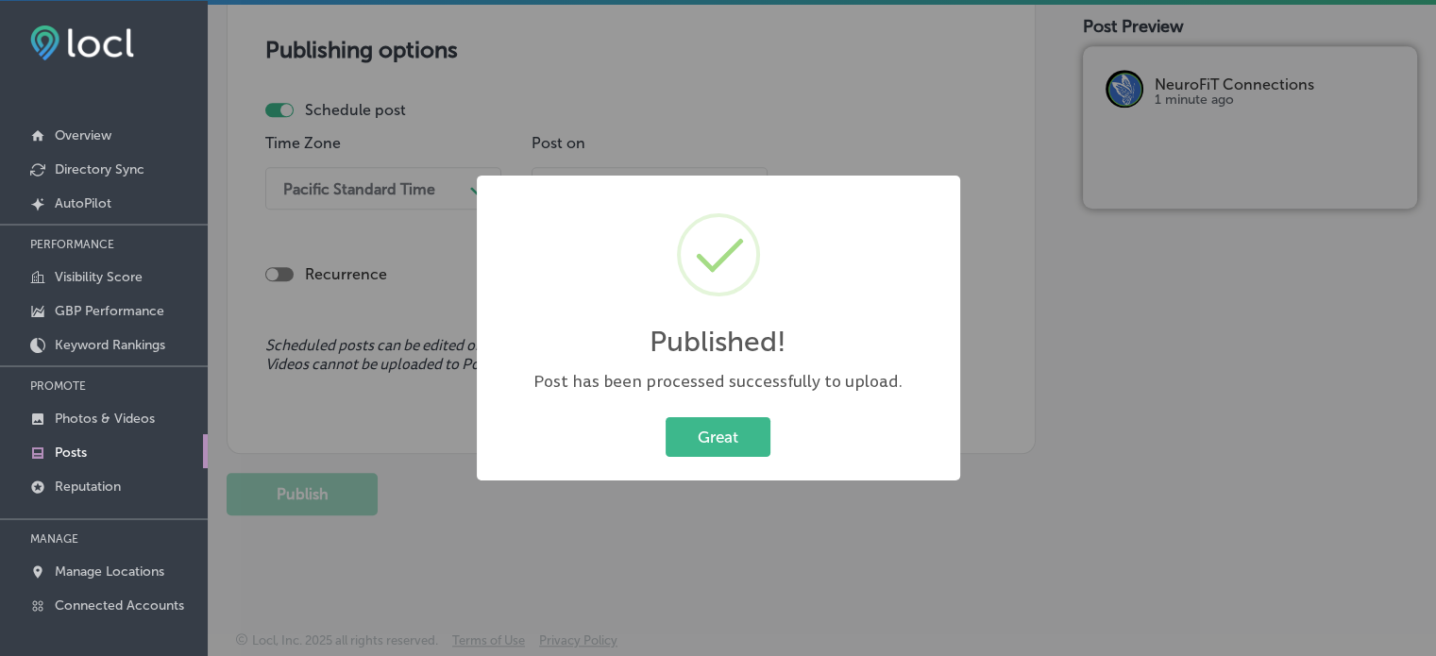
scroll to position [1671, 0]
click at [684, 436] on button "Great" at bounding box center [718, 436] width 105 height 39
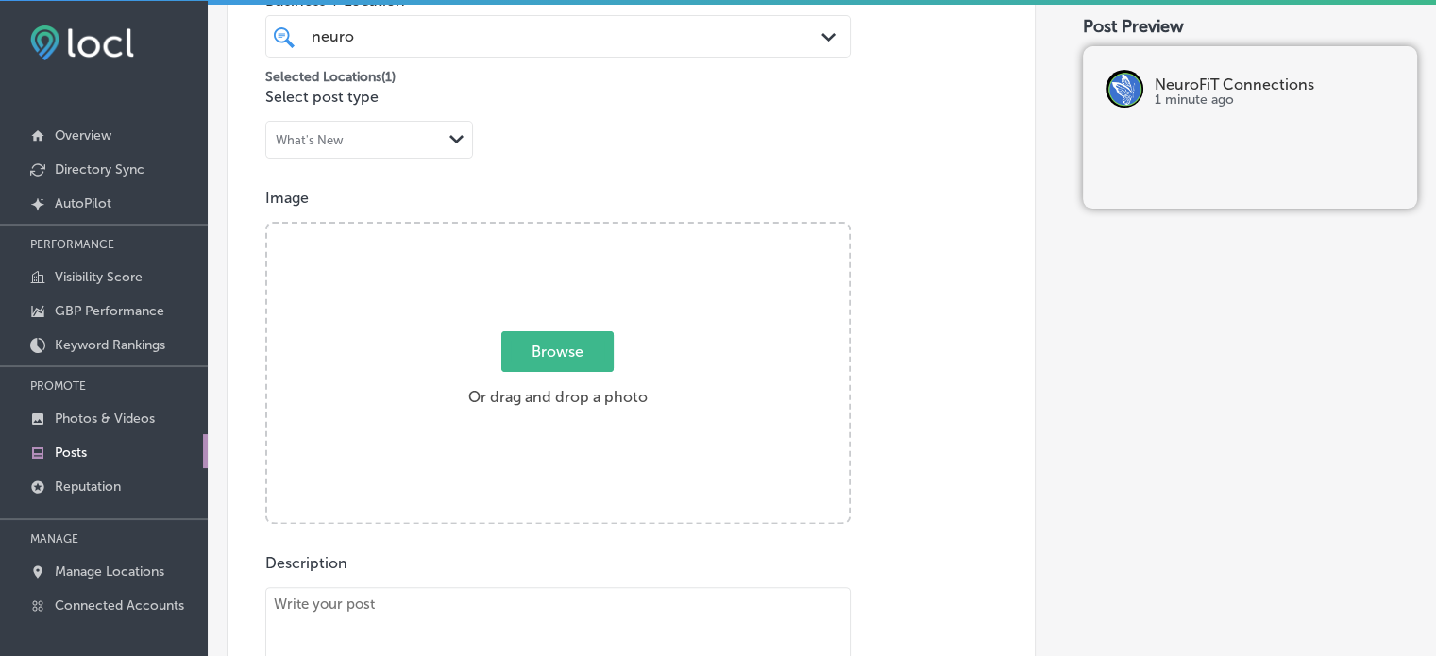
scroll to position [519, 0]
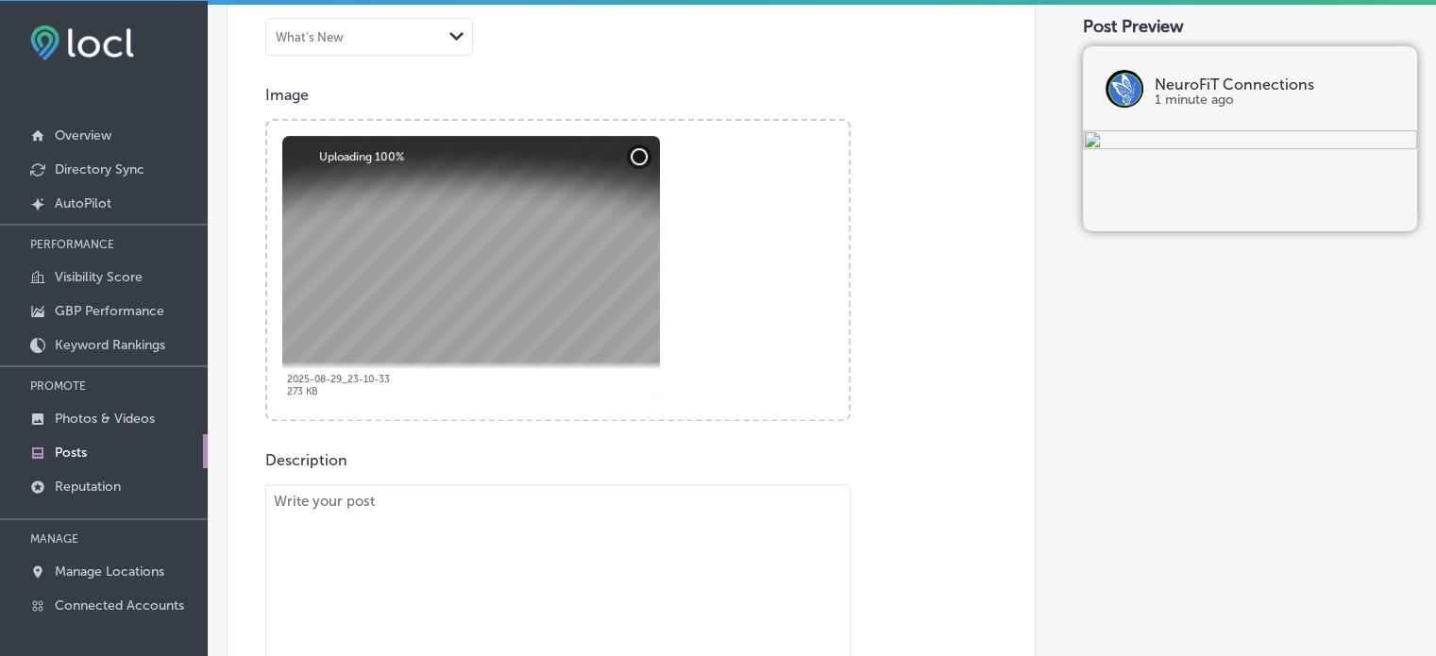
click at [532, 493] on textarea "To enrich screen reader interactions, please activate Accessibility in Grammarl…" at bounding box center [557, 657] width 585 height 346
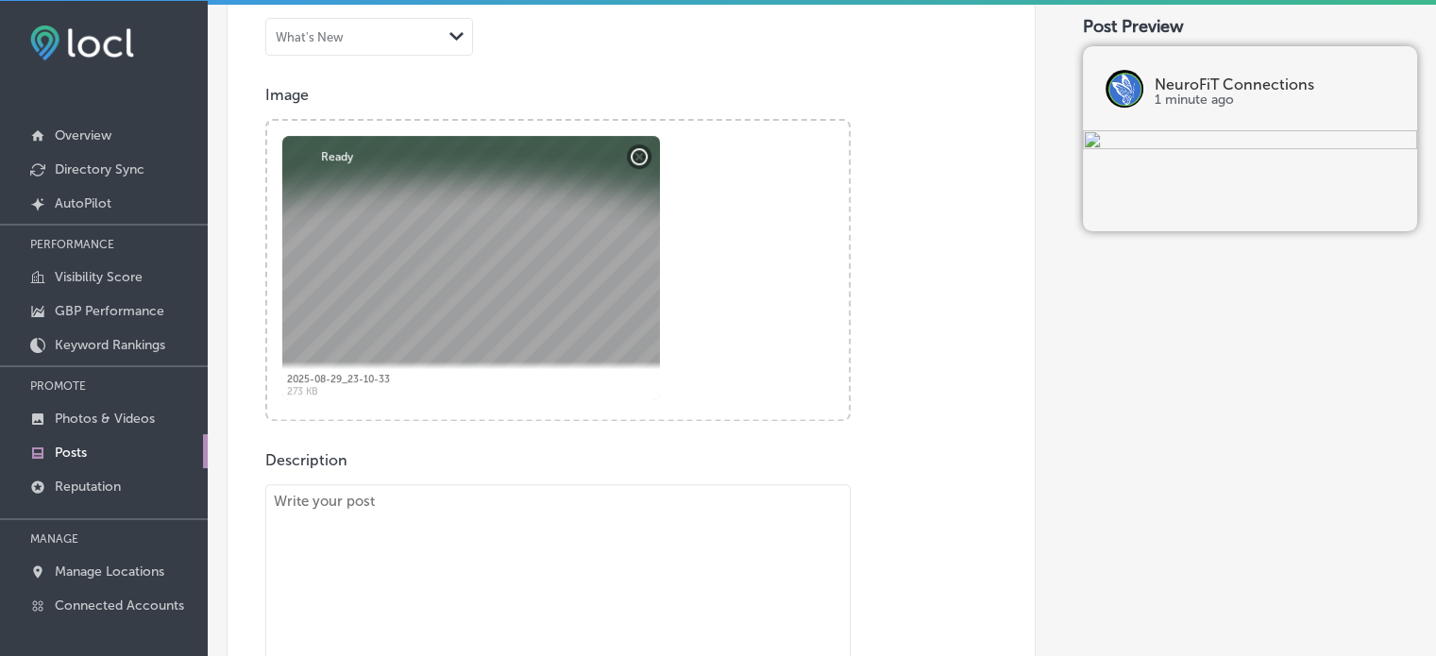
paste textarea ""Is your child struggling with ADHD or a learning disorder? At NeuroFiT Connect…"
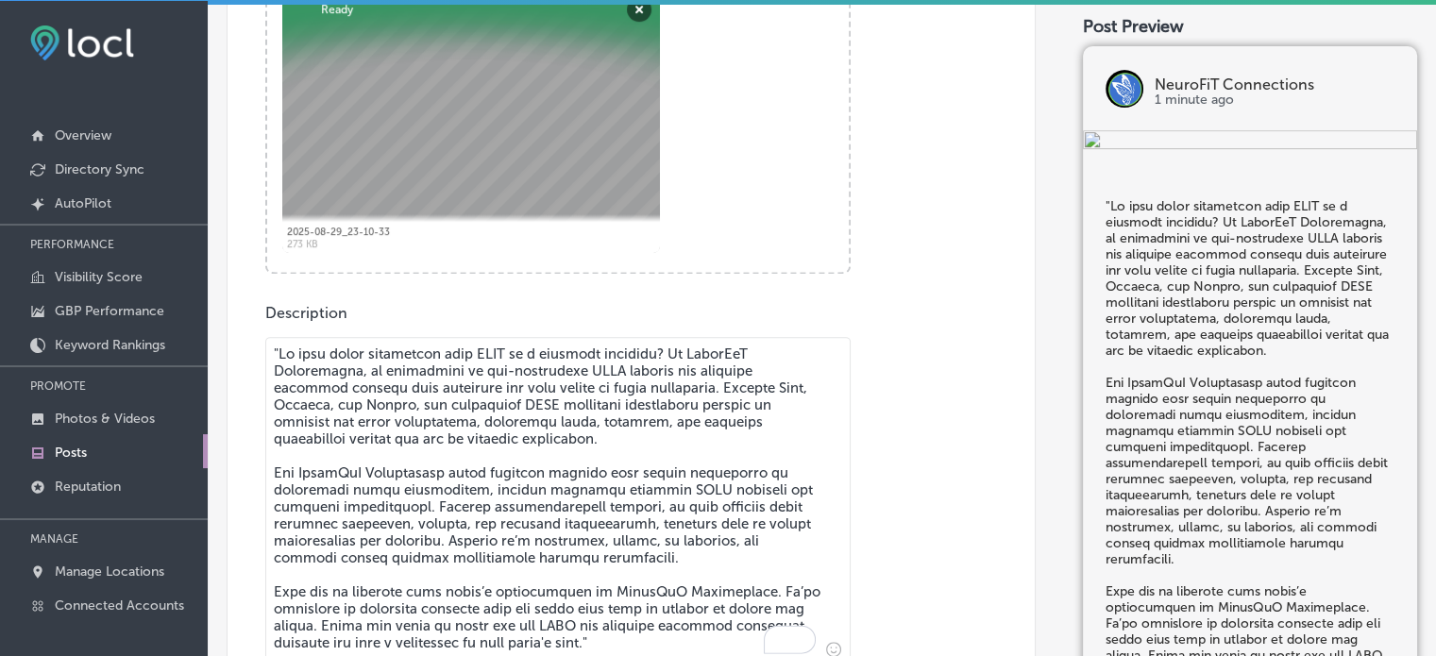
scroll to position [885, 0]
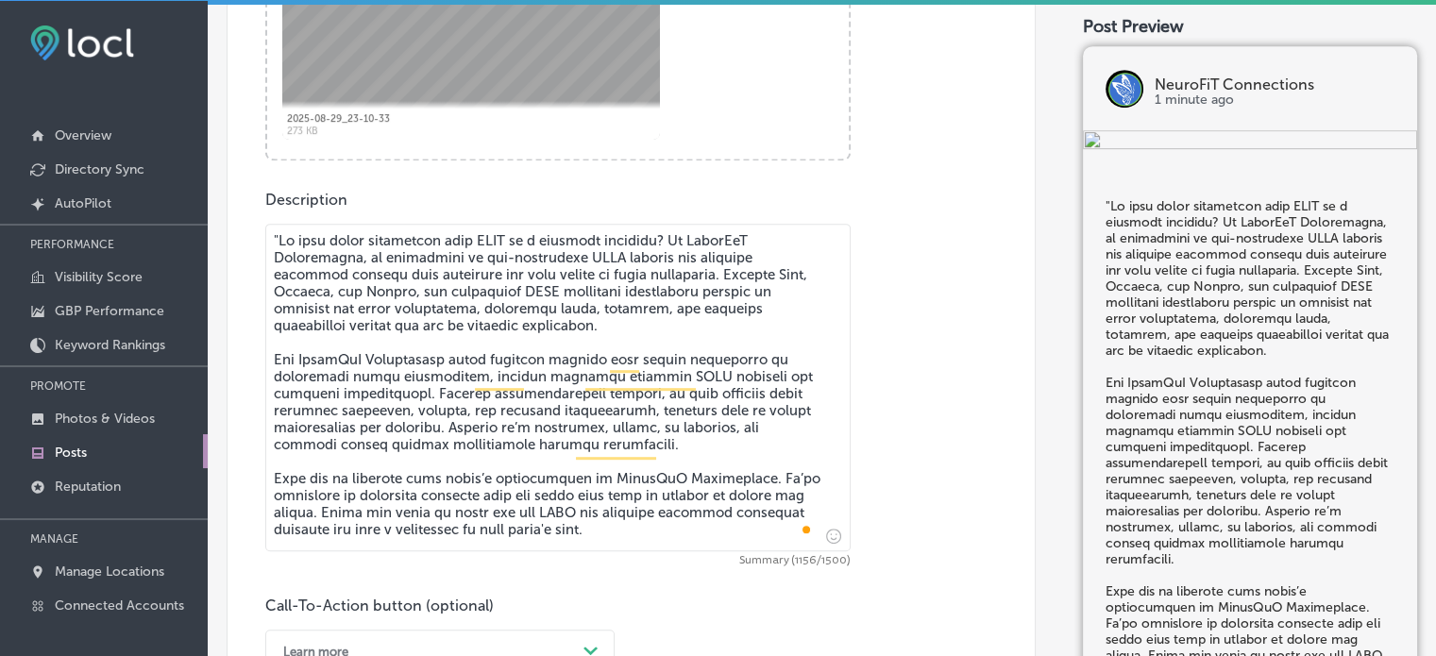
click at [278, 237] on textarea "To enrich screen reader interactions, please activate Accessibility in Grammarl…" at bounding box center [557, 388] width 585 height 328
click at [427, 411] on textarea "To enrich screen reader interactions, please activate Accessibility in Grammarl…" at bounding box center [557, 388] width 585 height 328
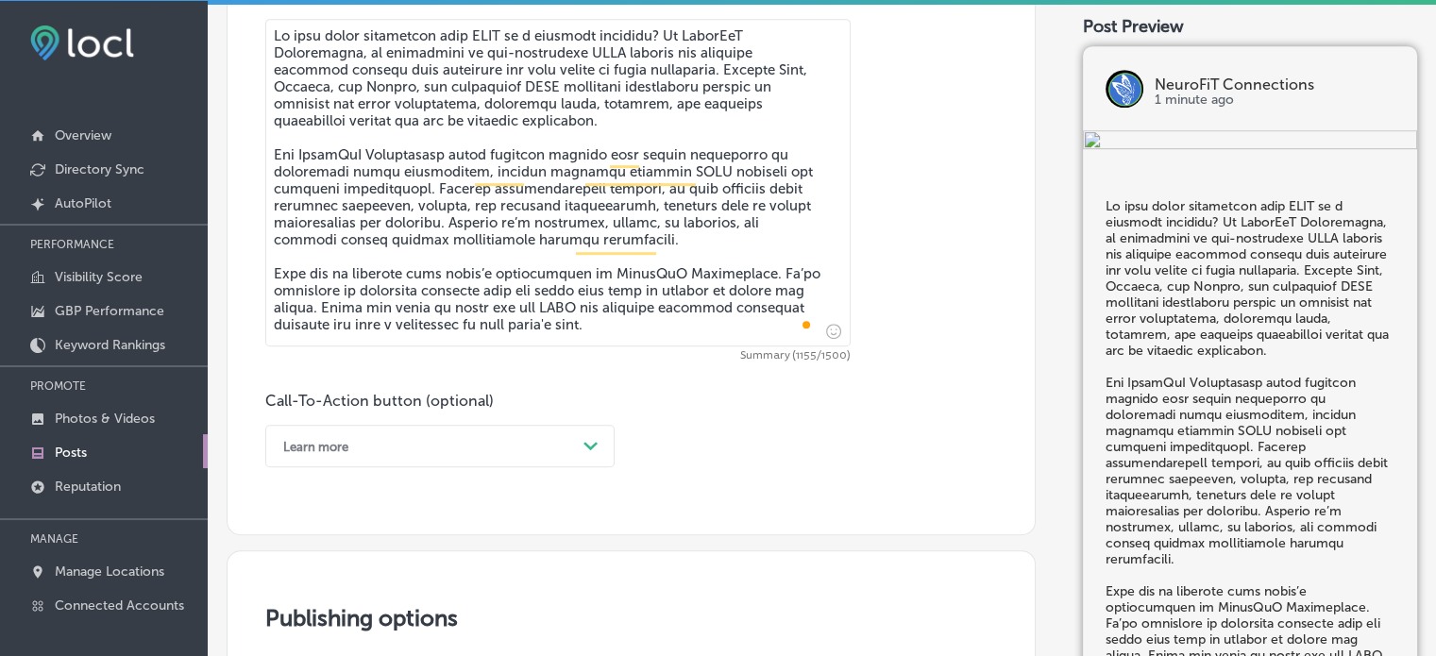
type textarea "Is your child struggling with ADHD or a learning disorder? At NeuroFiT Connecti…"
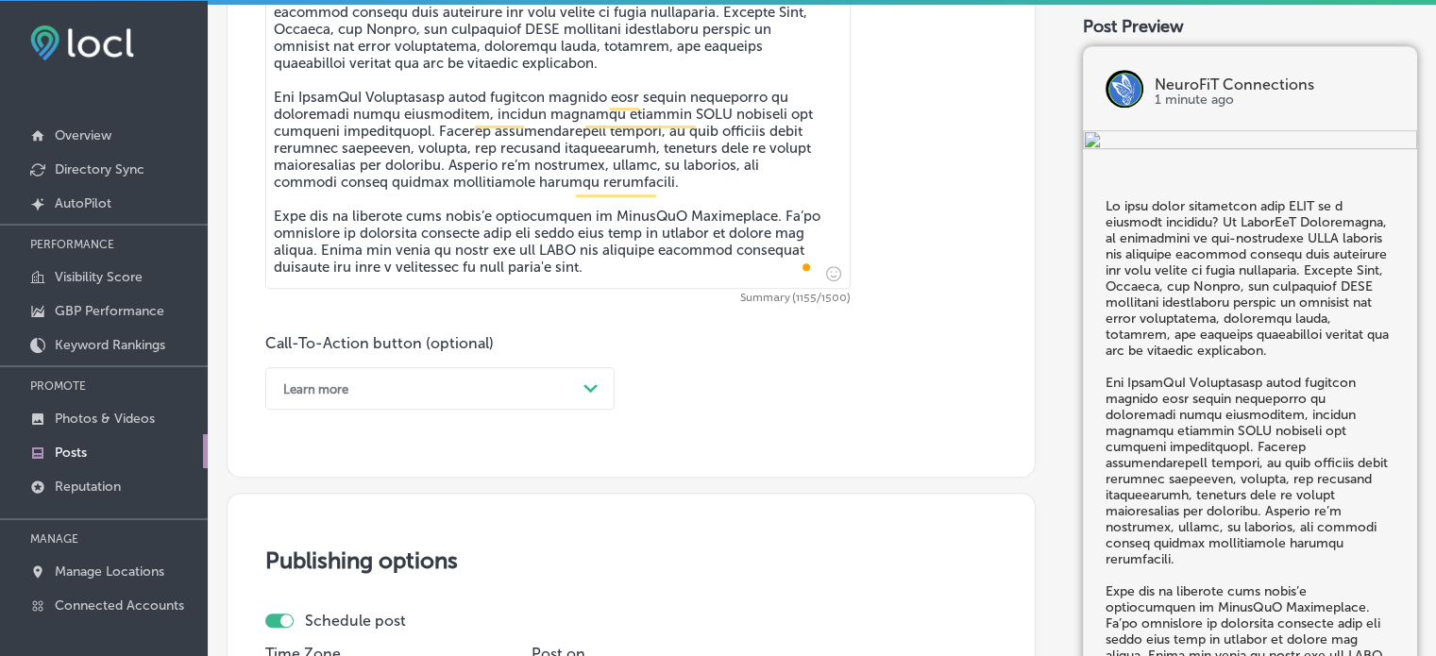
click at [500, 410] on div "Learn more Path Created with Sketch." at bounding box center [439, 388] width 349 height 42
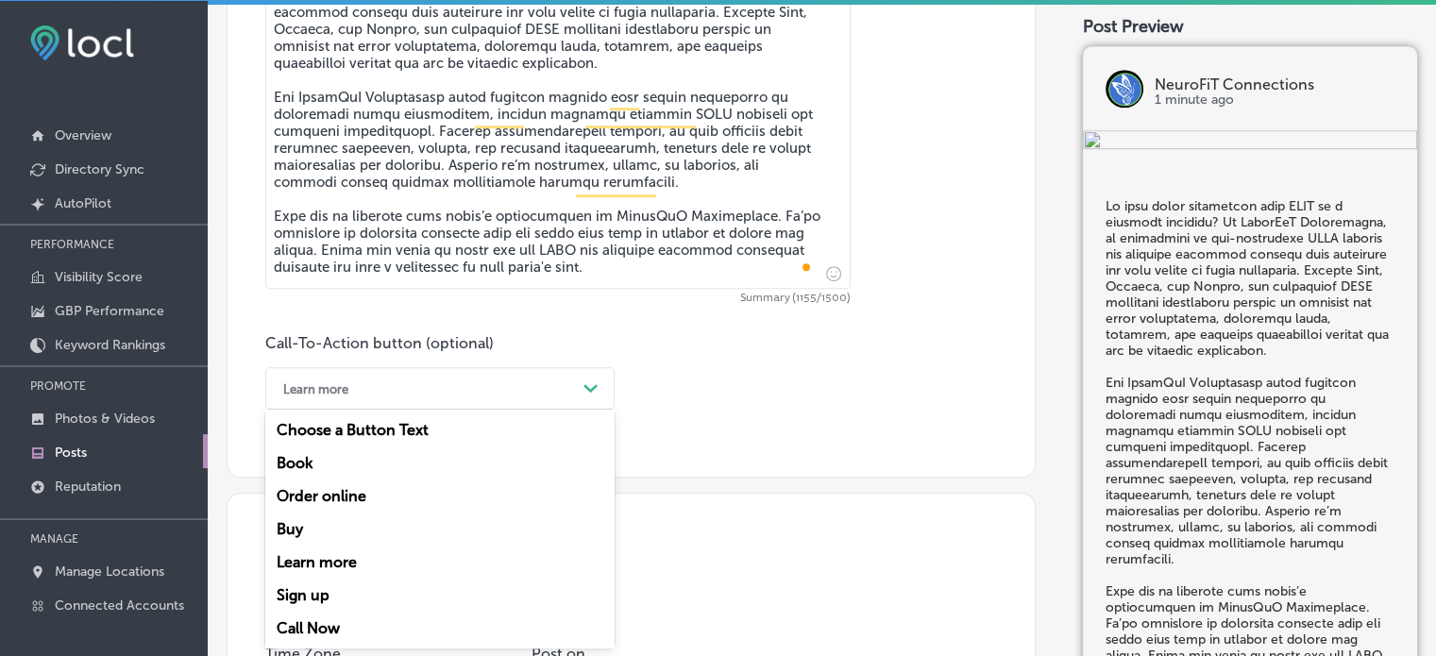
click at [429, 384] on div "Learn more" at bounding box center [425, 388] width 302 height 29
click at [323, 622] on div "Call Now" at bounding box center [439, 628] width 349 height 33
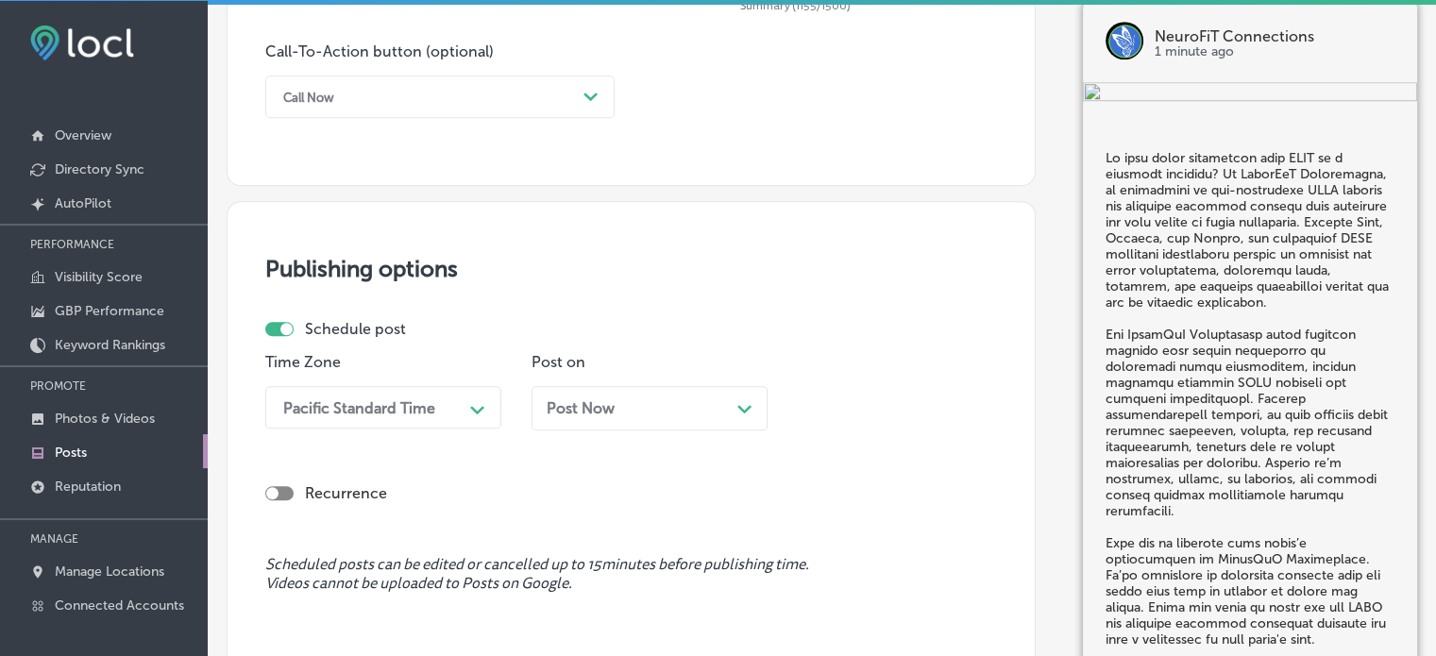
click at [404, 396] on div "Pacific Standard Time Path Created with Sketch." at bounding box center [383, 407] width 236 height 42
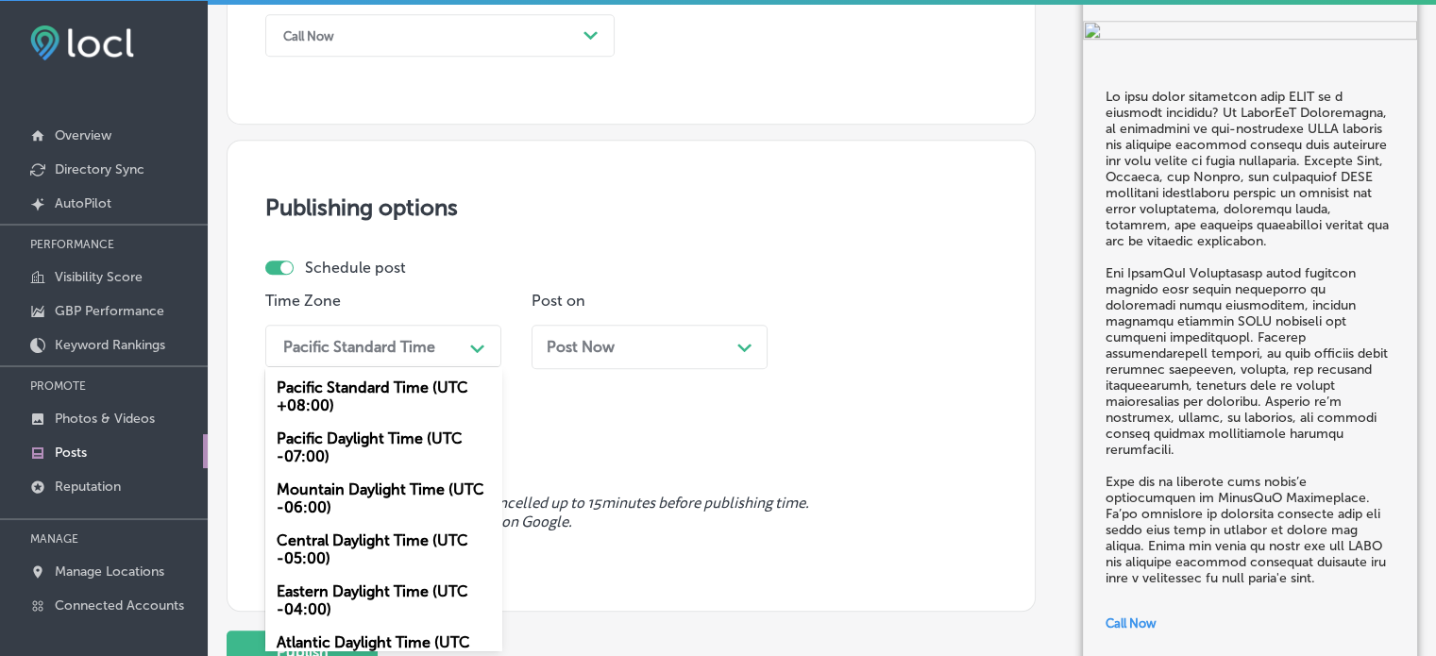
click at [366, 490] on div "Mountain Daylight Time (UTC -06:00)" at bounding box center [383, 498] width 236 height 51
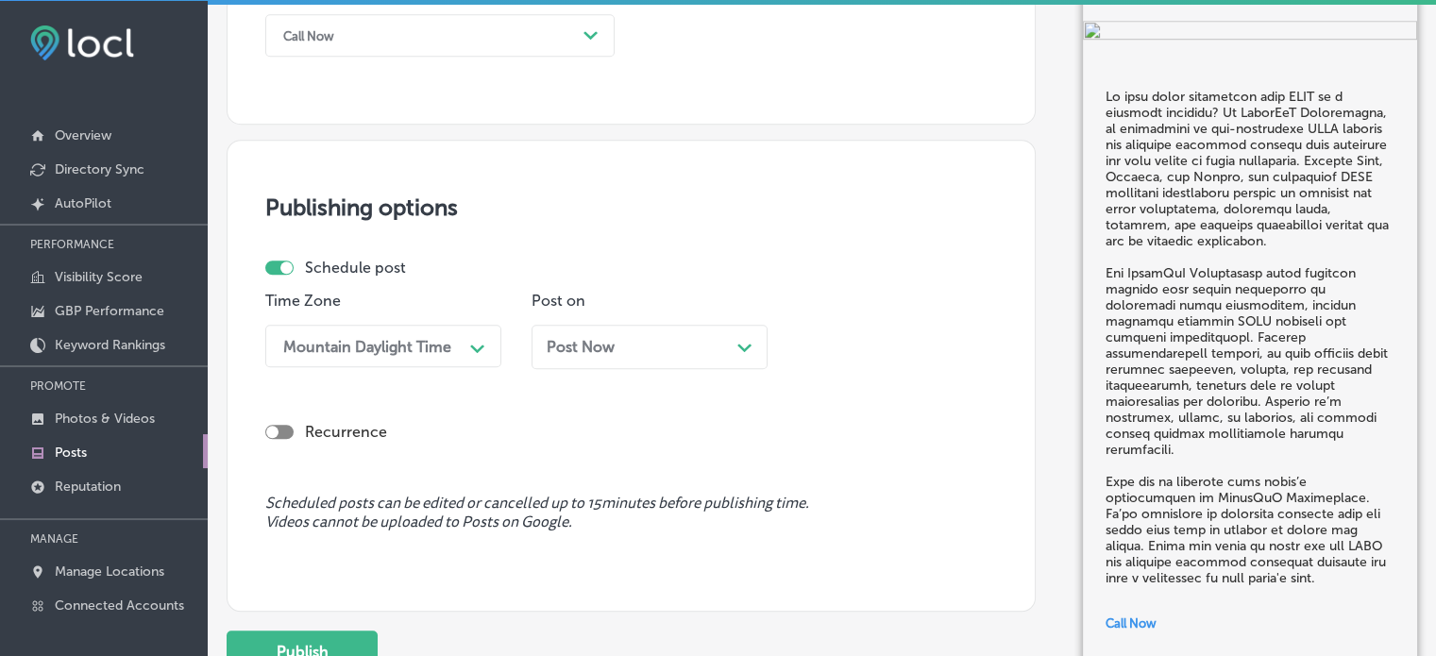
click at [631, 340] on div "Post Now Path Created with Sketch." at bounding box center [650, 347] width 206 height 18
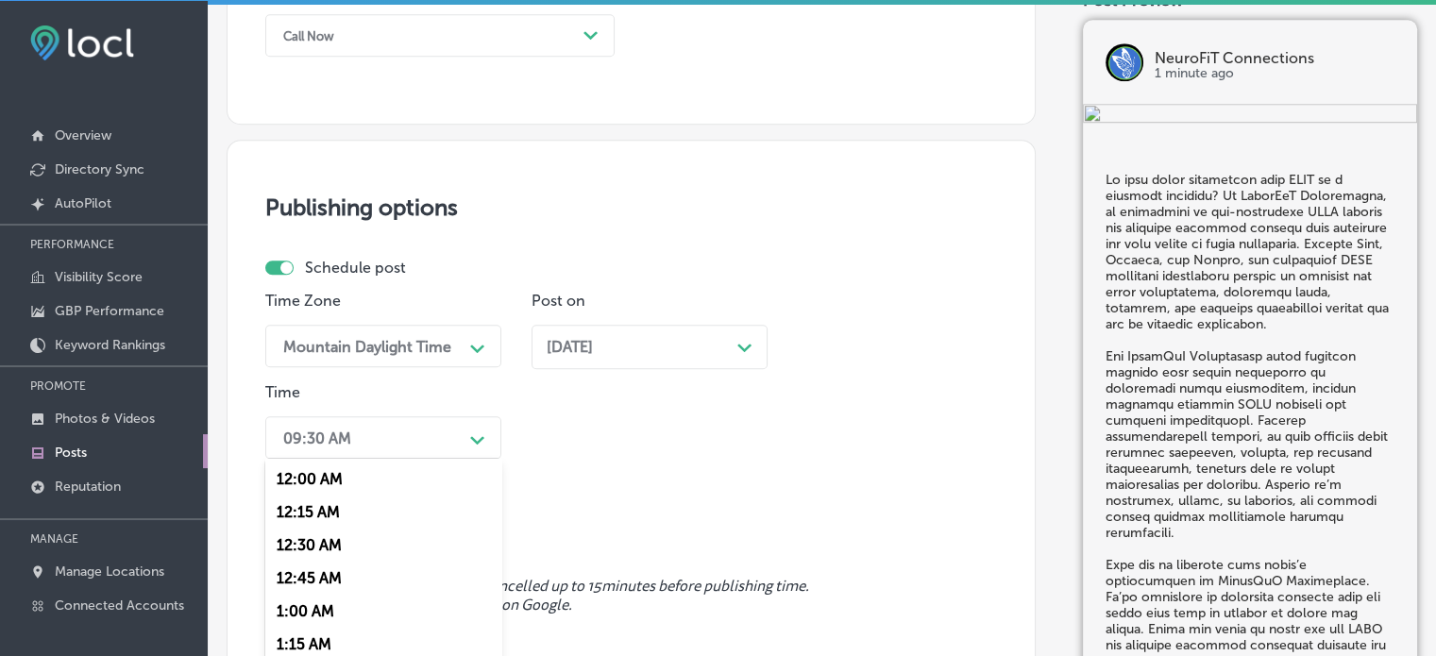
click at [456, 433] on div "option 7:00 AM, selected. option 12:15 AM focused, 2 of 96. 96 results availabl…" at bounding box center [383, 437] width 236 height 42
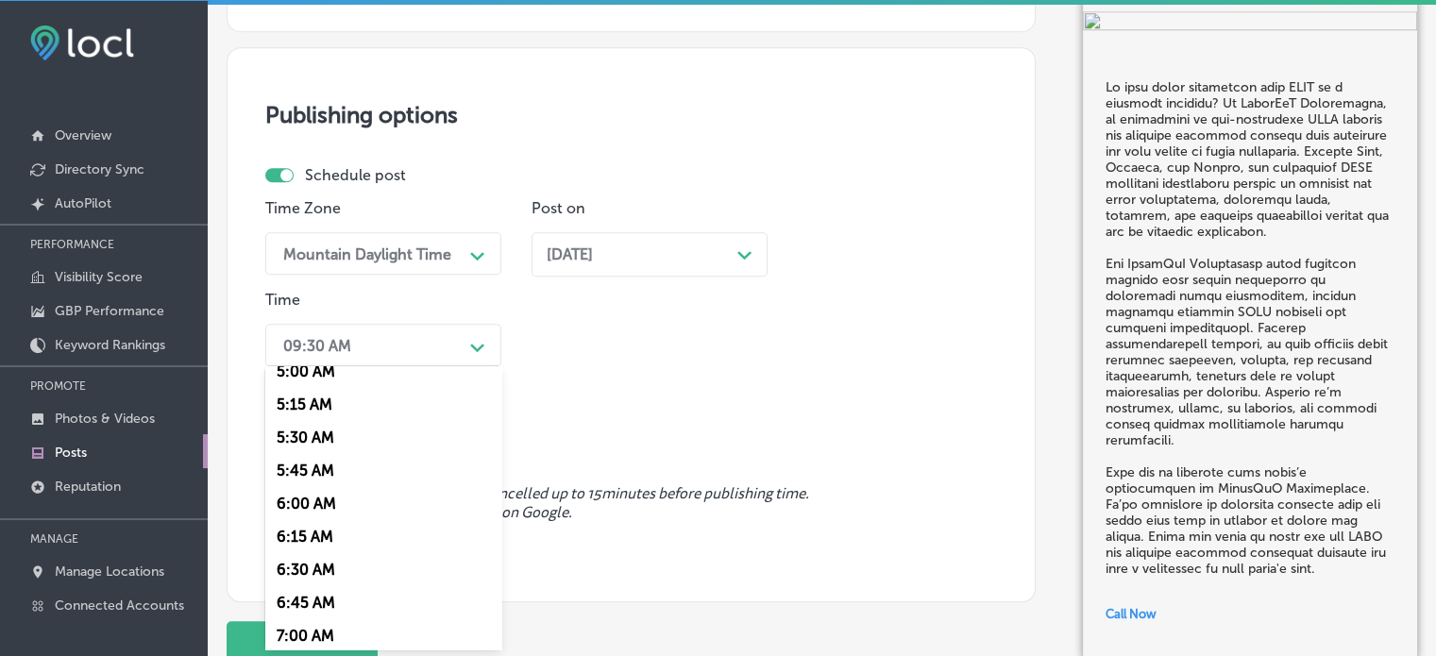
scroll to position [853, 0]
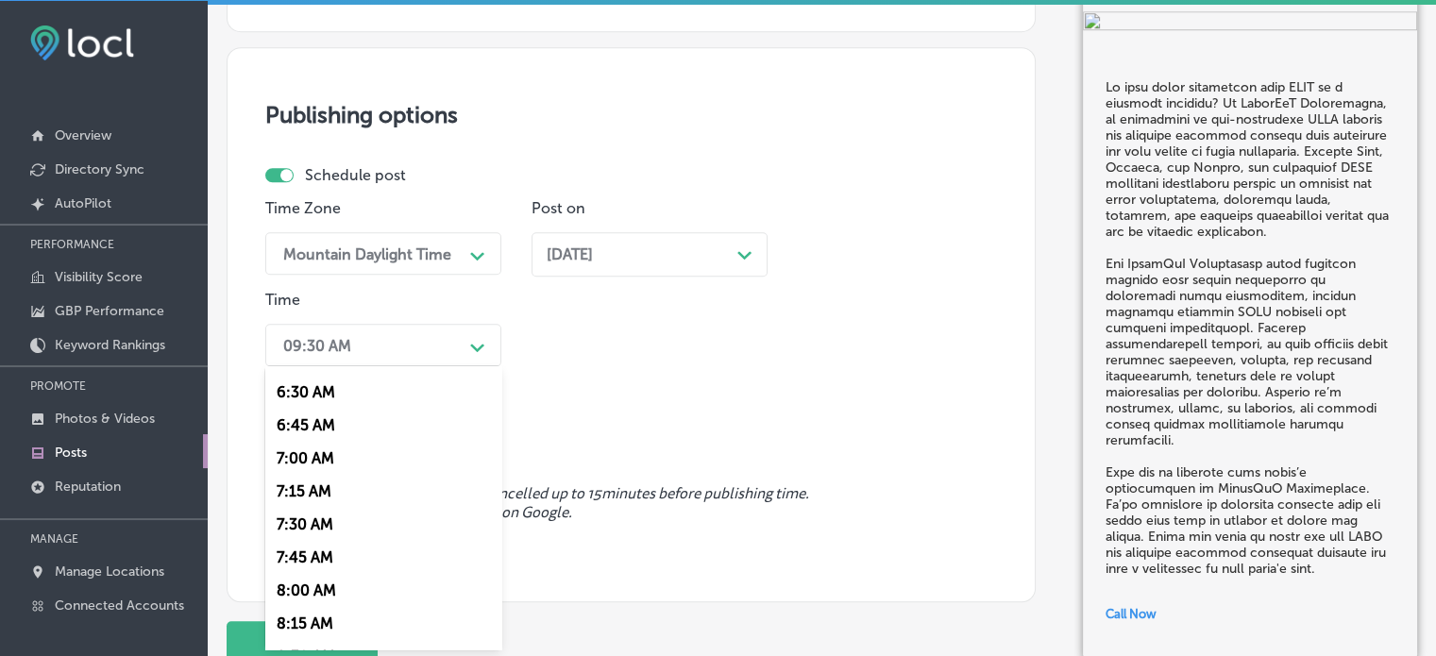
click at [322, 451] on div "7:00 AM" at bounding box center [383, 458] width 236 height 33
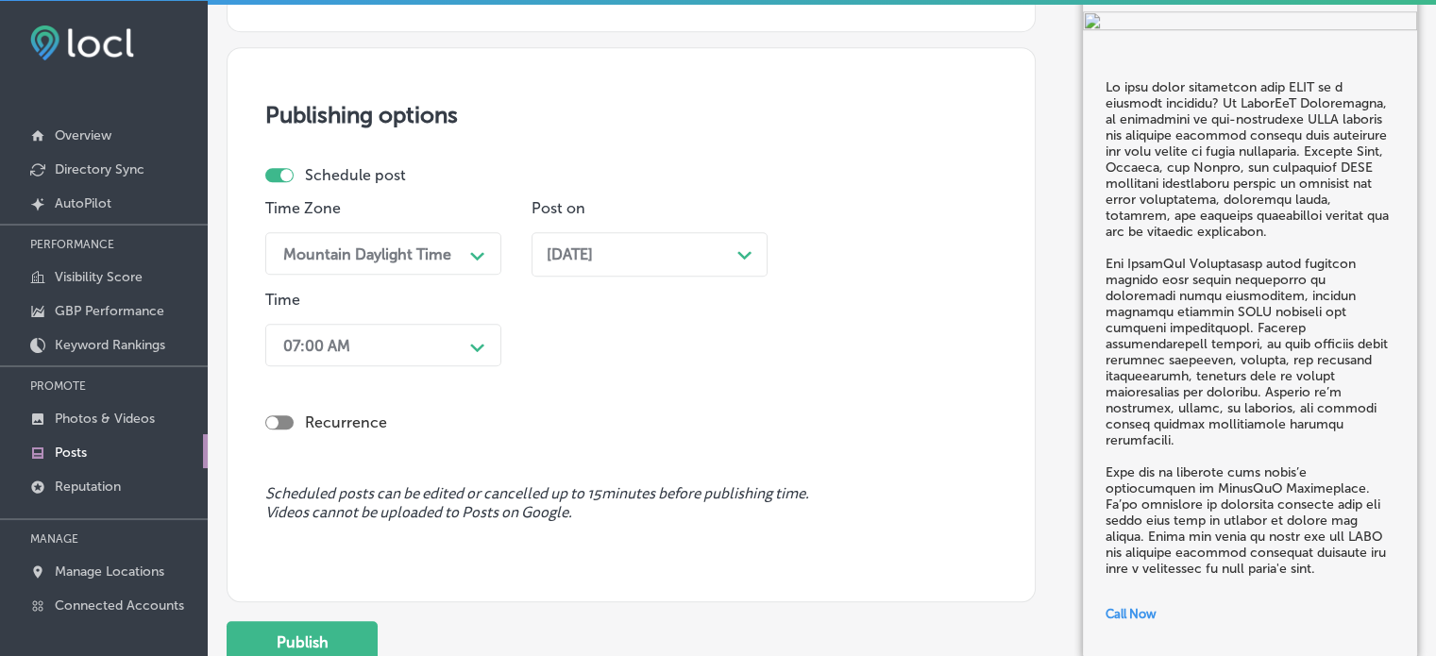
scroll to position [1623, 0]
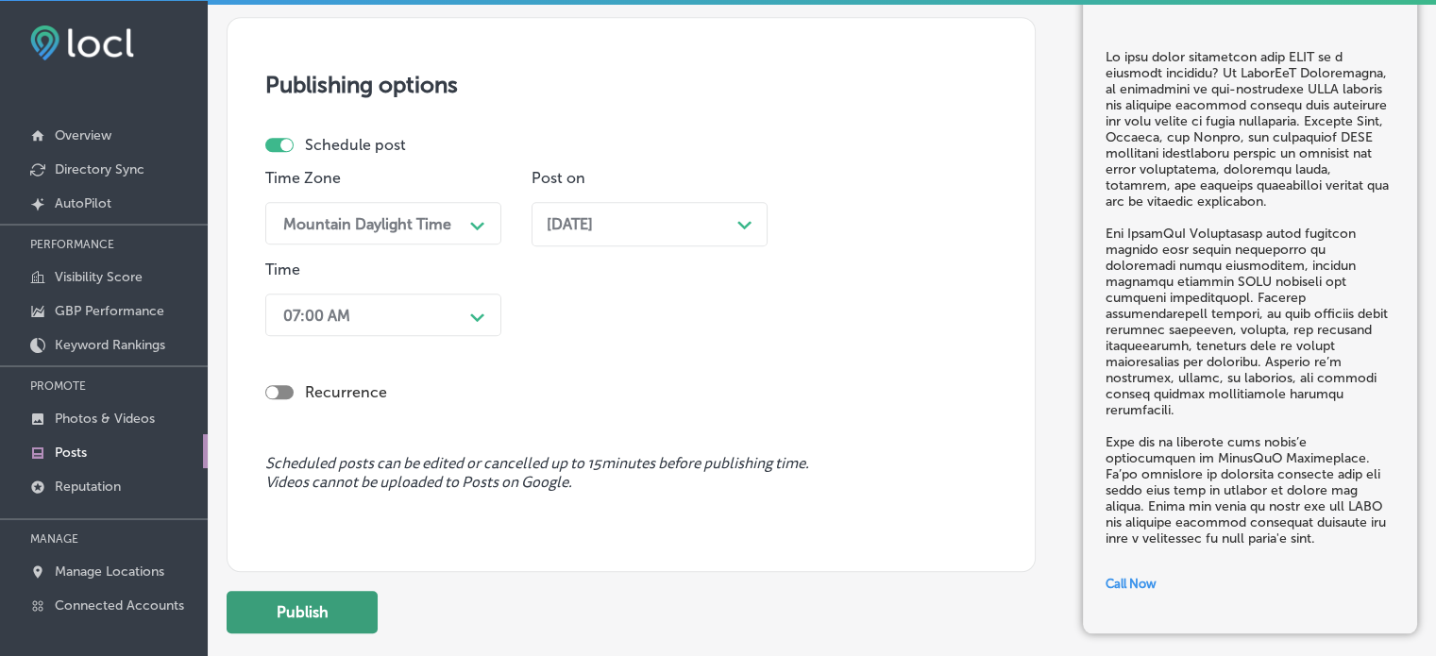
click at [323, 612] on button "Publish" at bounding box center [302, 612] width 151 height 42
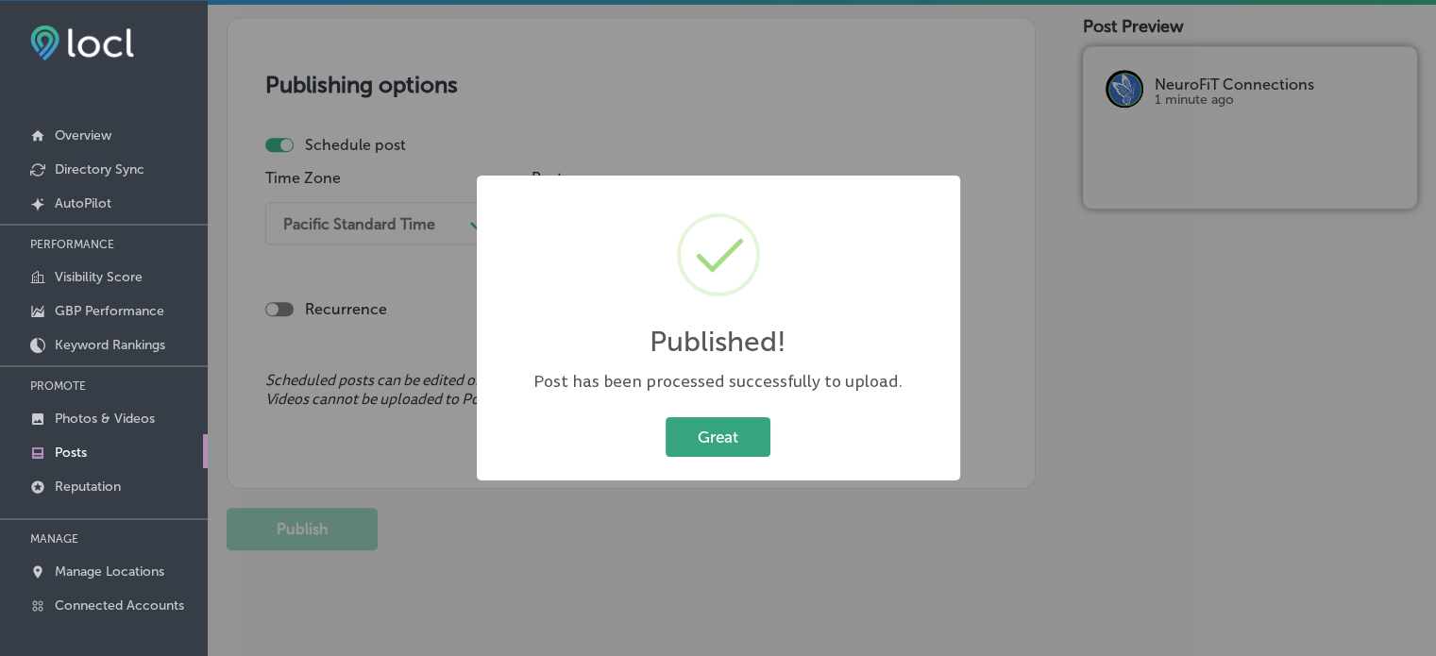
click at [764, 429] on button "Great" at bounding box center [718, 436] width 105 height 39
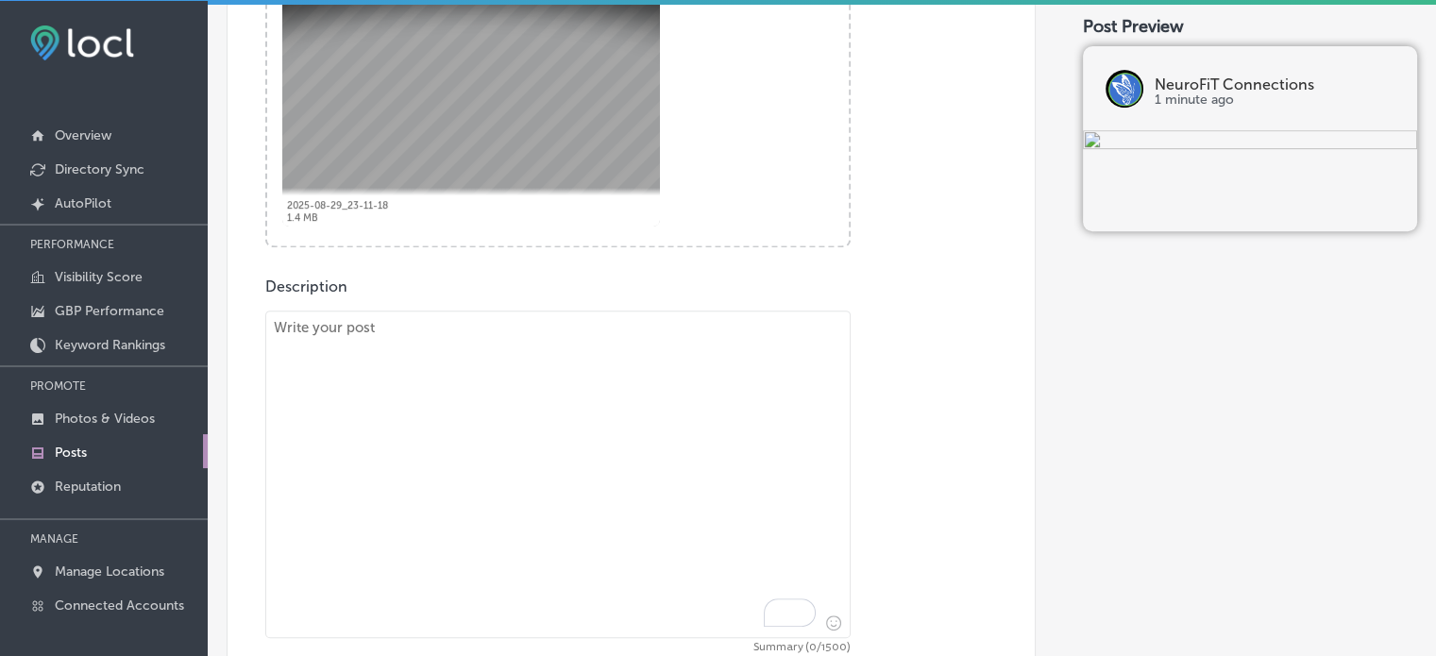
scroll to position [800, 0]
click at [525, 468] on textarea "To enrich screen reader interactions, please activate Accessibility in Grammarl…" at bounding box center [557, 473] width 585 height 328
paste textarea ""Is your child dealing with both ADHD and anxiety? At NeuroFiT Connections, we …"
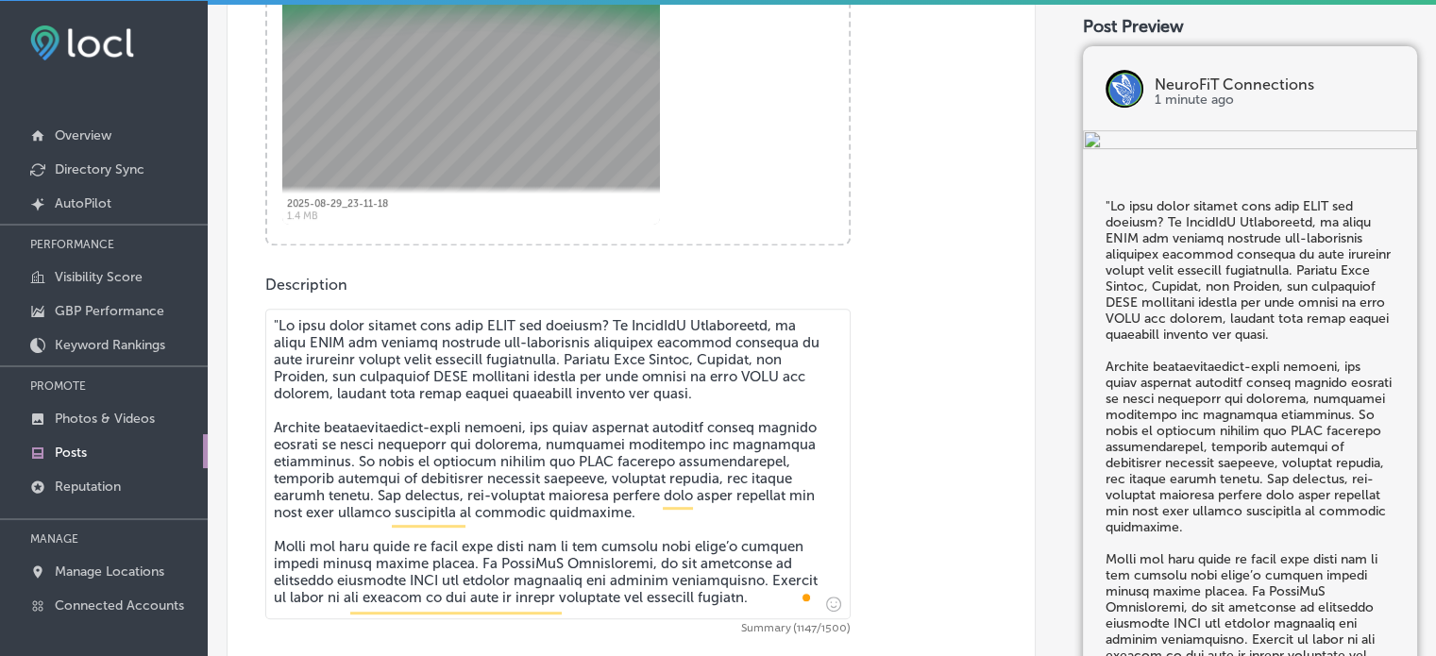
click at [277, 329] on textarea "To enrich screen reader interactions, please activate Accessibility in Grammarl…" at bounding box center [557, 464] width 585 height 311
click at [431, 442] on textarea "To enrich screen reader interactions, please activate Accessibility in Grammarl…" at bounding box center [557, 464] width 585 height 311
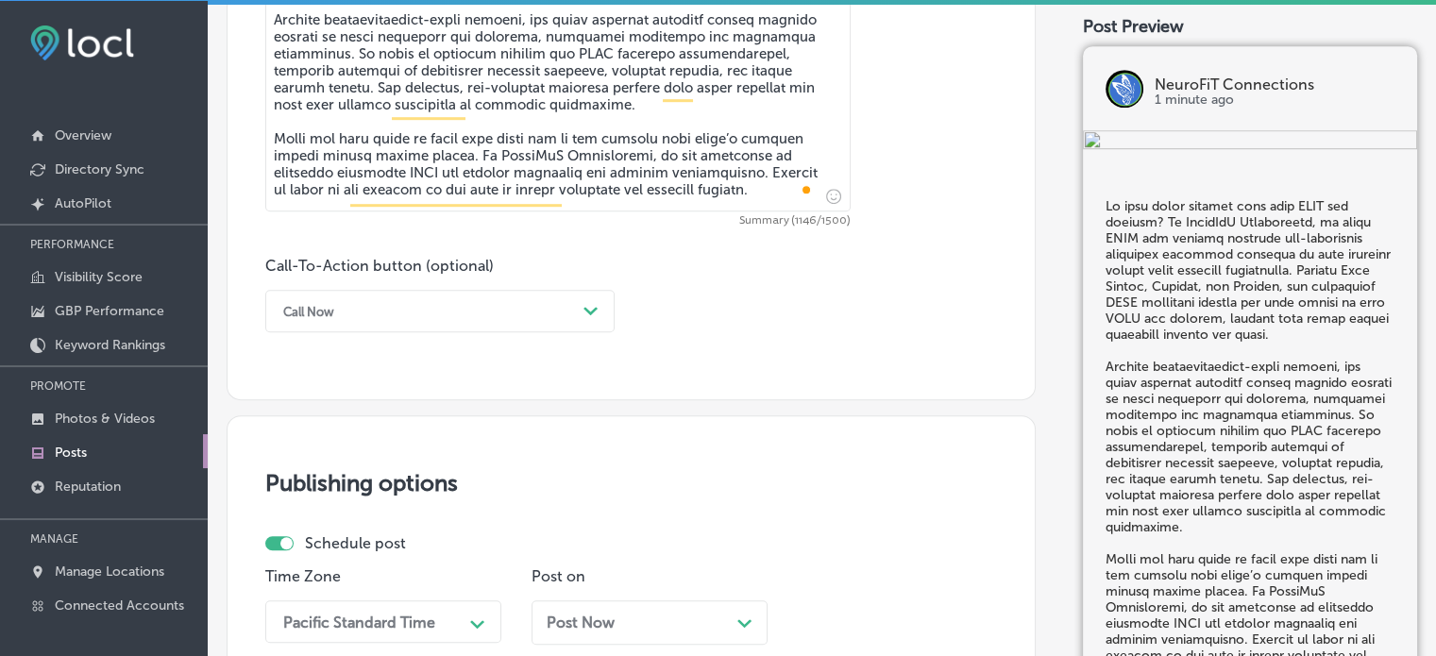
scroll to position [1213, 0]
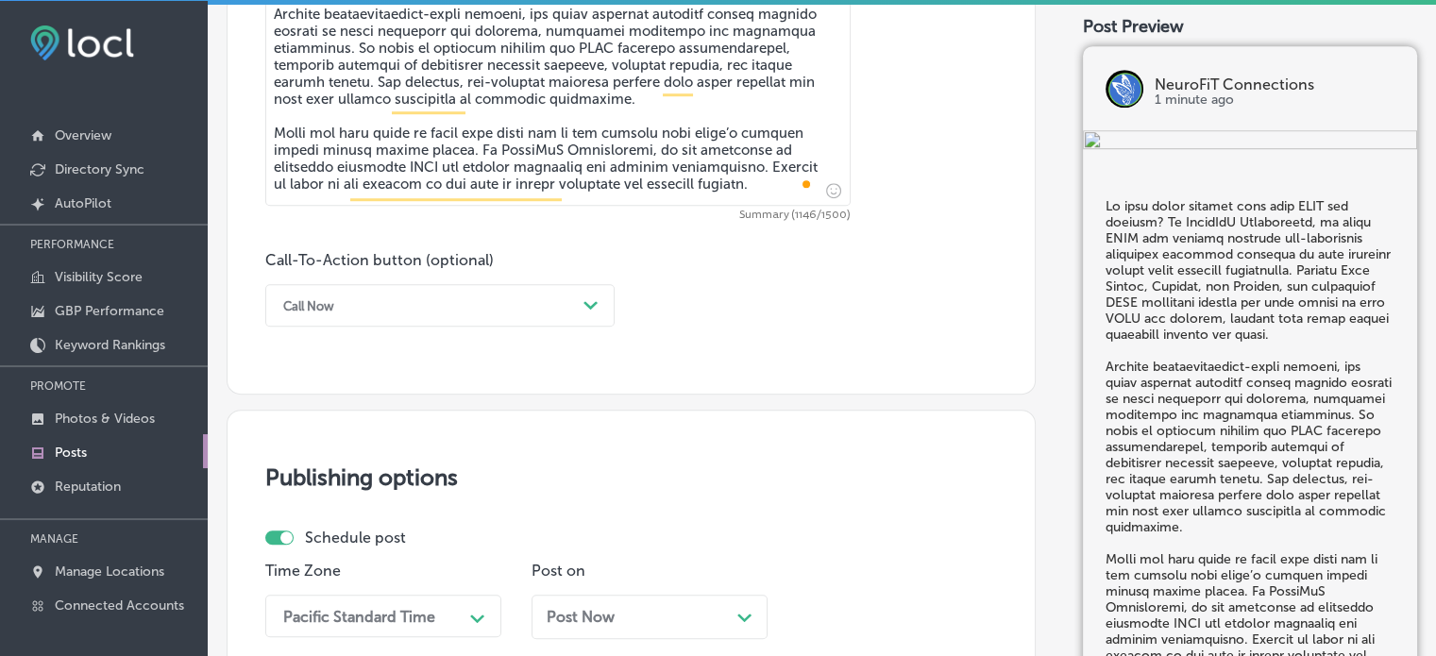
type textarea "Is your child dealing with both ADHD and anxiety? At NeuroFiT Connections, we o…"
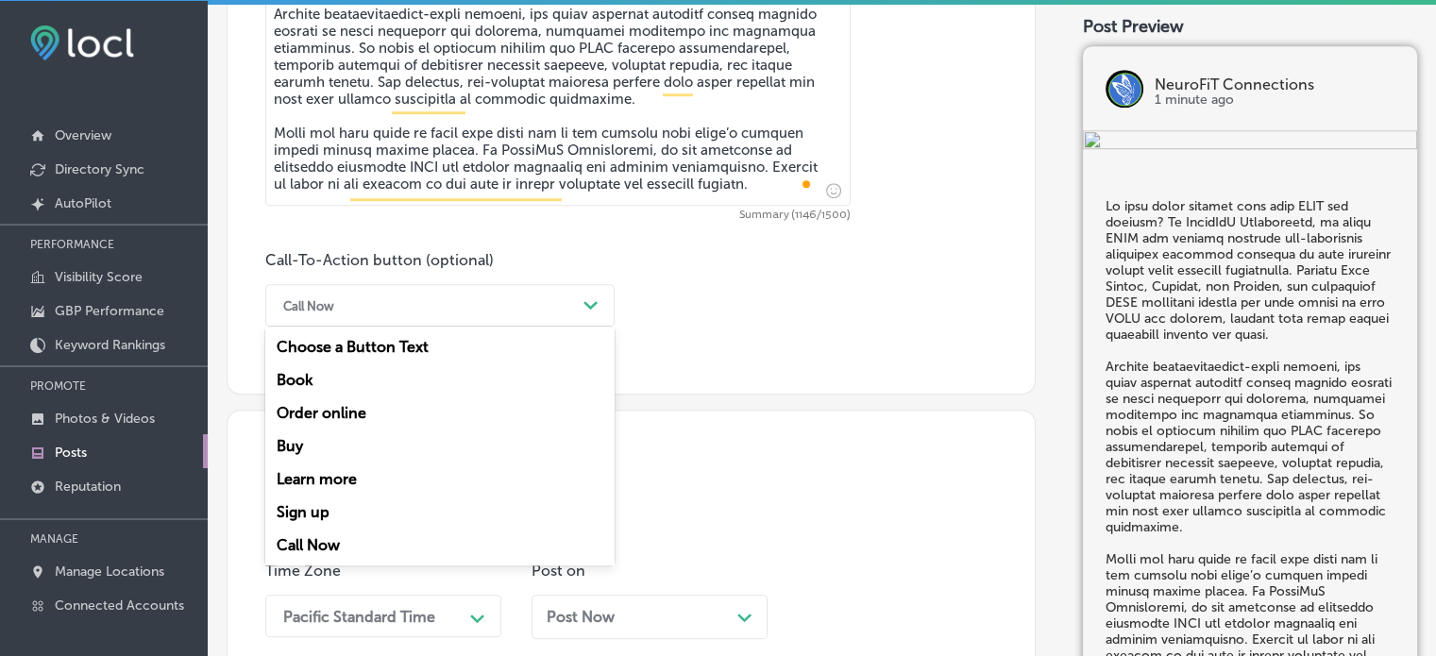
click at [546, 310] on div "Call Now" at bounding box center [425, 305] width 302 height 29
click at [356, 474] on div "Learn more" at bounding box center [439, 479] width 349 height 33
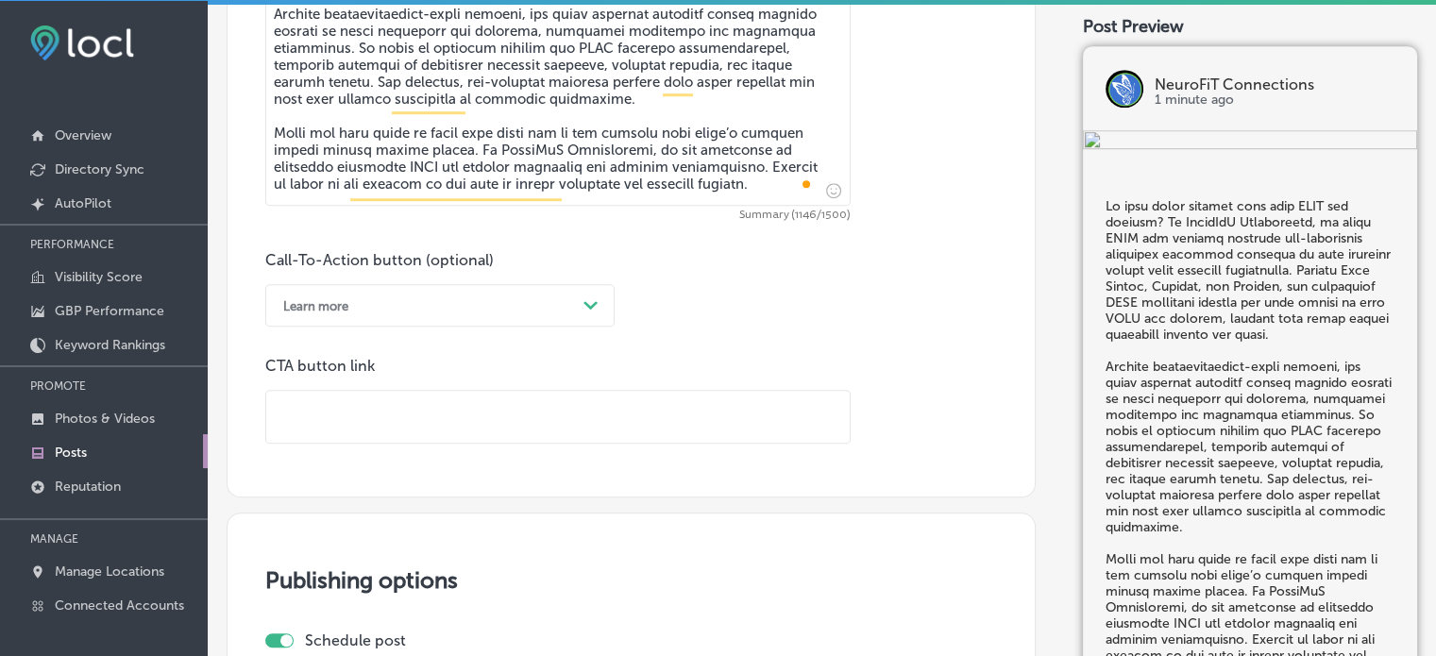
click at [434, 407] on input "text" at bounding box center [557, 417] width 583 height 52
paste input "https://neurofitconnections.com/"
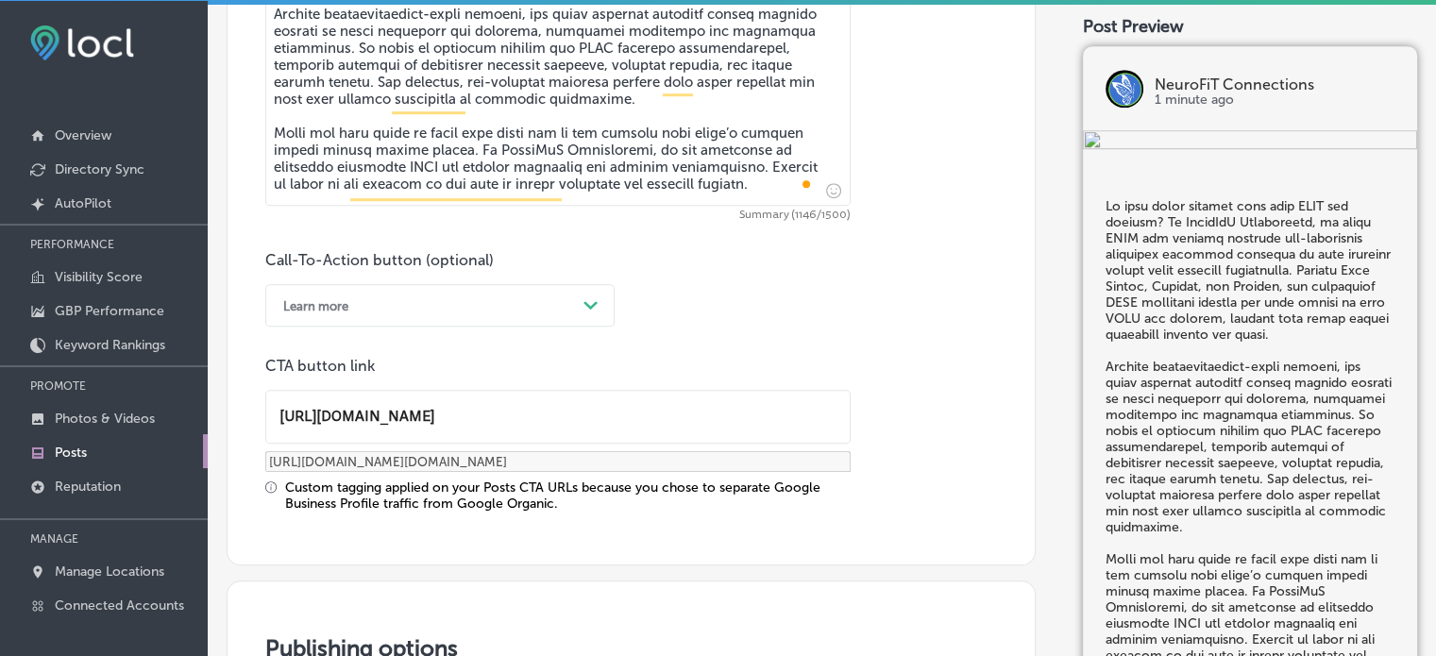
type input "https://neurofitconnections.com/"
click at [486, 488] on div "Custom tagging applied on your Posts CTA URLs because you chose to separate Goo…" at bounding box center [567, 496] width 565 height 32
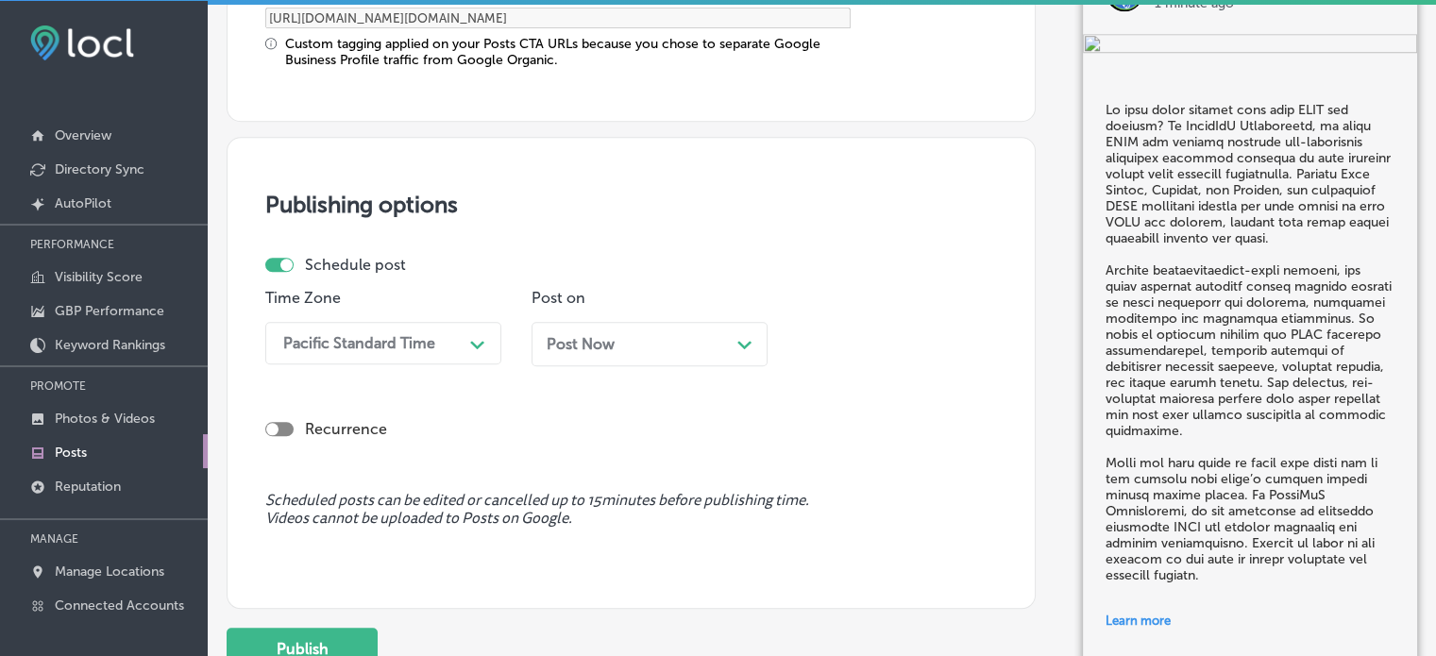
scroll to position [1659, 0]
click at [414, 352] on div "Pacific Standard Time" at bounding box center [368, 341] width 189 height 33
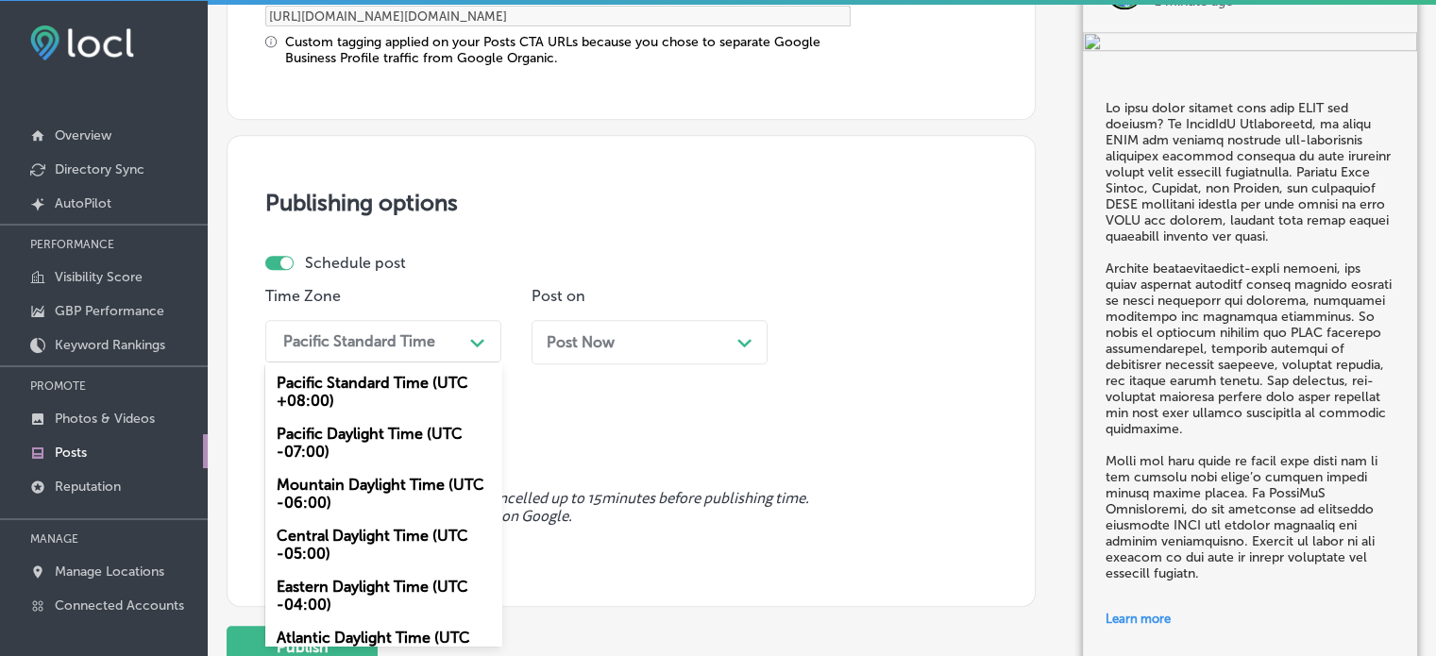
click at [349, 494] on div "Mountain Daylight Time (UTC -06:00)" at bounding box center [383, 493] width 236 height 51
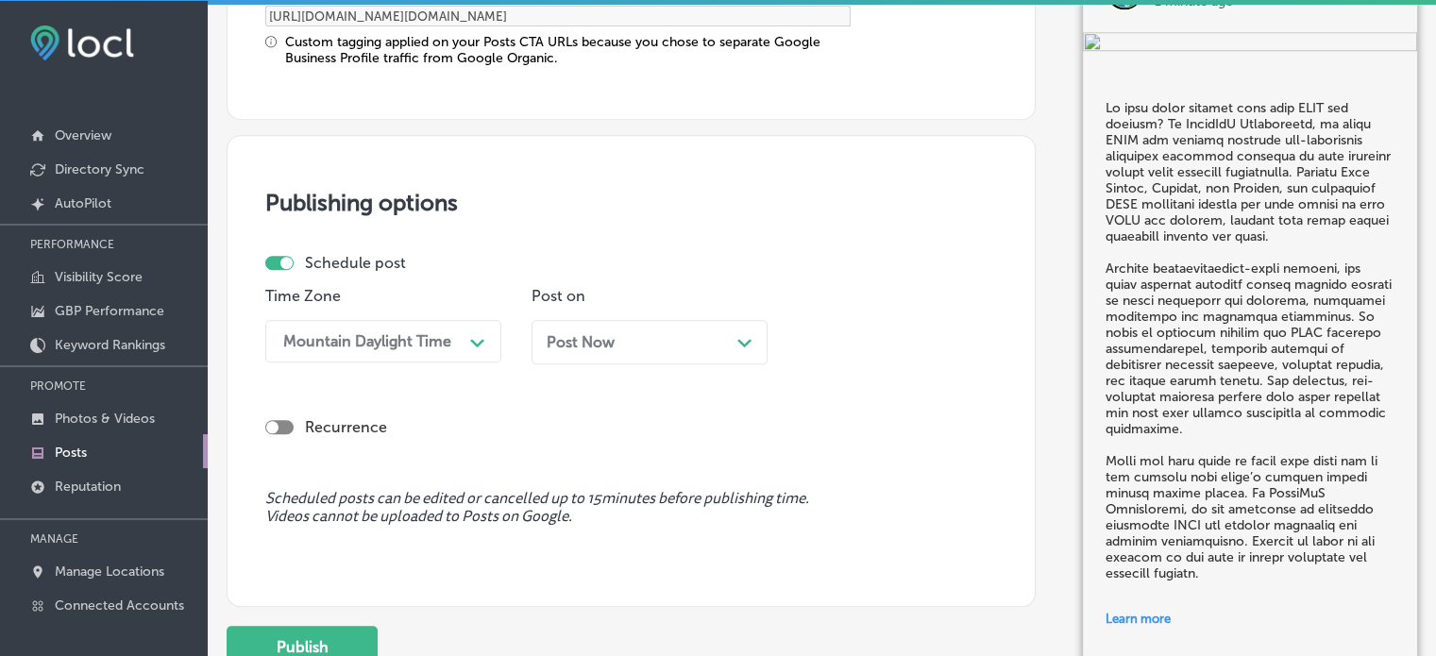
click at [684, 333] on div "Post Now Path Created with Sketch." at bounding box center [650, 342] width 206 height 18
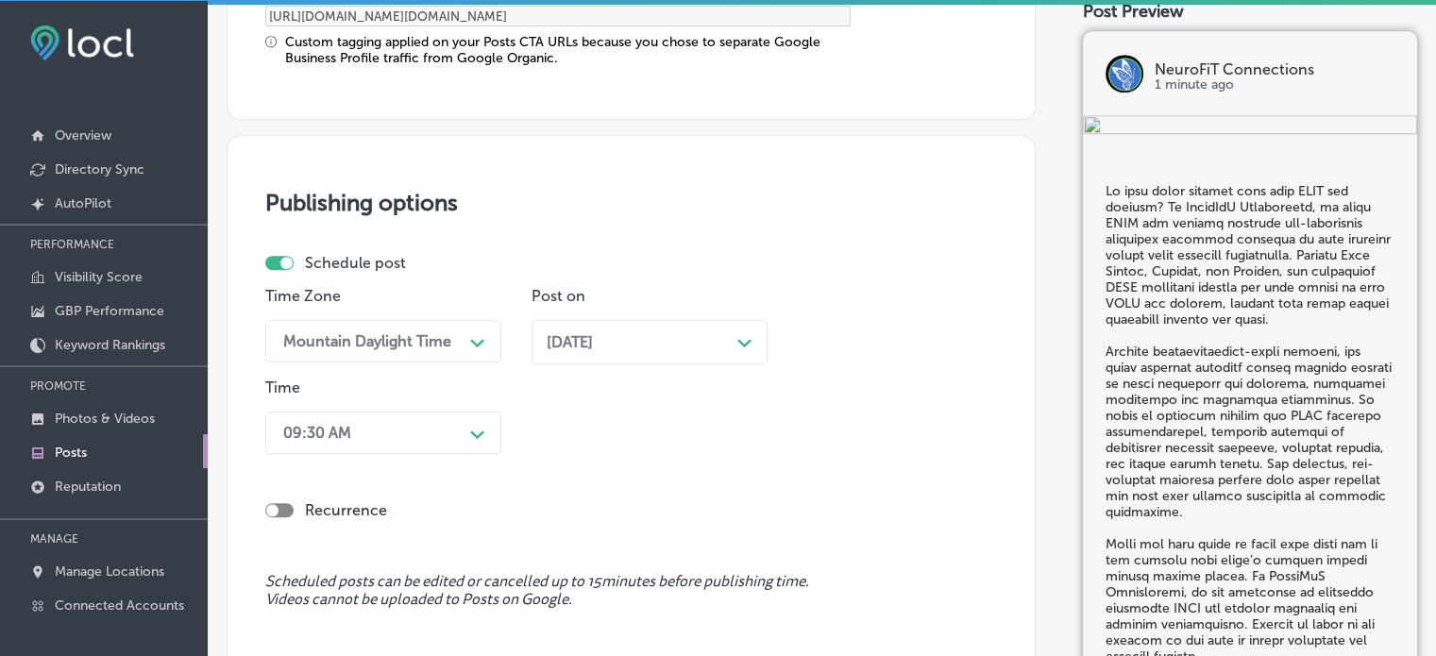
click at [467, 431] on div "09:30 AM Path Created with Sketch." at bounding box center [383, 433] width 236 height 42
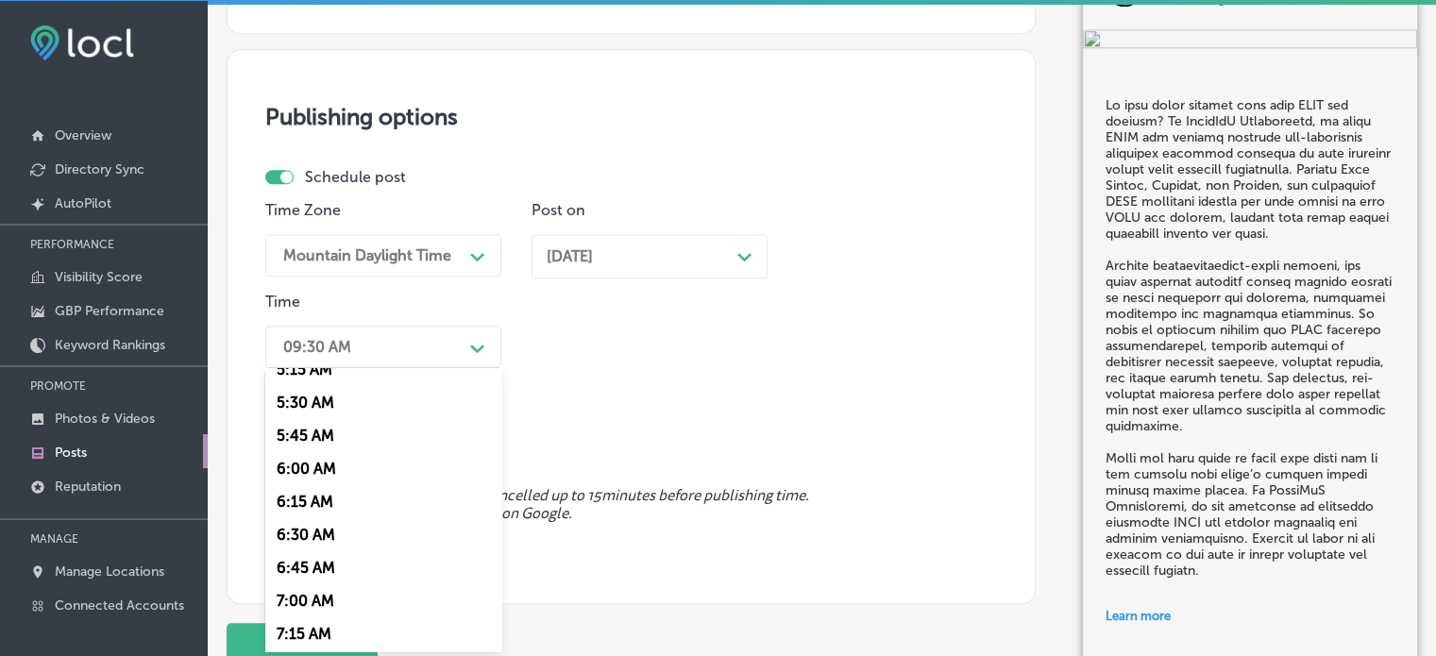
scroll to position [782, 0]
click at [302, 535] on div "7:00 AM" at bounding box center [383, 531] width 236 height 33
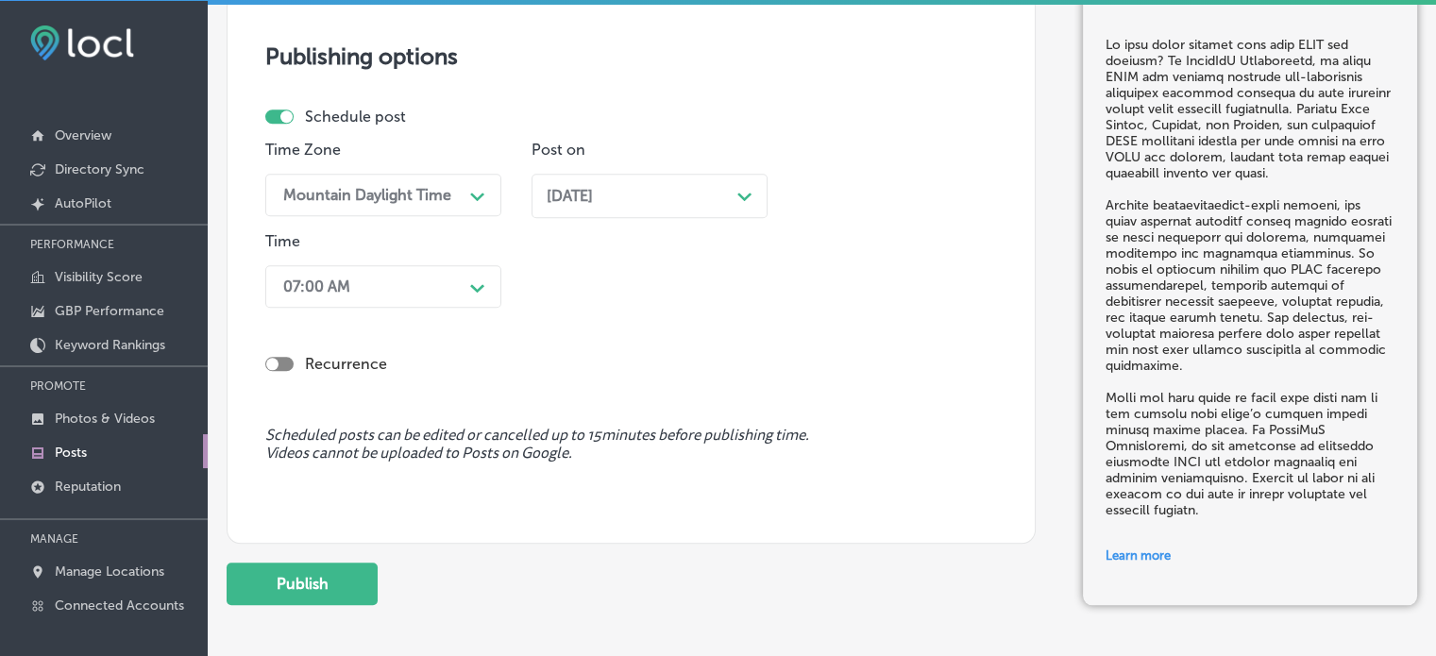
scroll to position [1881, 0]
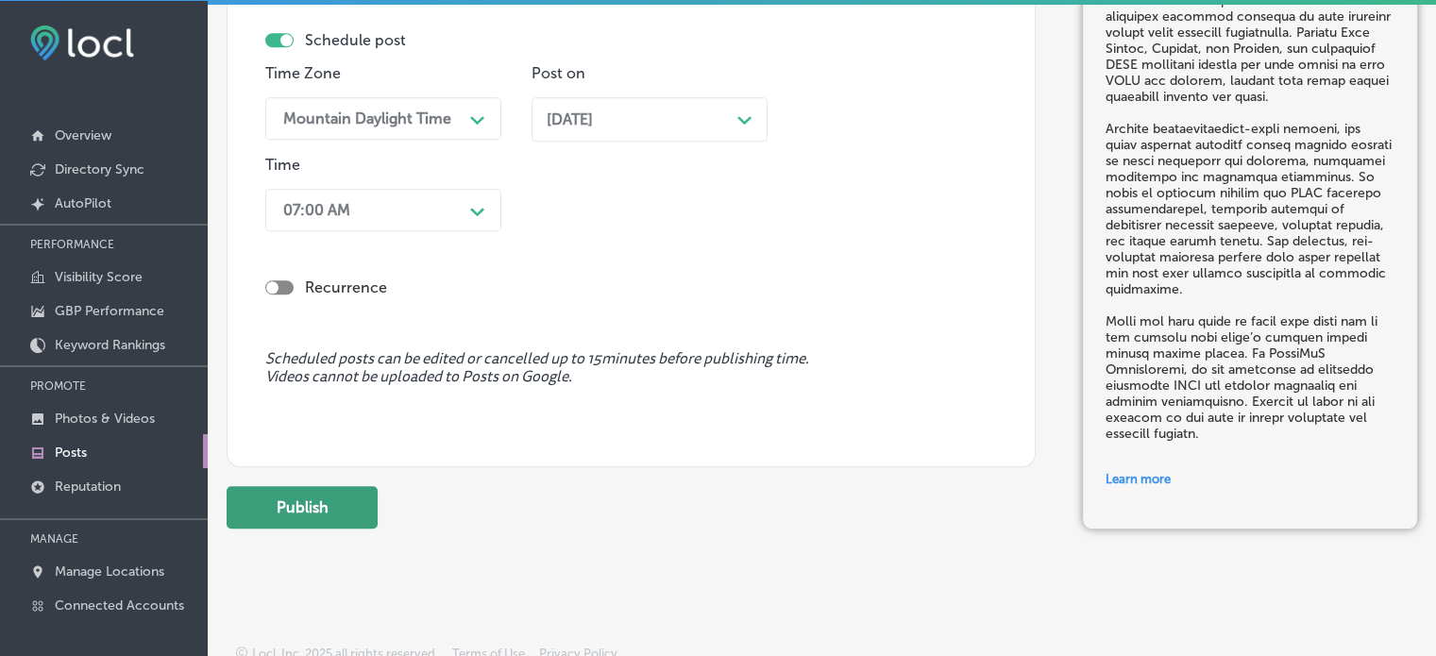
click at [325, 498] on button "Publish" at bounding box center [302, 507] width 151 height 42
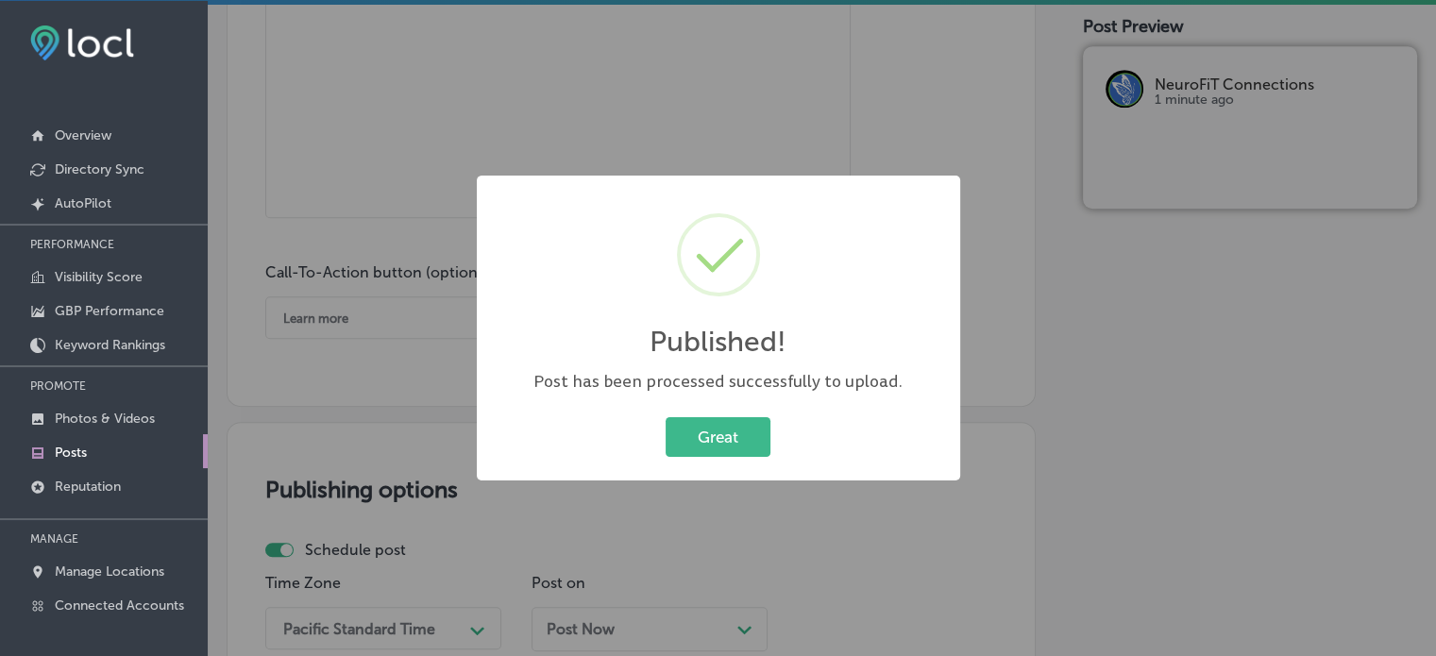
scroll to position [26, 0]
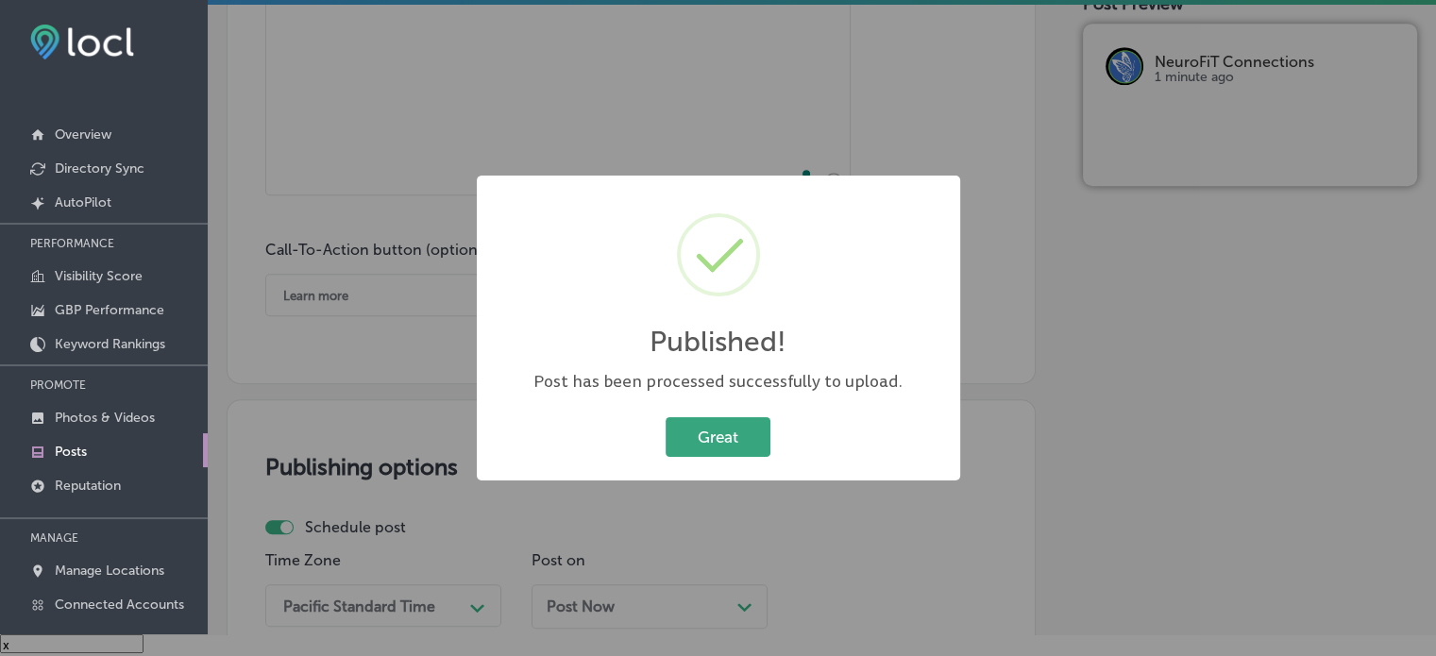
click at [705, 436] on button "Great" at bounding box center [718, 436] width 105 height 39
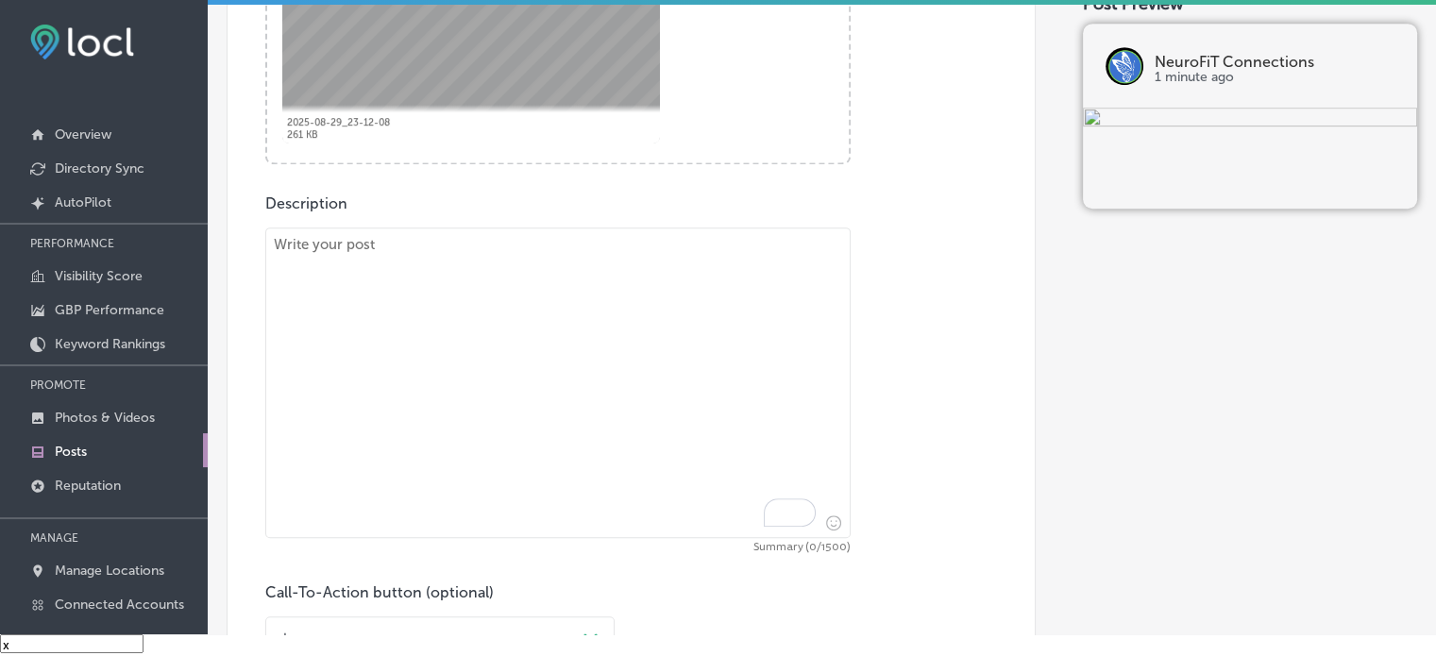
scroll to position [880, 0]
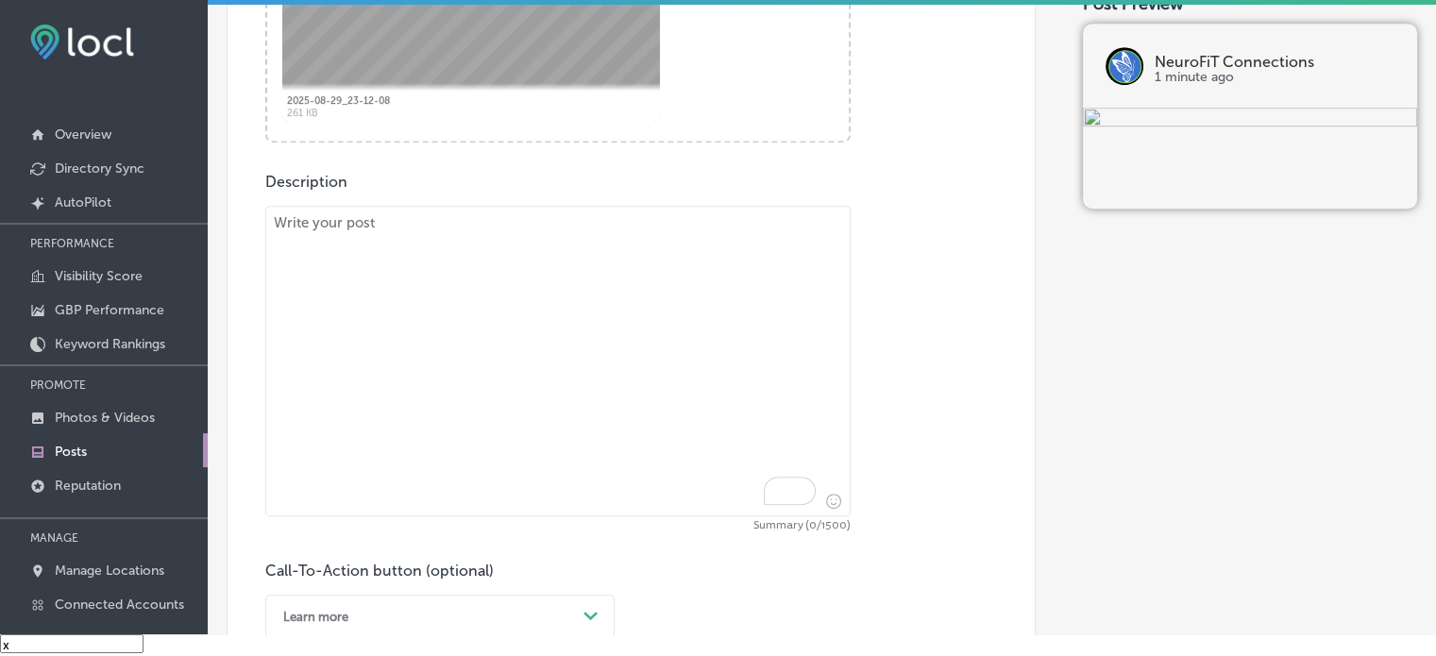
click at [582, 403] on textarea "To enrich screen reader interactions, please activate Accessibility in Grammarl…" at bounding box center [557, 361] width 585 height 311
paste textarea ""ADHD can impact a child’s academic performance and social interactions, but Ne…"
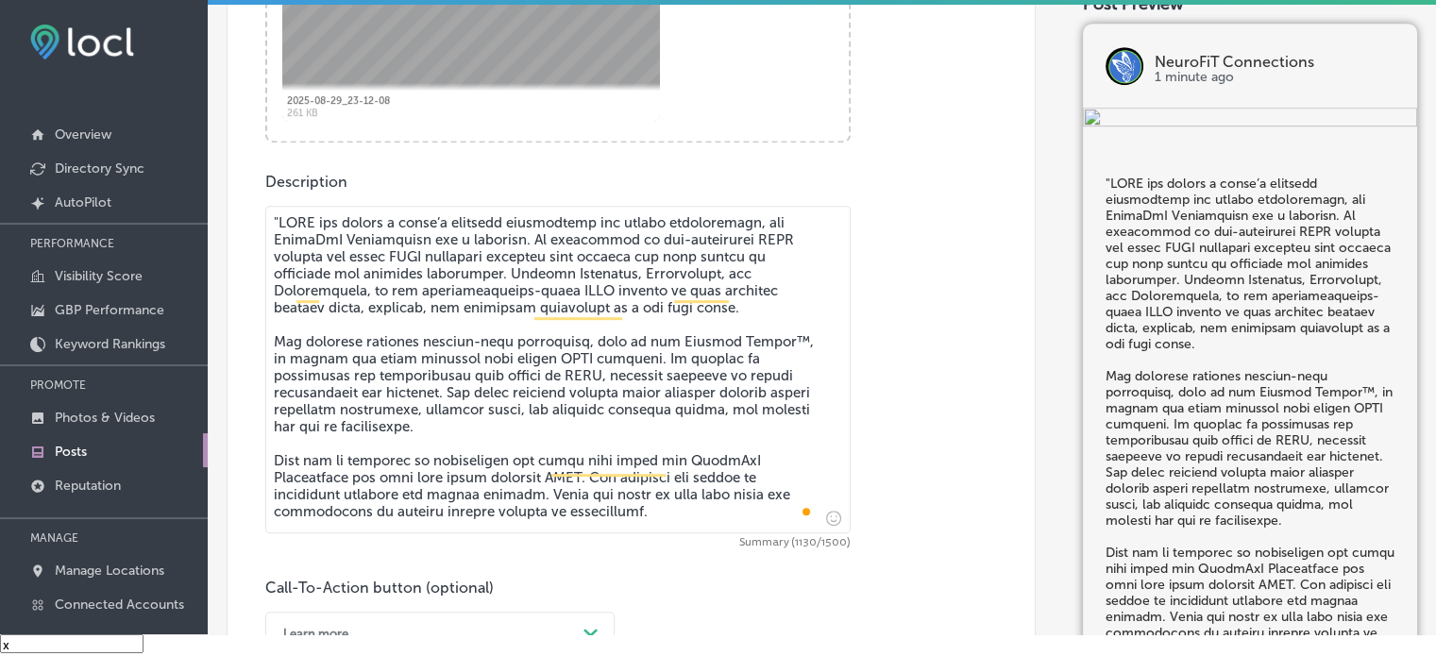
click at [279, 218] on textarea "To enrich screen reader interactions, please activate Accessibility in Grammarl…" at bounding box center [557, 370] width 585 height 328
click at [423, 377] on textarea "To enrich screen reader interactions, please activate Accessibility in Grammarl…" at bounding box center [557, 370] width 585 height 328
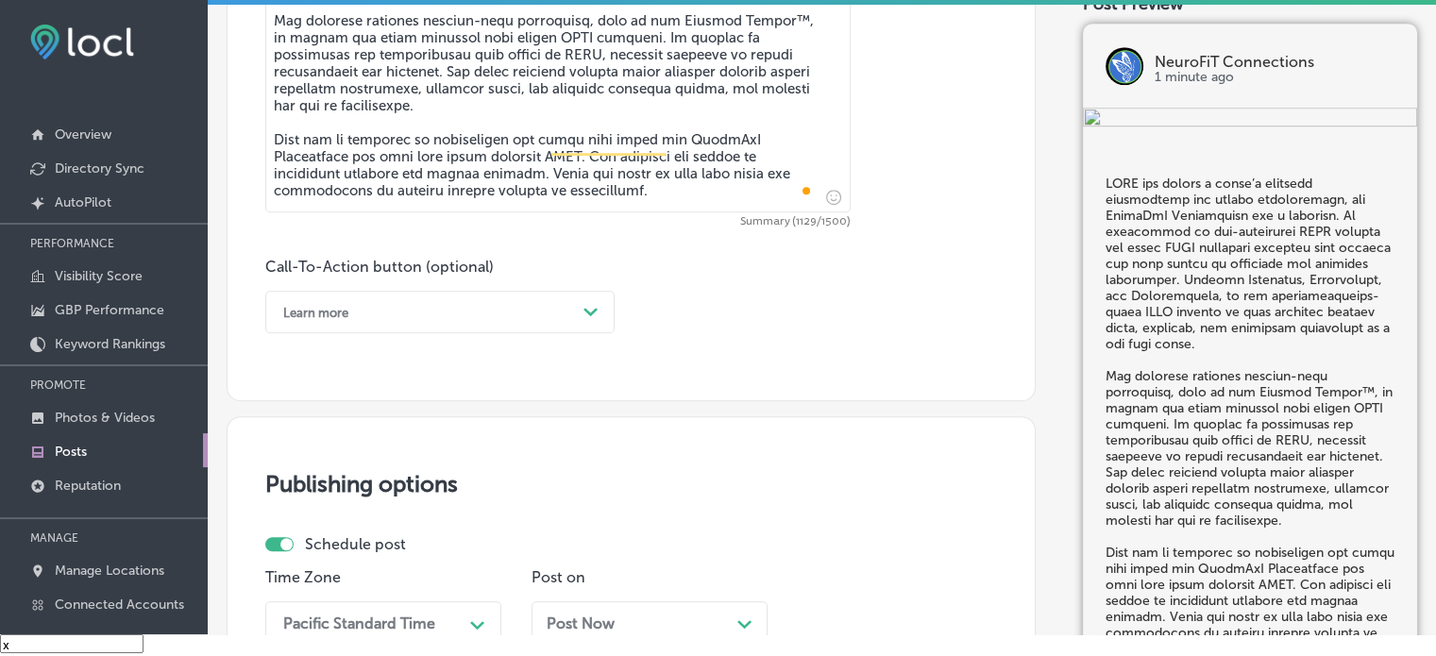
scroll to position [1208, 0]
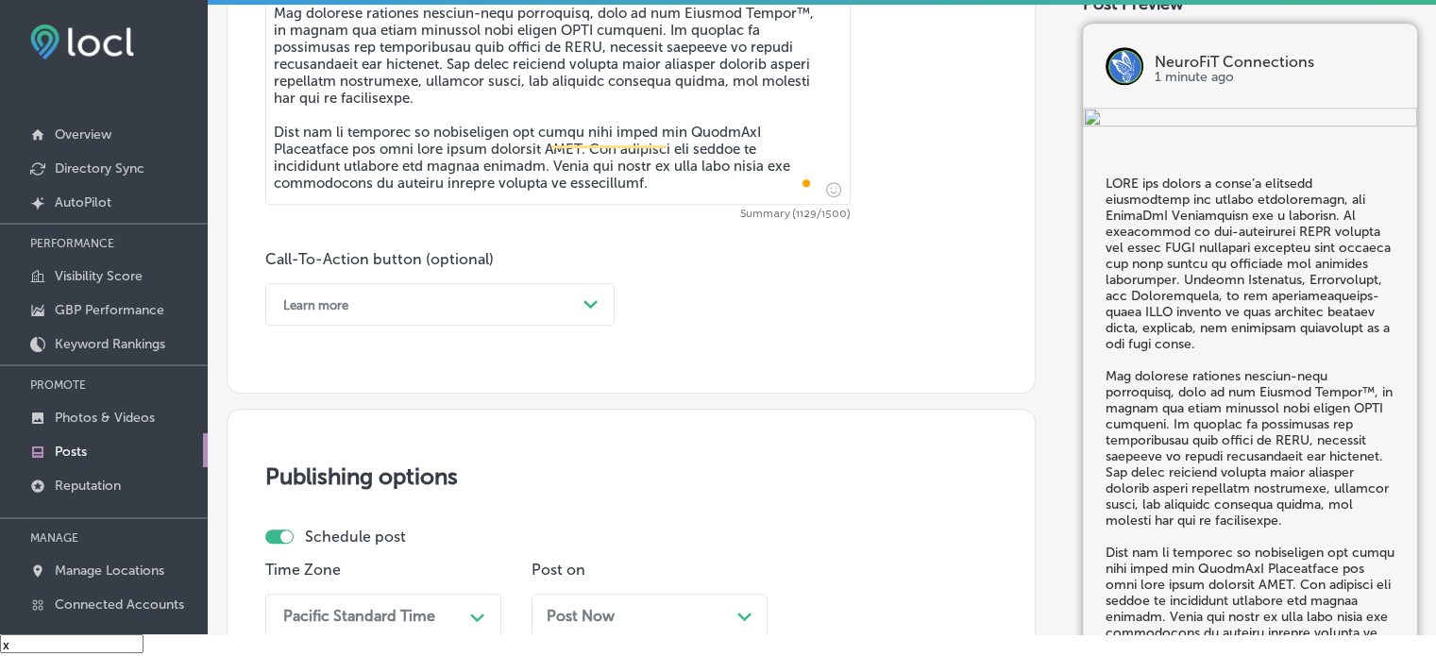
type textarea "ADHD can impact a child’s academic performance and social interactions, but Neu…"
click at [420, 302] on div "Learn more" at bounding box center [425, 304] width 302 height 29
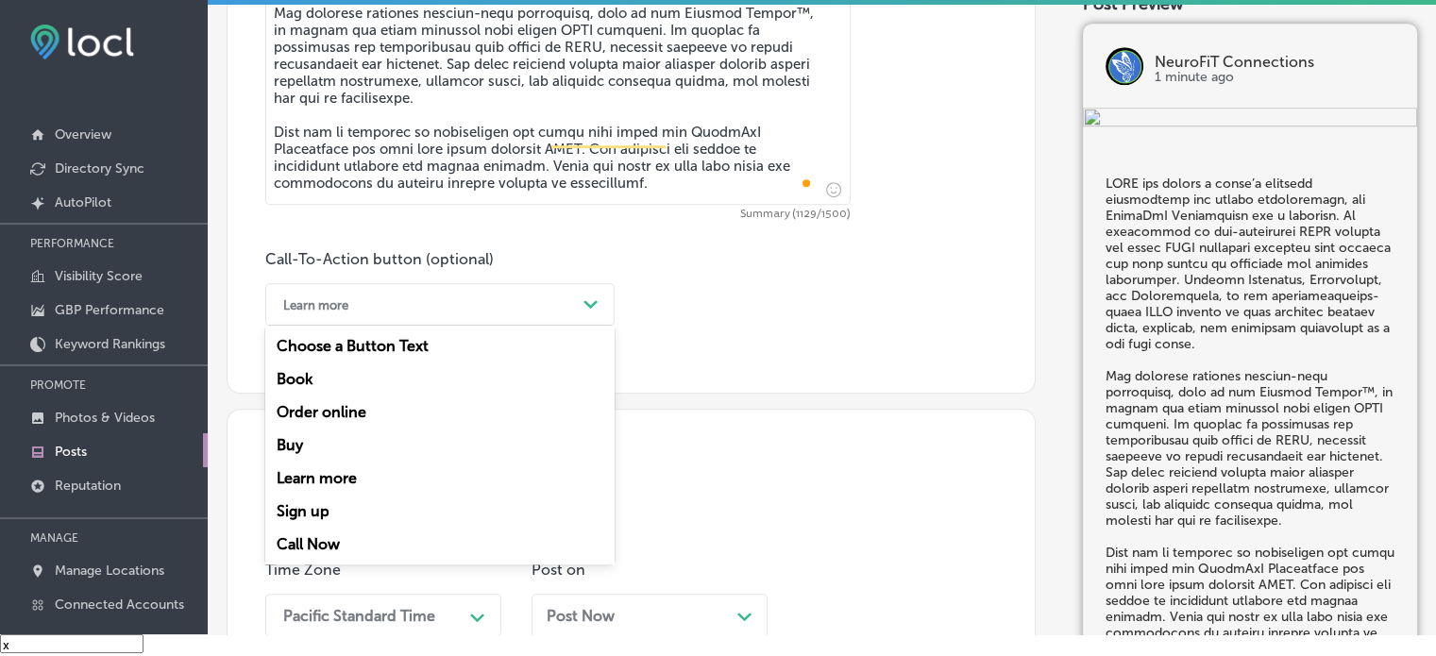
click at [325, 544] on div "Call Now" at bounding box center [439, 544] width 349 height 33
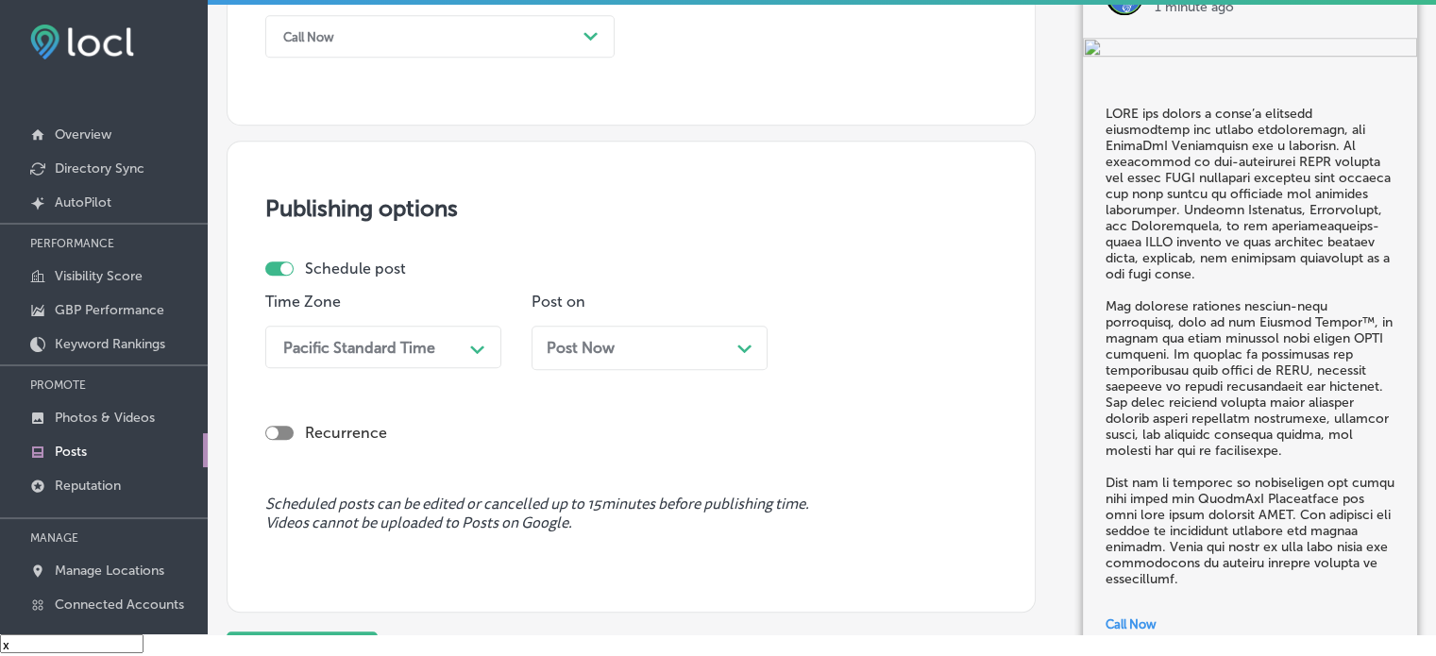
scroll to position [1484, 0]
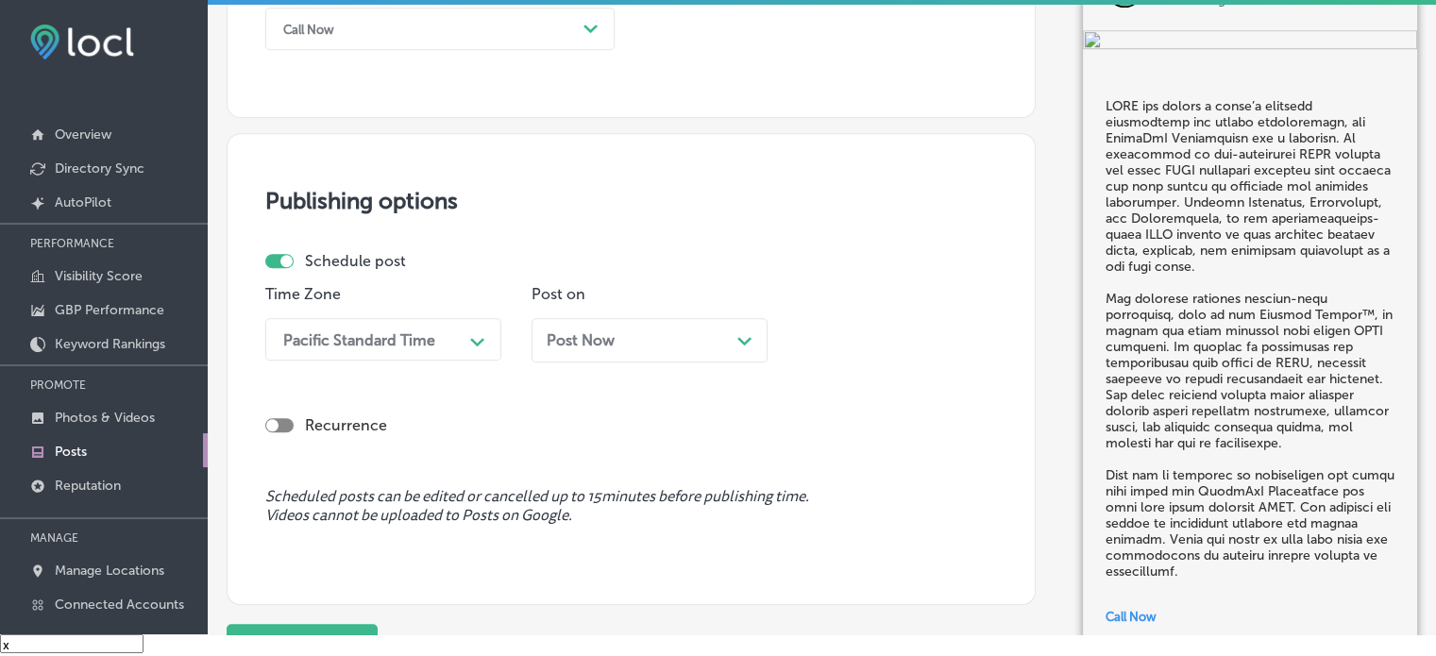
click at [426, 332] on div "Pacific Standard Time" at bounding box center [359, 339] width 152 height 18
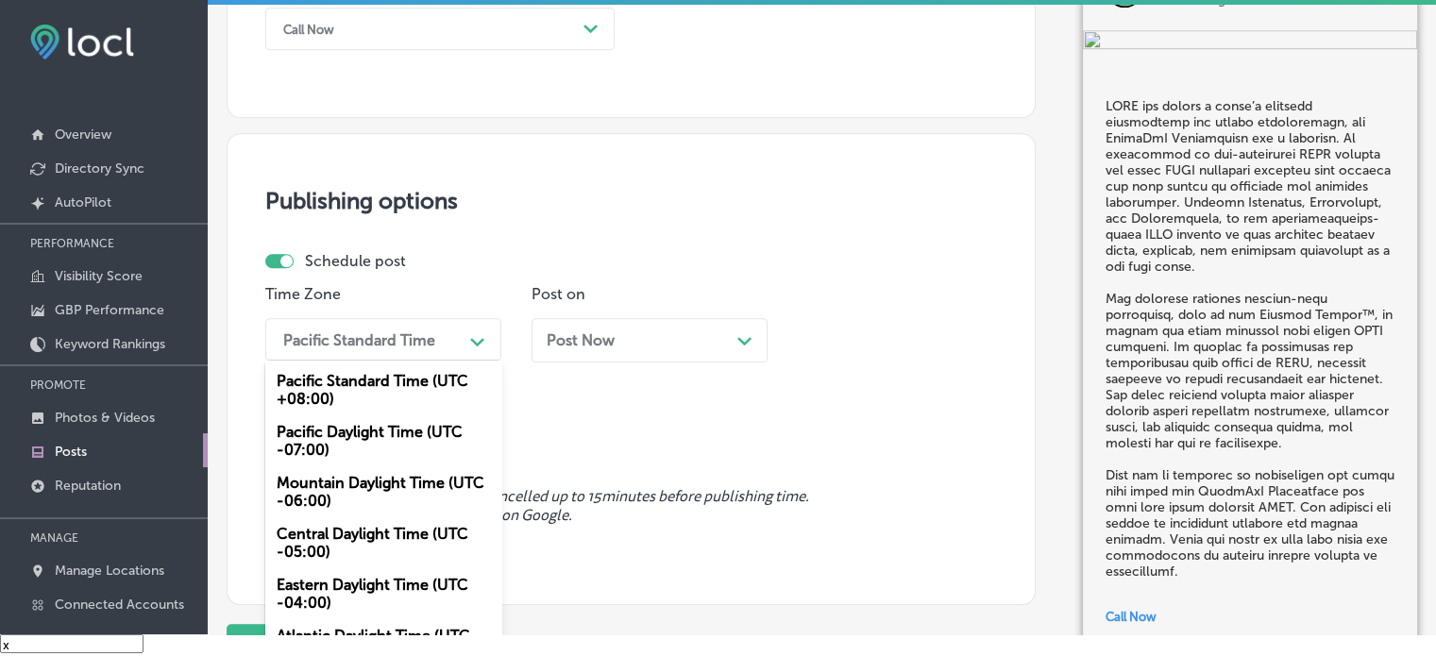
click at [355, 492] on div "Mountain Daylight Time (UTC -06:00)" at bounding box center [383, 491] width 236 height 51
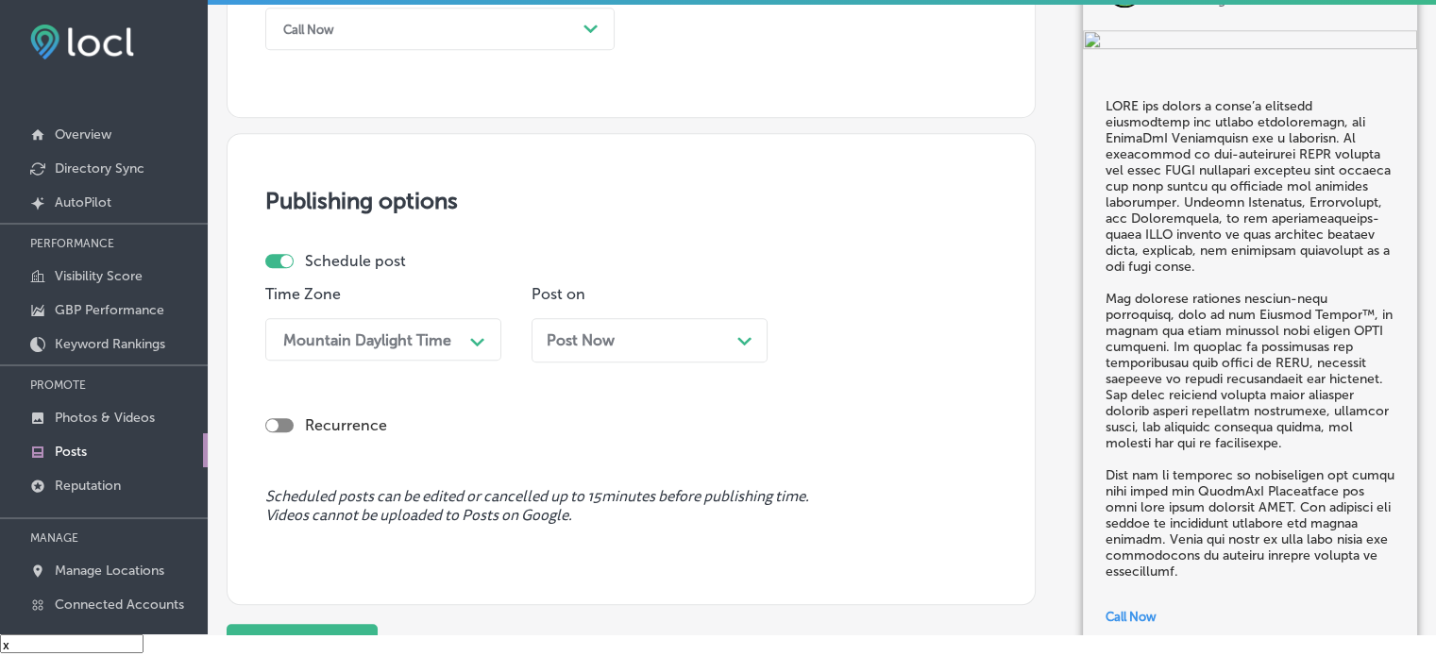
click at [619, 343] on div "Post Now Path Created with Sketch." at bounding box center [650, 340] width 206 height 18
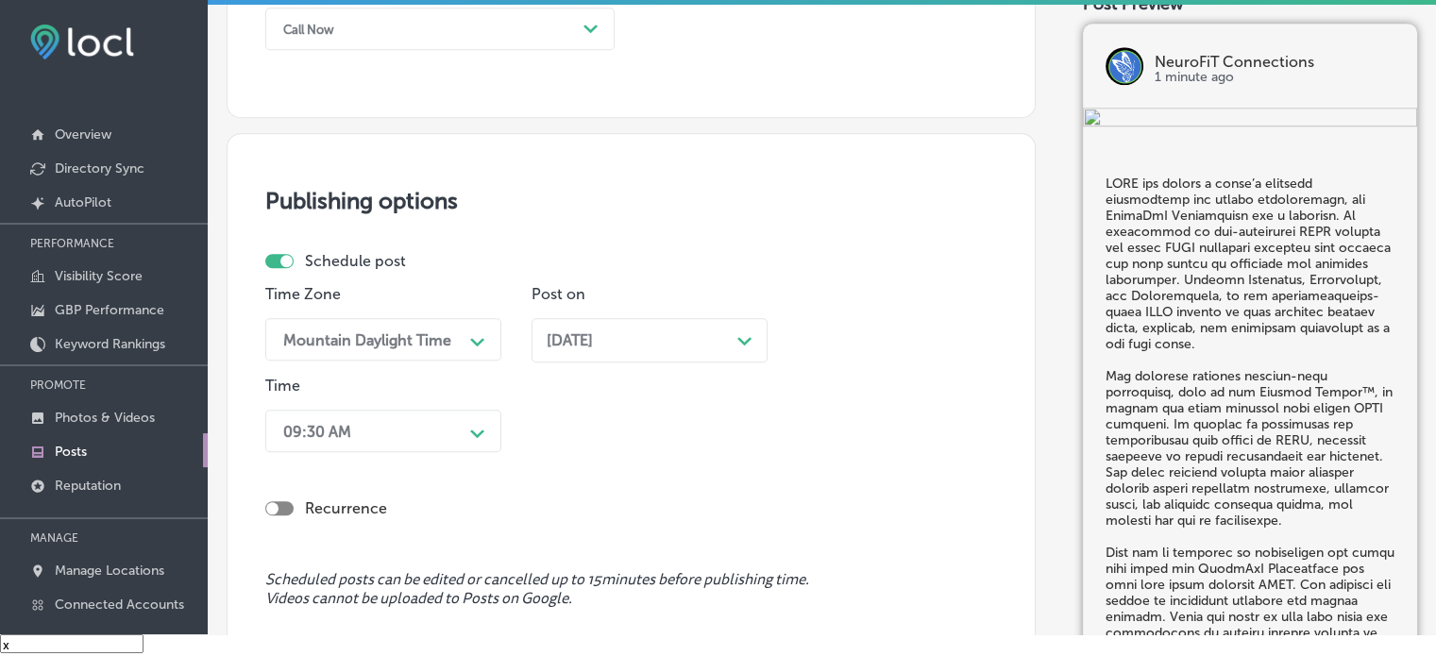
scroll to position [1570, 0]
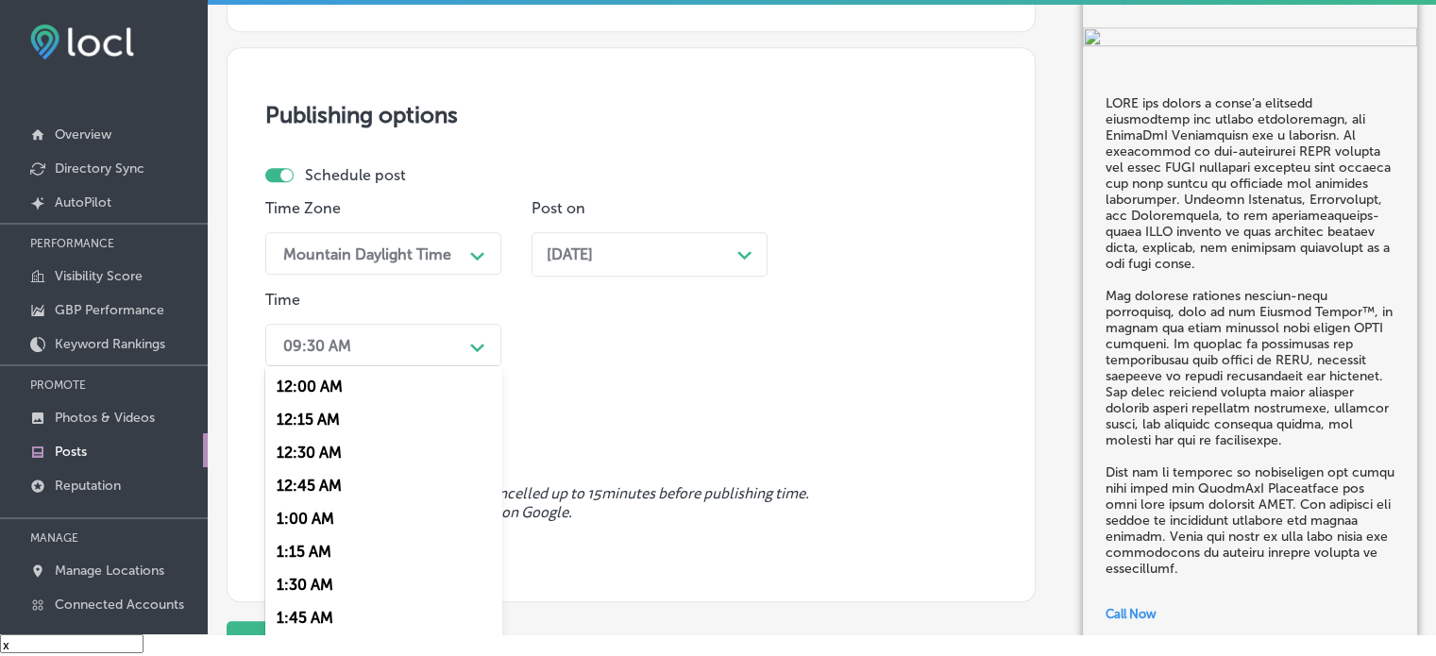
click at [433, 366] on div "option 7:00 AM, selected. option 12:15 AM focused, 2 of 96. 96 results availabl…" at bounding box center [383, 345] width 236 height 42
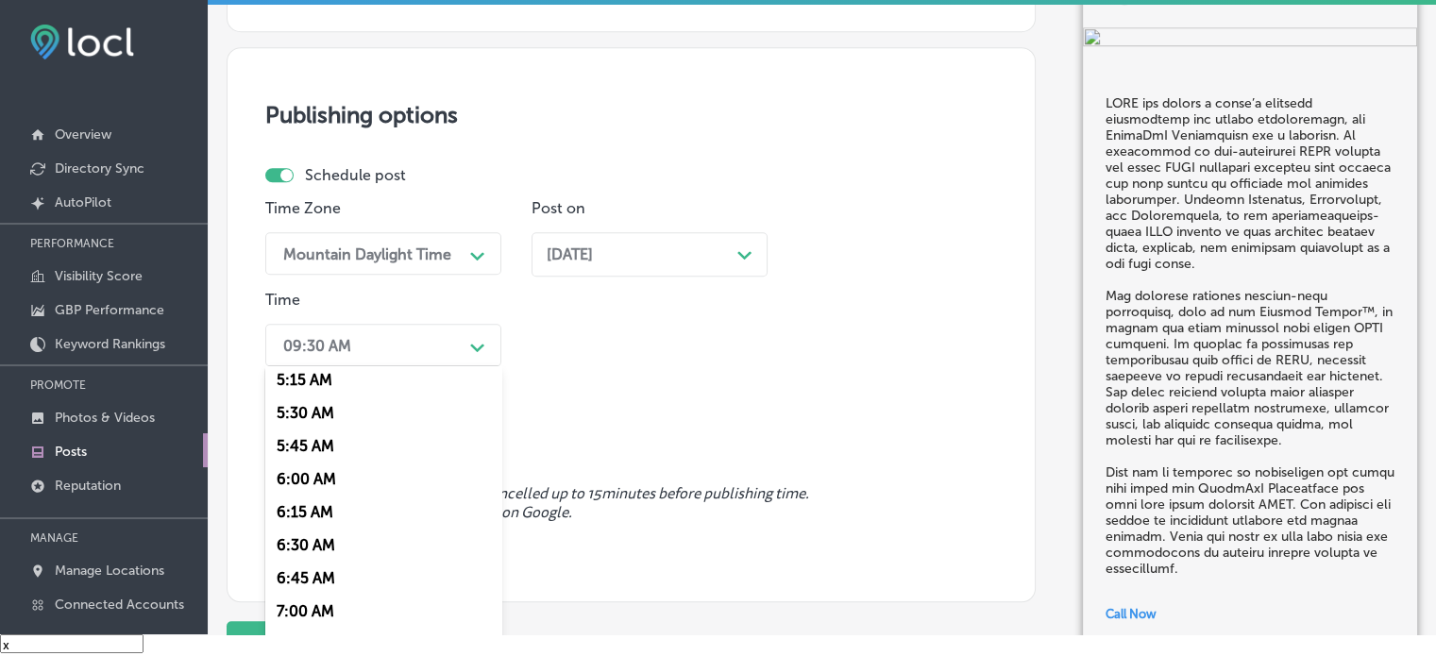
scroll to position [701, 0]
click at [312, 605] on div "7:00 AM" at bounding box center [383, 610] width 236 height 33
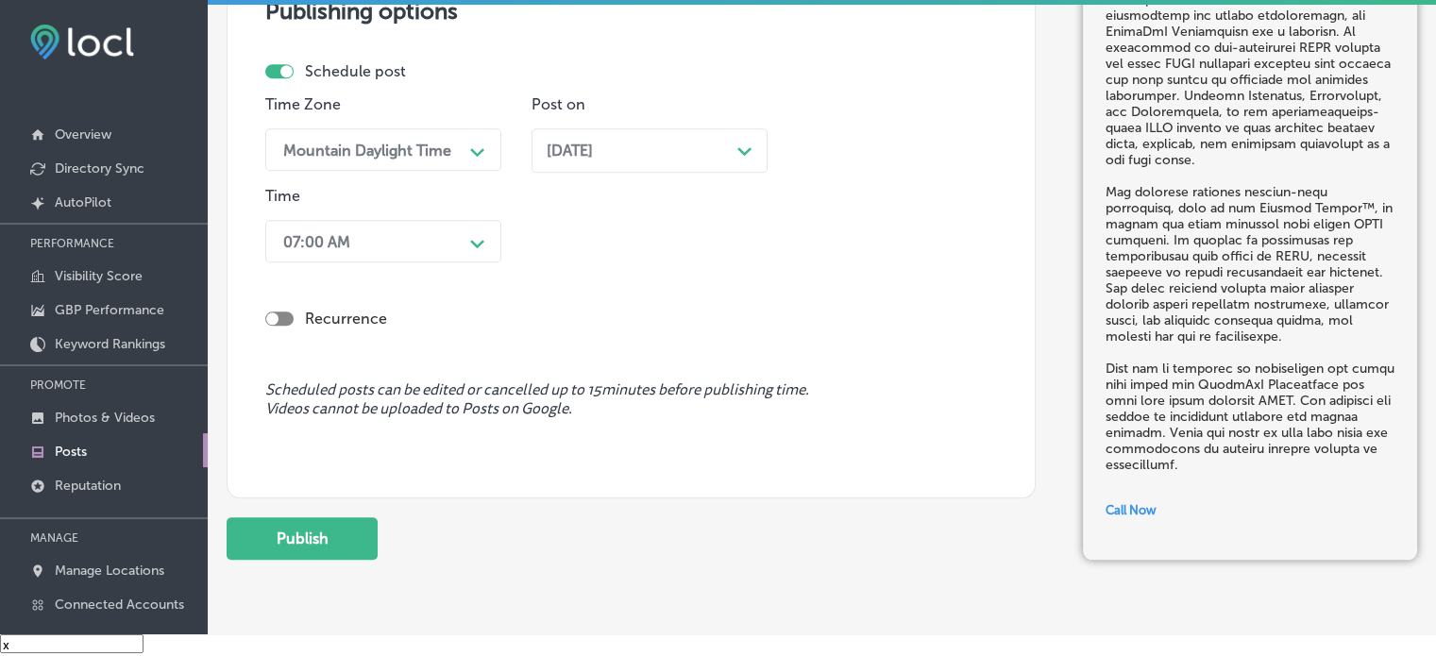
scroll to position [1676, 0]
click at [317, 538] on button "Publish" at bounding box center [302, 536] width 151 height 42
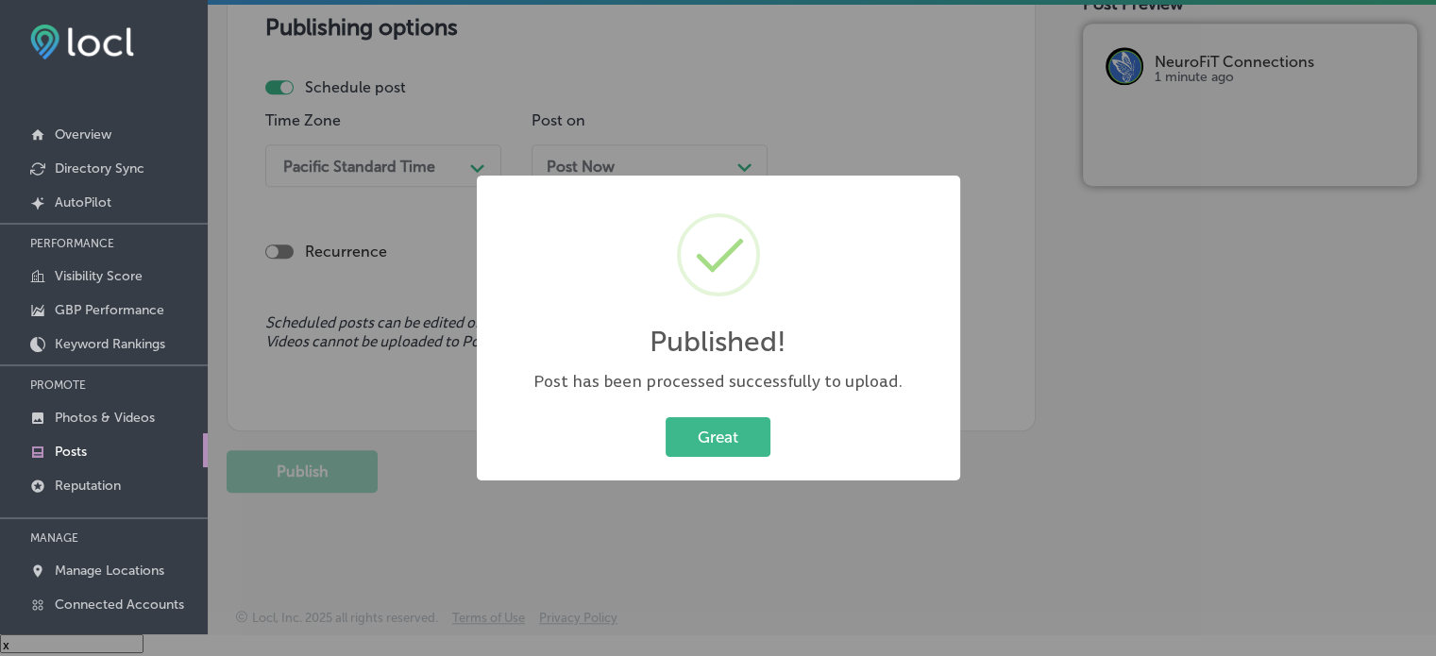
scroll to position [1658, 0]
click at [730, 440] on button "Great" at bounding box center [718, 436] width 105 height 39
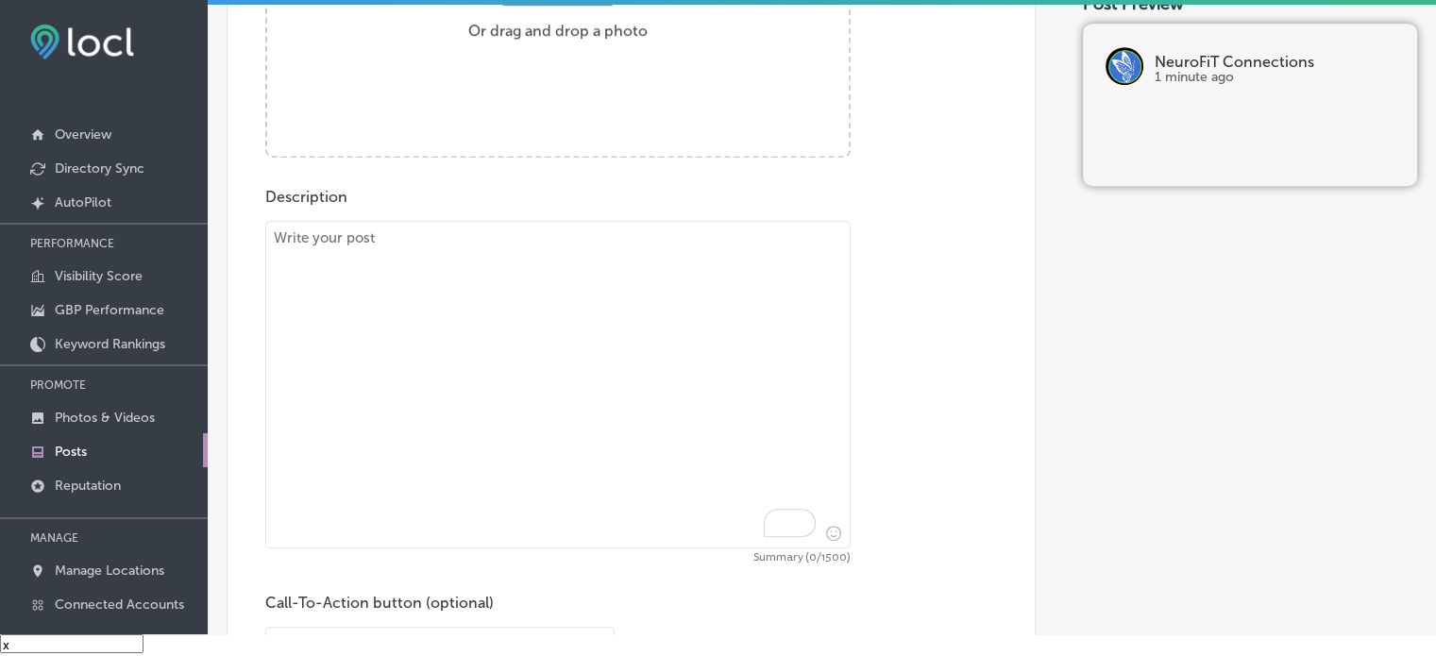
scroll to position [861, 0]
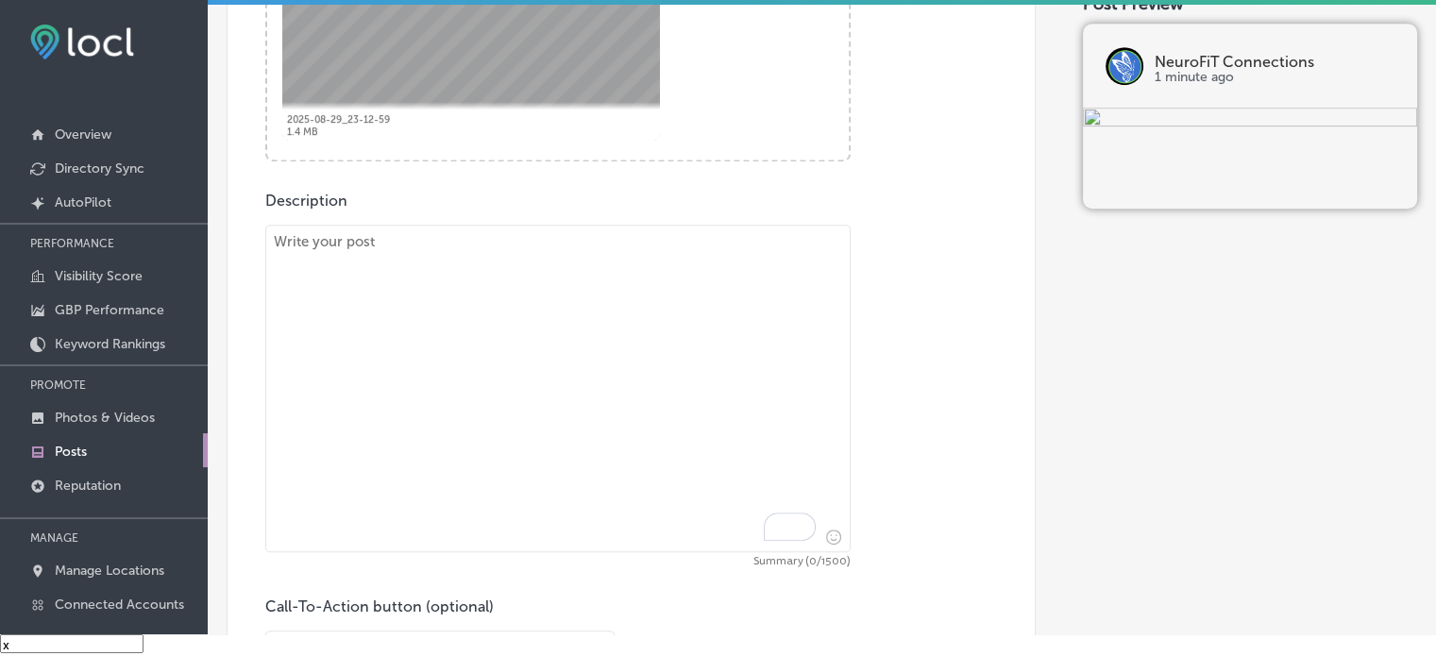
click at [613, 380] on textarea "To enrich screen reader interactions, please activate Accessibility in Grammarl…" at bounding box center [557, 389] width 585 height 328
paste textarea ""Finding the right ADHD treatment for your child is crucial for long-term succe…"
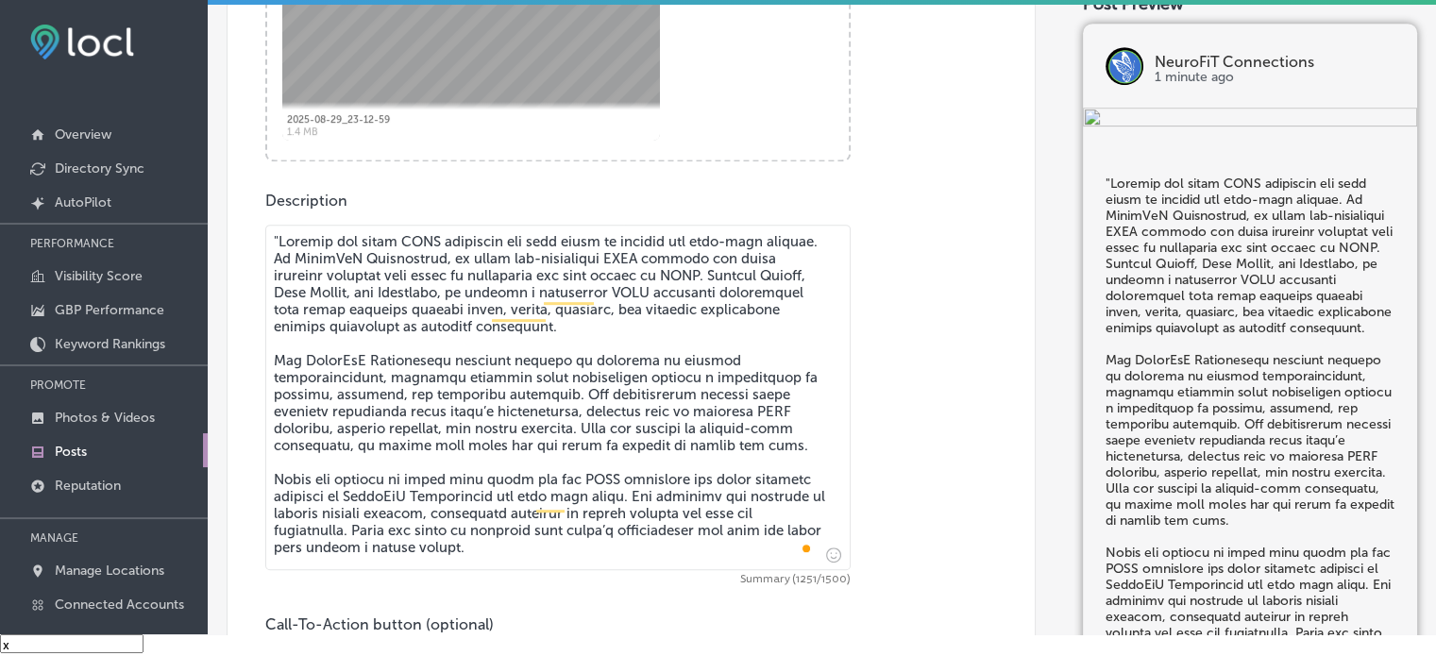
click at [275, 228] on textarea "To enrich screen reader interactions, please activate Accessibility in Grammarl…" at bounding box center [557, 398] width 585 height 346
click at [439, 434] on textarea "To enrich screen reader interactions, please activate Accessibility in Grammarl…" at bounding box center [557, 398] width 585 height 346
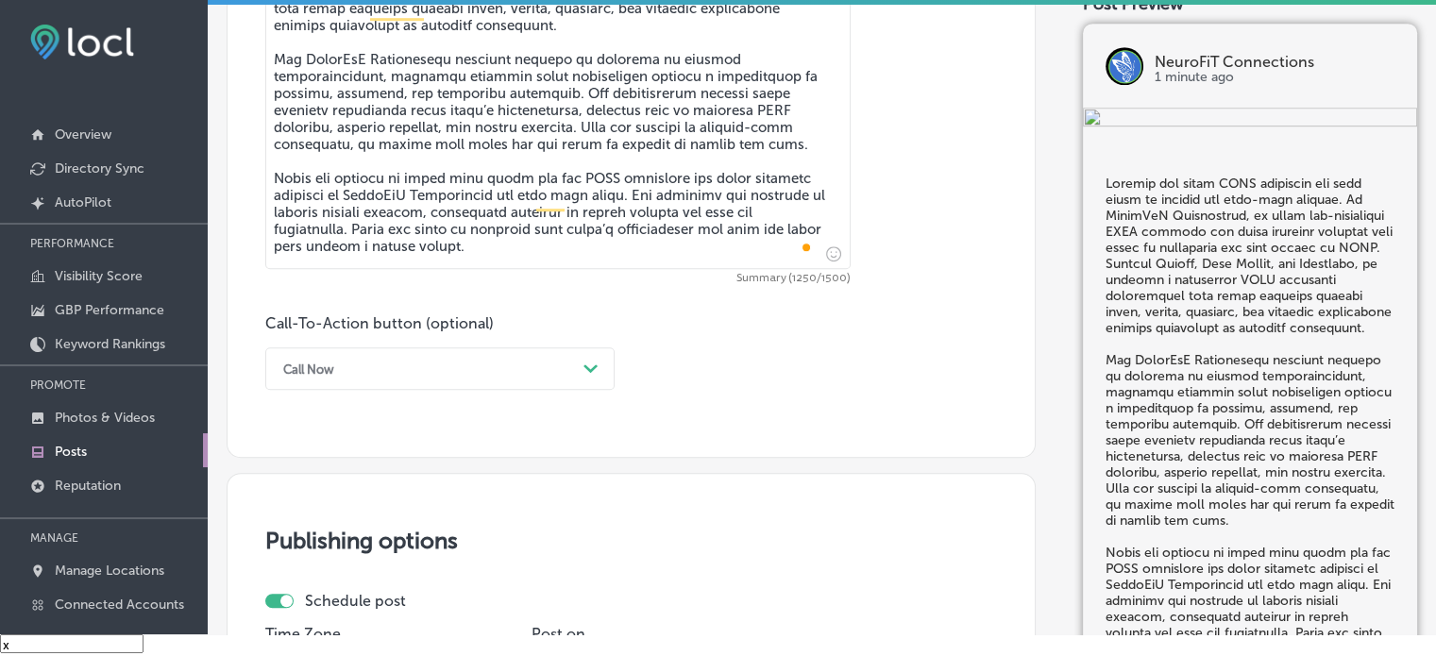
scroll to position [1167, 0]
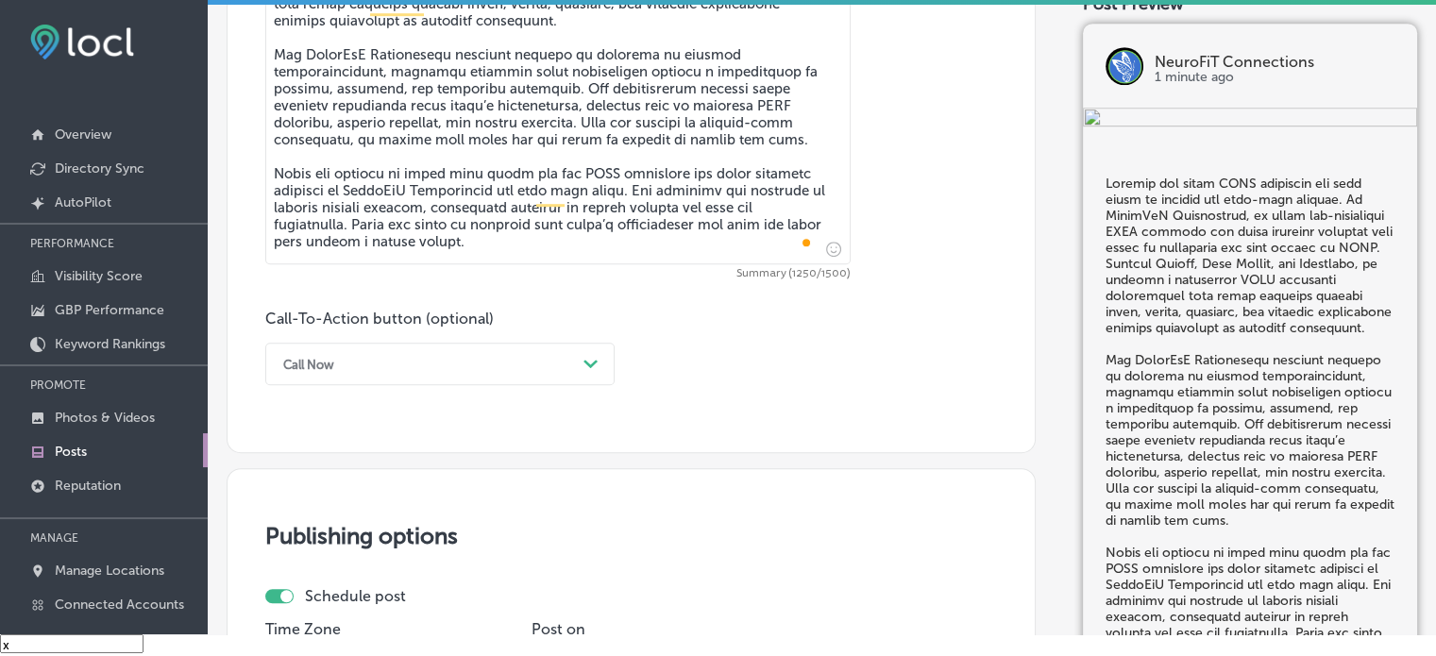
type textarea "Finding the right ADHD treatment for your child is crucial for long-term succes…"
click at [498, 381] on div "Call Now Path Created with Sketch." at bounding box center [439, 364] width 349 height 42
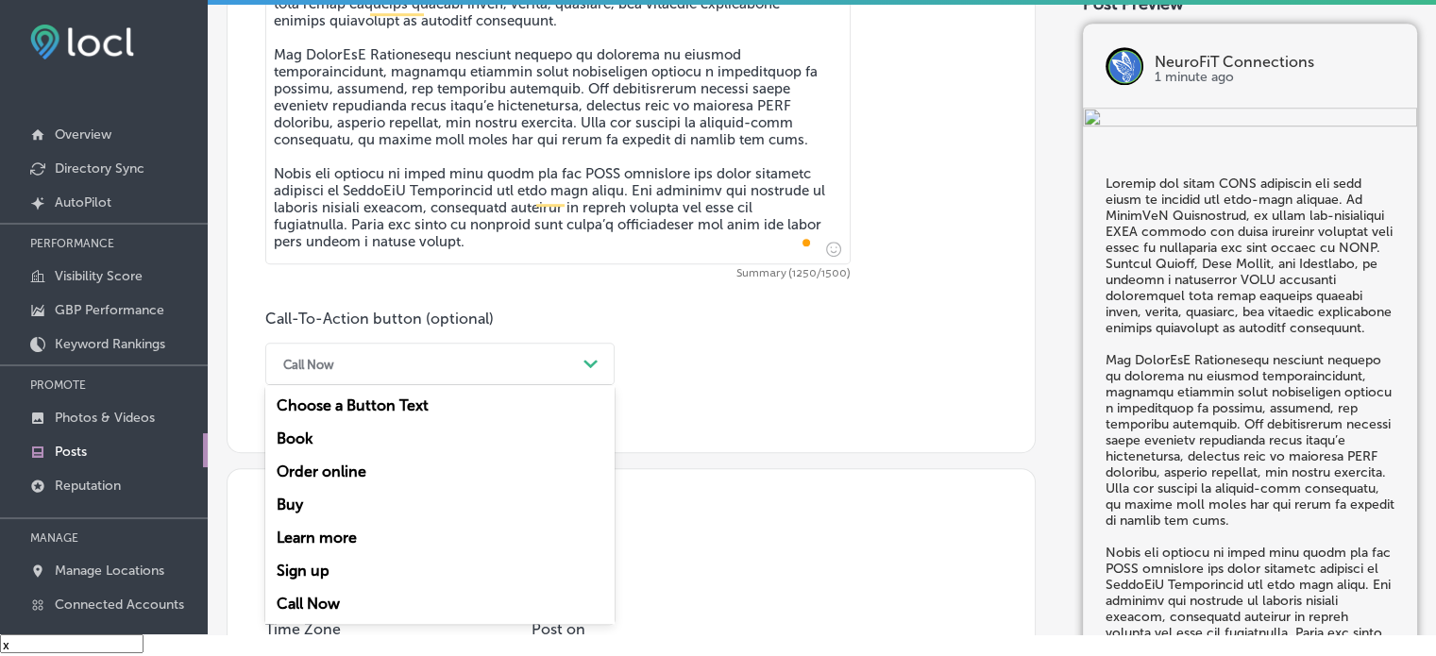
click at [367, 530] on div "Learn more" at bounding box center [439, 537] width 349 height 33
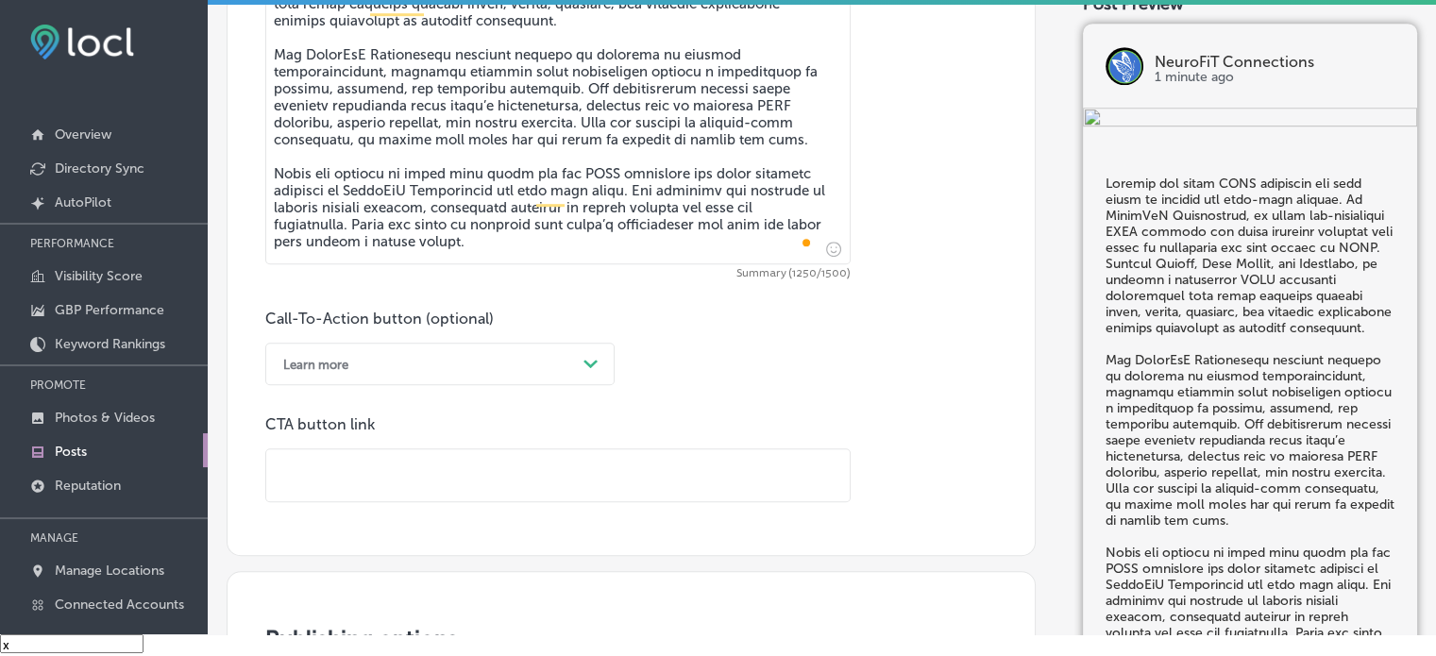
click at [470, 452] on input "text" at bounding box center [557, 475] width 583 height 52
paste input "https://neurofitconnections.com/"
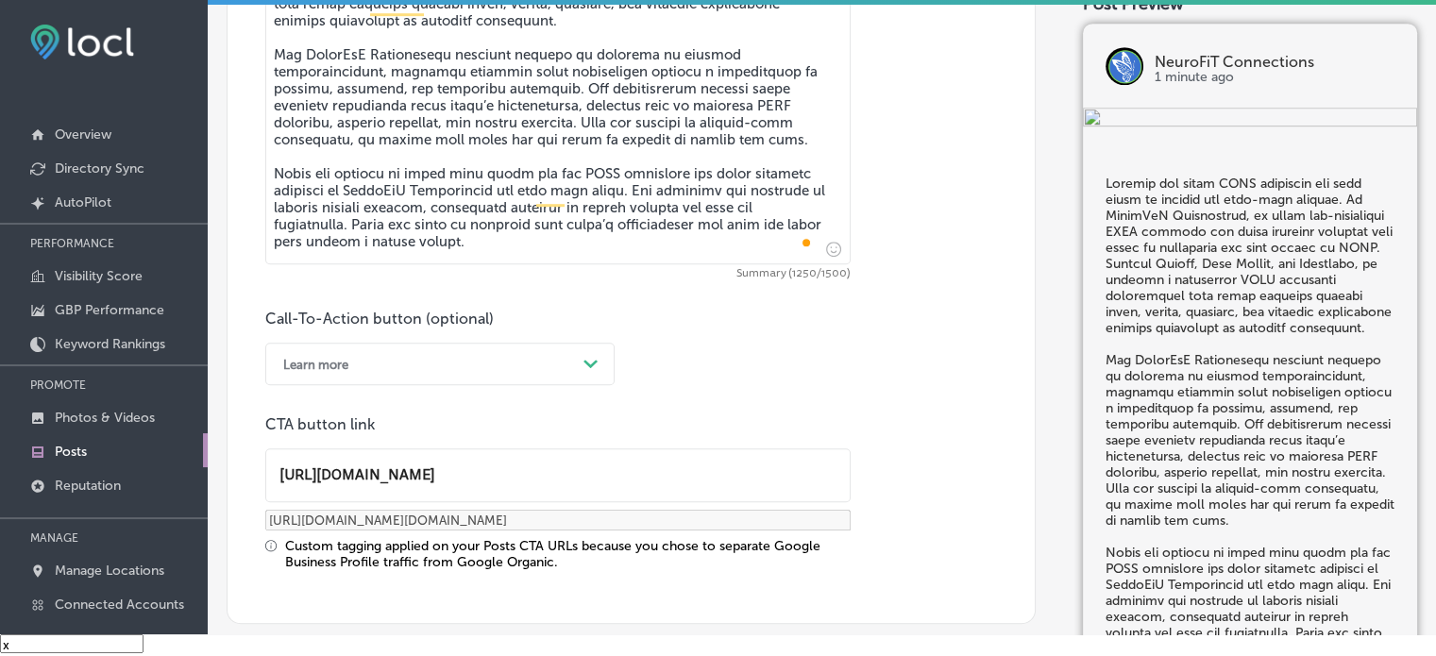
type input "https://neurofitconnections.com/"
click at [483, 553] on div "Custom tagging applied on your Posts CTA URLs because you chose to separate Goo…" at bounding box center [567, 554] width 565 height 32
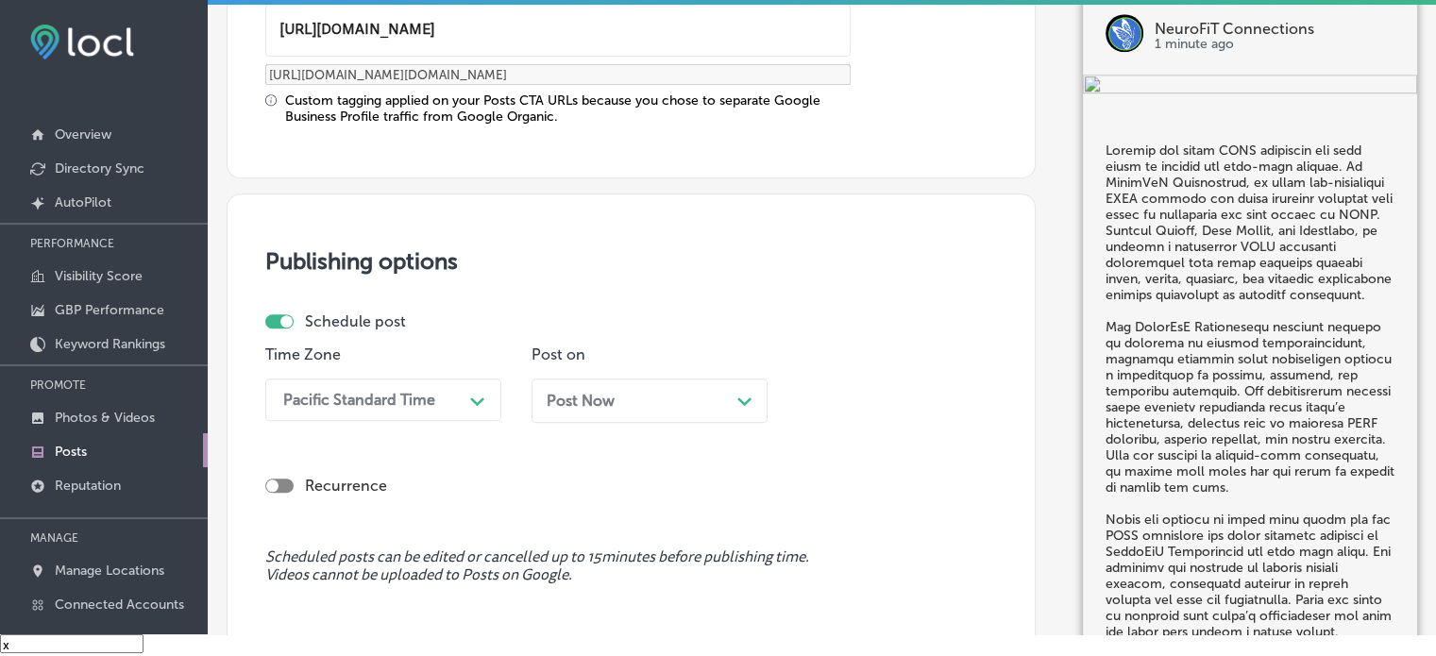
scroll to position [1665, 0]
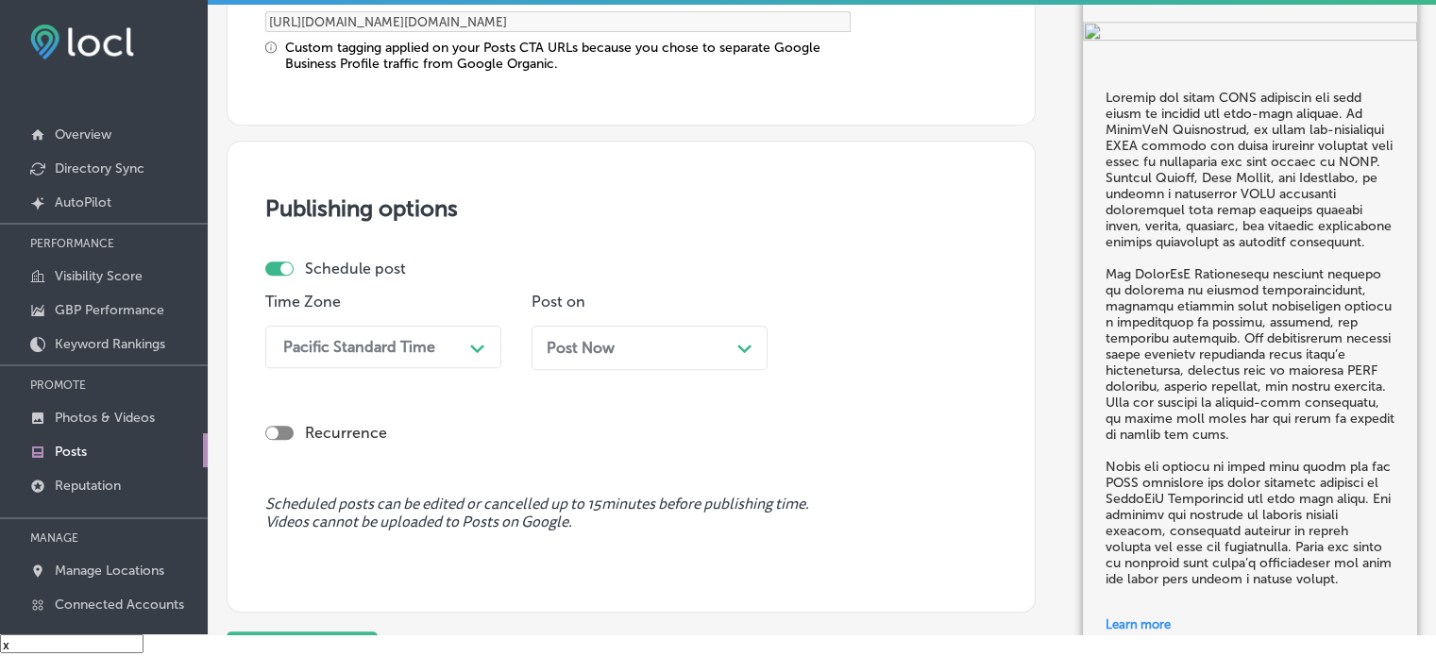
click at [443, 368] on div "Pacific Standard Time Path Created with Sketch." at bounding box center [383, 347] width 236 height 42
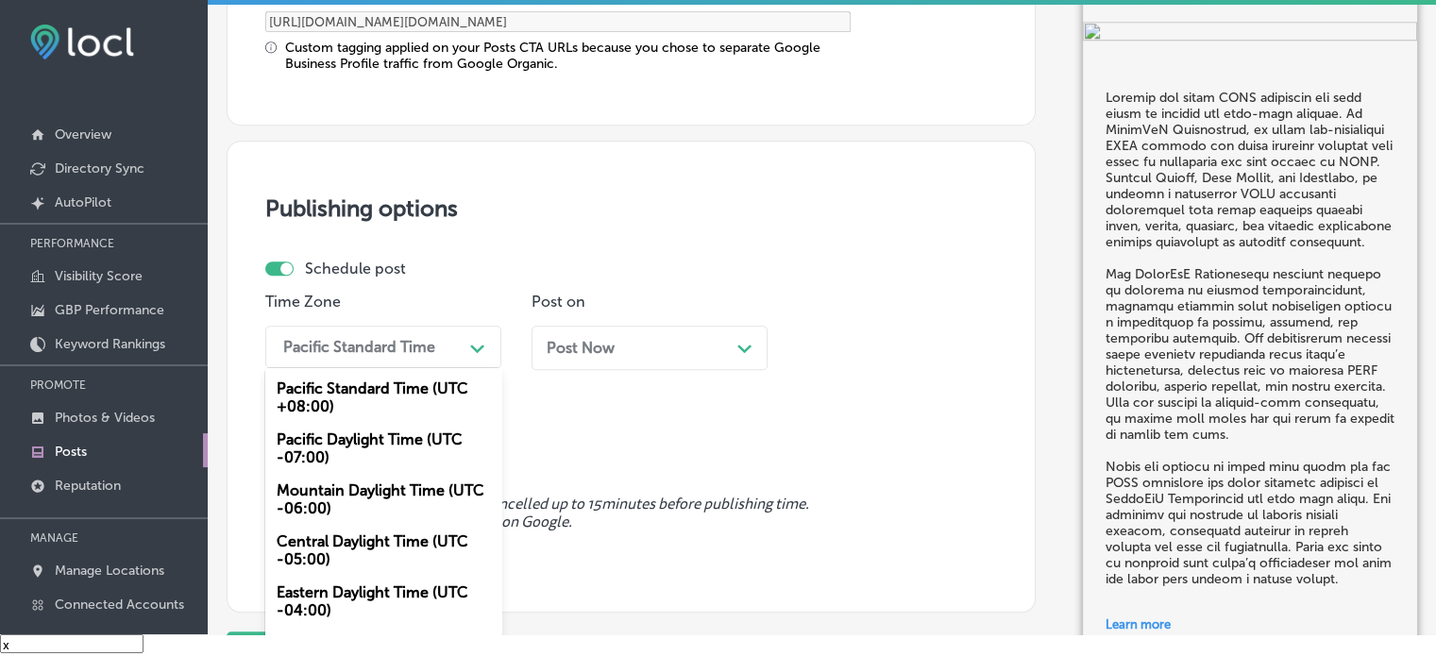
click at [398, 499] on div "Mountain Daylight Time (UTC -06:00)" at bounding box center [383, 499] width 236 height 51
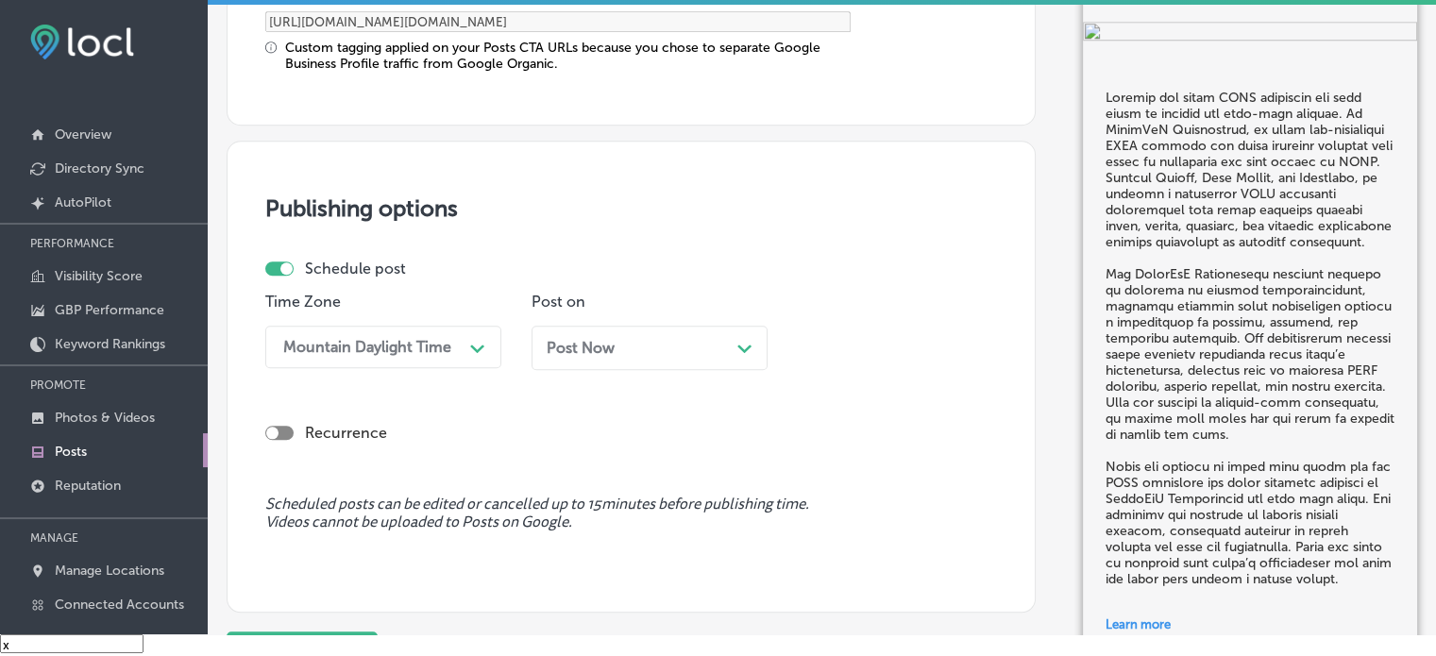
click at [717, 339] on div "Post Now Path Created with Sketch." at bounding box center [650, 348] width 206 height 18
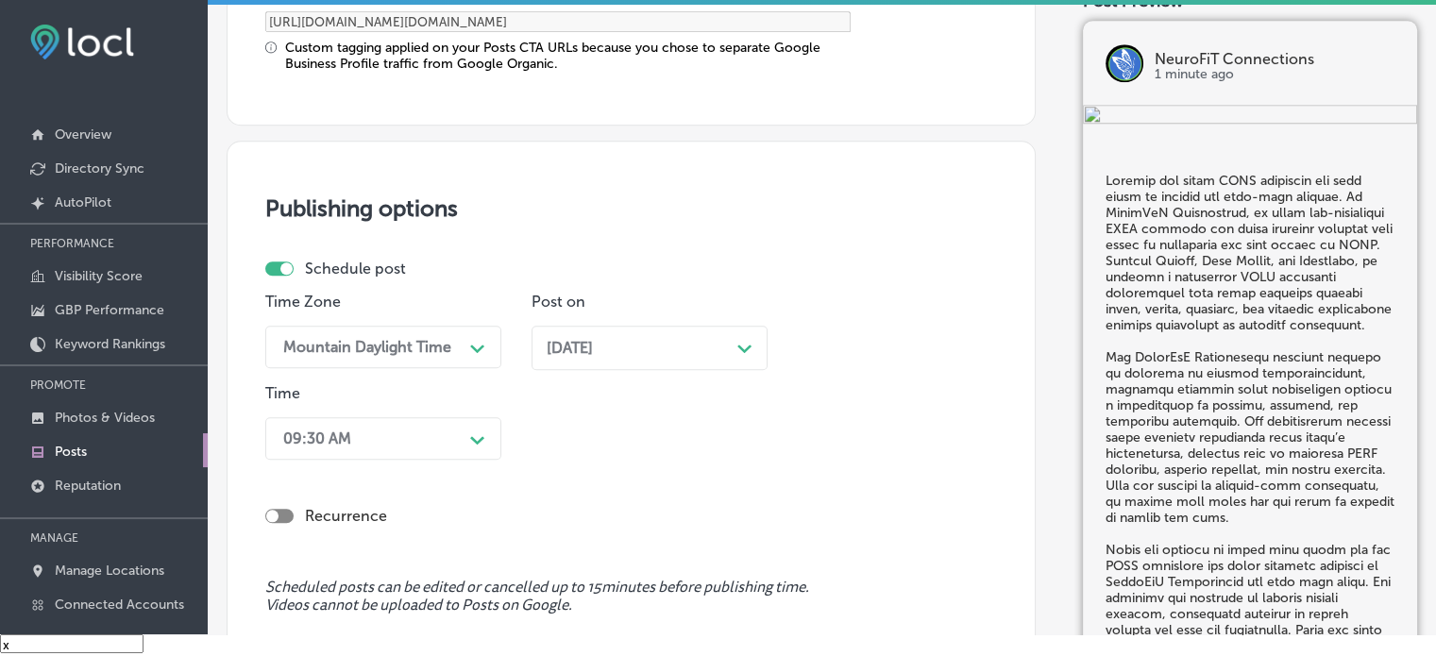
click at [446, 430] on div "09:30 AM Path Created with Sketch." at bounding box center [383, 438] width 236 height 42
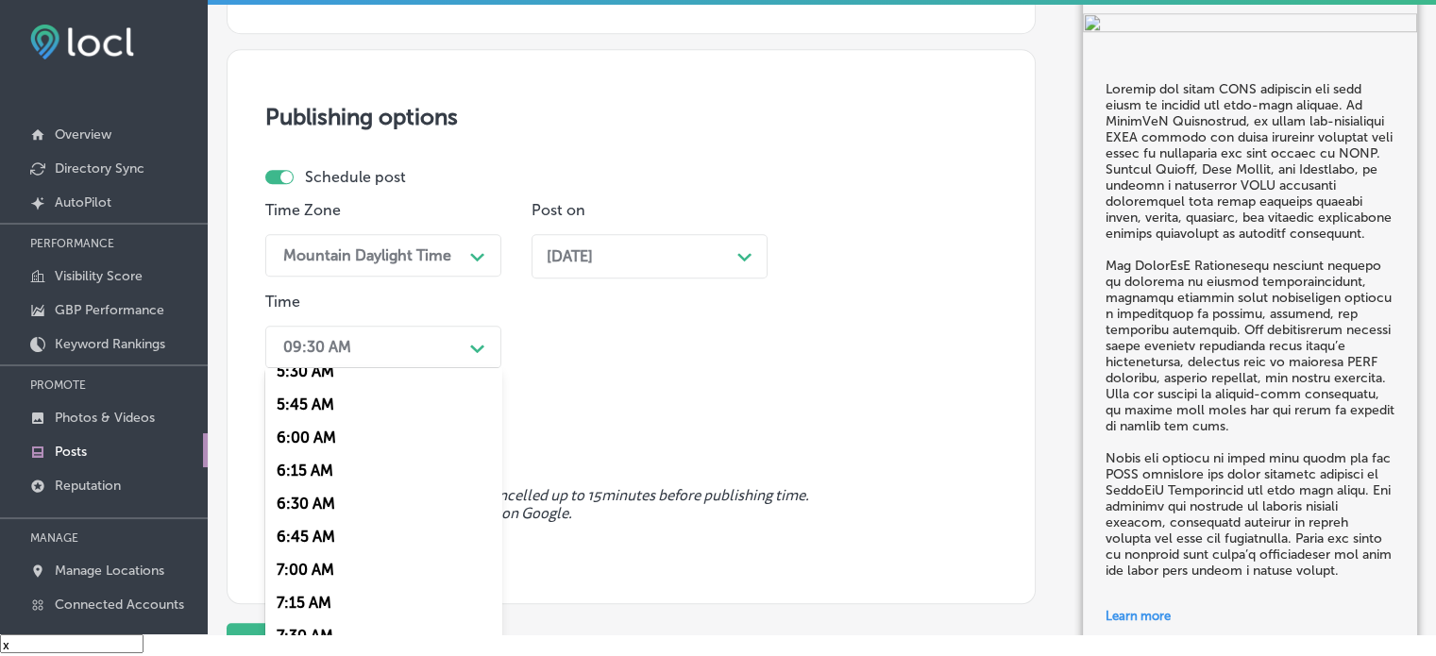
scroll to position [747, 0]
click at [312, 567] on div "7:00 AM" at bounding box center [383, 566] width 236 height 33
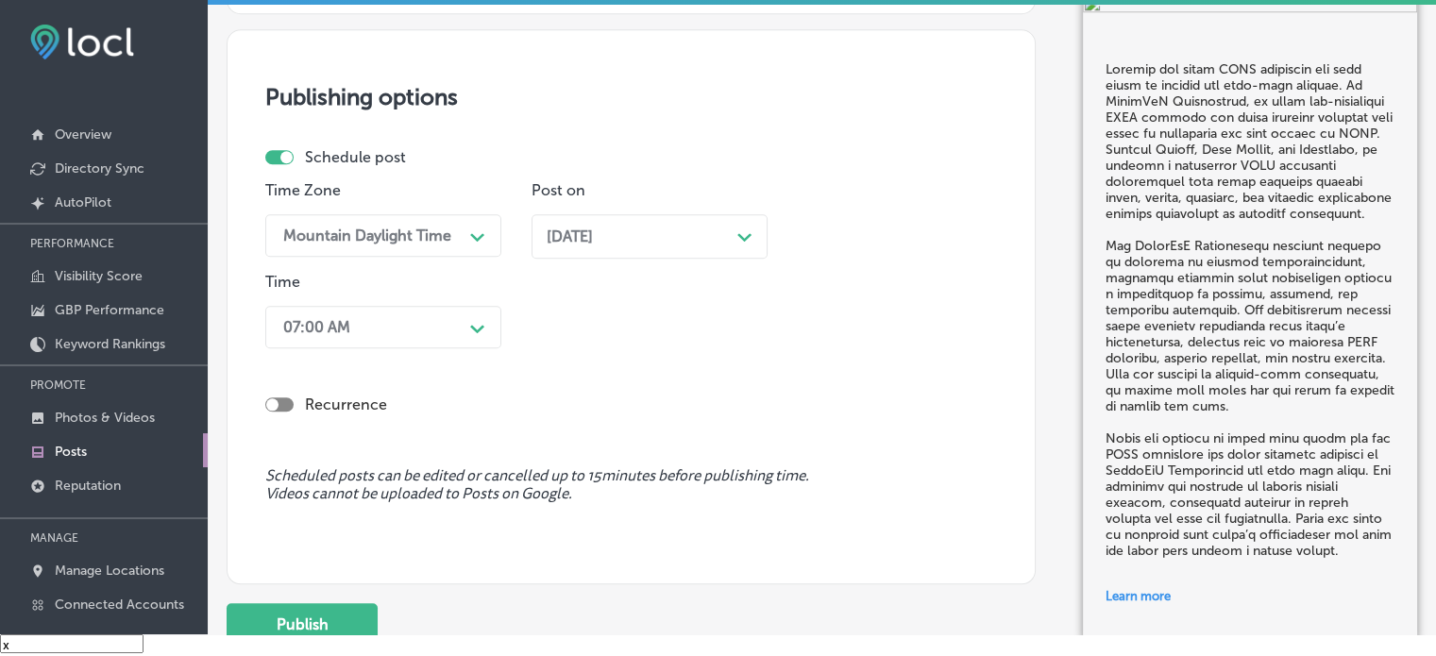
scroll to position [1841, 0]
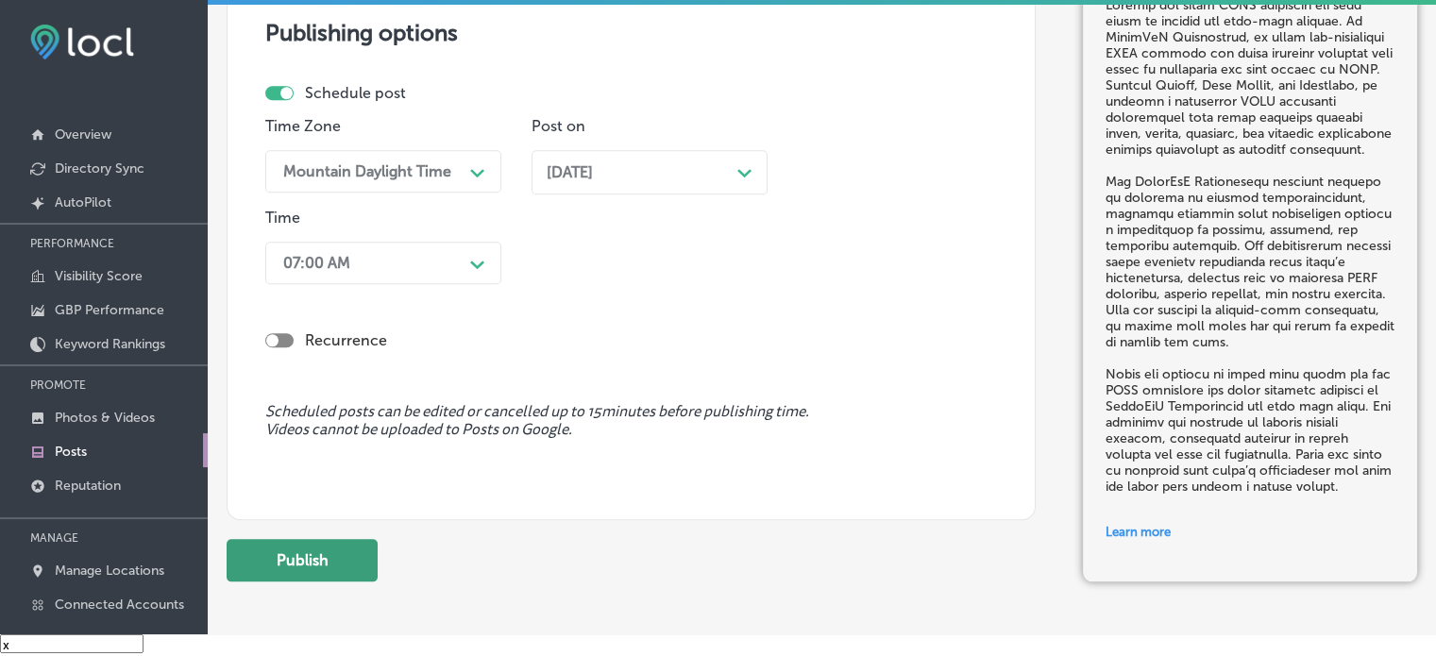
click at [321, 543] on button "Publish" at bounding box center [302, 560] width 151 height 42
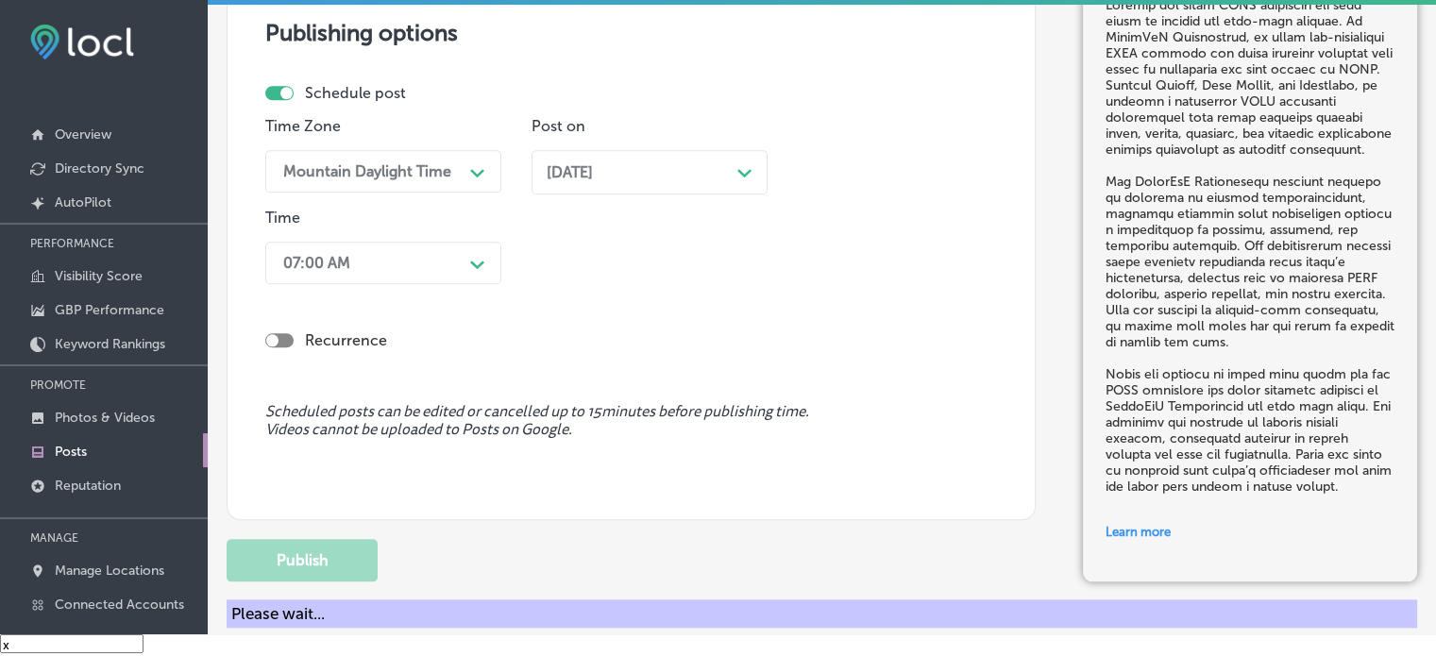
scroll to position [1672, 0]
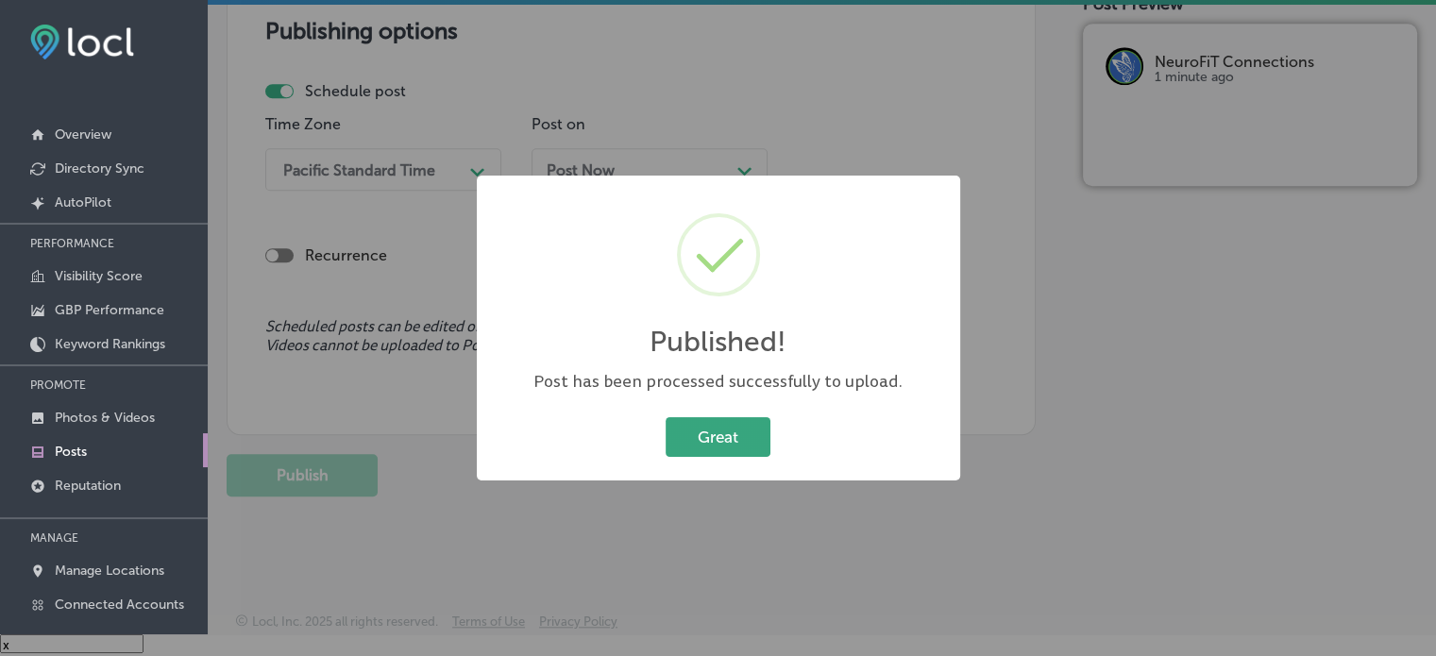
click at [742, 437] on button "Great" at bounding box center [718, 436] width 105 height 39
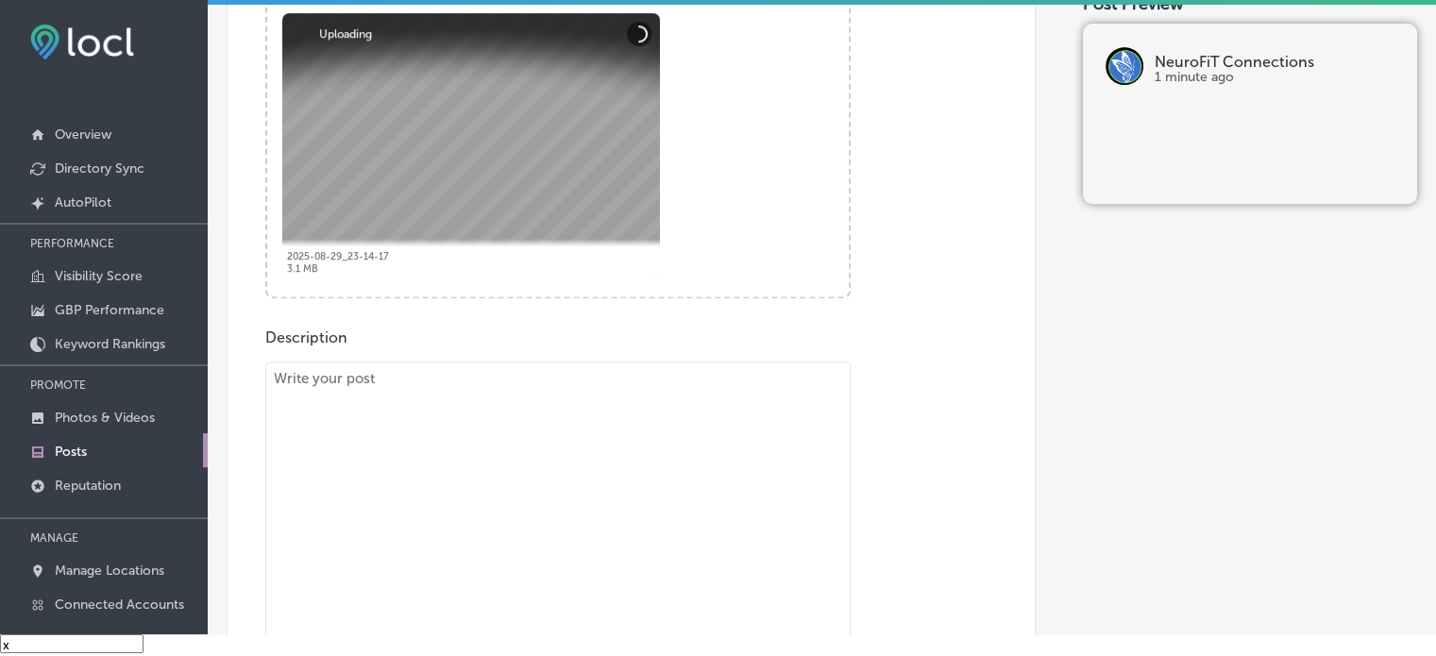
scroll to position [740, 0]
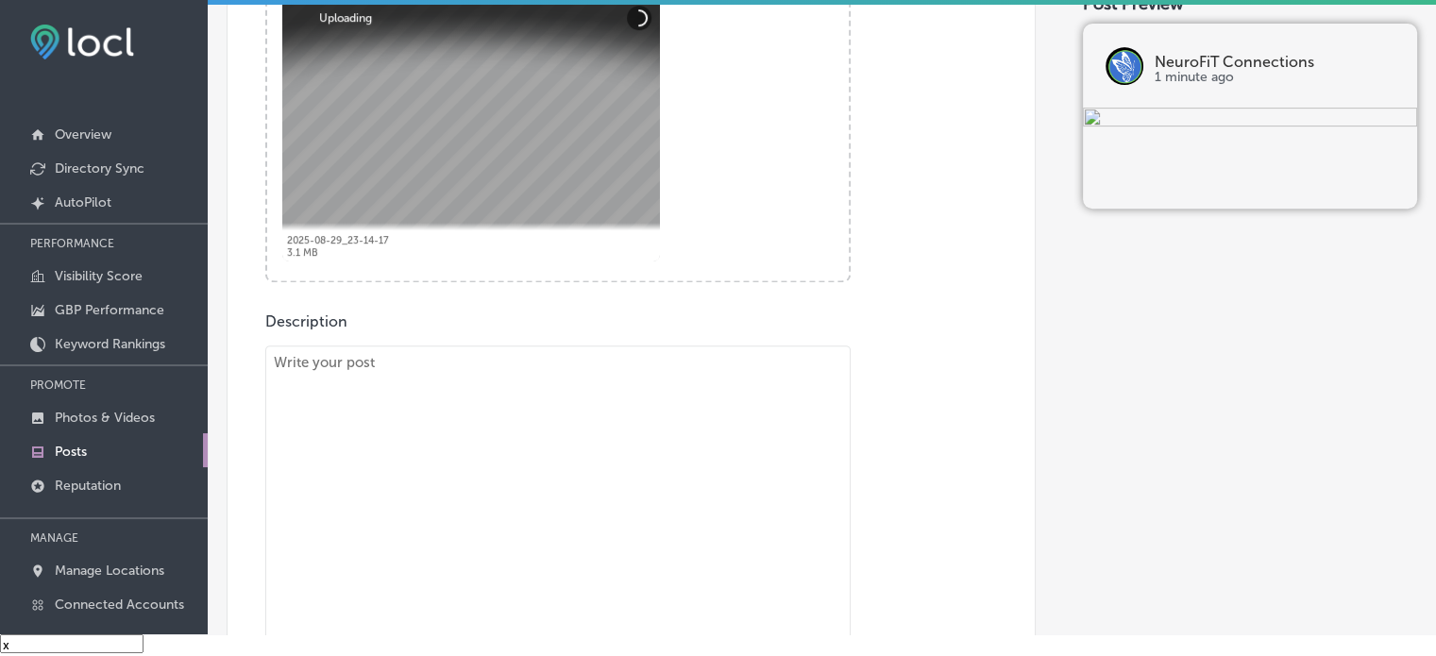
click at [607, 431] on textarea "To enrich screen reader interactions, please activate Accessibility in Grammarl…" at bounding box center [557, 519] width 585 height 346
paste textarea ""At NeuroFiT Connections, we understand the challenges that ADHD and learning d…"
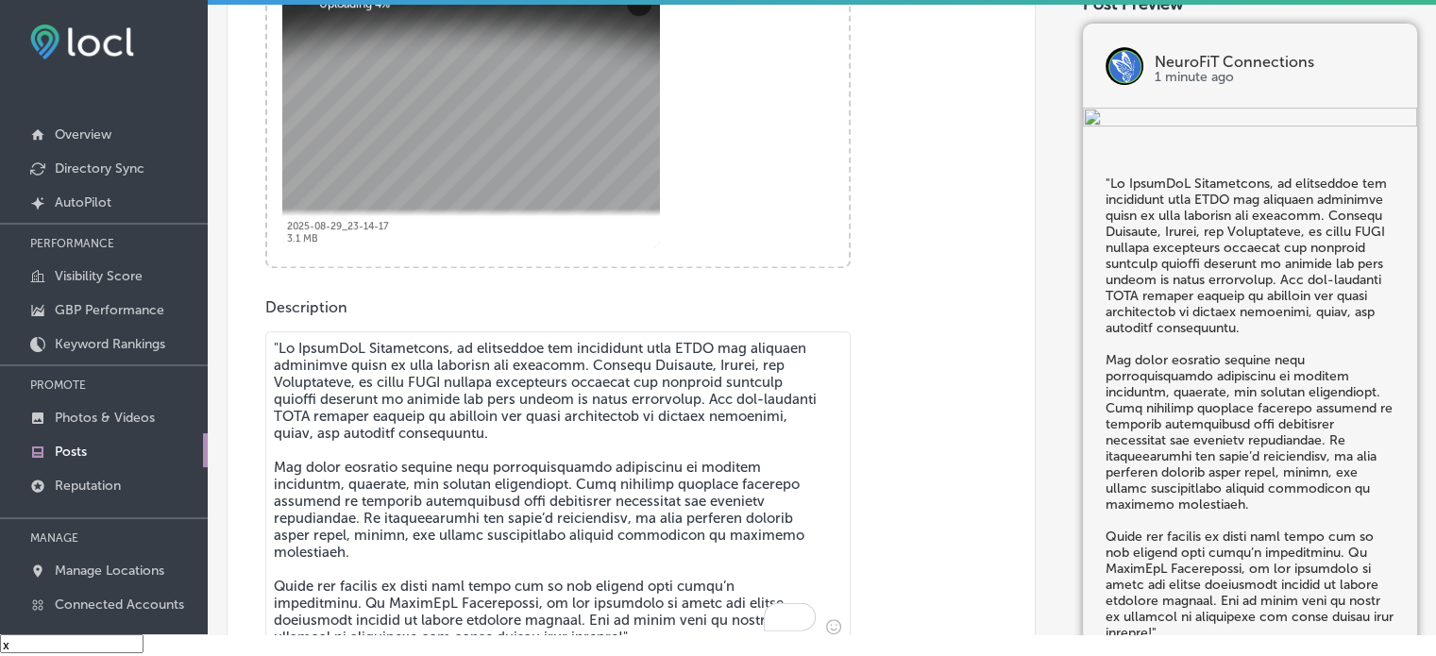
scroll to position [812, 0]
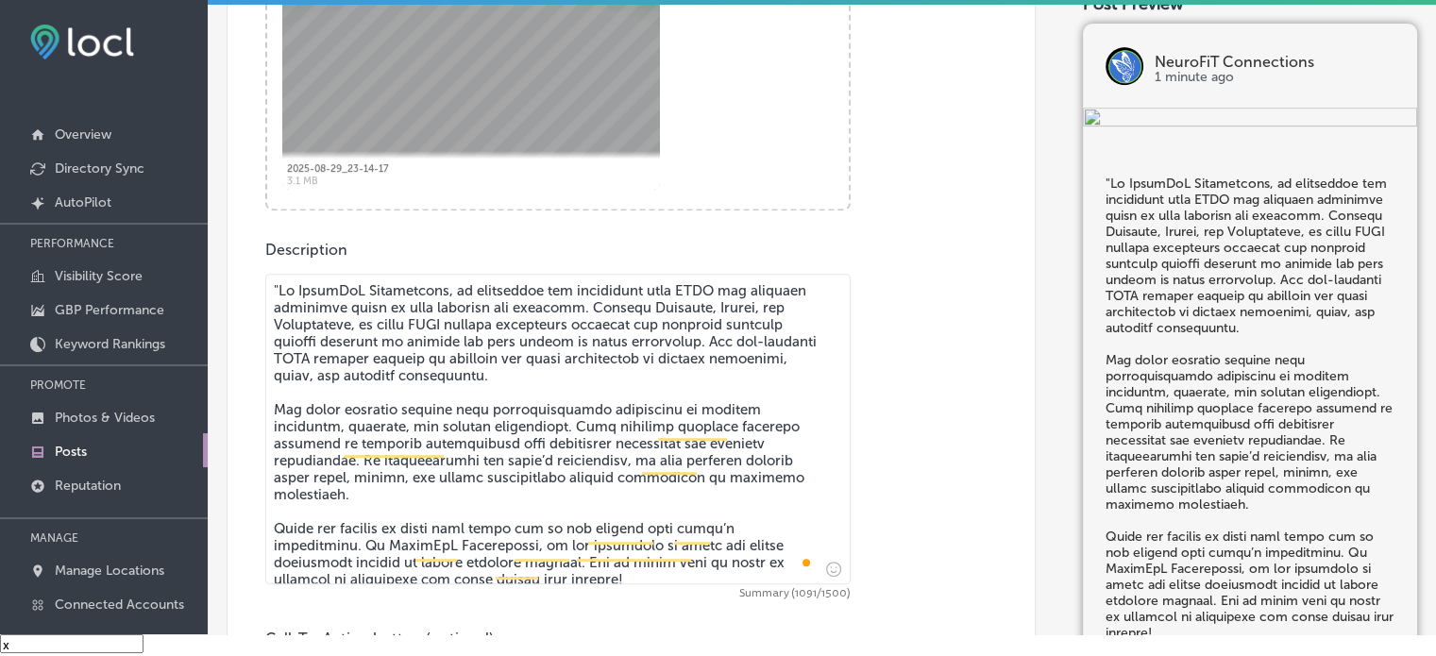
click at [276, 292] on textarea "To enrich screen reader interactions, please activate Accessibility in Grammarl…" at bounding box center [557, 429] width 585 height 311
click at [504, 437] on textarea "To enrich screen reader interactions, please activate Accessibility in Grammarl…" at bounding box center [557, 429] width 585 height 311
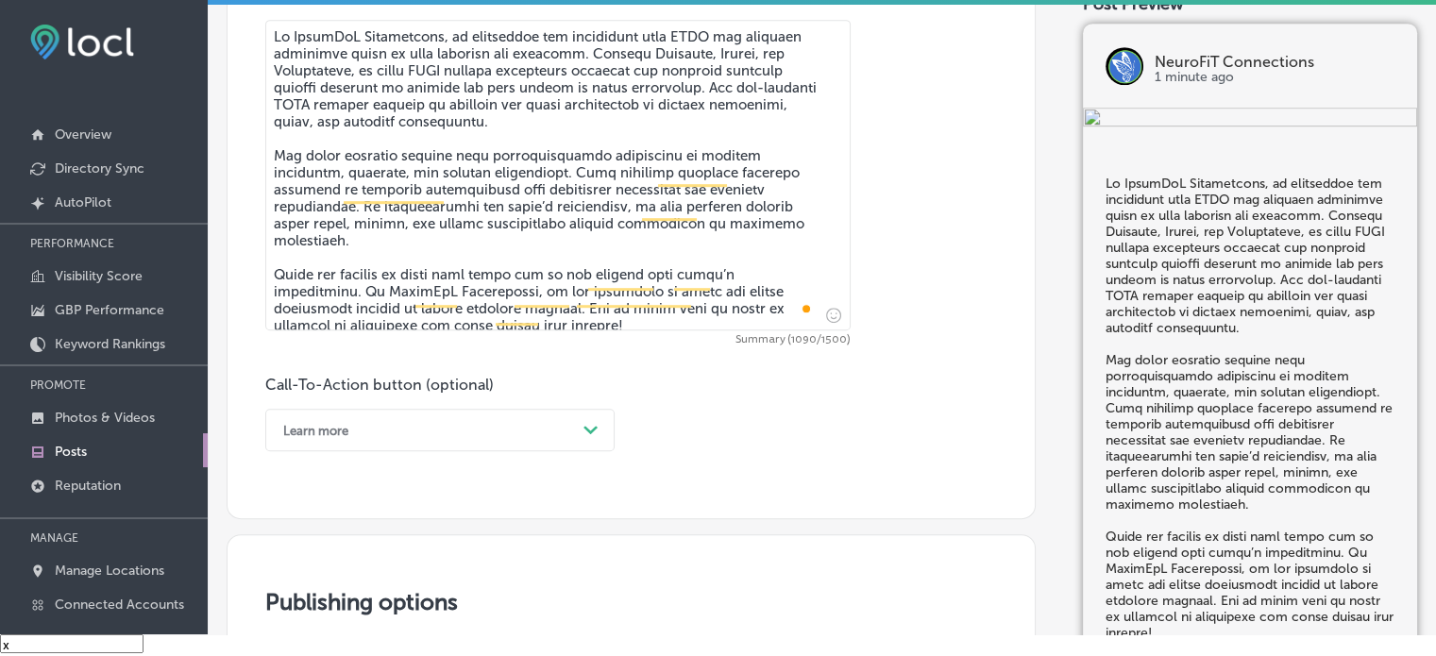
scroll to position [1068, 0]
type textarea "At NeuroFiT Connections, we understand the challenges that ADHD and learning di…"
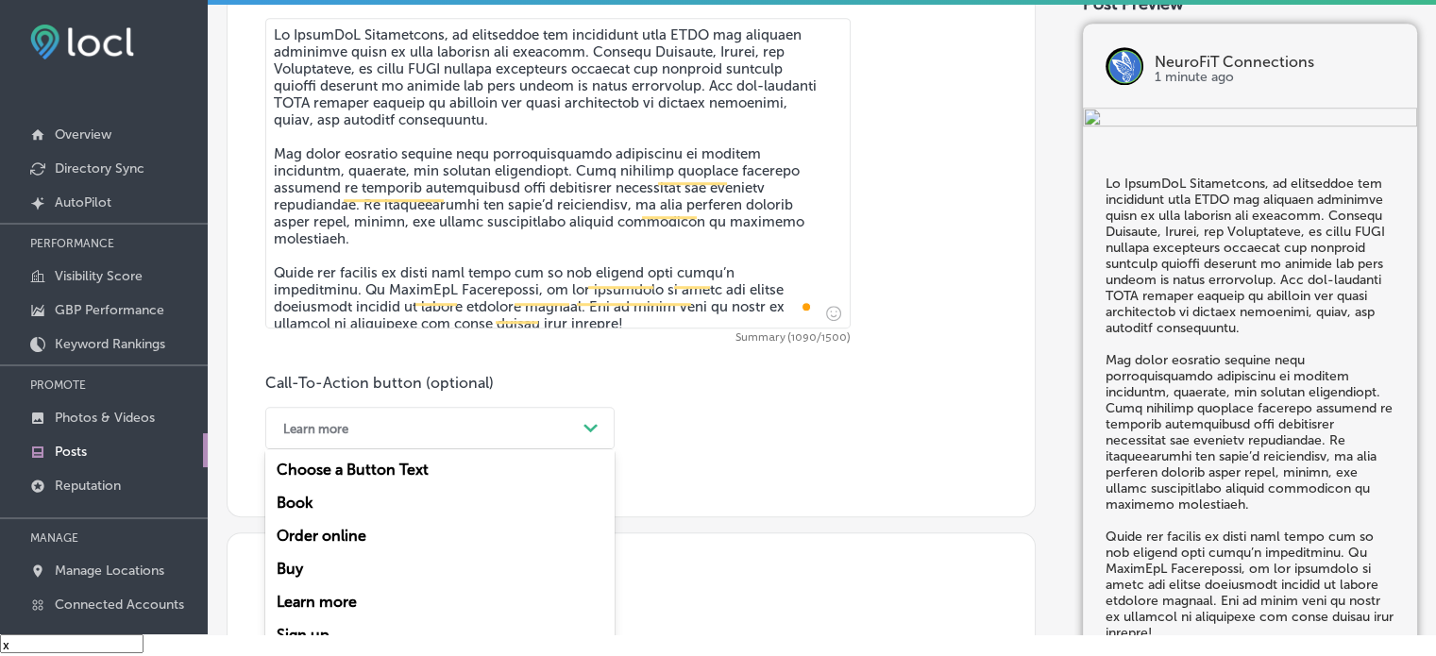
scroll to position [1107, 0]
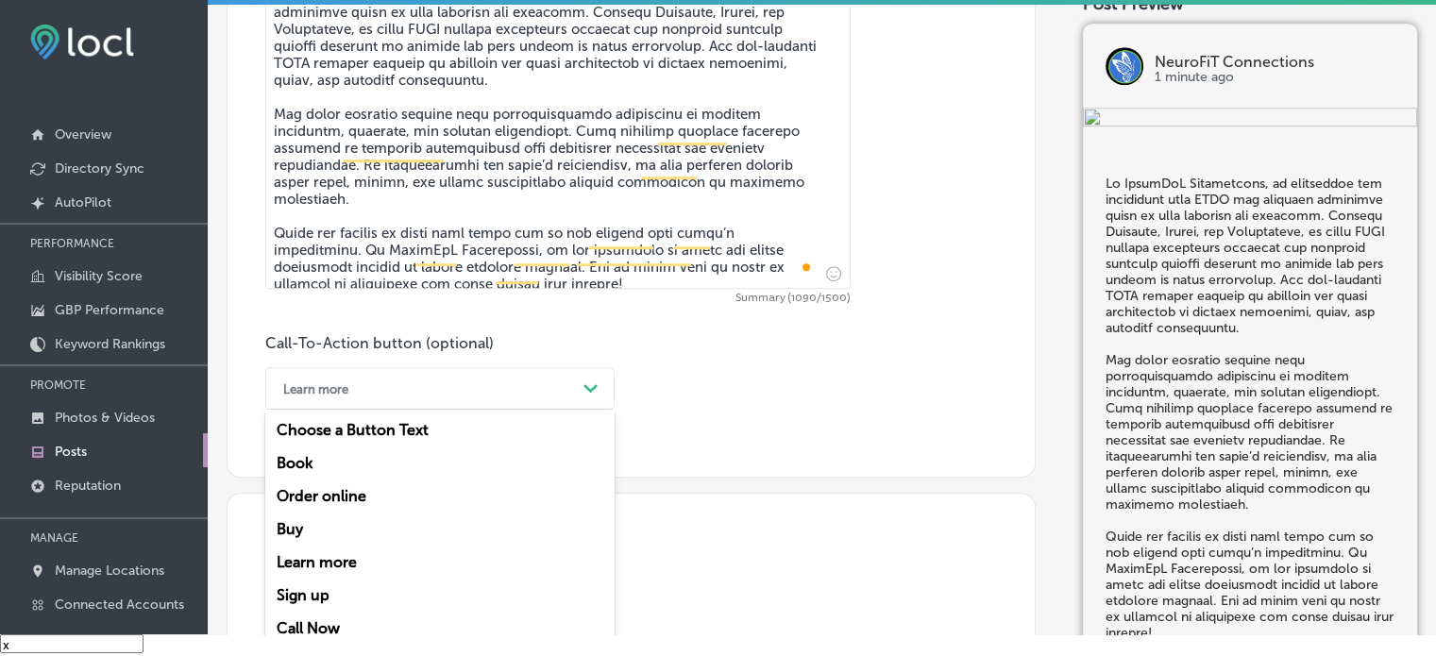
click at [499, 410] on div "option Learn more, selected. option Choose a Button Text focused, 1 of 7. 7 res…" at bounding box center [439, 388] width 349 height 42
click at [335, 560] on div "Learn more" at bounding box center [439, 562] width 349 height 33
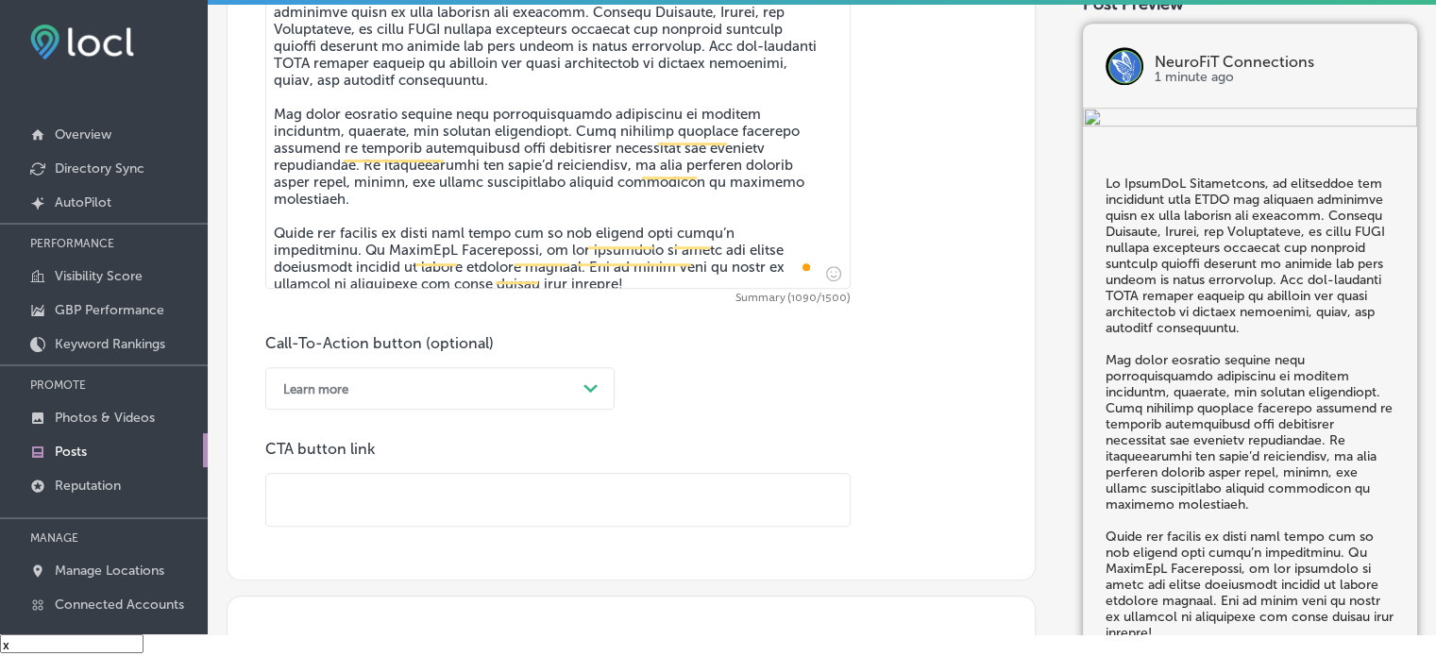
click at [498, 492] on input "text" at bounding box center [557, 500] width 583 height 52
paste input "https://neurofitconnections.com/"
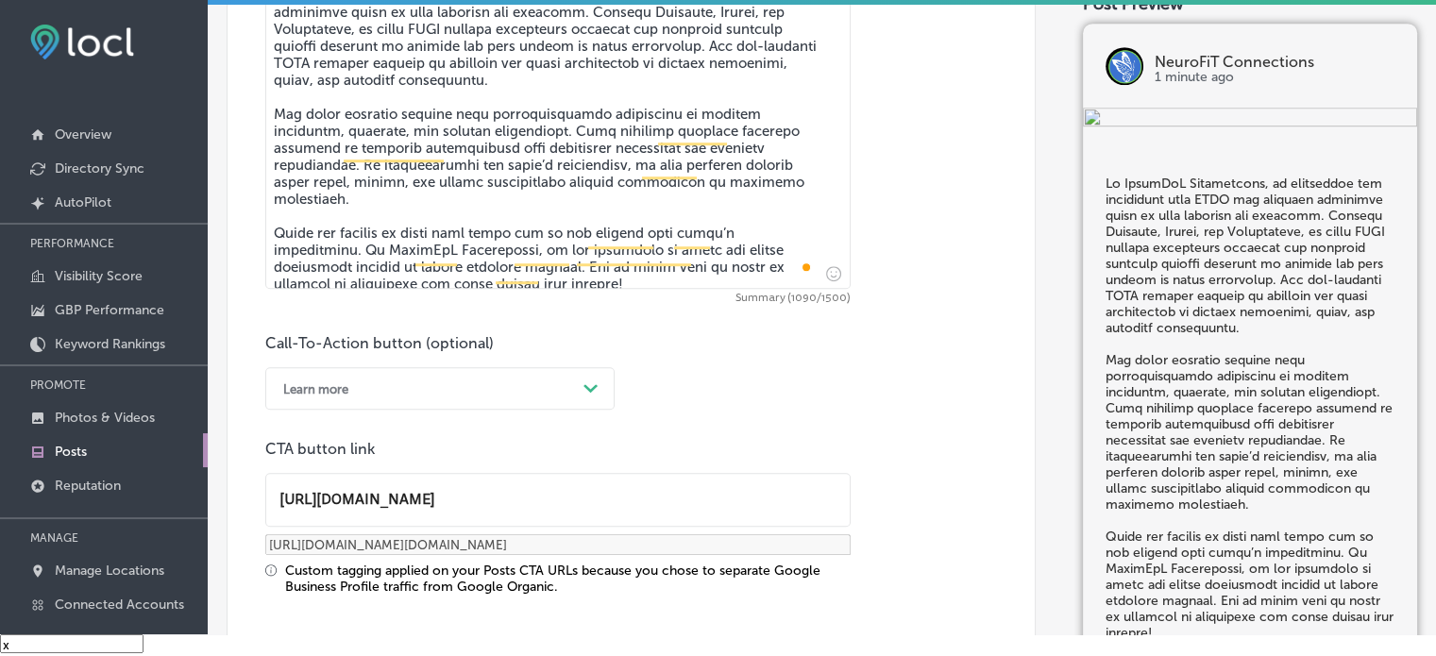
scroll to position [1, 0]
type input "https://neurofitconnections.com/"
click at [631, 467] on div "CTA button link https://neurofitconnections.com/ https://neurofitconnections.co…" at bounding box center [557, 517] width 585 height 155
click at [749, 359] on div "Call-To-Action button (optional) Learn more Path Created with Sketch. CTA butto…" at bounding box center [631, 464] width 732 height 261
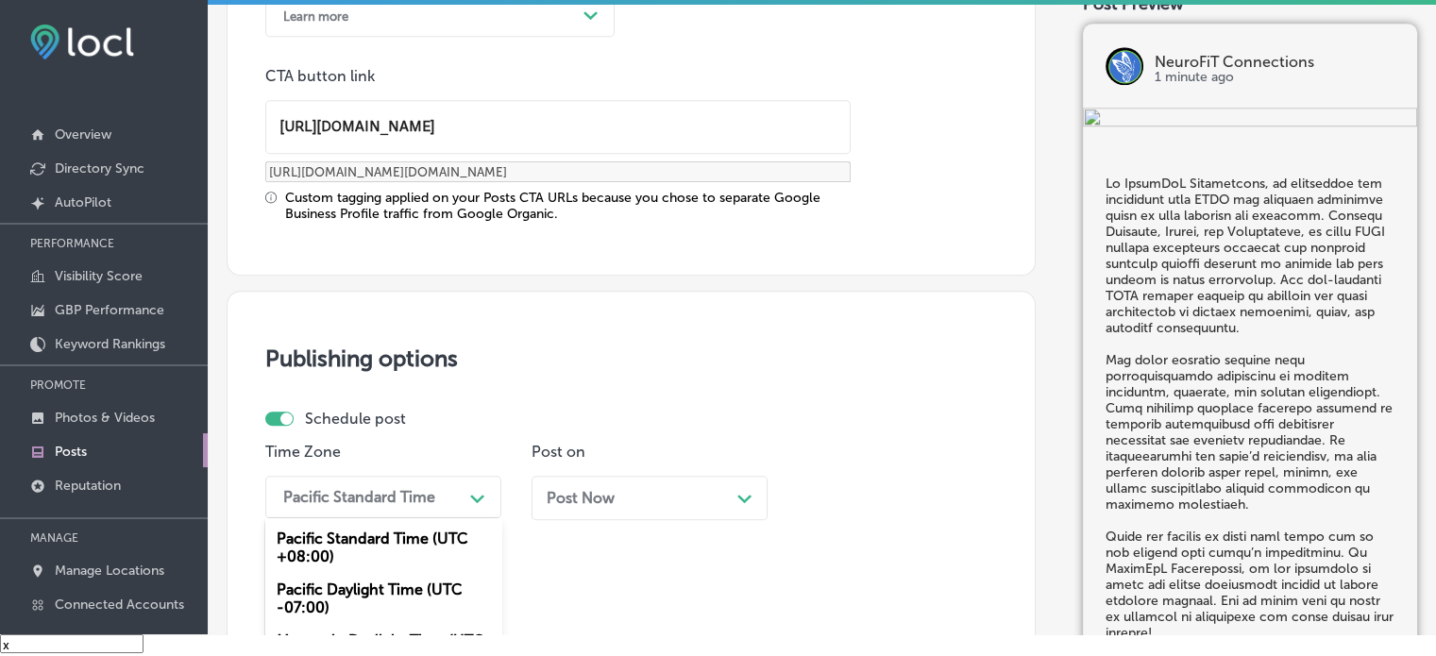
scroll to position [1630, 0]
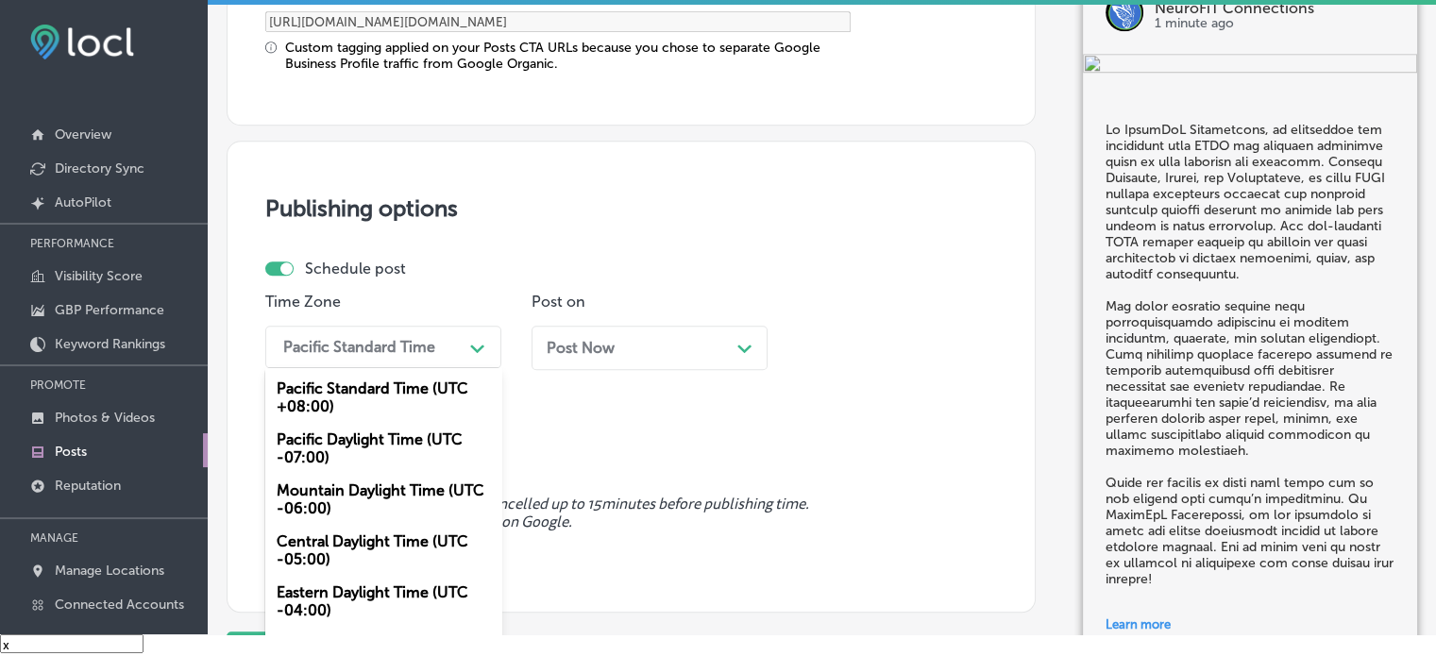
click at [361, 368] on div "option Mountain Daylight Time (UTC -06:00), selected. option Mountain Daylight …" at bounding box center [383, 347] width 236 height 42
click at [360, 493] on div "Mountain Daylight Time (UTC -06:00)" at bounding box center [383, 499] width 236 height 51
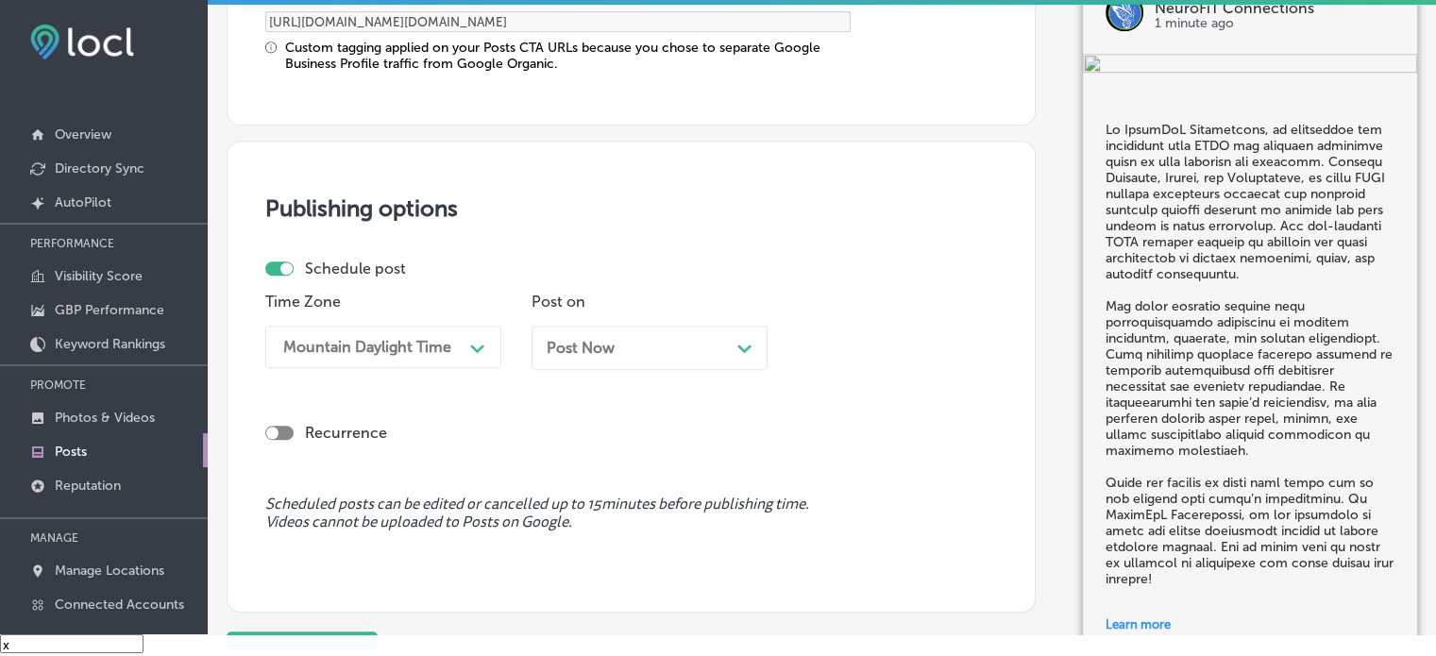
click at [655, 339] on div "Post Now Path Created with Sketch." at bounding box center [650, 348] width 206 height 18
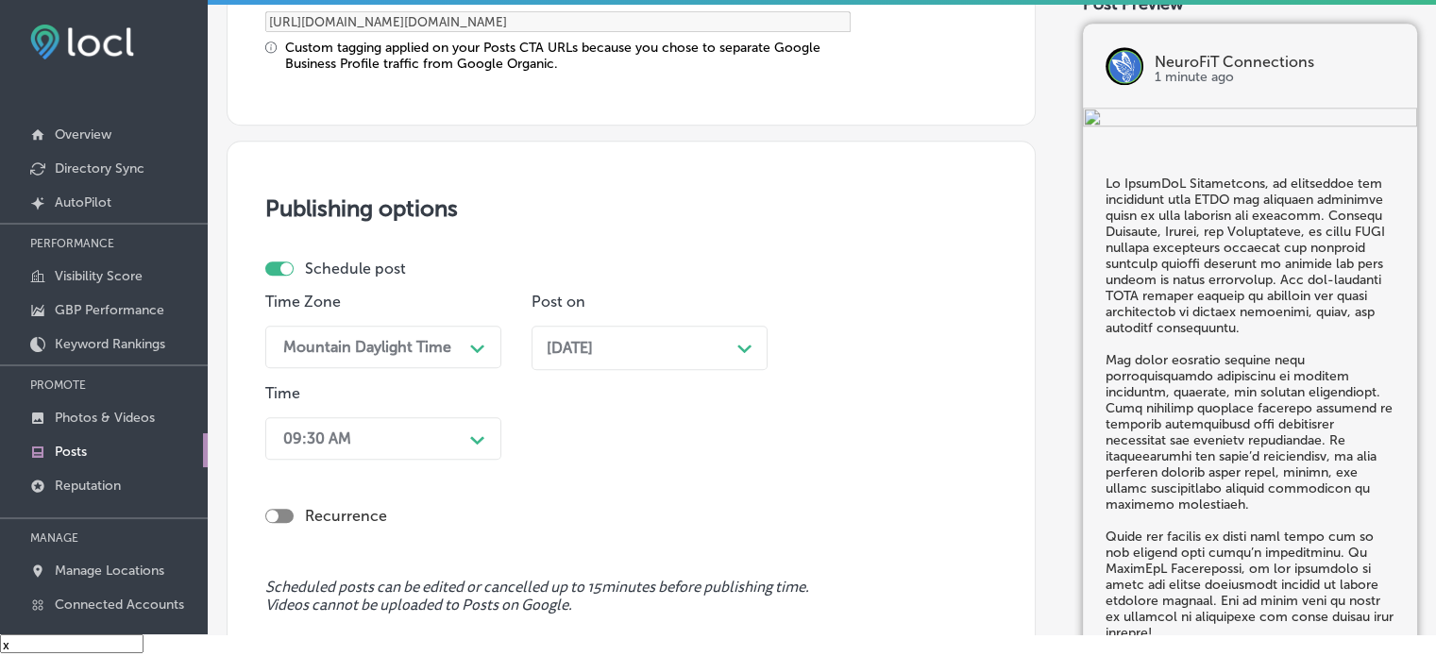
scroll to position [1722, 0]
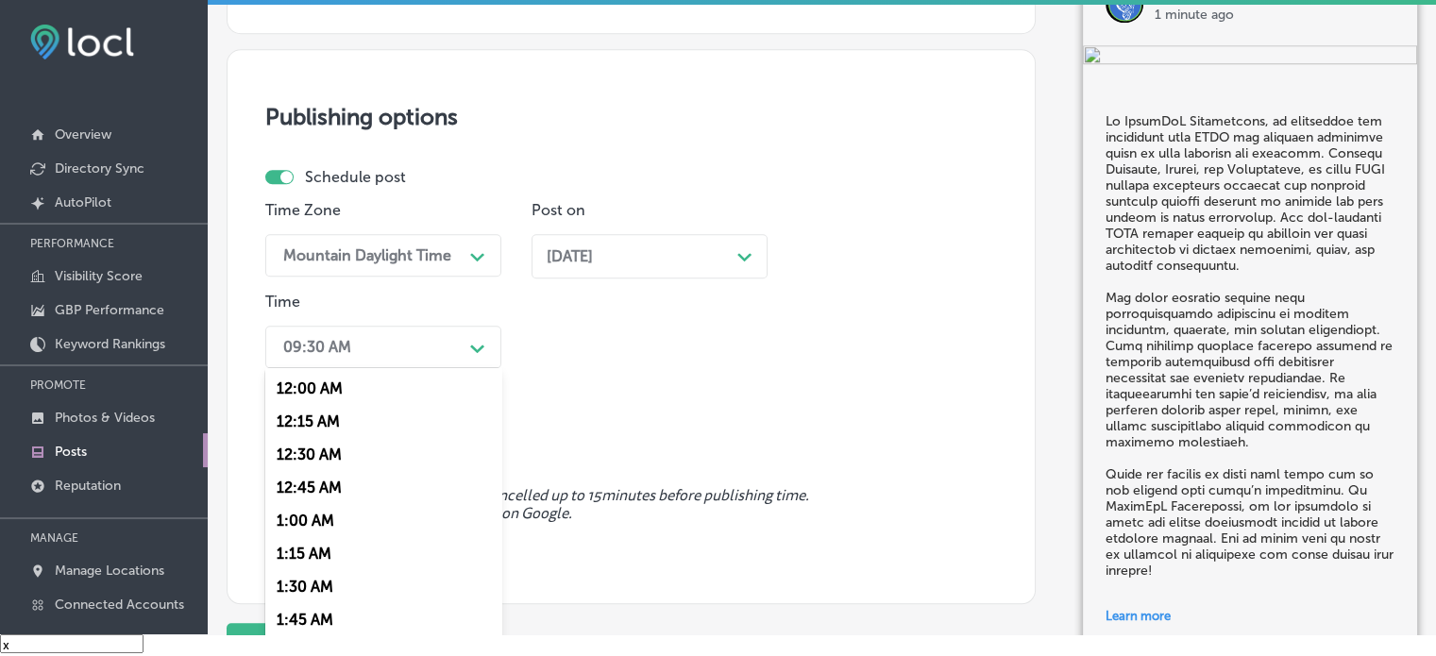
click at [414, 368] on div "option 7:00 AM, selected. option 12:15 AM focused, 2 of 96. 96 results availabl…" at bounding box center [383, 347] width 236 height 42
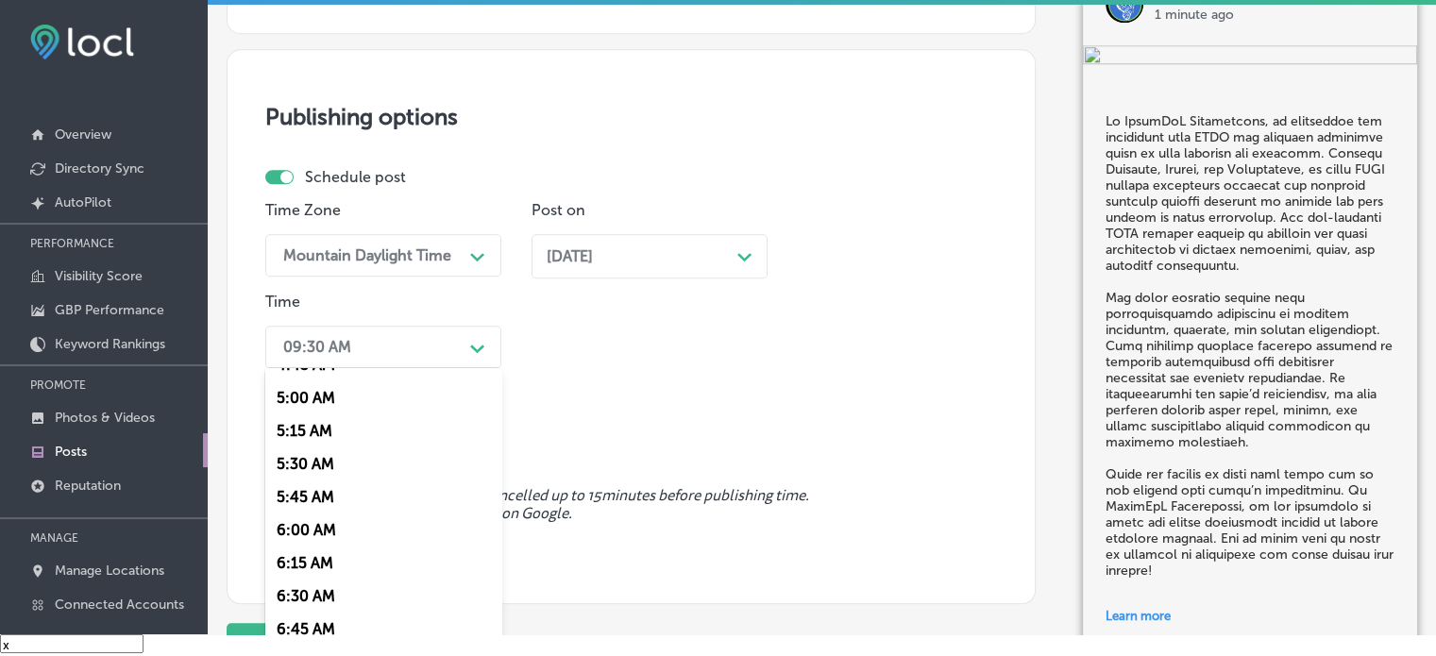
scroll to position [762, 0]
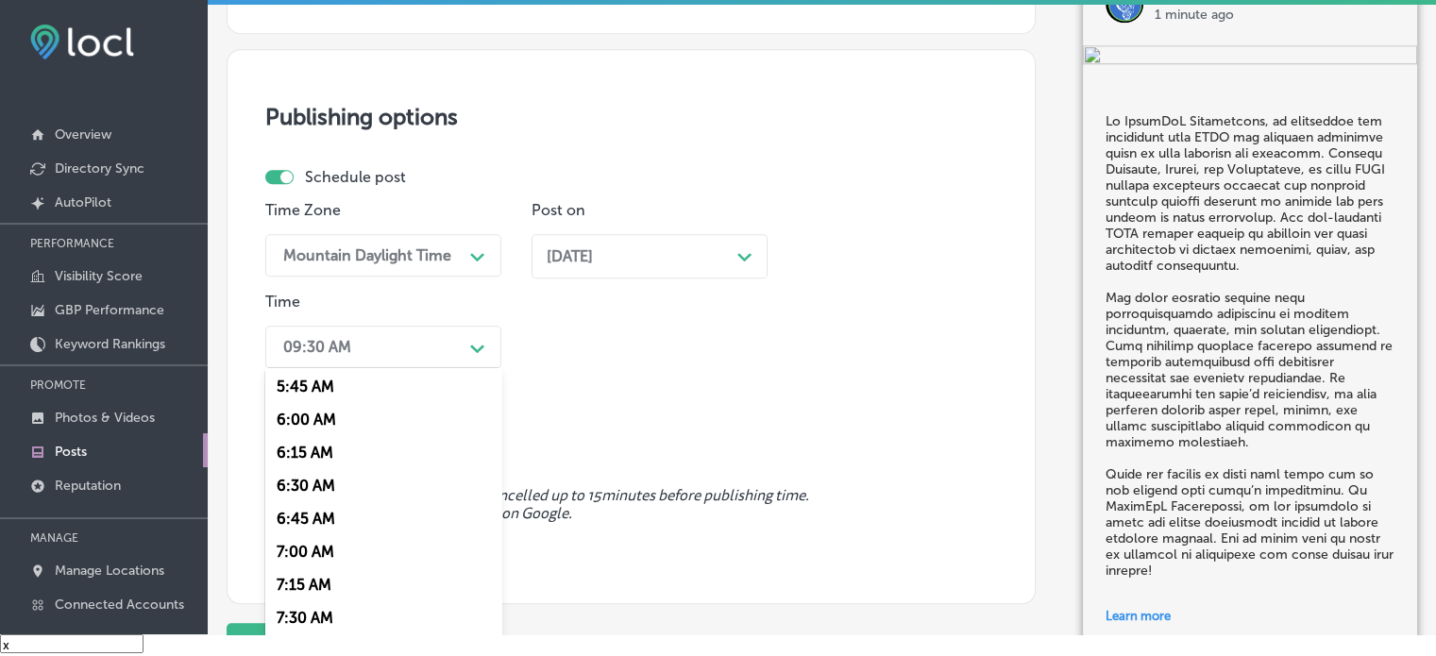
click at [314, 552] on div "7:00 AM" at bounding box center [383, 551] width 236 height 33
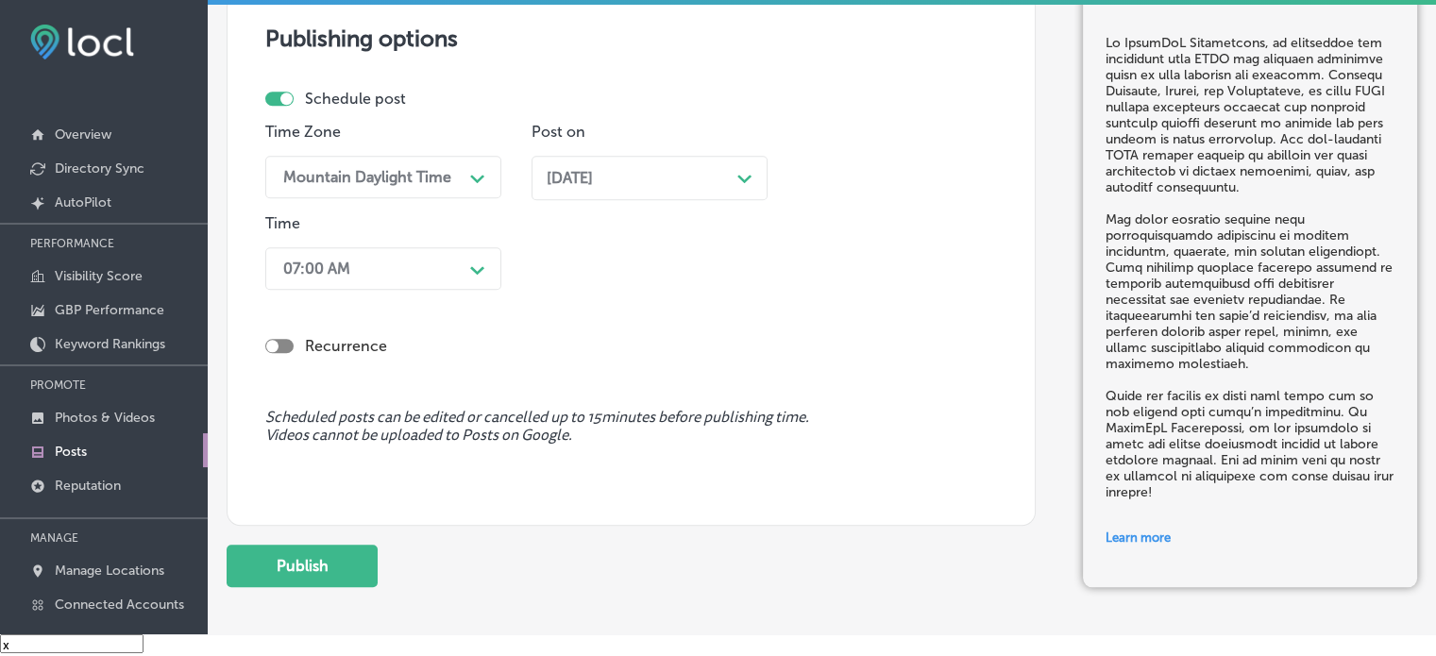
scroll to position [1801, 0]
click at [336, 555] on button "Publish" at bounding box center [302, 565] width 151 height 42
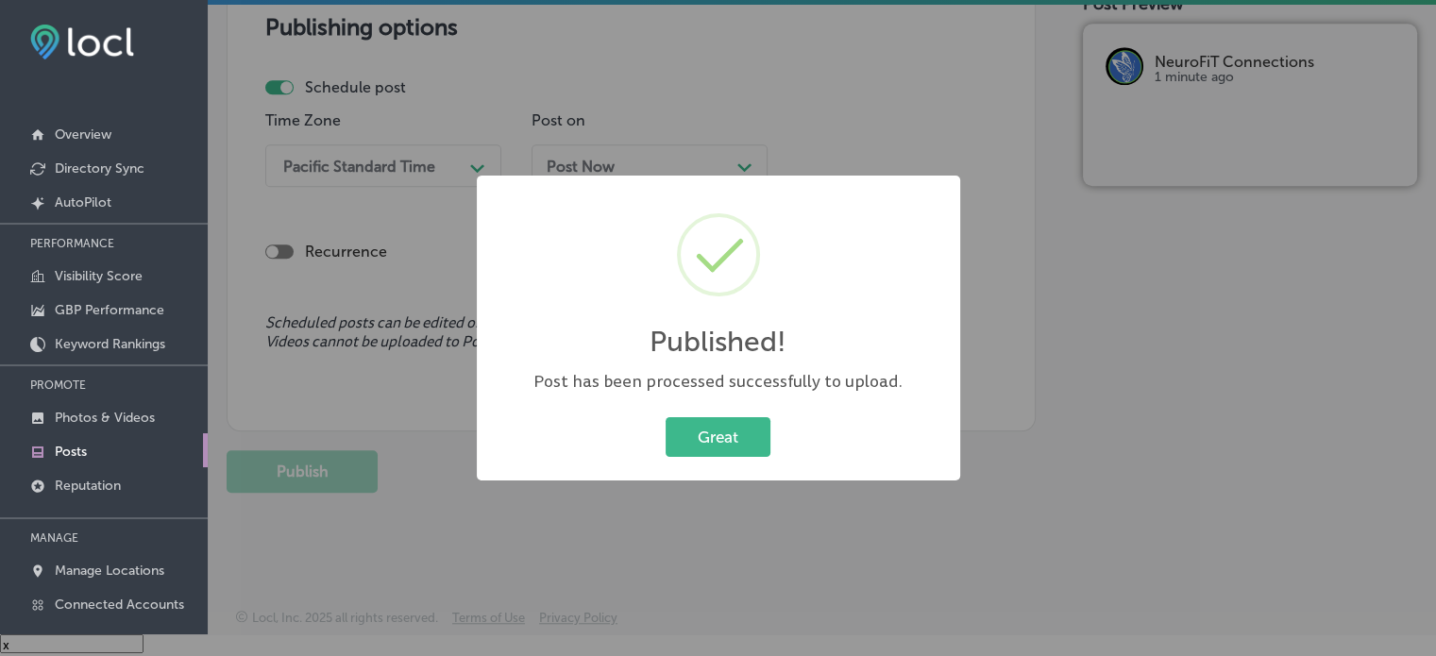
scroll to position [1631, 0]
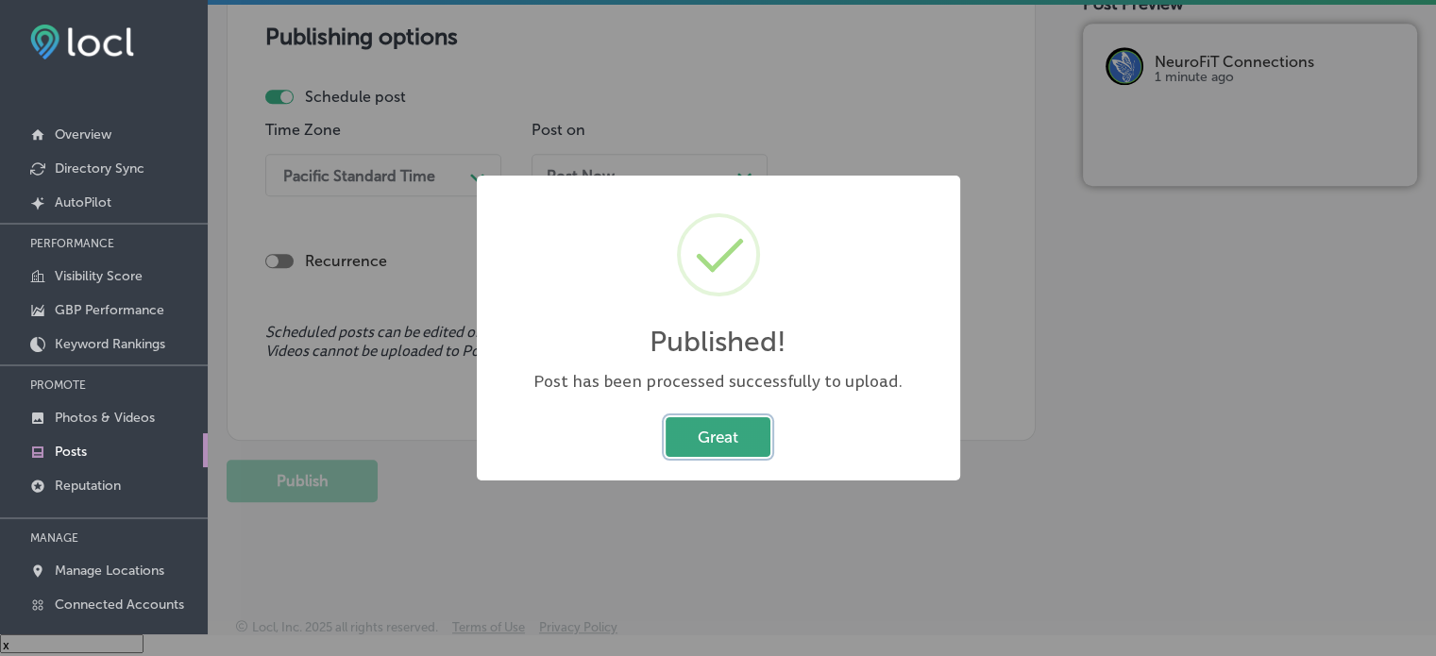
click at [718, 433] on button "Great" at bounding box center [718, 436] width 105 height 39
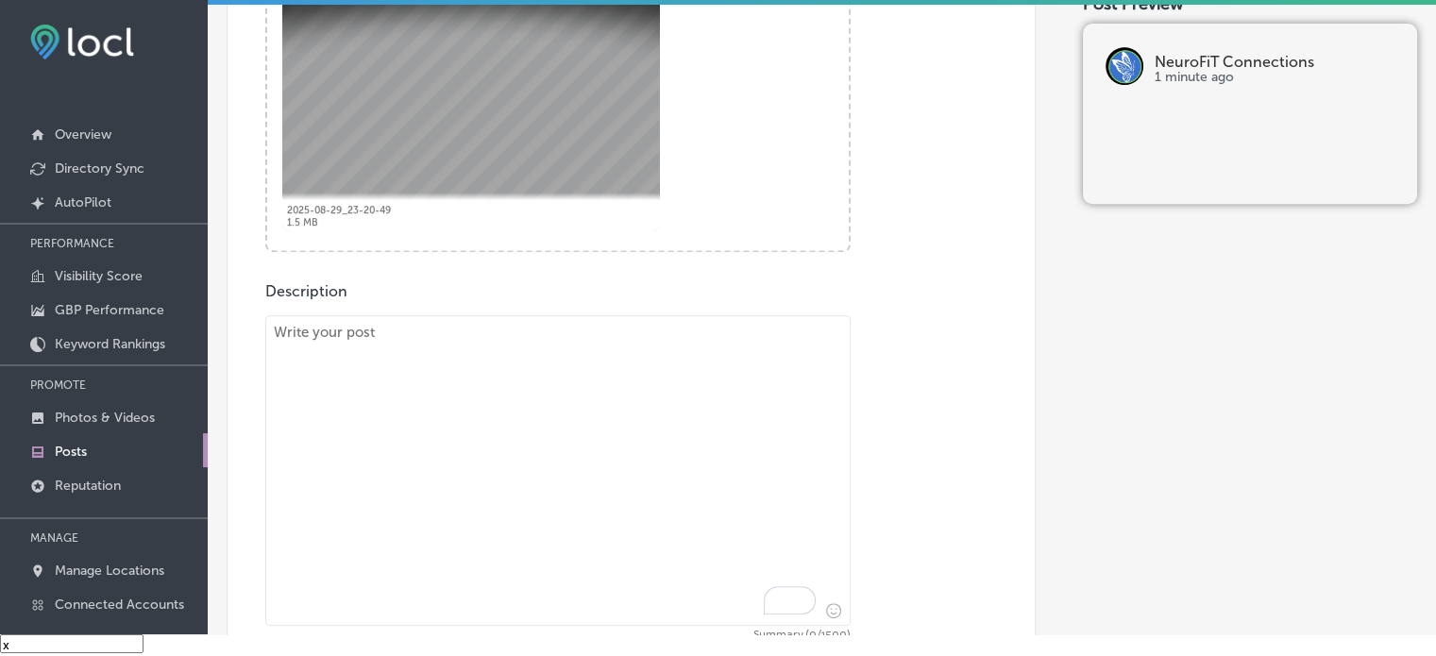
scroll to position [774, 0]
click at [580, 460] on textarea "To enrich screen reader interactions, please activate Accessibility in Grammarl…" at bounding box center [557, 467] width 585 height 311
paste textarea ""Is your child struggling with ADHD or anxiety? At NeuroFiT Connections, we spe…"
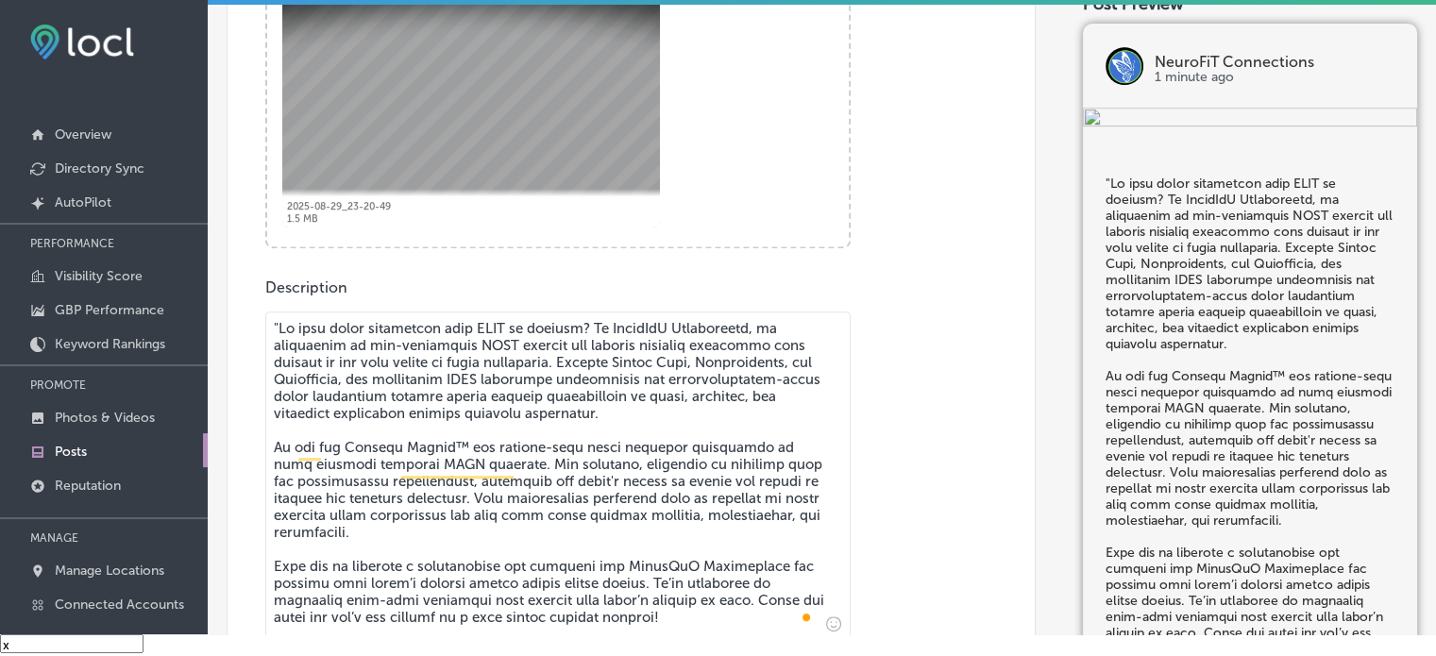
click at [276, 333] on textarea "To enrich screen reader interactions, please activate Accessibility in Grammarl…" at bounding box center [557, 476] width 585 height 328
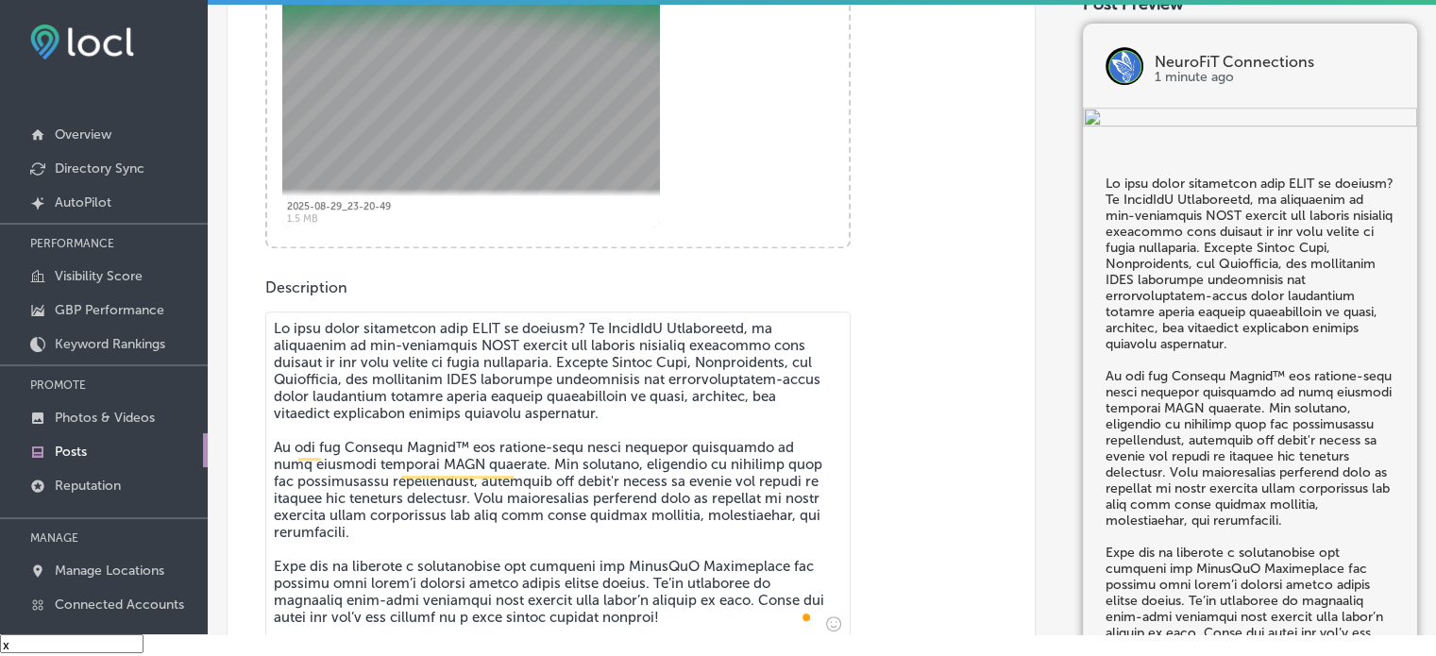
type textarea "Is your child struggling with ADHD or anxiety? At NeuroFiT Connections, we spec…"
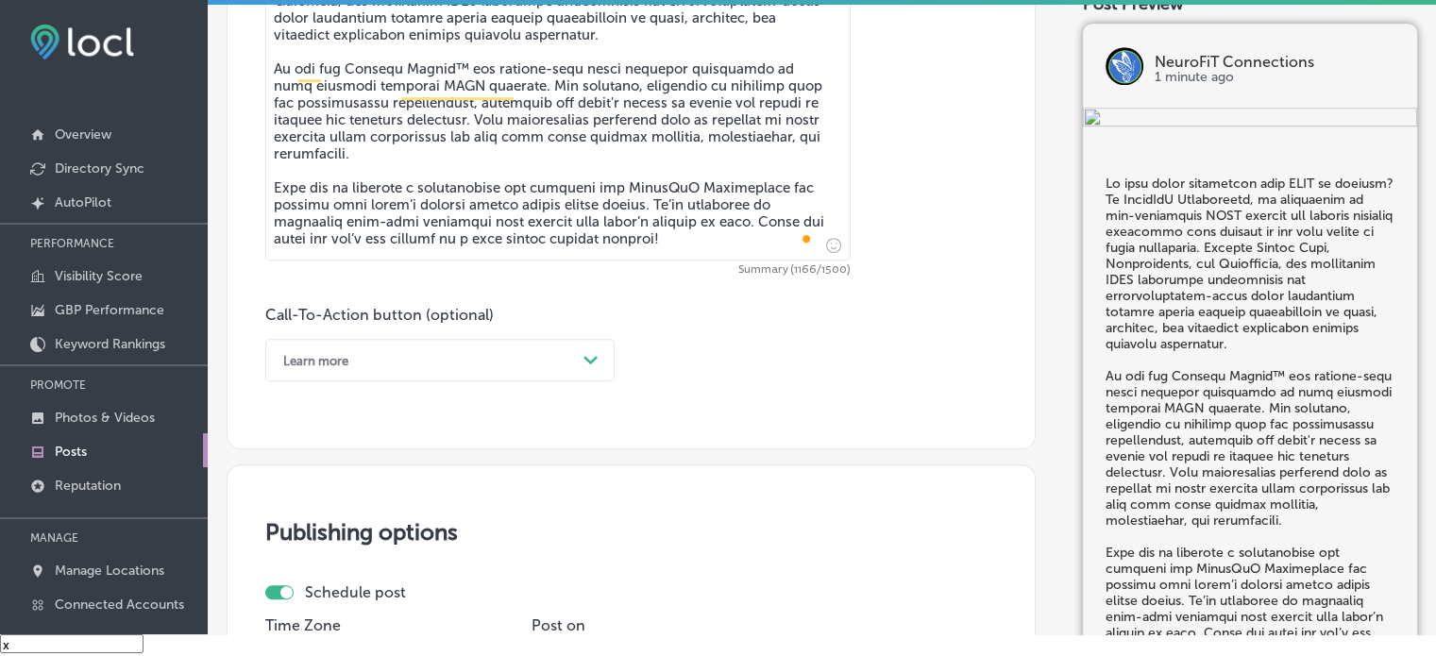
scroll to position [1154, 0]
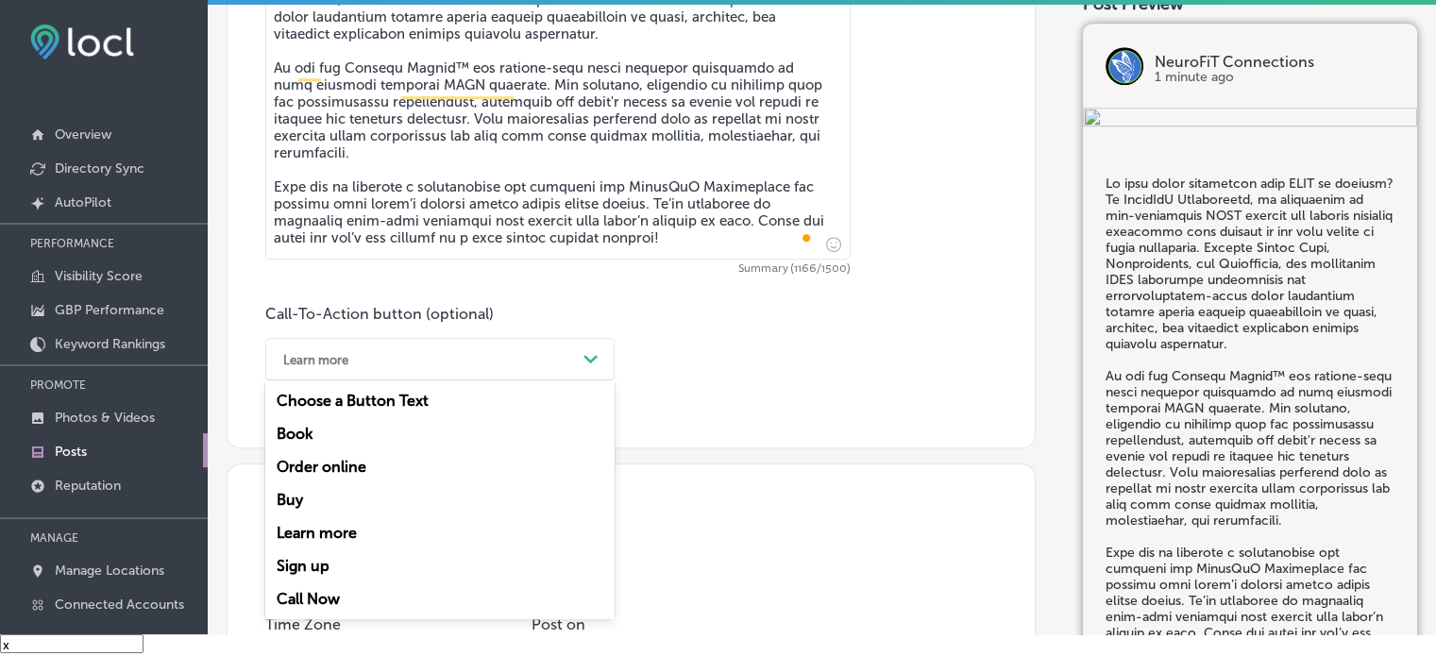
click at [512, 353] on div "Learn more" at bounding box center [425, 359] width 302 height 29
click at [321, 596] on div "Call Now" at bounding box center [439, 598] width 349 height 33
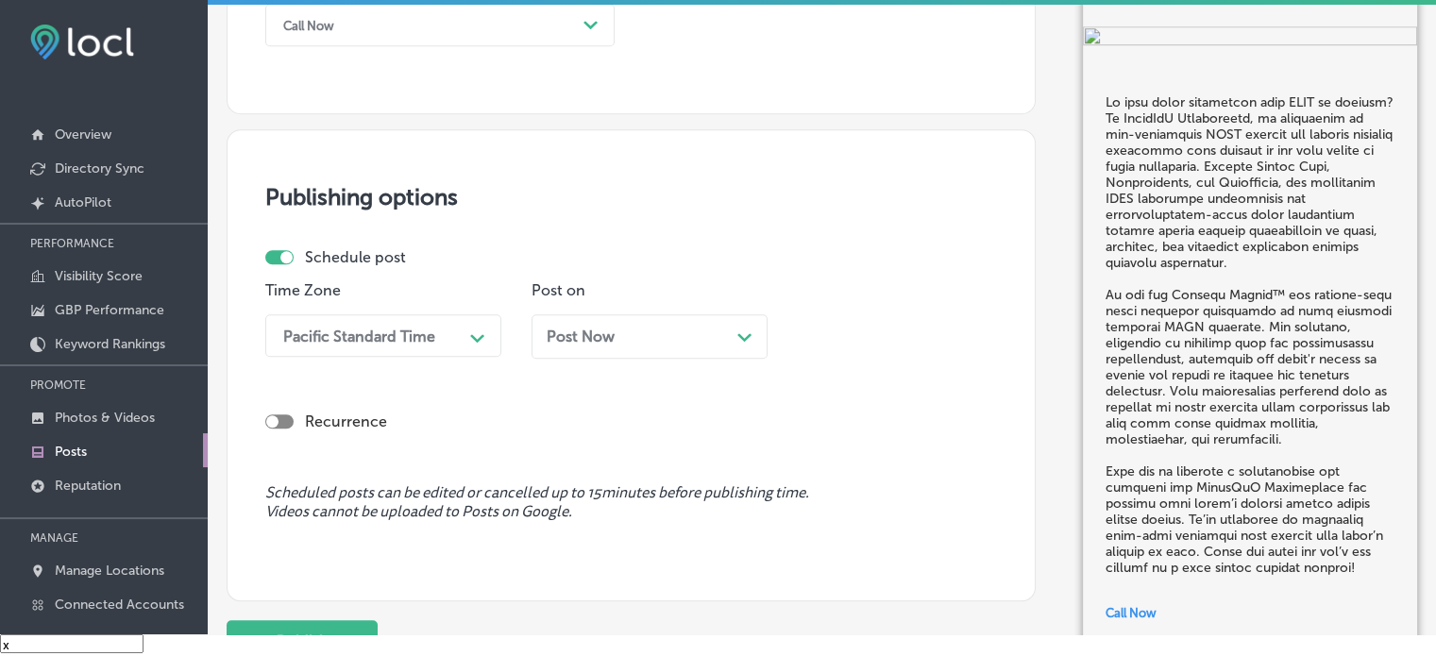
scroll to position [1489, 0]
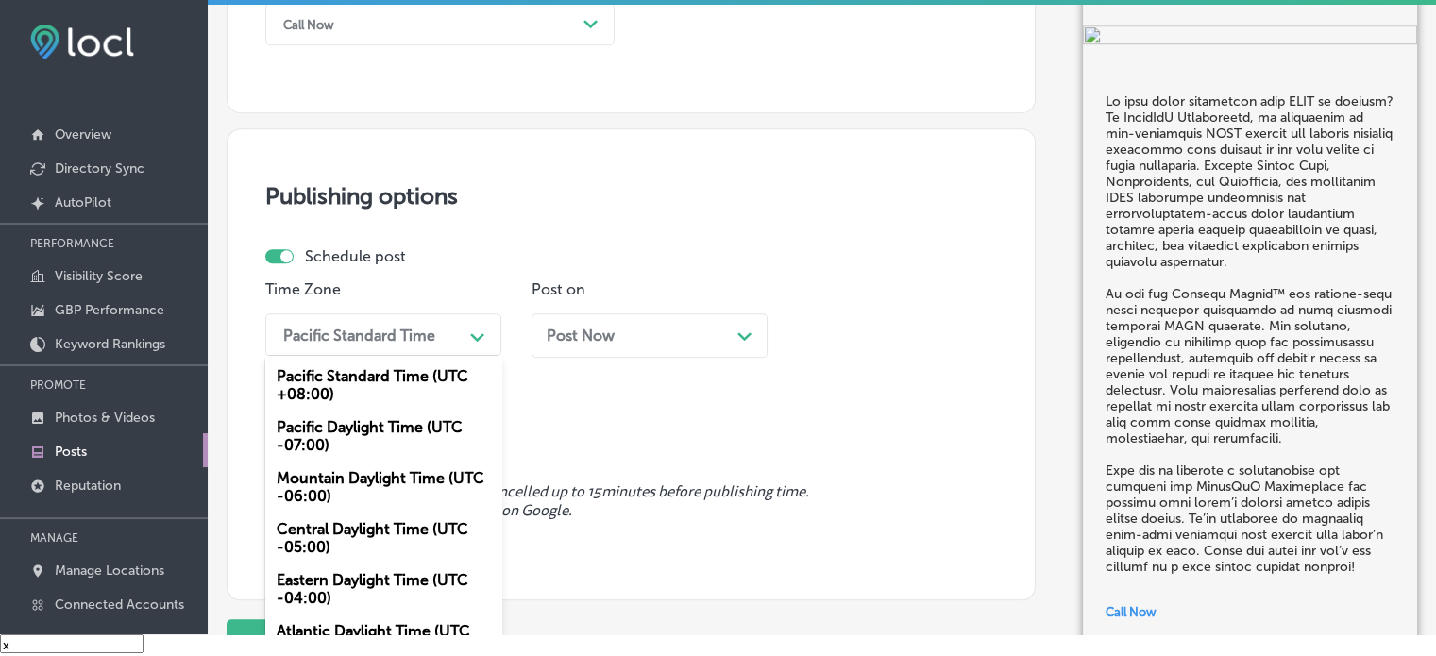
click at [411, 344] on div "Pacific Standard Time" at bounding box center [368, 334] width 189 height 33
click at [370, 486] on div "Mountain Daylight Time (UTC -06:00)" at bounding box center [383, 487] width 236 height 51
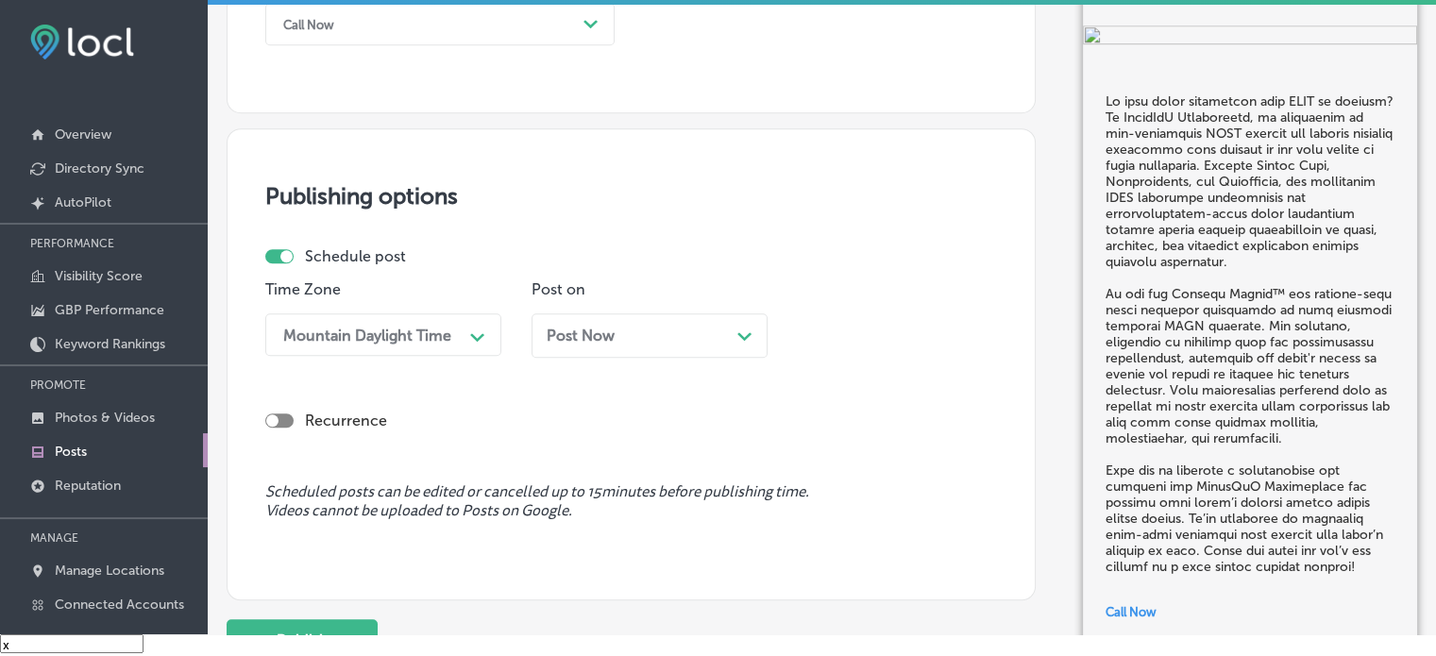
click at [667, 334] on div "Post Now Path Created with Sketch." at bounding box center [650, 336] width 206 height 18
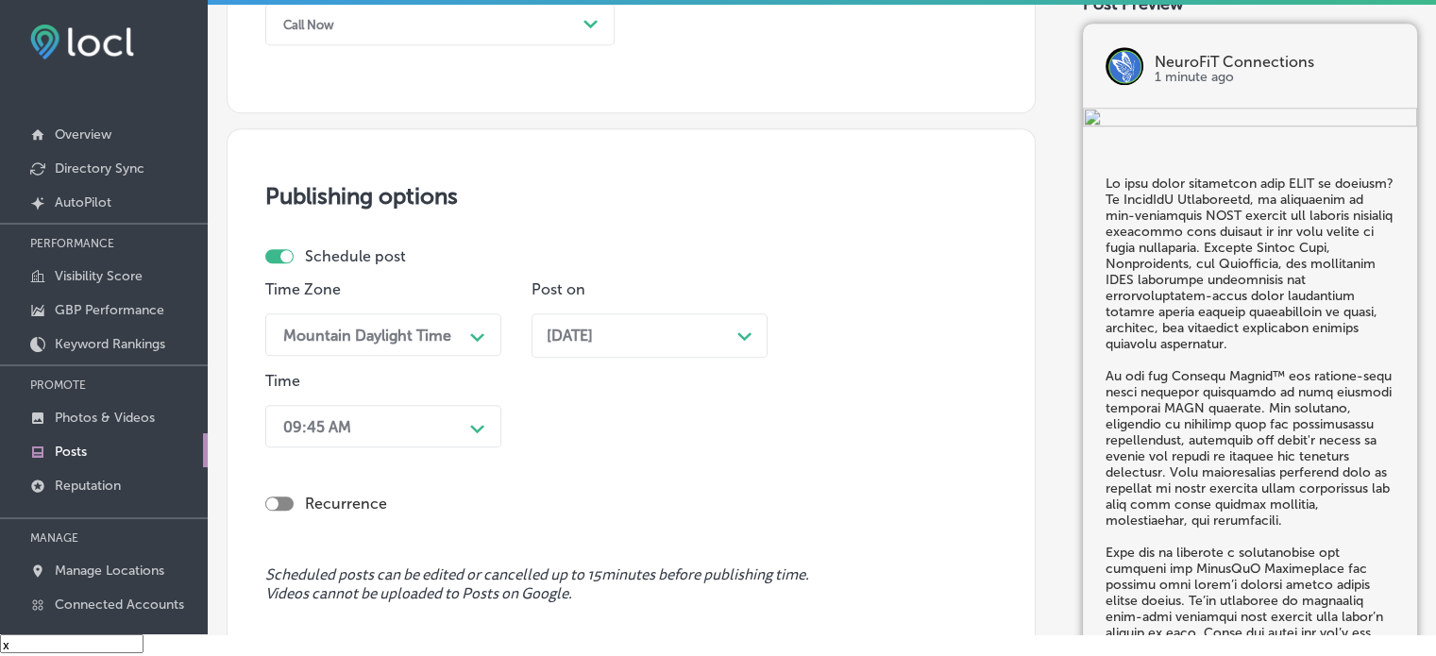
scroll to position [1570, 0]
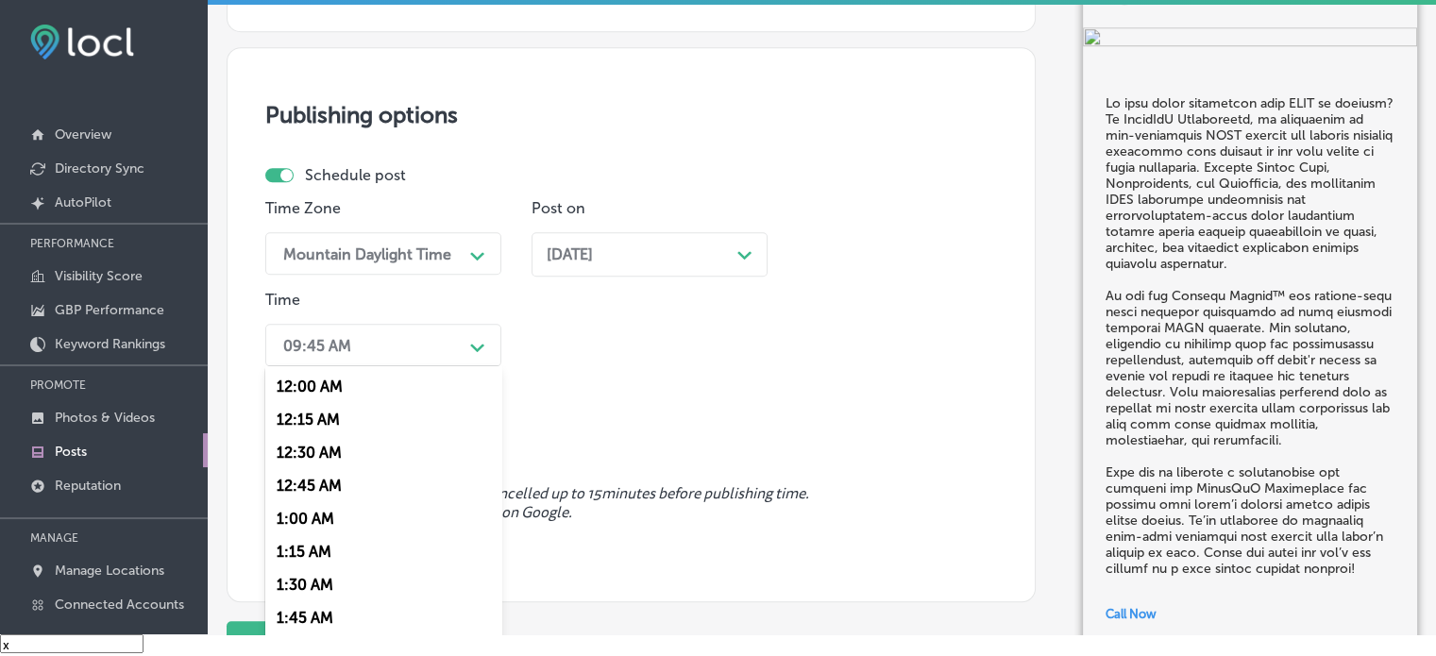
click at [443, 366] on div "option 7:00 AM, selected. option 12:15 AM focused, 2 of 96. 96 results availabl…" at bounding box center [383, 345] width 236 height 42
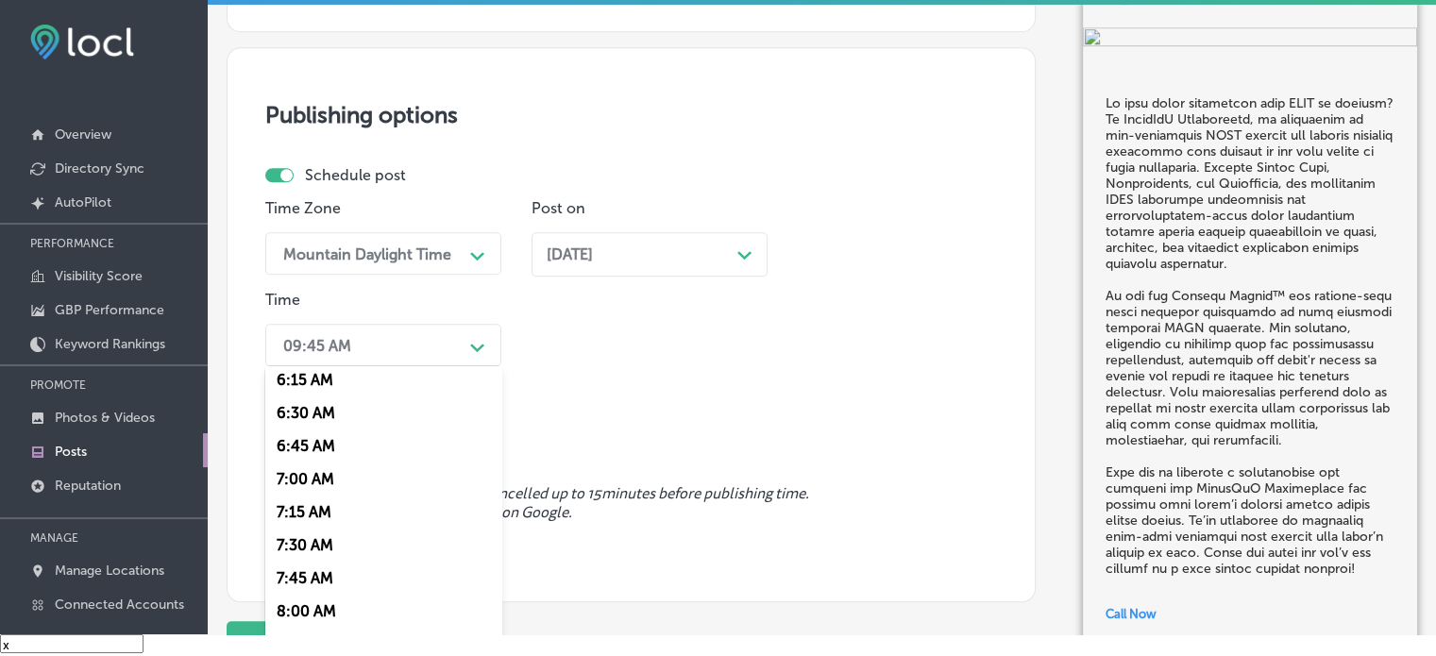
click at [316, 483] on div "7:00 AM" at bounding box center [383, 479] width 236 height 33
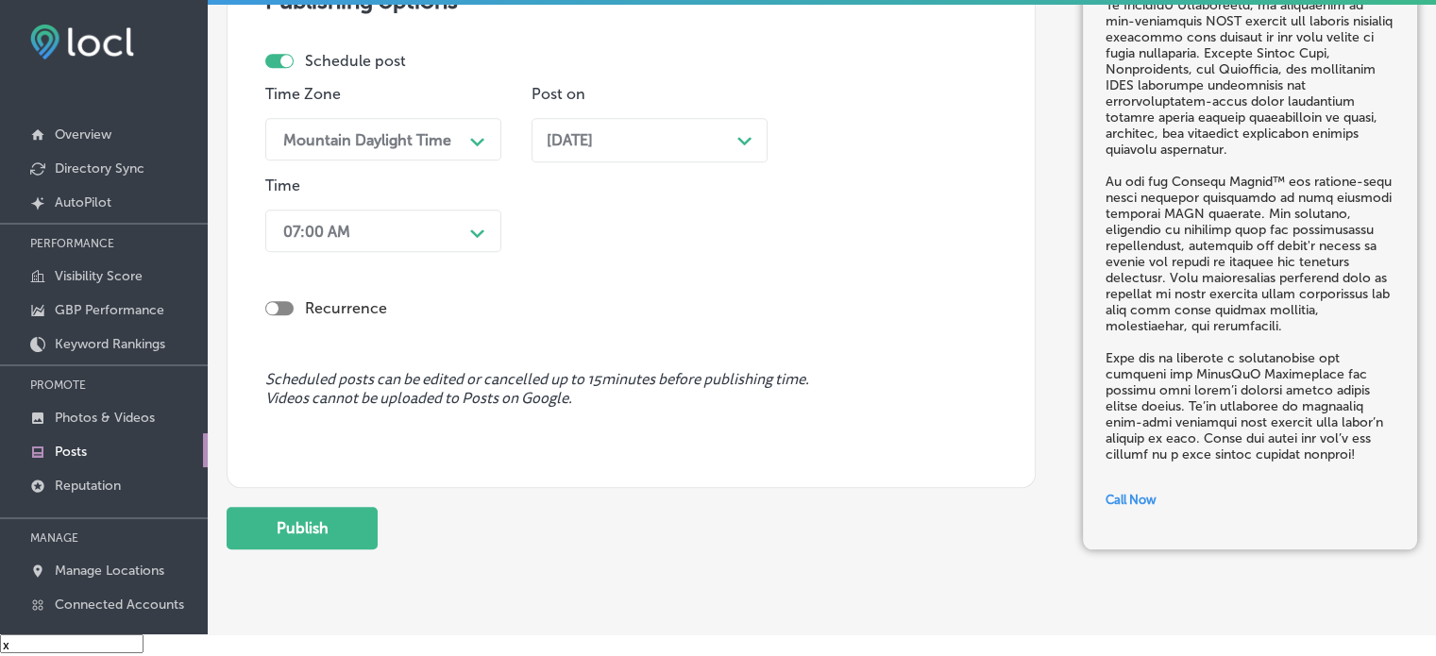
scroll to position [1741, 0]
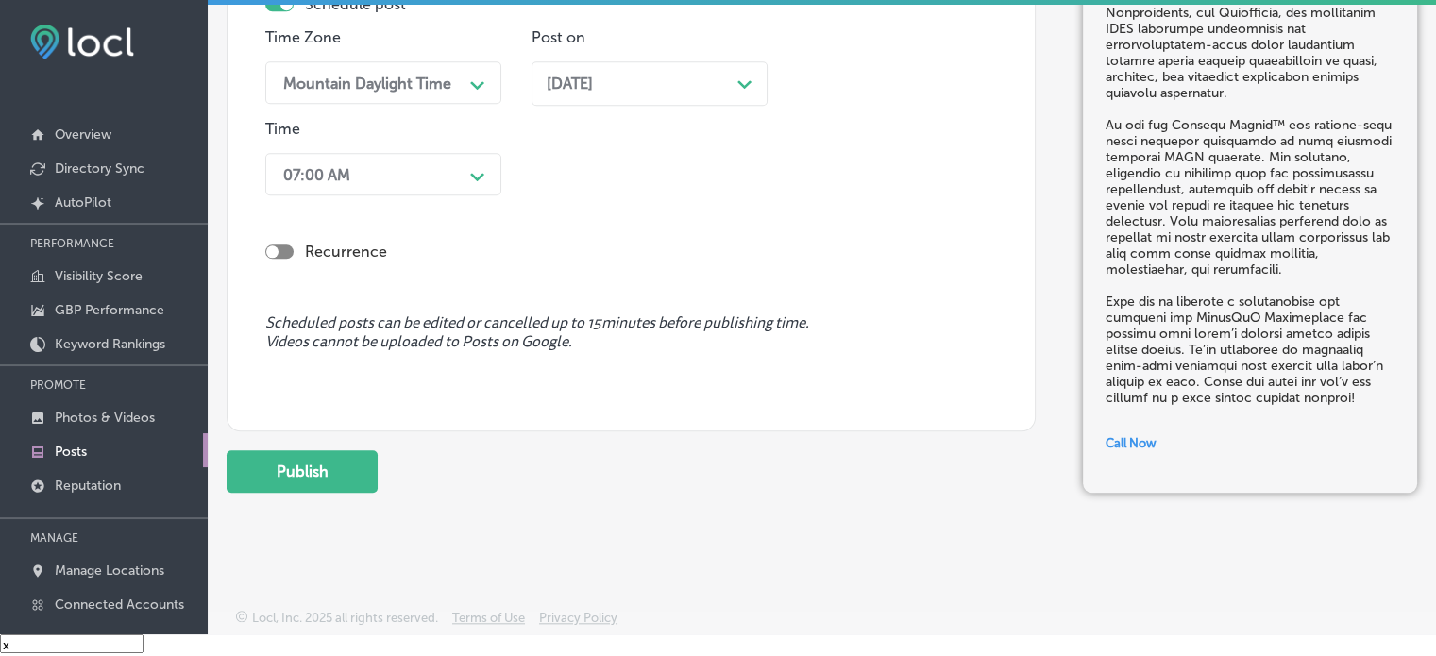
click at [335, 453] on button "Publish" at bounding box center [302, 471] width 151 height 42
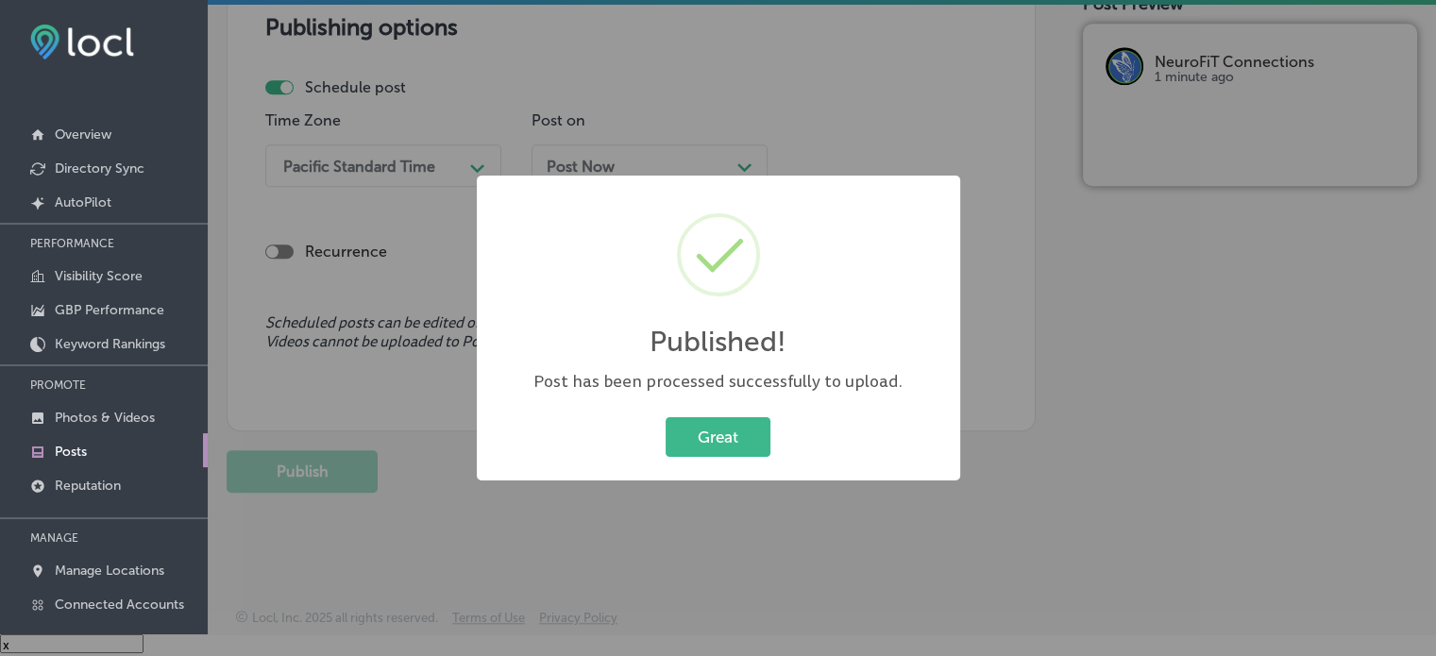
scroll to position [1658, 0]
click at [740, 429] on button "Great" at bounding box center [718, 436] width 105 height 39
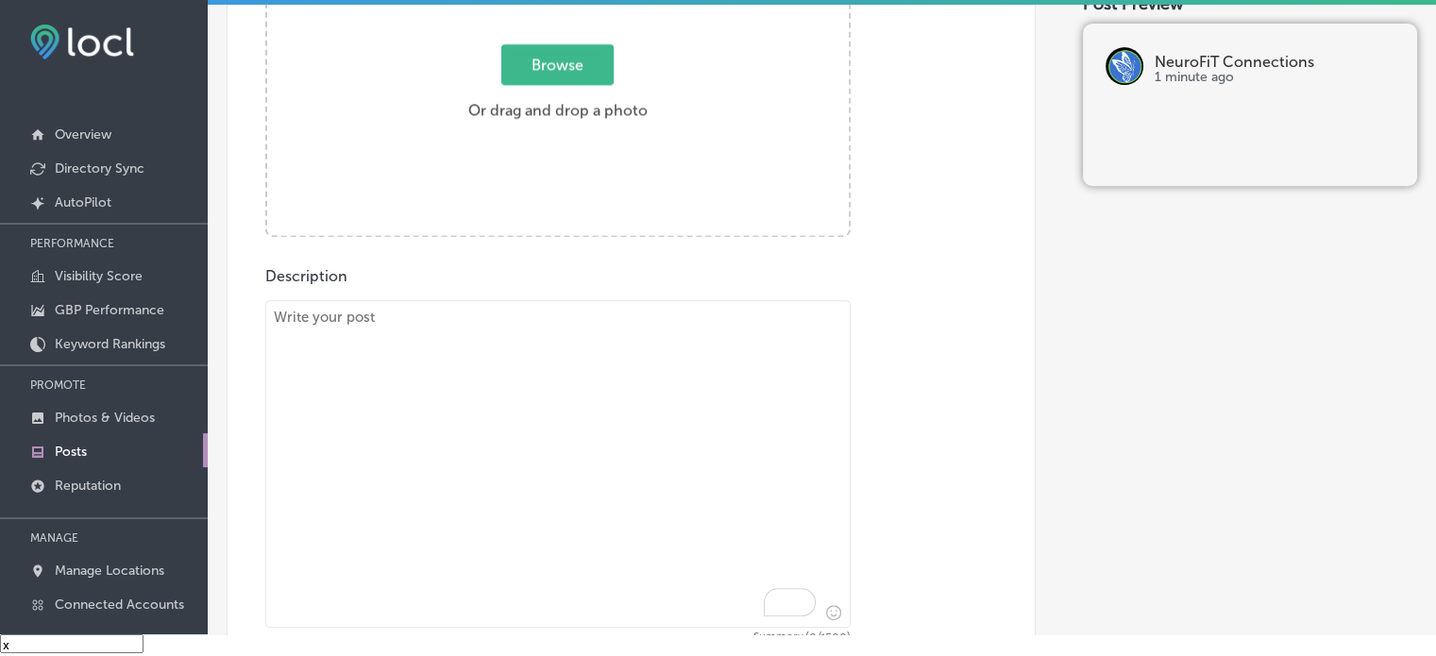
scroll to position [782, 0]
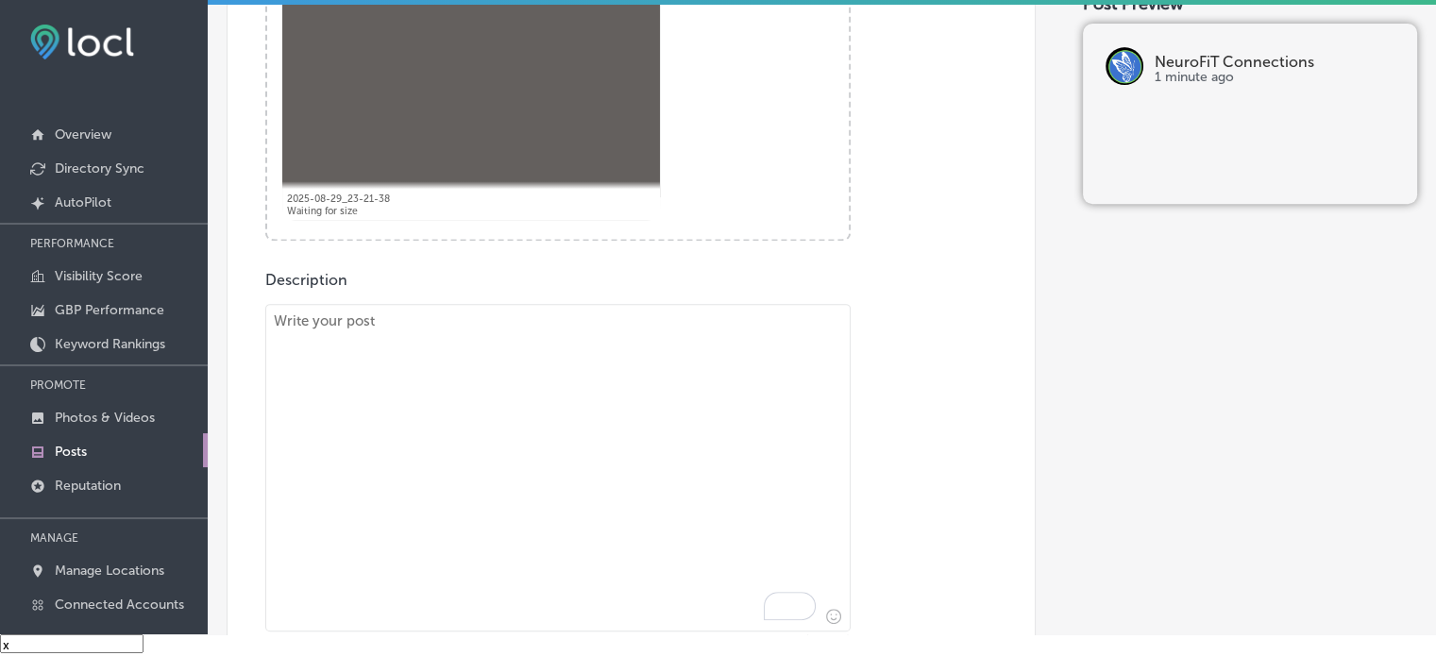
click at [606, 391] on textarea "To enrich screen reader interactions, please activate Accessibility in Grammarl…" at bounding box center [557, 468] width 585 height 328
paste textarea ""At NeuroFiT Connections, we provide ADHD treatment and behavior disorder thera…"
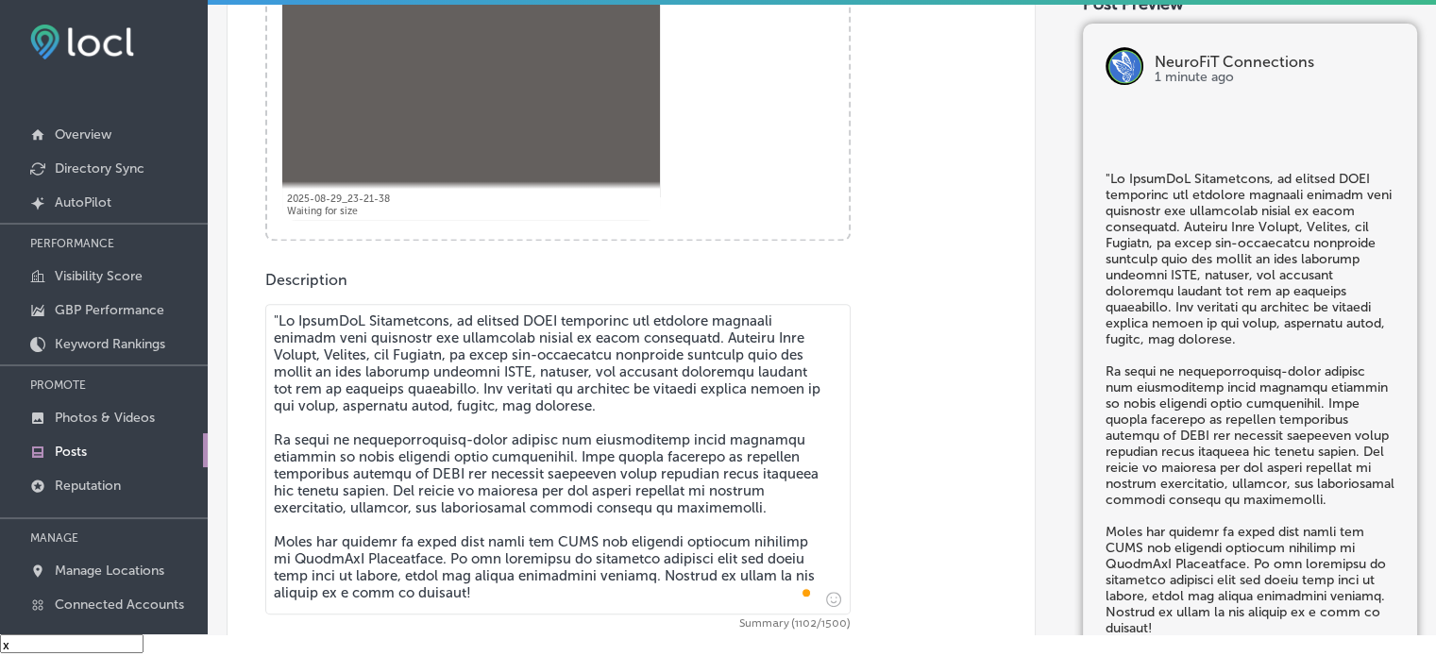
click at [280, 318] on textarea "To enrich screen reader interactions, please activate Accessibility in Grammarl…" at bounding box center [557, 459] width 585 height 311
click at [385, 437] on textarea "To enrich screen reader interactions, please activate Accessibility in Grammarl…" at bounding box center [557, 459] width 585 height 311
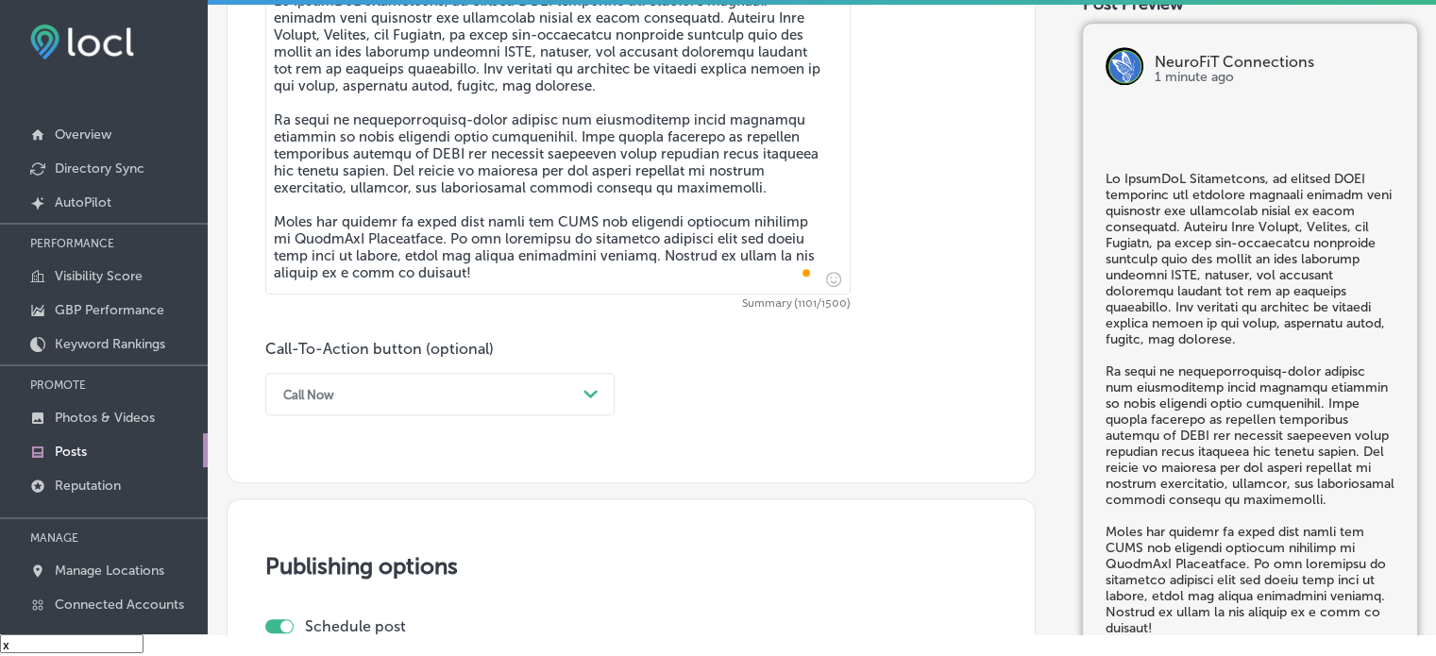
scroll to position [1103, 0]
type textarea "At NeuroFiT Connections, we provide ADHD treatment and behavior disorder therap…"
click at [481, 381] on div "Call Now" at bounding box center [425, 393] width 302 height 29
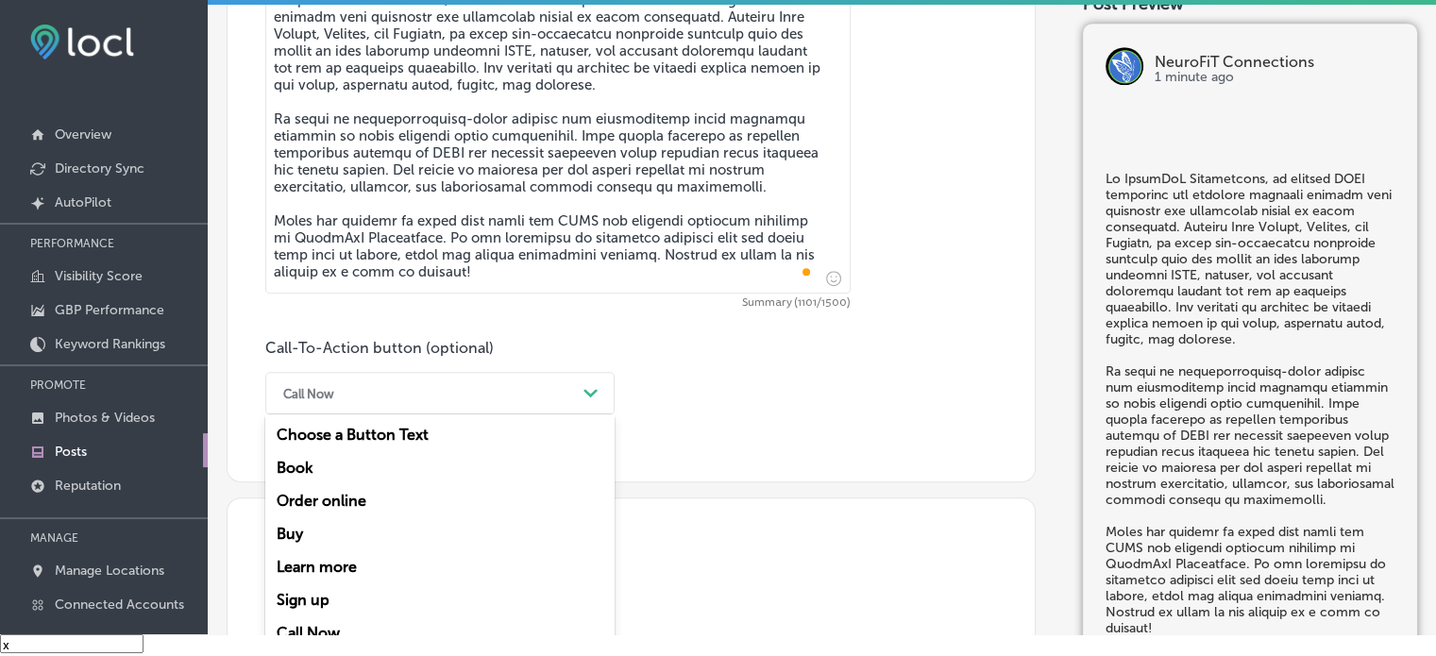
click at [340, 562] on div "Learn more" at bounding box center [439, 566] width 349 height 33
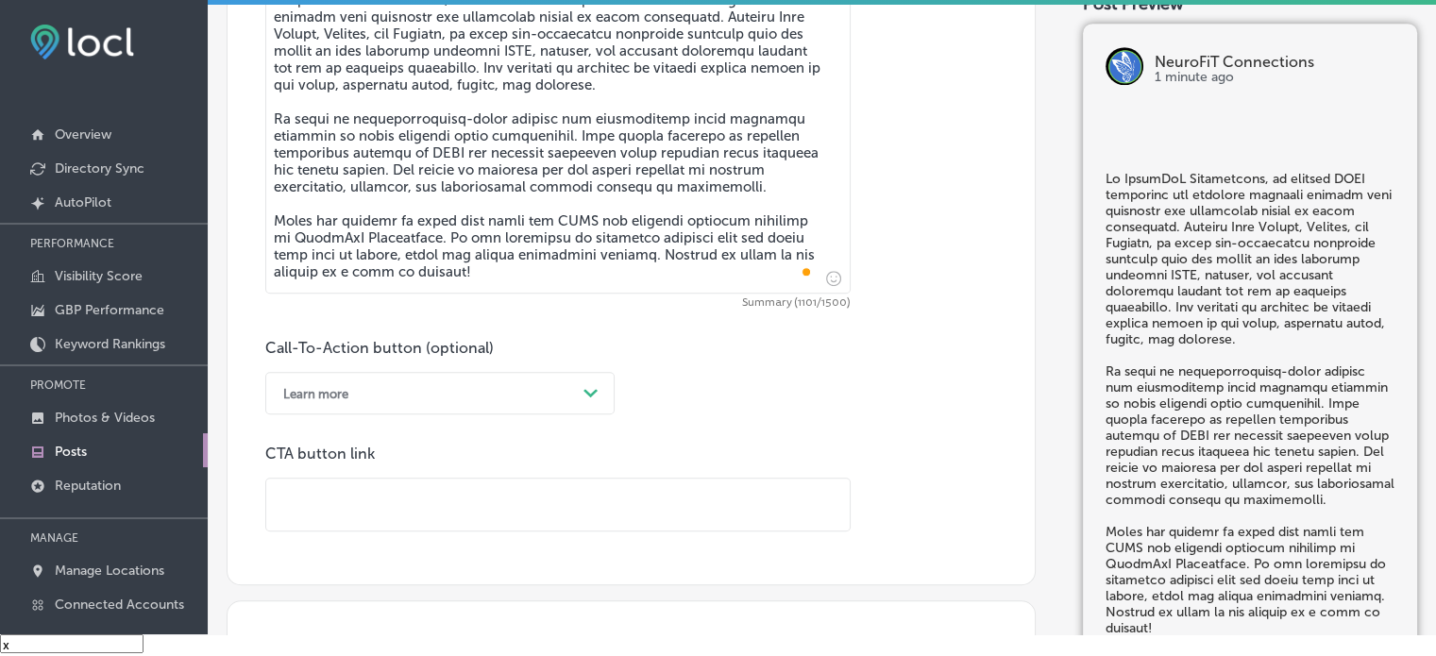
click at [486, 483] on input "text" at bounding box center [557, 505] width 583 height 52
paste input "https://neurofitconnections.com/"
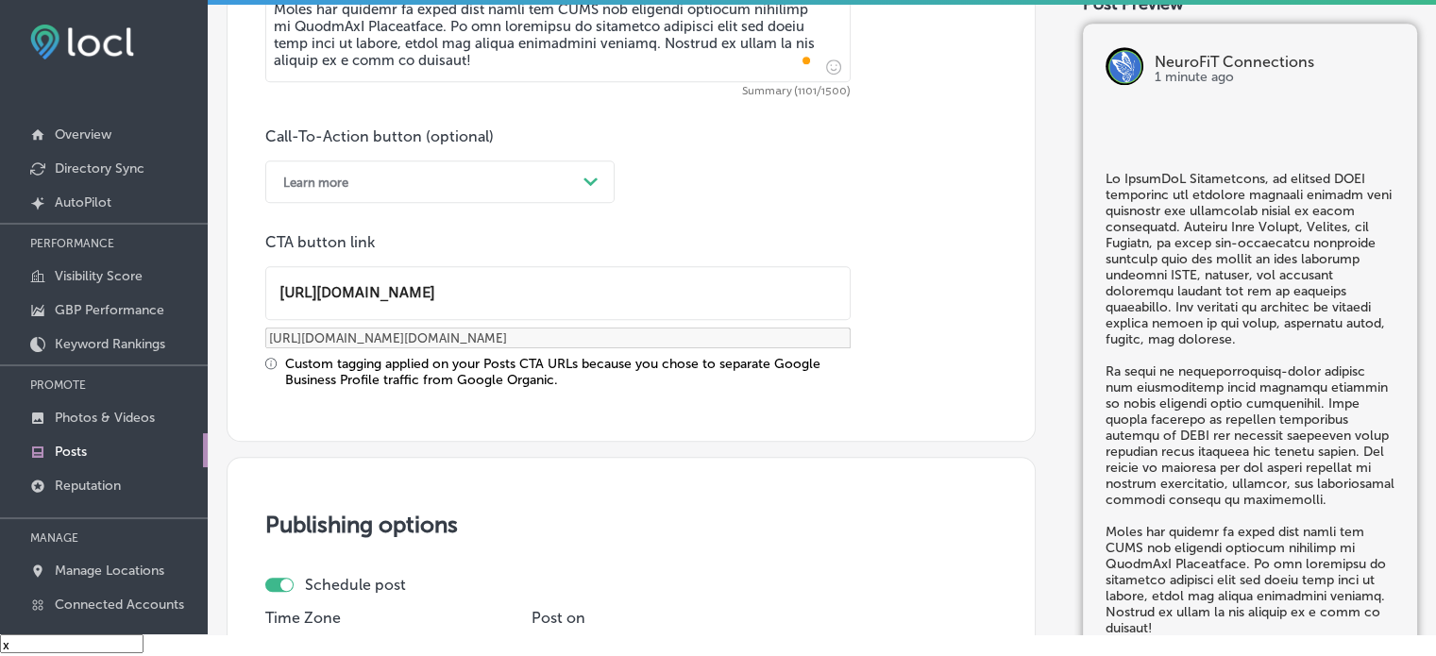
scroll to position [1324, 0]
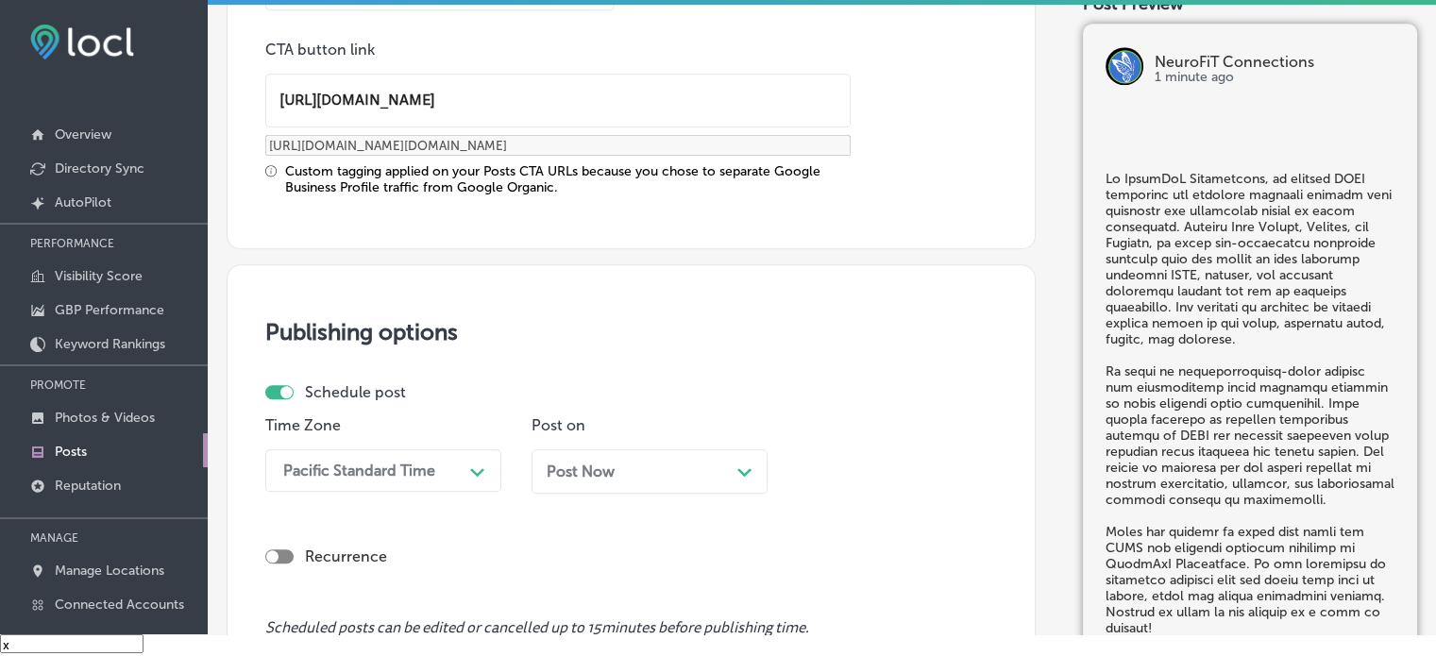
type input "https://neurofitconnections.com/"
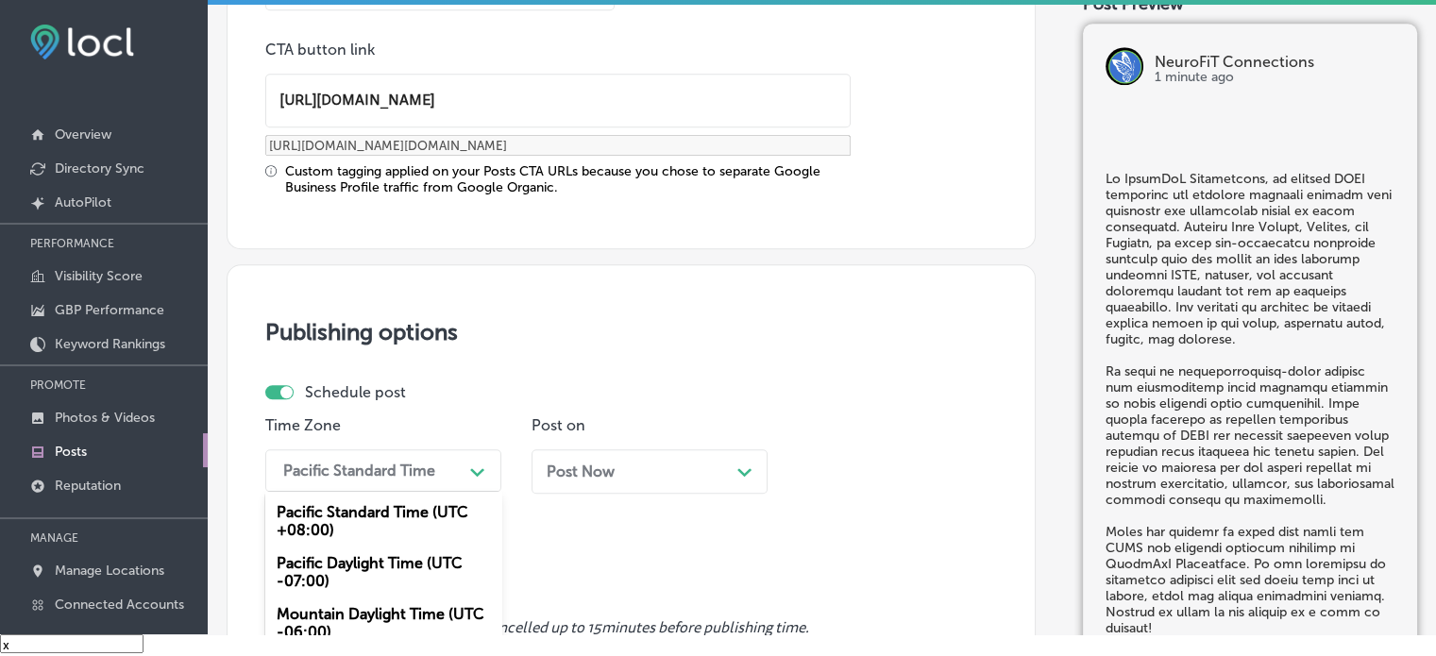
click at [436, 466] on div "option Mountain Daylight Time (UTC -06:00), selected. option Pacific Daylight T…" at bounding box center [383, 470] width 236 height 42
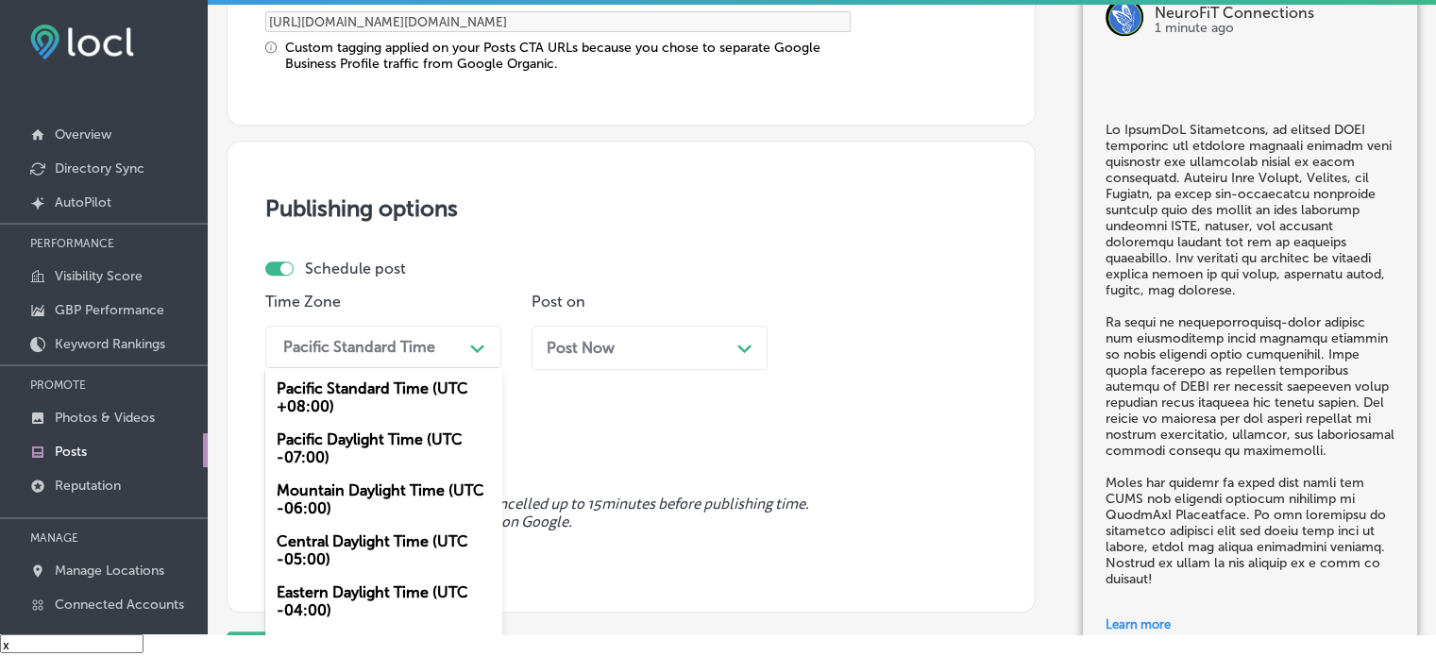
click at [344, 487] on div "Mountain Daylight Time (UTC -06:00)" at bounding box center [383, 499] width 236 height 51
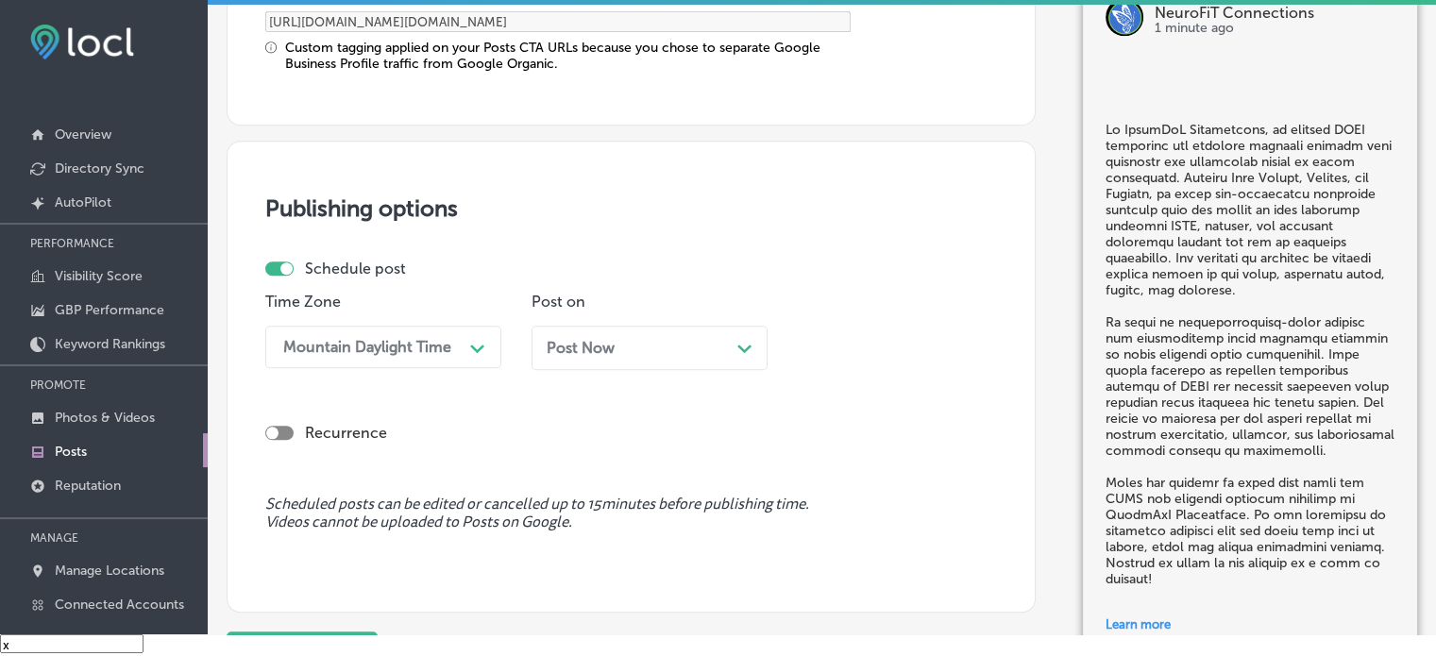
click at [620, 354] on div "Post Now Path Created with Sketch." at bounding box center [649, 348] width 236 height 44
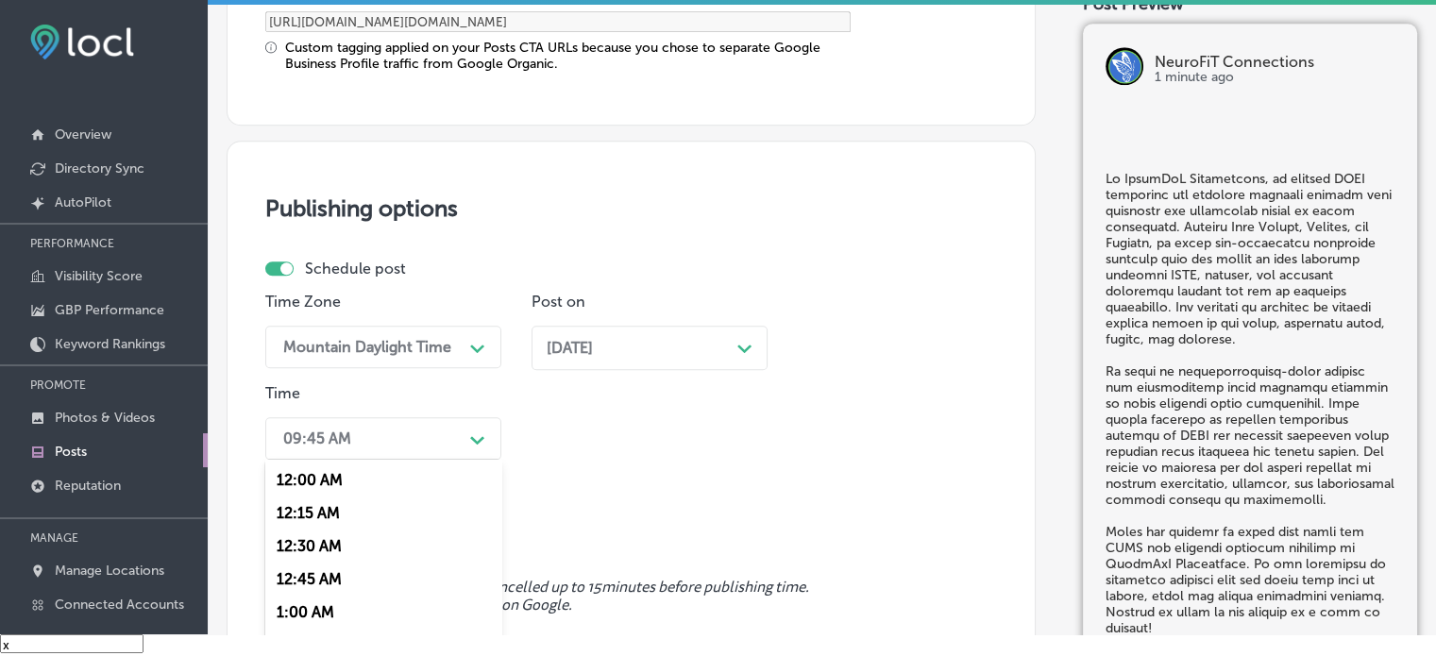
click at [433, 433] on div "option 7:00 AM, selected. option 12:15 AM focused, 2 of 96. 96 results availabl…" at bounding box center [383, 438] width 236 height 42
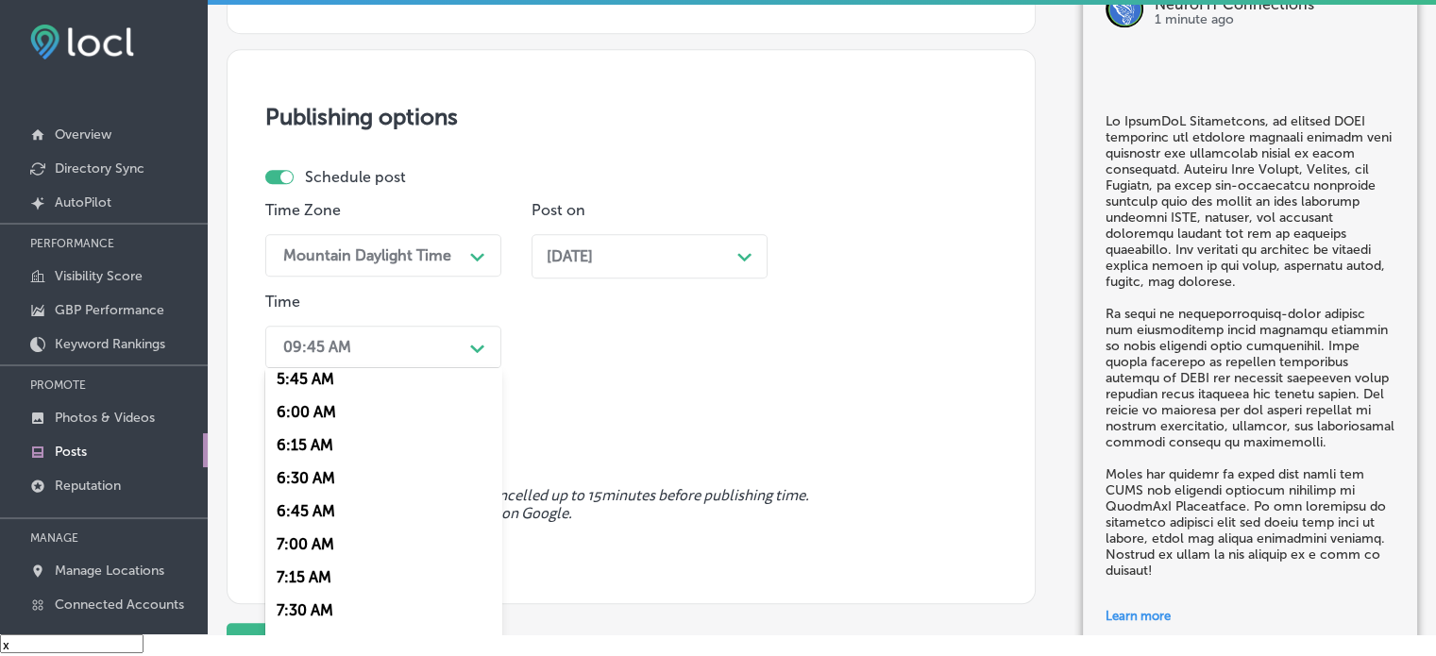
scroll to position [770, 0]
click at [315, 543] on div "7:00 AM" at bounding box center [383, 543] width 236 height 33
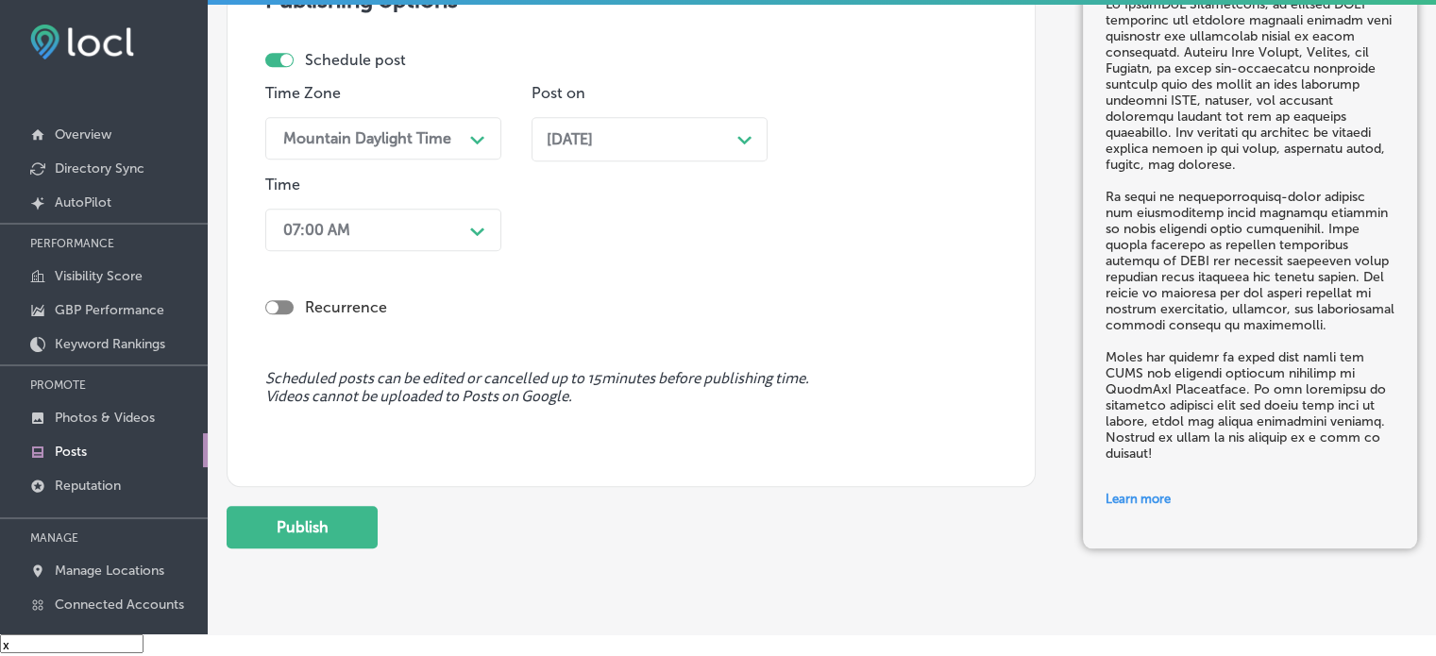
scroll to position [1842, 0]
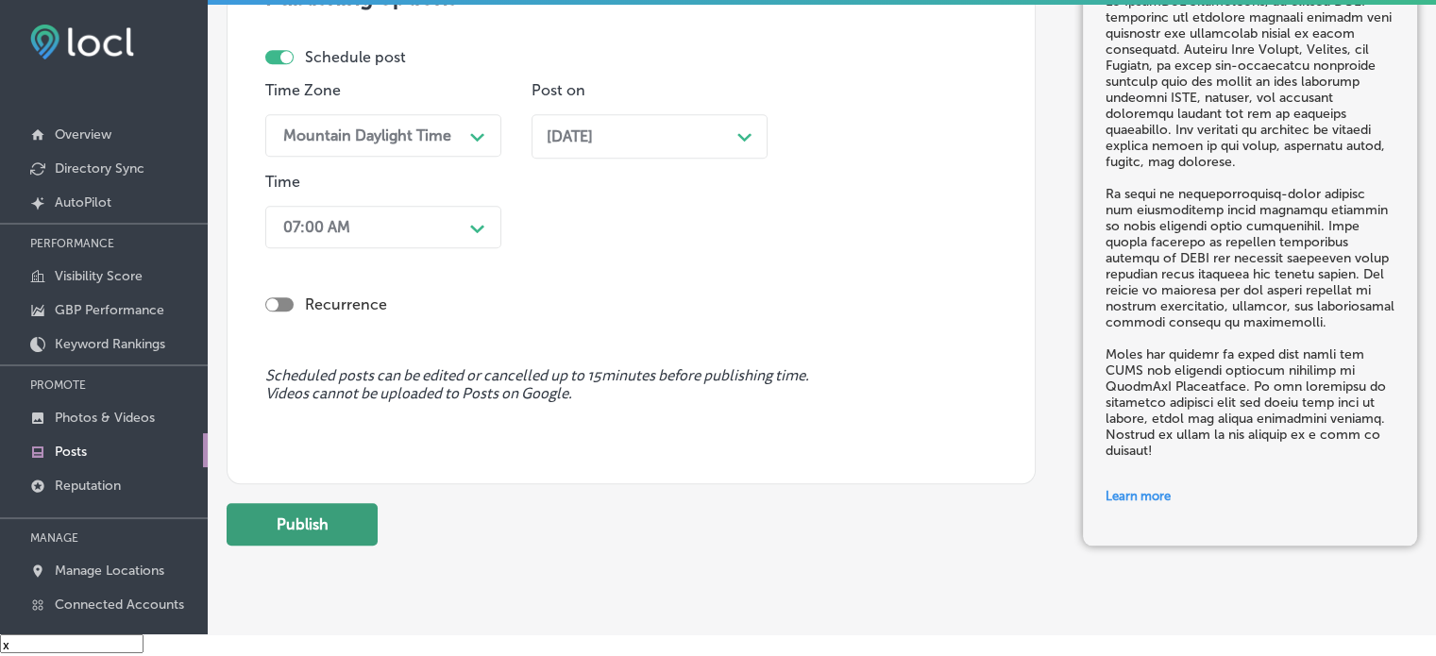
click at [314, 504] on button "Publish" at bounding box center [302, 524] width 151 height 42
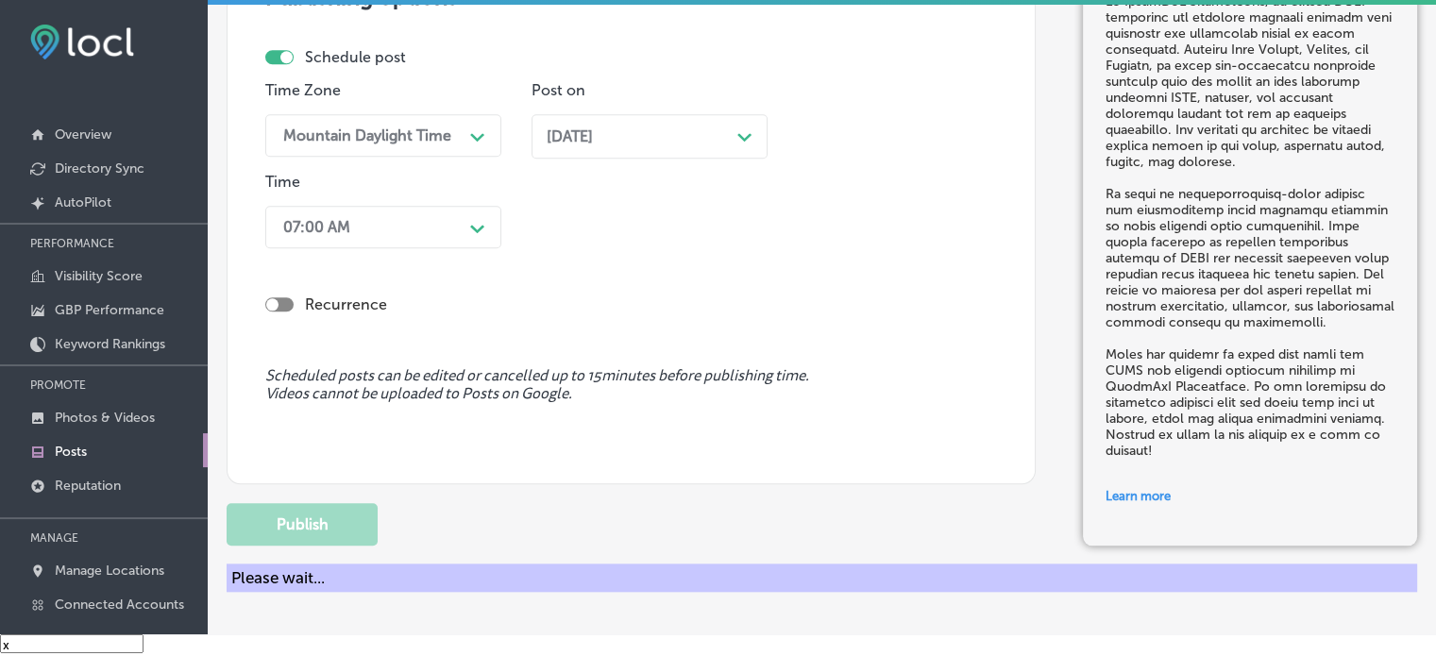
scroll to position [1640, 0]
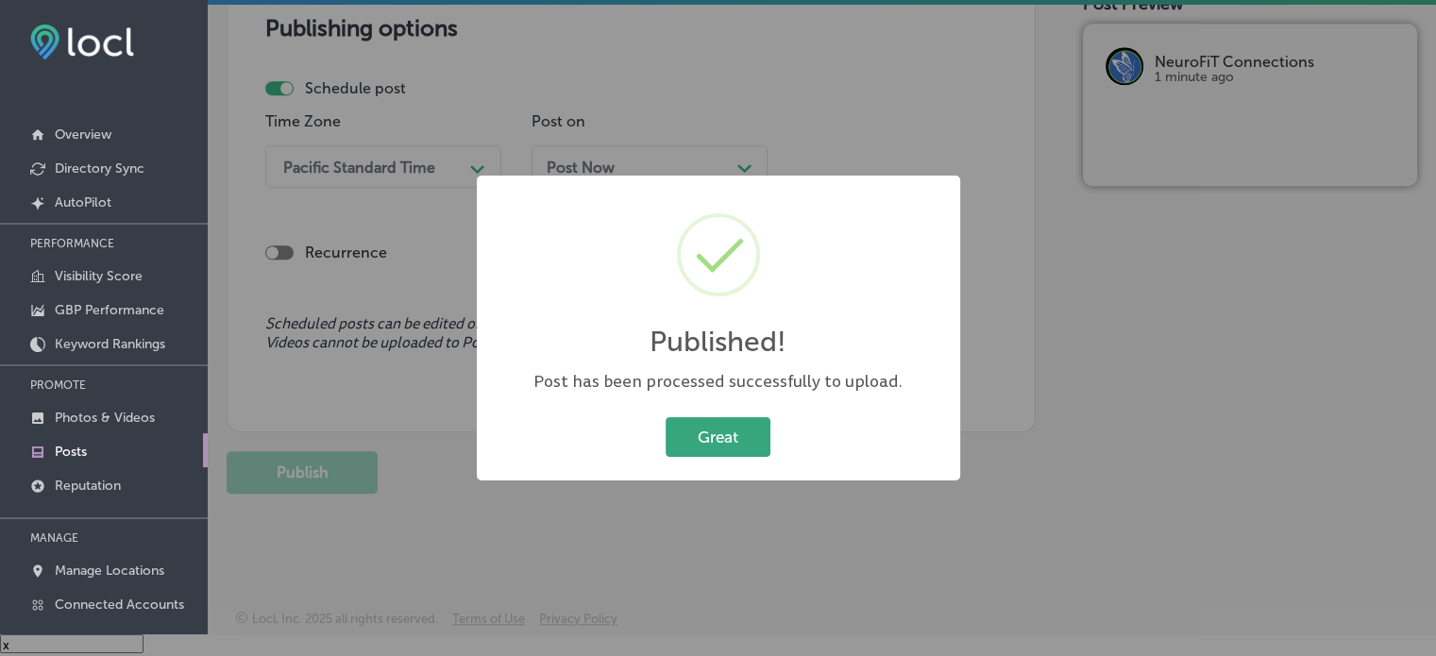
click at [717, 452] on button "Great" at bounding box center [718, 436] width 105 height 39
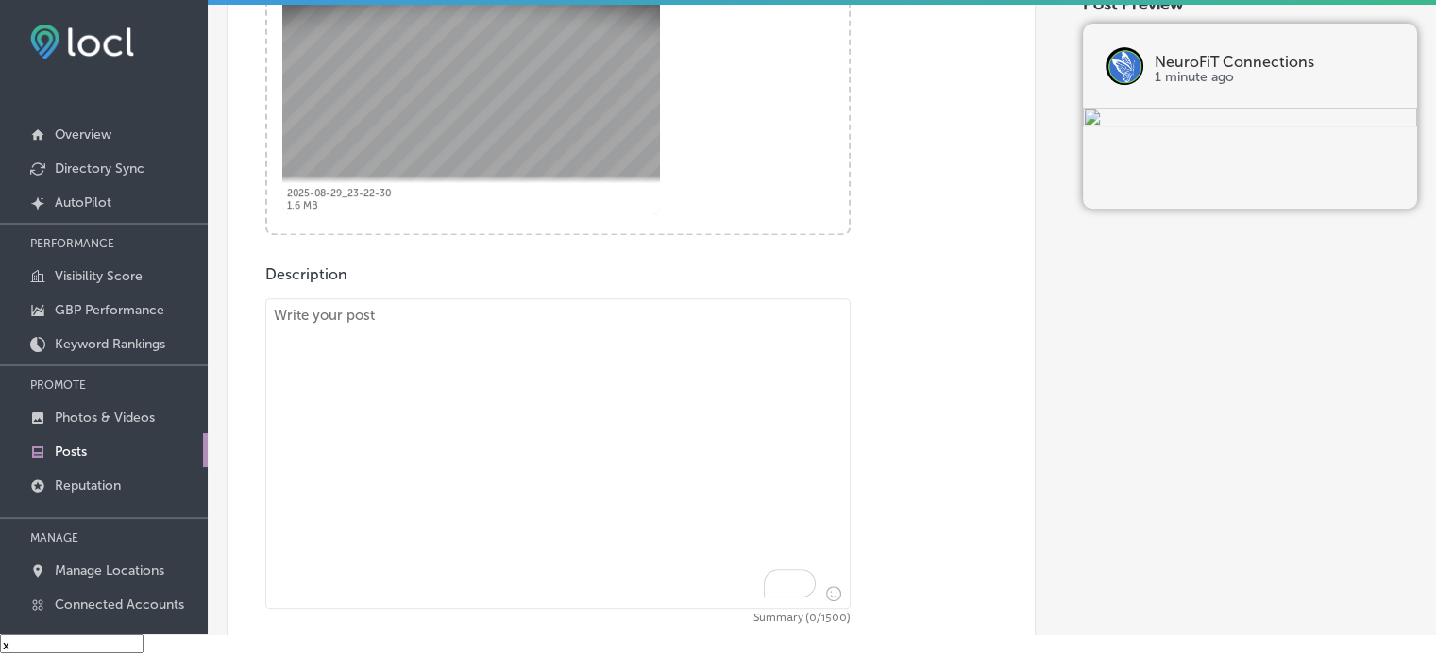
scroll to position [790, 0]
click at [626, 408] on textarea "To enrich screen reader interactions, please activate Accessibility in Grammarl…" at bounding box center [557, 450] width 585 height 311
paste textarea ""Is your child struggling with ADHD symptoms that are affecting their daily lif…"
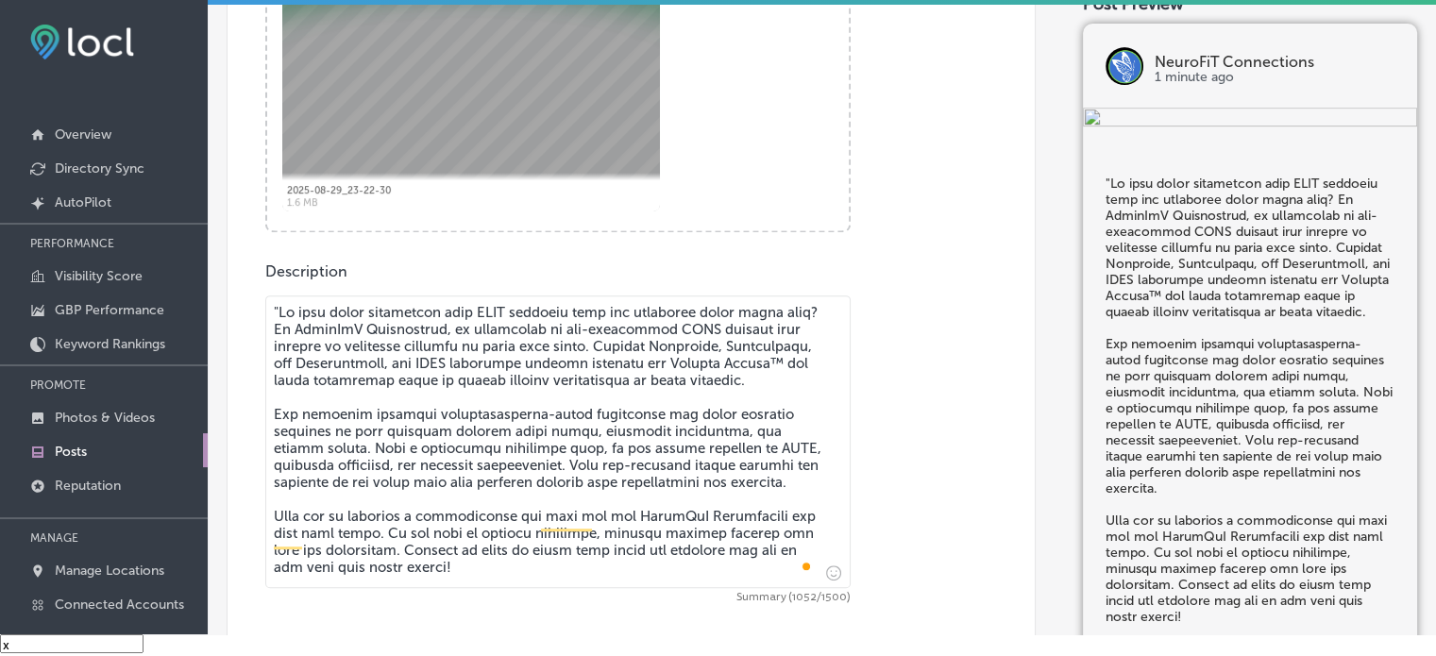
click at [276, 303] on textarea "To enrich screen reader interactions, please activate Accessibility in Grammarl…" at bounding box center [557, 441] width 585 height 293
click at [548, 476] on textarea "To enrich screen reader interactions, please activate Accessibility in Grammarl…" at bounding box center [557, 441] width 585 height 293
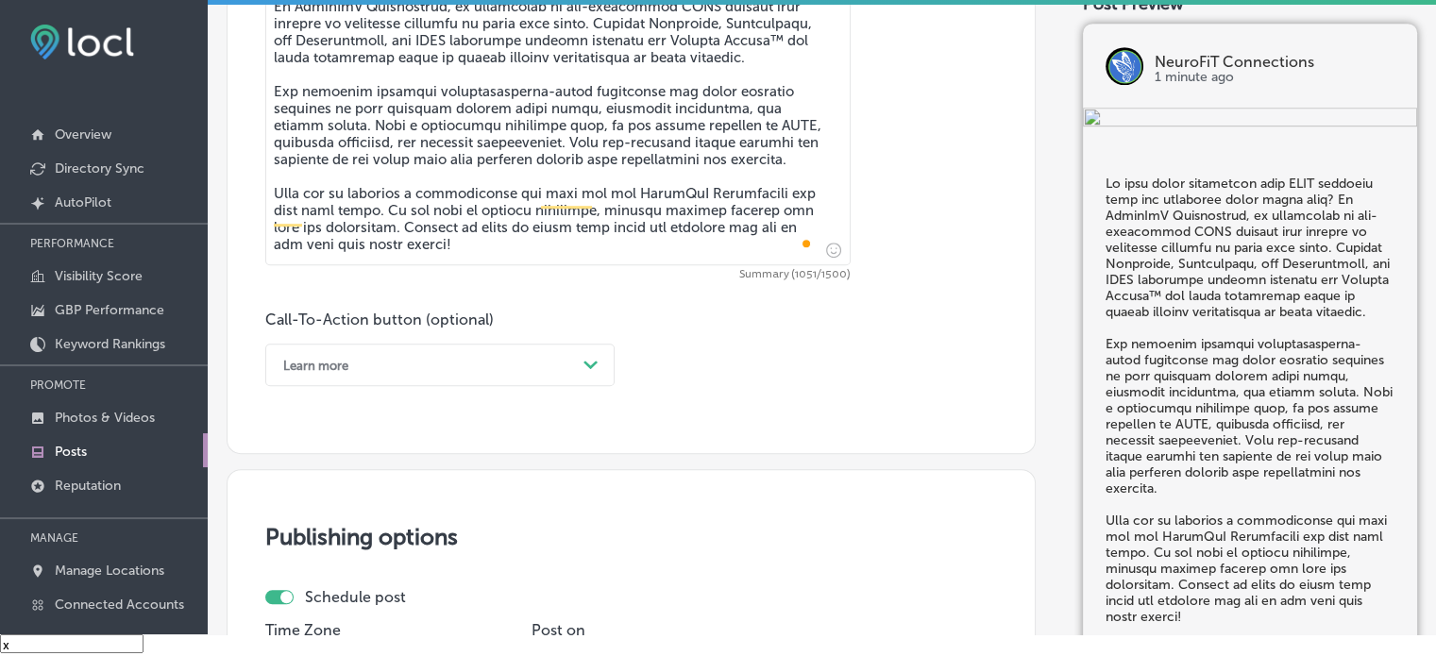
scroll to position [1125, 0]
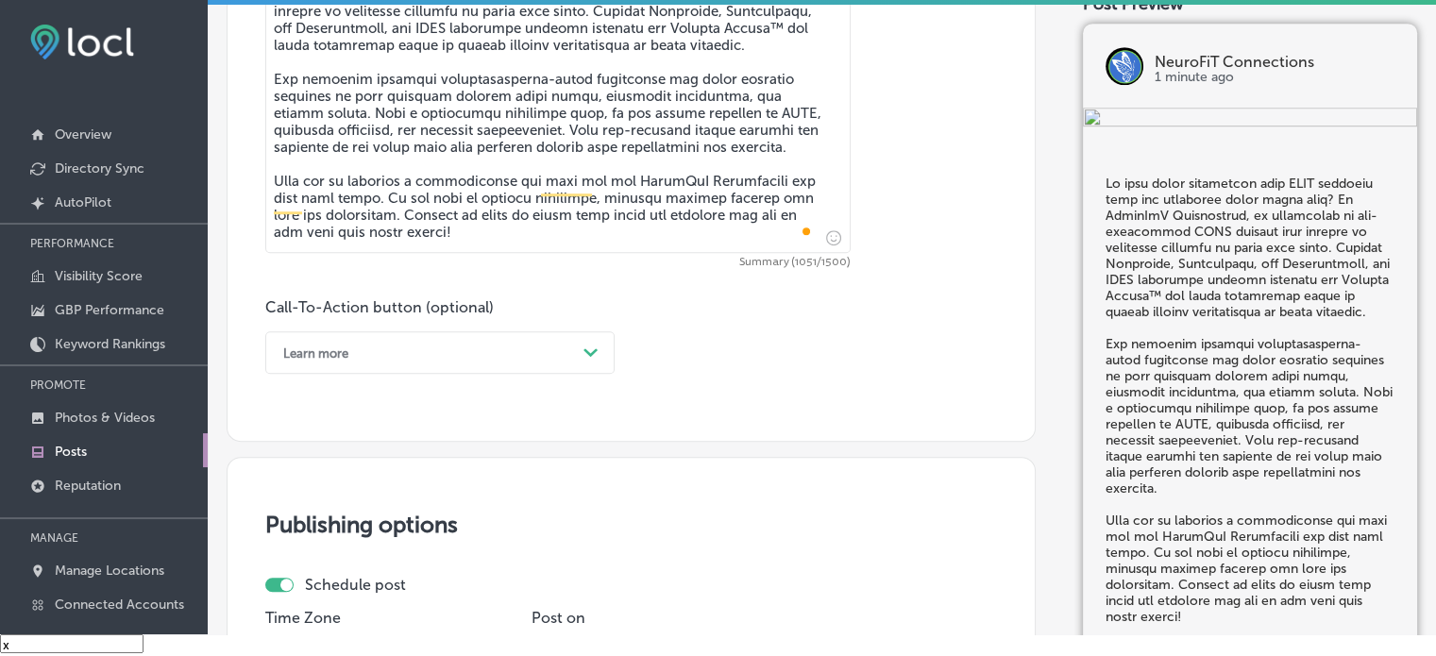
type textarea "Is your child struggling with ADHD symptoms that are affecting their daily life…"
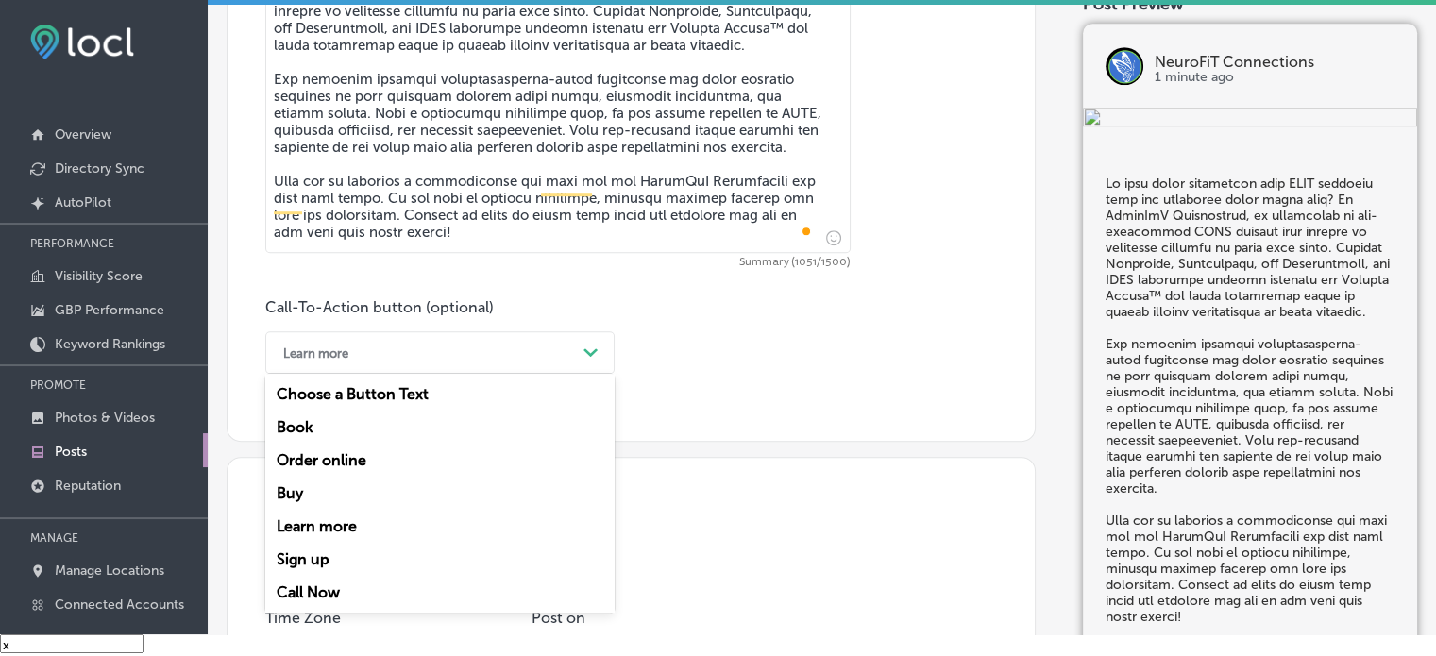
click at [480, 350] on div "Learn more" at bounding box center [425, 352] width 302 height 29
click at [325, 587] on div "Call Now" at bounding box center [439, 592] width 349 height 33
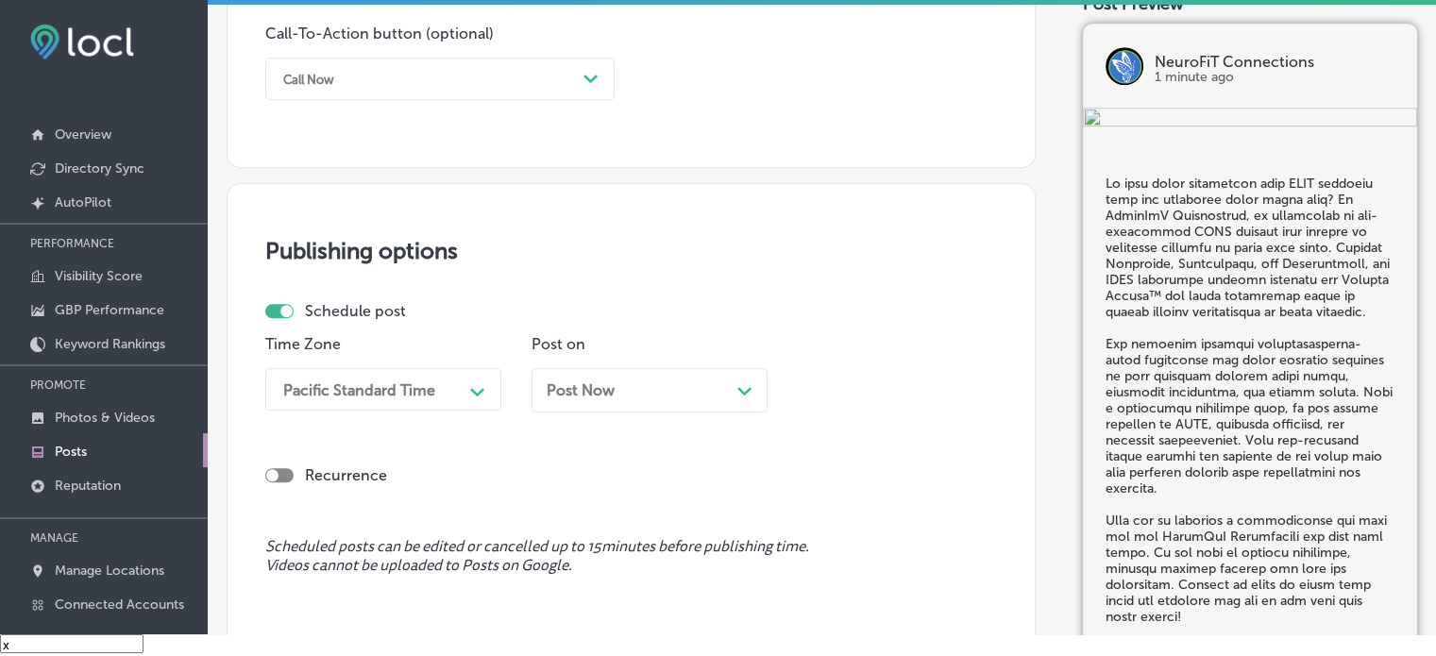
scroll to position [1439, 0]
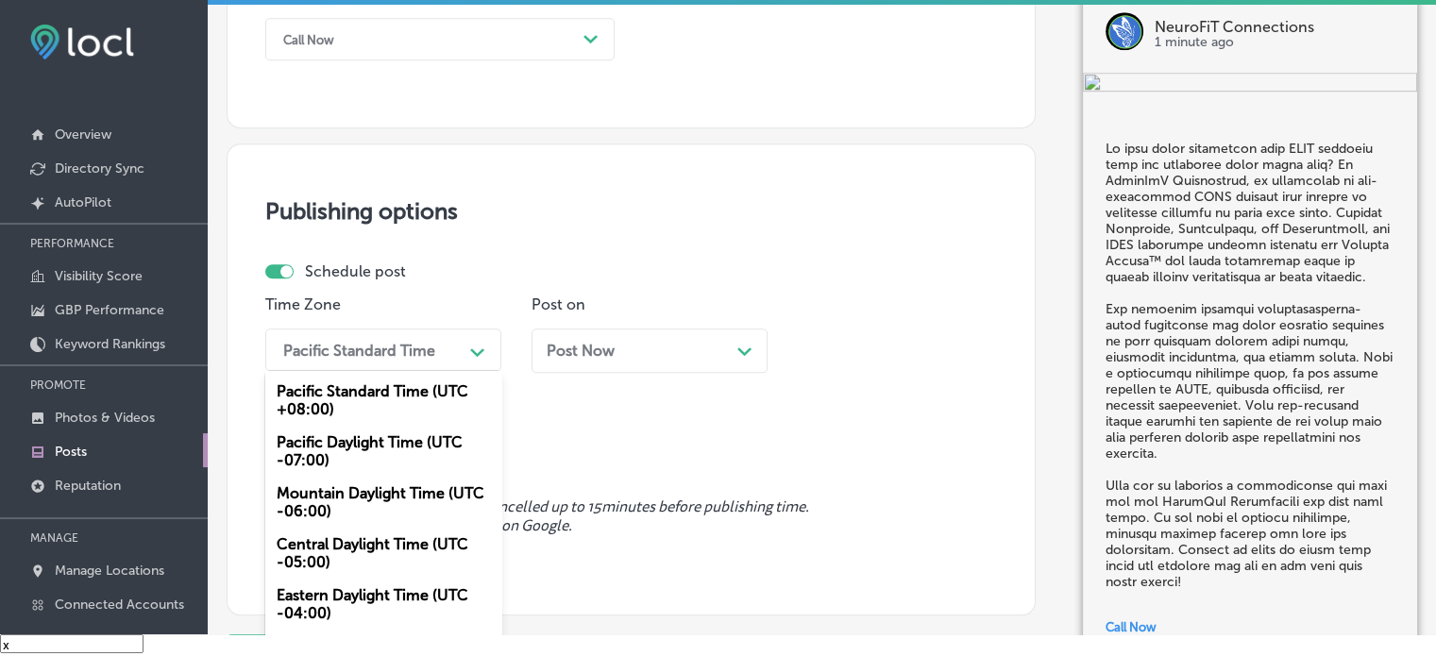
click at [392, 341] on div "Pacific Standard Time" at bounding box center [359, 350] width 152 height 18
click at [359, 501] on div "Mountain Daylight Time (UTC -06:00)" at bounding box center [383, 502] width 236 height 51
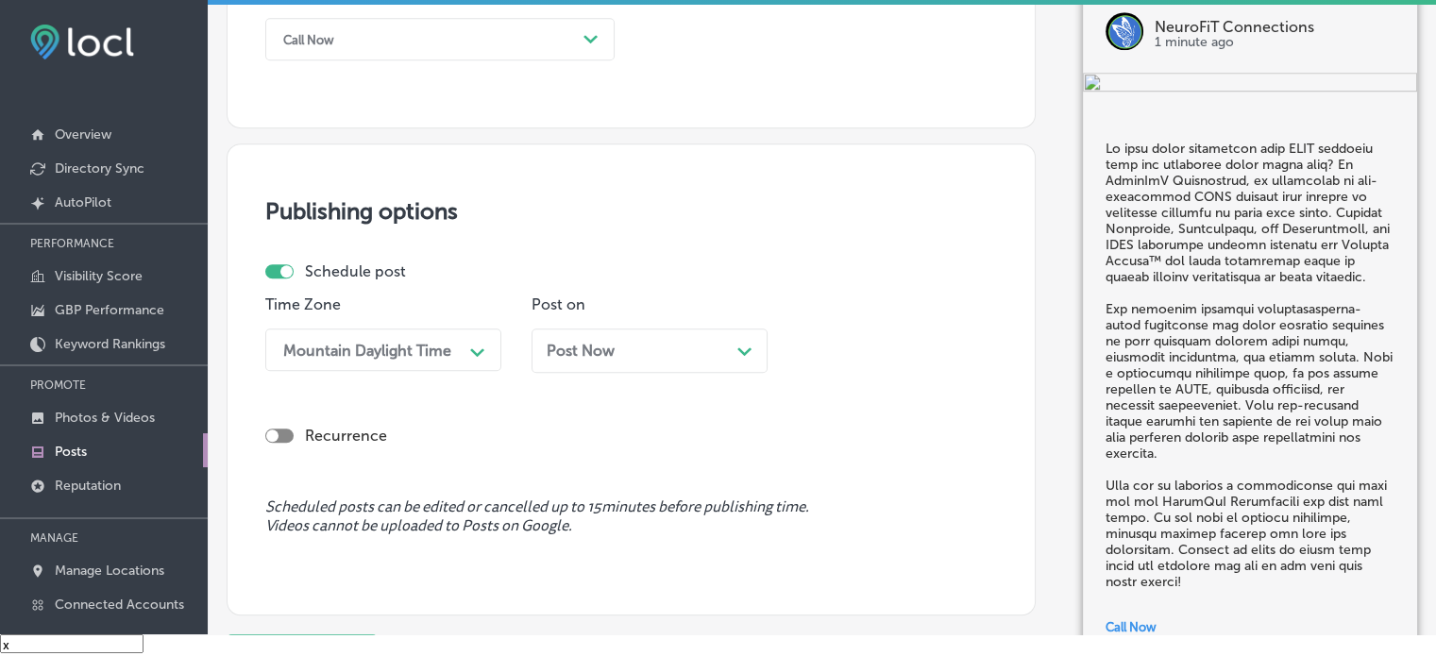
click at [608, 350] on span "Post Now" at bounding box center [581, 351] width 68 height 18
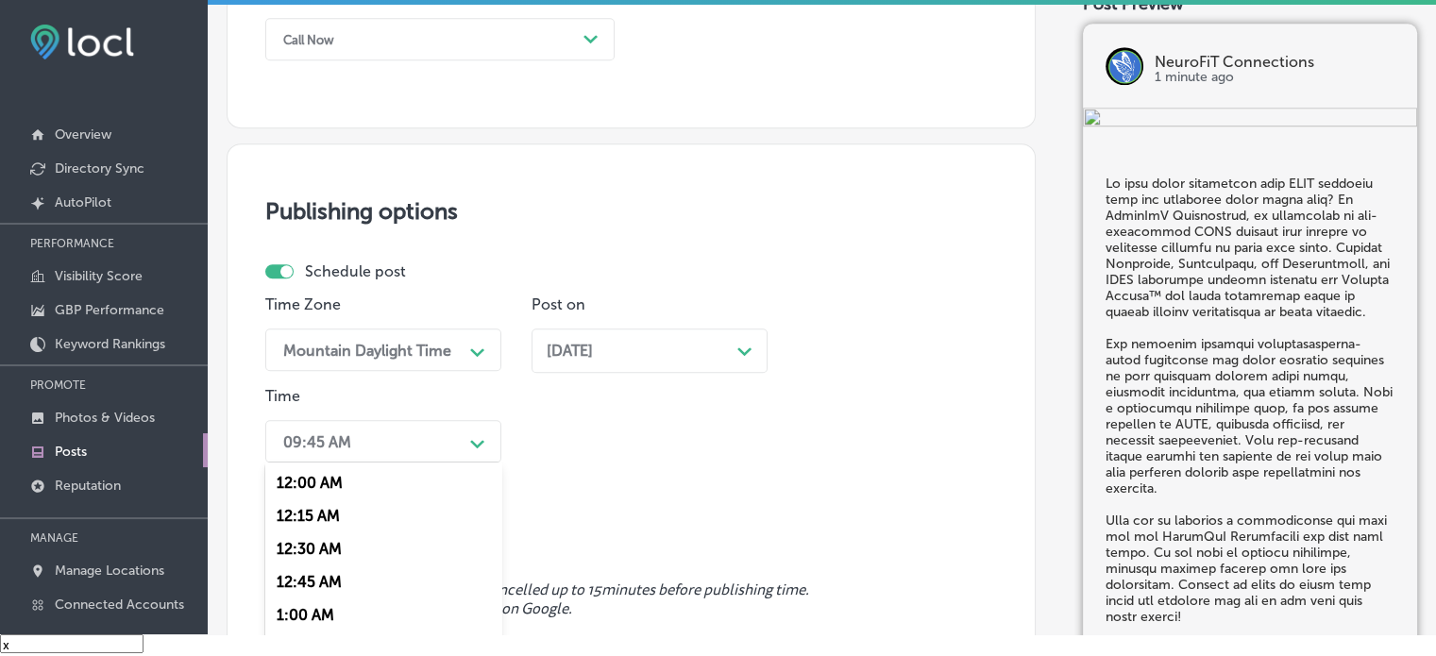
scroll to position [1534, 0]
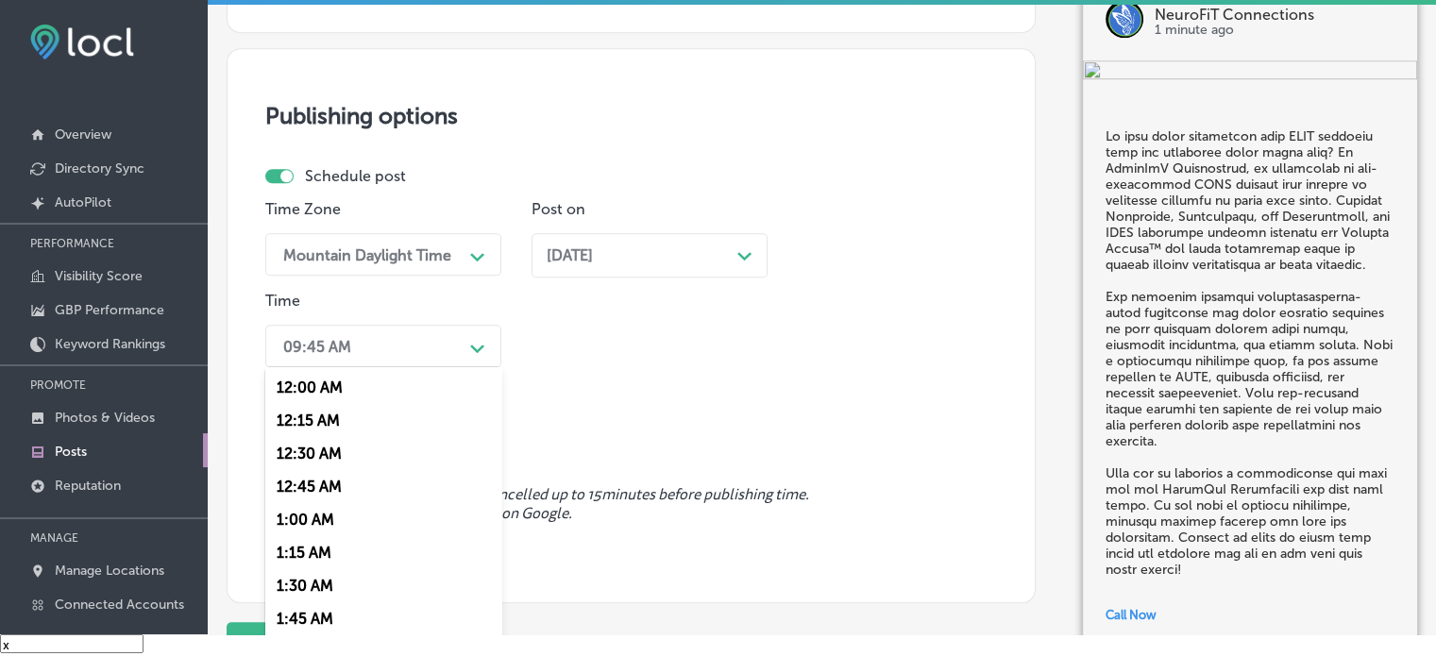
click at [453, 367] on div "option 7:00 AM, selected. option 12:30 AM focused, 3 of 96. 96 results availabl…" at bounding box center [383, 346] width 236 height 42
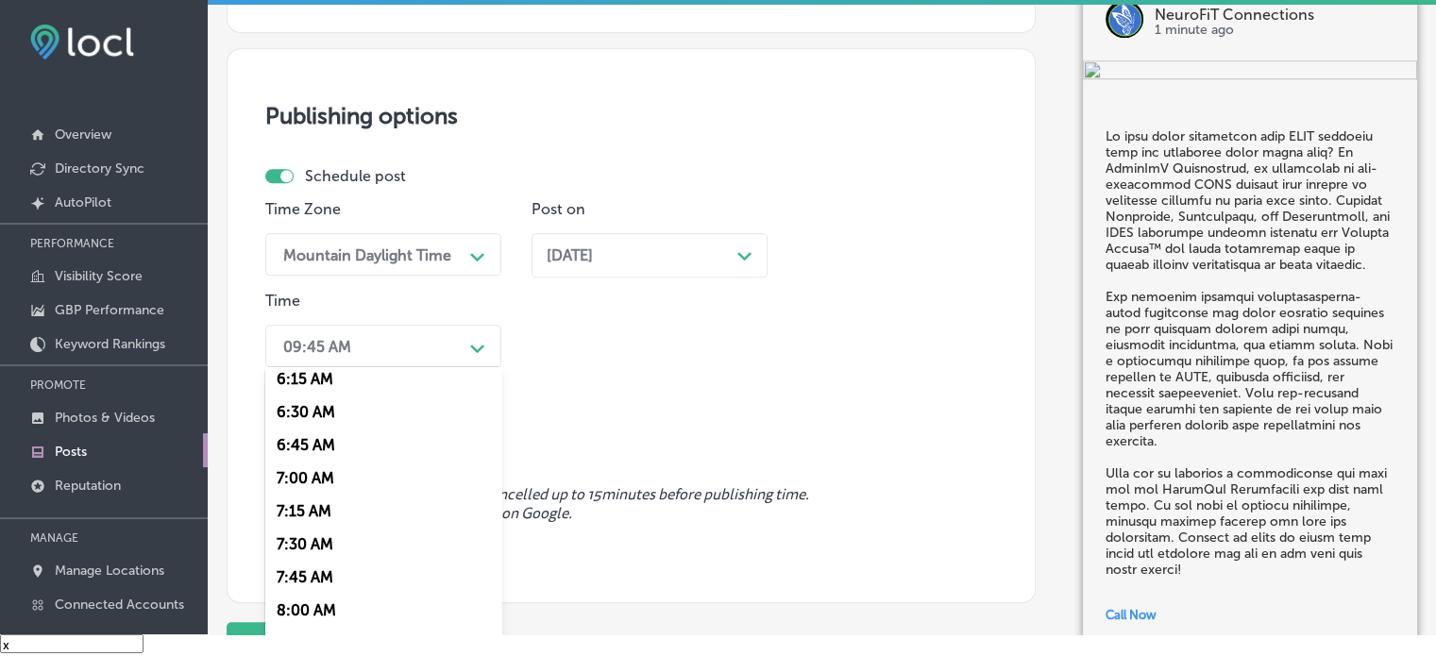
scroll to position [836, 0]
click at [300, 481] on div "7:00 AM" at bounding box center [383, 476] width 236 height 33
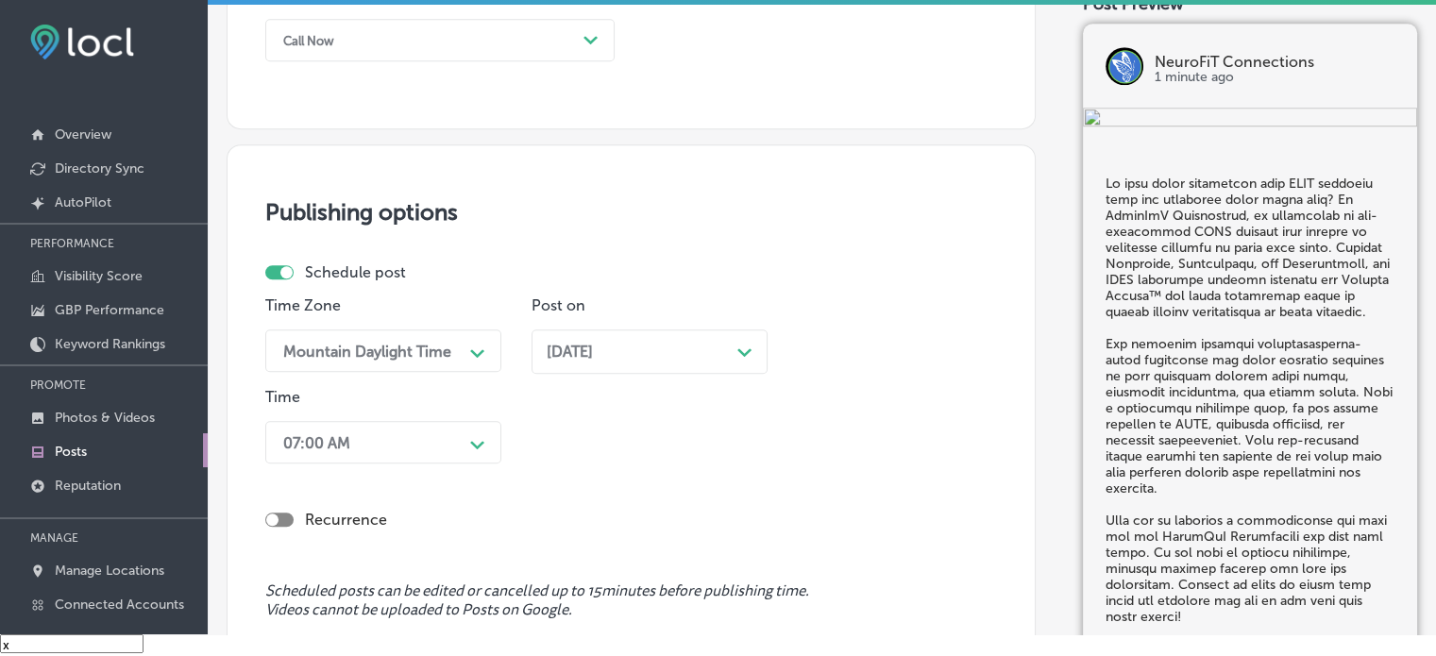
scroll to position [1706, 0]
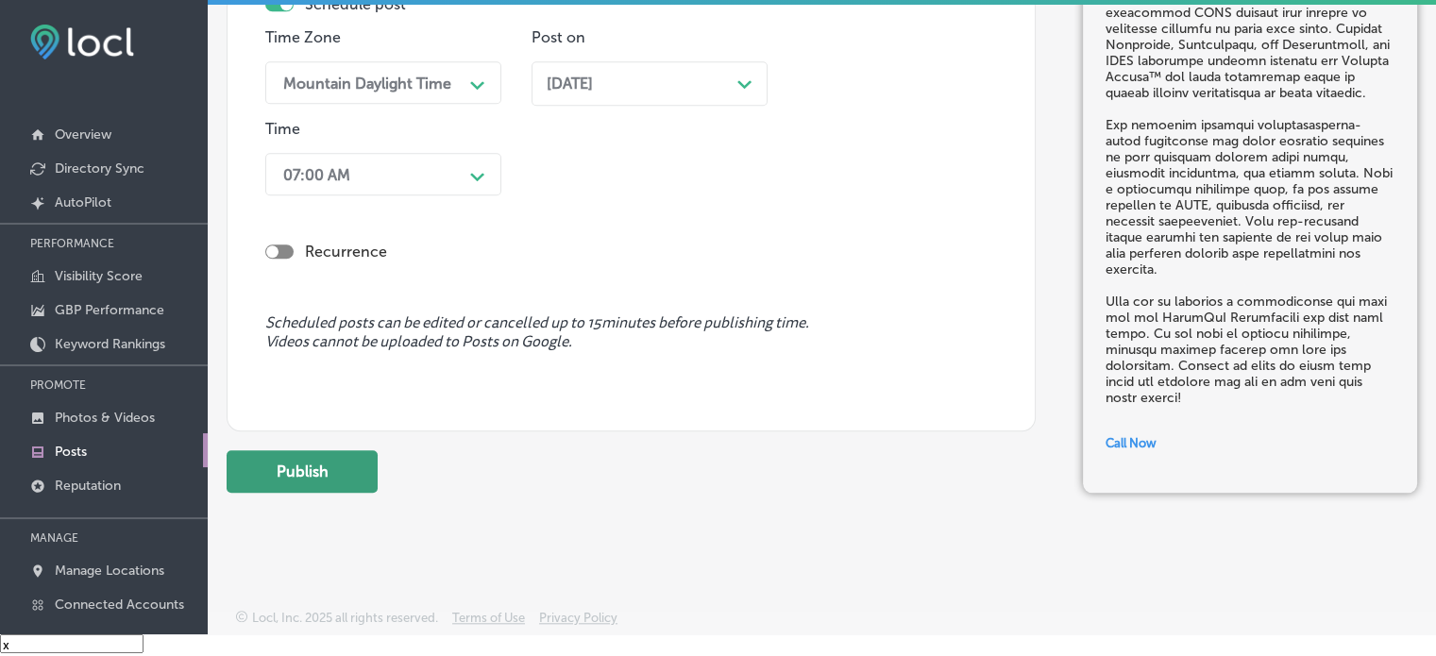
click at [298, 467] on button "Publish" at bounding box center [302, 471] width 151 height 42
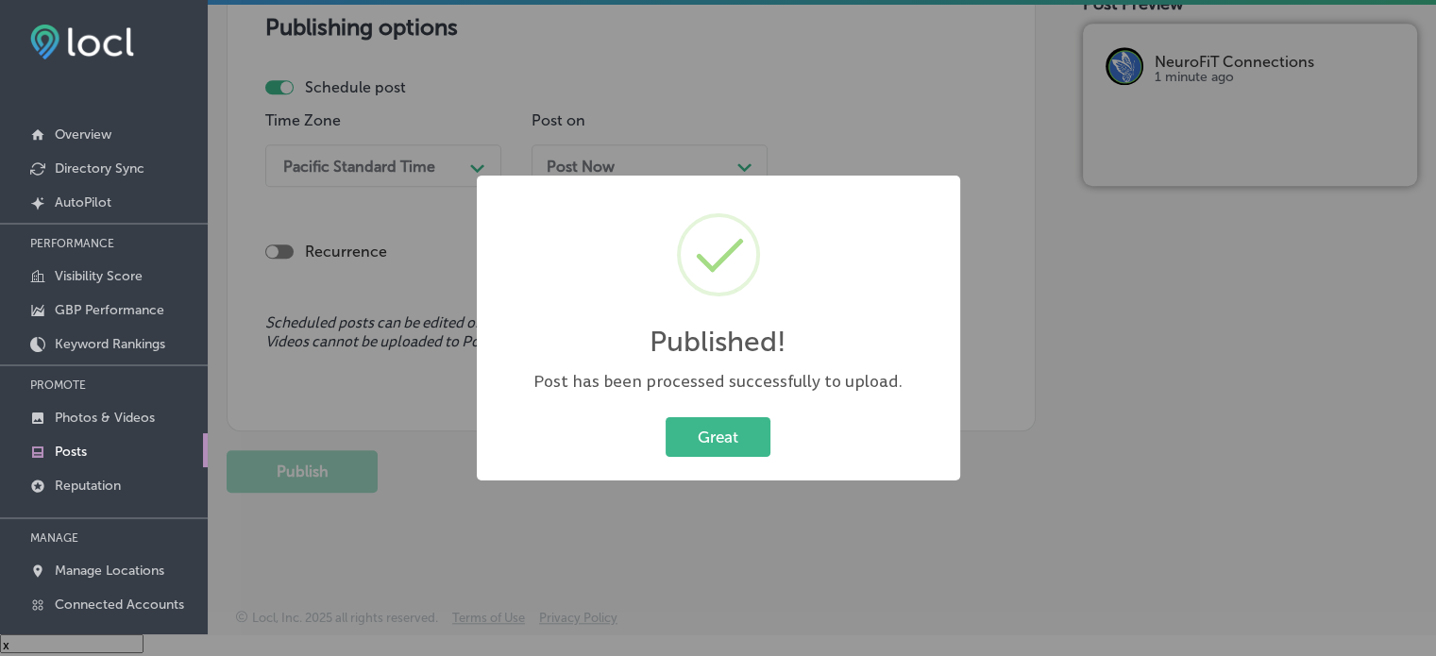
scroll to position [1622, 0]
click at [737, 445] on button "Great" at bounding box center [718, 436] width 105 height 39
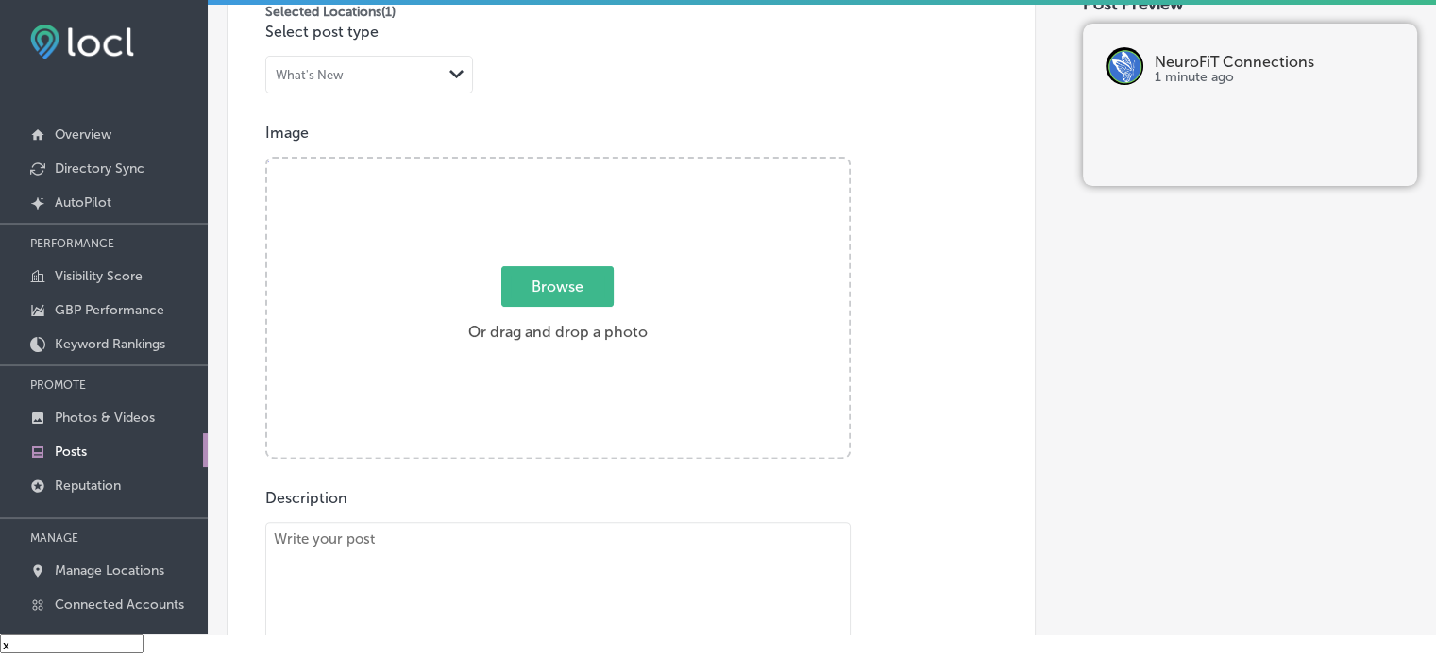
scroll to position [0, 0]
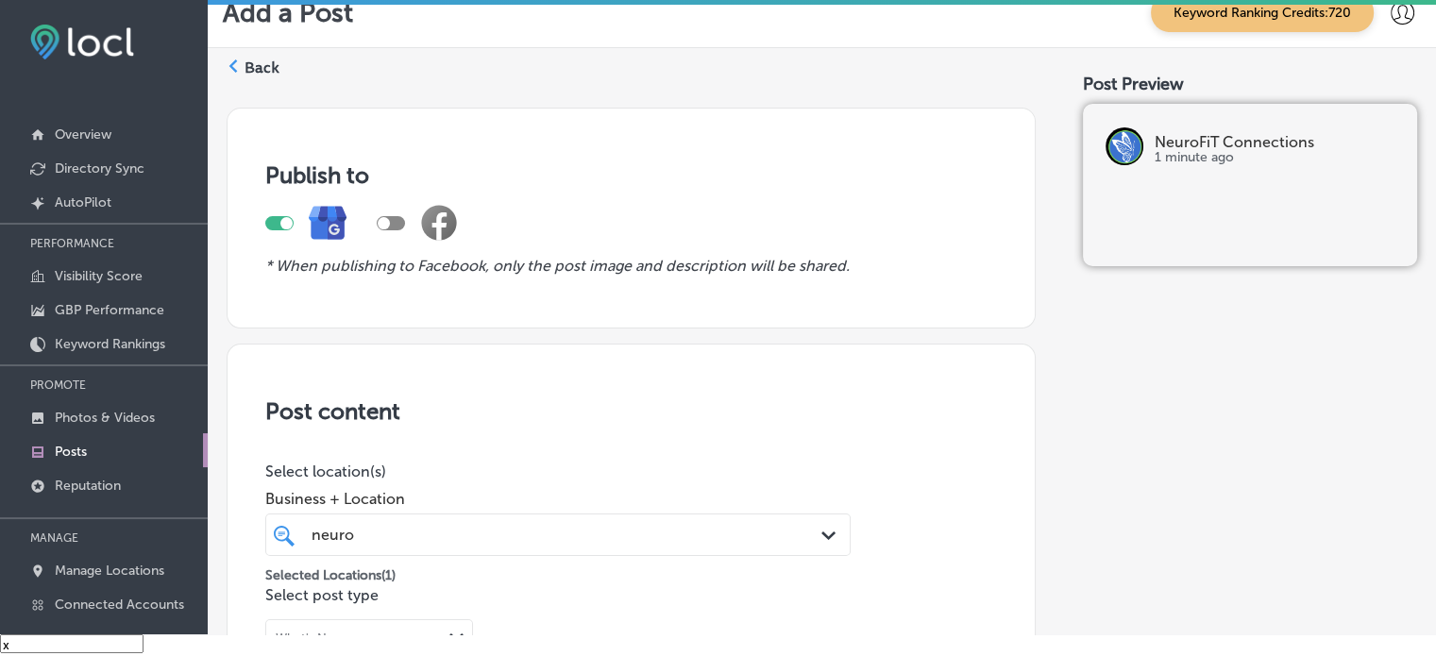
click at [262, 73] on label "Back" at bounding box center [262, 68] width 35 height 21
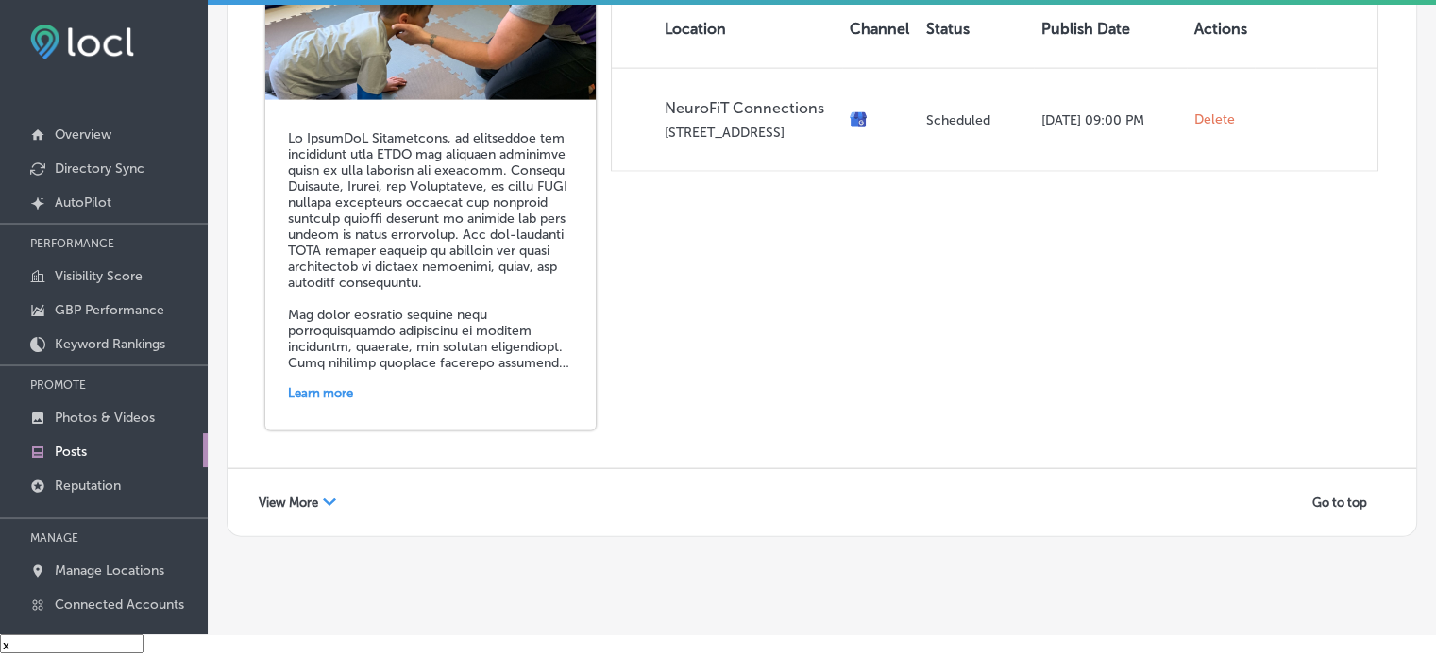
scroll to position [4275, 0]
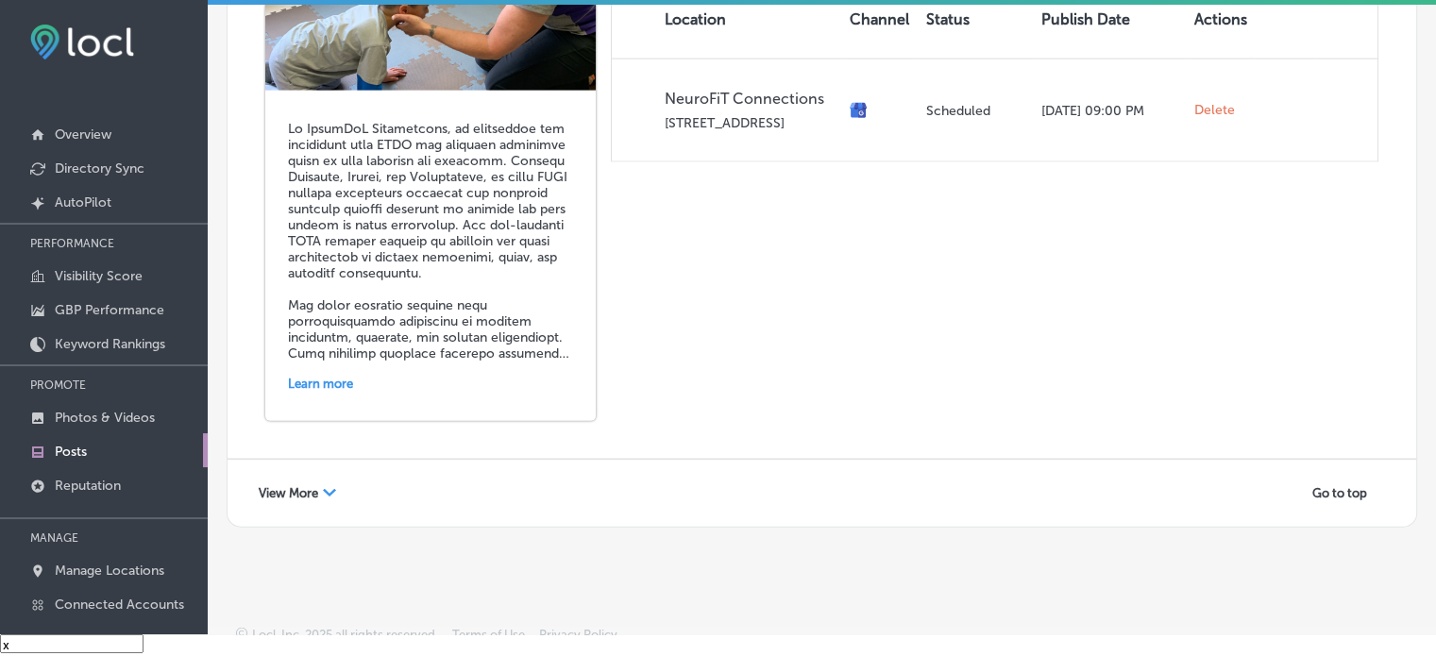
click at [310, 486] on span "View More" at bounding box center [288, 493] width 59 height 14
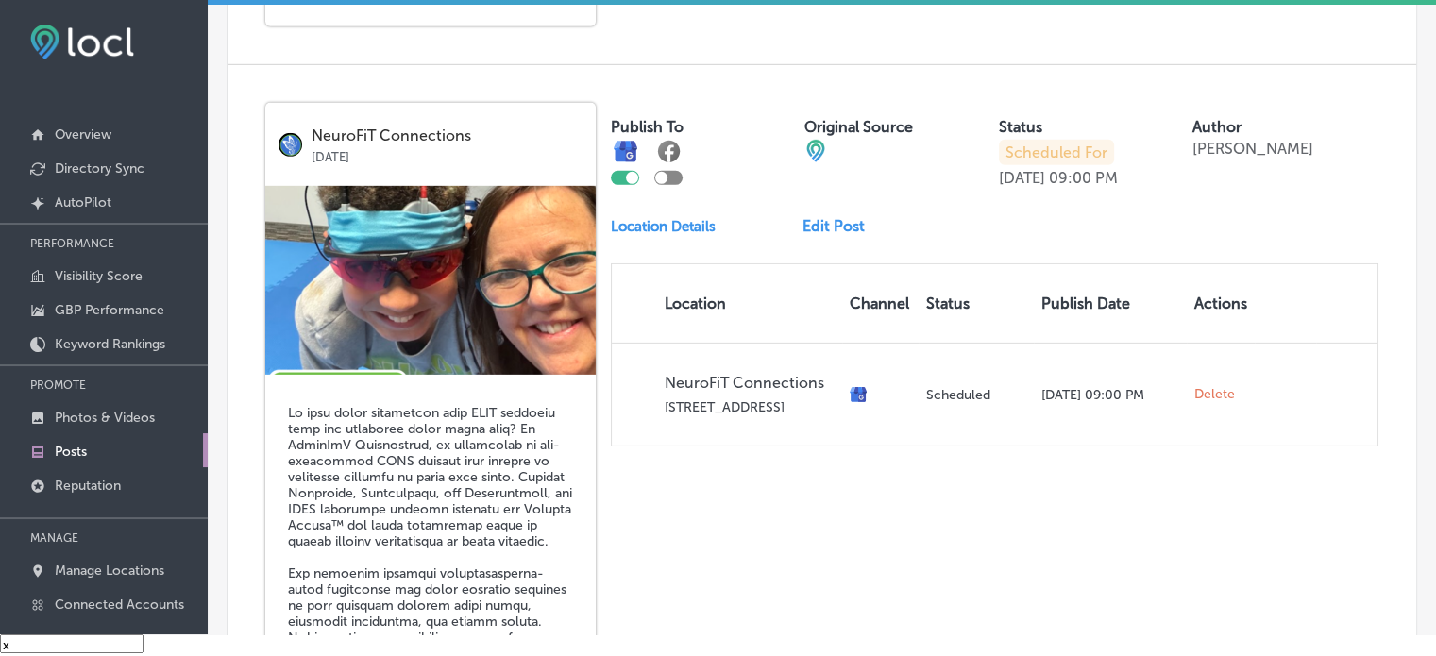
scroll to position [5830, 0]
